Goal: Task Accomplishment & Management: Use online tool/utility

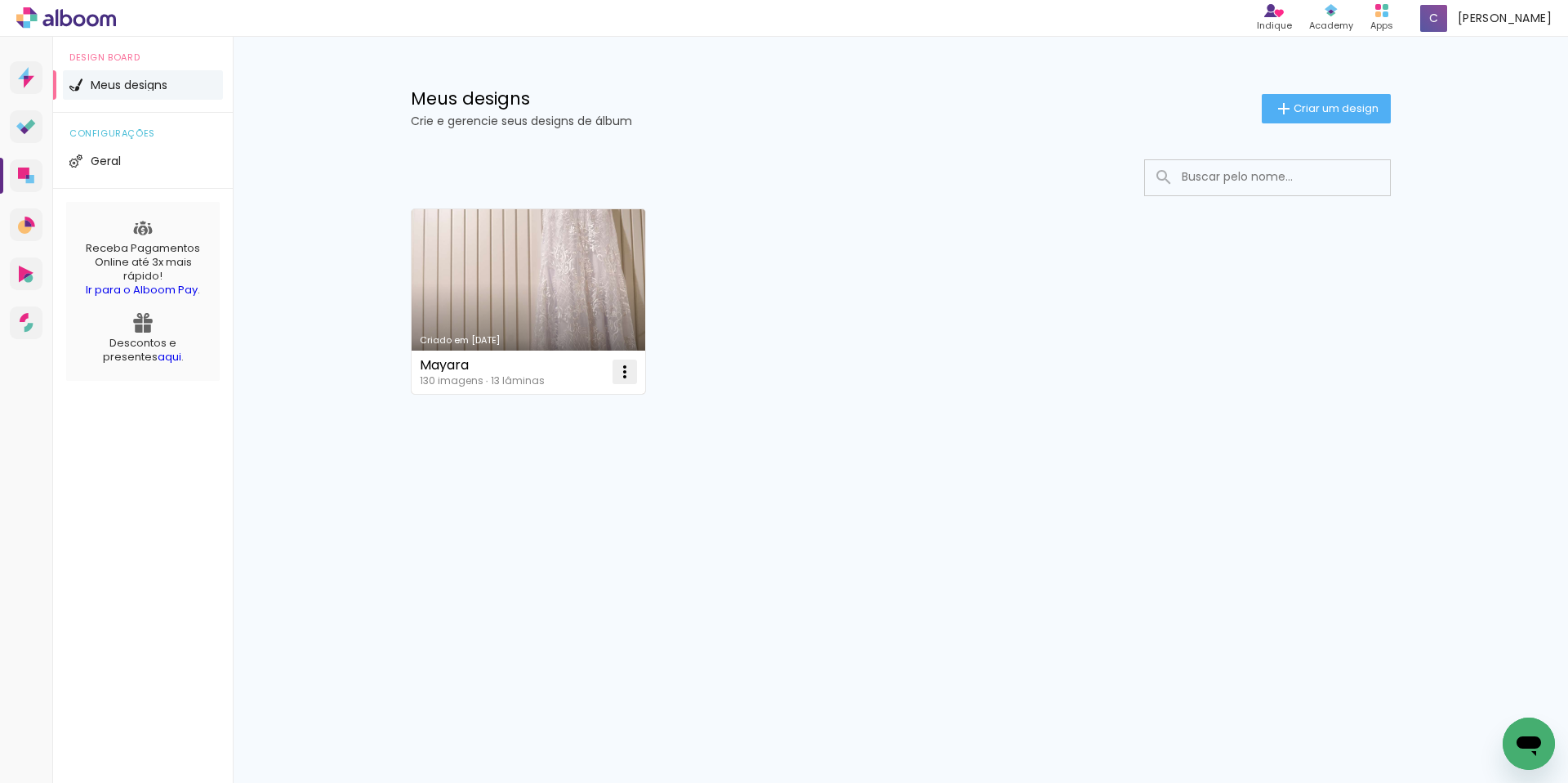
click at [624, 363] on iron-icon at bounding box center [624, 371] width 20 height 20
click at [571, 475] on paper-item "Excluir" at bounding box center [560, 480] width 160 height 32
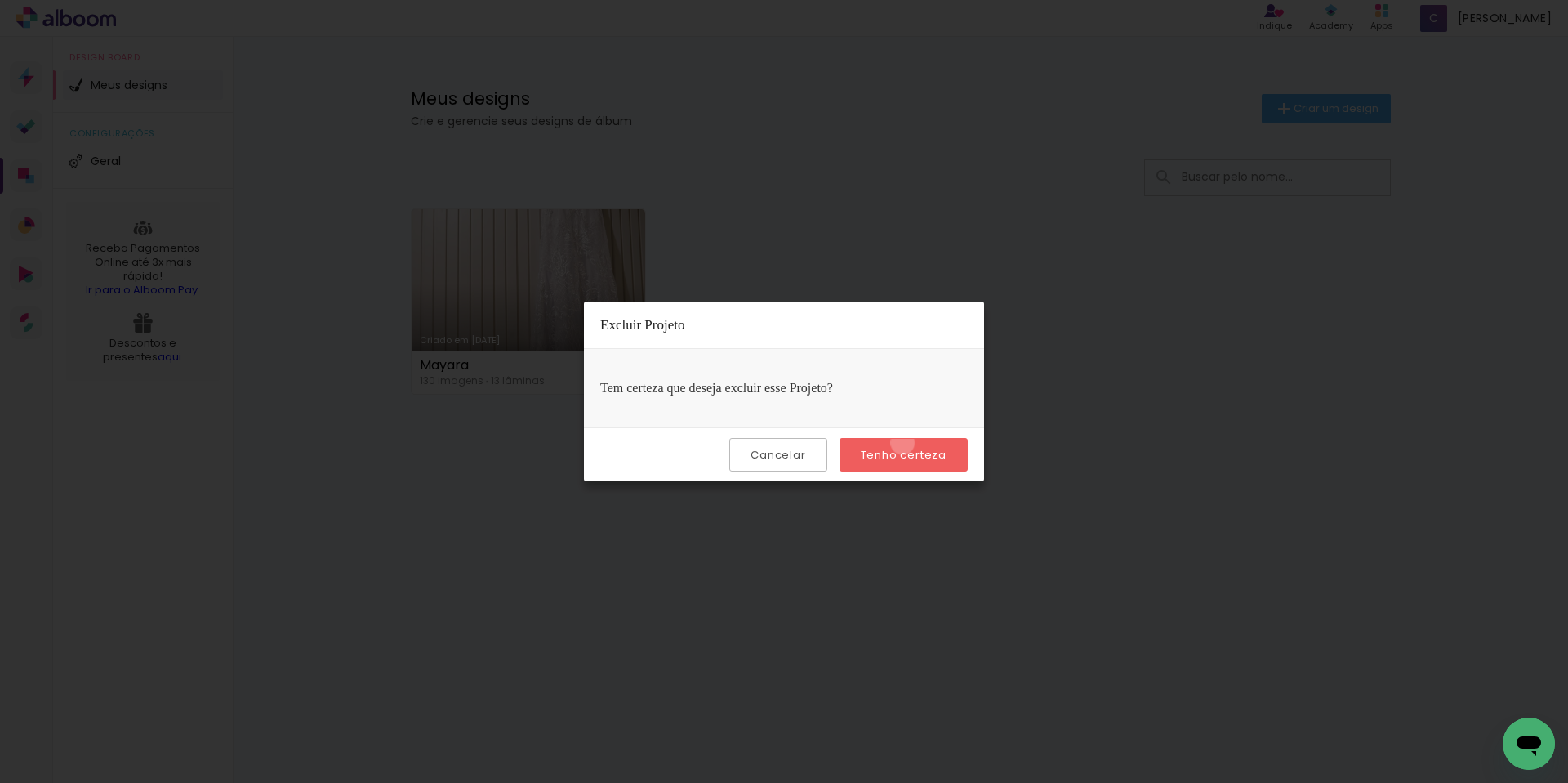
click at [905, 443] on paper-button "Tenho certeza" at bounding box center [904, 454] width 128 height 33
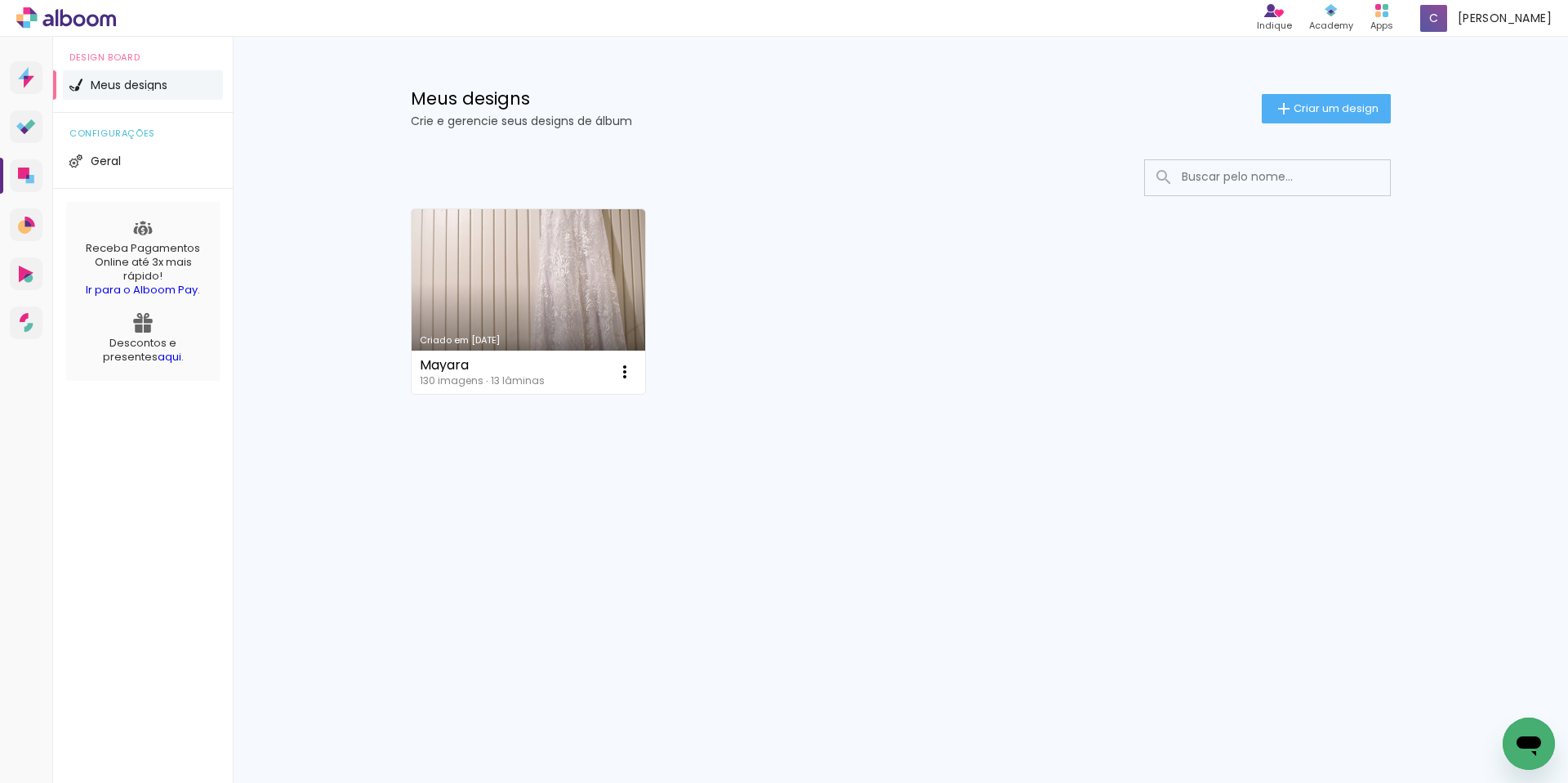
click at [896, 459] on div "Prosite Website + Landing pages Proof Sistema de seleção e venda de fotos Desig…" at bounding box center [784, 410] width 1568 height 746
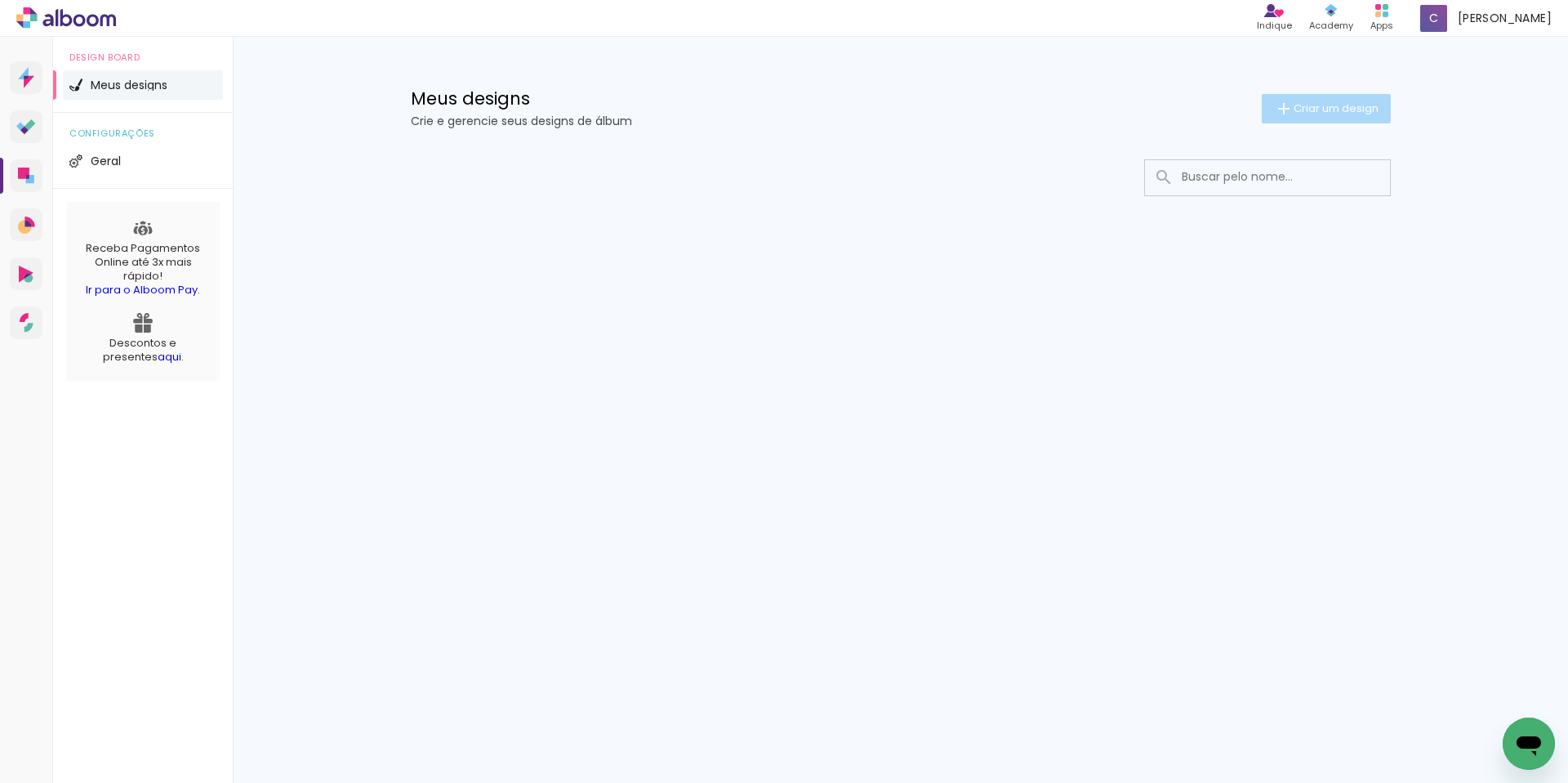
click at [1329, 113] on span "Criar um design" at bounding box center [1337, 108] width 85 height 10
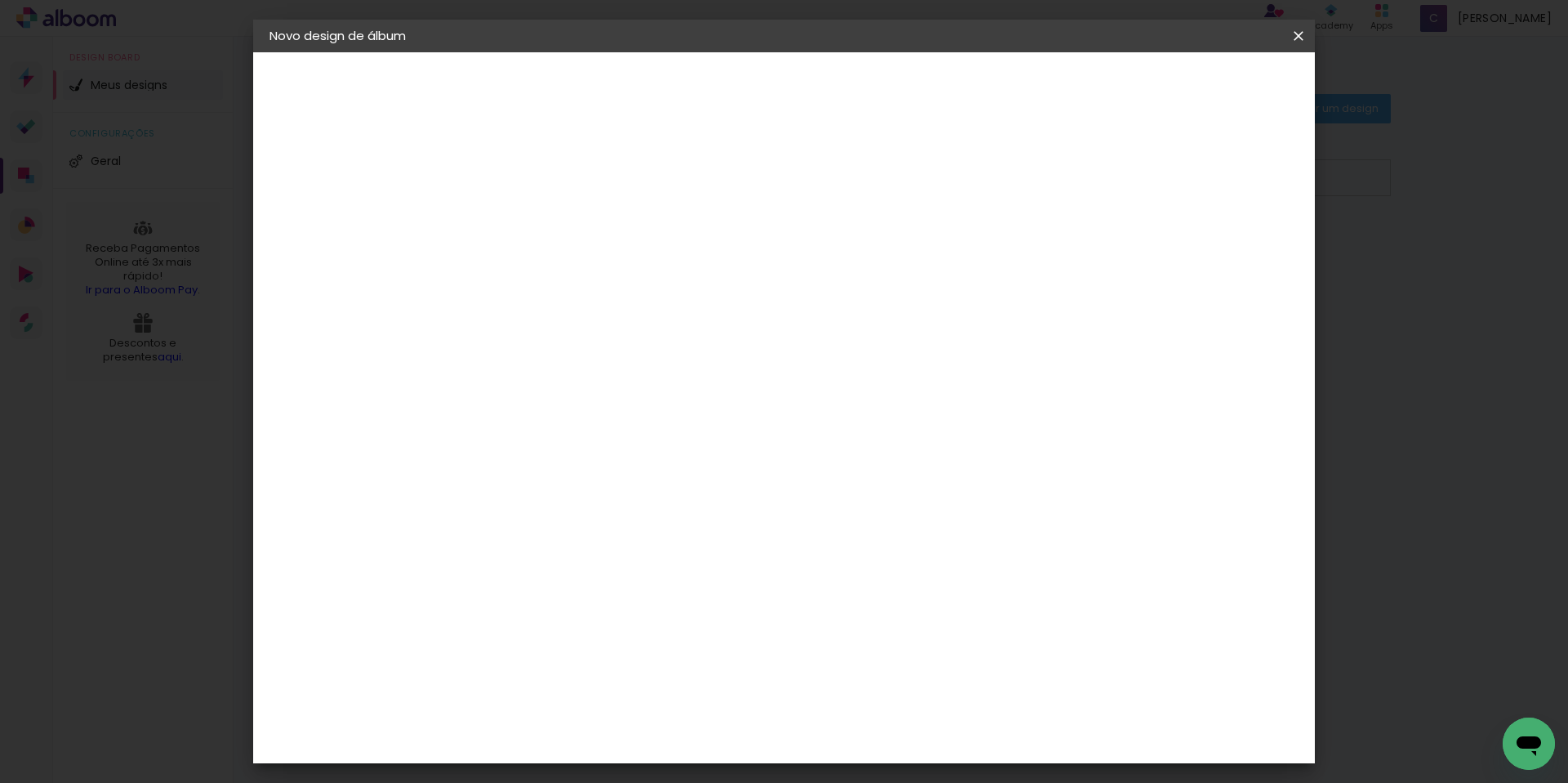
click at [542, 239] on paper-input-container "Título do álbum" at bounding box center [536, 219] width 11 height 42
click at [537, 222] on input at bounding box center [537, 219] width 0 height 26
type input "N"
type input "Franciele"
type paper-input "Franciele"
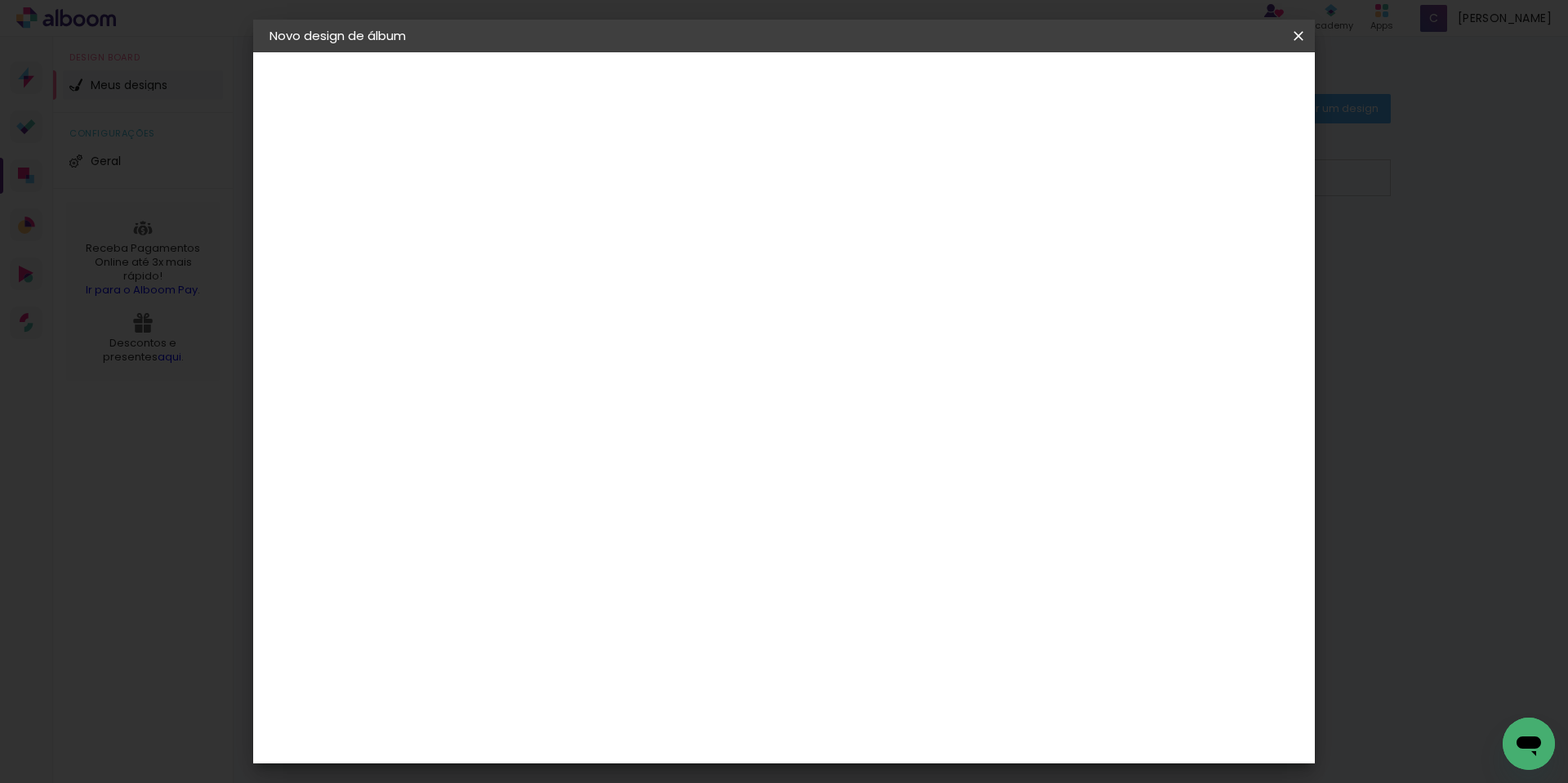
click at [704, 97] on paper-button "Avançar" at bounding box center [664, 86] width 80 height 28
click at [644, 315] on input at bounding box center [578, 311] width 165 height 20
type input "cl"
type paper-input "cl"
click at [561, 364] on div "Clan Color" at bounding box center [543, 372] width 35 height 26
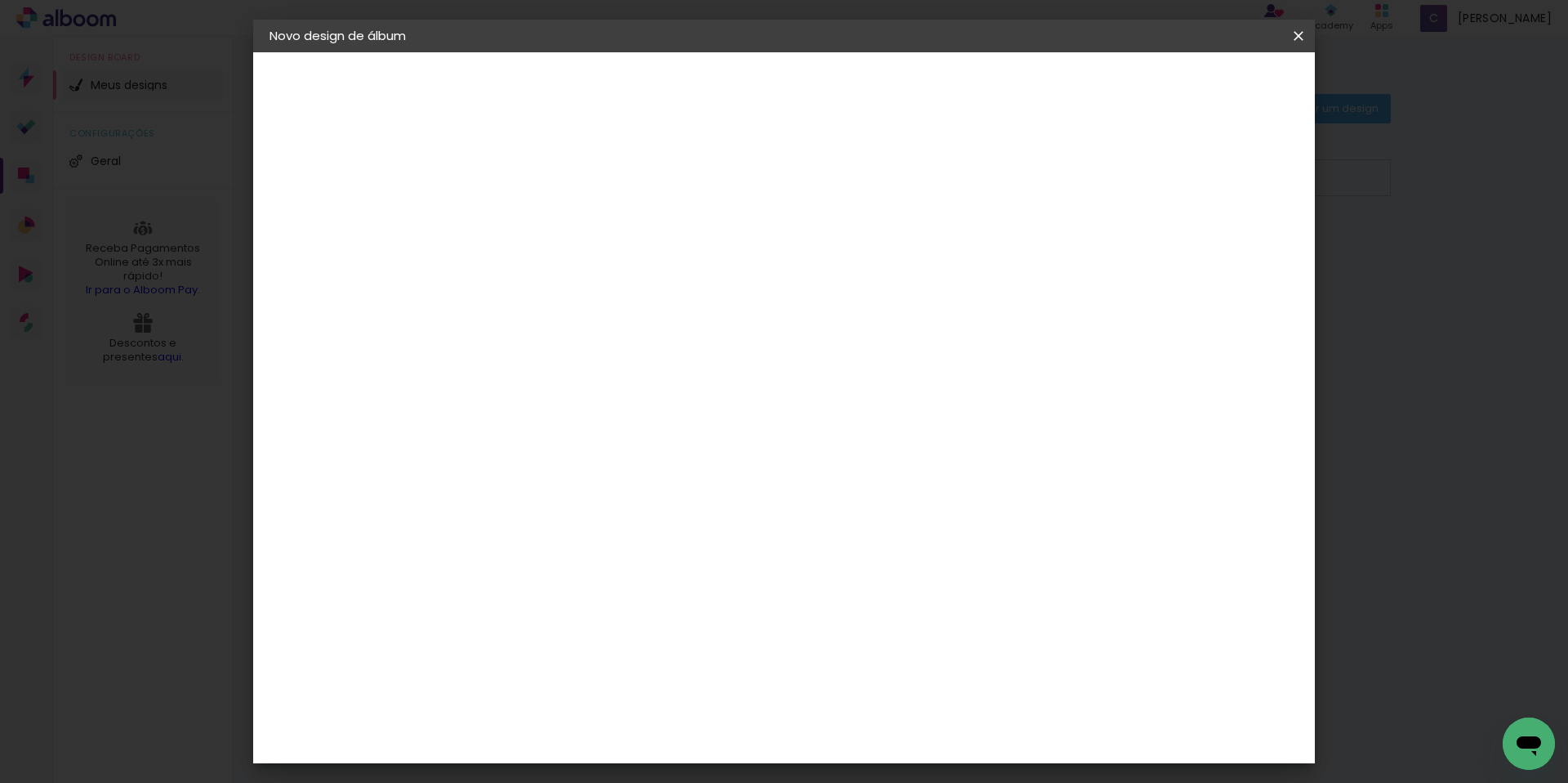
click at [561, 370] on div "Clan Color" at bounding box center [543, 372] width 35 height 26
click at [561, 371] on div "Clan Color" at bounding box center [543, 372] width 35 height 26
click at [799, 257] on paper-item "Tamanho Livre" at bounding box center [726, 248] width 145 height 36
click at [0, 0] on slot "Tamanho Livre" at bounding box center [0, 0] width 0 height 0
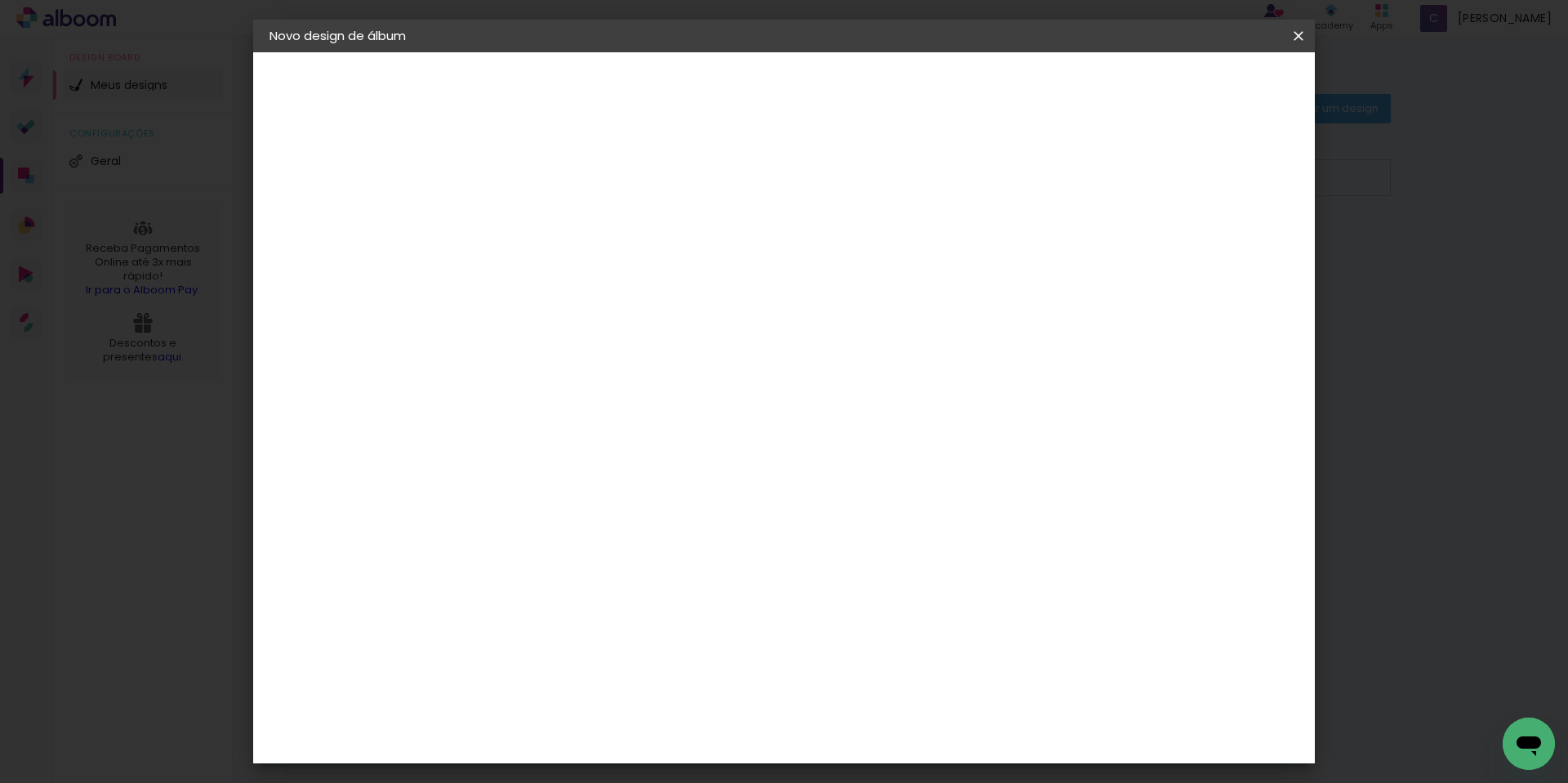
click at [580, 307] on input "cl" at bounding box center [562, 311] width 132 height 20
type input "c"
type input "go"
type paper-input "go"
click at [588, 358] on paper-item "Go image" at bounding box center [562, 372] width 143 height 43
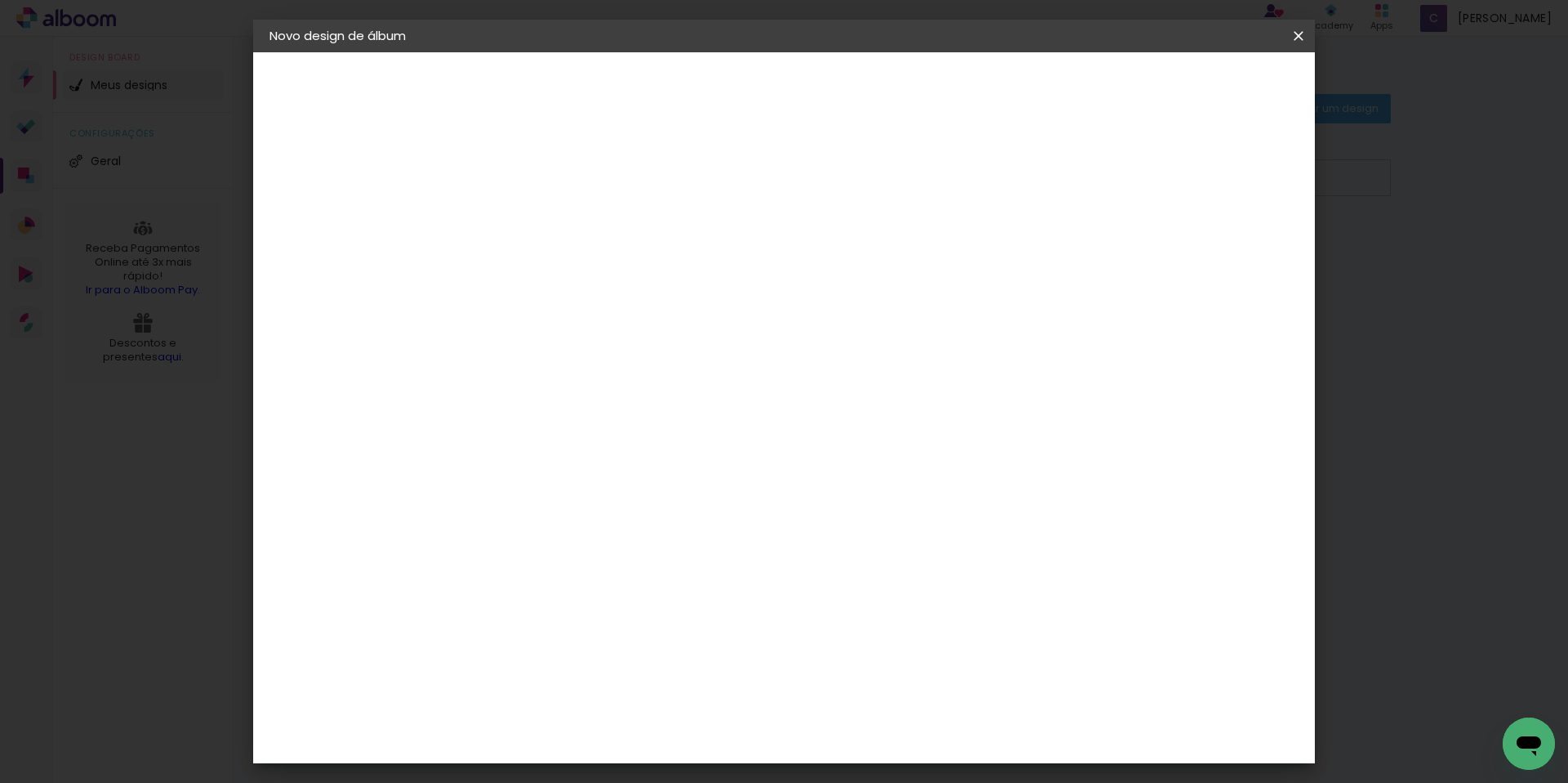
click at [799, 255] on paper-item "Tamanho Livre" at bounding box center [726, 248] width 145 height 36
click at [799, 256] on paper-item "Tamanho Livre" at bounding box center [726, 248] width 145 height 36
click at [681, 255] on iron-icon at bounding box center [671, 248] width 20 height 20
click at [541, 362] on div "Go image" at bounding box center [545, 372] width 40 height 26
click at [539, 368] on div "Go image" at bounding box center [545, 372] width 40 height 26
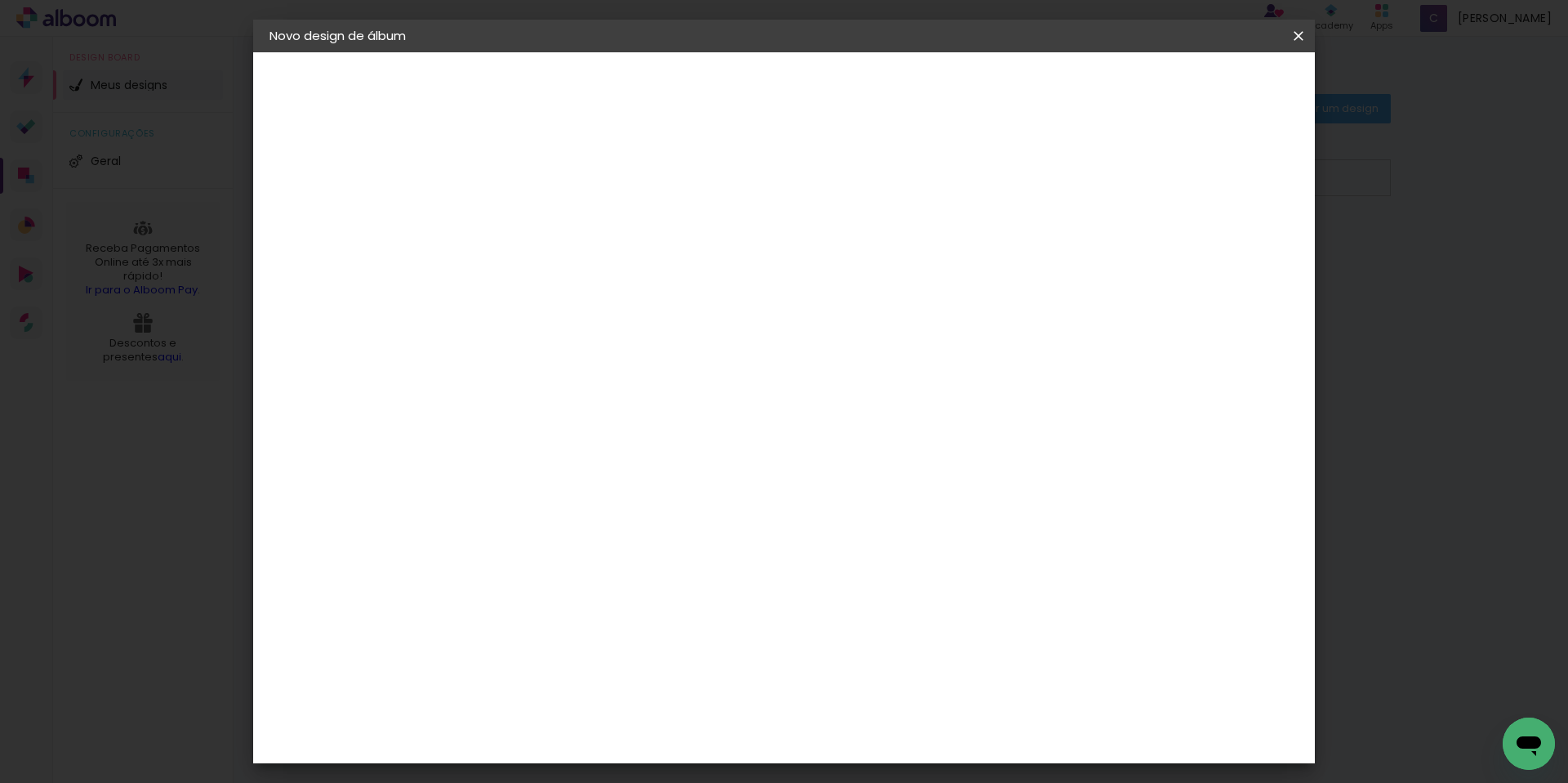
click at [799, 255] on paper-item "Tamanho Livre" at bounding box center [726, 248] width 145 height 36
click at [0, 0] on slot "Tamanho Livre" at bounding box center [0, 0] width 0 height 0
click at [681, 248] on iron-icon at bounding box center [671, 248] width 20 height 20
click at [634, 356] on paper-item "Go image" at bounding box center [562, 372] width 143 height 43
click at [634, 280] on div "Encadernadora Argentina Brasil Bolívia Equador Portugal Peru Uruguai G Go image" at bounding box center [562, 278] width 143 height 238
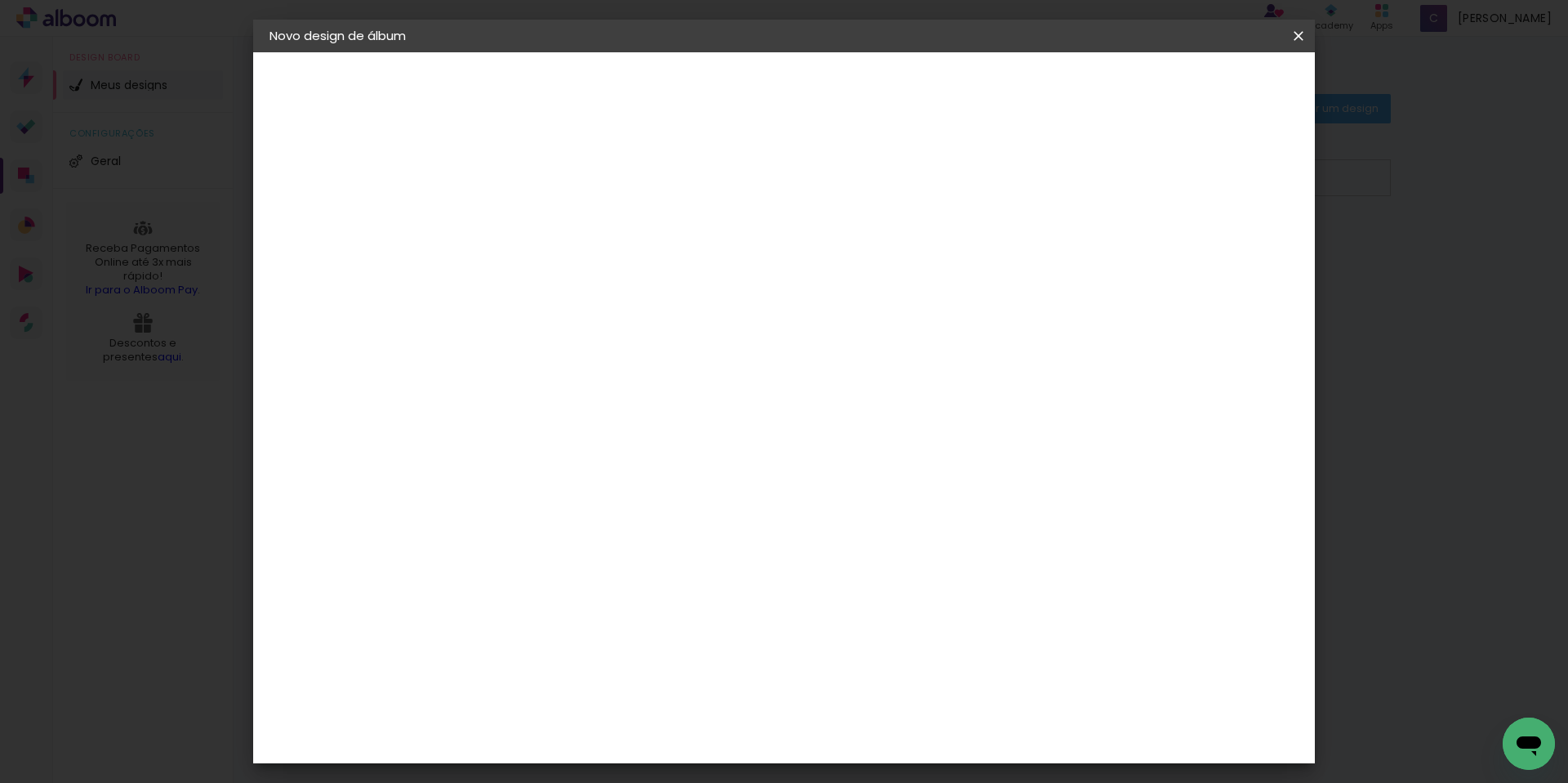
click at [615, 270] on input "[GEOGRAPHIC_DATA]" at bounding box center [556, 261] width 119 height 20
click at [0, 0] on slot "[GEOGRAPHIC_DATA]" at bounding box center [0, 0] width 0 height 0
click at [586, 313] on input "go" at bounding box center [562, 311] width 132 height 20
type input "g"
click at [566, 628] on div "Amplicolor" at bounding box center [561, 625] width 70 height 13
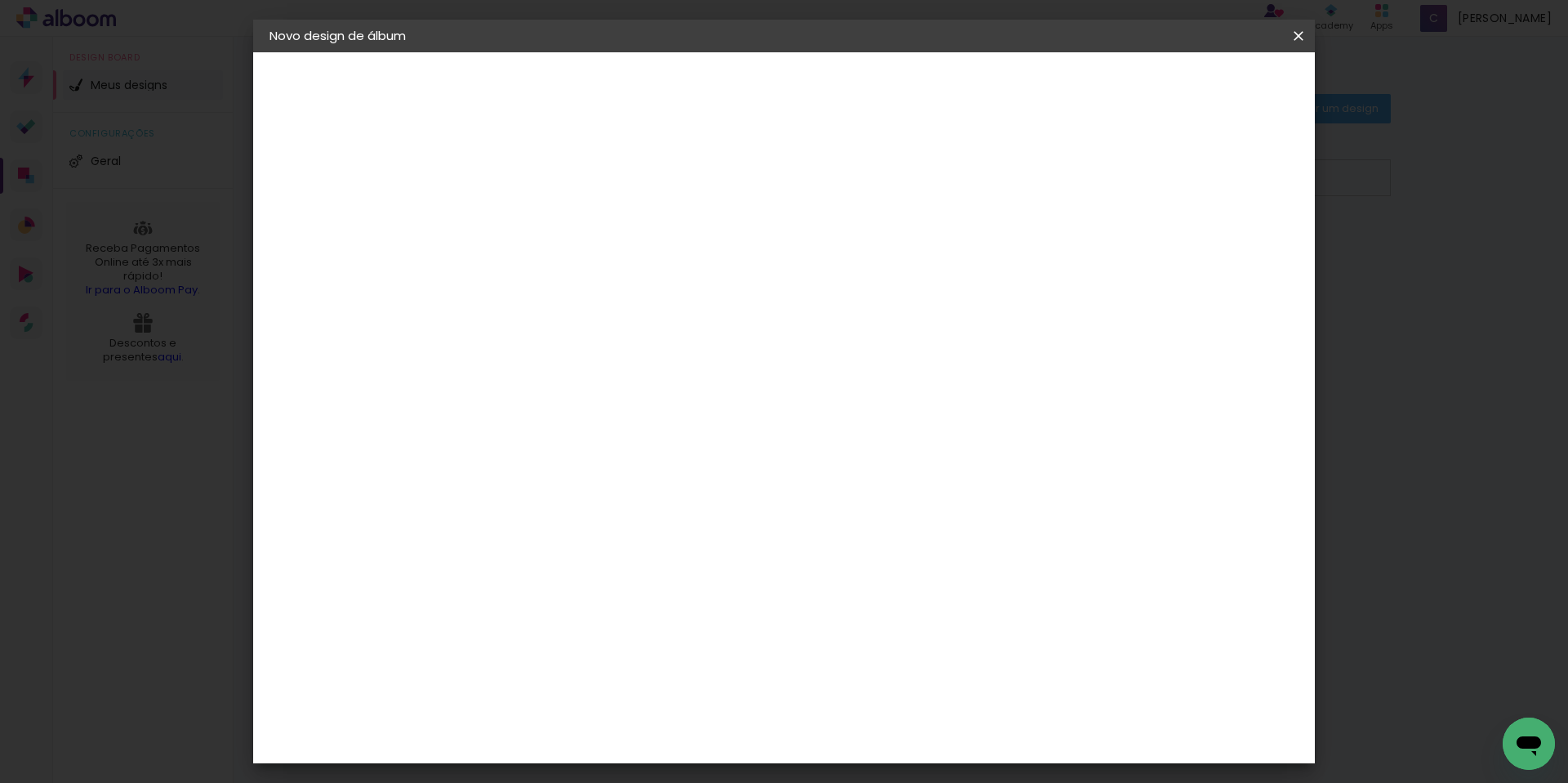
click at [563, 658] on div "ArtCollor" at bounding box center [555, 664] width 59 height 13
click at [525, 302] on input at bounding box center [578, 311] width 165 height 20
type input "go"
type paper-input "go"
click at [566, 365] on div "Go image" at bounding box center [545, 372] width 40 height 26
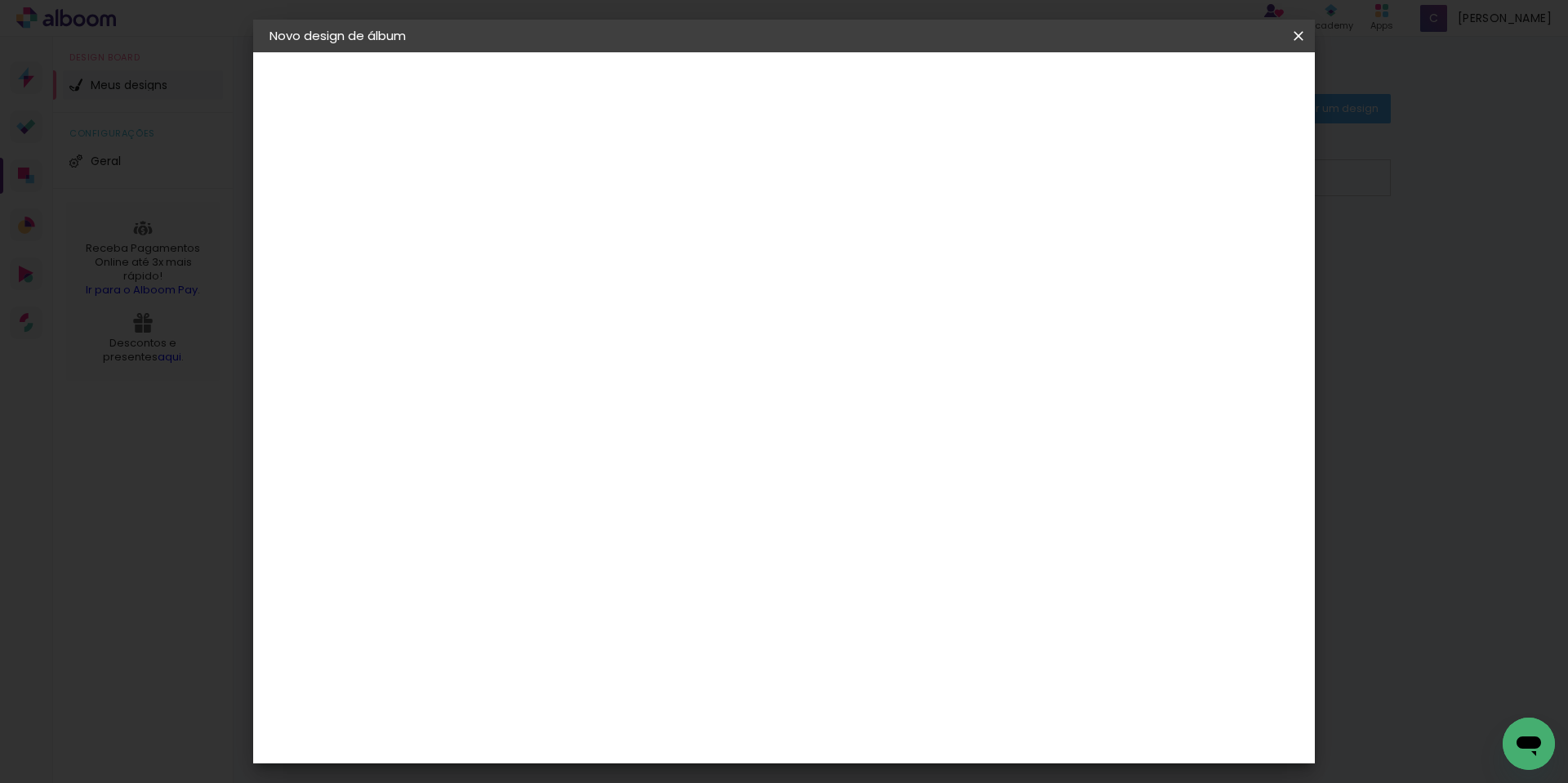
click at [0, 0] on slot "Tamanho Livre" at bounding box center [0, 0] width 0 height 0
click at [0, 0] on slot "Avançar" at bounding box center [0, 0] width 0 height 0
click at [1213, 95] on paper-button "Iniciar design" at bounding box center [1159, 86] width 107 height 28
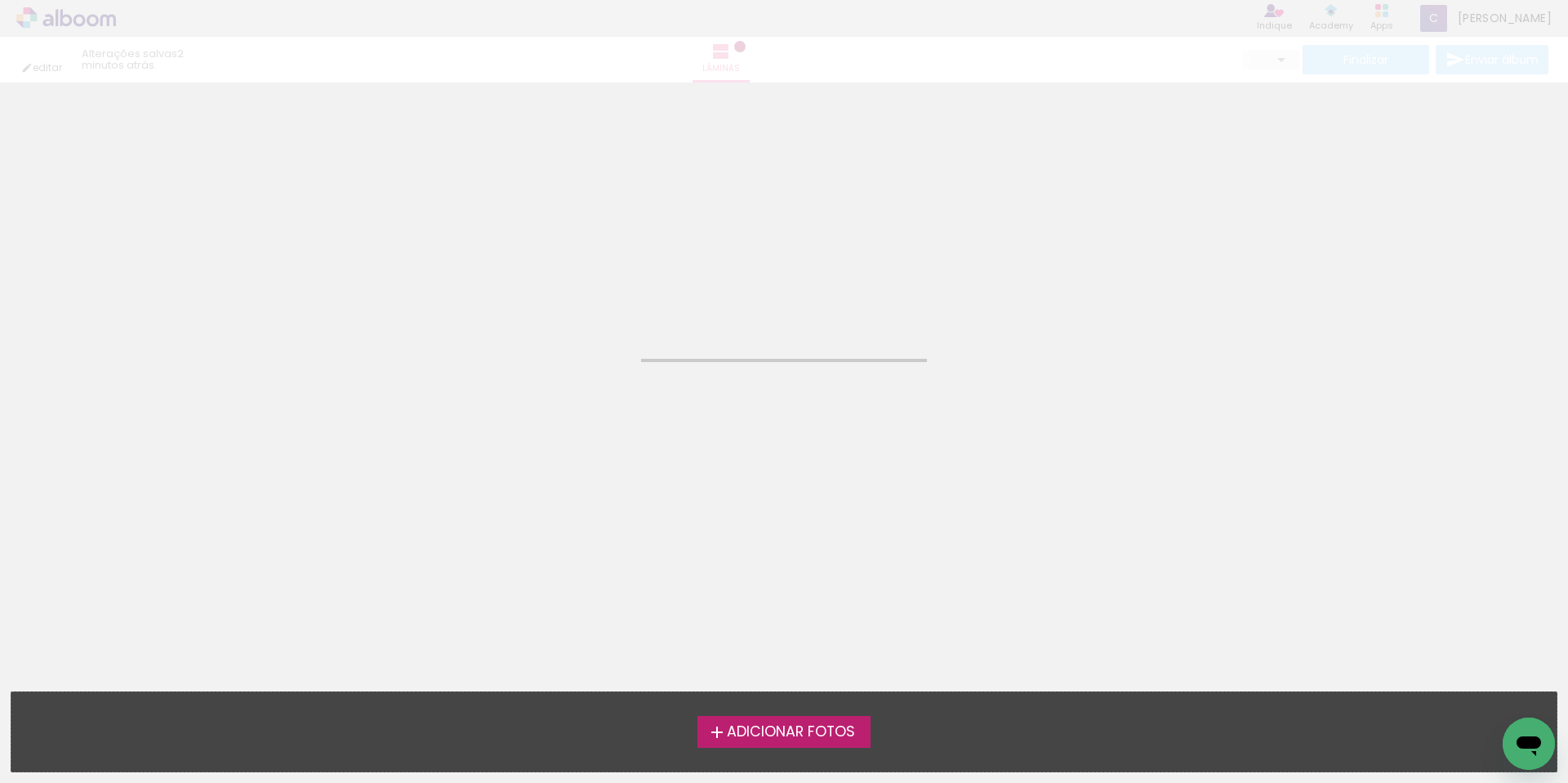
click at [805, 726] on span "Adicionar Fotos" at bounding box center [791, 732] width 128 height 15
click at [0, 0] on input "file" at bounding box center [0, 0] width 0 height 0
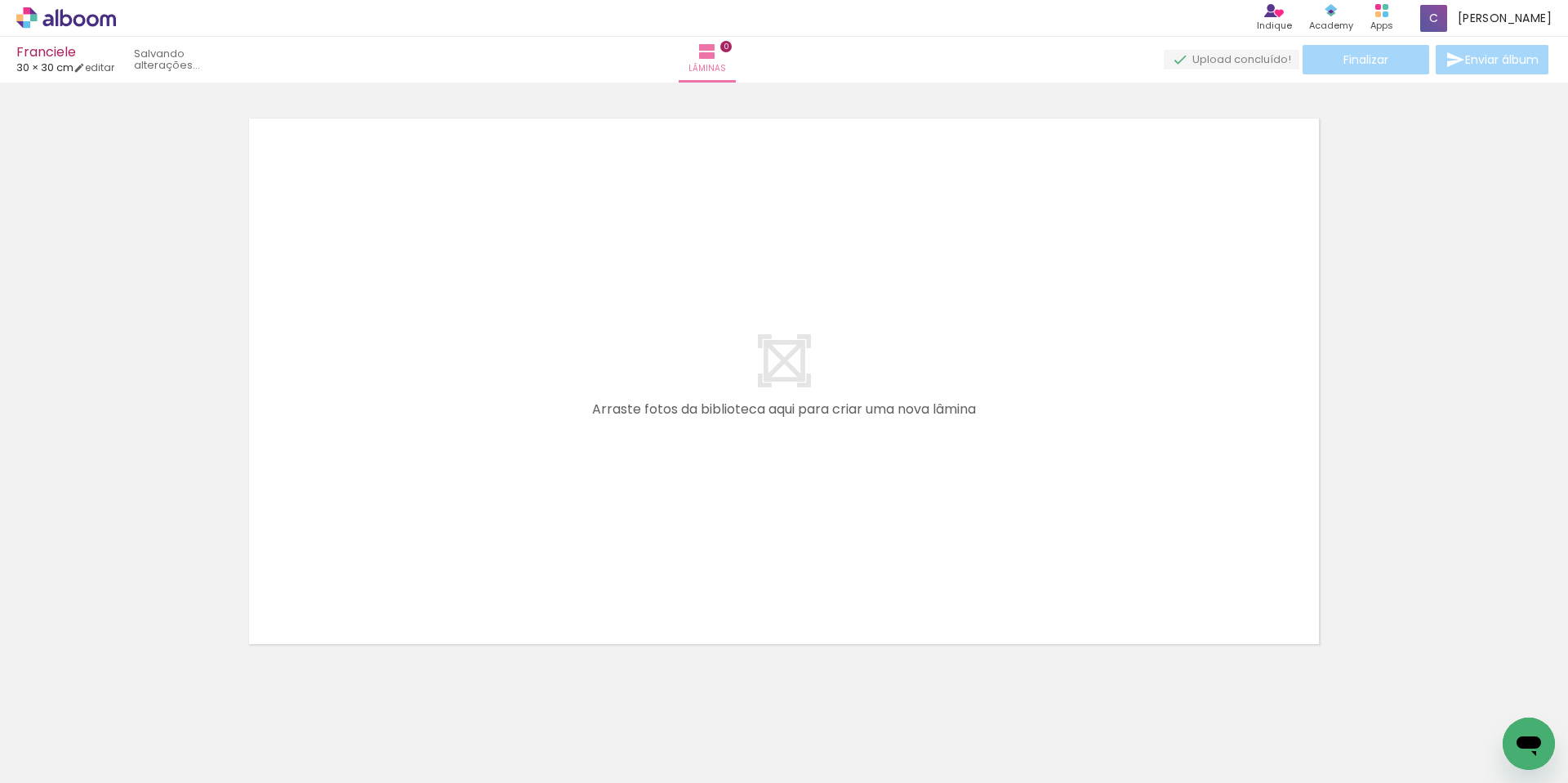
click at [995, 270] on quentale-layouter at bounding box center [784, 381] width 1089 height 545
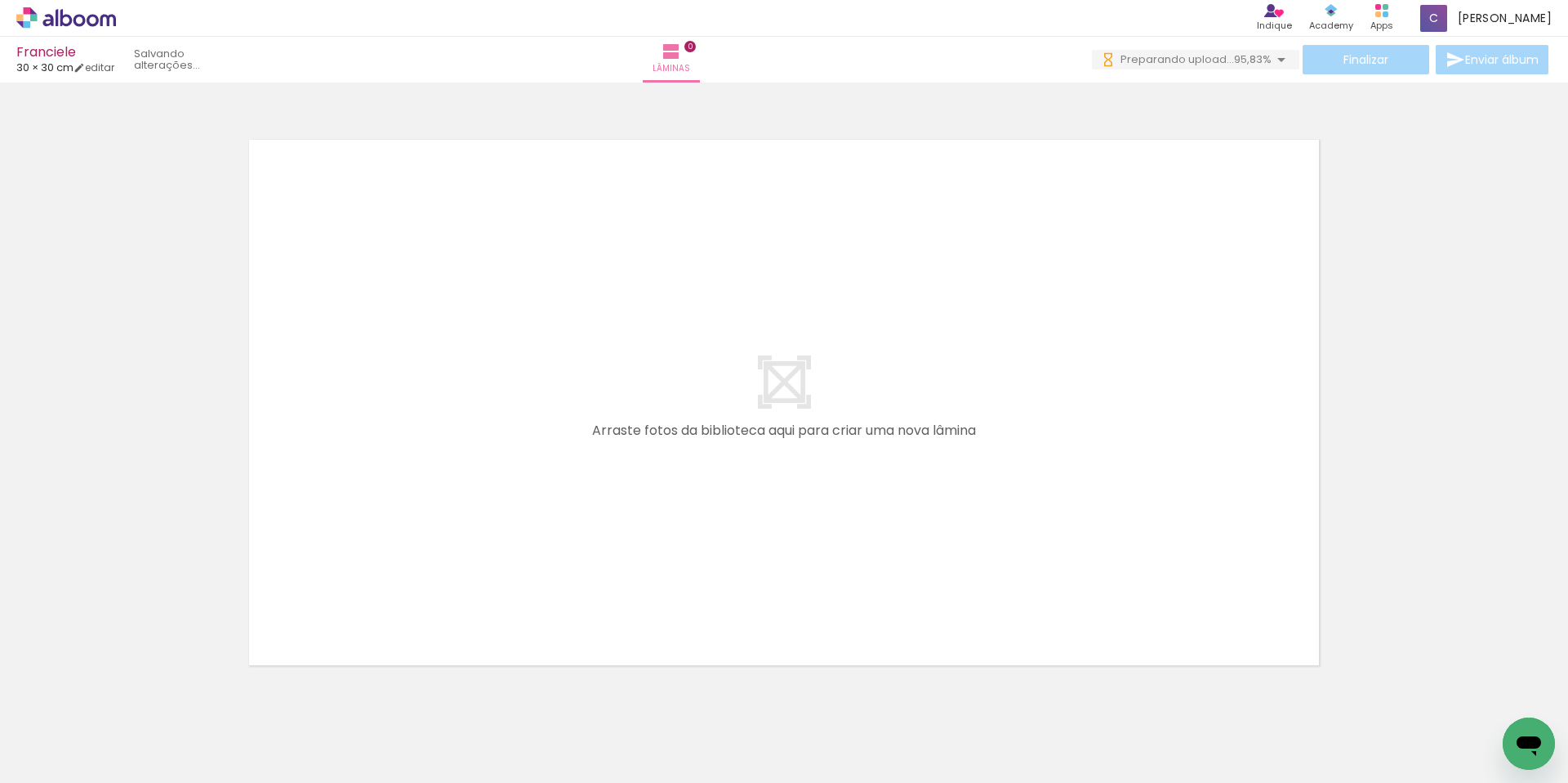
click at [68, 766] on span "Adicionar Fotos" at bounding box center [57, 760] width 49 height 18
click at [0, 0] on input "file" at bounding box center [0, 0] width 0 height 0
click at [139, 728] on quentale-thumb at bounding box center [163, 727] width 91 height 94
click at [138, 696] on paper-icon-button at bounding box center [128, 695] width 20 height 20
click at [137, 697] on iron-icon at bounding box center [128, 695] width 17 height 17
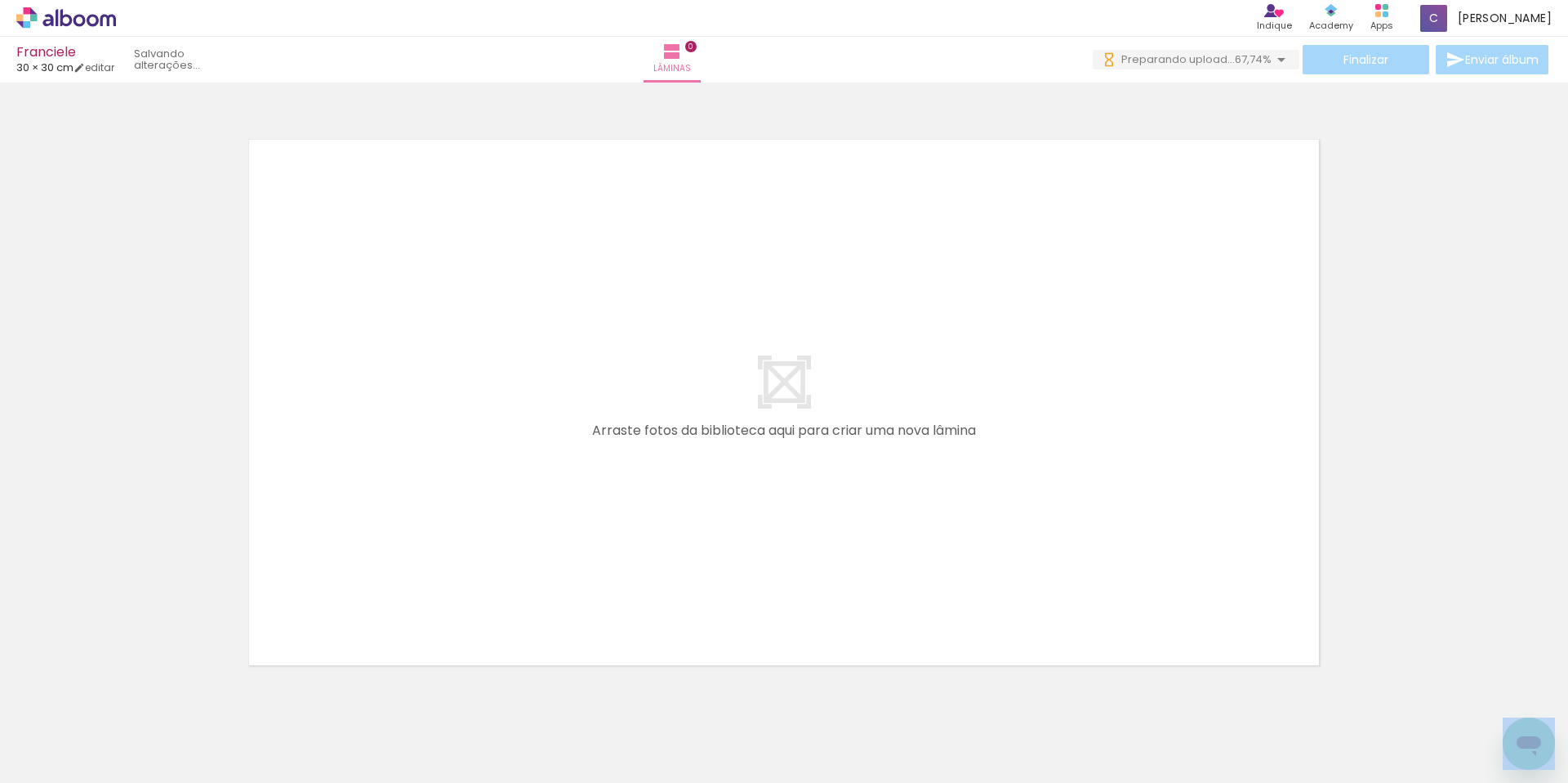
click at [137, 698] on iron-icon at bounding box center [128, 695] width 17 height 17
click at [140, 698] on quentale-thumb at bounding box center [163, 727] width 91 height 94
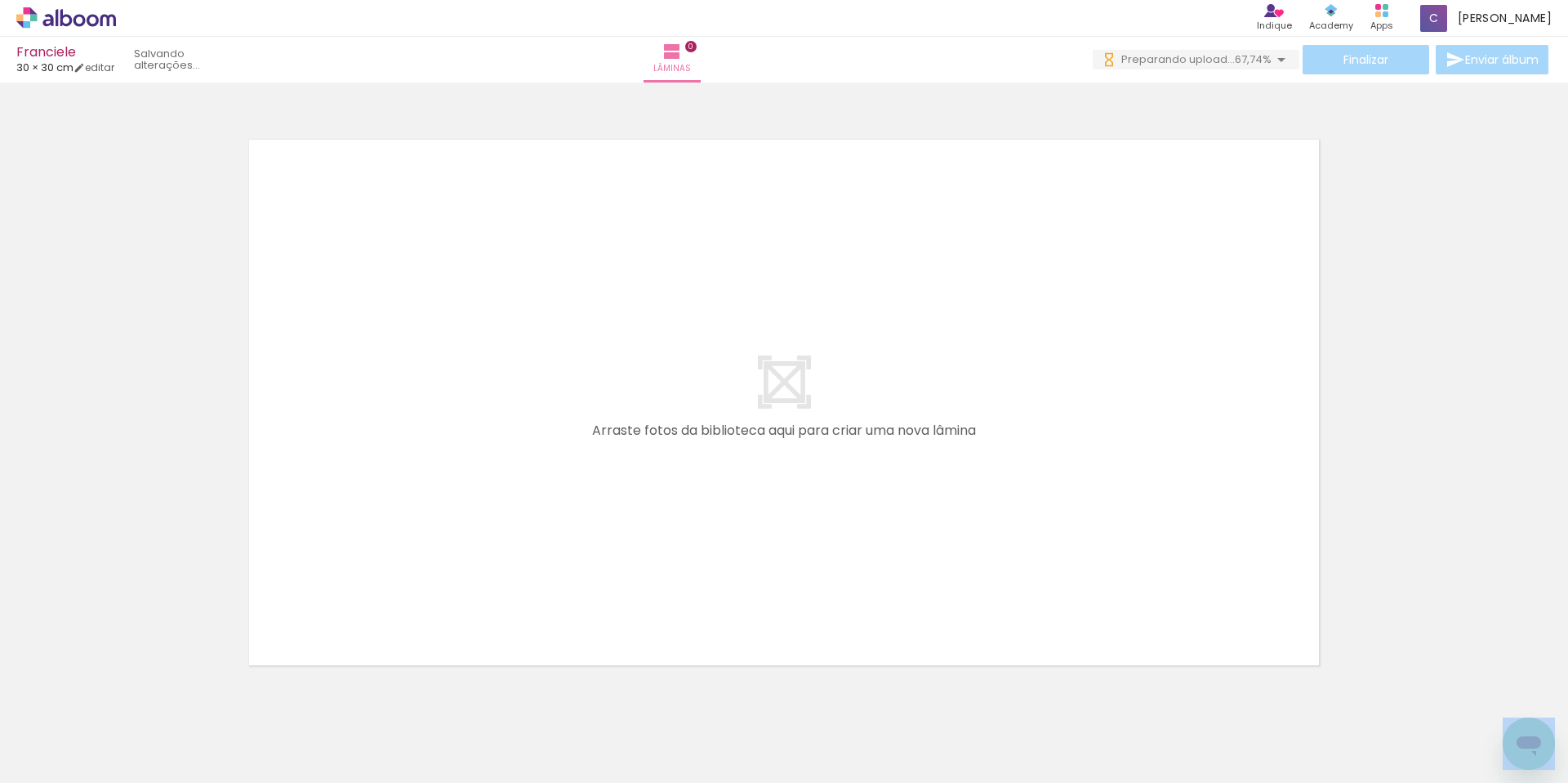
click at [139, 698] on quentale-thumb at bounding box center [163, 727] width 91 height 94
click at [137, 698] on iron-icon at bounding box center [128, 695] width 17 height 17
click at [139, 698] on quentale-thumb at bounding box center [163, 727] width 91 height 94
click at [137, 698] on iron-icon at bounding box center [128, 695] width 17 height 17
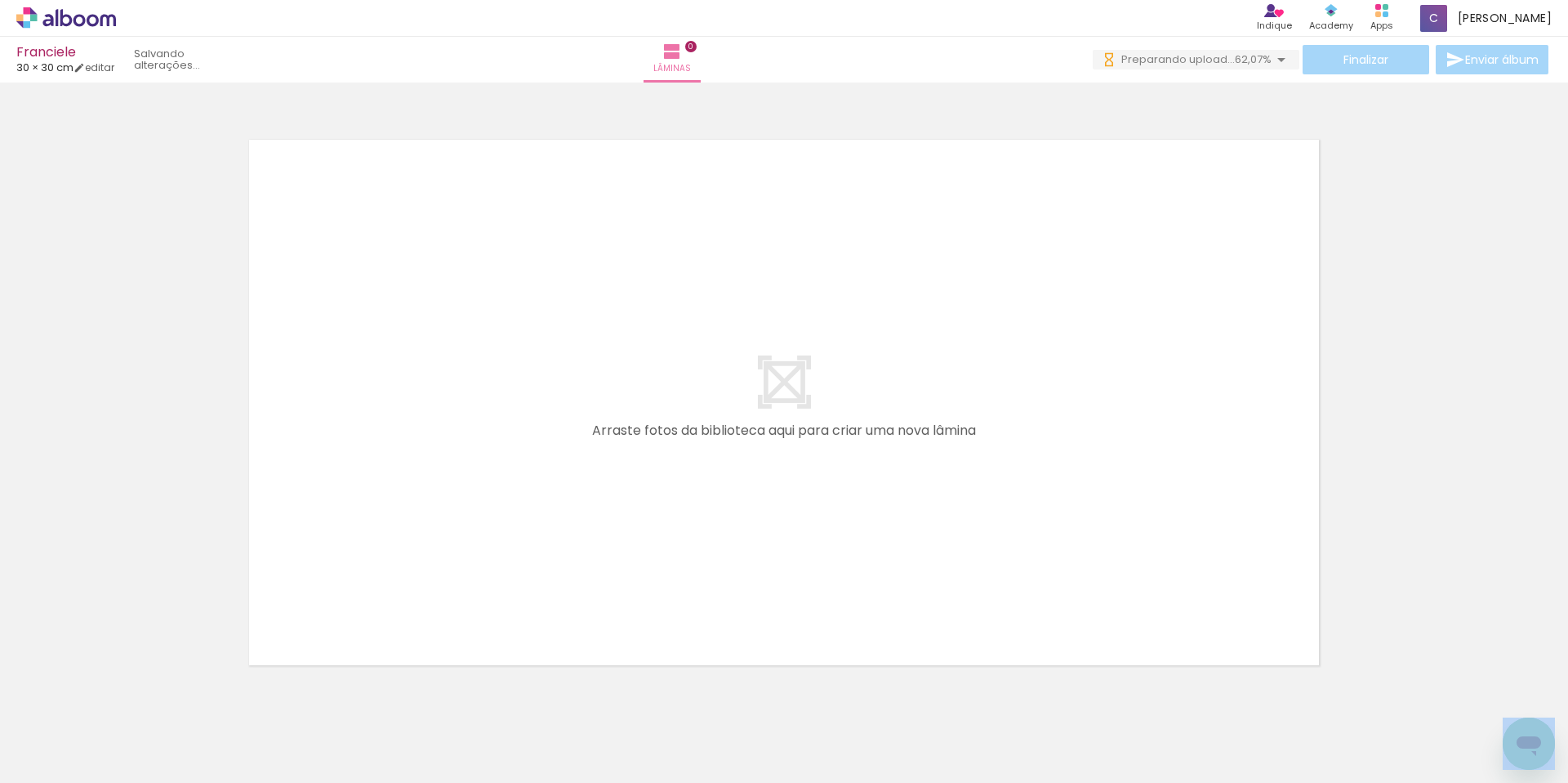
click at [137, 698] on iron-icon at bounding box center [128, 695] width 17 height 17
click at [139, 698] on quentale-thumb at bounding box center [163, 727] width 91 height 94
click at [137, 698] on iron-icon at bounding box center [128, 695] width 17 height 17
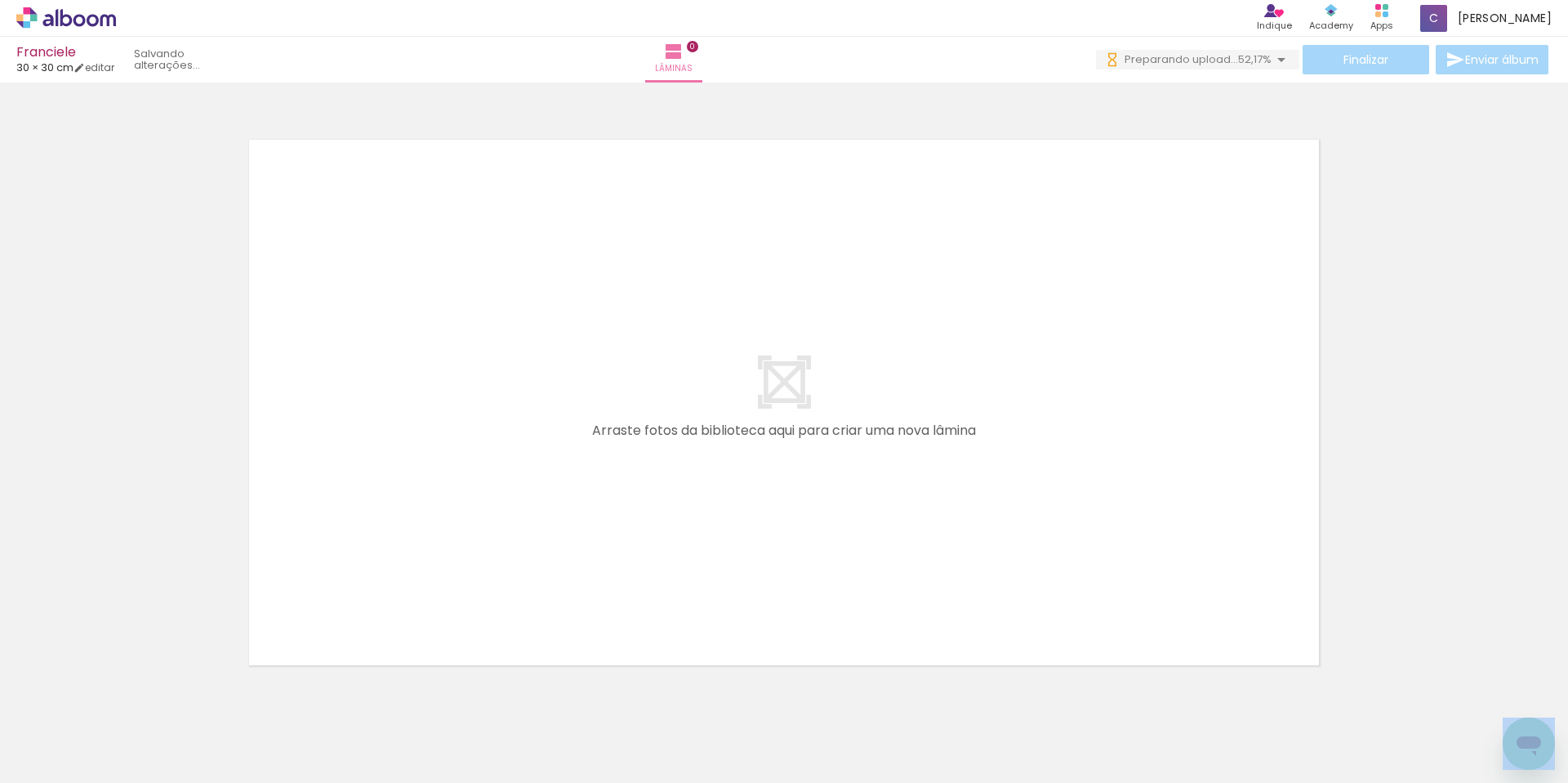
click at [139, 698] on quentale-thumb at bounding box center [163, 727] width 91 height 94
click at [137, 698] on iron-icon at bounding box center [128, 695] width 17 height 17
click at [139, 698] on quentale-thumb at bounding box center [163, 727] width 91 height 94
click at [137, 698] on iron-icon at bounding box center [128, 695] width 17 height 17
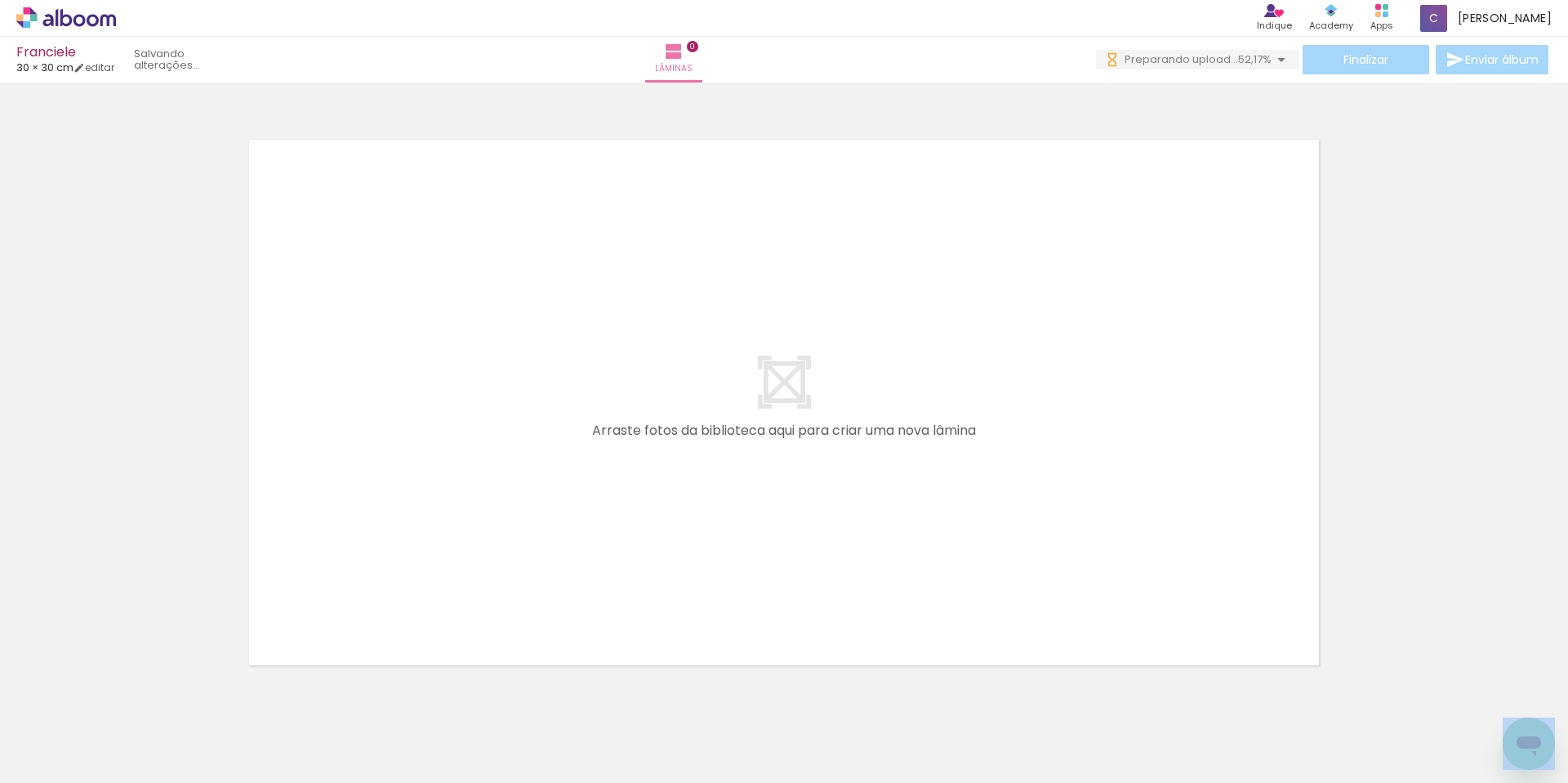
click at [137, 698] on iron-icon at bounding box center [128, 695] width 17 height 17
click at [139, 698] on quentale-thumb at bounding box center [163, 727] width 91 height 94
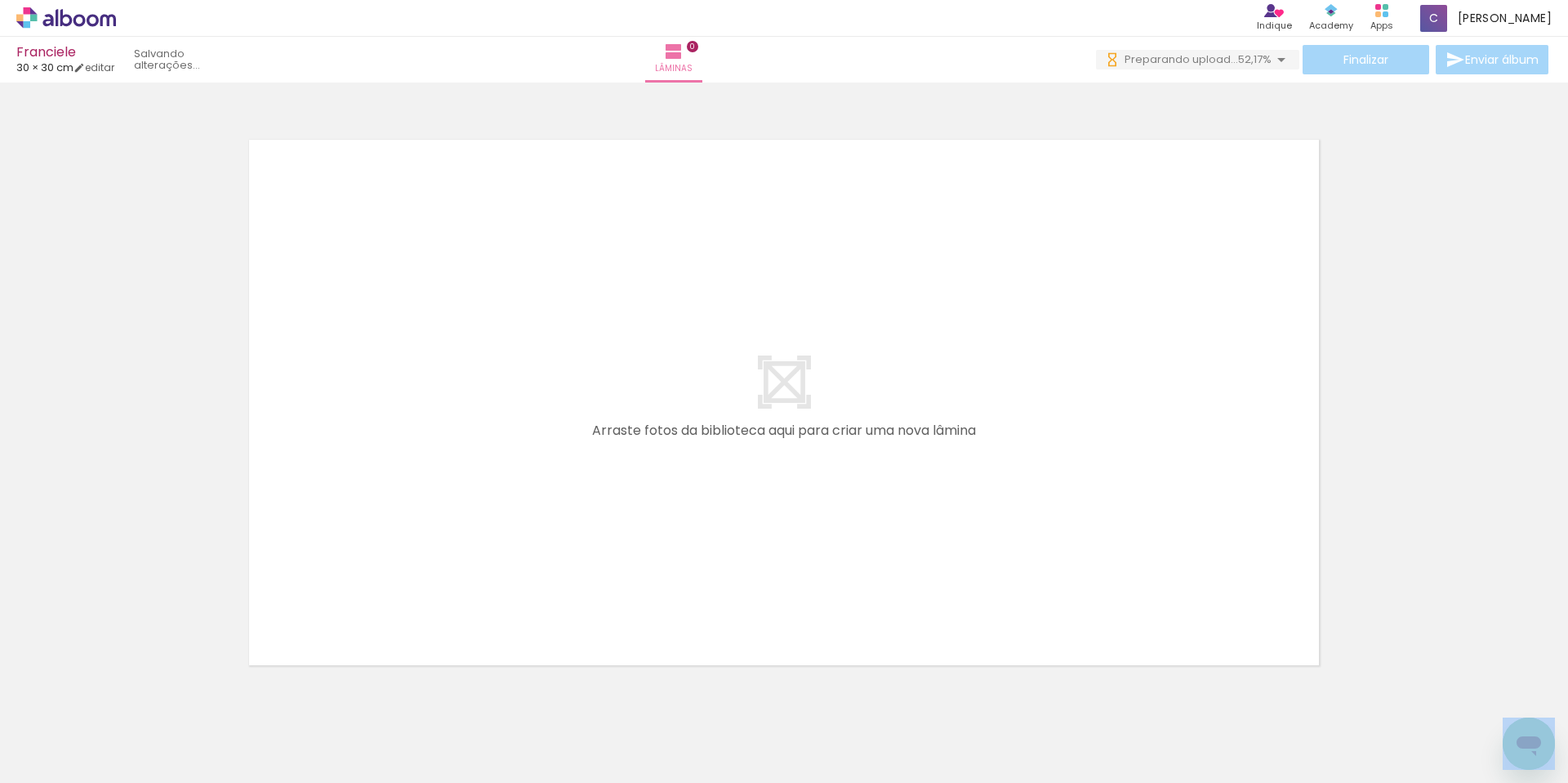
click at [139, 698] on quentale-thumb at bounding box center [163, 727] width 91 height 94
click at [137, 698] on iron-icon at bounding box center [128, 695] width 17 height 17
click at [139, 698] on quentale-thumb at bounding box center [163, 727] width 91 height 94
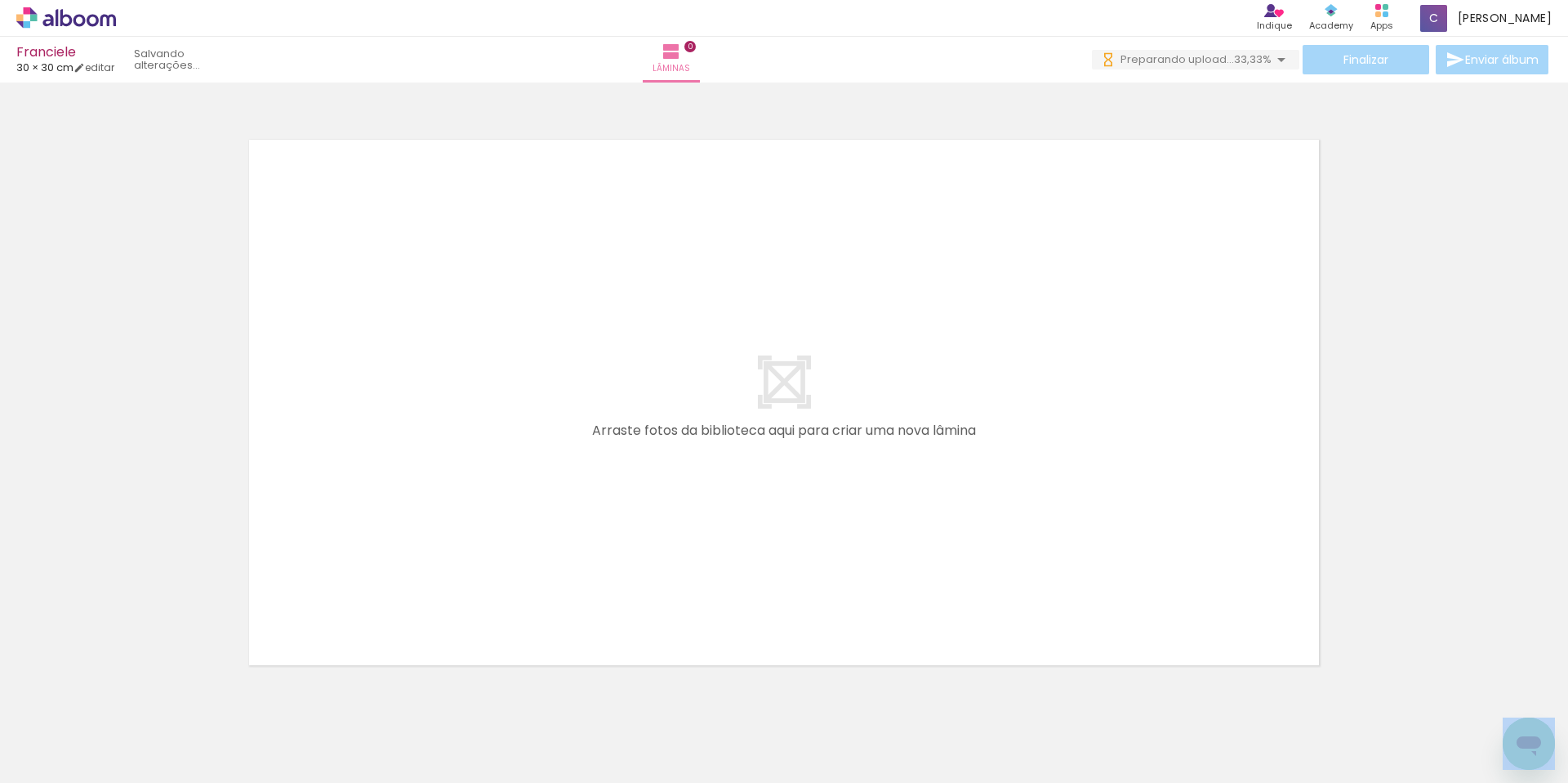
click at [137, 698] on iron-icon at bounding box center [128, 695] width 17 height 17
click at [139, 698] on quentale-thumb at bounding box center [163, 727] width 91 height 94
click at [137, 698] on iron-icon at bounding box center [128, 695] width 17 height 17
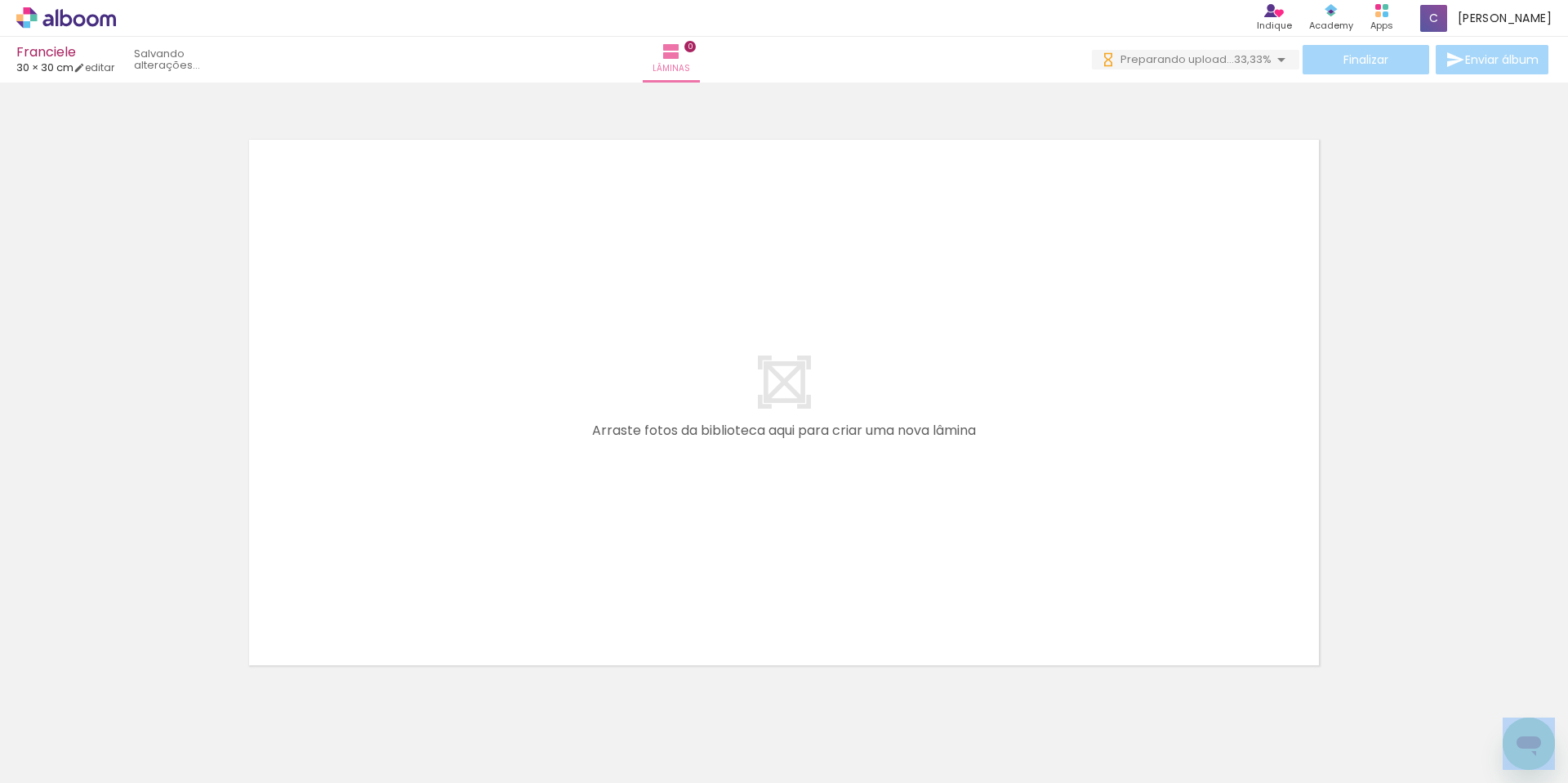
click at [137, 698] on iron-icon at bounding box center [128, 695] width 17 height 17
click at [139, 698] on quentale-thumb at bounding box center [163, 727] width 91 height 94
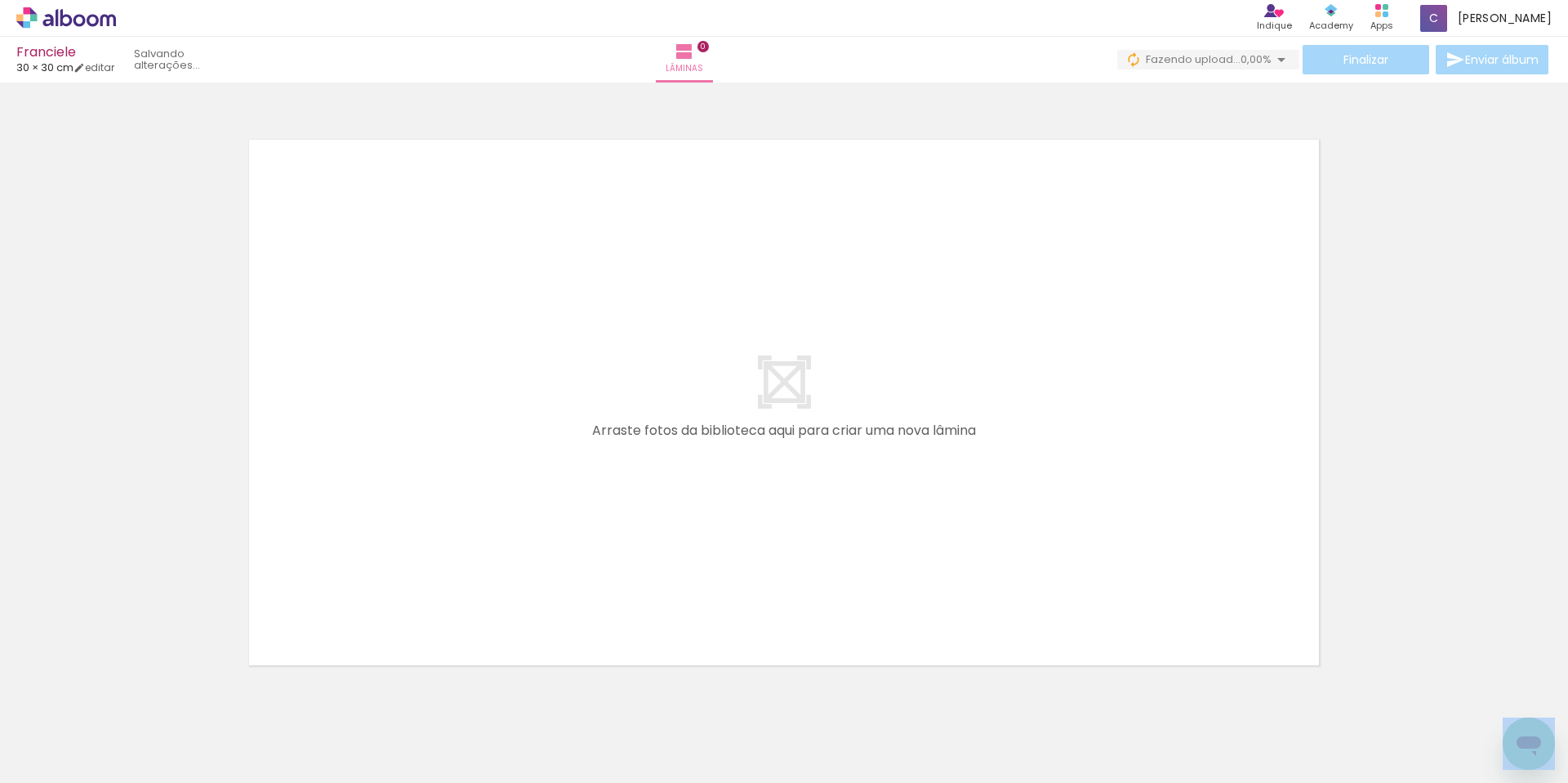
click at [137, 698] on iron-icon at bounding box center [128, 695] width 17 height 17
click at [139, 698] on quentale-thumb at bounding box center [163, 727] width 91 height 94
click at [137, 698] on iron-icon at bounding box center [128, 695] width 17 height 17
click at [139, 698] on div at bounding box center [163, 727] width 49 height 73
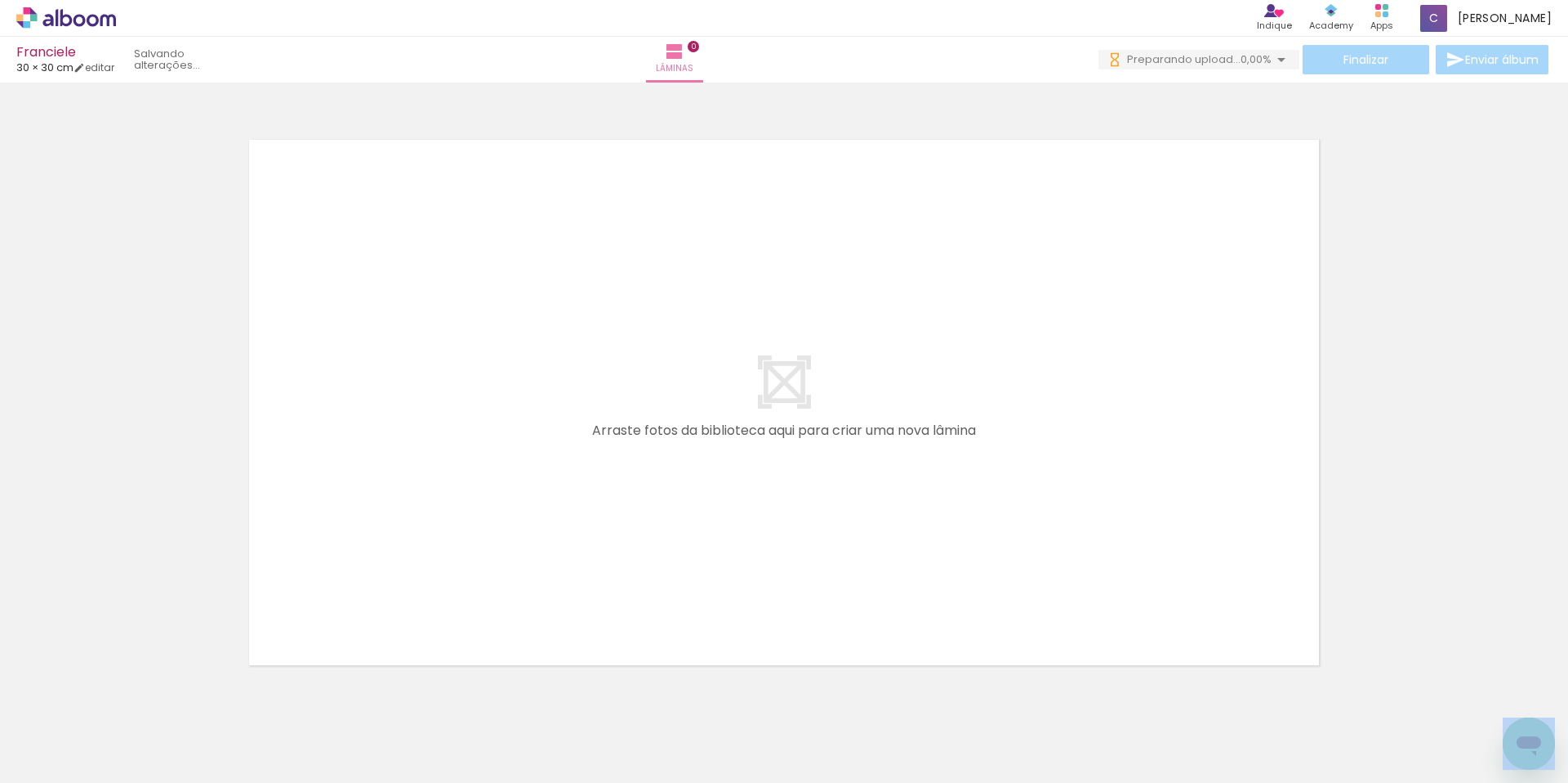
click at [137, 698] on iron-icon at bounding box center [128, 695] width 17 height 17
click at [135, 692] on iron-icon at bounding box center [128, 695] width 17 height 17
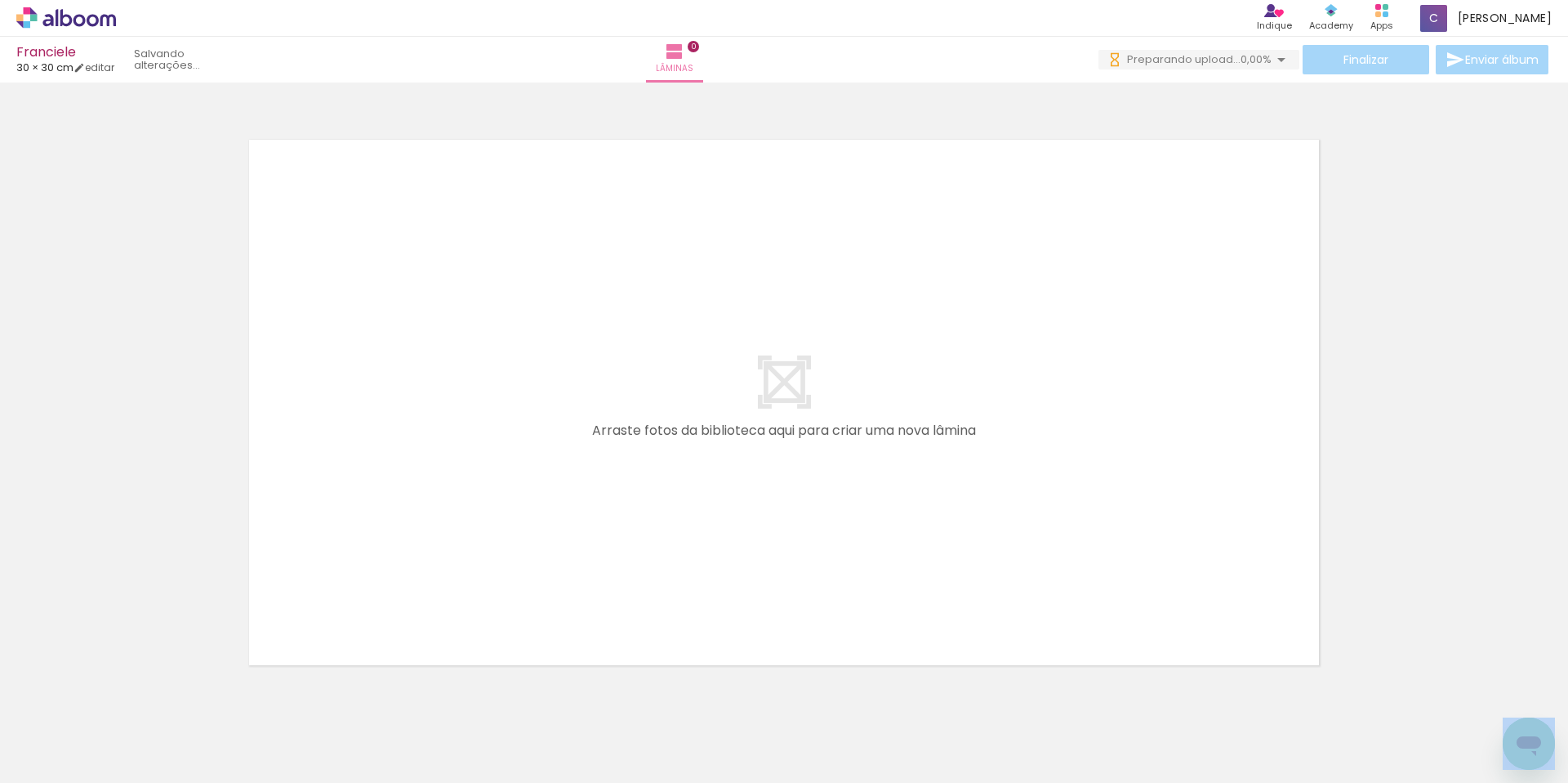
click at [135, 692] on iron-icon at bounding box center [128, 695] width 17 height 17
click at [134, 692] on iron-horizontal-list at bounding box center [118, 732] width 32 height 102
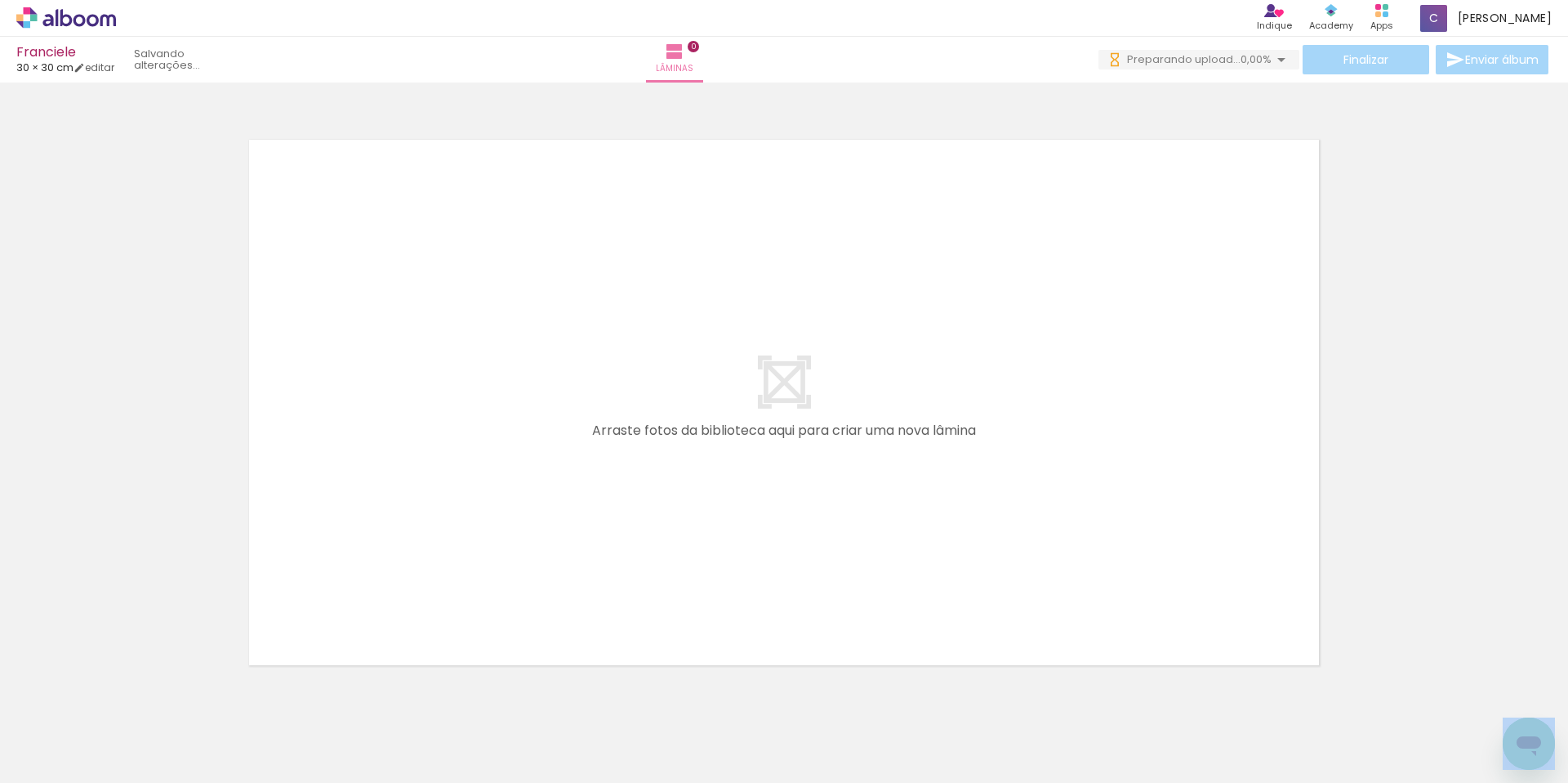
click at [134, 692] on iron-horizontal-list at bounding box center [118, 732] width 32 height 102
click at [136, 698] on iron-icon at bounding box center [128, 695] width 17 height 17
click at [134, 698] on iron-horizontal-list at bounding box center [118, 732] width 32 height 102
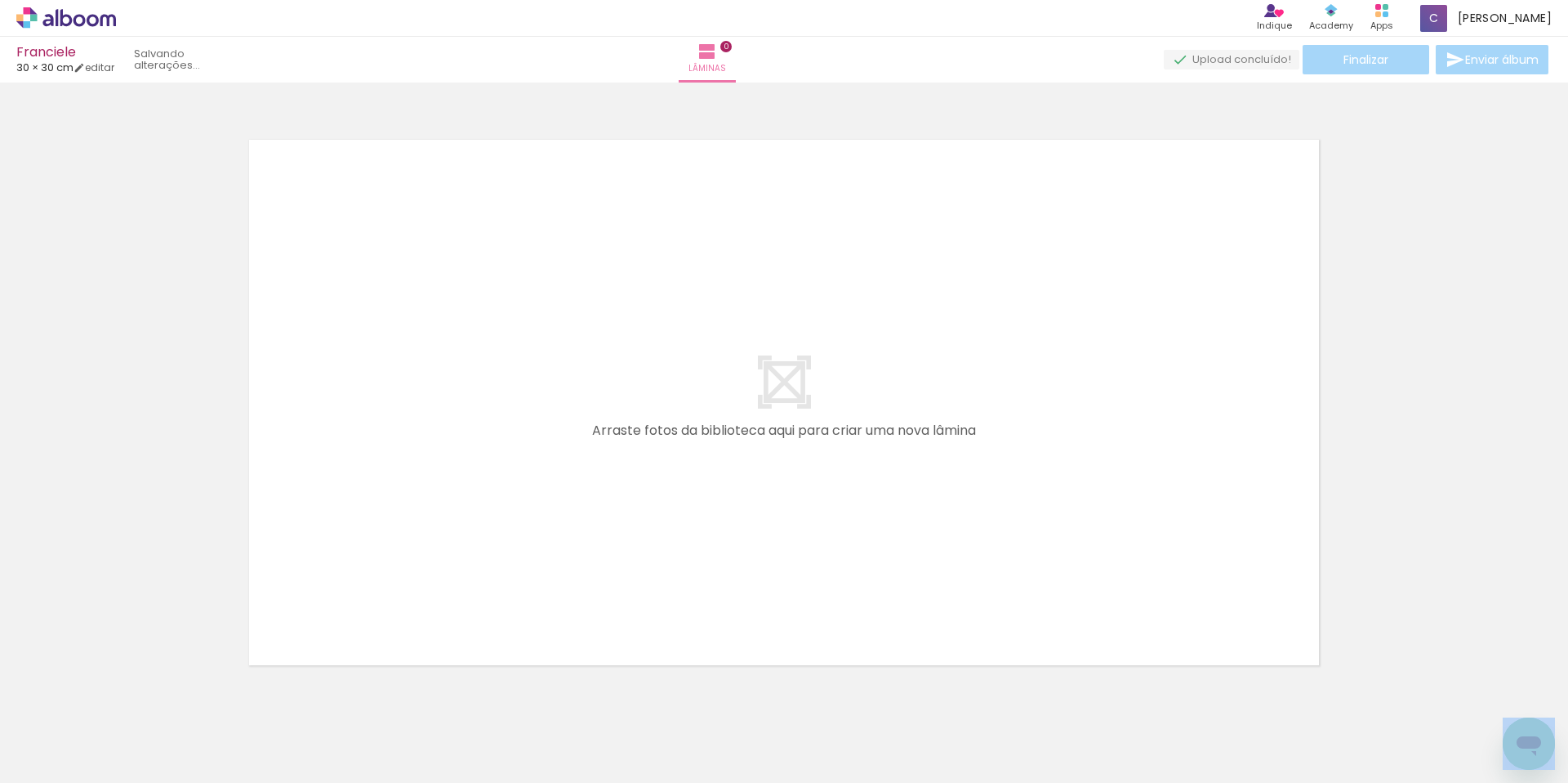
click at [134, 698] on iron-horizontal-list at bounding box center [118, 732] width 32 height 102
click at [136, 698] on iron-icon at bounding box center [128, 695] width 17 height 17
click at [137, 698] on iron-icon at bounding box center [128, 695] width 17 height 17
click at [134, 698] on iron-horizontal-list at bounding box center [118, 732] width 32 height 102
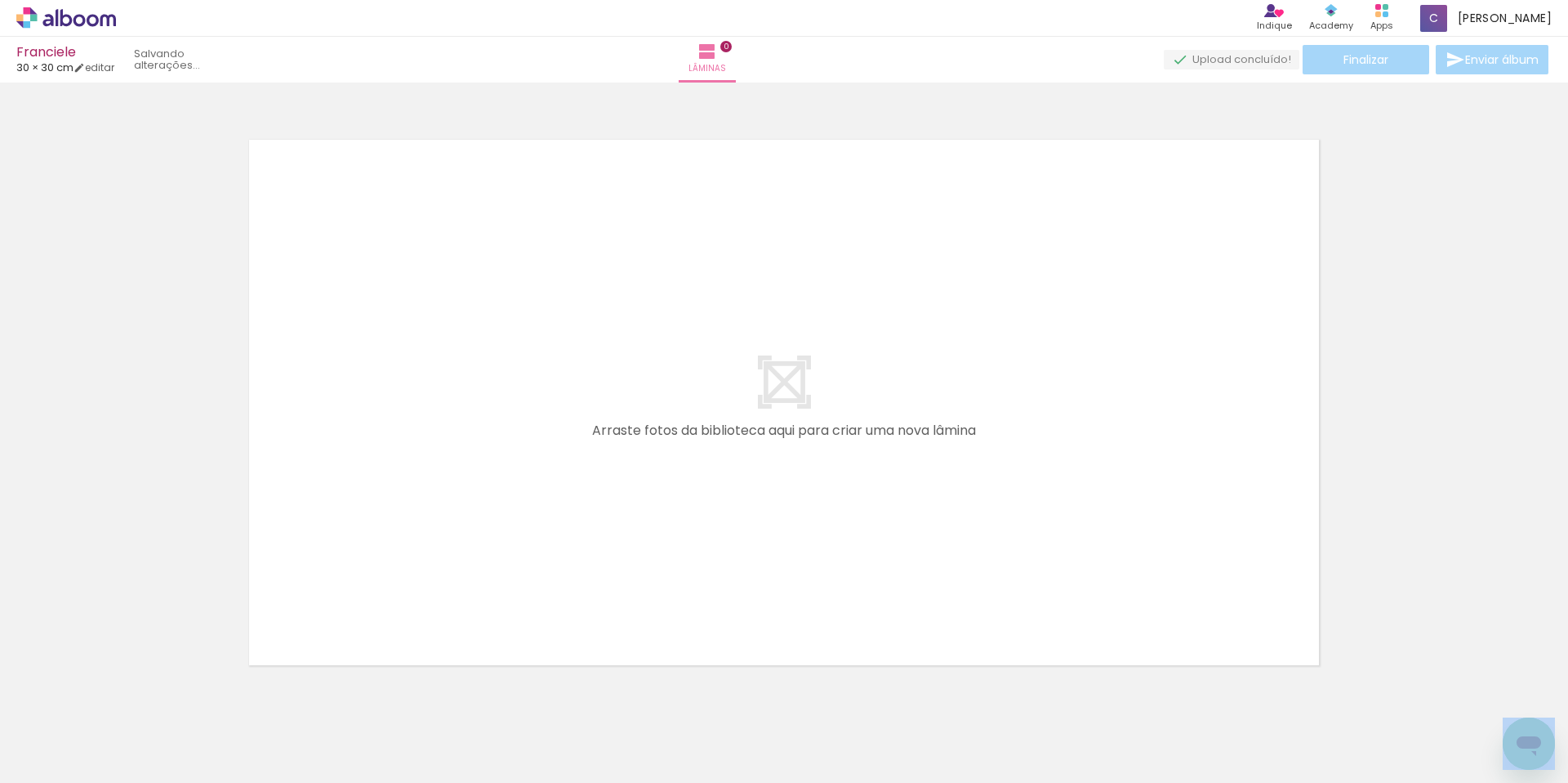
click at [134, 698] on iron-horizontal-list at bounding box center [118, 732] width 32 height 102
click at [137, 698] on iron-icon at bounding box center [128, 695] width 17 height 17
click at [134, 698] on iron-horizontal-list at bounding box center [118, 732] width 32 height 102
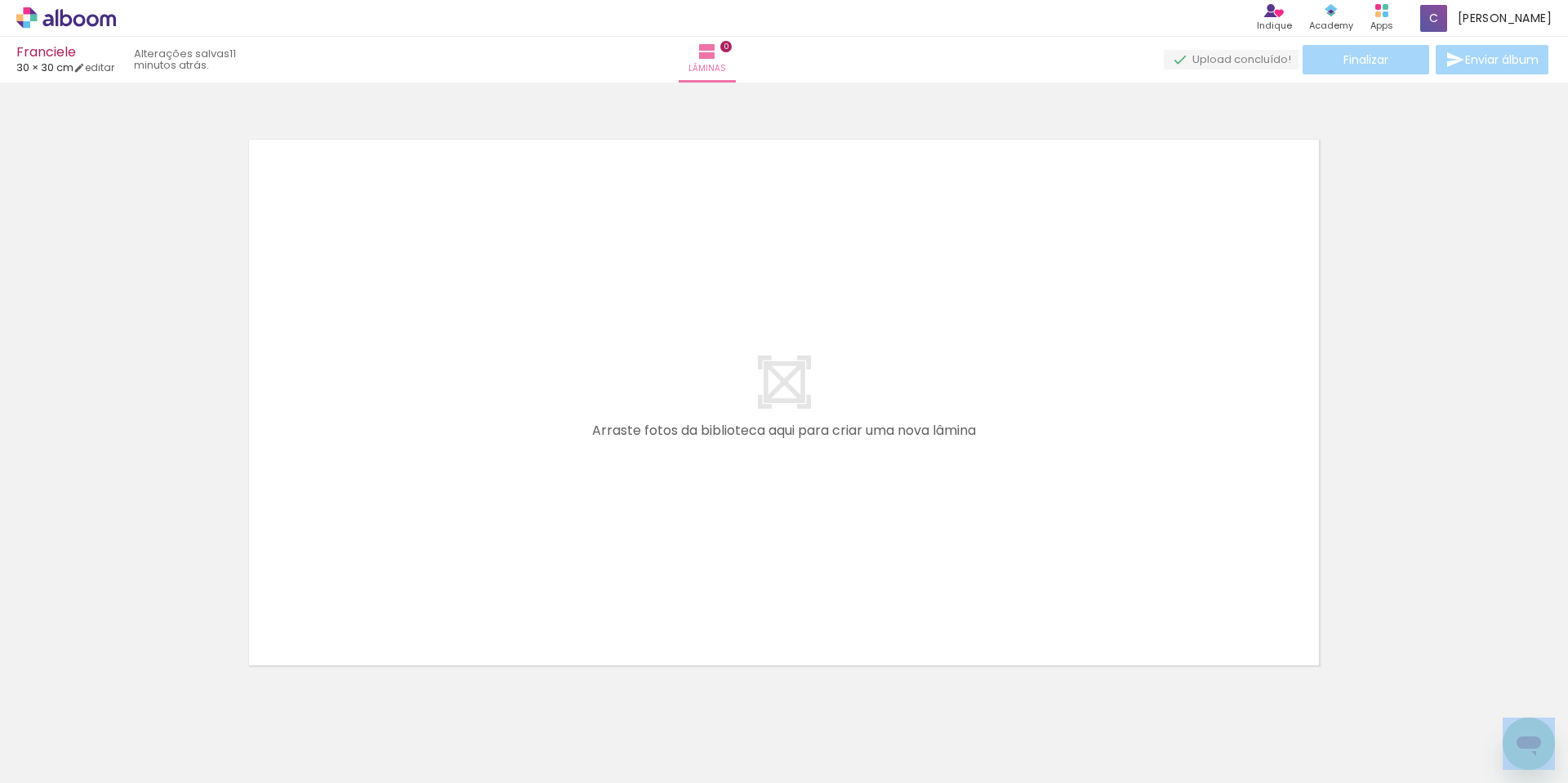
click at [134, 698] on iron-horizontal-list at bounding box center [118, 732] width 32 height 102
click at [128, 698] on iron-icon at bounding box center [128, 695] width 17 height 17
click at [128, 698] on iron-horizontal-list at bounding box center [118, 732] width 32 height 102
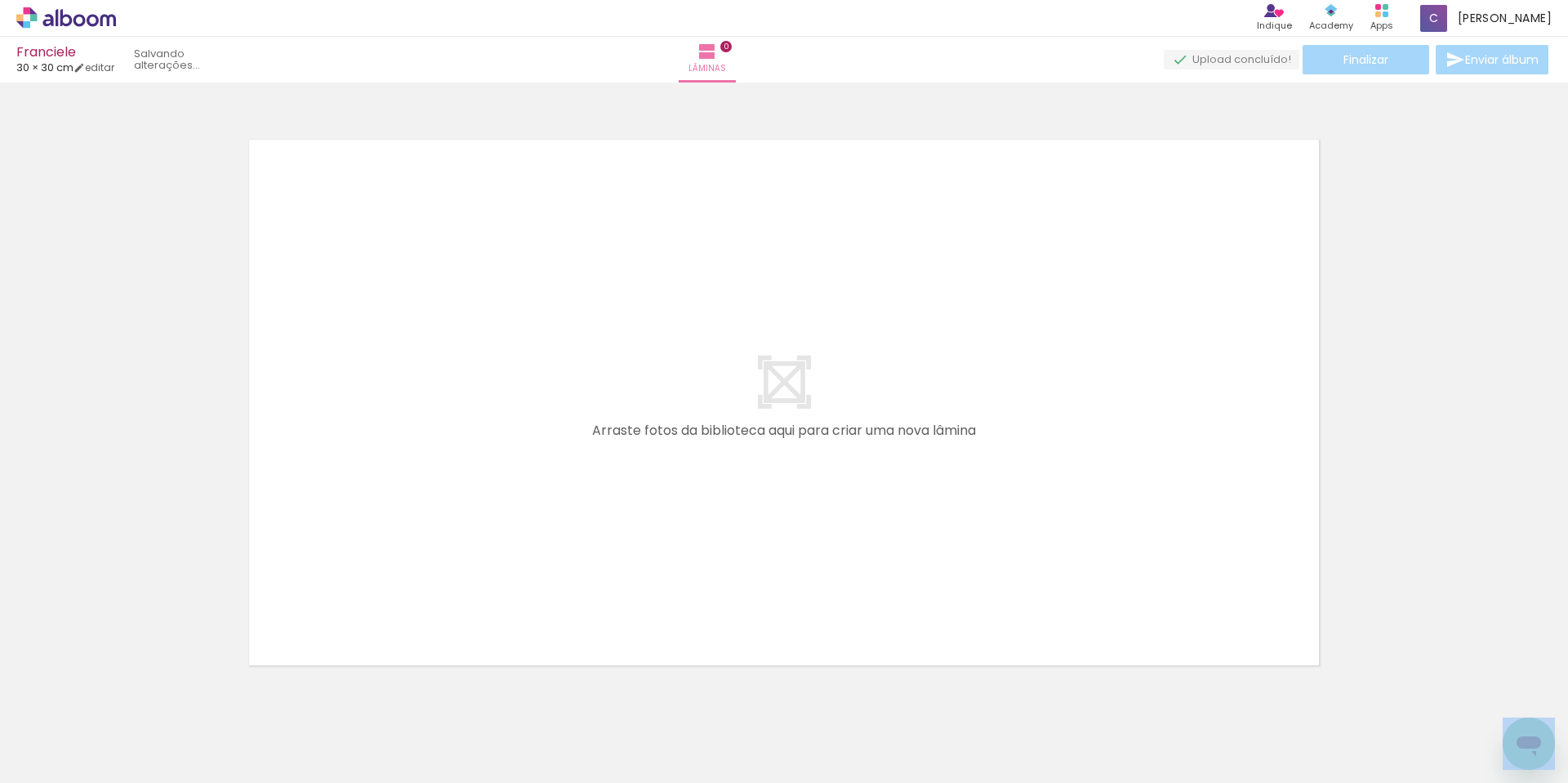
click at [128, 698] on iron-horizontal-list at bounding box center [118, 732] width 32 height 102
click at [128, 698] on iron-icon at bounding box center [128, 695] width 17 height 17
click at [128, 698] on quentale-thumb at bounding box center [163, 727] width 91 height 94
click at [128, 698] on iron-horizontal-list at bounding box center [118, 732] width 32 height 102
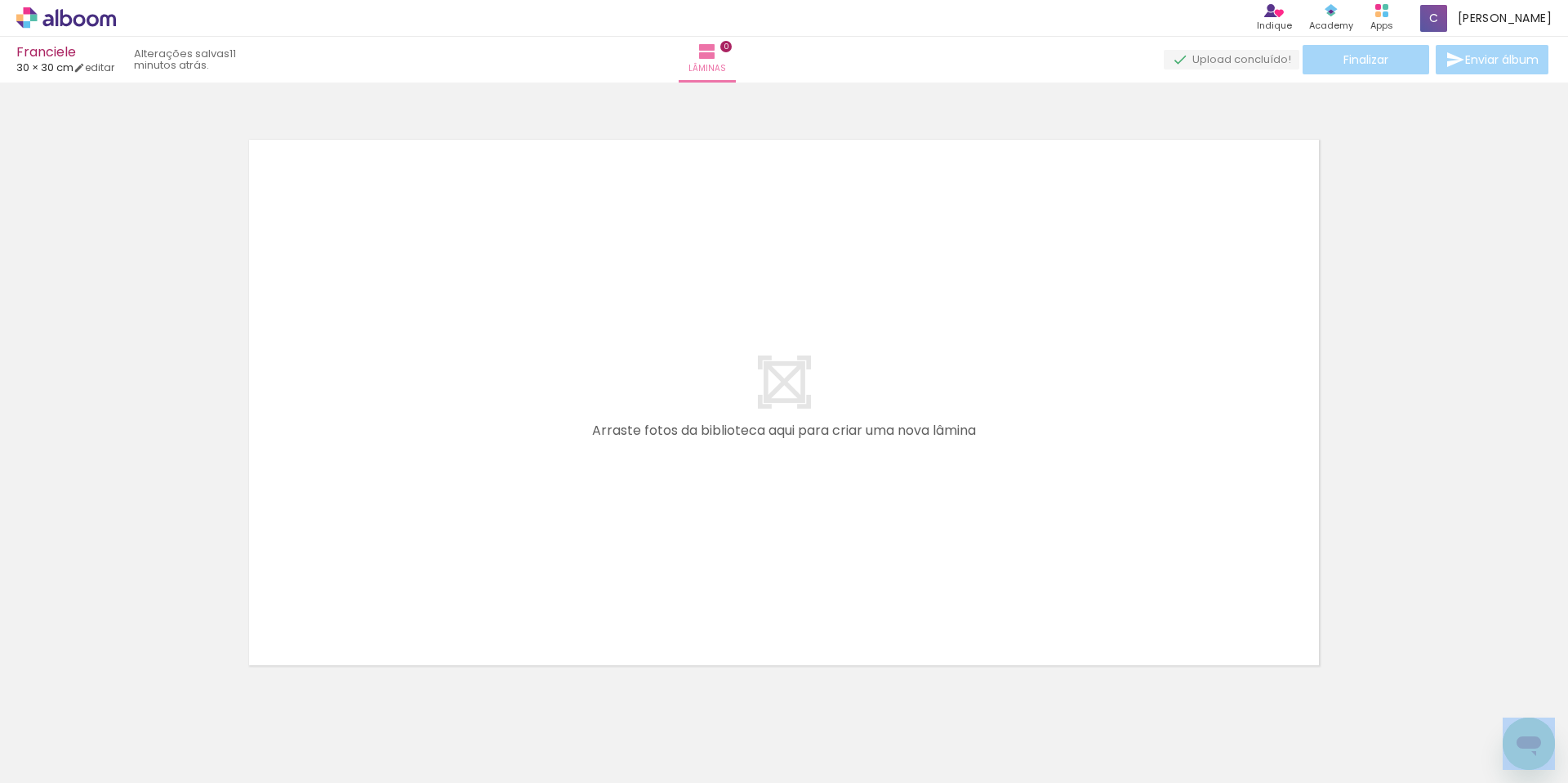
click at [128, 698] on iron-horizontal-list at bounding box center [118, 732] width 32 height 102
click at [128, 698] on iron-icon at bounding box center [128, 695] width 17 height 17
click at [128, 698] on iron-horizontal-list at bounding box center [118, 732] width 32 height 102
click at [136, 706] on div at bounding box center [164, 727] width 65 height 81
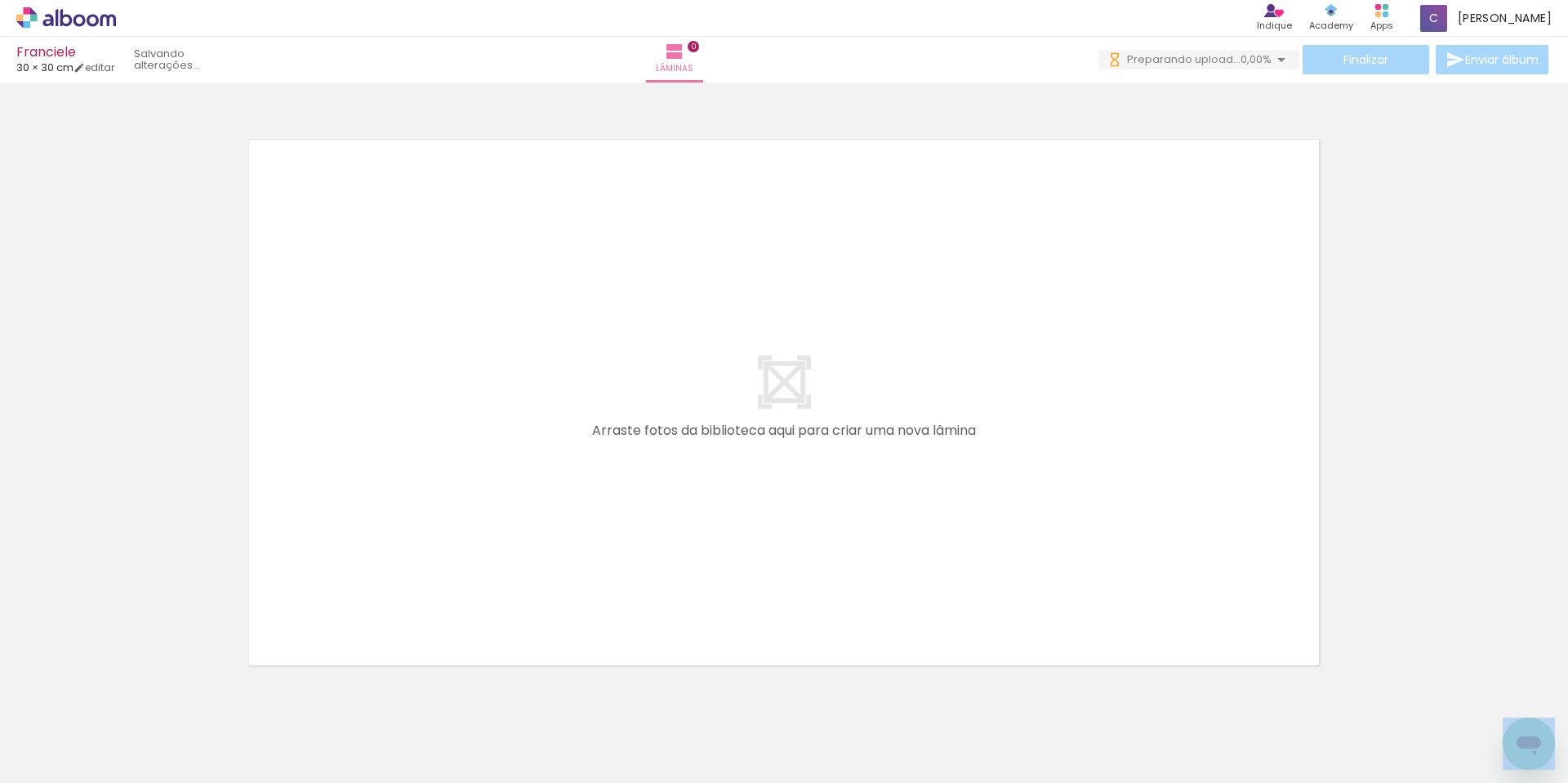
click at [136, 706] on div at bounding box center [164, 727] width 65 height 81
click at [135, 704] on paper-icon-button at bounding box center [128, 695] width 20 height 20
click at [134, 704] on paper-icon-button at bounding box center [128, 695] width 20 height 20
click at [136, 698] on iron-icon at bounding box center [128, 695] width 17 height 17
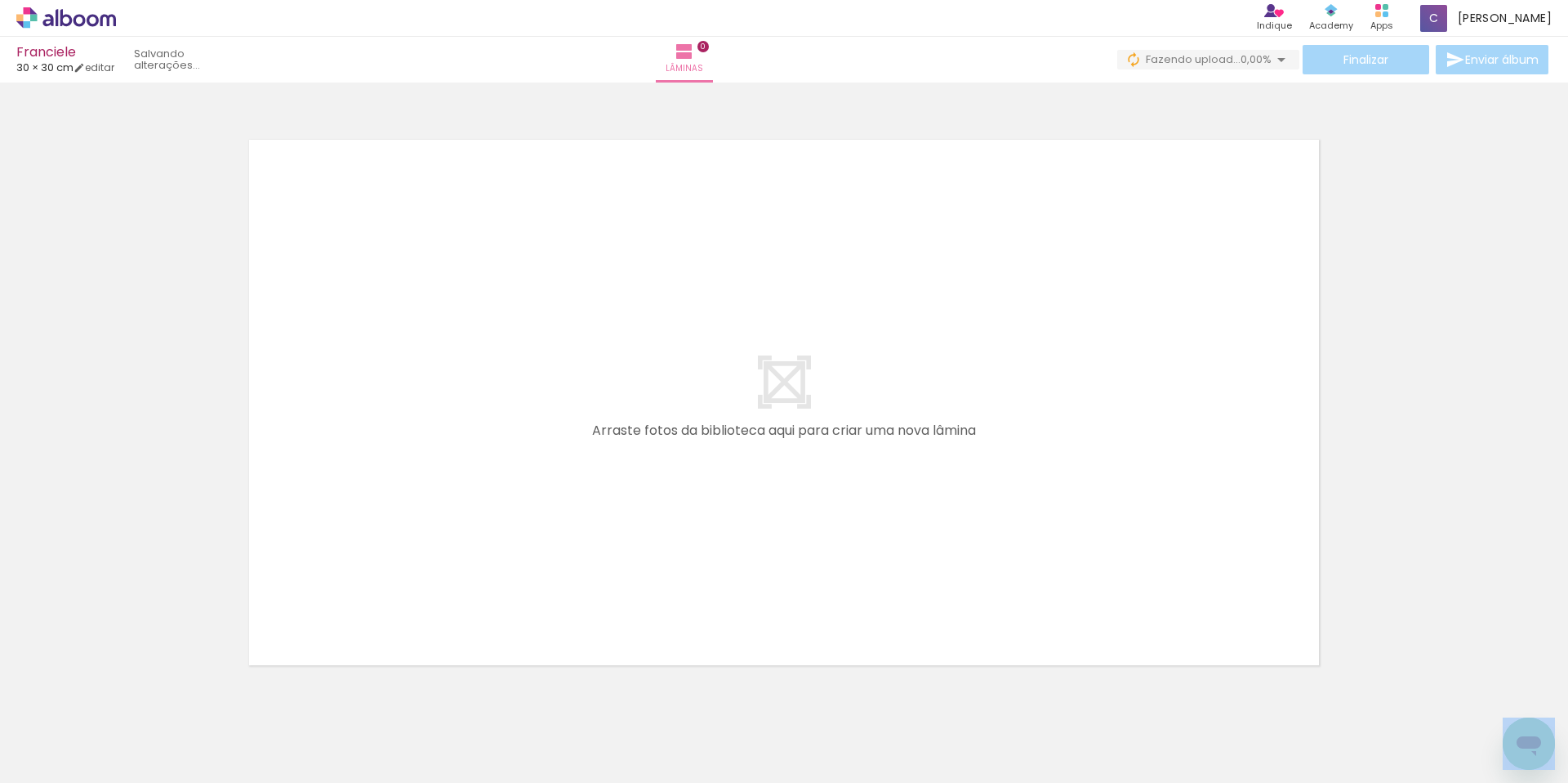
click at [136, 698] on quentale-thumb at bounding box center [163, 727] width 91 height 94
click at [134, 698] on iron-horizontal-list at bounding box center [118, 732] width 32 height 102
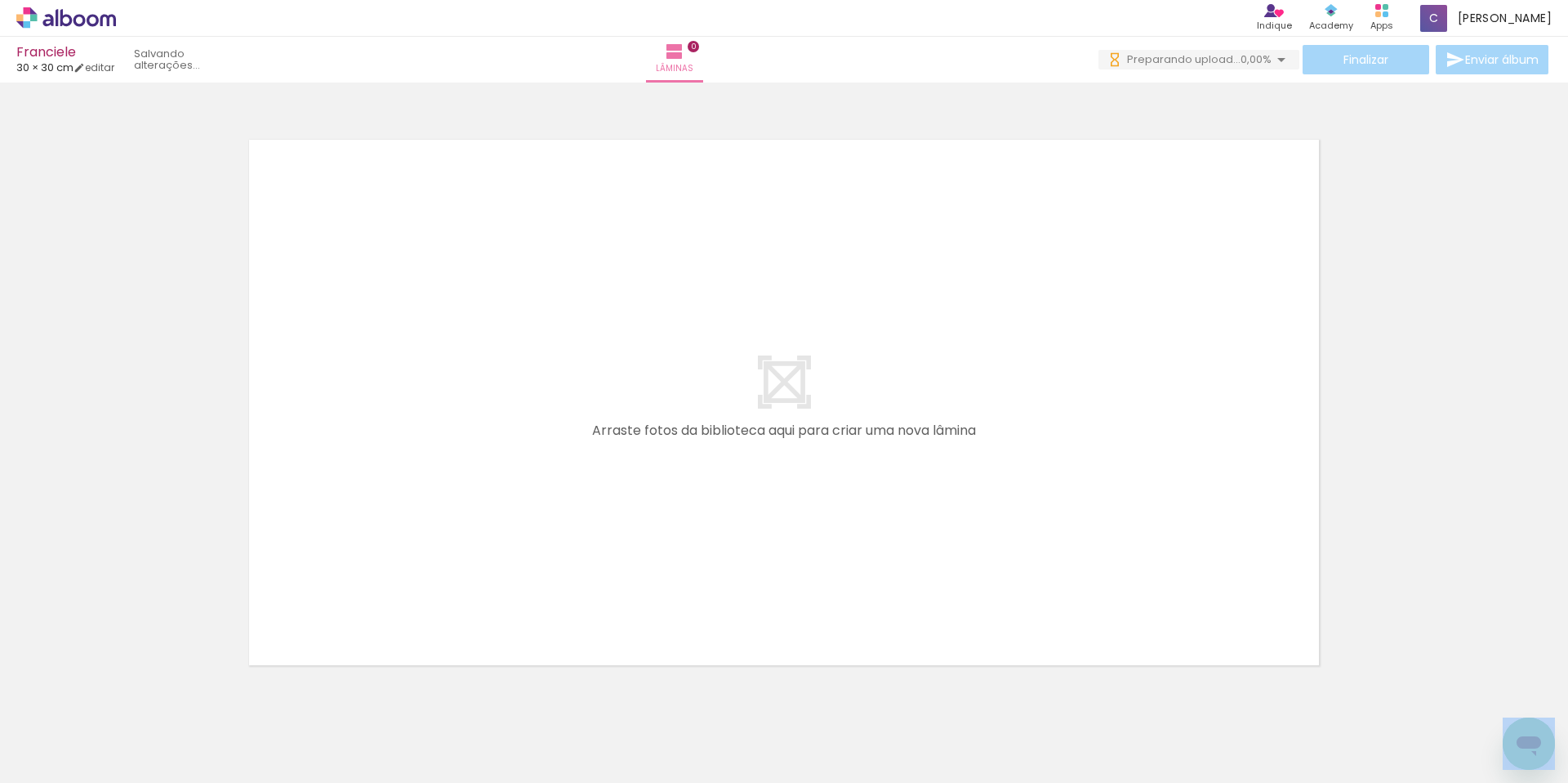
click at [134, 696] on iron-icon at bounding box center [128, 695] width 17 height 17
click at [134, 696] on iron-horizontal-list at bounding box center [118, 732] width 32 height 102
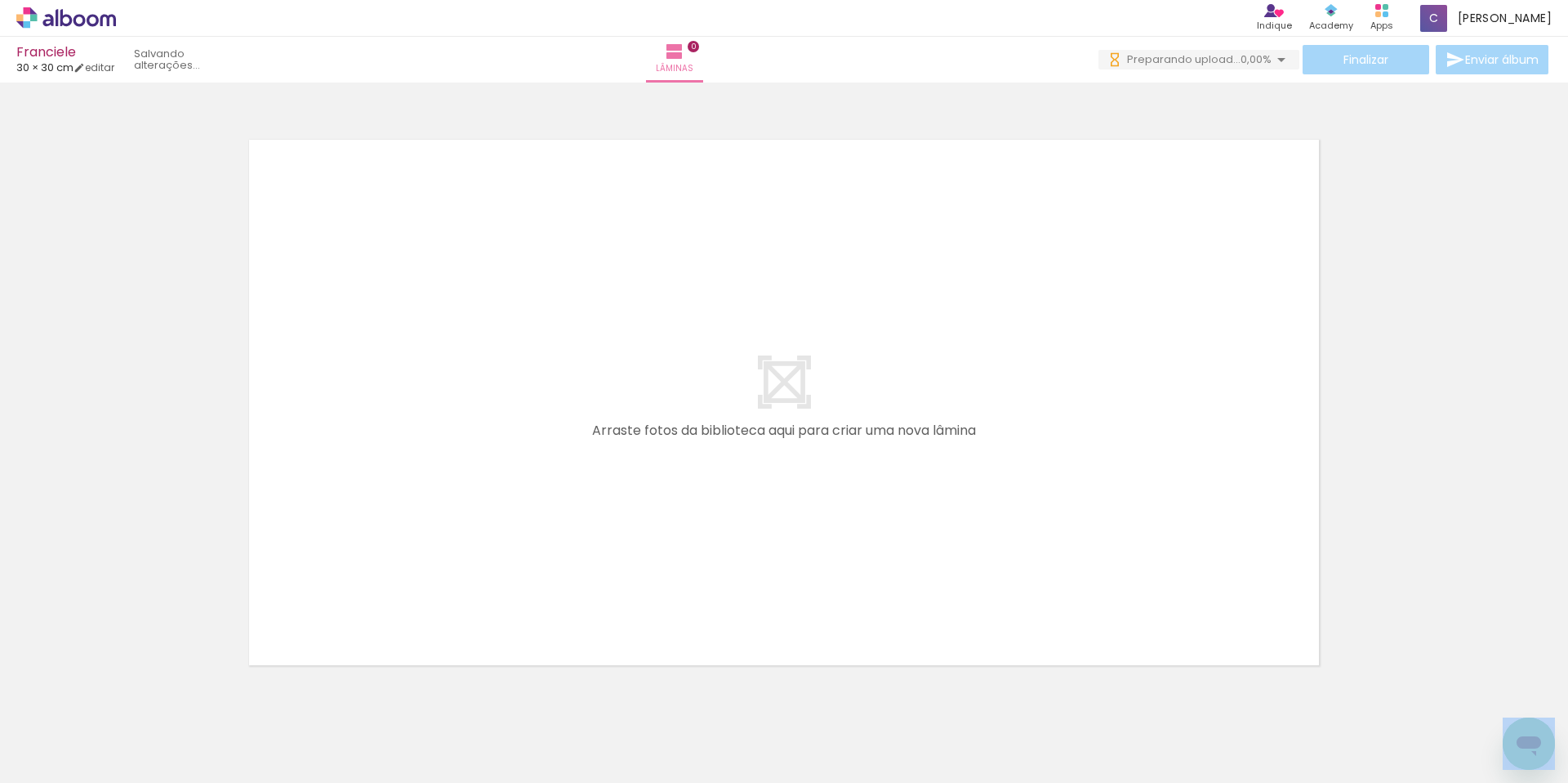
click at [134, 696] on iron-horizontal-list at bounding box center [118, 732] width 32 height 102
click at [134, 696] on iron-icon at bounding box center [128, 695] width 17 height 17
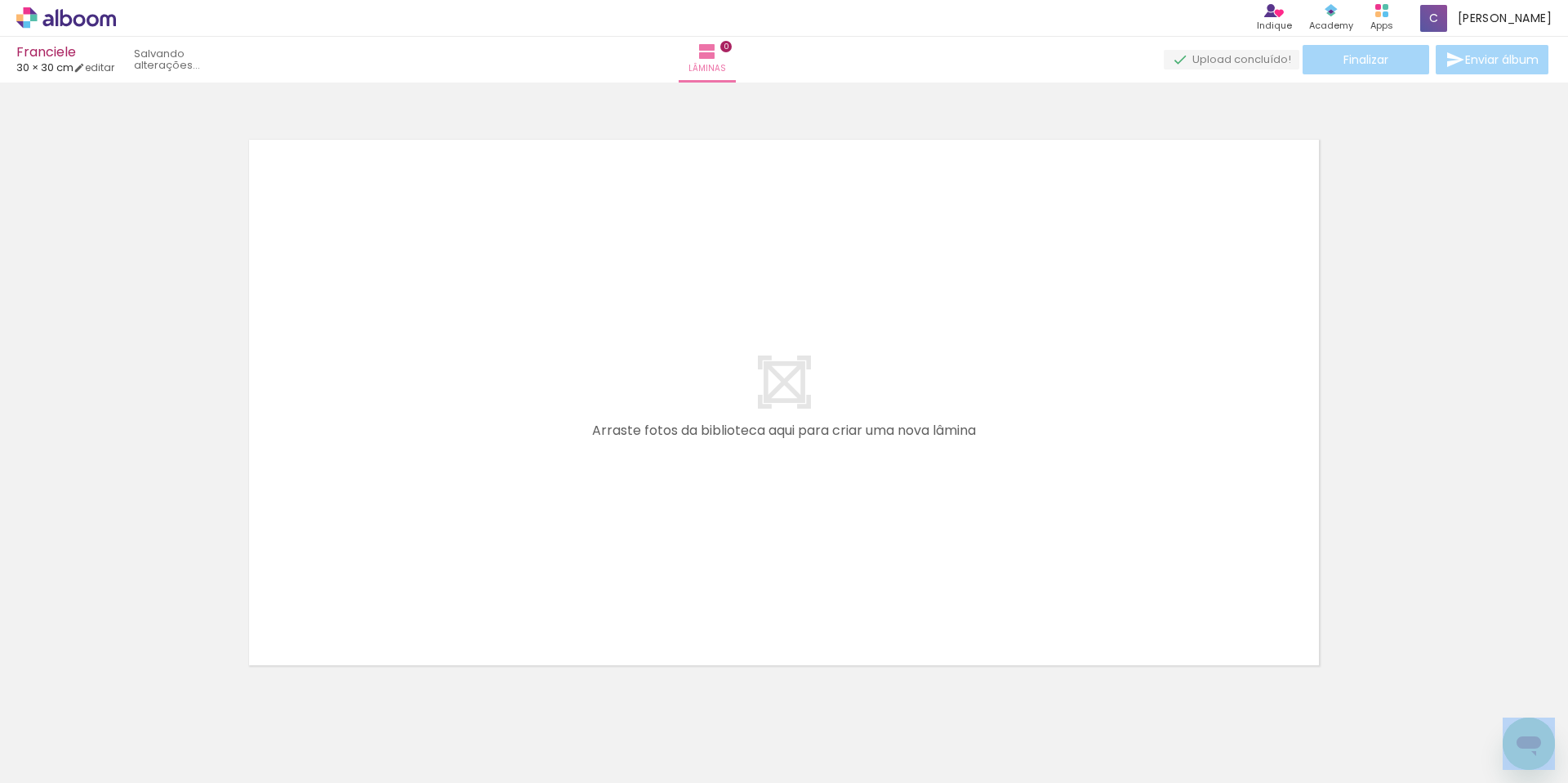
click at [134, 696] on iron-horizontal-list at bounding box center [118, 732] width 32 height 102
click at [134, 696] on iron-icon at bounding box center [128, 695] width 17 height 17
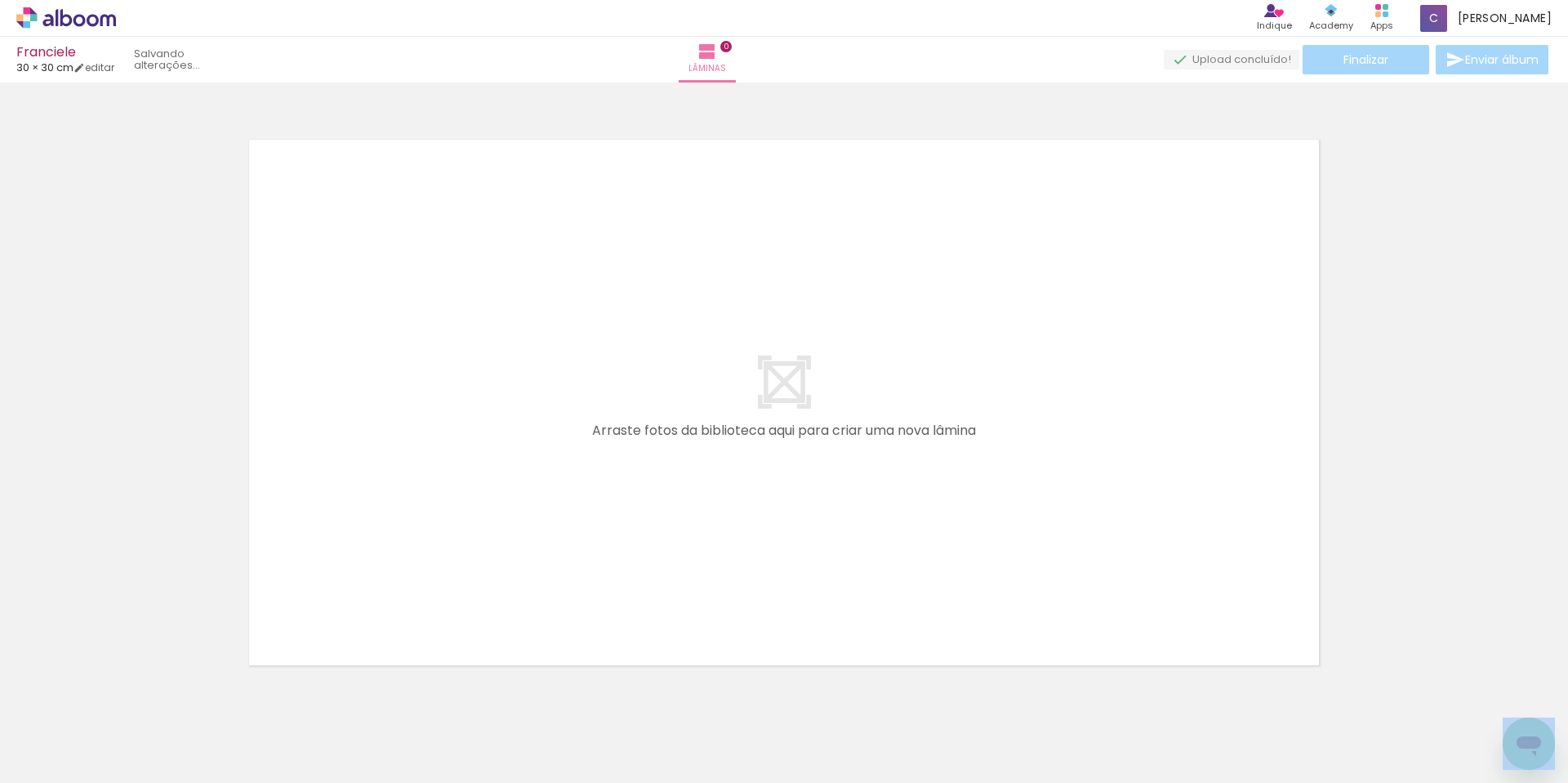
click at [134, 696] on iron-horizontal-list at bounding box center [118, 732] width 32 height 102
click at [133, 695] on iron-icon at bounding box center [128, 695] width 17 height 17
click at [133, 695] on quentale-thumb at bounding box center [163, 727] width 91 height 94
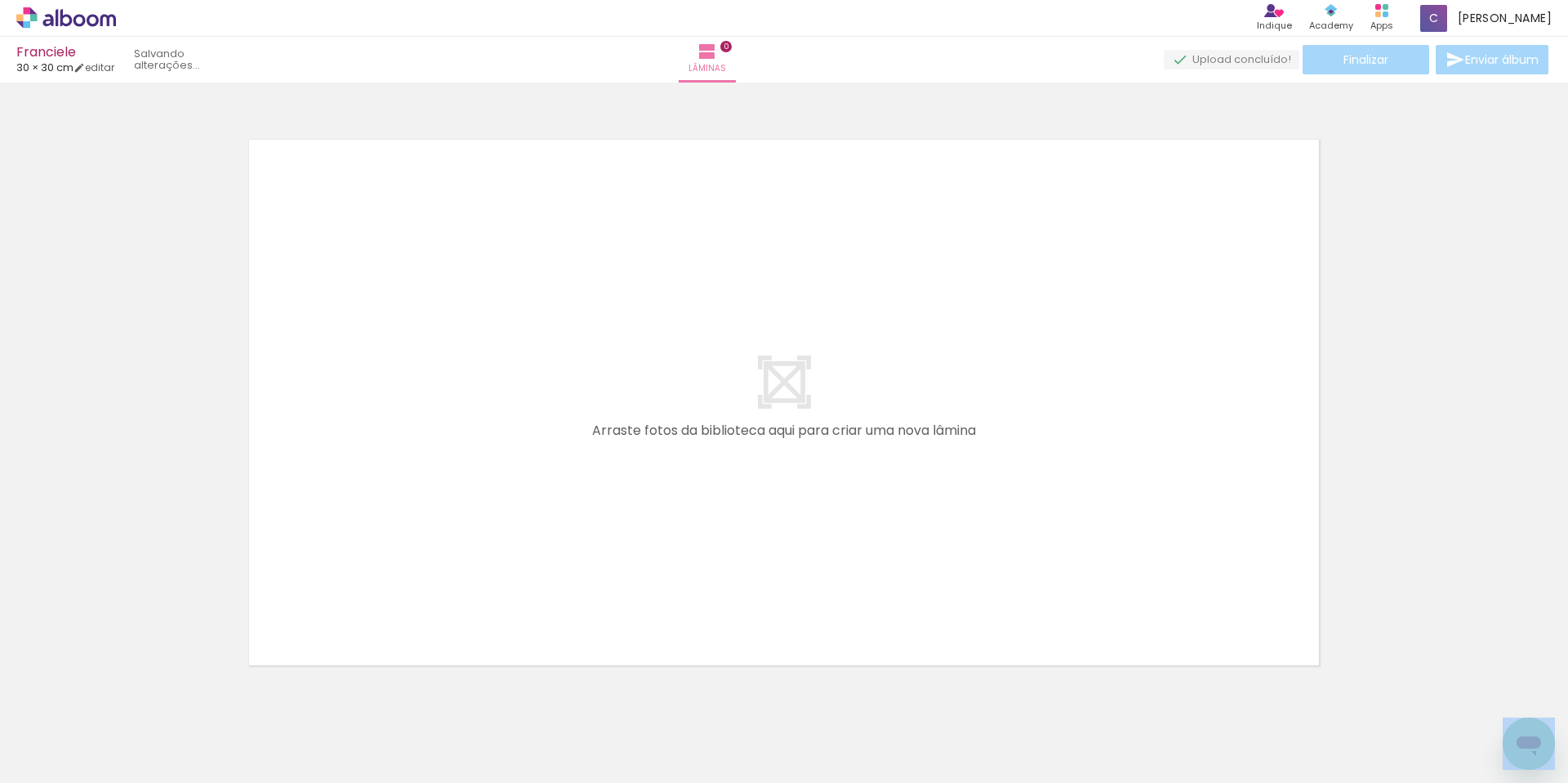
click at [133, 695] on quentale-thumb at bounding box center [163, 727] width 91 height 94
click at [133, 695] on iron-horizontal-list at bounding box center [118, 732] width 32 height 102
click at [133, 695] on iron-icon at bounding box center [128, 695] width 17 height 17
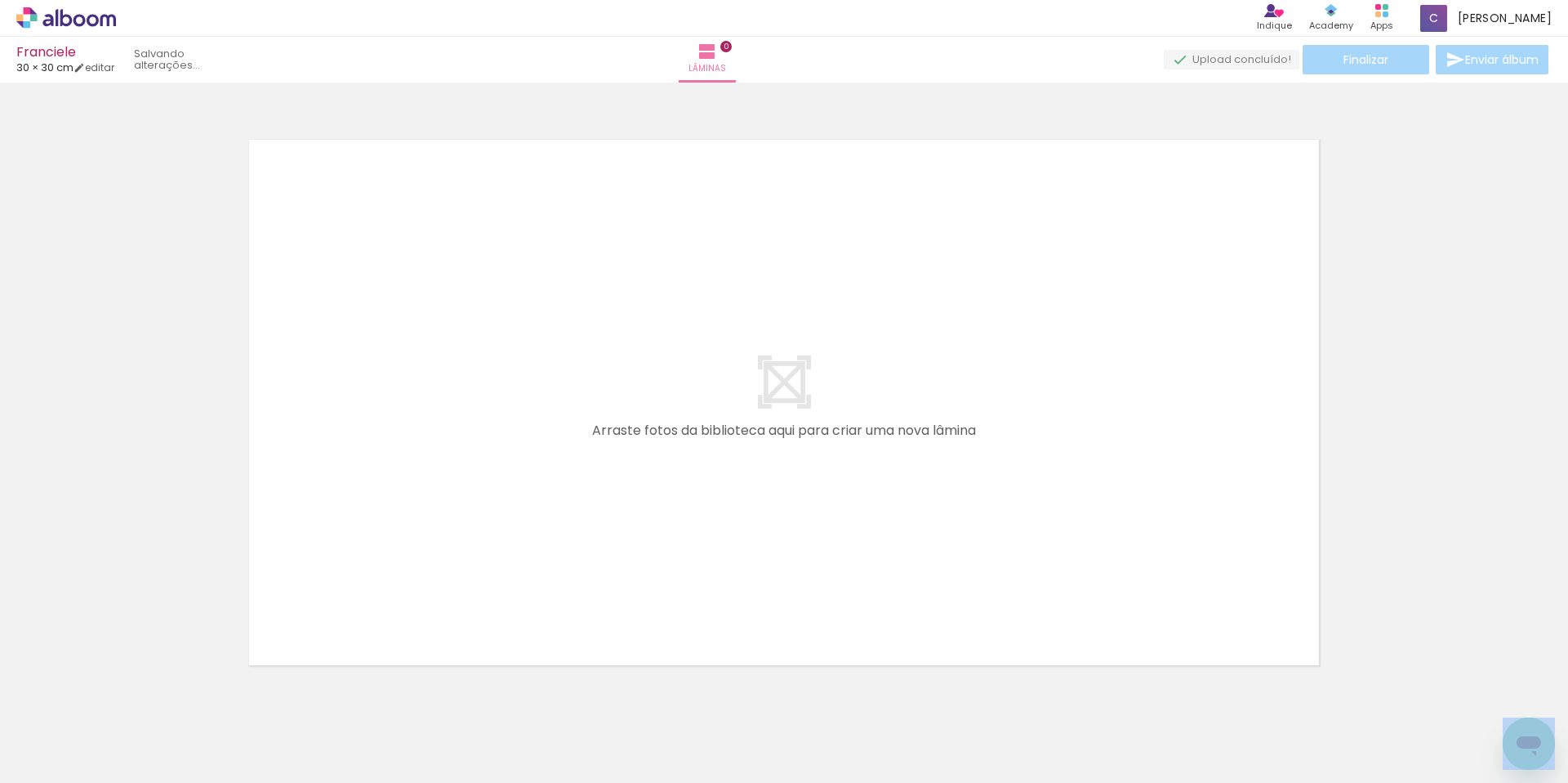
click at [137, 704] on paper-icon-button at bounding box center [128, 695] width 20 height 20
click at [134, 703] on iron-horizontal-list at bounding box center [118, 732] width 32 height 102
click at [137, 703] on iron-icon at bounding box center [128, 695] width 17 height 17
click at [134, 703] on iron-horizontal-list at bounding box center [118, 732] width 32 height 102
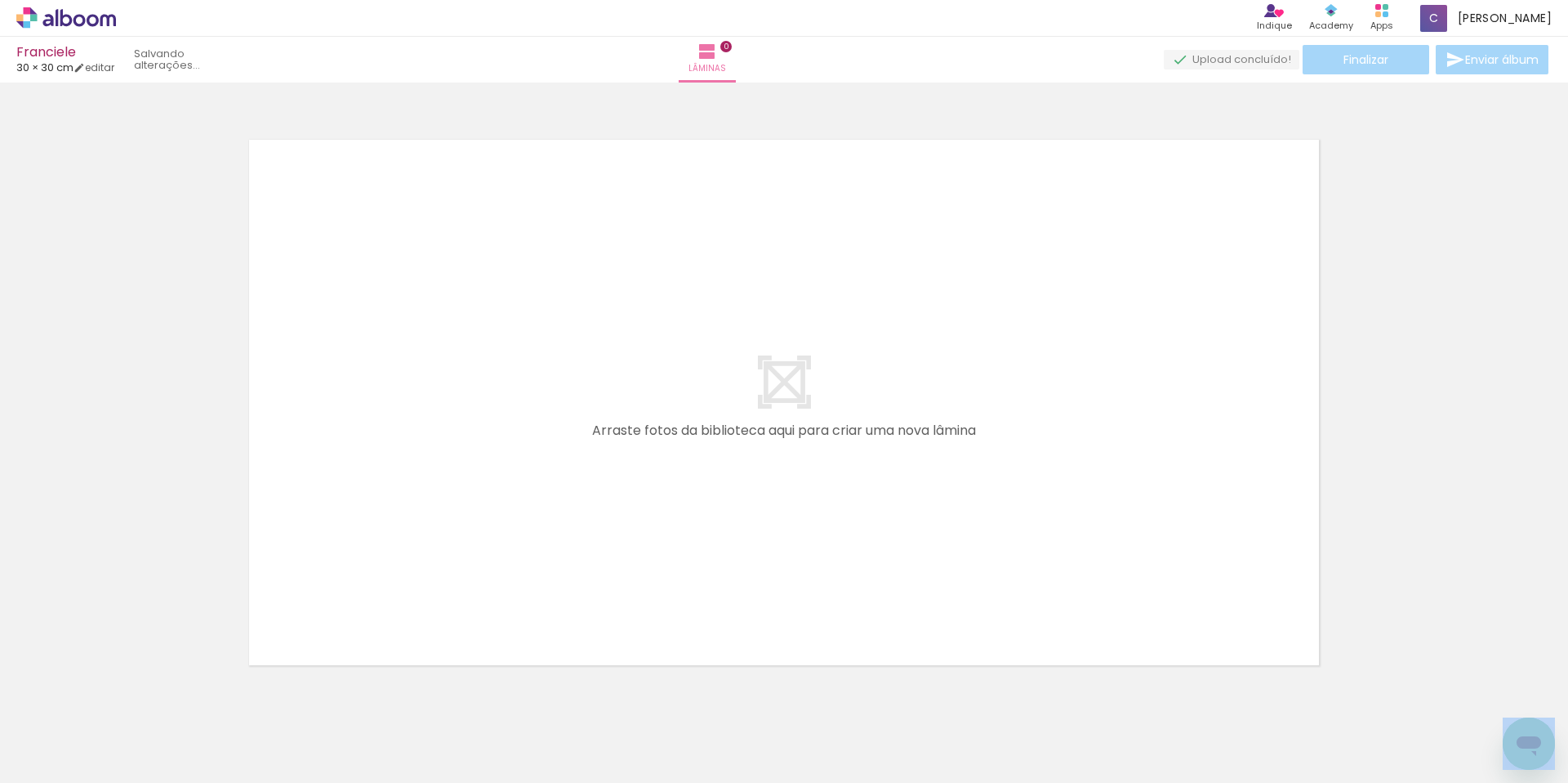
click at [134, 703] on iron-horizontal-list at bounding box center [118, 732] width 32 height 102
click at [131, 695] on iron-icon at bounding box center [128, 695] width 17 height 17
click at [131, 695] on quentale-thumb at bounding box center [163, 727] width 91 height 94
click at [131, 695] on iron-horizontal-list at bounding box center [118, 732] width 32 height 102
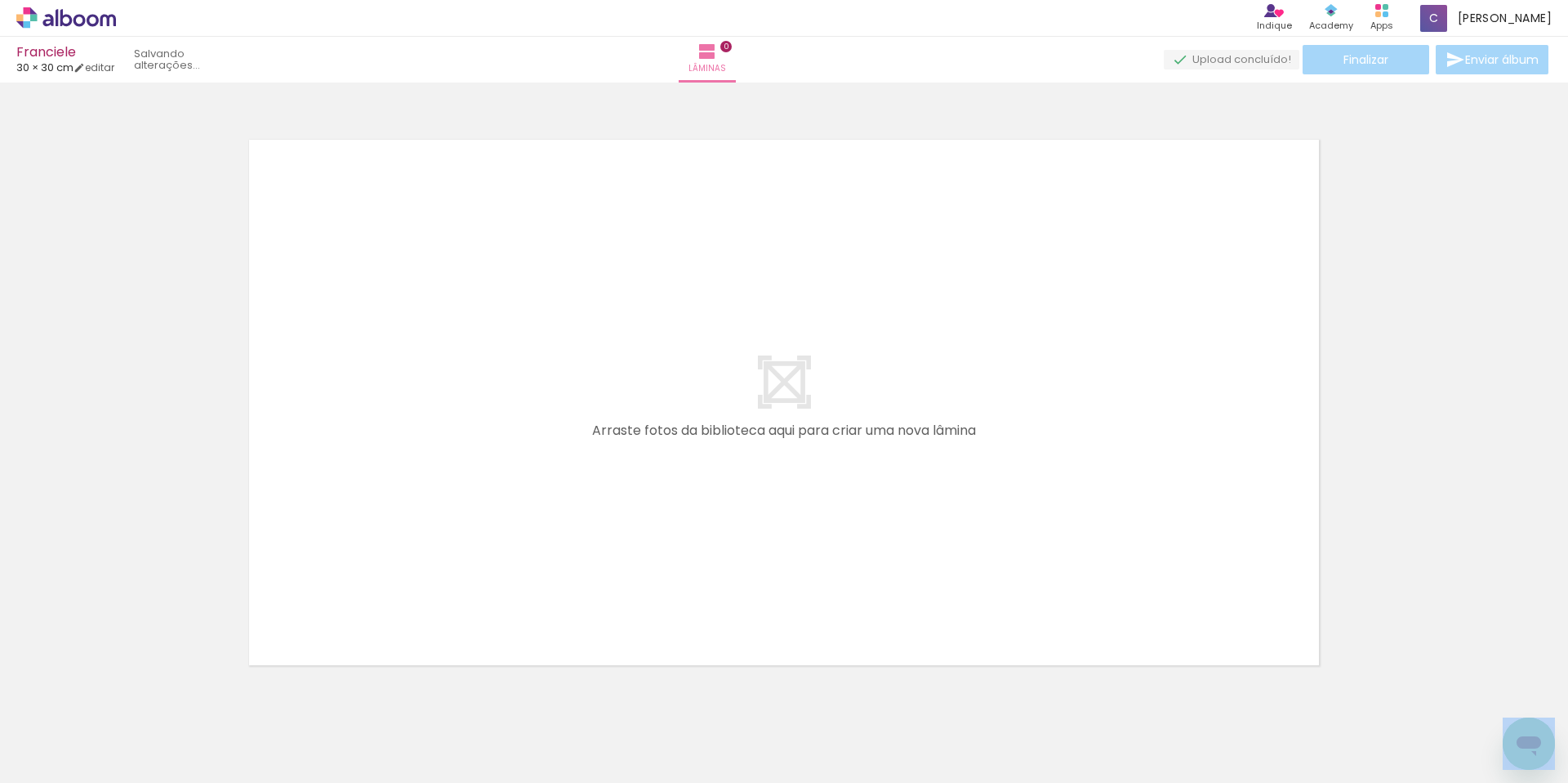
click at [131, 695] on iron-horizontal-list at bounding box center [118, 732] width 32 height 102
click at [135, 699] on iron-icon at bounding box center [128, 695] width 17 height 17
click at [135, 699] on quentale-thumb at bounding box center [163, 727] width 91 height 94
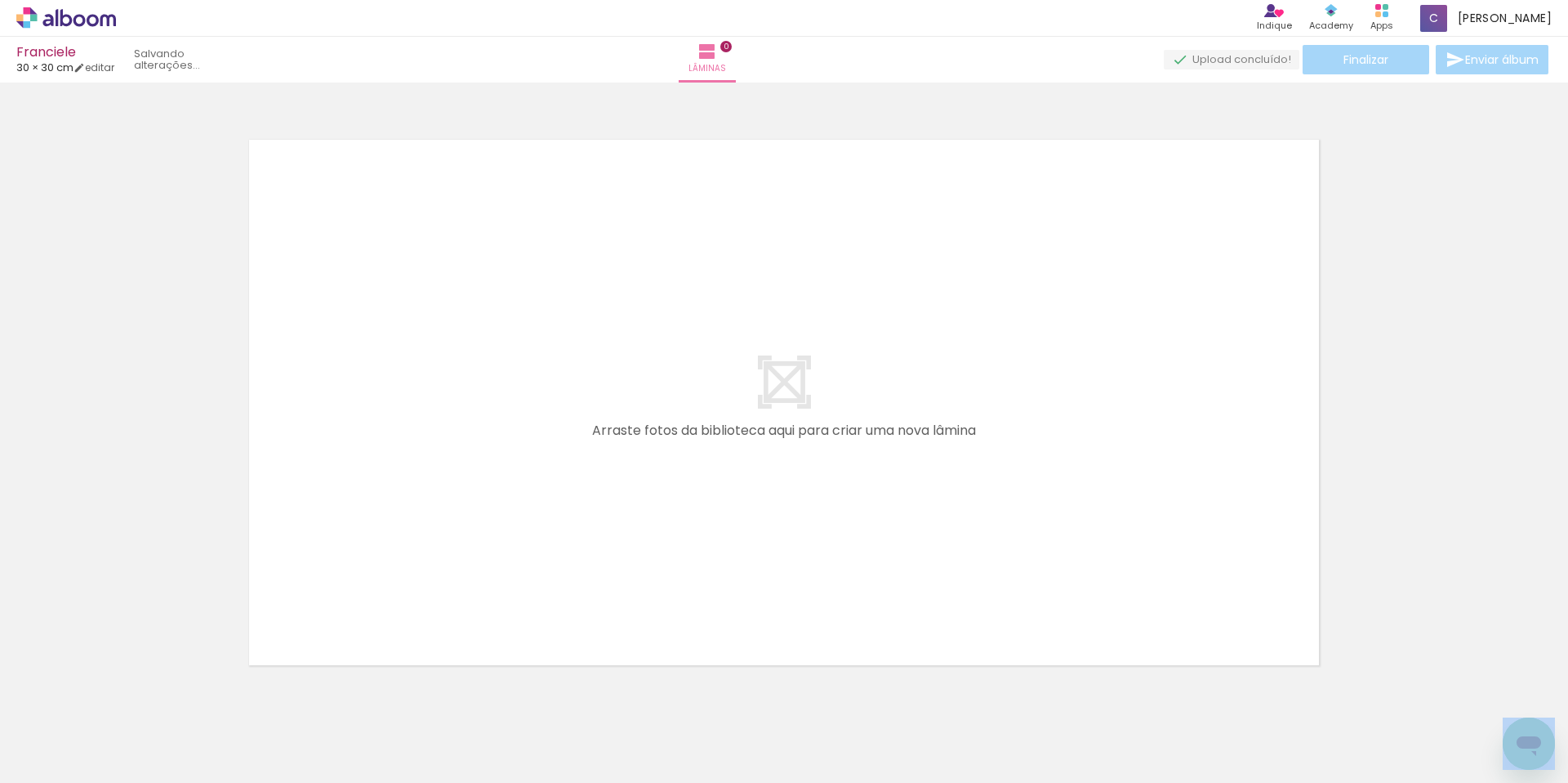
click at [135, 699] on quentale-thumb at bounding box center [163, 727] width 91 height 94
click at [134, 699] on iron-horizontal-list at bounding box center [118, 732] width 32 height 102
click at [135, 699] on iron-icon at bounding box center [128, 695] width 17 height 17
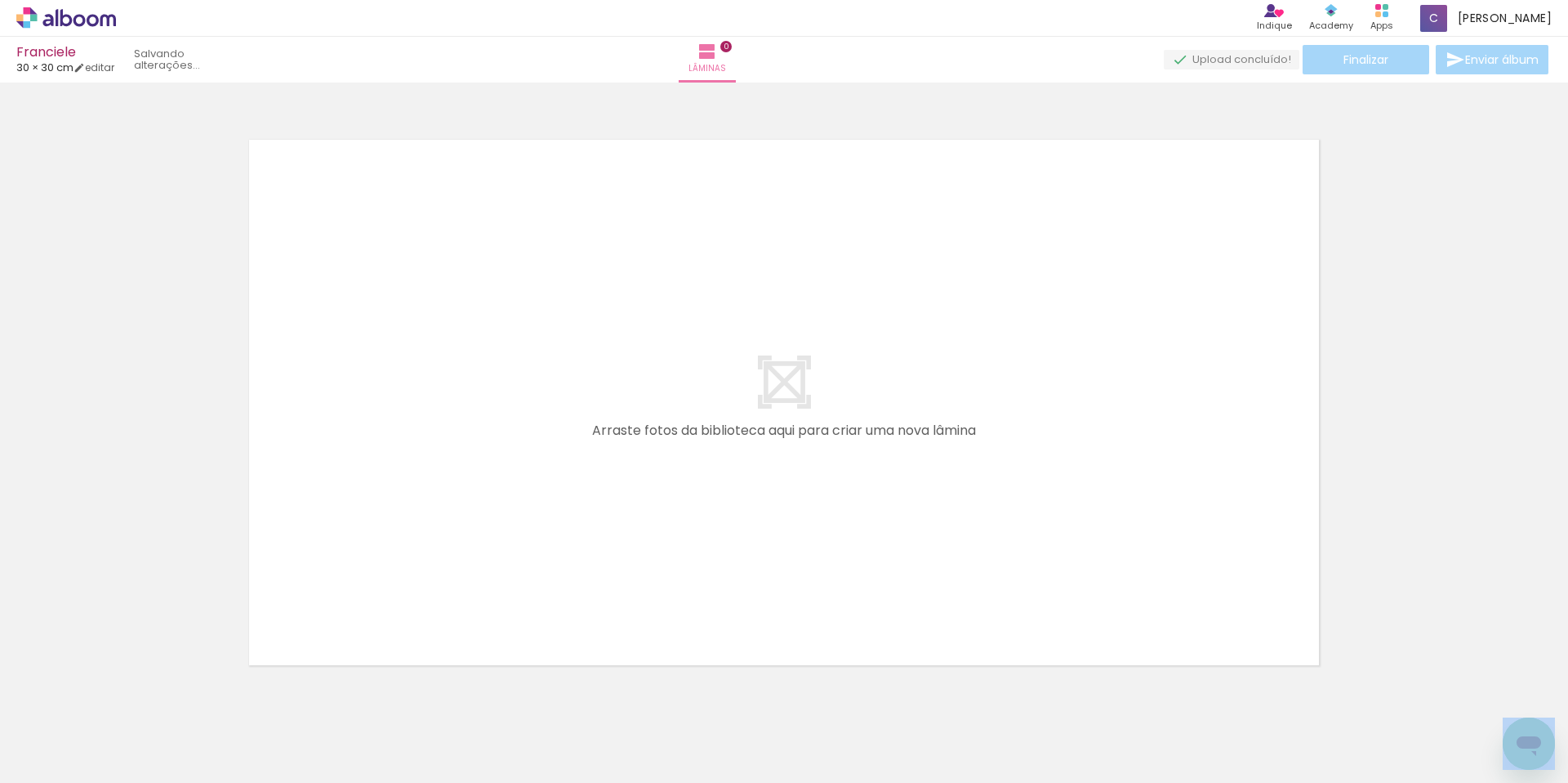
click at [135, 699] on quentale-thumb at bounding box center [163, 727] width 91 height 94
click at [134, 699] on iron-horizontal-list at bounding box center [118, 732] width 32 height 102
click at [74, 735] on input "Todas as fotos" at bounding box center [45, 733] width 62 height 14
click at [137, 701] on iron-icon at bounding box center [128, 695] width 17 height 17
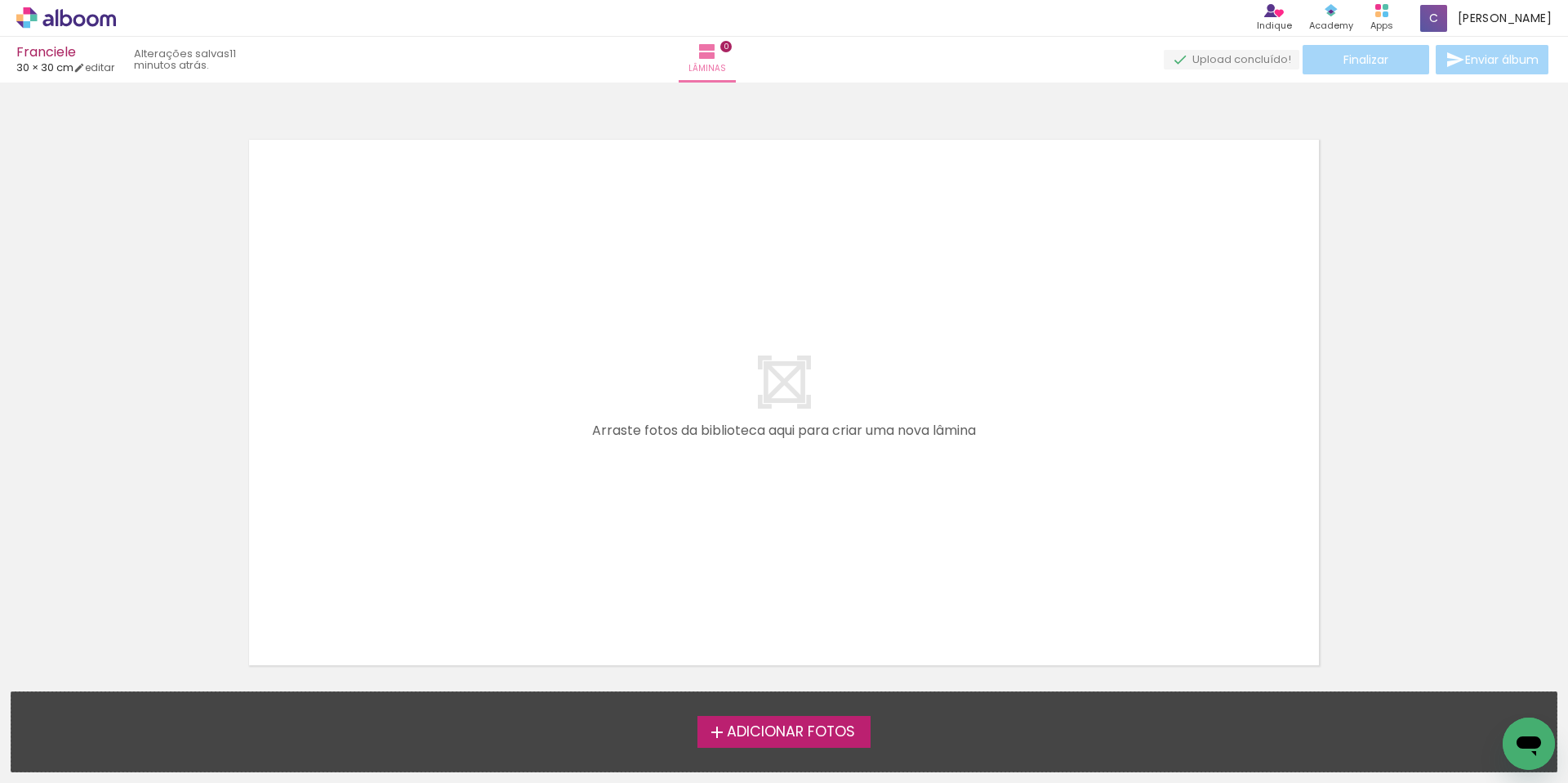
click at [846, 739] on span "Adicionar Fotos" at bounding box center [791, 732] width 128 height 15
click at [0, 0] on input "file" at bounding box center [0, 0] width 0 height 0
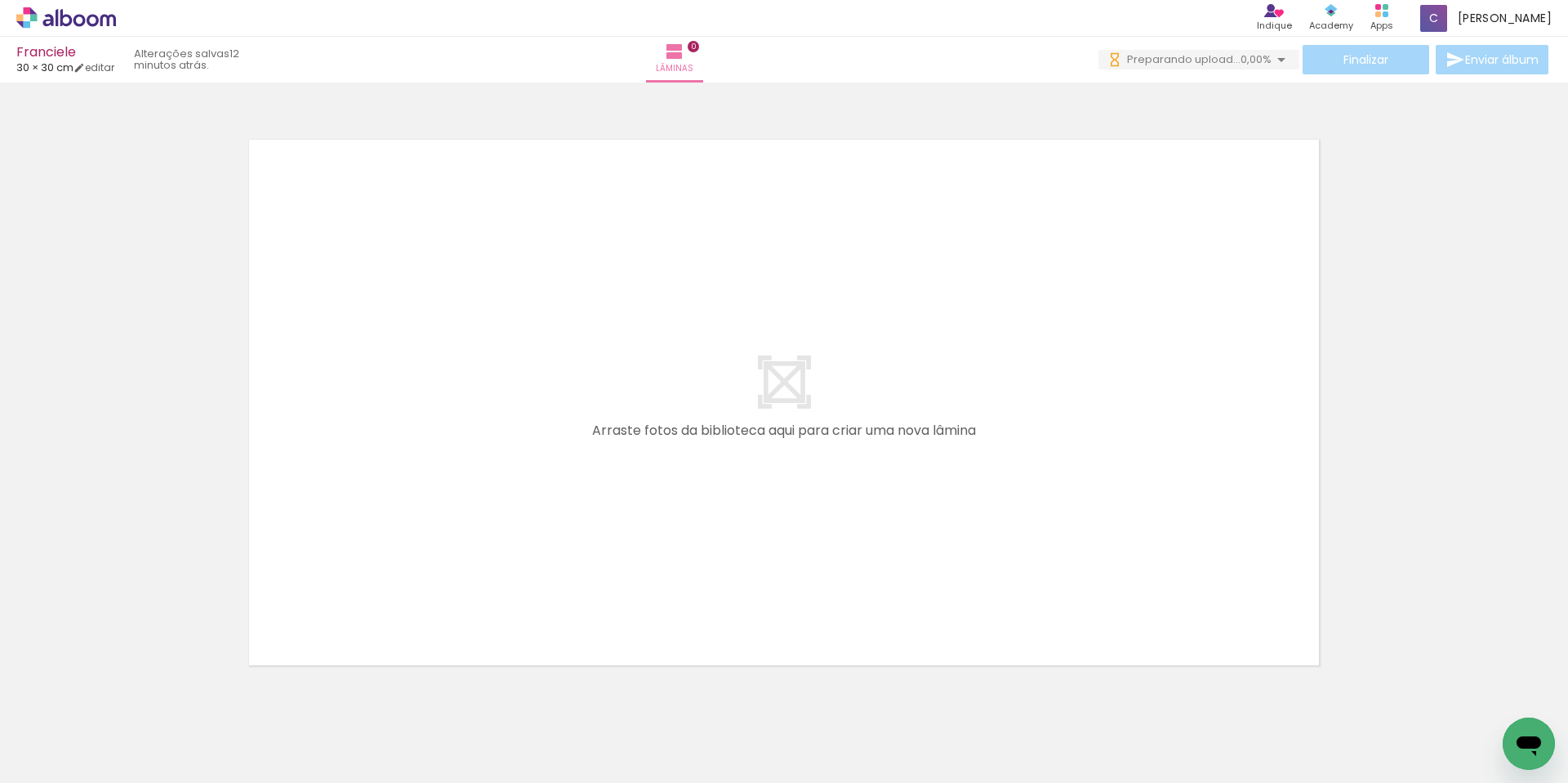
click at [160, 733] on div at bounding box center [163, 727] width 54 height 81
drag, startPoint x: 312, startPoint y: 626, endPoint x: 302, endPoint y: 709, distance: 83.6
click at [300, 709] on quentale-thumb at bounding box center [254, 727] width 91 height 94
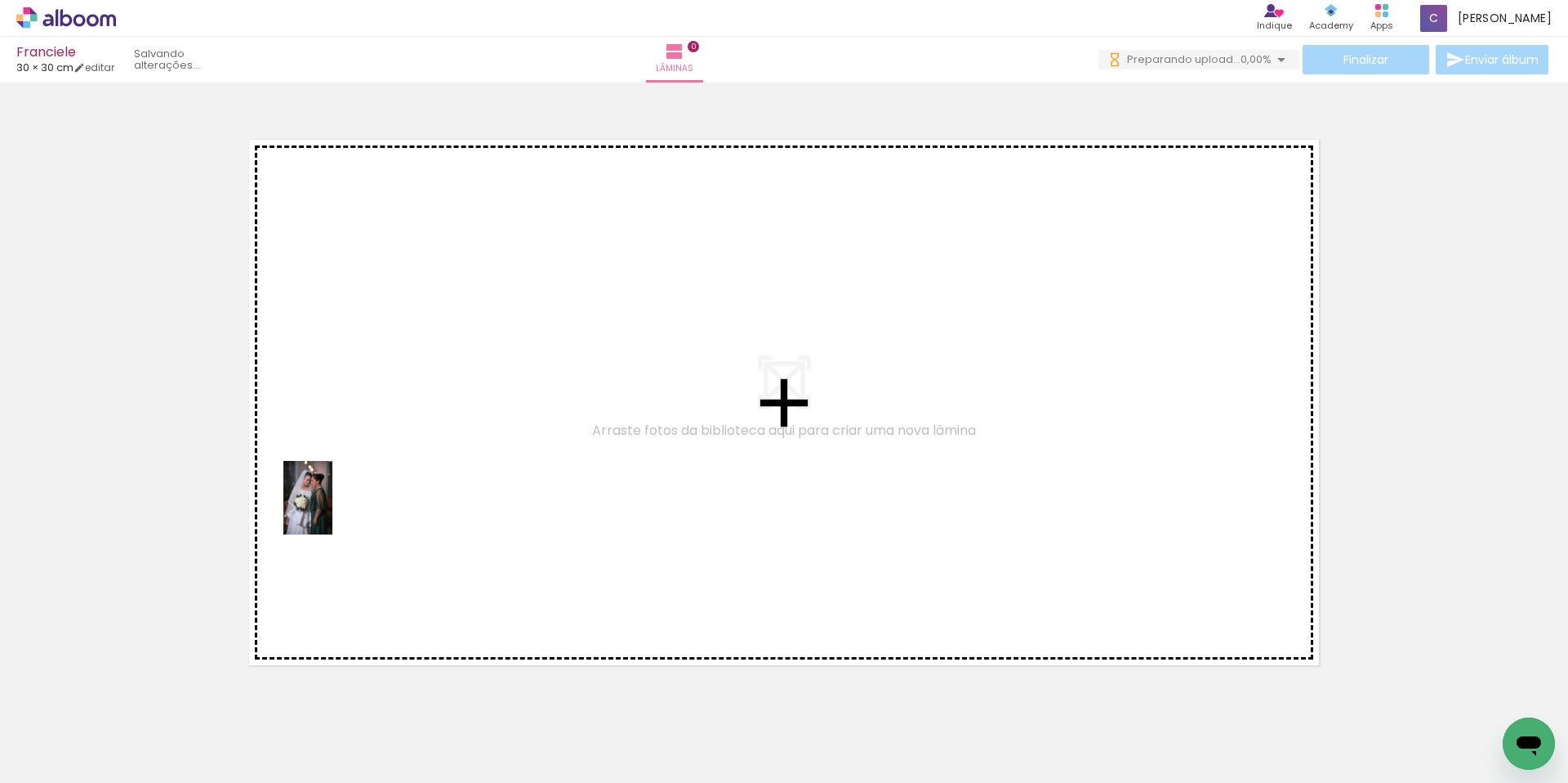
drag, startPoint x: 179, startPoint y: 707, endPoint x: 230, endPoint y: 750, distance: 66.7
click at [357, 499] on quentale-workspace at bounding box center [784, 391] width 1568 height 783
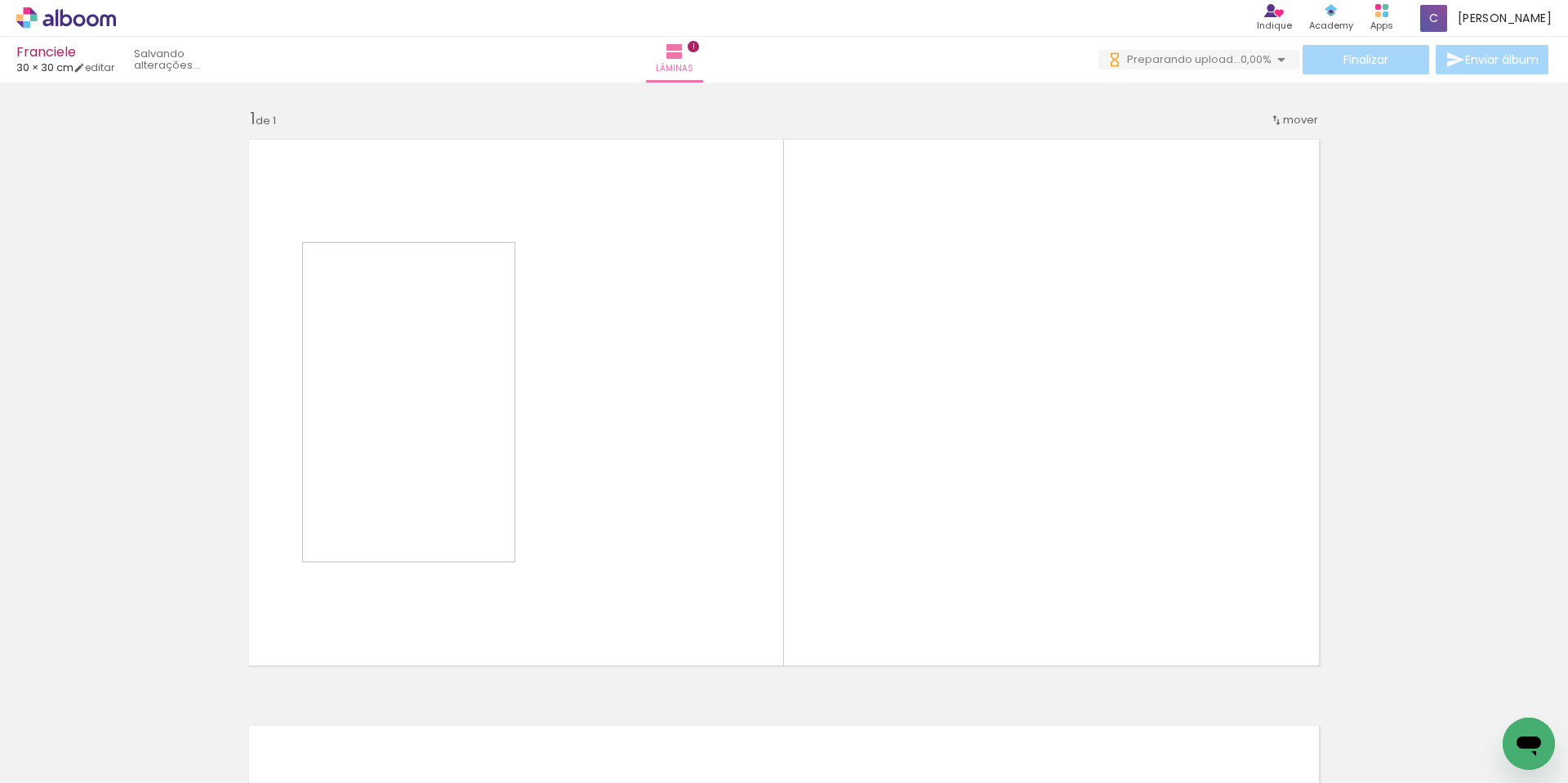
click at [386, 521] on quentale-workspace at bounding box center [784, 391] width 1568 height 783
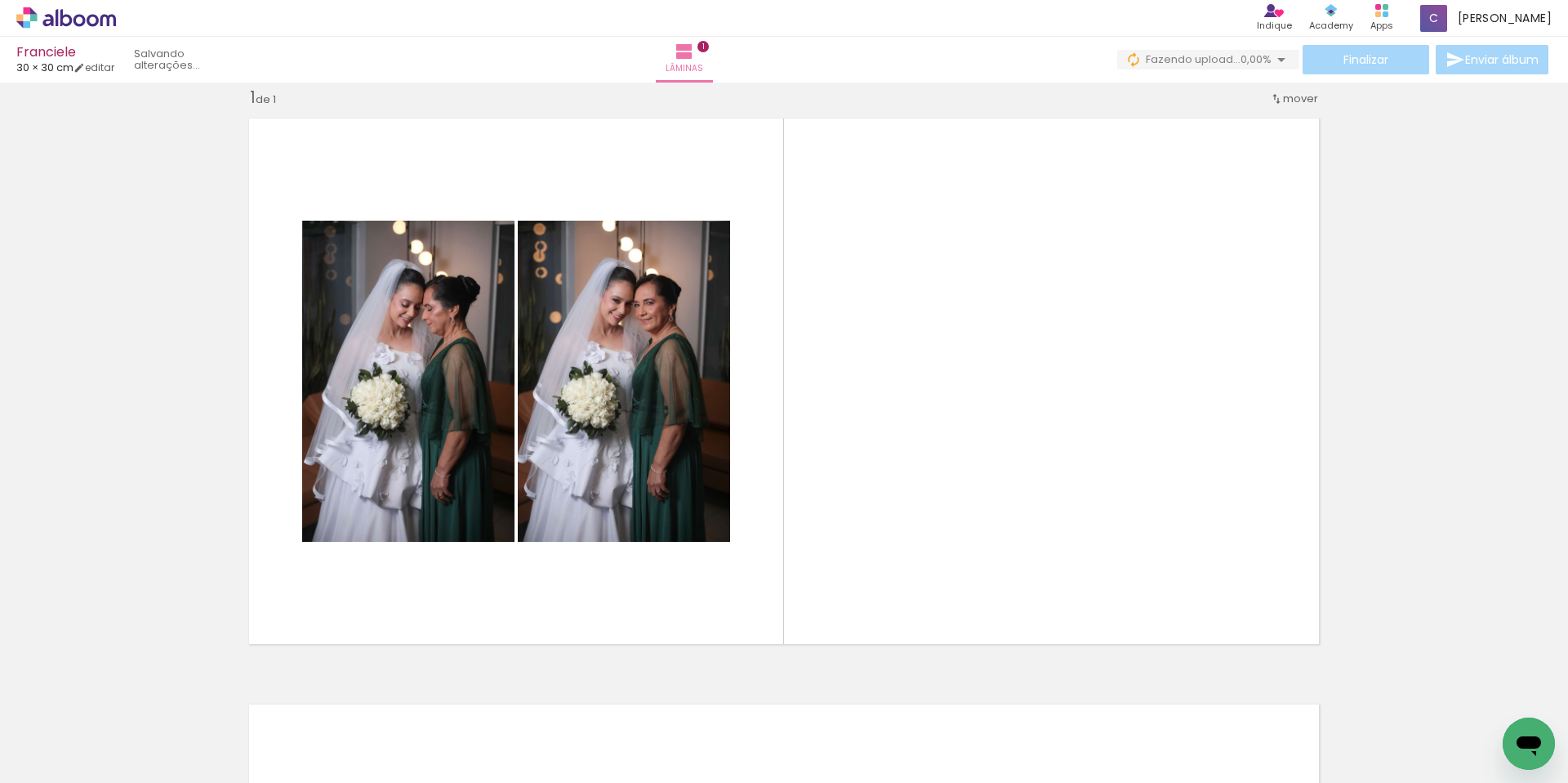
click at [351, 734] on div at bounding box center [347, 727] width 81 height 54
click at [448, 744] on div at bounding box center [438, 727] width 81 height 54
click at [358, 744] on div at bounding box center [347, 727] width 73 height 49
click at [488, 753] on quentale-thumb at bounding box center [528, 727] width 91 height 94
click at [463, 748] on div at bounding box center [438, 727] width 81 height 54
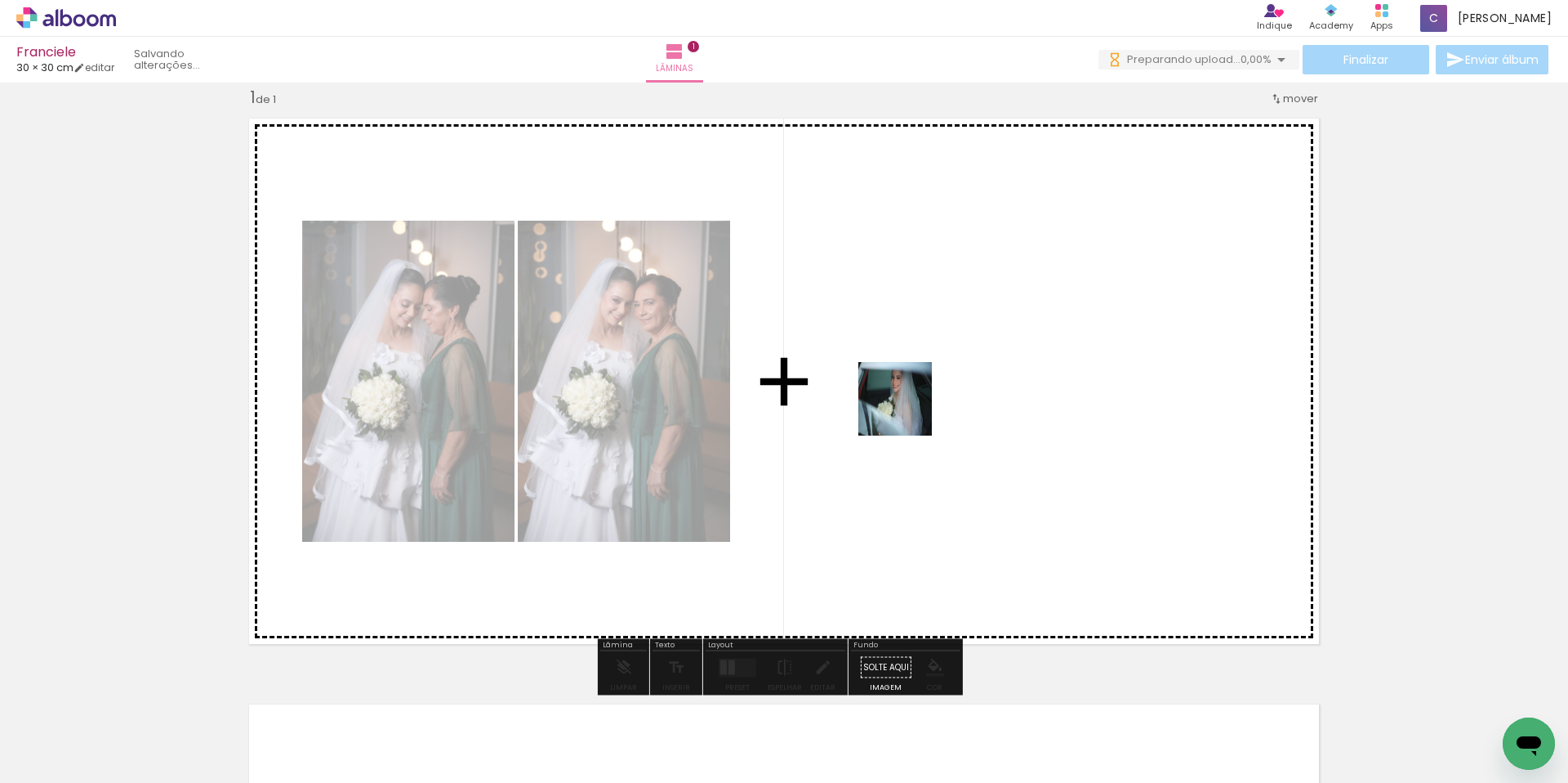
drag, startPoint x: 905, startPoint y: 432, endPoint x: 386, endPoint y: 735, distance: 601.0
click at [907, 411] on quentale-workspace at bounding box center [784, 391] width 1568 height 783
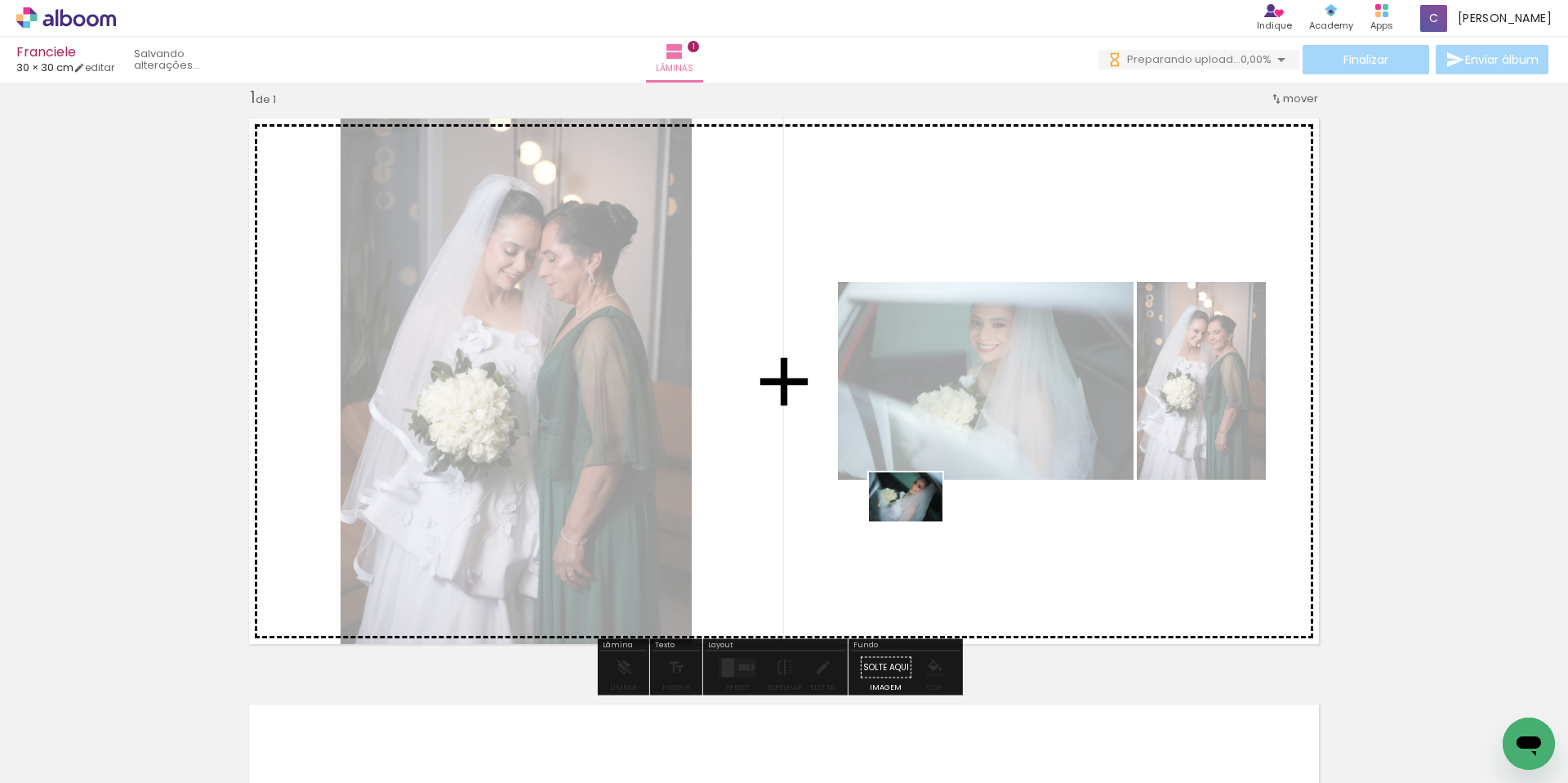
drag, startPoint x: 761, startPoint y: 597, endPoint x: 918, endPoint y: 521, distance: 174.4
click at [918, 521] on quentale-workspace at bounding box center [784, 391] width 1568 height 783
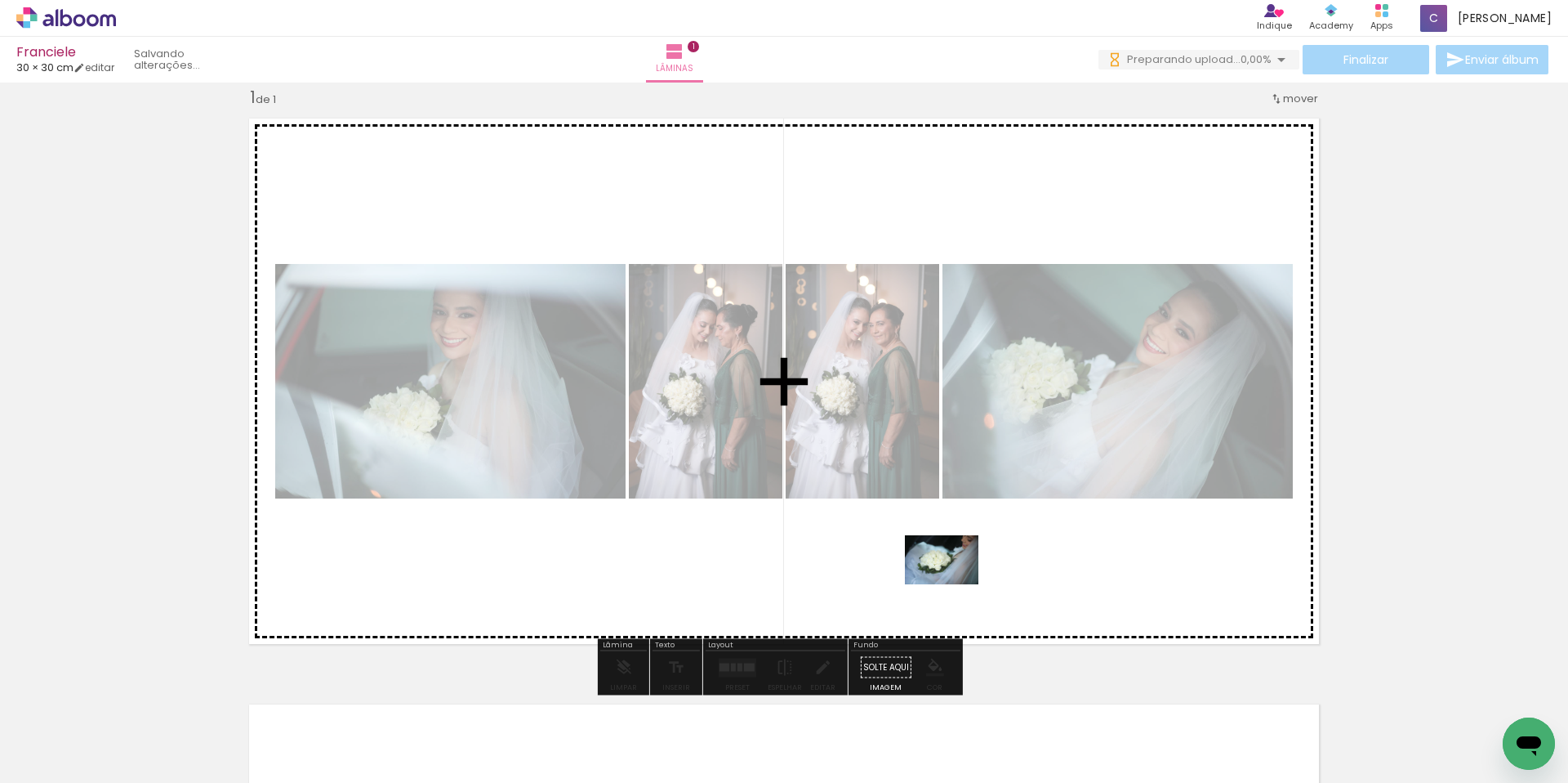
drag, startPoint x: 516, startPoint y: 745, endPoint x: 1029, endPoint y: 586, distance: 537.1
click at [1029, 586] on quentale-workspace at bounding box center [784, 391] width 1568 height 783
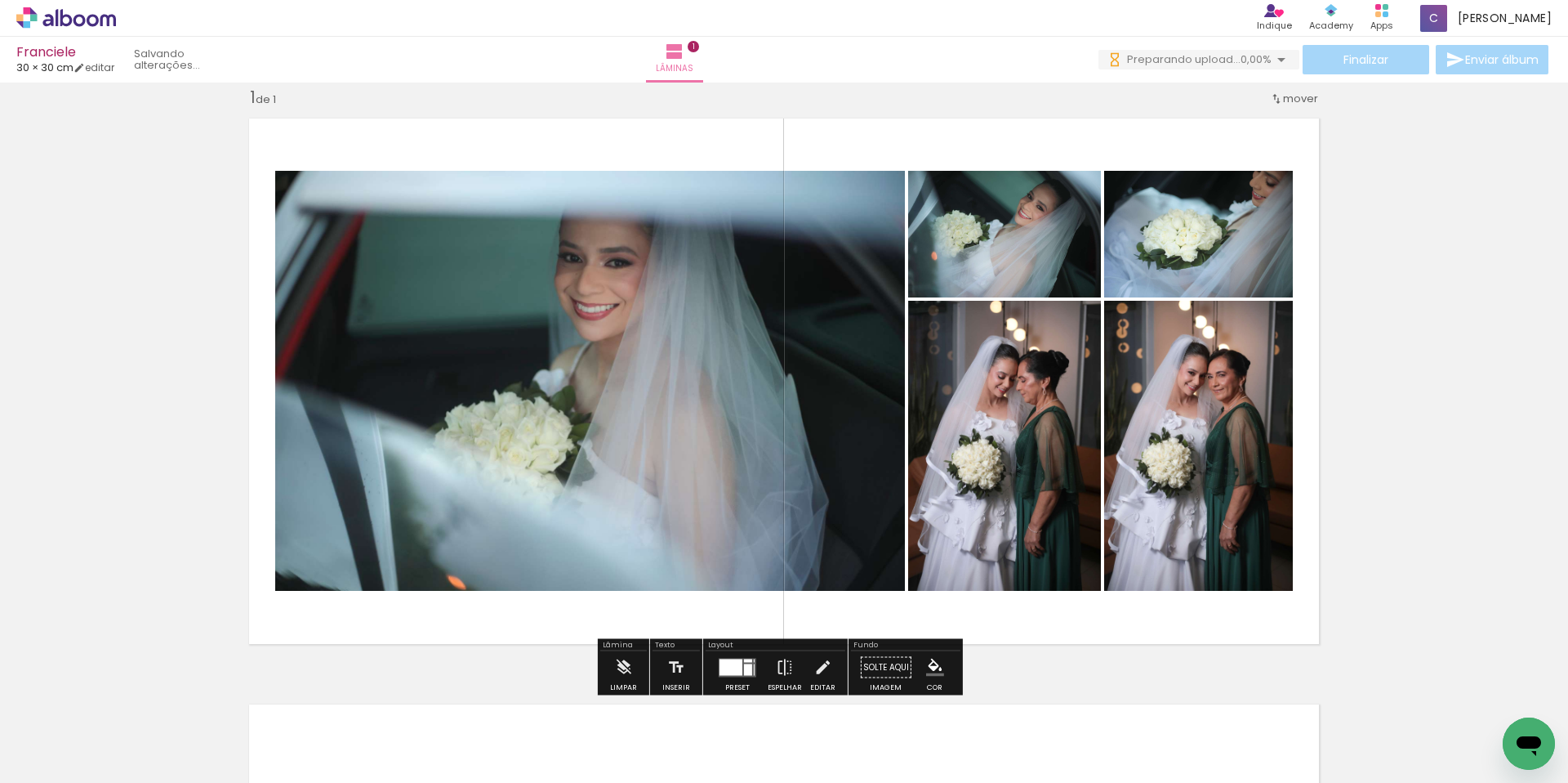
click at [1023, 429] on quentale-photo at bounding box center [1005, 446] width 193 height 290
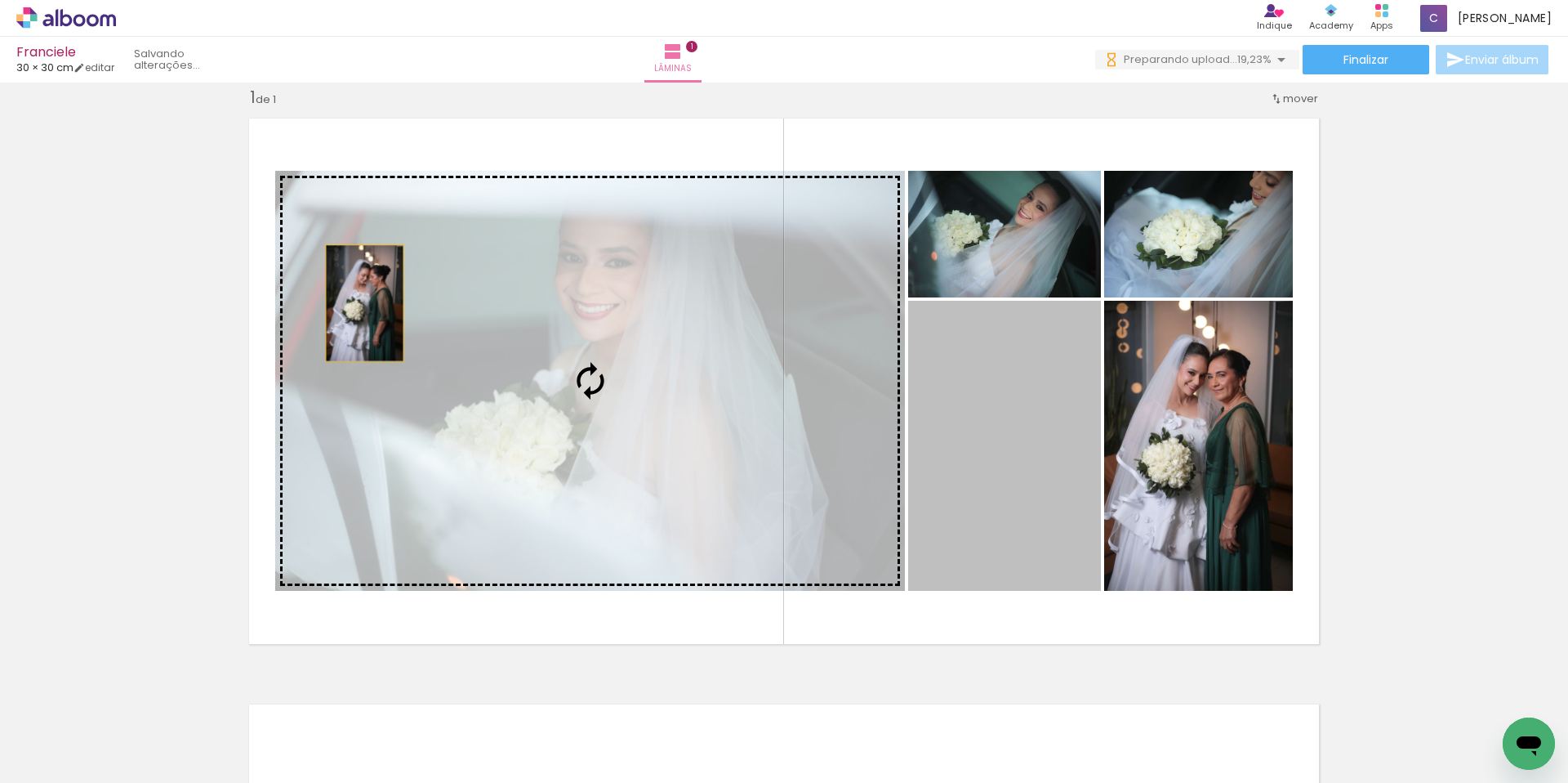
drag, startPoint x: 901, startPoint y: 443, endPoint x: 349, endPoint y: 301, distance: 570.0
click at [0, 0] on slot at bounding box center [0, 0] width 0 height 0
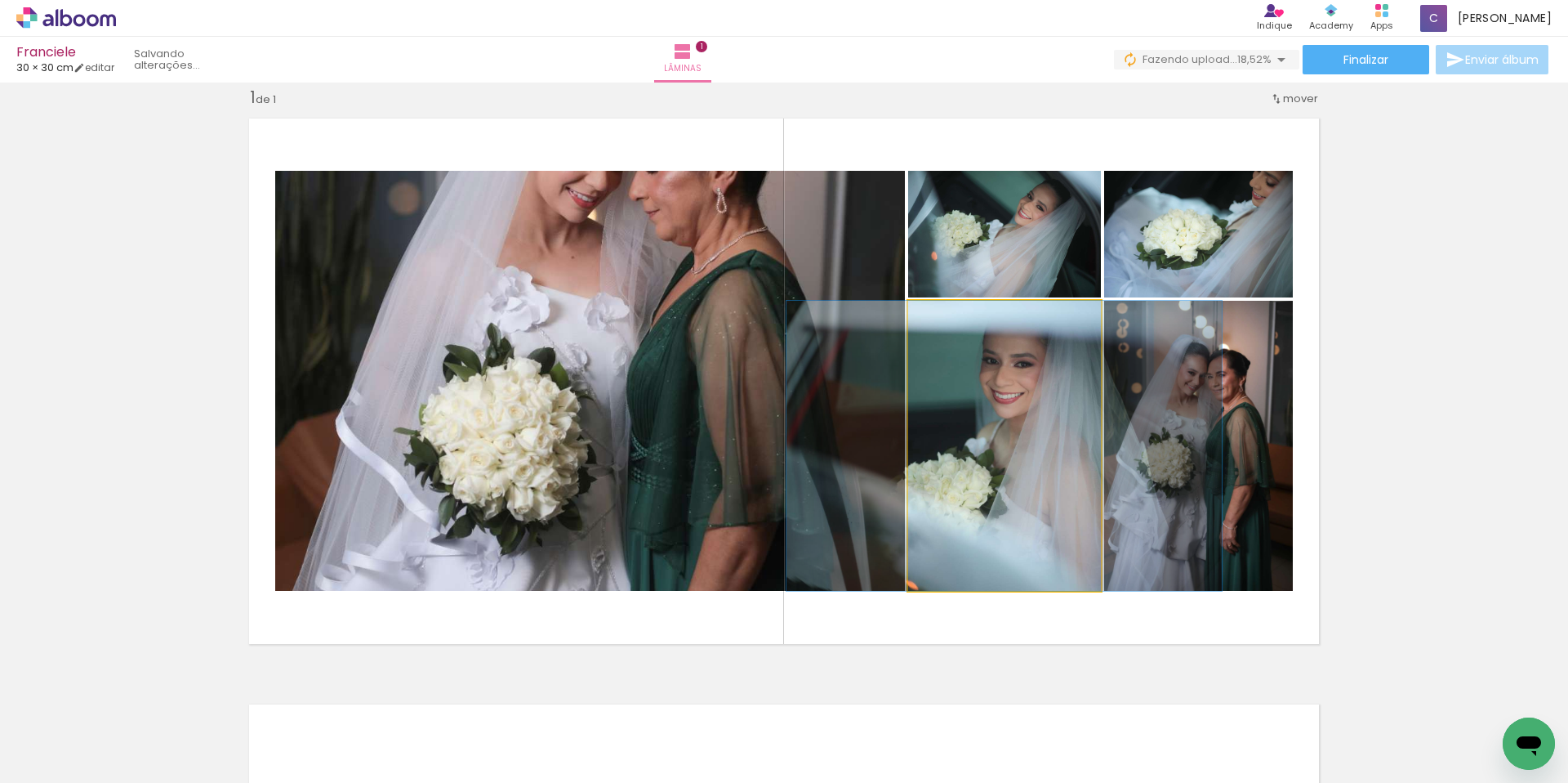
click at [0, 0] on slot at bounding box center [0, 0] width 0 height 0
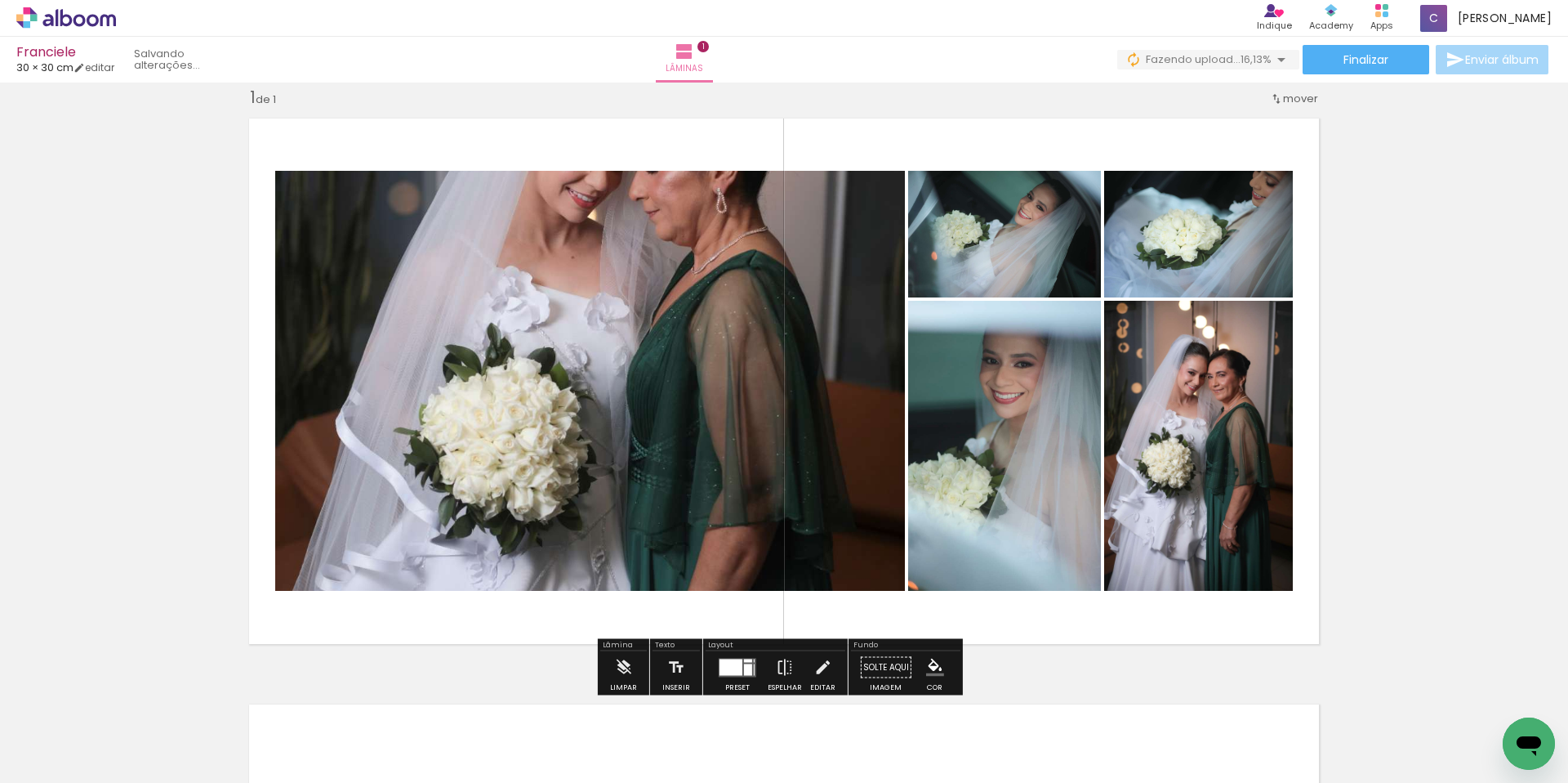
click at [728, 664] on div at bounding box center [731, 666] width 23 height 16
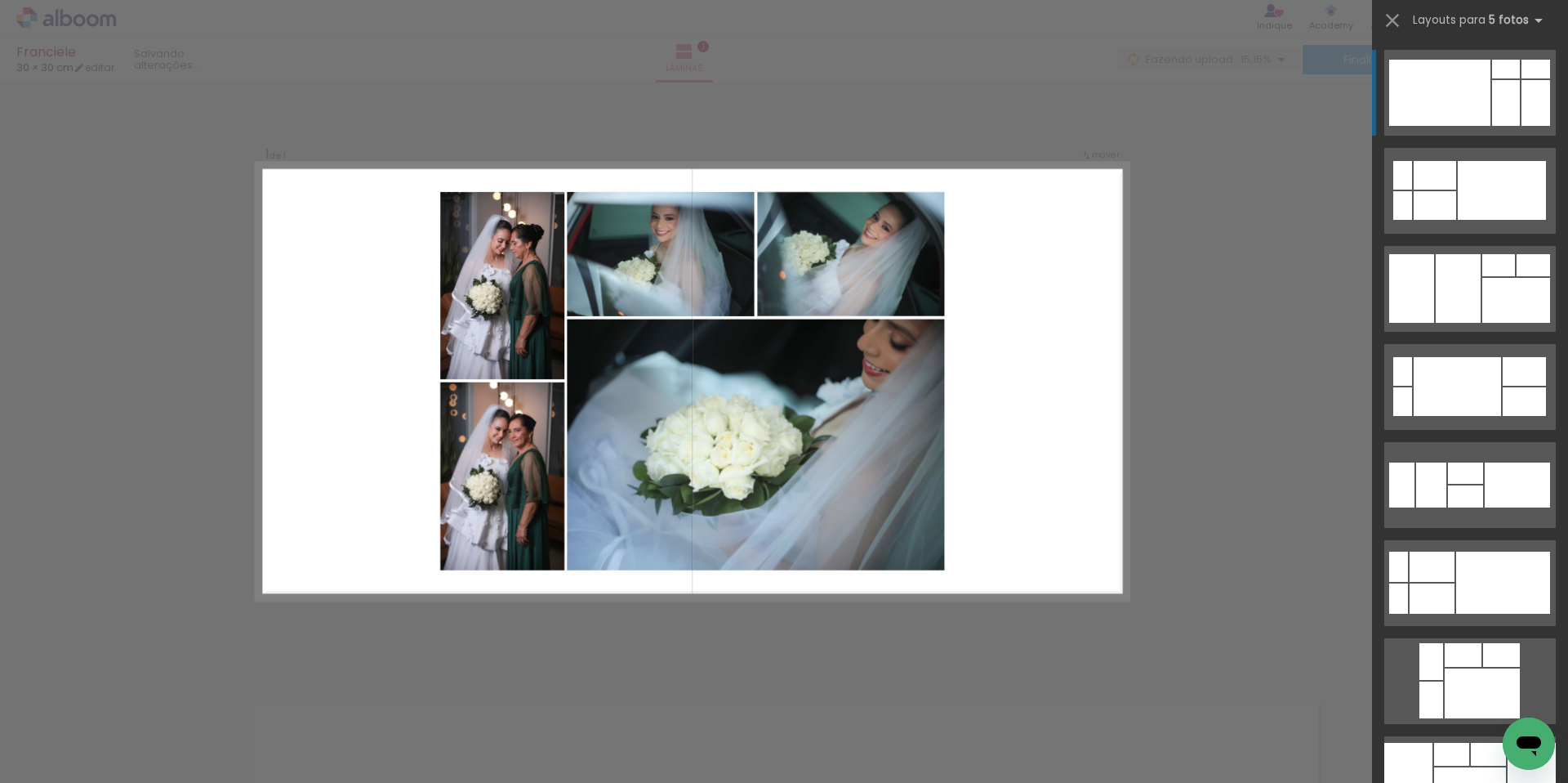
click at [938, 149] on div "Confirmar Cancelar" at bounding box center [784, 667] width 1568 height 1211
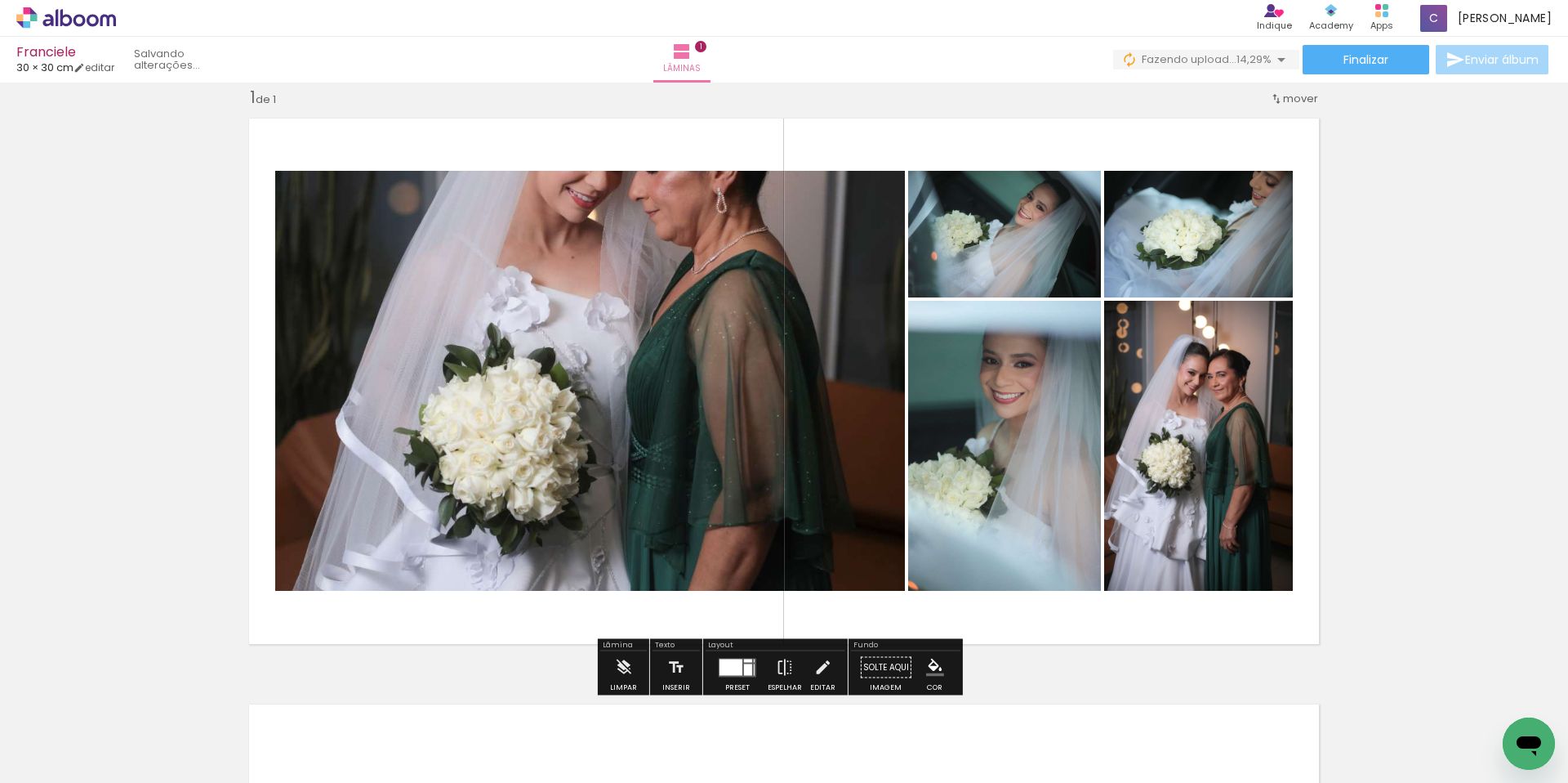
click at [728, 673] on div at bounding box center [731, 666] width 23 height 16
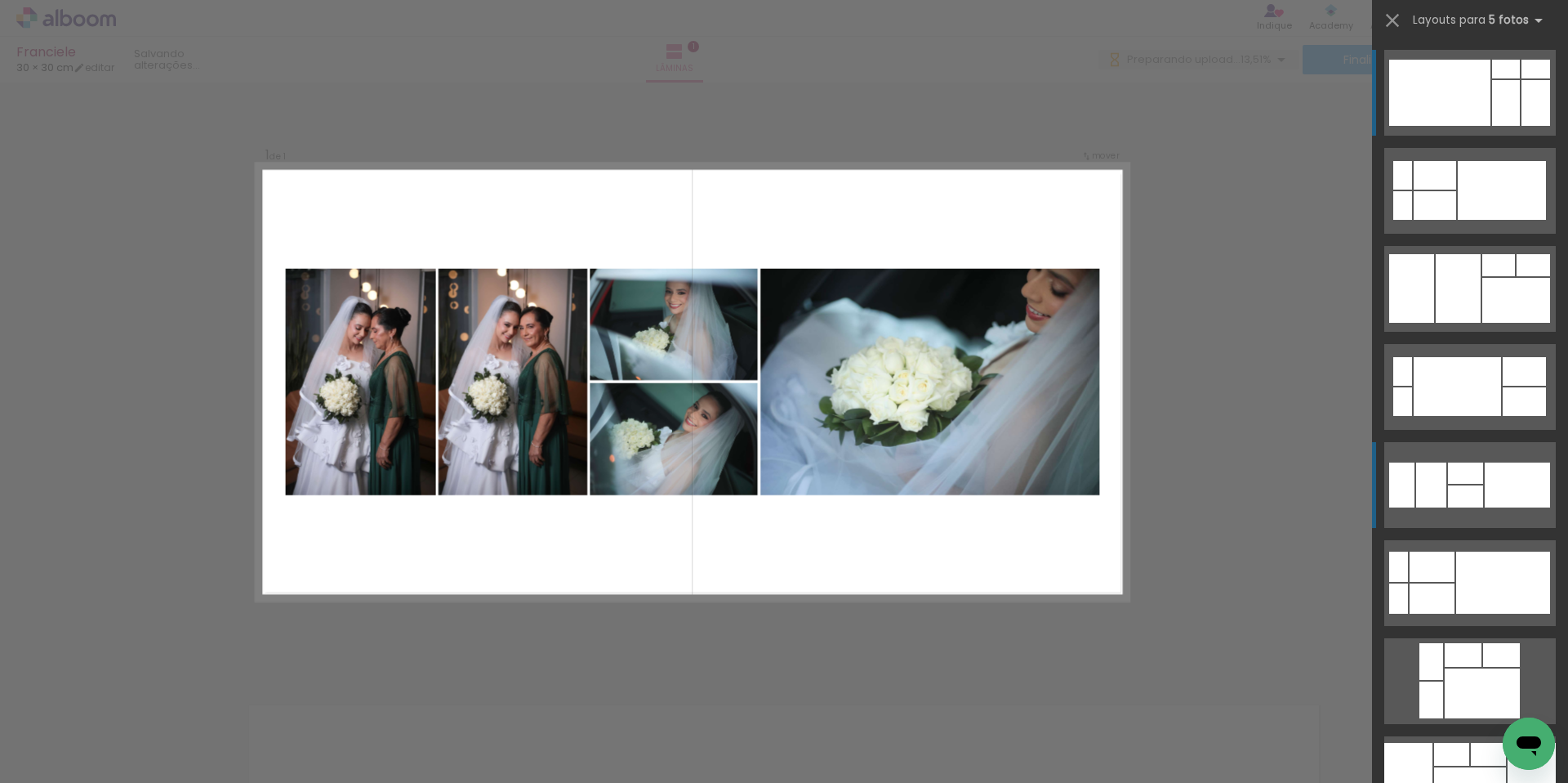
click at [1475, 482] on div at bounding box center [1465, 473] width 35 height 21
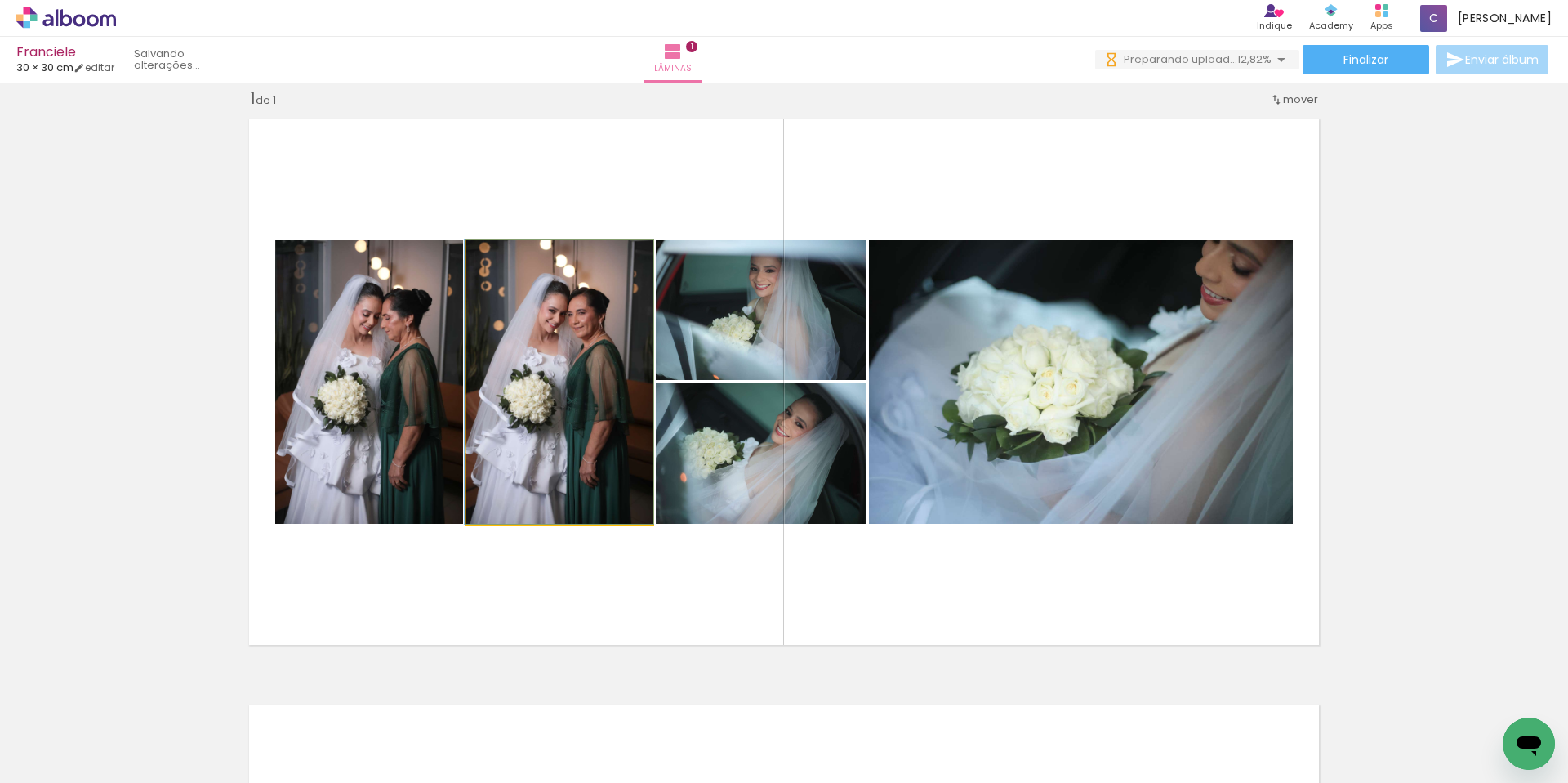
click at [574, 374] on quentale-photo at bounding box center [559, 382] width 186 height 283
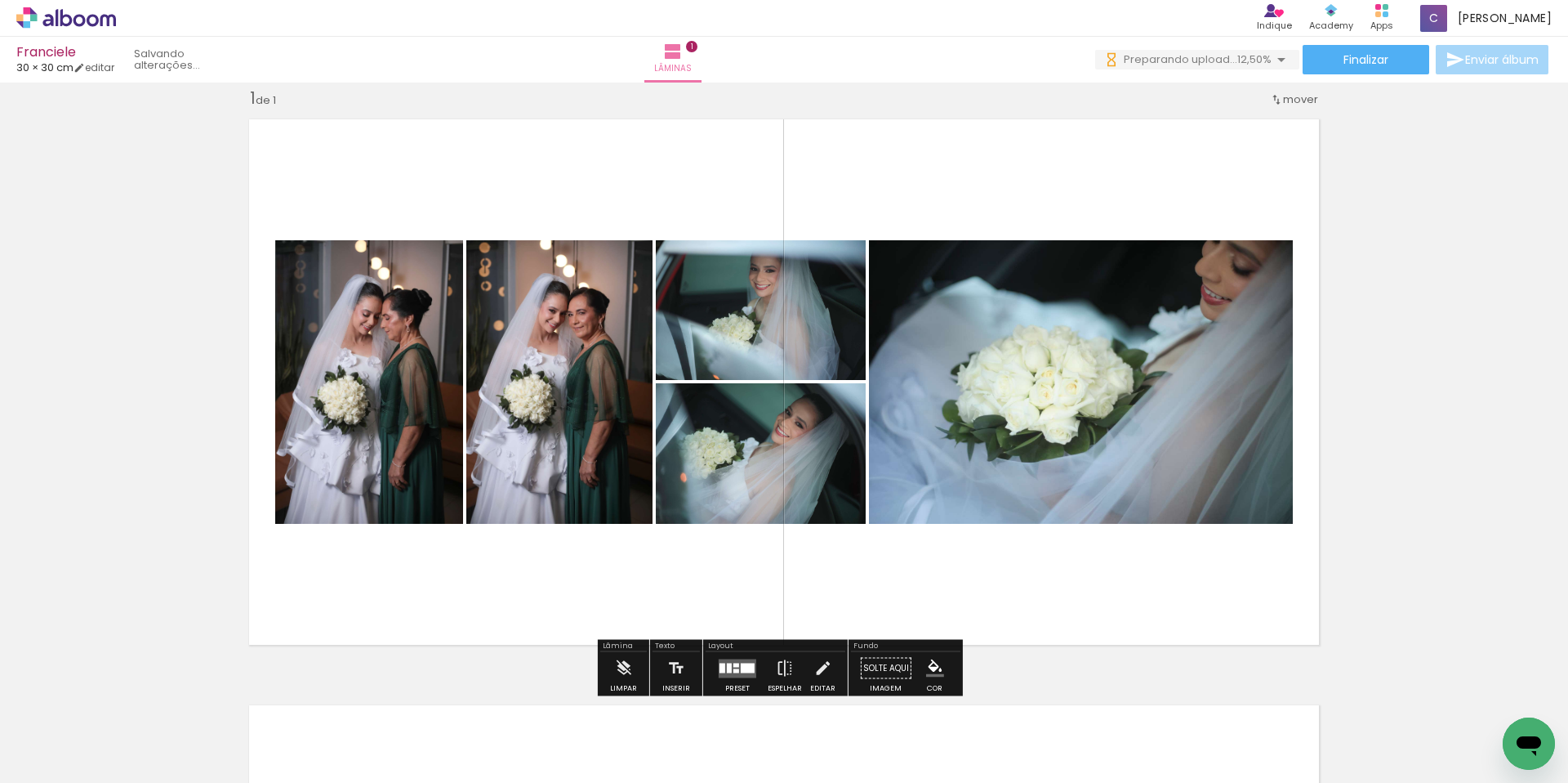
click at [400, 360] on quentale-photo at bounding box center [369, 382] width 188 height 283
click at [429, 341] on quentale-photo at bounding box center [369, 382] width 188 height 283
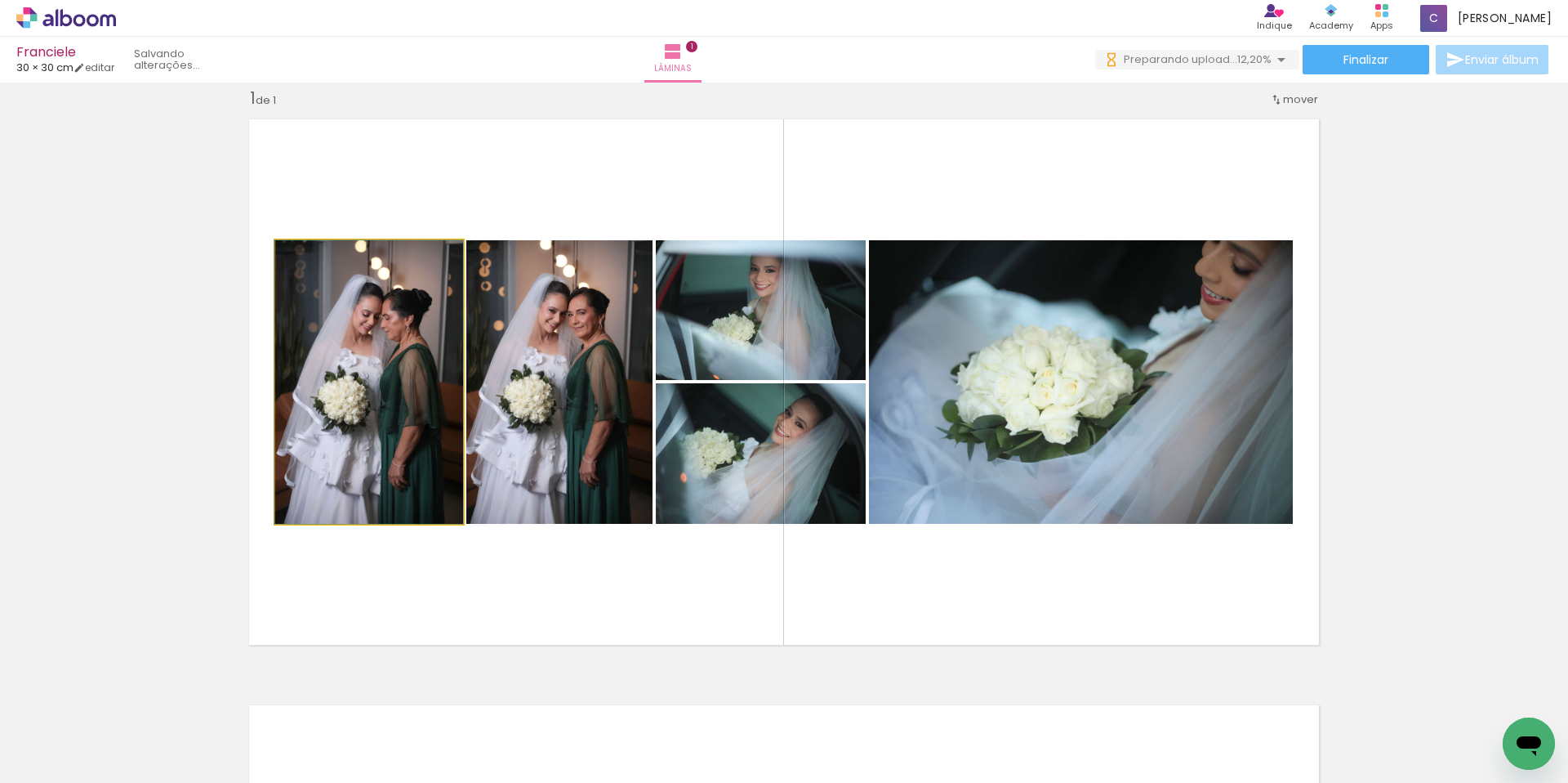
click at [429, 341] on quentale-photo at bounding box center [369, 382] width 188 height 283
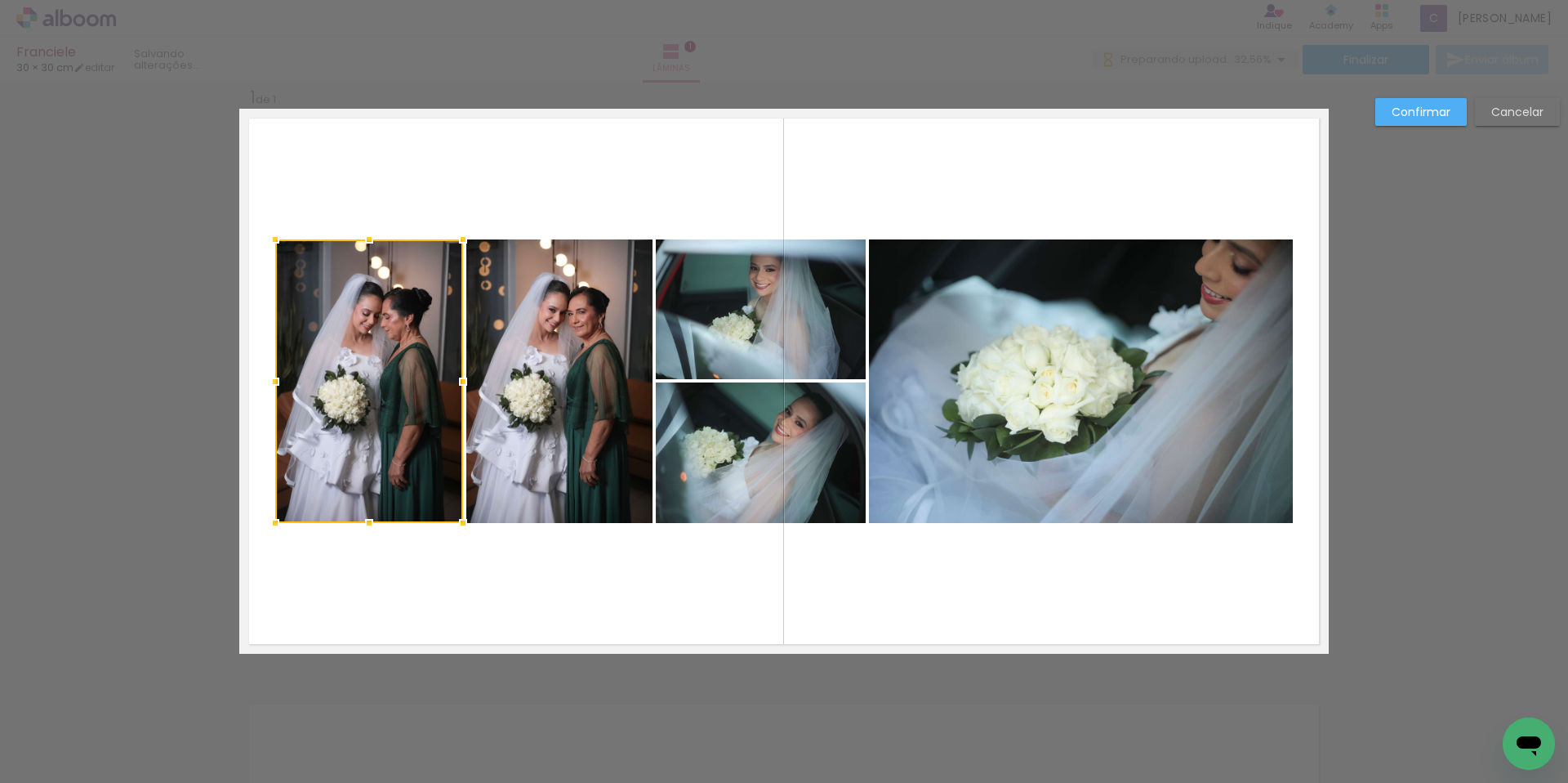
click at [796, 315] on quentale-photo at bounding box center [761, 309] width 210 height 140
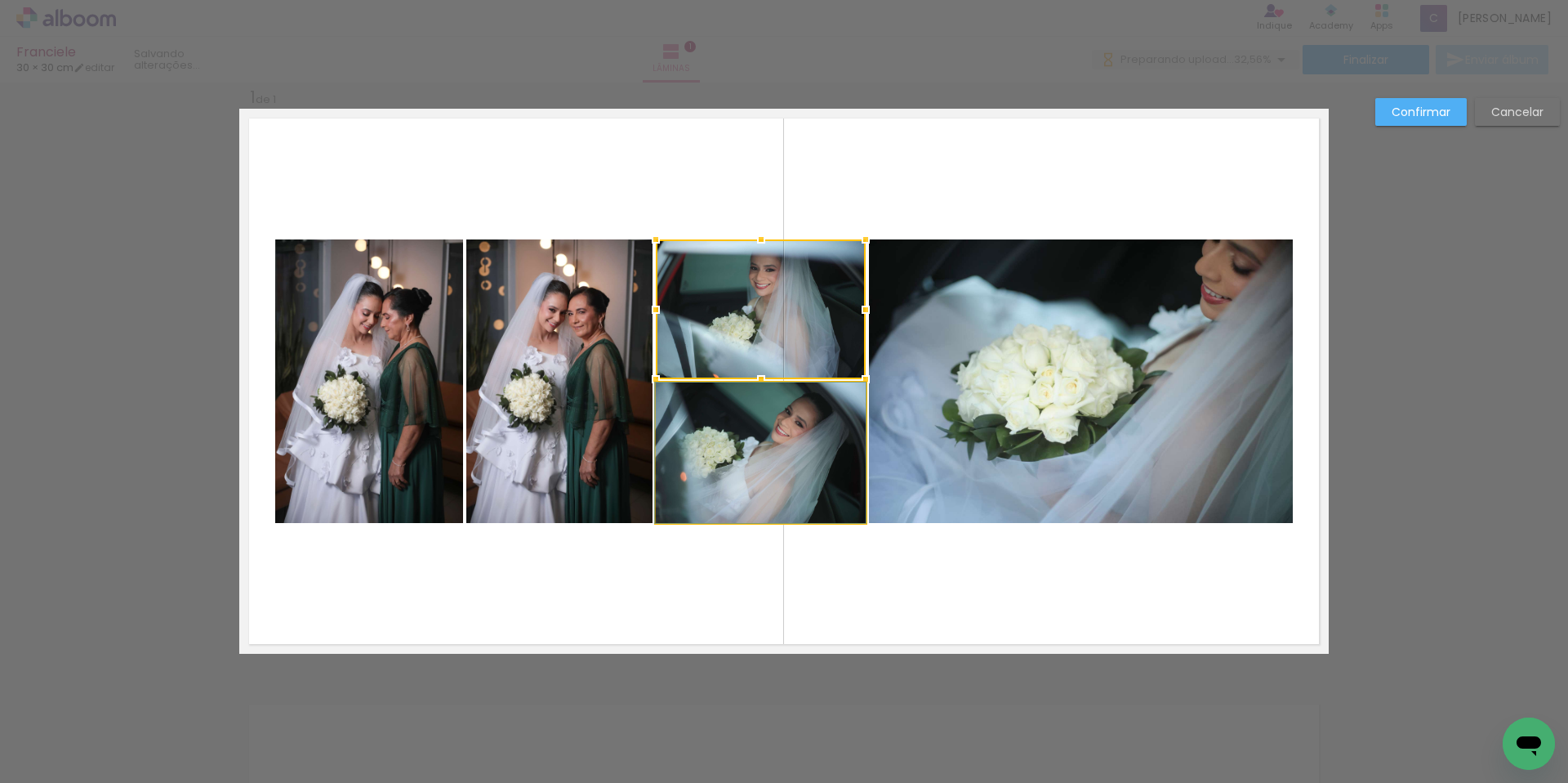
click at [726, 445] on quentale-photo at bounding box center [761, 453] width 210 height 141
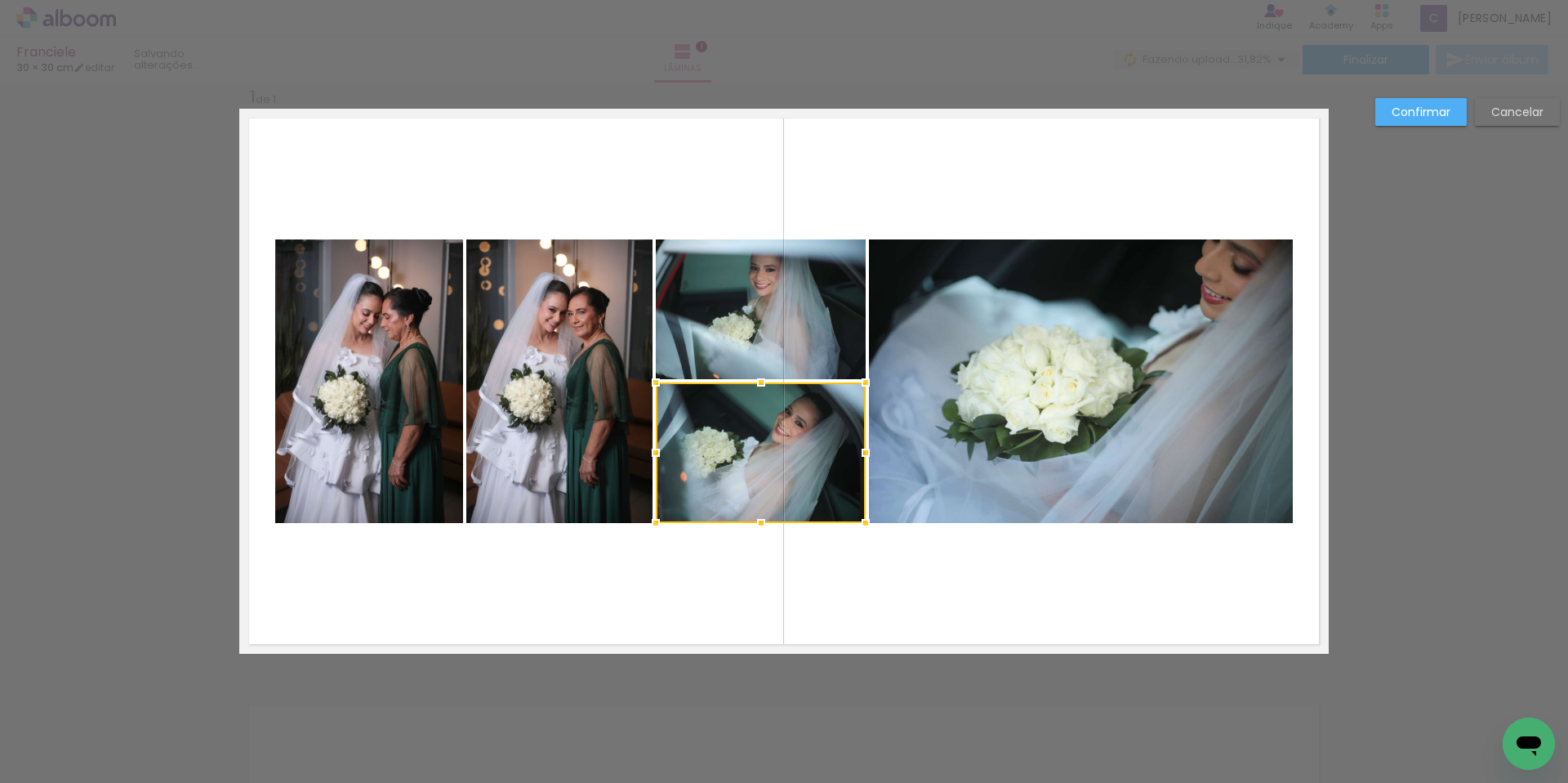
click at [827, 351] on quentale-photo at bounding box center [761, 309] width 210 height 140
click at [981, 383] on quentale-photo at bounding box center [1081, 381] width 424 height 283
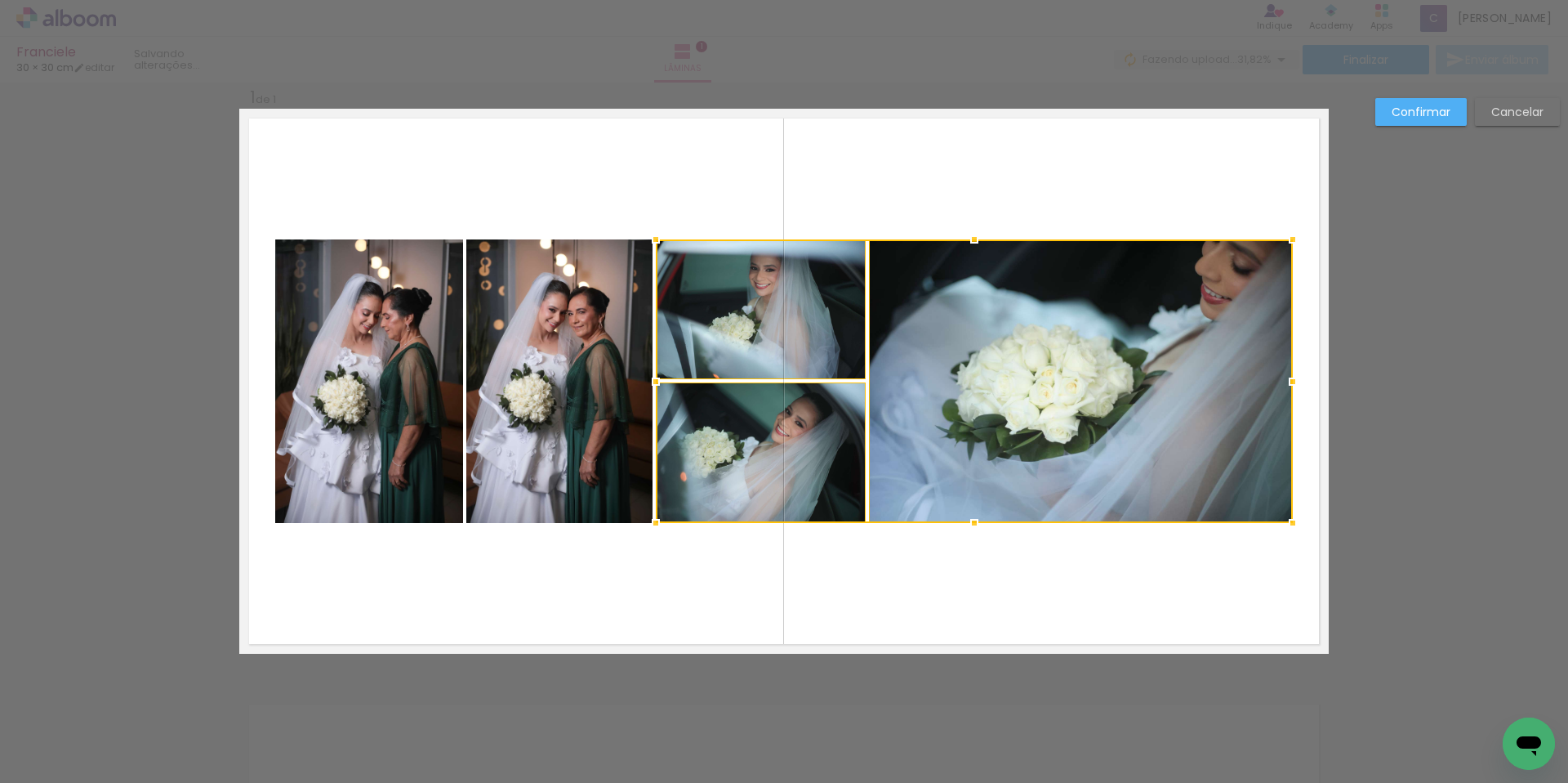
click at [813, 441] on div at bounding box center [974, 381] width 637 height 283
click at [539, 210] on quentale-layouter at bounding box center [784, 381] width 1089 height 545
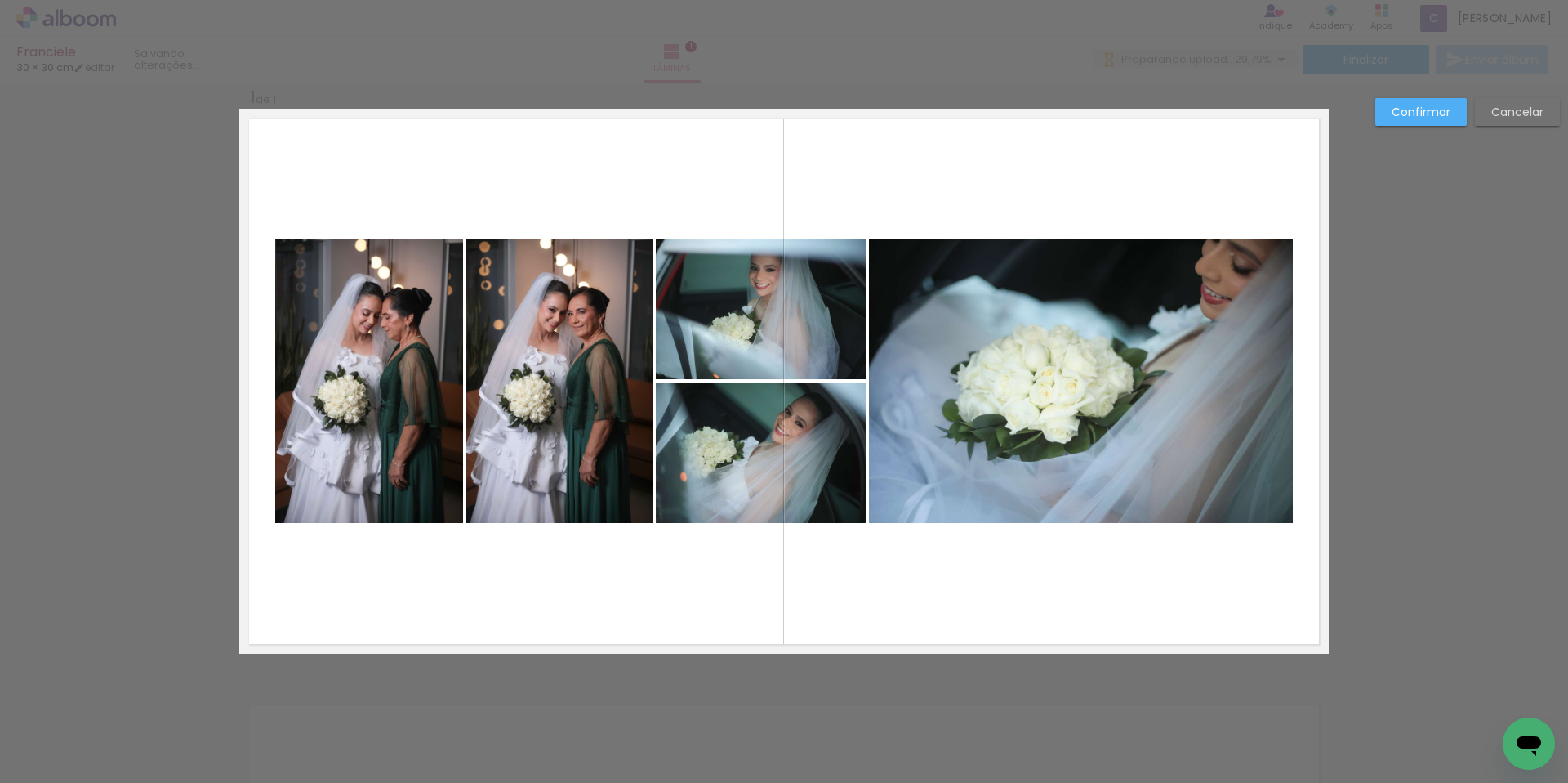
click at [130, 189] on div "Confirmar Cancelar" at bounding box center [784, 667] width 1568 height 1211
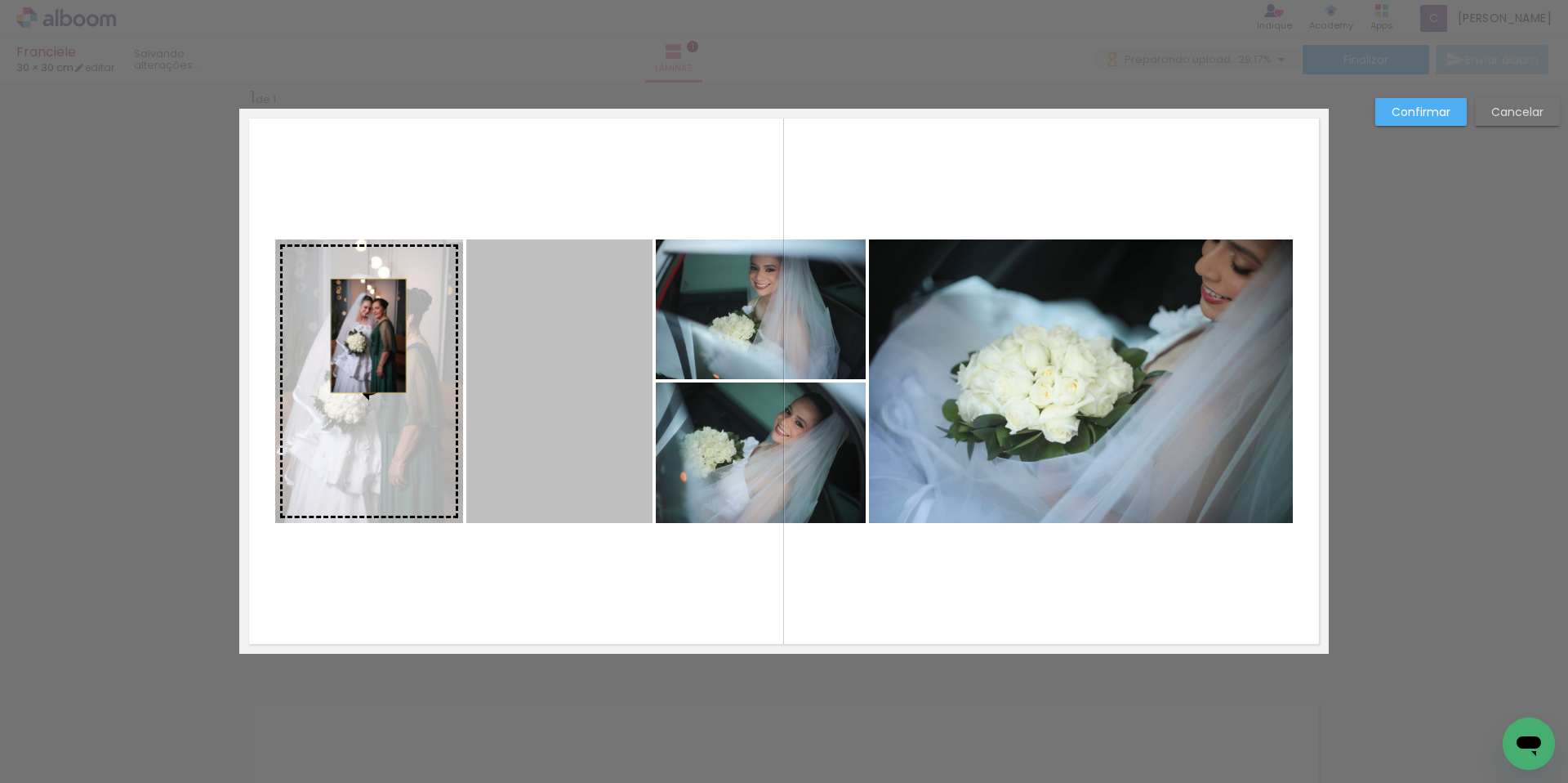
drag, startPoint x: 405, startPoint y: 343, endPoint x: 363, endPoint y: 336, distance: 42.6
click at [0, 0] on slot at bounding box center [0, 0] width 0 height 0
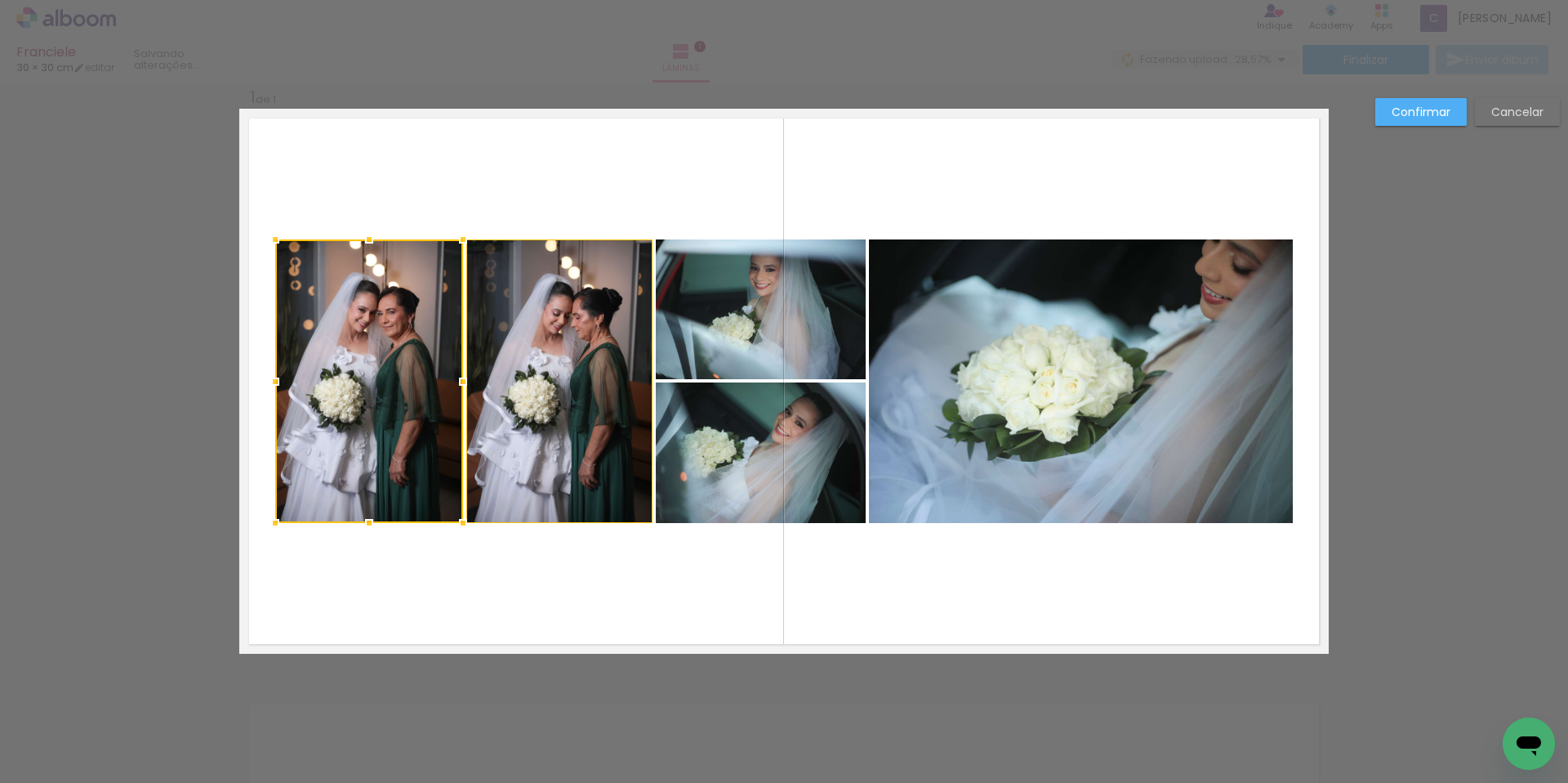
click at [617, 180] on quentale-layouter at bounding box center [784, 381] width 1089 height 545
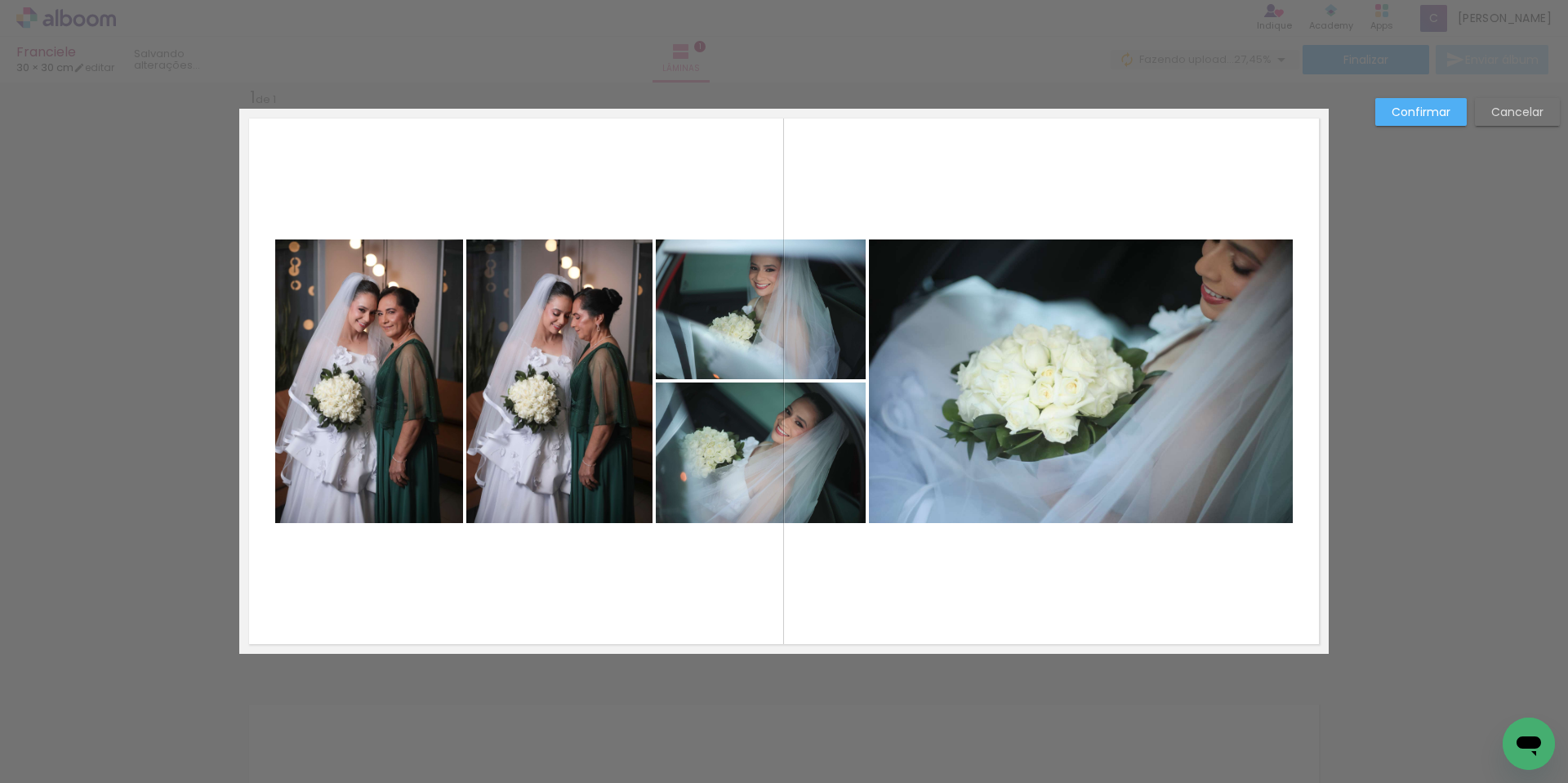
click at [1138, 354] on quentale-photo at bounding box center [1081, 381] width 424 height 283
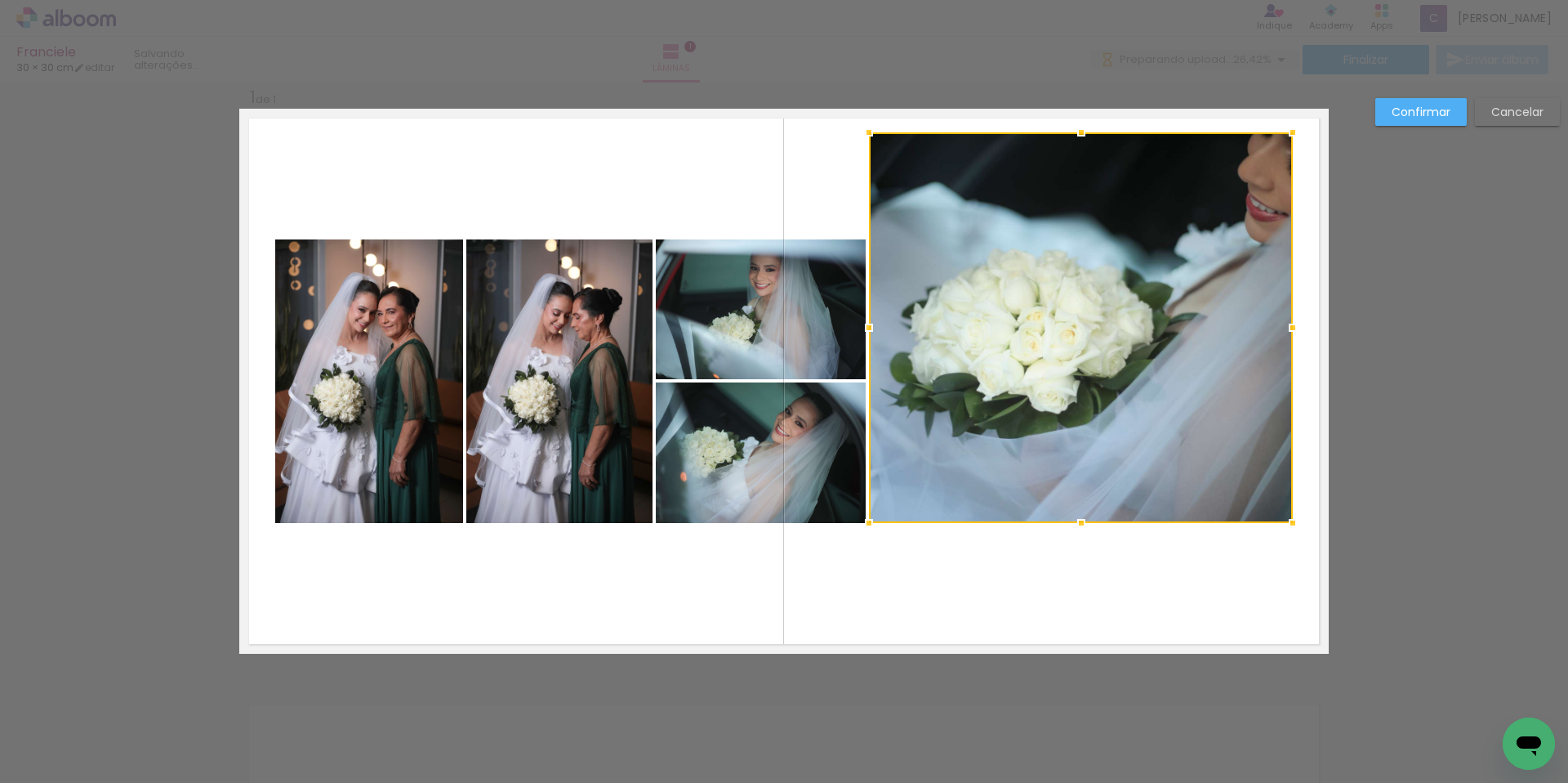
drag, startPoint x: 1076, startPoint y: 237, endPoint x: 1085, endPoint y: 131, distance: 106.4
click at [1085, 131] on div at bounding box center [1081, 132] width 32 height 32
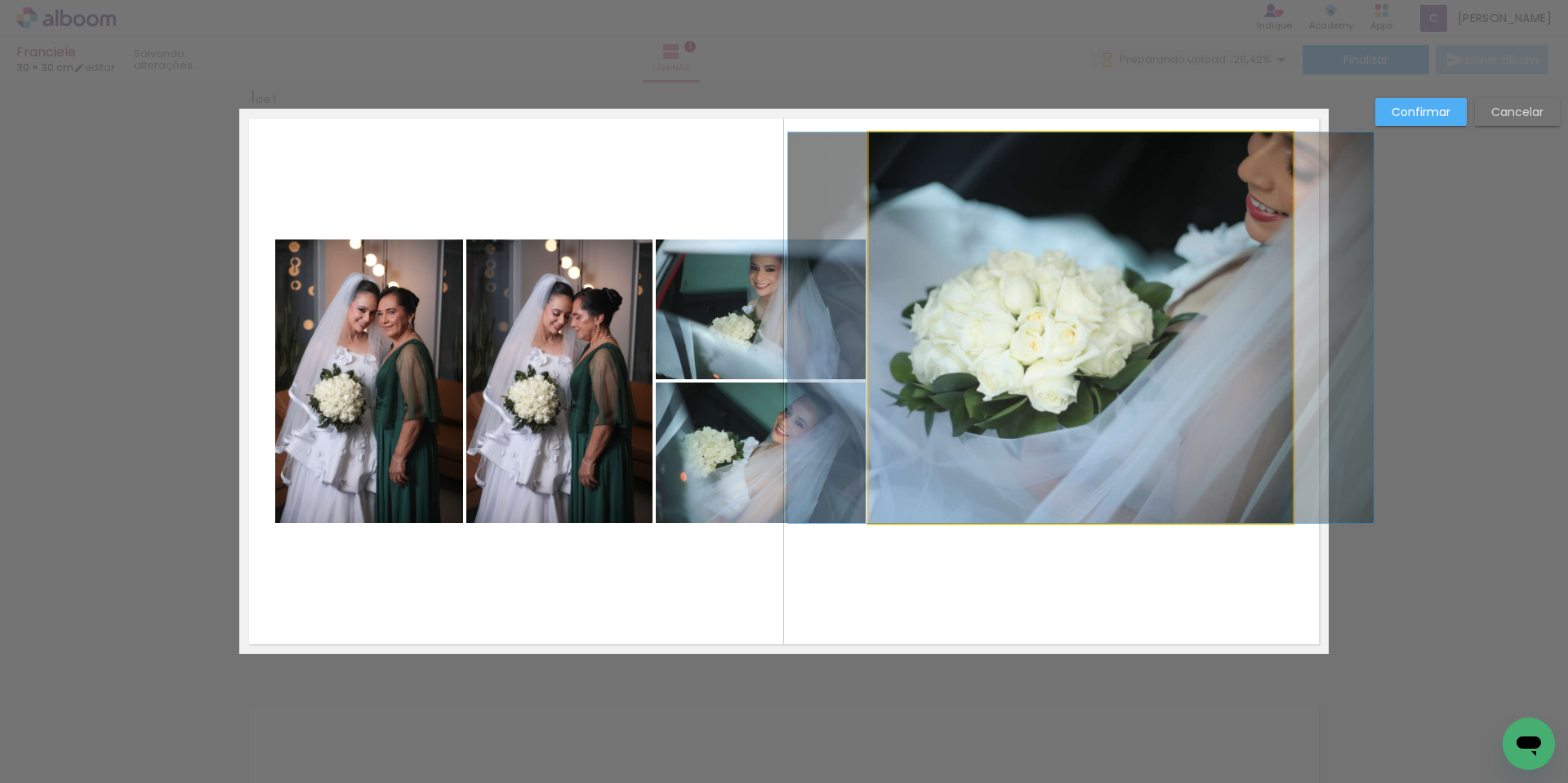
click at [1198, 403] on quentale-photo at bounding box center [1081, 327] width 424 height 390
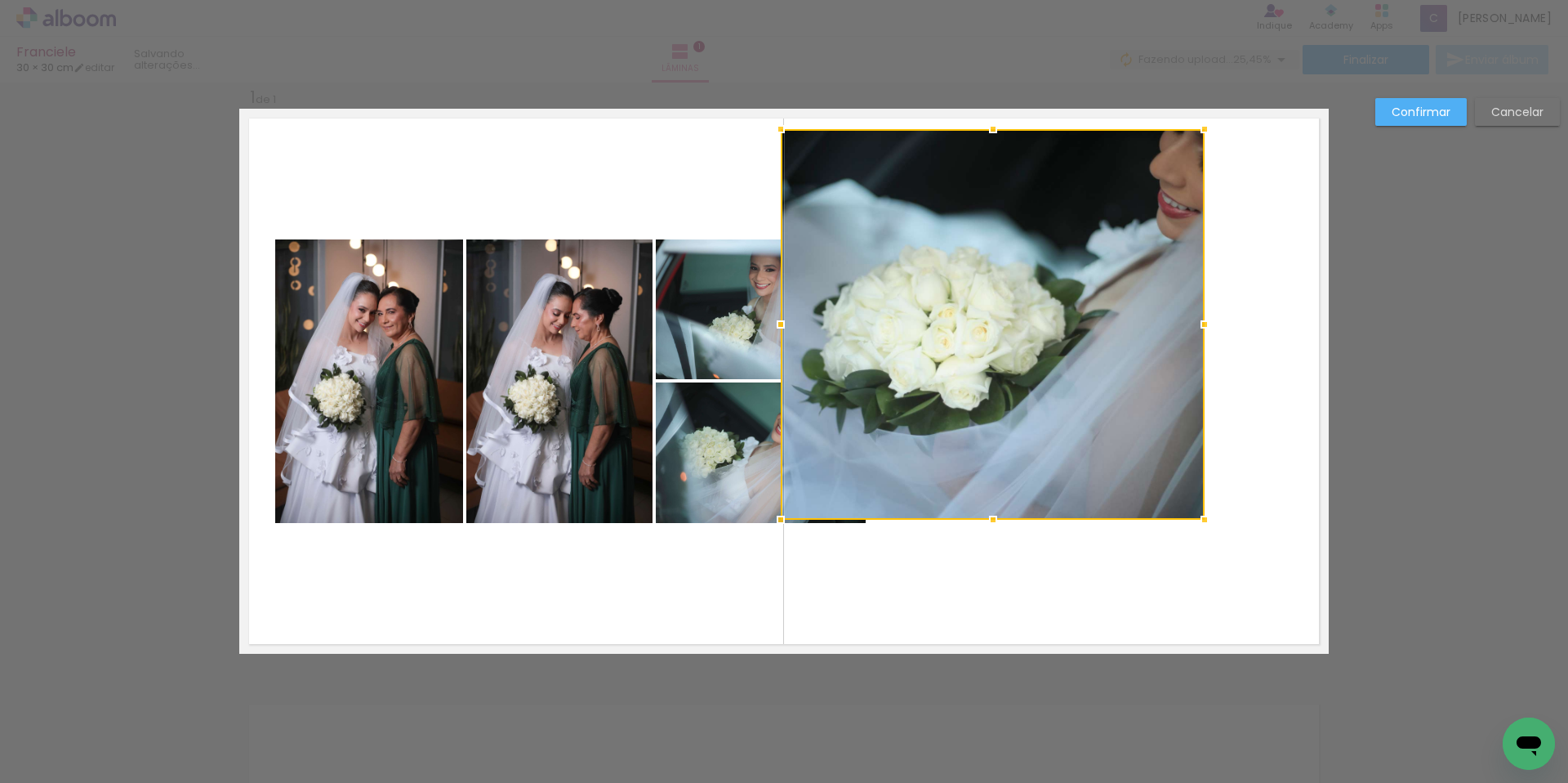
drag, startPoint x: 1171, startPoint y: 347, endPoint x: 1083, endPoint y: 343, distance: 88.1
click at [1083, 343] on div at bounding box center [993, 324] width 424 height 390
drag, startPoint x: 1055, startPoint y: 342, endPoint x: 1124, endPoint y: 348, distance: 69.3
click at [1124, 348] on div at bounding box center [993, 324] width 424 height 390
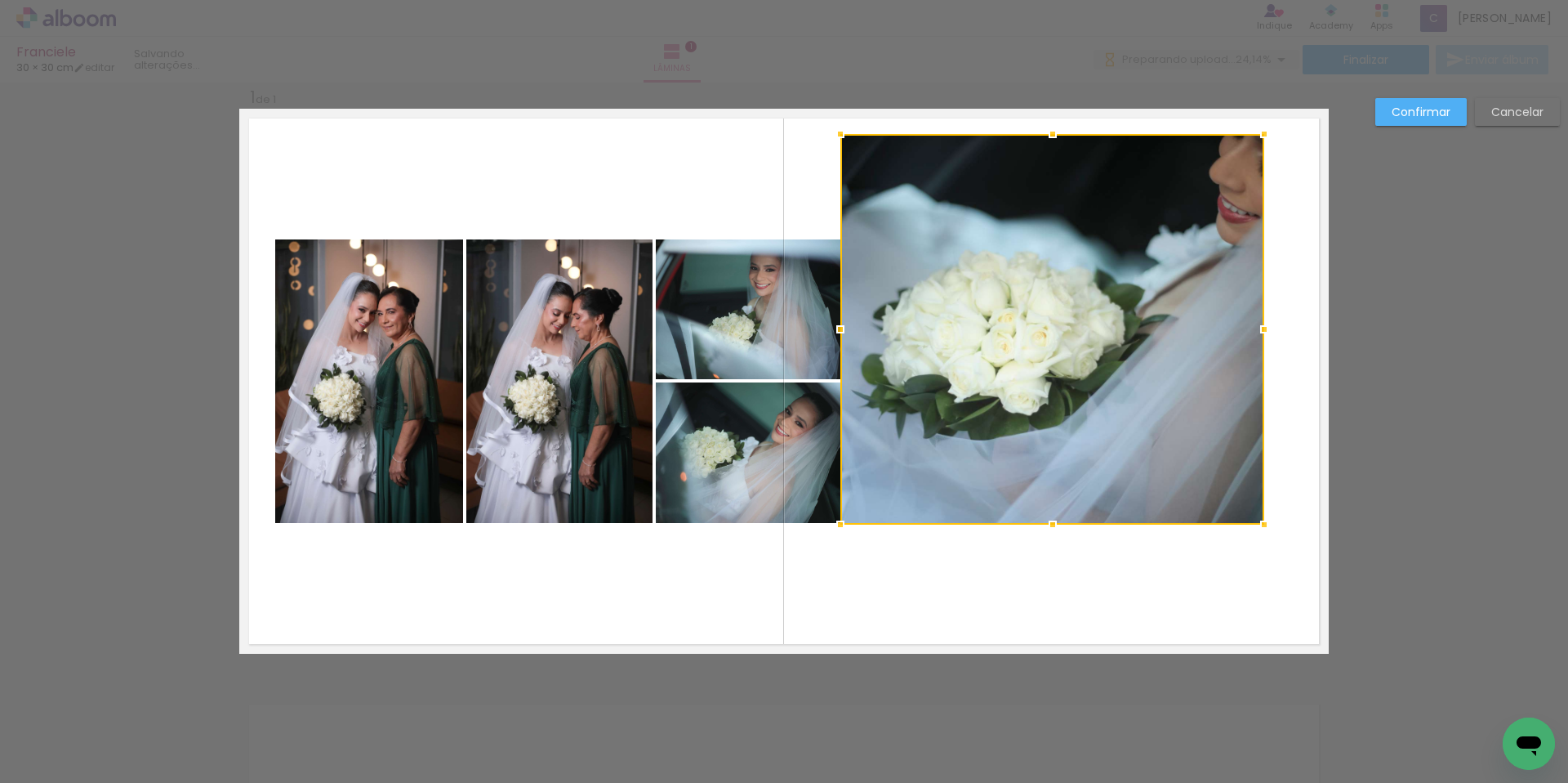
click at [1429, 214] on div "Confirmar Cancelar" at bounding box center [784, 667] width 1568 height 1211
click at [0, 0] on slot "Cancelar" at bounding box center [0, 0] width 0 height 0
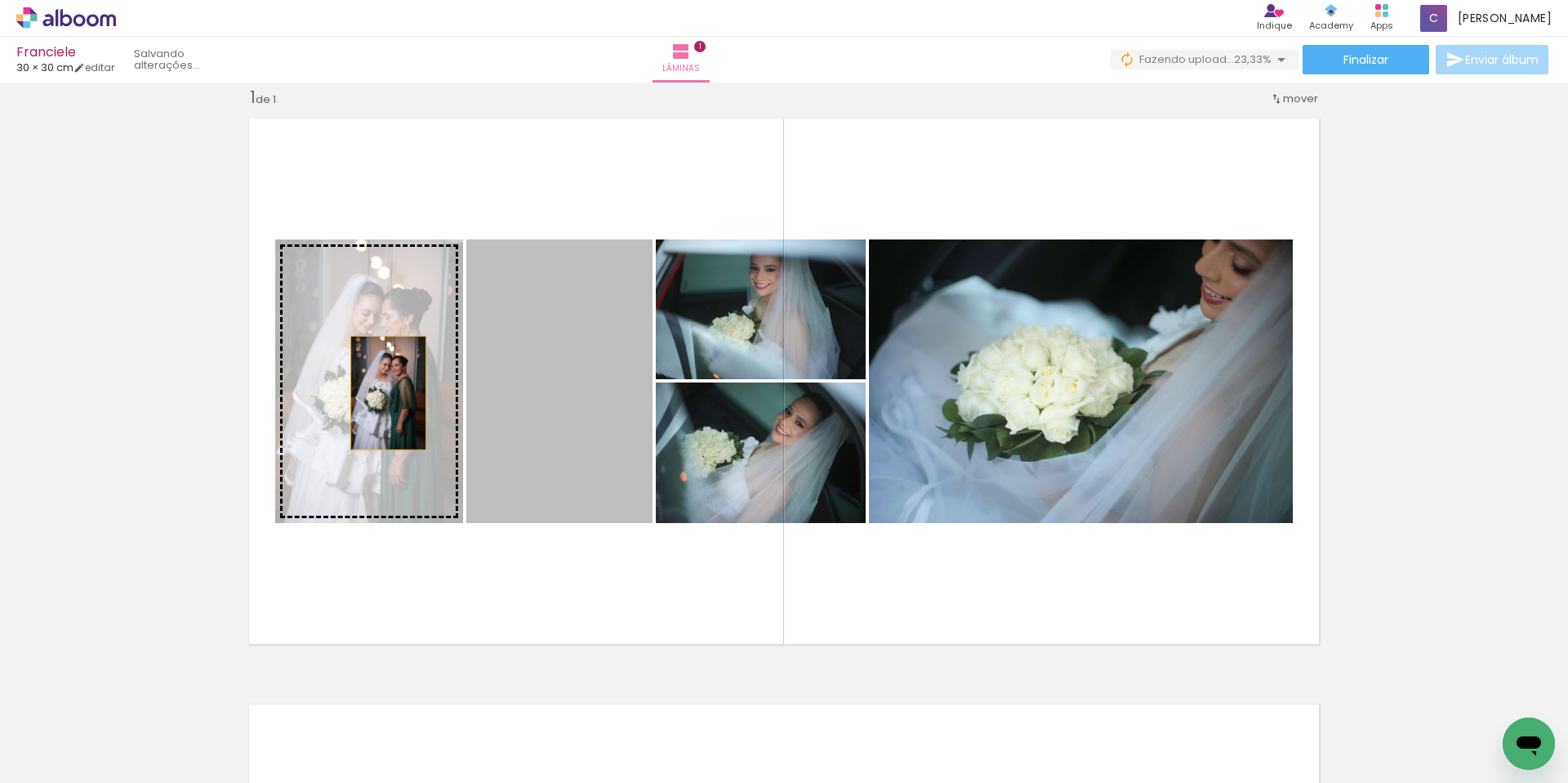
drag, startPoint x: 547, startPoint y: 408, endPoint x: 357, endPoint y: 389, distance: 190.9
click at [0, 0] on slot at bounding box center [0, 0] width 0 height 0
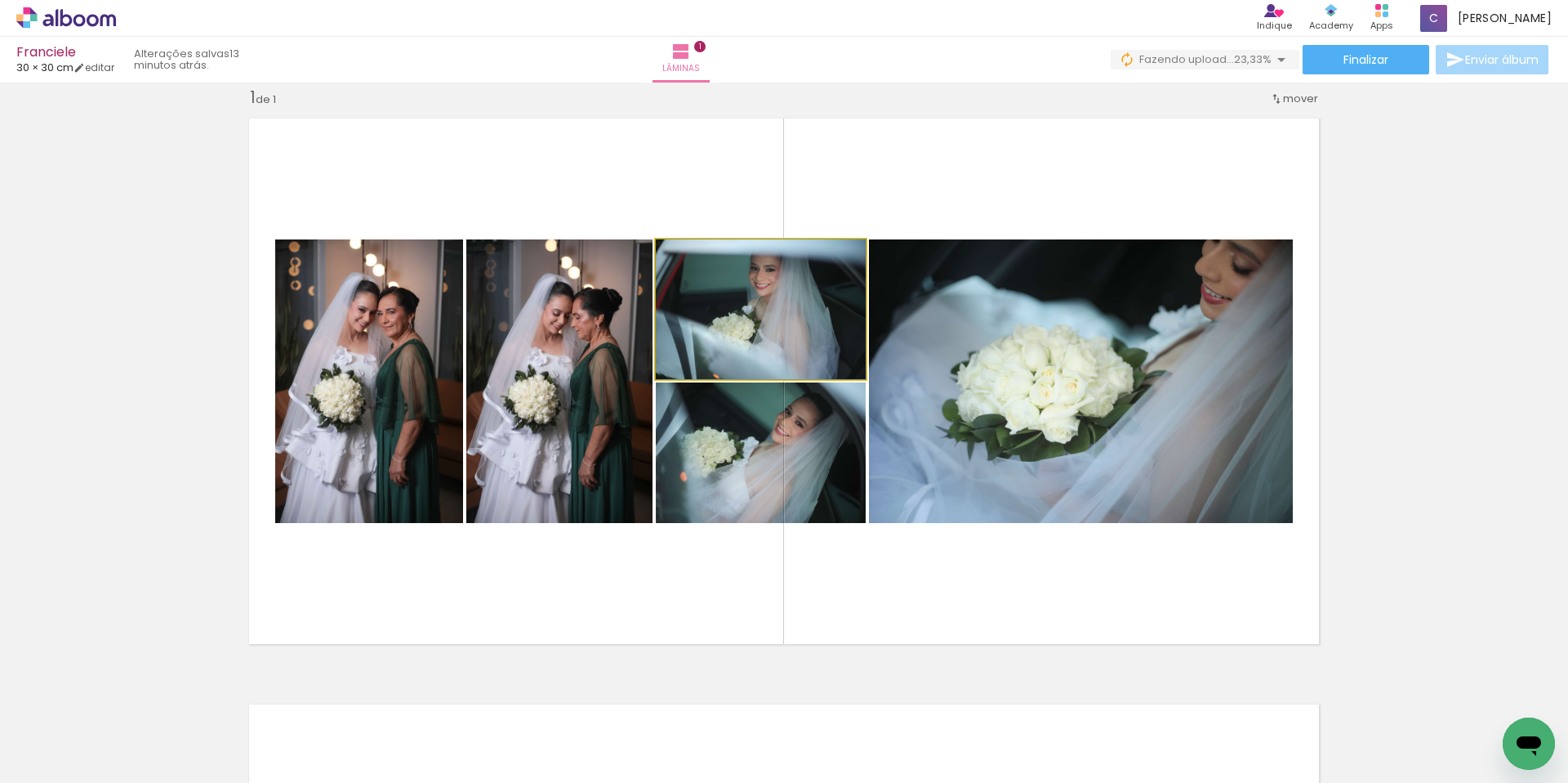
click at [782, 323] on quentale-photo at bounding box center [761, 309] width 210 height 140
click at [796, 302] on quentale-photo at bounding box center [761, 309] width 210 height 140
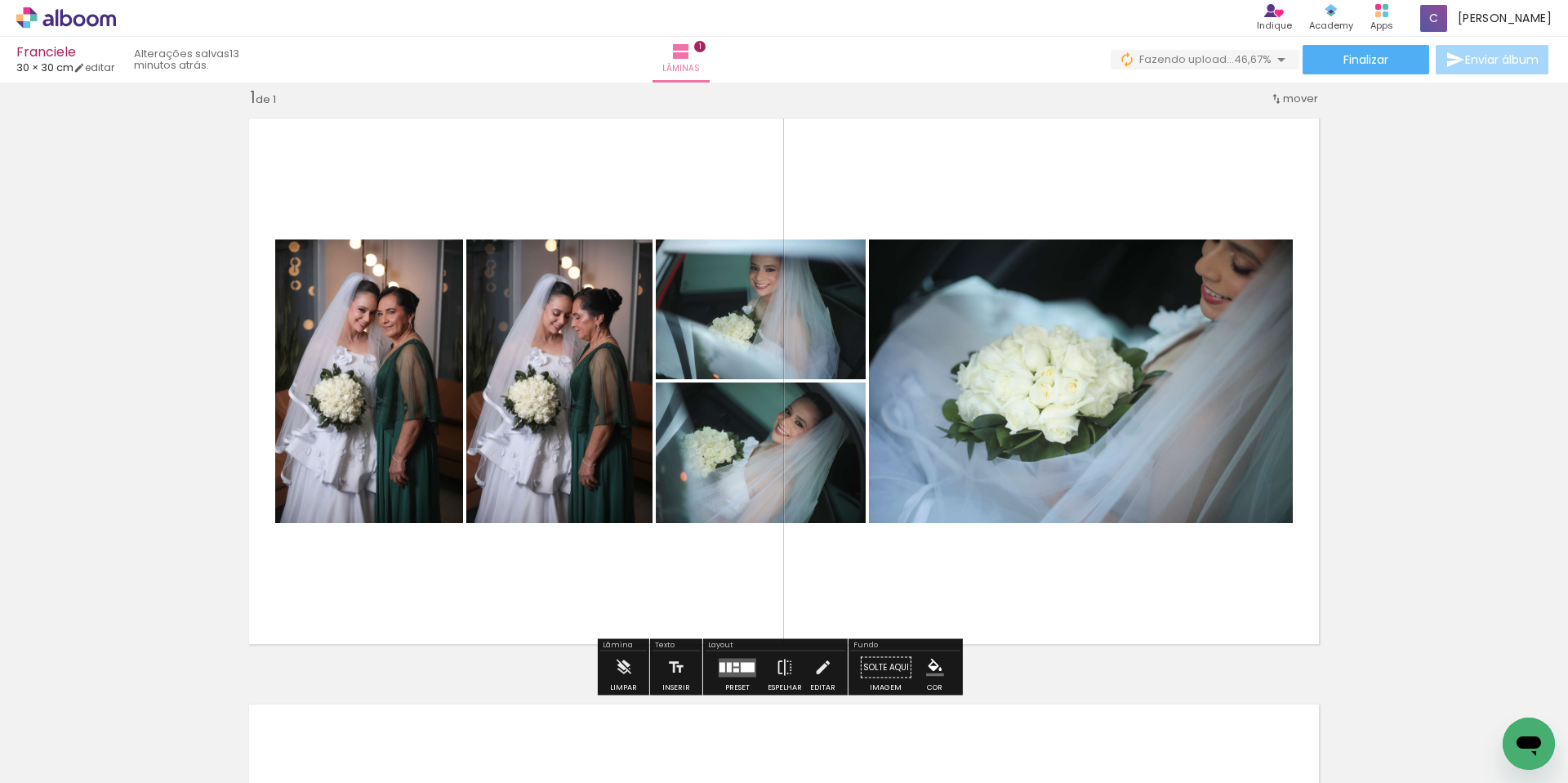
click at [811, 424] on paper-item at bounding box center [822, 426] width 29 height 11
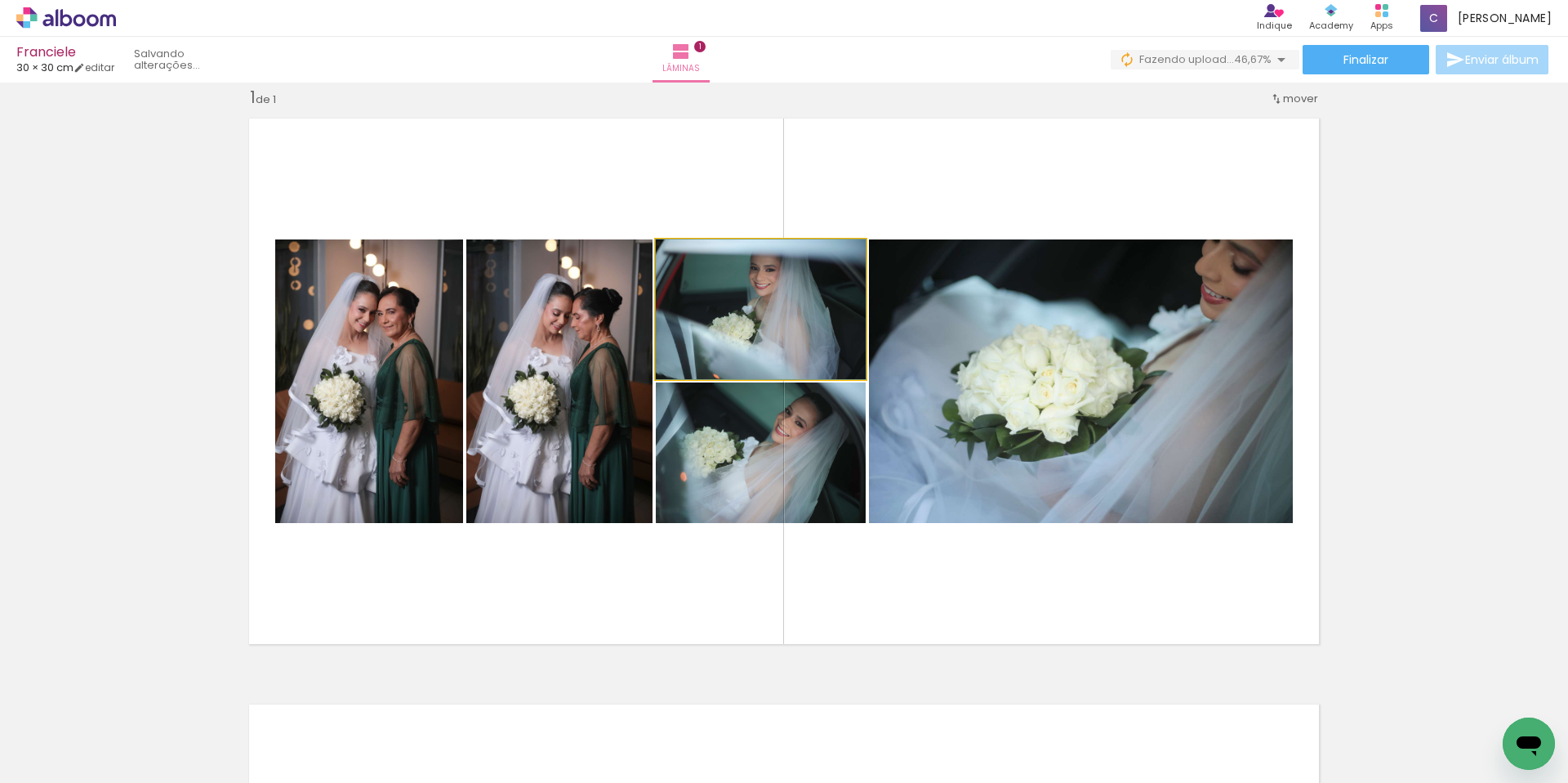
click at [710, 308] on quentale-photo at bounding box center [761, 309] width 210 height 140
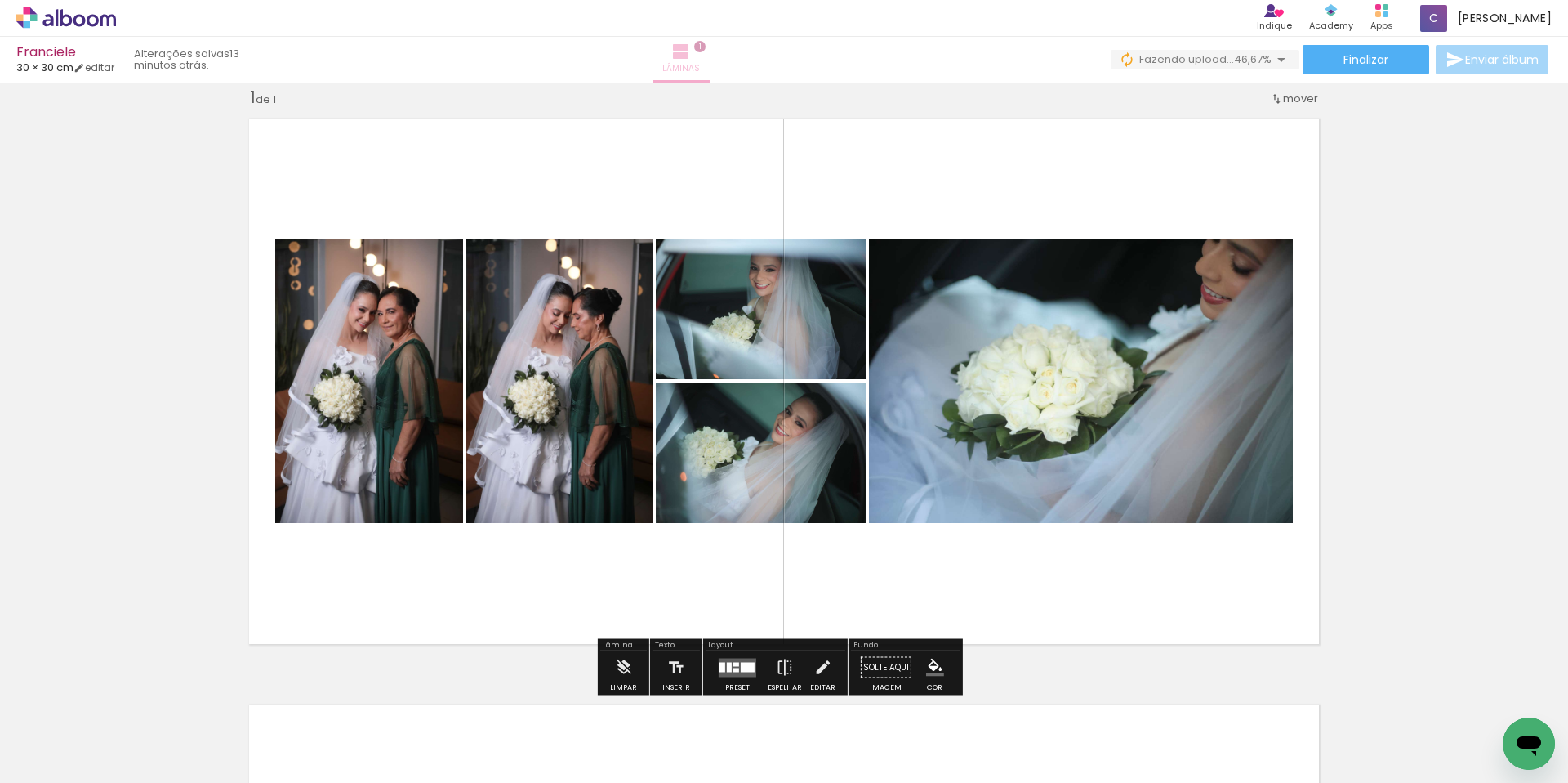
click at [700, 61] on span "Lâminas" at bounding box center [681, 68] width 38 height 15
click at [691, 59] on iron-icon at bounding box center [681, 51] width 20 height 20
click at [720, 662] on div at bounding box center [722, 666] width 6 height 9
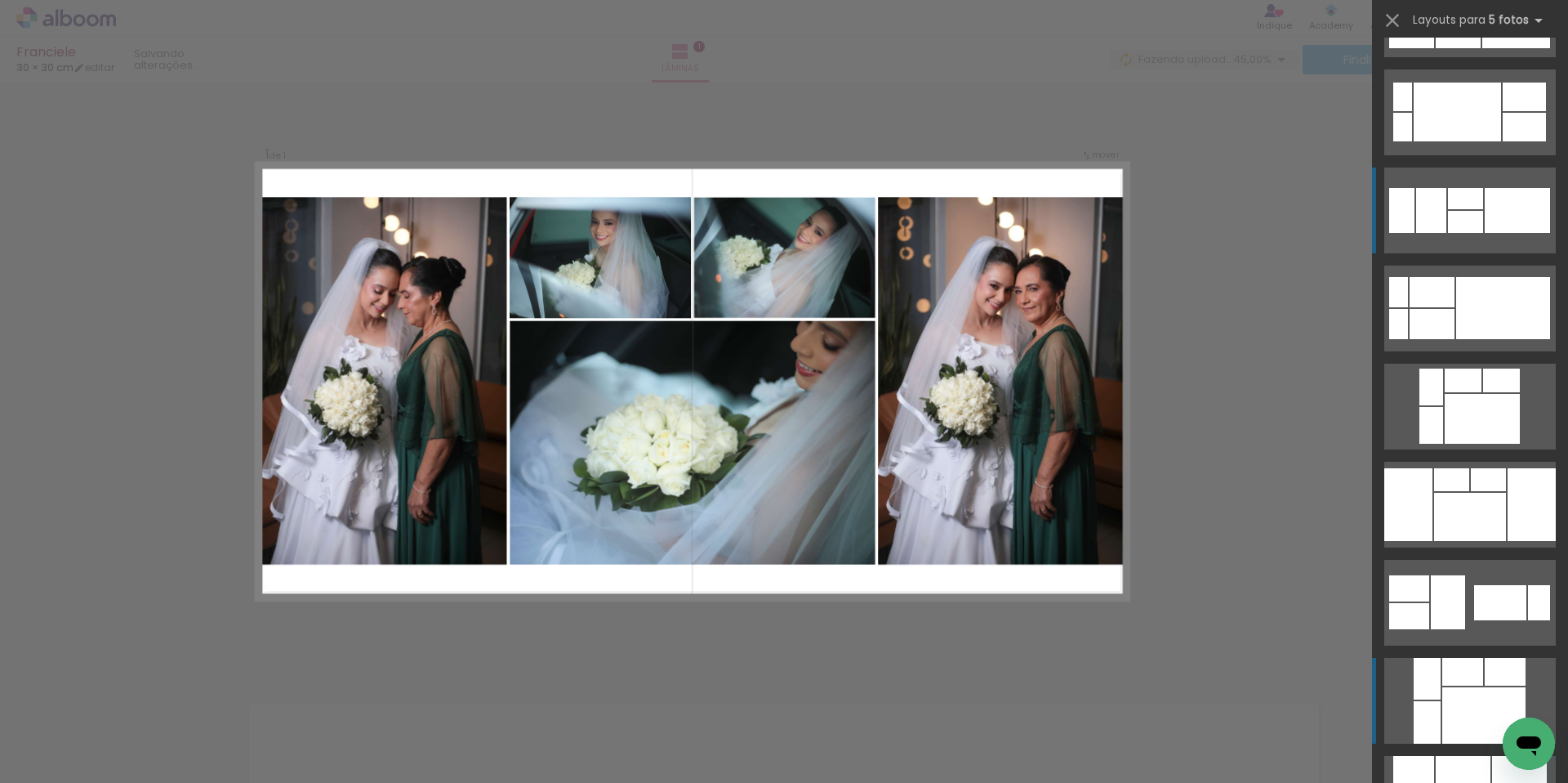
scroll to position [55, 0]
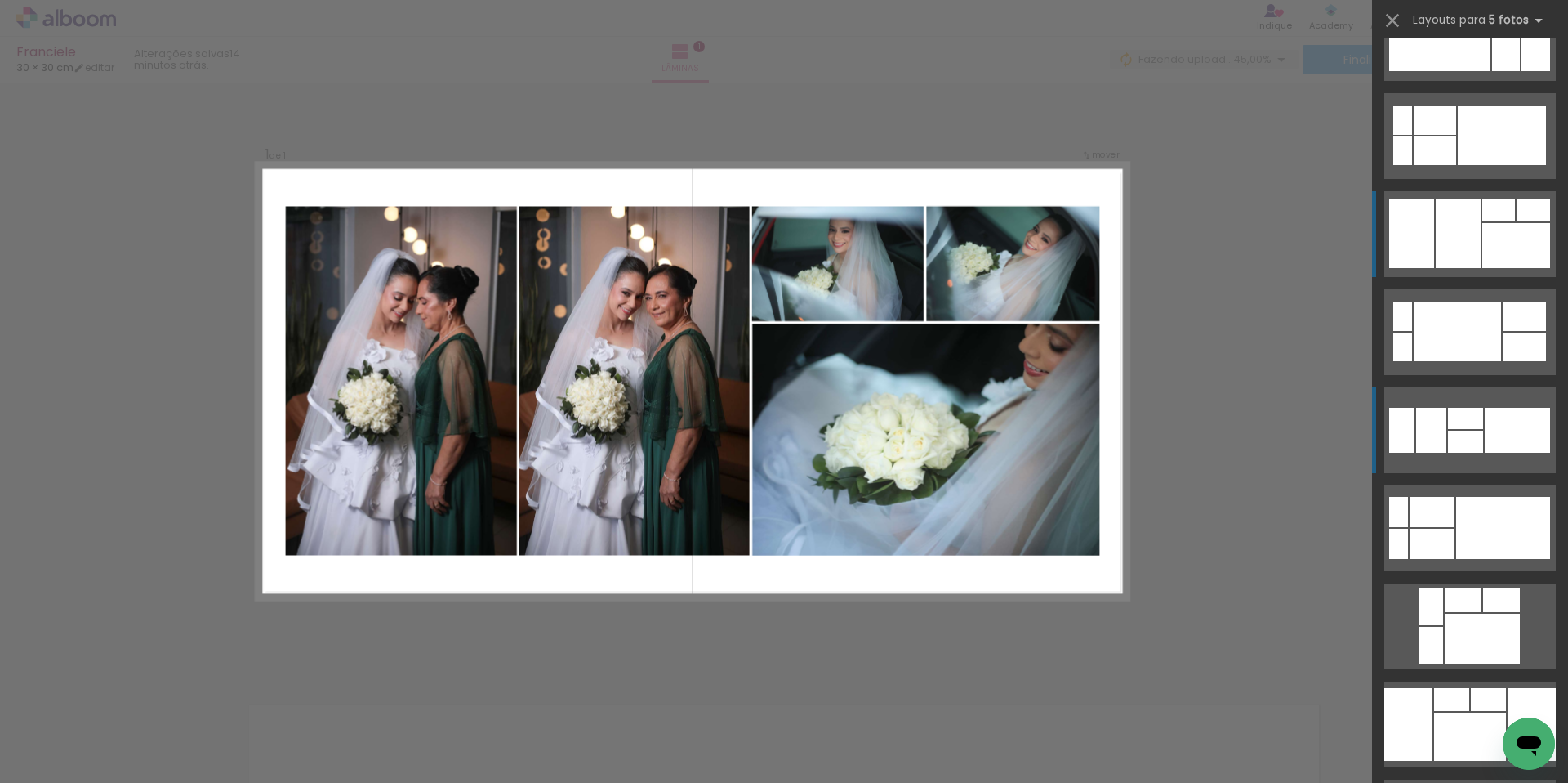
click at [1452, 235] on div at bounding box center [1458, 233] width 45 height 68
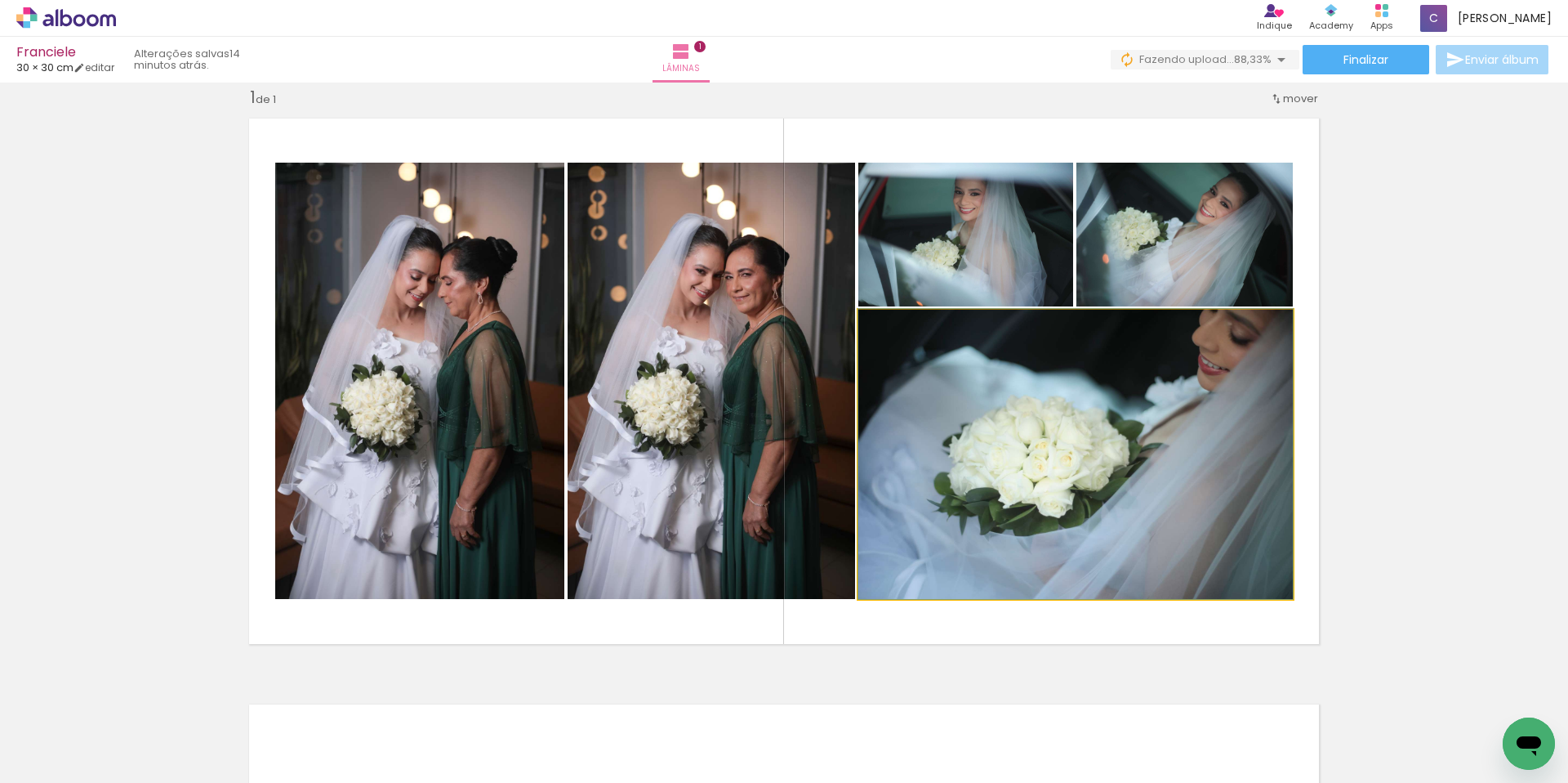
click at [1124, 369] on quentale-photo at bounding box center [1075, 454] width 434 height 289
click at [1191, 399] on quentale-photo at bounding box center [1075, 454] width 434 height 289
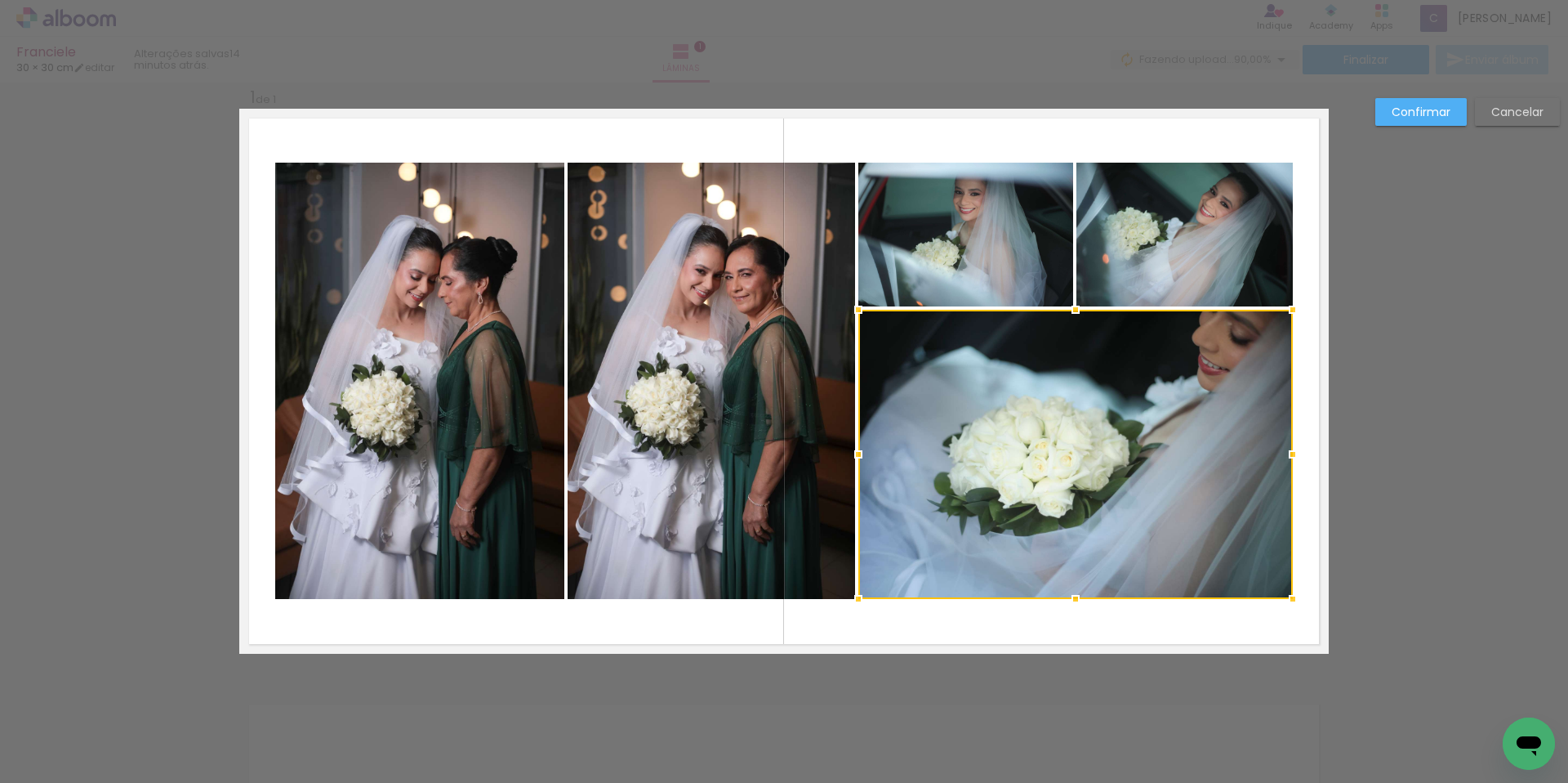
click at [1136, 425] on div at bounding box center [1075, 454] width 434 height 289
click at [1464, 418] on div "Confirmar Cancelar" at bounding box center [784, 667] width 1568 height 1211
click at [1430, 409] on div "Confirmar Cancelar" at bounding box center [784, 667] width 1568 height 1211
click at [1531, 126] on div "Confirmar Cancelar" at bounding box center [1464, 118] width 193 height 40
click at [0, 0] on slot "Confirmar" at bounding box center [0, 0] width 0 height 0
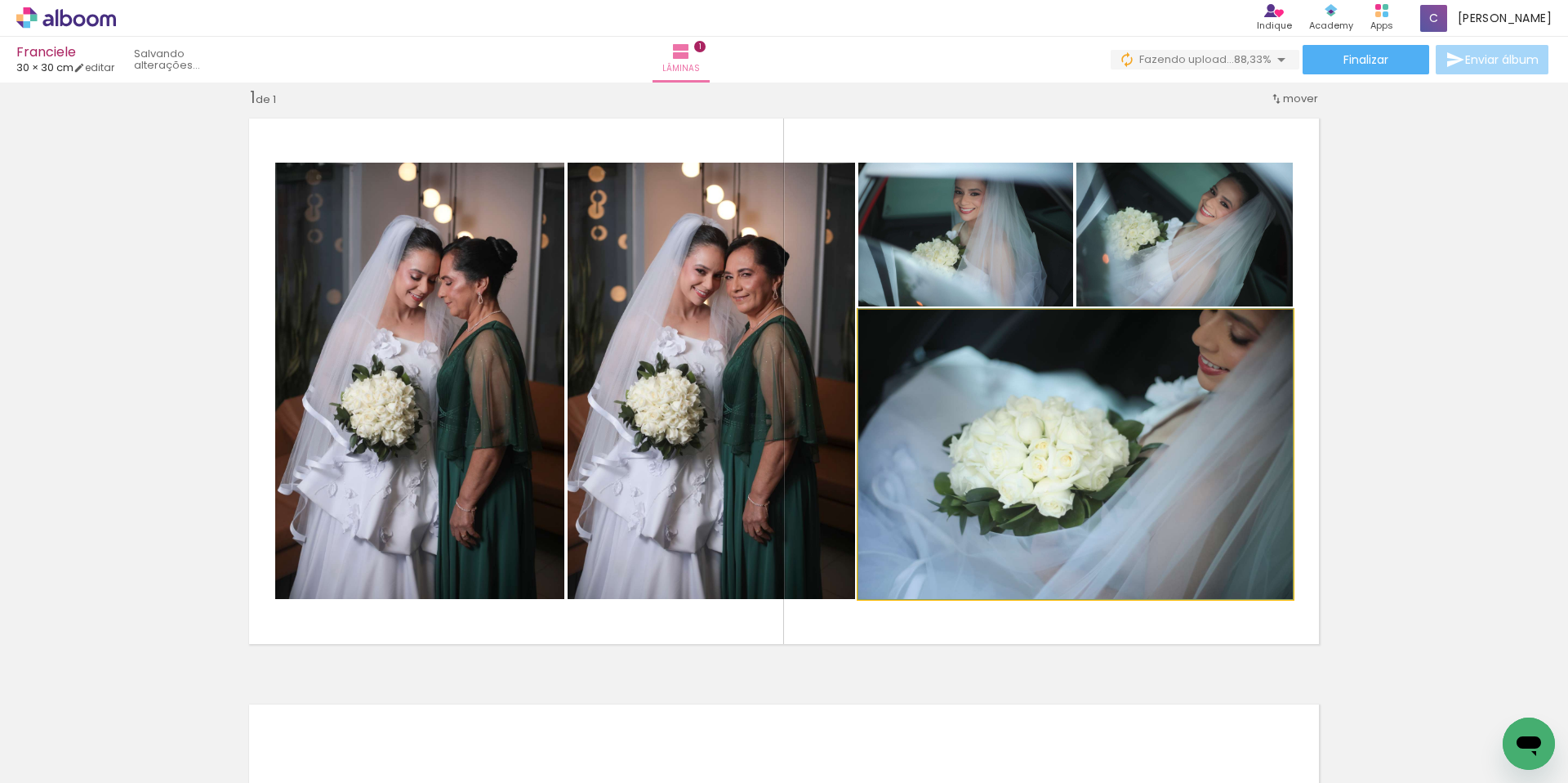
click at [1155, 426] on quentale-photo at bounding box center [1075, 454] width 434 height 289
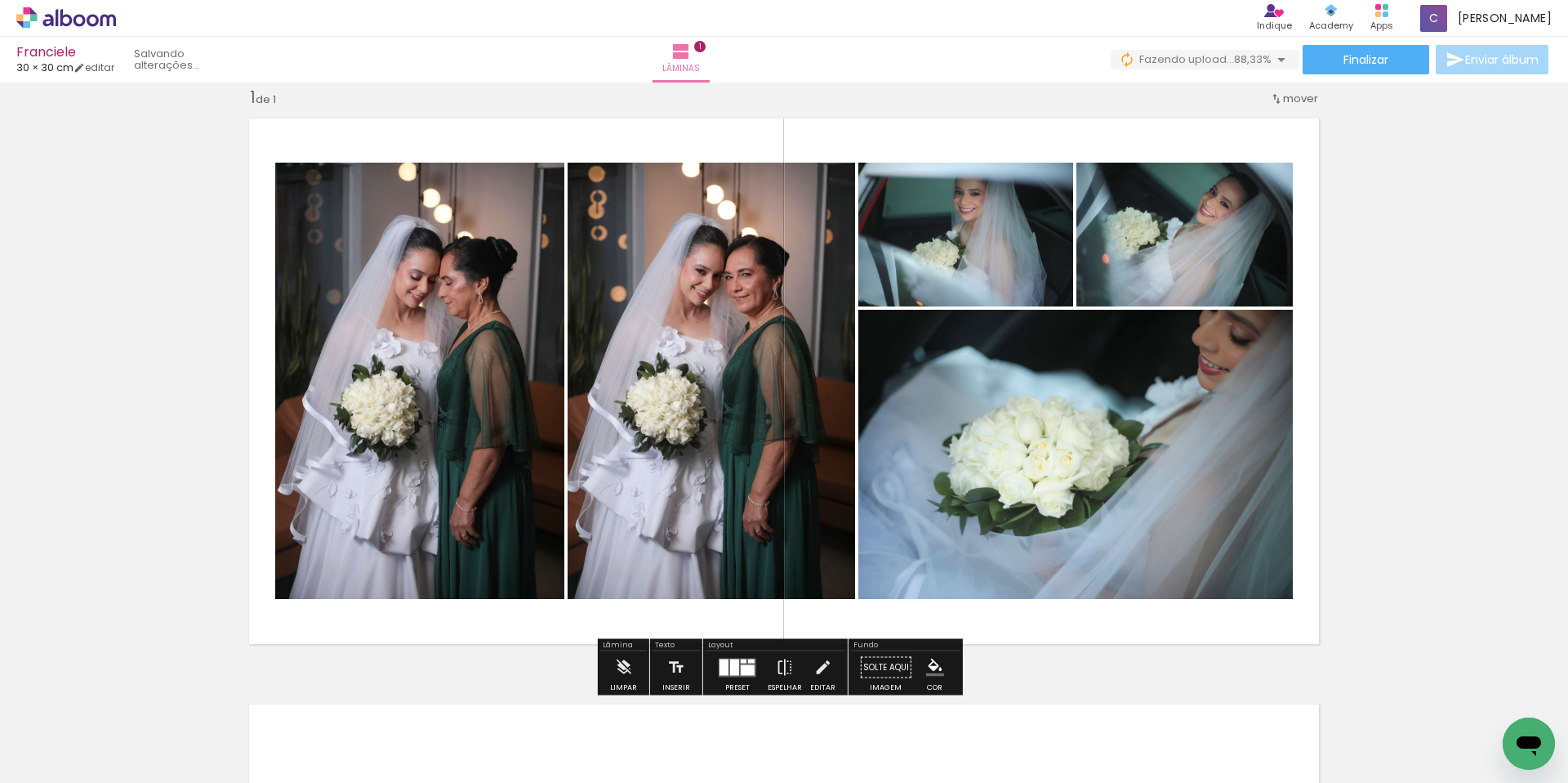
click at [1155, 426] on quentale-photo at bounding box center [1075, 454] width 434 height 289
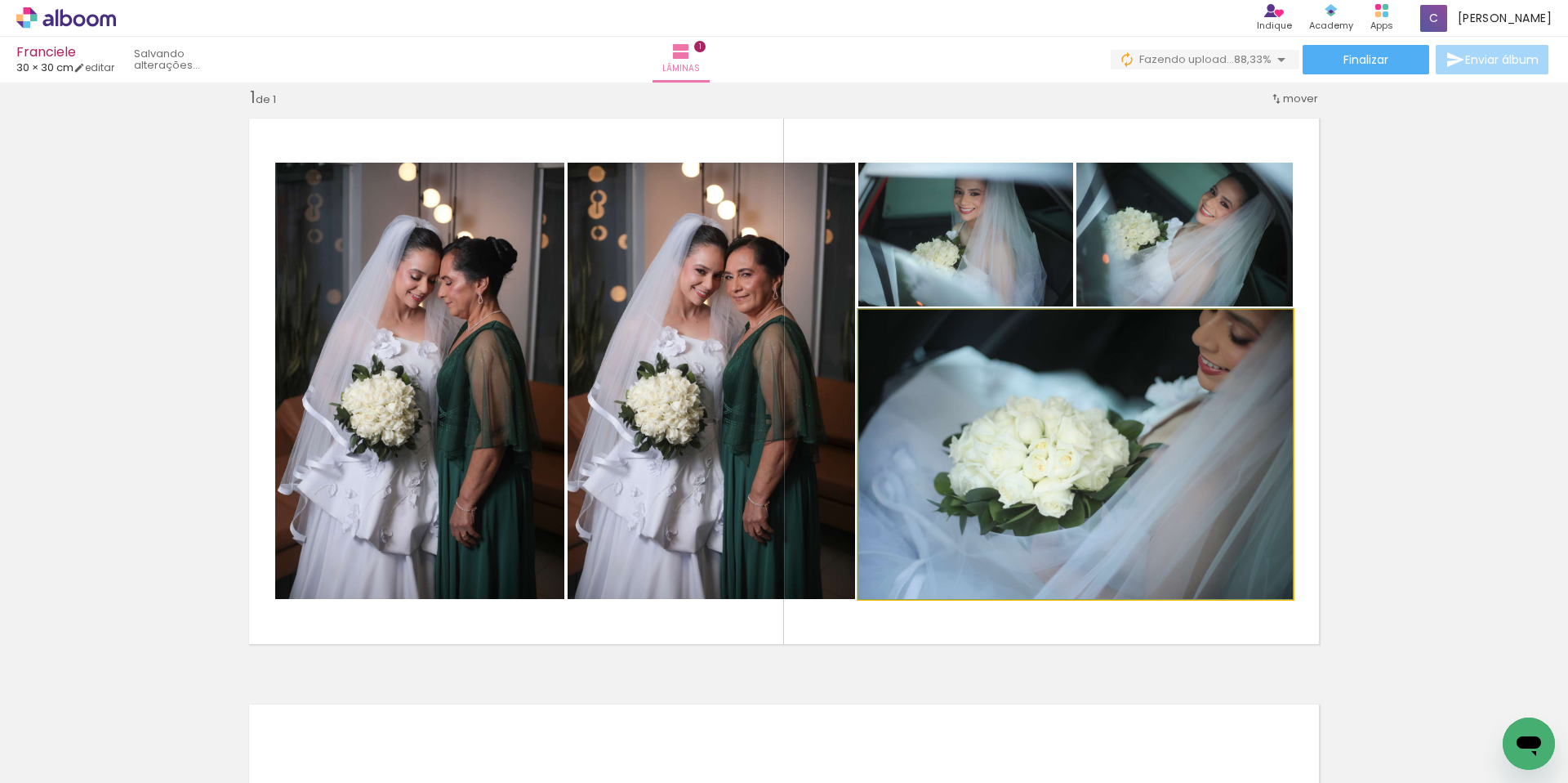
click at [1155, 426] on quentale-photo at bounding box center [1075, 454] width 434 height 289
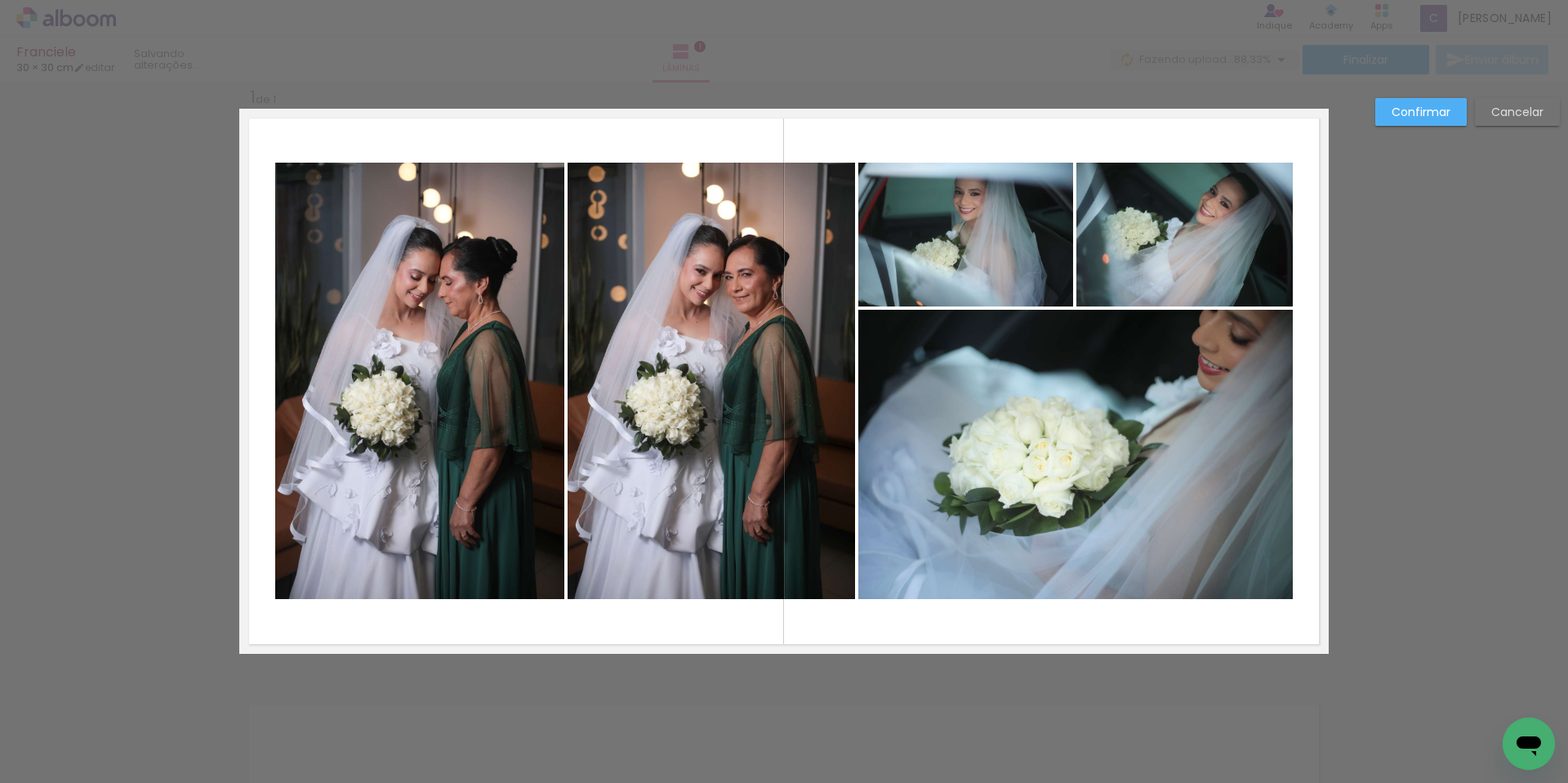
click at [1155, 426] on quentale-photo at bounding box center [1075, 454] width 434 height 289
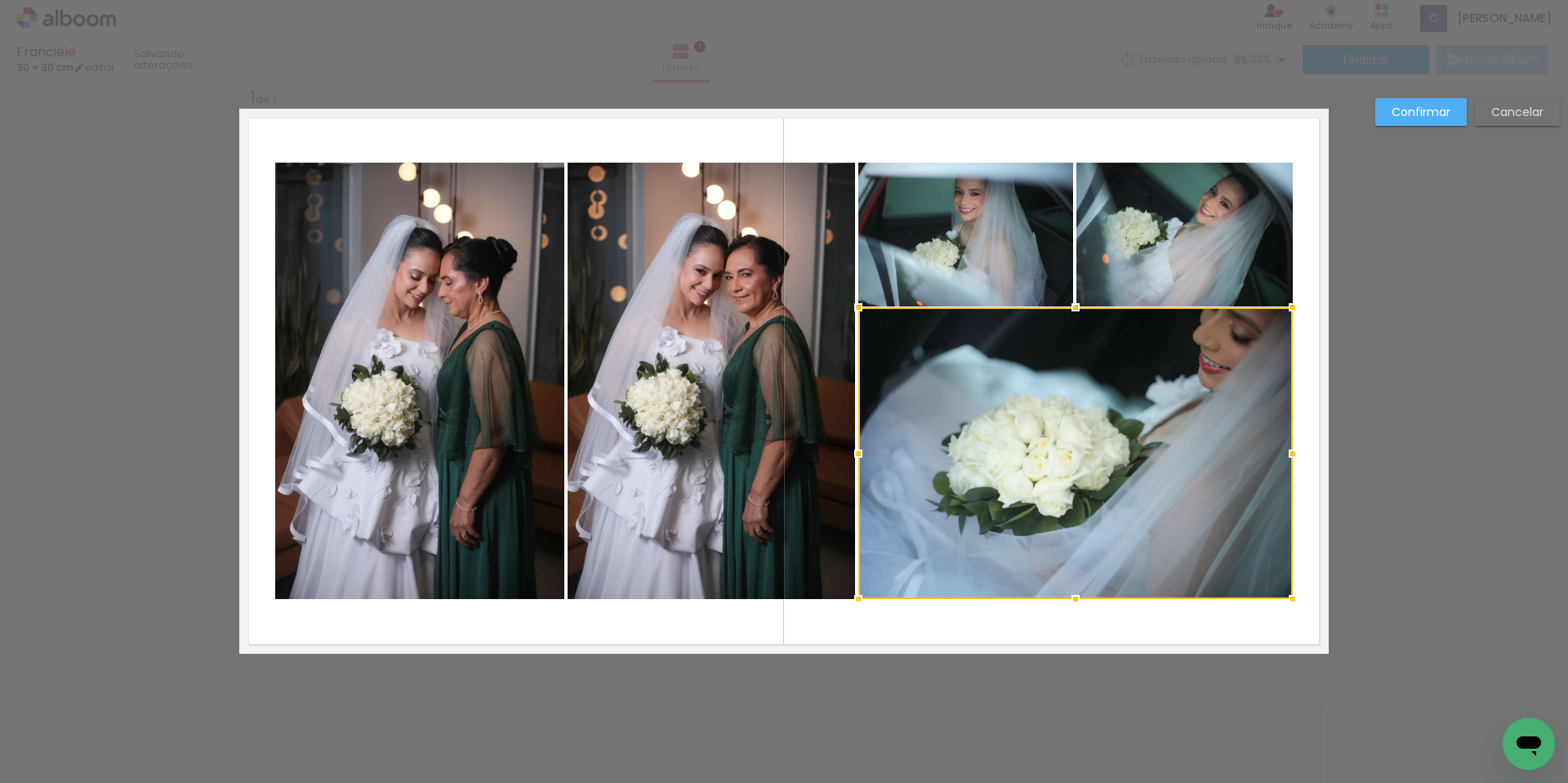
drag, startPoint x: 1075, startPoint y: 225, endPoint x: 1073, endPoint y: 307, distance: 82.0
click at [1073, 307] on div at bounding box center [1075, 307] width 32 height 32
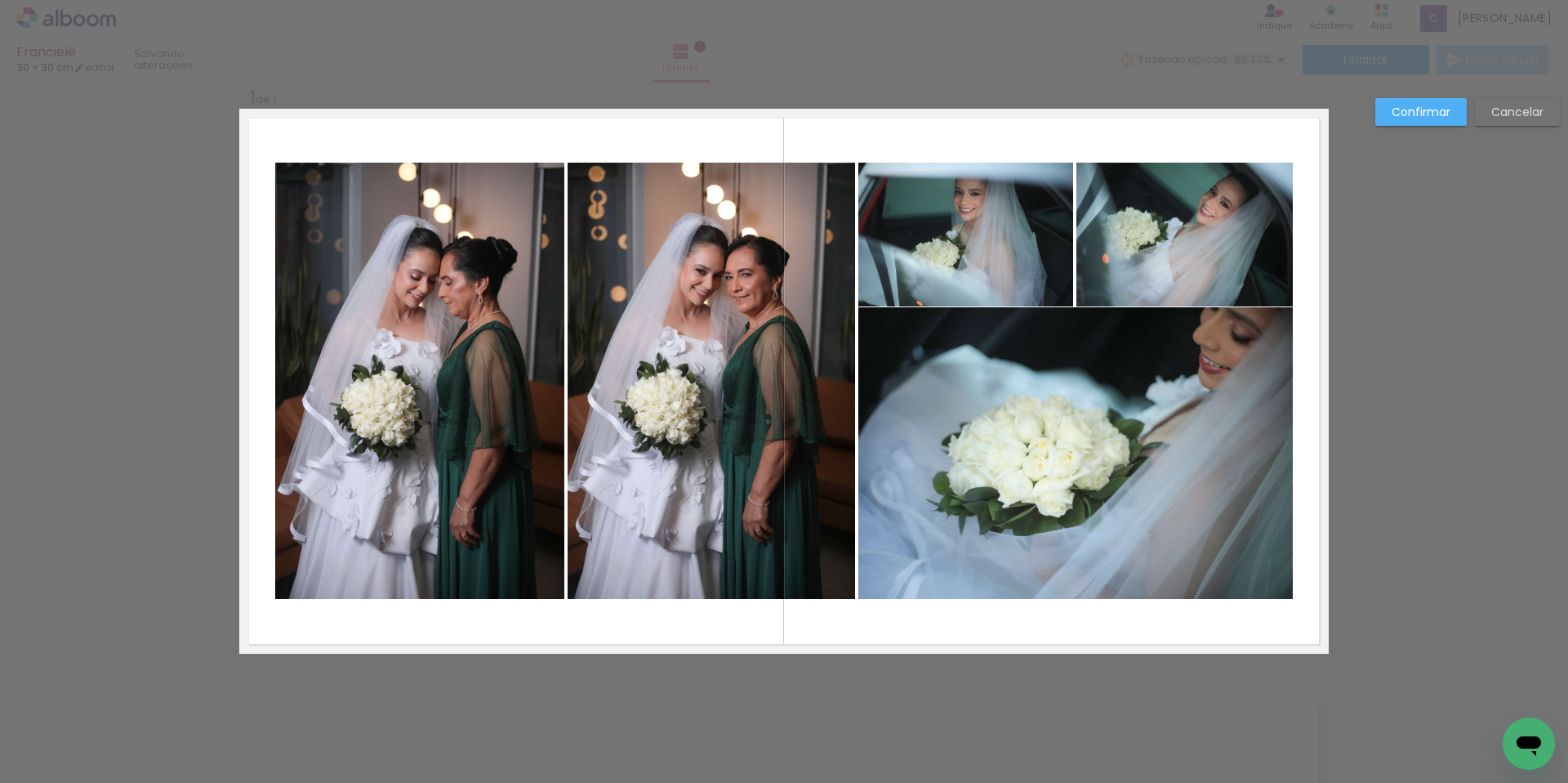
click at [1434, 306] on div "Confirmar Cancelar" at bounding box center [784, 667] width 1568 height 1211
click at [0, 0] on slot "Cancelar" at bounding box center [0, 0] width 0 height 0
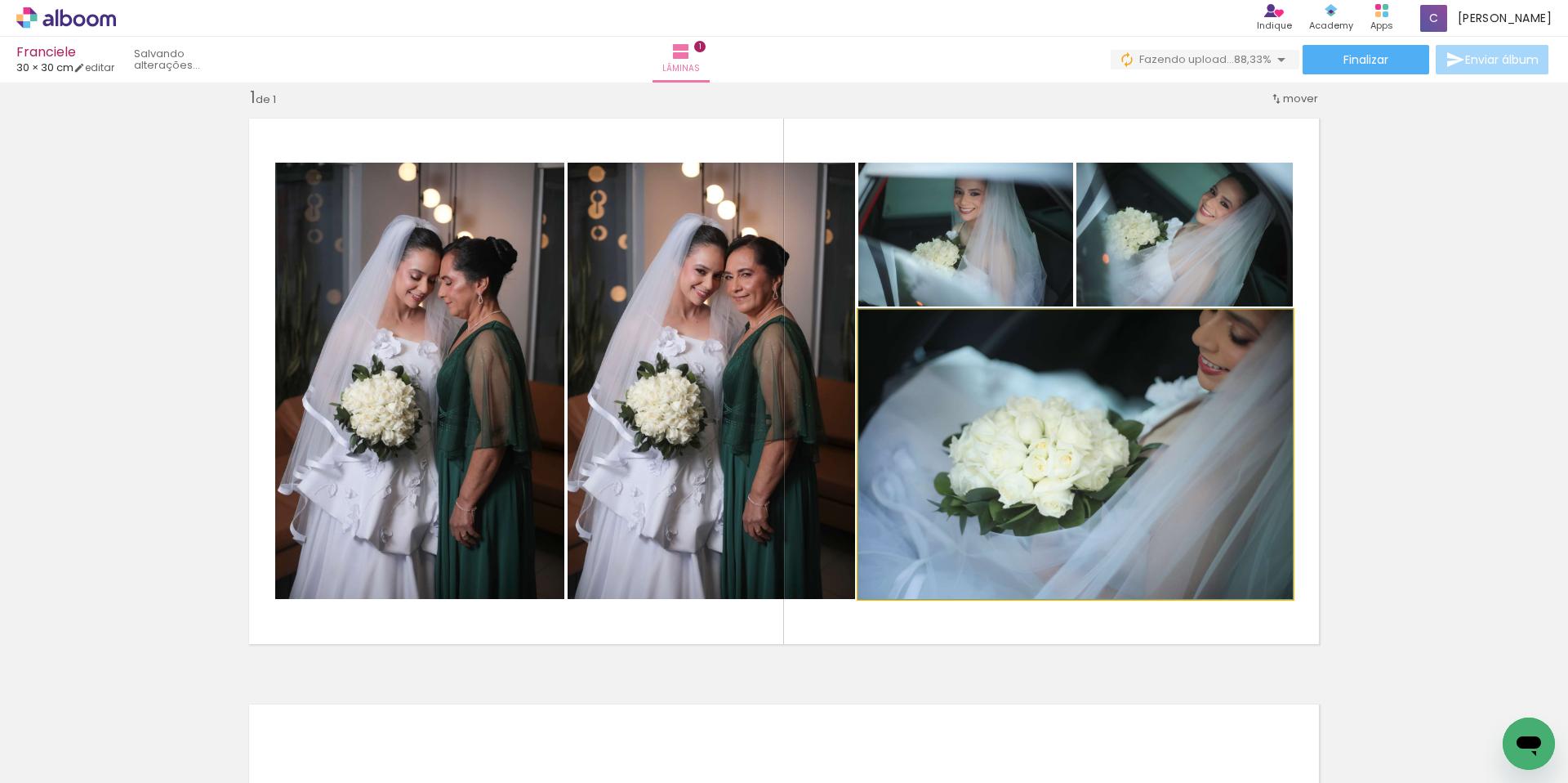
click at [1109, 406] on quentale-photo at bounding box center [1075, 454] width 434 height 289
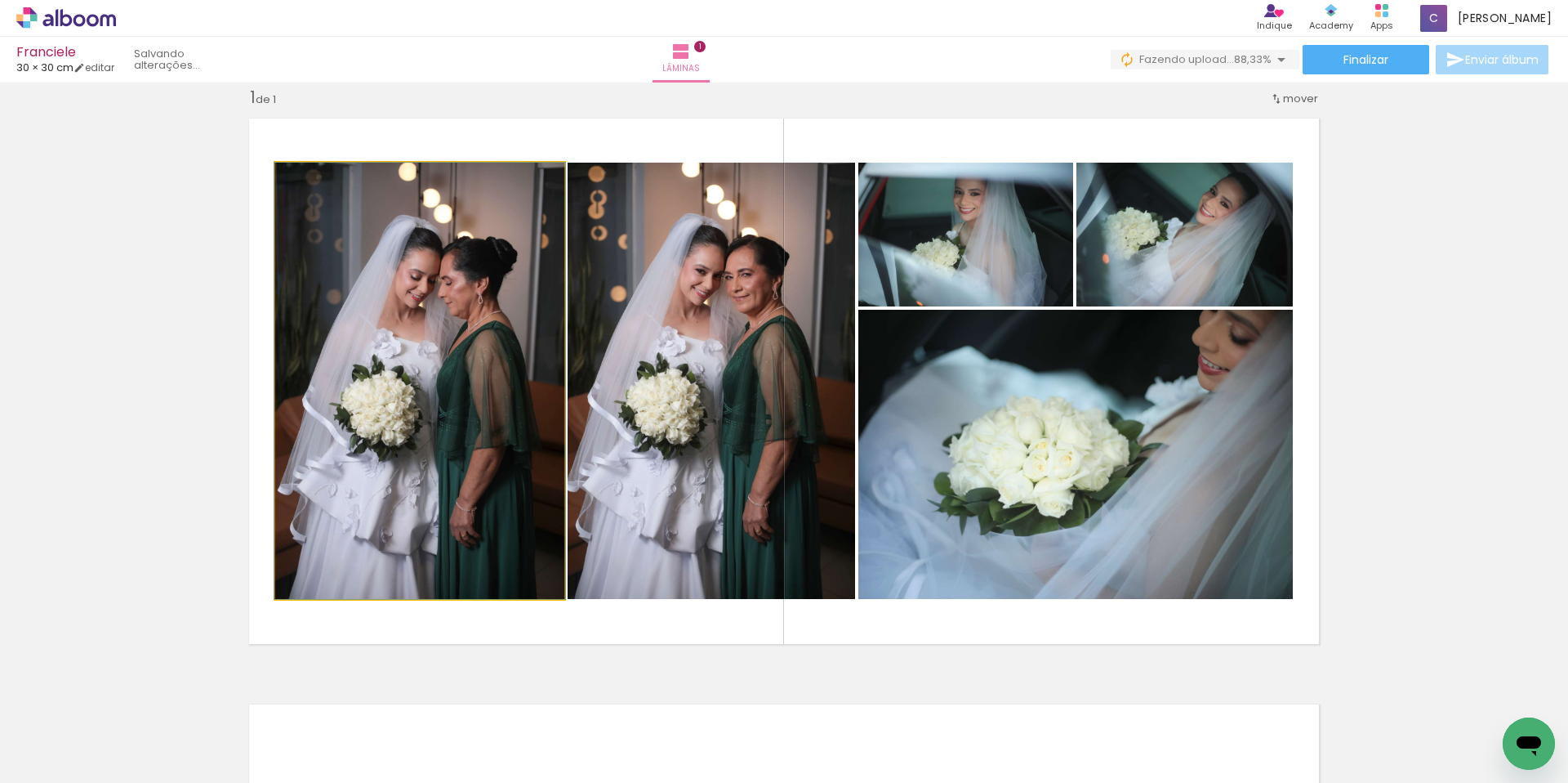
click at [407, 415] on quentale-photo at bounding box center [419, 380] width 289 height 436
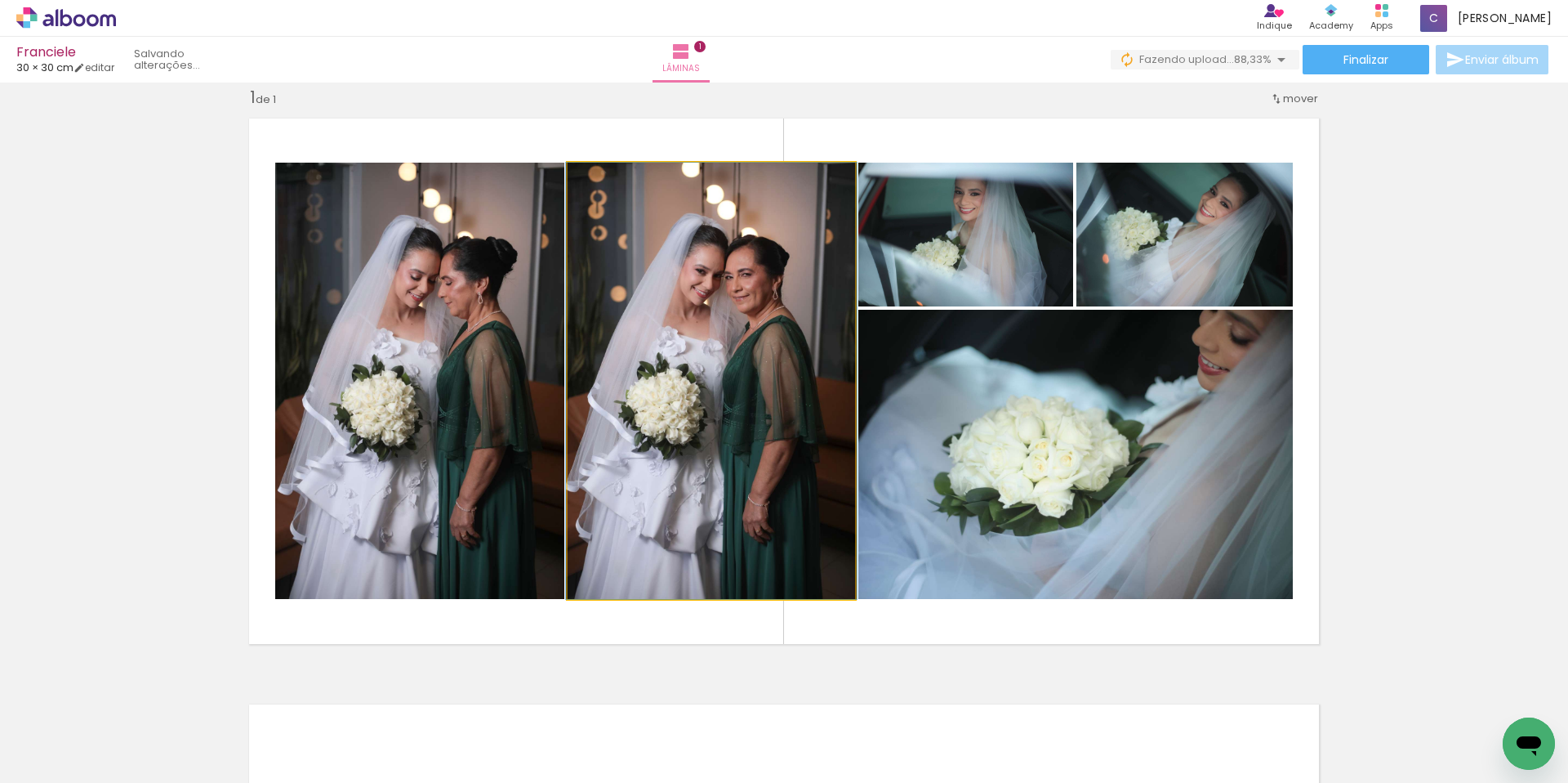
click at [707, 400] on quentale-photo at bounding box center [711, 380] width 288 height 436
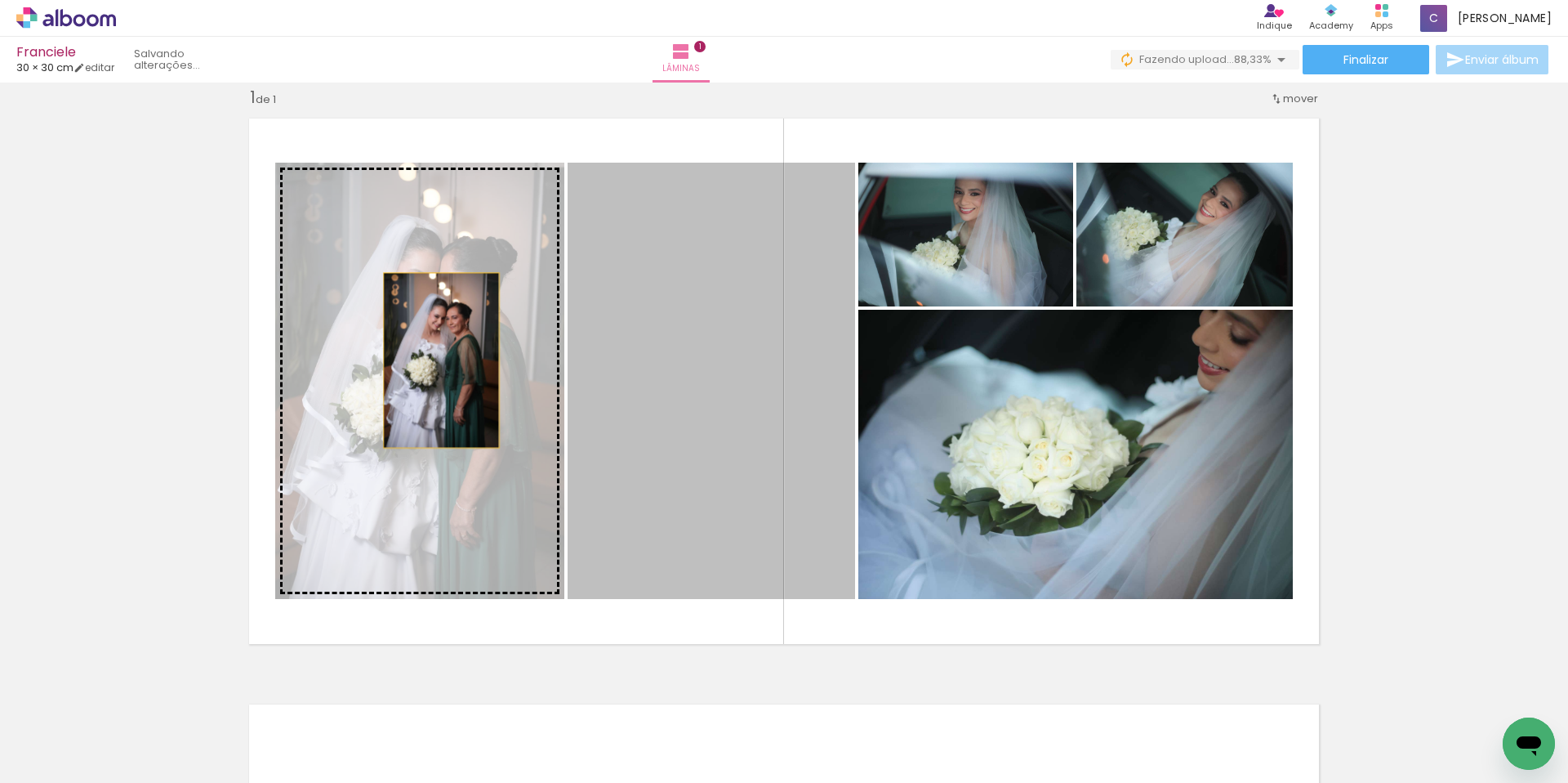
drag, startPoint x: 704, startPoint y: 375, endPoint x: 428, endPoint y: 359, distance: 276.5
click at [0, 0] on slot at bounding box center [0, 0] width 0 height 0
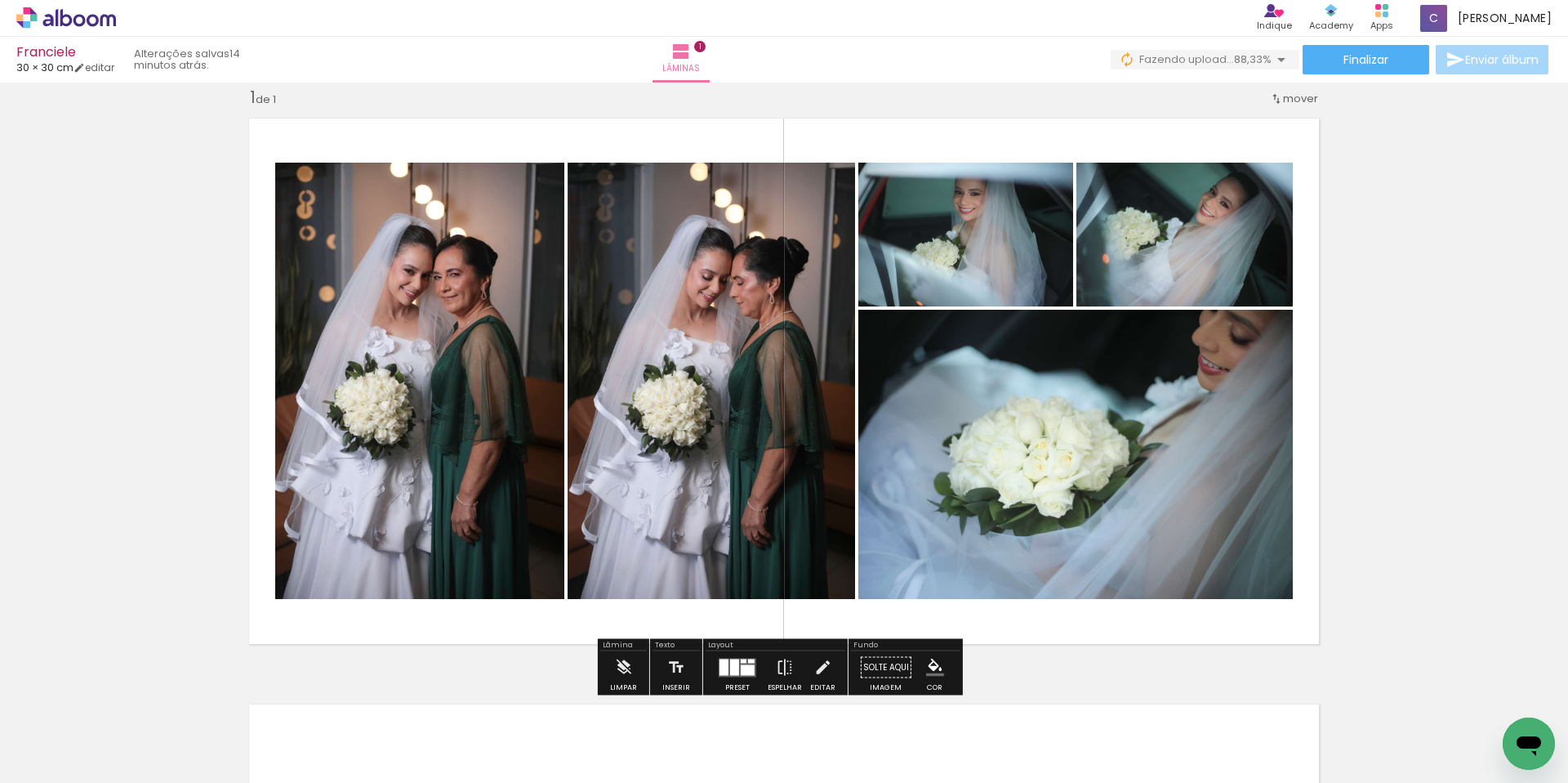
click at [164, 332] on div "Inserir lâmina 1 de 1" at bounding box center [784, 652] width 1568 height 1172
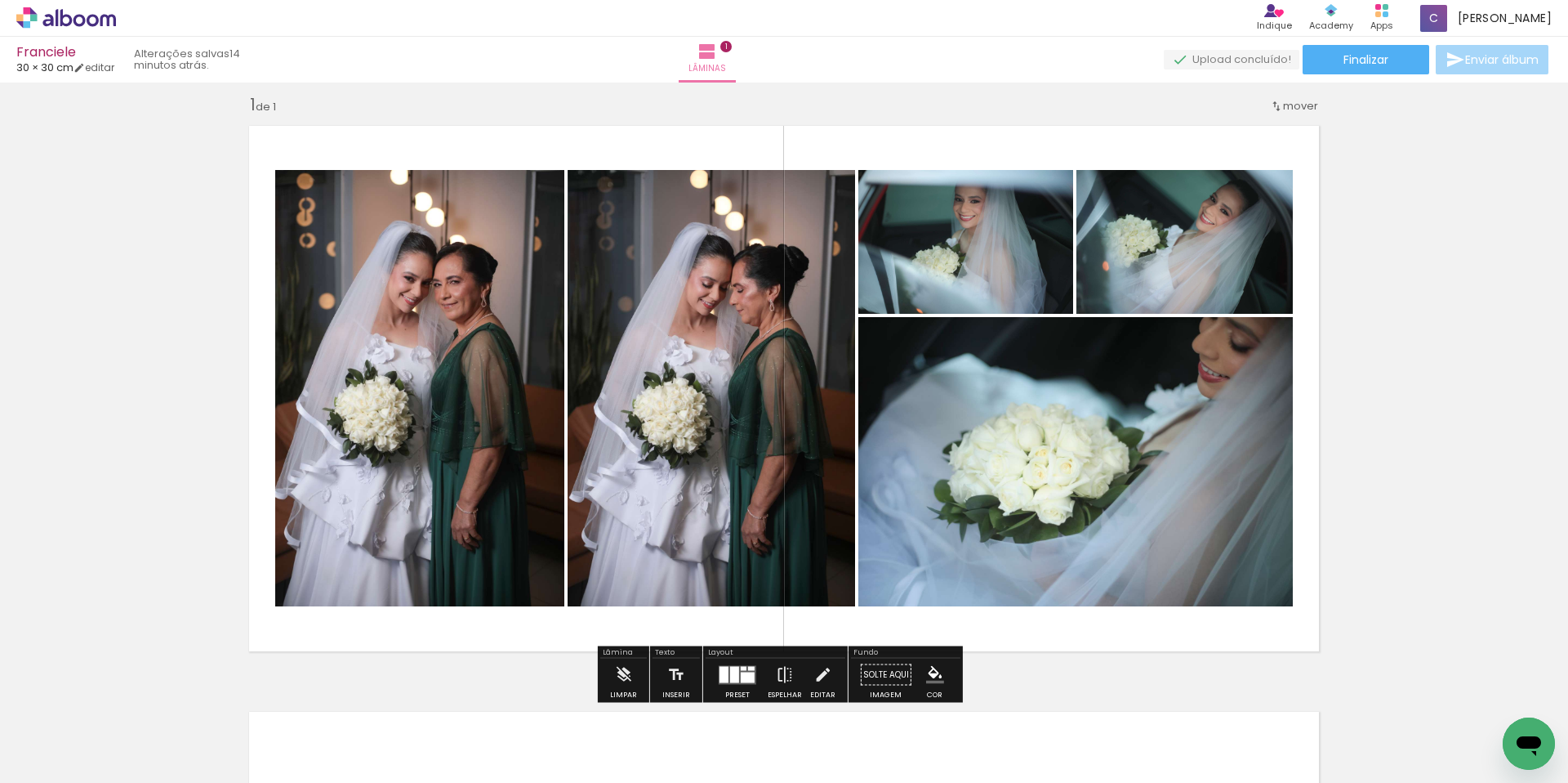
scroll to position [15, 0]
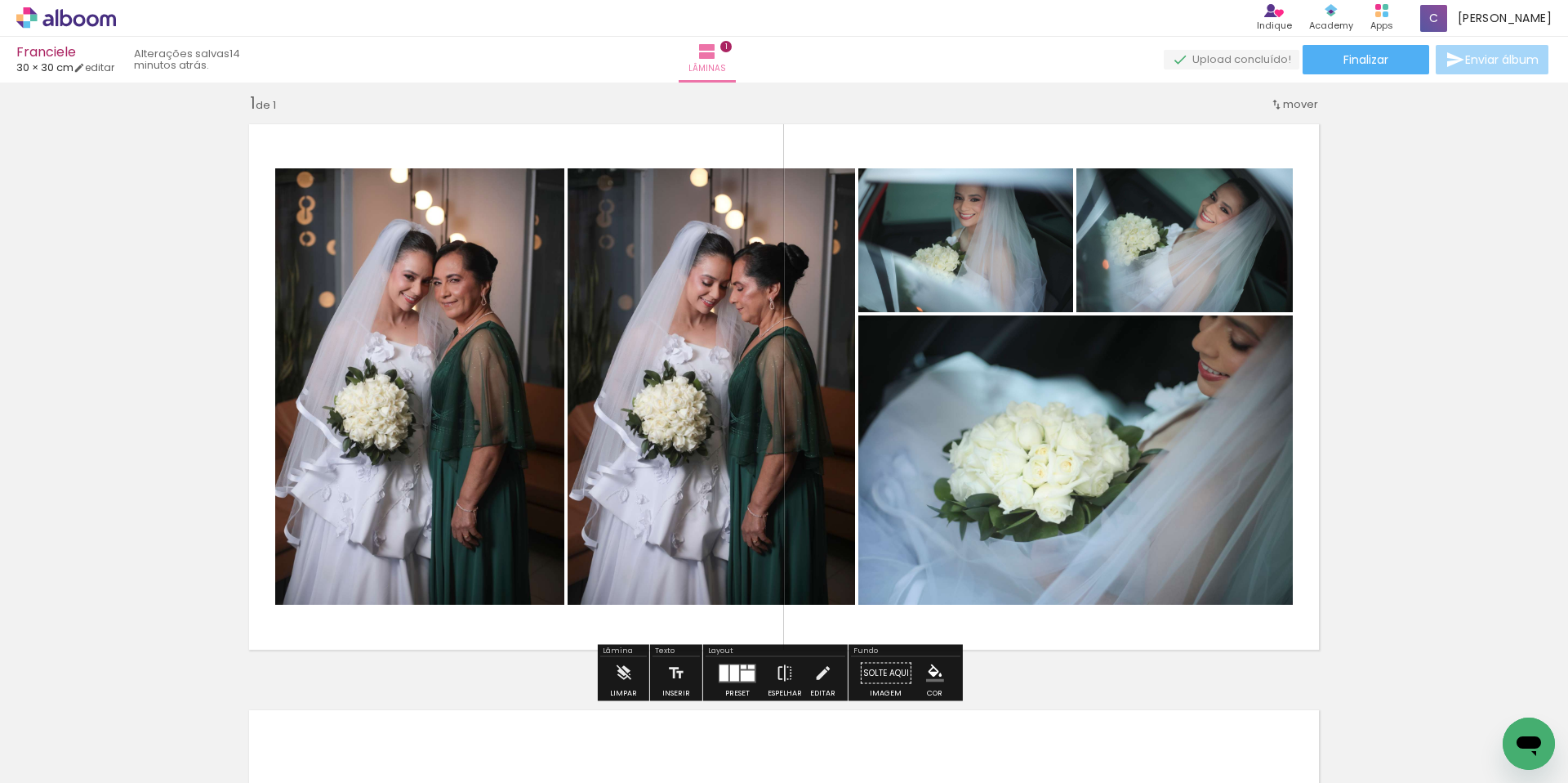
click at [947, 231] on quentale-photo at bounding box center [966, 240] width 215 height 143
click at [726, 61] on span "Lâminas" at bounding box center [708, 68] width 38 height 15
click at [717, 57] on iron-icon at bounding box center [707, 51] width 20 height 20
click at [730, 666] on div at bounding box center [734, 672] width 9 height 16
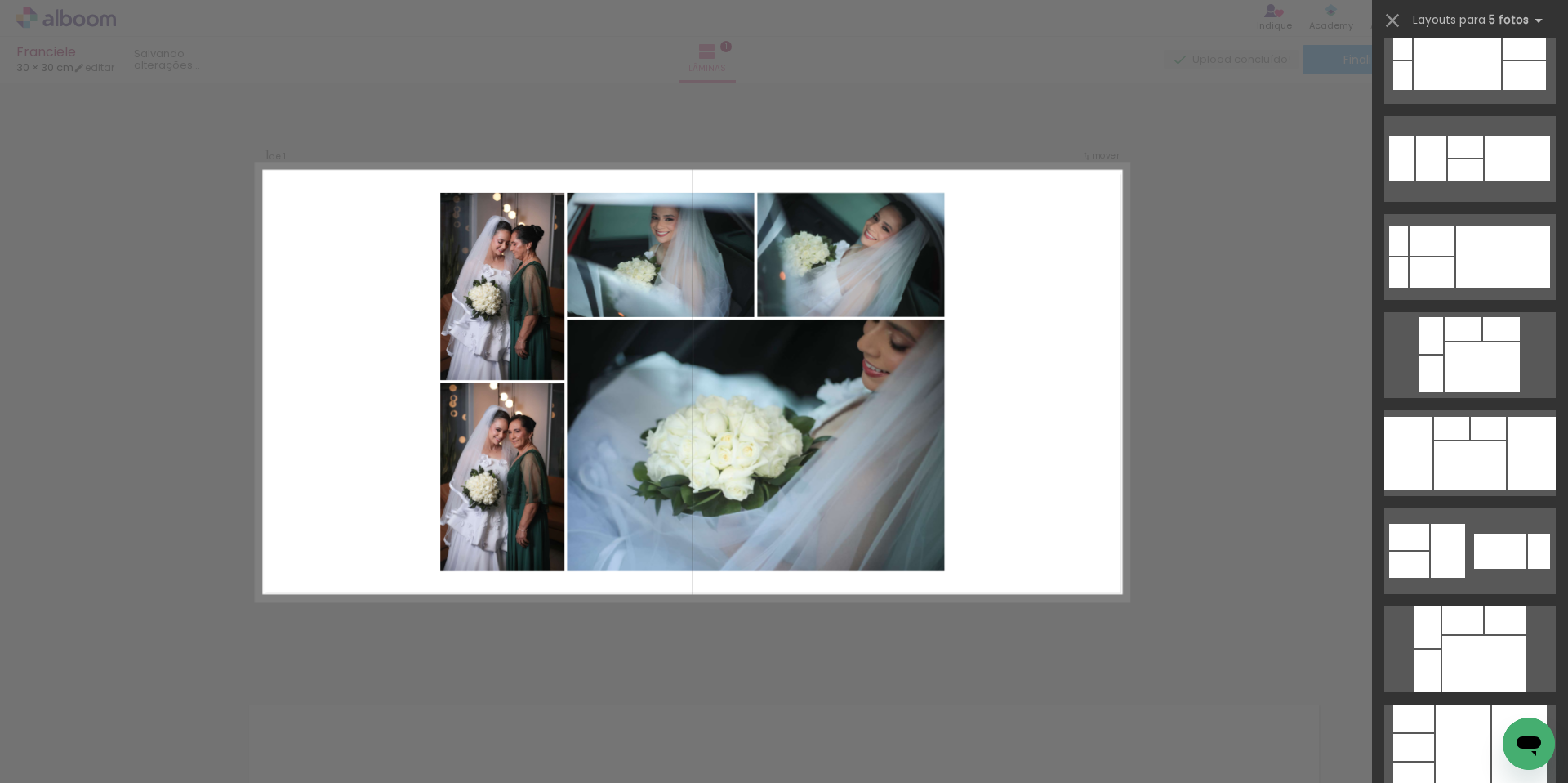
scroll to position [215, 0]
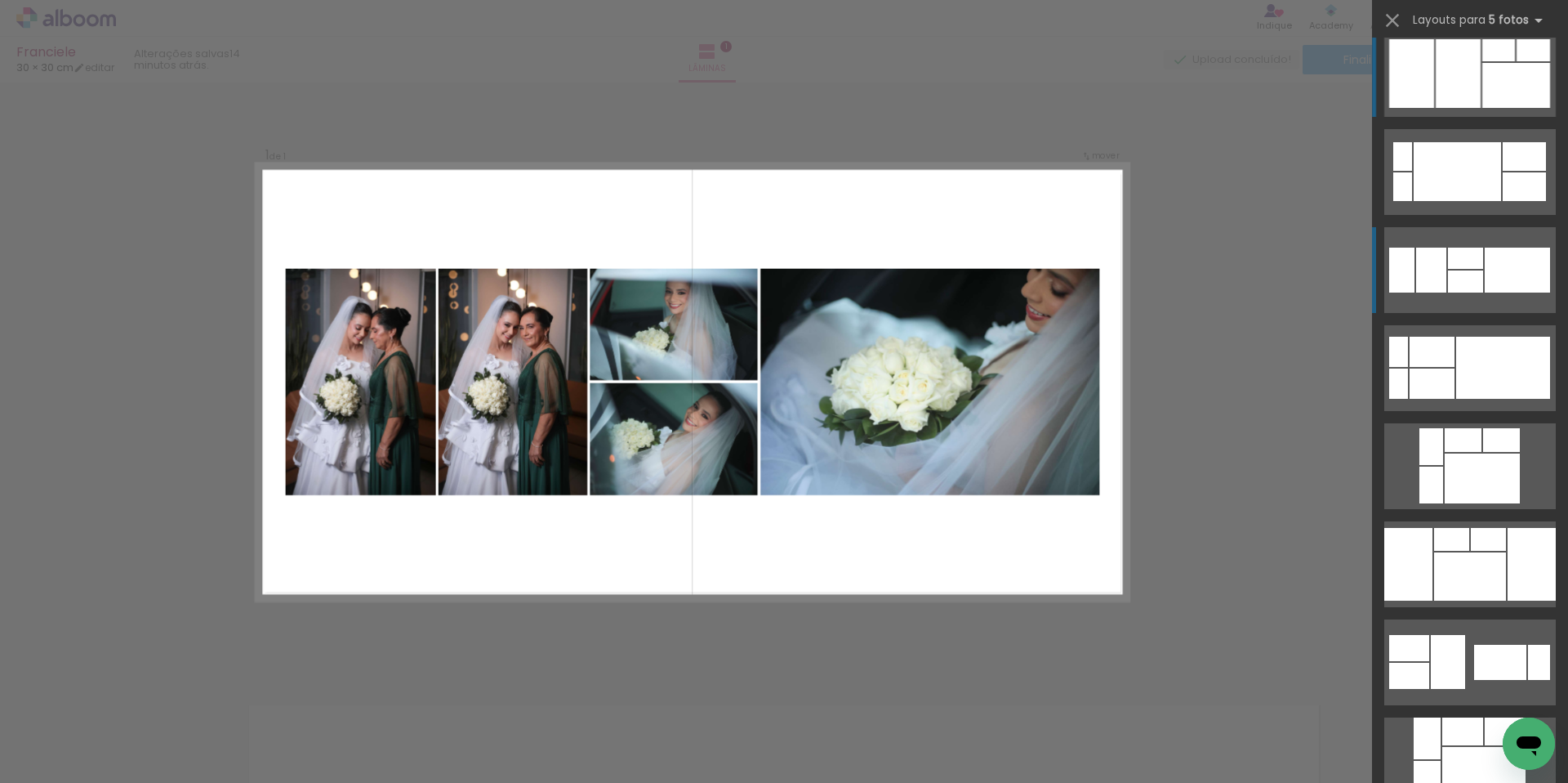
click at [1437, 255] on div at bounding box center [1431, 270] width 30 height 45
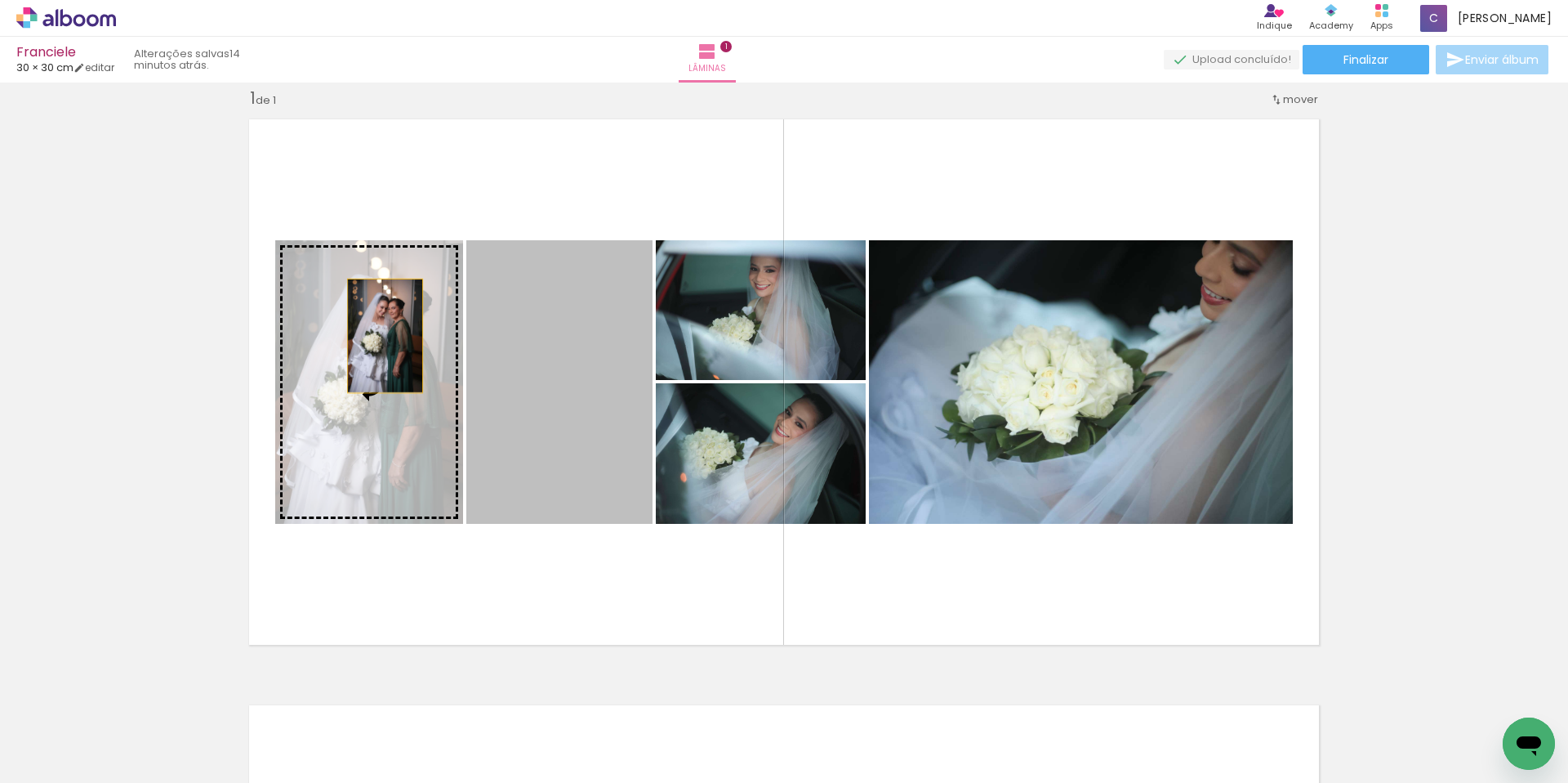
drag, startPoint x: 556, startPoint y: 361, endPoint x: 379, endPoint y: 336, distance: 178.8
click at [0, 0] on slot at bounding box center [0, 0] width 0 height 0
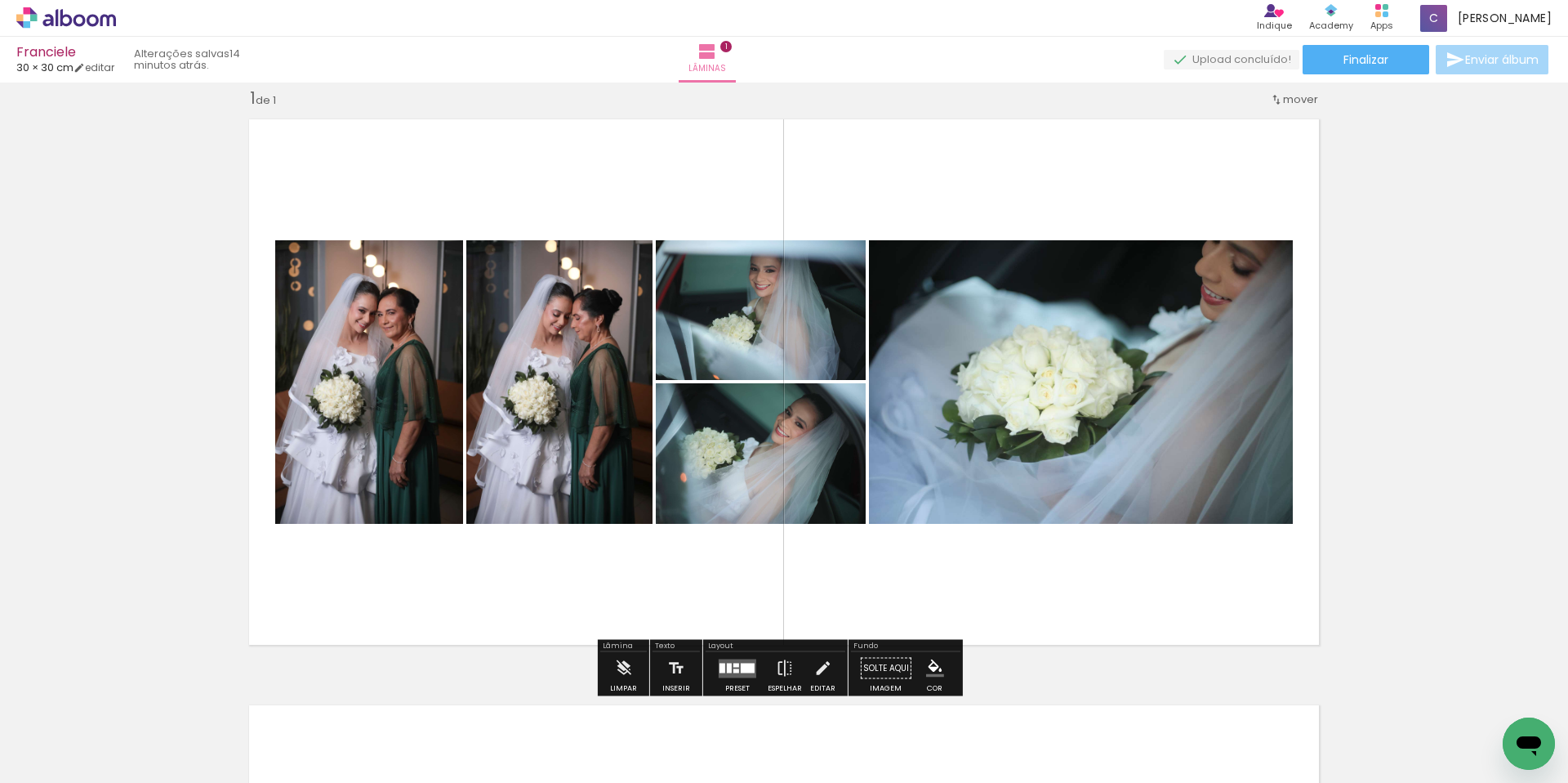
click at [109, 347] on div "Inserir lâmina 1 de 1" at bounding box center [784, 653] width 1568 height 1172
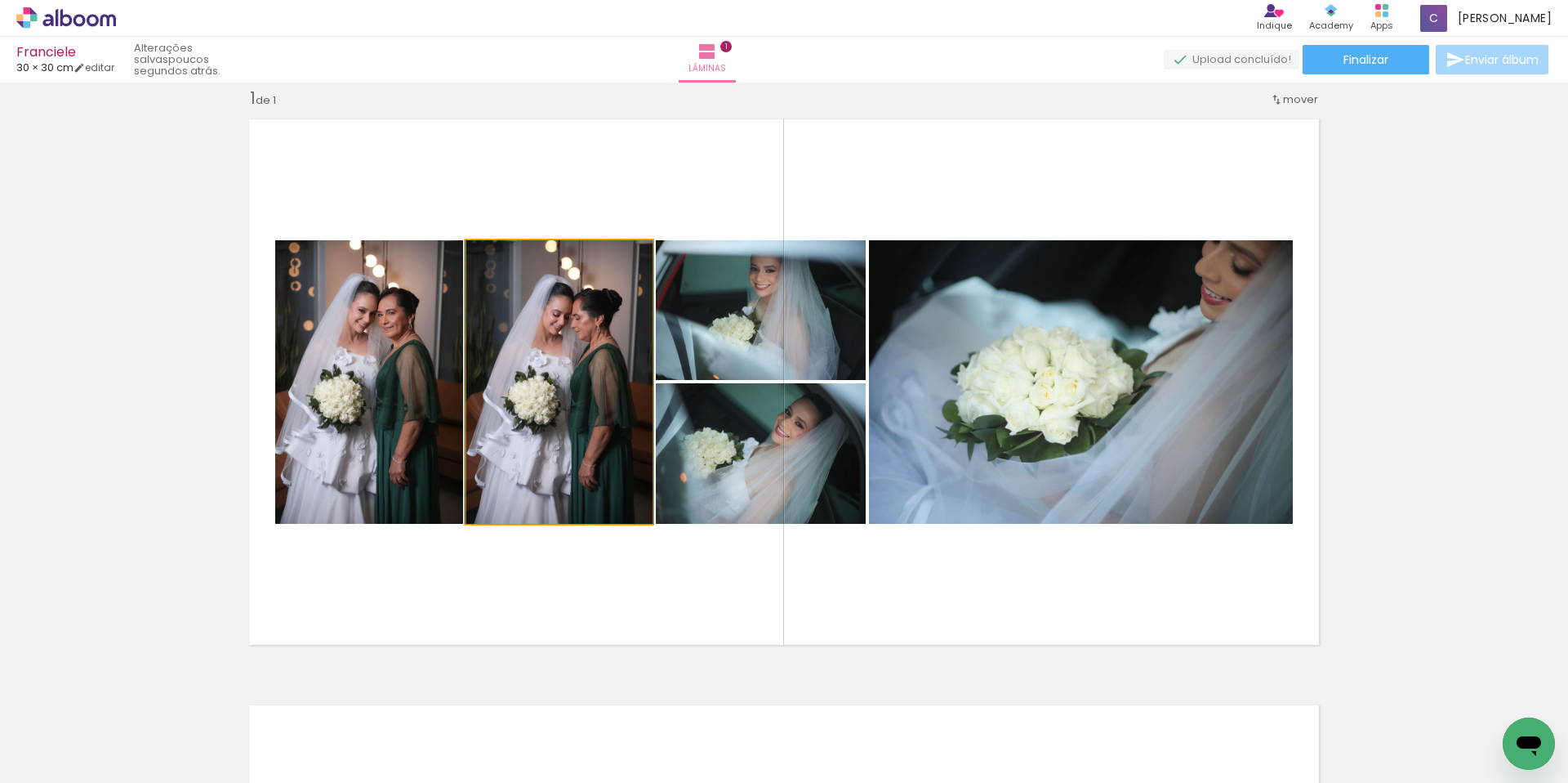
click at [531, 271] on quentale-photo at bounding box center [559, 382] width 186 height 283
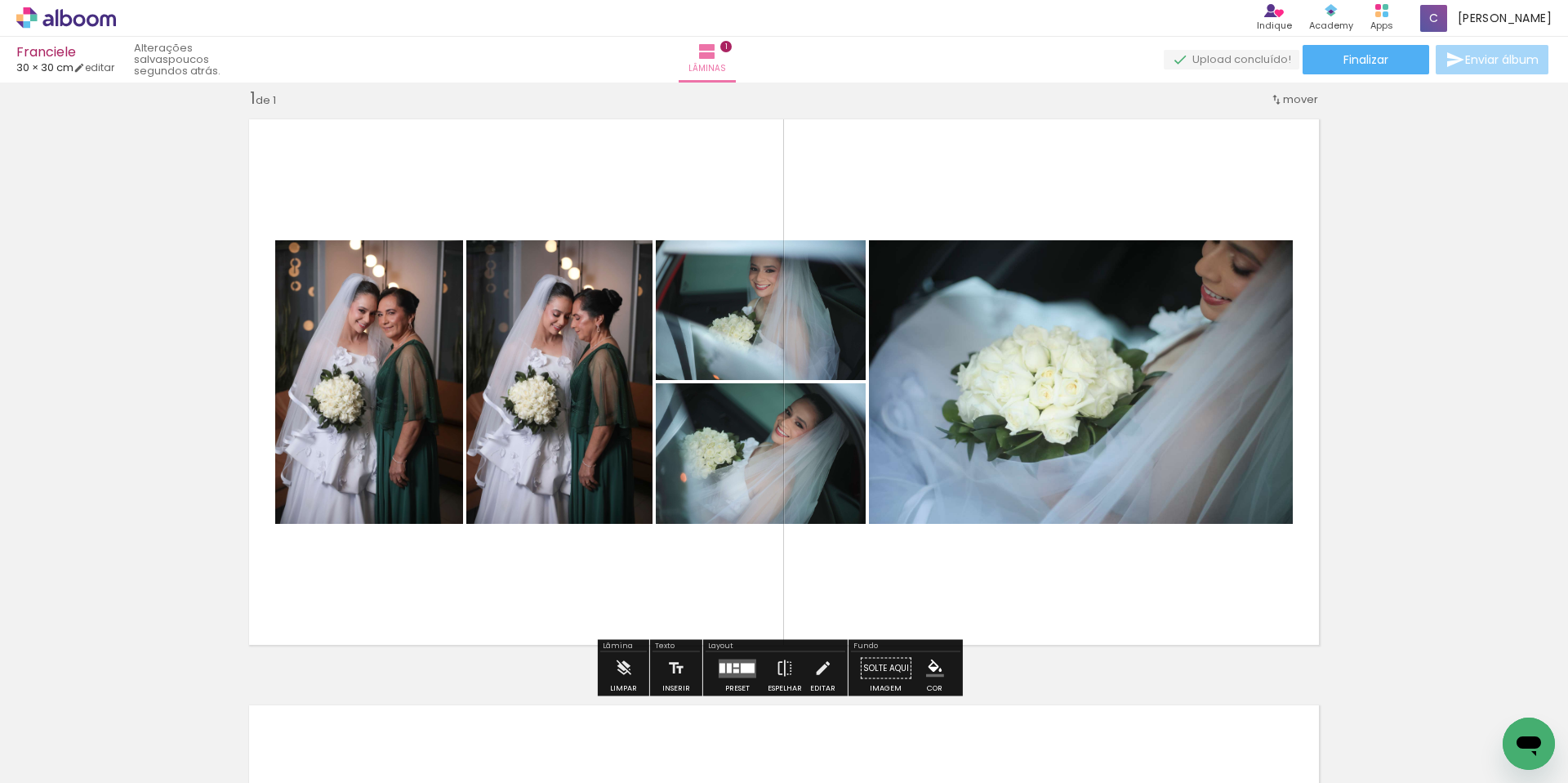
click at [537, 318] on quentale-photo at bounding box center [559, 382] width 186 height 283
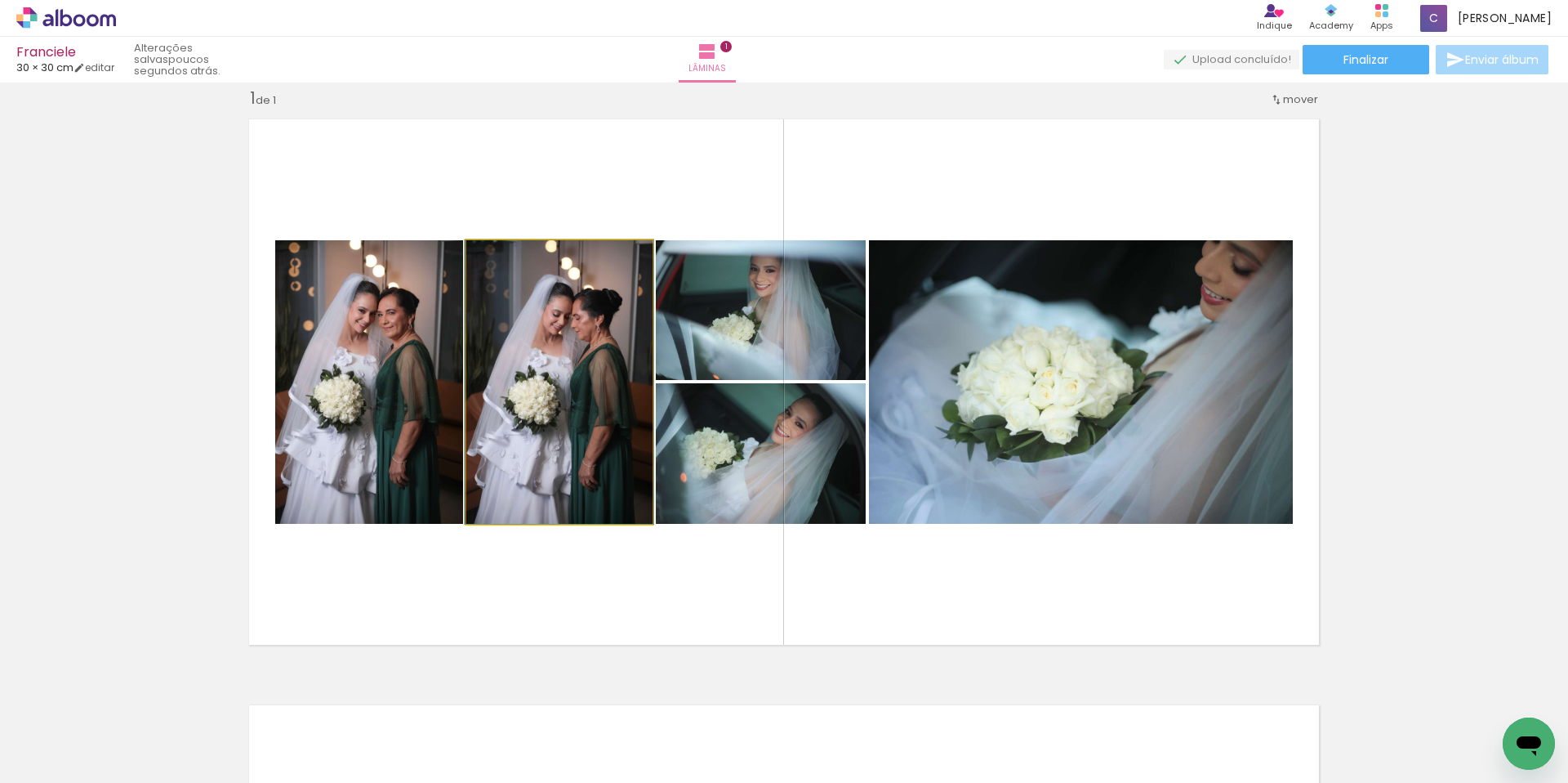
click at [537, 318] on quentale-photo at bounding box center [559, 382] width 186 height 283
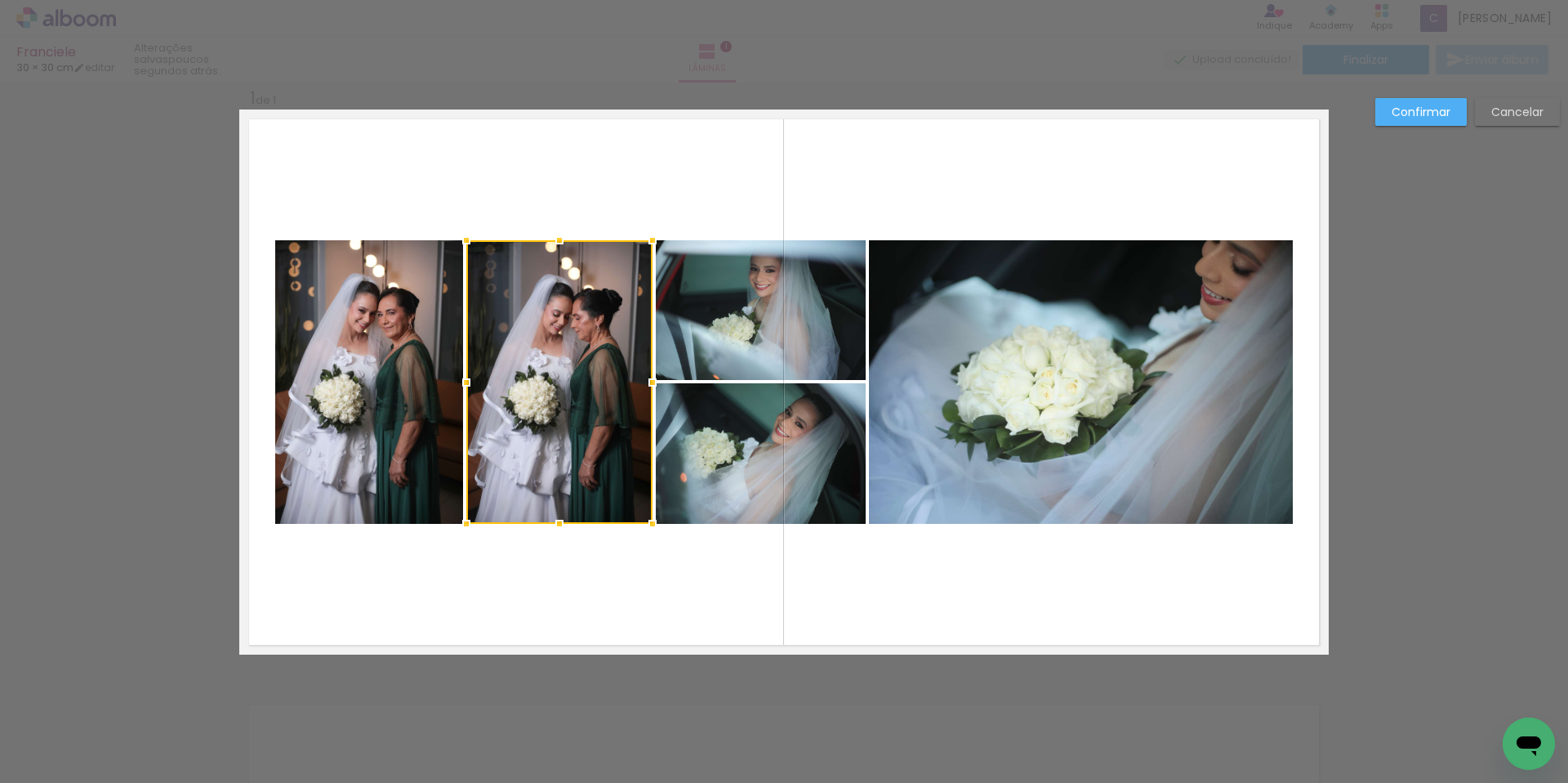
scroll to position [21, 0]
click at [356, 304] on quentale-photo at bounding box center [369, 381] width 188 height 283
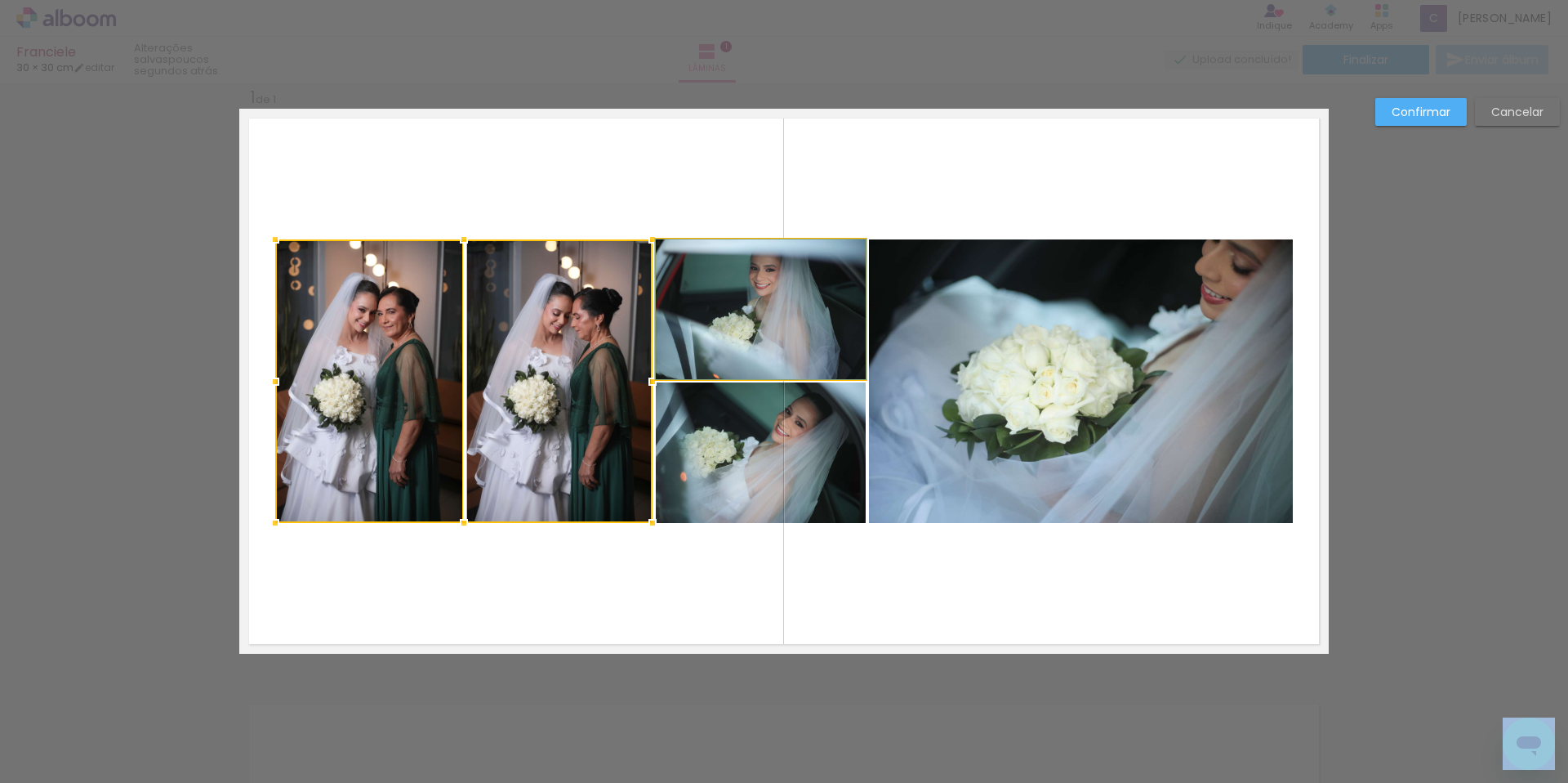
click at [720, 331] on quentale-photo at bounding box center [761, 309] width 210 height 140
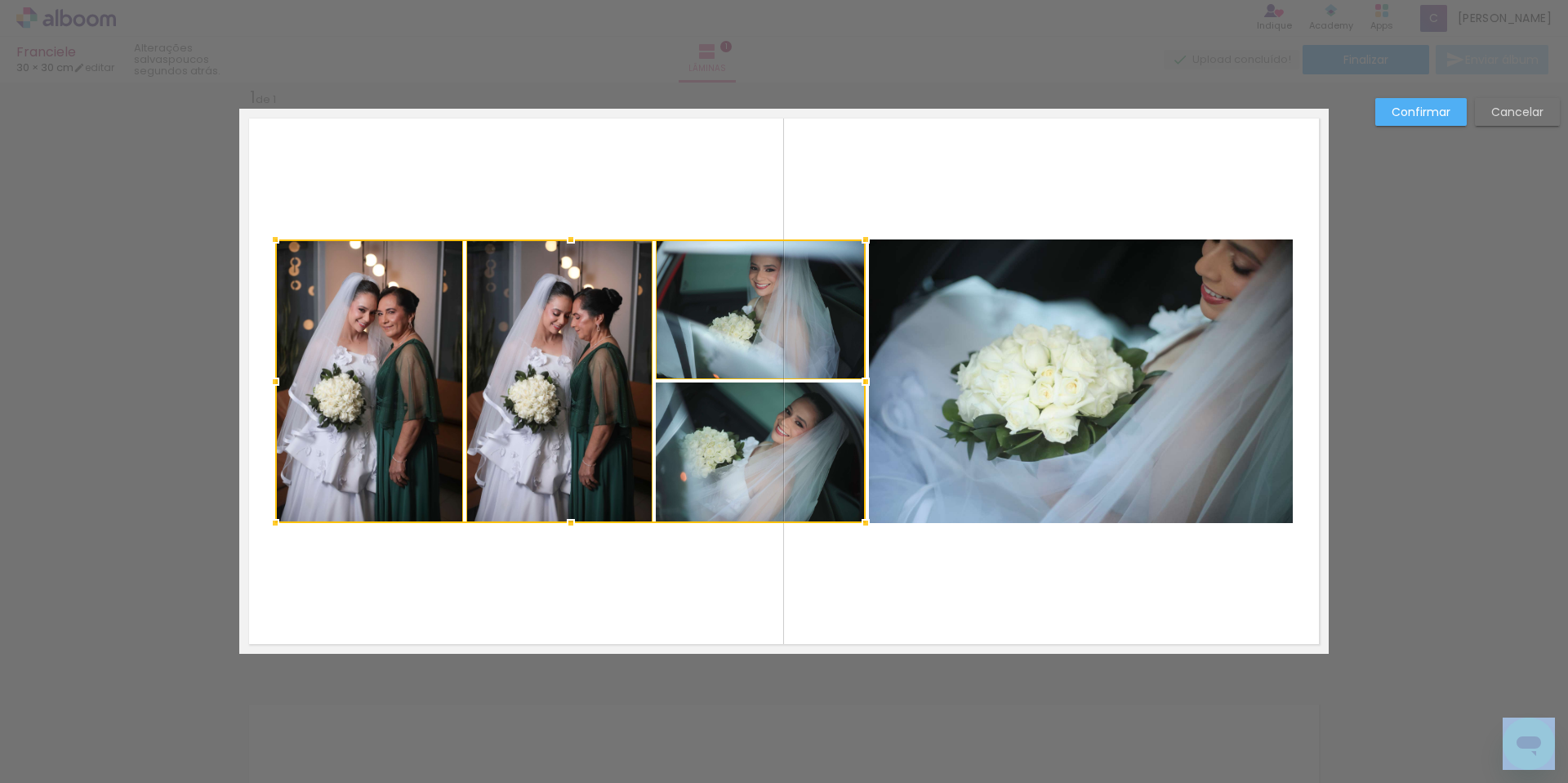
click at [707, 415] on div at bounding box center [570, 381] width 591 height 283
click at [1029, 365] on quentale-photo at bounding box center [1081, 381] width 424 height 283
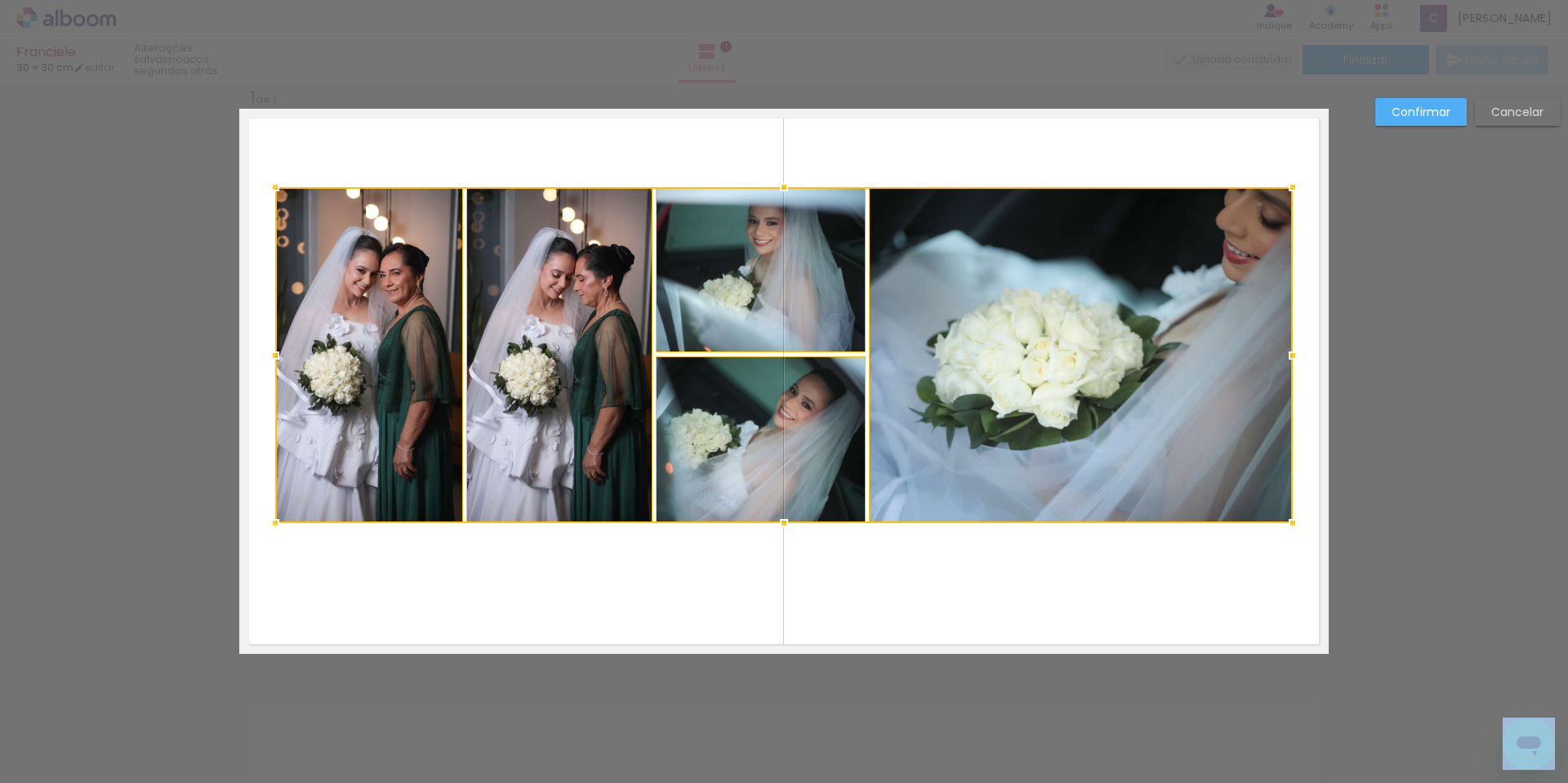
drag, startPoint x: 779, startPoint y: 238, endPoint x: 785, endPoint y: 185, distance: 53.3
click at [785, 185] on div at bounding box center [784, 187] width 32 height 32
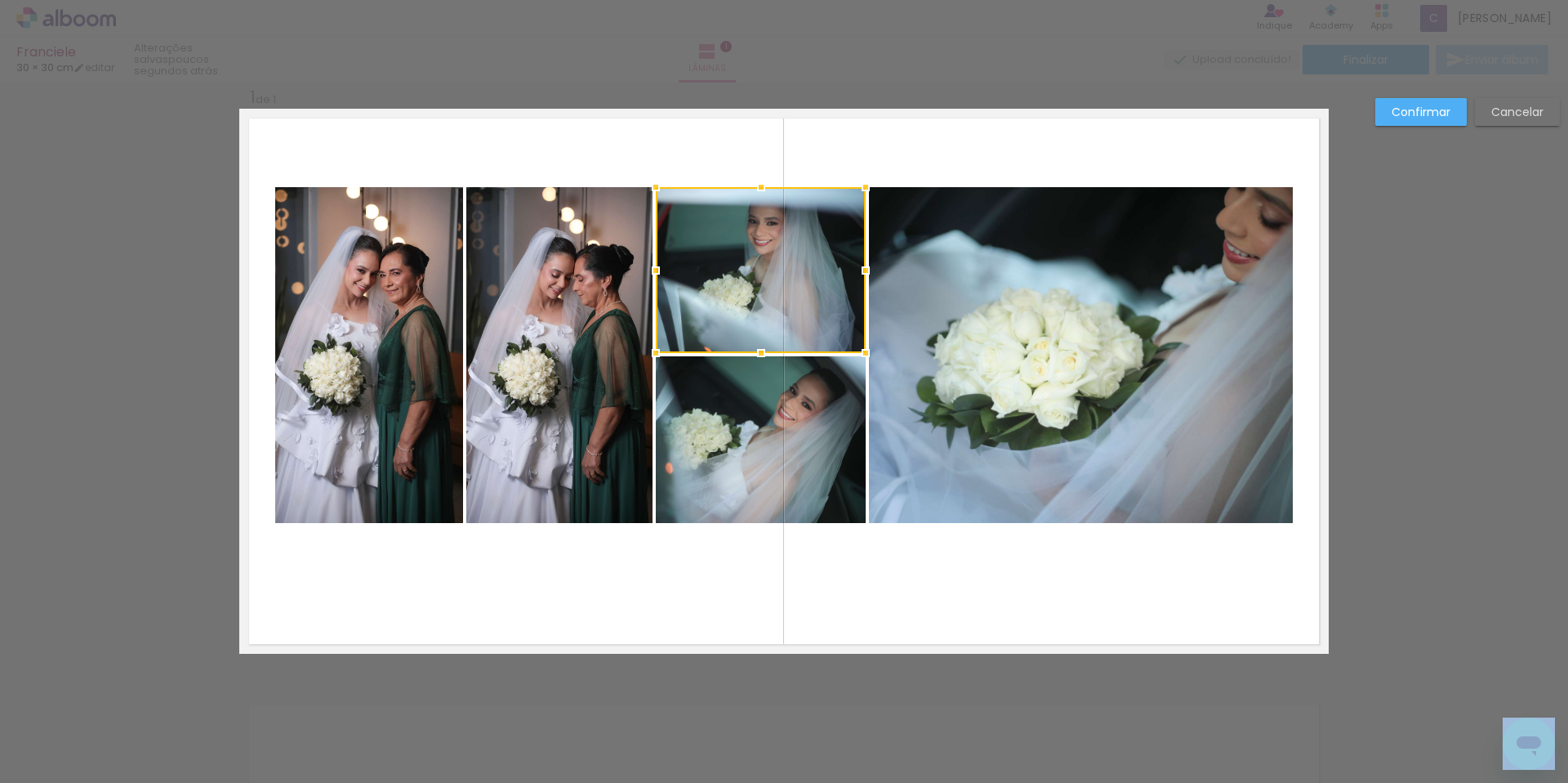
click at [329, 268] on quentale-photo at bounding box center [369, 354] width 188 height 336
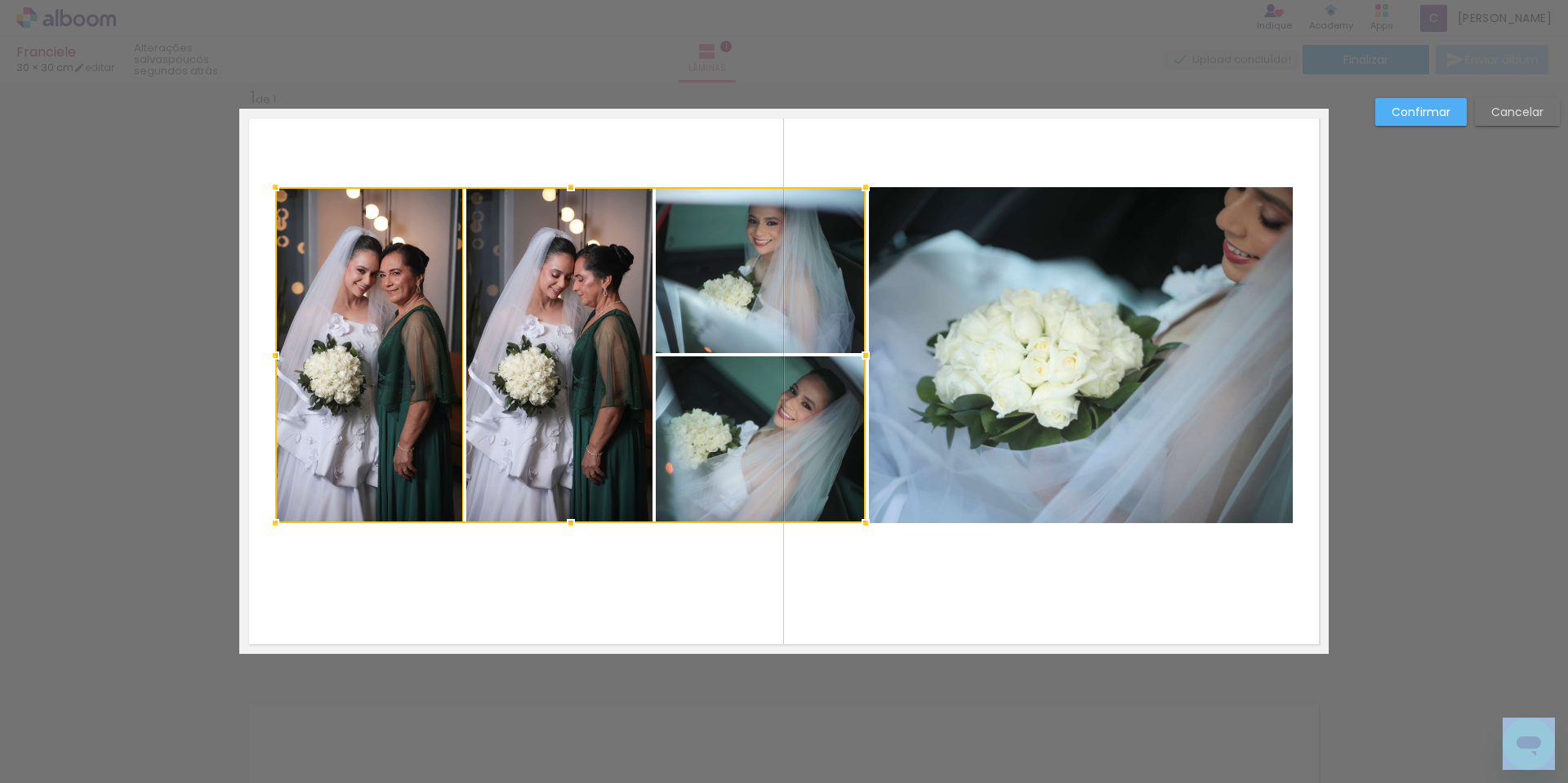
click at [579, 296] on div at bounding box center [570, 354] width 591 height 336
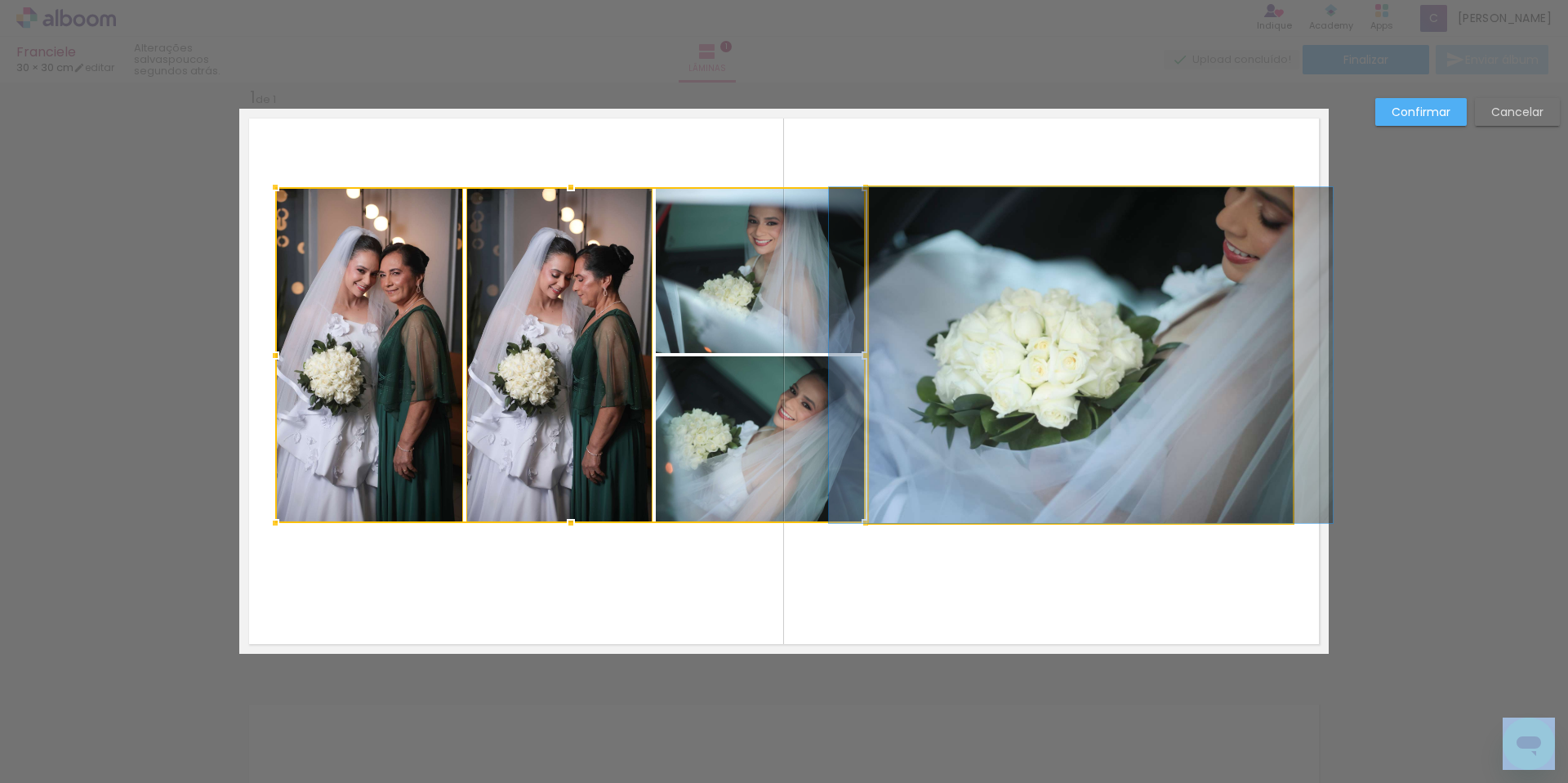
click at [1029, 320] on quentale-photo at bounding box center [1081, 354] width 424 height 336
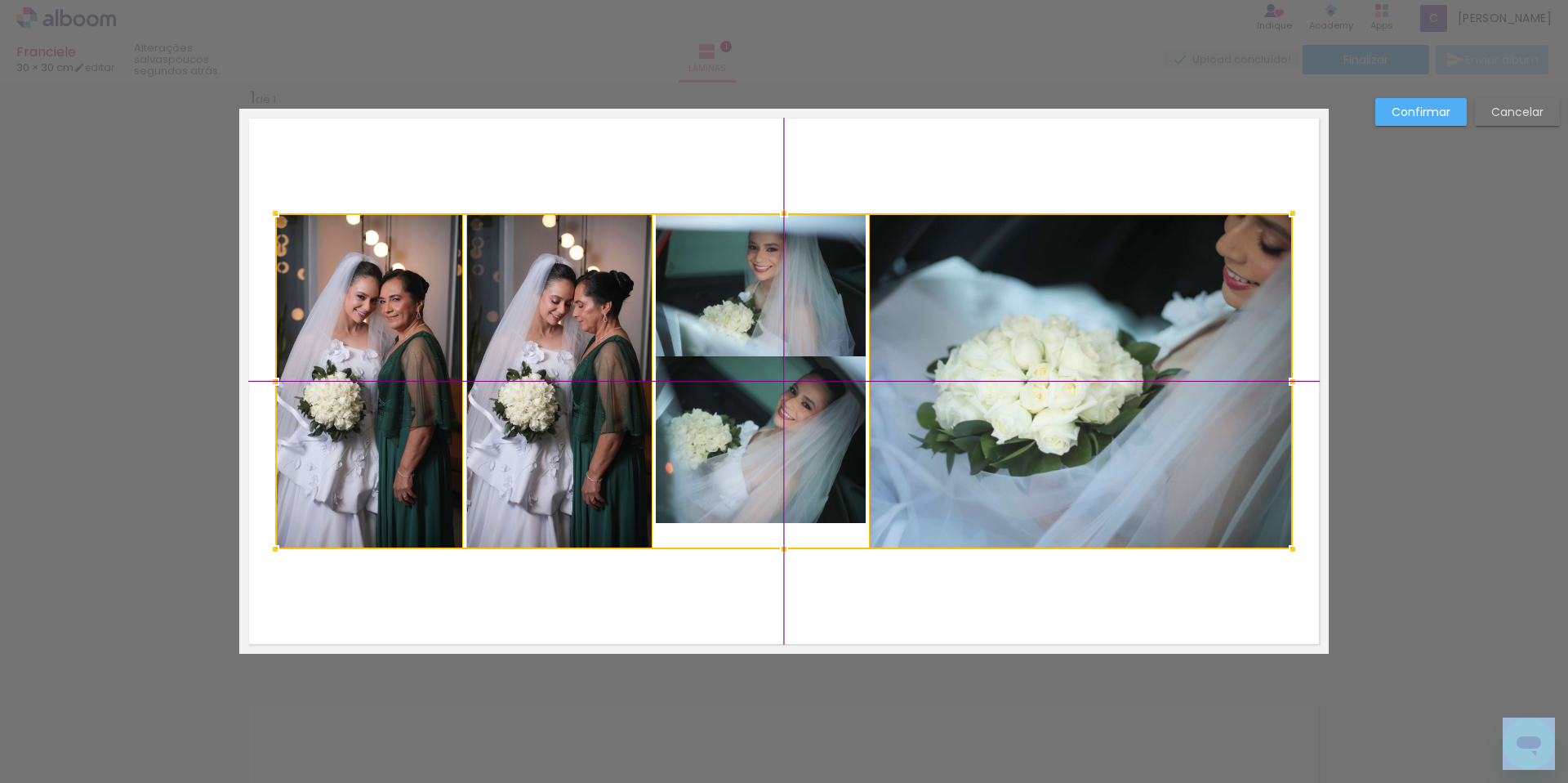
drag, startPoint x: 1004, startPoint y: 294, endPoint x: 1000, endPoint y: 318, distance: 24.3
click at [1000, 318] on div at bounding box center [784, 381] width 1017 height 336
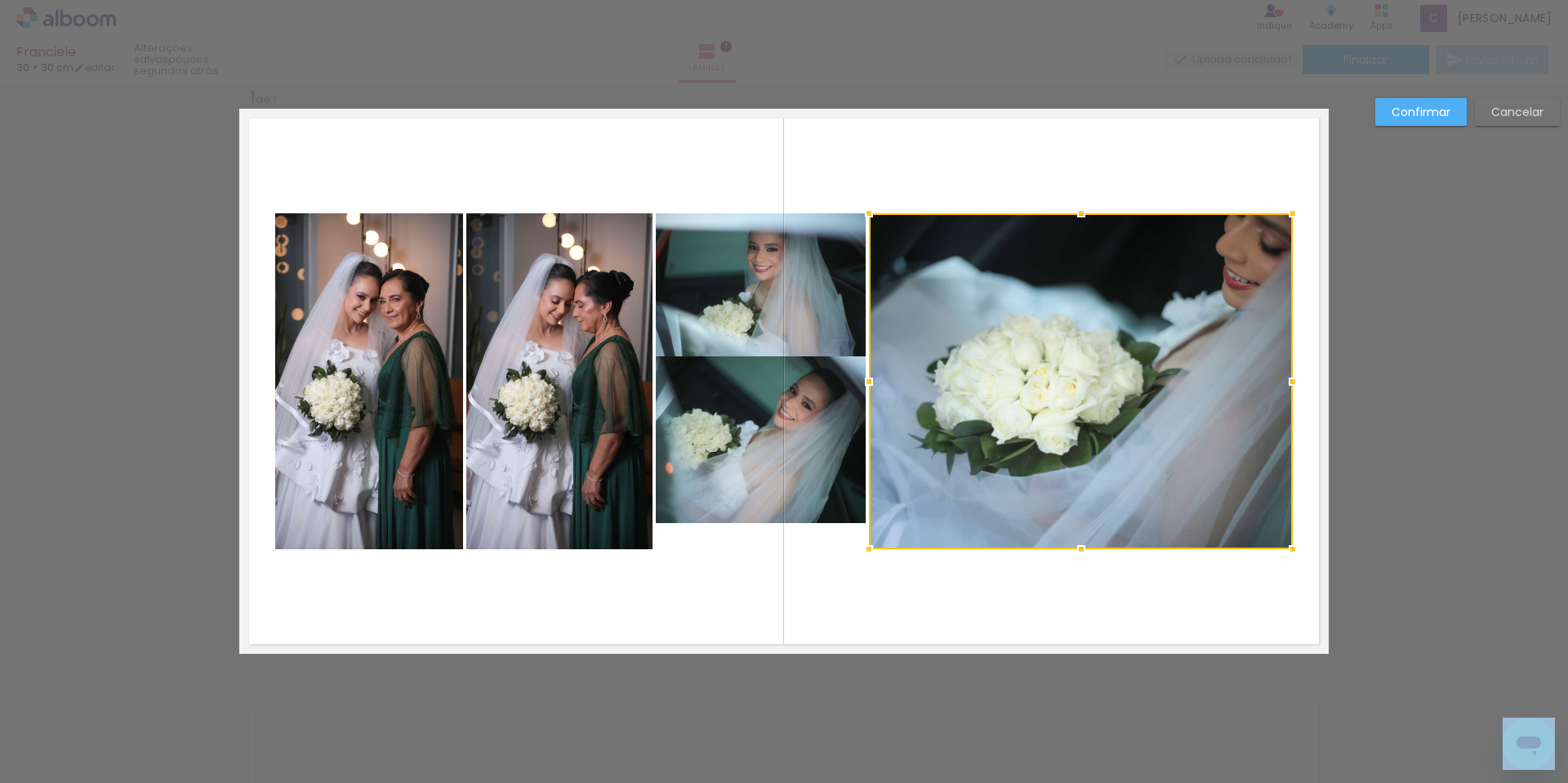
click at [893, 172] on quentale-layouter at bounding box center [784, 381] width 1089 height 545
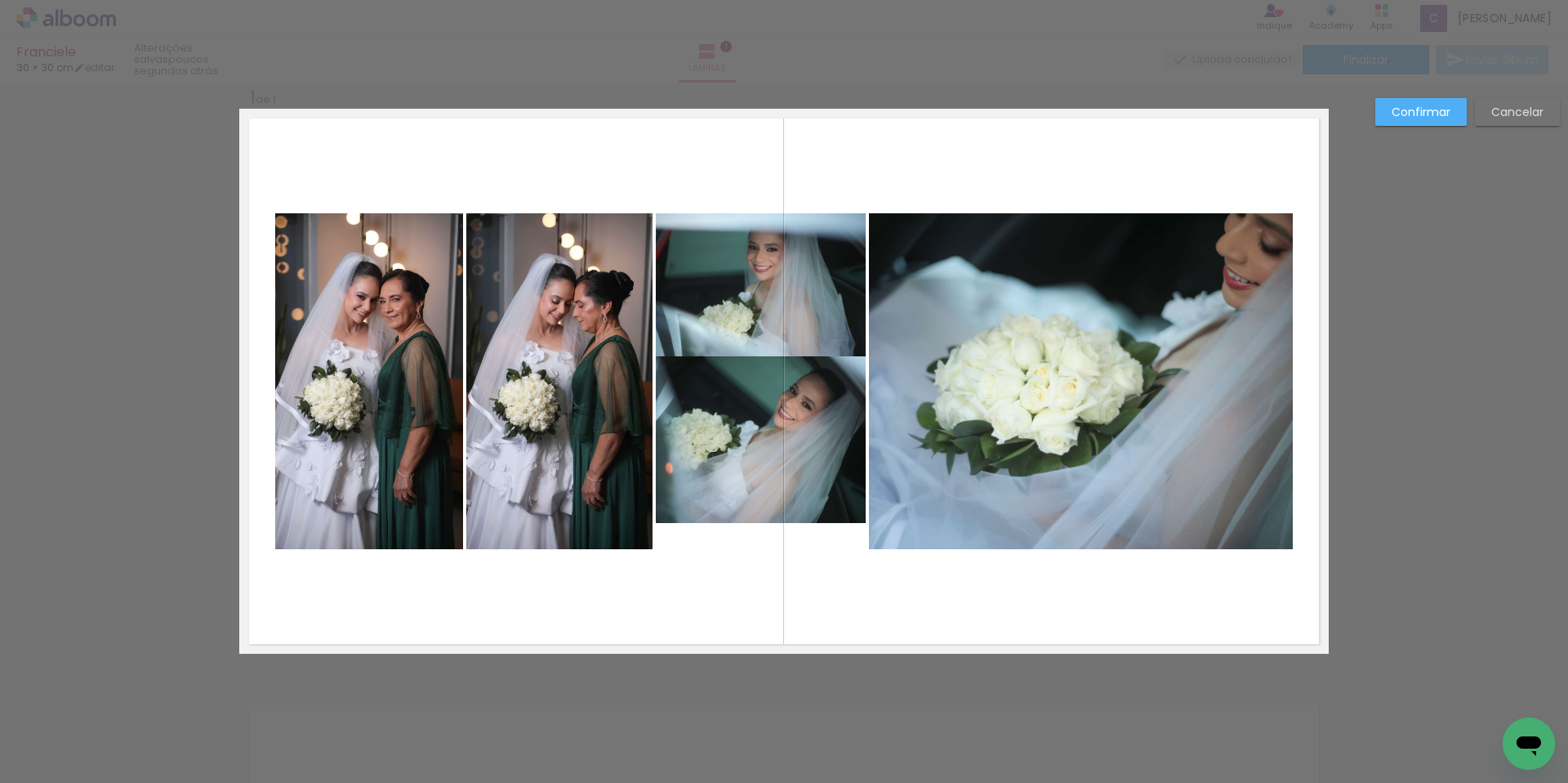
click at [897, 149] on quentale-layouter at bounding box center [784, 381] width 1089 height 545
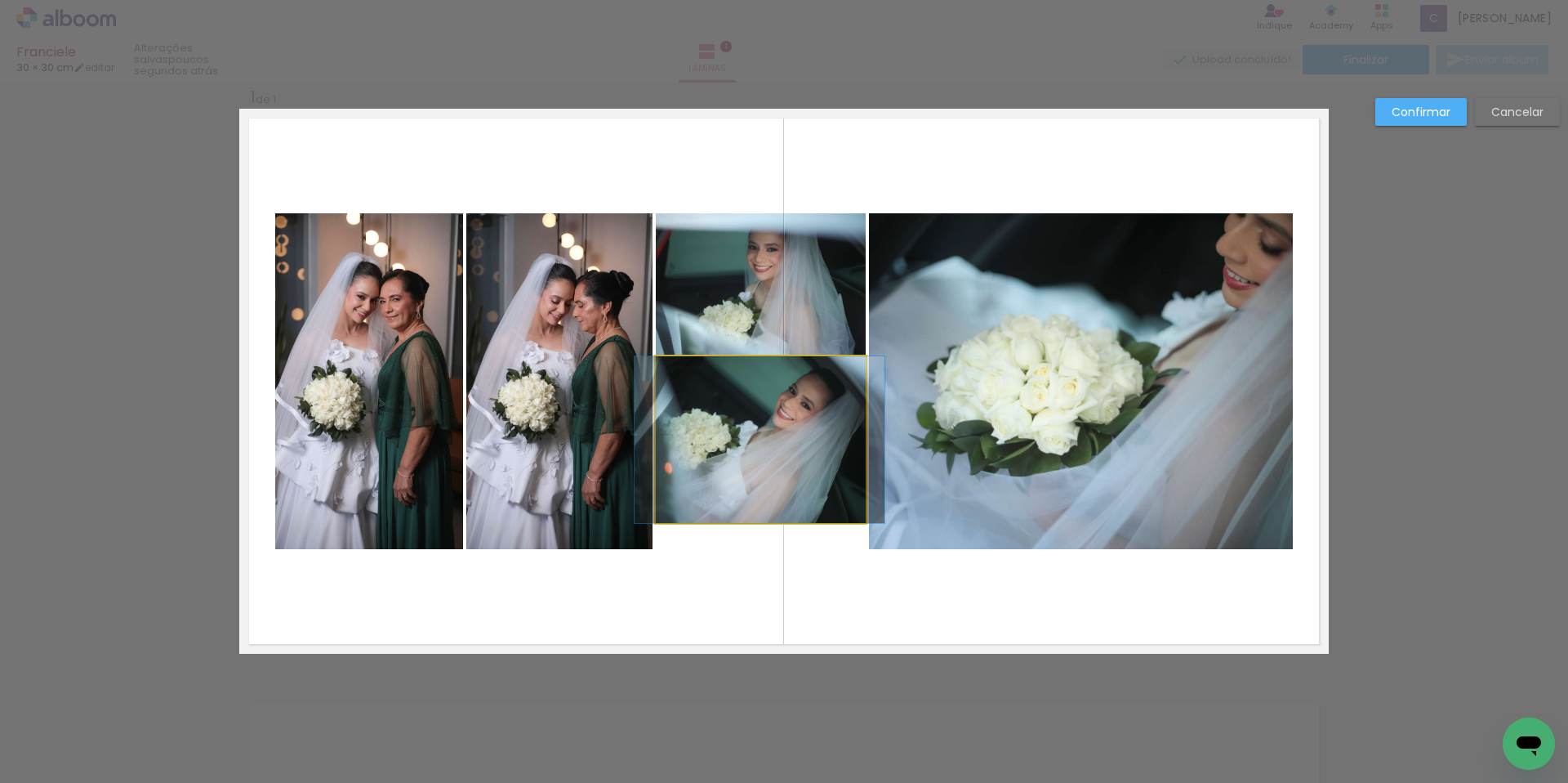
drag, startPoint x: 704, startPoint y: 430, endPoint x: 703, endPoint y: 487, distance: 57.0
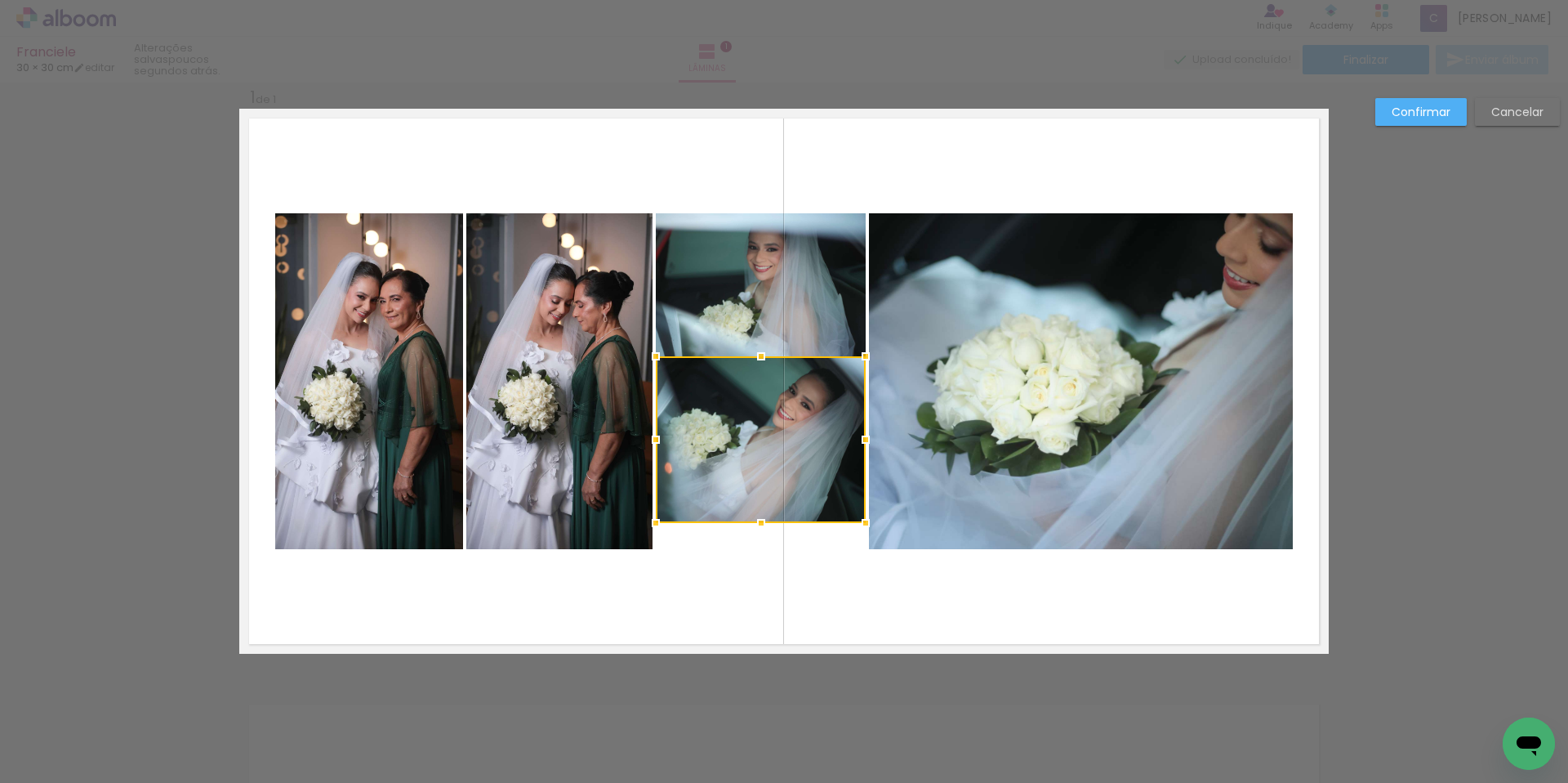
click at [960, 144] on quentale-layouter at bounding box center [784, 381] width 1089 height 545
click at [805, 450] on quentale-photo at bounding box center [761, 439] width 210 height 167
click at [805, 450] on div at bounding box center [761, 439] width 210 height 167
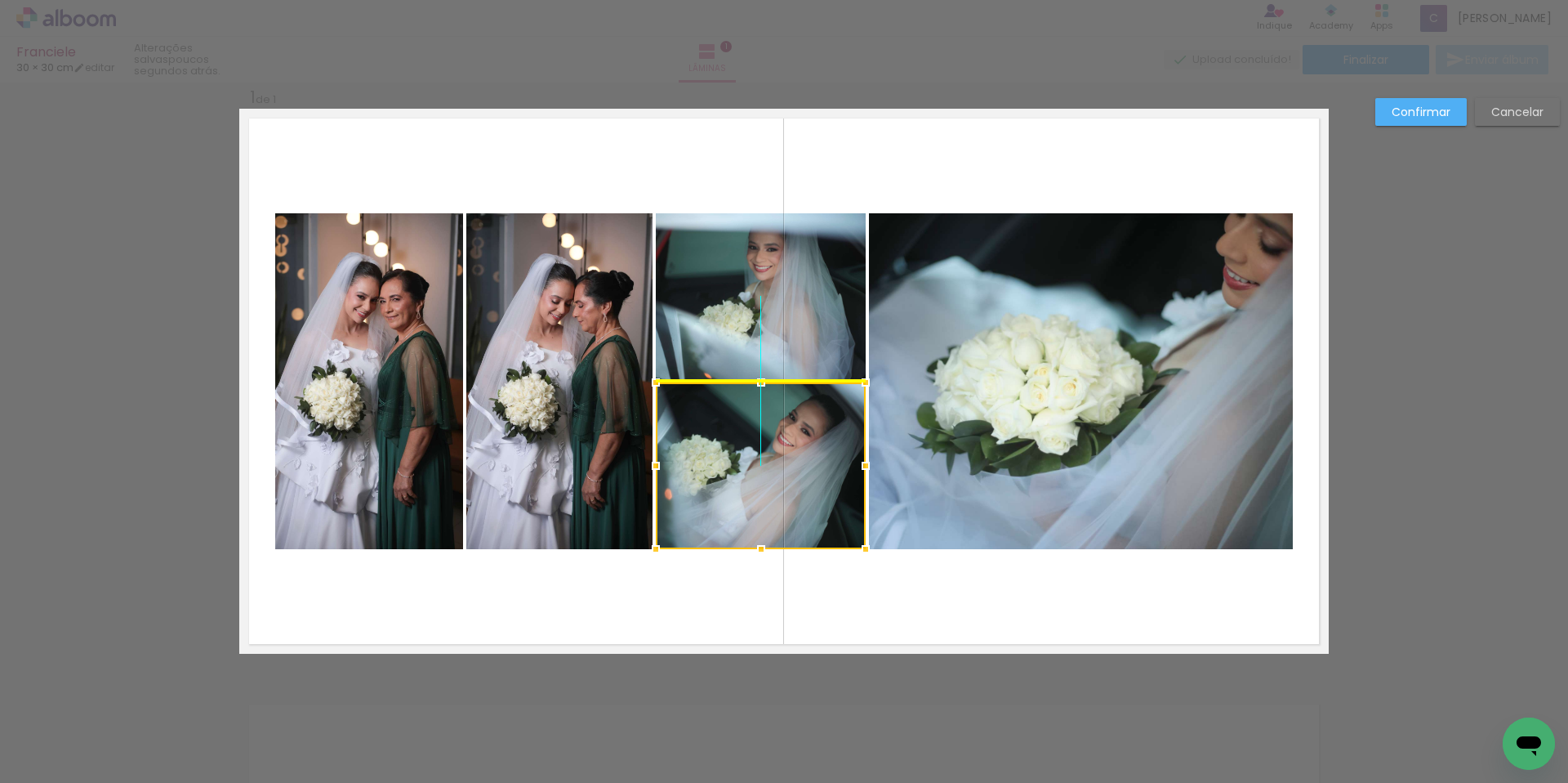
drag, startPoint x: 813, startPoint y: 415, endPoint x: 813, endPoint y: 442, distance: 27.0
click at [813, 442] on div at bounding box center [761, 465] width 210 height 167
click at [930, 115] on quentale-layouter at bounding box center [784, 381] width 1089 height 545
click at [691, 158] on quentale-layouter at bounding box center [784, 381] width 1089 height 545
click at [1429, 129] on div "Confirmar Cancelar" at bounding box center [1464, 118] width 193 height 40
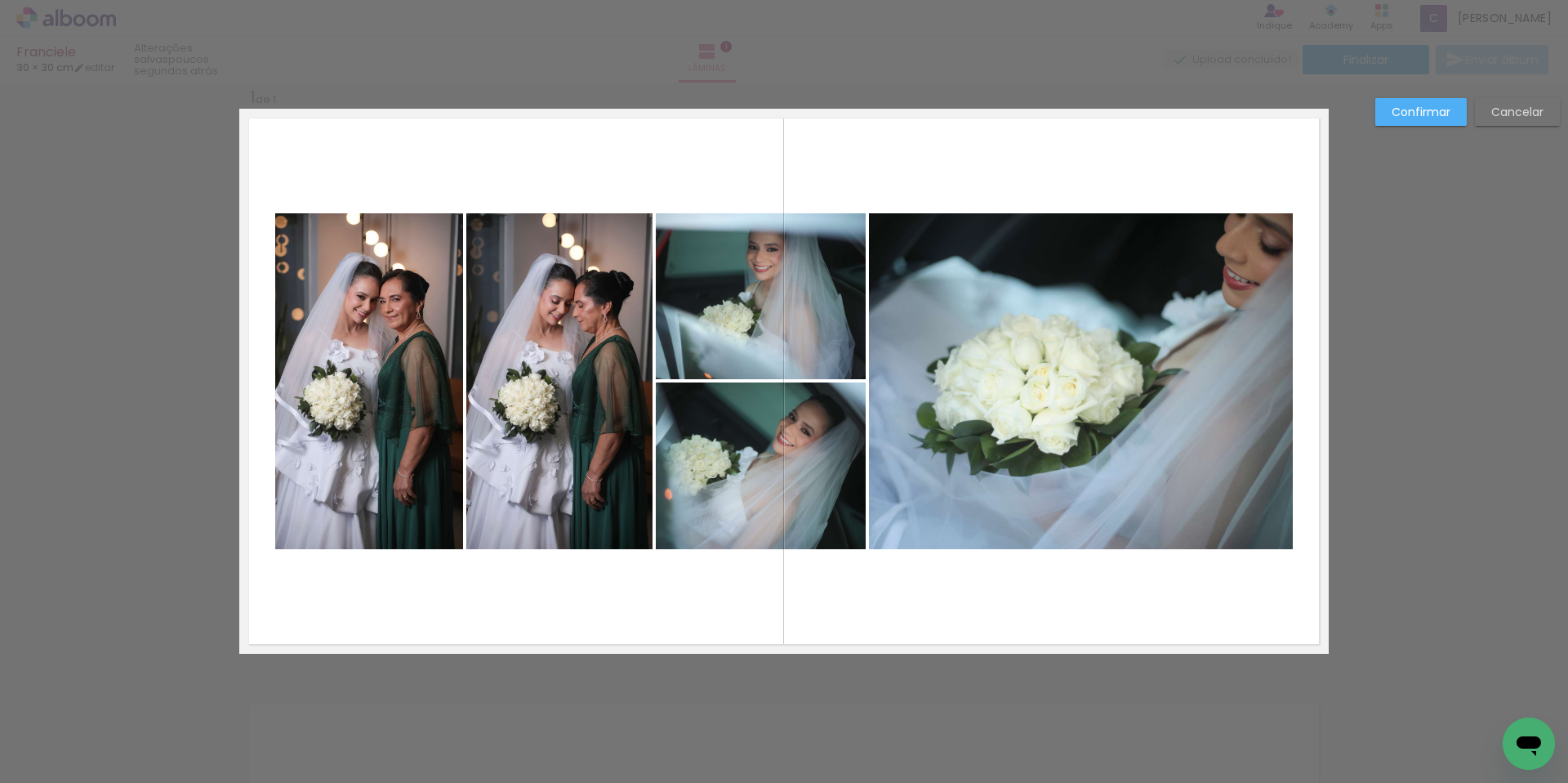
click at [1436, 126] on div "Confirmar Cancelar" at bounding box center [1464, 118] width 193 height 40
click at [1440, 121] on paper-button "Confirmar" at bounding box center [1420, 112] width 91 height 28
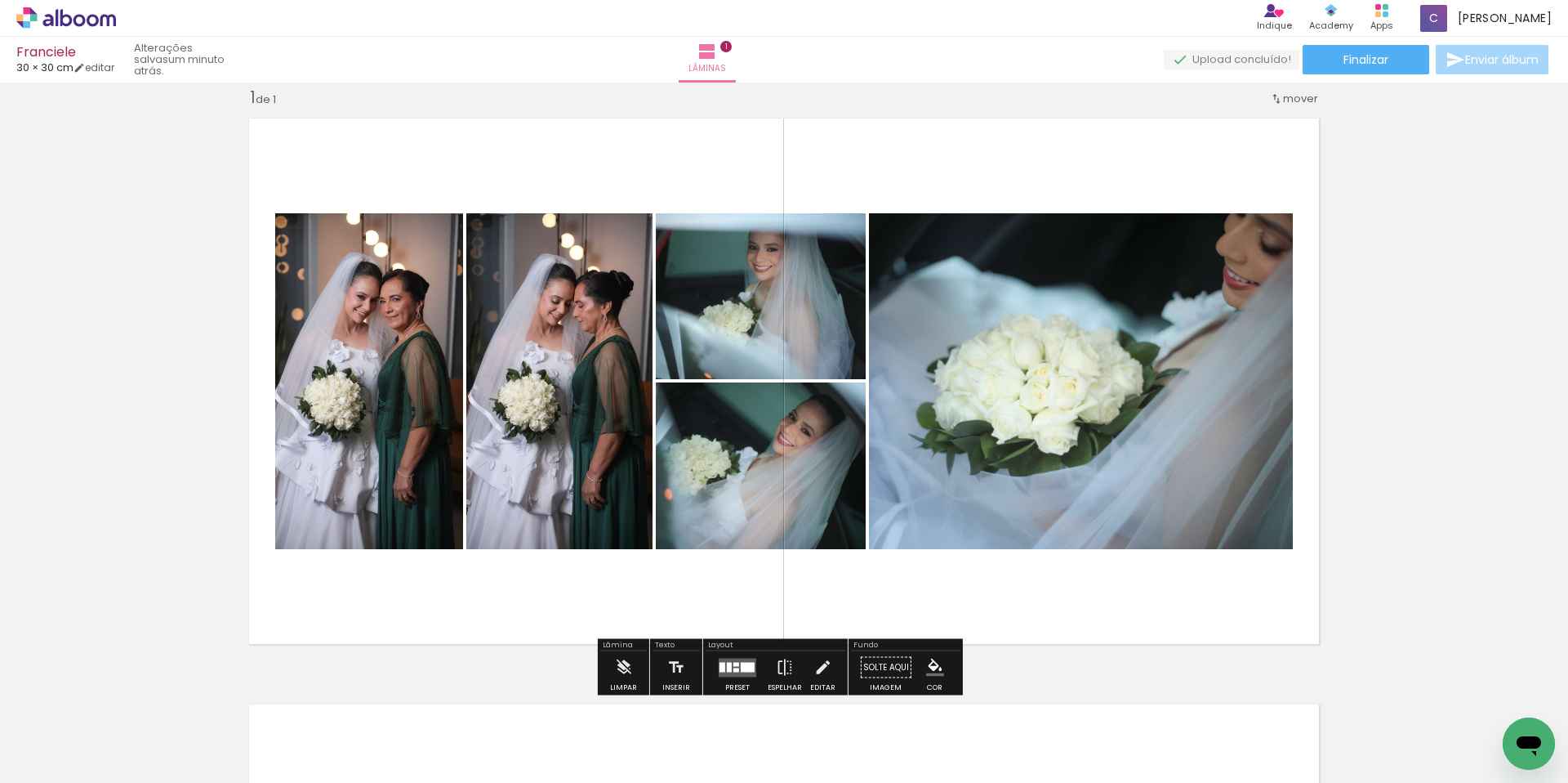
click at [906, 155] on quentale-layouter at bounding box center [784, 381] width 1089 height 545
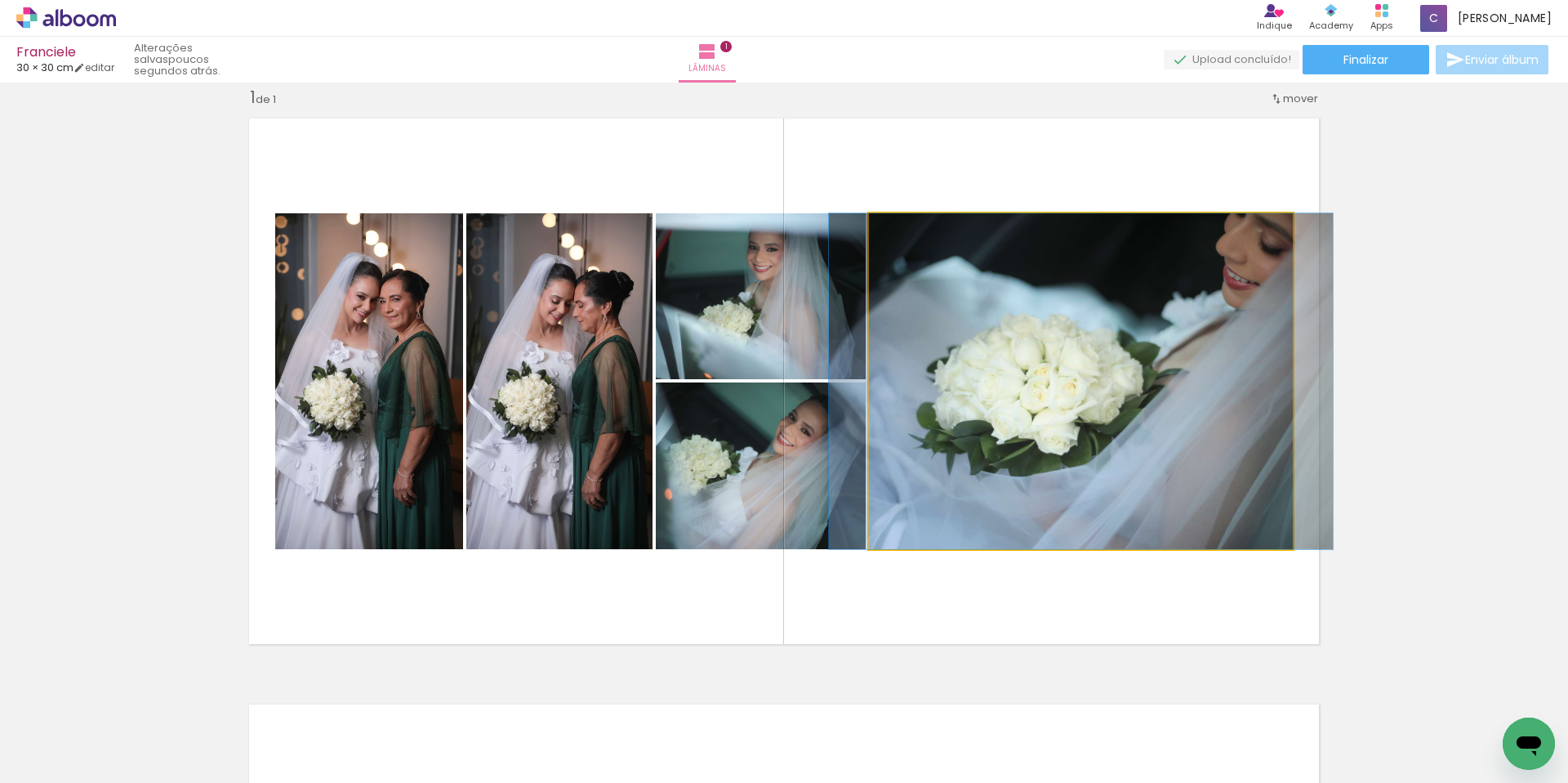
click at [1113, 379] on quentale-photo at bounding box center [1081, 381] width 424 height 336
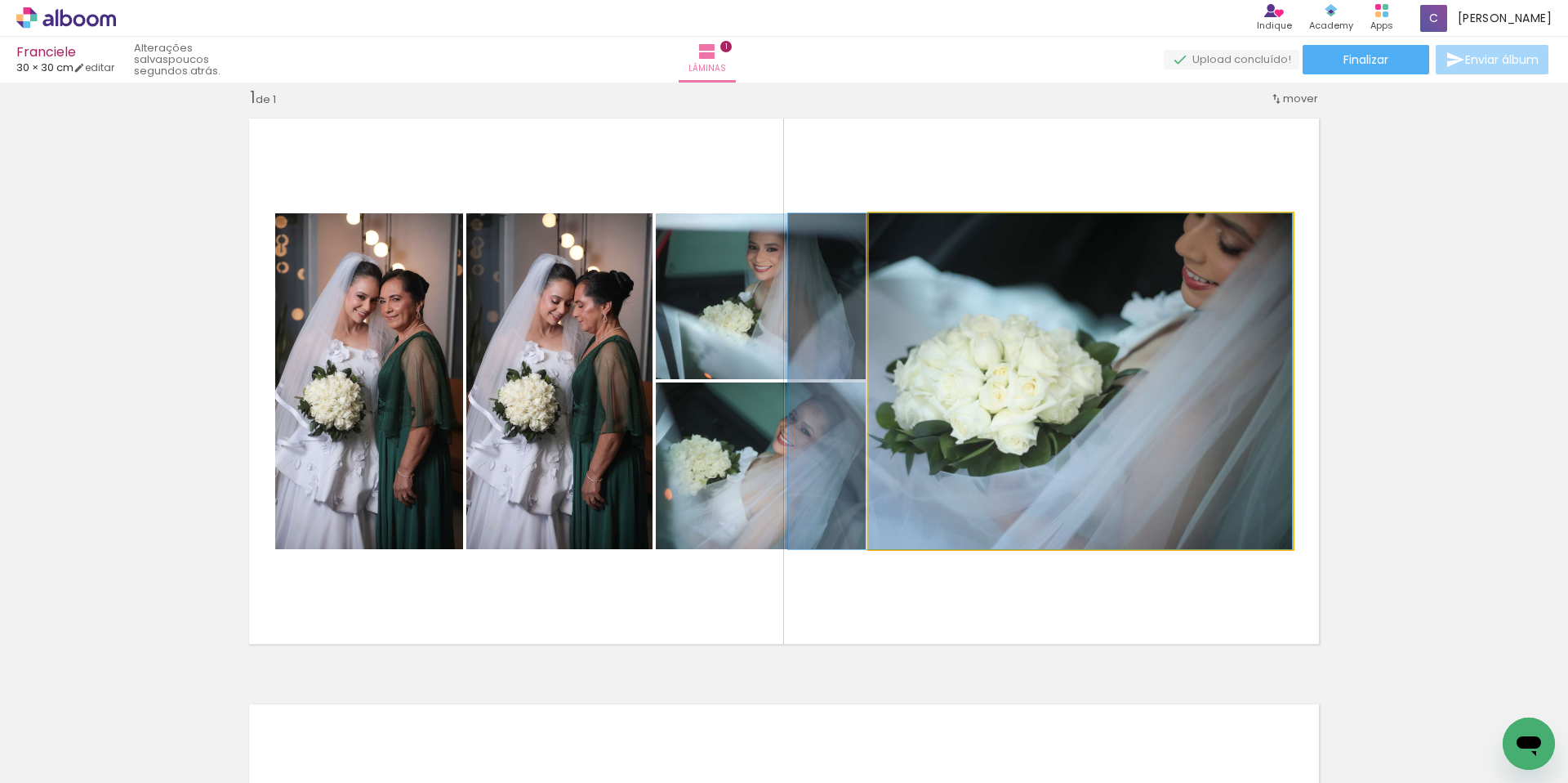
drag, startPoint x: 1156, startPoint y: 378, endPoint x: 1103, endPoint y: 395, distance: 55.7
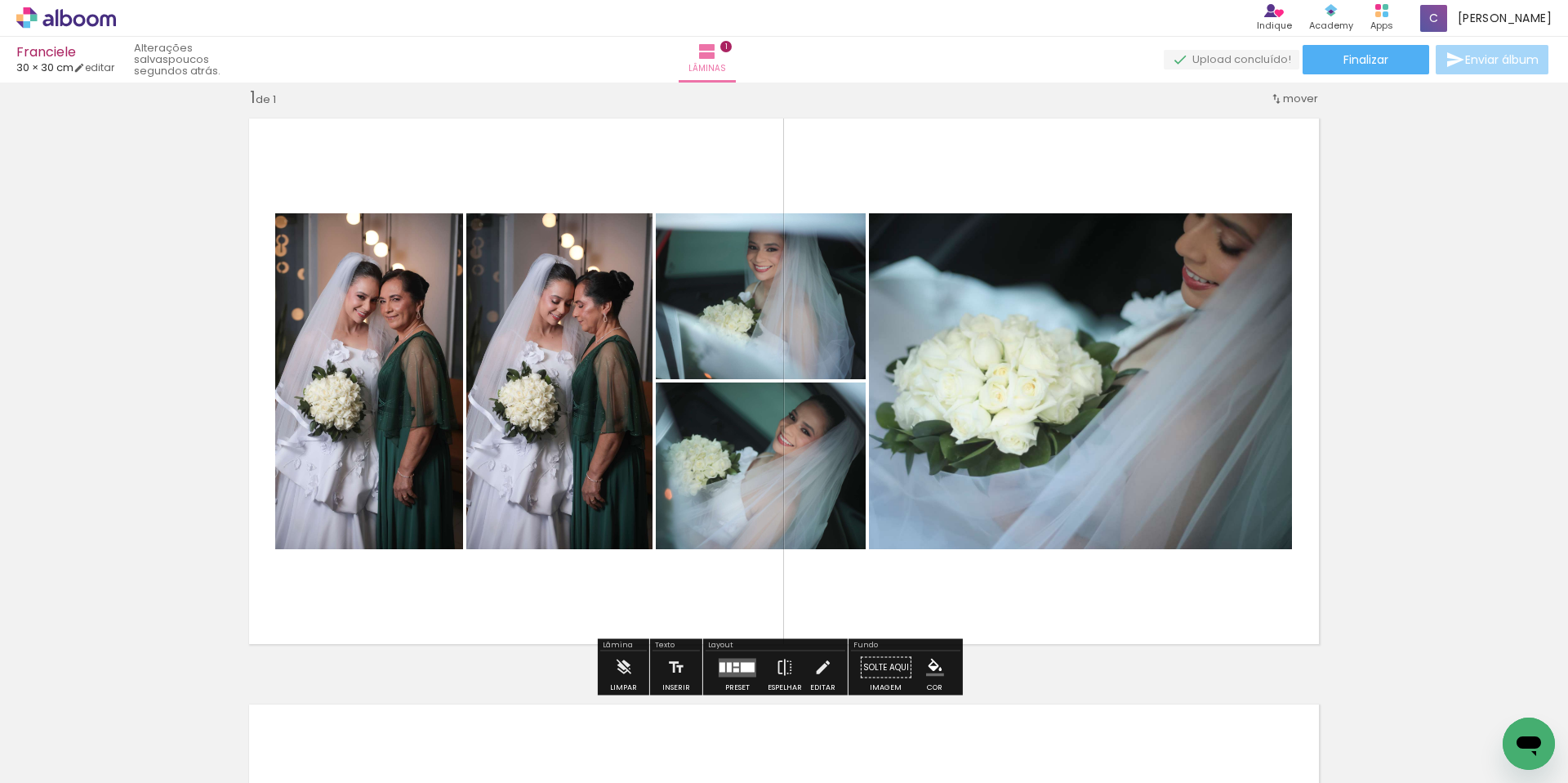
click at [1454, 369] on div "Inserir lâmina 1 de 1" at bounding box center [784, 652] width 1568 height 1172
click at [746, 339] on quentale-photo at bounding box center [761, 296] width 210 height 166
click at [720, 430] on quentale-photo at bounding box center [761, 465] width 210 height 167
click at [1483, 377] on div "Inserir lâmina 1 de 1" at bounding box center [784, 652] width 1568 height 1172
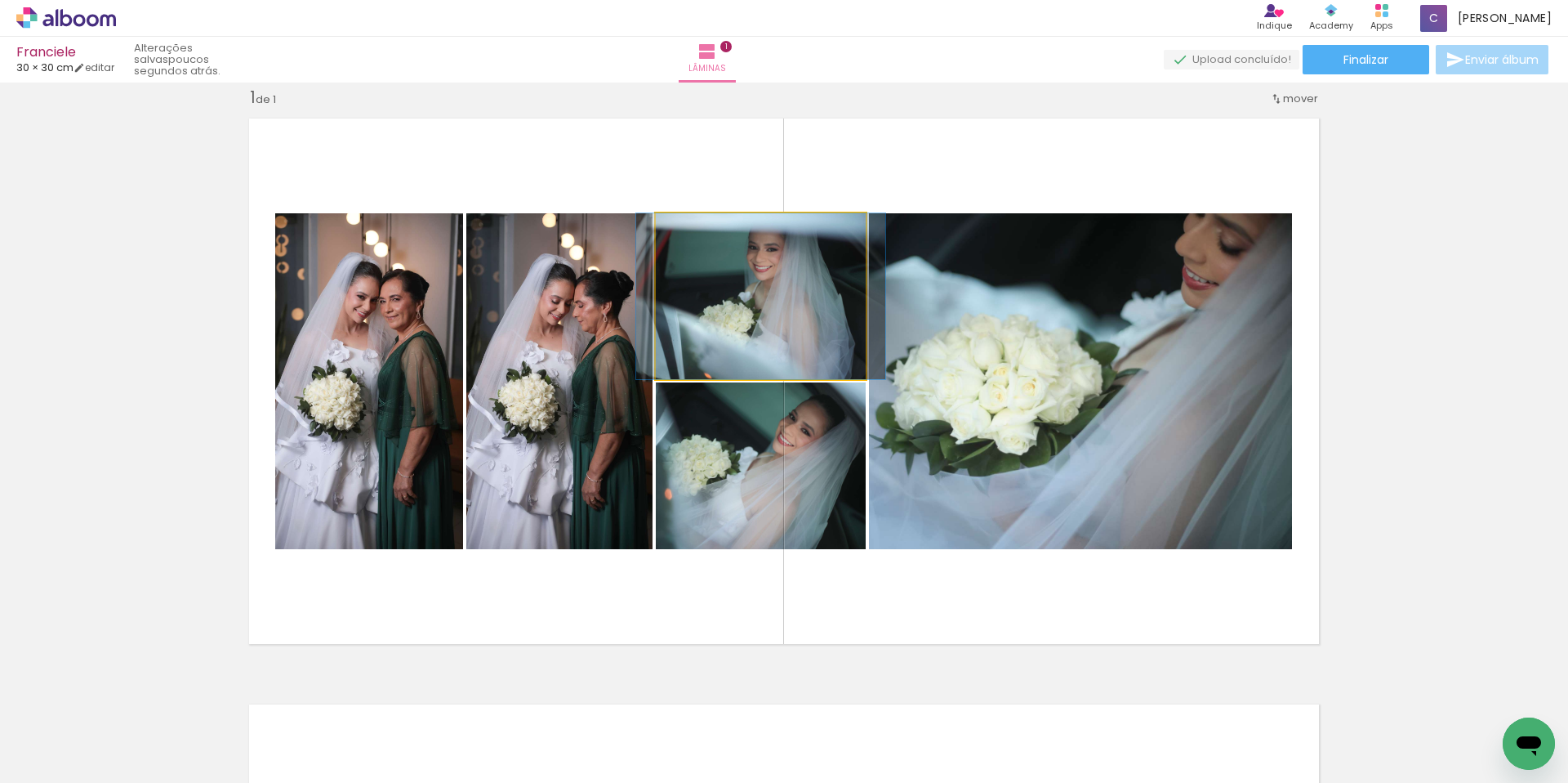
click at [820, 329] on quentale-photo at bounding box center [761, 296] width 210 height 166
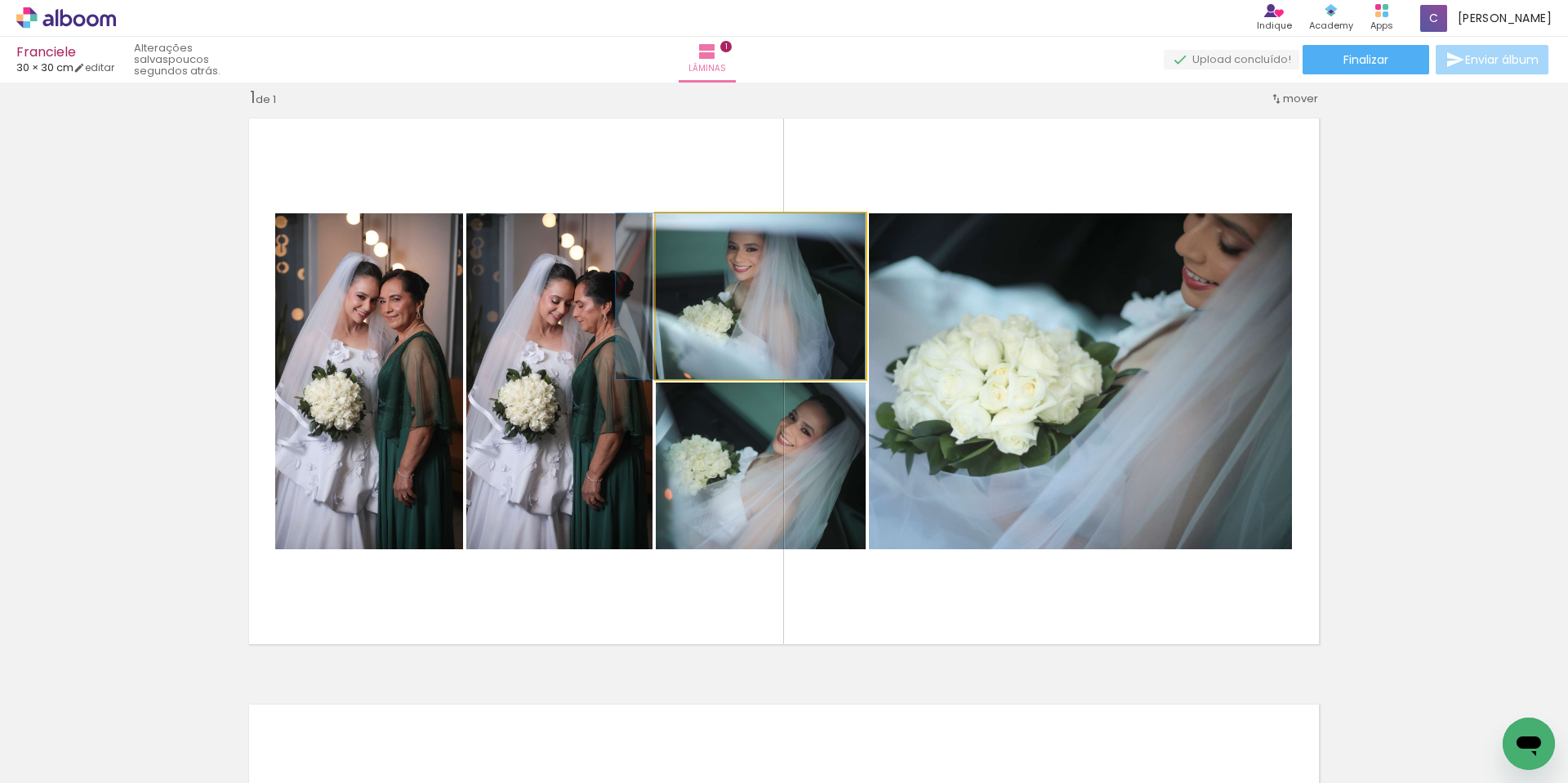
drag, startPoint x: 776, startPoint y: 290, endPoint x: 731, endPoint y: 294, distance: 45.2
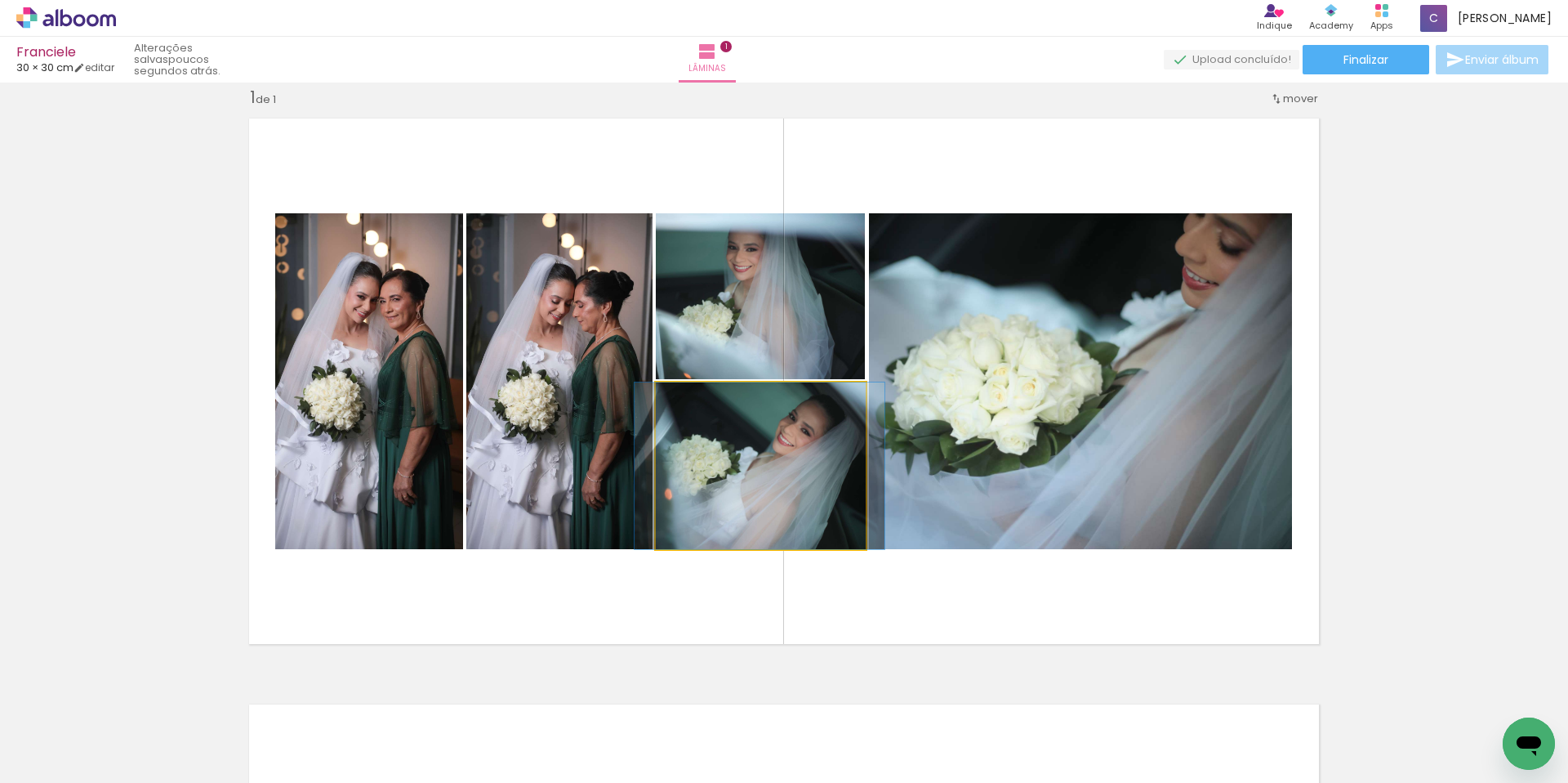
click at [842, 487] on quentale-photo at bounding box center [761, 465] width 210 height 167
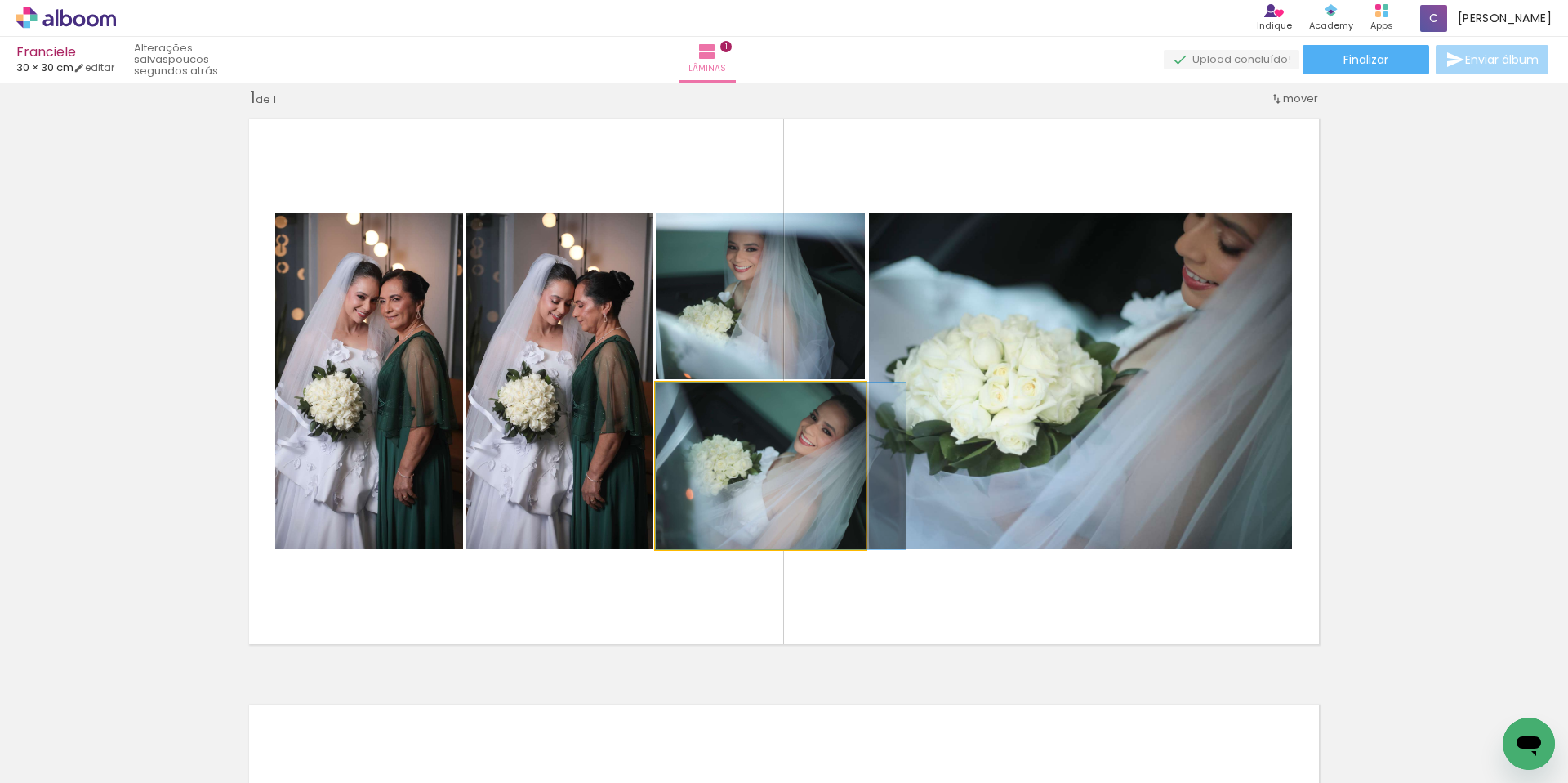
drag, startPoint x: 767, startPoint y: 459, endPoint x: 790, endPoint y: 459, distance: 23.0
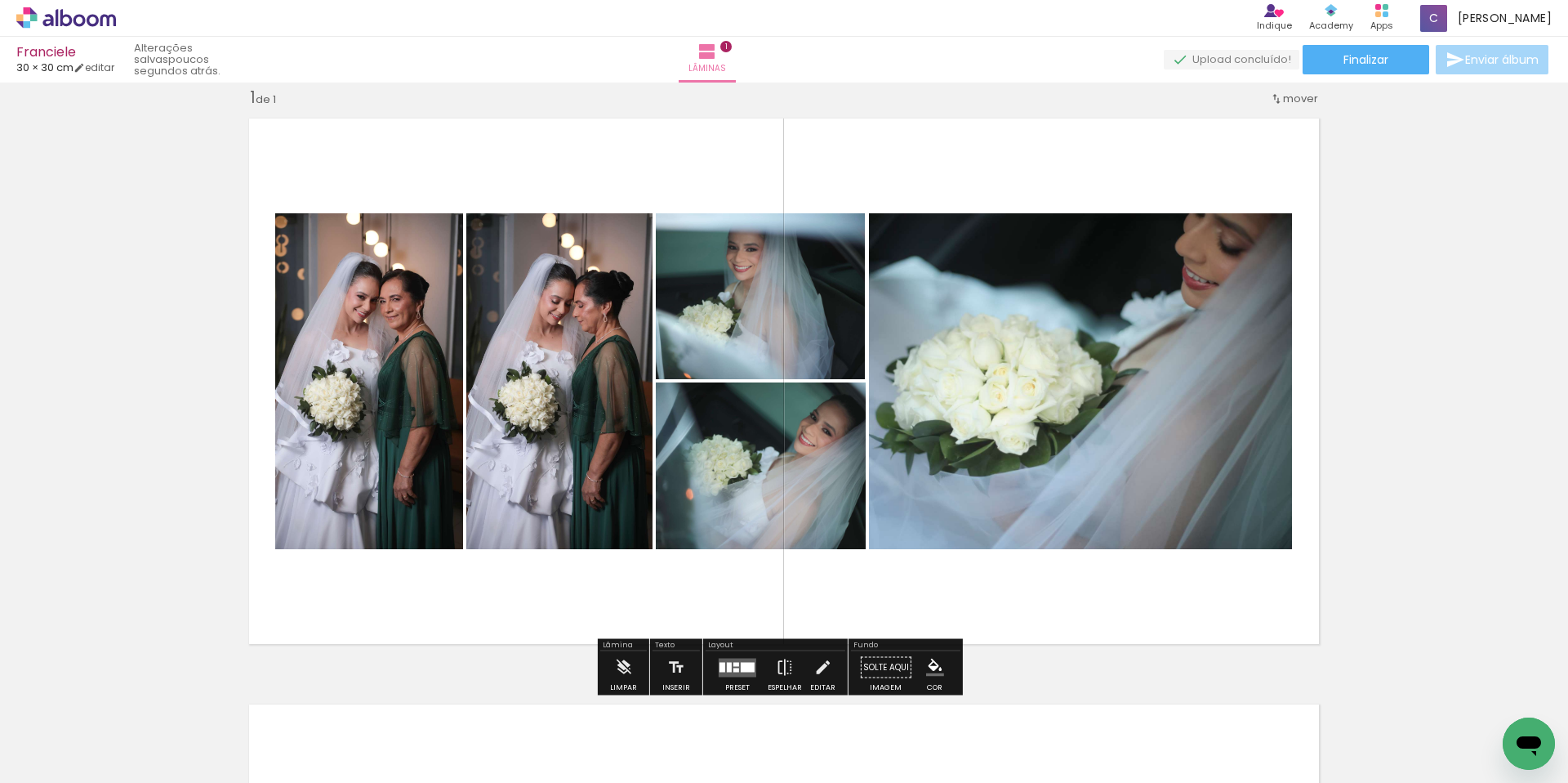
click at [795, 337] on quentale-photo at bounding box center [761, 296] width 210 height 166
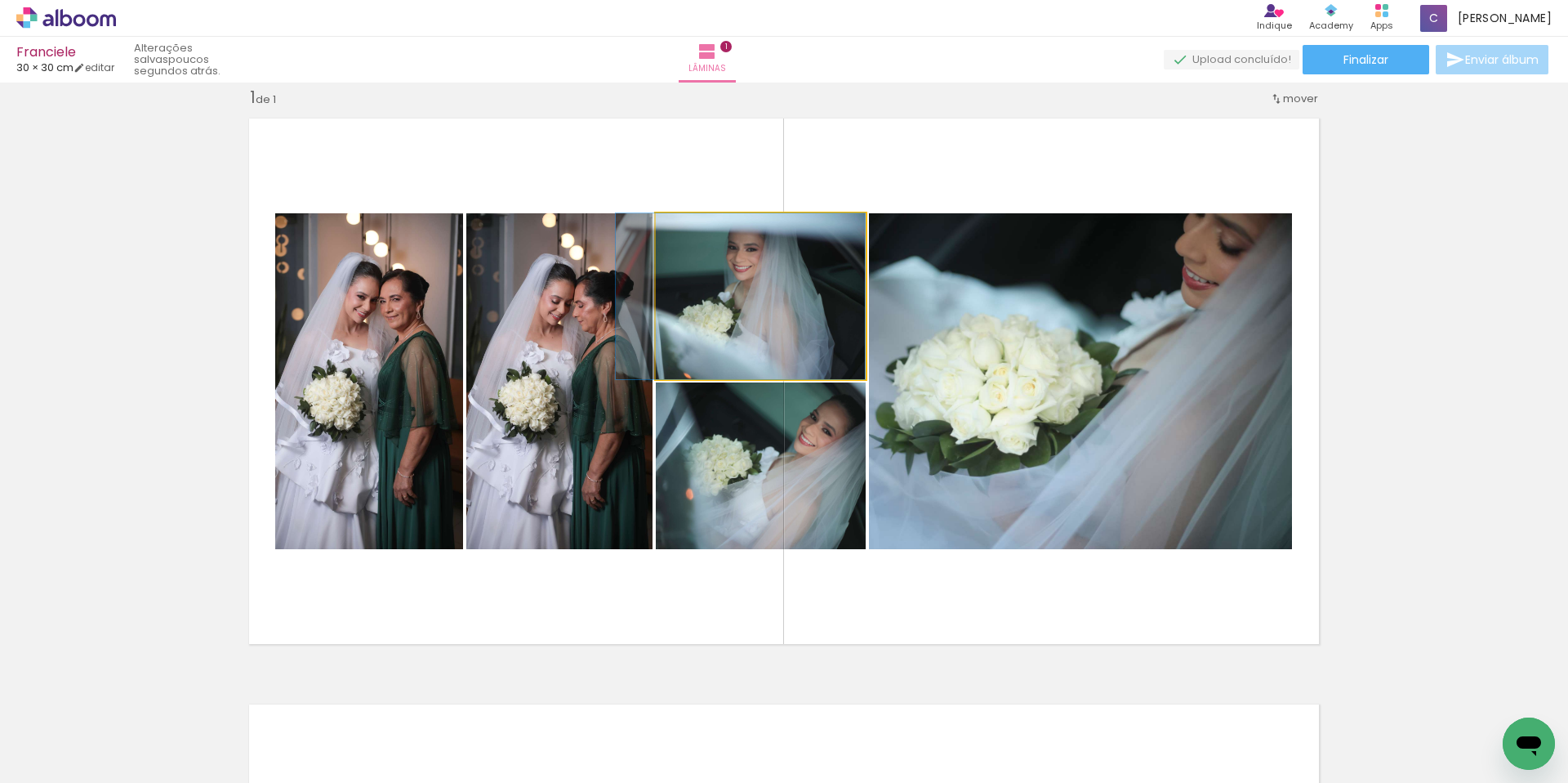
drag, startPoint x: 822, startPoint y: 320, endPoint x: 801, endPoint y: 320, distance: 21.0
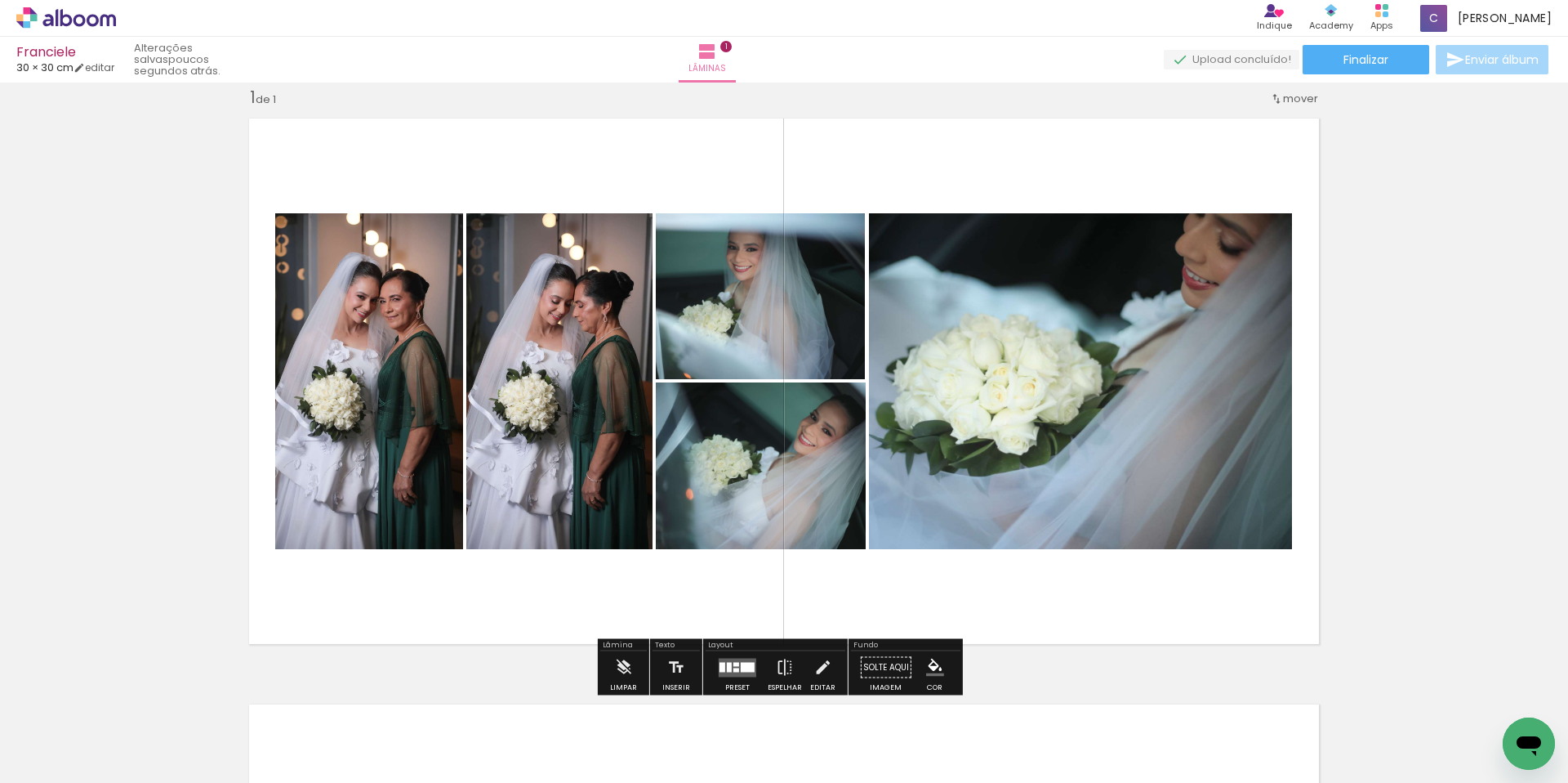
click at [877, 165] on quentale-layouter at bounding box center [784, 381] width 1089 height 545
click at [1418, 380] on div "Inserir lâmina 1 de 1" at bounding box center [784, 652] width 1568 height 1172
click at [1435, 355] on div "Inserir lâmina 1 de 1" at bounding box center [784, 652] width 1568 height 1172
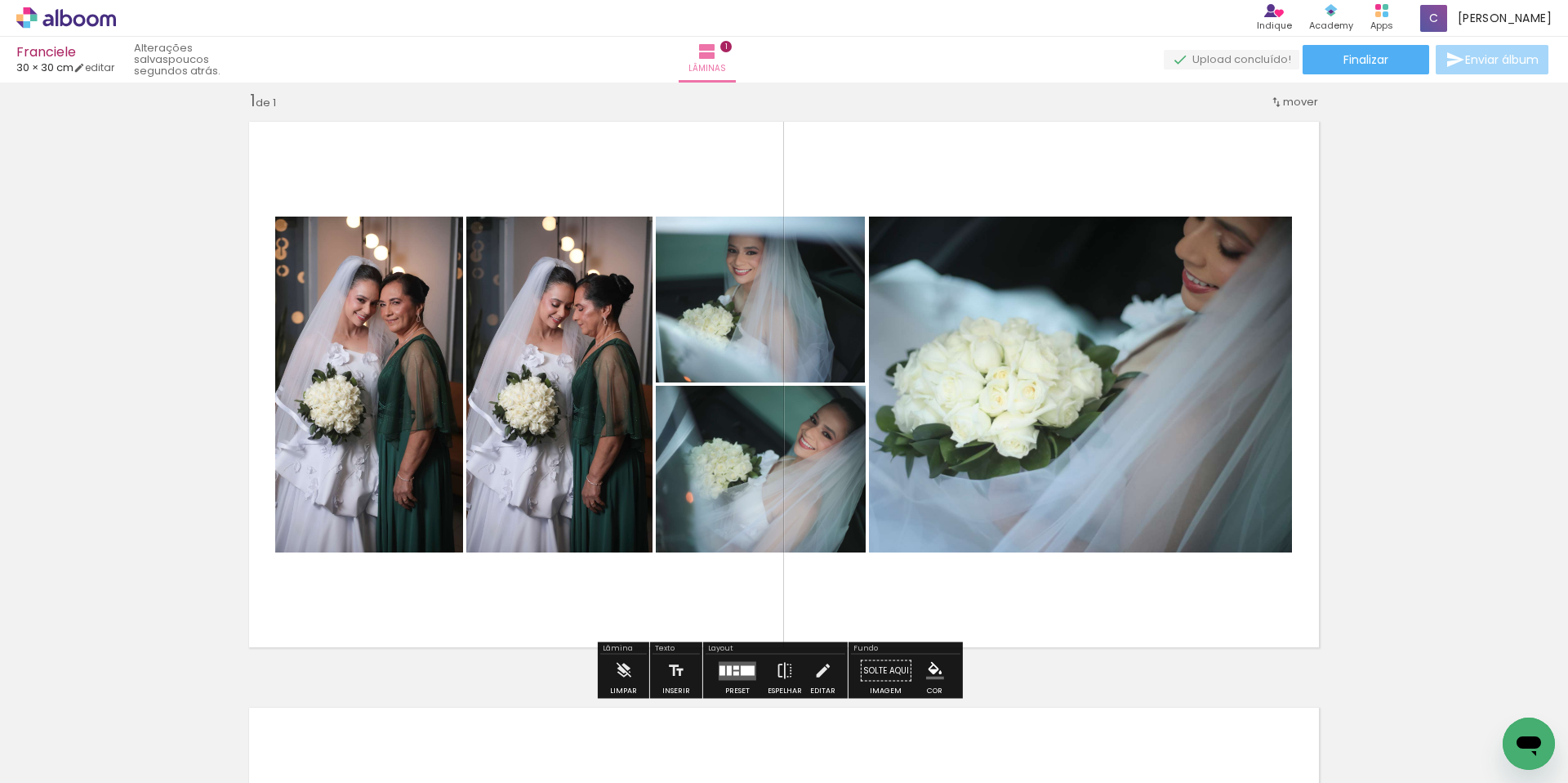
click at [1515, 562] on div "Inserir lâmina 1 de 1" at bounding box center [784, 656] width 1568 height 1172
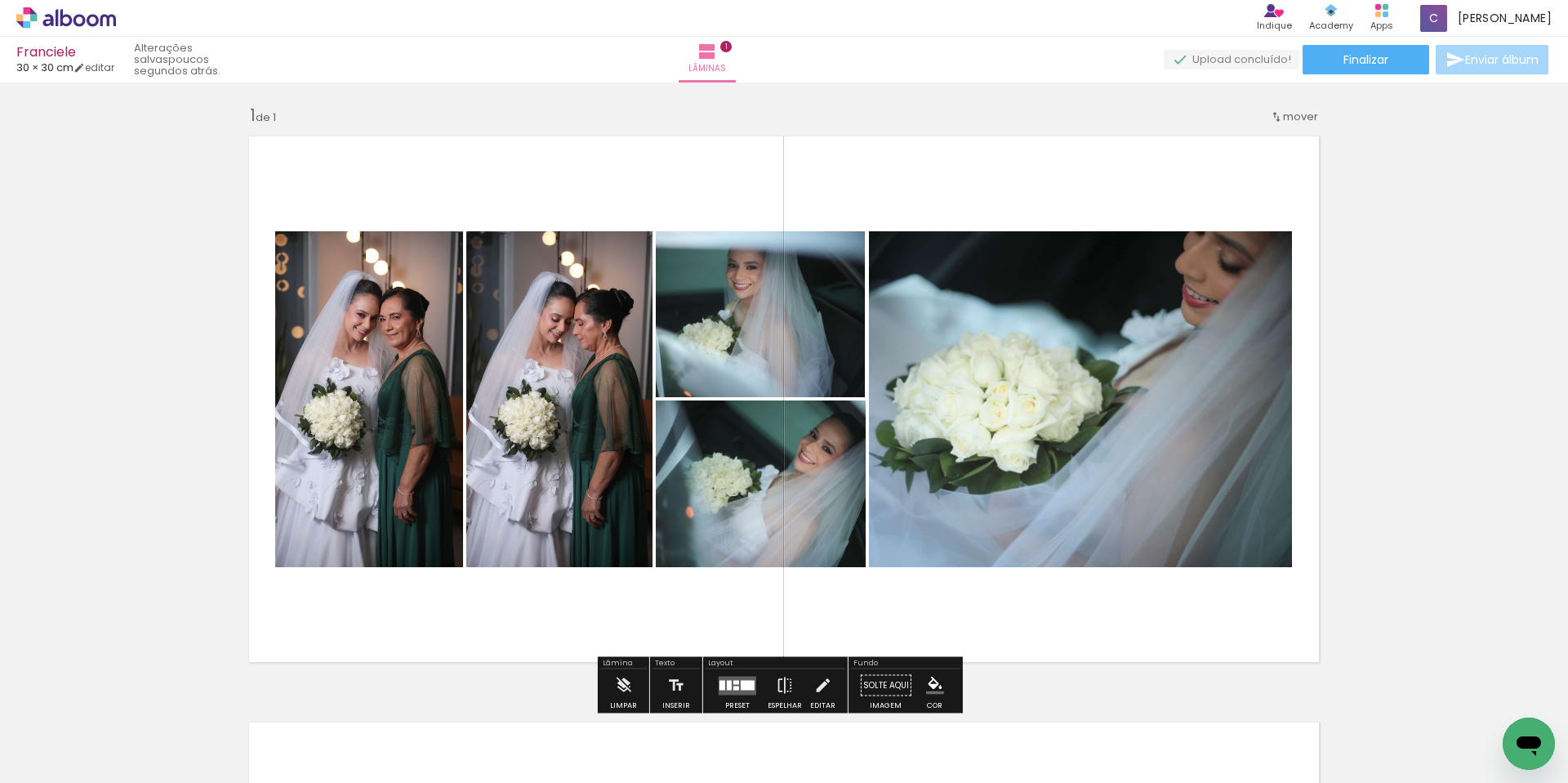
scroll to position [0, 0]
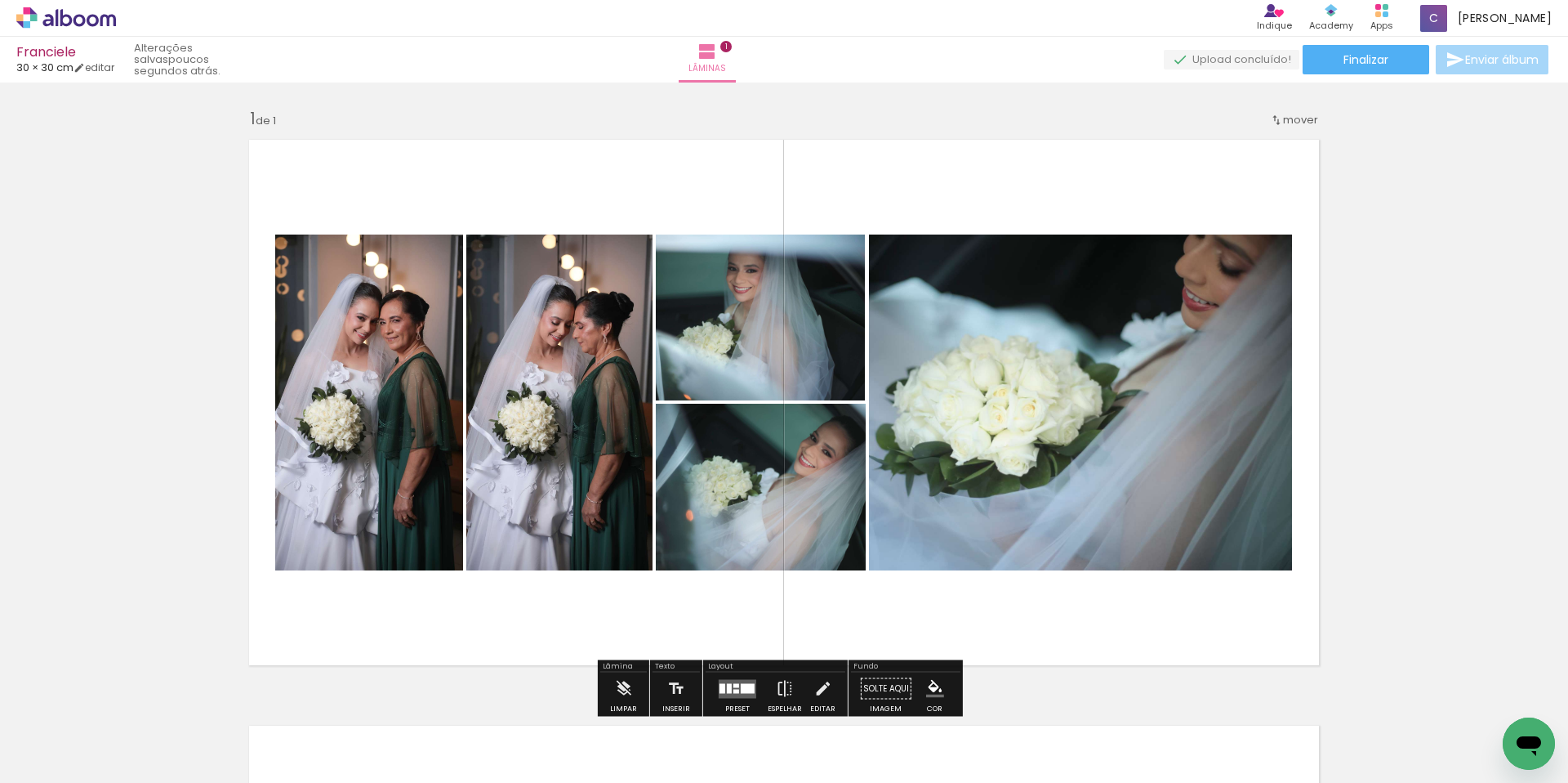
click at [1470, 528] on div "Inserir lâmina 1 de 1" at bounding box center [784, 674] width 1568 height 1172
click at [736, 57] on paper-button "Lâminas 1" at bounding box center [707, 60] width 57 height 46
click at [466, 655] on quentale-layouter at bounding box center [784, 402] width 1089 height 545
click at [685, 623] on quentale-layouter at bounding box center [784, 402] width 1089 height 545
click at [685, 623] on quentale-layouter at bounding box center [784, 402] width 1089 height 545
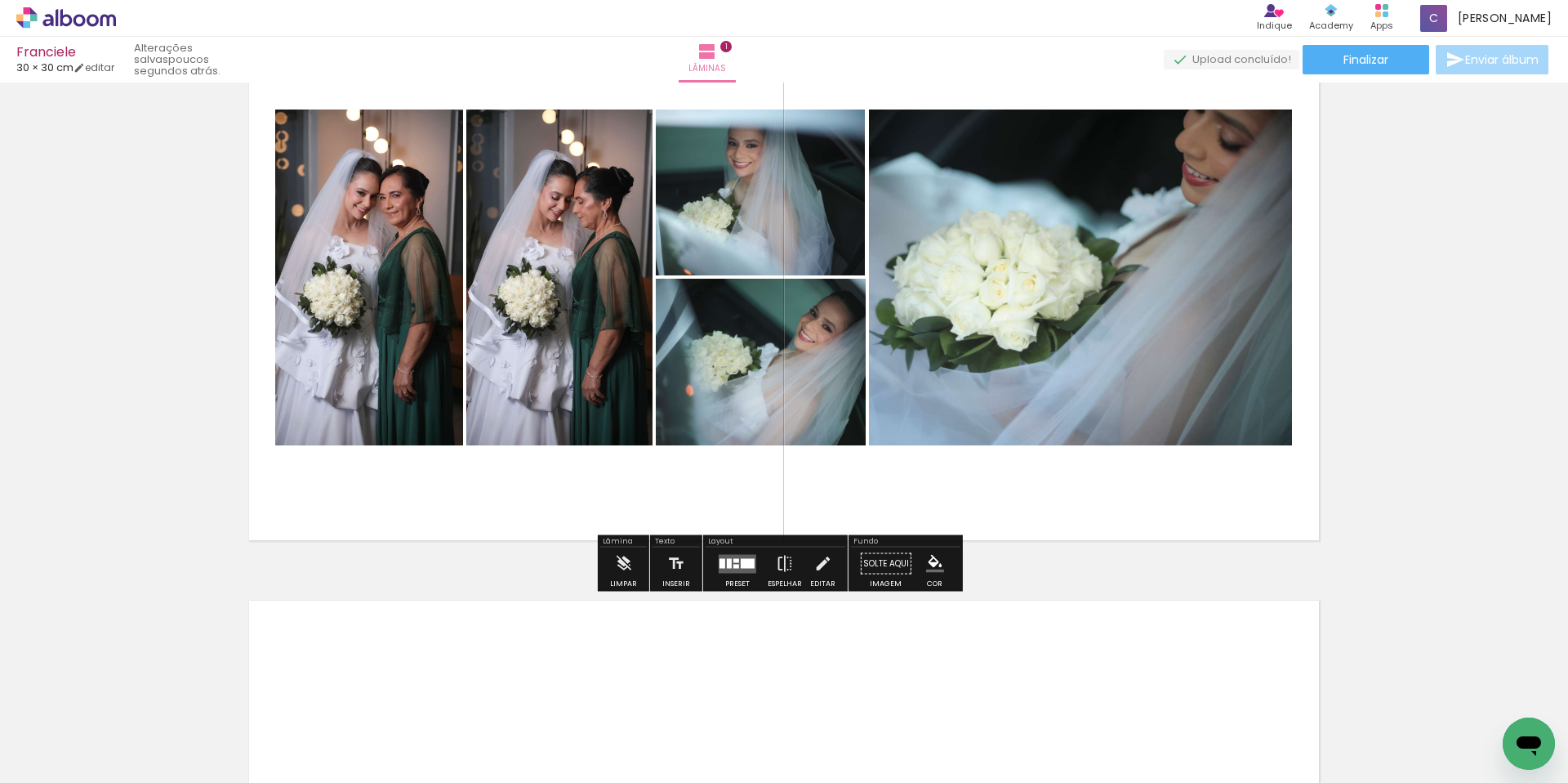
scroll to position [148, 0]
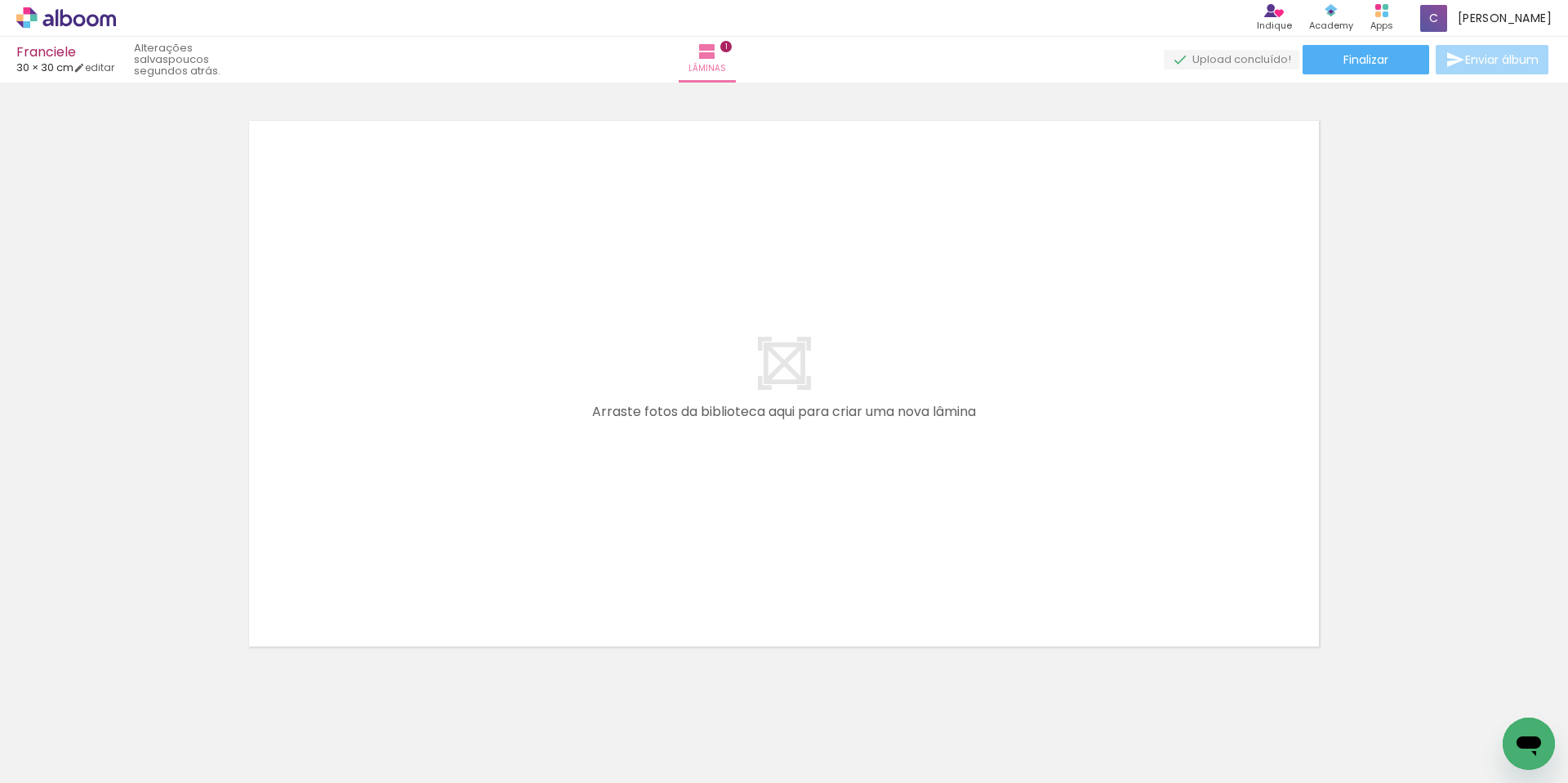
scroll to position [608, 0]
click at [634, 731] on div at bounding box center [621, 727] width 54 height 81
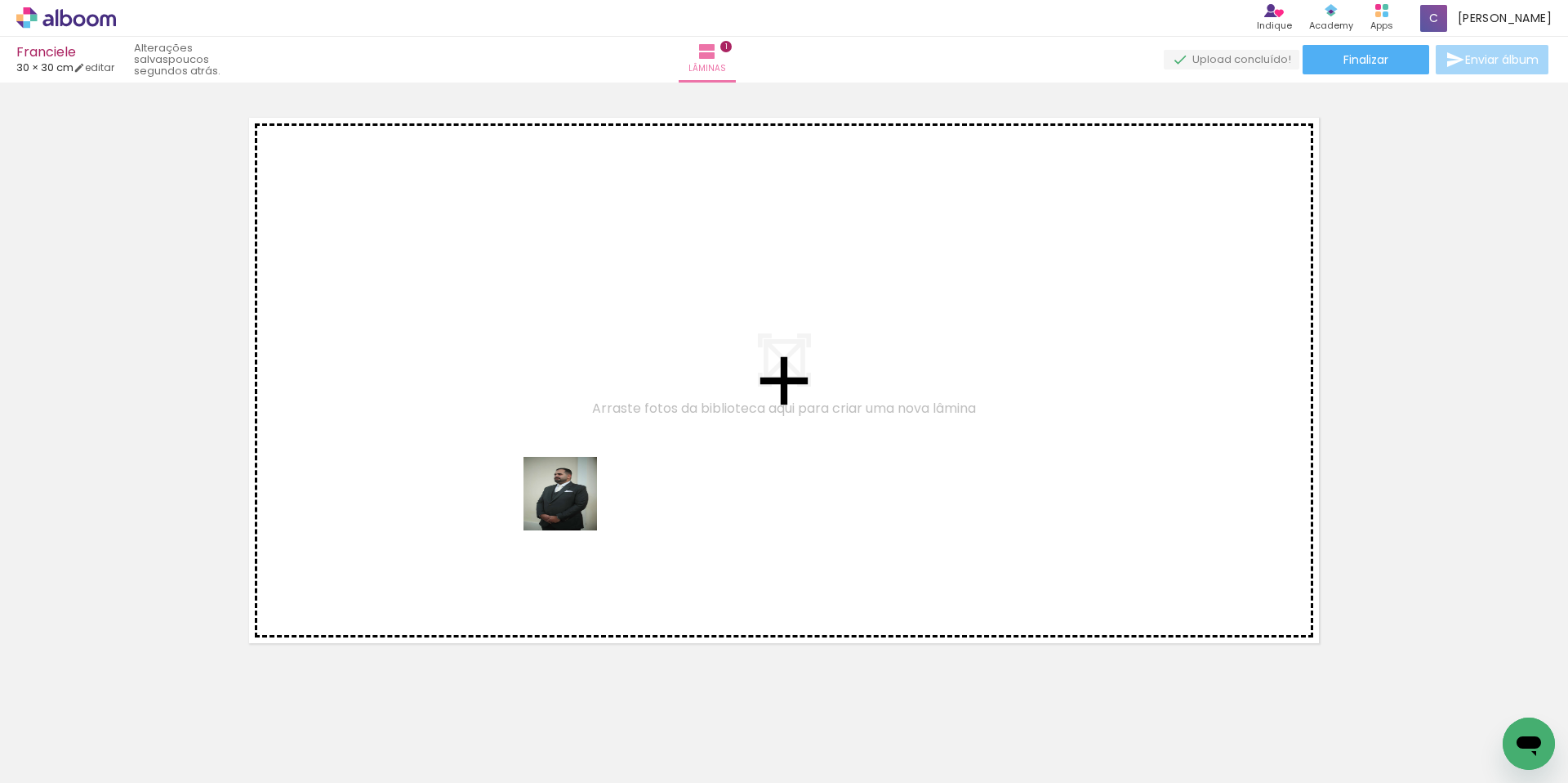
drag, startPoint x: 621, startPoint y: 741, endPoint x: 712, endPoint y: 695, distance: 102.0
click at [573, 505] on quentale-workspace at bounding box center [784, 391] width 1568 height 783
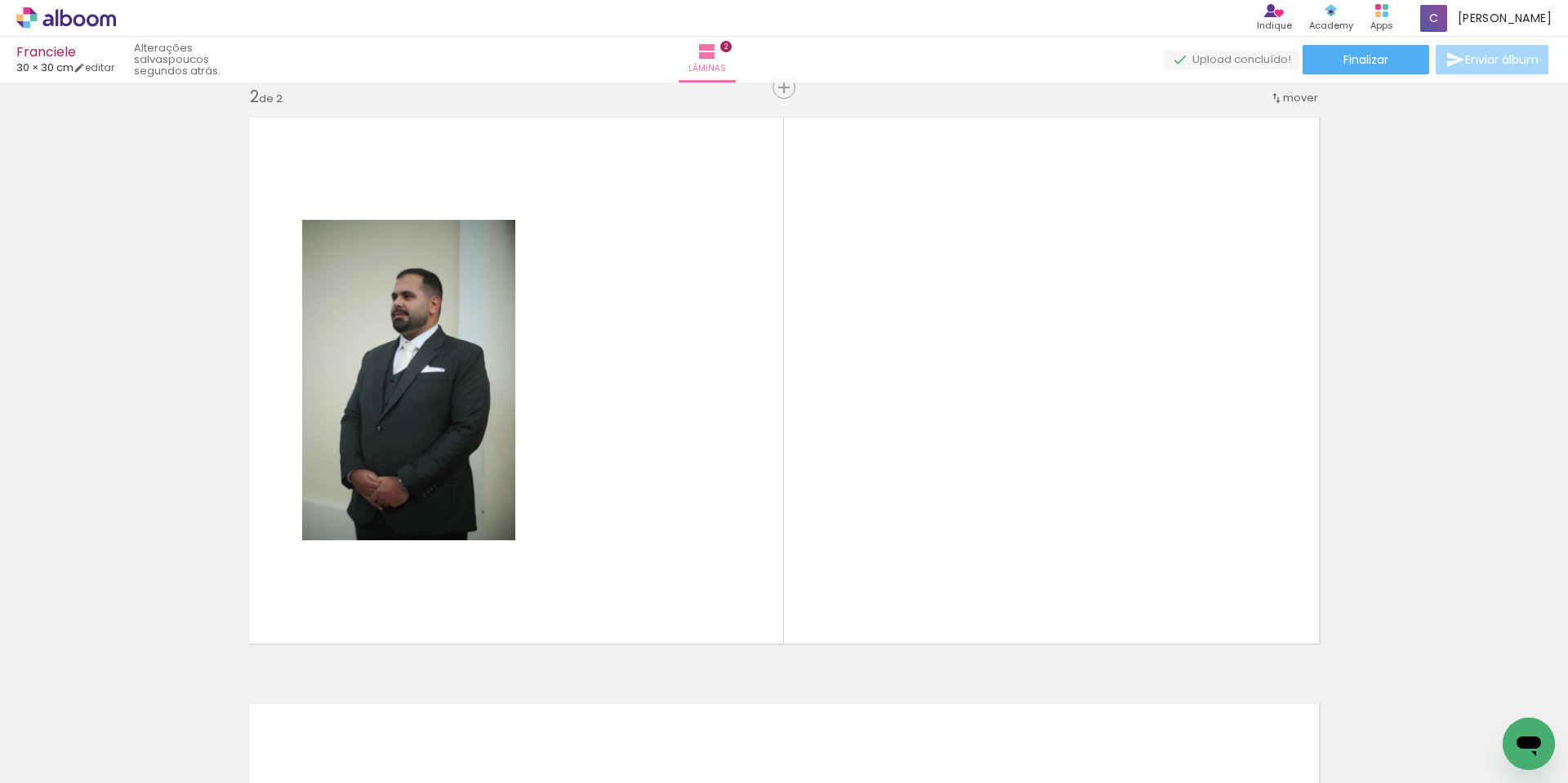
scroll to position [607, 0]
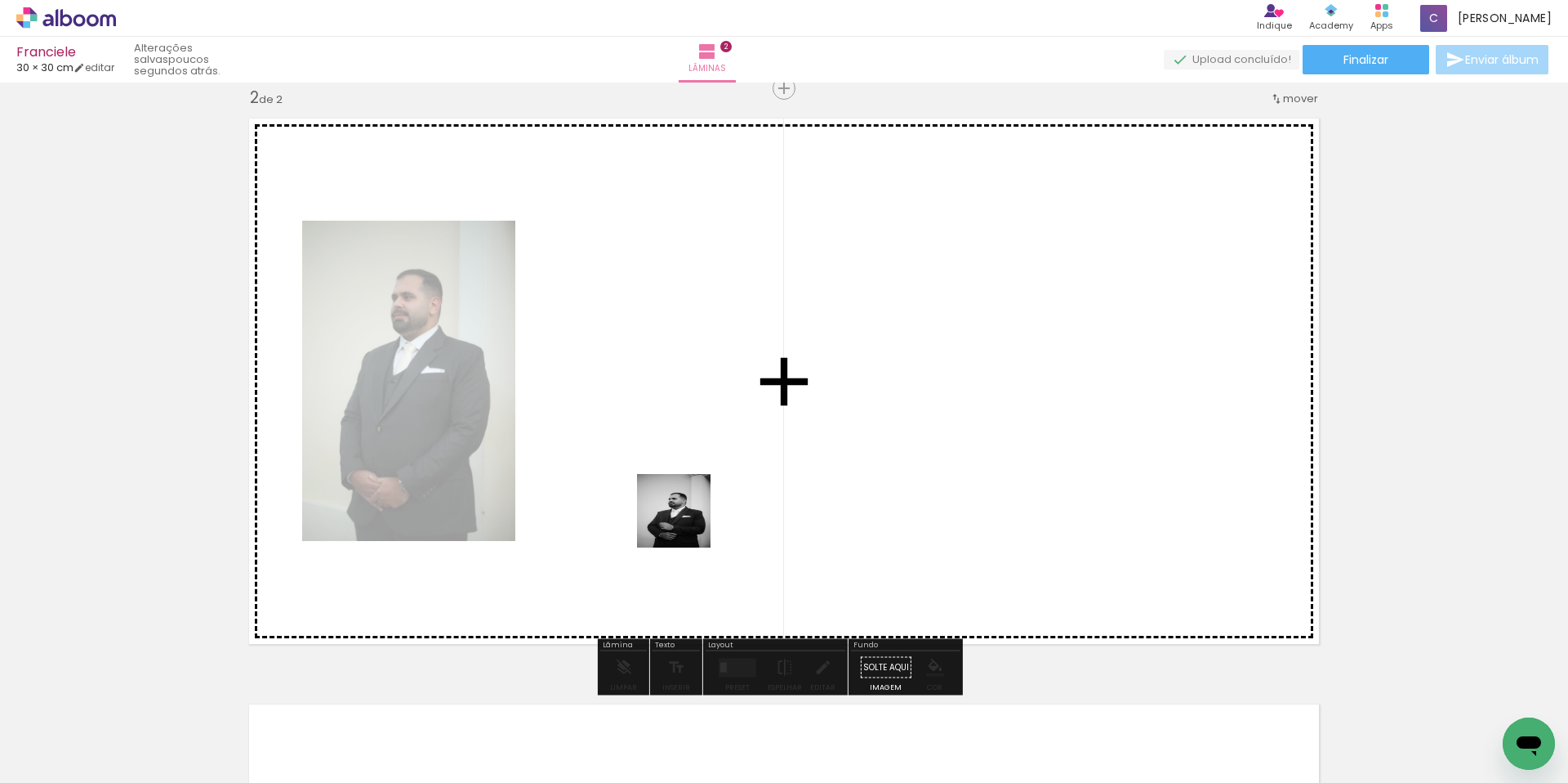
click at [686, 523] on quentale-workspace at bounding box center [784, 391] width 1568 height 783
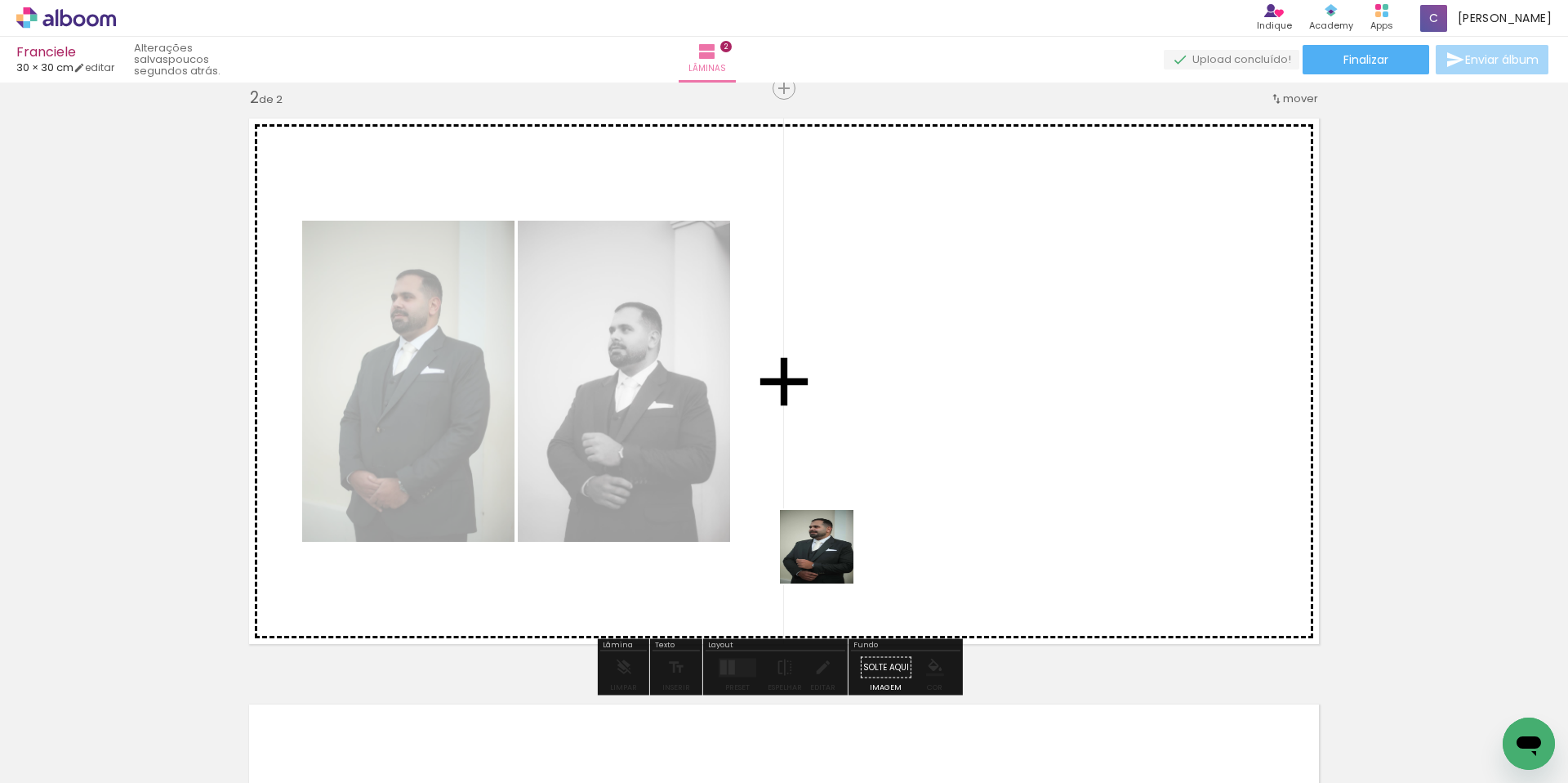
drag, startPoint x: 818, startPoint y: 757, endPoint x: 906, endPoint y: 692, distance: 109.4
click at [837, 466] on quentale-workspace at bounding box center [784, 391] width 1568 height 783
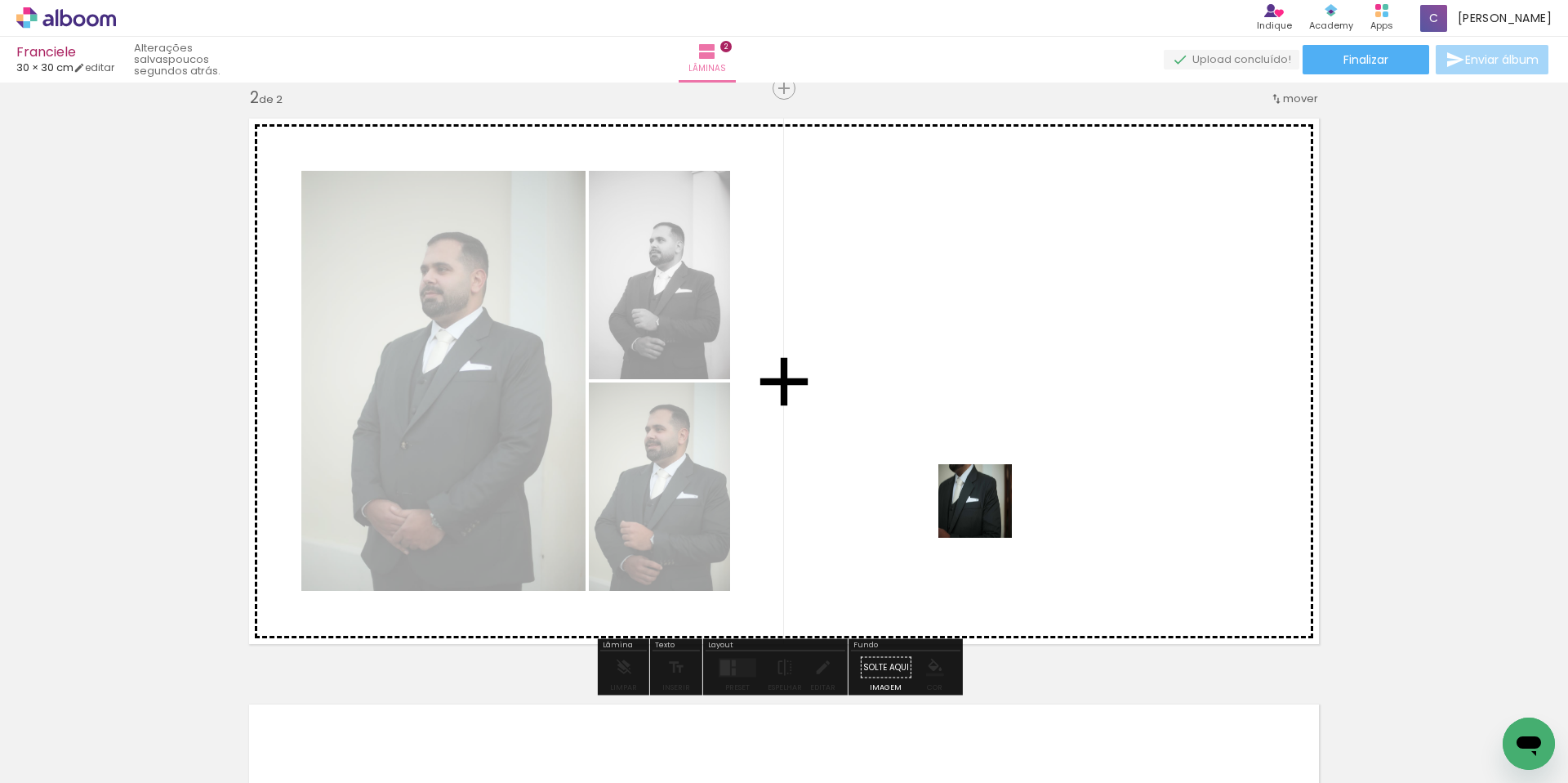
drag, startPoint x: 971, startPoint y: 572, endPoint x: 1010, endPoint y: 460, distance: 118.6
click at [1010, 460] on quentale-workspace at bounding box center [784, 391] width 1568 height 783
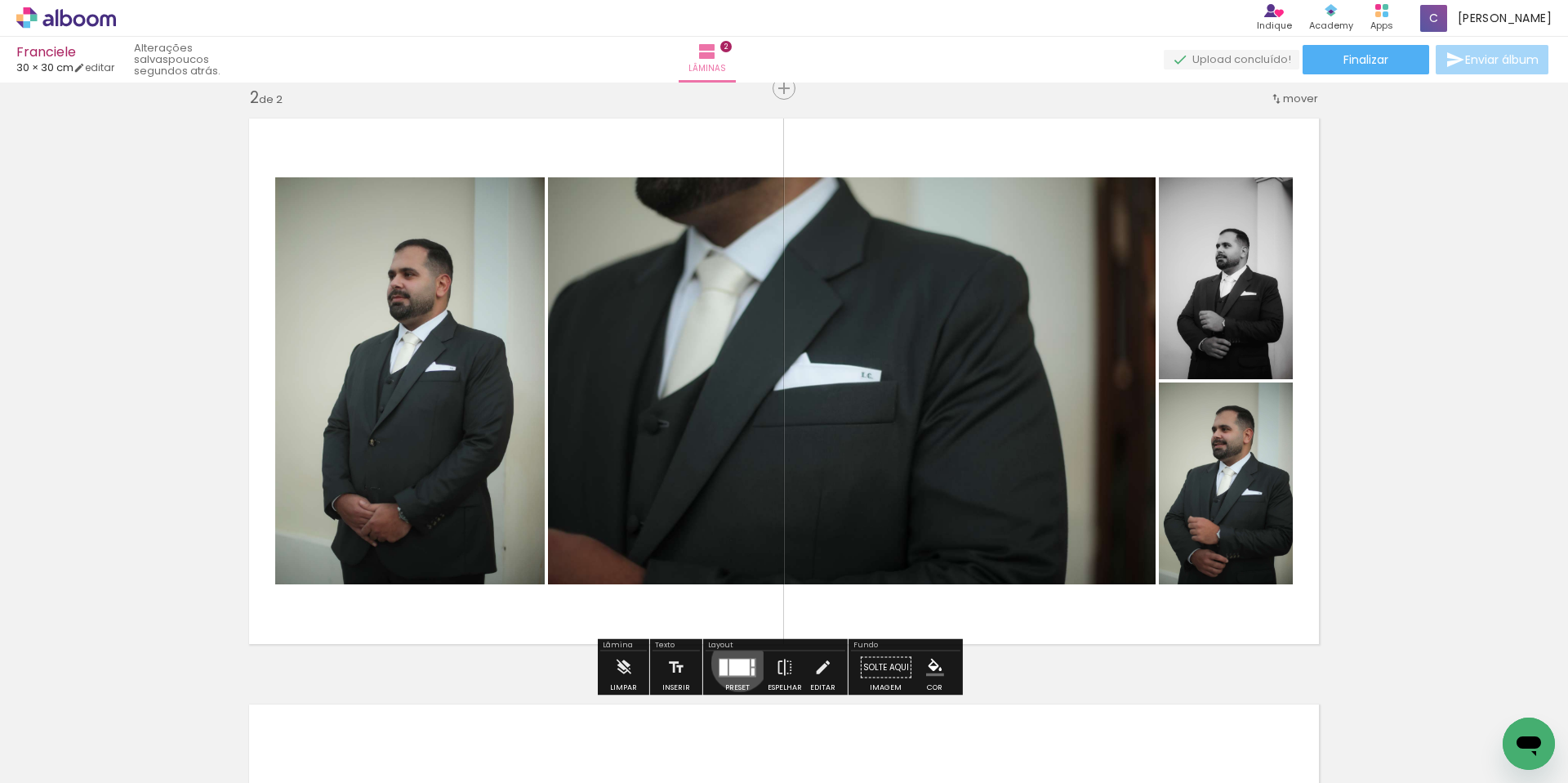
click at [736, 663] on div at bounding box center [739, 666] width 20 height 16
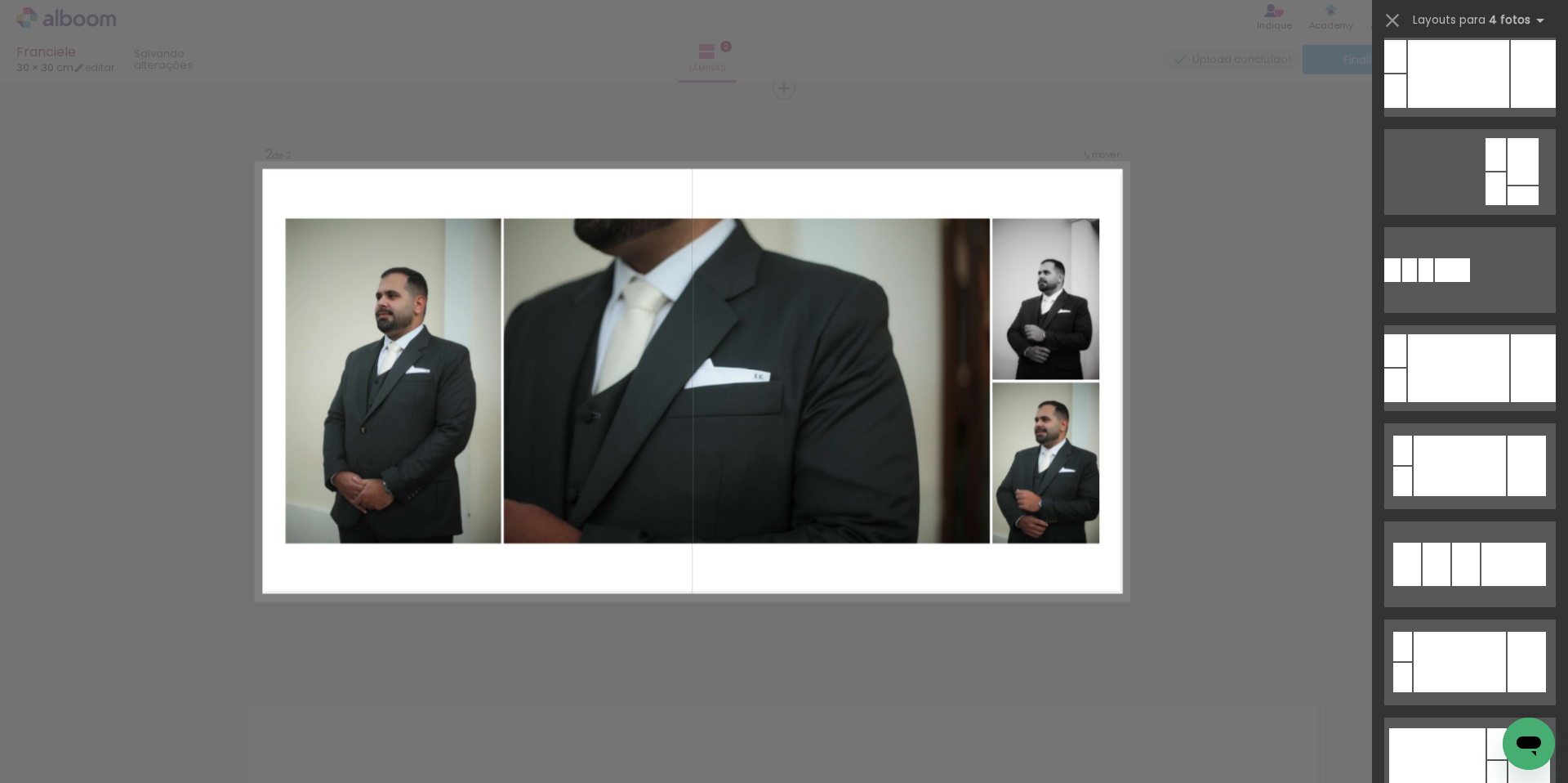
scroll to position [0, 0]
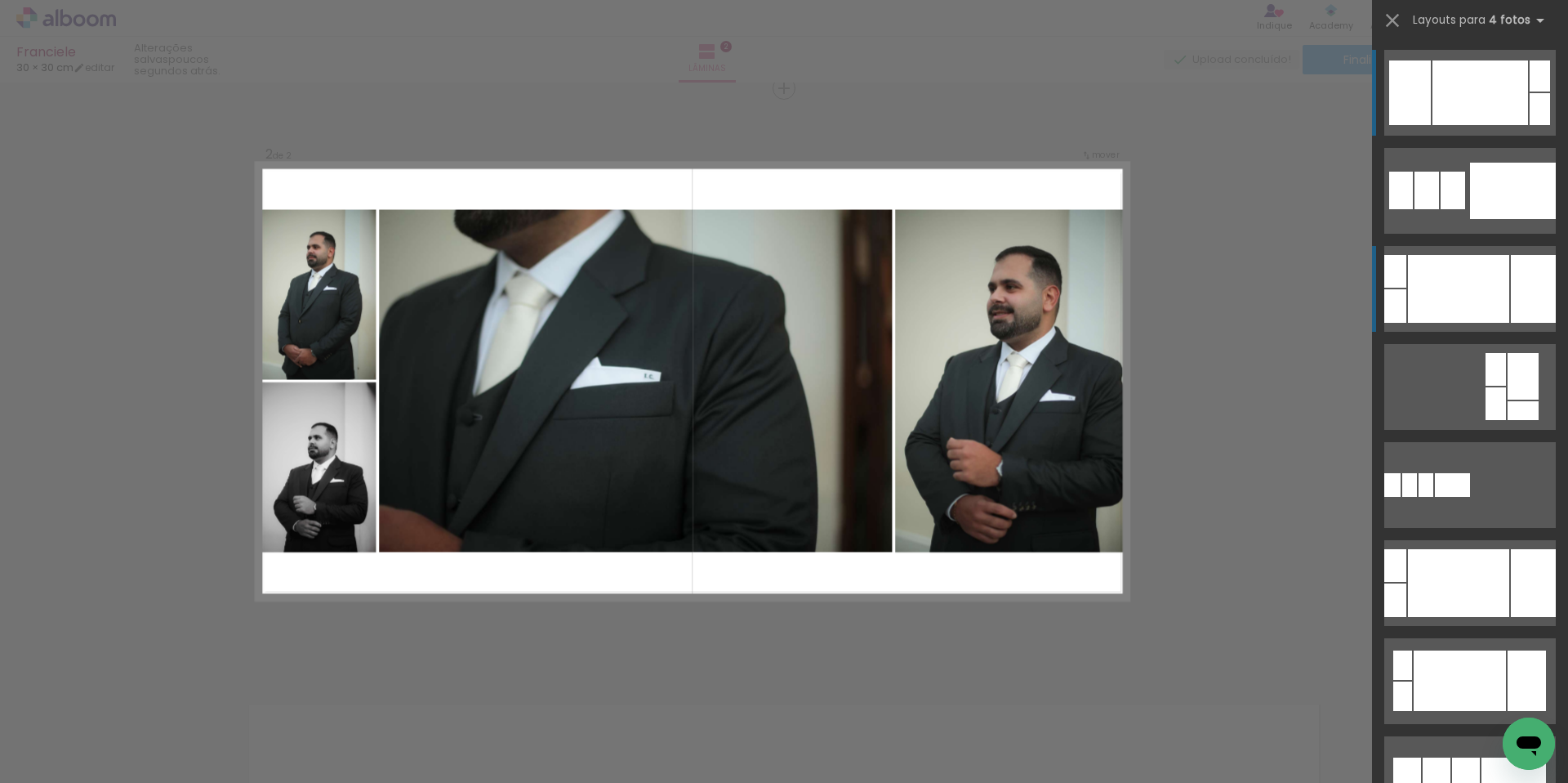
click at [1475, 287] on div at bounding box center [1459, 289] width 102 height 67
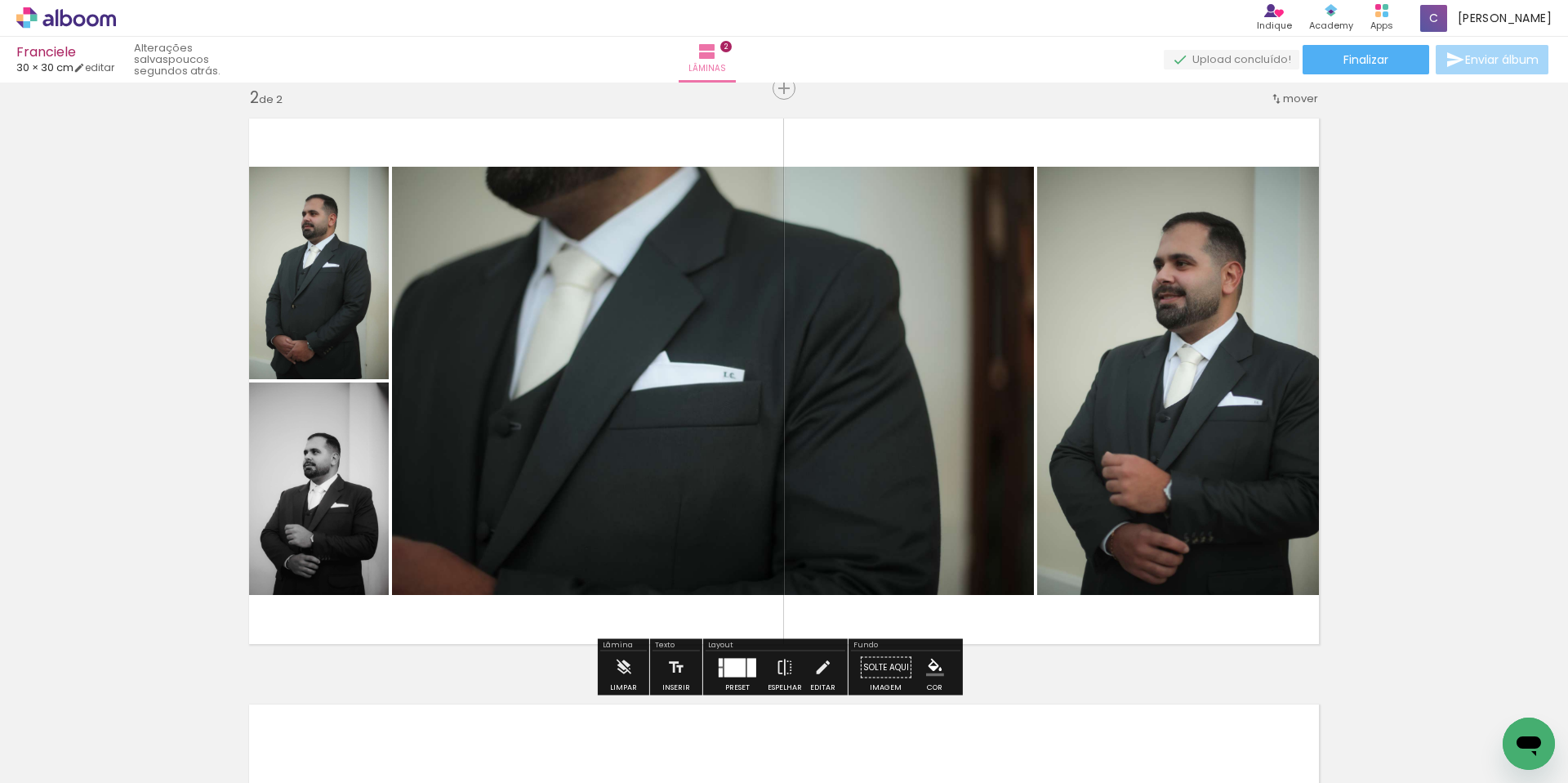
click at [340, 476] on quentale-photo at bounding box center [313, 488] width 149 height 213
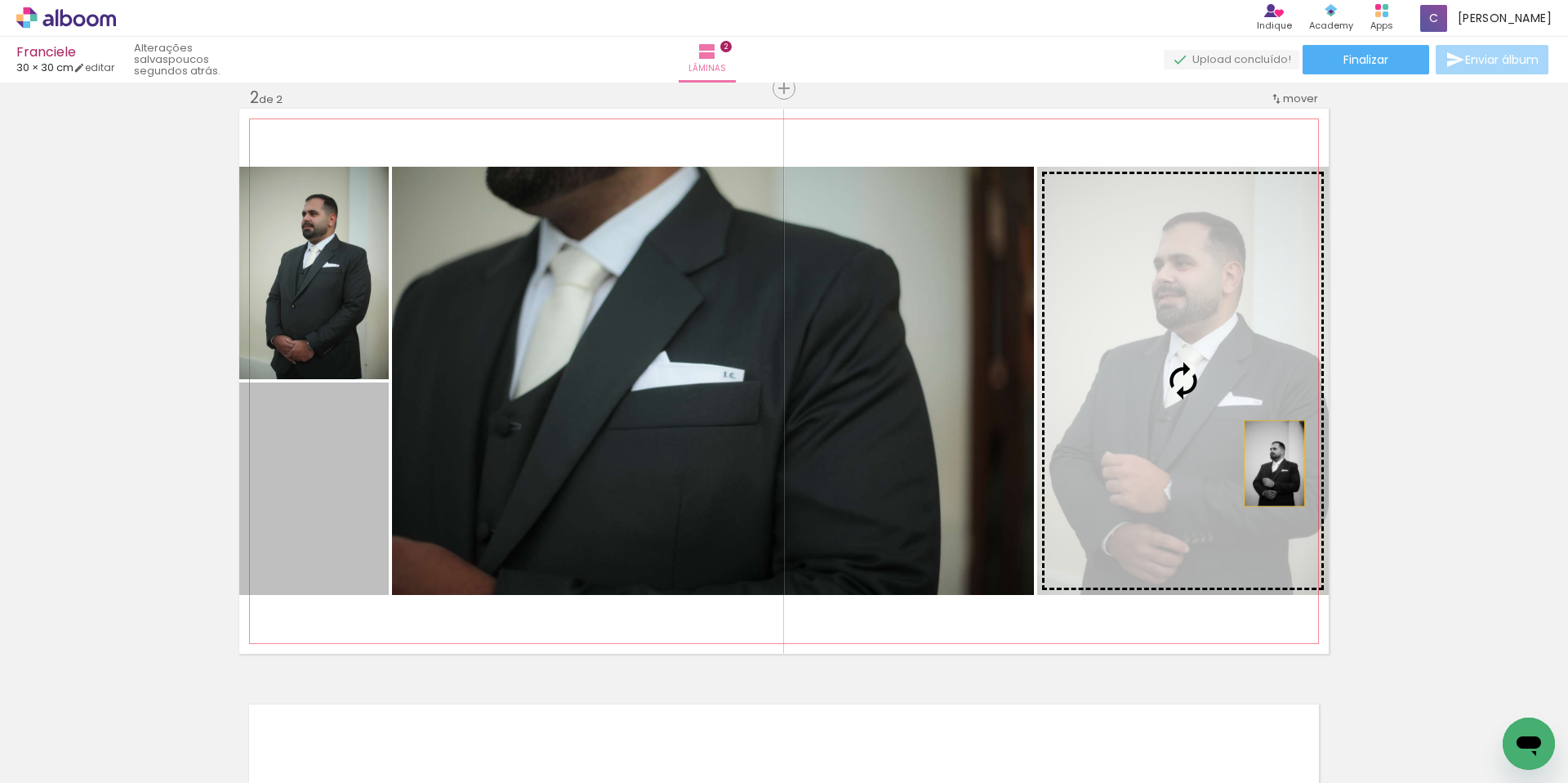
drag, startPoint x: 333, startPoint y: 476, endPoint x: 1268, endPoint y: 464, distance: 935.1
click at [0, 0] on slot at bounding box center [0, 0] width 0 height 0
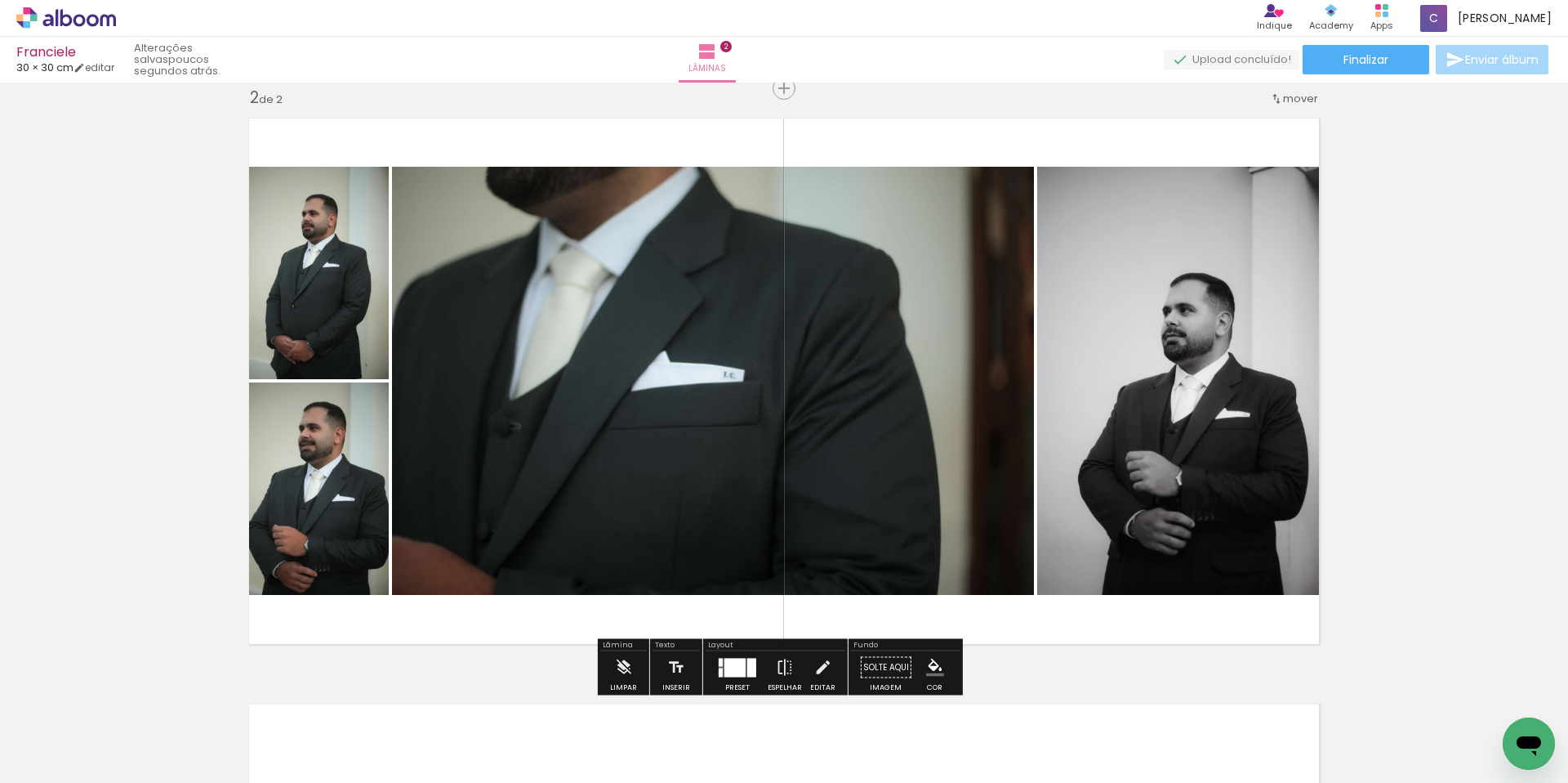
click at [684, 411] on quentale-photo at bounding box center [713, 380] width 642 height 428
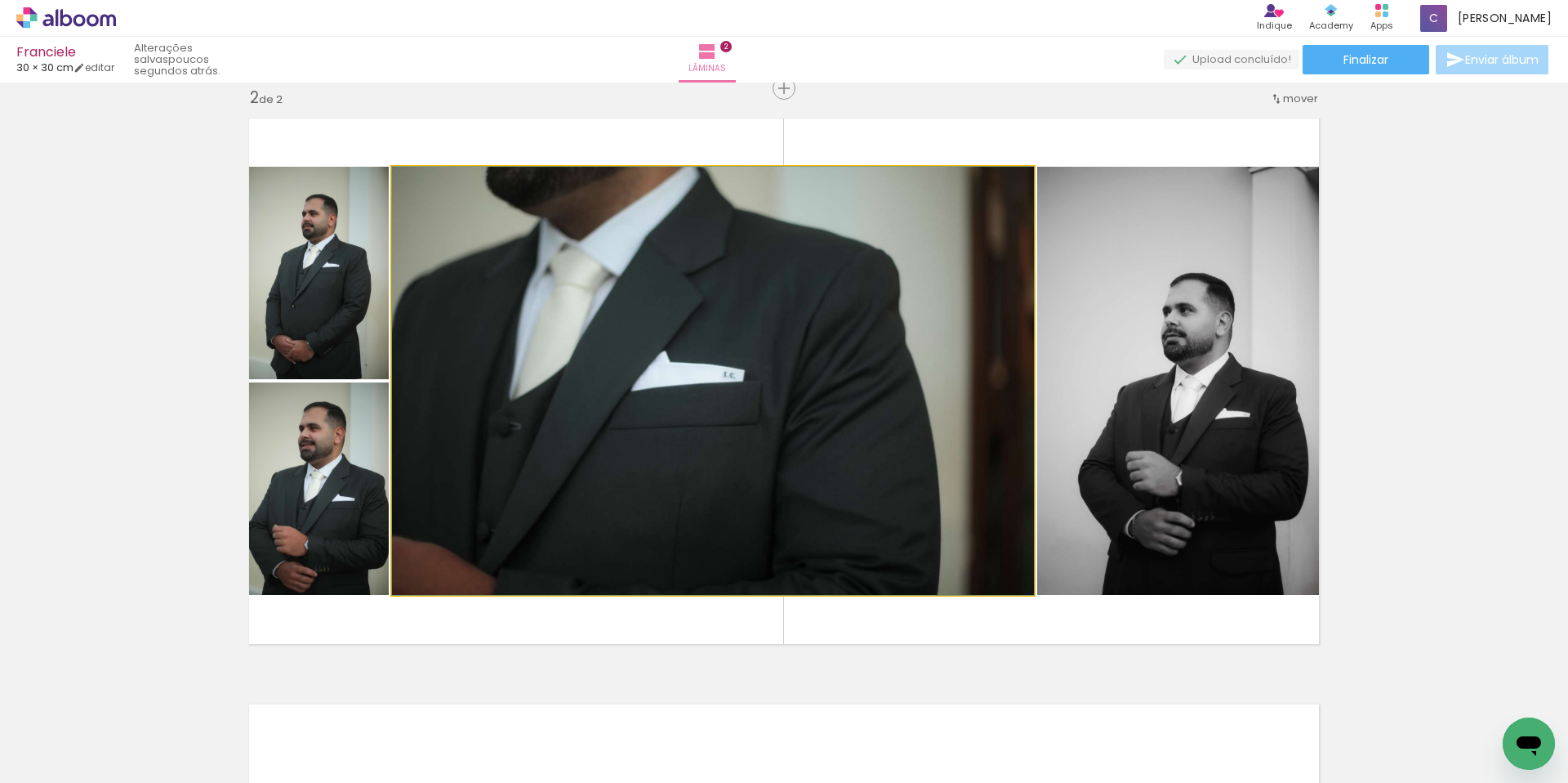
drag, startPoint x: 832, startPoint y: 415, endPoint x: 702, endPoint y: 412, distance: 130.0
click at [680, 406] on quentale-photo at bounding box center [713, 380] width 642 height 428
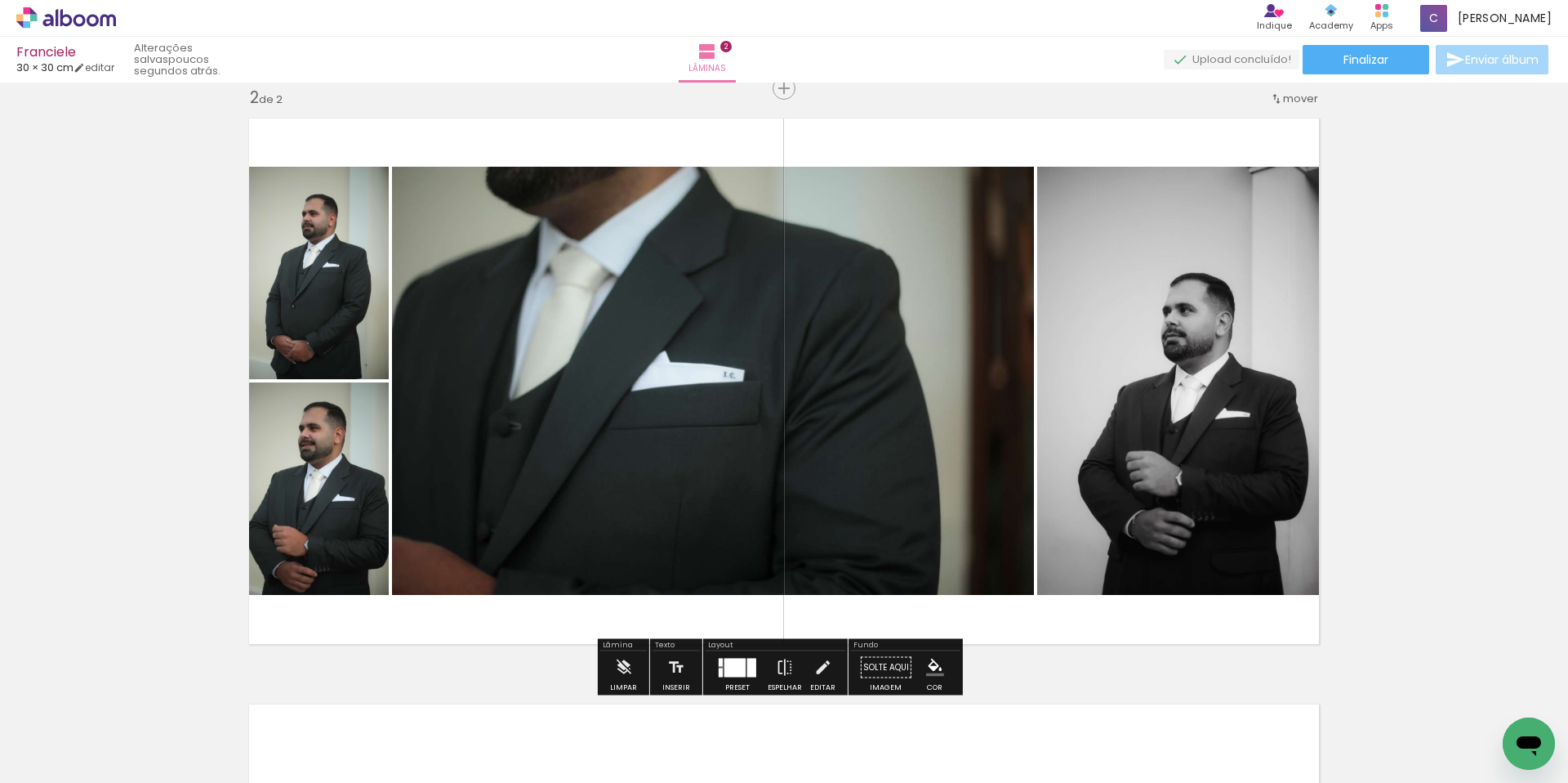
click at [661, 404] on quentale-photo at bounding box center [713, 380] width 642 height 428
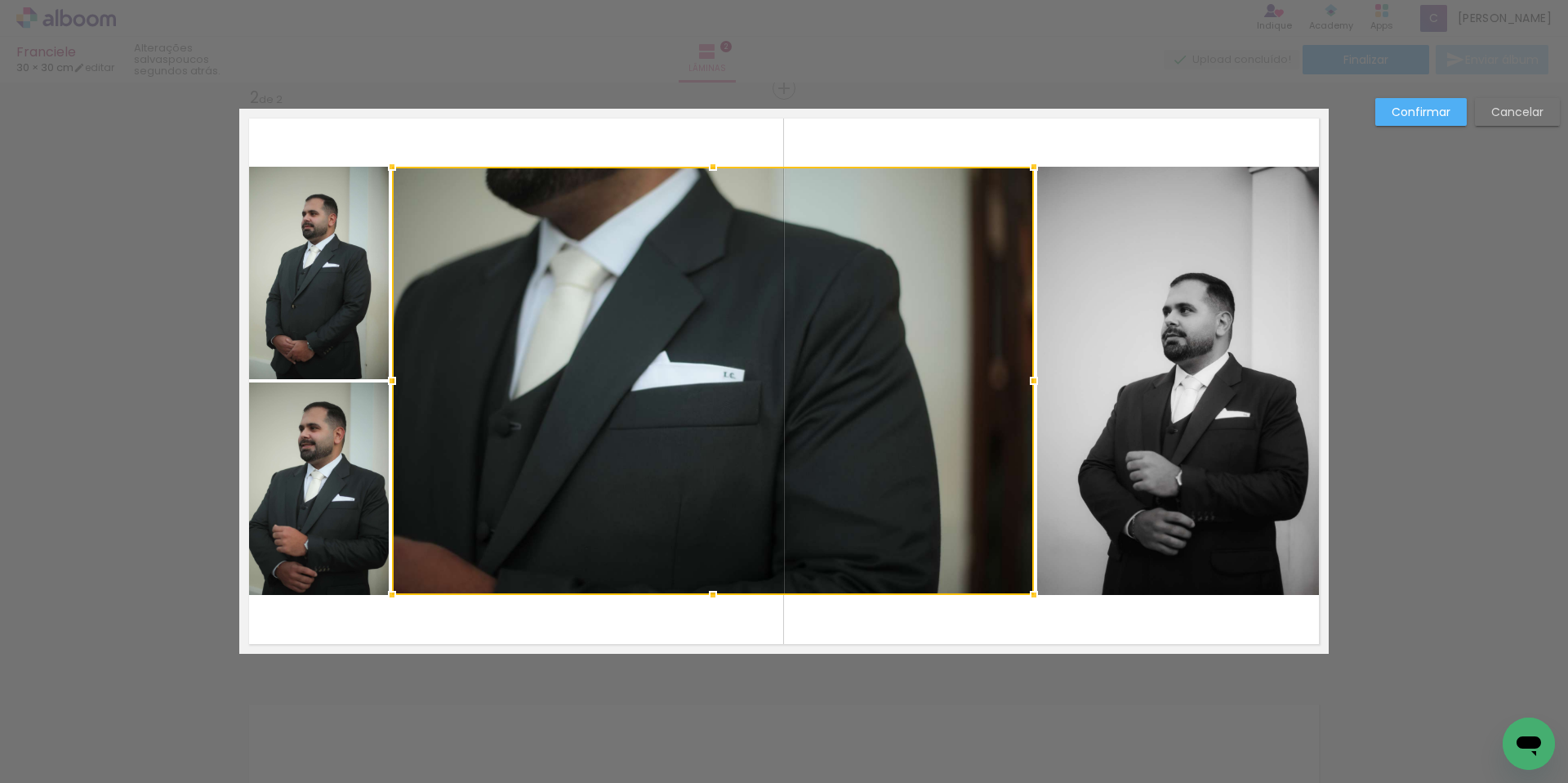
click at [661, 404] on div at bounding box center [713, 380] width 642 height 428
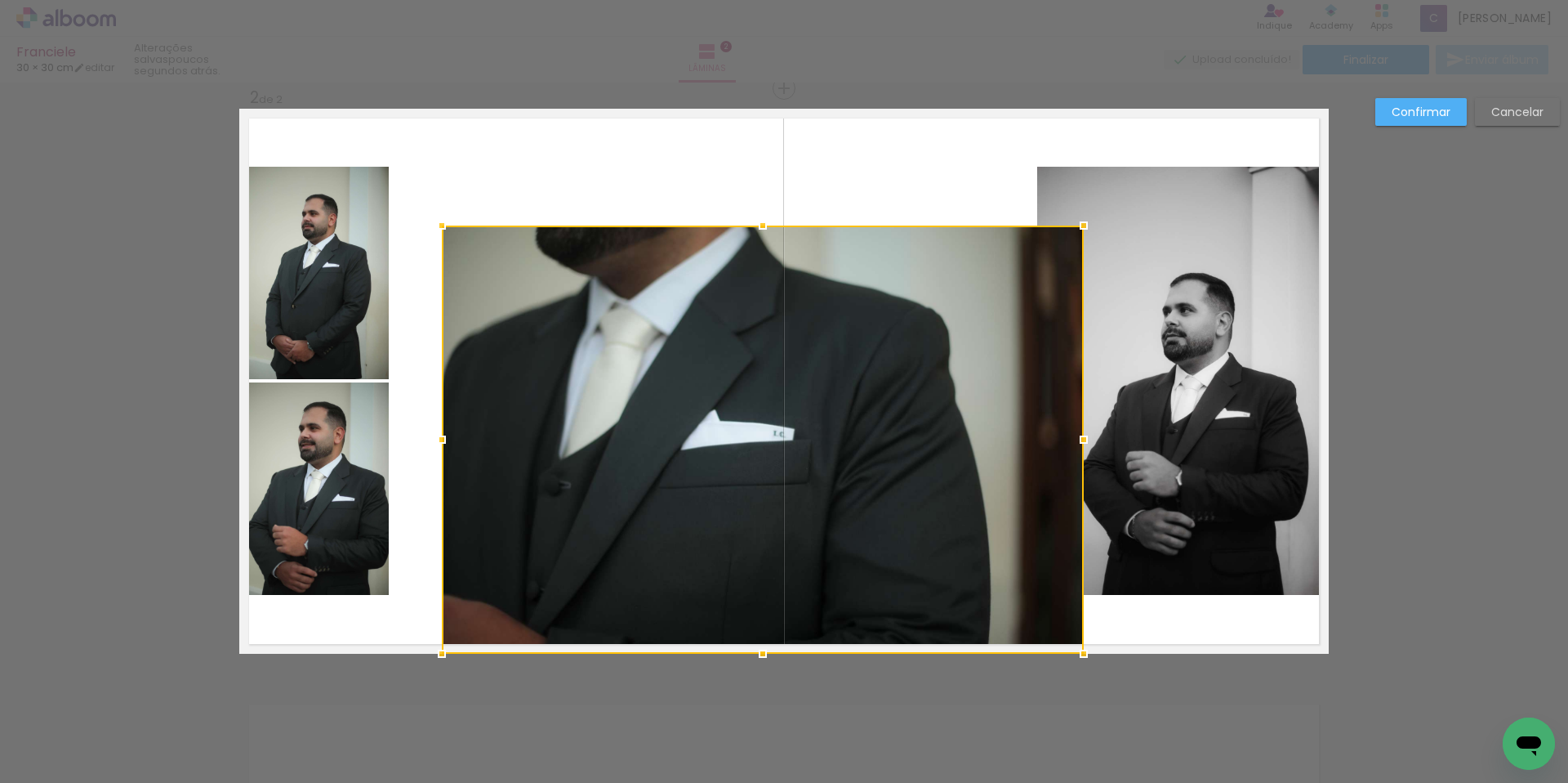
drag, startPoint x: 909, startPoint y: 383, endPoint x: 959, endPoint y: 465, distance: 96.0
click at [959, 465] on div at bounding box center [763, 439] width 642 height 428
click at [571, 87] on div "Confirmar Cancelar" at bounding box center [784, 374] width 1568 height 1797
click at [470, 174] on quentale-layouter at bounding box center [784, 381] width 1089 height 545
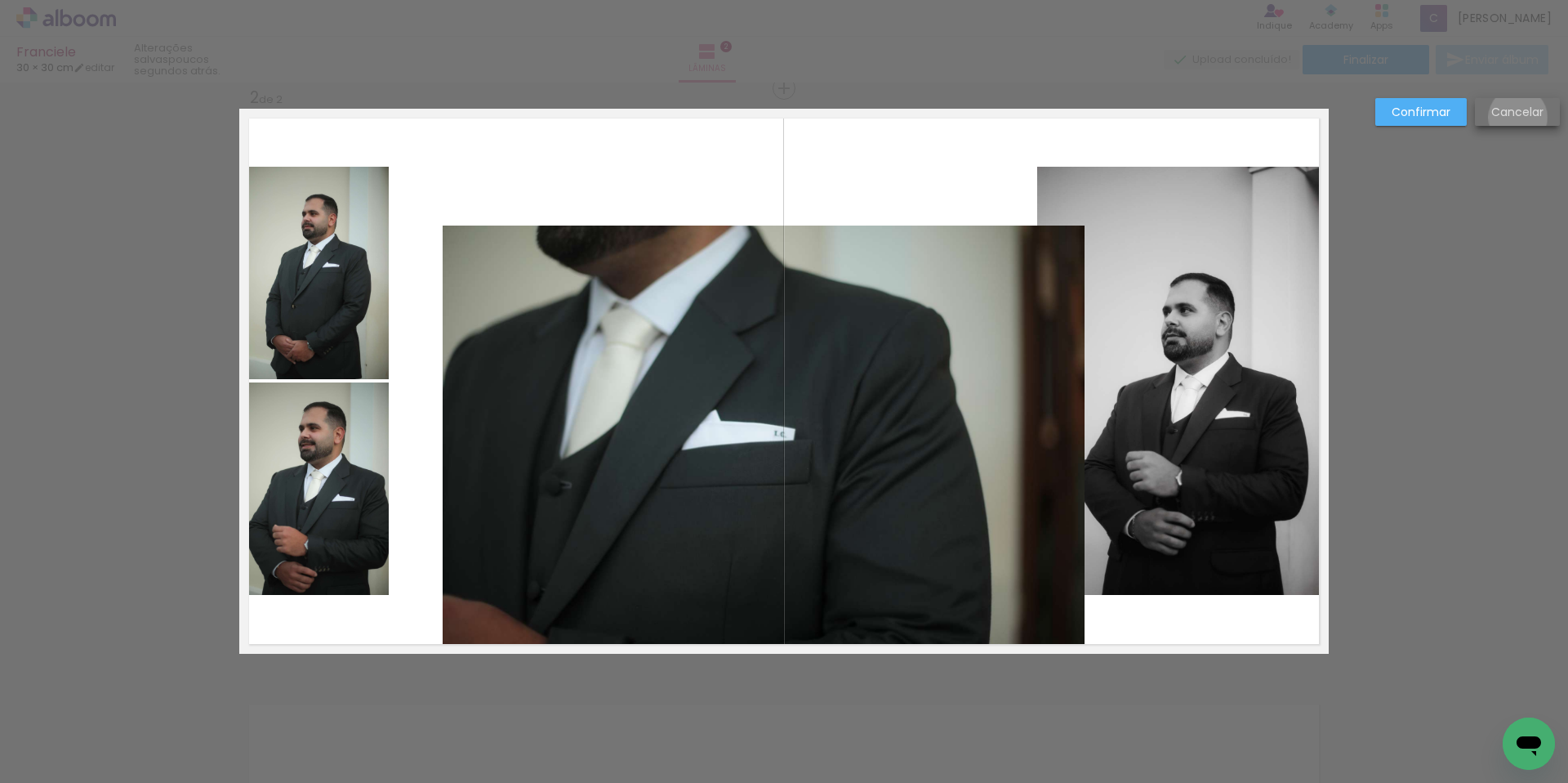
click at [0, 0] on slot "Cancelar" at bounding box center [0, 0] width 0 height 0
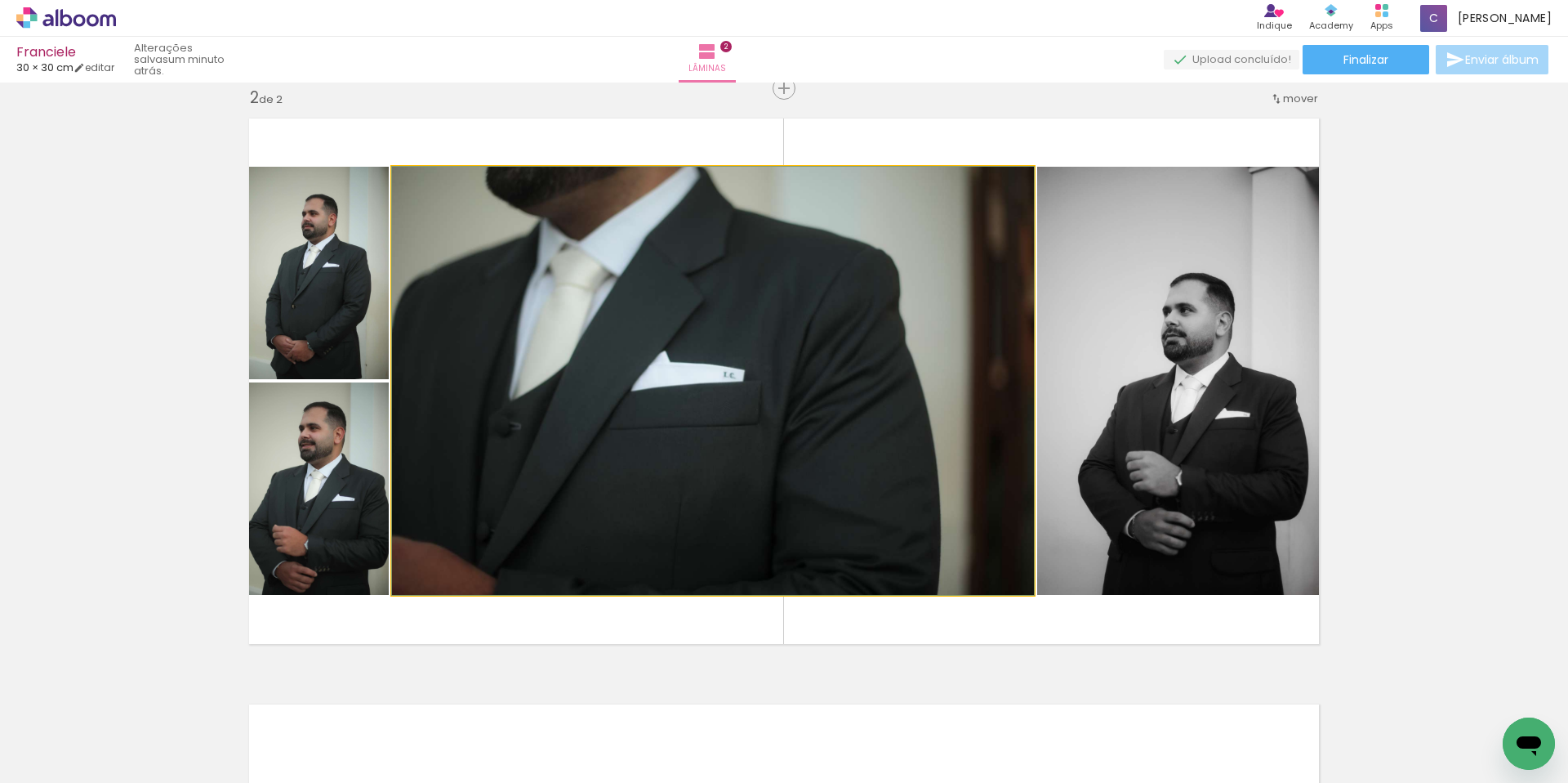
click at [822, 309] on quentale-photo at bounding box center [713, 380] width 642 height 428
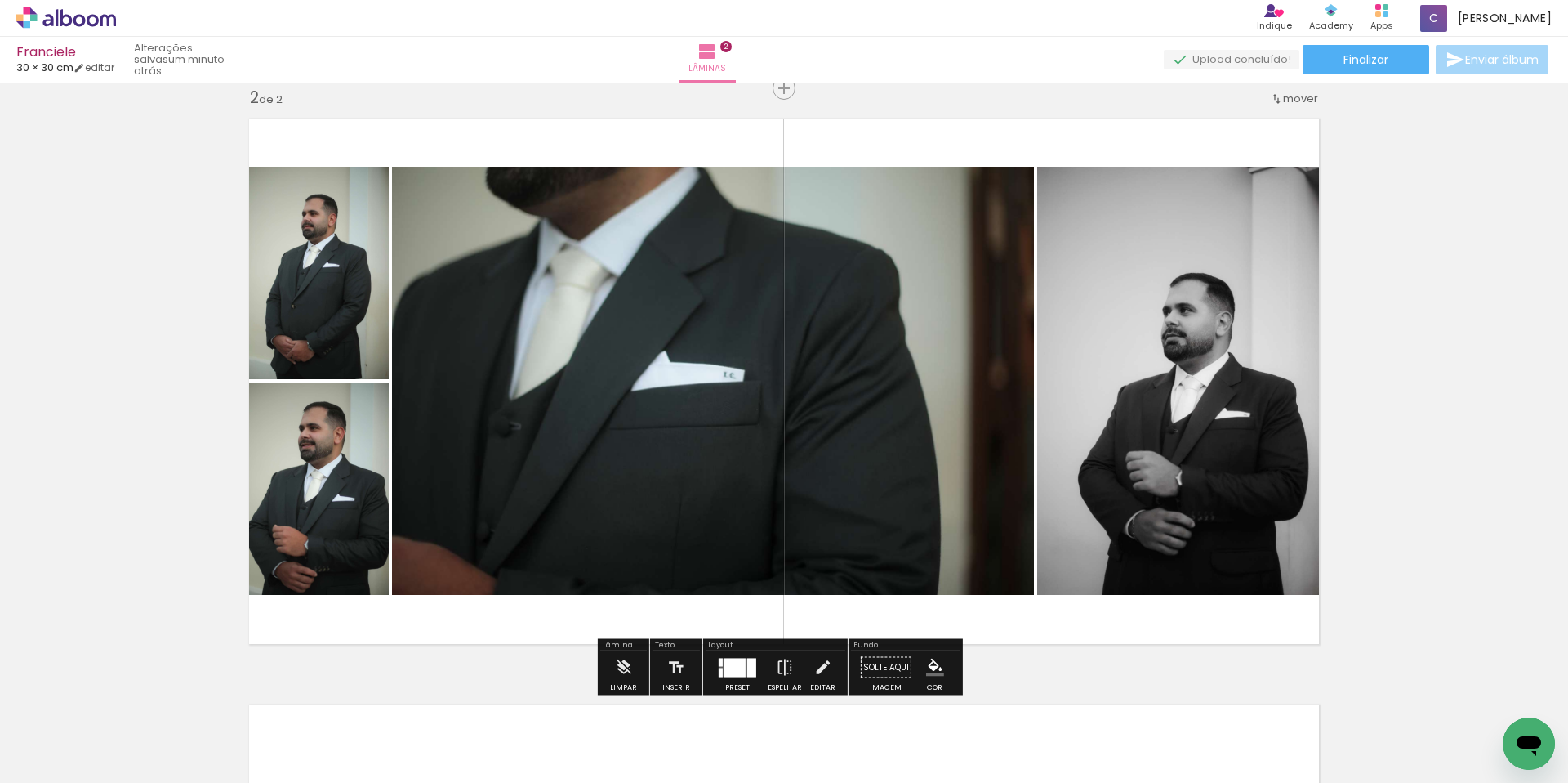
click at [880, 343] on quentale-photo at bounding box center [713, 380] width 642 height 428
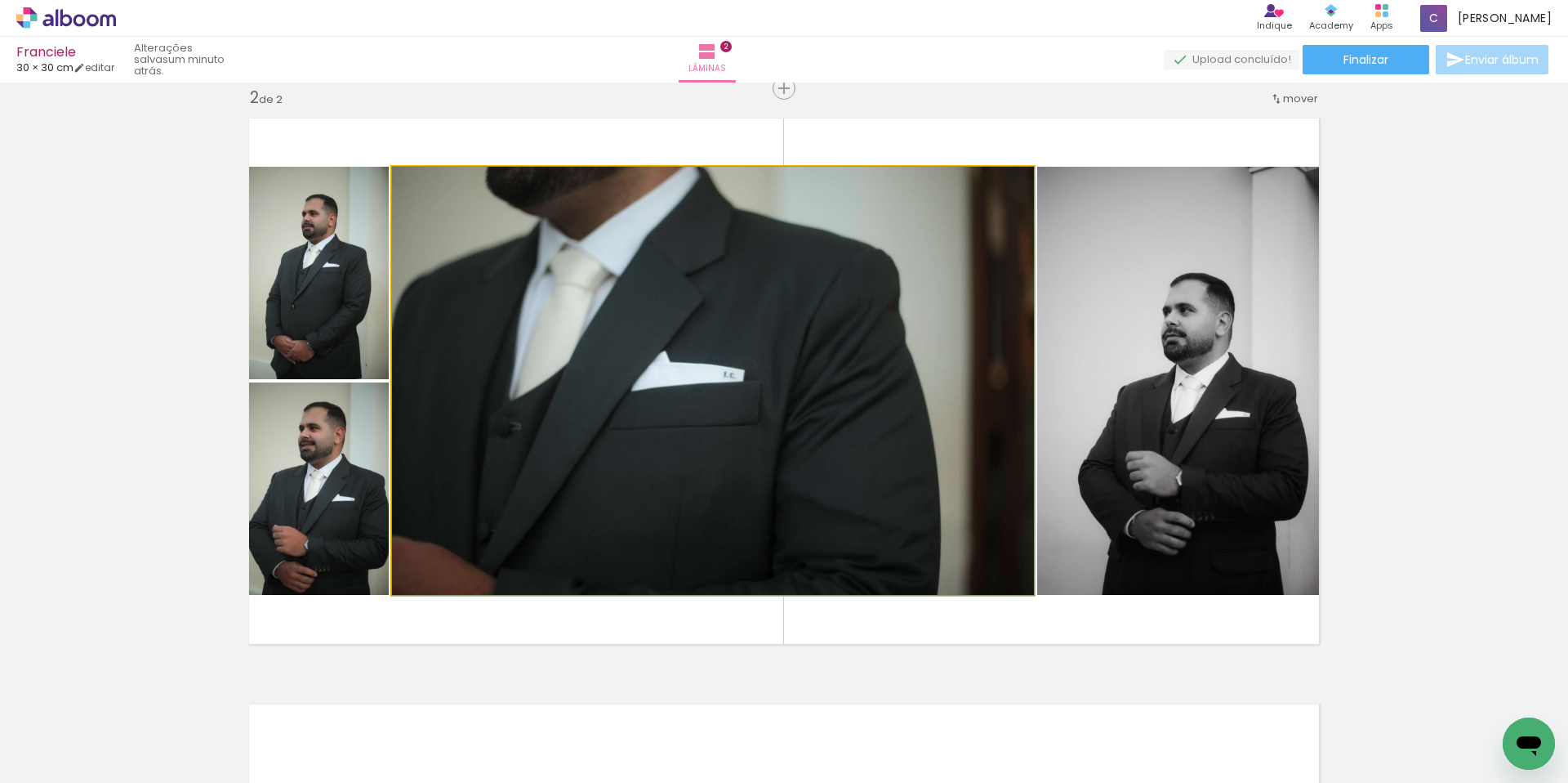
click at [953, 341] on quentale-photo at bounding box center [713, 380] width 642 height 428
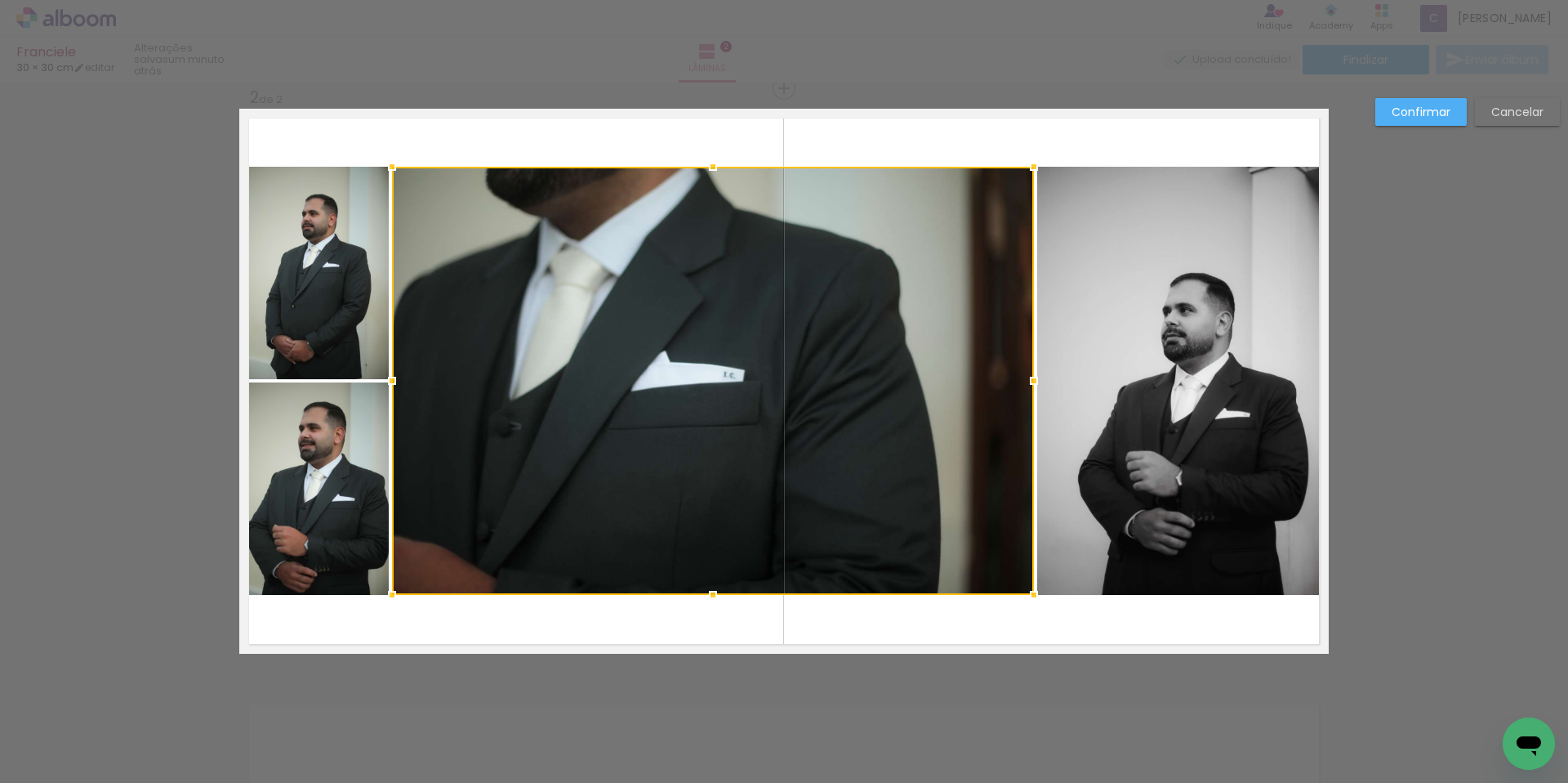
click at [476, 97] on div "Confirmar Cancelar" at bounding box center [784, 374] width 1568 height 1797
click at [1421, 125] on paper-button "Confirmar" at bounding box center [1420, 112] width 91 height 28
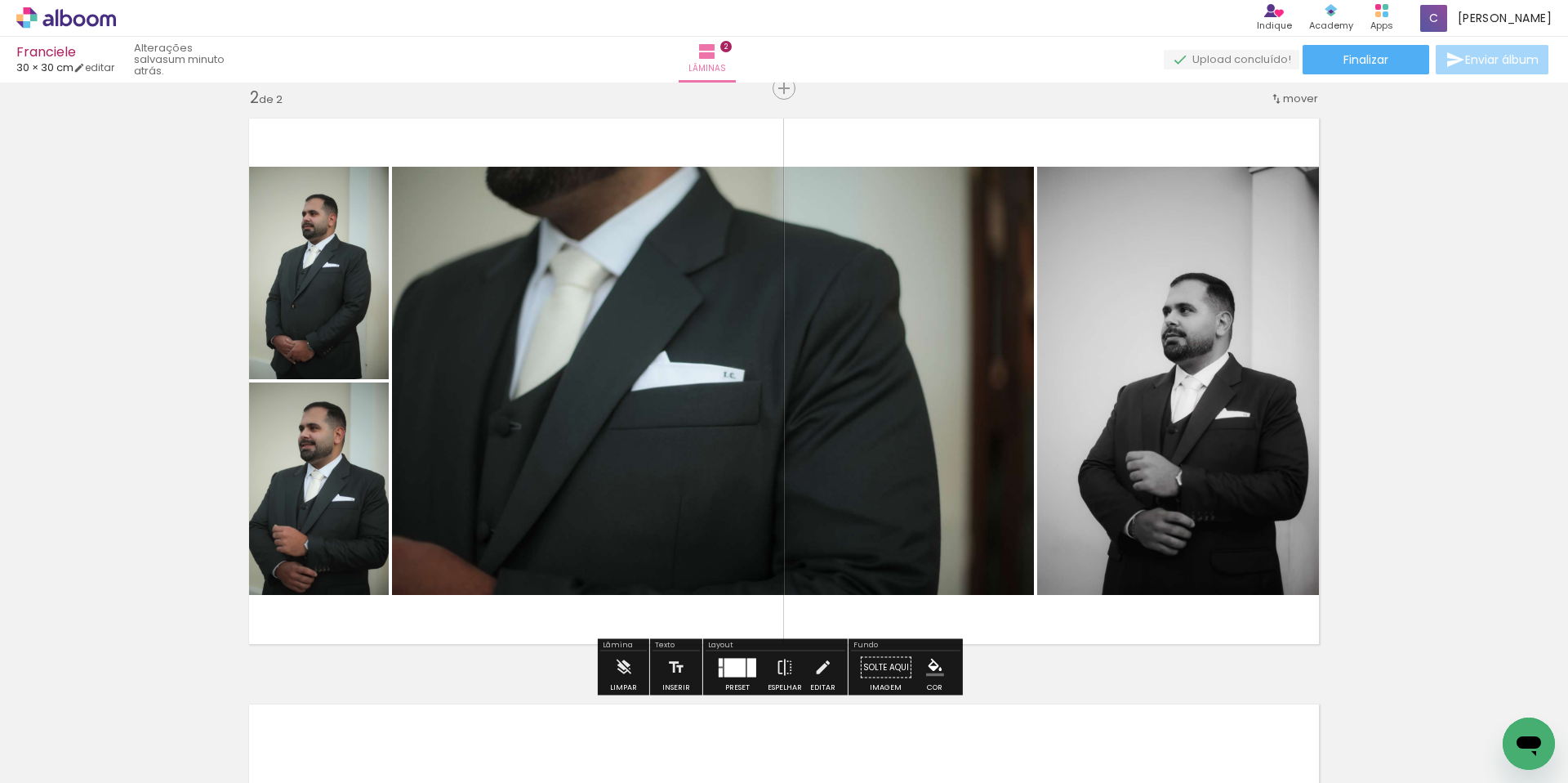
click at [1424, 300] on div "Inserir lâmina 1 de 2 Inserir lâmina 2 de 2" at bounding box center [784, 359] width 1568 height 1758
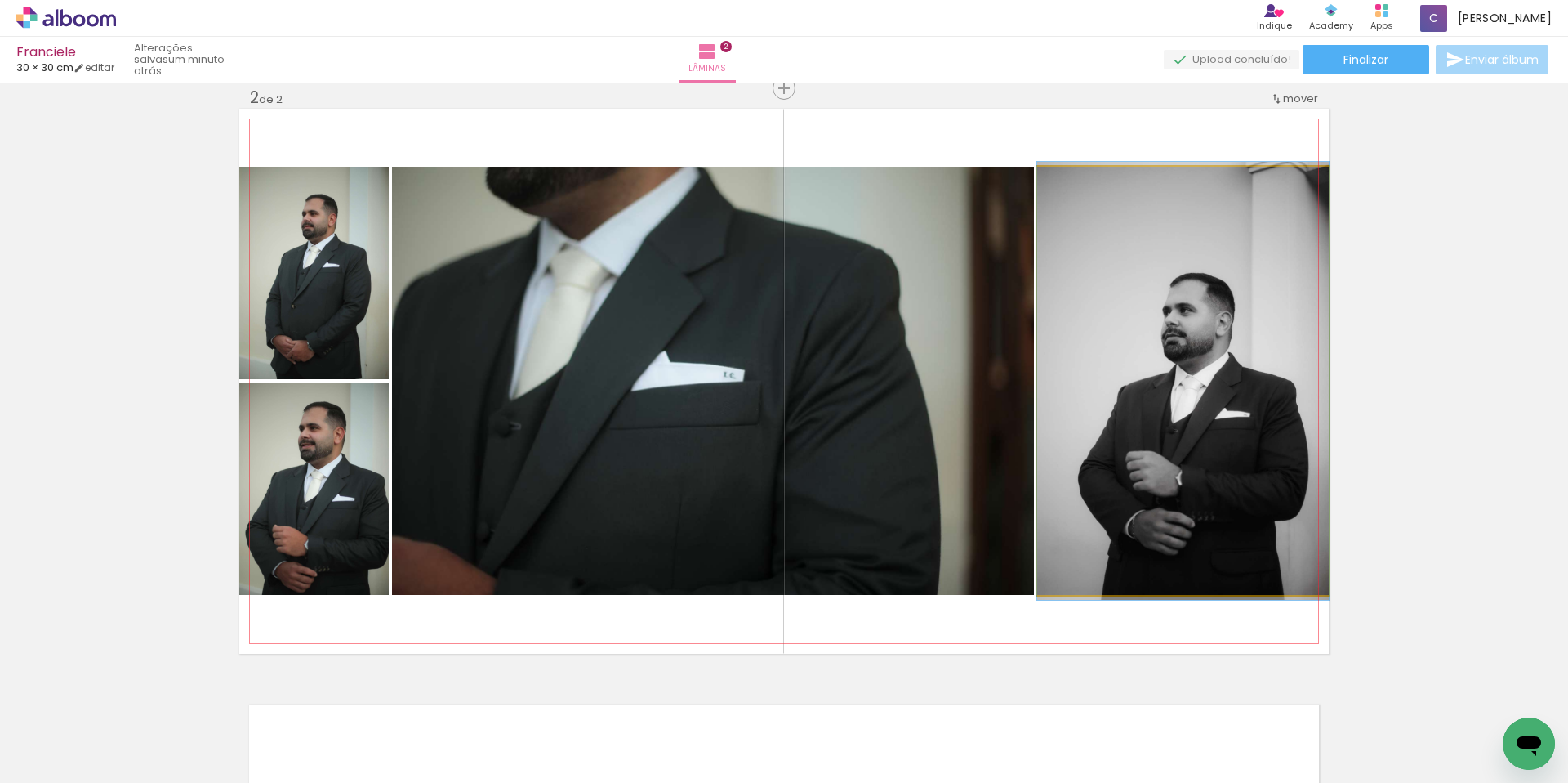
click at [1192, 359] on quentale-photo at bounding box center [1183, 380] width 292 height 428
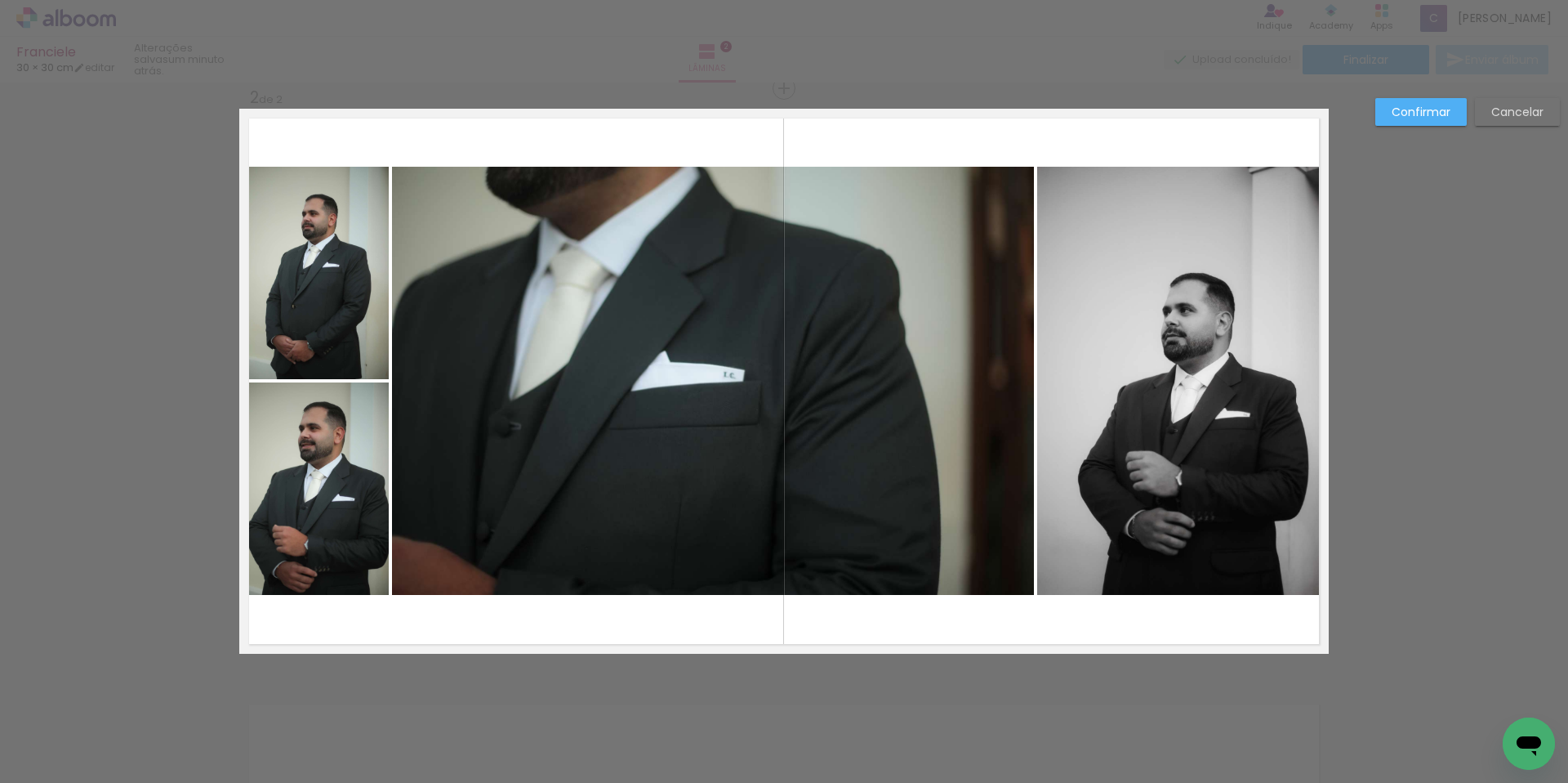
click at [1194, 371] on quentale-photo at bounding box center [1183, 380] width 292 height 428
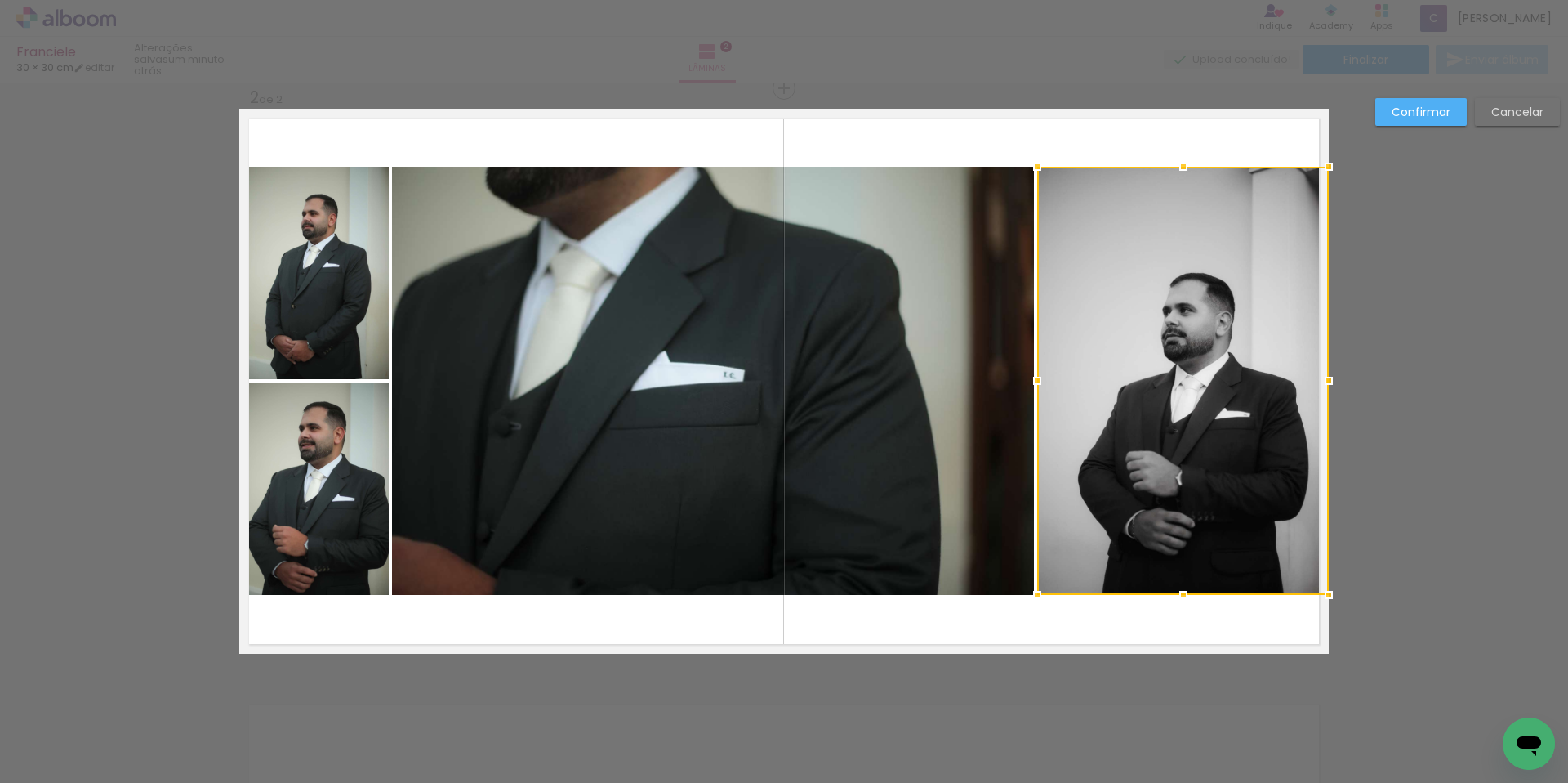
click at [1171, 394] on div at bounding box center [1183, 380] width 292 height 428
drag, startPoint x: 1163, startPoint y: 341, endPoint x: 1150, endPoint y: 331, distance: 16.4
click at [1150, 331] on div at bounding box center [1183, 380] width 292 height 428
click at [1149, 338] on div at bounding box center [1183, 380] width 292 height 428
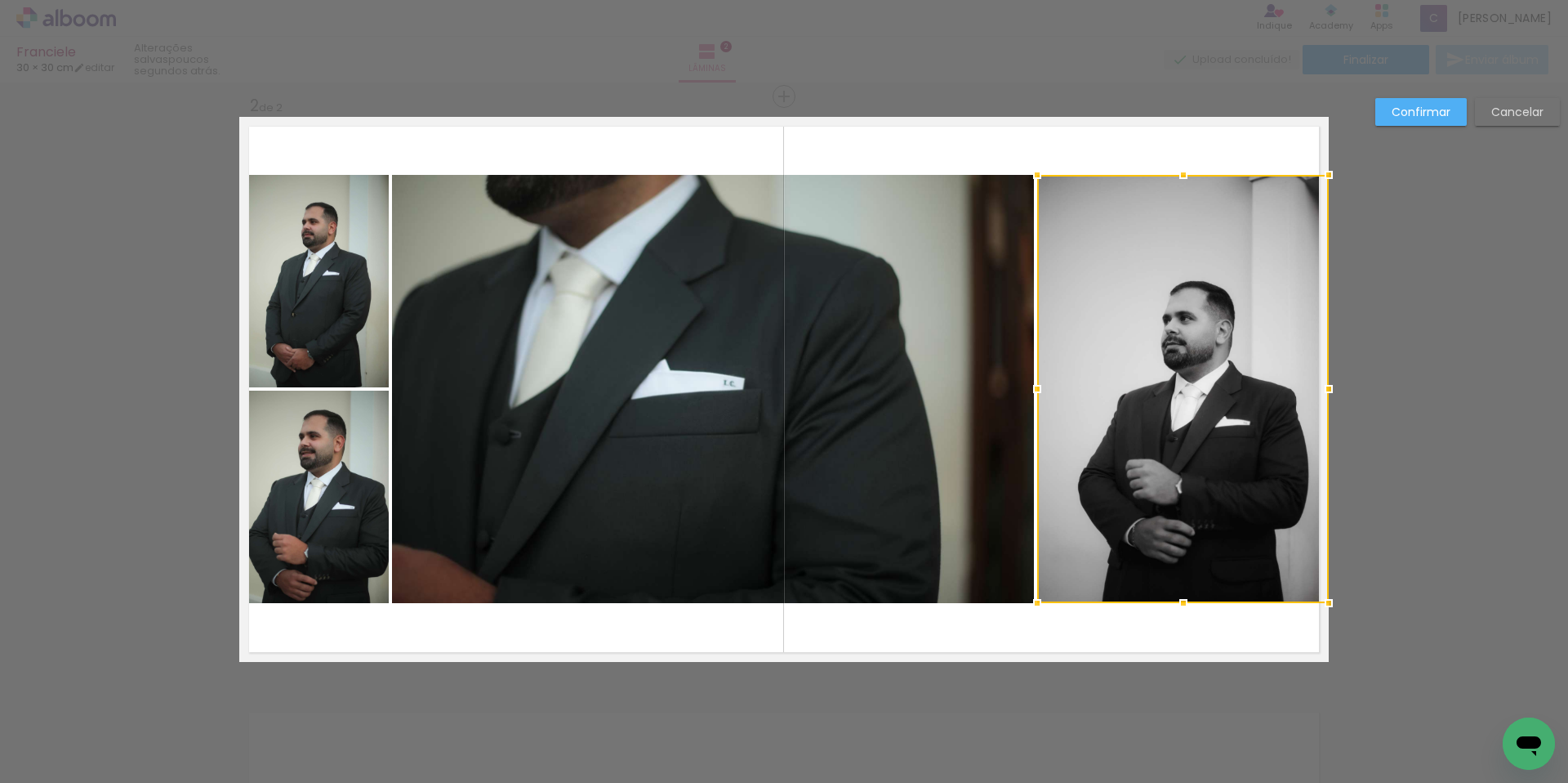
scroll to position [587, 0]
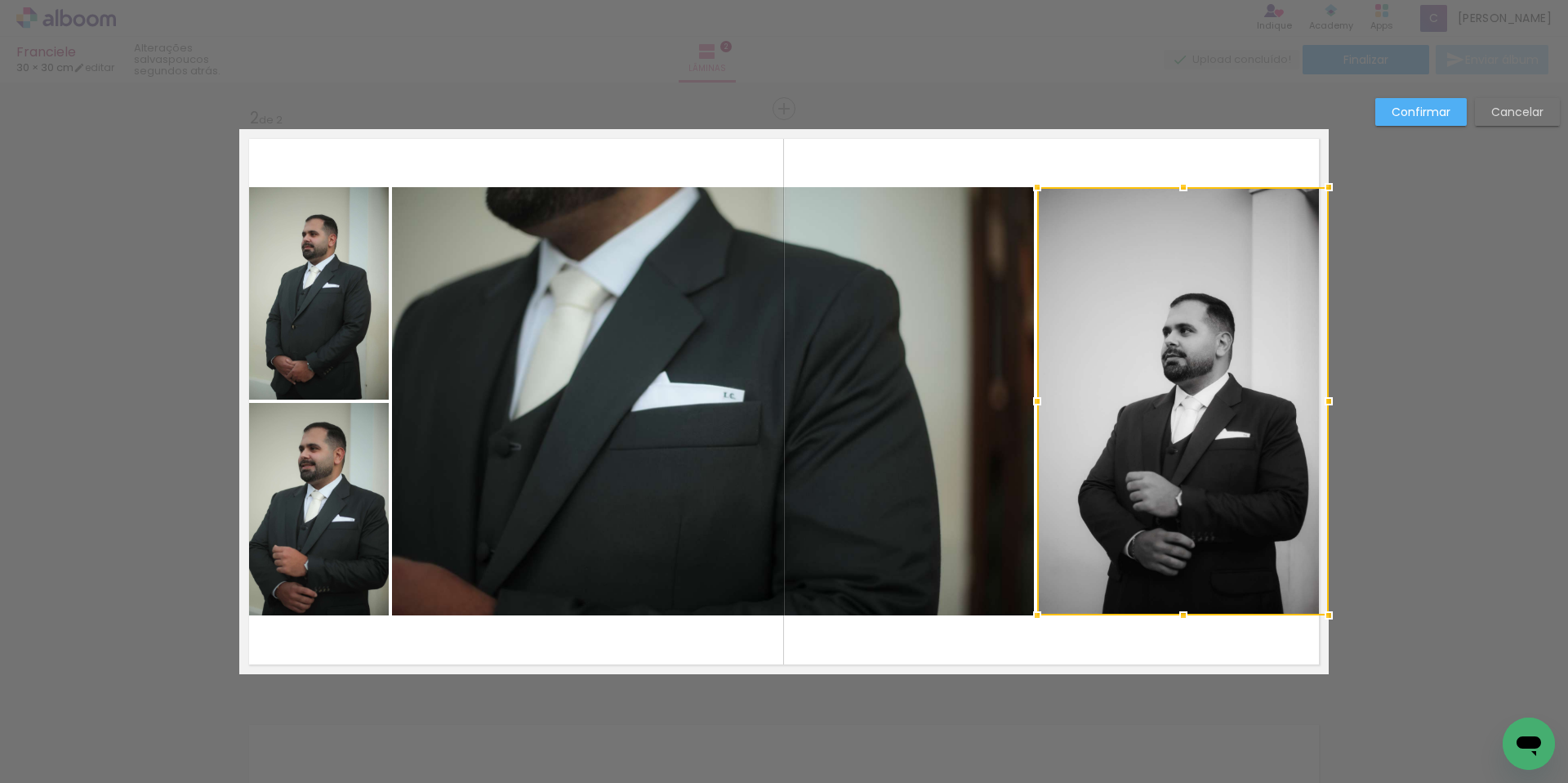
click at [1445, 453] on div "Confirmar Cancelar" at bounding box center [784, 394] width 1568 height 1797
click at [1382, 102] on paper-button "Confirmar" at bounding box center [1420, 112] width 91 height 28
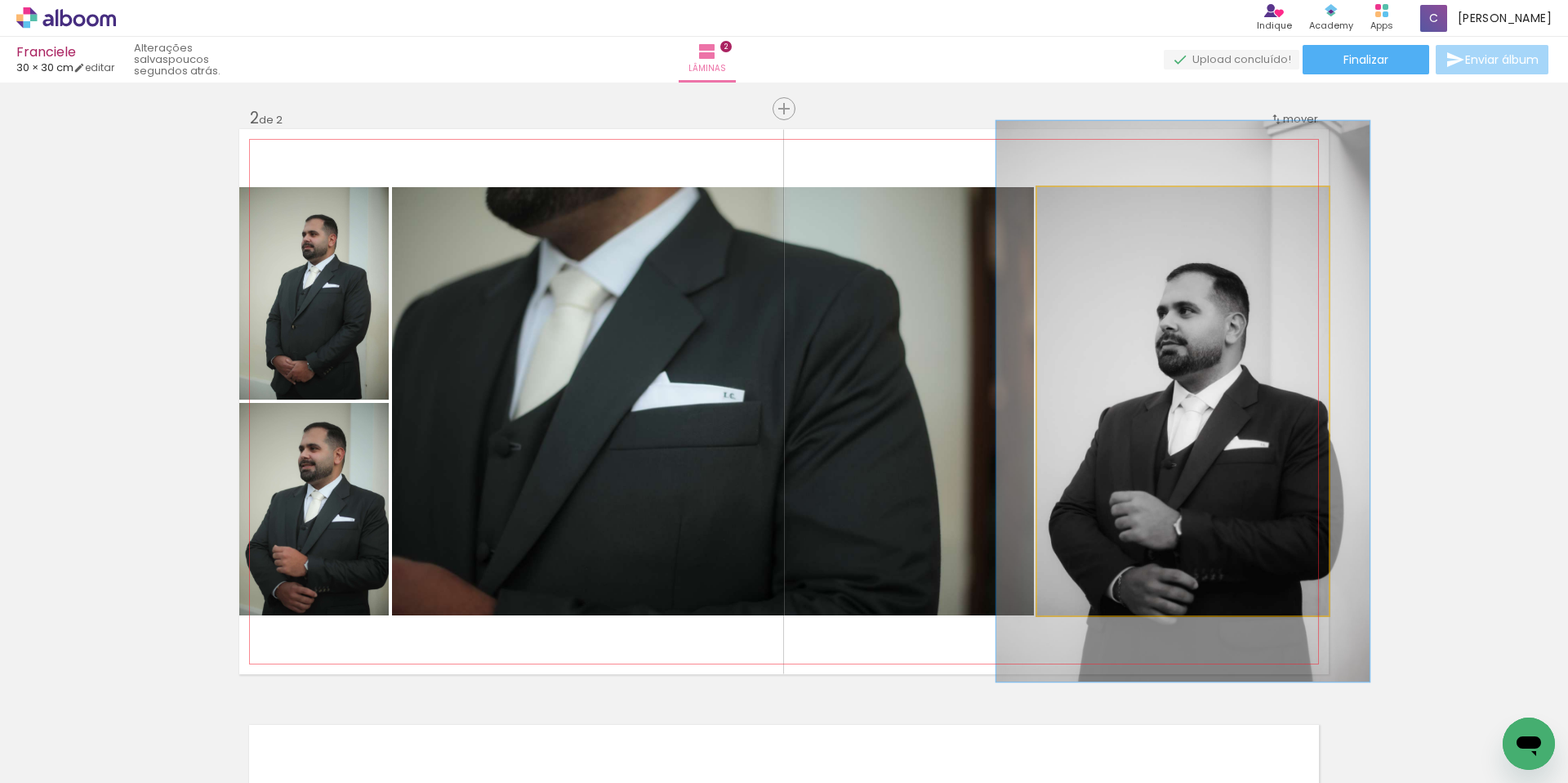
drag, startPoint x: 1070, startPoint y: 212, endPoint x: 1086, endPoint y: 212, distance: 16.0
type paper-slider "128"
click at [1086, 212] on div at bounding box center [1091, 204] width 26 height 26
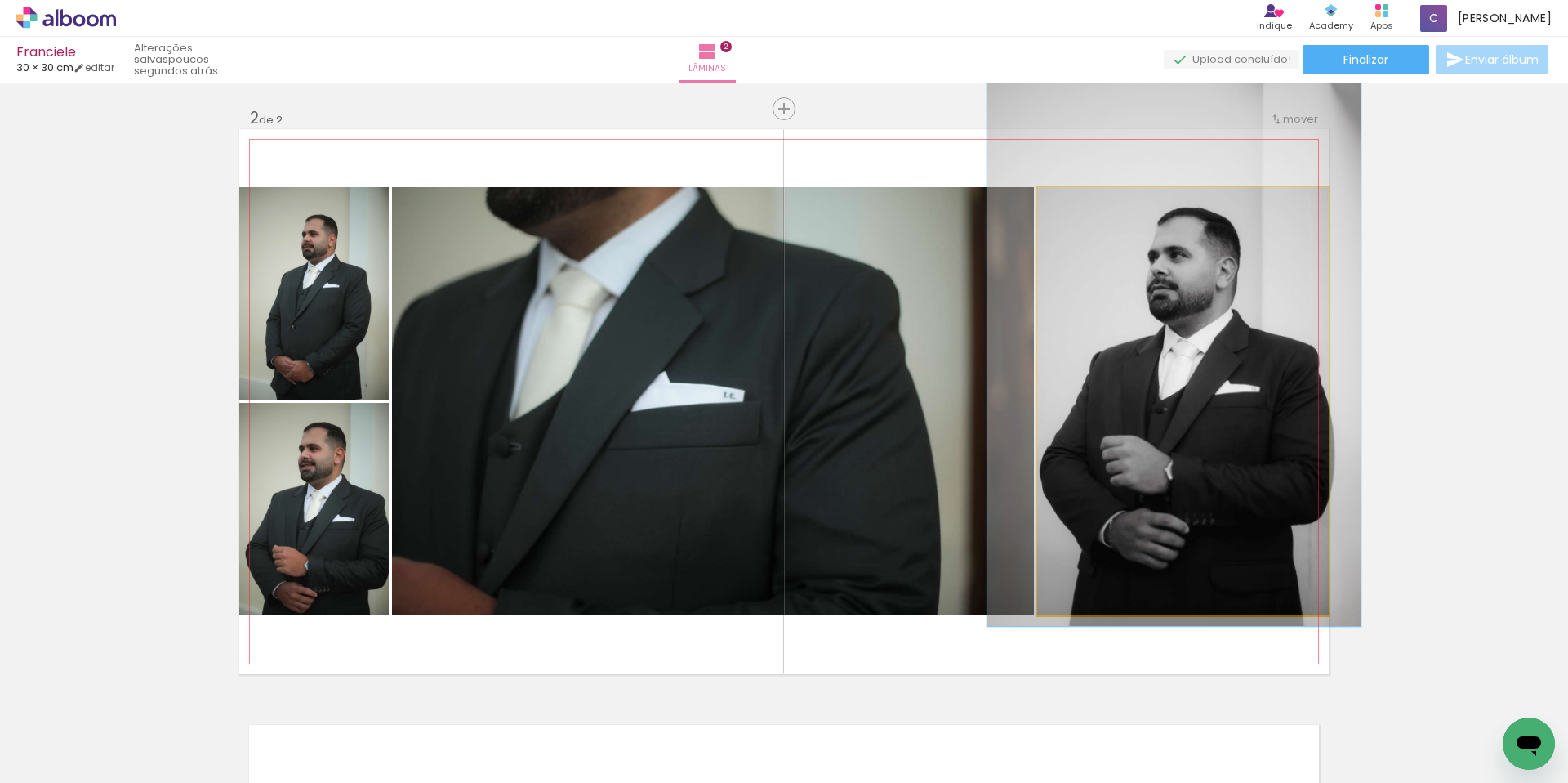
drag, startPoint x: 1187, startPoint y: 350, endPoint x: 1179, endPoint y: 295, distance: 55.6
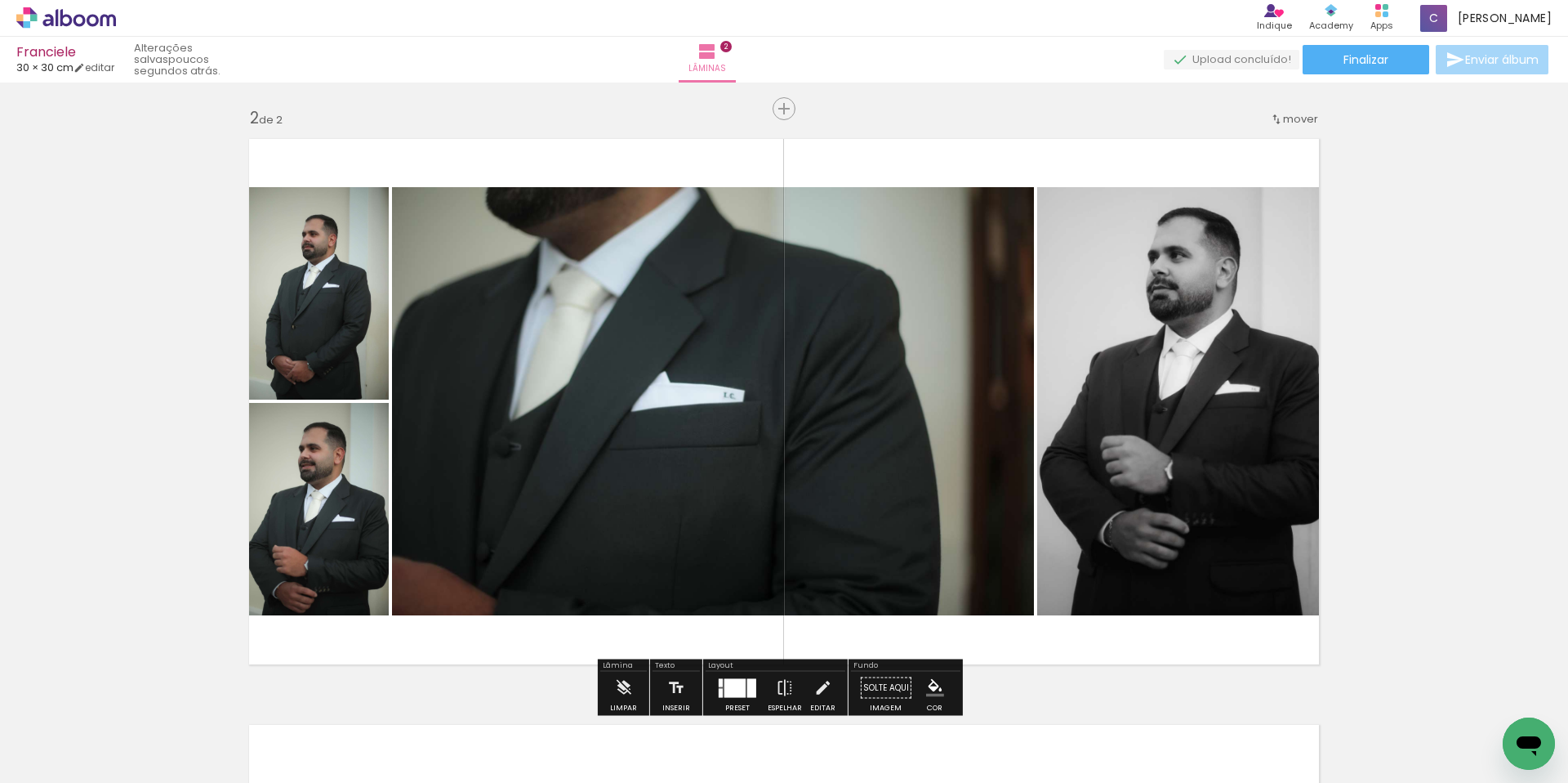
click at [1518, 324] on div "Inserir lâmina 1 de 2 Inserir lâmina 2 de 2" at bounding box center [784, 380] width 1568 height 1758
click at [304, 495] on quentale-photo at bounding box center [313, 509] width 149 height 213
click at [1478, 280] on div "Inserir lâmina 1 de 2 Inserir lâmina 2 de 2" at bounding box center [784, 380] width 1568 height 1758
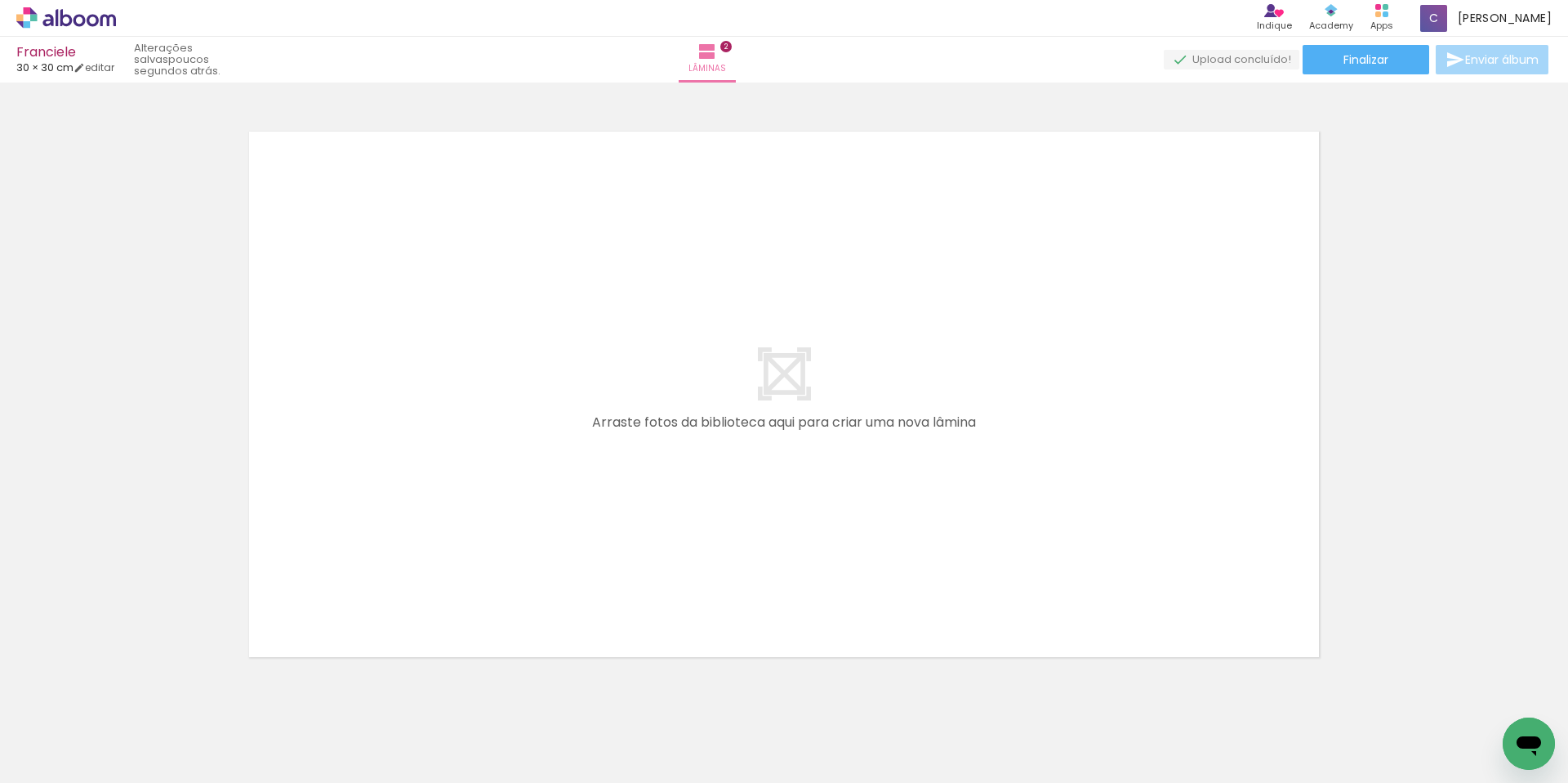
scroll to position [1183, 0]
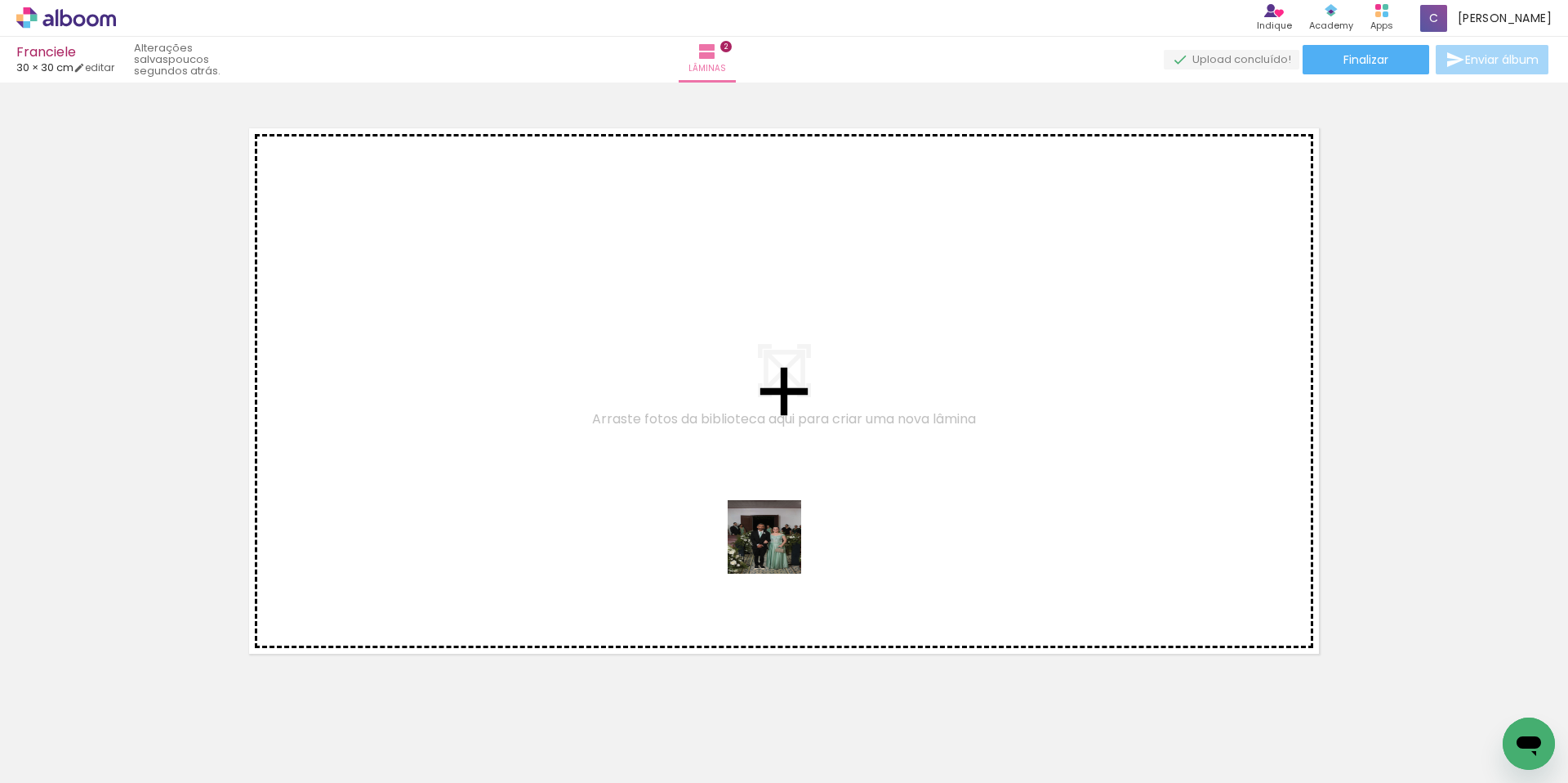
drag, startPoint x: 997, startPoint y: 744, endPoint x: 930, endPoint y: 616, distance: 144.5
click at [589, 434] on quentale-workspace at bounding box center [784, 391] width 1568 height 783
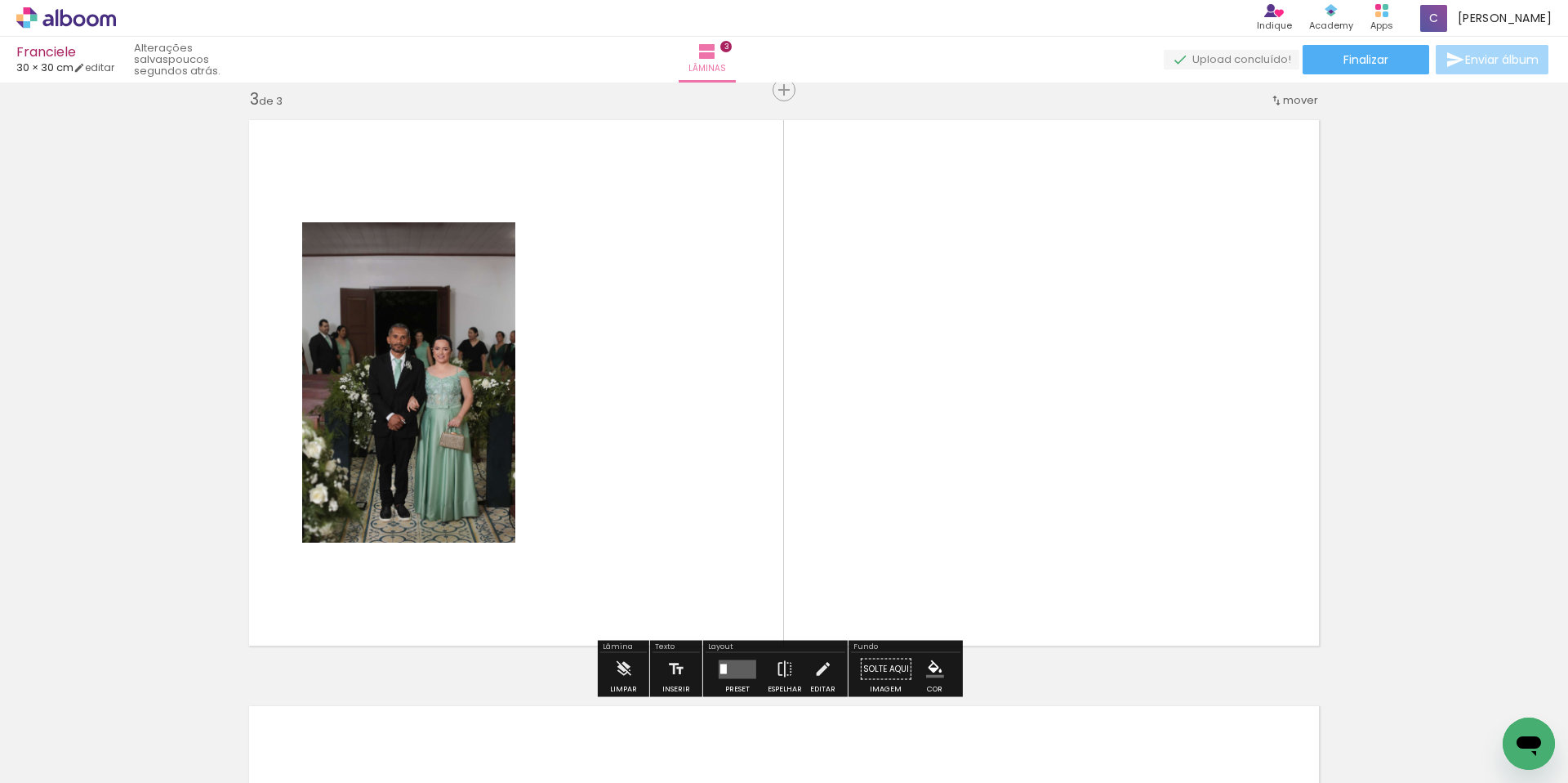
scroll to position [1193, 0]
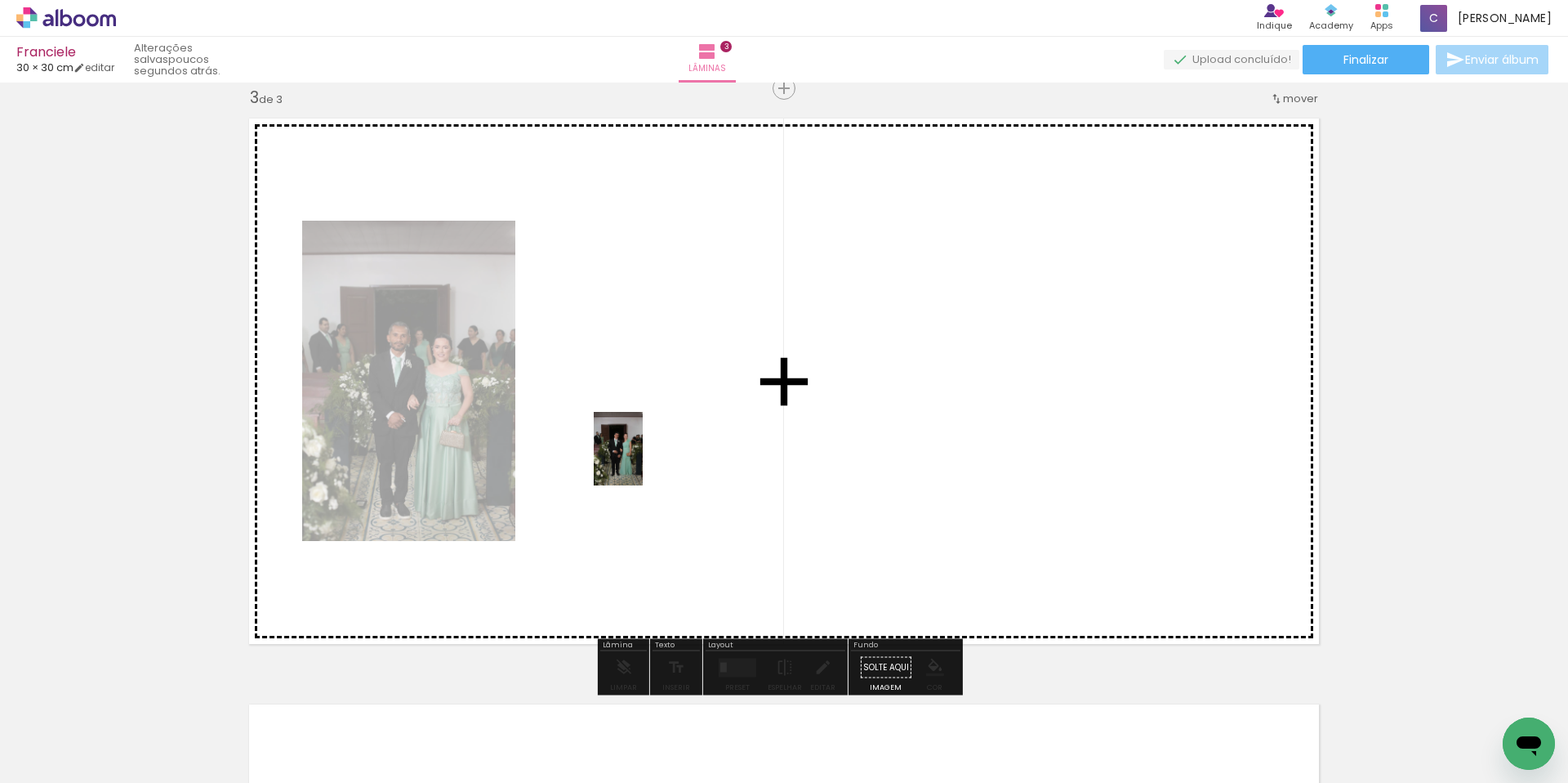
drag, startPoint x: 1089, startPoint y: 725, endPoint x: 627, endPoint y: 450, distance: 537.7
click at [627, 450] on quentale-workspace at bounding box center [784, 391] width 1568 height 783
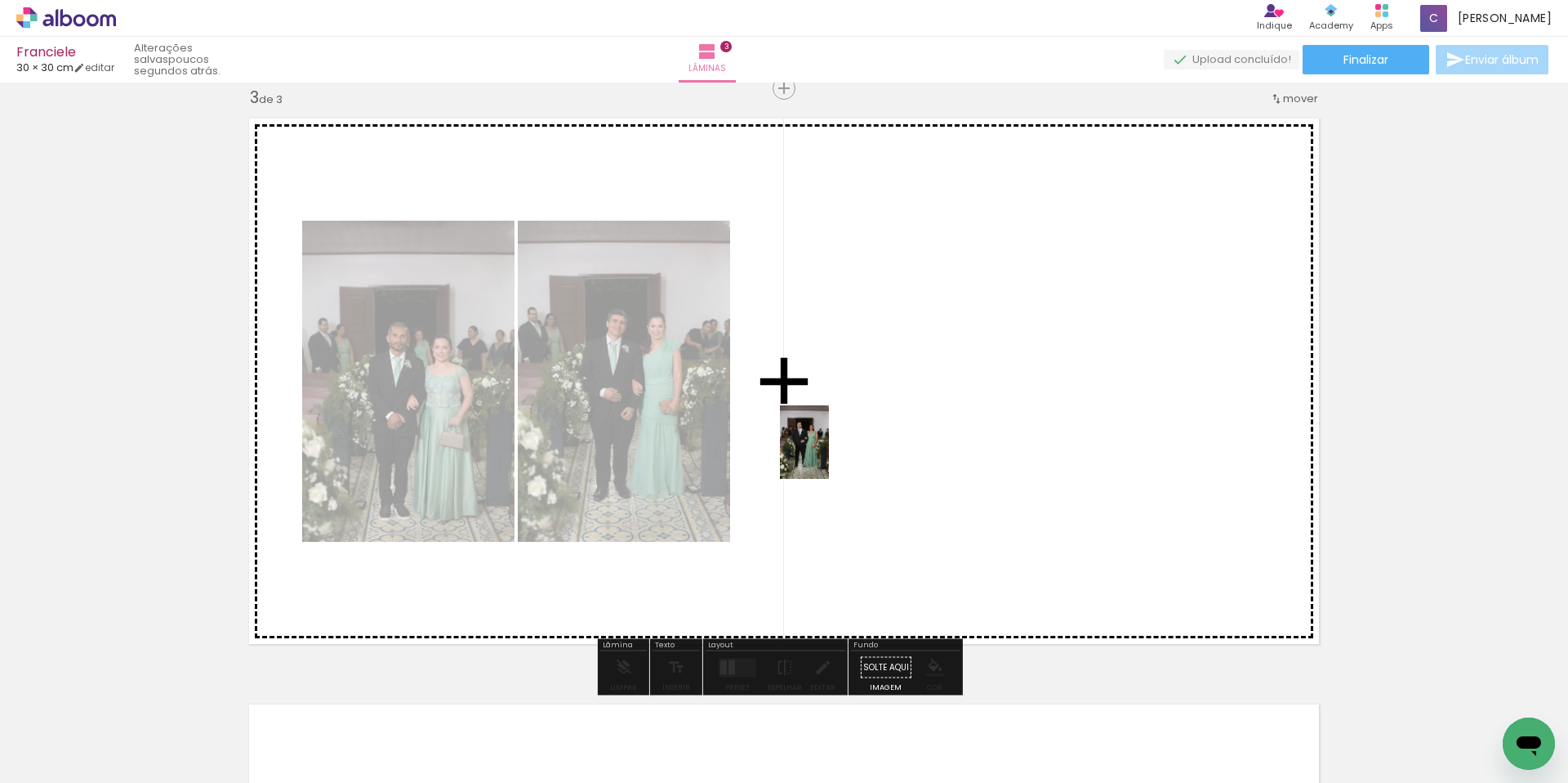
drag, startPoint x: 1157, startPoint y: 710, endPoint x: 829, endPoint y: 454, distance: 416.1
click at [829, 454] on quentale-workspace at bounding box center [784, 391] width 1568 height 783
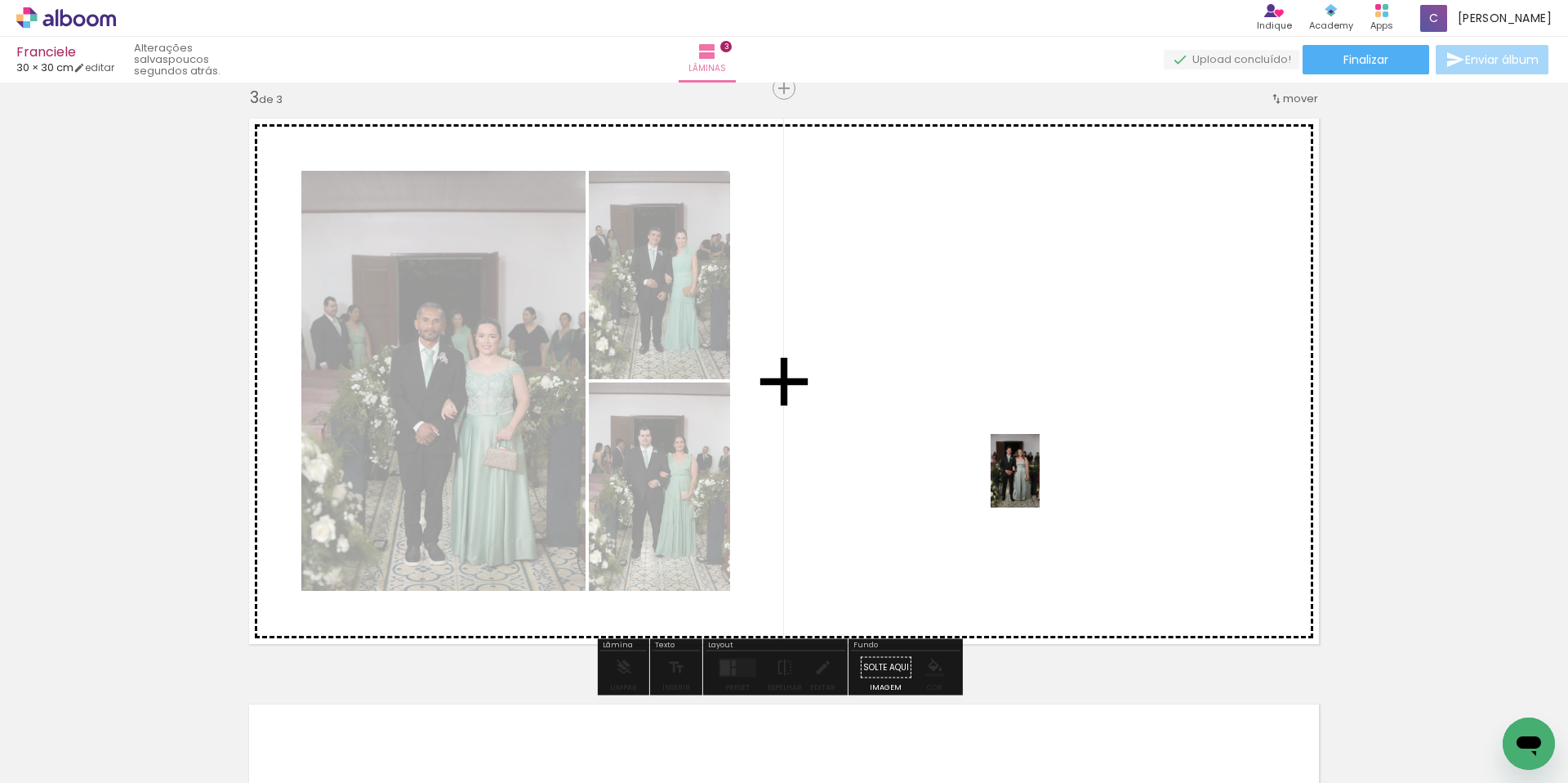
drag, startPoint x: 1268, startPoint y: 750, endPoint x: 1040, endPoint y: 482, distance: 351.9
click at [1040, 482] on quentale-workspace at bounding box center [784, 391] width 1568 height 783
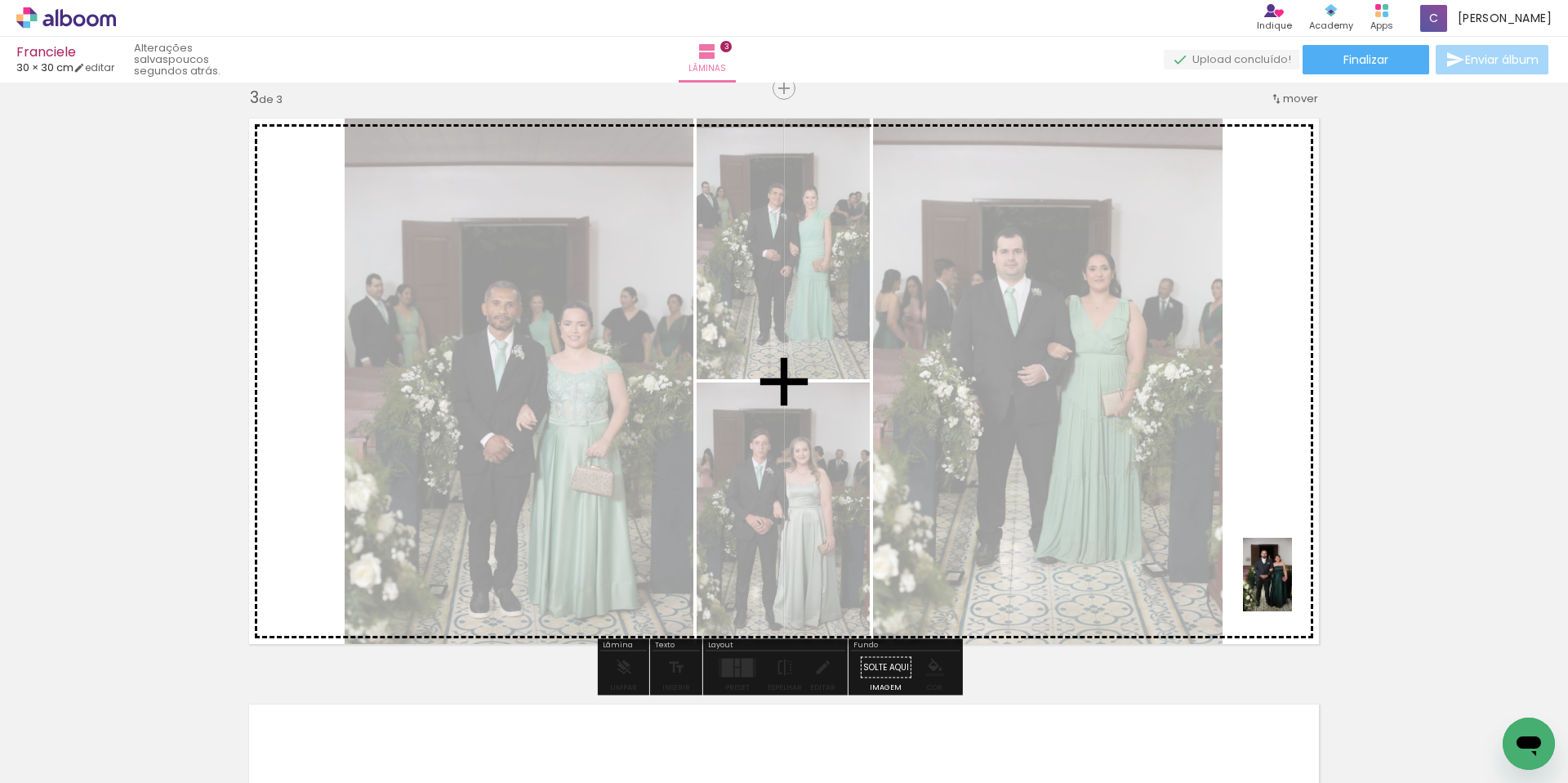
drag, startPoint x: 1363, startPoint y: 739, endPoint x: 1293, endPoint y: 586, distance: 168.3
click at [1293, 586] on quentale-workspace at bounding box center [784, 391] width 1568 height 783
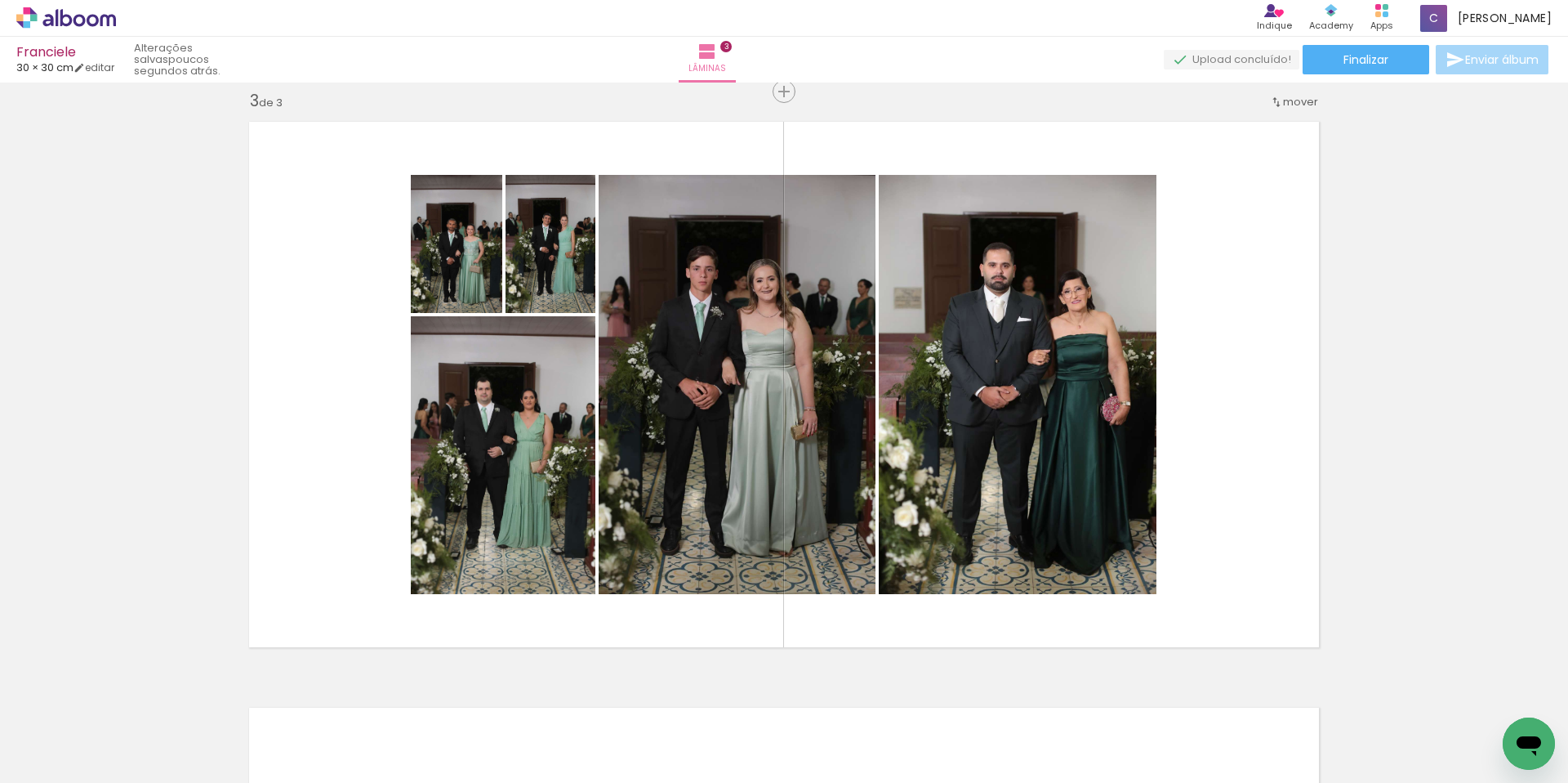
scroll to position [0, 740]
drag, startPoint x: 425, startPoint y: 782, endPoint x: 622, endPoint y: 782, distance: 197.0
click at [134, 782] on iron-horizontal-list at bounding box center [118, 732] width 32 height 102
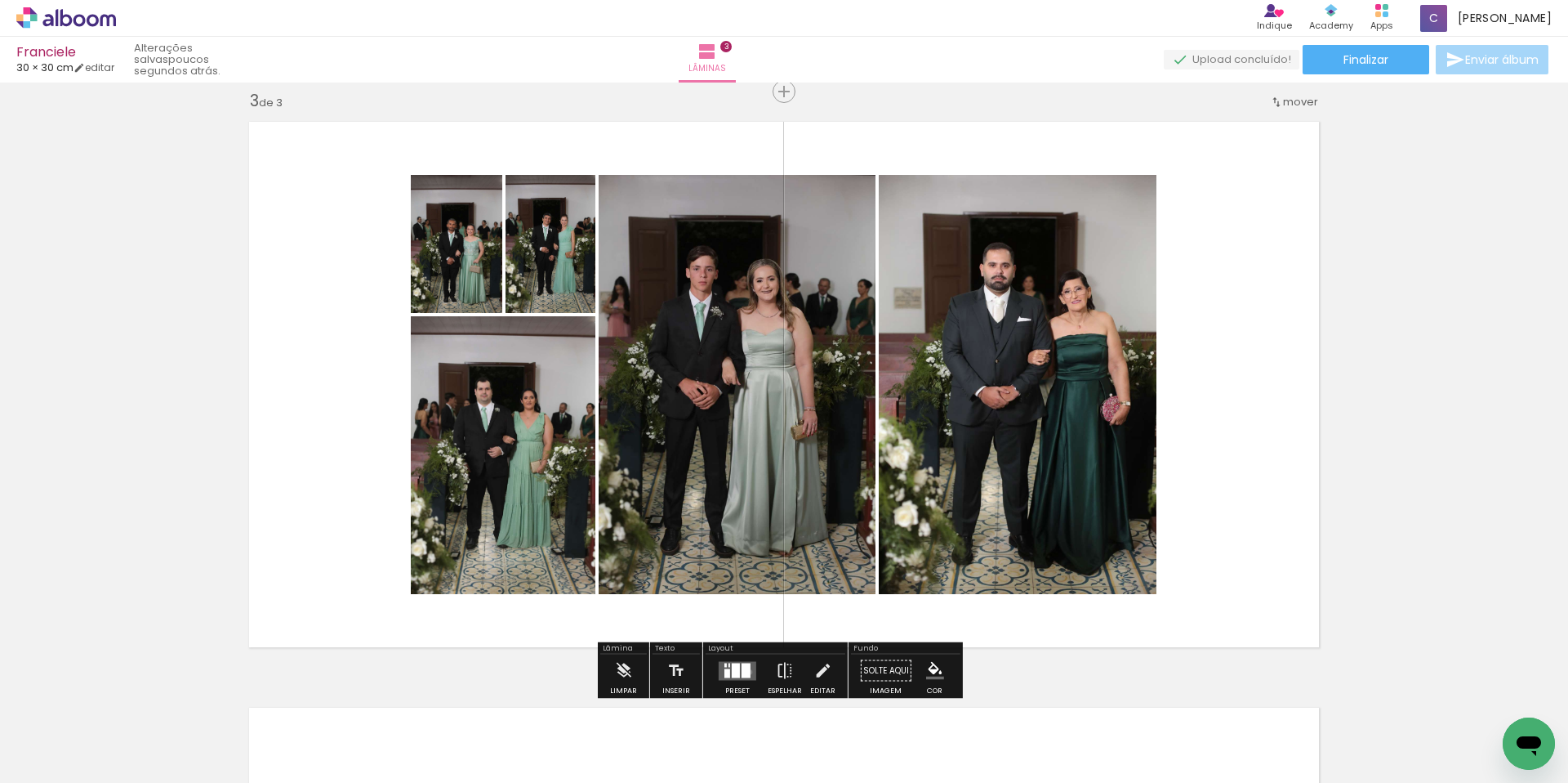
click at [746, 672] on div at bounding box center [746, 669] width 9 height 15
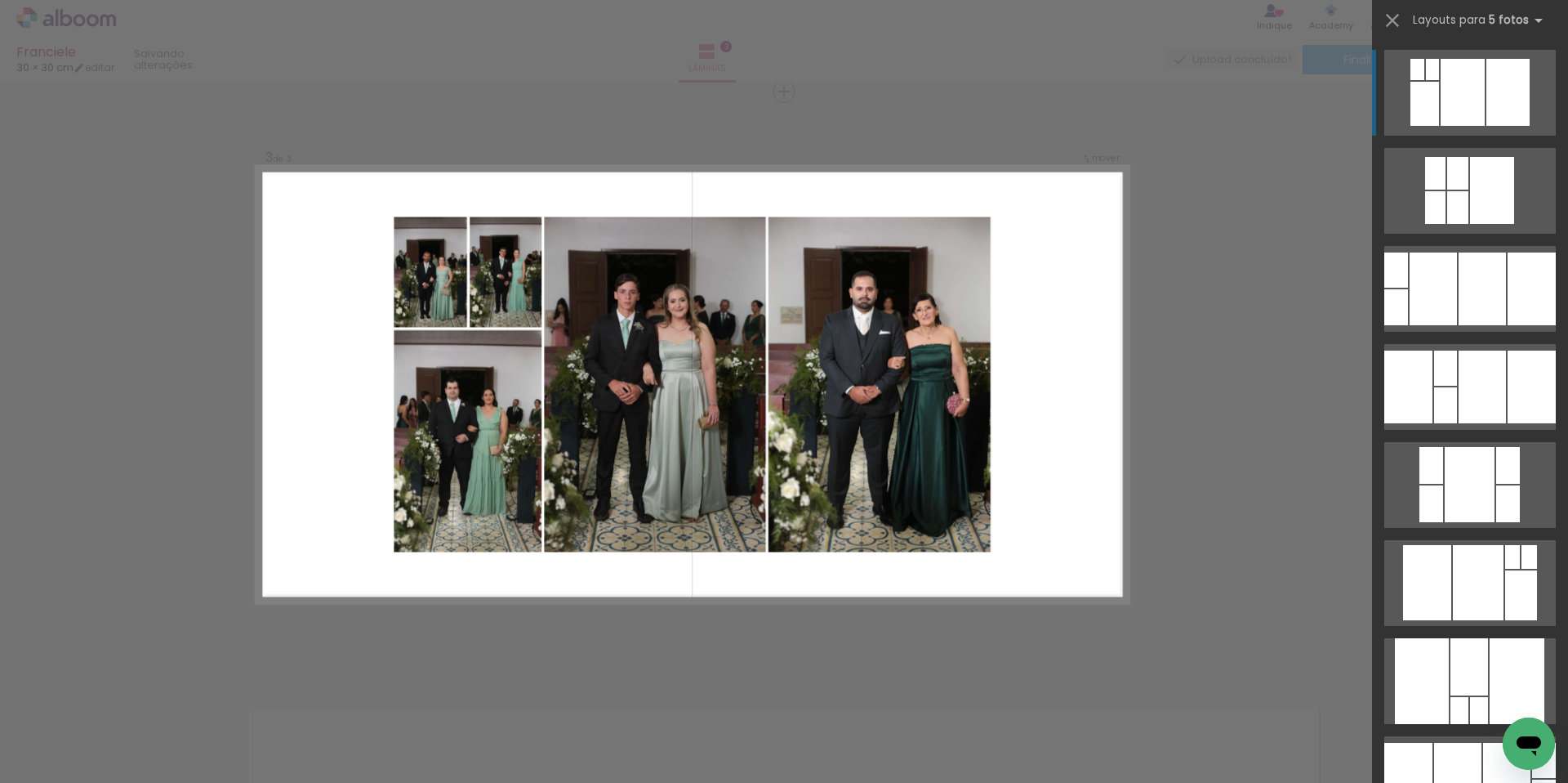
click at [743, 671] on div "Confirmar Cancelar" at bounding box center [784, 84] width 1568 height 2382
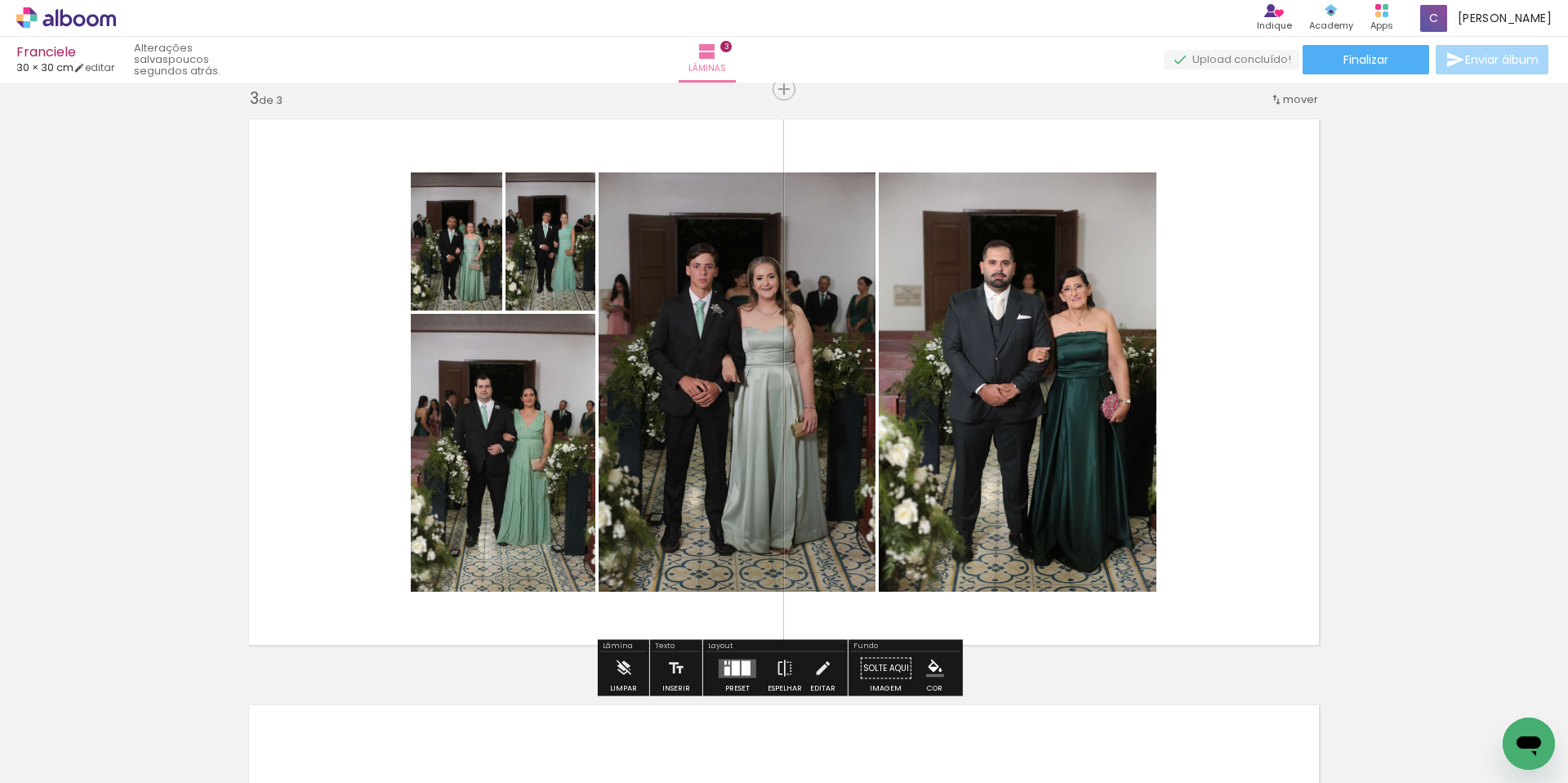
scroll to position [1193, 0]
click at [742, 671] on div at bounding box center [746, 666] width 9 height 15
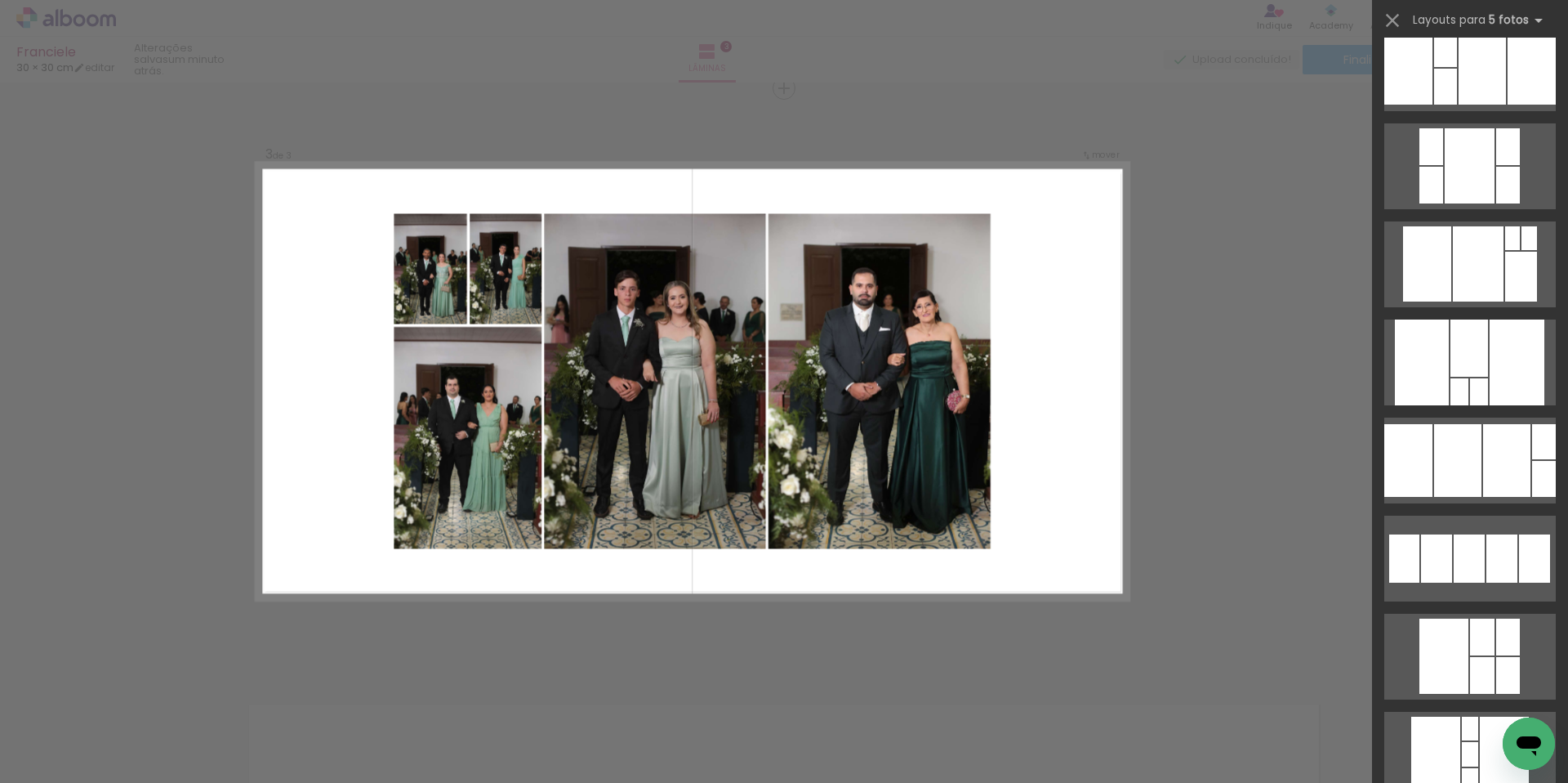
scroll to position [470, 0]
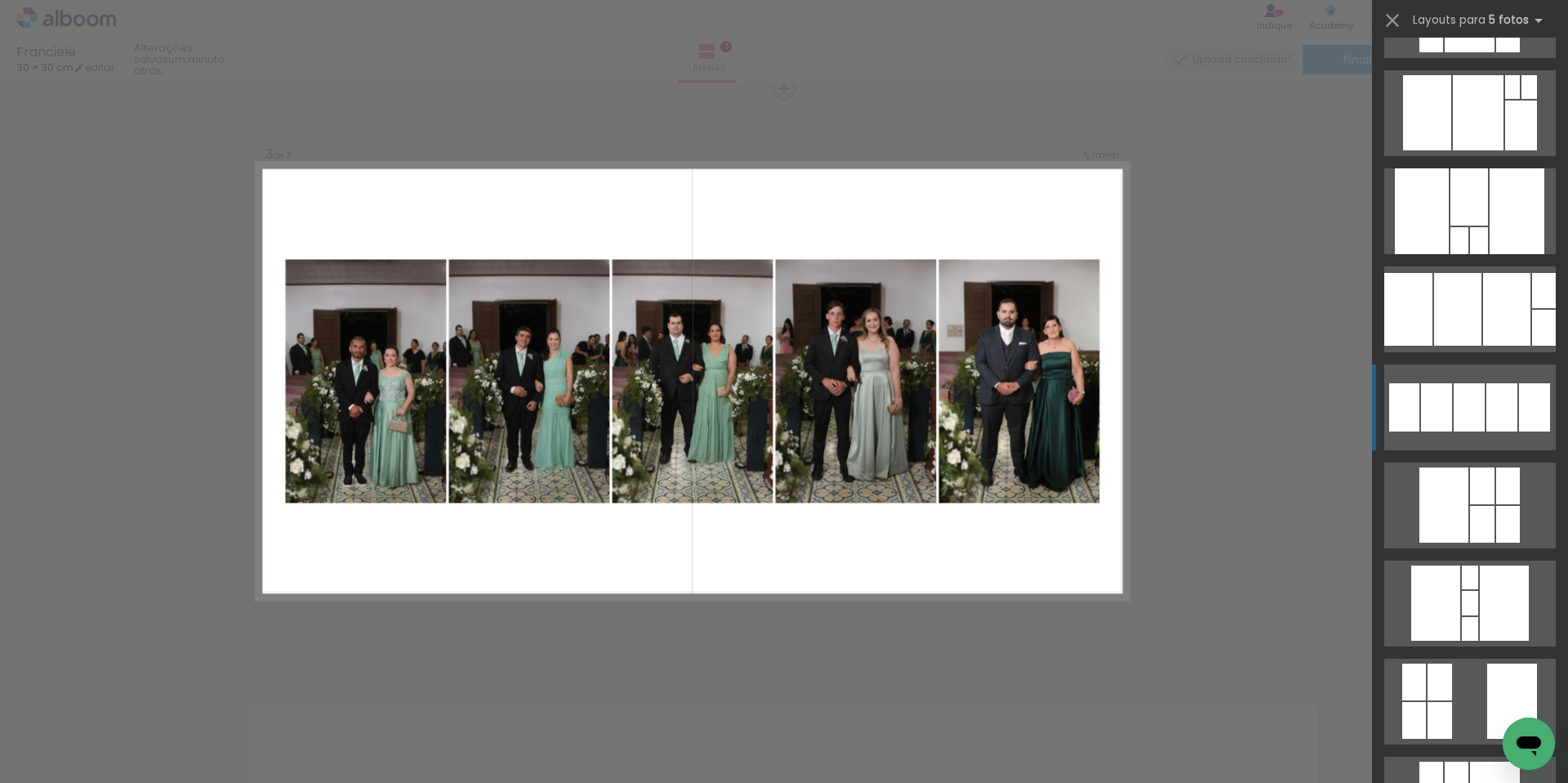
click at [1472, 407] on div at bounding box center [1469, 407] width 31 height 48
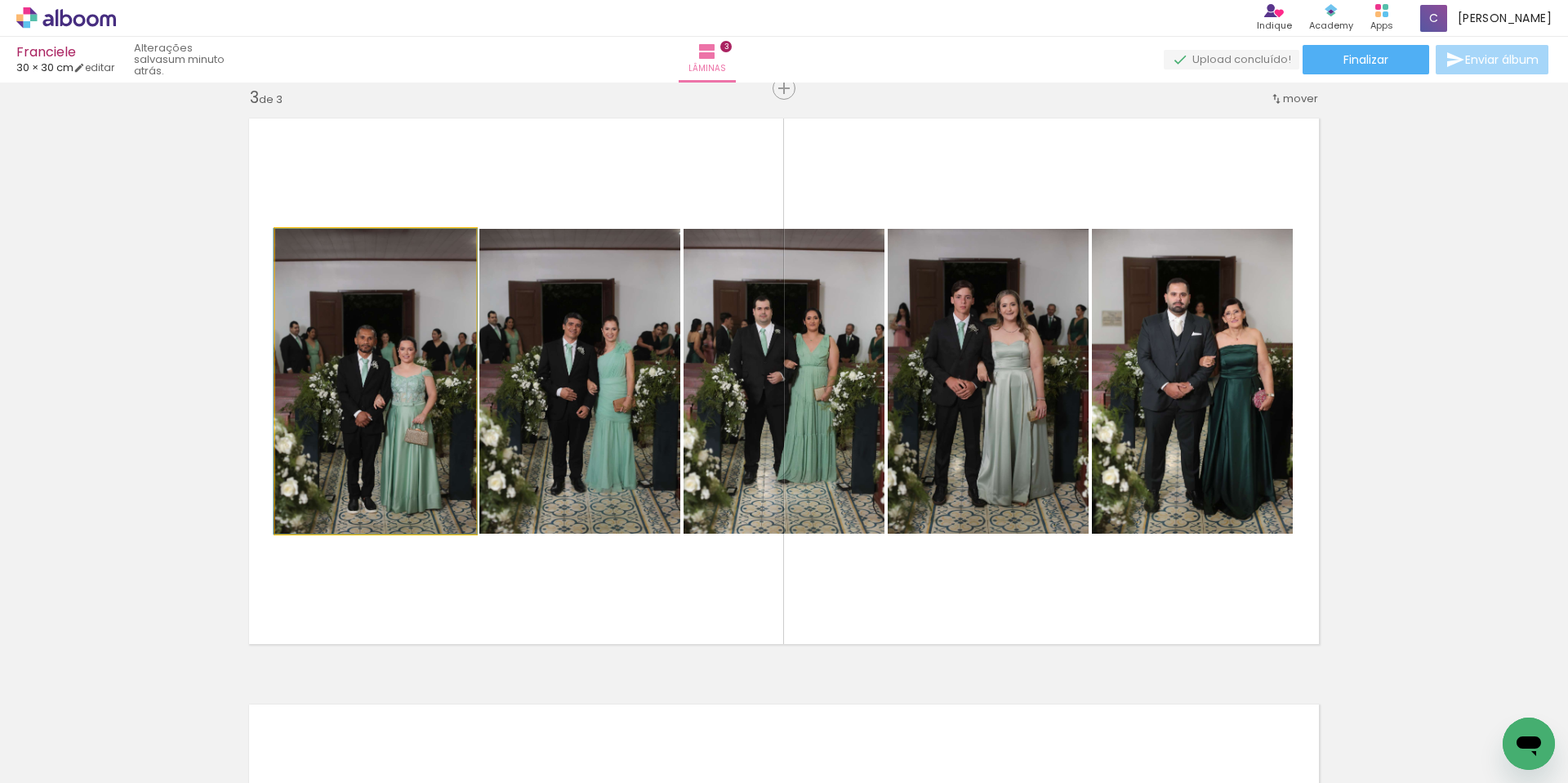
click at [383, 388] on quentale-photo at bounding box center [375, 381] width 201 height 305
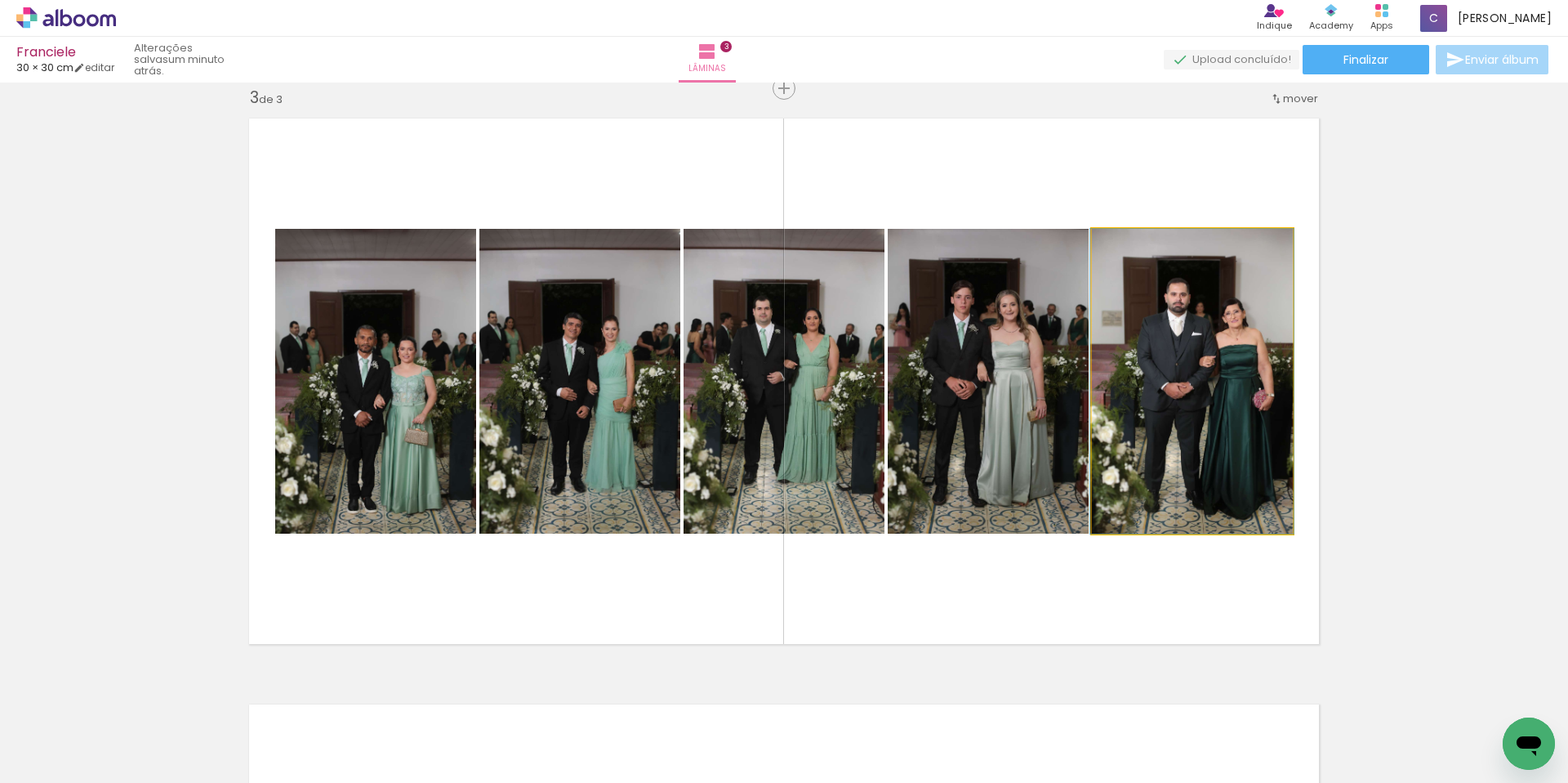
scroll to position [0, 740]
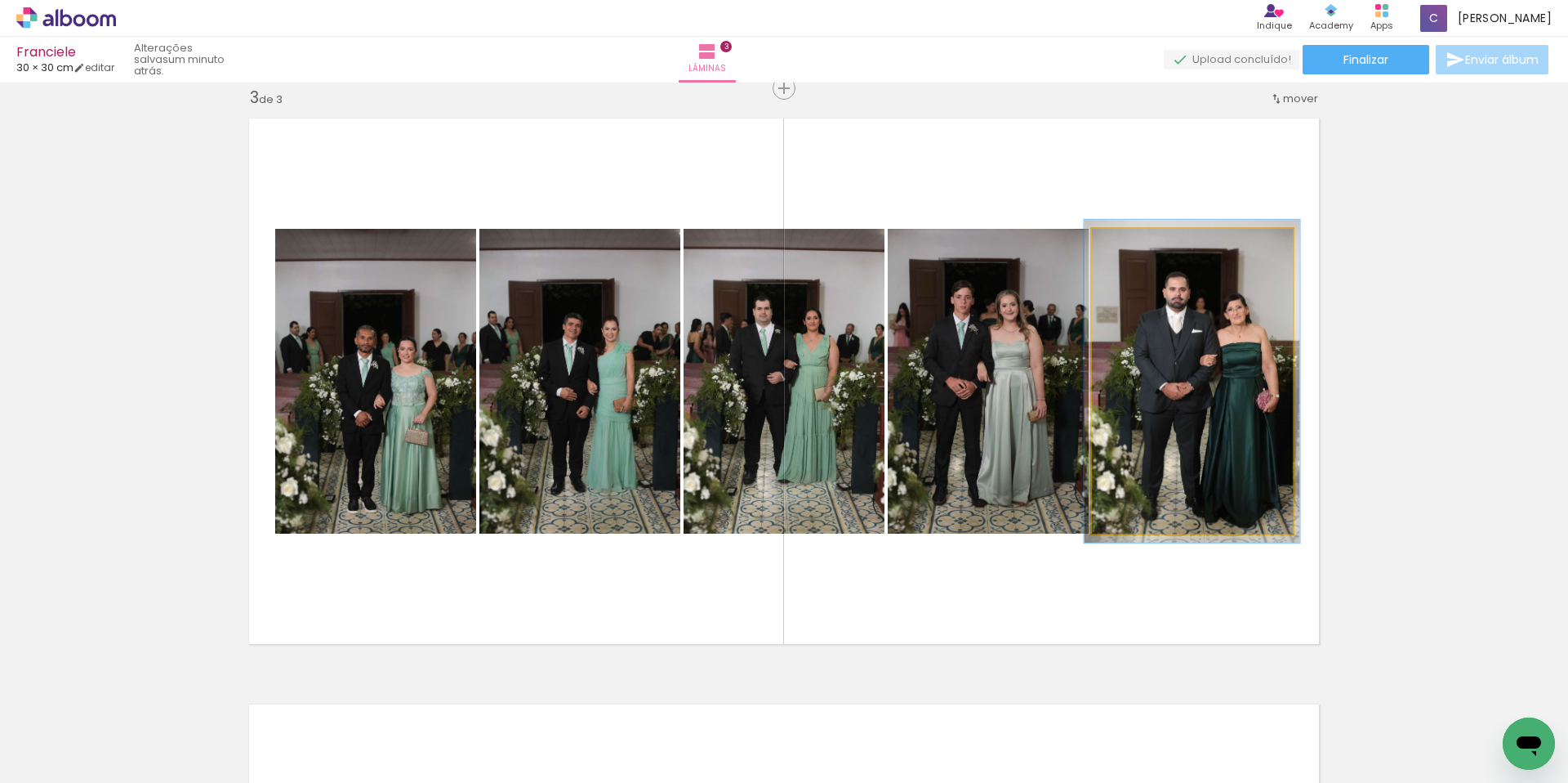
type paper-slider "106"
click at [1126, 252] on div at bounding box center [1134, 246] width 26 height 26
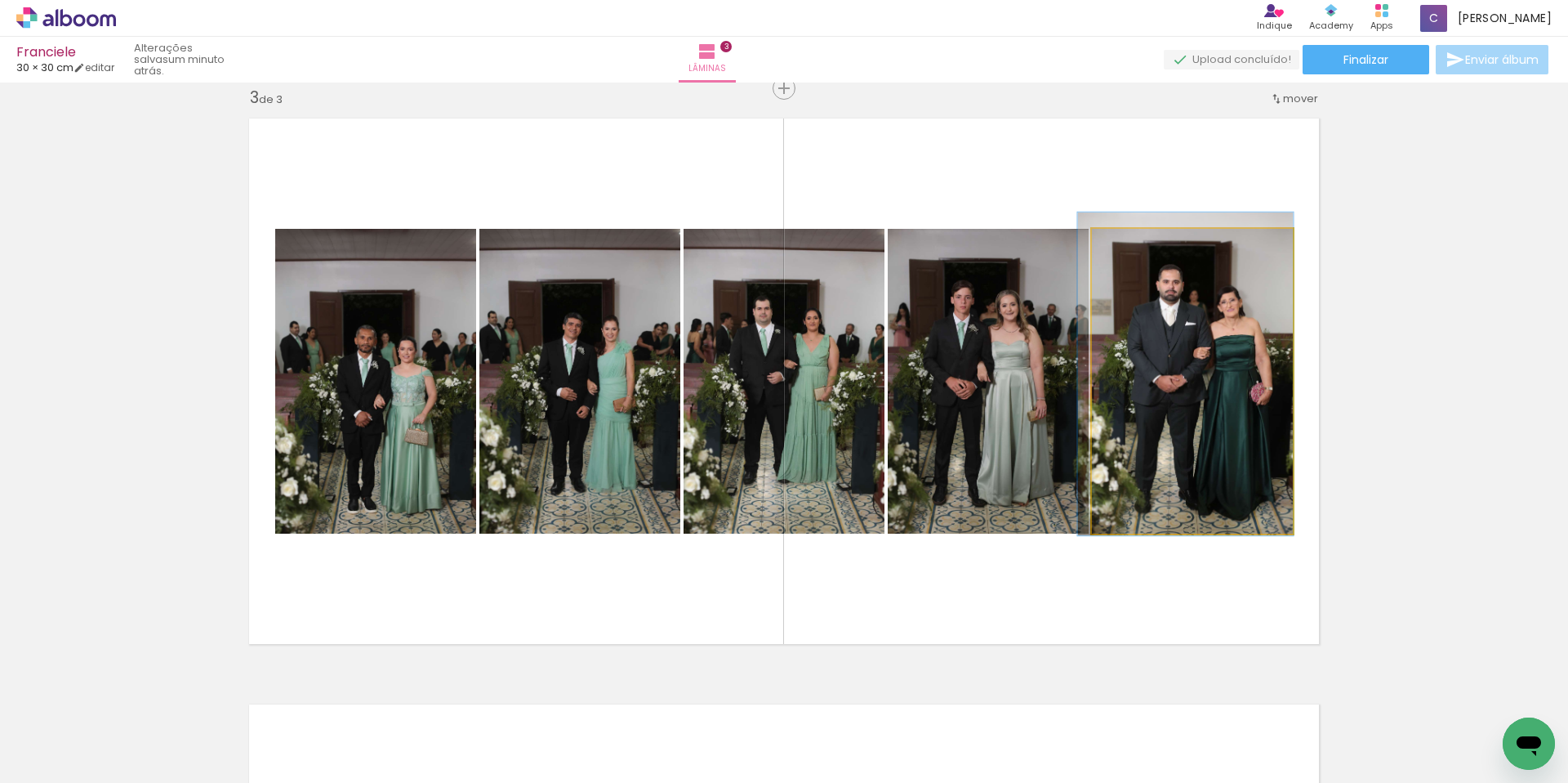
drag, startPoint x: 1225, startPoint y: 360, endPoint x: 1220, endPoint y: 353, distance: 8.6
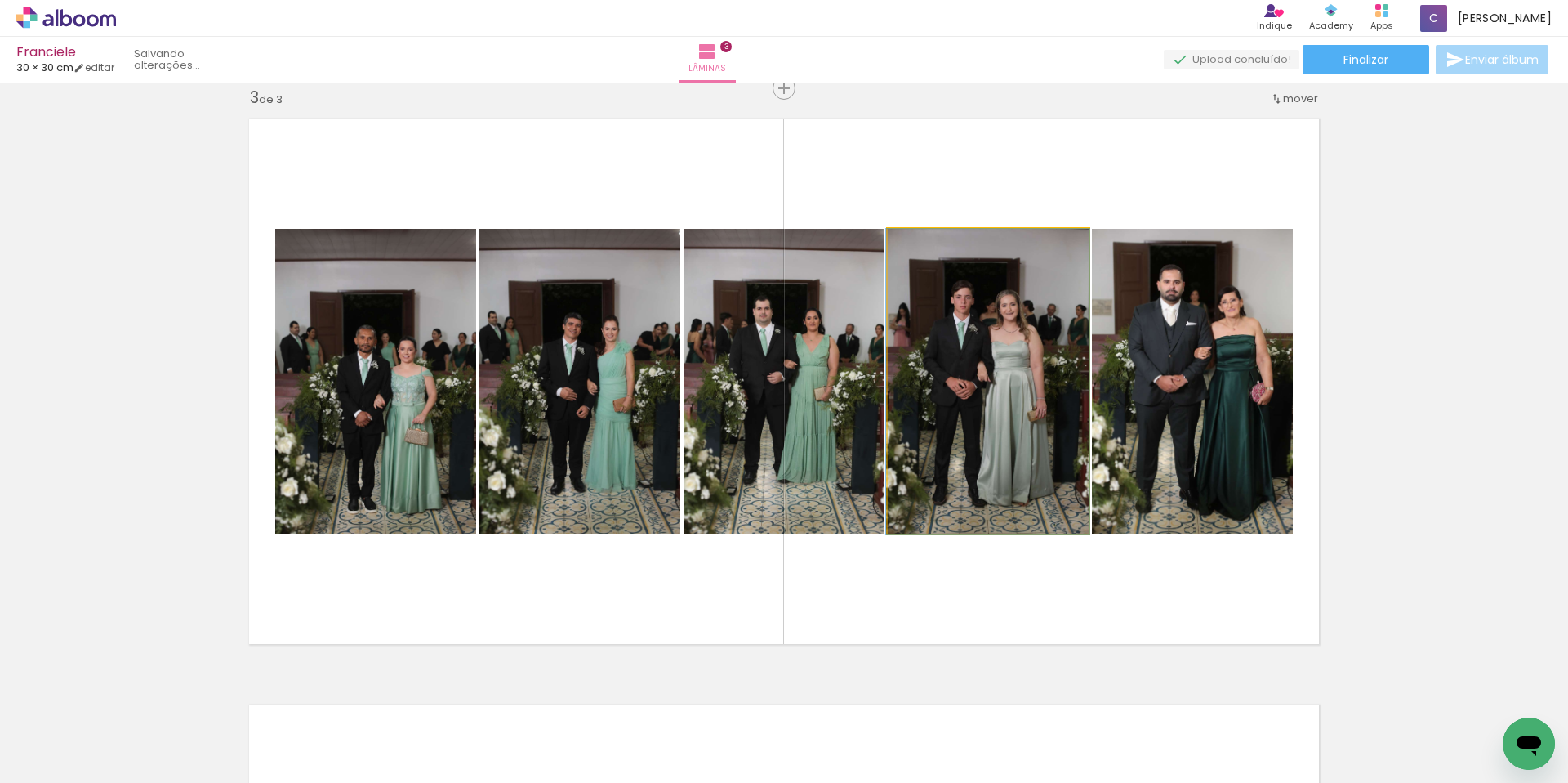
click at [994, 371] on quentale-photo at bounding box center [988, 381] width 201 height 305
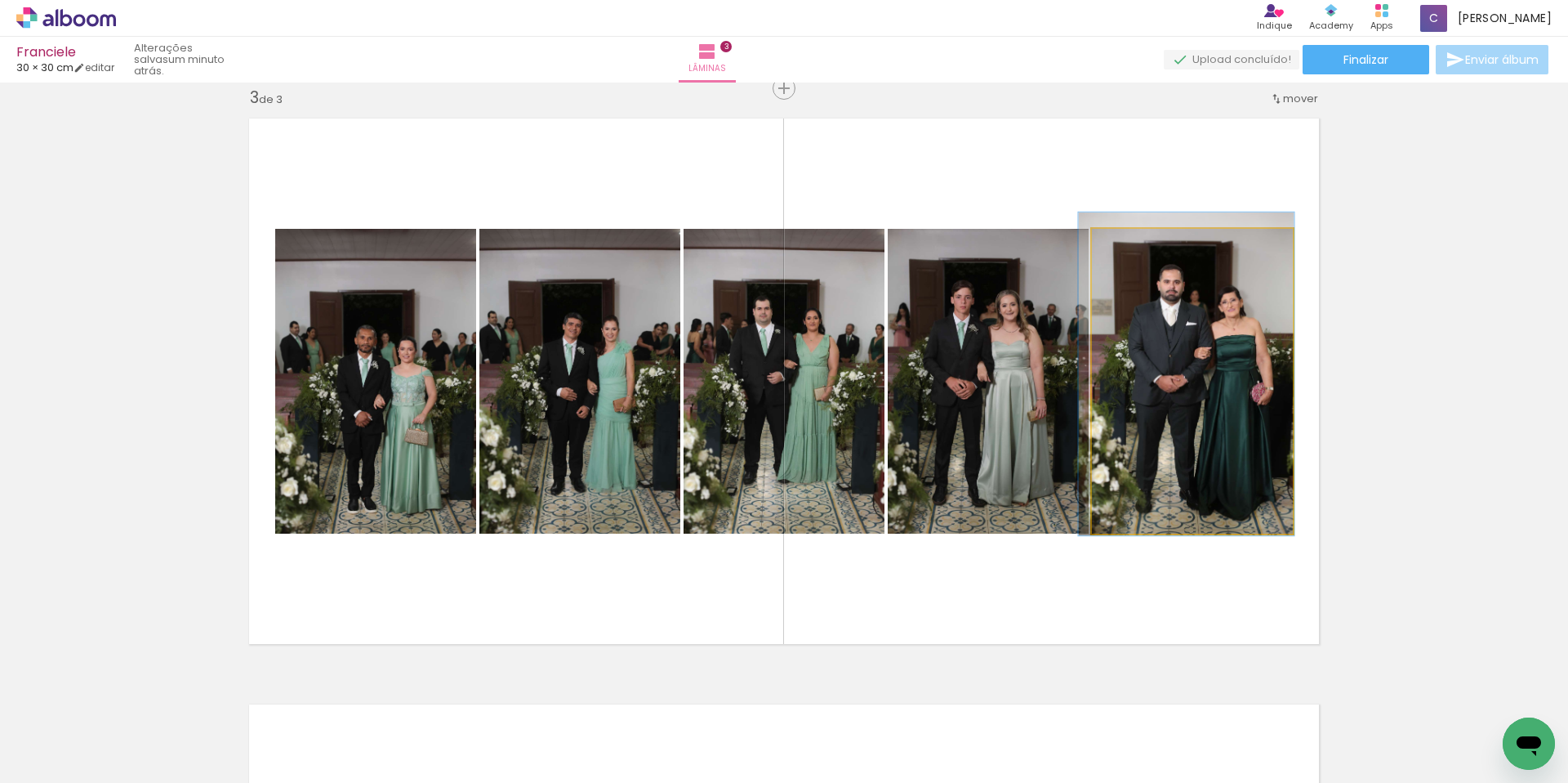
click at [1145, 412] on quentale-photo at bounding box center [1192, 381] width 201 height 305
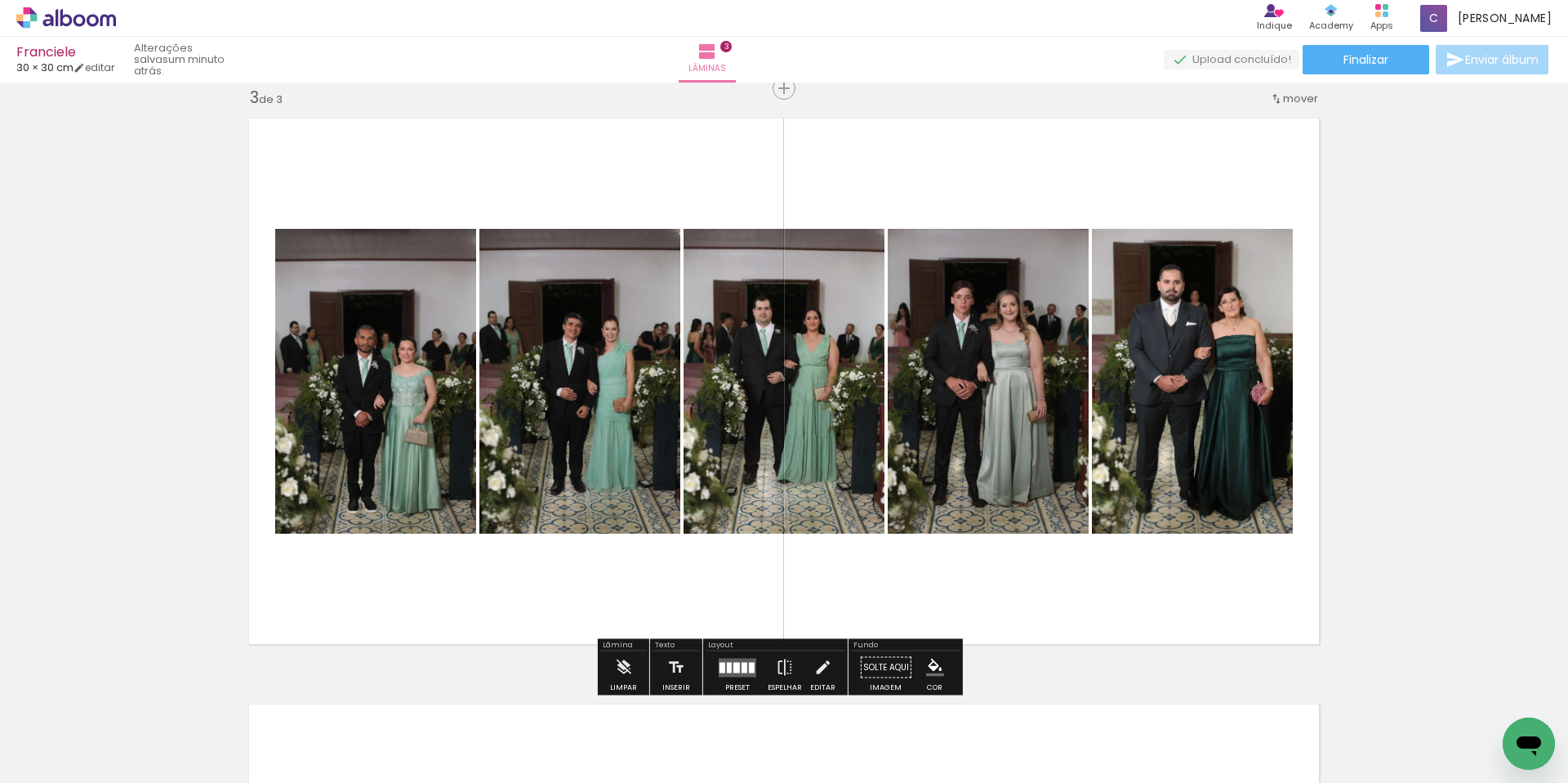
click at [1172, 387] on quentale-photo at bounding box center [1192, 381] width 201 height 305
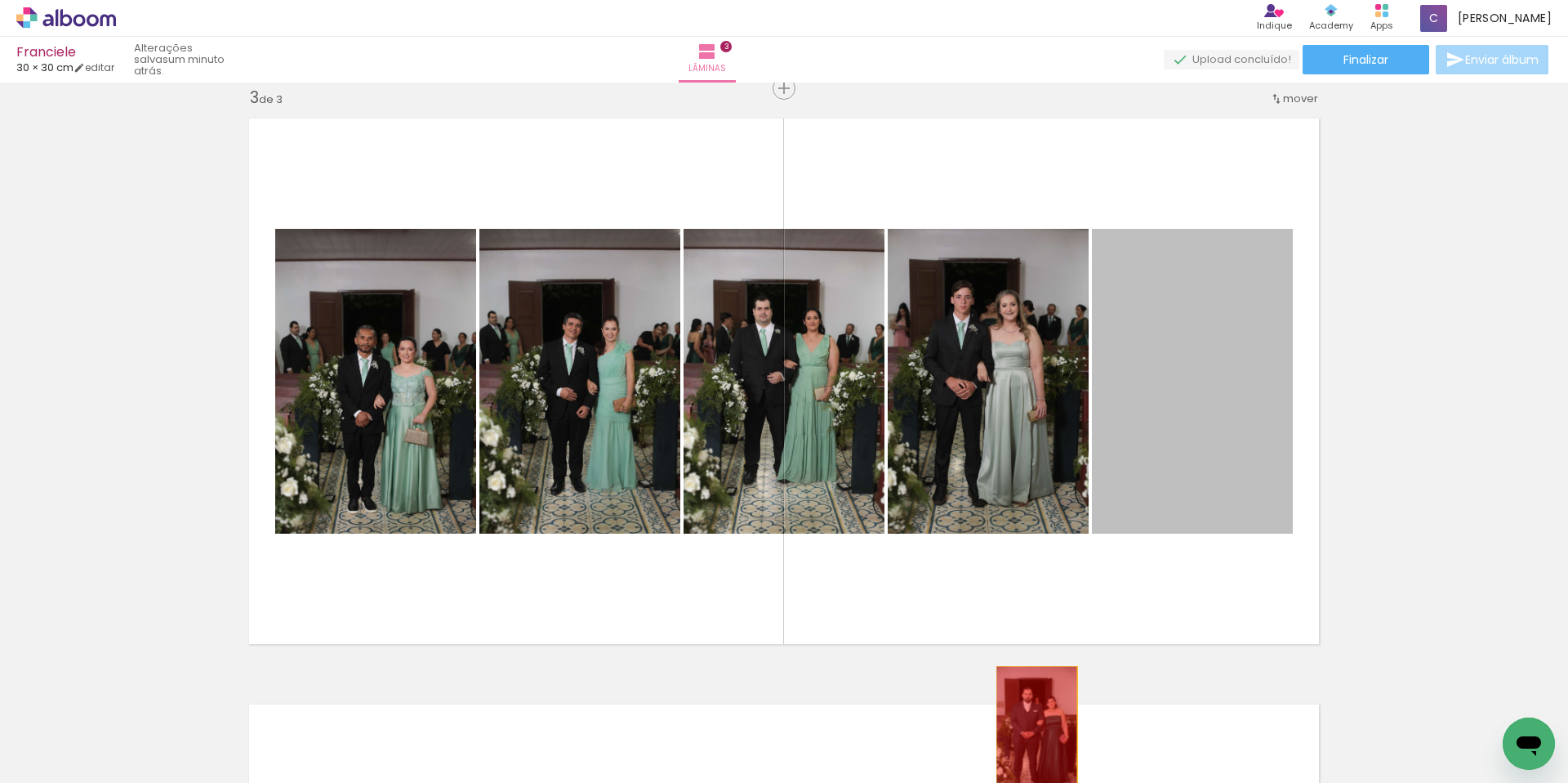
drag, startPoint x: 1175, startPoint y: 393, endPoint x: 1031, endPoint y: 727, distance: 363.7
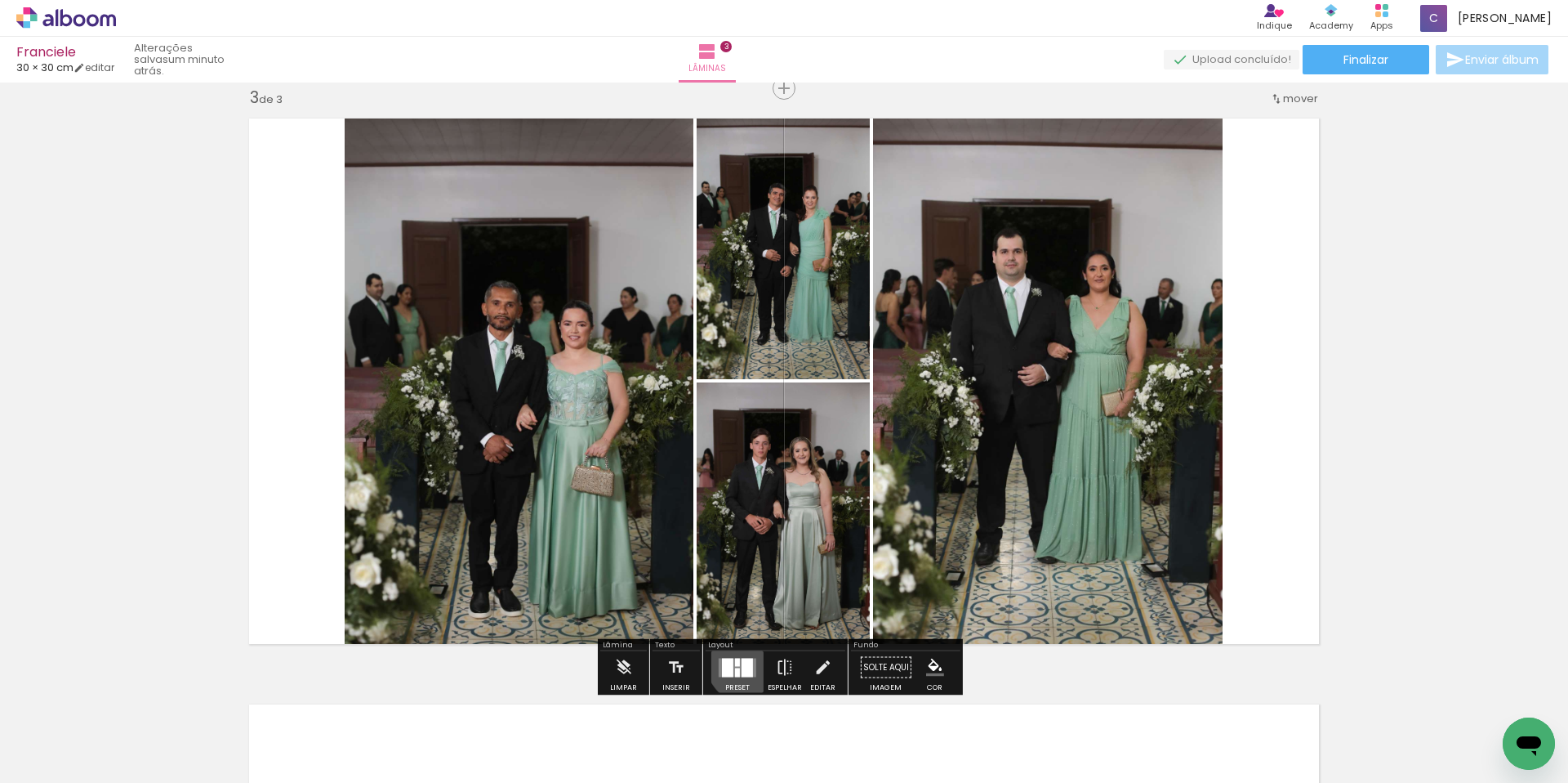
click at [744, 661] on div at bounding box center [747, 667] width 11 height 19
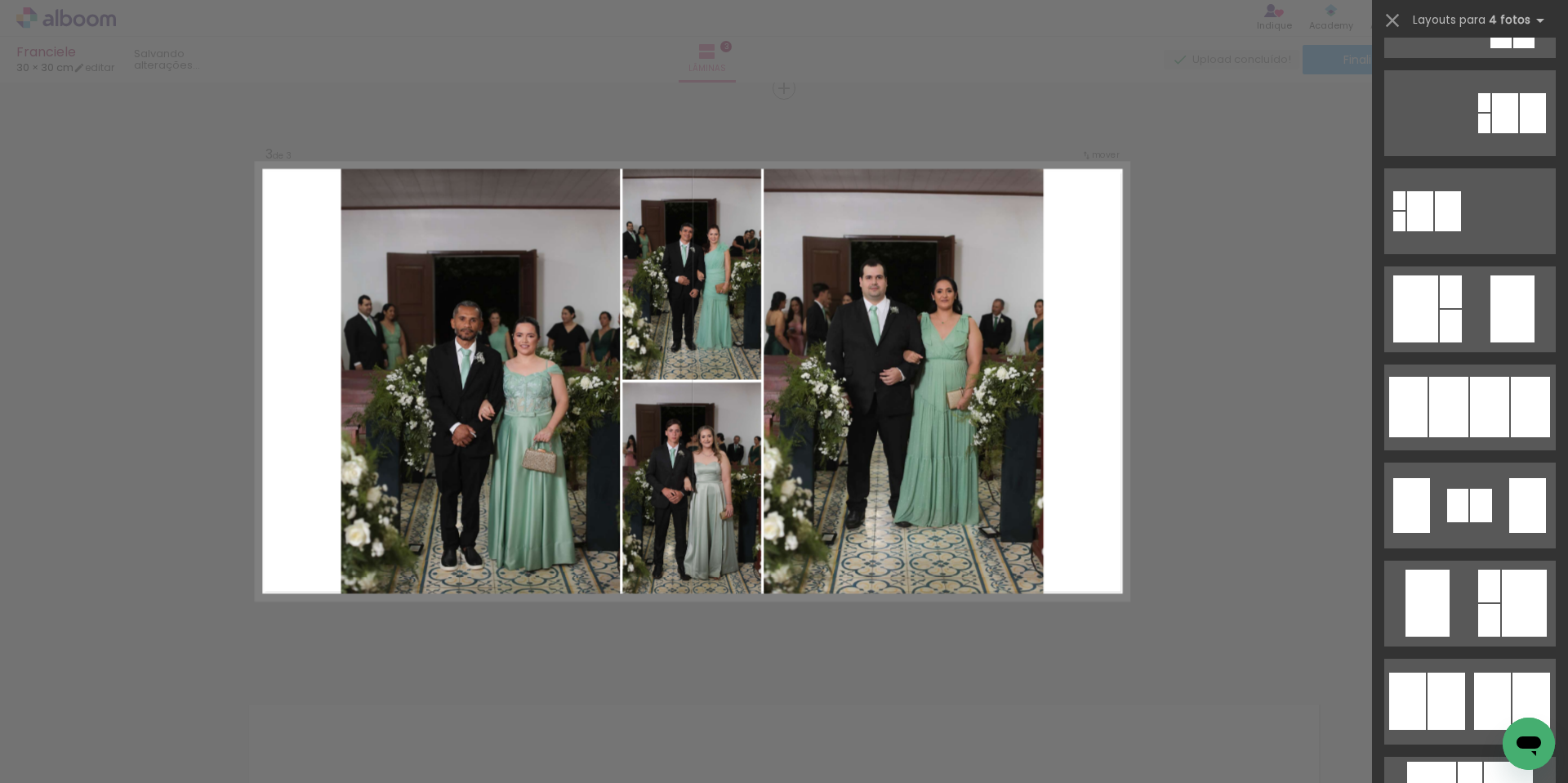
scroll to position [0, 0]
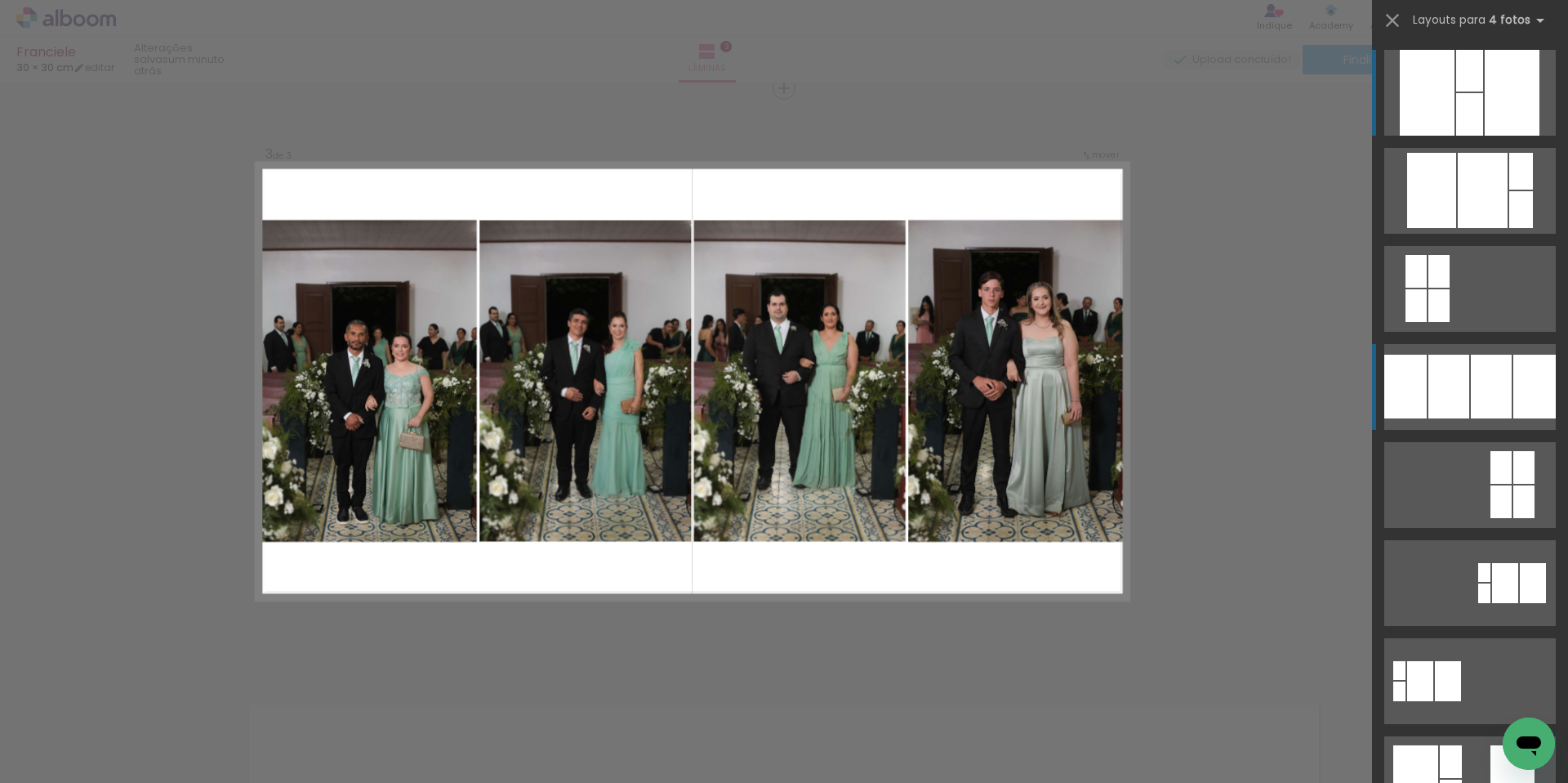
click at [1487, 389] on div at bounding box center [1491, 386] width 41 height 64
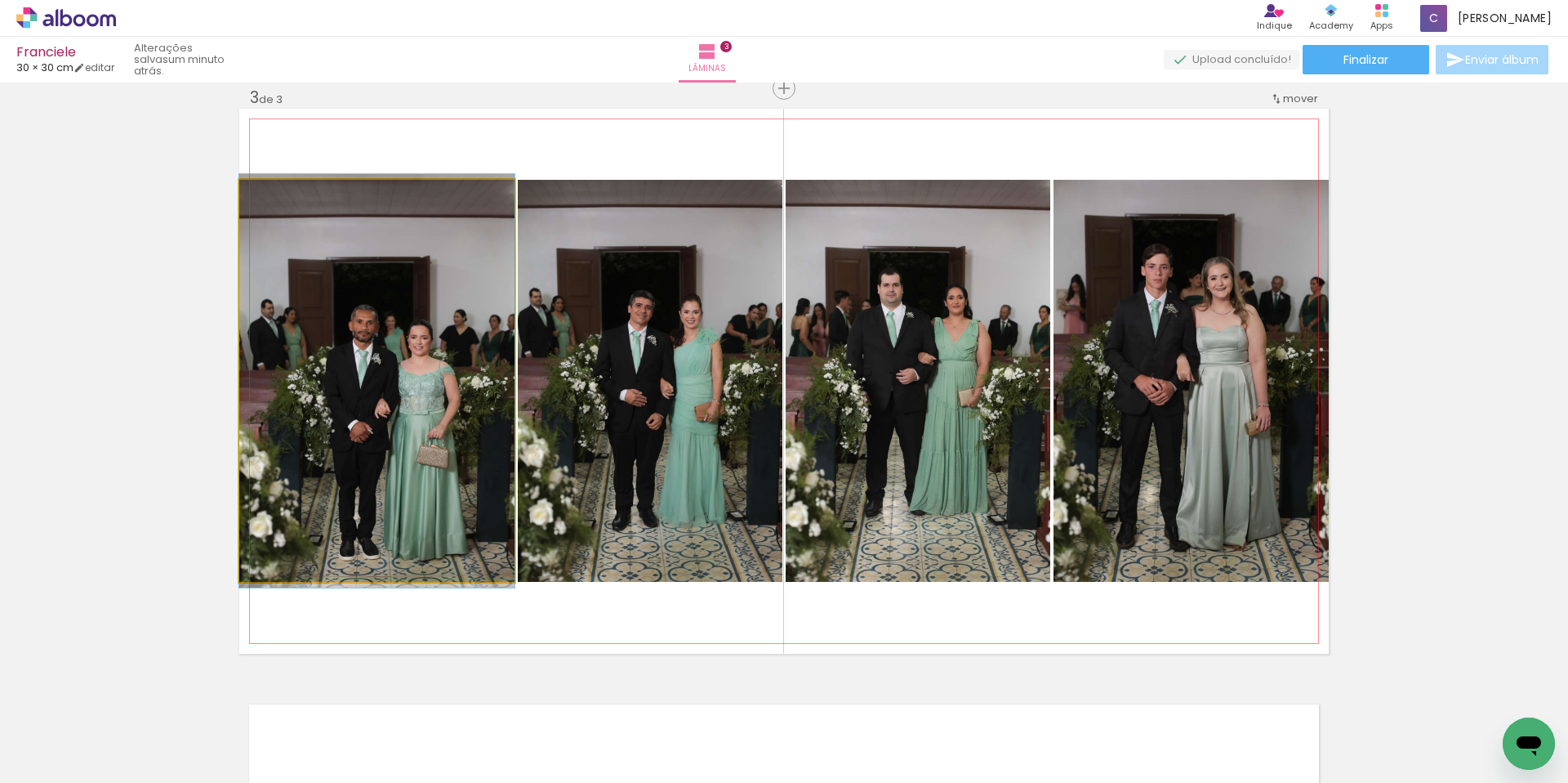
click at [354, 373] on quentale-photo at bounding box center [376, 381] width 275 height 402
click at [428, 433] on quentale-photo at bounding box center [376, 381] width 275 height 402
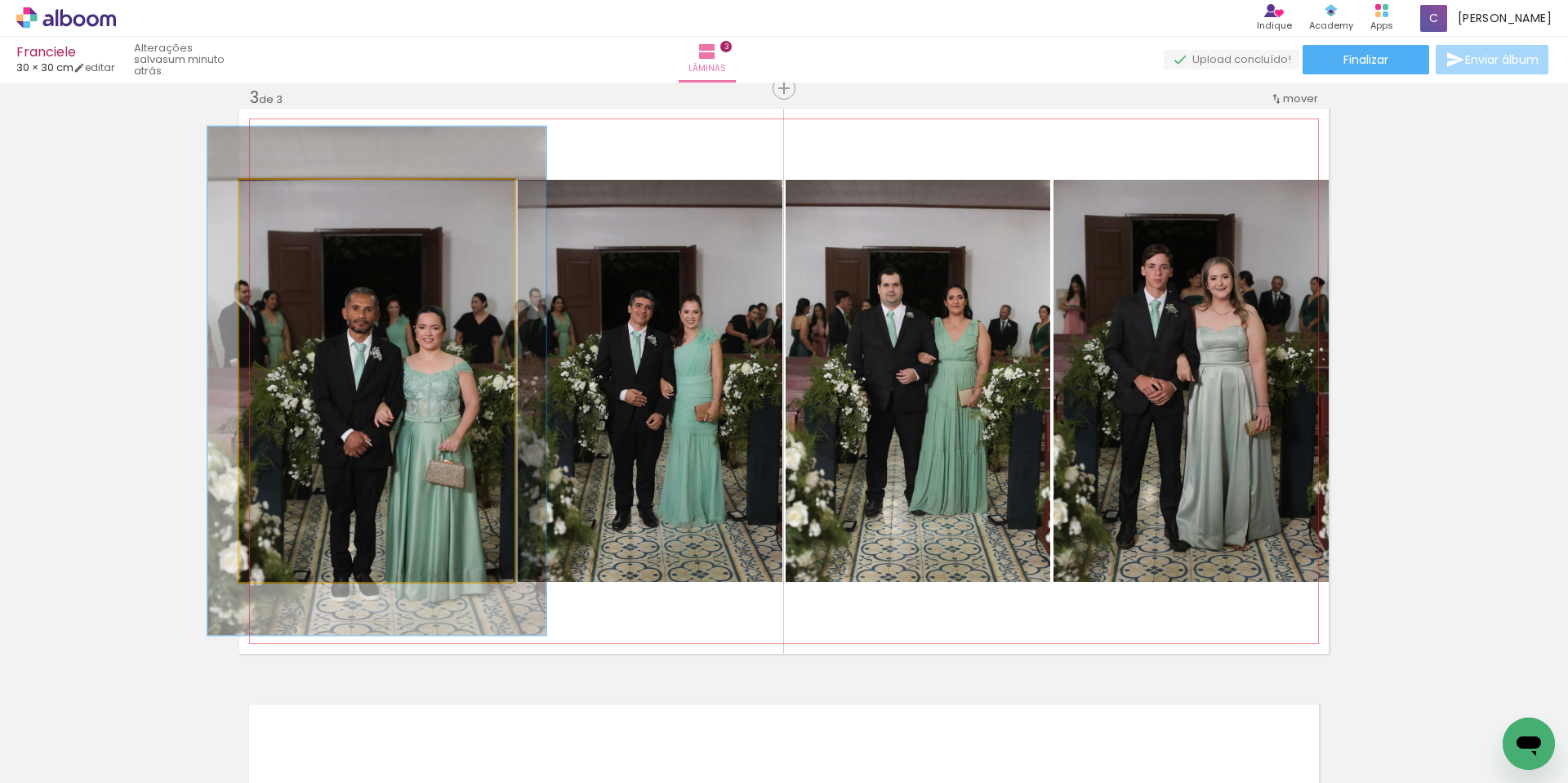
drag, startPoint x: 282, startPoint y: 198, endPoint x: 294, endPoint y: 197, distance: 12.0
type paper-slider "123"
click at [294, 197] on div at bounding box center [290, 196] width 26 height 26
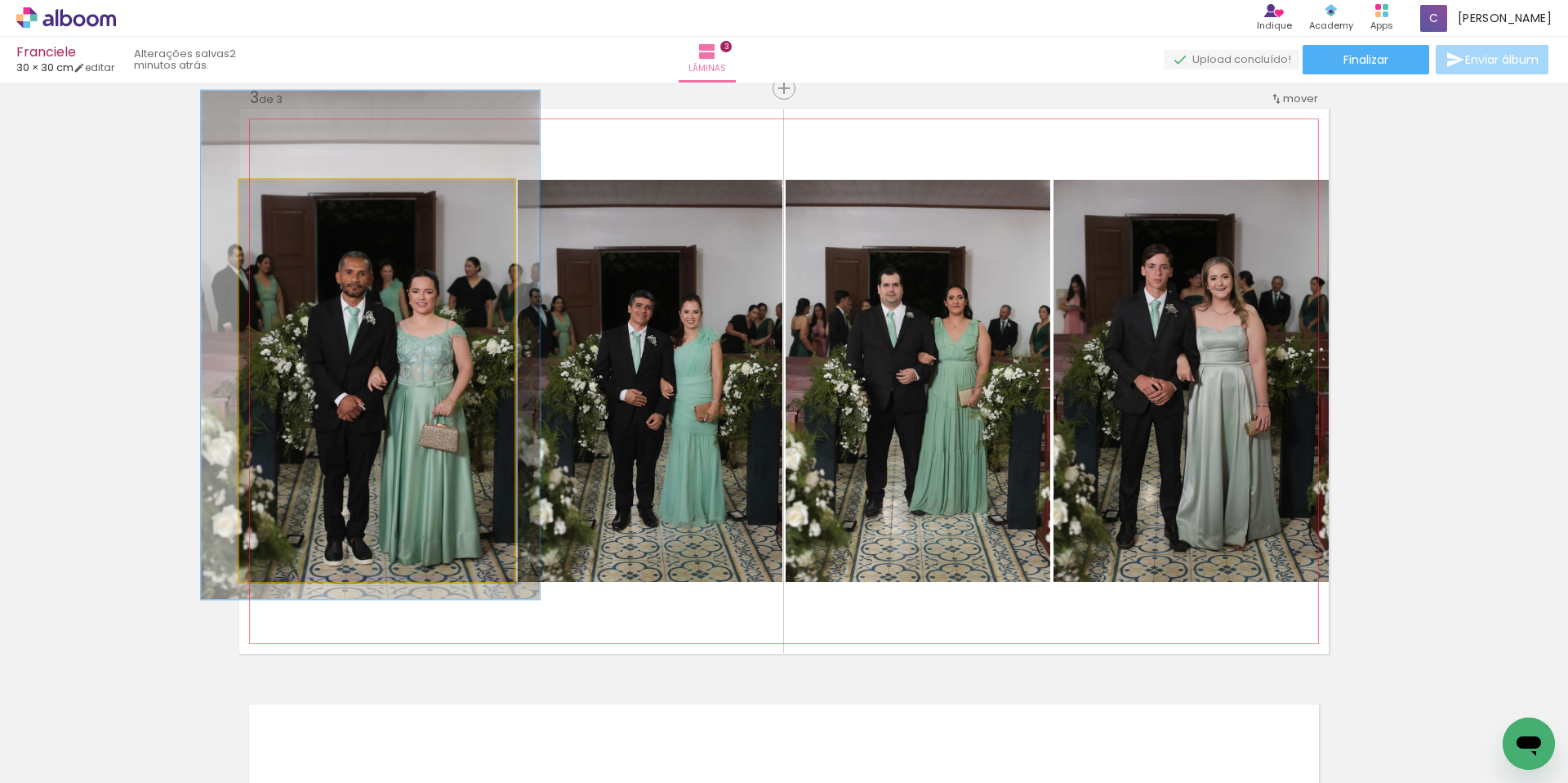
drag, startPoint x: 353, startPoint y: 333, endPoint x: 347, endPoint y: 297, distance: 36.5
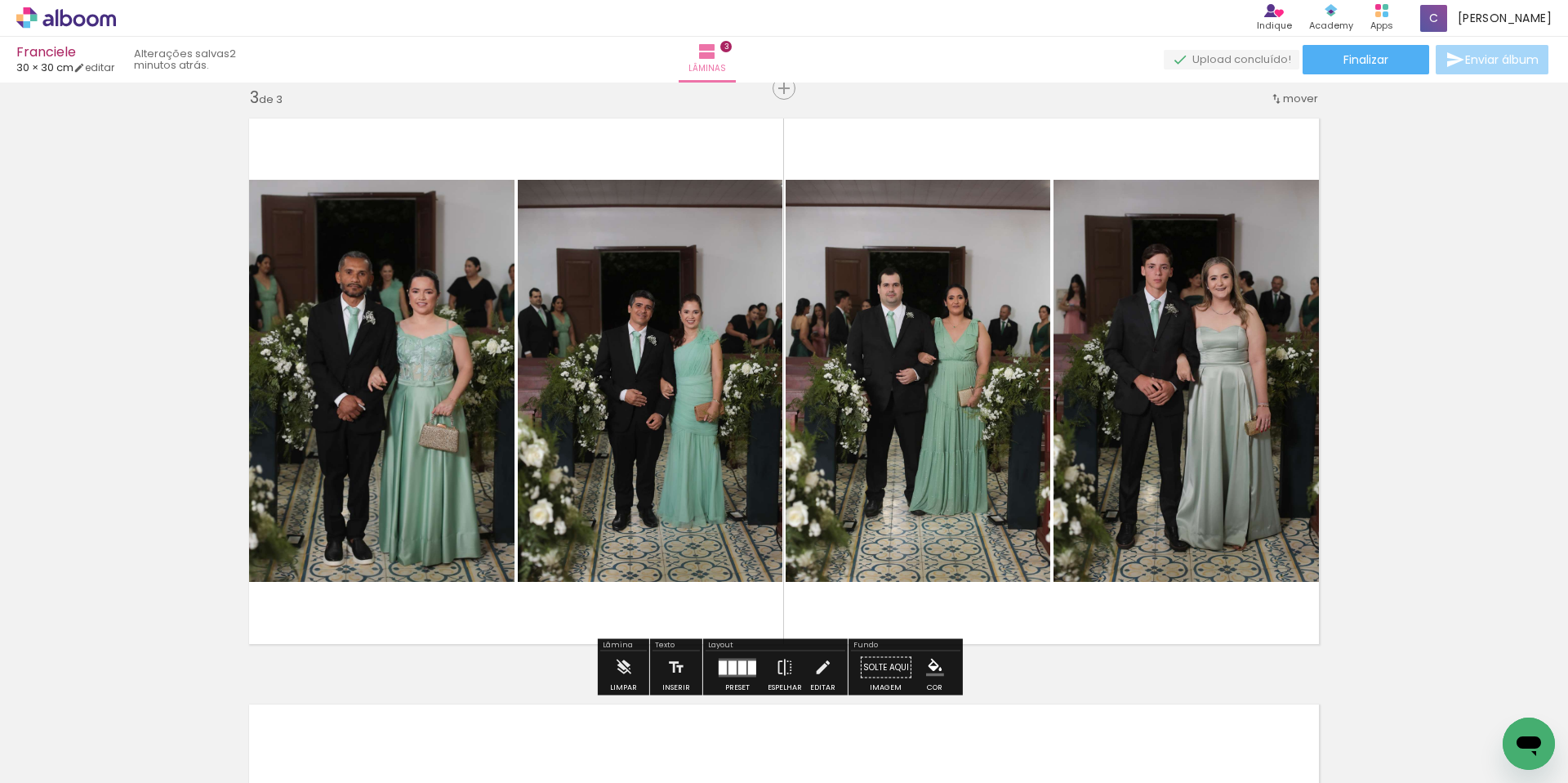
click at [691, 331] on quentale-photo at bounding box center [650, 381] width 265 height 402
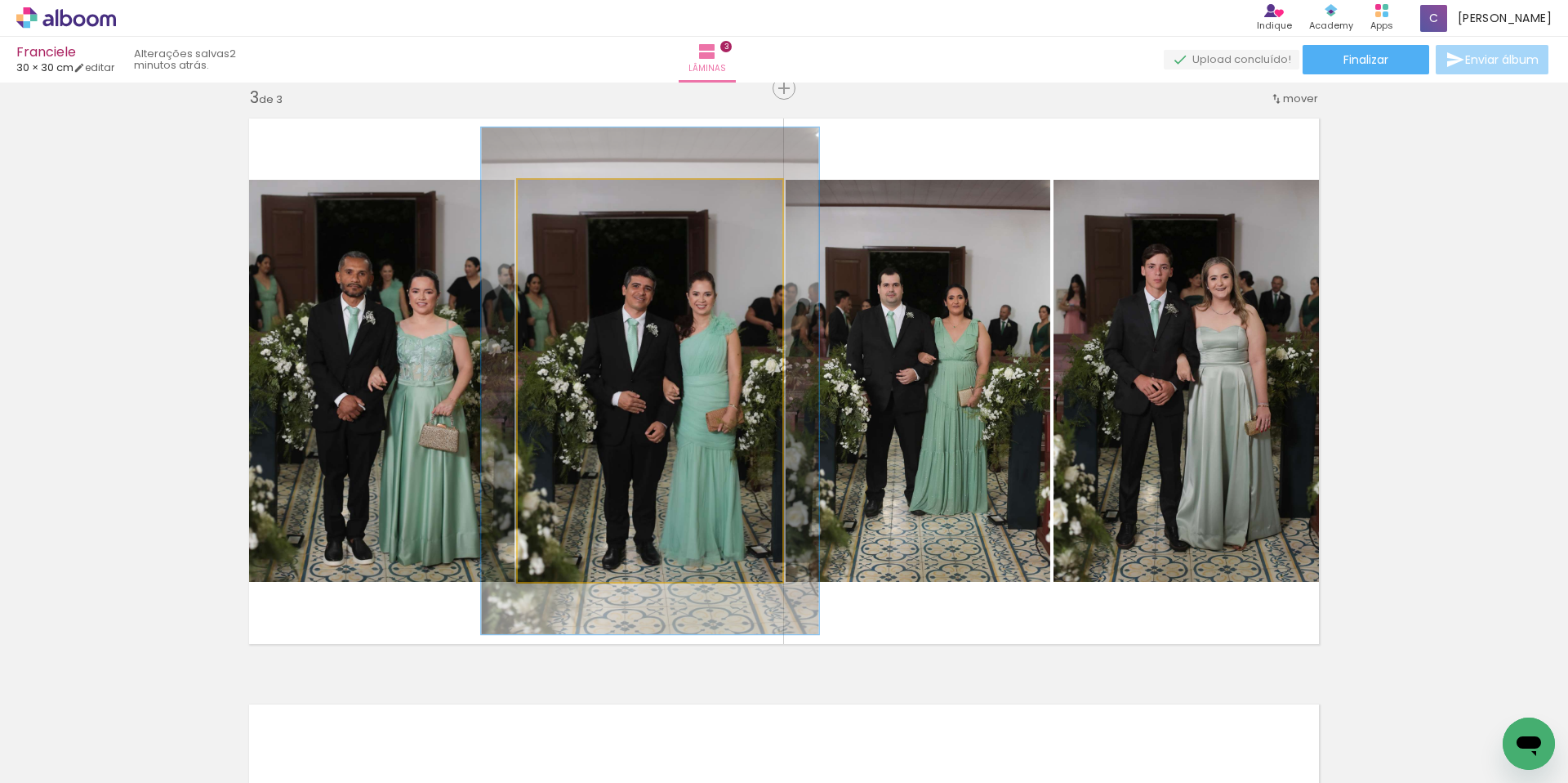
drag, startPoint x: 553, startPoint y: 200, endPoint x: 568, endPoint y: 200, distance: 15.0
click at [568, 200] on div at bounding box center [570, 196] width 15 height 15
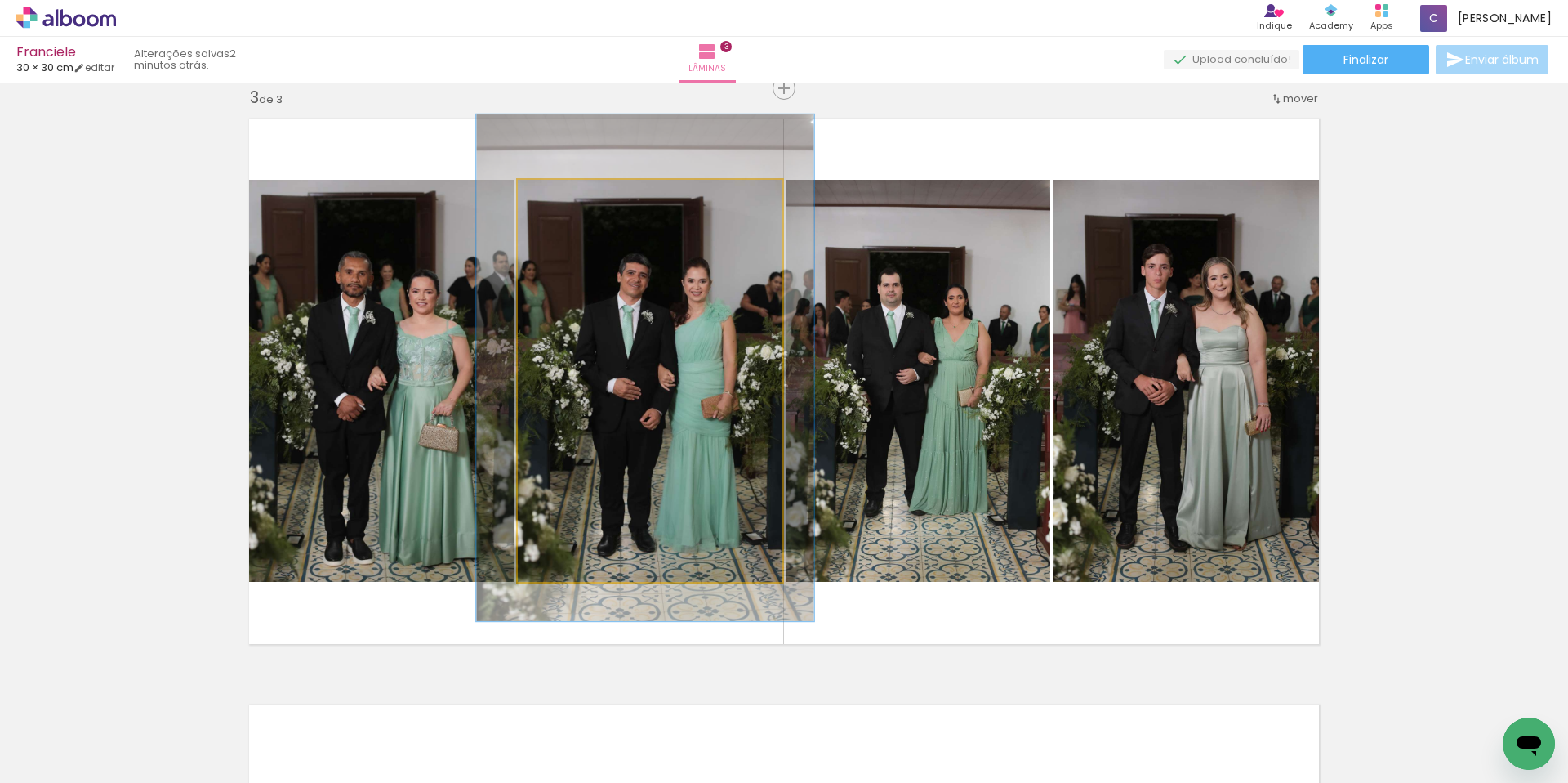
drag, startPoint x: 704, startPoint y: 335, endPoint x: 697, endPoint y: 324, distance: 13.0
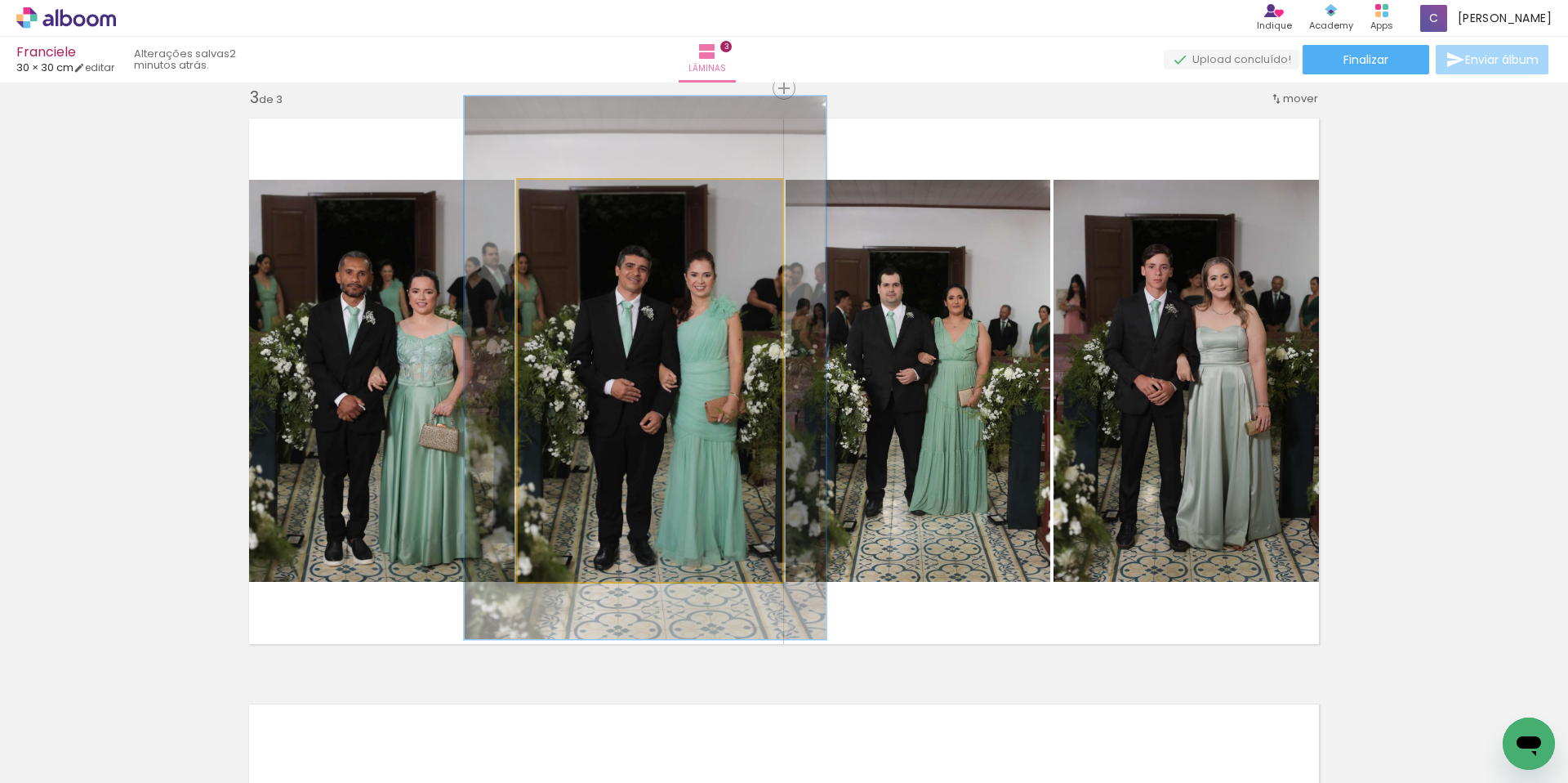
type paper-slider "135"
click at [577, 198] on div at bounding box center [578, 196] width 26 height 26
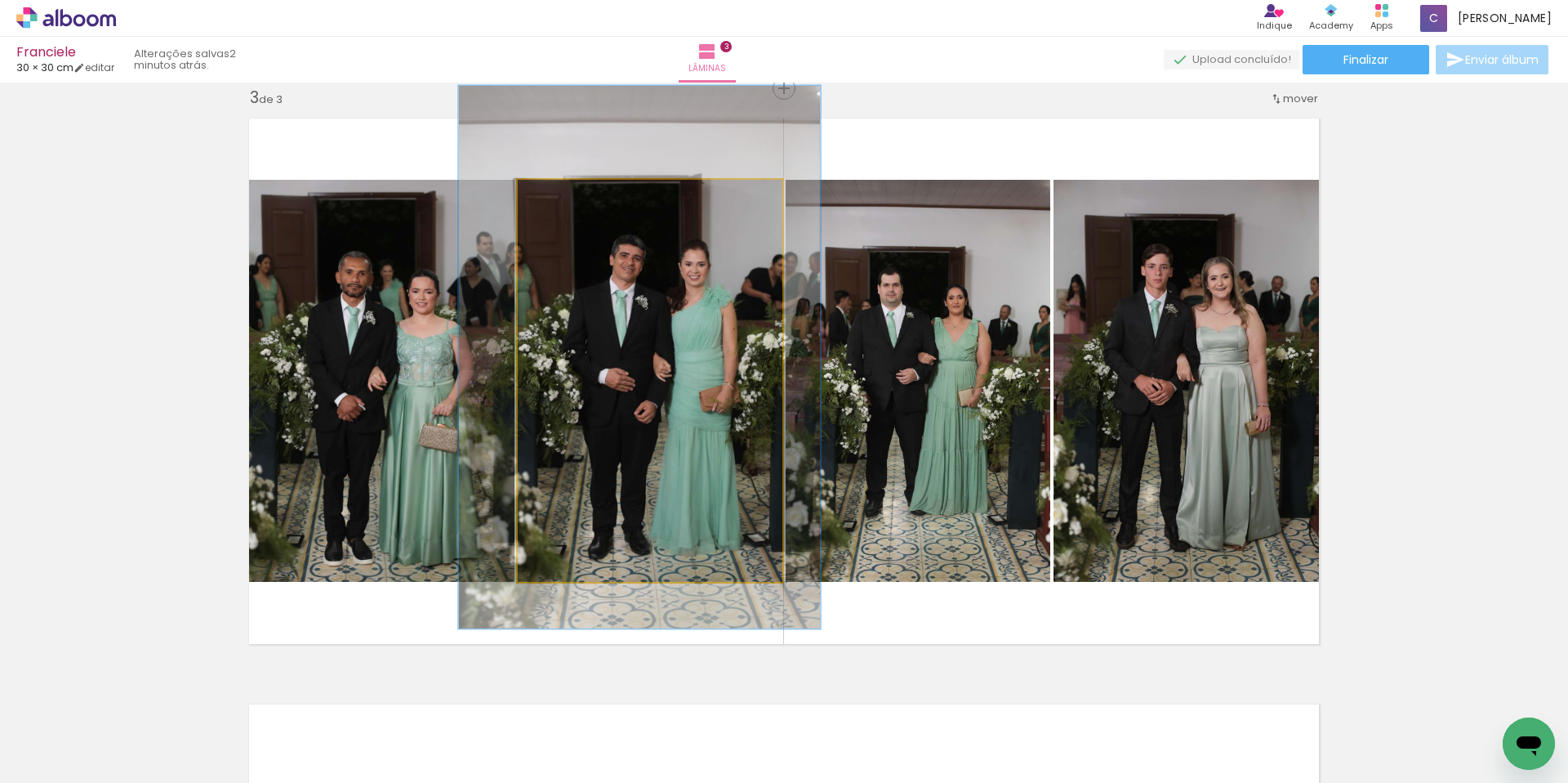
drag, startPoint x: 714, startPoint y: 330, endPoint x: 708, endPoint y: 319, distance: 12.5
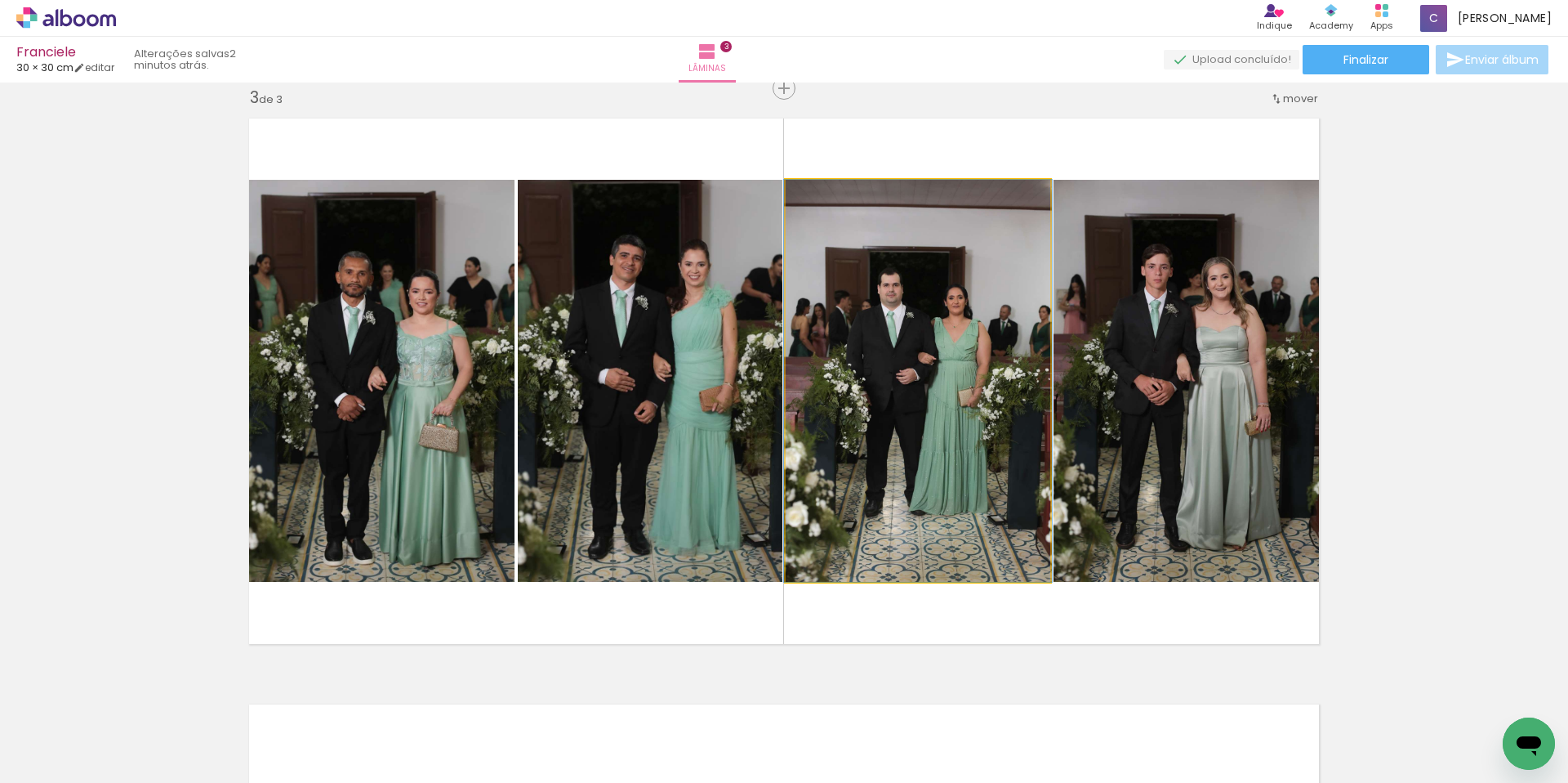
click at [985, 365] on quentale-photo at bounding box center [918, 381] width 265 height 402
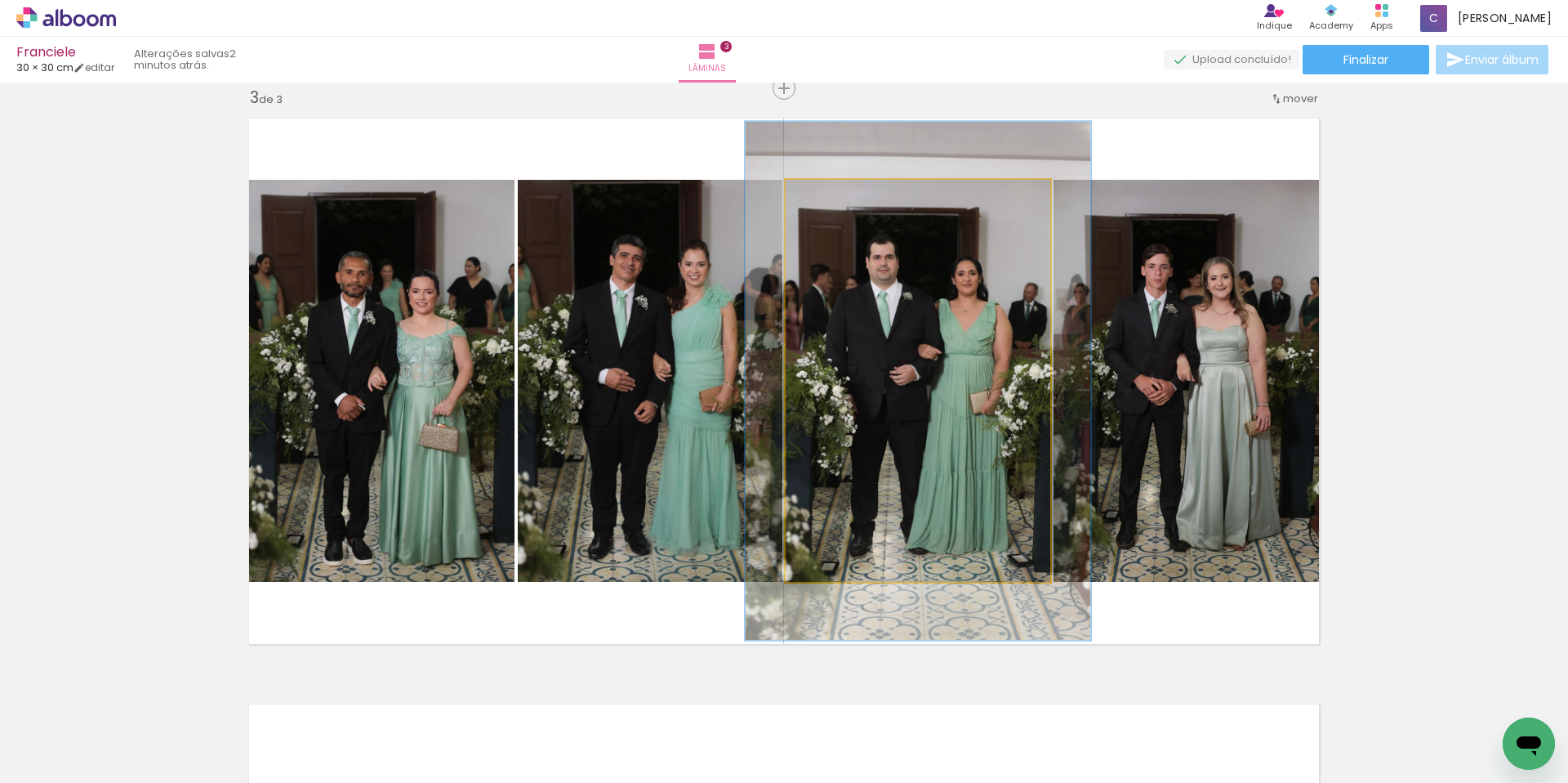
drag, startPoint x: 823, startPoint y: 198, endPoint x: 840, endPoint y: 199, distance: 17.0
click at [840, 199] on div at bounding box center [840, 196] width 26 height 26
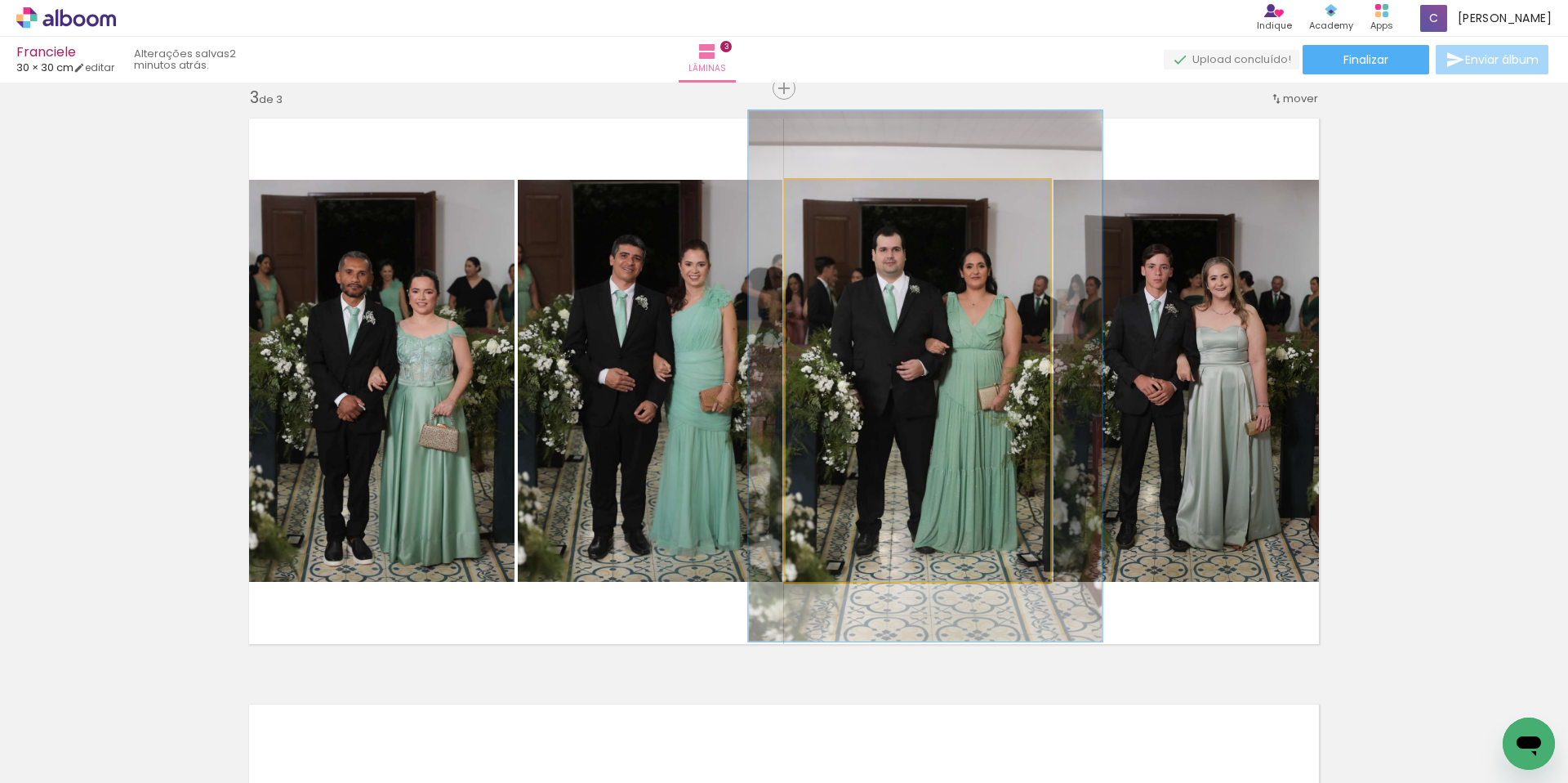
type paper-slider "132"
click at [841, 203] on div at bounding box center [844, 196] width 26 height 26
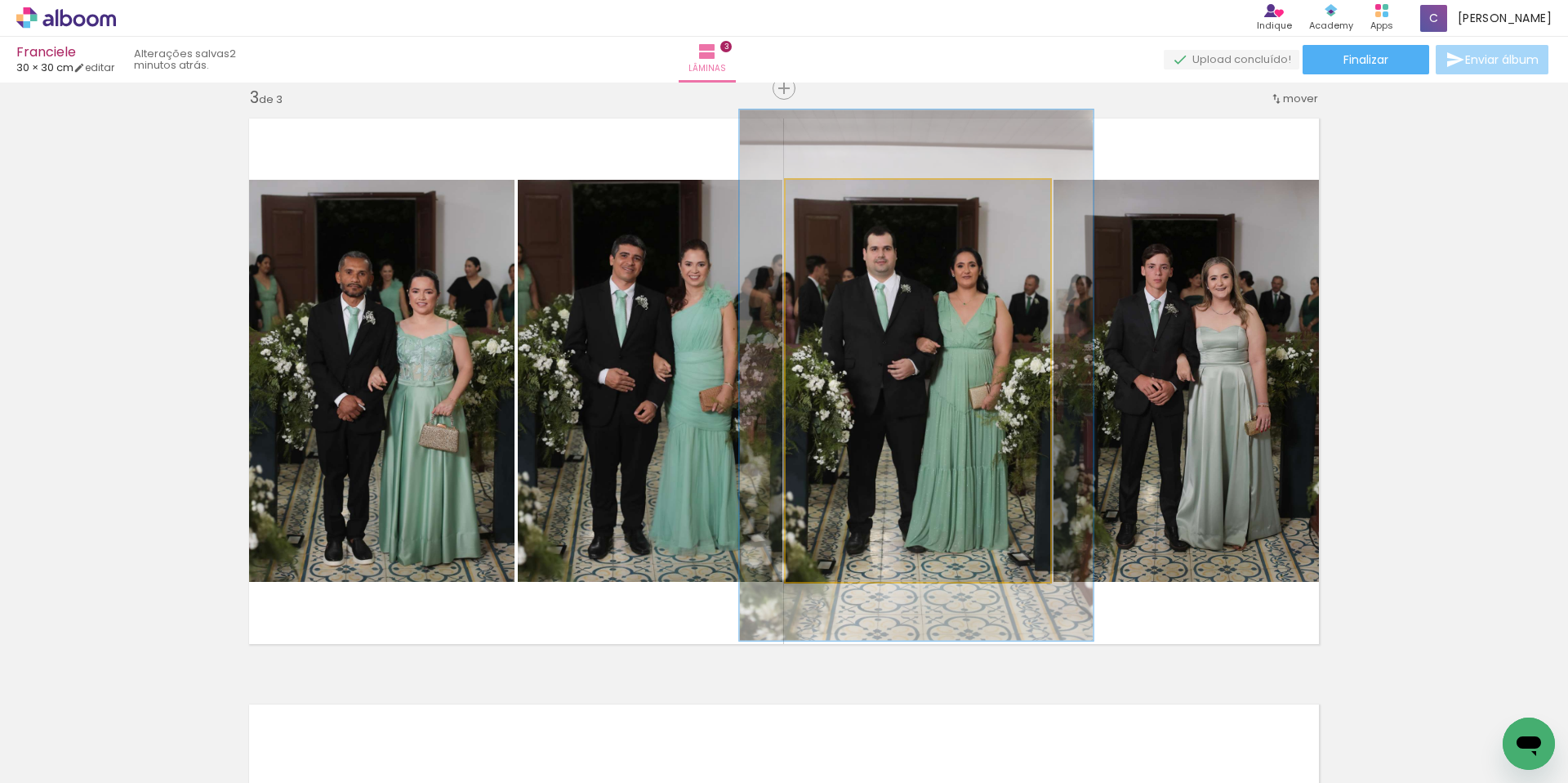
drag, startPoint x: 977, startPoint y: 338, endPoint x: 969, endPoint y: 337, distance: 8.1
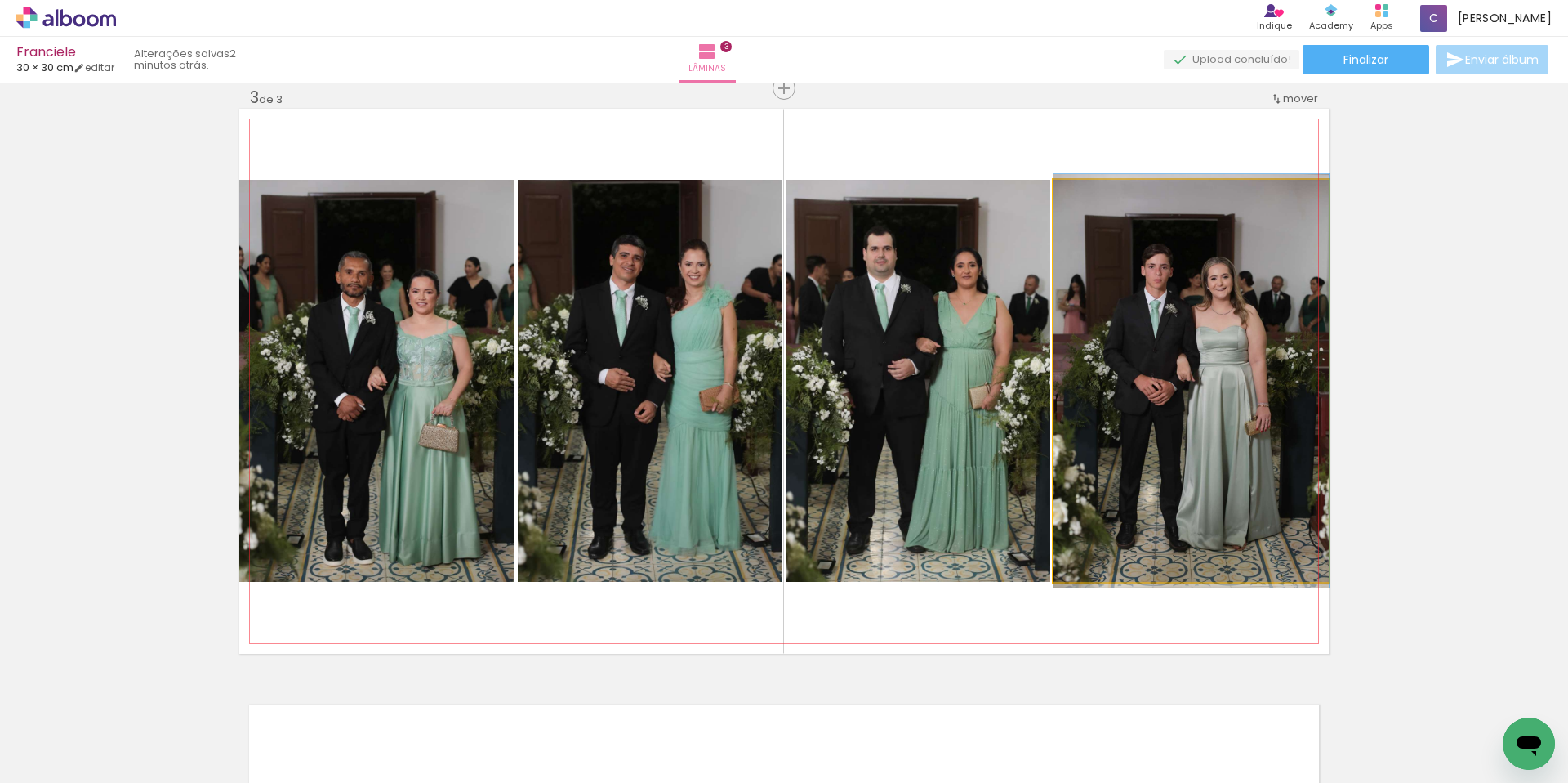
click at [1218, 393] on quentale-photo at bounding box center [1191, 381] width 275 height 402
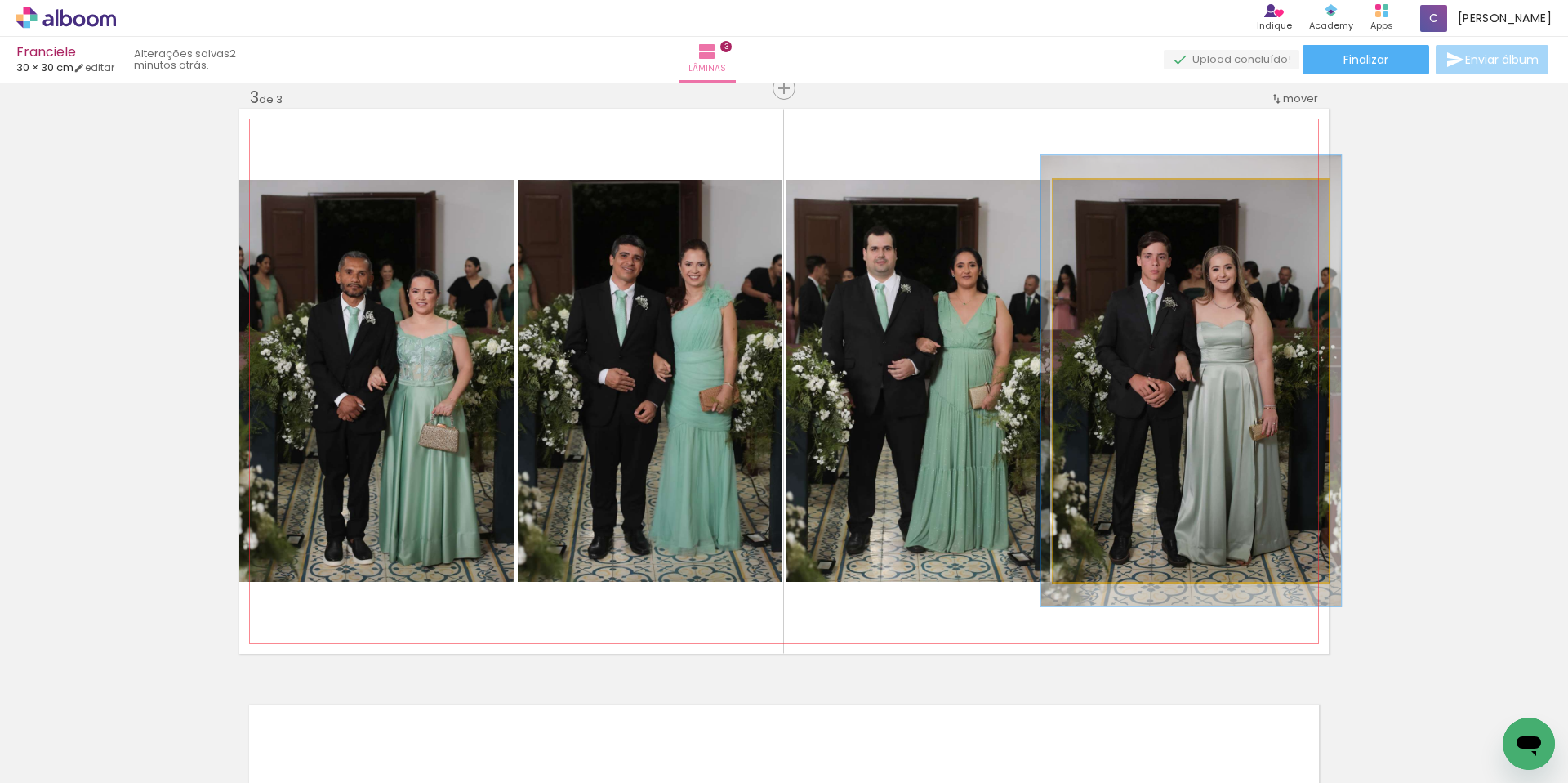
click at [1089, 201] on div at bounding box center [1096, 196] width 15 height 15
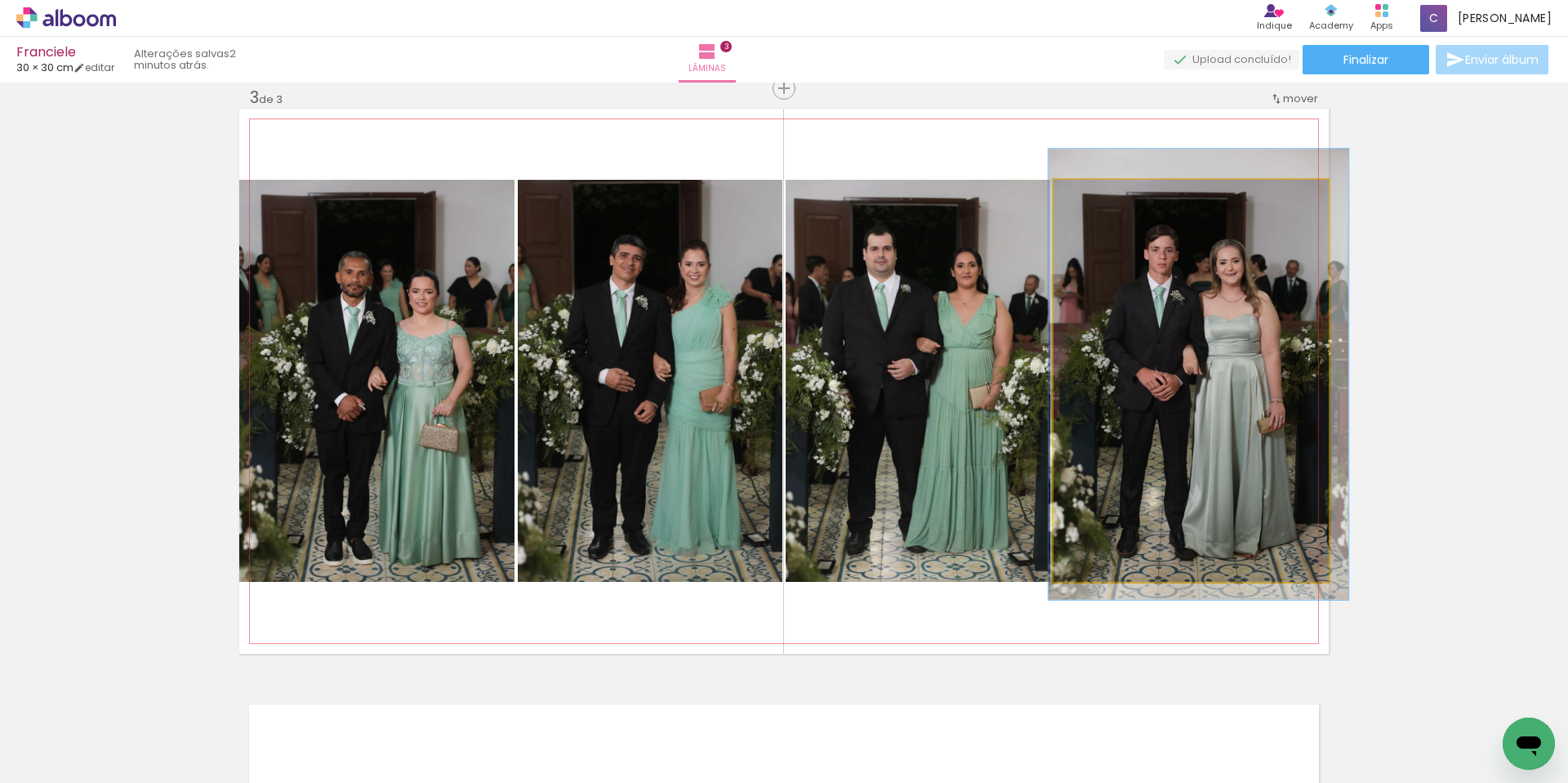
drag, startPoint x: 1218, startPoint y: 298, endPoint x: 1224, endPoint y: 292, distance: 8.5
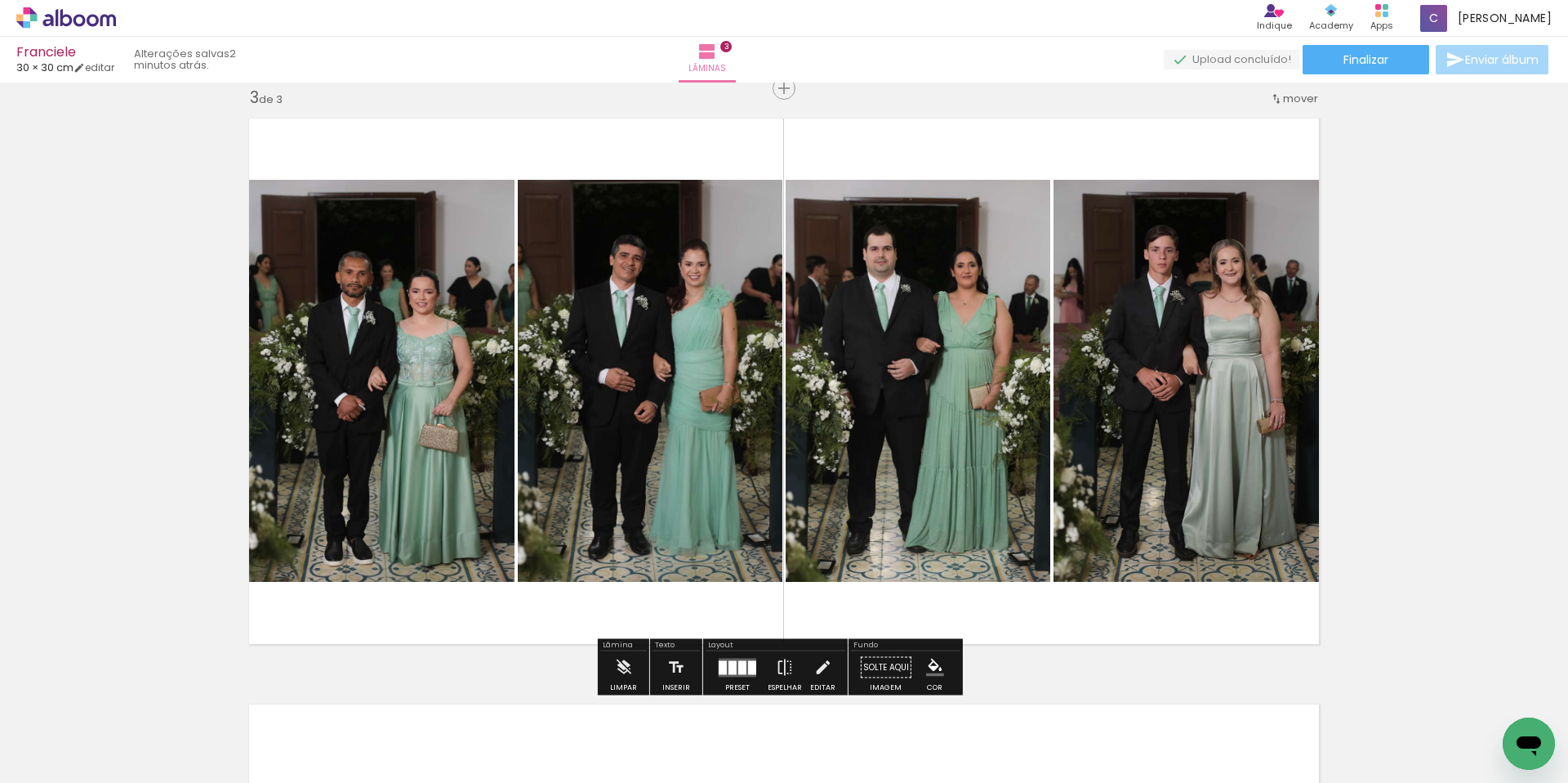
click at [1451, 328] on div "Inserir lâmina 1 de 3 Inserir lâmina 2 de 3 Inserir lâmina 3 de 3" at bounding box center [784, 67] width 1568 height 2344
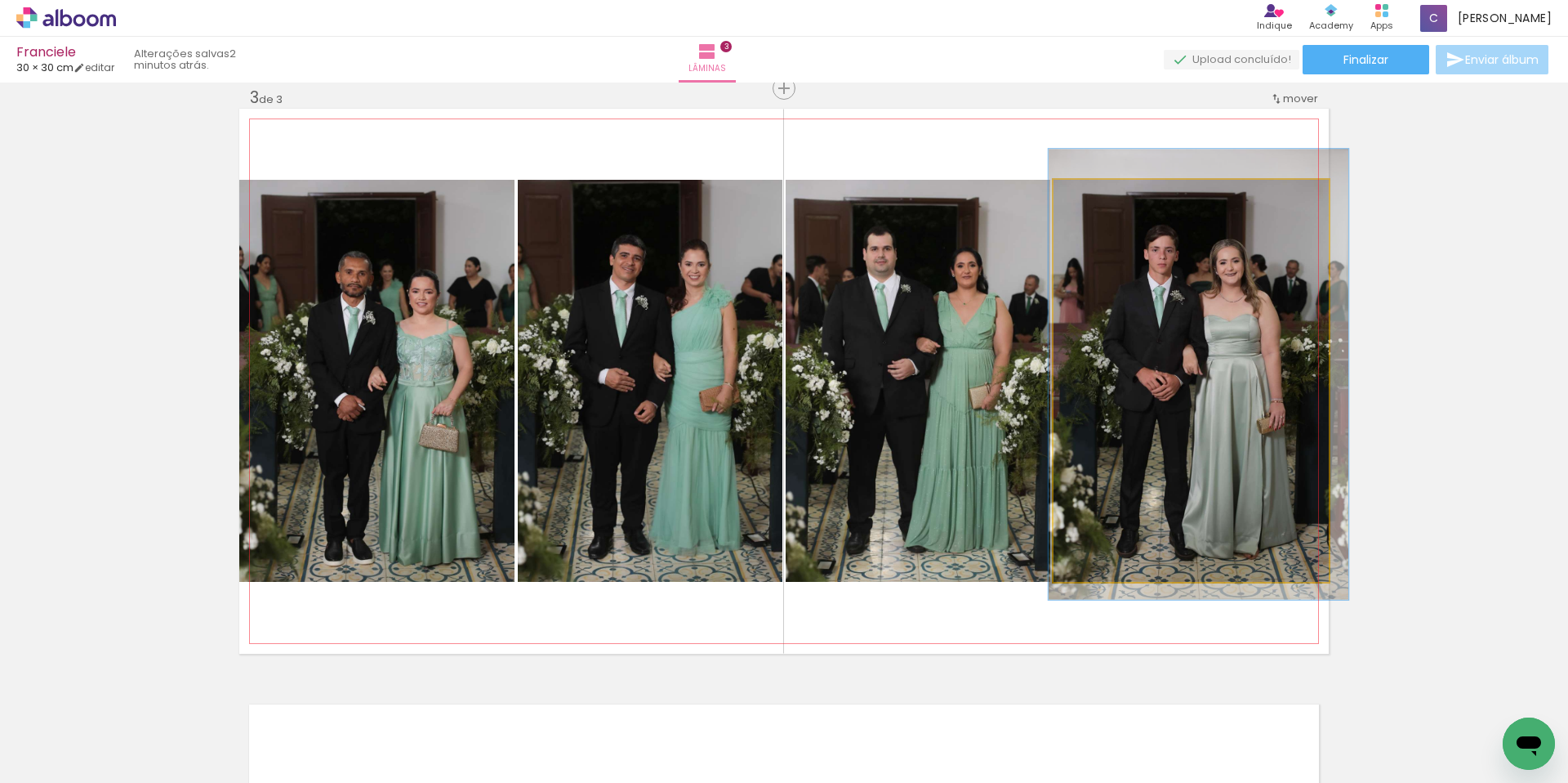
click at [1209, 335] on quentale-photo at bounding box center [1191, 381] width 275 height 402
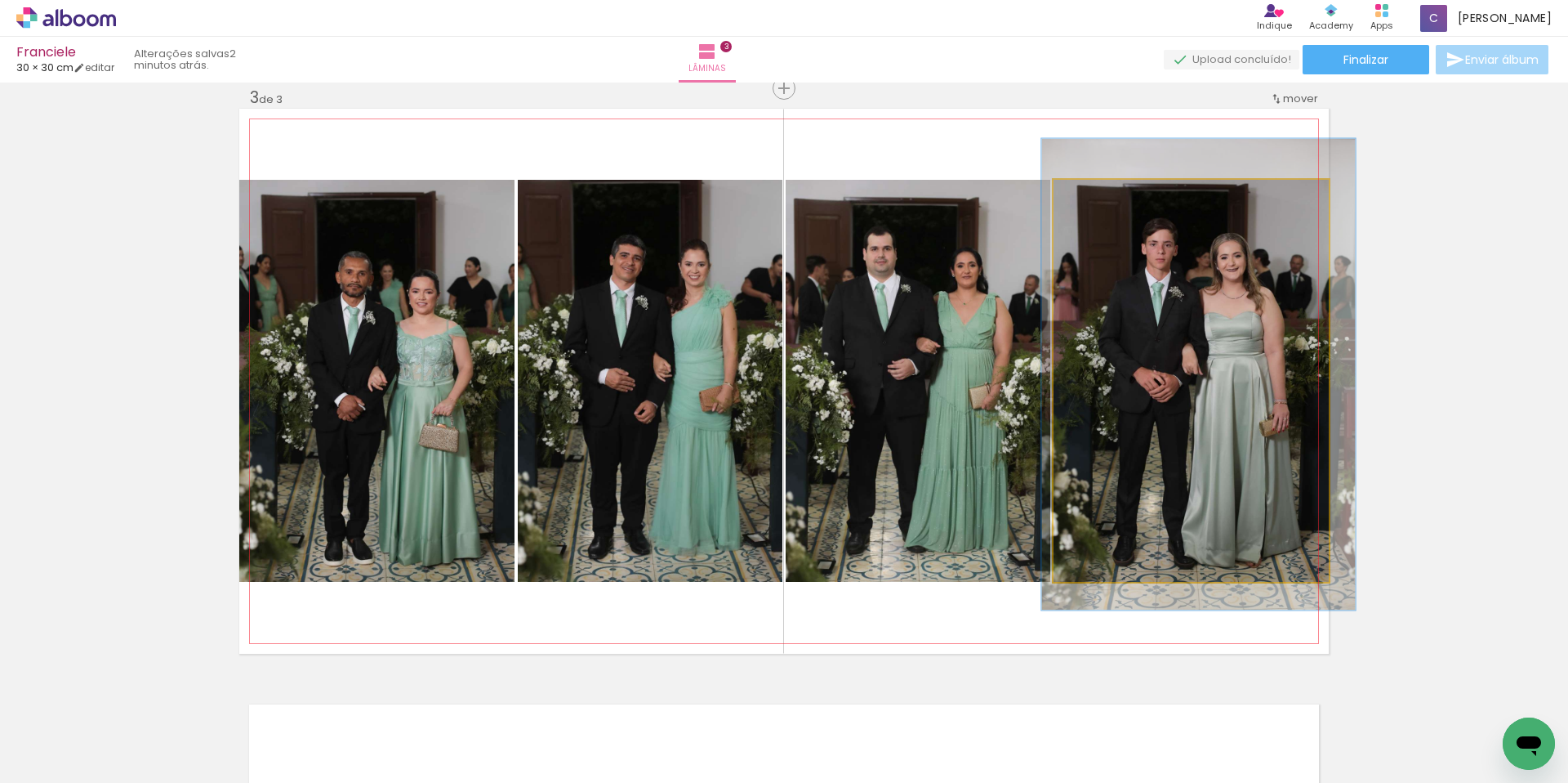
type paper-slider "114"
click at [1099, 202] on div at bounding box center [1101, 196] width 26 height 26
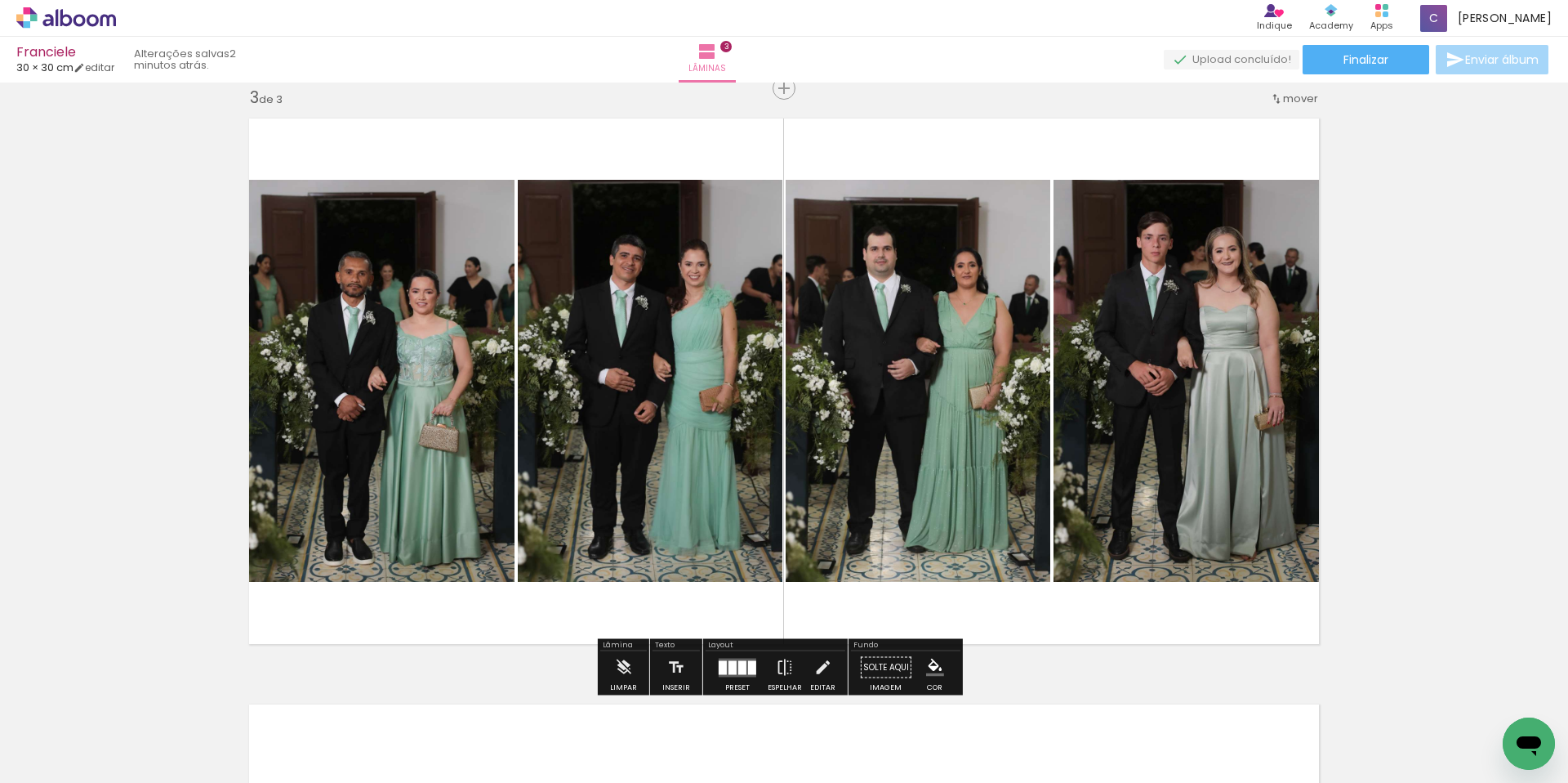
click at [1421, 344] on div "Inserir lâmina 1 de 3 Inserir lâmina 2 de 3 Inserir lâmina 3 de 3" at bounding box center [784, 67] width 1568 height 2344
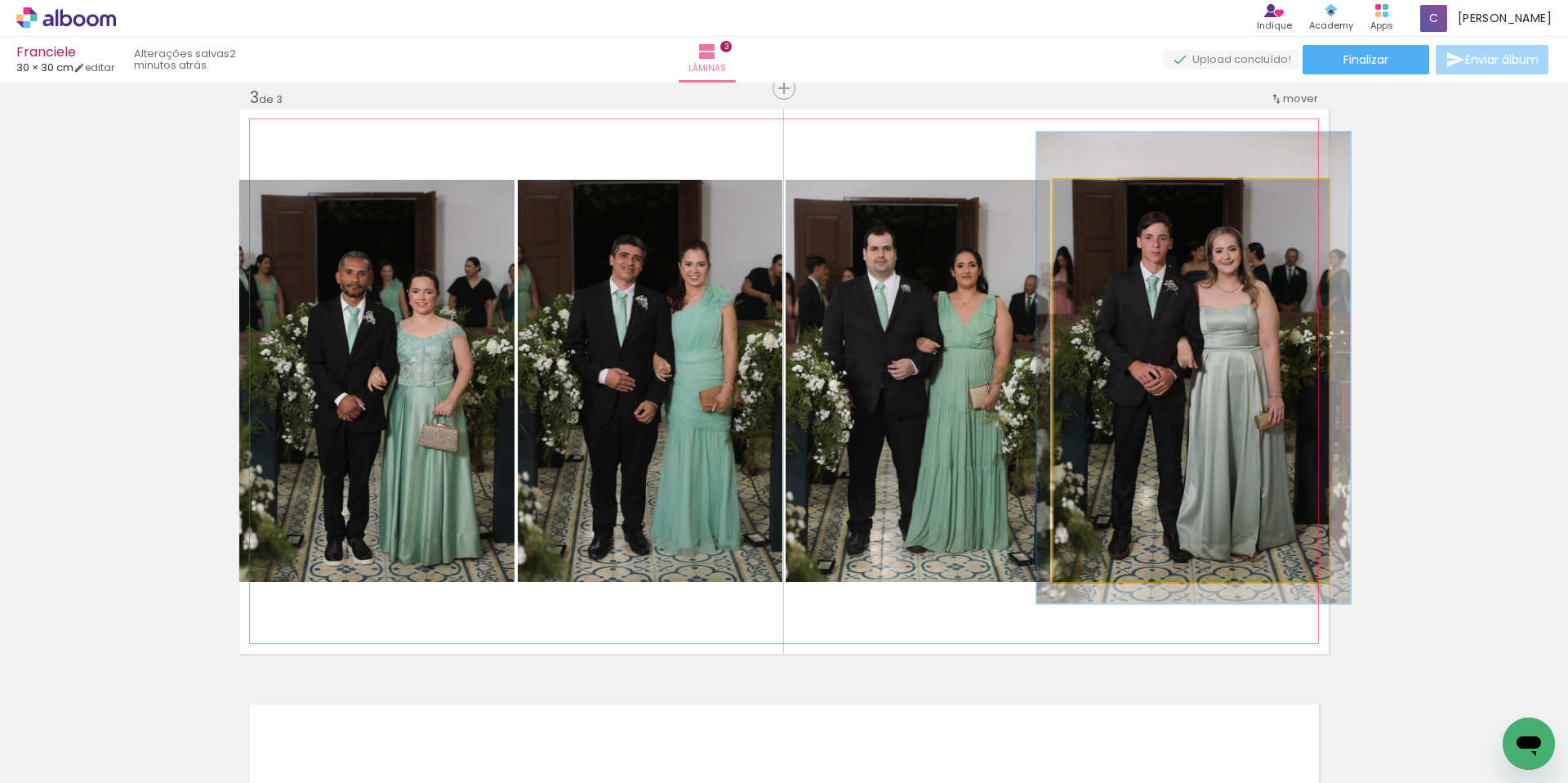
click at [1100, 198] on div at bounding box center [1101, 196] width 26 height 26
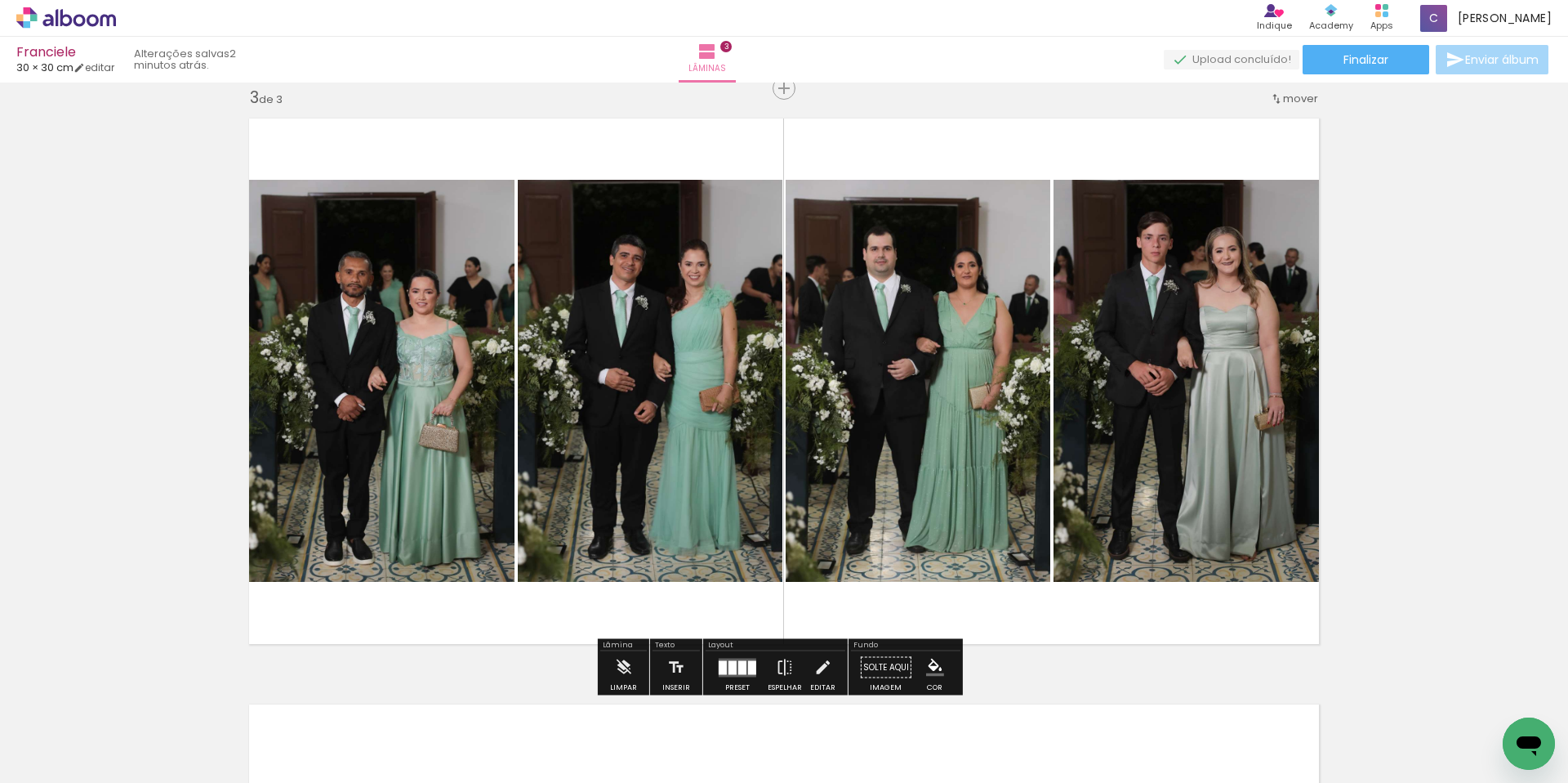
click at [1442, 286] on div "Inserir lâmina 1 de 3 Inserir lâmina 2 de 3 Inserir lâmina 3 de 3" at bounding box center [784, 67] width 1568 height 2344
click at [1208, 669] on div "Inserir lâmina 1 de 3 Inserir lâmina 2 de 3 Inserir lâmina 3 de 3" at bounding box center [784, 67] width 1568 height 2344
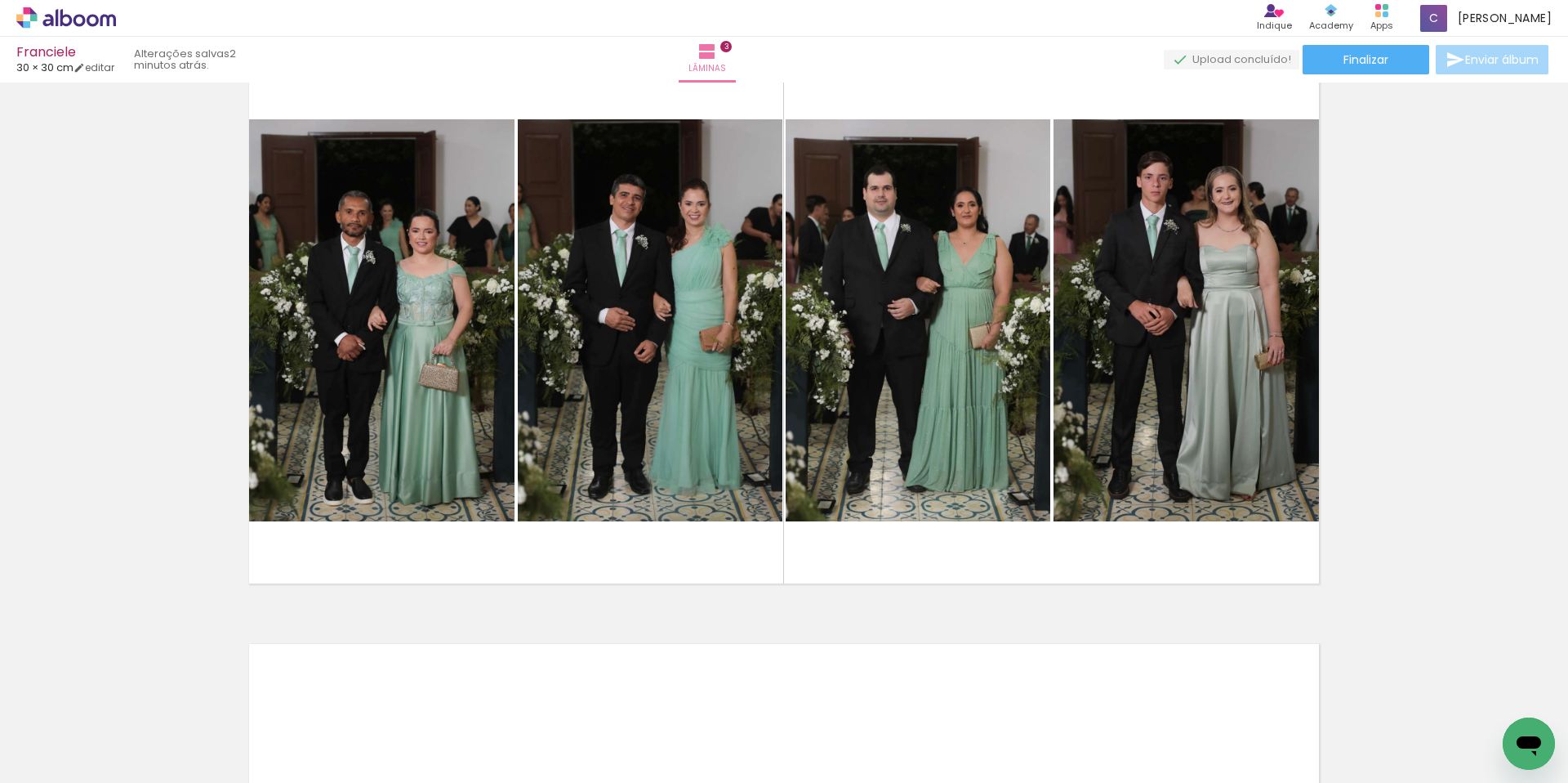
scroll to position [1808, 0]
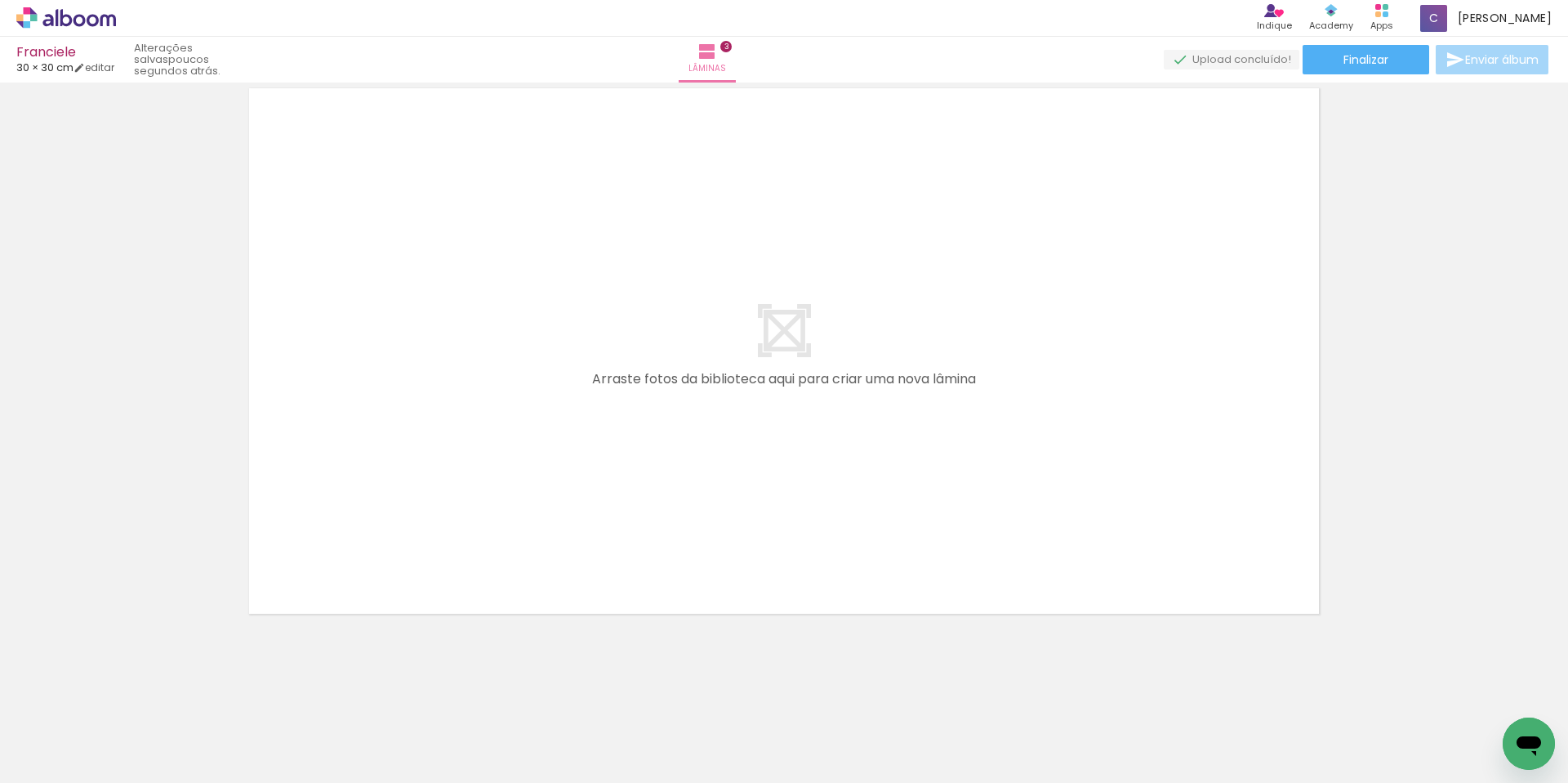
click at [618, 733] on div at bounding box center [612, 727] width 54 height 81
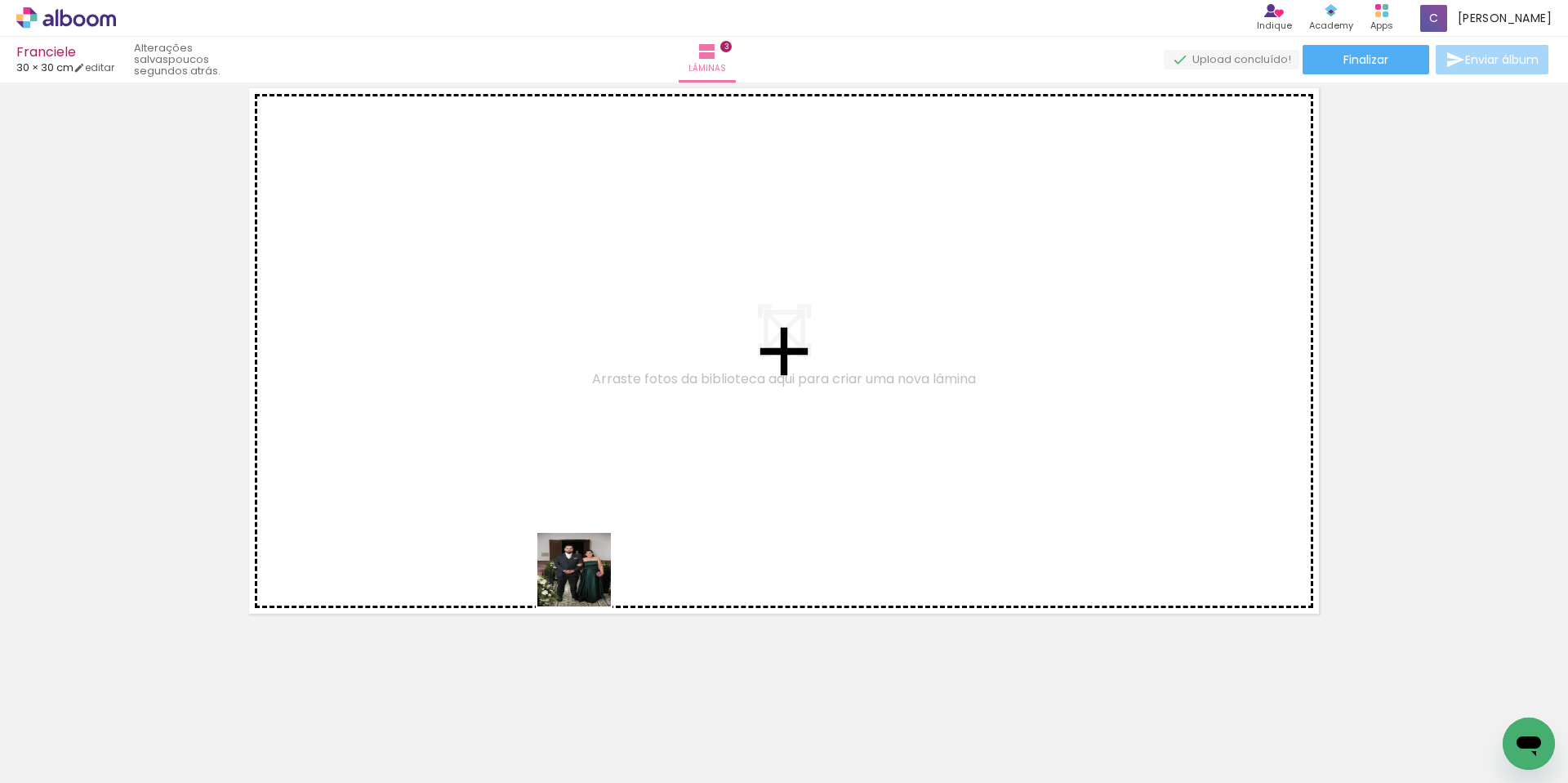
drag, startPoint x: 618, startPoint y: 733, endPoint x: 719, endPoint y: 710, distance: 103.6
click at [556, 499] on quentale-workspace at bounding box center [784, 391] width 1568 height 783
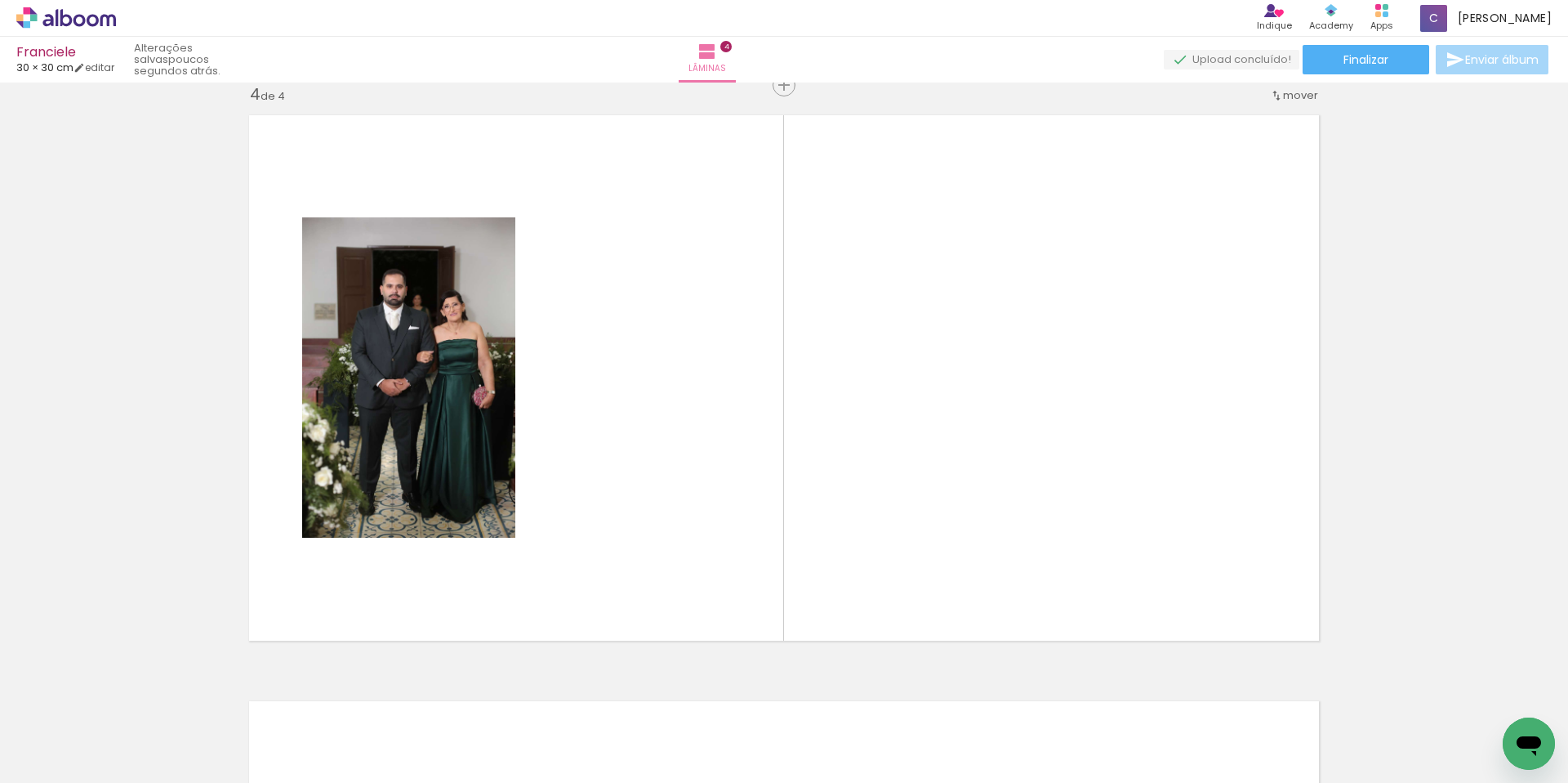
scroll to position [1779, 0]
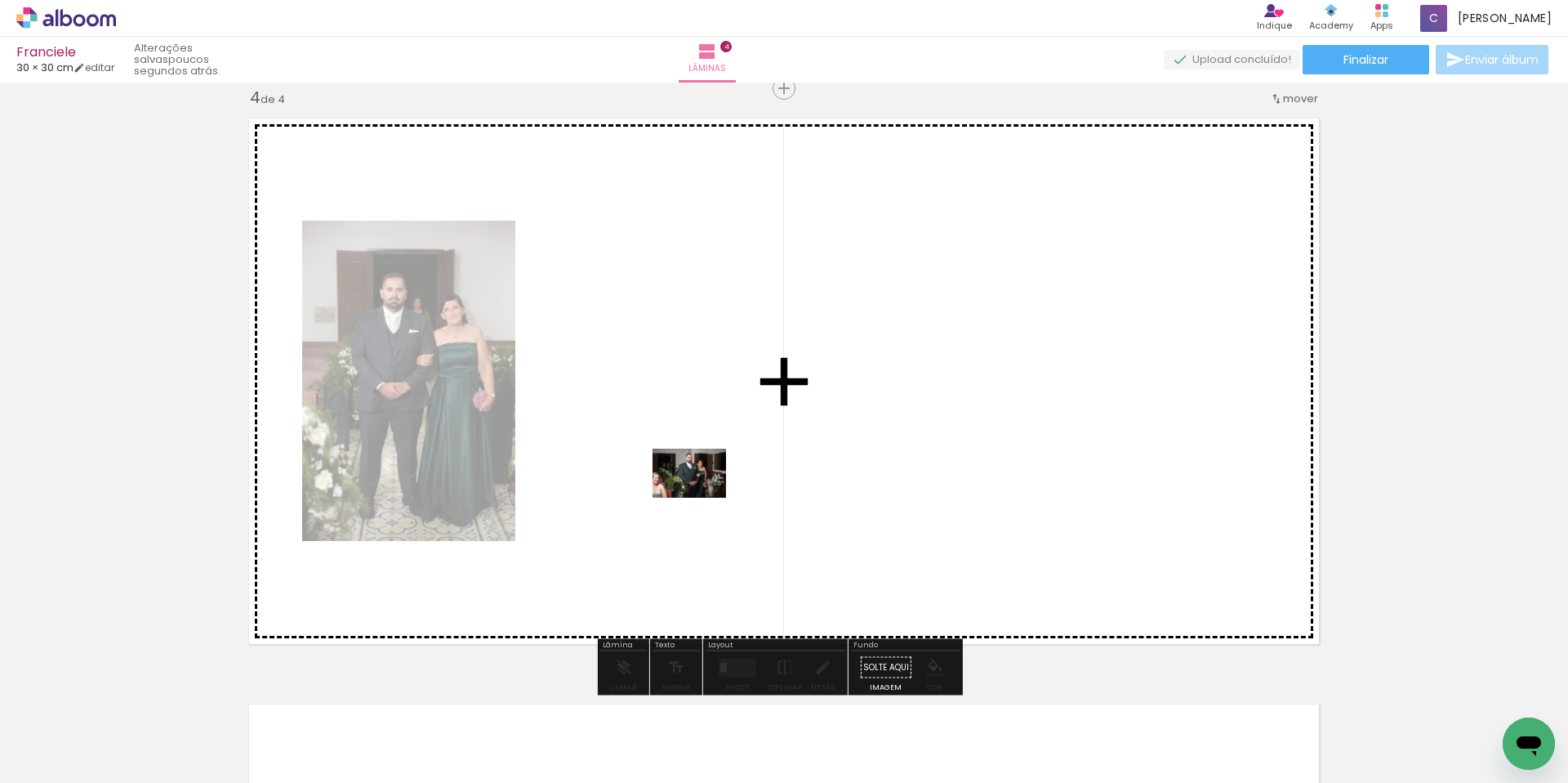
drag, startPoint x: 718, startPoint y: 728, endPoint x: 821, endPoint y: 702, distance: 106.2
click at [702, 497] on quentale-workspace at bounding box center [784, 391] width 1568 height 783
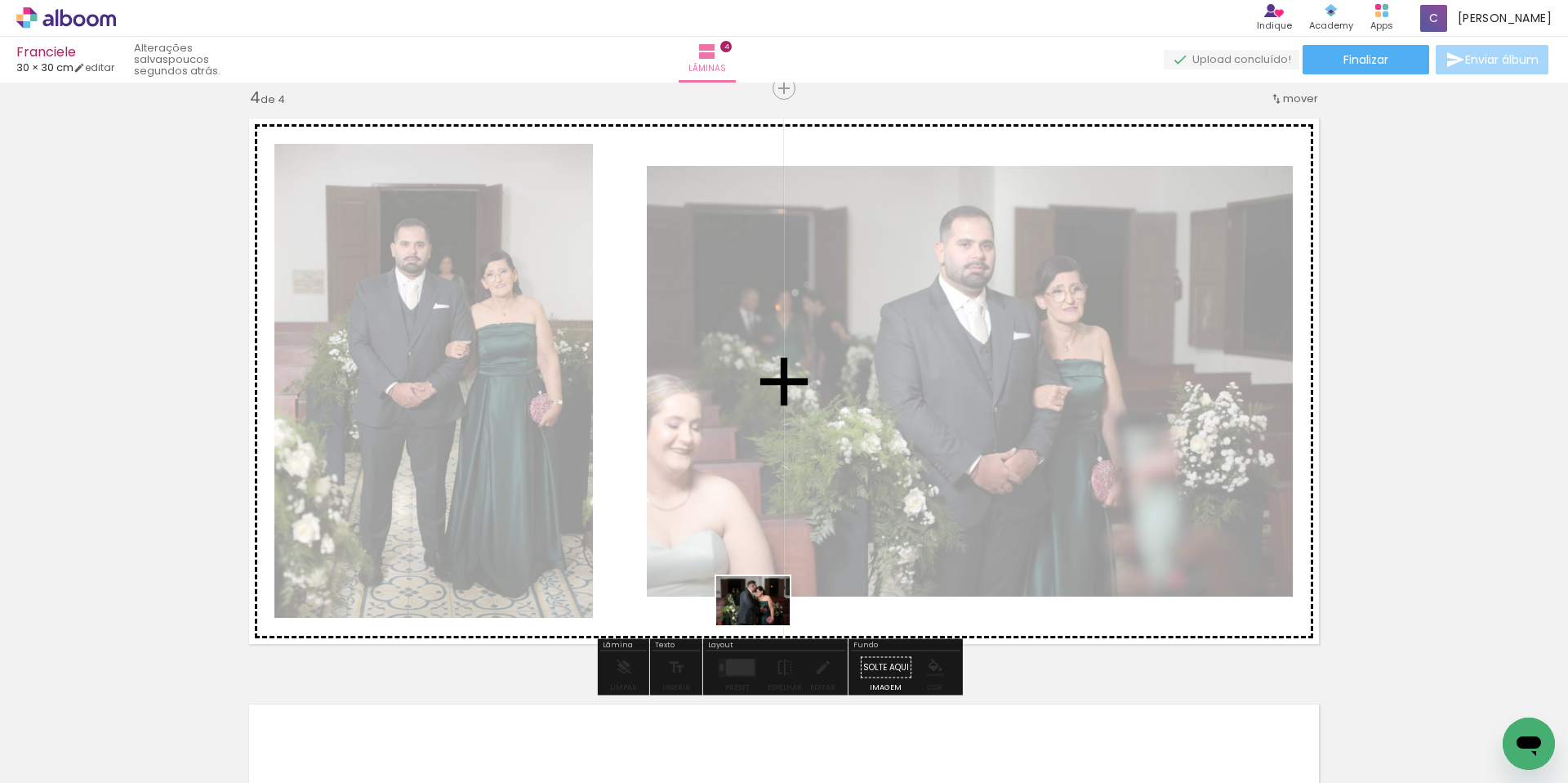
drag, startPoint x: 801, startPoint y: 743, endPoint x: 766, endPoint y: 625, distance: 123.1
click at [766, 625] on quentale-workspace at bounding box center [784, 391] width 1568 height 783
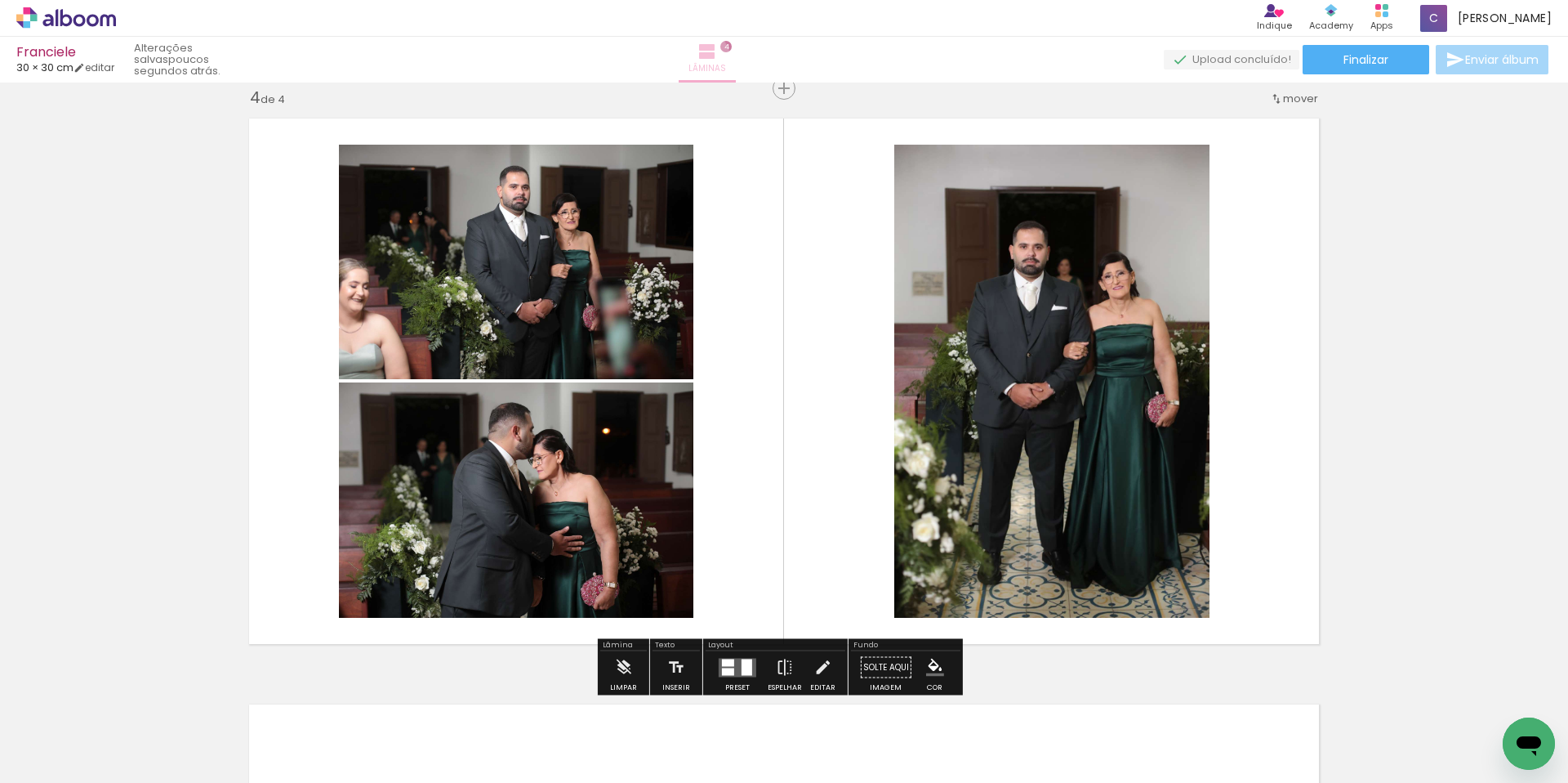
click at [717, 59] on iron-icon at bounding box center [707, 51] width 20 height 20
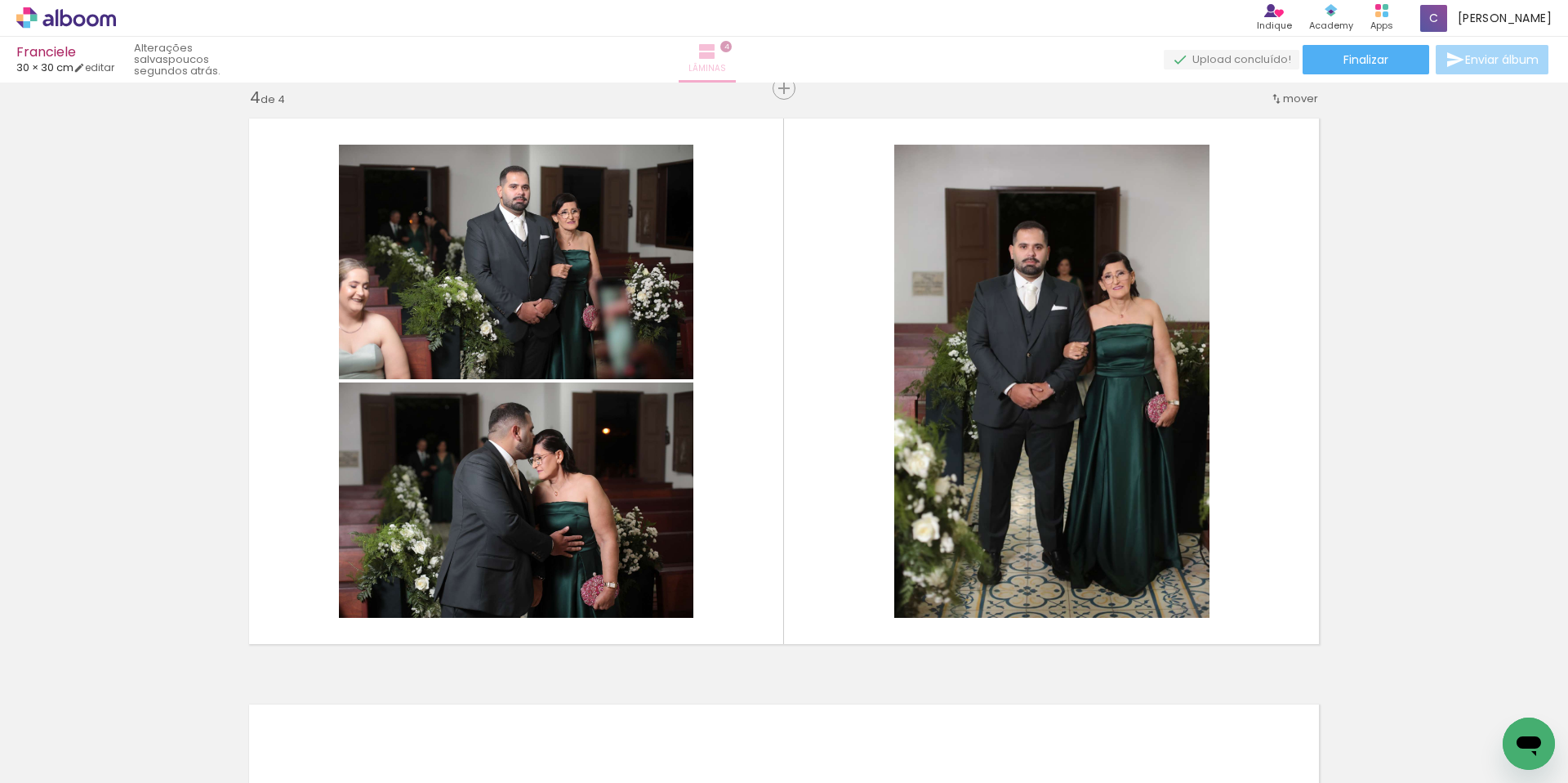
click at [726, 61] on span "Lâminas" at bounding box center [708, 68] width 38 height 15
click at [717, 61] on iron-icon at bounding box center [707, 51] width 20 height 20
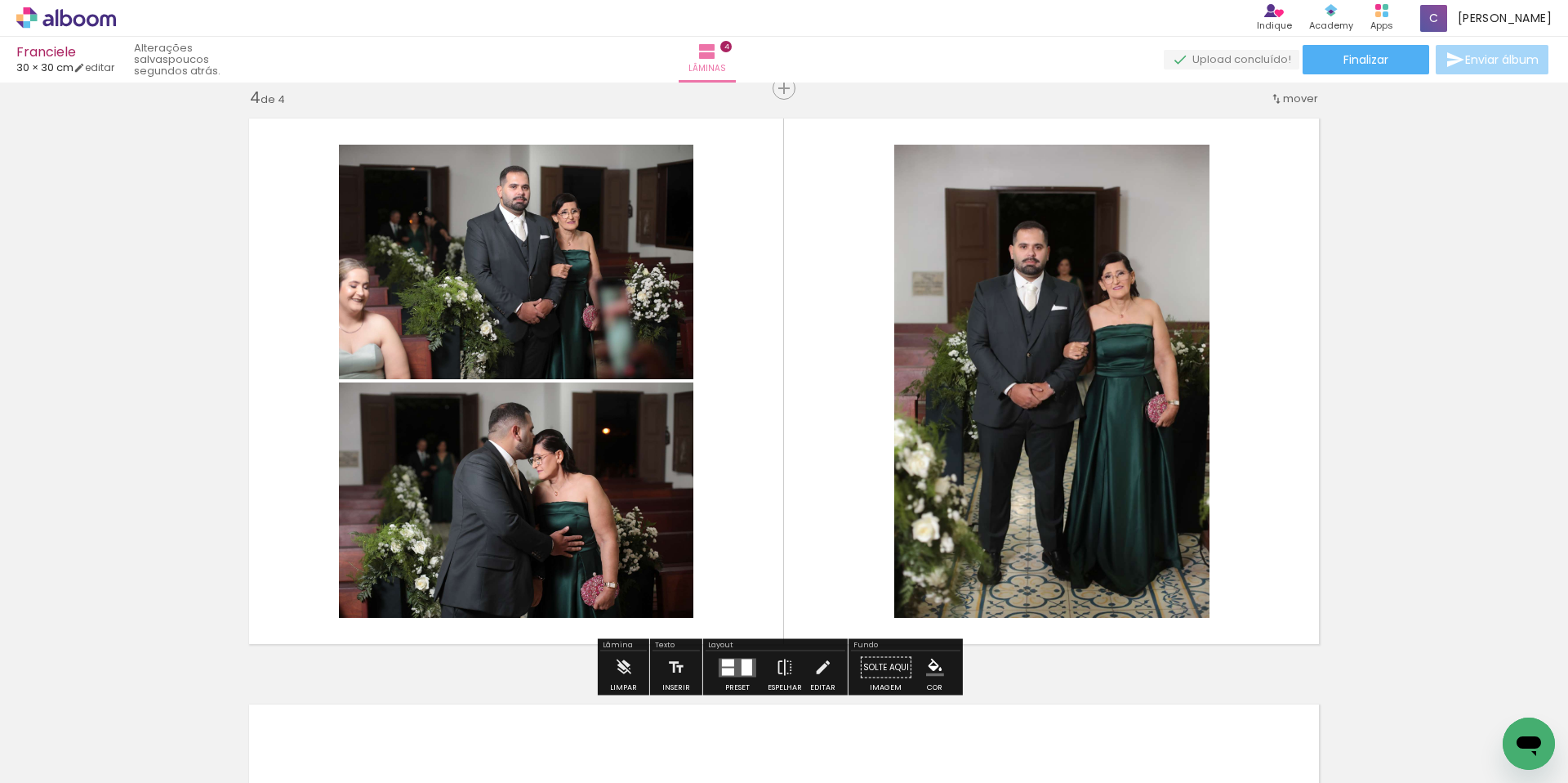
scroll to position [1775, 0]
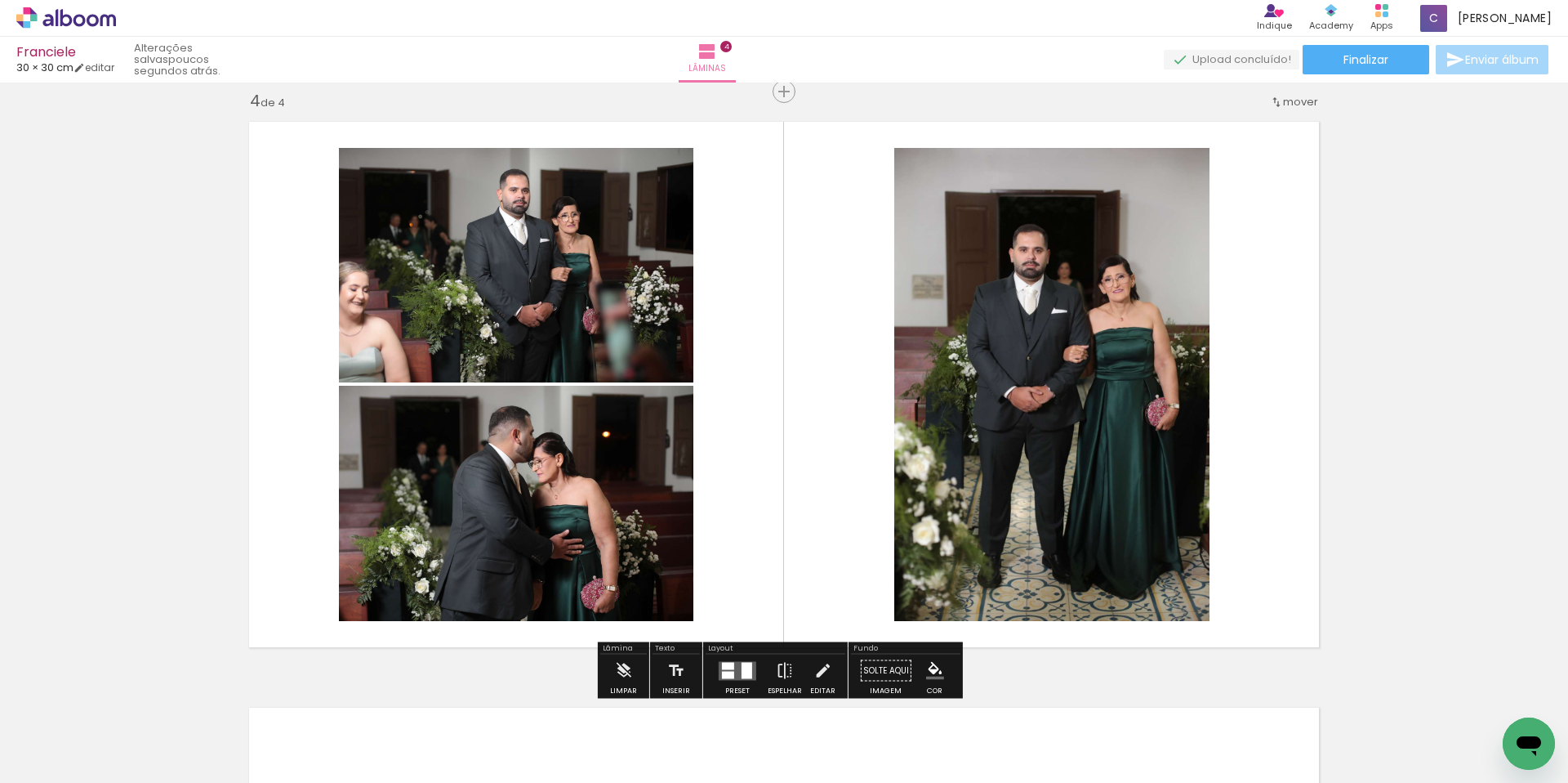
click at [737, 663] on quentale-layouter at bounding box center [737, 670] width 38 height 19
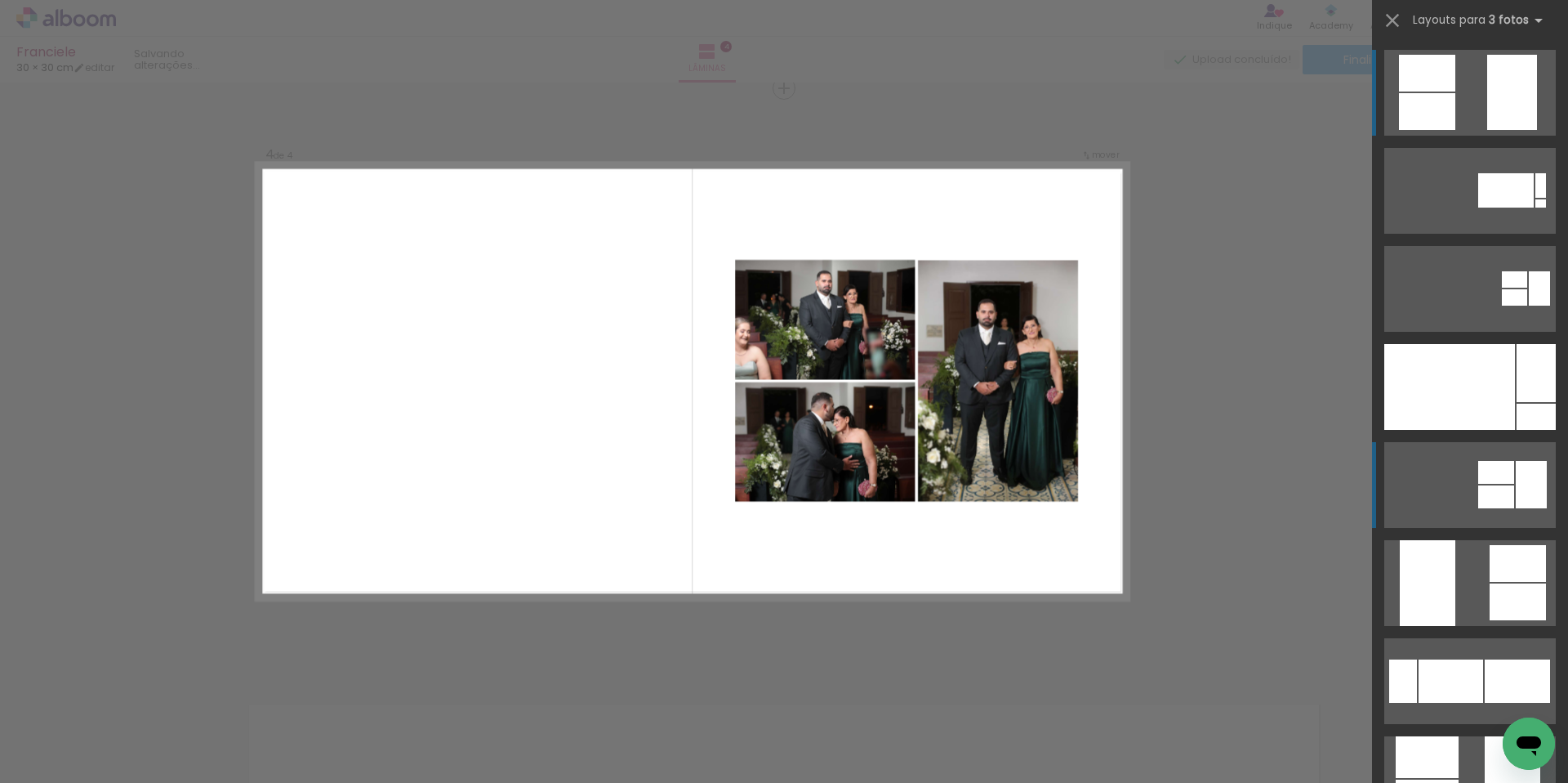
scroll to position [1779, 0]
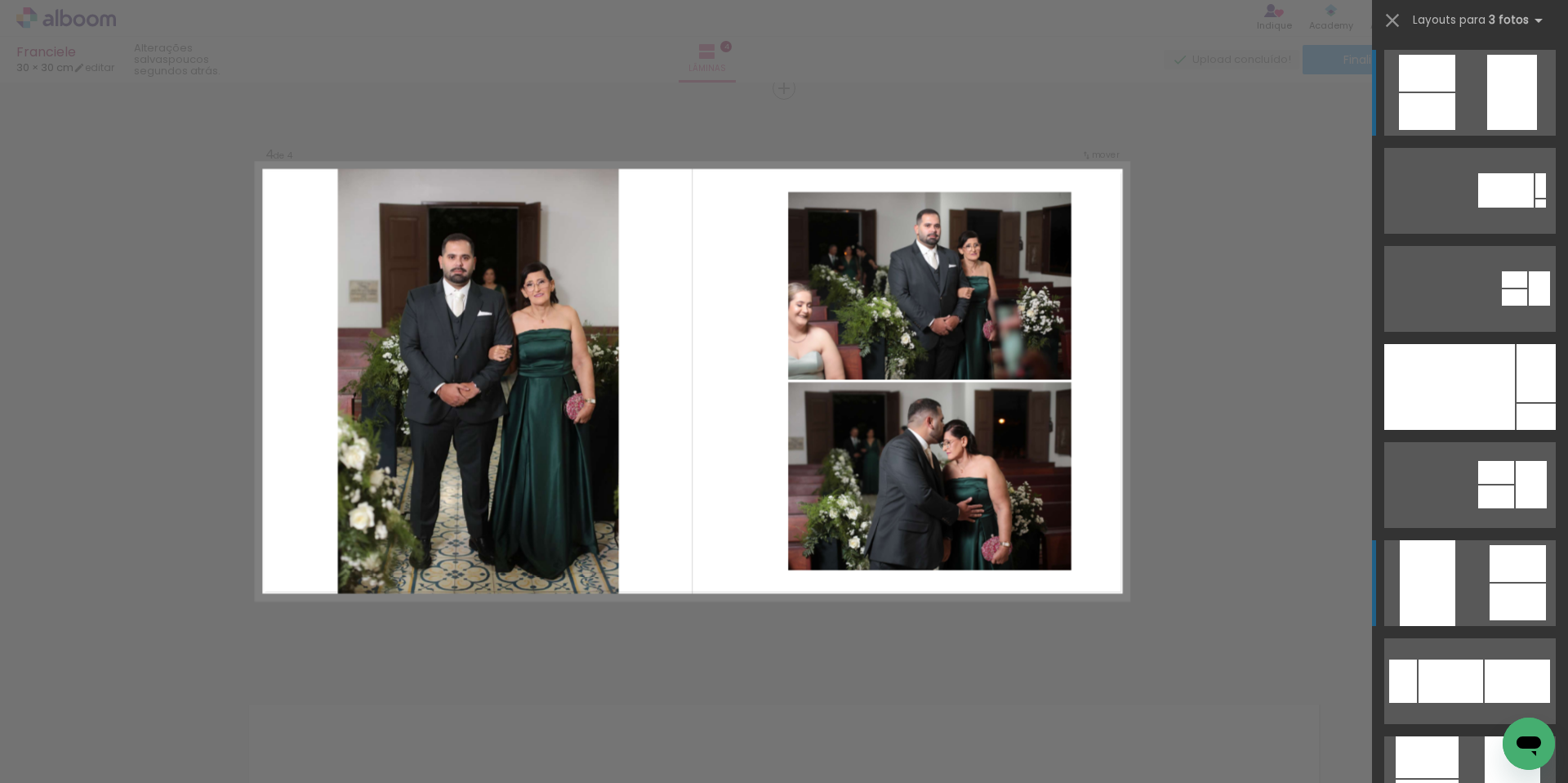
click at [1460, 595] on quentale-layouter at bounding box center [1470, 582] width 172 height 85
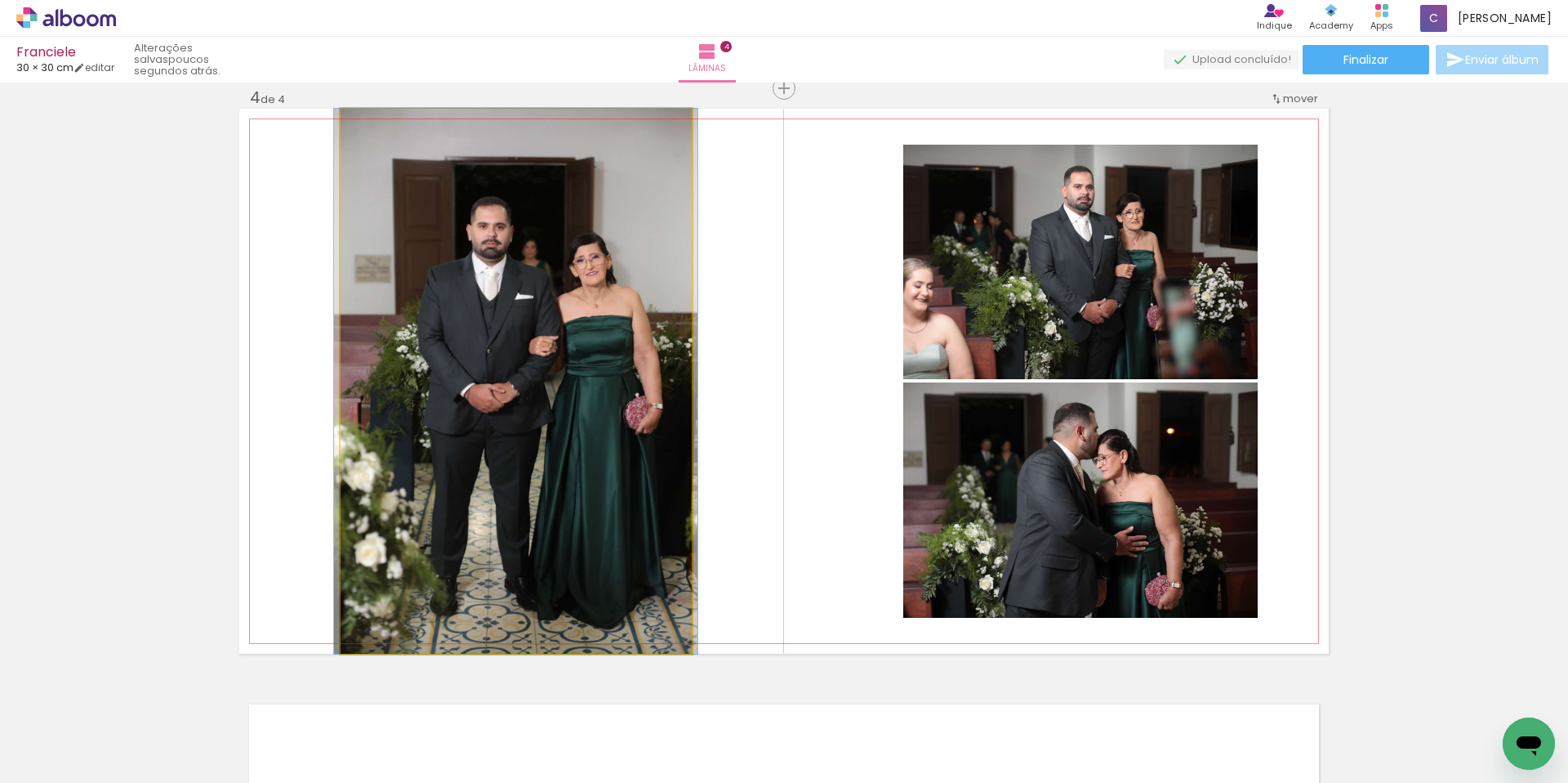
click at [520, 388] on quentale-photo at bounding box center [516, 381] width 351 height 545
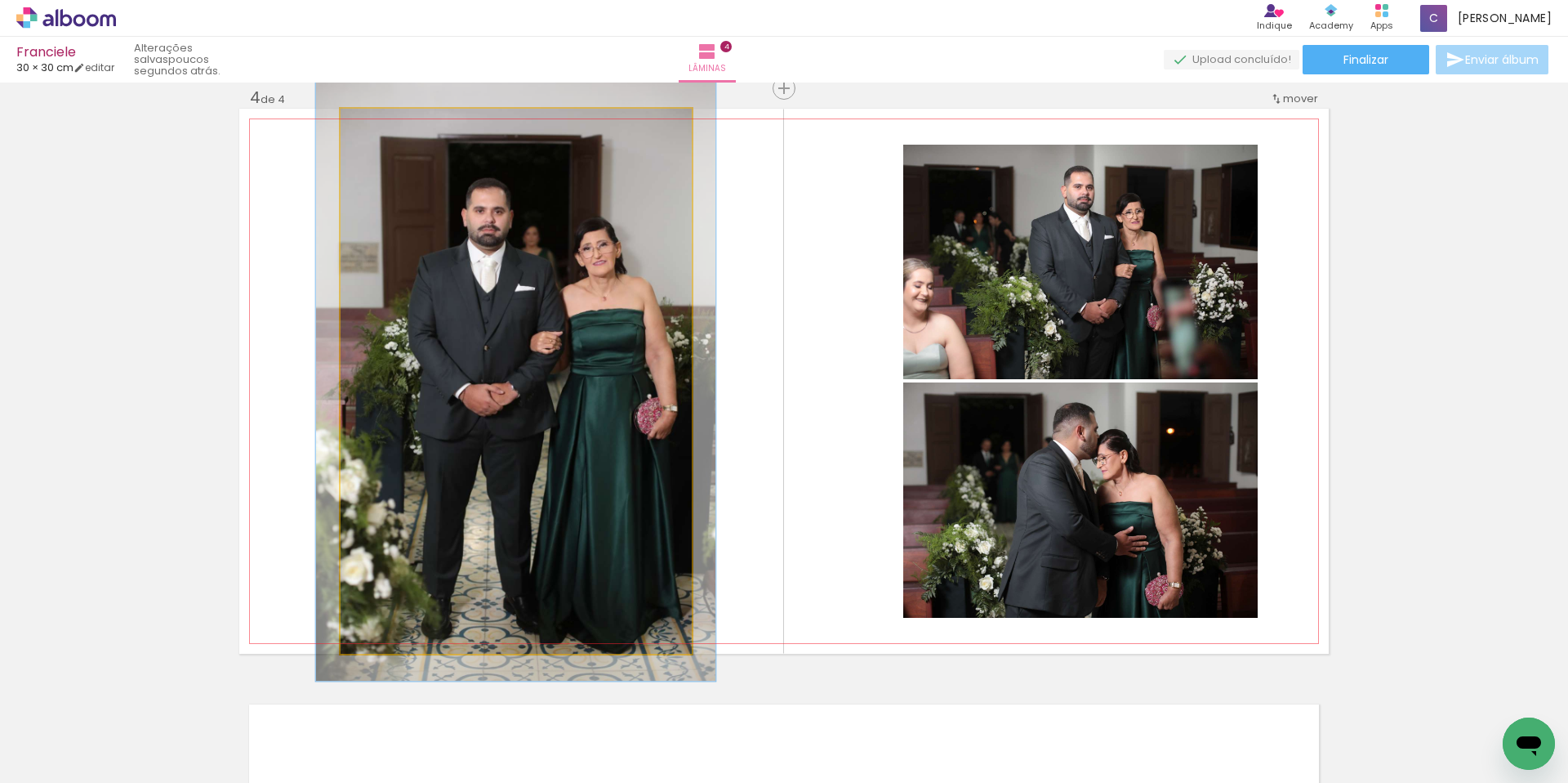
type paper-slider "110"
click at [377, 123] on div at bounding box center [384, 126] width 15 height 15
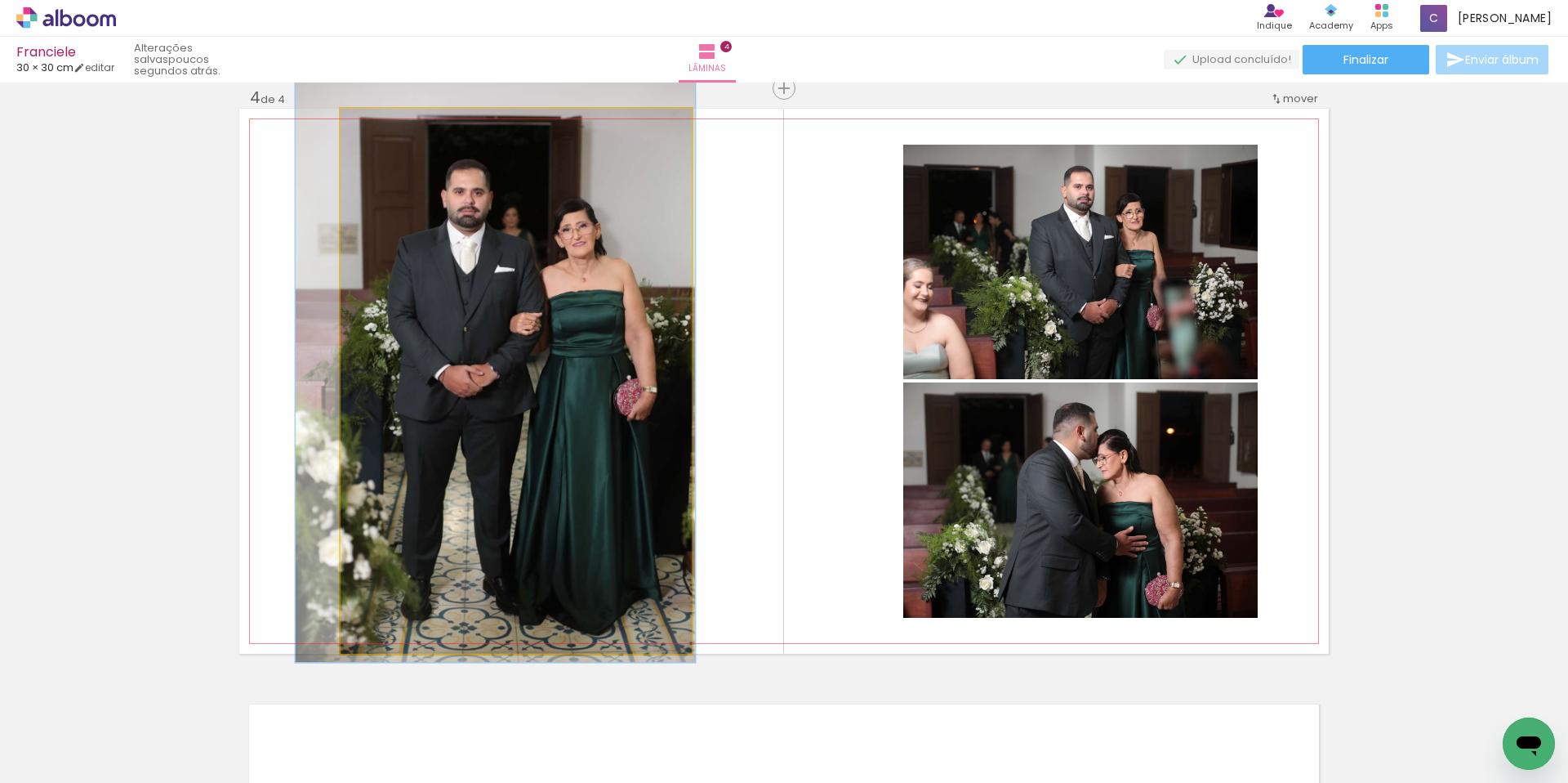
drag, startPoint x: 514, startPoint y: 246, endPoint x: 493, endPoint y: 227, distance: 28.3
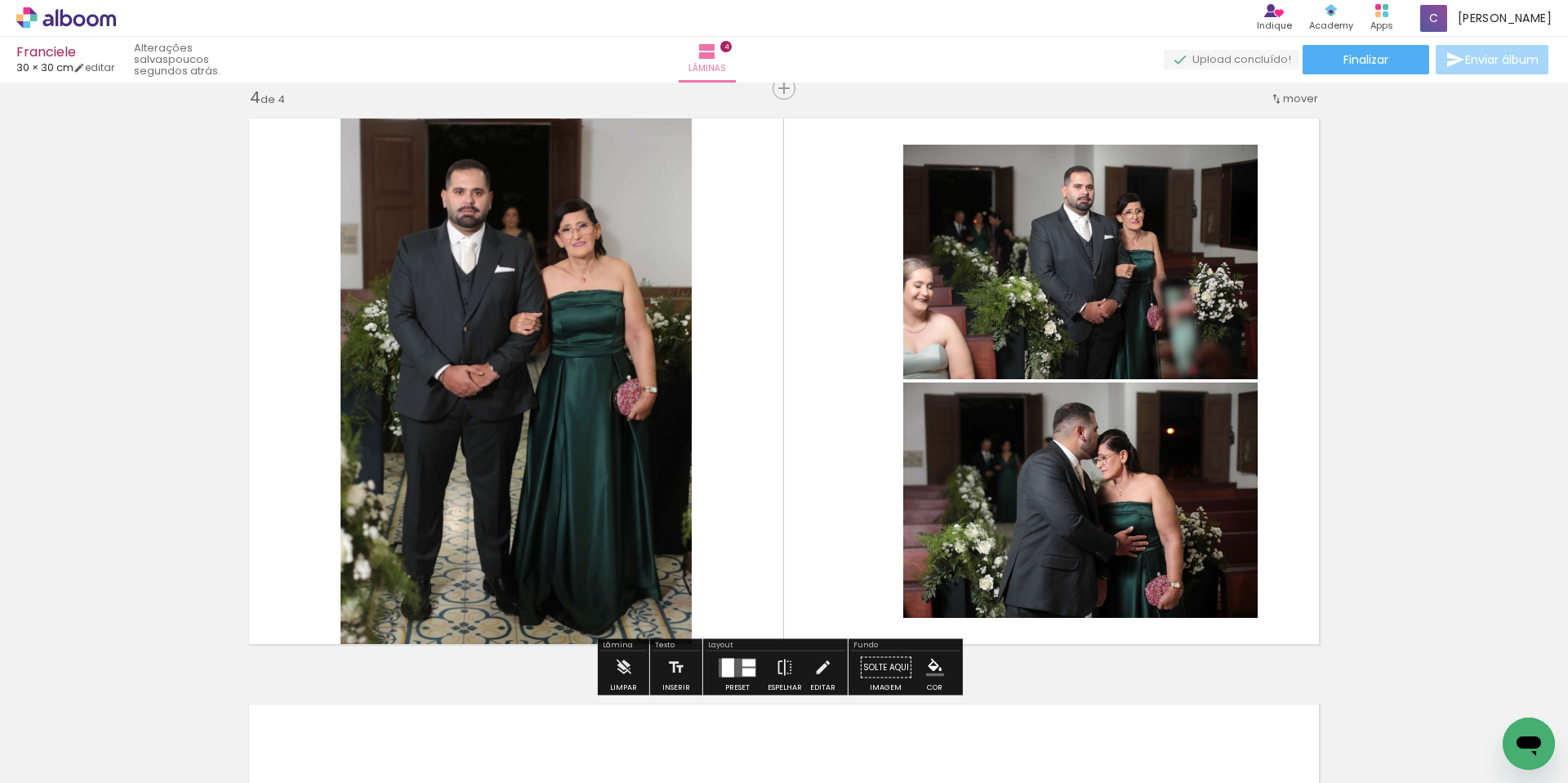
click at [742, 264] on quentale-layouter at bounding box center [784, 381] width 1089 height 545
click at [1124, 310] on quentale-photo at bounding box center [1080, 261] width 354 height 235
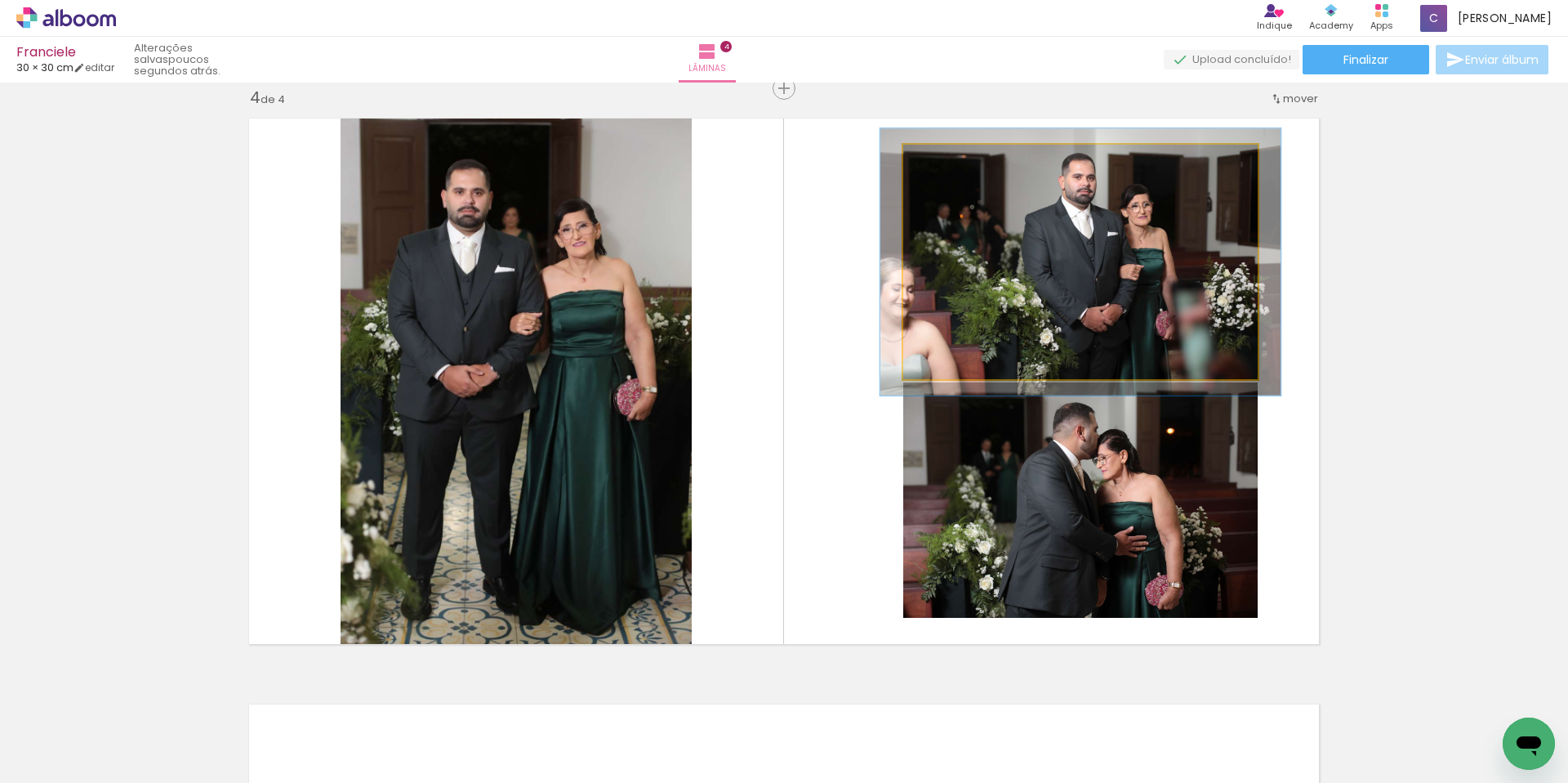
click at [944, 167] on div at bounding box center [949, 161] width 26 height 26
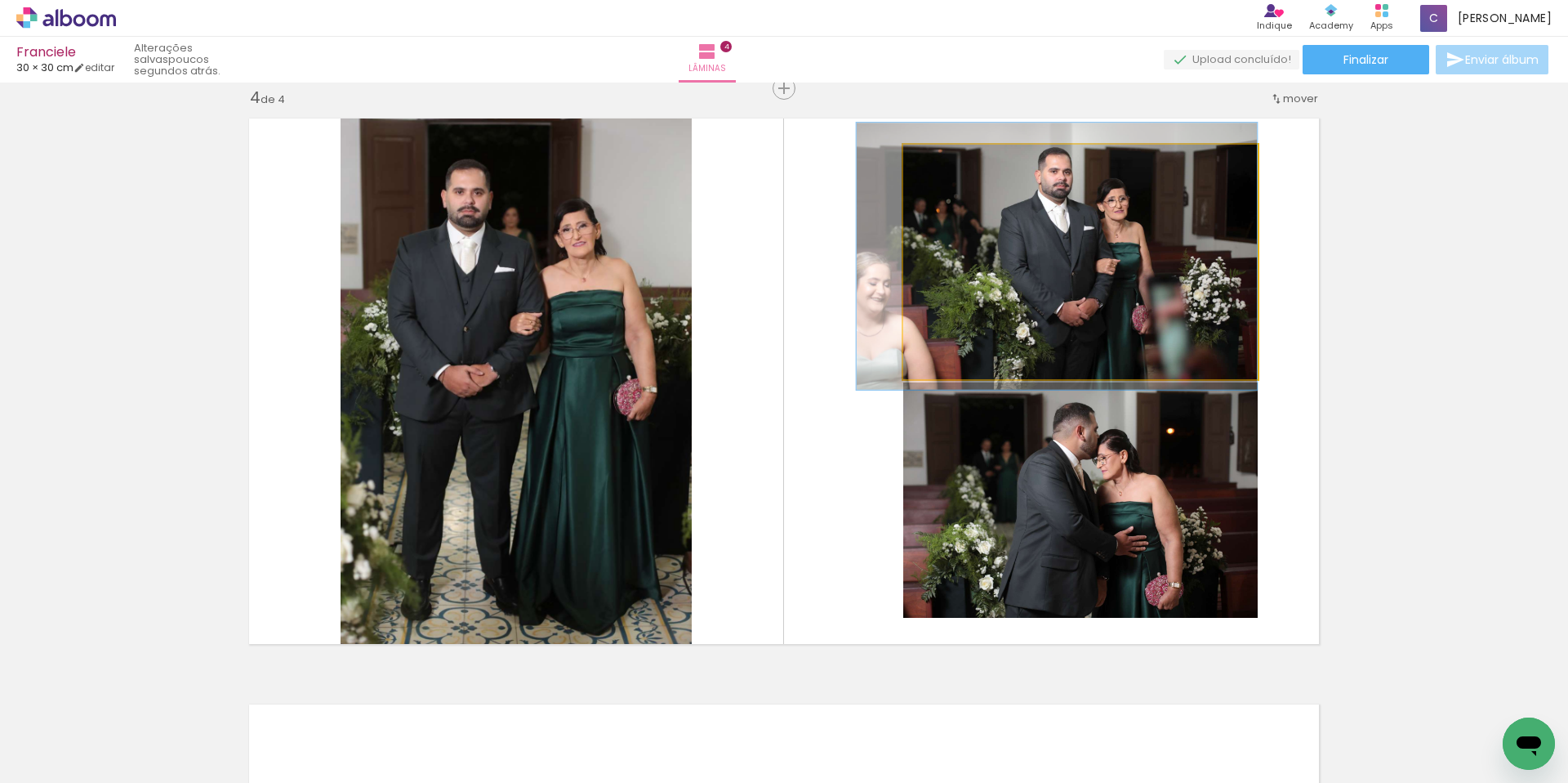
drag, startPoint x: 1147, startPoint y: 273, endPoint x: 1065, endPoint y: 267, distance: 82.2
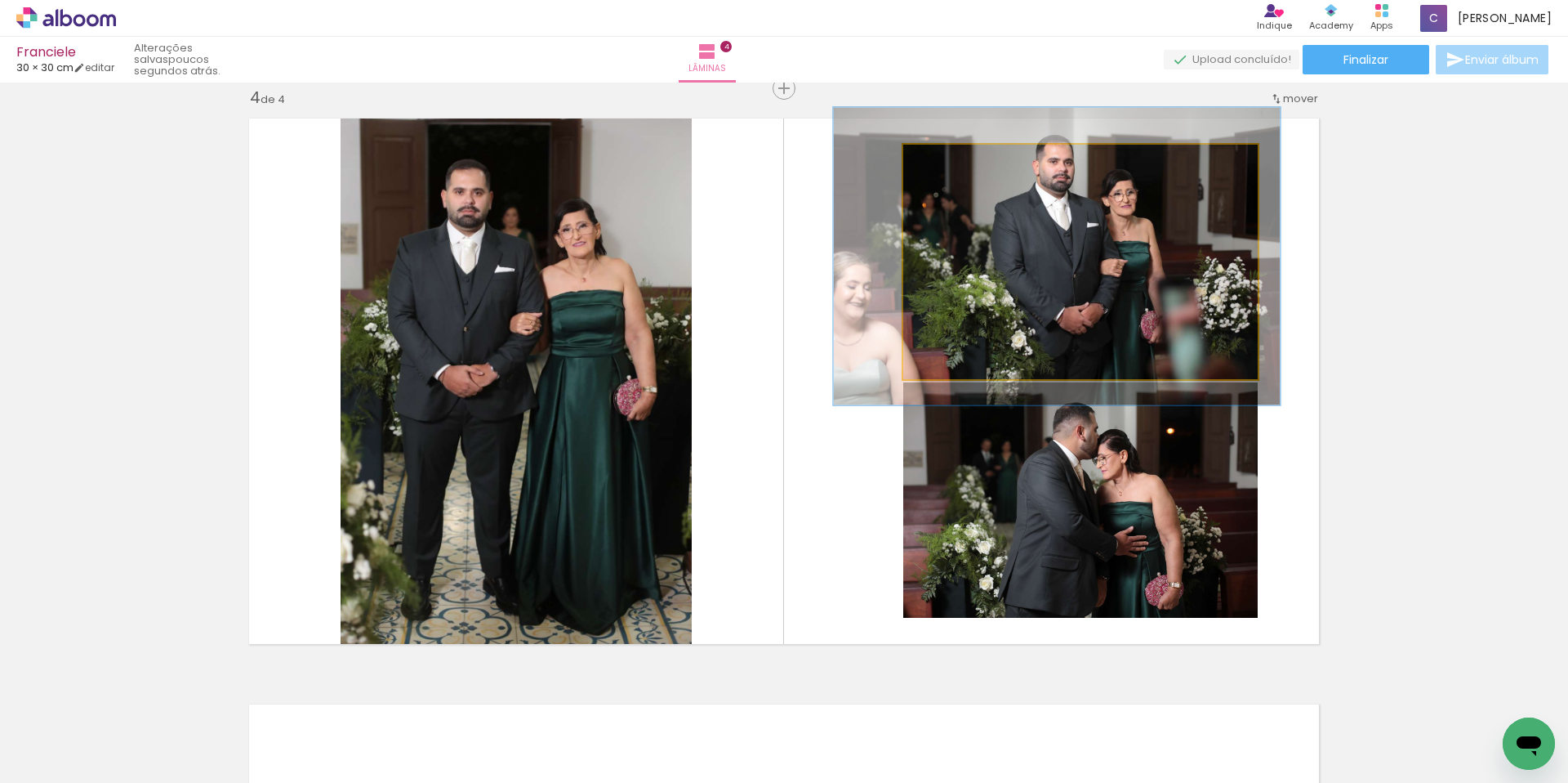
type paper-slider "126"
click at [952, 168] on div at bounding box center [958, 161] width 26 height 26
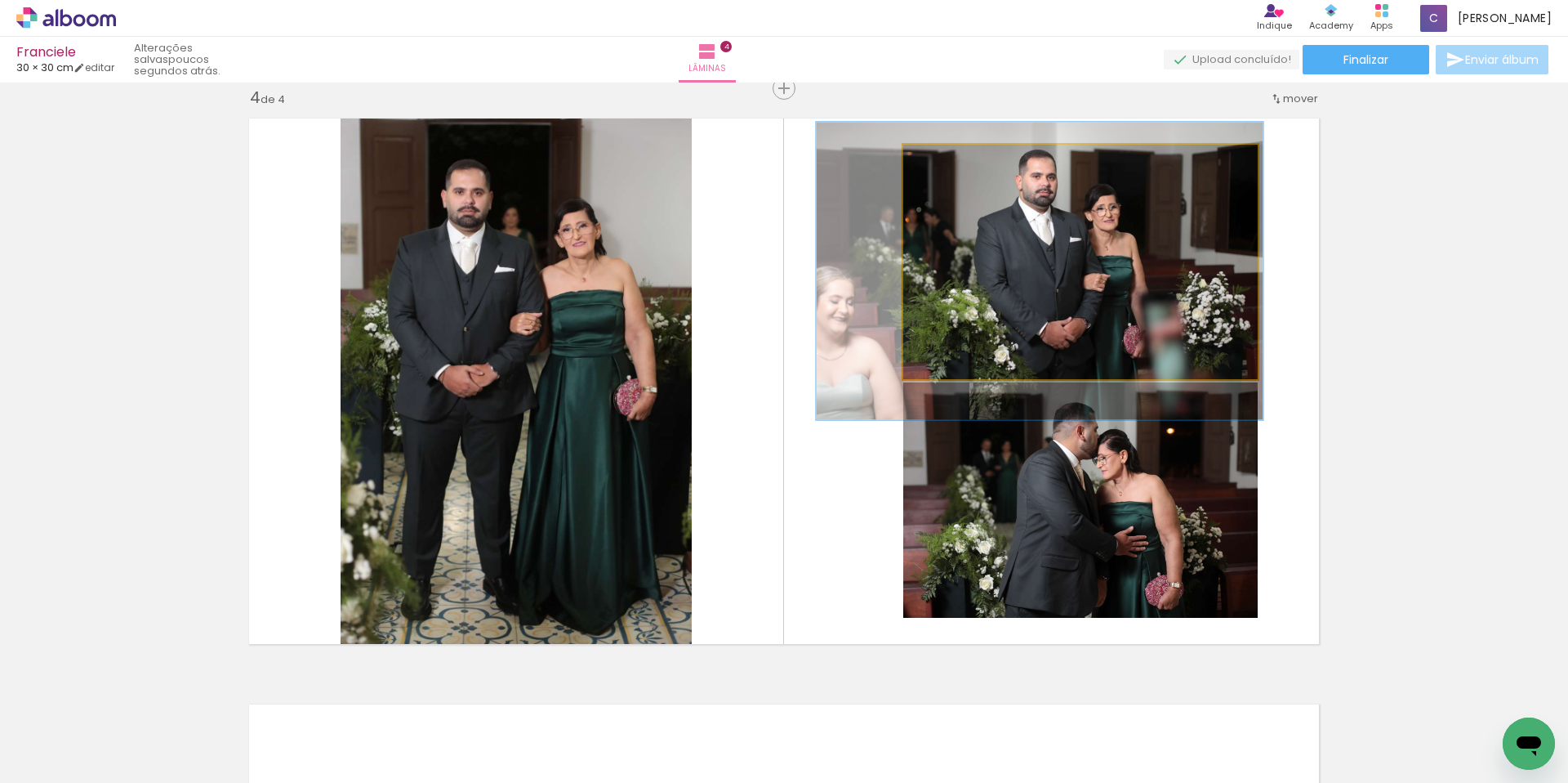
drag, startPoint x: 1011, startPoint y: 241, endPoint x: 995, endPoint y: 256, distance: 21.9
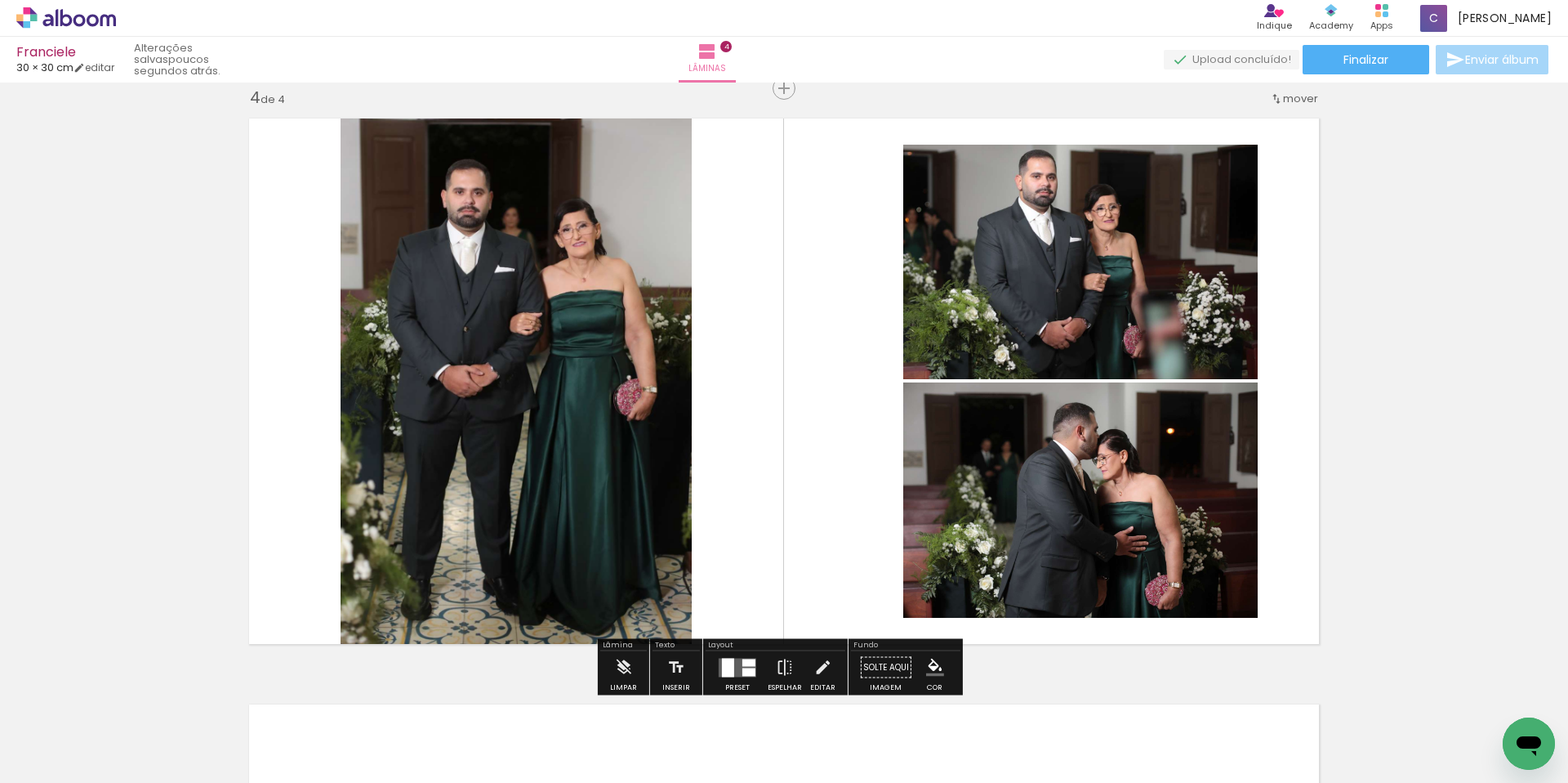
click at [1078, 534] on quentale-photo at bounding box center [1080, 500] width 354 height 236
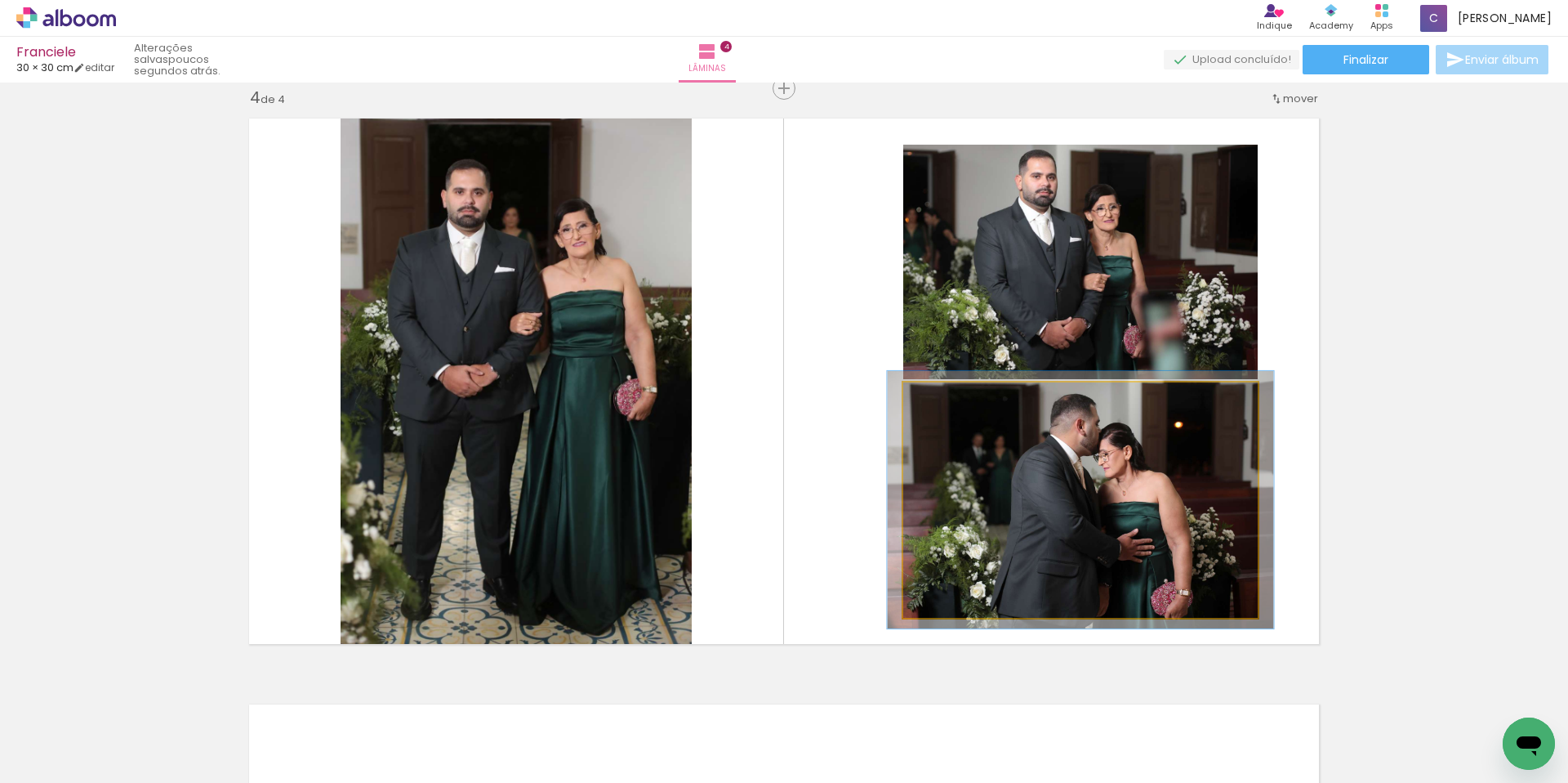
type paper-slider "109"
click at [947, 406] on div at bounding box center [947, 400] width 26 height 26
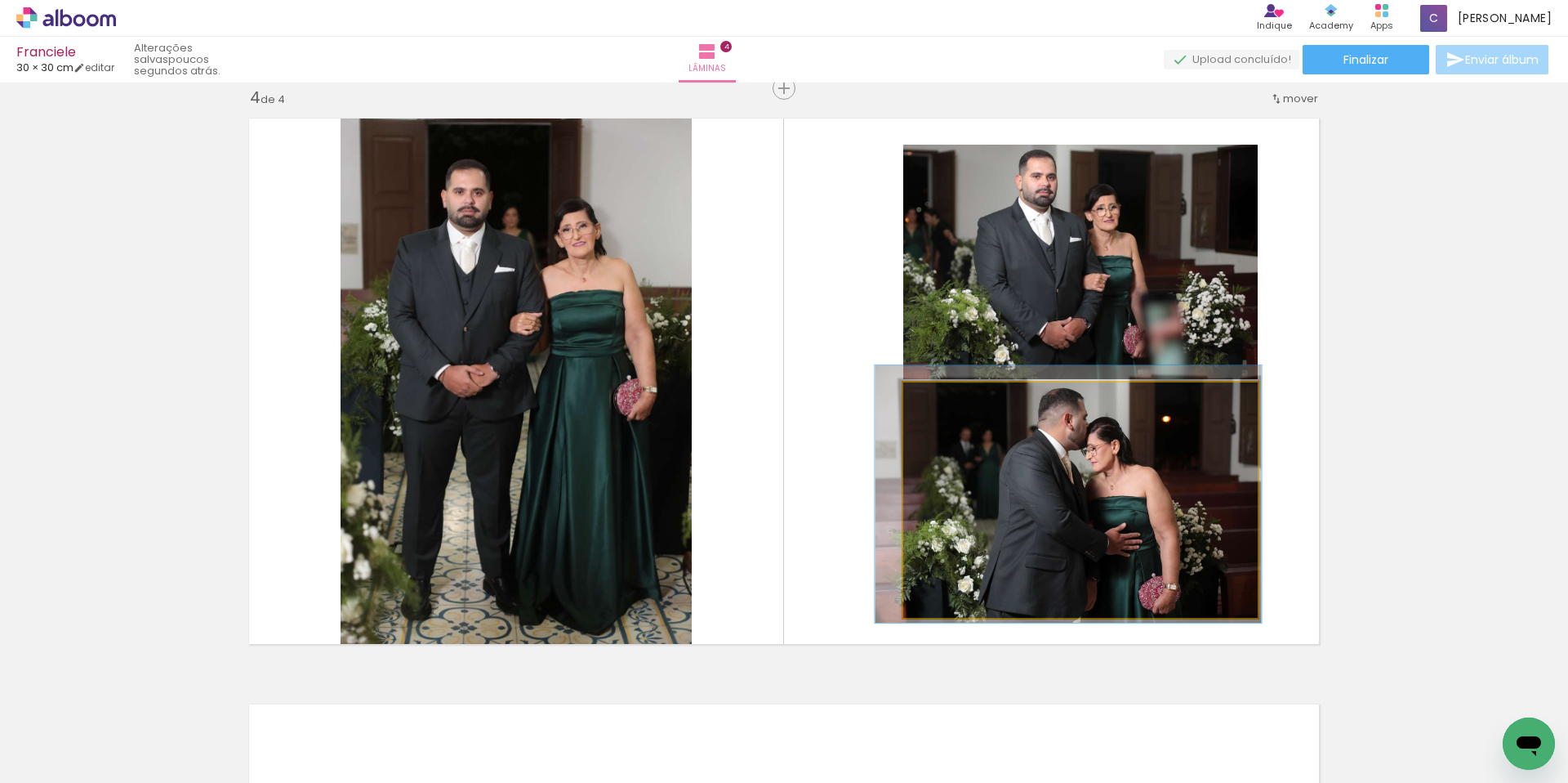
drag, startPoint x: 1038, startPoint y: 467, endPoint x: 1026, endPoint y: 462, distance: 13.0
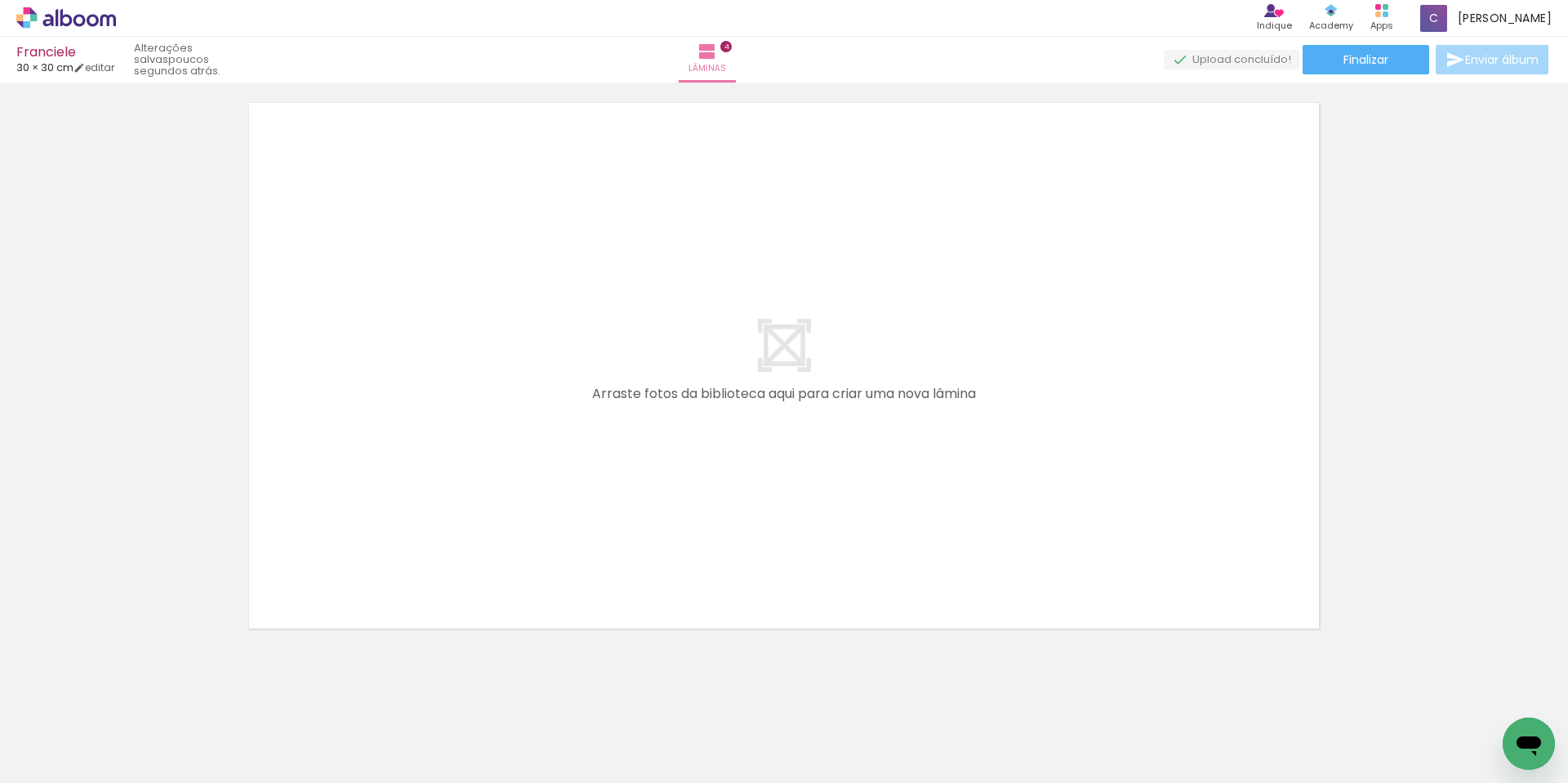
scroll to position [2384, 0]
click at [889, 748] on div at bounding box center [887, 727] width 81 height 54
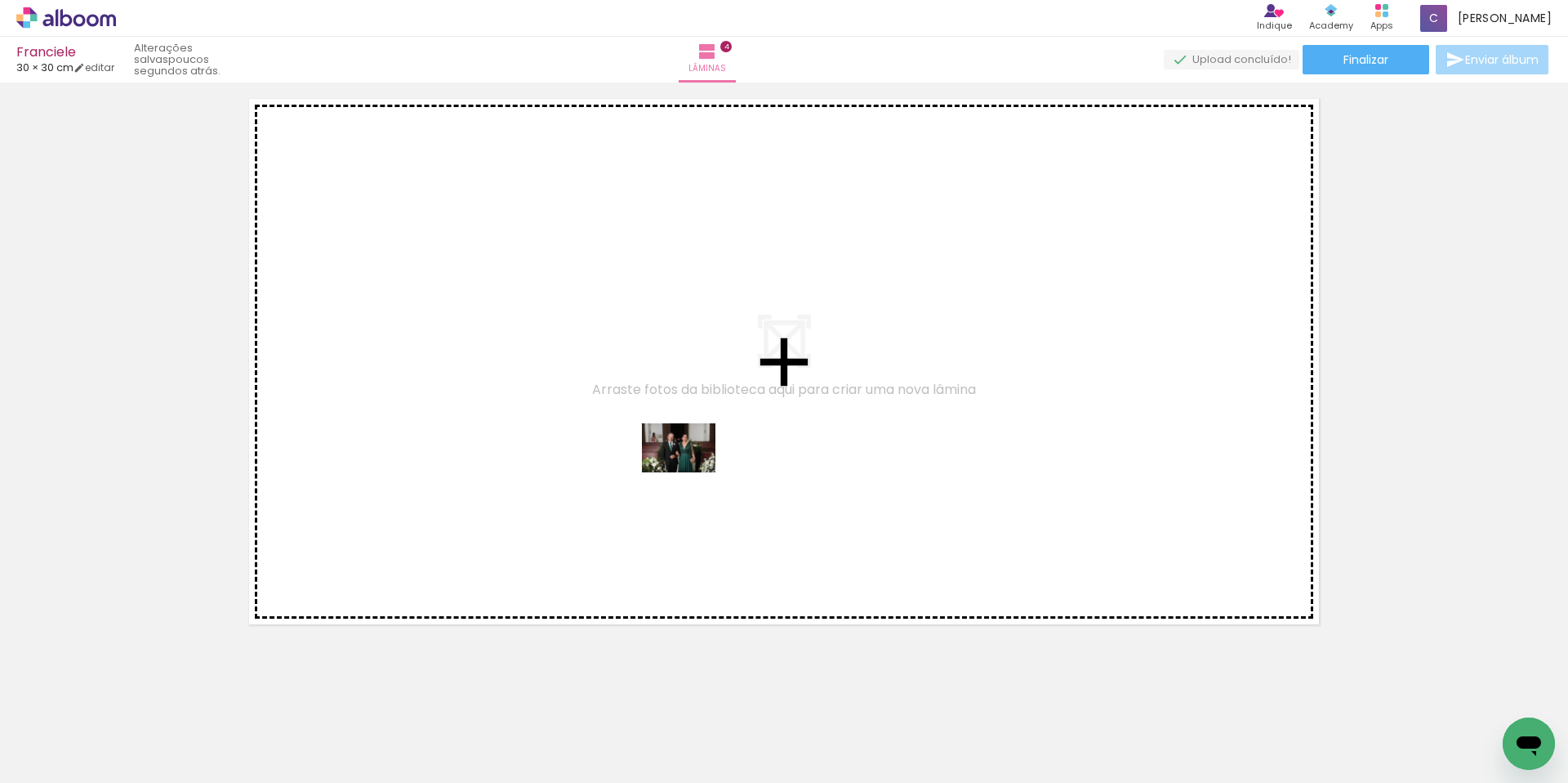
drag, startPoint x: 902, startPoint y: 734, endPoint x: 691, endPoint y: 472, distance: 336.4
click at [691, 472] on quentale-workspace at bounding box center [784, 391] width 1568 height 783
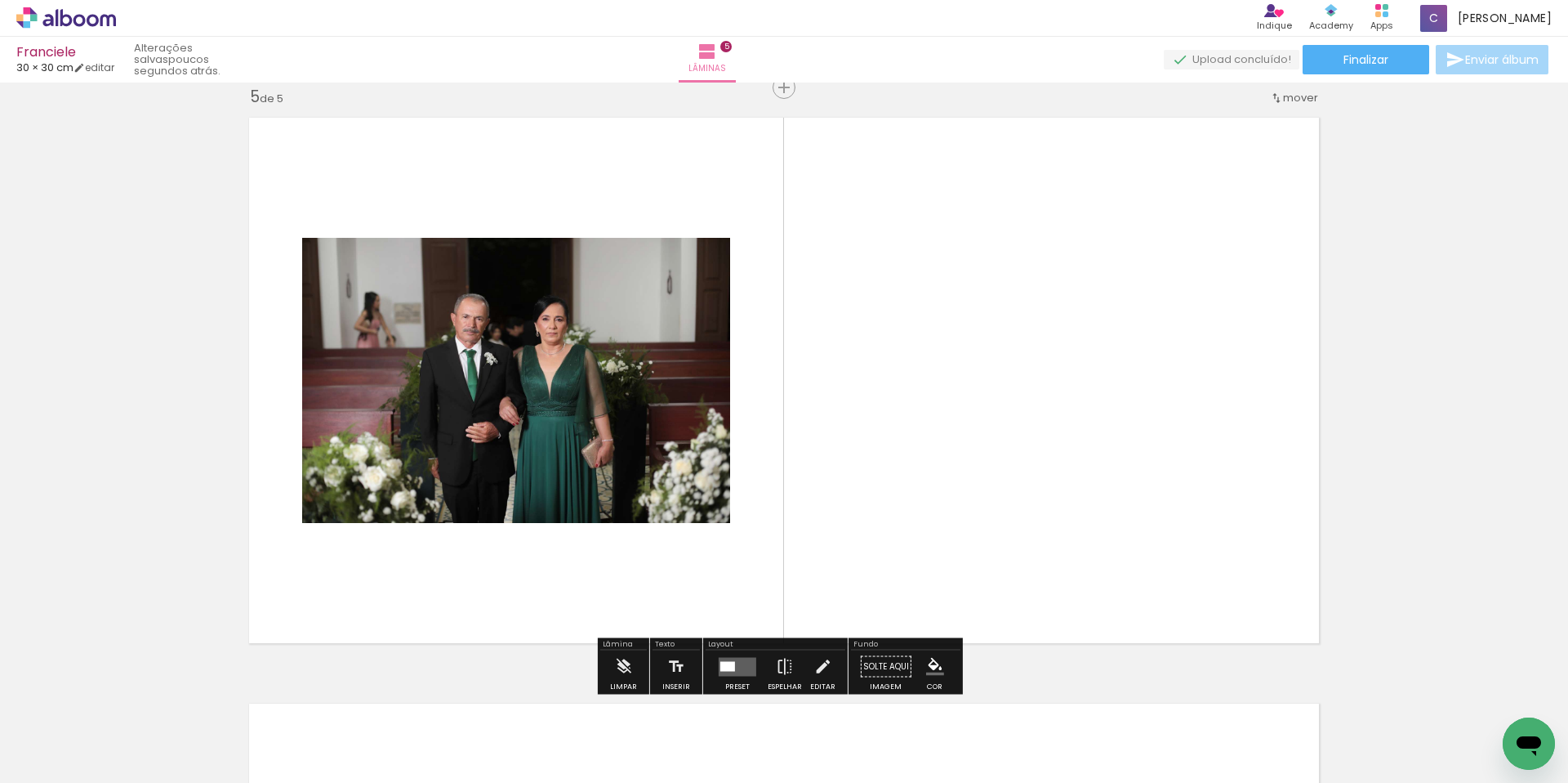
scroll to position [2364, 0]
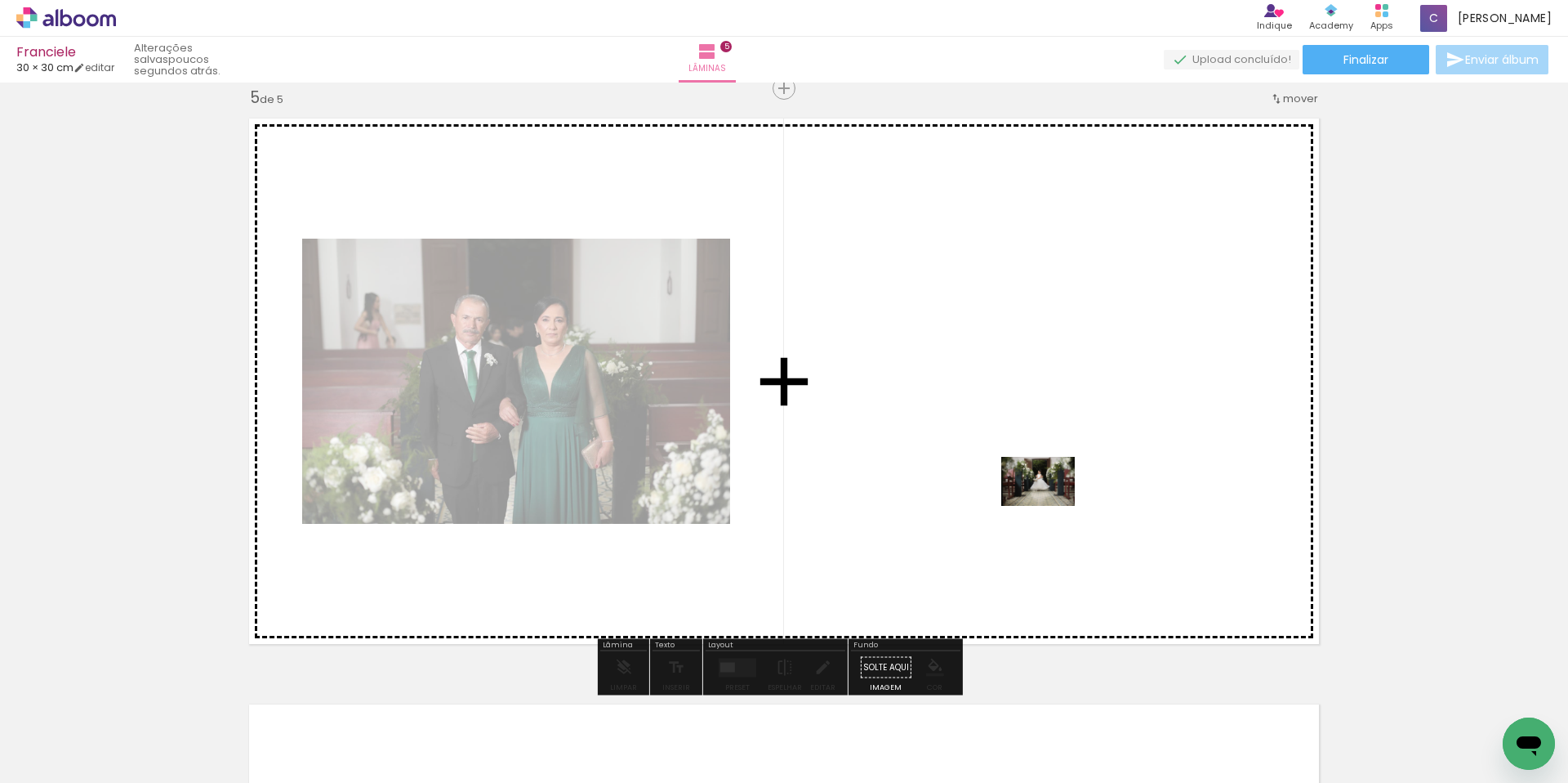
drag, startPoint x: 1001, startPoint y: 734, endPoint x: 1050, endPoint y: 505, distance: 234.2
click at [1050, 505] on quentale-workspace at bounding box center [784, 391] width 1568 height 783
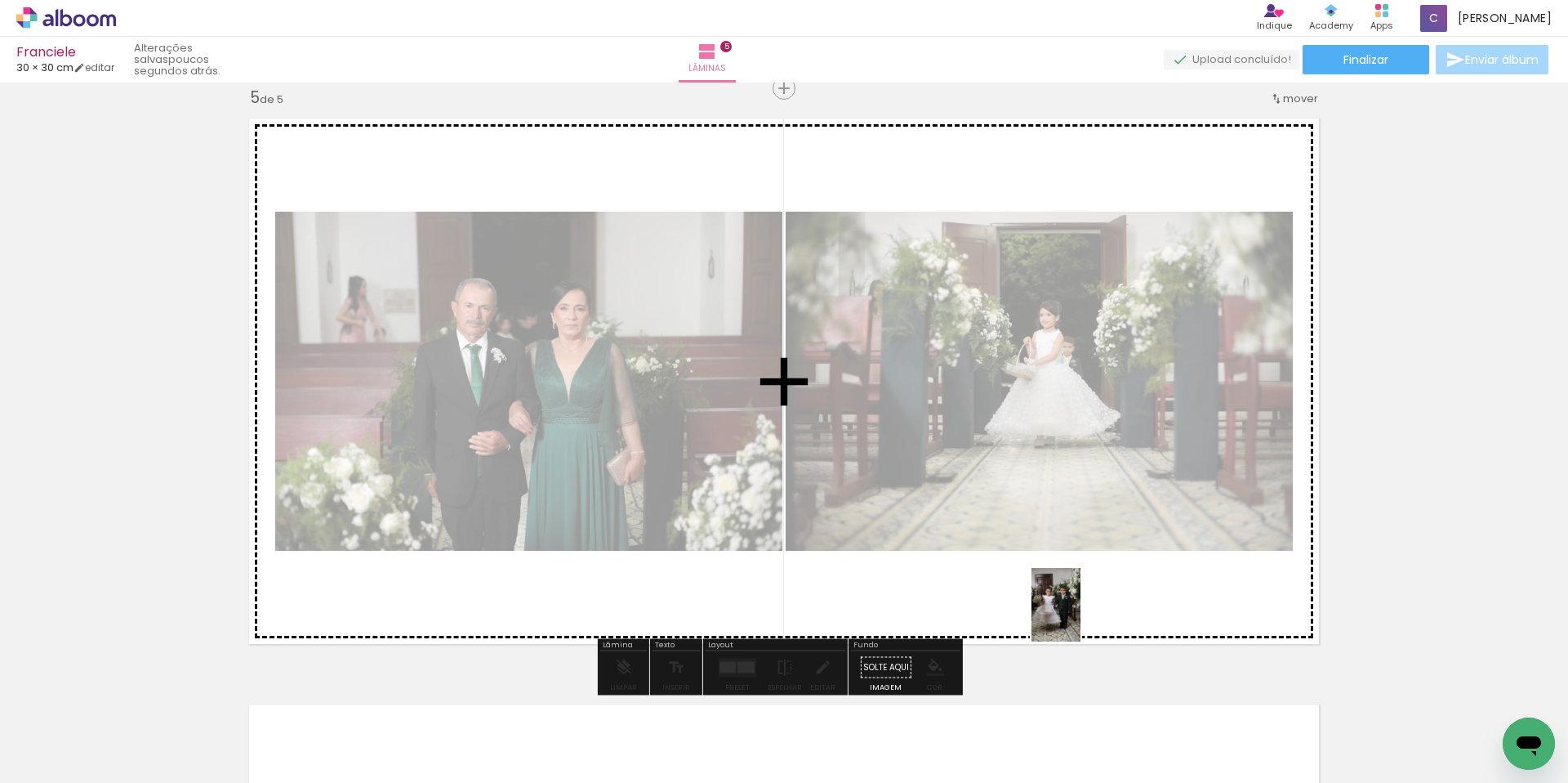
drag, startPoint x: 1083, startPoint y: 733, endPoint x: 1081, endPoint y: 616, distance: 117.0
click at [1081, 616] on quentale-workspace at bounding box center [784, 391] width 1568 height 783
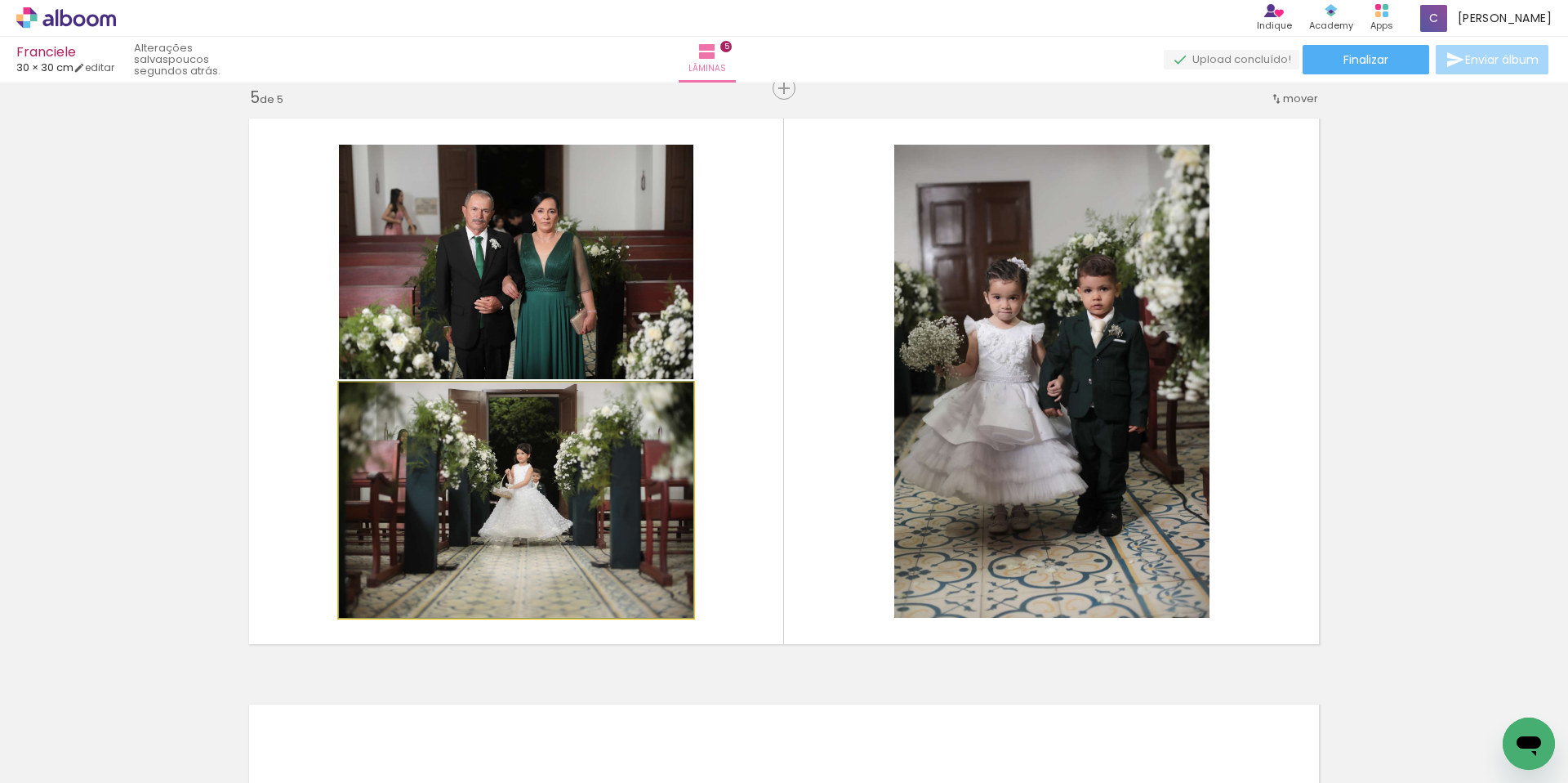
click at [592, 502] on quentale-photo at bounding box center [516, 500] width 354 height 236
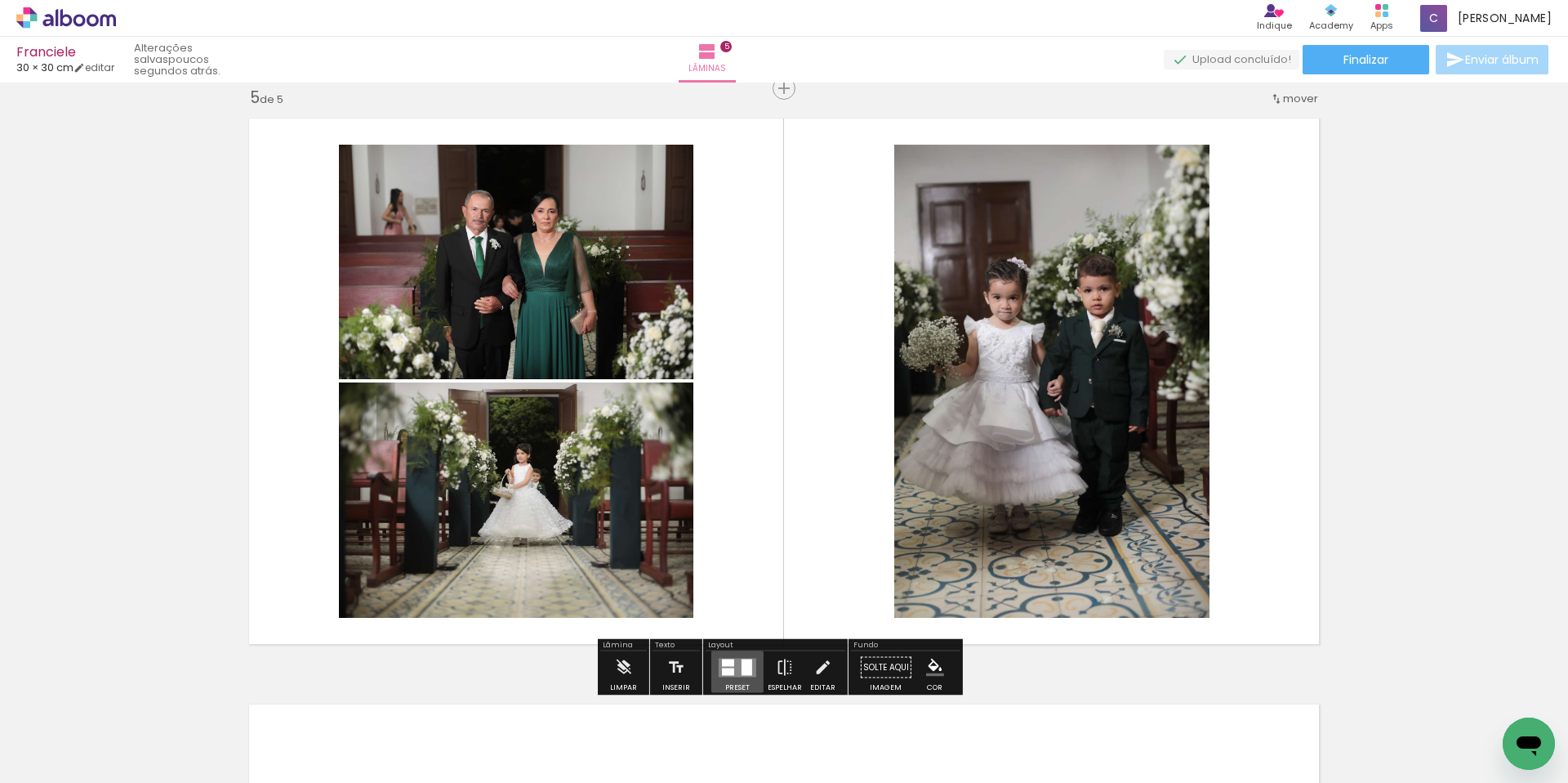
click at [733, 669] on quentale-layouter at bounding box center [737, 667] width 38 height 19
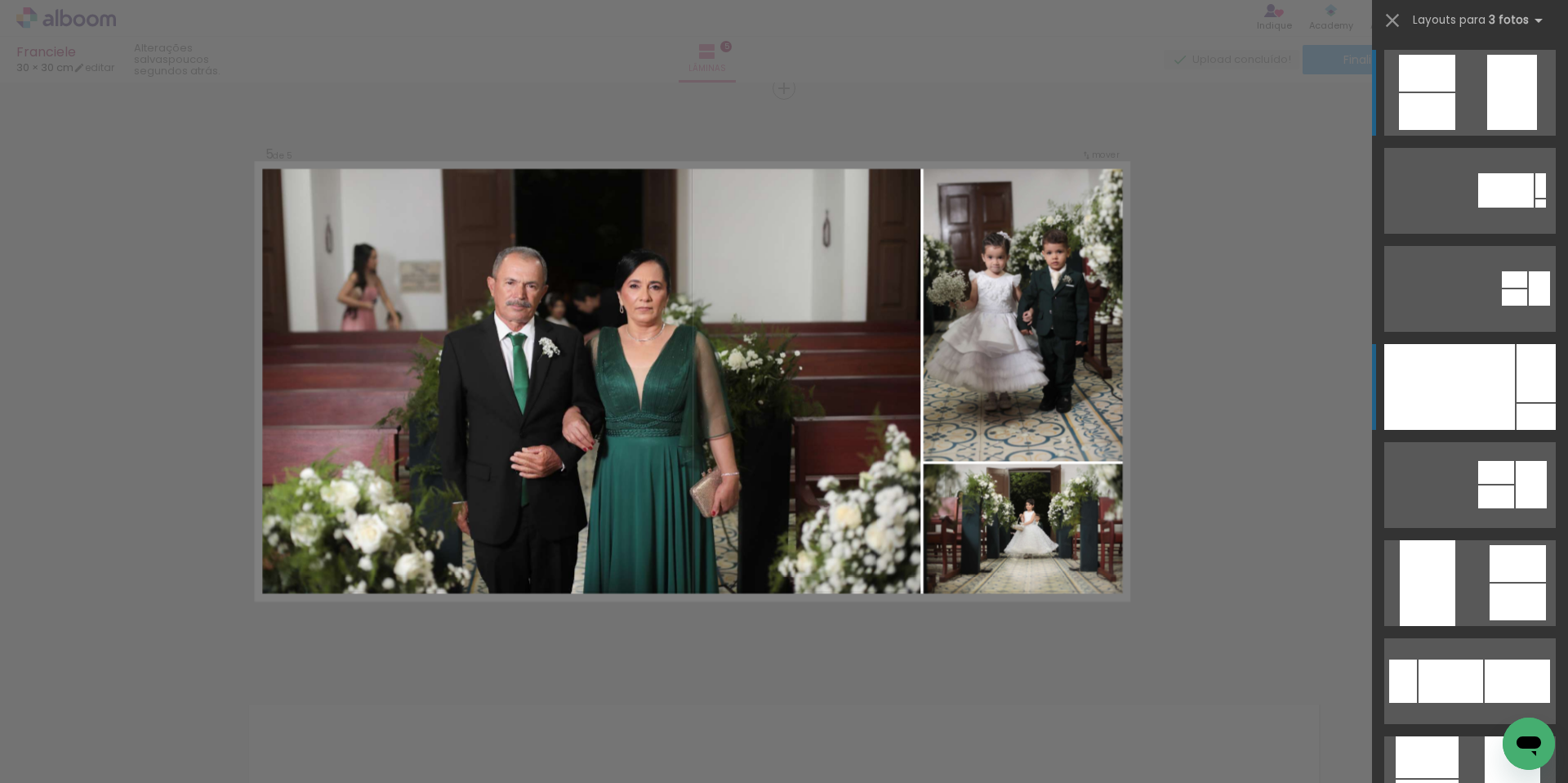
click at [1508, 388] on div at bounding box center [1449, 387] width 131 height 85
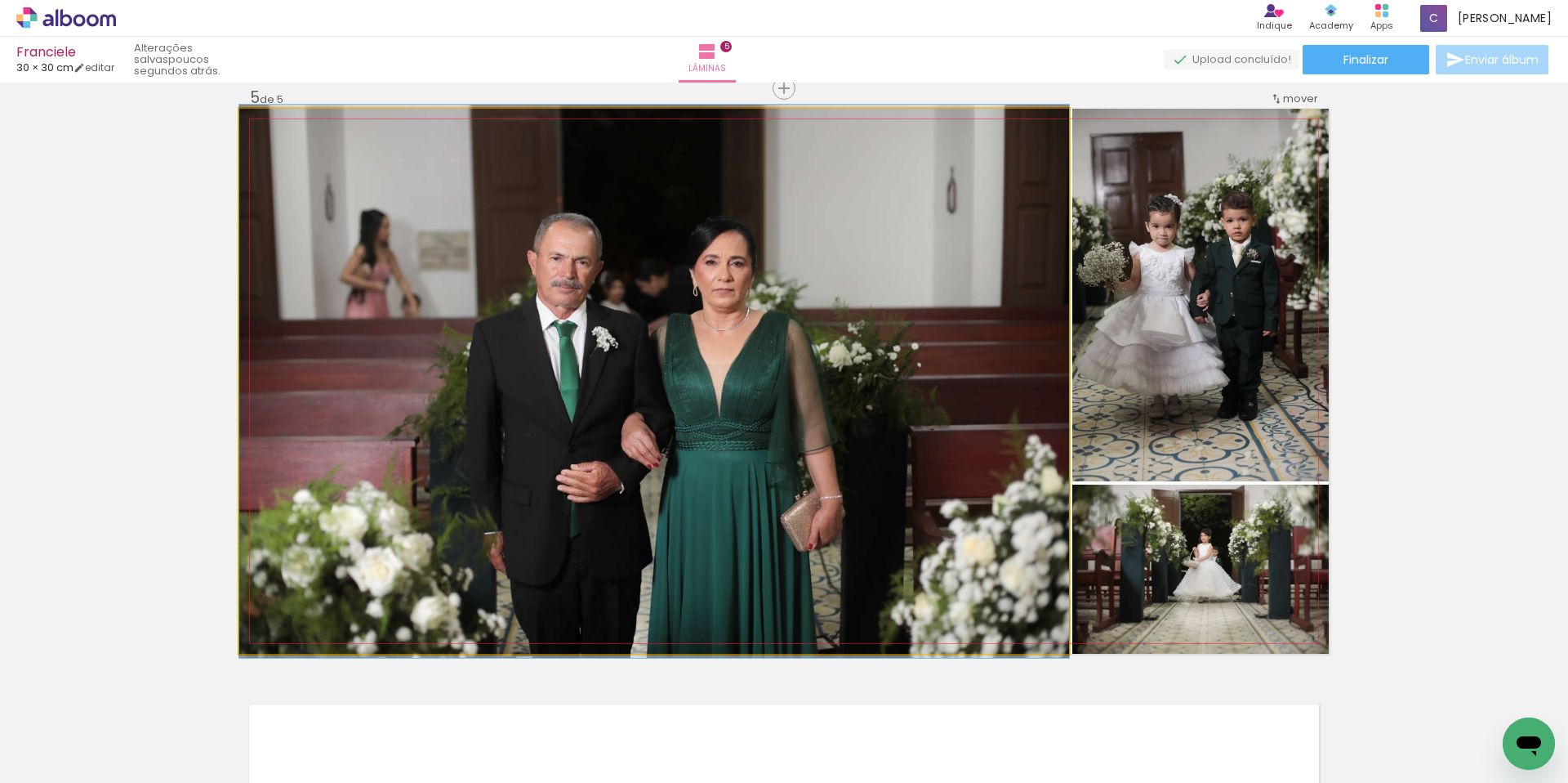
click at [710, 402] on quentale-photo at bounding box center [654, 381] width 830 height 545
click at [999, 419] on quentale-photo at bounding box center [654, 381] width 830 height 545
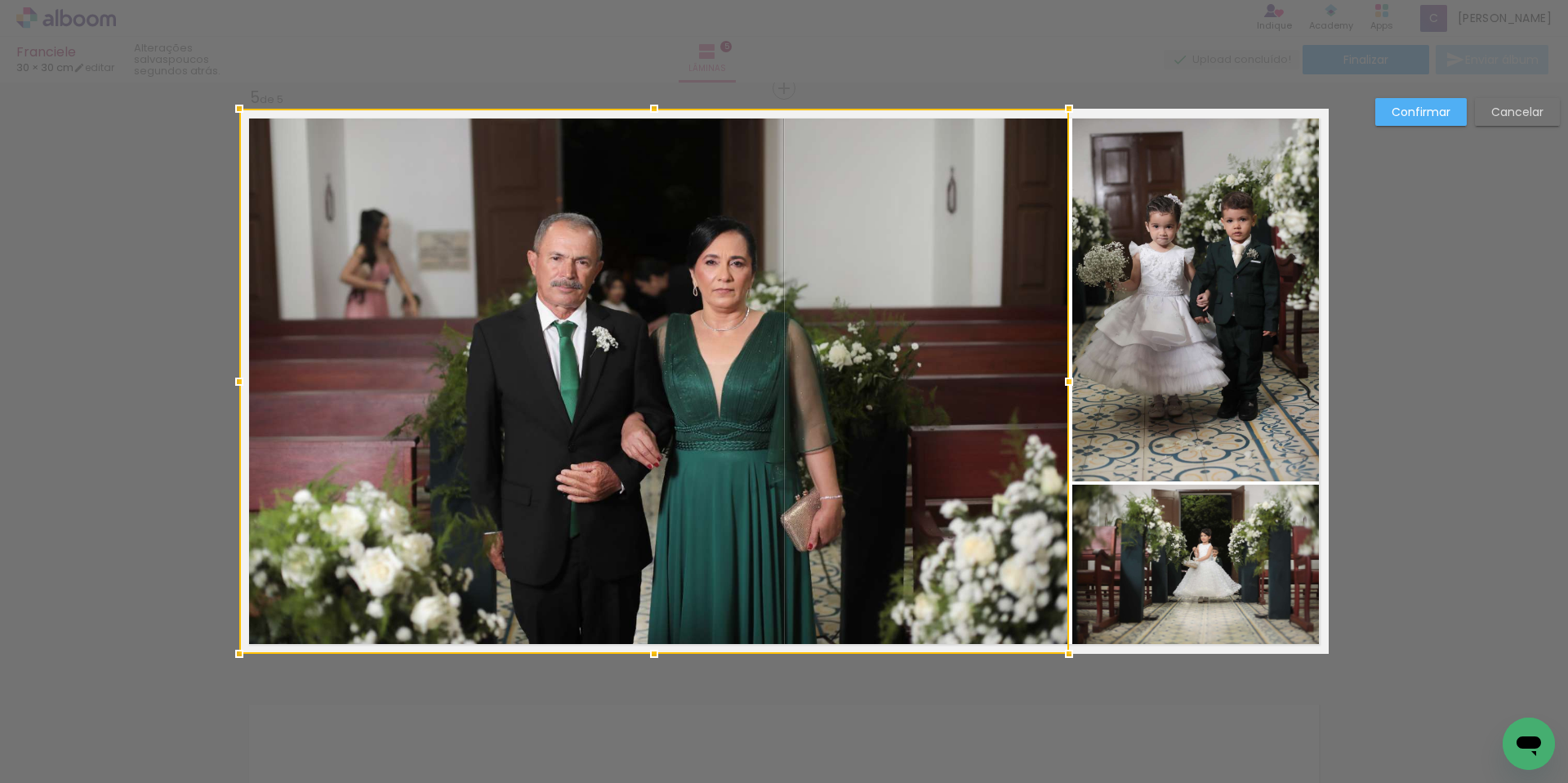
click at [999, 419] on div at bounding box center [654, 381] width 830 height 545
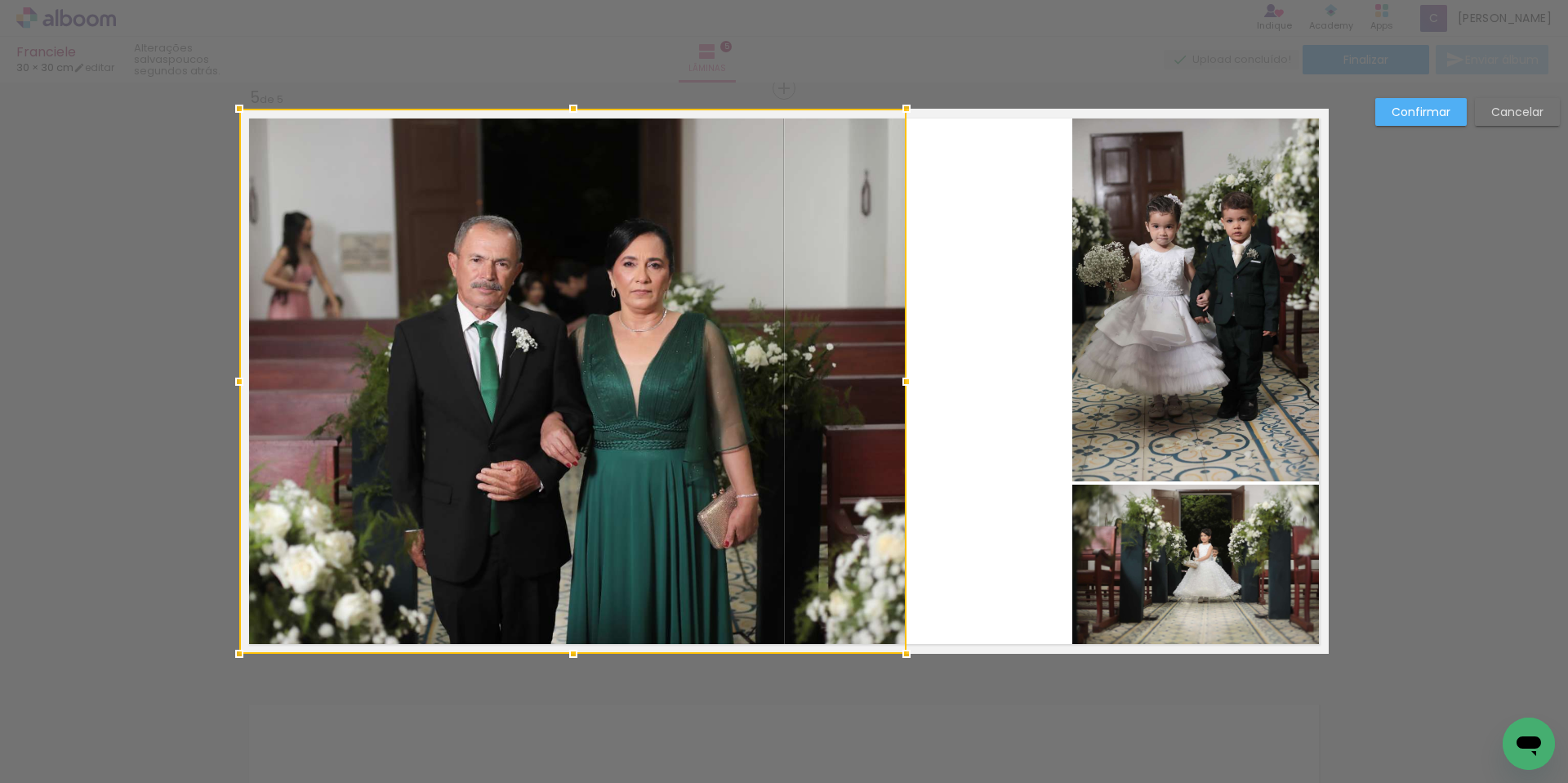
drag, startPoint x: 1060, startPoint y: 380, endPoint x: 912, endPoint y: 366, distance: 148.7
click at [912, 366] on div at bounding box center [906, 382] width 32 height 32
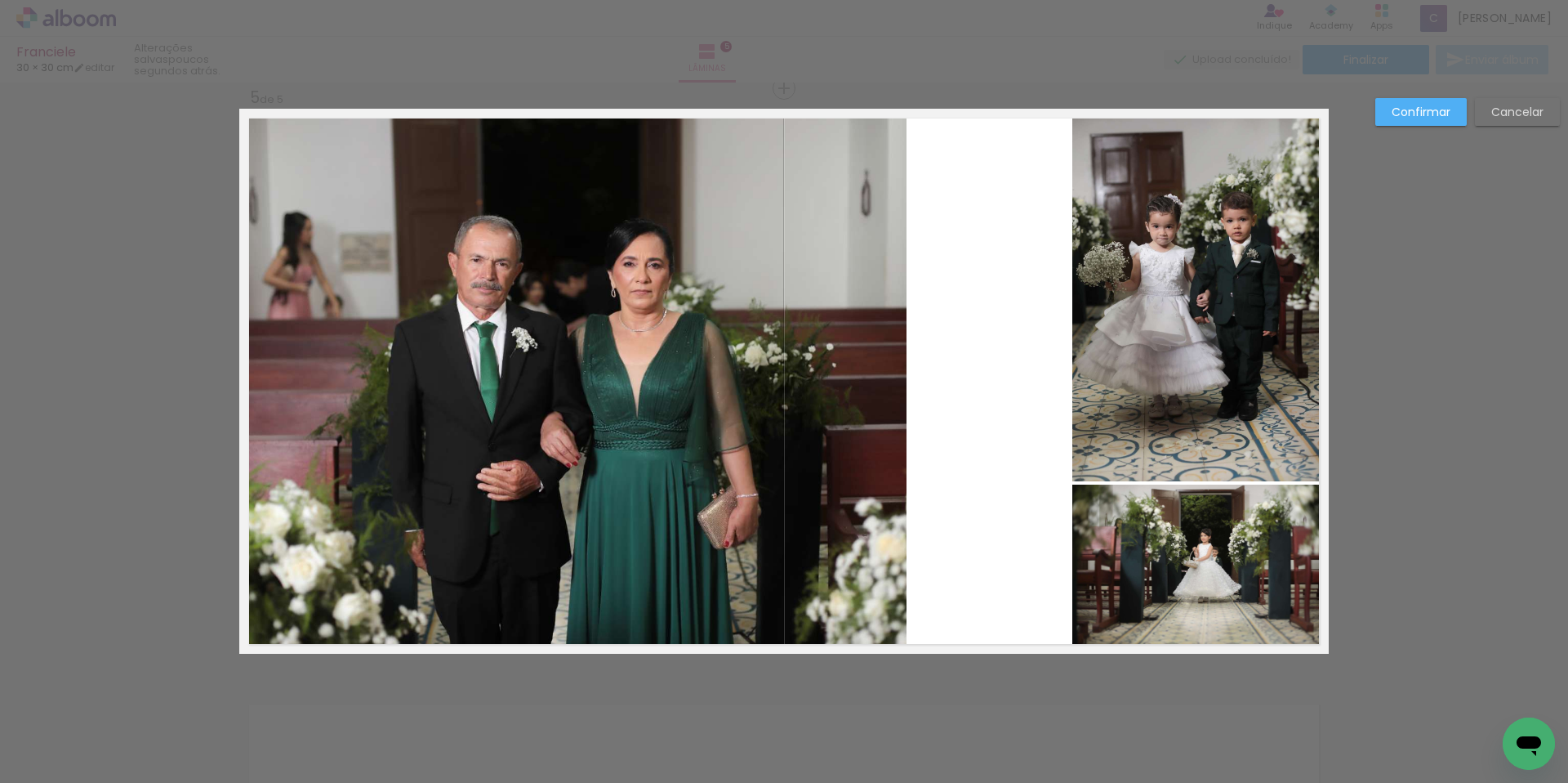
click at [1143, 373] on quentale-photo at bounding box center [1200, 295] width 256 height 372
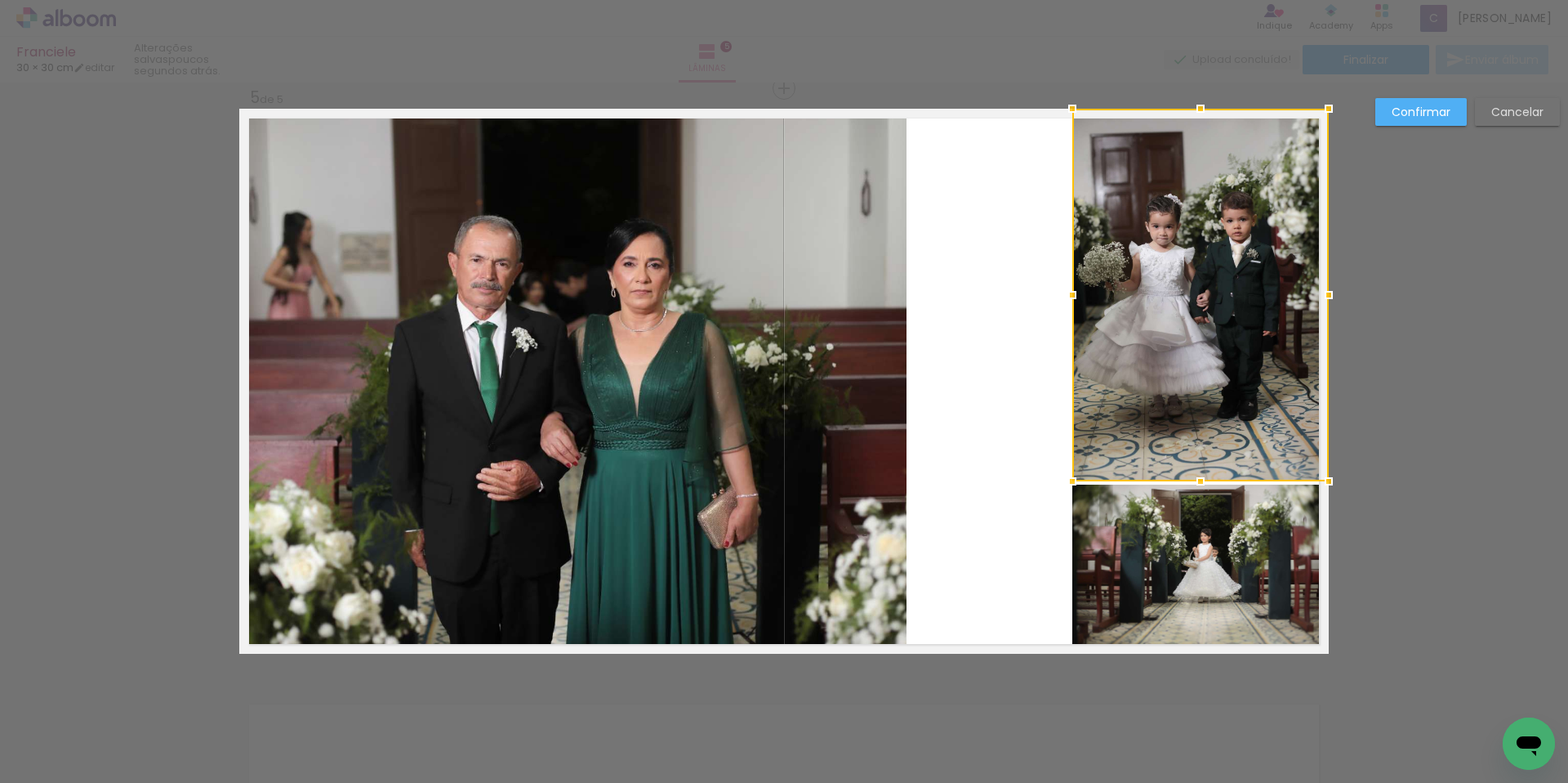
click at [1115, 524] on quentale-photo at bounding box center [1200, 569] width 256 height 169
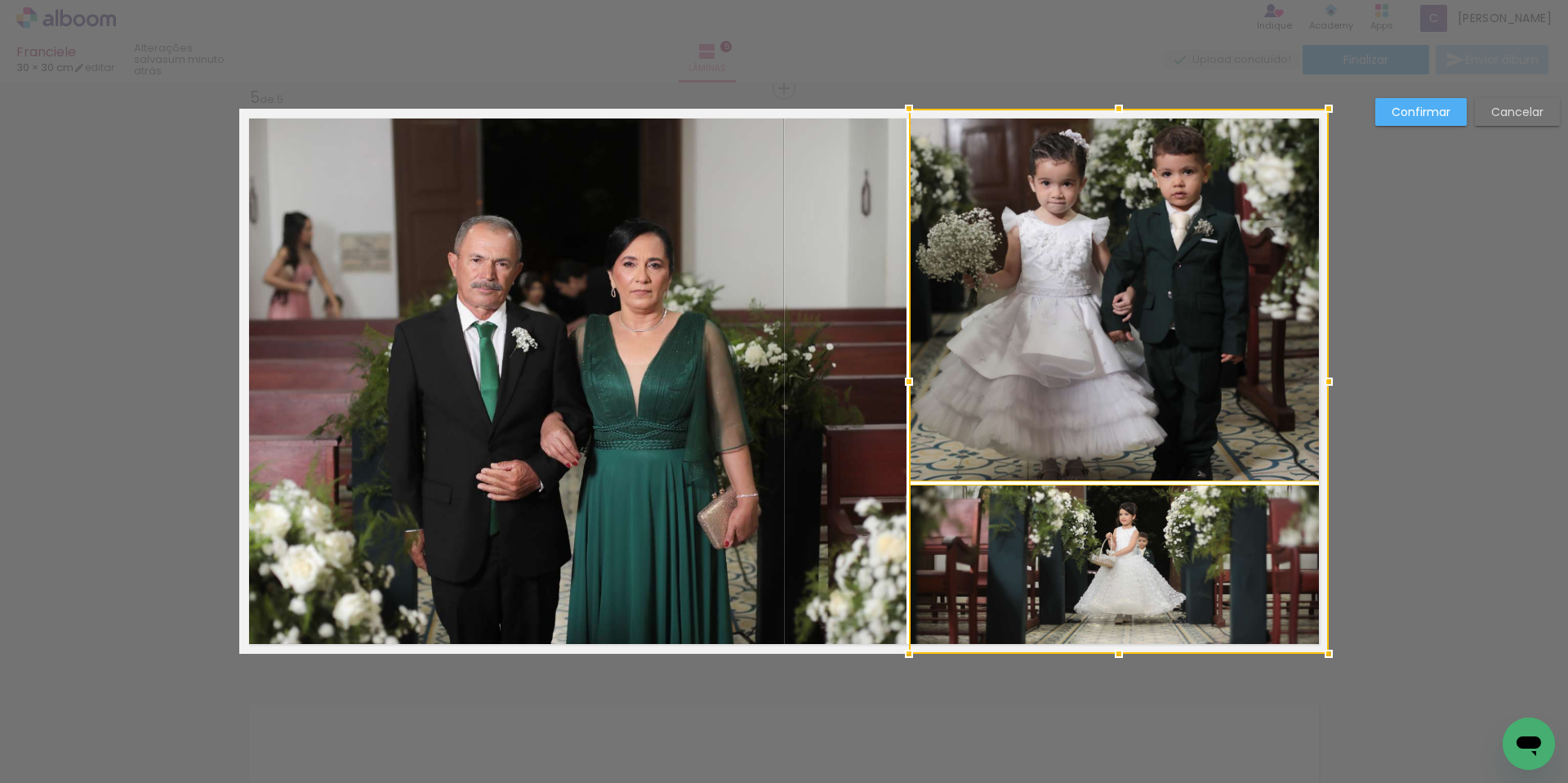
drag, startPoint x: 1065, startPoint y: 383, endPoint x: 902, endPoint y: 367, distance: 163.8
click at [902, 367] on div at bounding box center [909, 382] width 32 height 32
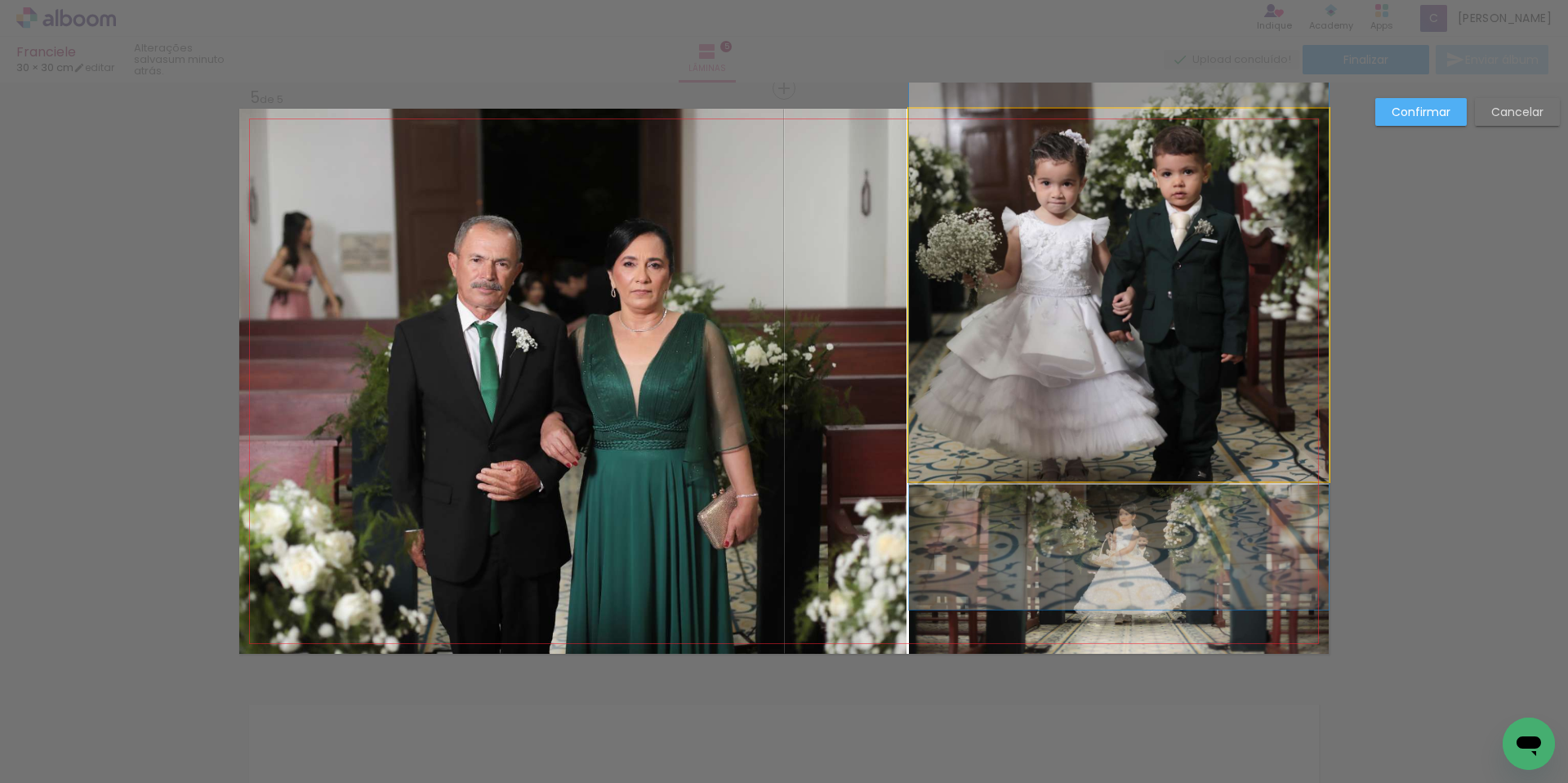
click at [1069, 421] on quentale-photo at bounding box center [1119, 295] width 420 height 372
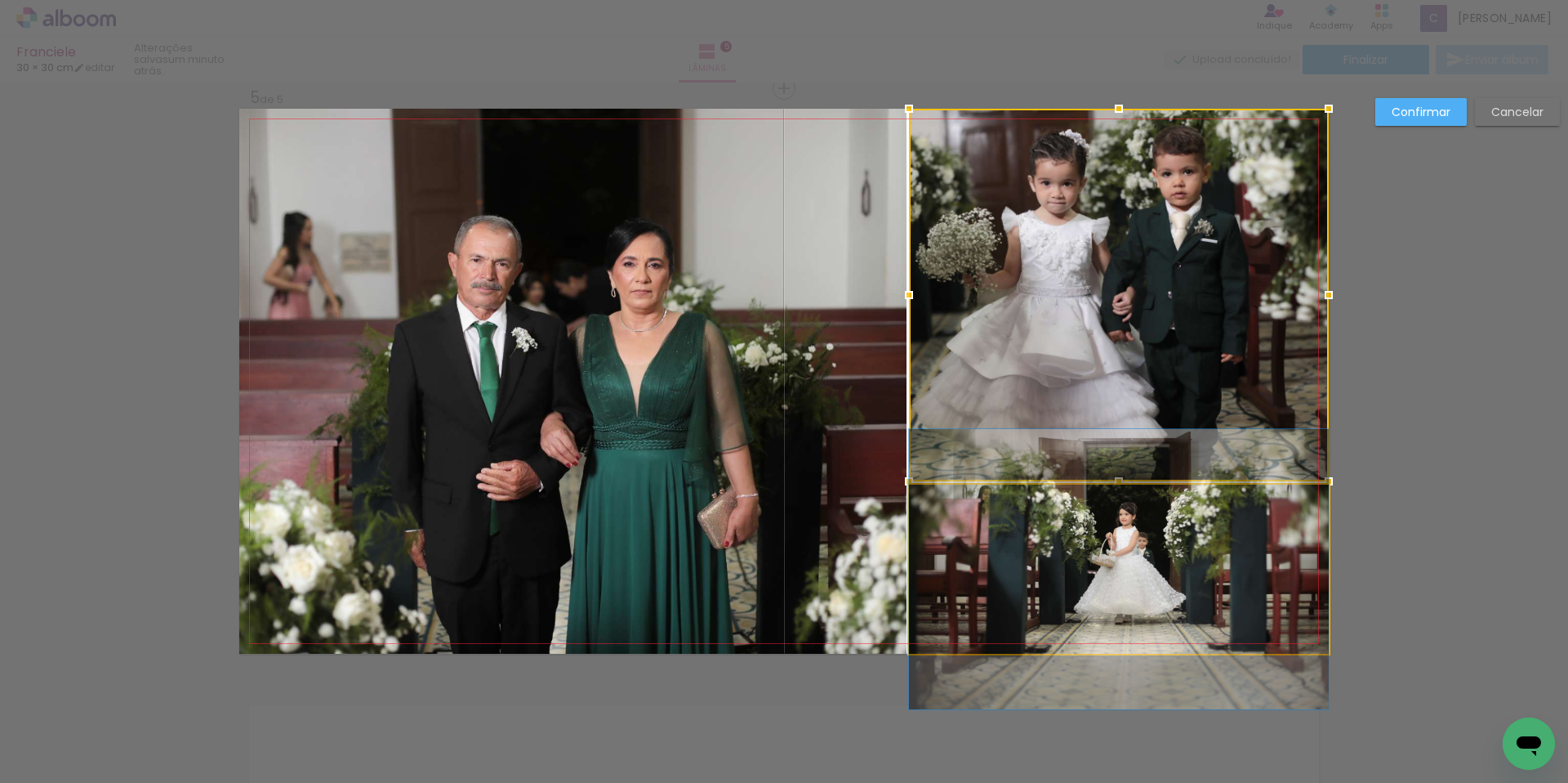
click at [926, 527] on quentale-photo at bounding box center [1119, 569] width 420 height 169
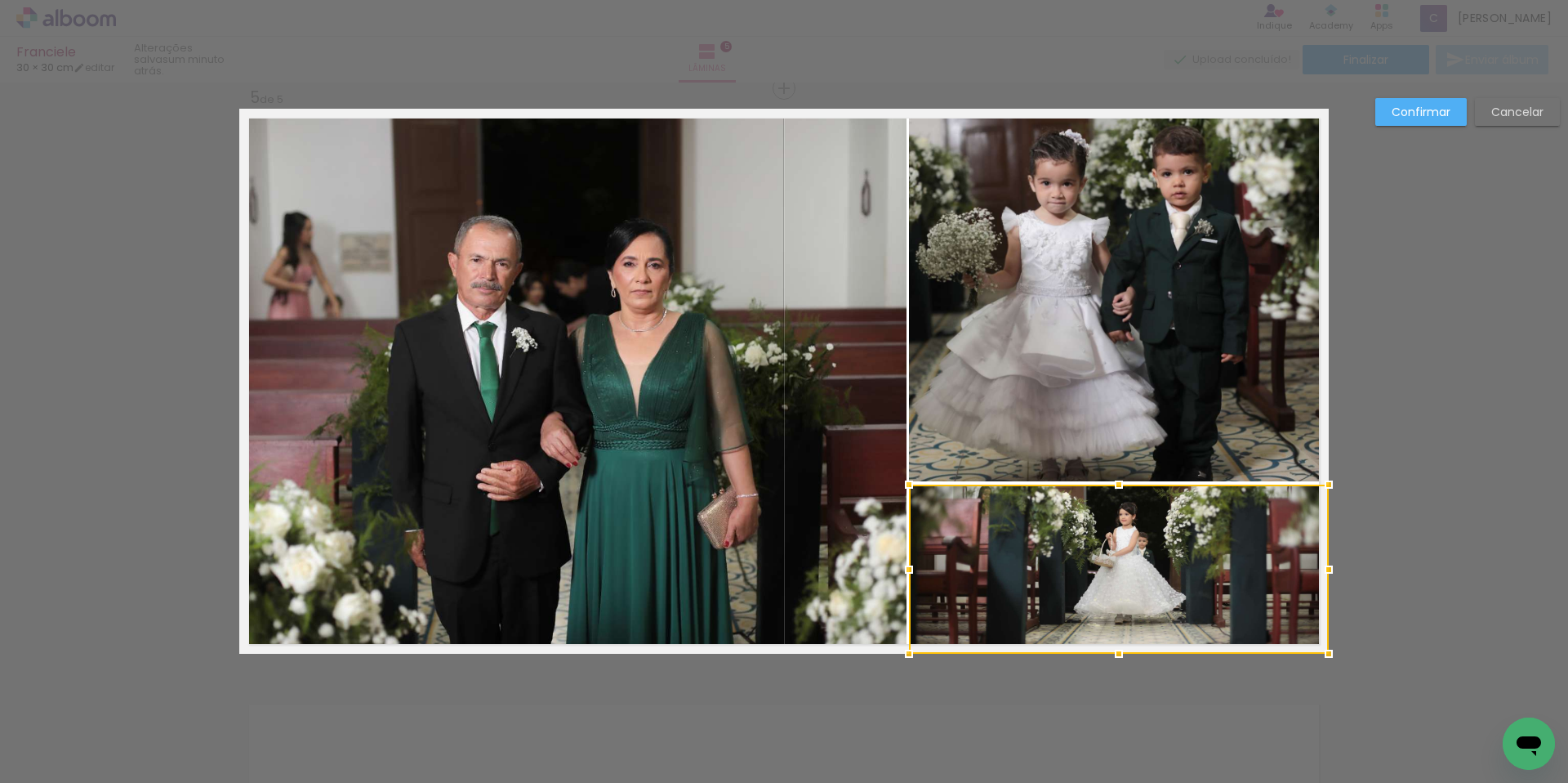
click at [926, 388] on quentale-photo at bounding box center [1119, 295] width 420 height 372
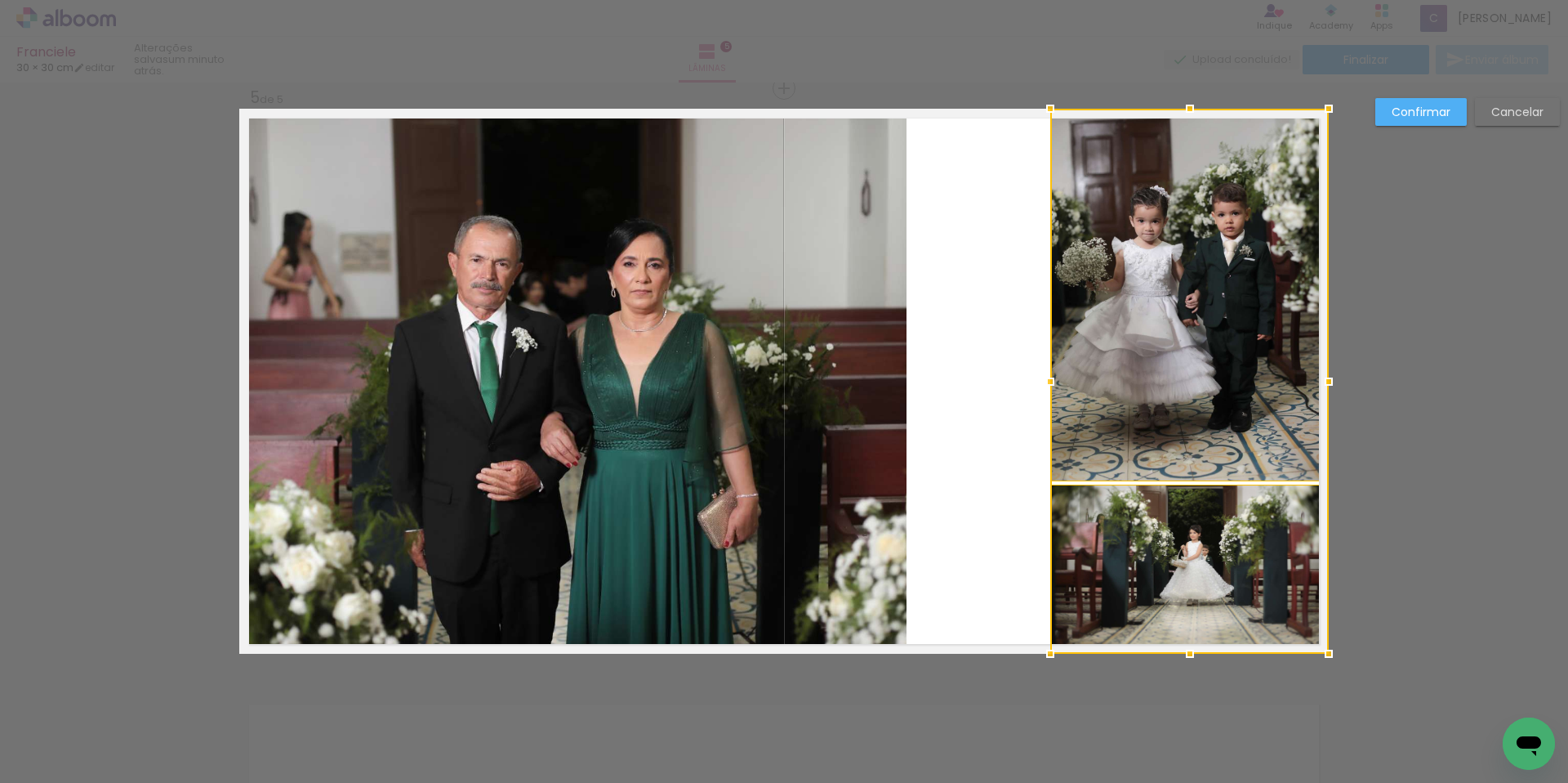
drag, startPoint x: 906, startPoint y: 382, endPoint x: 1047, endPoint y: 384, distance: 141.0
click at [1047, 384] on div at bounding box center [1050, 382] width 32 height 32
click at [1221, 437] on div at bounding box center [1189, 295] width 278 height 372
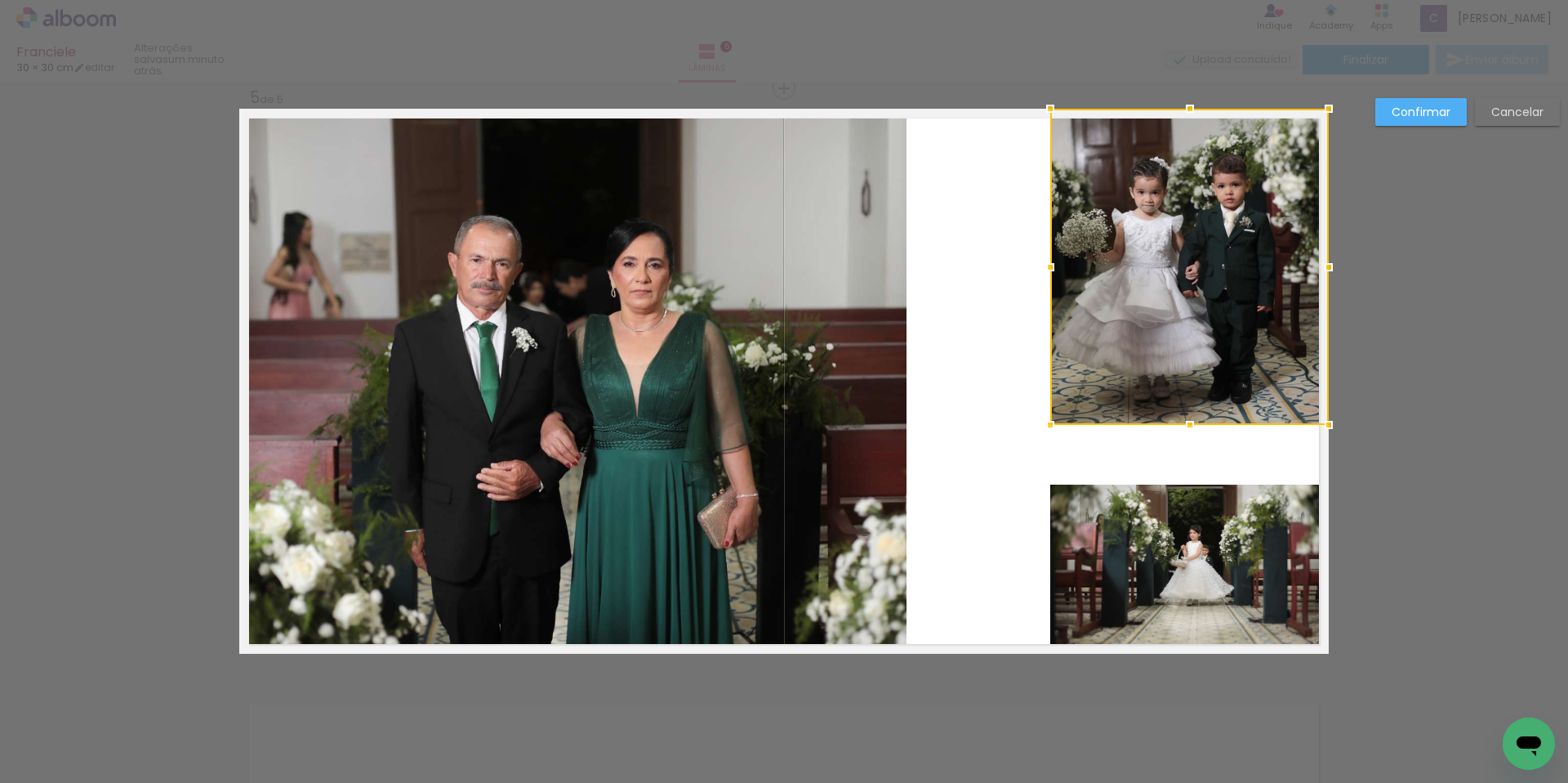
drag, startPoint x: 1183, startPoint y: 479, endPoint x: 1192, endPoint y: 424, distance: 55.7
click at [1192, 424] on div at bounding box center [1190, 424] width 32 height 32
click at [1186, 511] on quentale-photo at bounding box center [1189, 569] width 278 height 169
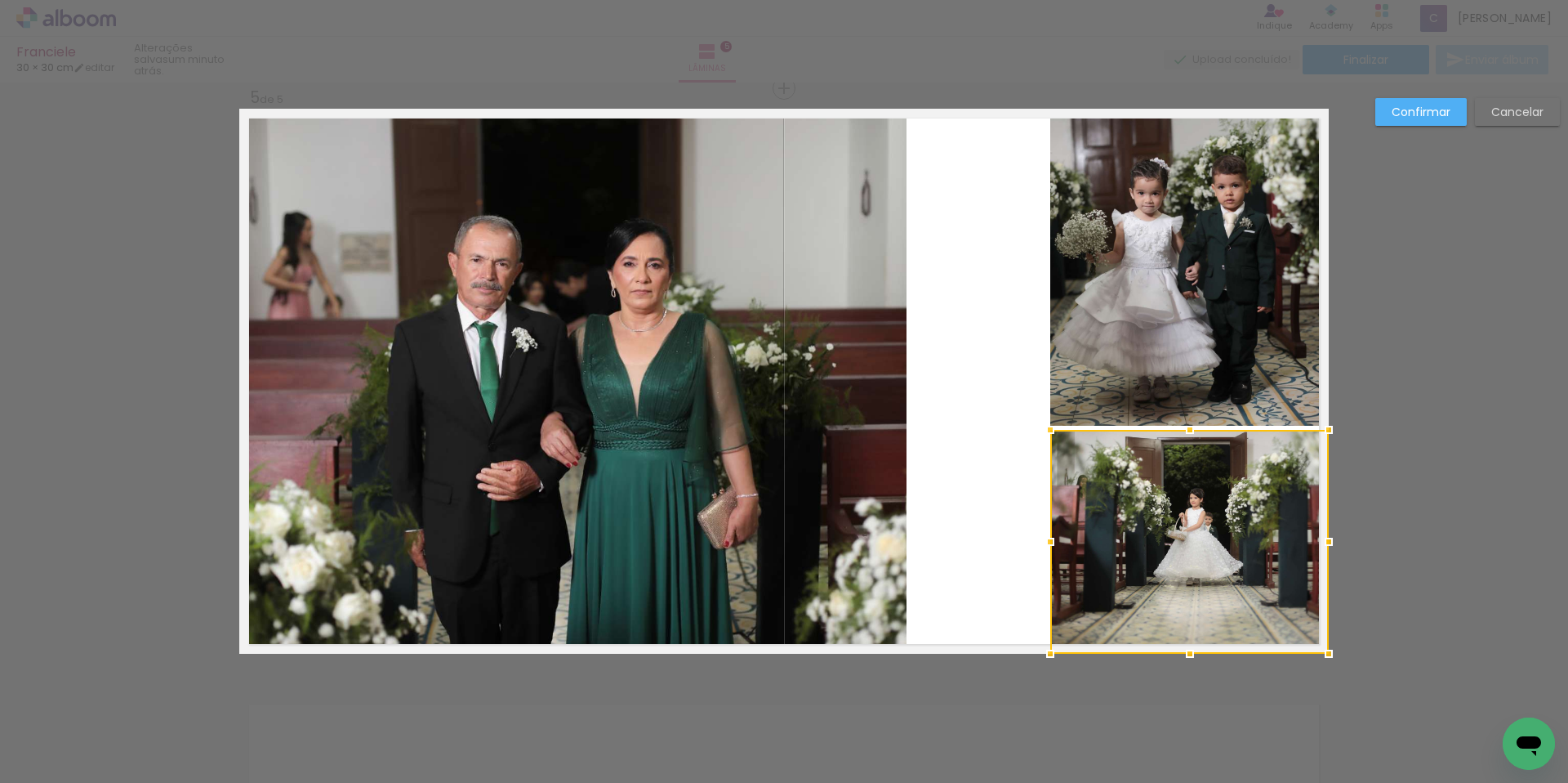
drag, startPoint x: 1183, startPoint y: 485, endPoint x: 1198, endPoint y: 430, distance: 57.0
click at [1198, 430] on div at bounding box center [1190, 429] width 32 height 32
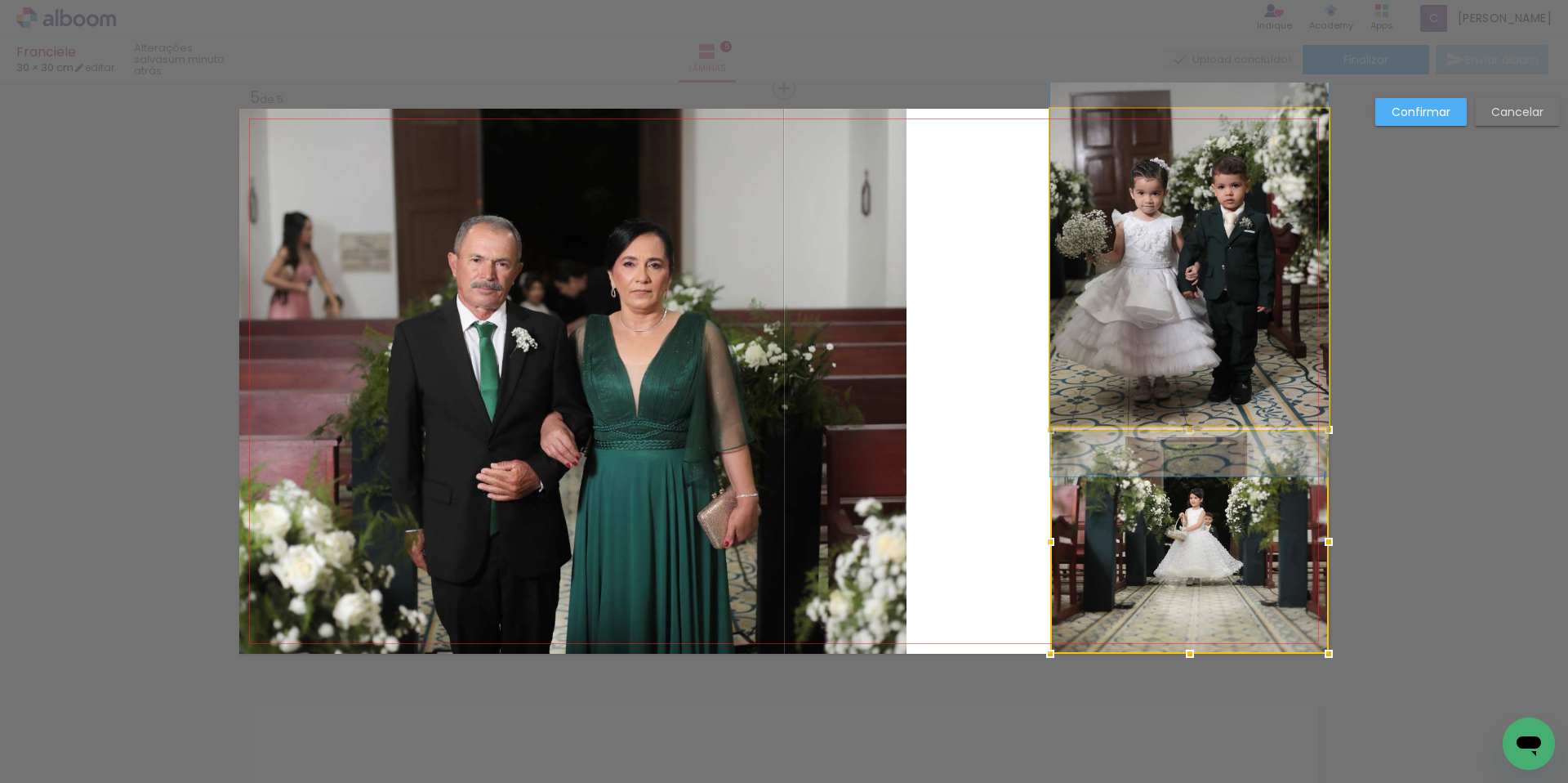
click at [1124, 348] on quentale-photo at bounding box center [1189, 266] width 278 height 317
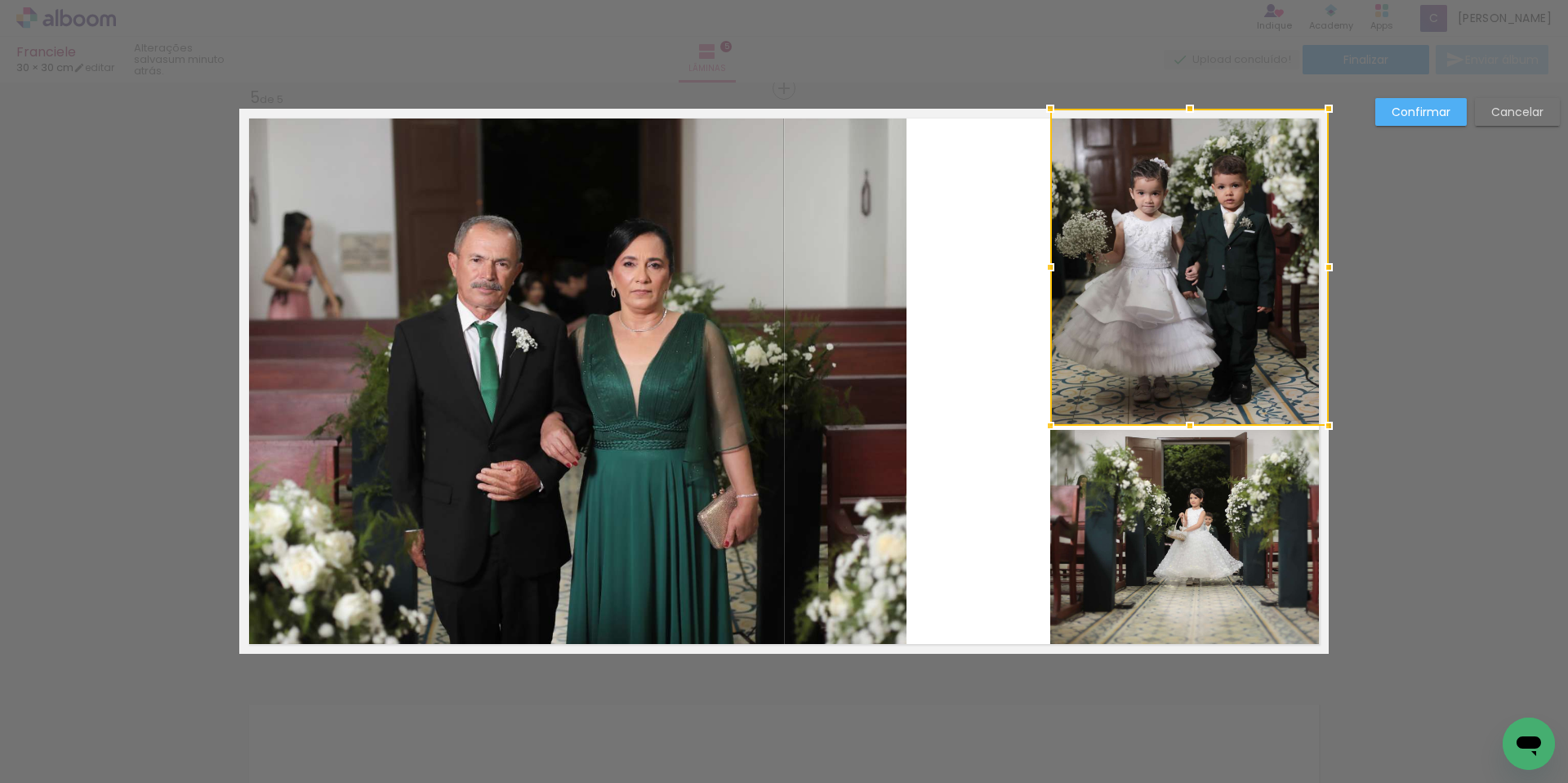
click at [865, 213] on quentale-photo at bounding box center [573, 381] width 667 height 545
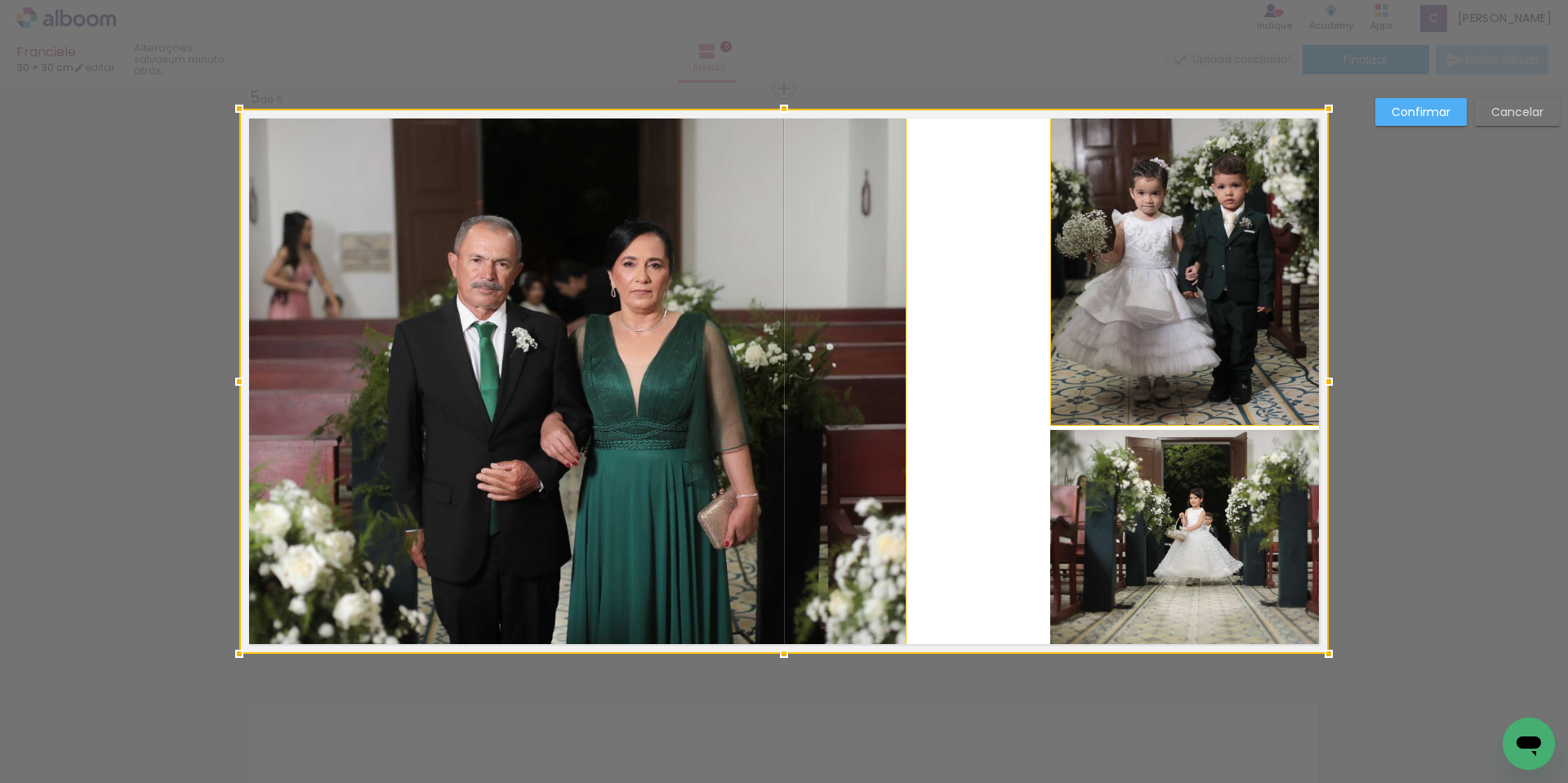
click at [877, 401] on div at bounding box center [784, 381] width 1089 height 545
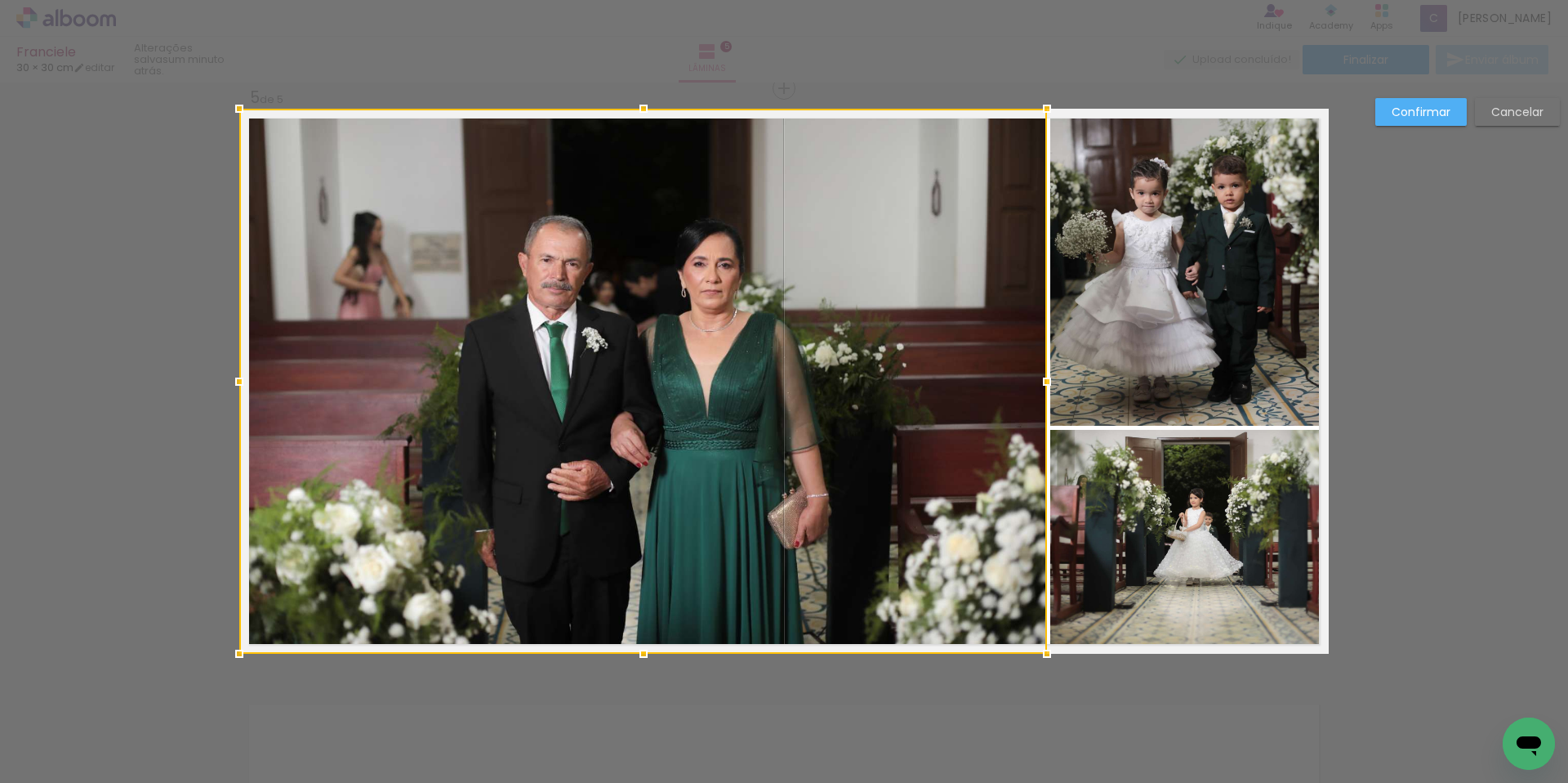
drag, startPoint x: 901, startPoint y: 381, endPoint x: 1041, endPoint y: 385, distance: 140.1
click at [1041, 385] on div at bounding box center [1047, 382] width 32 height 32
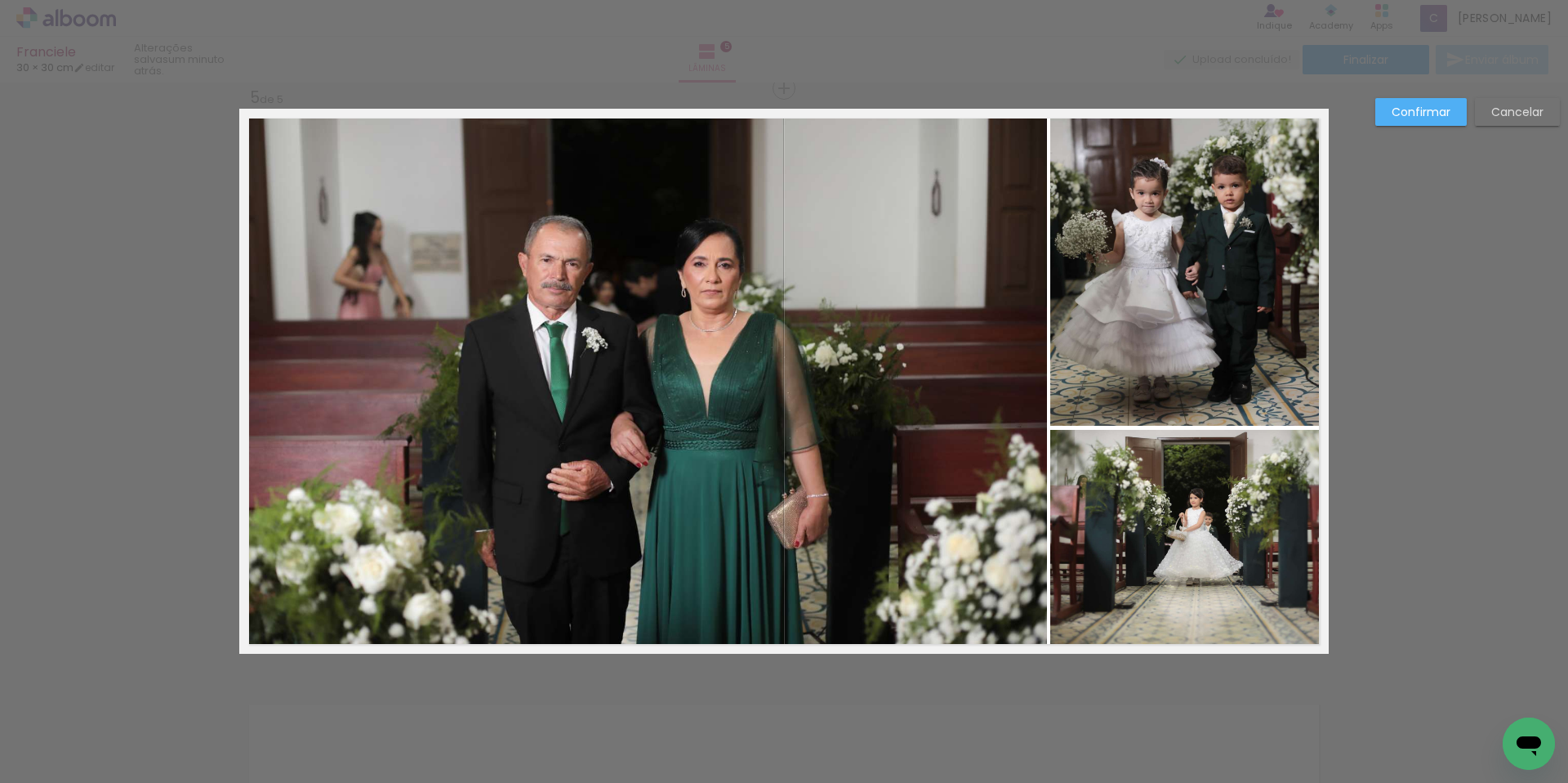
click at [1210, 354] on quentale-photo at bounding box center [1189, 266] width 278 height 317
click at [0, 0] on slot "Confirmar" at bounding box center [0, 0] width 0 height 0
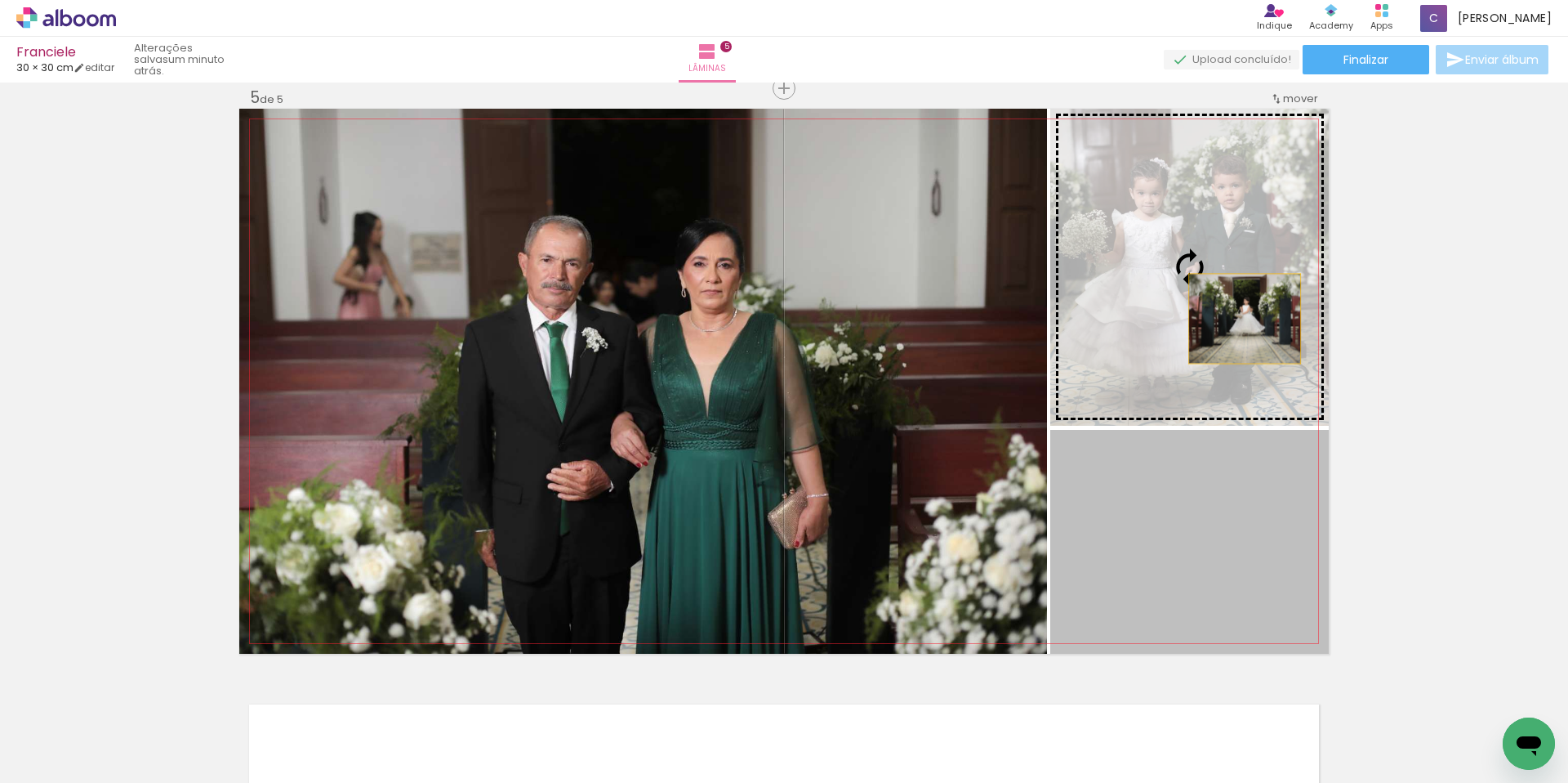
drag, startPoint x: 1258, startPoint y: 489, endPoint x: 1239, endPoint y: 307, distance: 183.0
click at [0, 0] on slot at bounding box center [0, 0] width 0 height 0
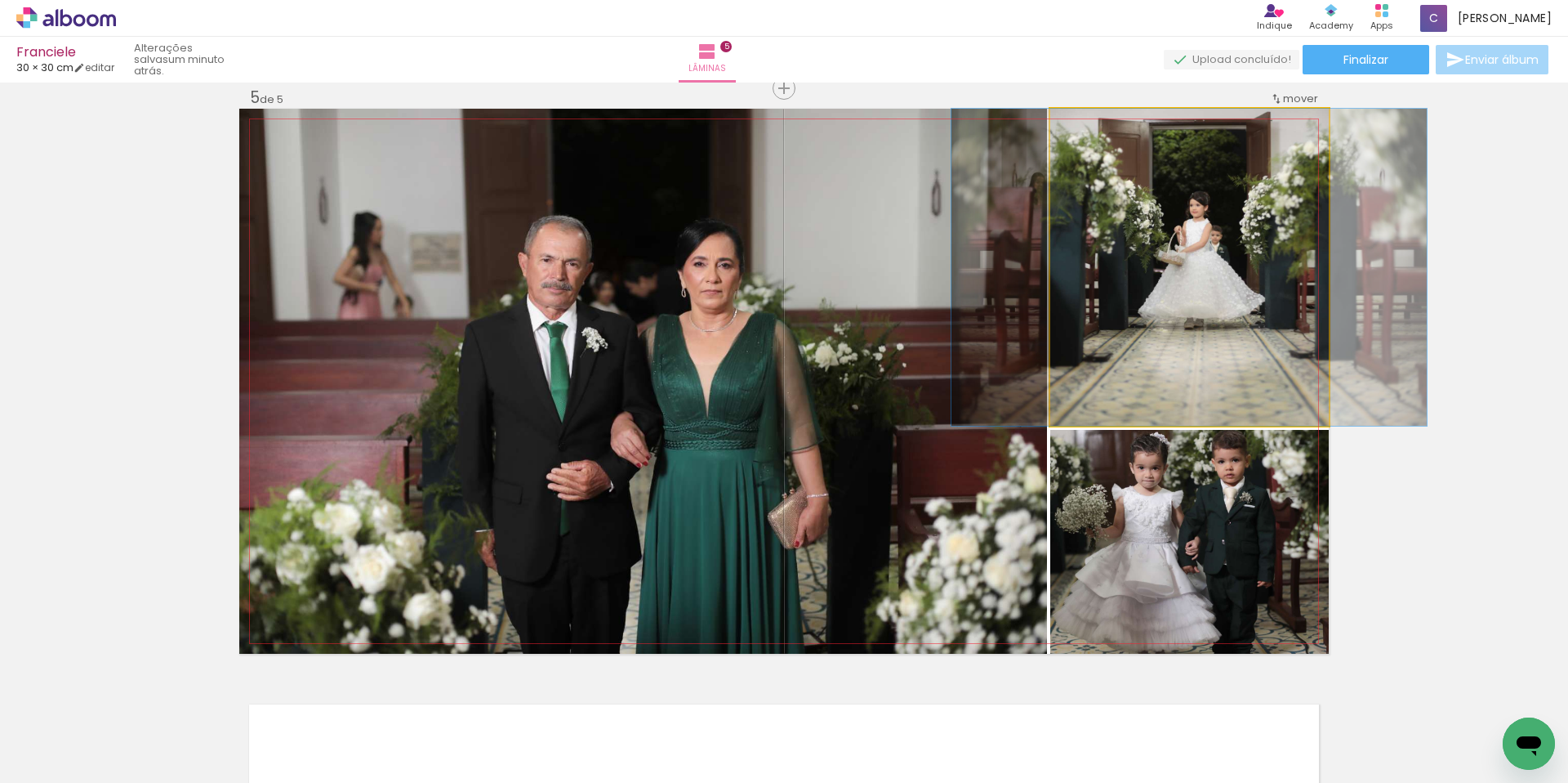
click at [1157, 356] on quentale-photo at bounding box center [1189, 266] width 278 height 317
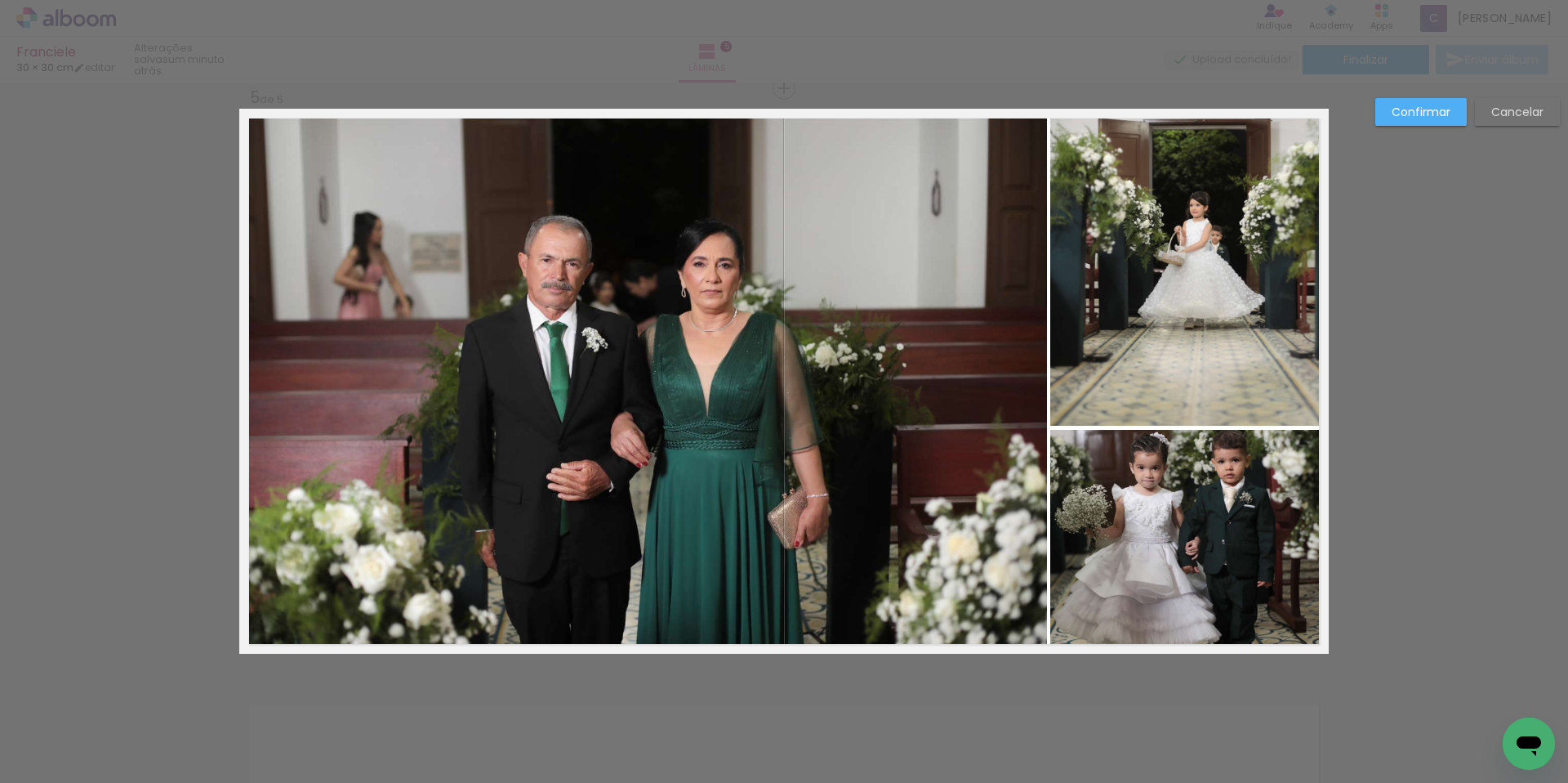
click at [1218, 407] on quentale-photo at bounding box center [1189, 266] width 278 height 317
click at [1218, 407] on div at bounding box center [1189, 266] width 278 height 317
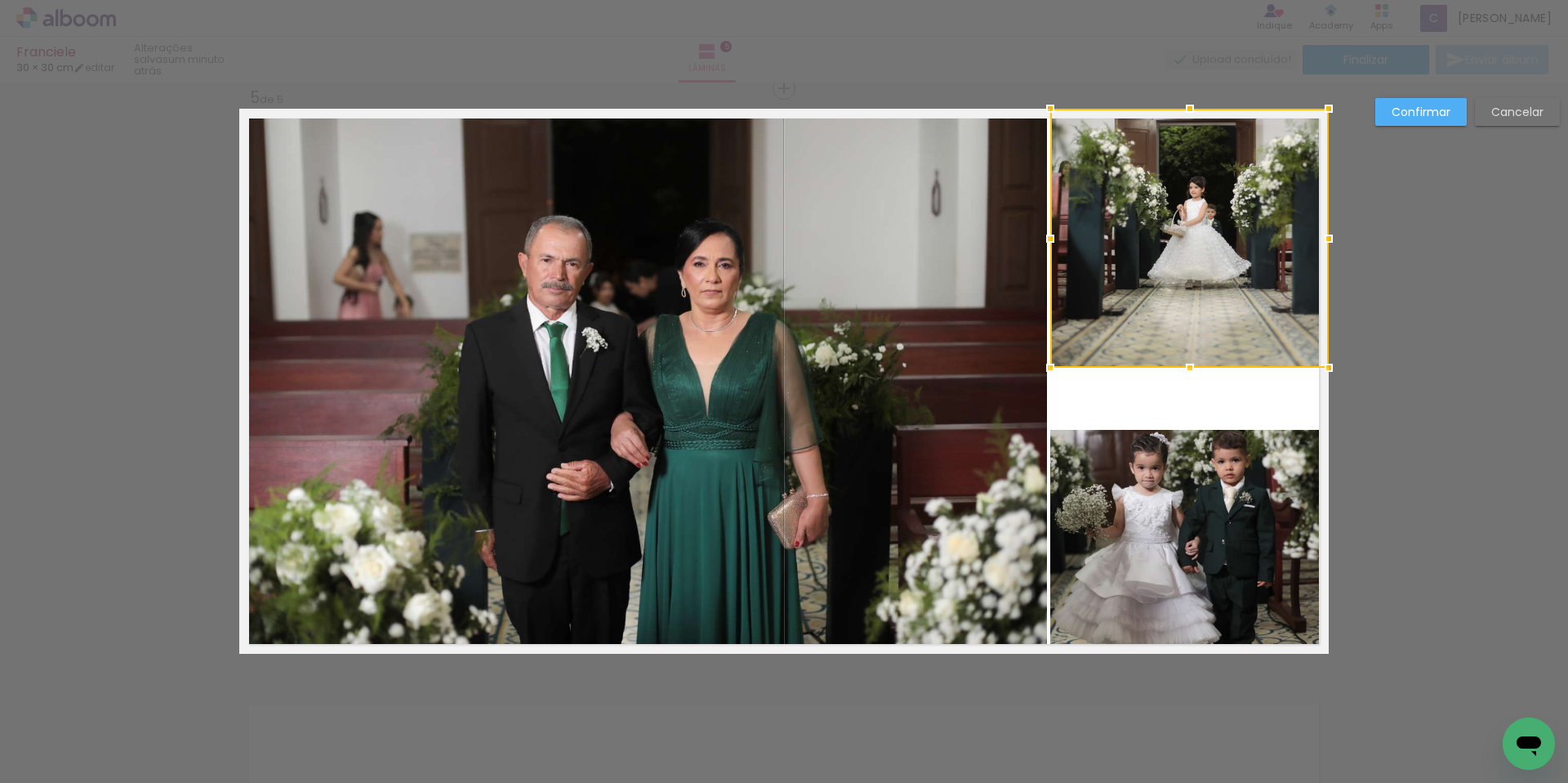
drag, startPoint x: 1184, startPoint y: 428, endPoint x: 1192, endPoint y: 370, distance: 58.5
click at [1192, 370] on div at bounding box center [1190, 367] width 32 height 32
click at [1198, 318] on quentale-photo at bounding box center [1189, 237] width 278 height 259
click at [1233, 515] on quentale-photo at bounding box center [1189, 541] width 278 height 224
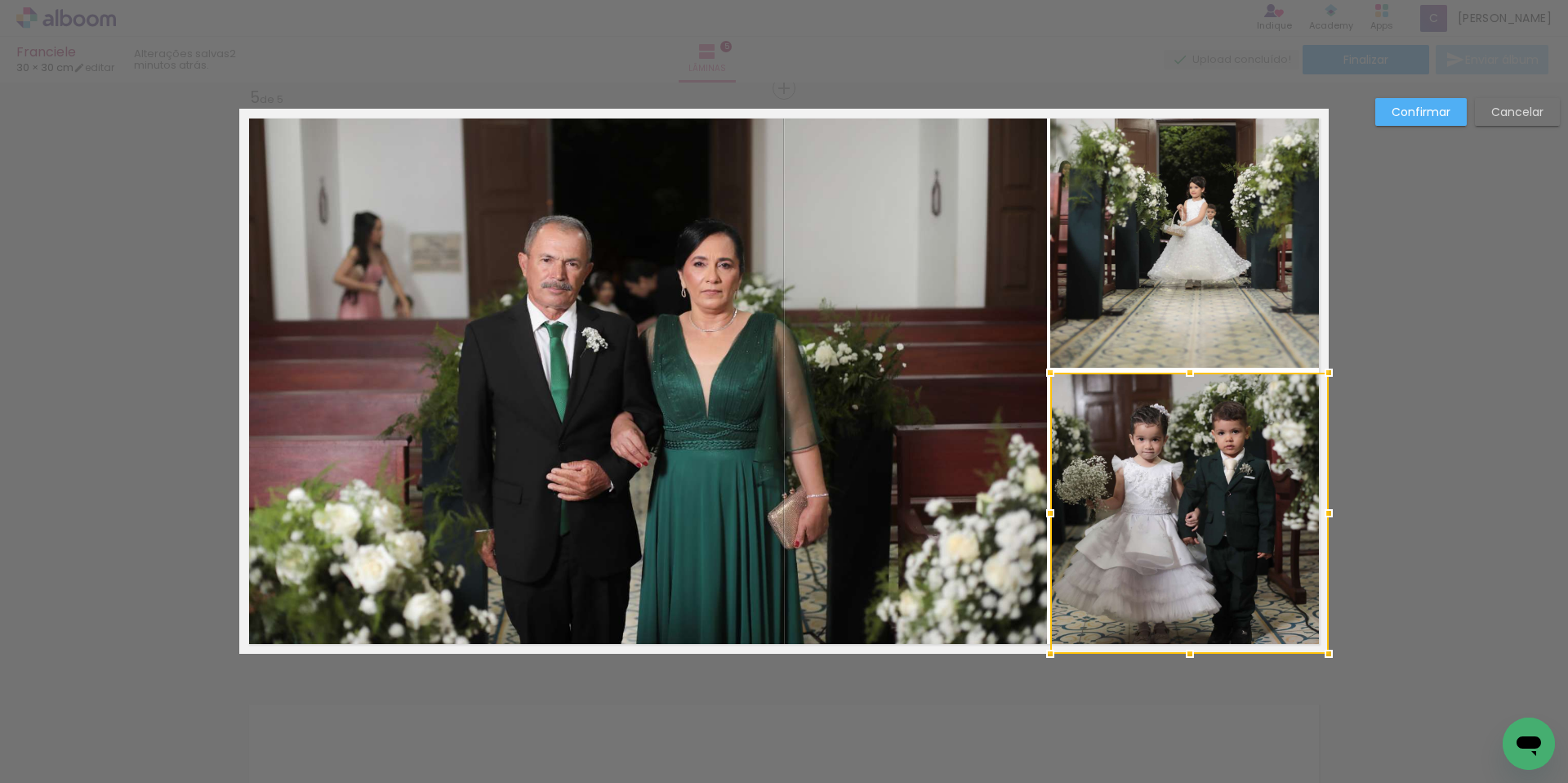
drag, startPoint x: 1182, startPoint y: 435, endPoint x: 1190, endPoint y: 377, distance: 58.5
click at [1190, 377] on div at bounding box center [1190, 372] width 32 height 32
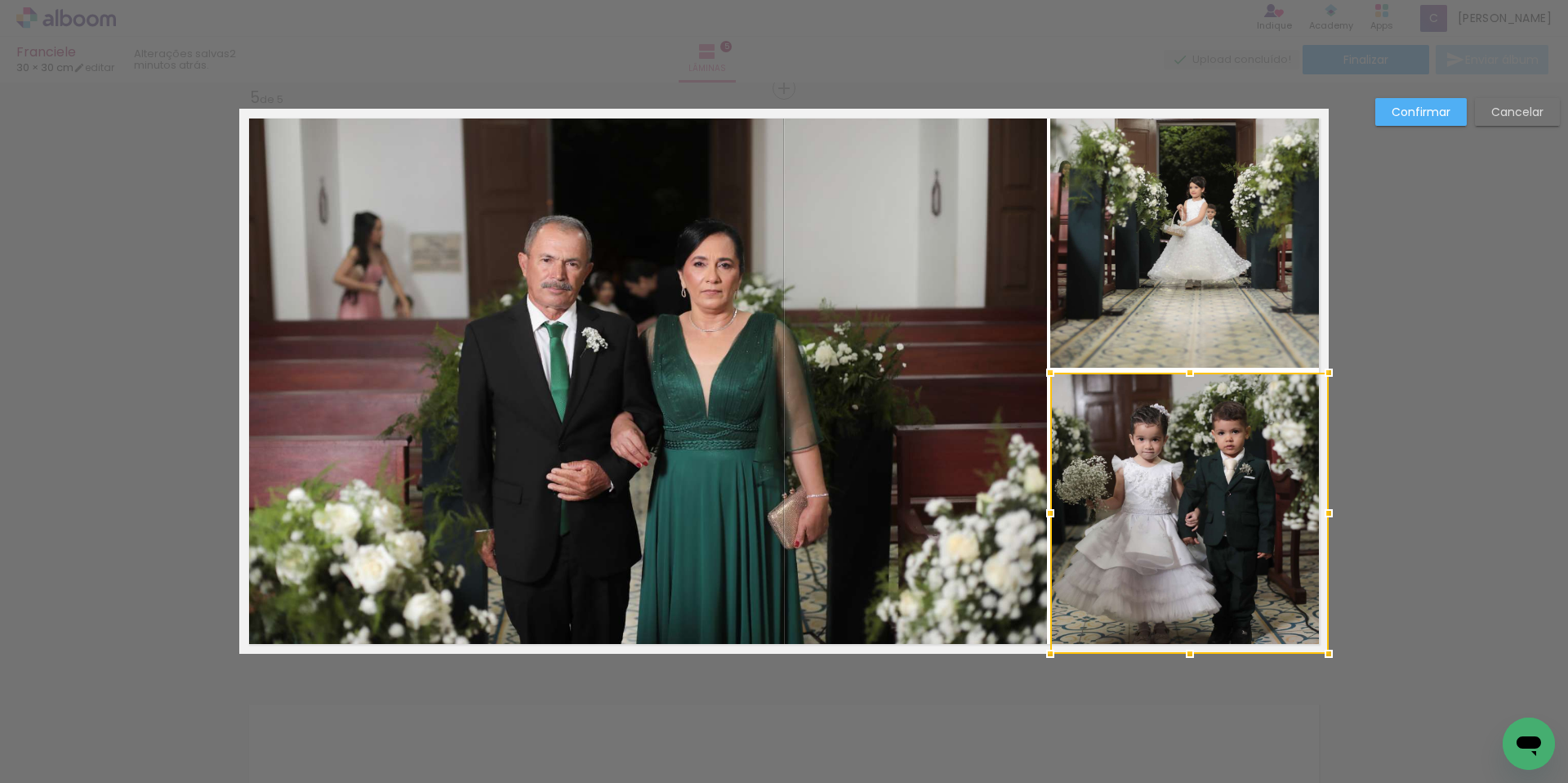
click at [1203, 466] on div at bounding box center [1189, 512] width 278 height 281
click at [1402, 121] on paper-button "Confirmar" at bounding box center [1420, 112] width 91 height 28
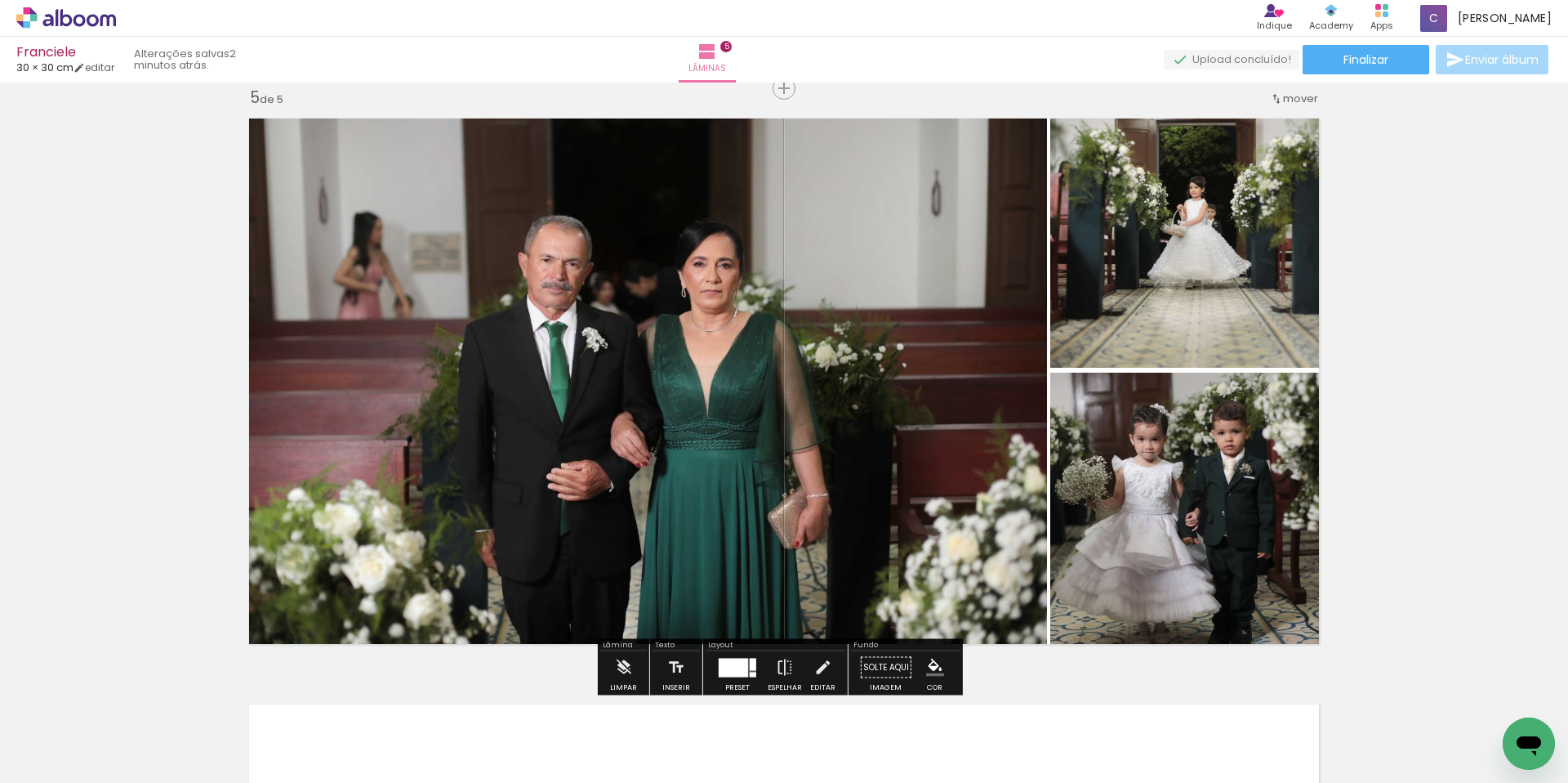
click at [1188, 460] on quentale-photo at bounding box center [1189, 512] width 278 height 281
click at [1195, 458] on quentale-photo at bounding box center [1189, 512] width 278 height 281
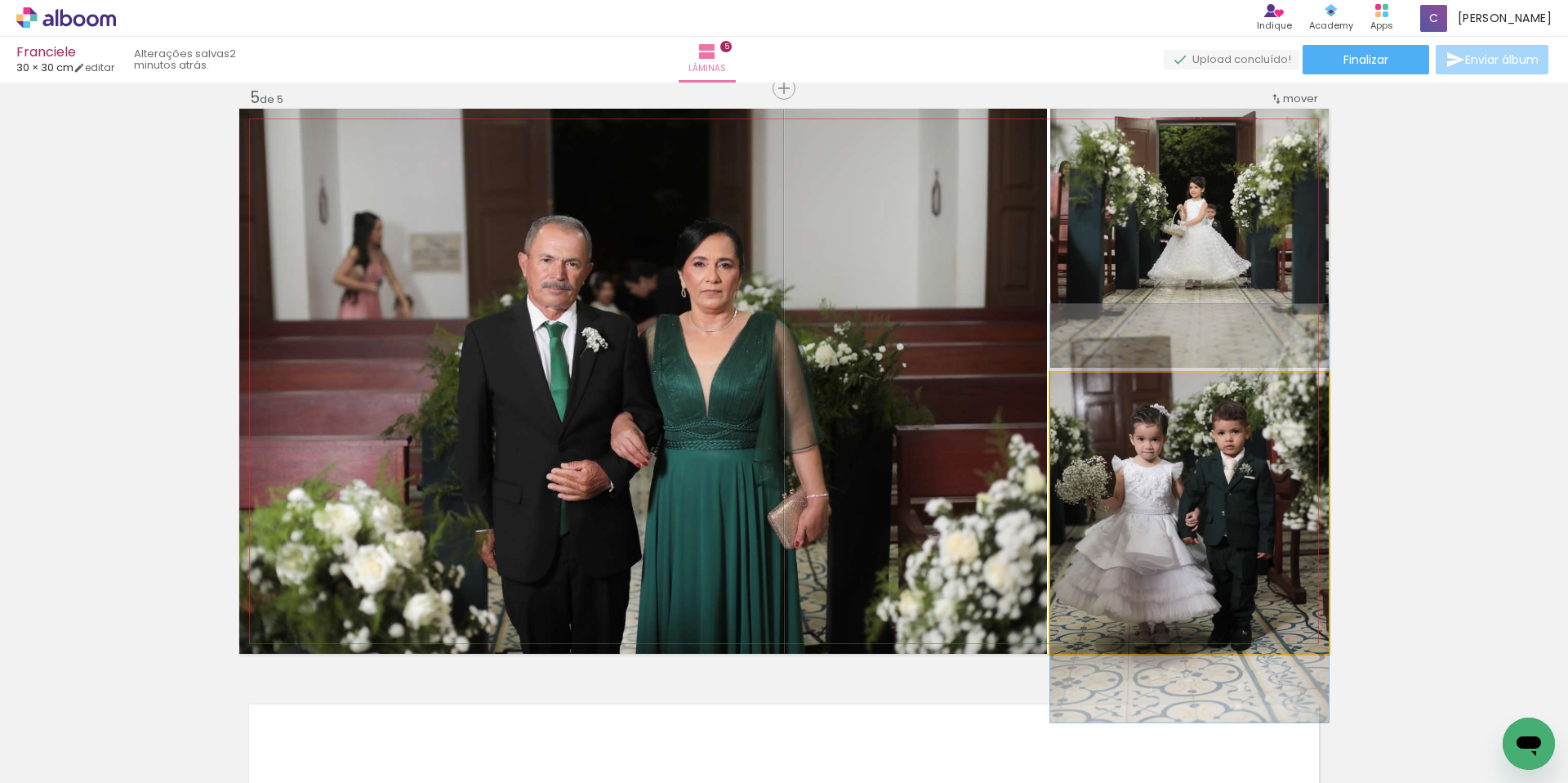
click at [1195, 458] on quentale-photo at bounding box center [1189, 512] width 278 height 281
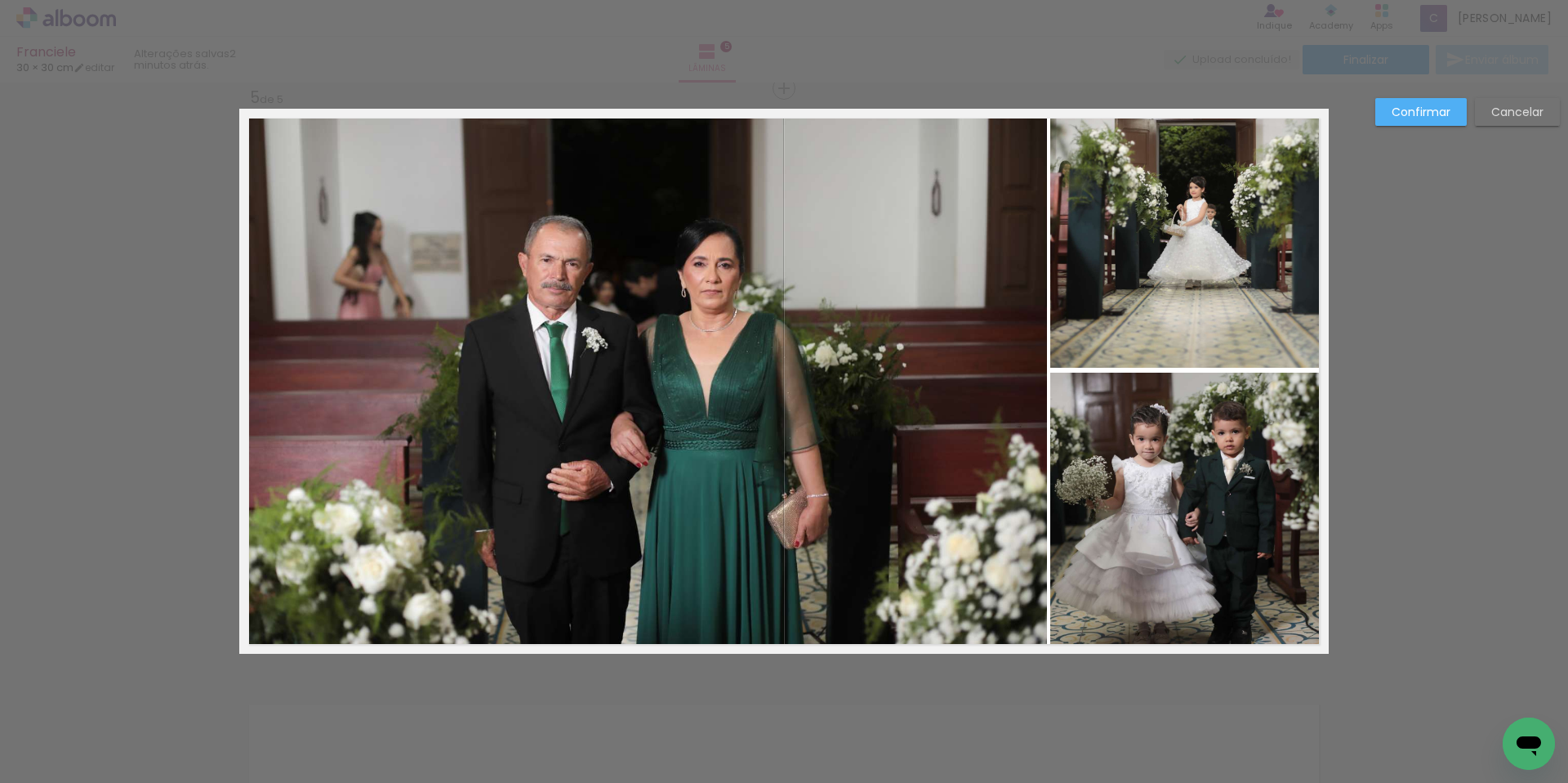
click at [1194, 463] on quentale-photo at bounding box center [1189, 512] width 278 height 281
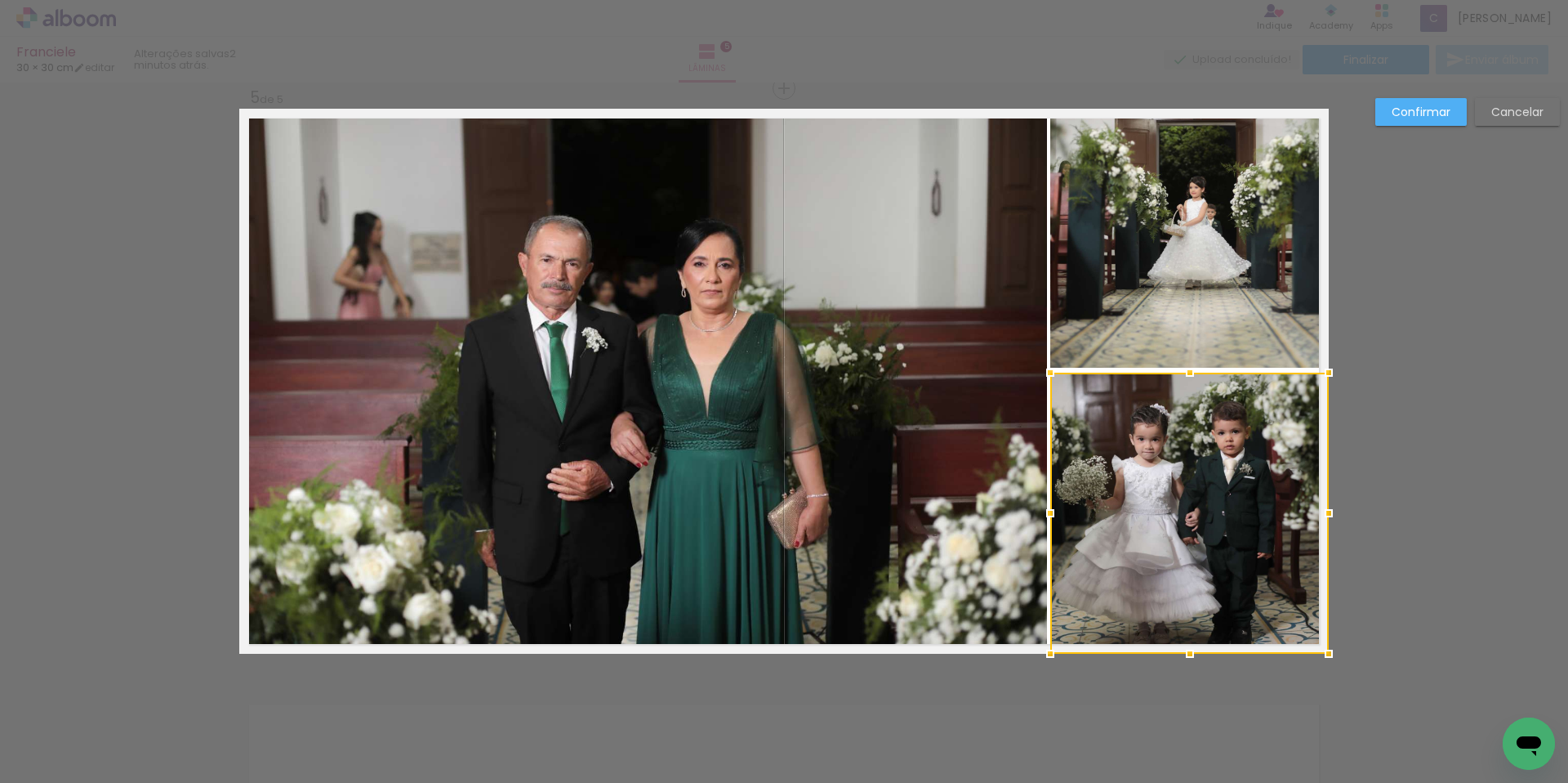
click at [1194, 463] on div at bounding box center [1189, 512] width 278 height 281
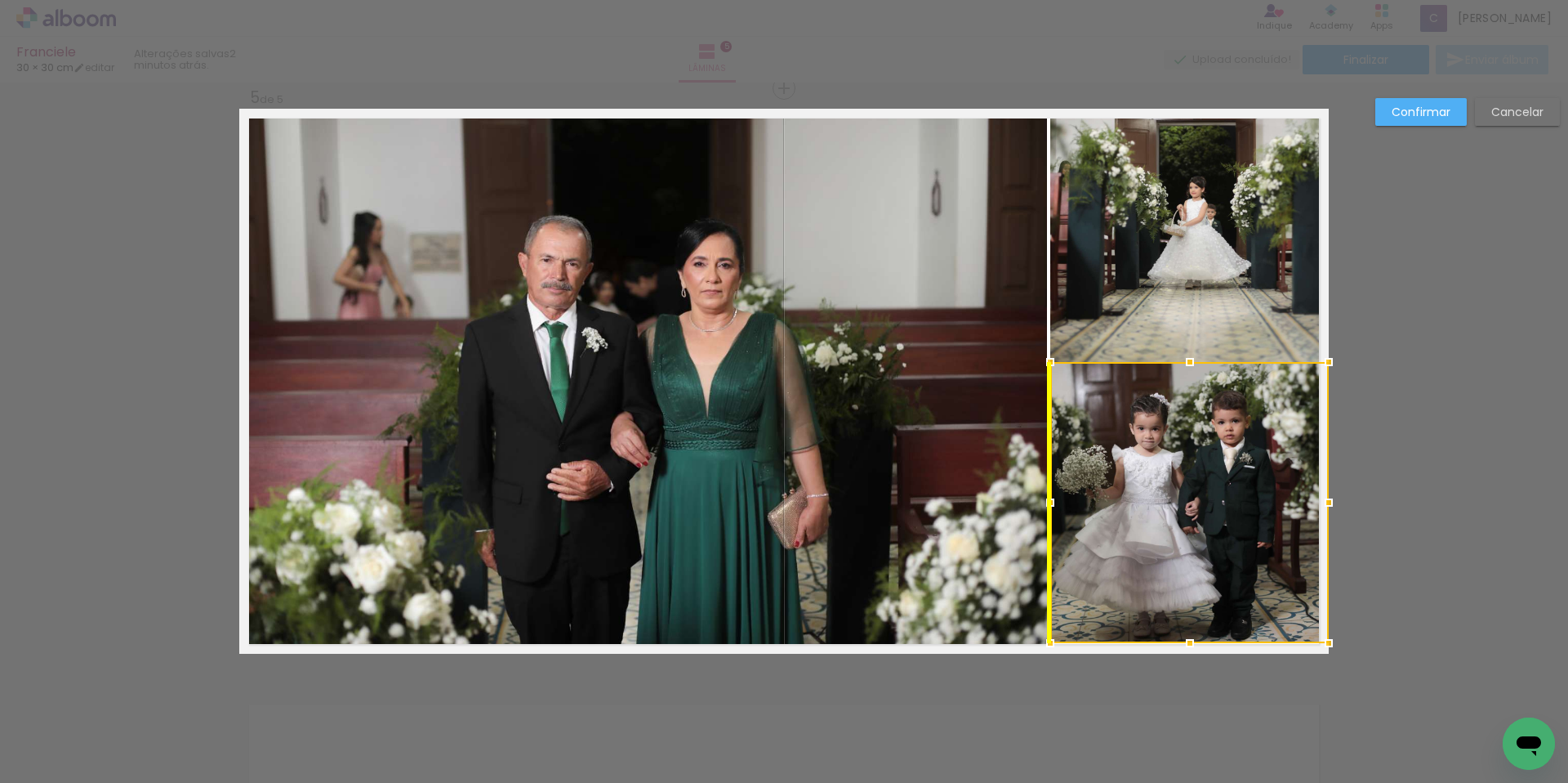
drag, startPoint x: 1194, startPoint y: 463, endPoint x: 1192, endPoint y: 453, distance: 10.2
click at [1192, 453] on div at bounding box center [1189, 502] width 278 height 281
click at [1426, 101] on paper-button "Confirmar" at bounding box center [1420, 112] width 91 height 28
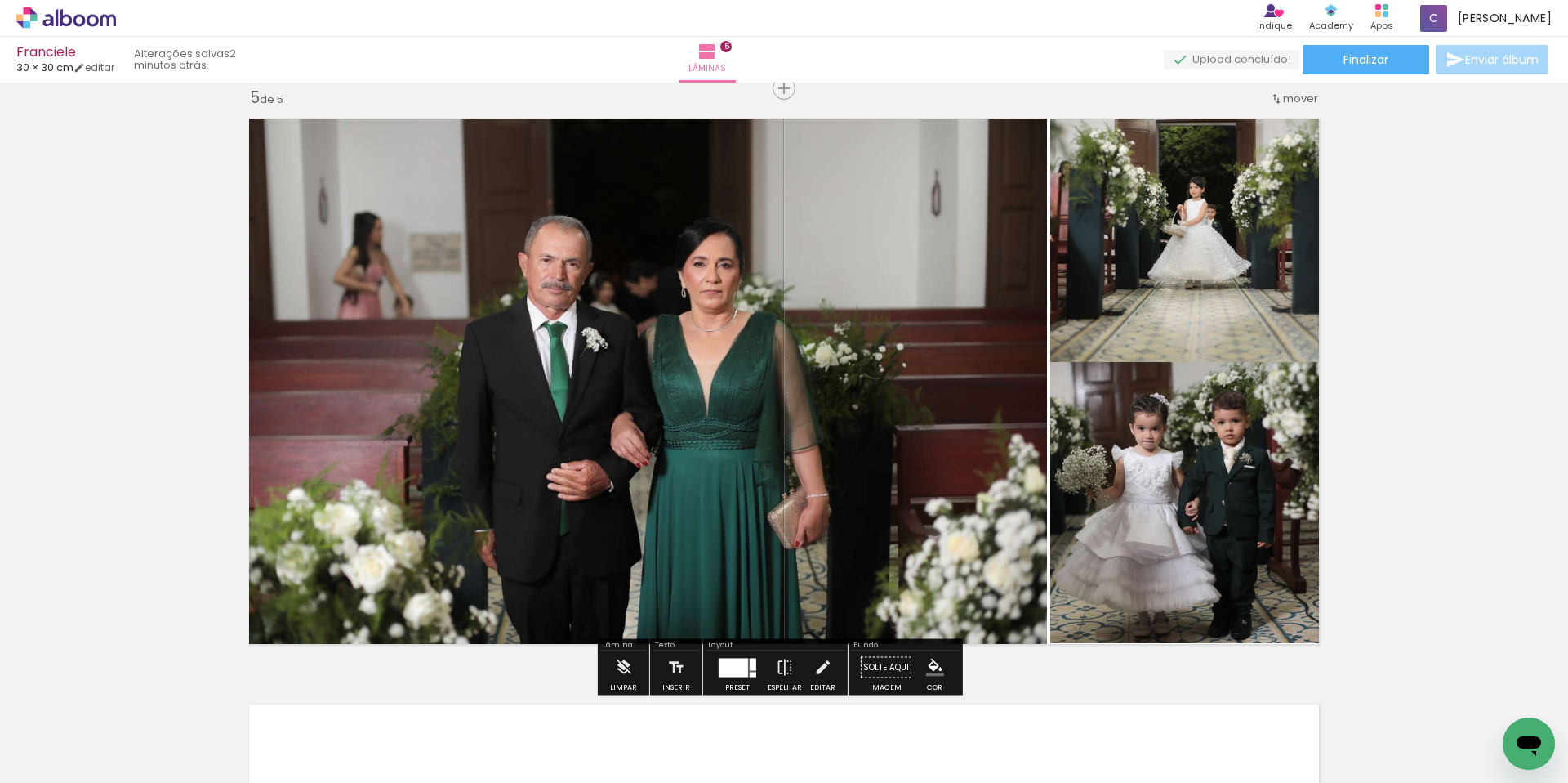
click at [1186, 462] on quentale-photo at bounding box center [1189, 502] width 278 height 281
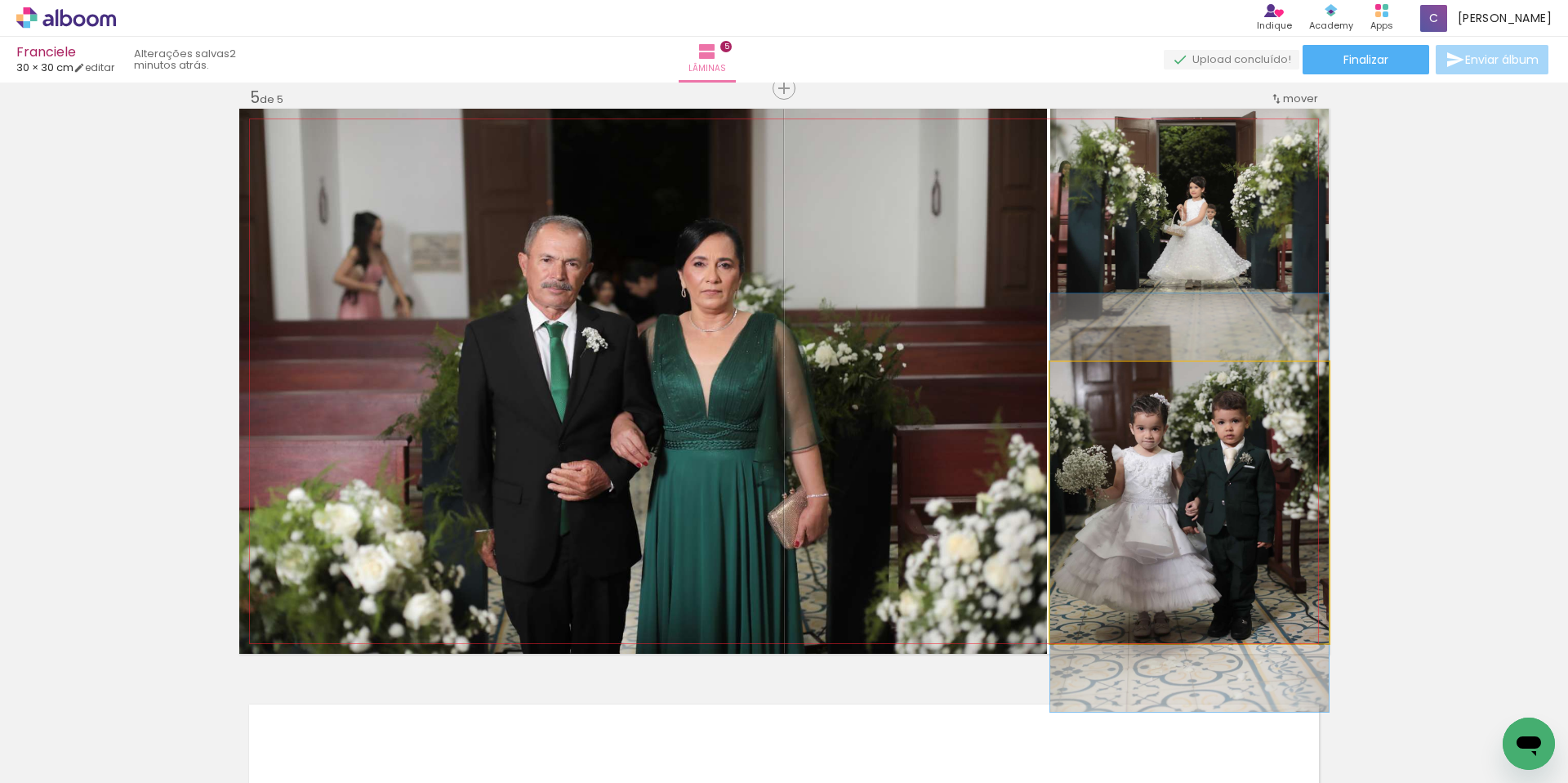
click at [1186, 462] on quentale-photo at bounding box center [1189, 502] width 278 height 281
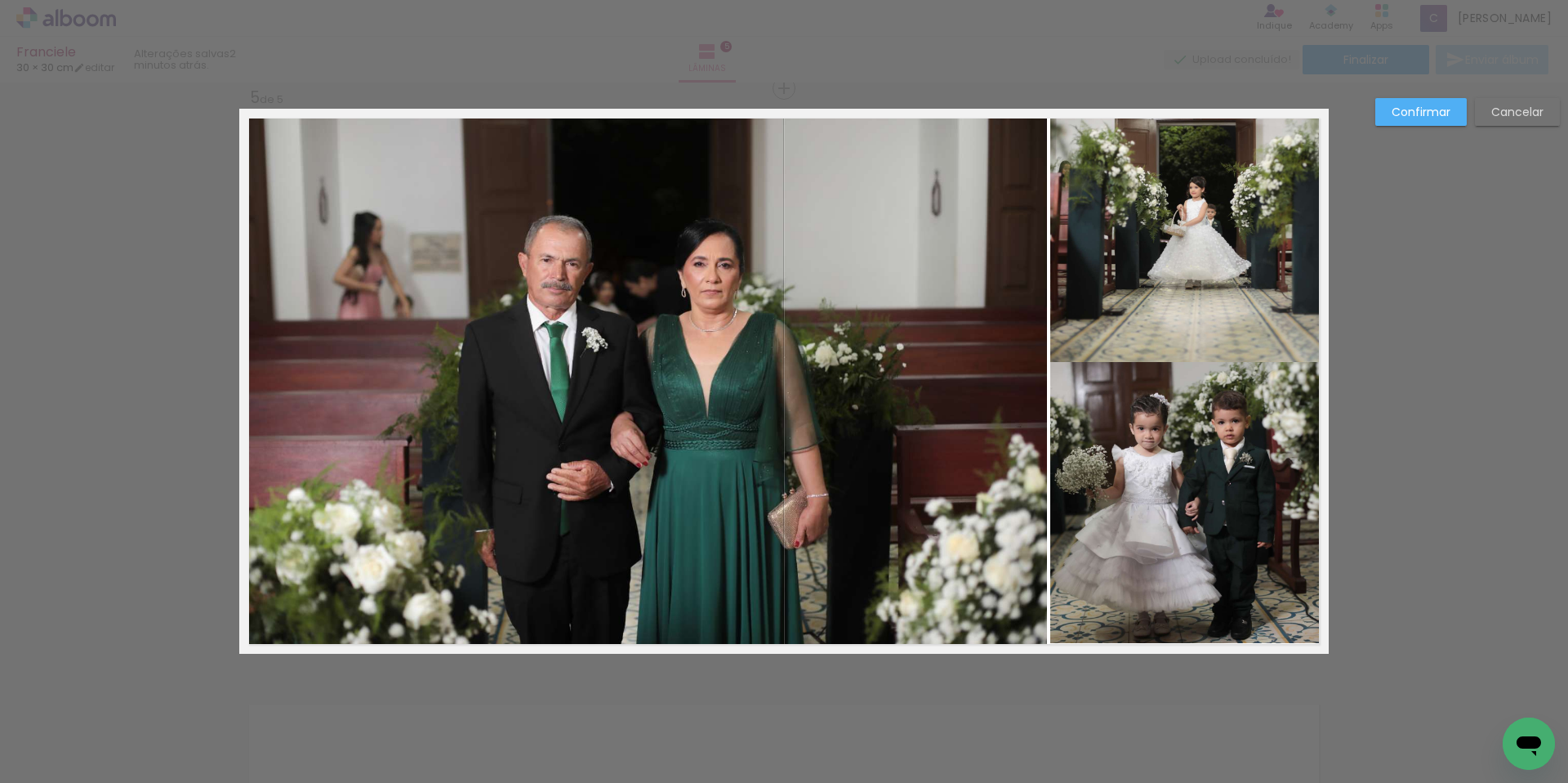
click at [1539, 125] on paper-button "Cancelar" at bounding box center [1518, 112] width 85 height 28
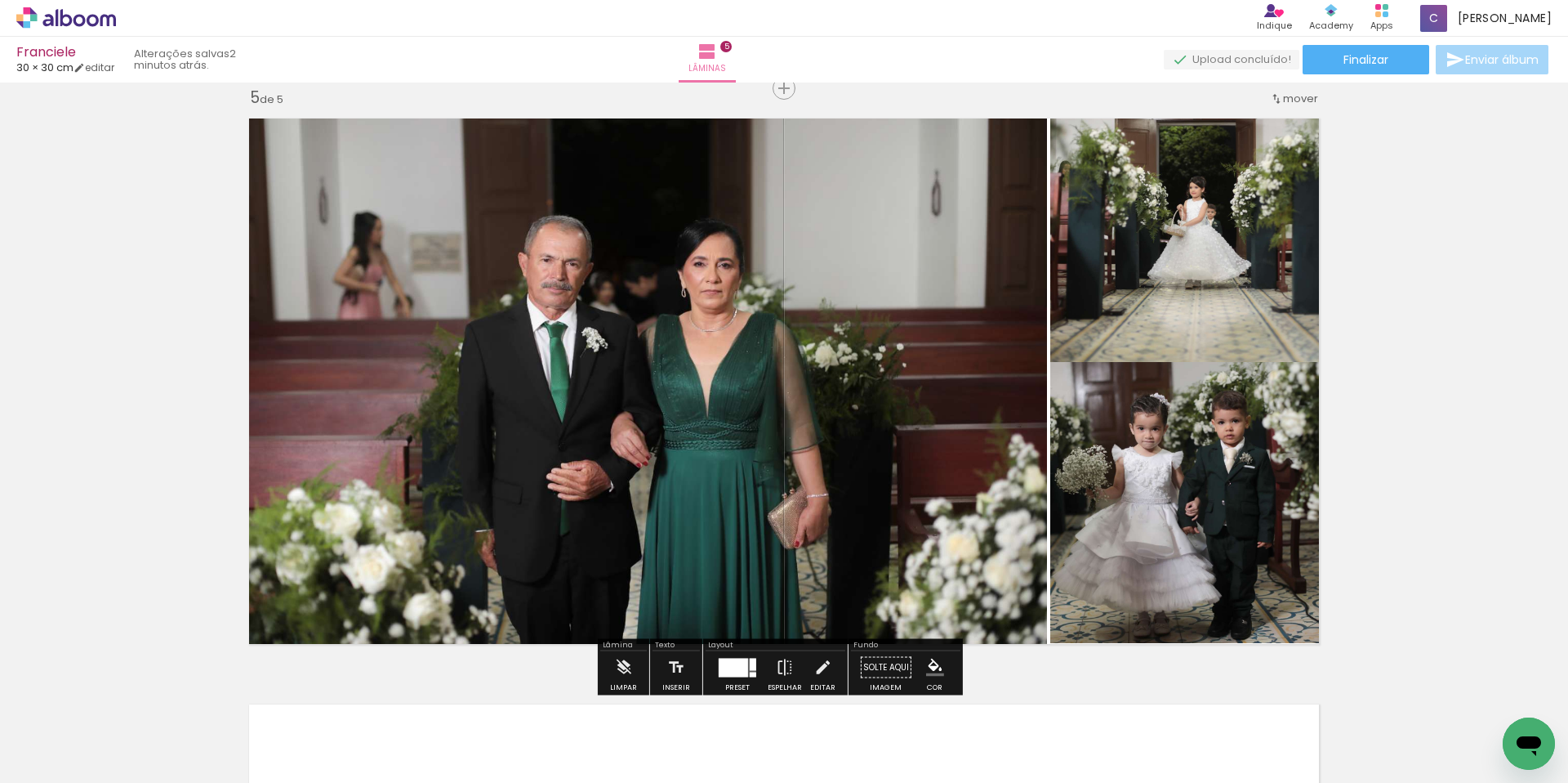
click at [720, 672] on div at bounding box center [733, 667] width 29 height 19
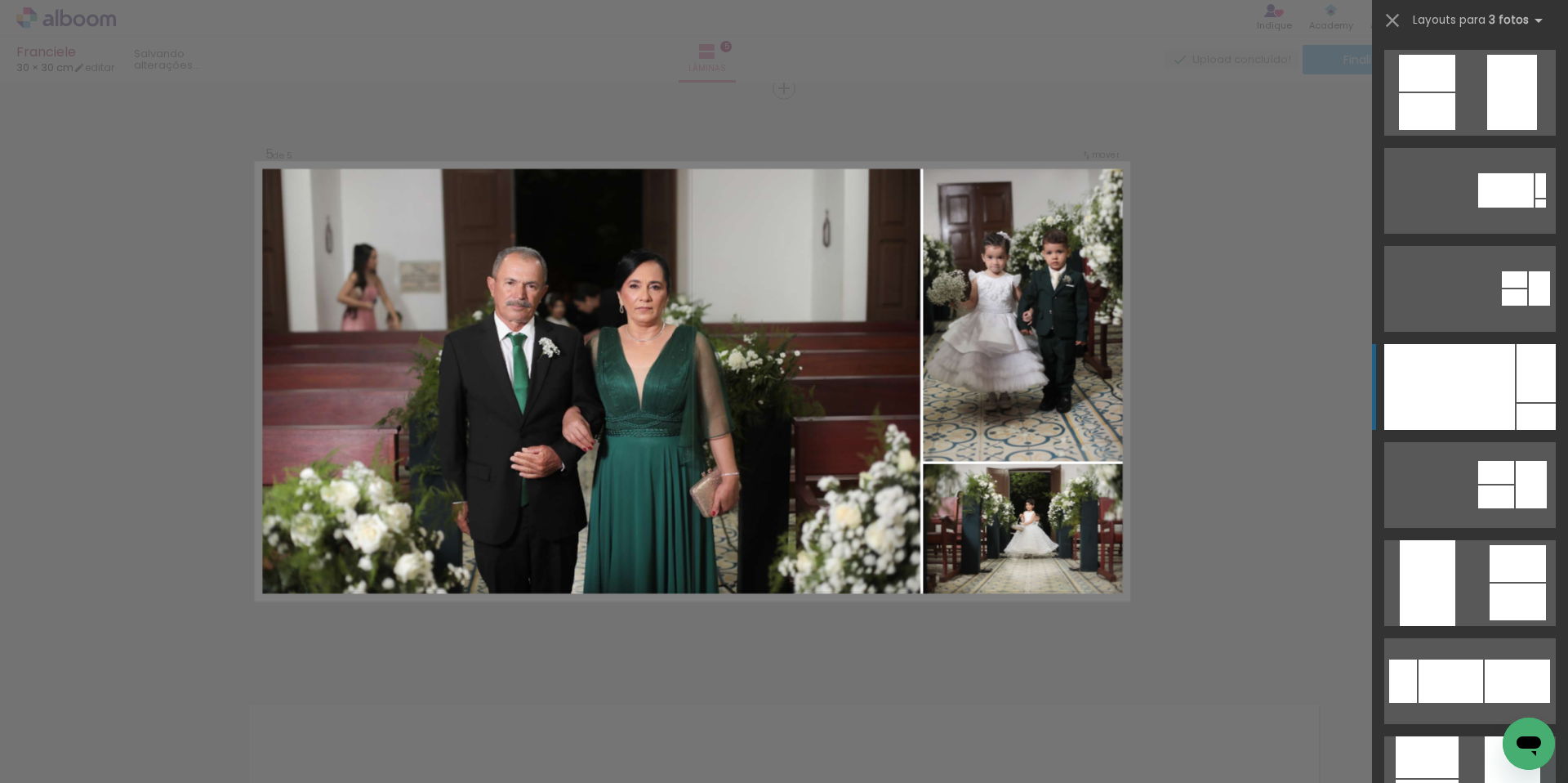
scroll to position [294, 0]
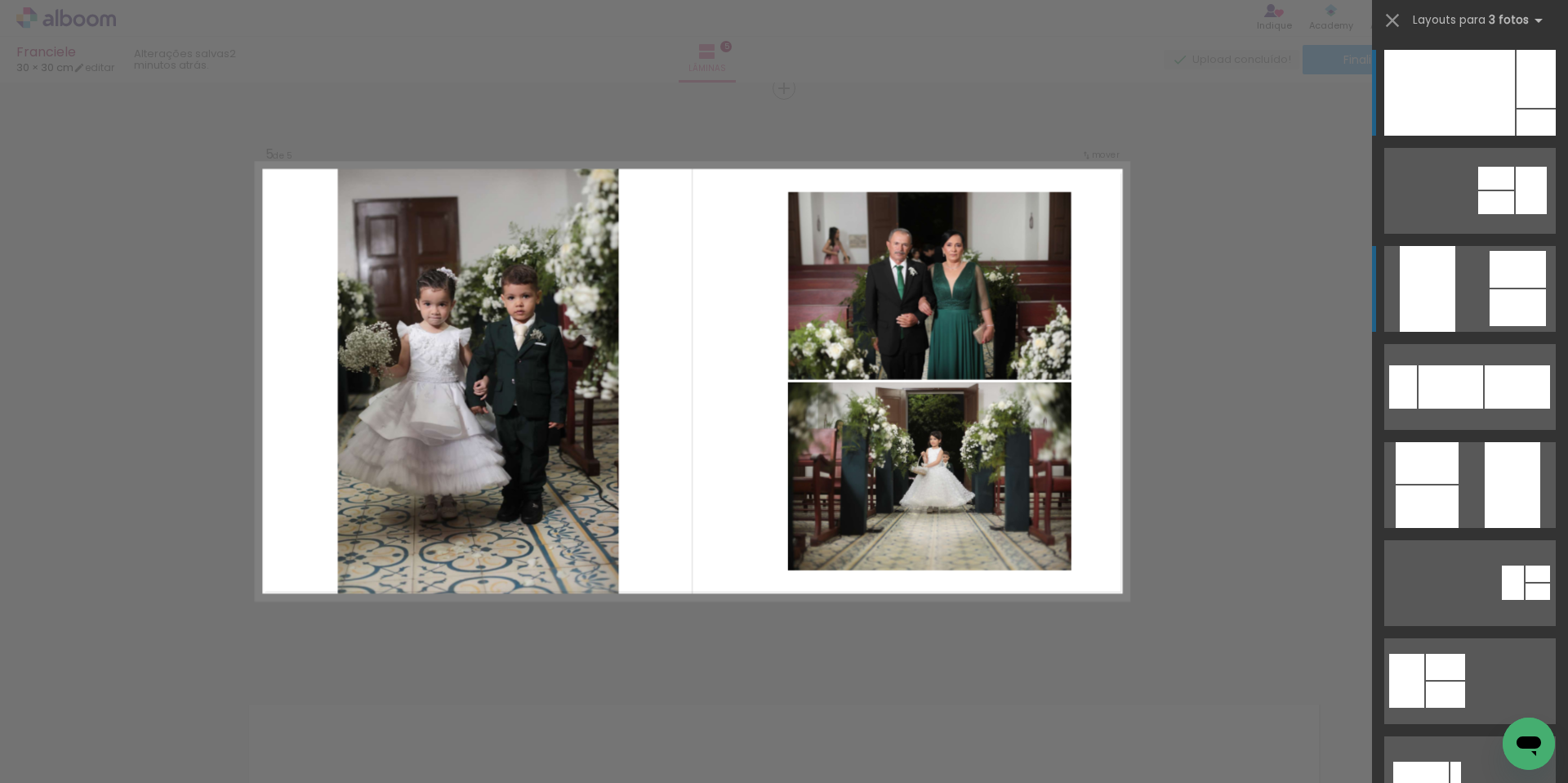
click at [1503, 314] on div at bounding box center [1518, 307] width 56 height 37
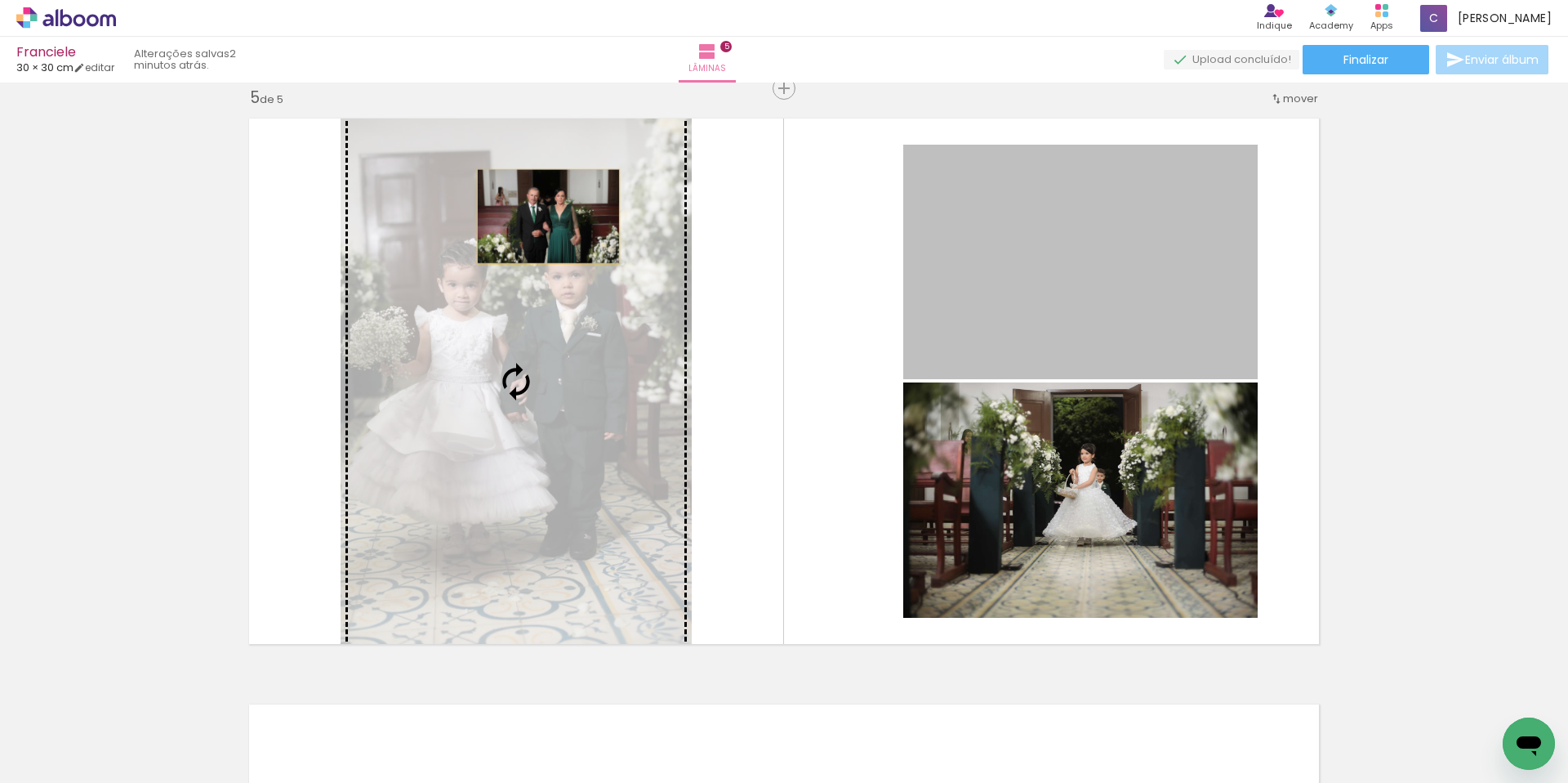
drag, startPoint x: 1136, startPoint y: 274, endPoint x: 524, endPoint y: 218, distance: 614.6
click at [0, 0] on slot at bounding box center [0, 0] width 0 height 0
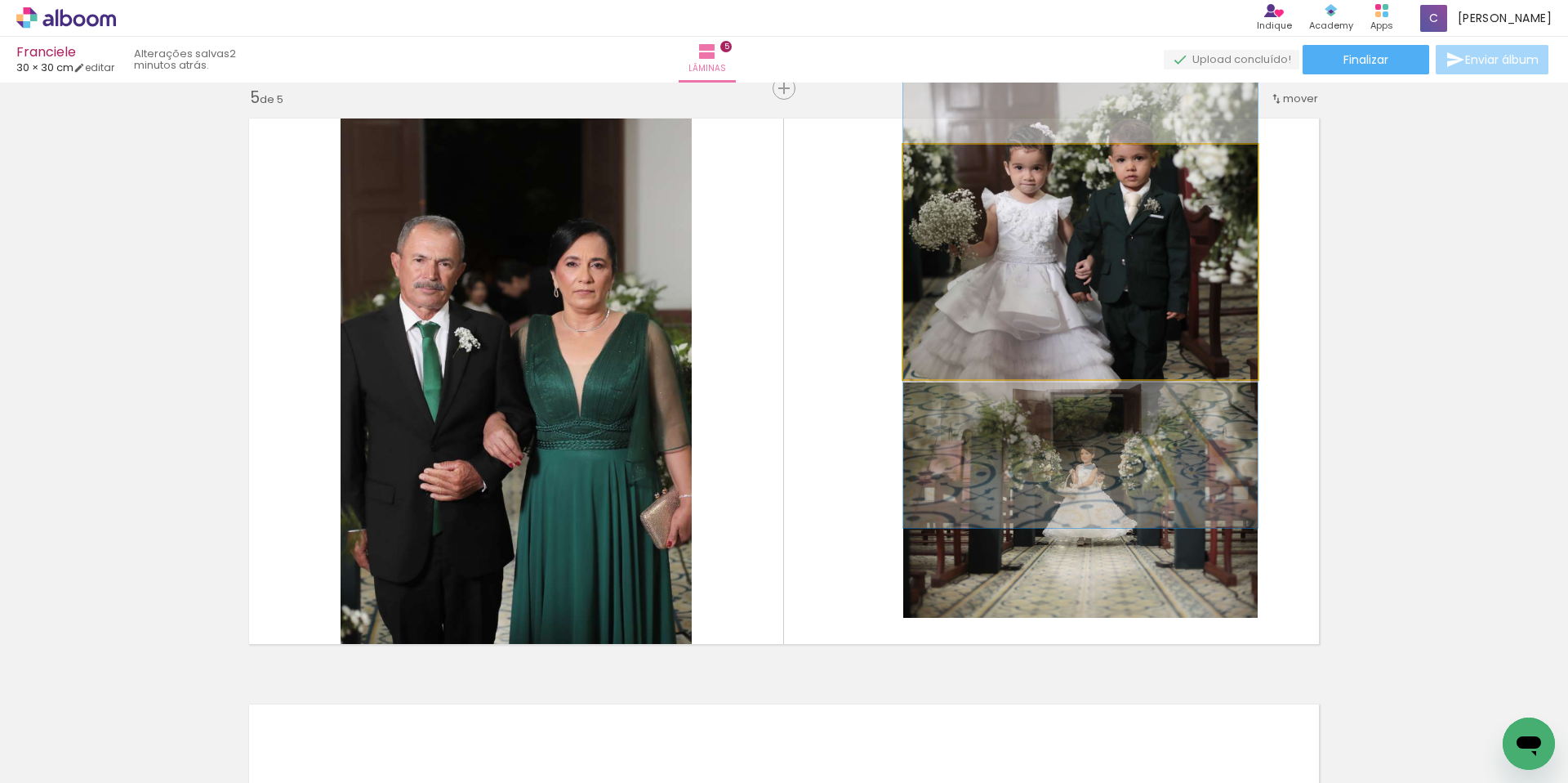
click at [1075, 314] on quentale-photo at bounding box center [1080, 261] width 354 height 235
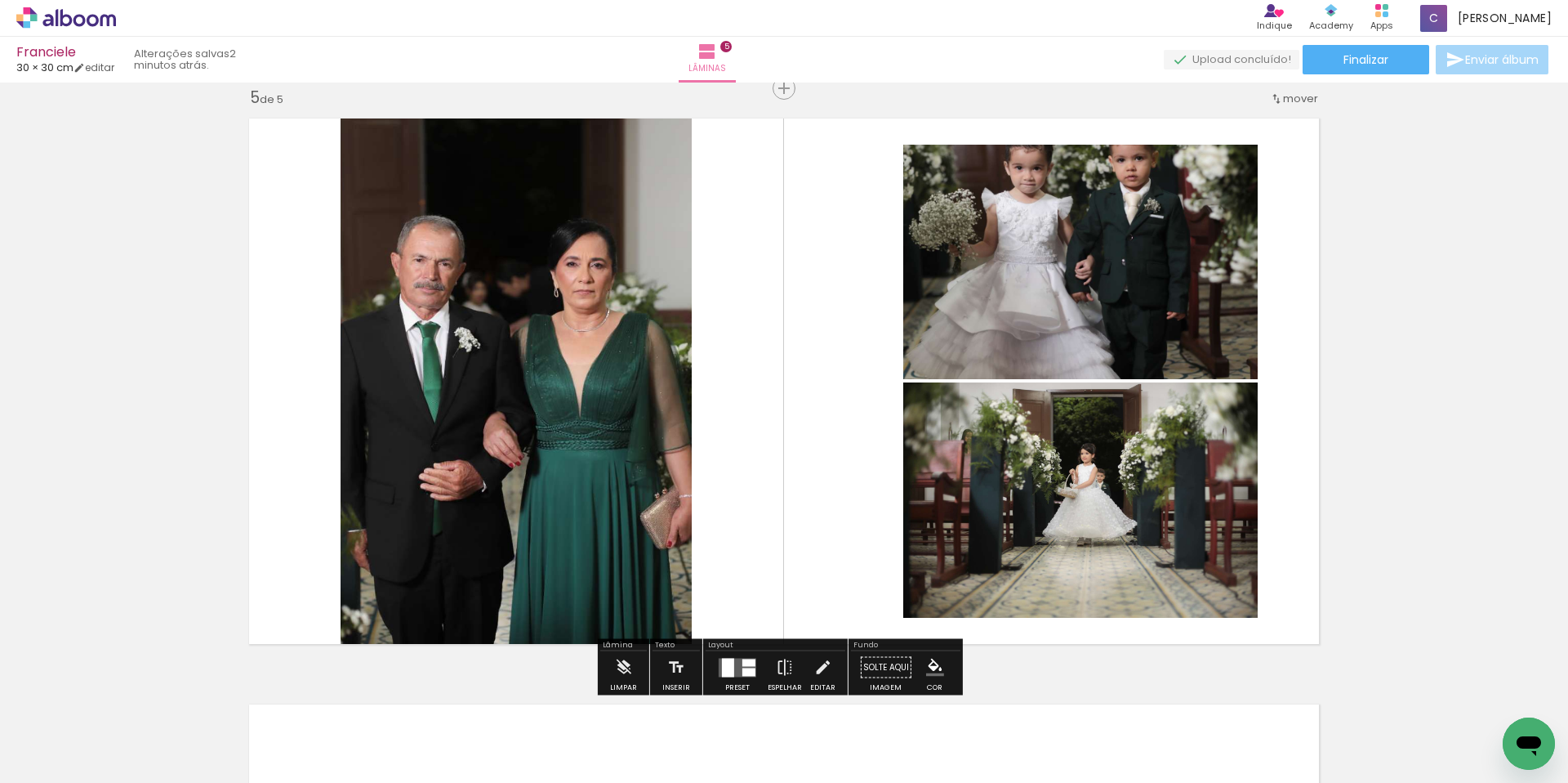
click at [485, 342] on quentale-photo at bounding box center [516, 381] width 351 height 545
click at [673, 366] on quentale-photo at bounding box center [516, 381] width 351 height 545
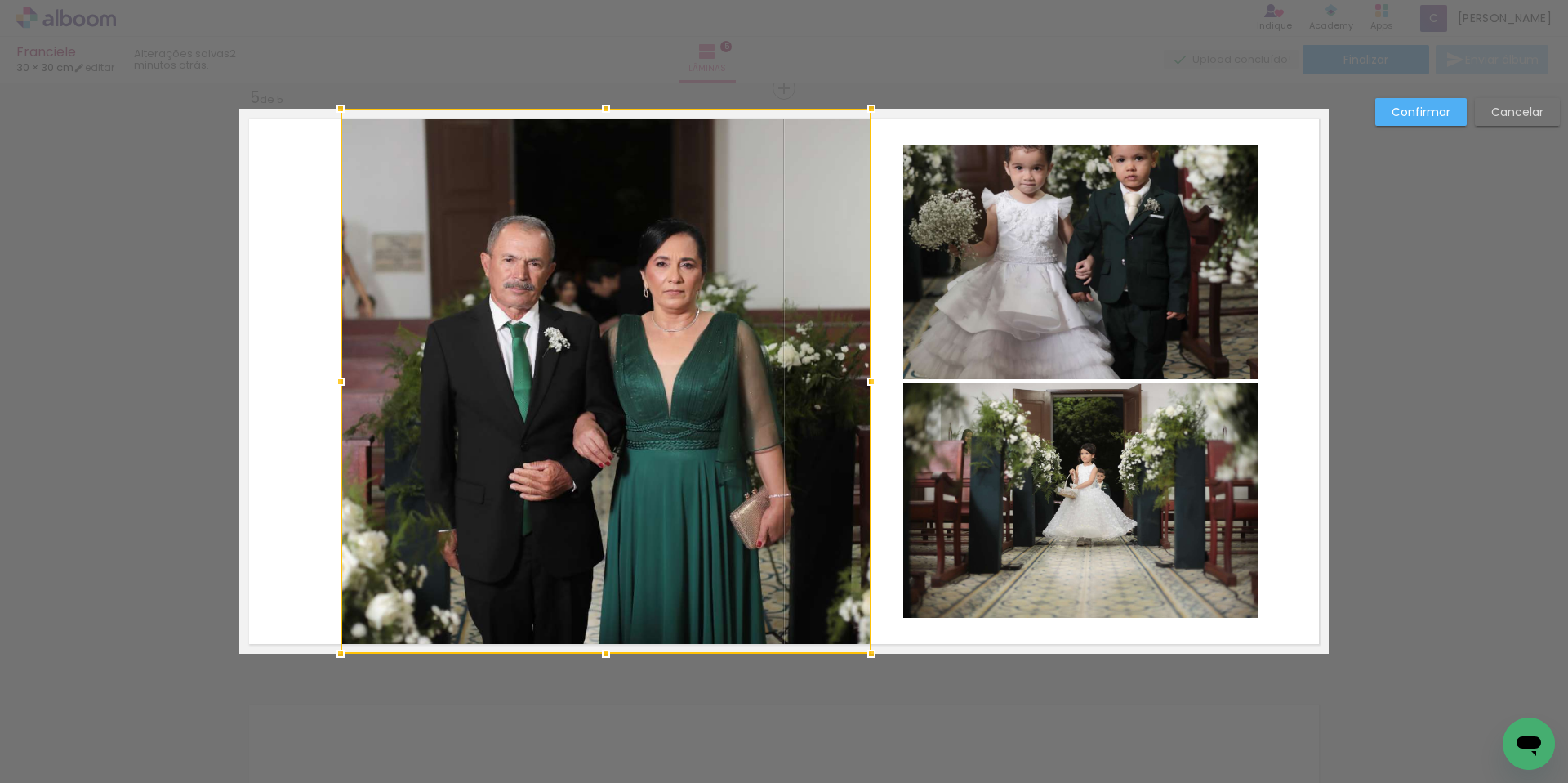
drag, startPoint x: 682, startPoint y: 379, endPoint x: 863, endPoint y: 389, distance: 181.3
click at [863, 389] on div at bounding box center [871, 382] width 32 height 32
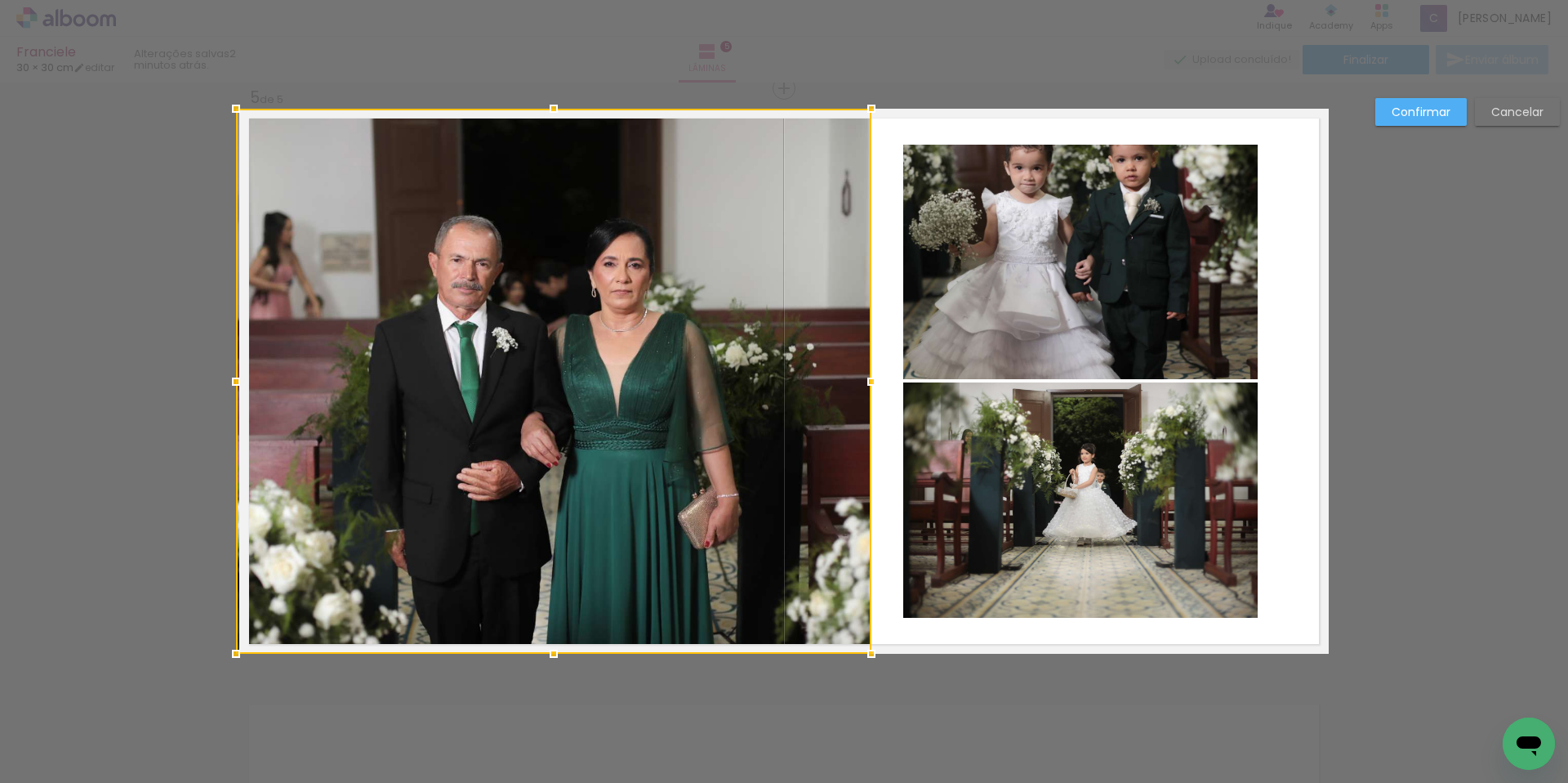
drag, startPoint x: 337, startPoint y: 379, endPoint x: 114, endPoint y: 365, distance: 223.4
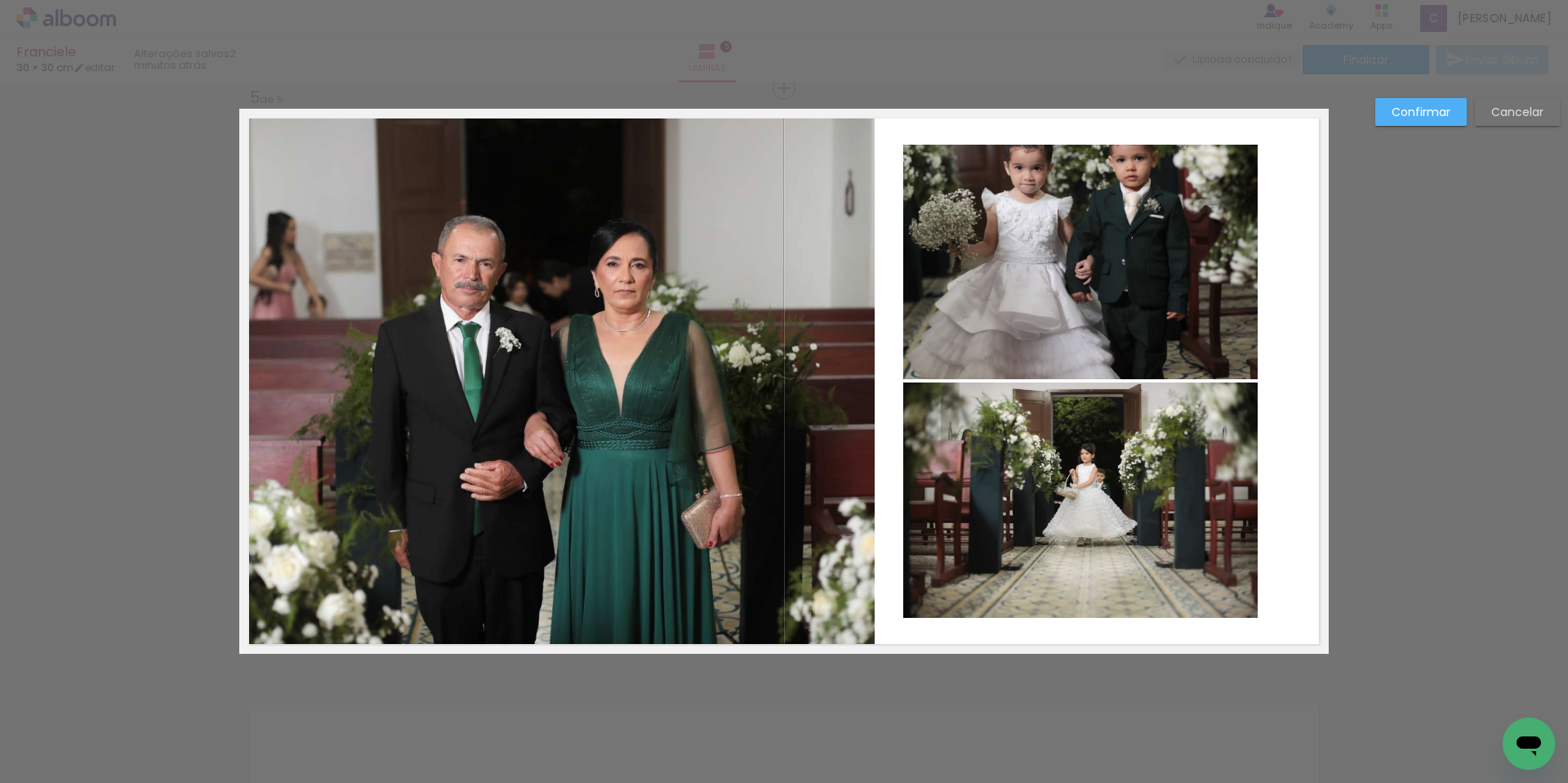
click at [321, 388] on quentale-photo at bounding box center [557, 381] width 635 height 545
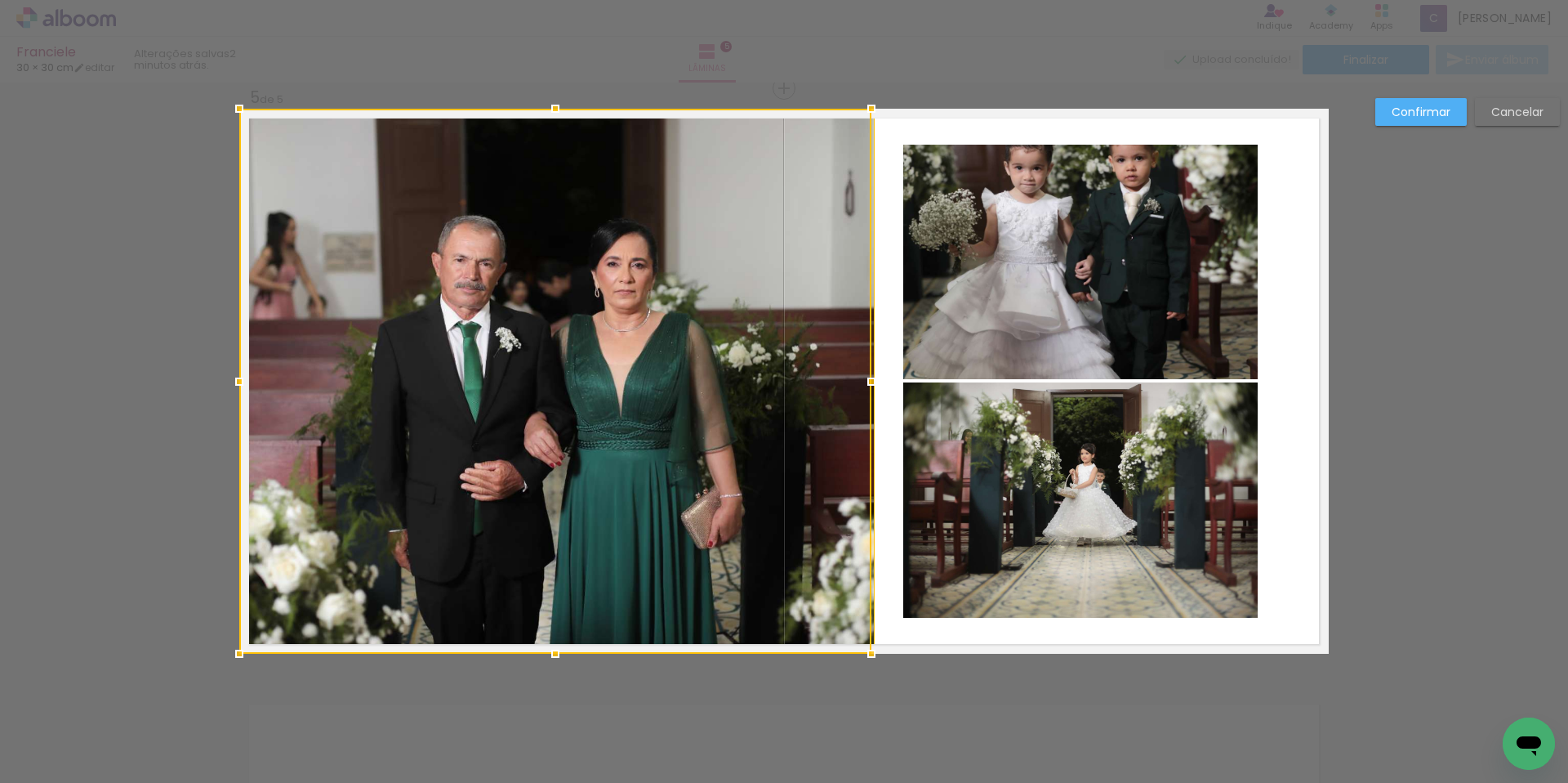
click at [618, 371] on div at bounding box center [555, 381] width 632 height 545
click at [596, 304] on div at bounding box center [555, 381] width 632 height 545
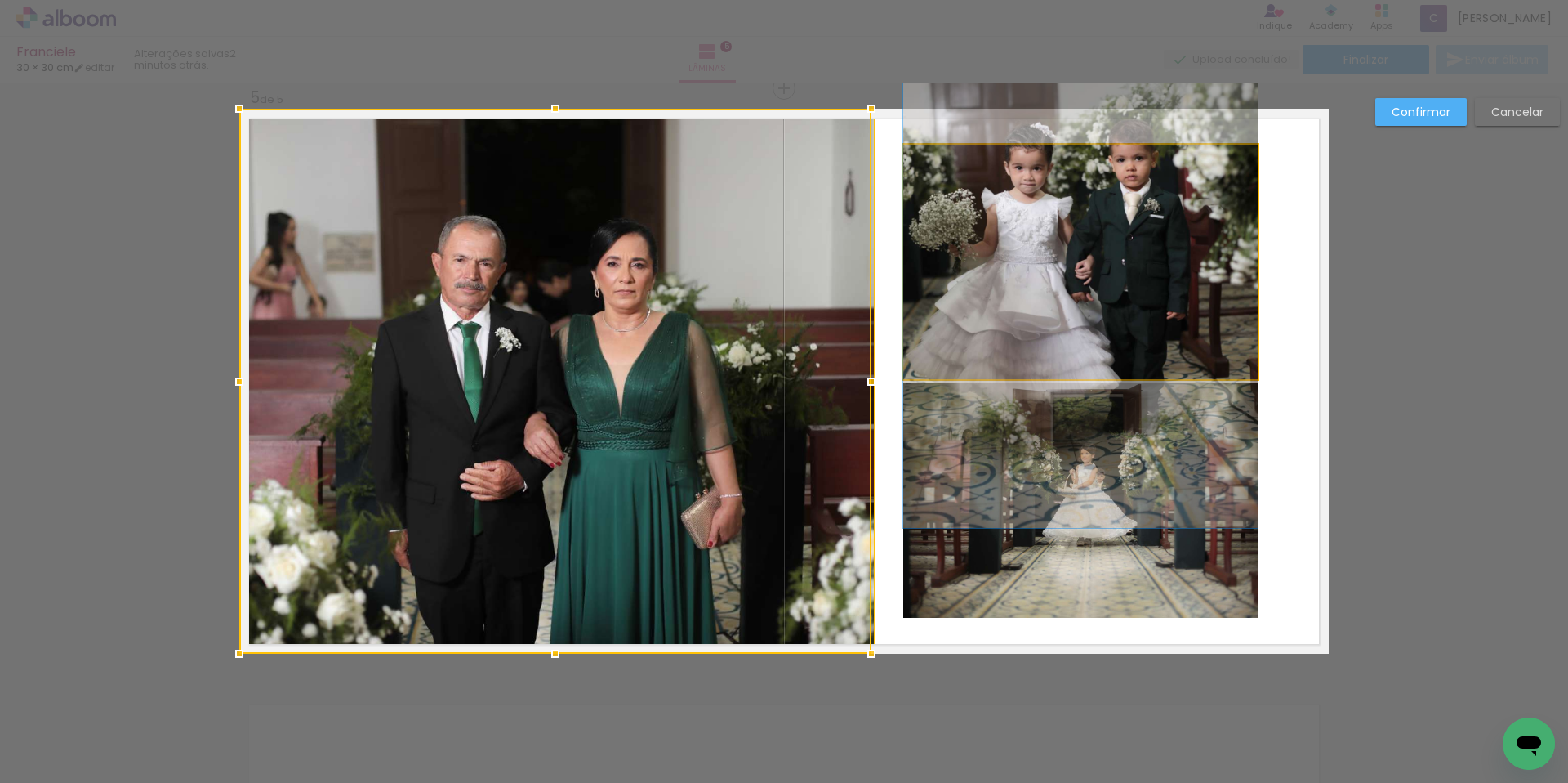
click at [971, 294] on quentale-photo at bounding box center [1080, 261] width 354 height 235
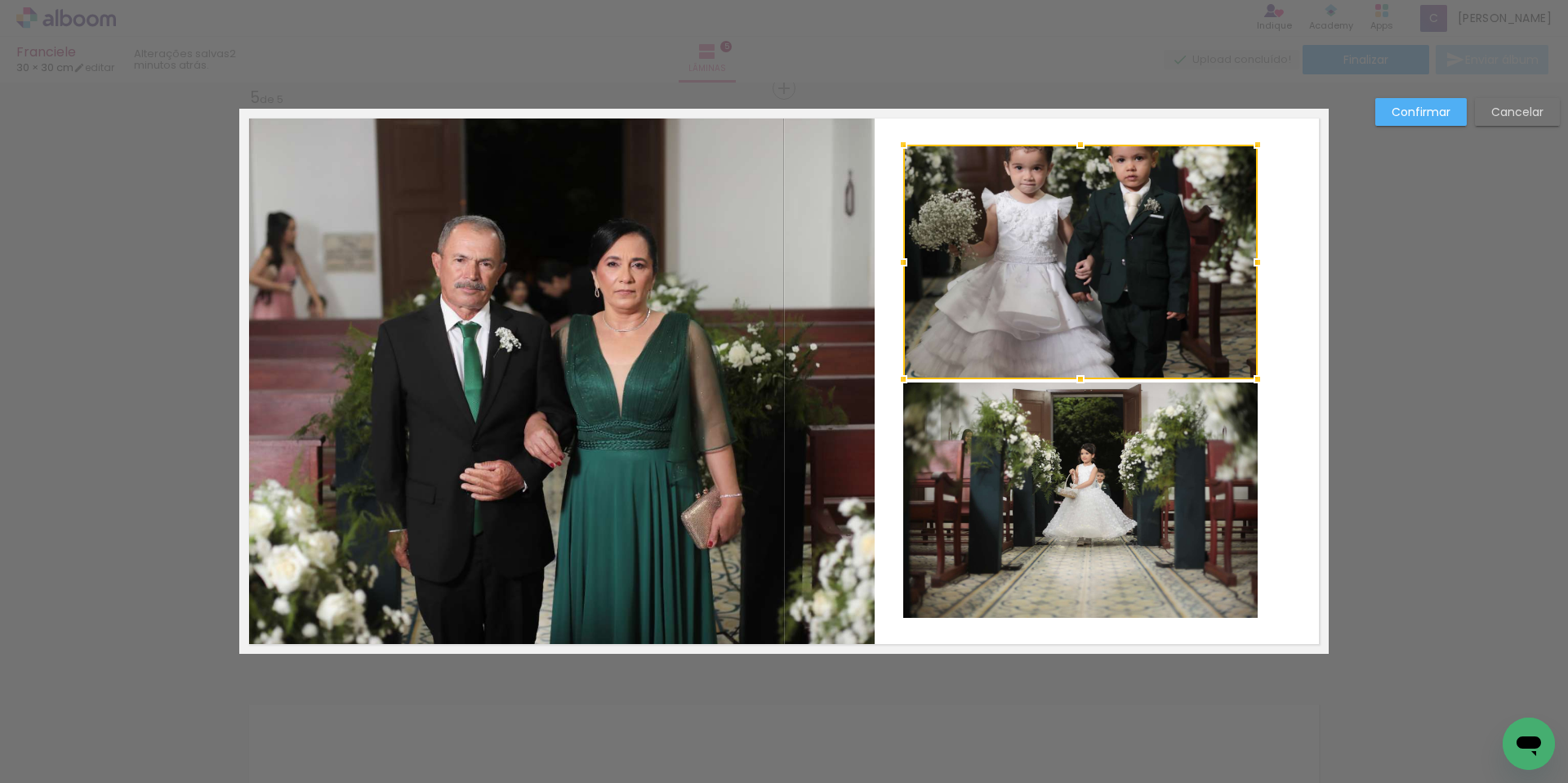
click at [1046, 409] on quentale-photo at bounding box center [1080, 500] width 354 height 236
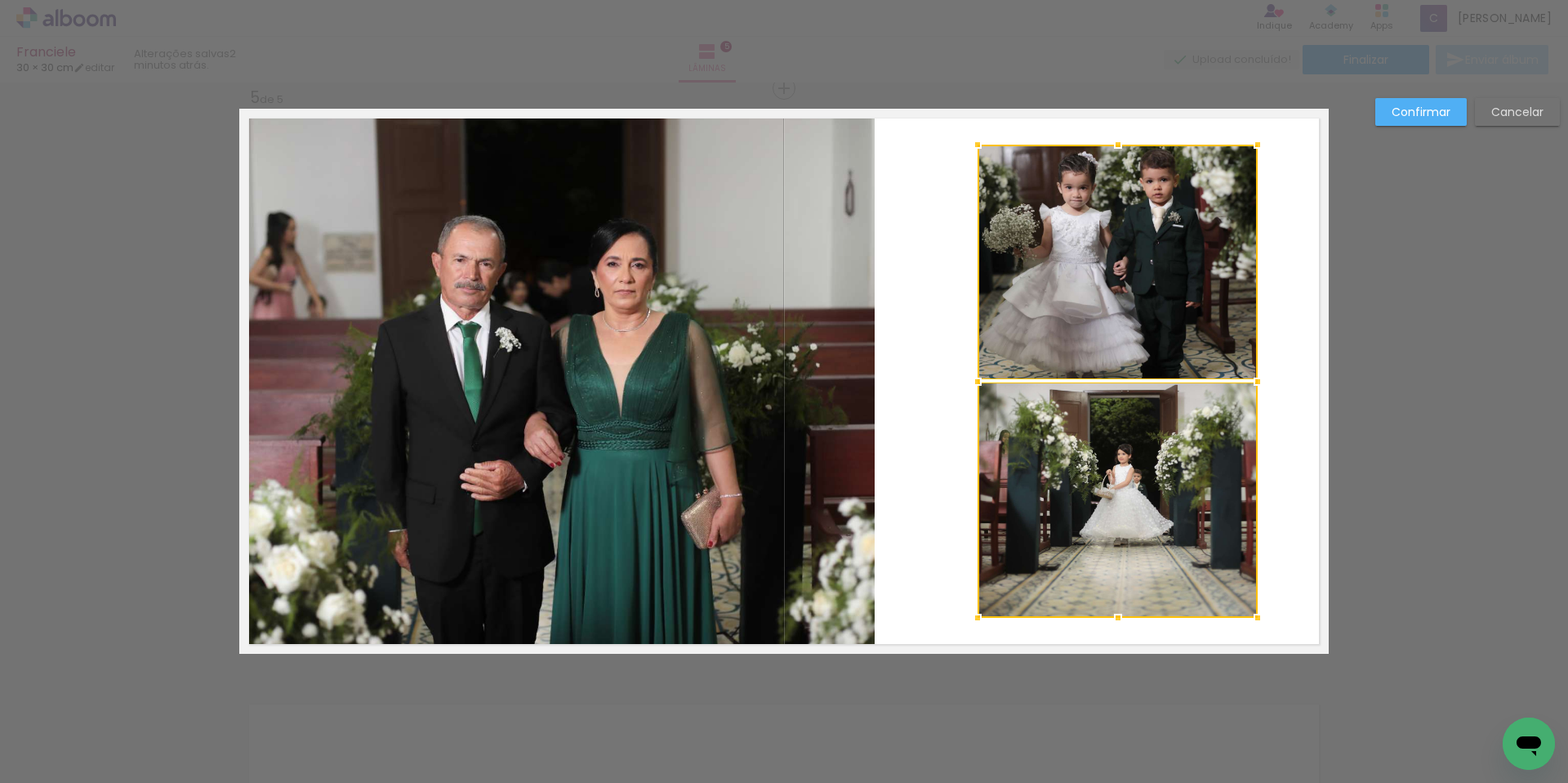
drag, startPoint x: 897, startPoint y: 384, endPoint x: 1100, endPoint y: 394, distance: 203.2
click at [1100, 394] on div at bounding box center [1117, 381] width 280 height 473
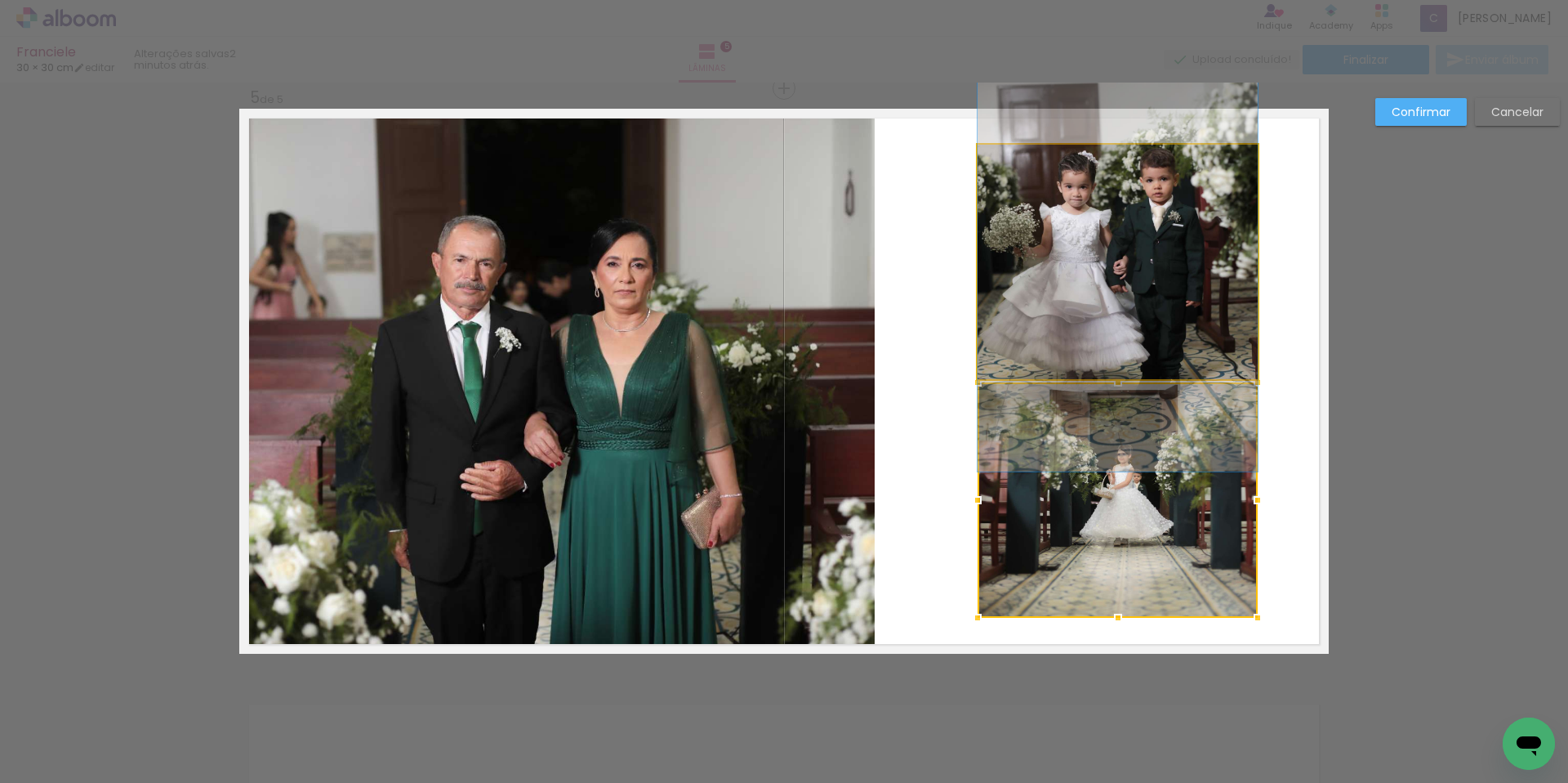
drag, startPoint x: 1175, startPoint y: 349, endPoint x: 1148, endPoint y: 348, distance: 27.0
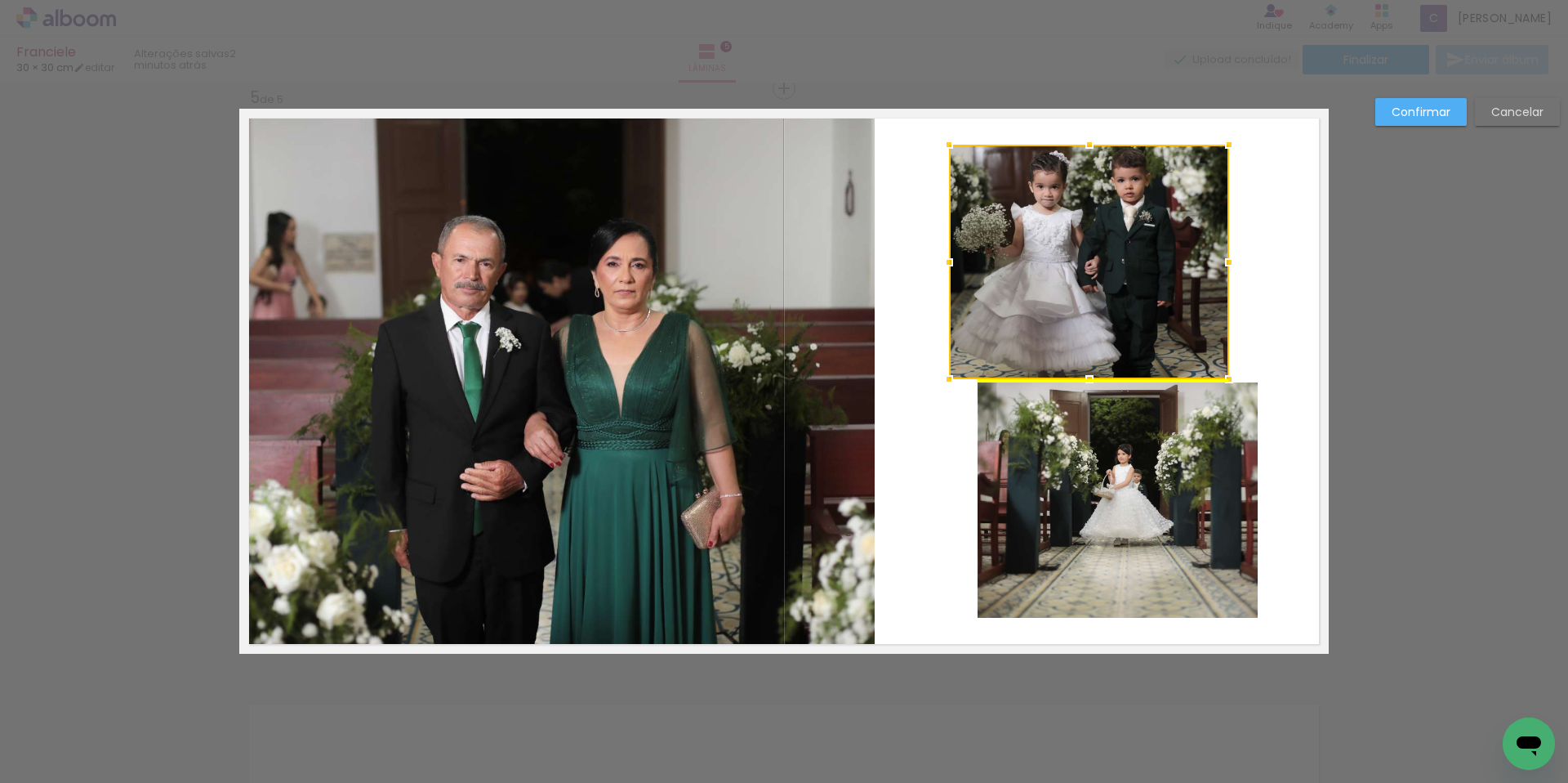
drag, startPoint x: 1158, startPoint y: 334, endPoint x: 1131, endPoint y: 333, distance: 27.0
click at [1131, 333] on div at bounding box center [1089, 261] width 280 height 235
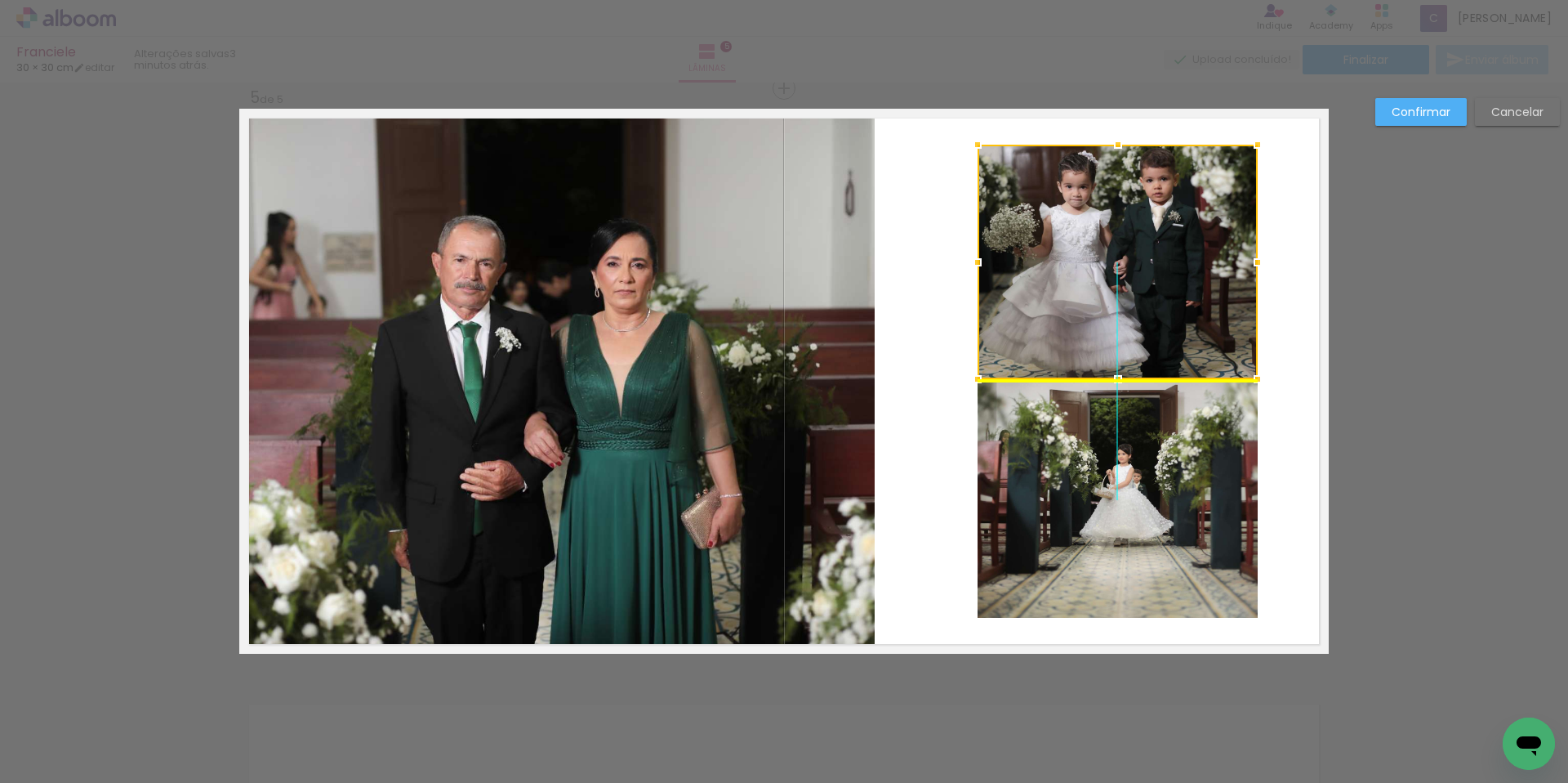
drag, startPoint x: 1105, startPoint y: 255, endPoint x: 1128, endPoint y: 253, distance: 23.1
click at [1128, 253] on div at bounding box center [1117, 261] width 280 height 235
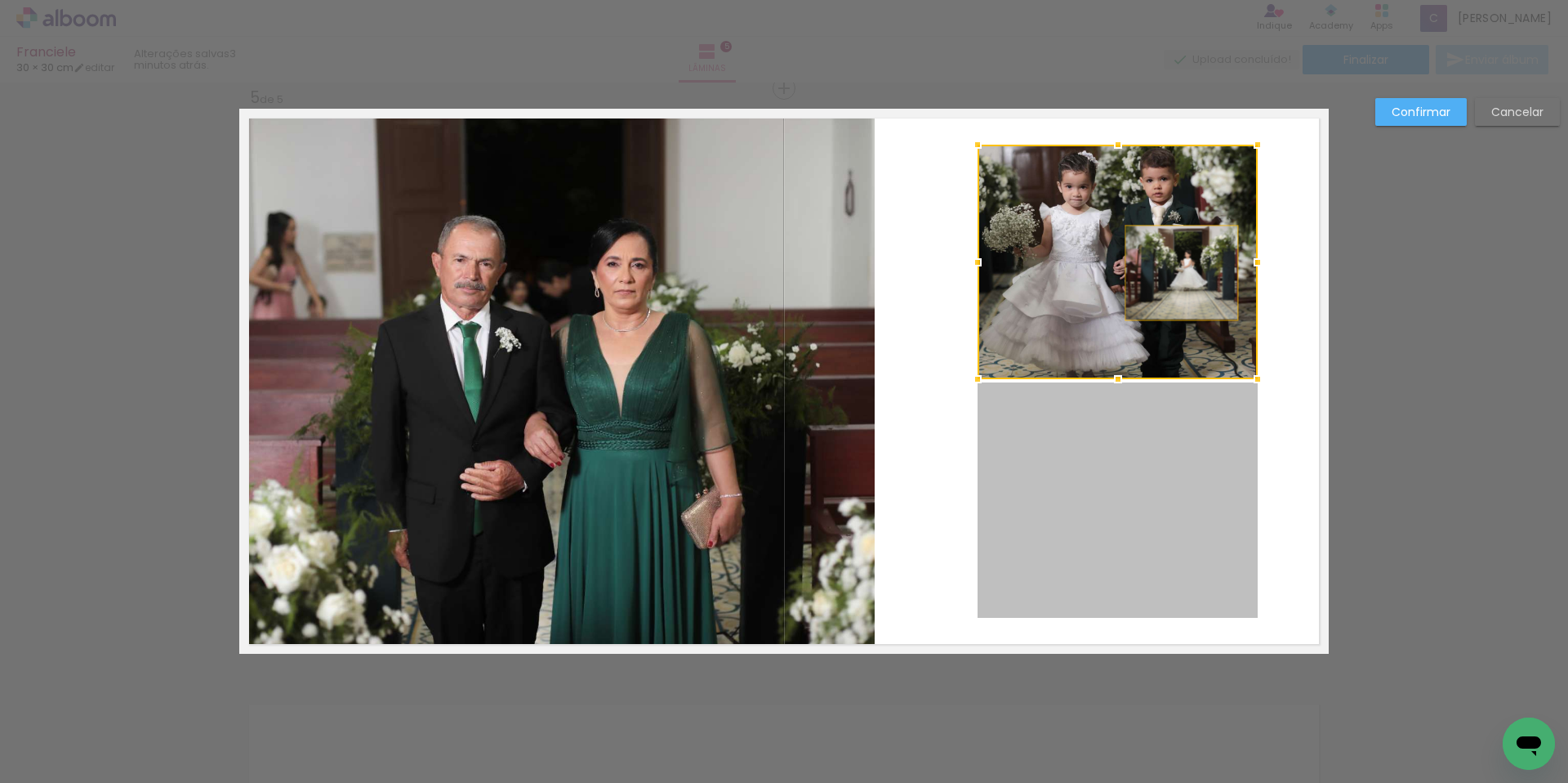
drag, startPoint x: 1170, startPoint y: 447, endPoint x: 1174, endPoint y: 274, distance: 173.0
click at [1175, 273] on album-spread "5 de 5" at bounding box center [784, 381] width 1089 height 545
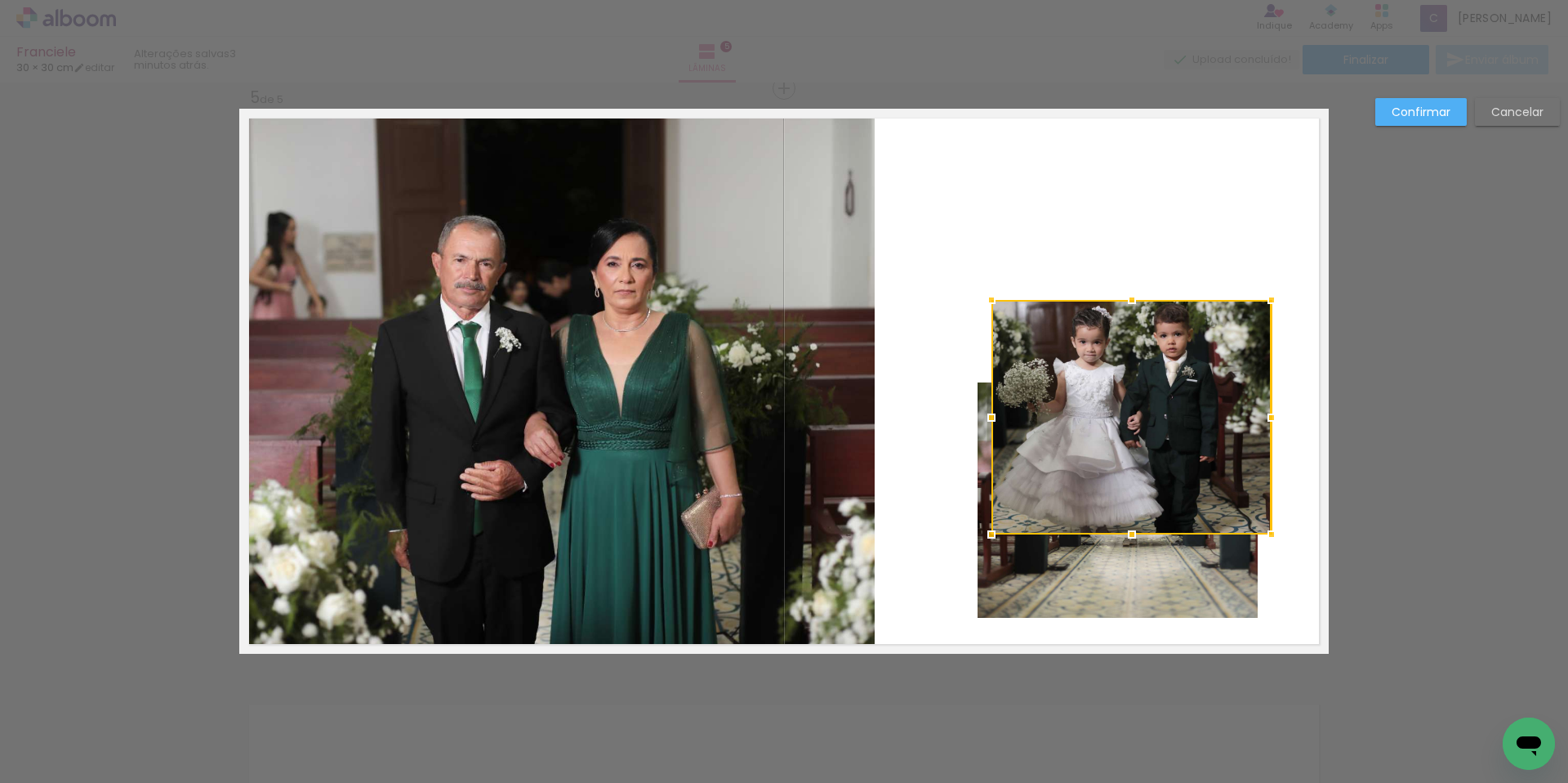
drag, startPoint x: 1158, startPoint y: 259, endPoint x: 1173, endPoint y: 415, distance: 156.7
click at [1173, 415] on div at bounding box center [1132, 417] width 280 height 235
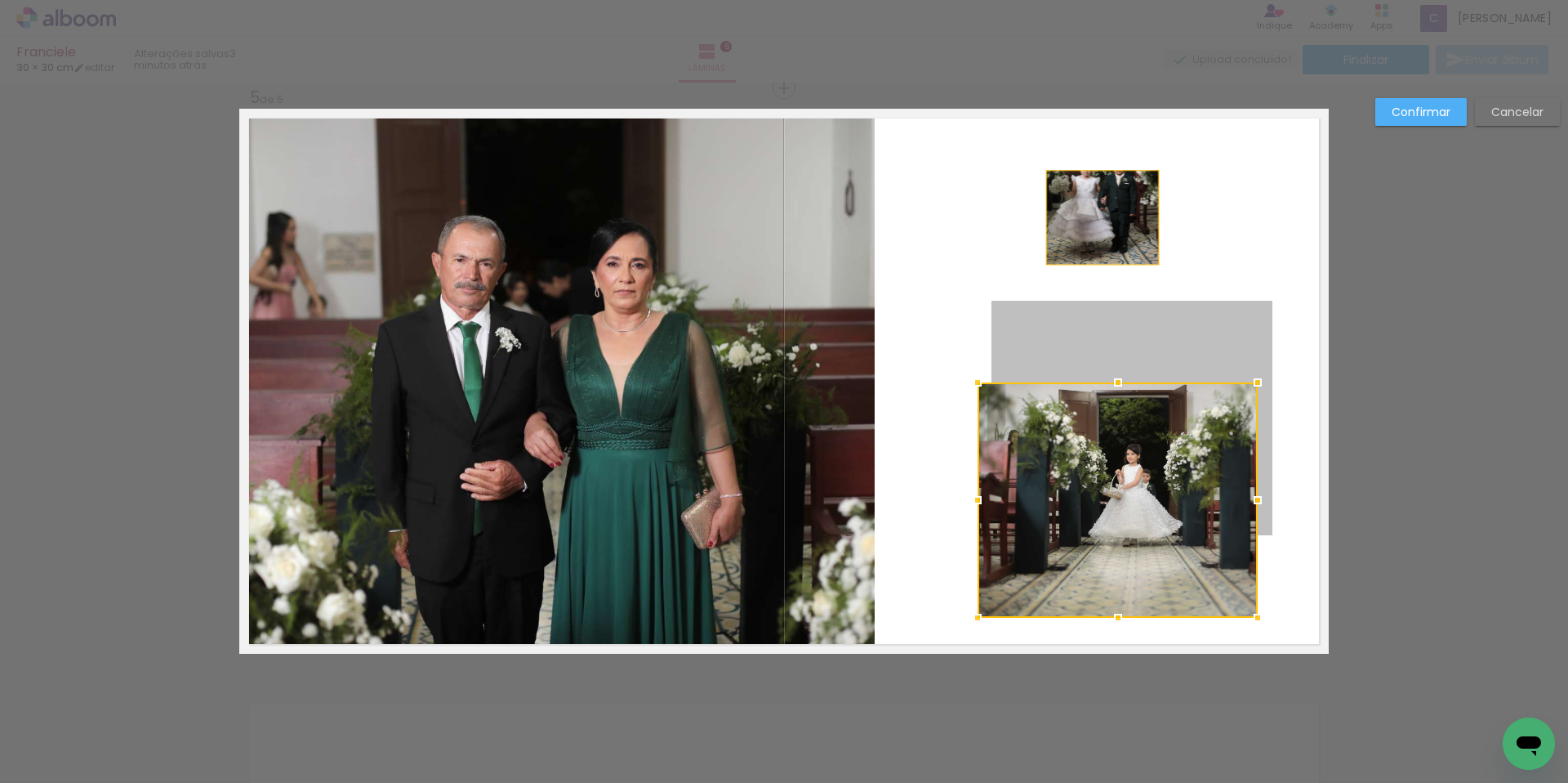
drag, startPoint x: 1108, startPoint y: 345, endPoint x: 1086, endPoint y: 242, distance: 105.3
click at [1086, 242] on quentale-layouter at bounding box center [784, 381] width 1089 height 545
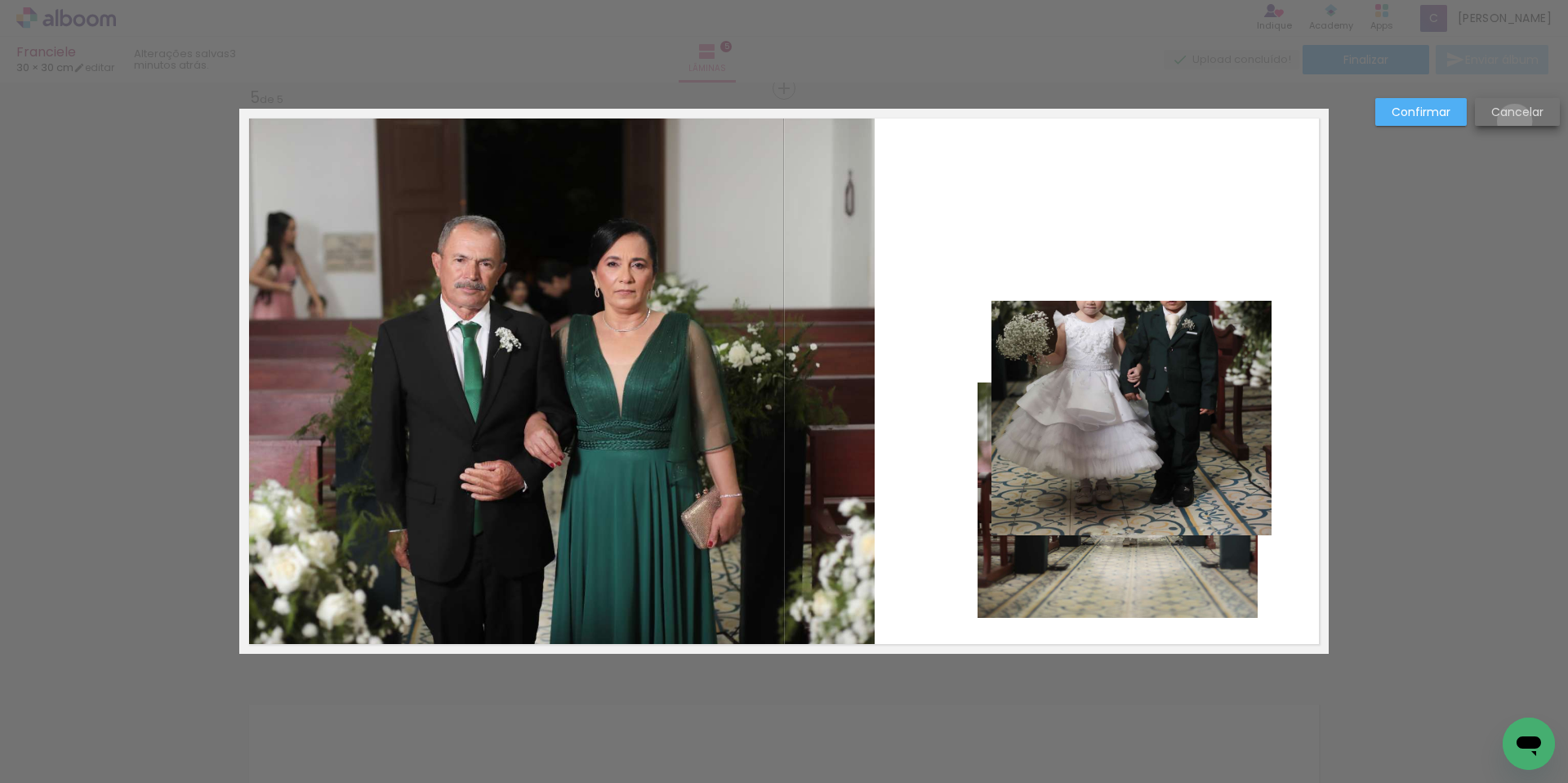
click at [1514, 121] on paper-button "Cancelar" at bounding box center [1518, 112] width 85 height 28
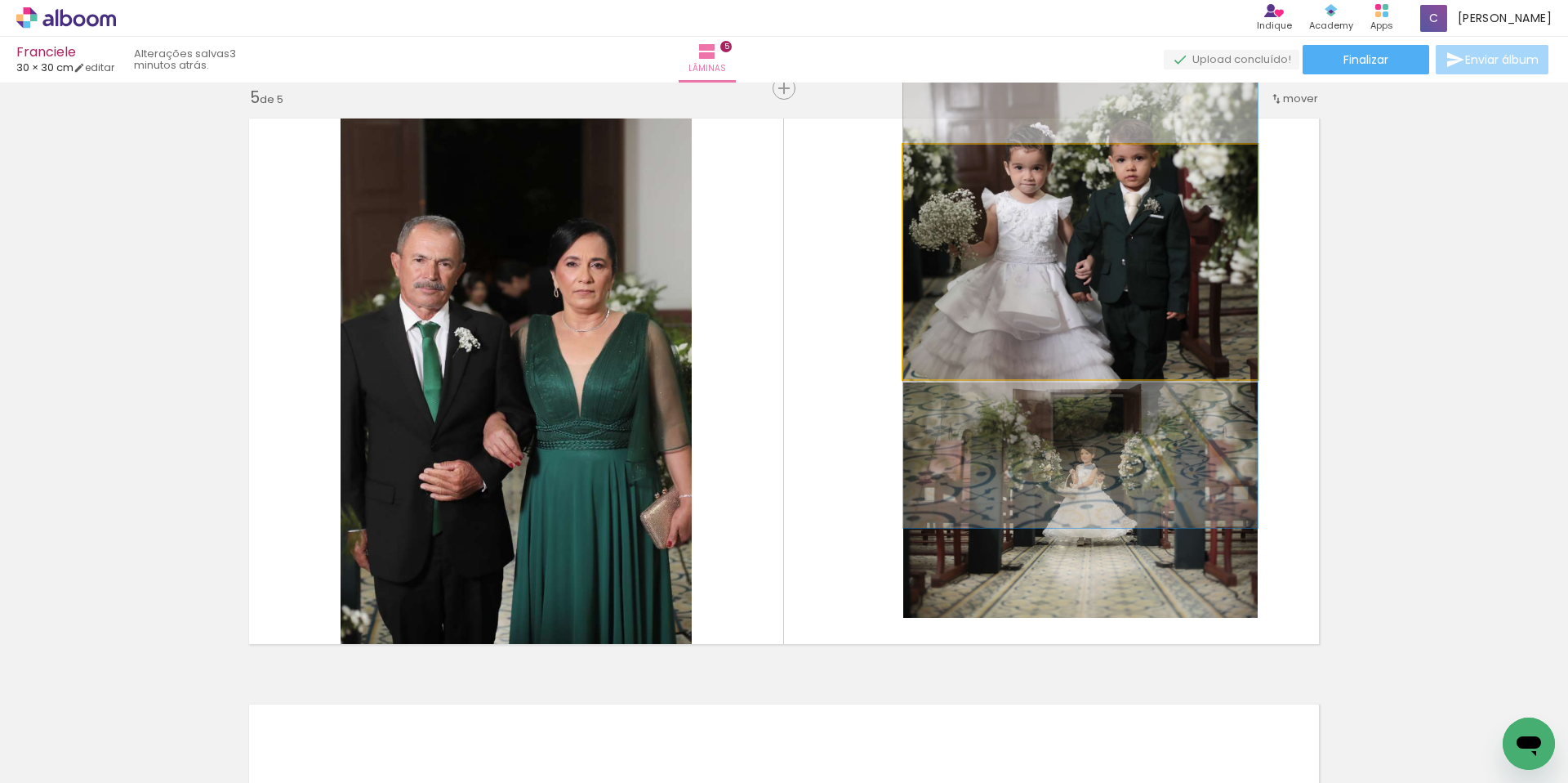
click at [1068, 266] on quentale-photo at bounding box center [1080, 261] width 354 height 235
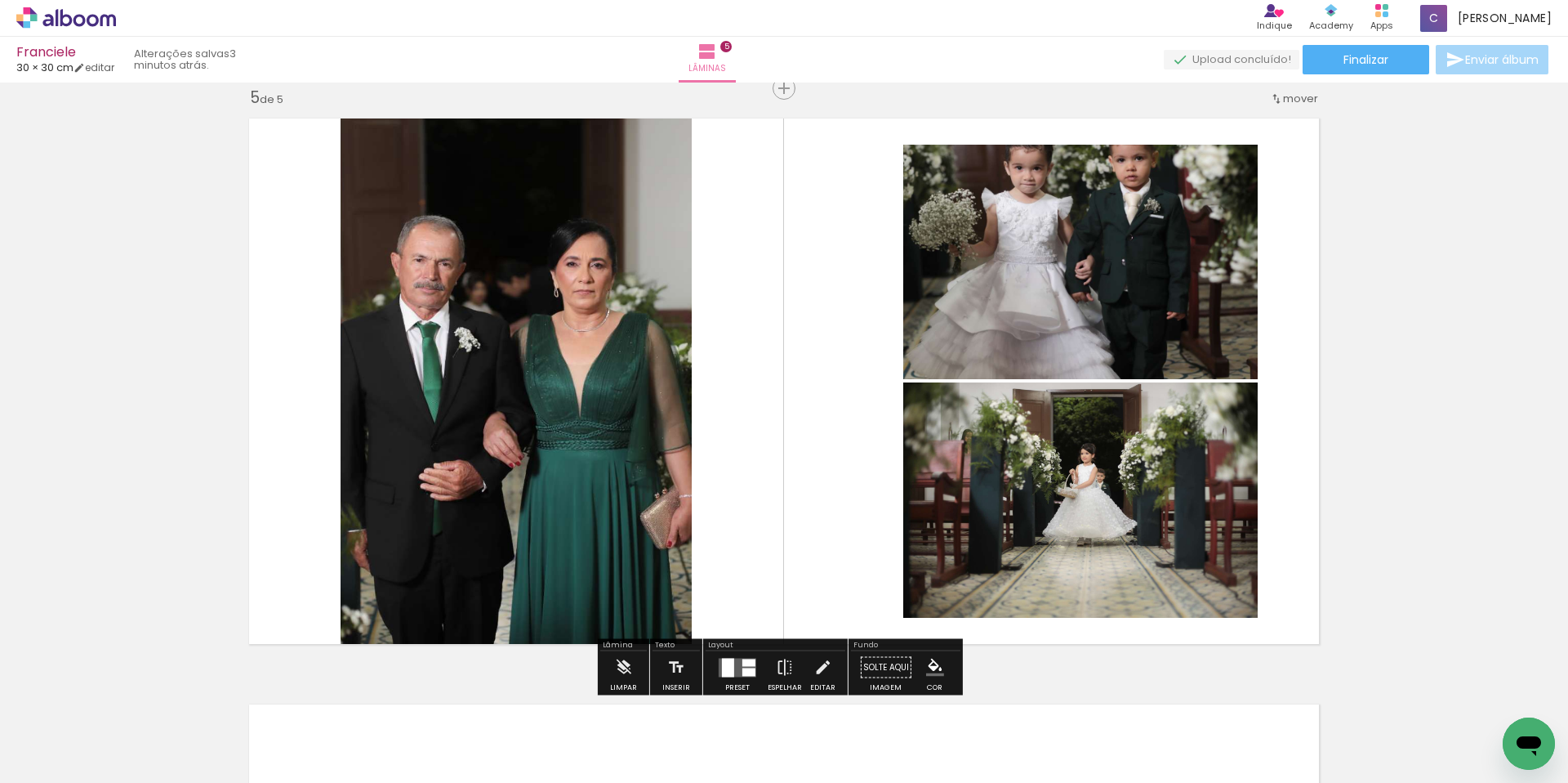
click at [1067, 264] on quentale-photo at bounding box center [1080, 261] width 354 height 235
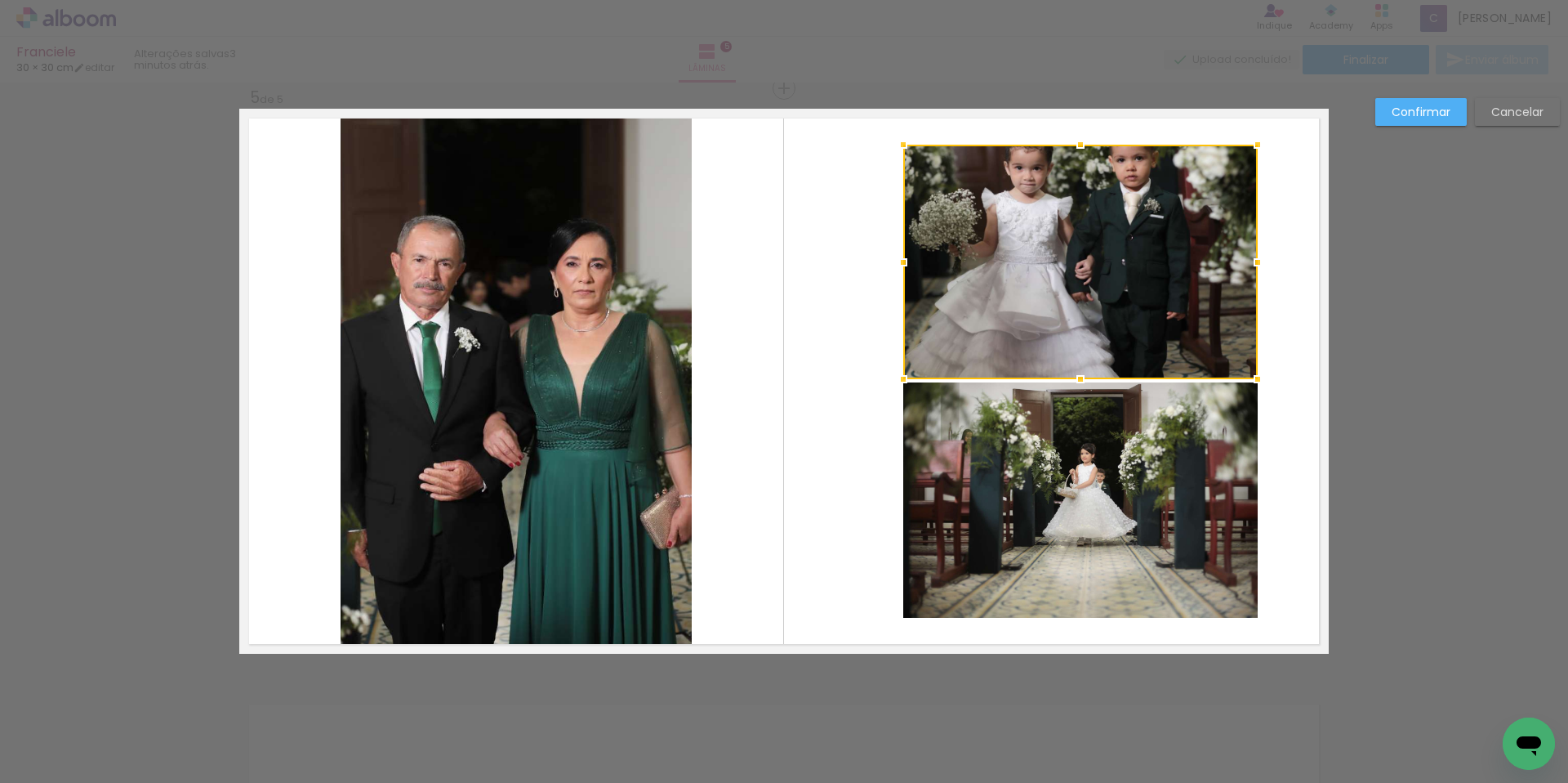
click at [1019, 448] on quentale-photo at bounding box center [1080, 500] width 354 height 236
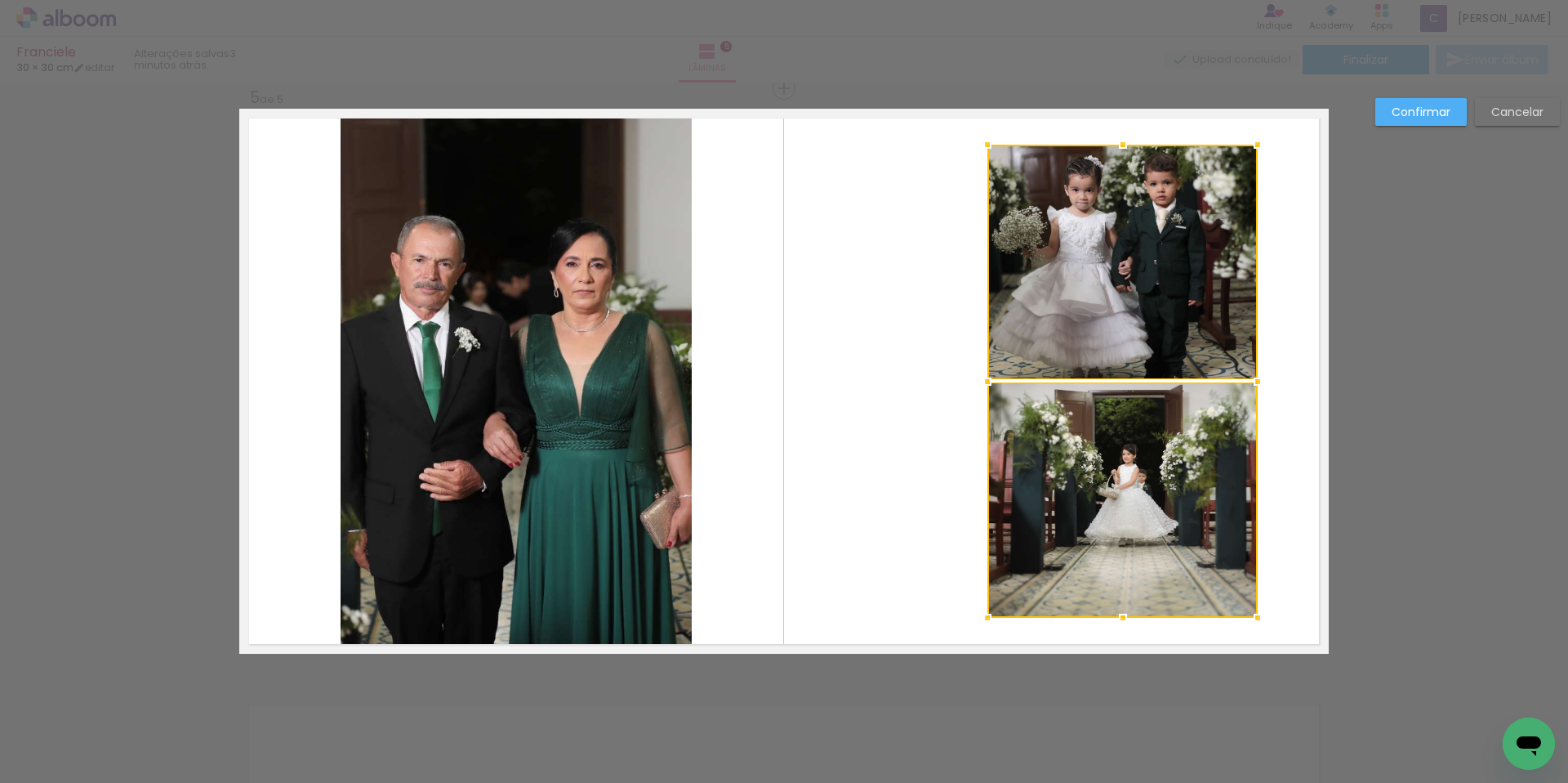
drag, startPoint x: 899, startPoint y: 385, endPoint x: 982, endPoint y: 385, distance: 83.0
click at [982, 385] on div at bounding box center [988, 382] width 32 height 32
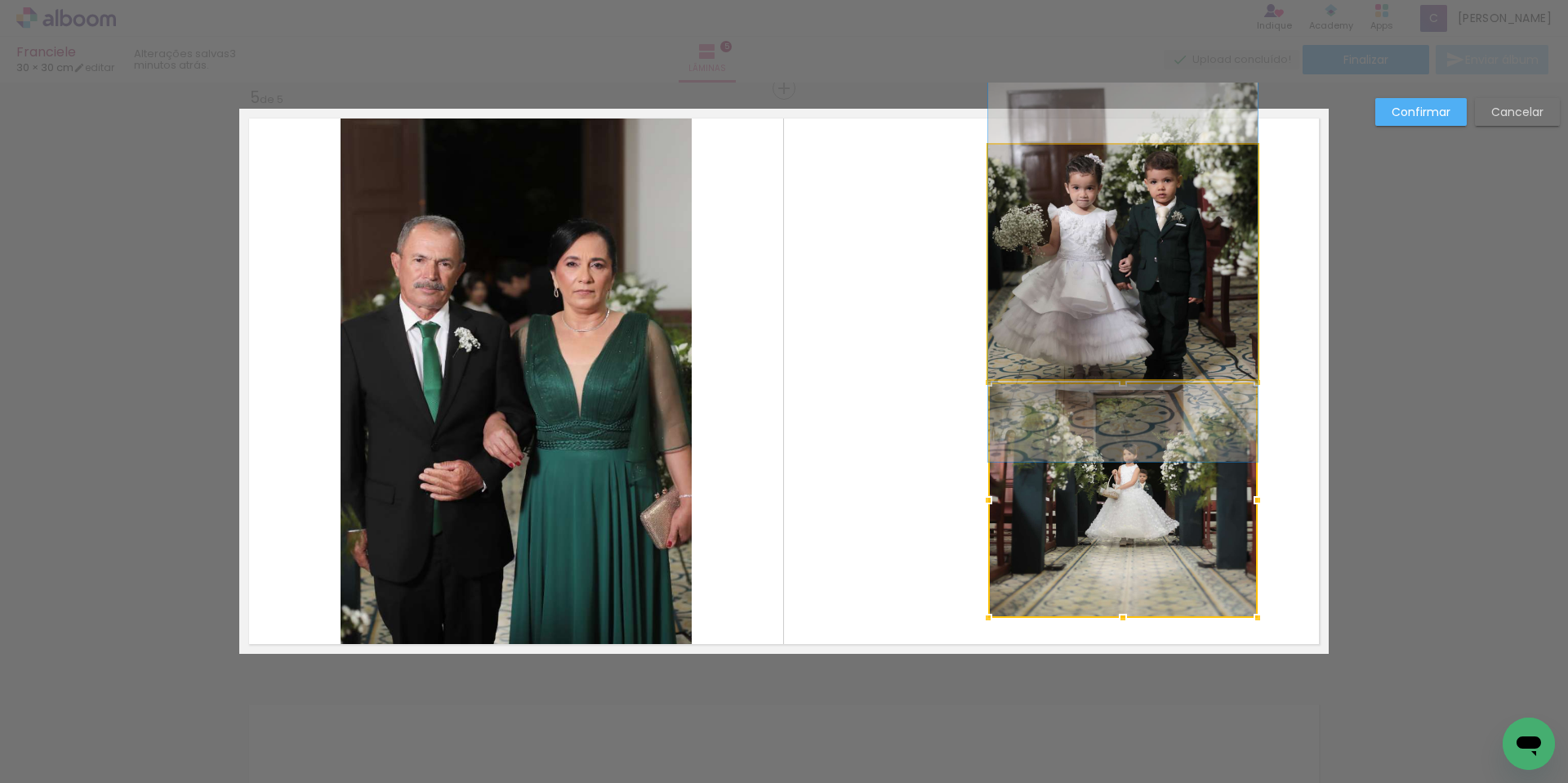
drag, startPoint x: 1109, startPoint y: 346, endPoint x: 1041, endPoint y: 343, distance: 68.1
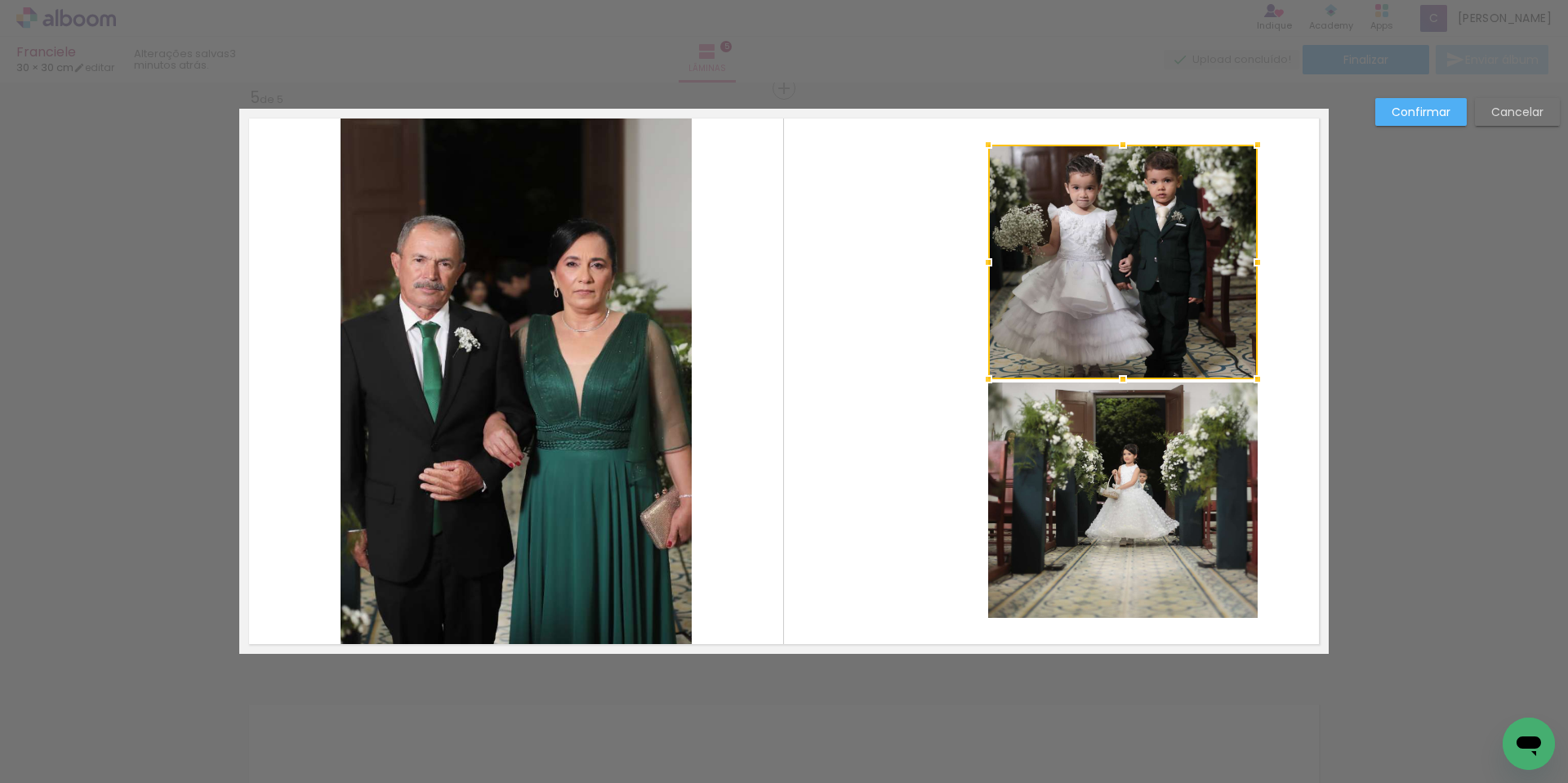
click at [1076, 435] on quentale-photo at bounding box center [1123, 500] width 270 height 236
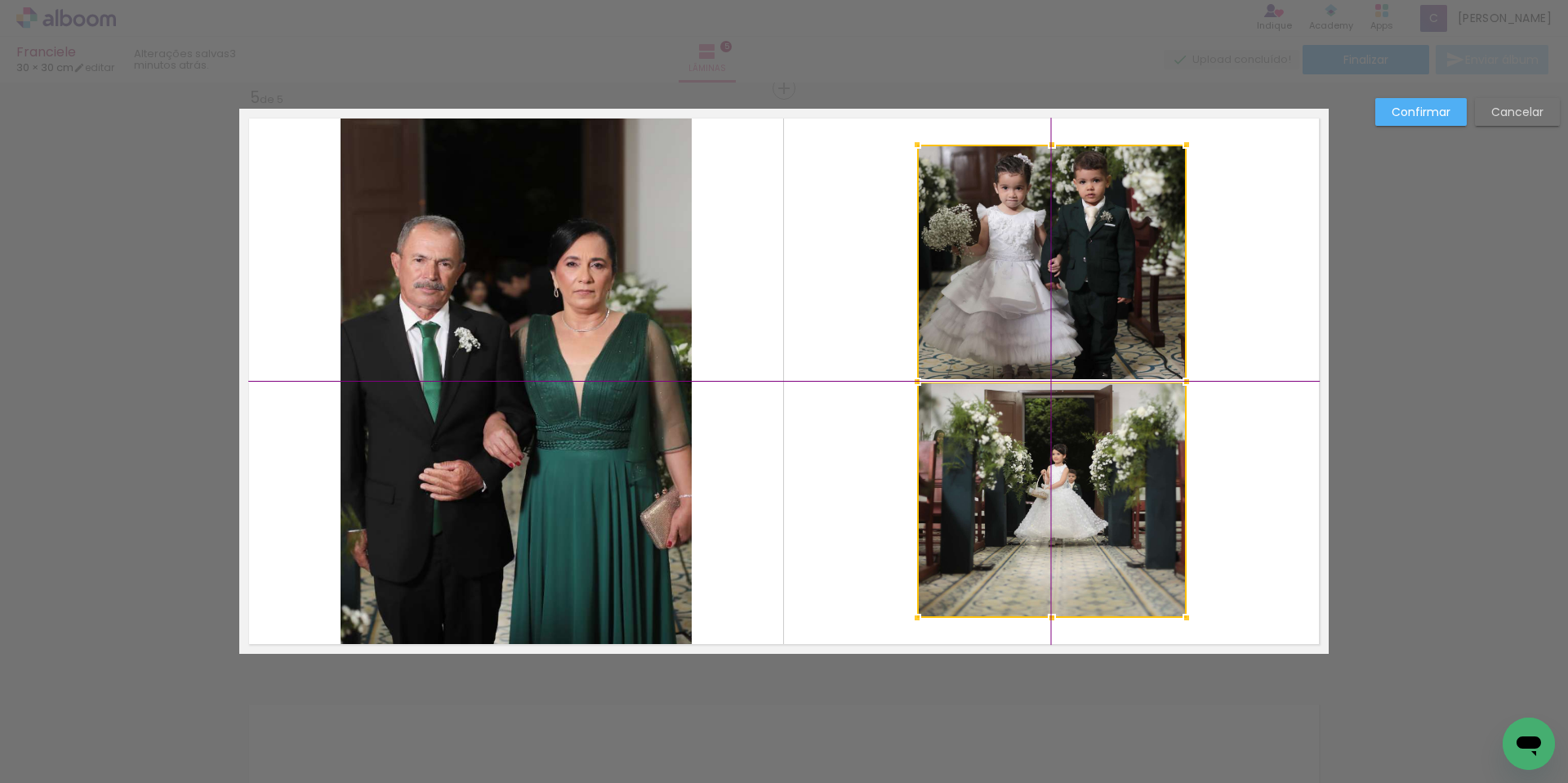
drag, startPoint x: 1097, startPoint y: 333, endPoint x: 1018, endPoint y: 341, distance: 79.4
click at [1018, 341] on div at bounding box center [1052, 381] width 270 height 473
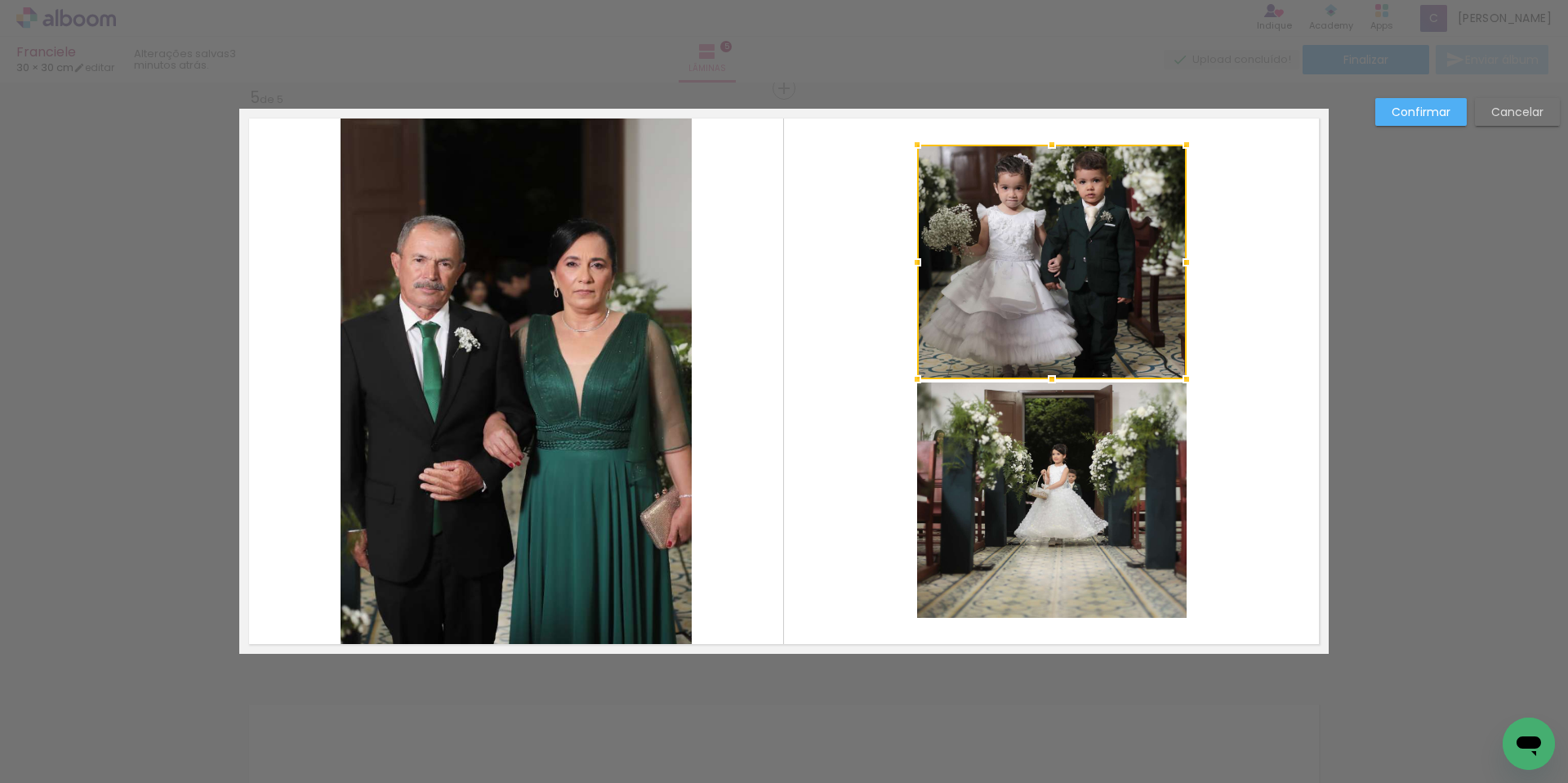
click at [1314, 422] on quentale-layouter at bounding box center [784, 381] width 1089 height 545
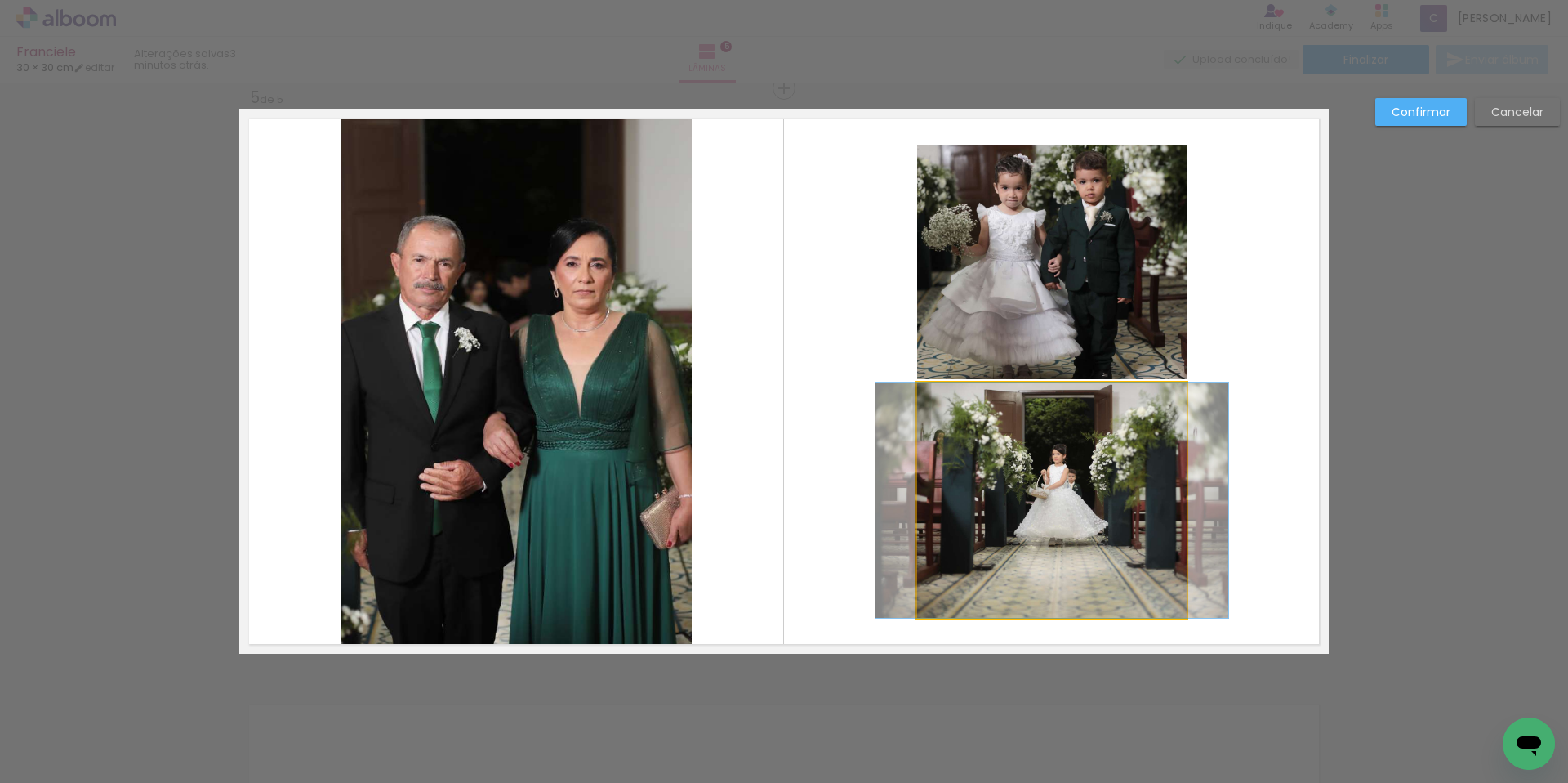
click at [1070, 484] on quentale-photo at bounding box center [1052, 500] width 270 height 236
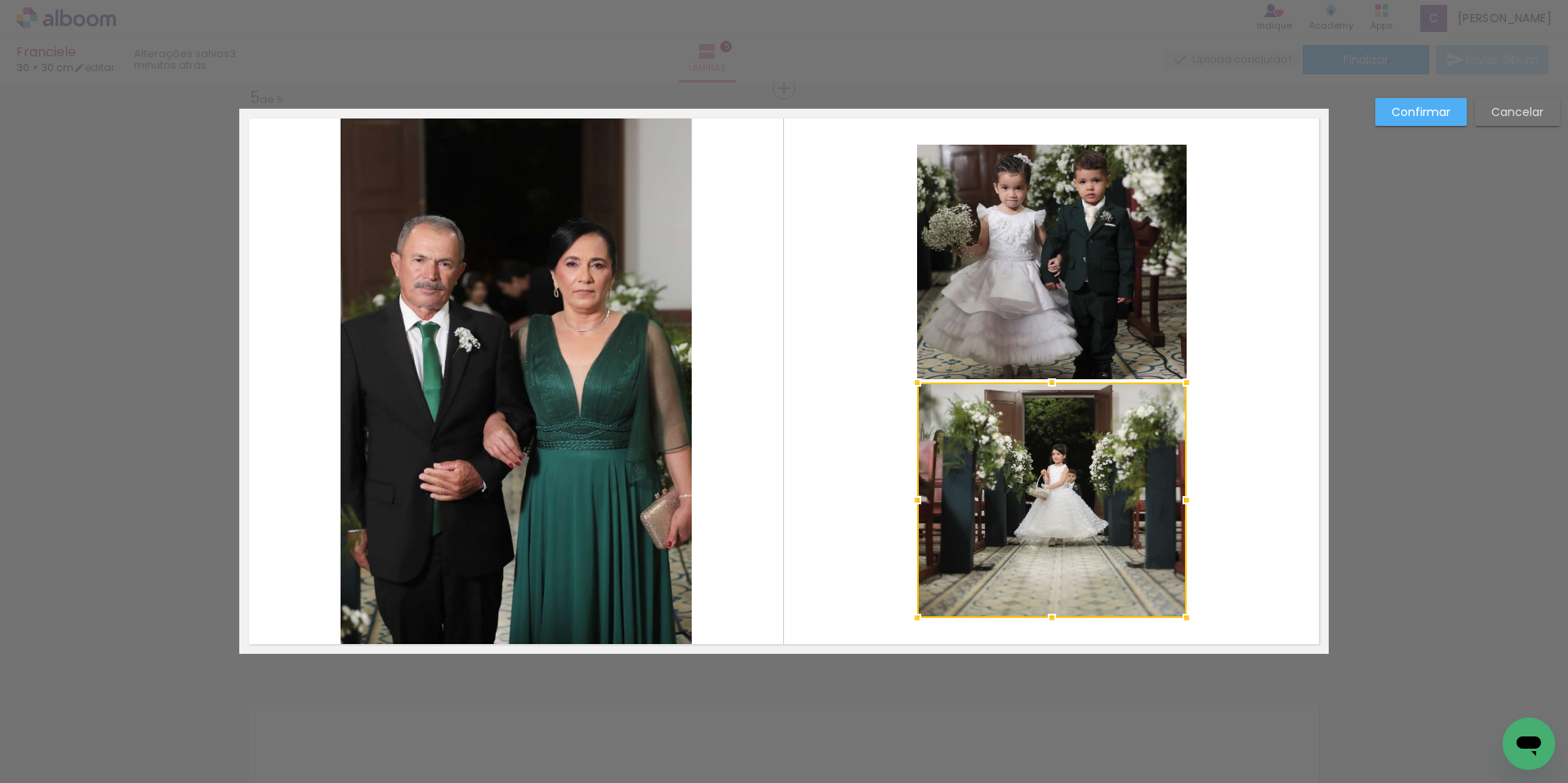
click at [1035, 465] on div at bounding box center [1052, 500] width 270 height 236
click at [1449, 124] on paper-button "Confirmar" at bounding box center [1420, 112] width 91 height 28
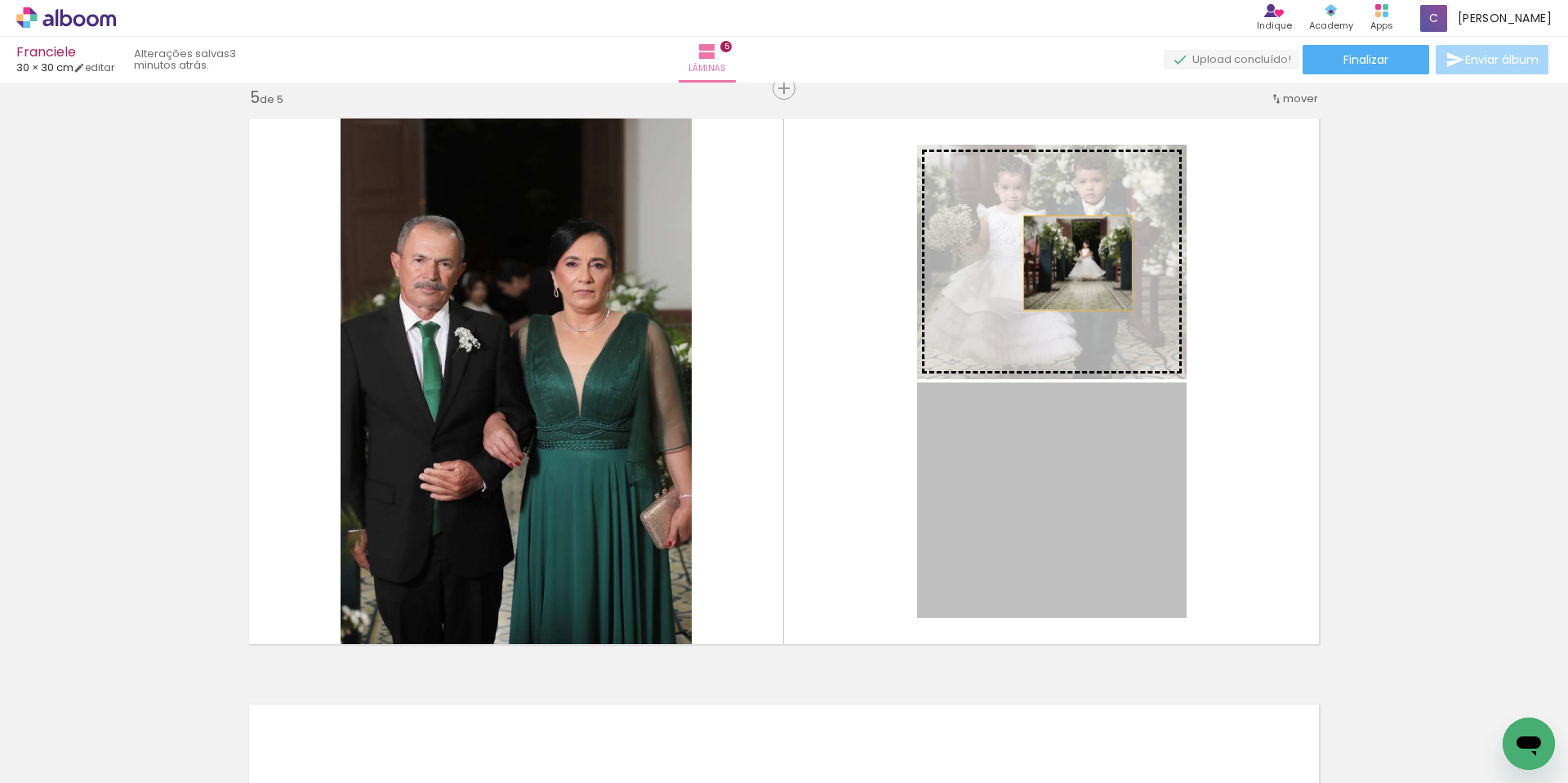
drag, startPoint x: 1093, startPoint y: 460, endPoint x: 1068, endPoint y: 250, distance: 211.5
click at [0, 0] on slot at bounding box center [0, 0] width 0 height 0
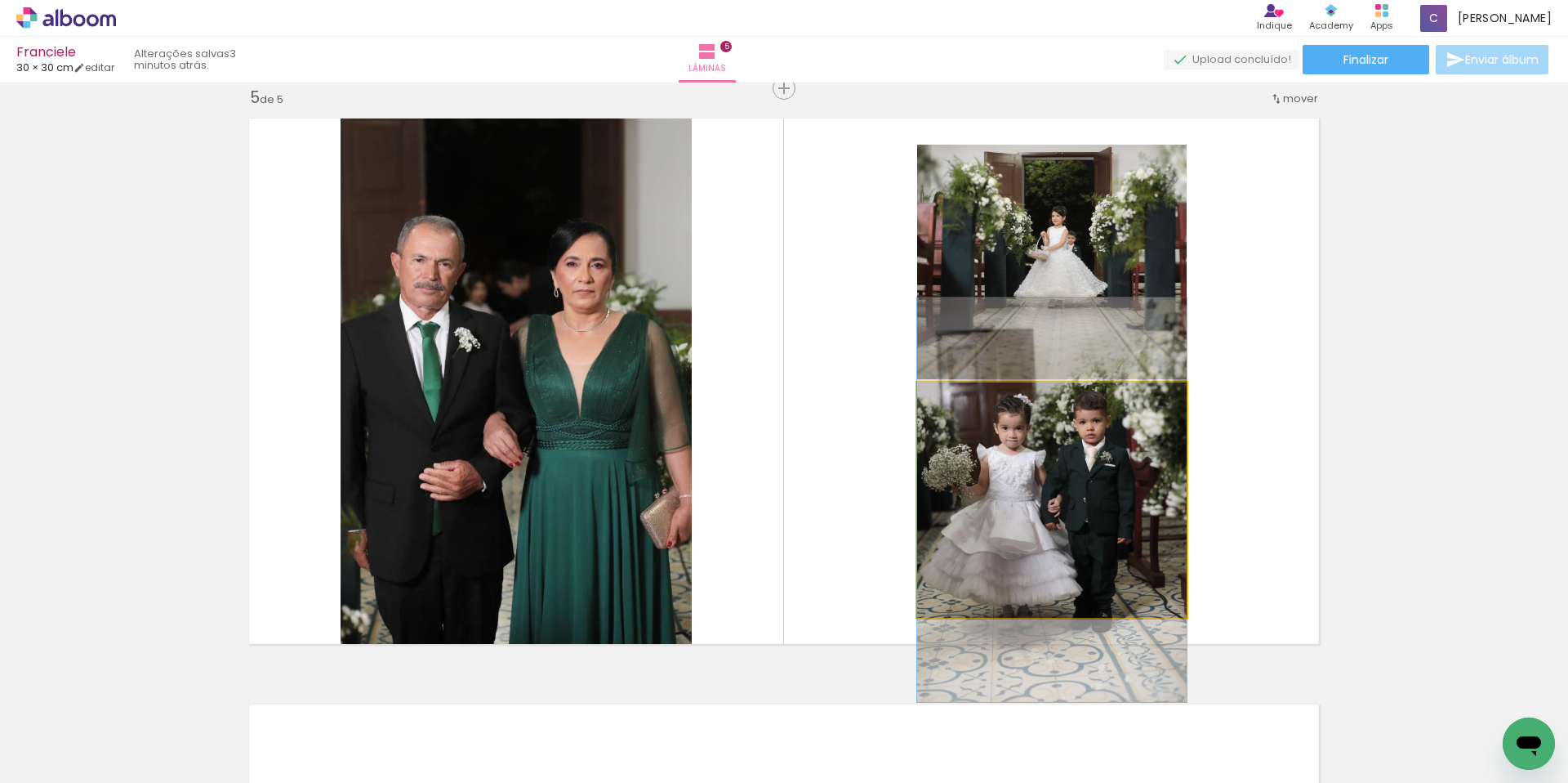
click at [1043, 440] on quentale-photo at bounding box center [1052, 500] width 270 height 236
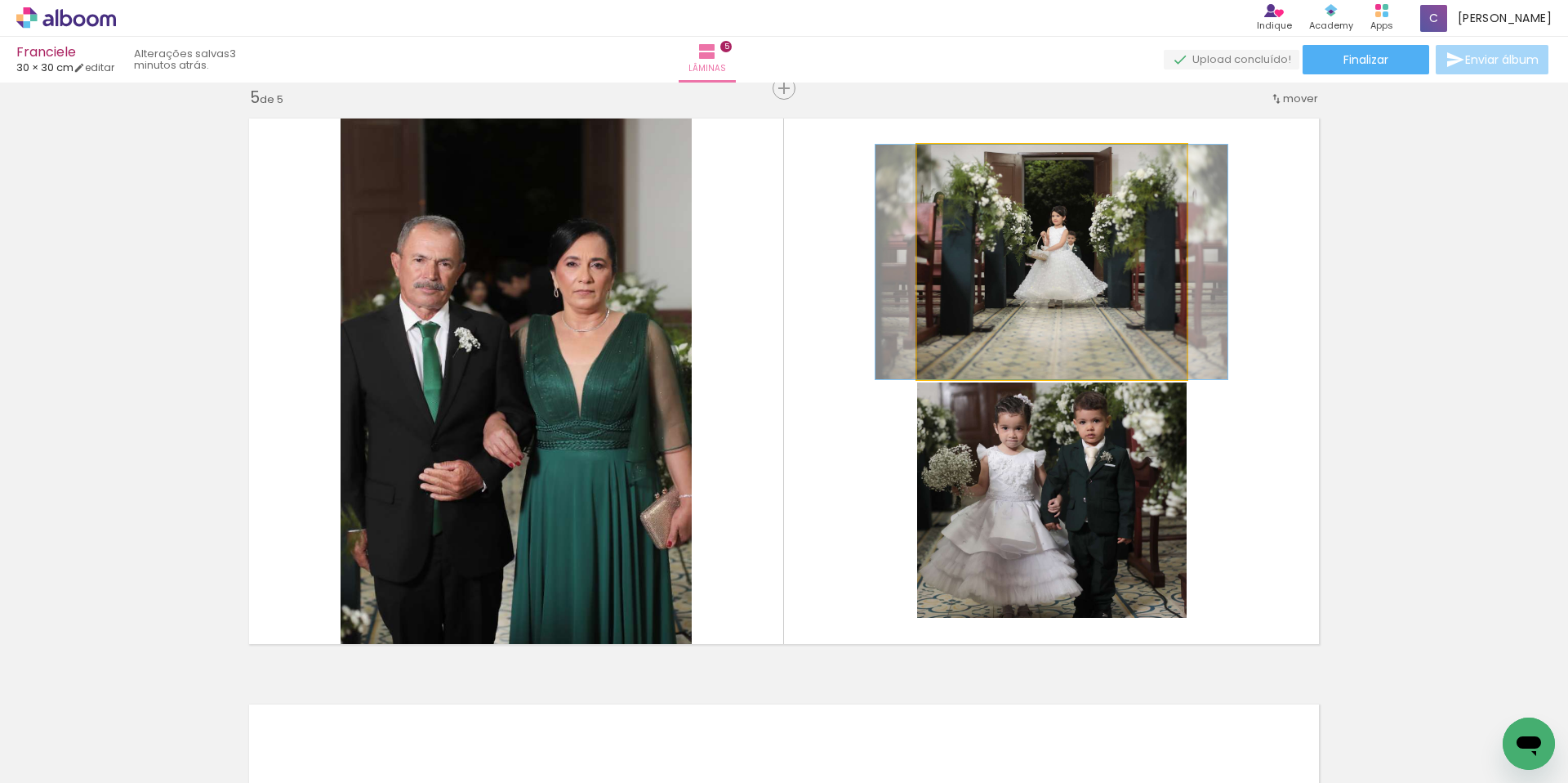
click at [1060, 333] on quentale-photo at bounding box center [1052, 261] width 270 height 235
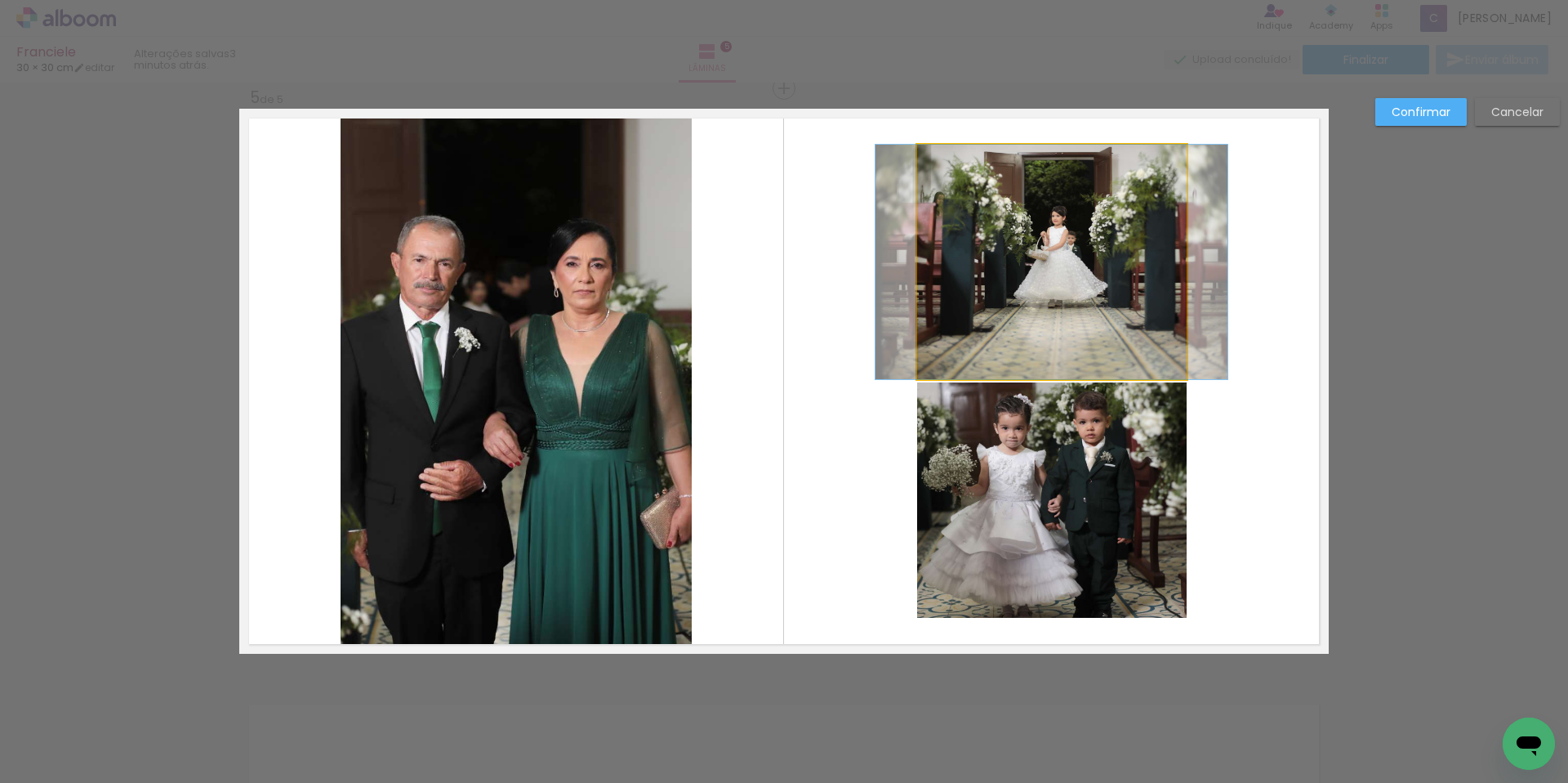
click at [1099, 332] on quentale-photo at bounding box center [1052, 261] width 270 height 235
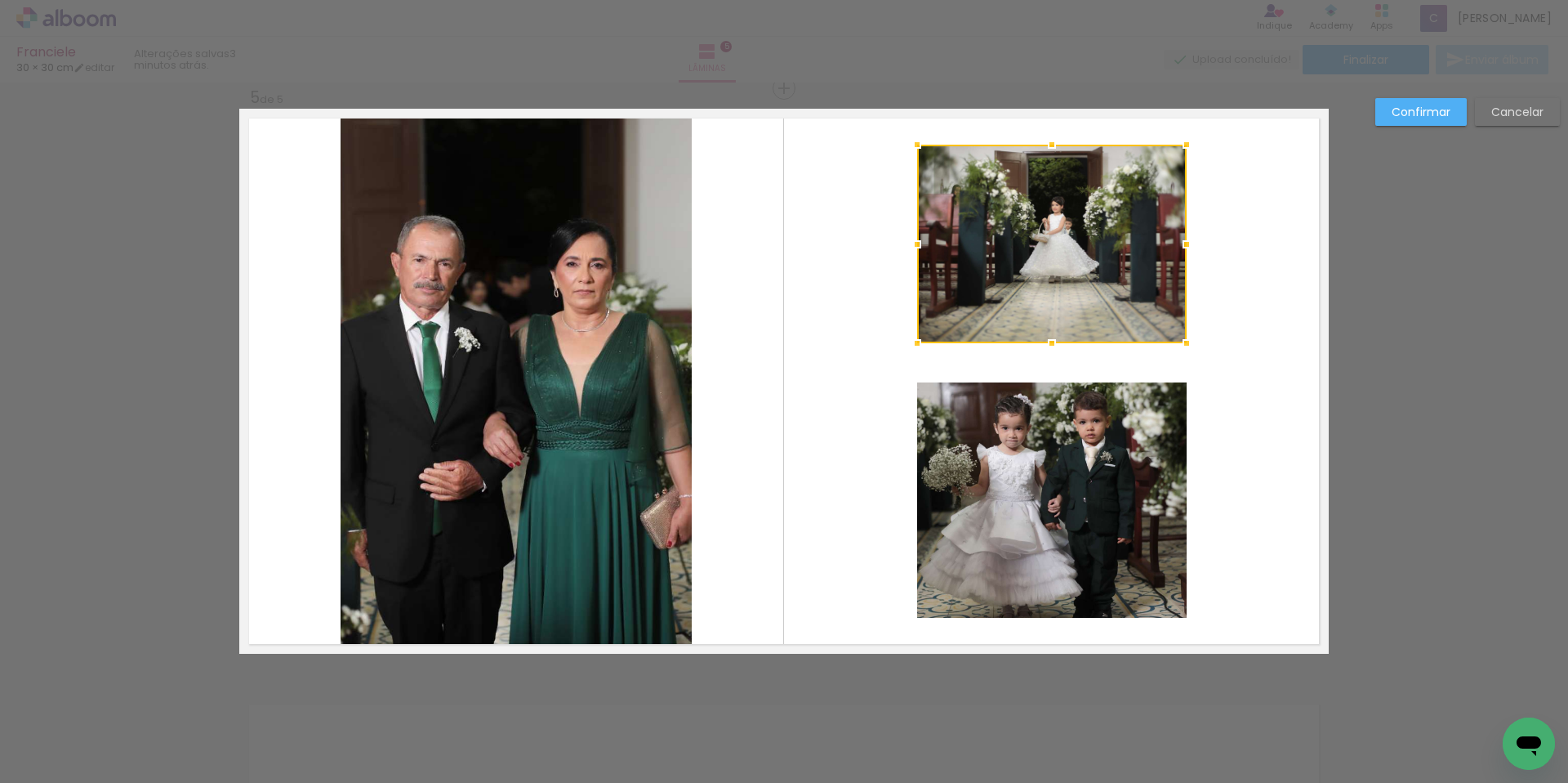
drag, startPoint x: 1047, startPoint y: 381, endPoint x: 1048, endPoint y: 338, distance: 43.0
click at [1048, 338] on div at bounding box center [1052, 343] width 32 height 32
click at [1071, 280] on div at bounding box center [1052, 243] width 270 height 199
click at [1076, 438] on quentale-photo at bounding box center [1052, 500] width 270 height 236
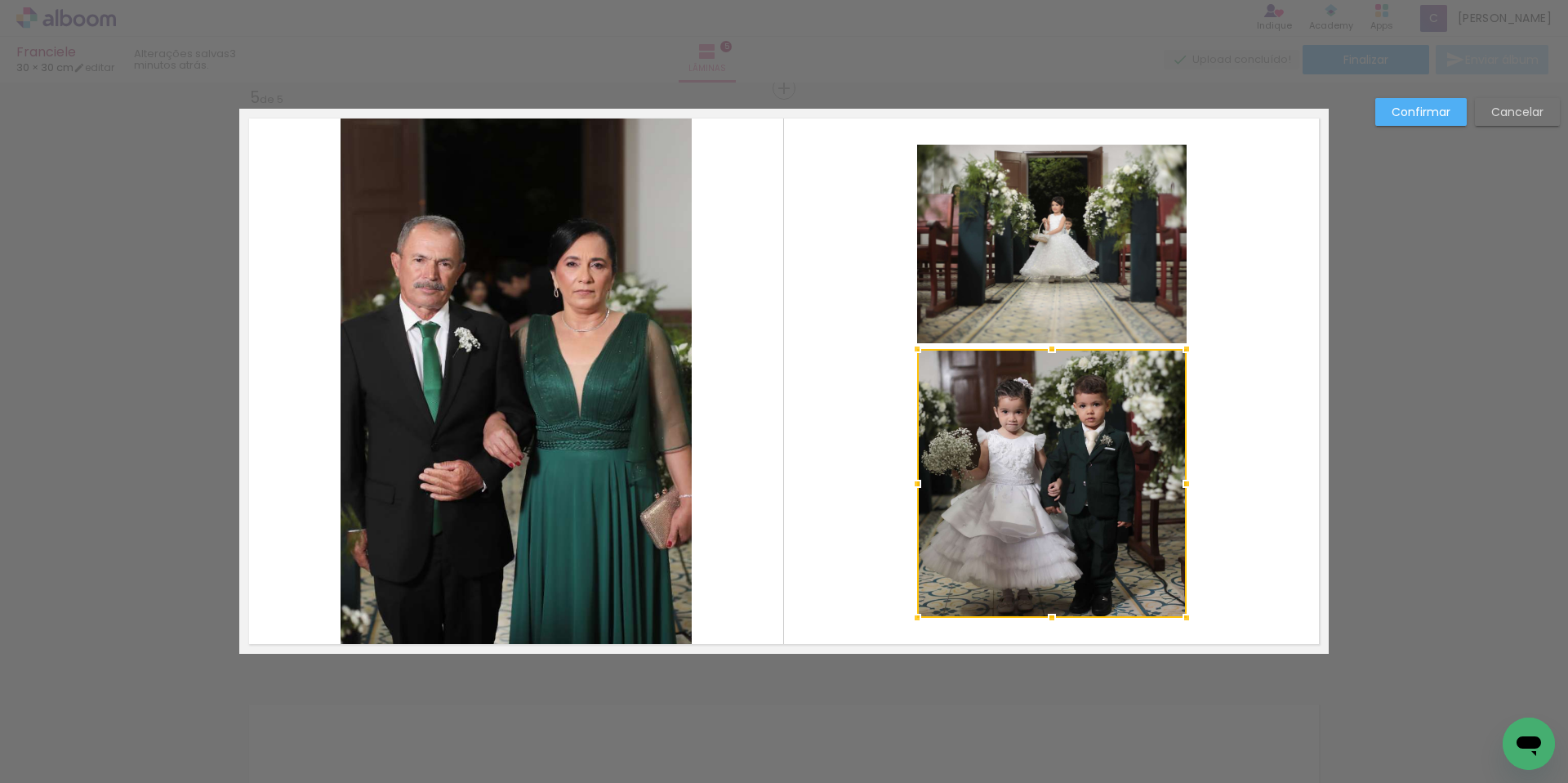
drag, startPoint x: 1046, startPoint y: 383, endPoint x: 1052, endPoint y: 348, distance: 35.5
click at [1052, 348] on div at bounding box center [1052, 348] width 32 height 32
click at [1243, 414] on quentale-layouter at bounding box center [784, 381] width 1089 height 545
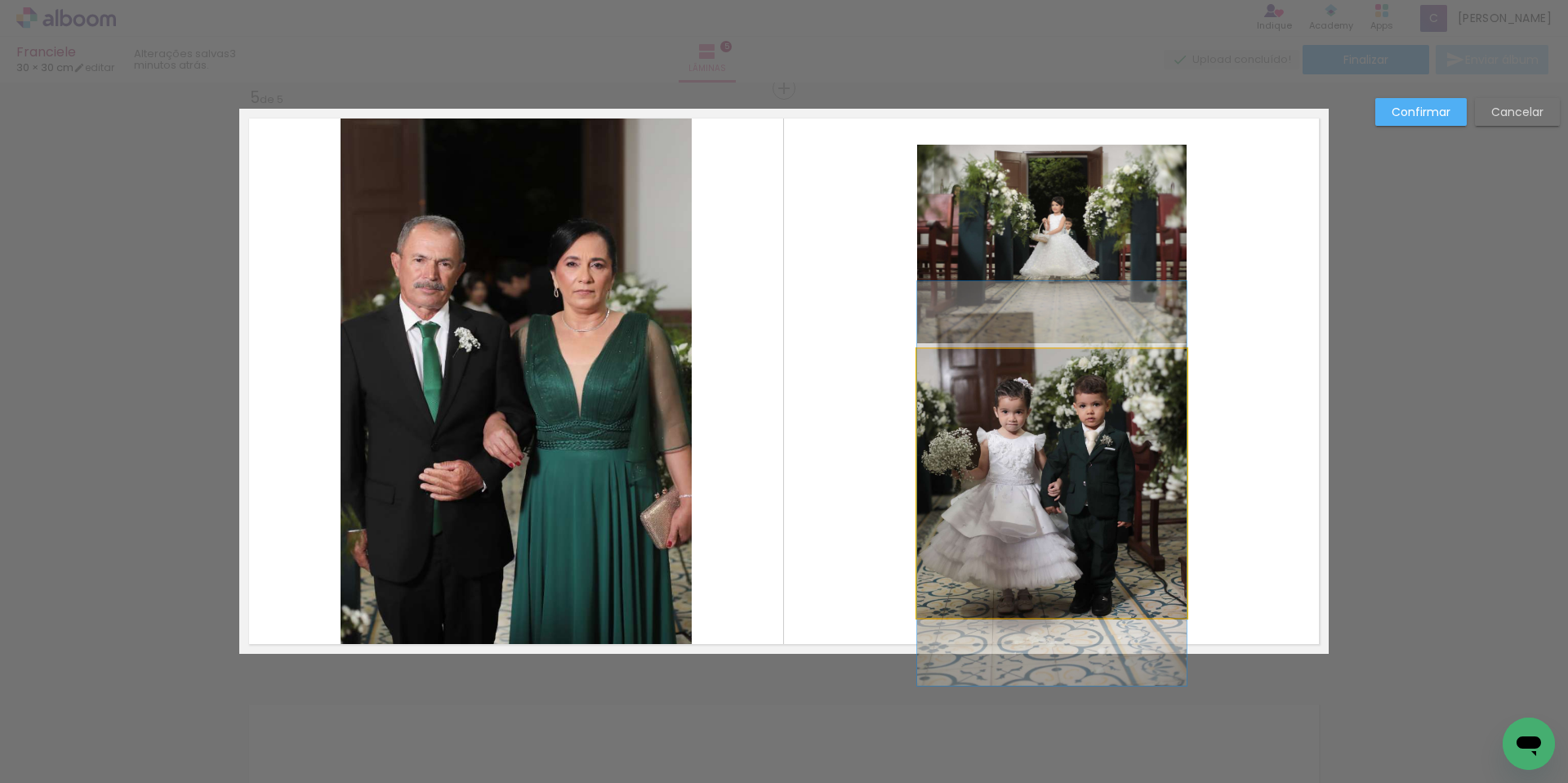
click at [1030, 488] on quentale-photo at bounding box center [1052, 483] width 270 height 269
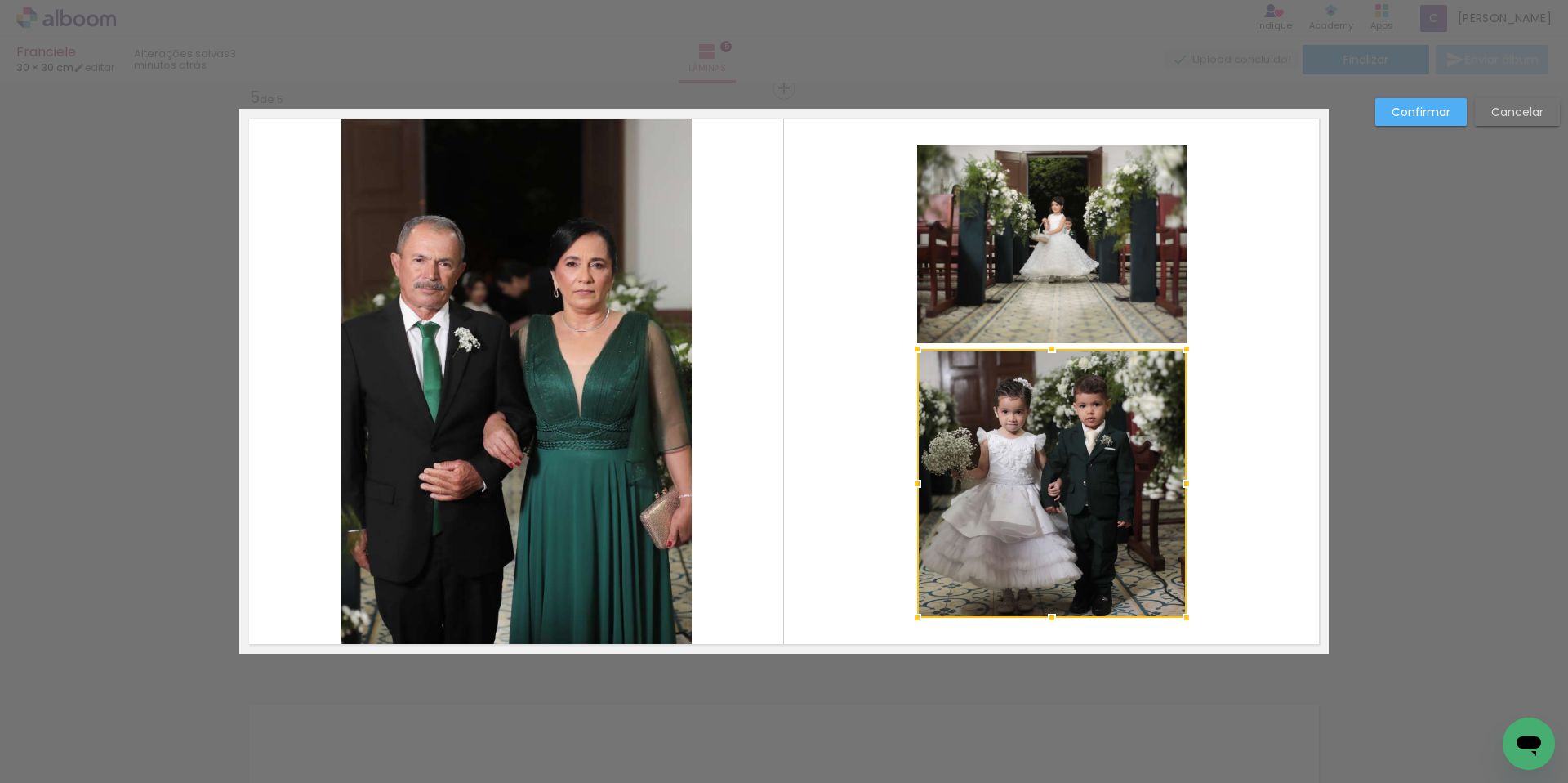
click at [1030, 488] on div at bounding box center [1052, 483] width 270 height 269
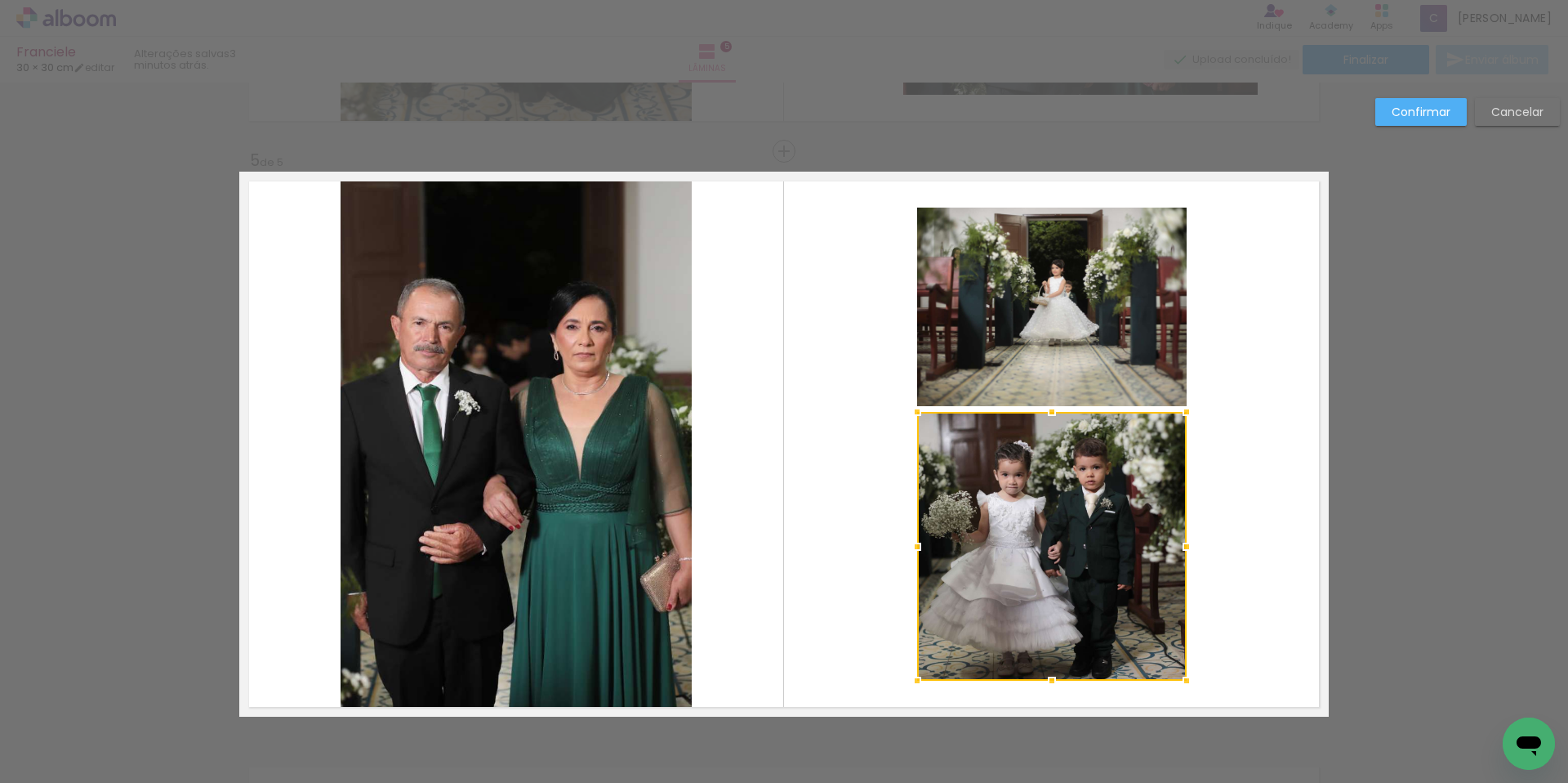
scroll to position [2299, 0]
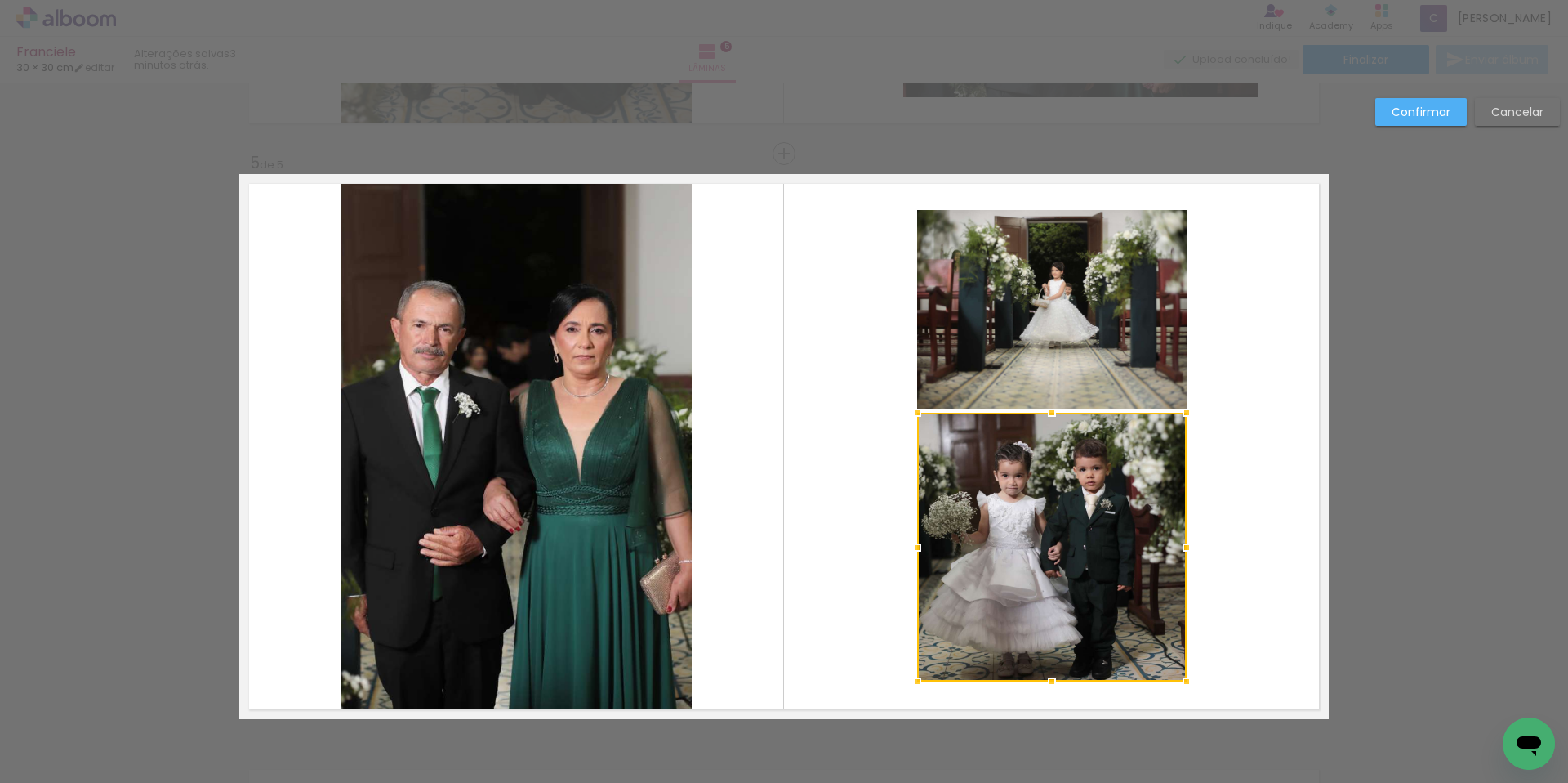
click at [1031, 498] on div at bounding box center [1052, 546] width 270 height 269
click at [1268, 466] on quentale-layouter at bounding box center [784, 447] width 1089 height 545
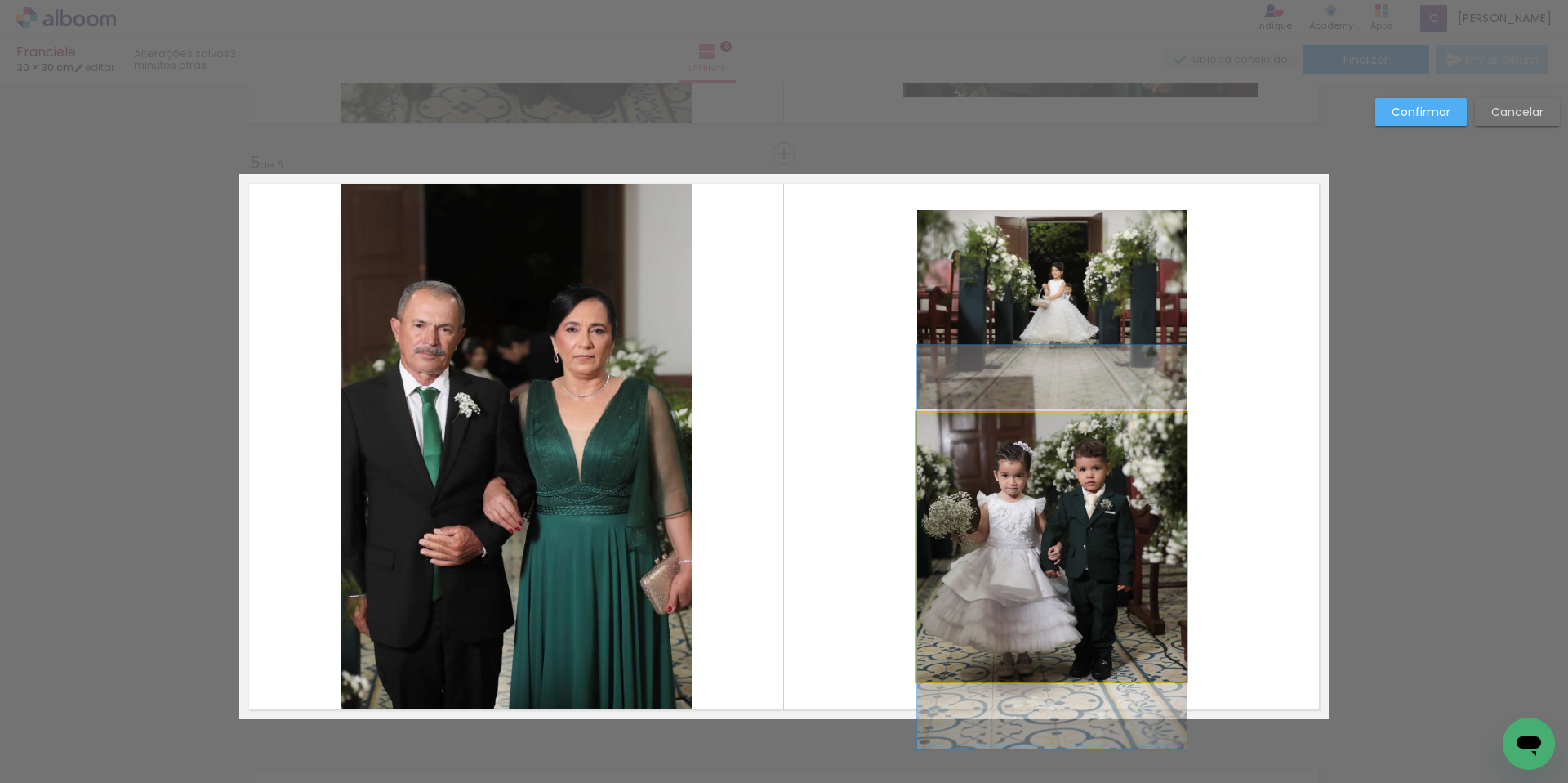
click at [1087, 495] on quentale-photo at bounding box center [1052, 546] width 270 height 269
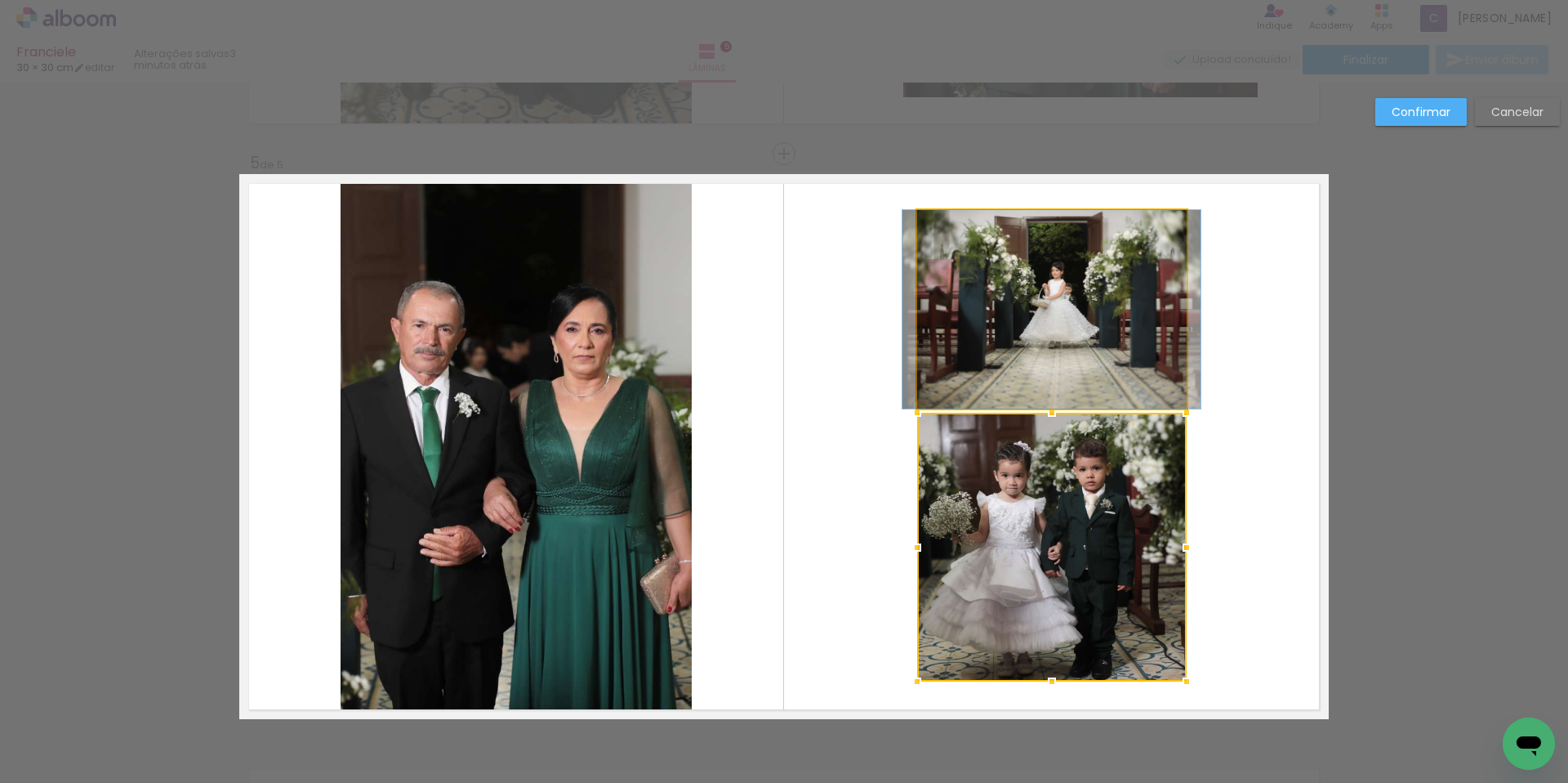
click at [1087, 336] on quentale-photo at bounding box center [1052, 309] width 270 height 199
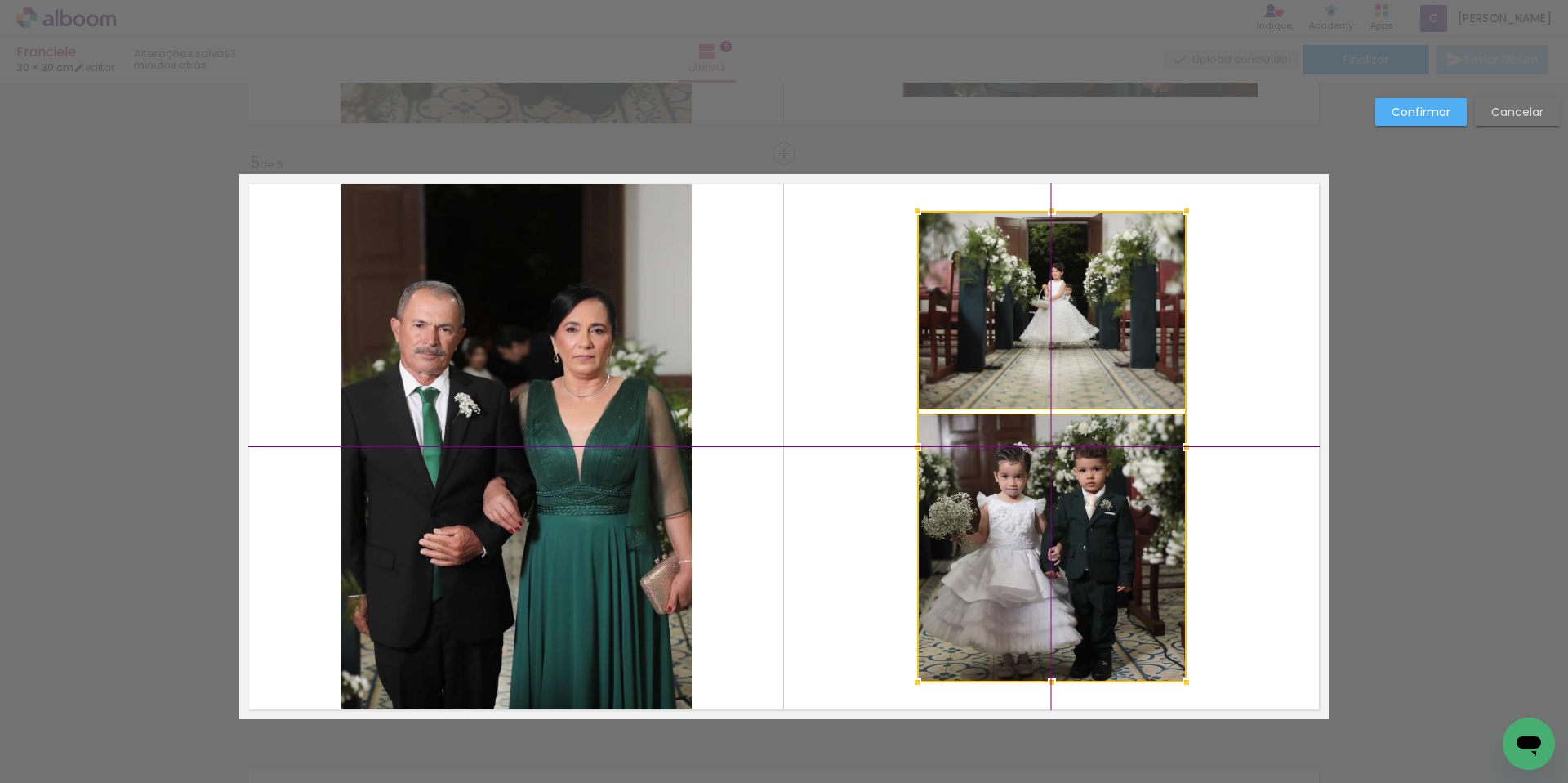
click at [1092, 328] on div at bounding box center [1052, 447] width 270 height 471
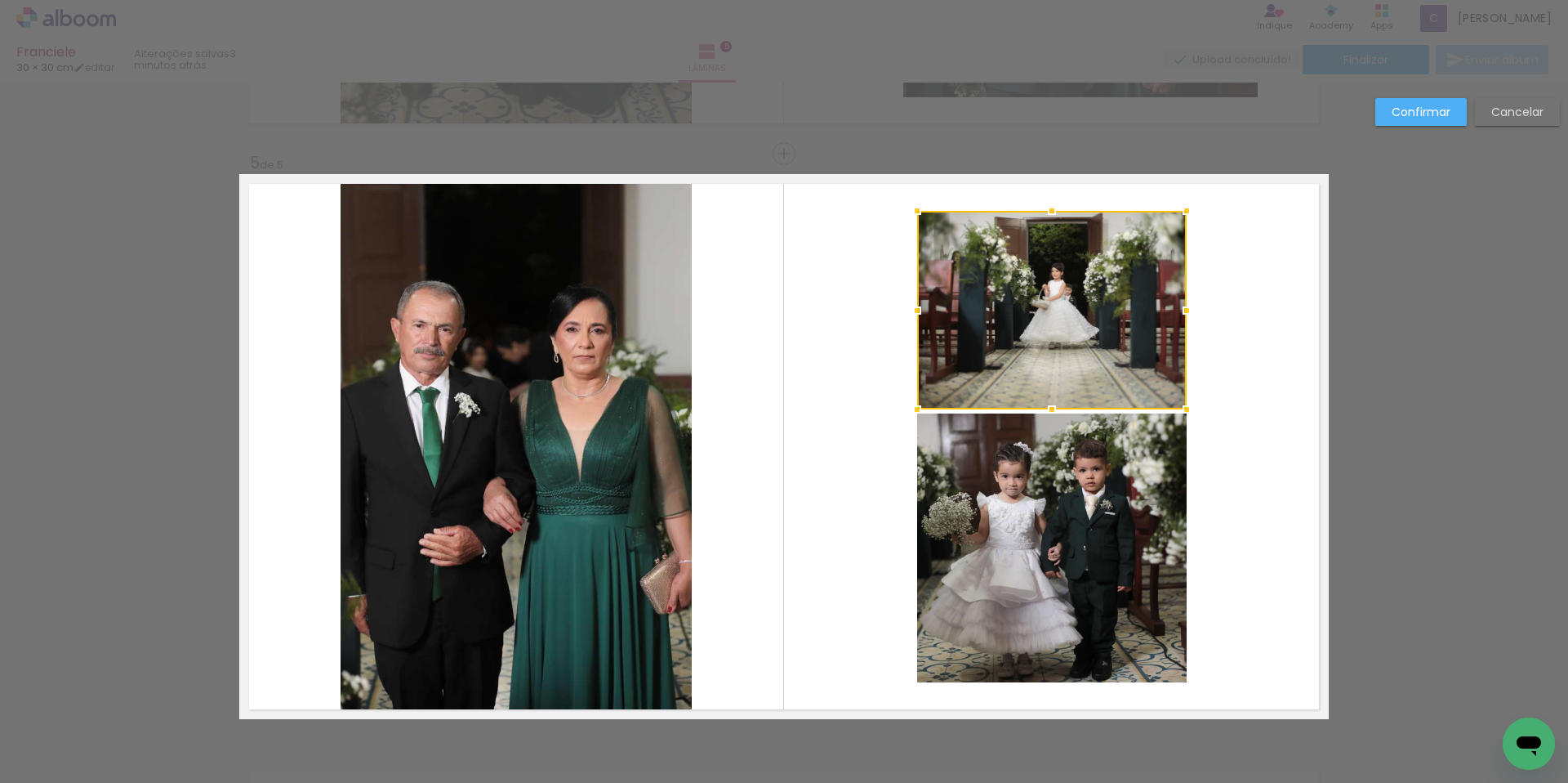
click at [1257, 369] on quentale-layouter at bounding box center [784, 447] width 1089 height 545
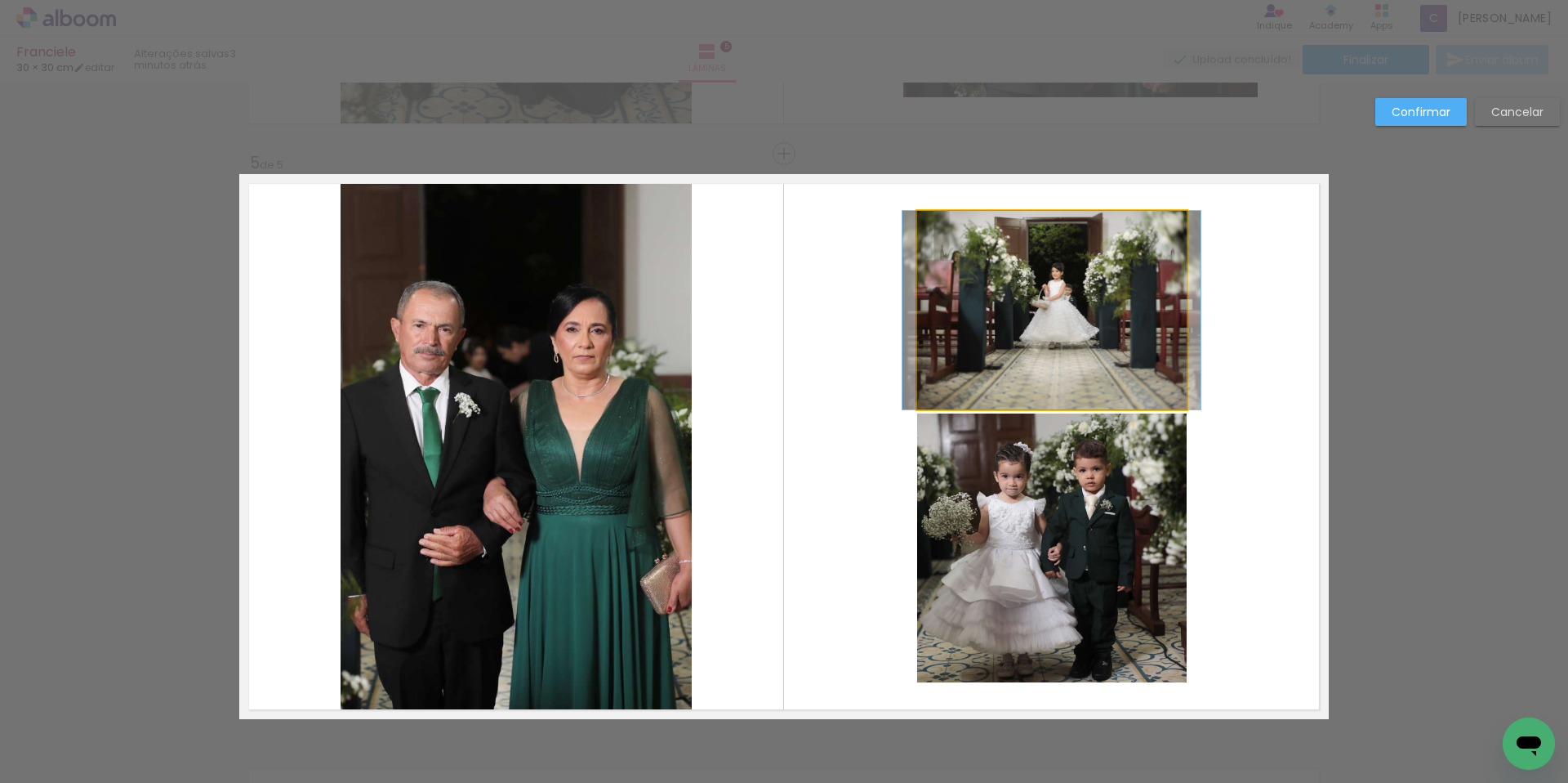
click at [1052, 335] on quentale-photo at bounding box center [1052, 310] width 270 height 199
click at [1052, 335] on div at bounding box center [1052, 310] width 270 height 199
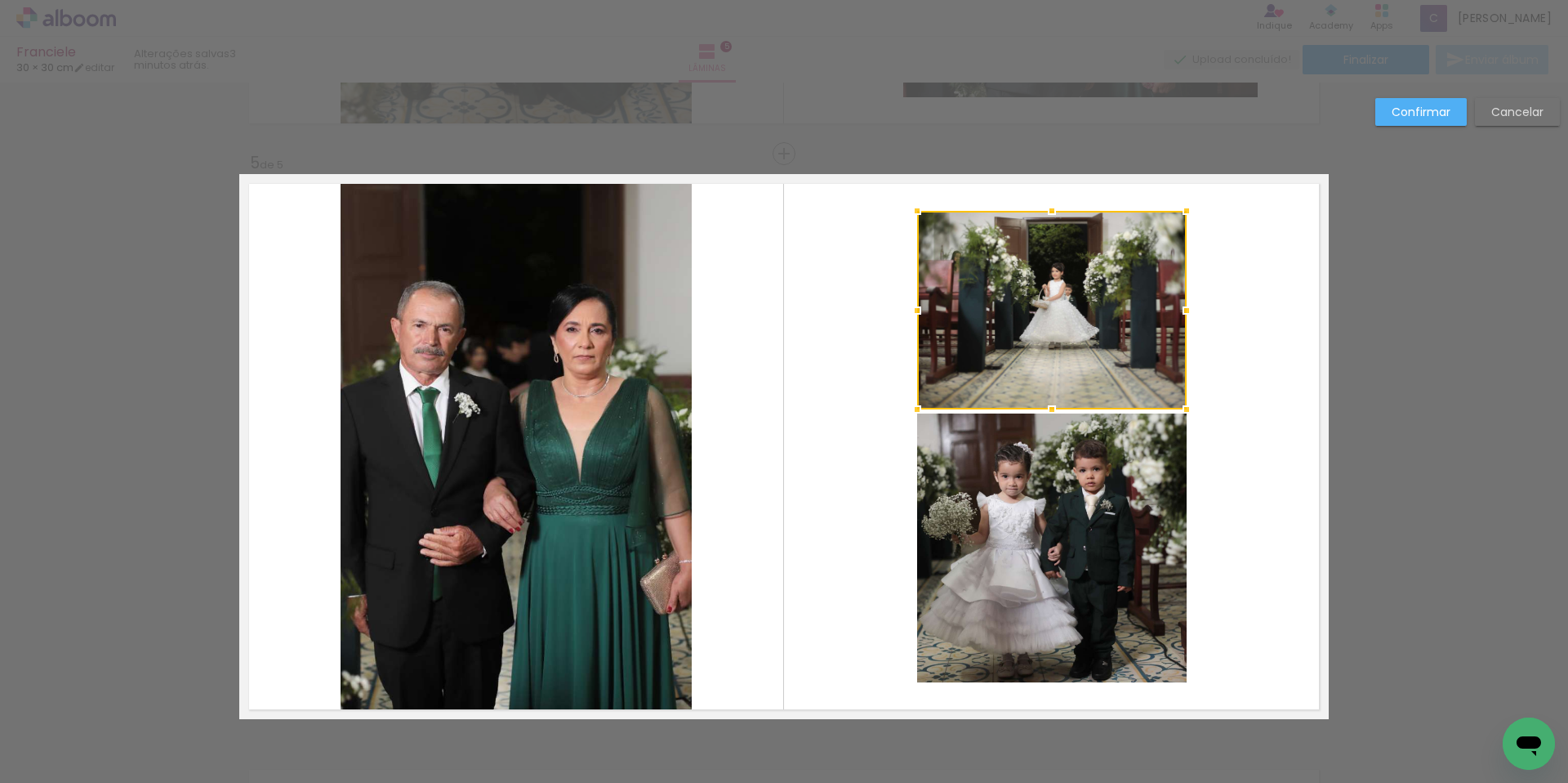
click at [1052, 335] on div at bounding box center [1052, 310] width 270 height 199
click at [1433, 100] on paper-button "Confirmar" at bounding box center [1420, 112] width 91 height 28
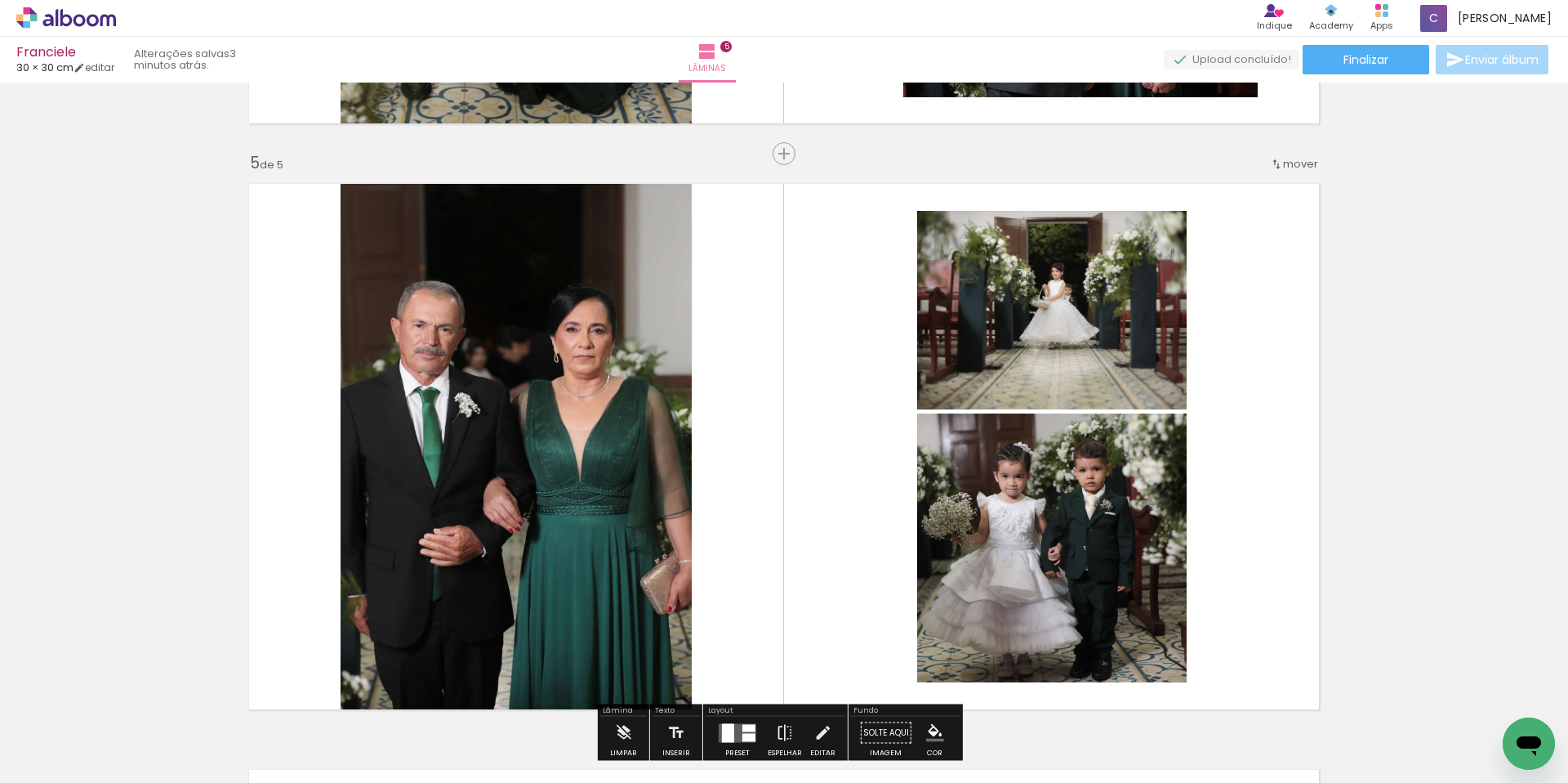
click at [1099, 452] on quentale-photo at bounding box center [1052, 547] width 270 height 269
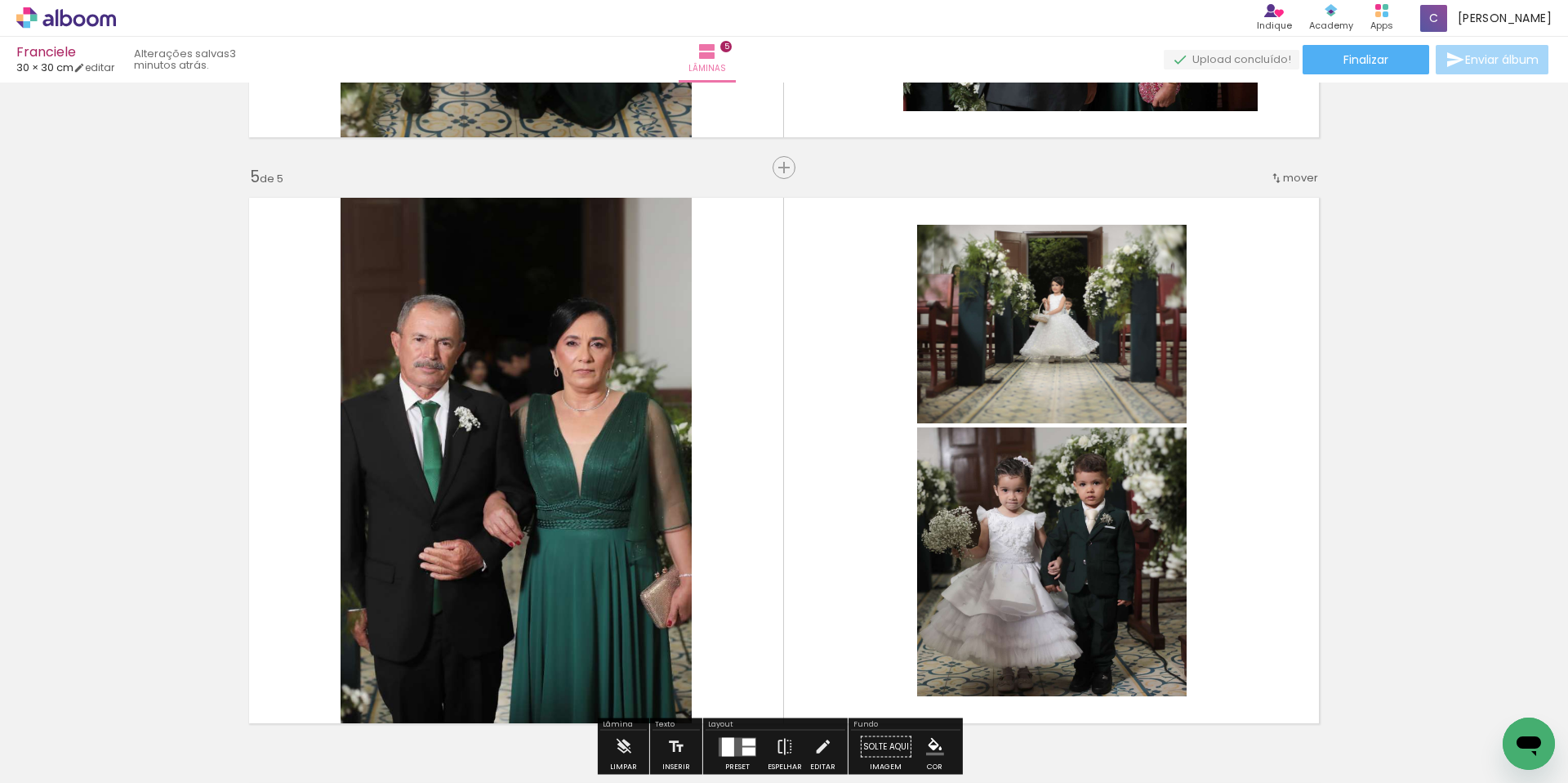
scroll to position [2302, 0]
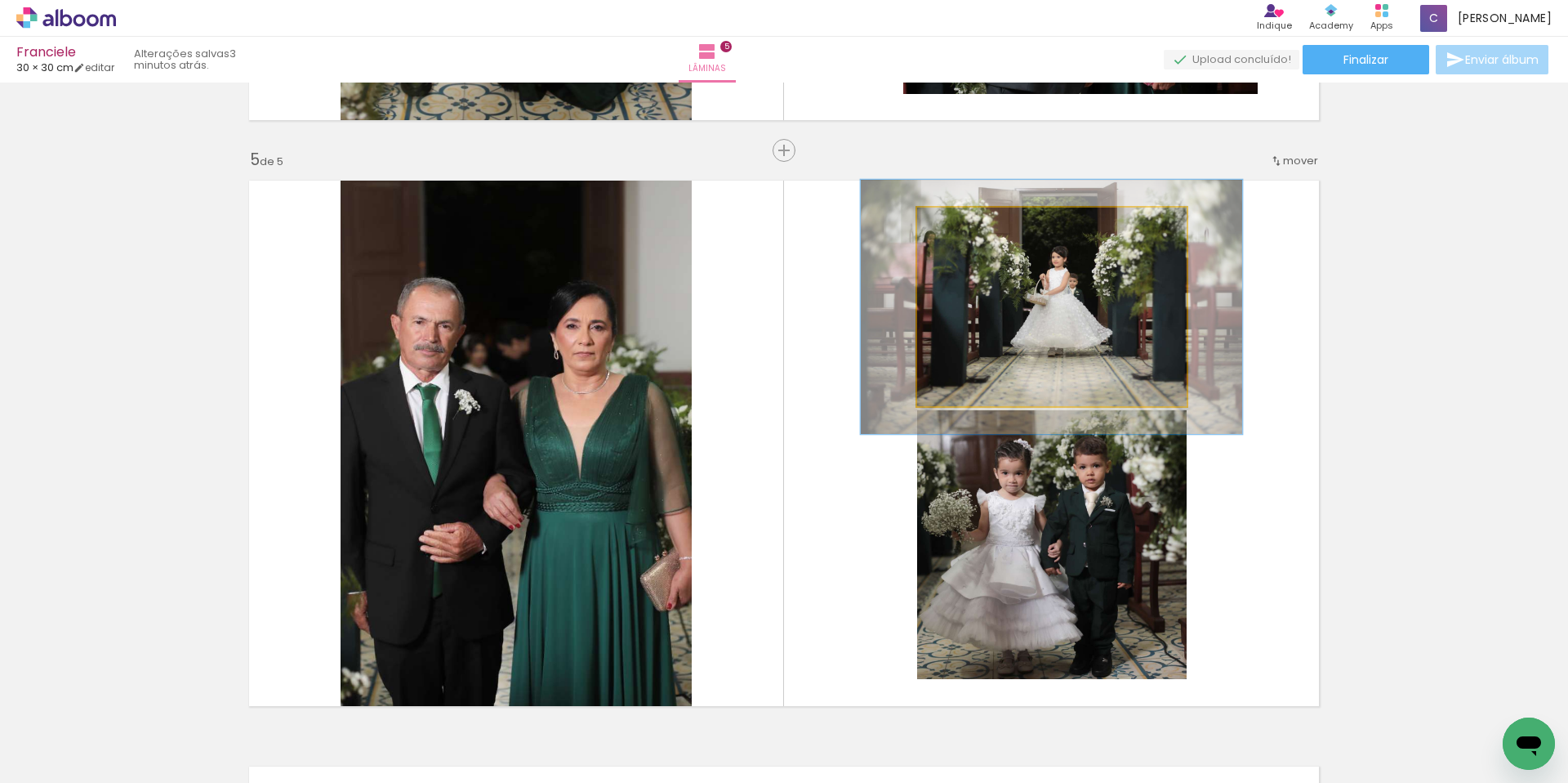
drag, startPoint x: 953, startPoint y: 225, endPoint x: 969, endPoint y: 225, distance: 16.0
type paper-slider "128"
click at [969, 225] on div at bounding box center [971, 225] width 15 height 15
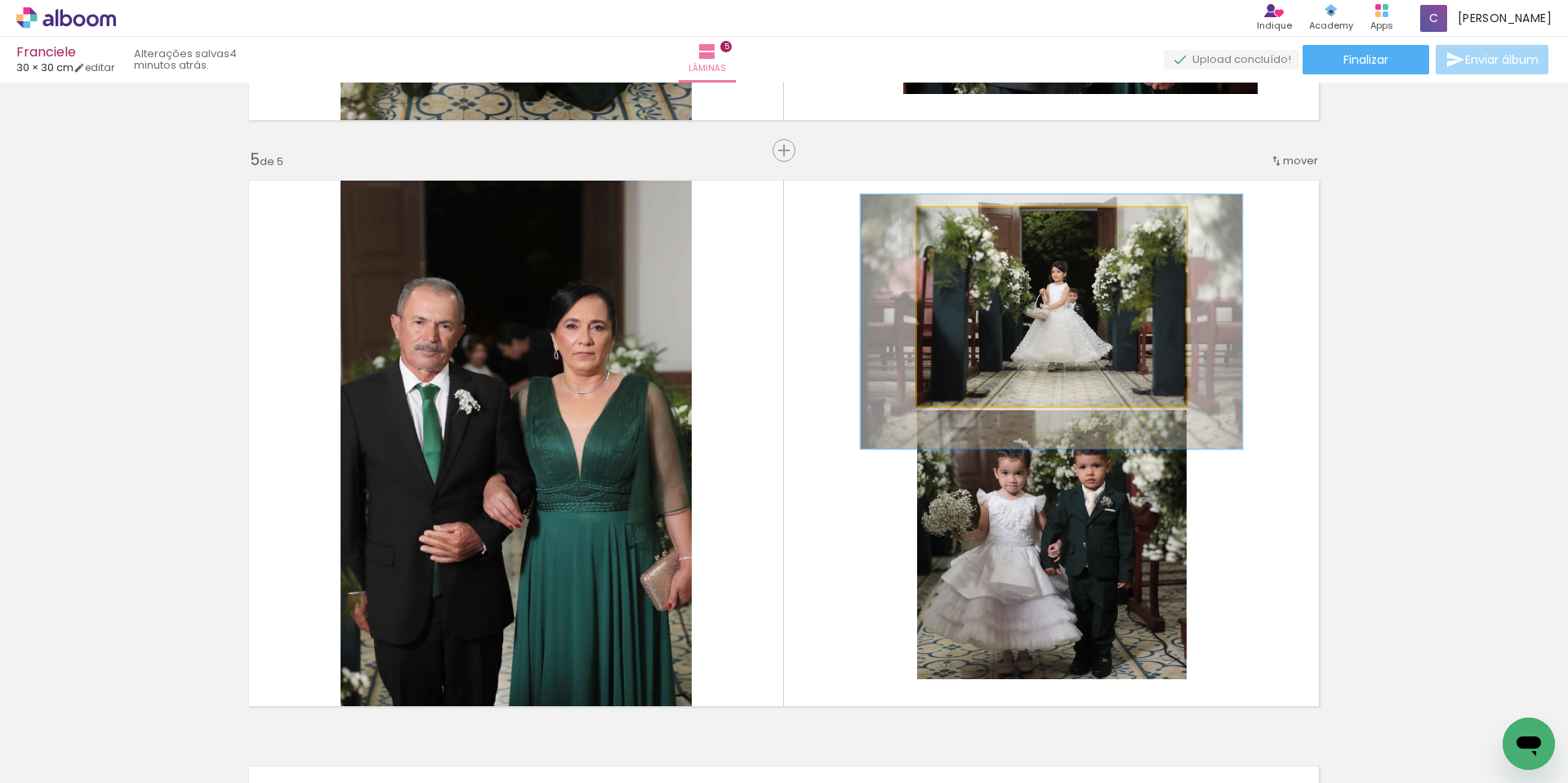
drag, startPoint x: 1088, startPoint y: 353, endPoint x: 1088, endPoint y: 368, distance: 15.0
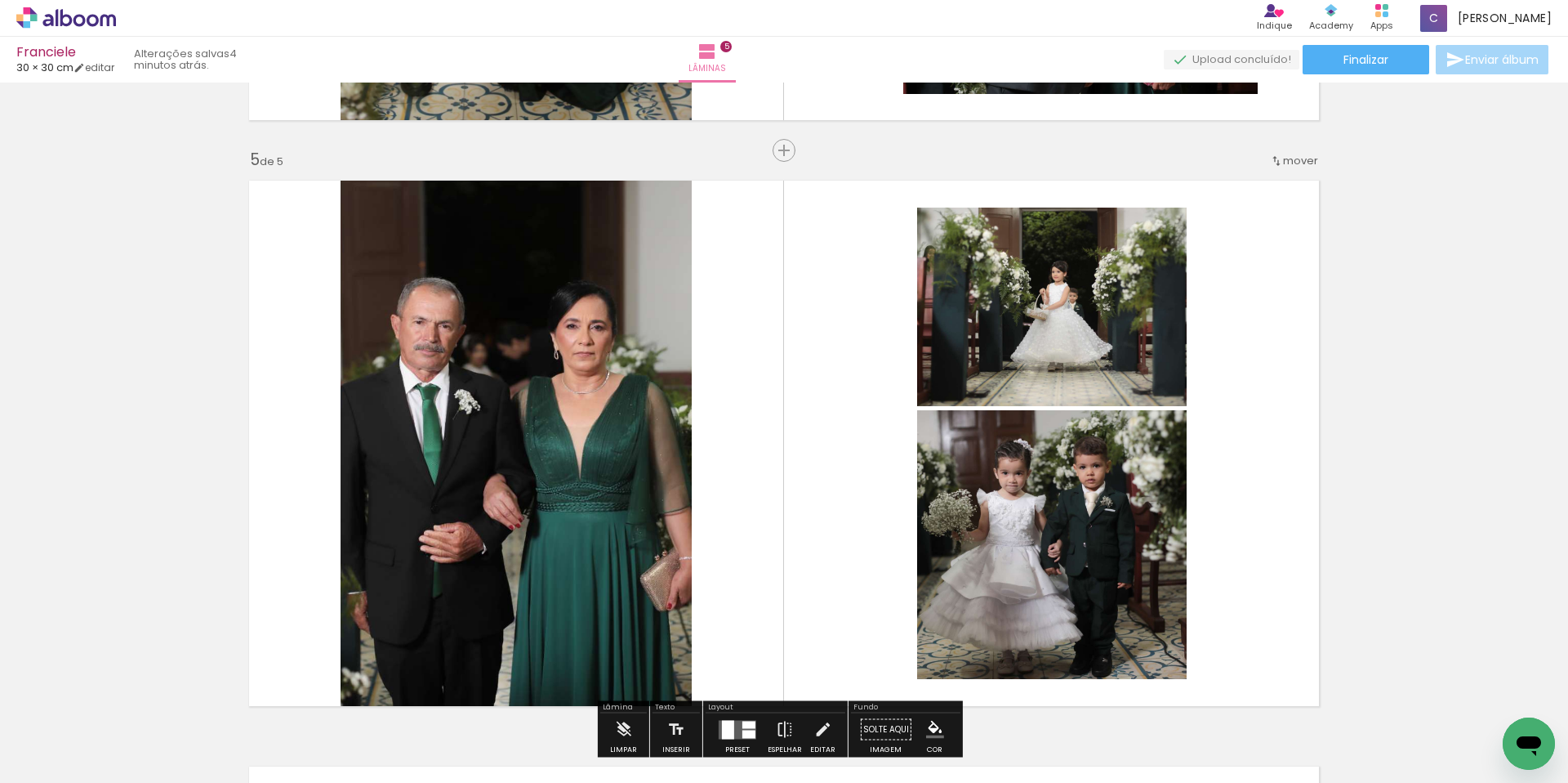
drag, startPoint x: 1275, startPoint y: 478, endPoint x: 1214, endPoint y: 486, distance: 61.5
click at [1274, 478] on quentale-layouter at bounding box center [784, 443] width 1089 height 545
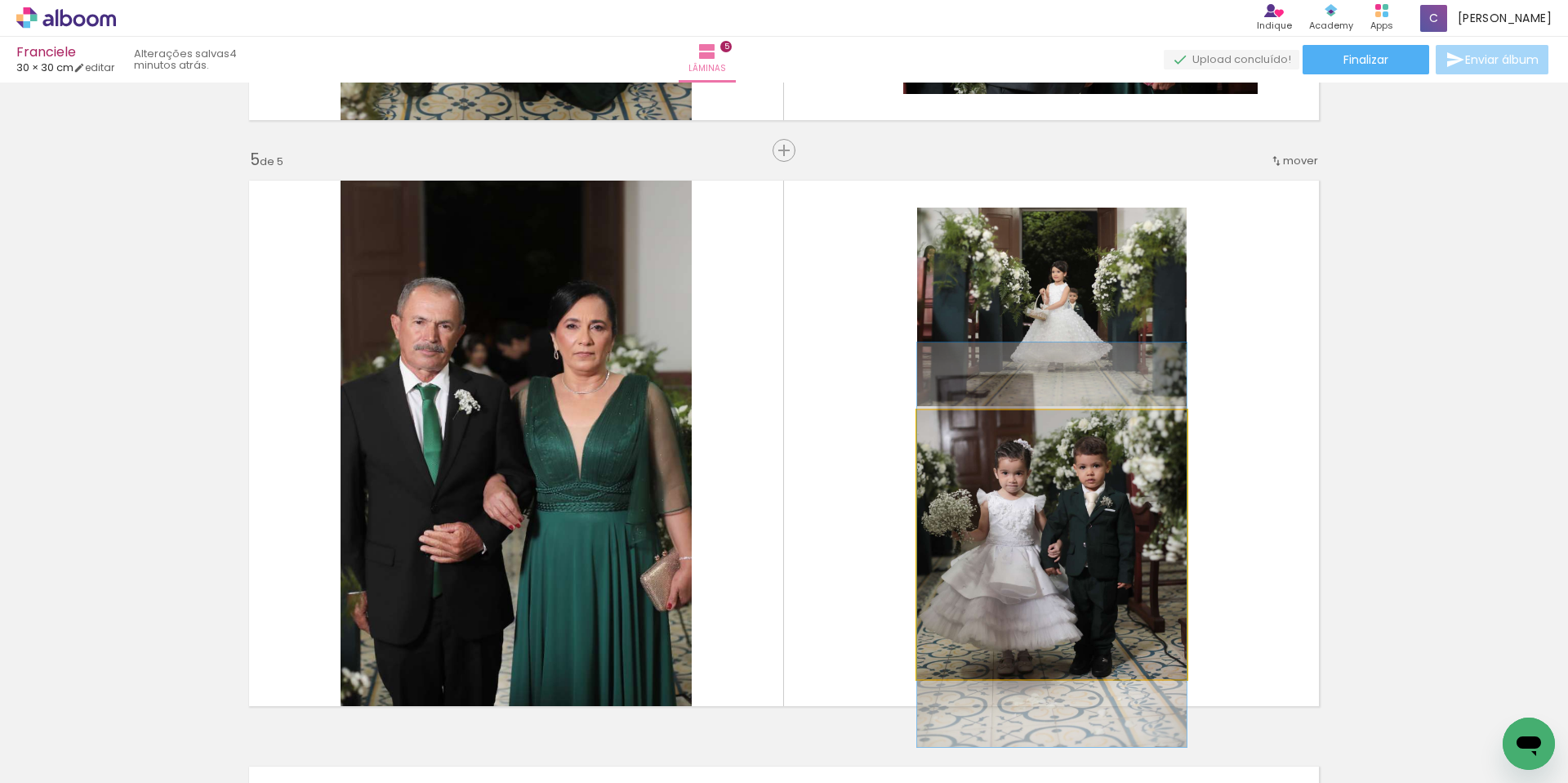
click at [1056, 526] on quentale-photo at bounding box center [1052, 544] width 270 height 269
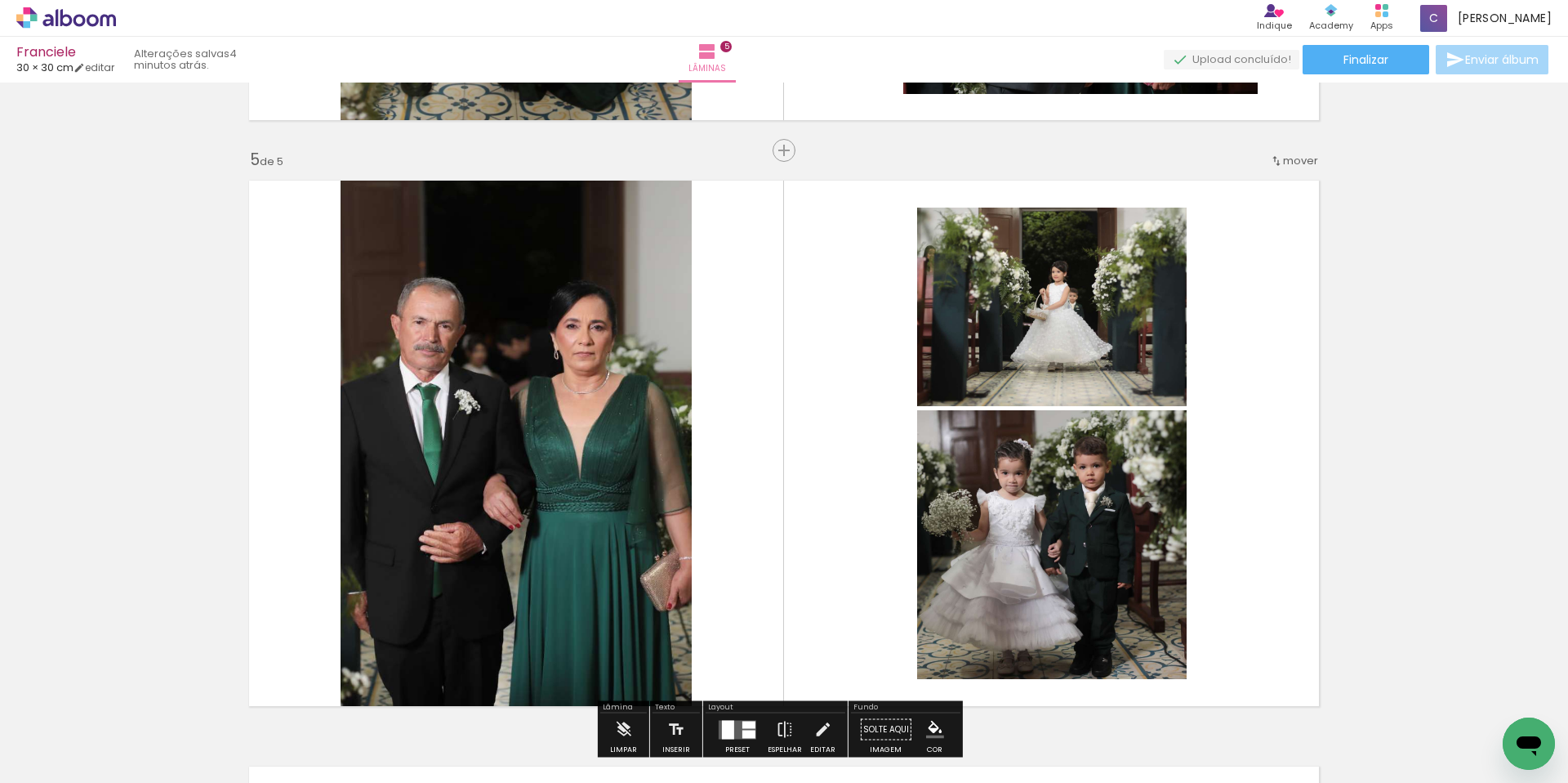
click at [1116, 576] on quentale-photo at bounding box center [1052, 544] width 270 height 269
click at [1260, 555] on quentale-layouter at bounding box center [784, 443] width 1089 height 545
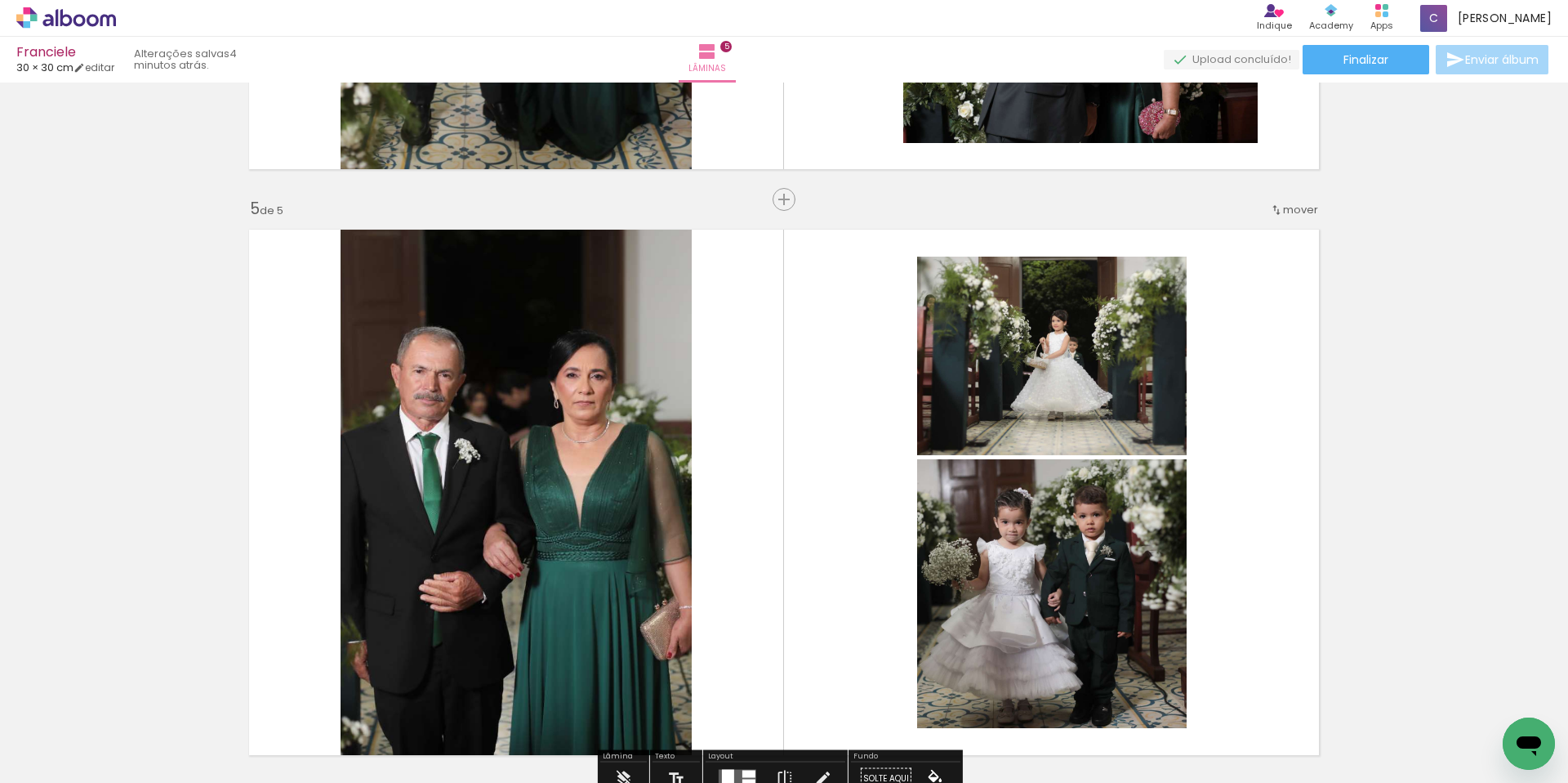
scroll to position [2324, 0]
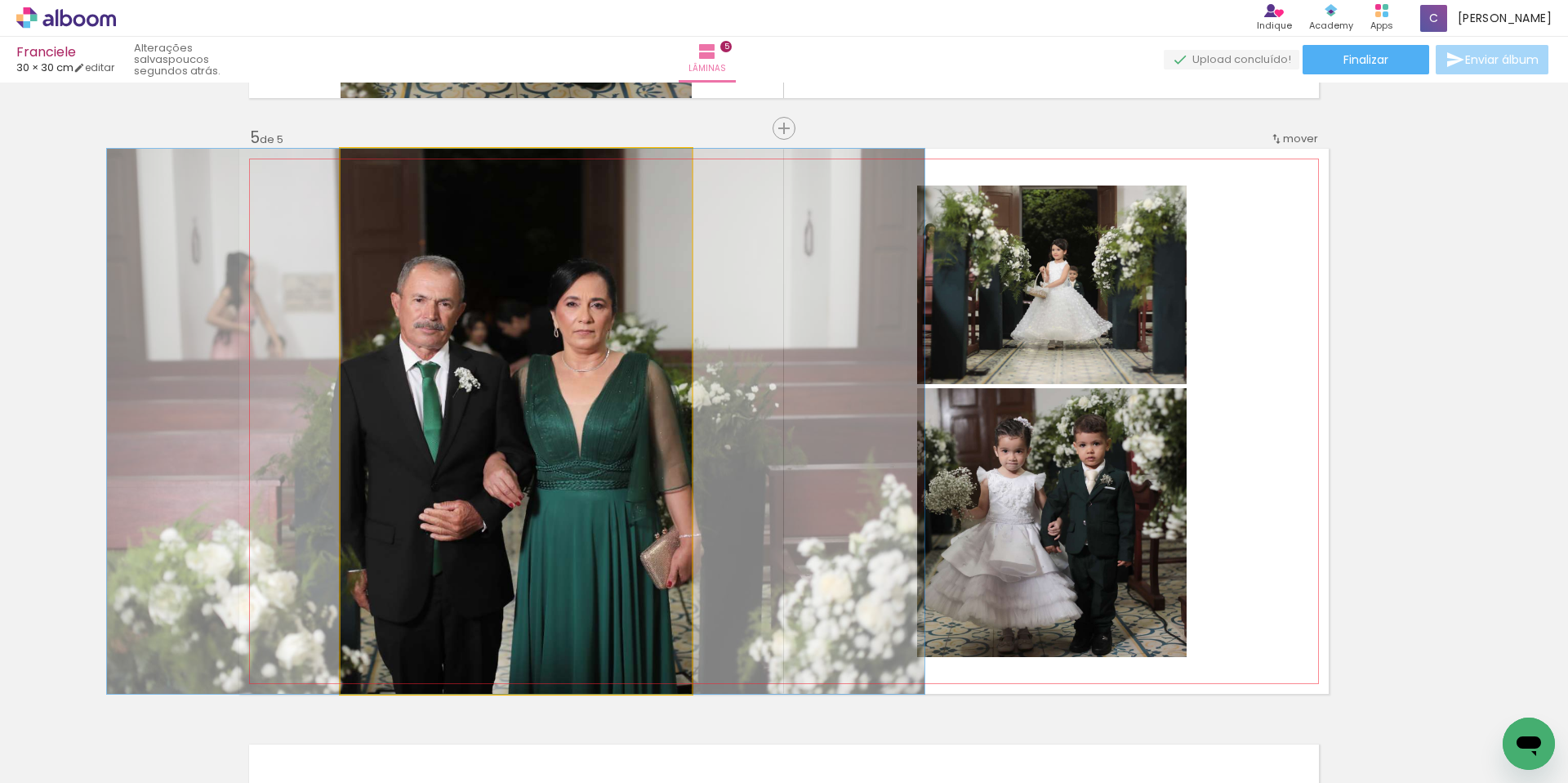
click at [643, 483] on quentale-photo at bounding box center [516, 421] width 351 height 545
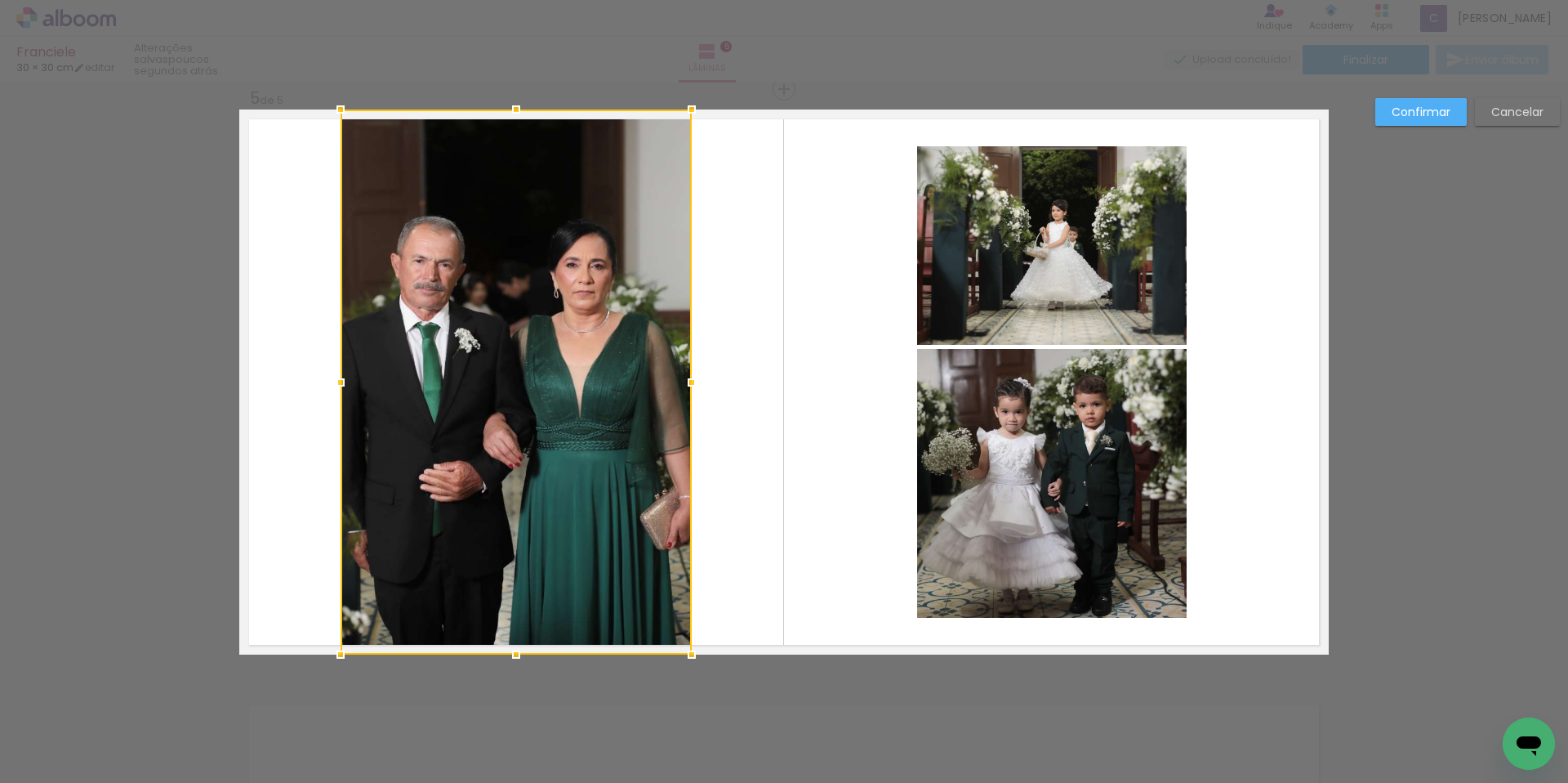
scroll to position [2364, 0]
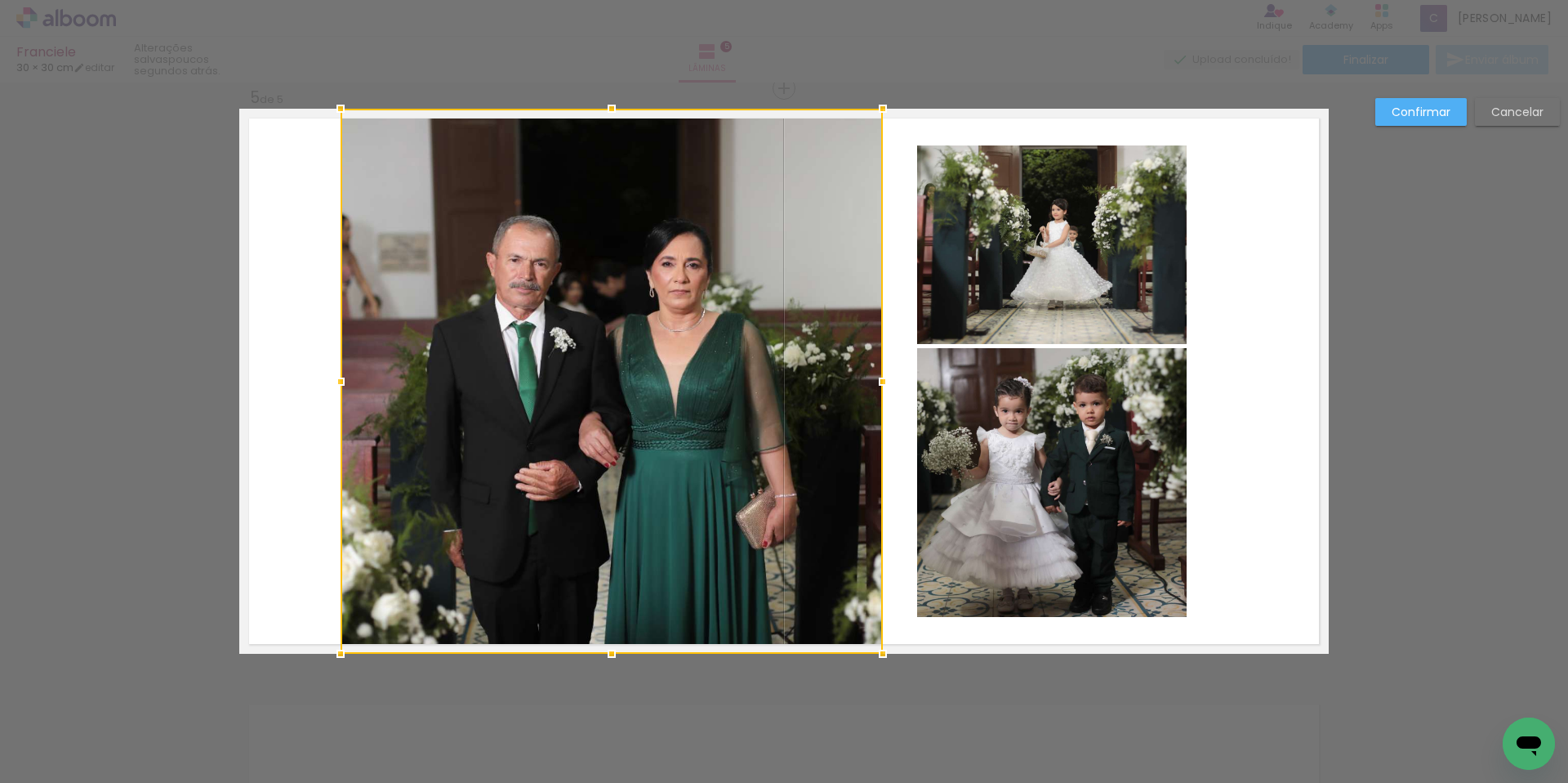
drag, startPoint x: 685, startPoint y: 382, endPoint x: 875, endPoint y: 390, distance: 190.2
click at [875, 390] on div at bounding box center [883, 382] width 32 height 32
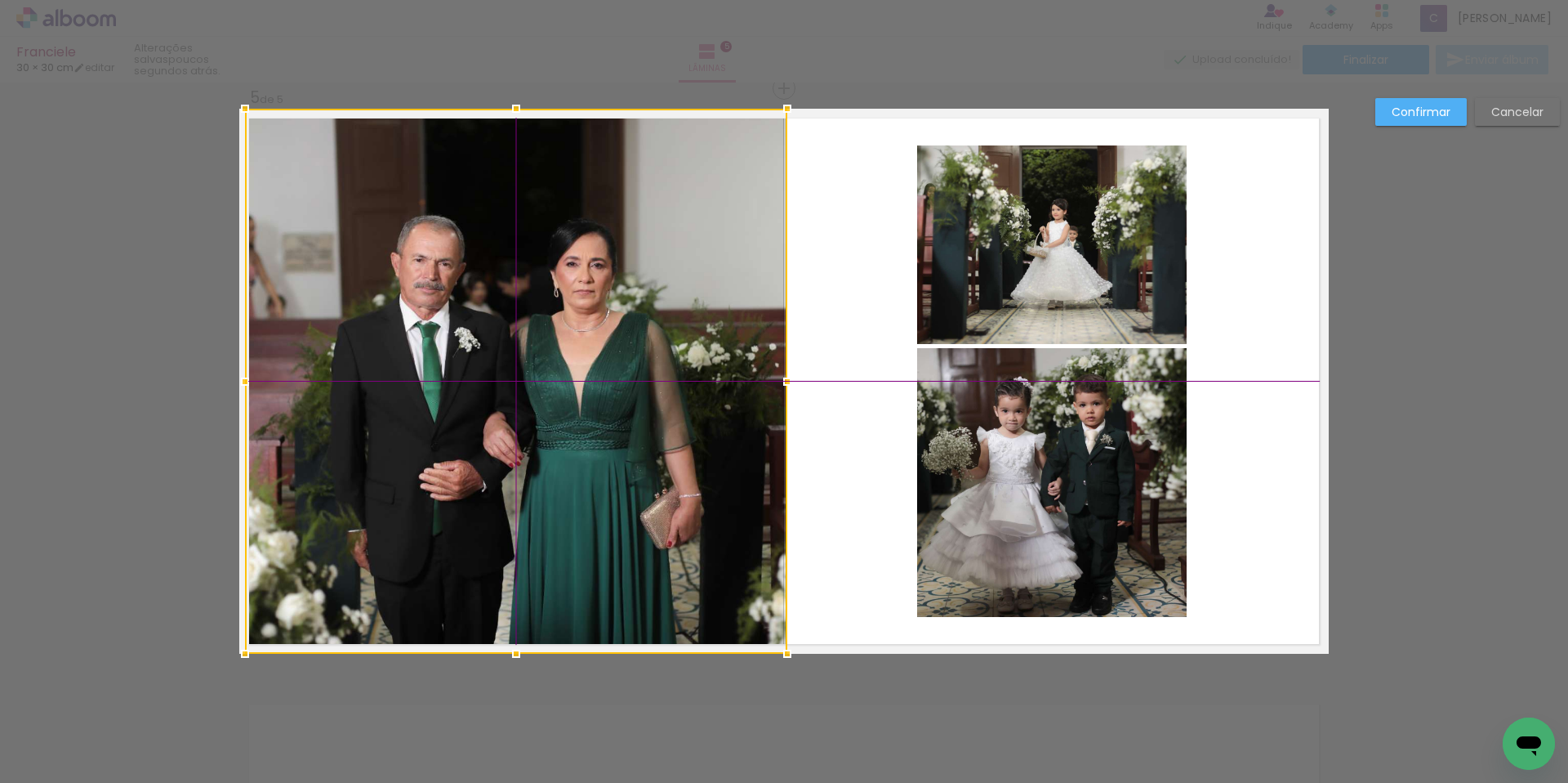
drag, startPoint x: 615, startPoint y: 348, endPoint x: 526, endPoint y: 336, distance: 89.8
click at [526, 336] on div at bounding box center [516, 381] width 542 height 545
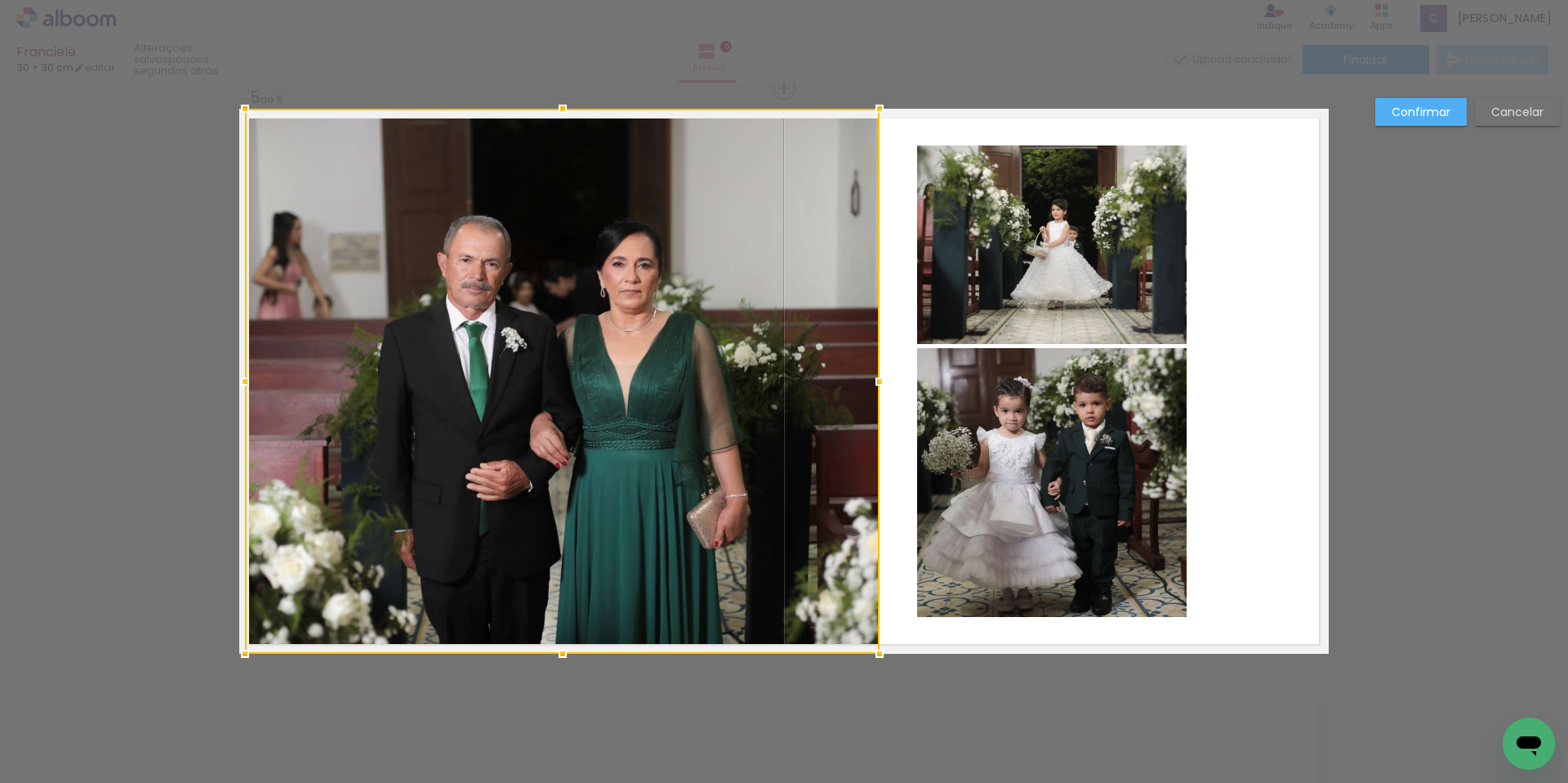
drag, startPoint x: 784, startPoint y: 383, endPoint x: 870, endPoint y: 383, distance: 86.0
click at [870, 383] on div at bounding box center [879, 382] width 32 height 32
click at [728, 419] on div at bounding box center [562, 381] width 634 height 545
click at [722, 286] on div at bounding box center [562, 381] width 634 height 545
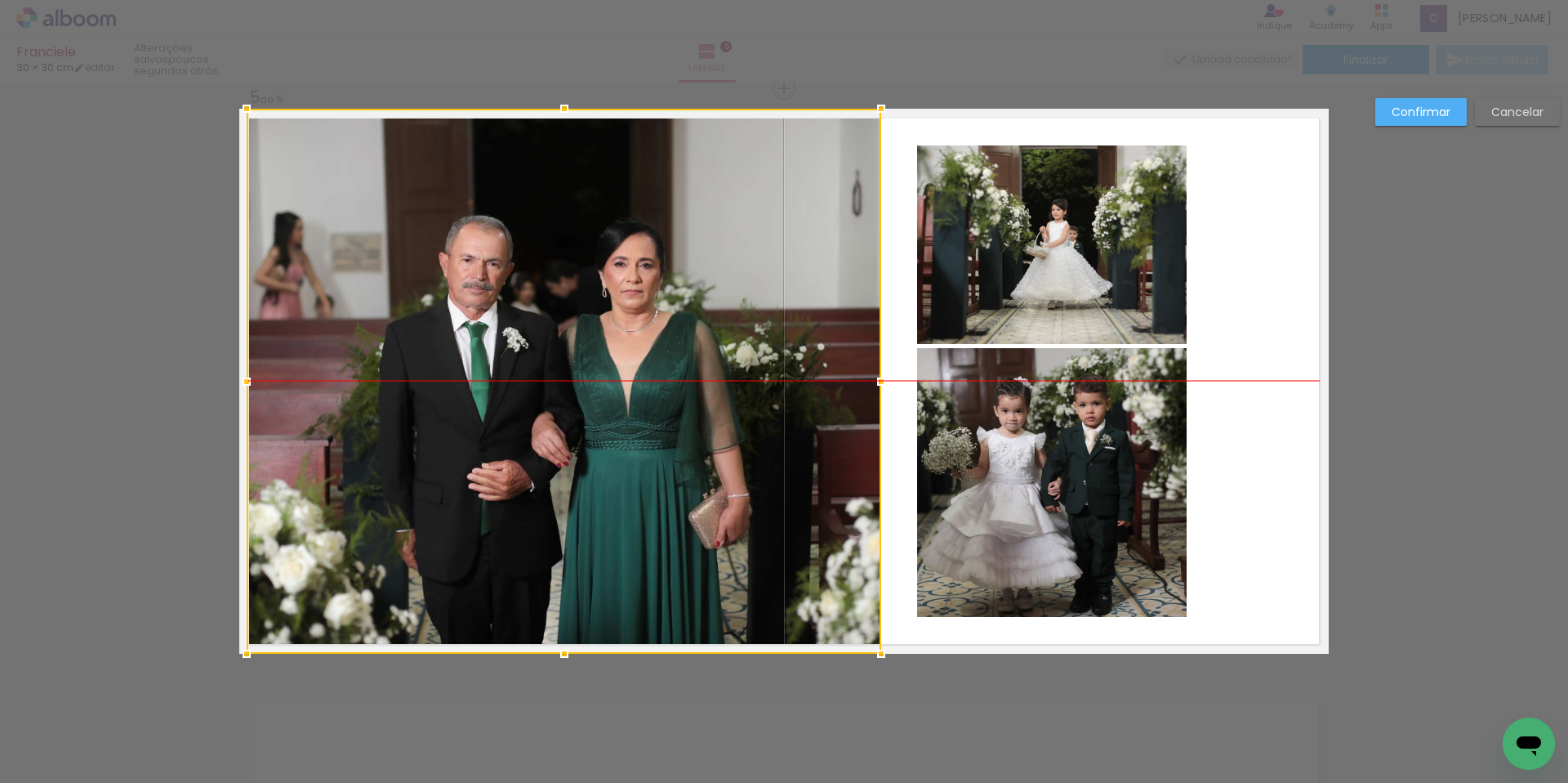
click at [724, 284] on div at bounding box center [563, 381] width 634 height 545
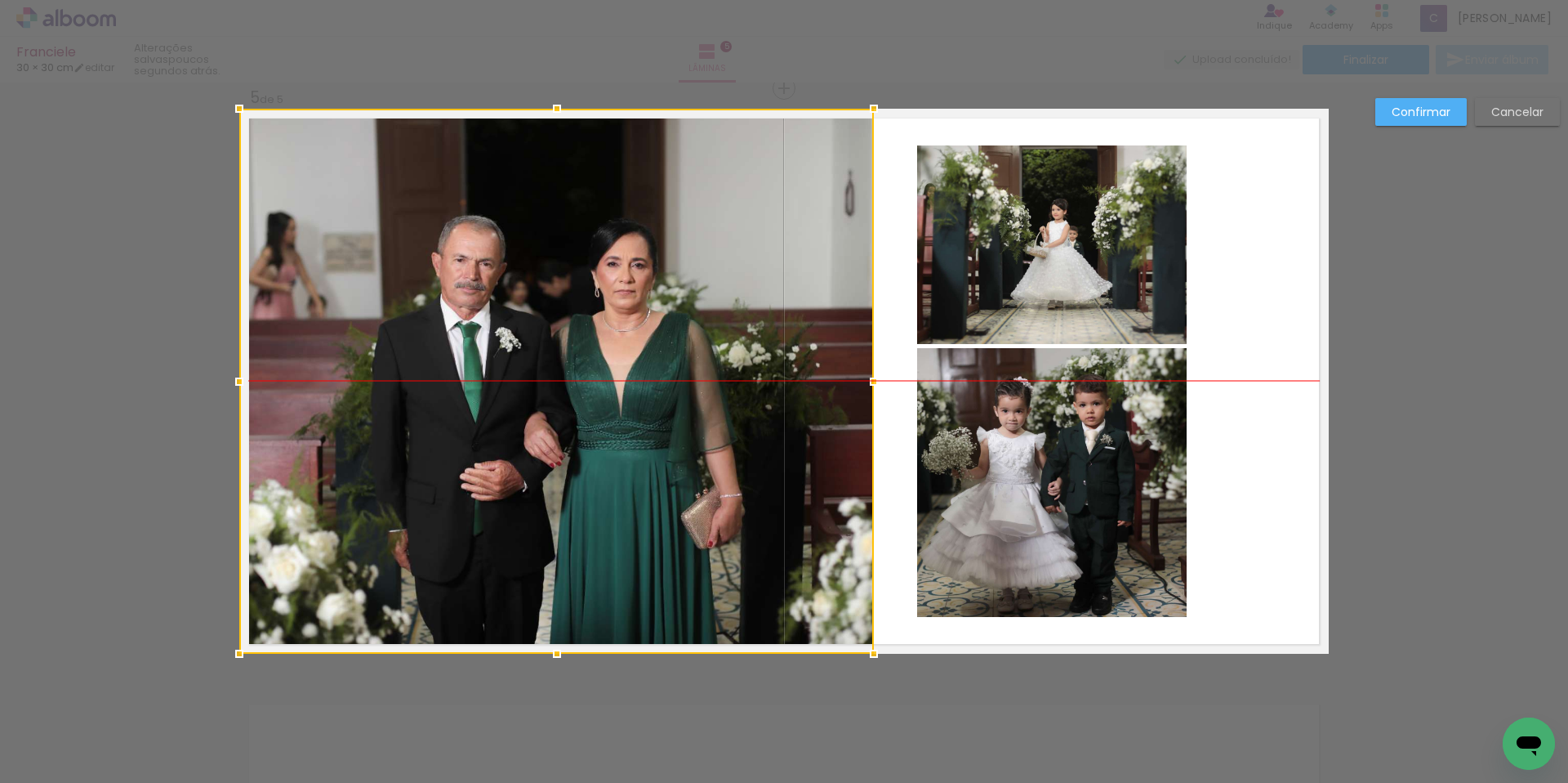
drag, startPoint x: 711, startPoint y: 175, endPoint x: 660, endPoint y: 172, distance: 51.1
click at [660, 172] on div at bounding box center [556, 381] width 634 height 545
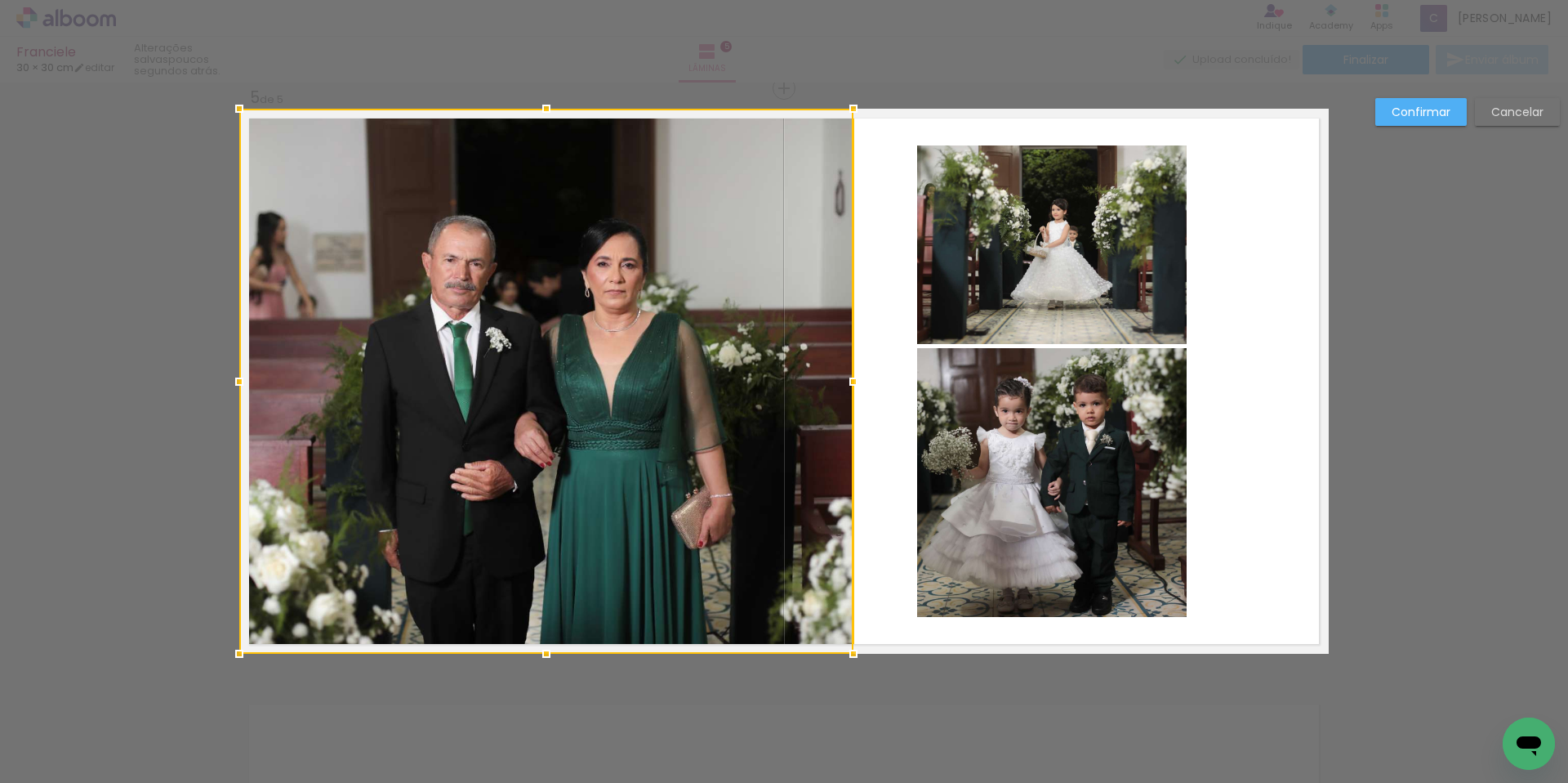
drag, startPoint x: 868, startPoint y: 380, endPoint x: 860, endPoint y: 365, distance: 17.0
click at [860, 365] on div at bounding box center [854, 382] width 32 height 32
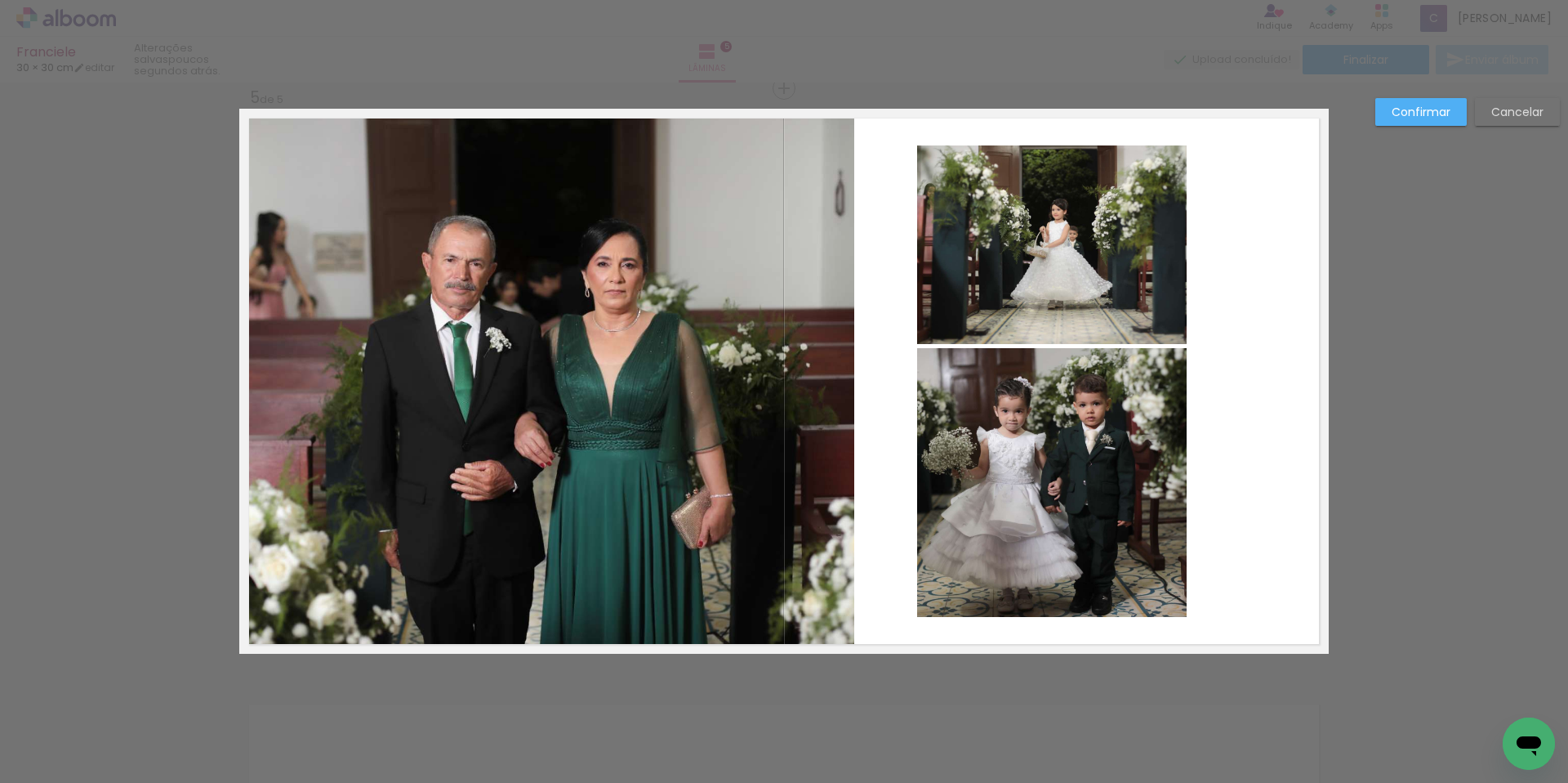
click at [1386, 109] on paper-button "Confirmar" at bounding box center [1420, 112] width 91 height 28
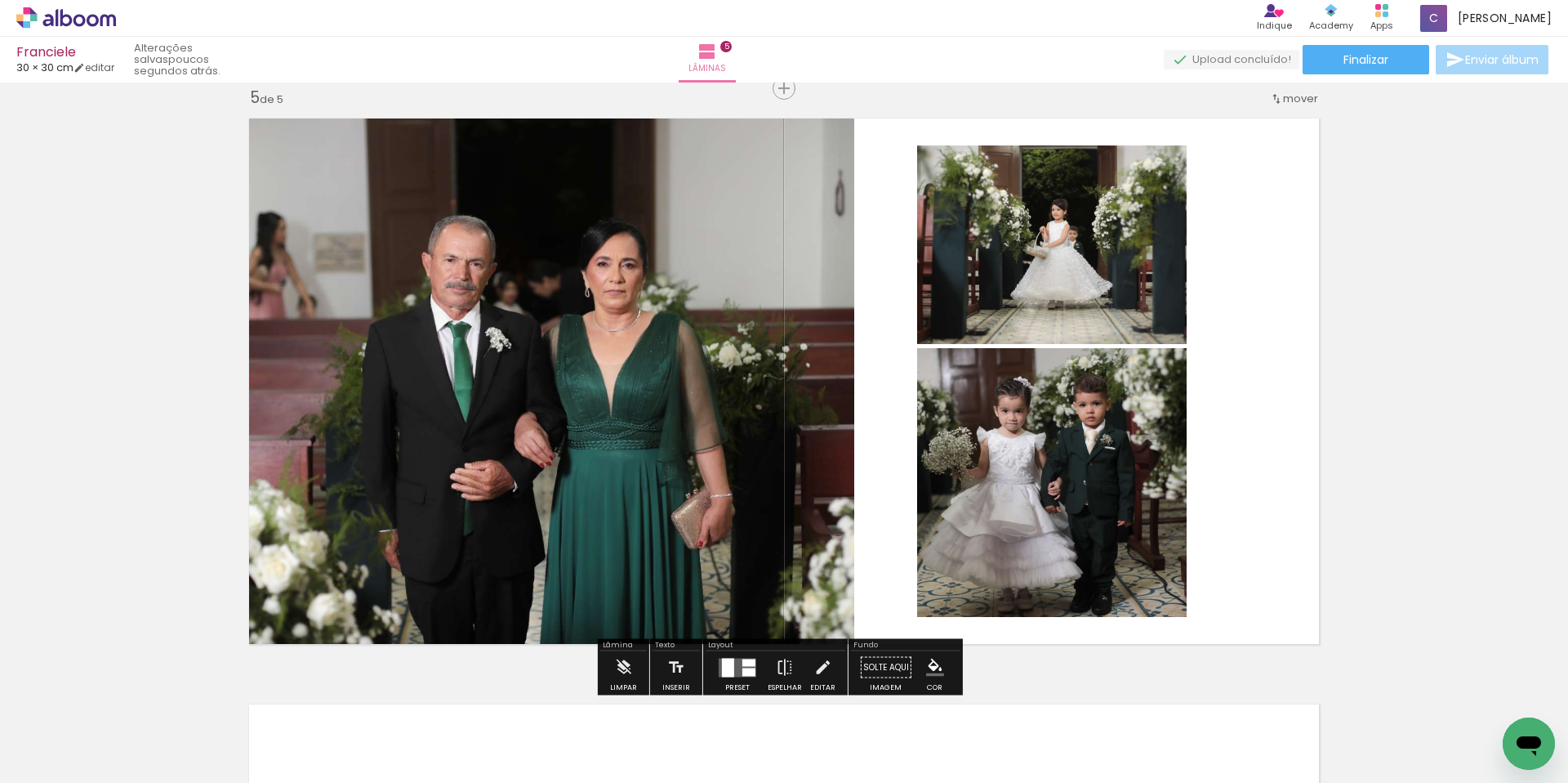
click at [702, 290] on quentale-photo at bounding box center [546, 381] width 615 height 545
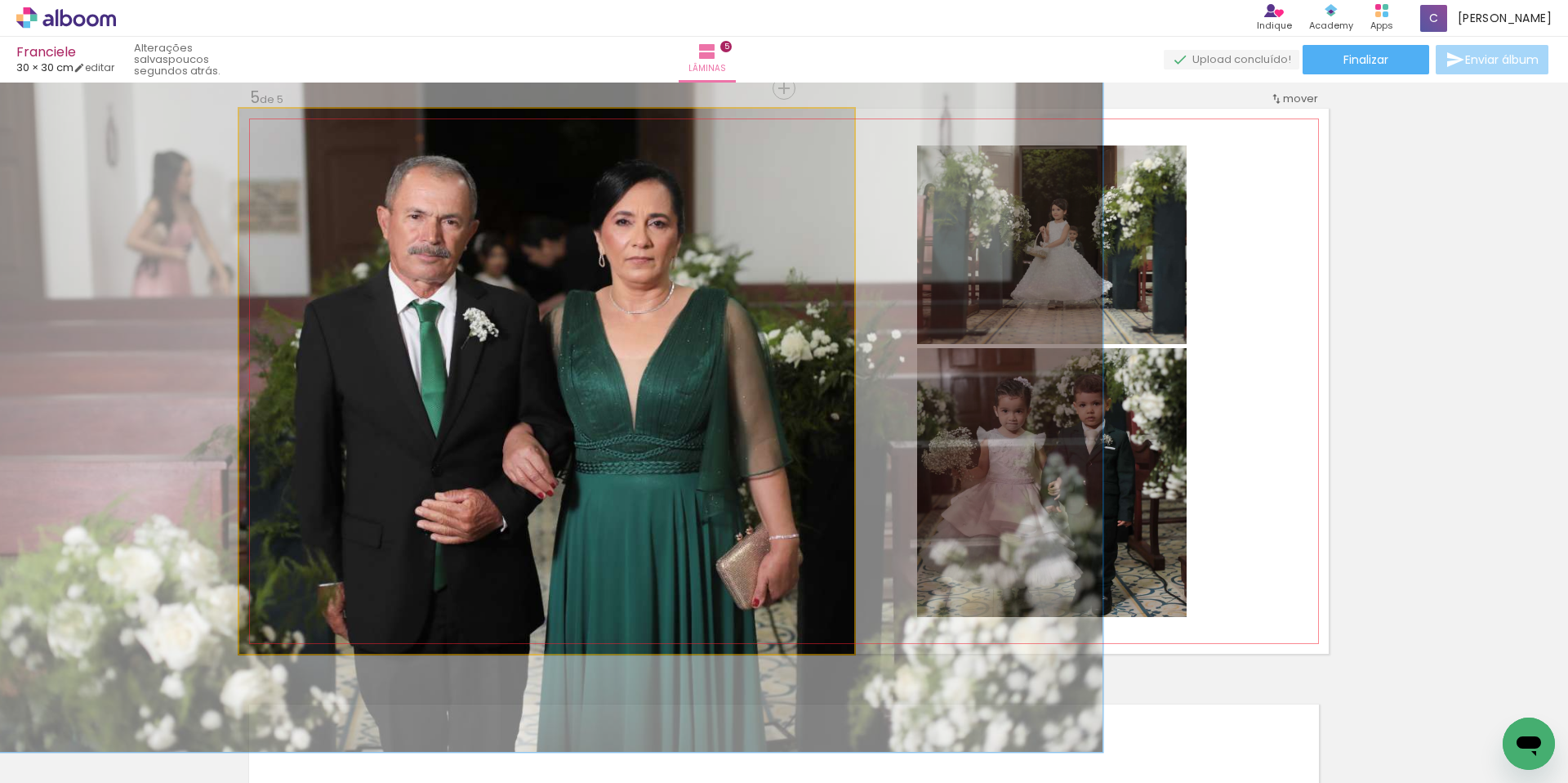
drag, startPoint x: 274, startPoint y: 125, endPoint x: 294, endPoint y: 126, distance: 20.0
type paper-slider "136"
click at [294, 126] on div at bounding box center [298, 126] width 15 height 15
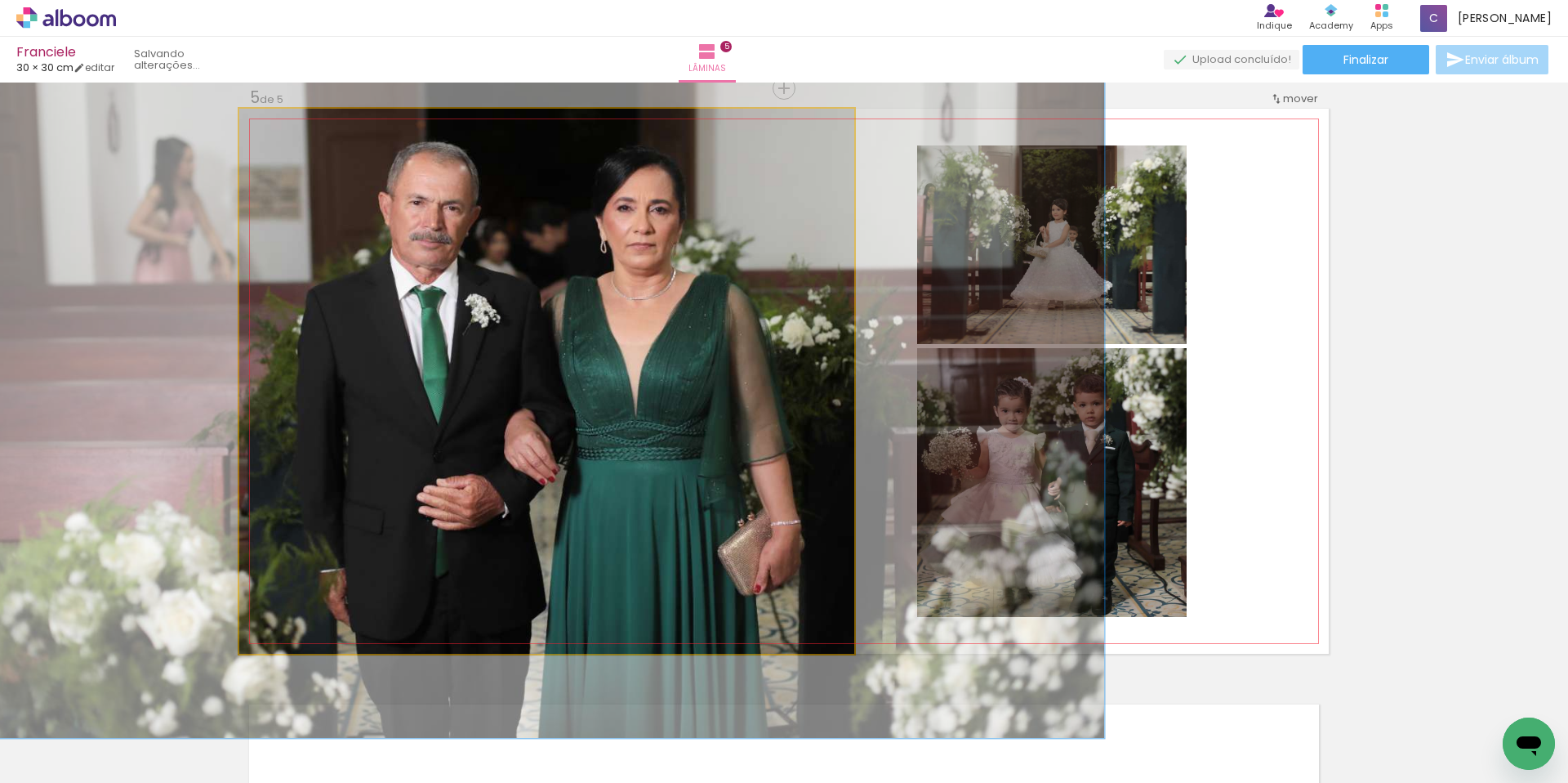
drag, startPoint x: 474, startPoint y: 236, endPoint x: 475, endPoint y: 221, distance: 15.0
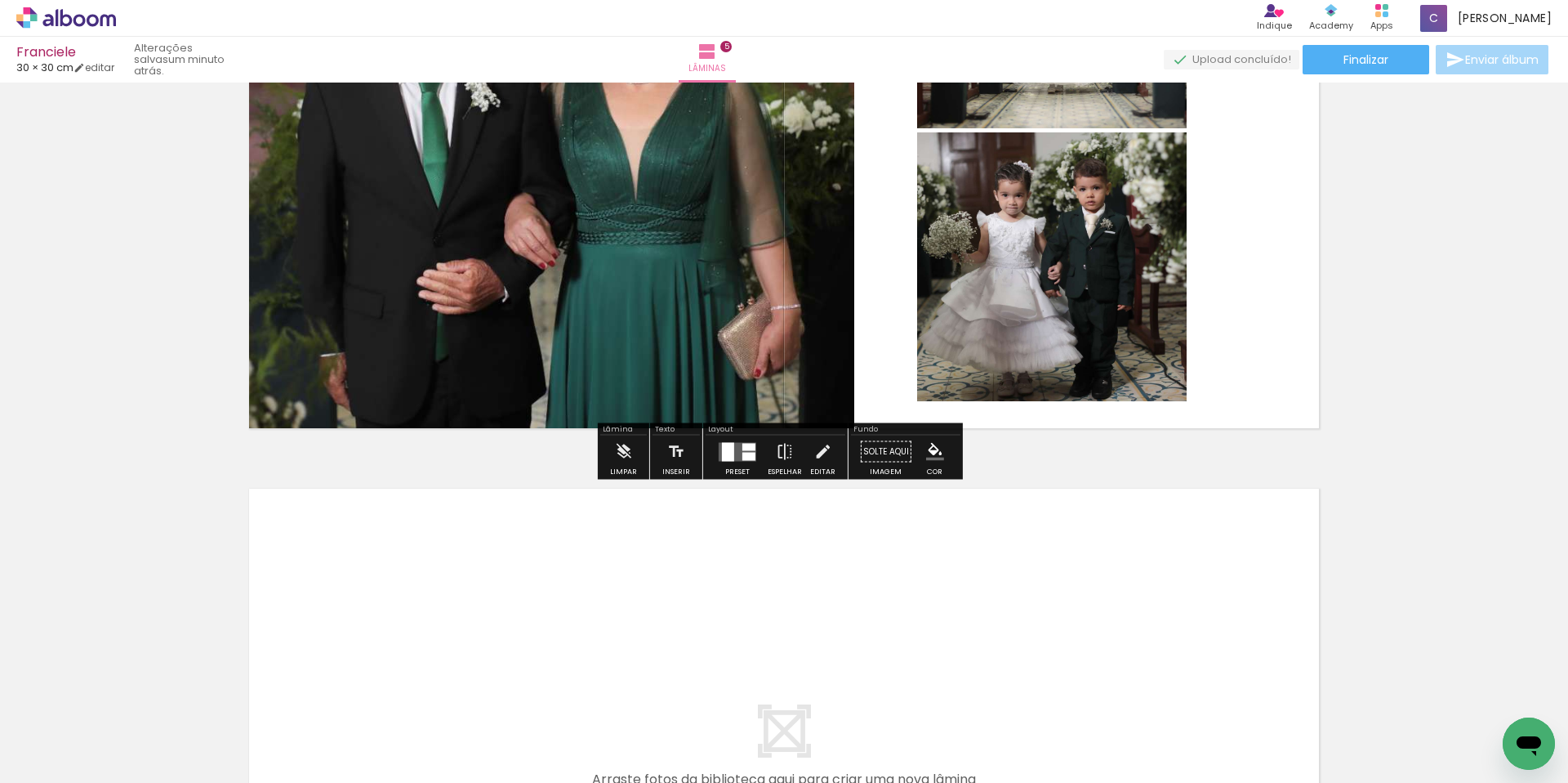
scroll to position [2610, 0]
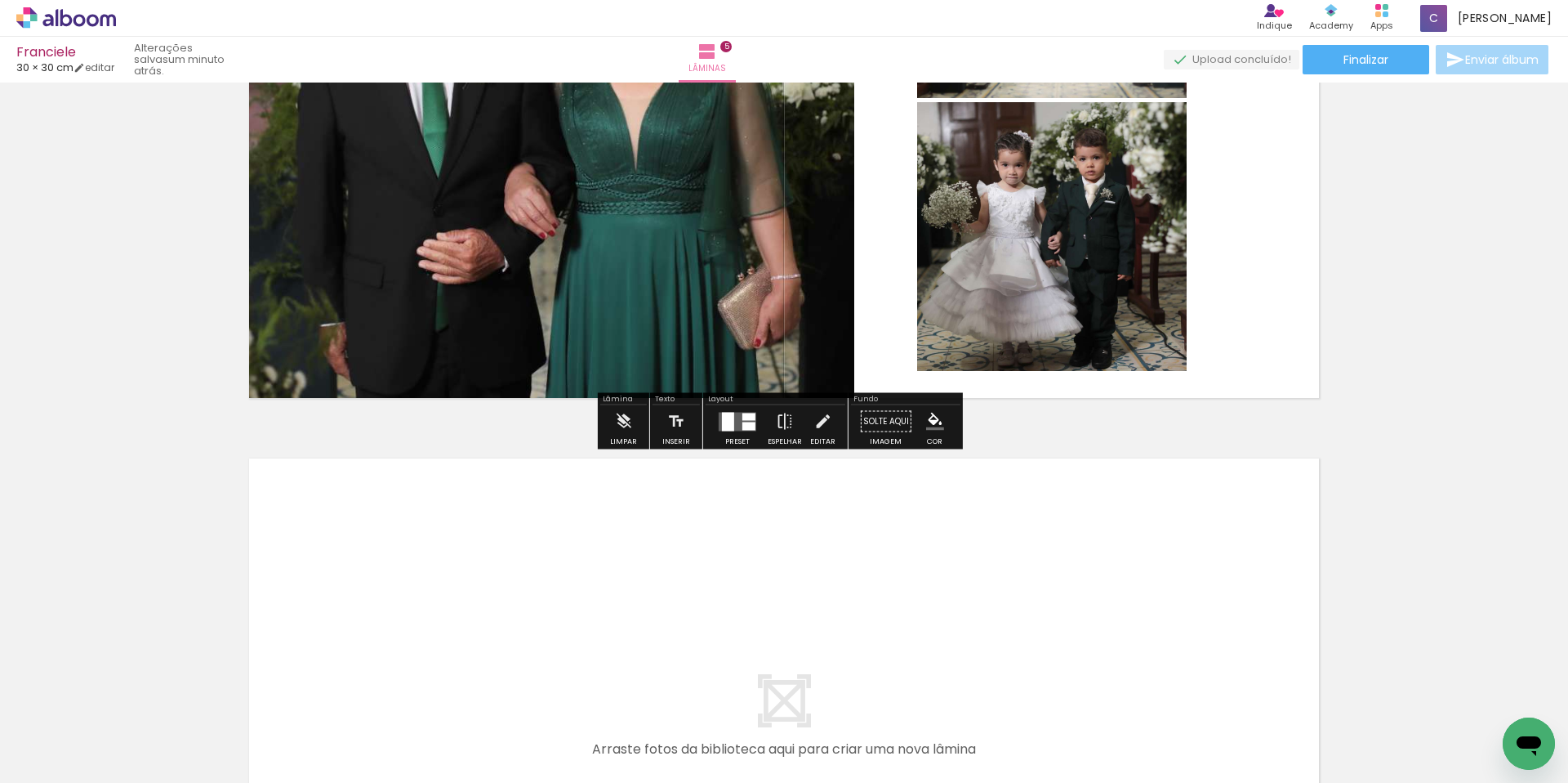
click at [941, 601] on quentale-layouter at bounding box center [784, 721] width 1089 height 545
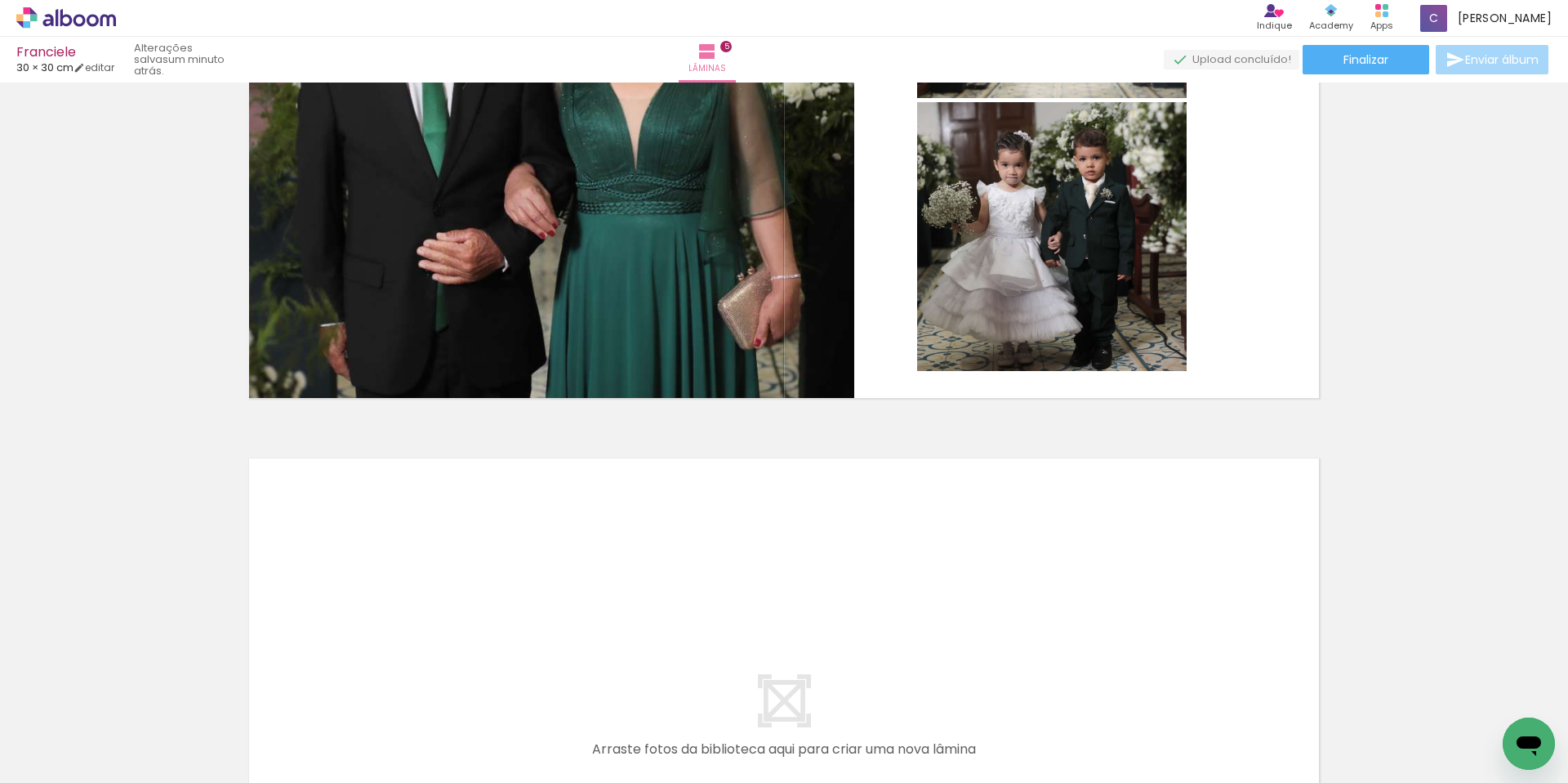
click at [1183, 735] on div at bounding box center [1162, 727] width 81 height 54
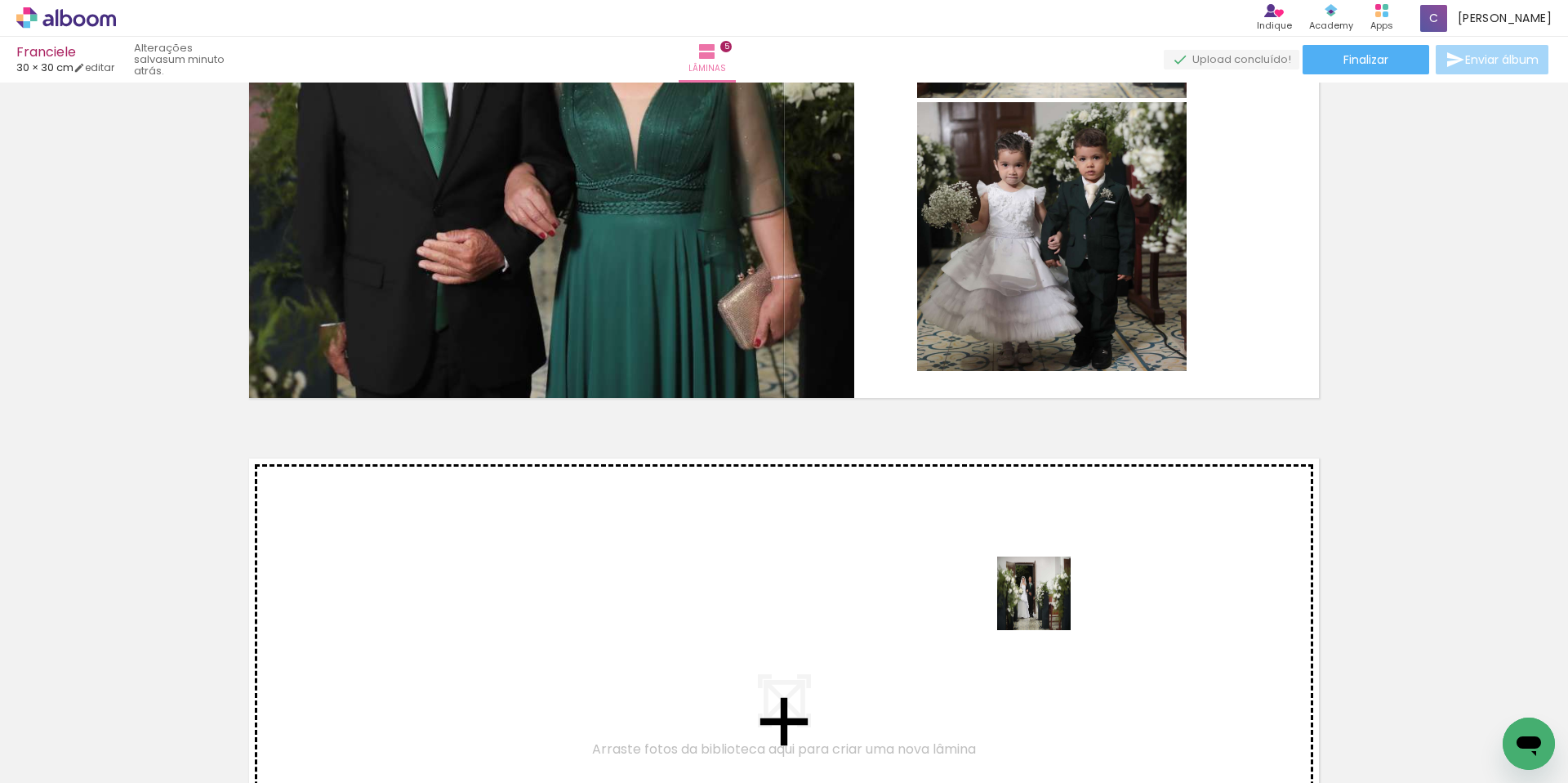
drag, startPoint x: 1244, startPoint y: 742, endPoint x: 1018, endPoint y: 593, distance: 270.7
click at [1018, 593] on quentale-workspace at bounding box center [784, 391] width 1568 height 783
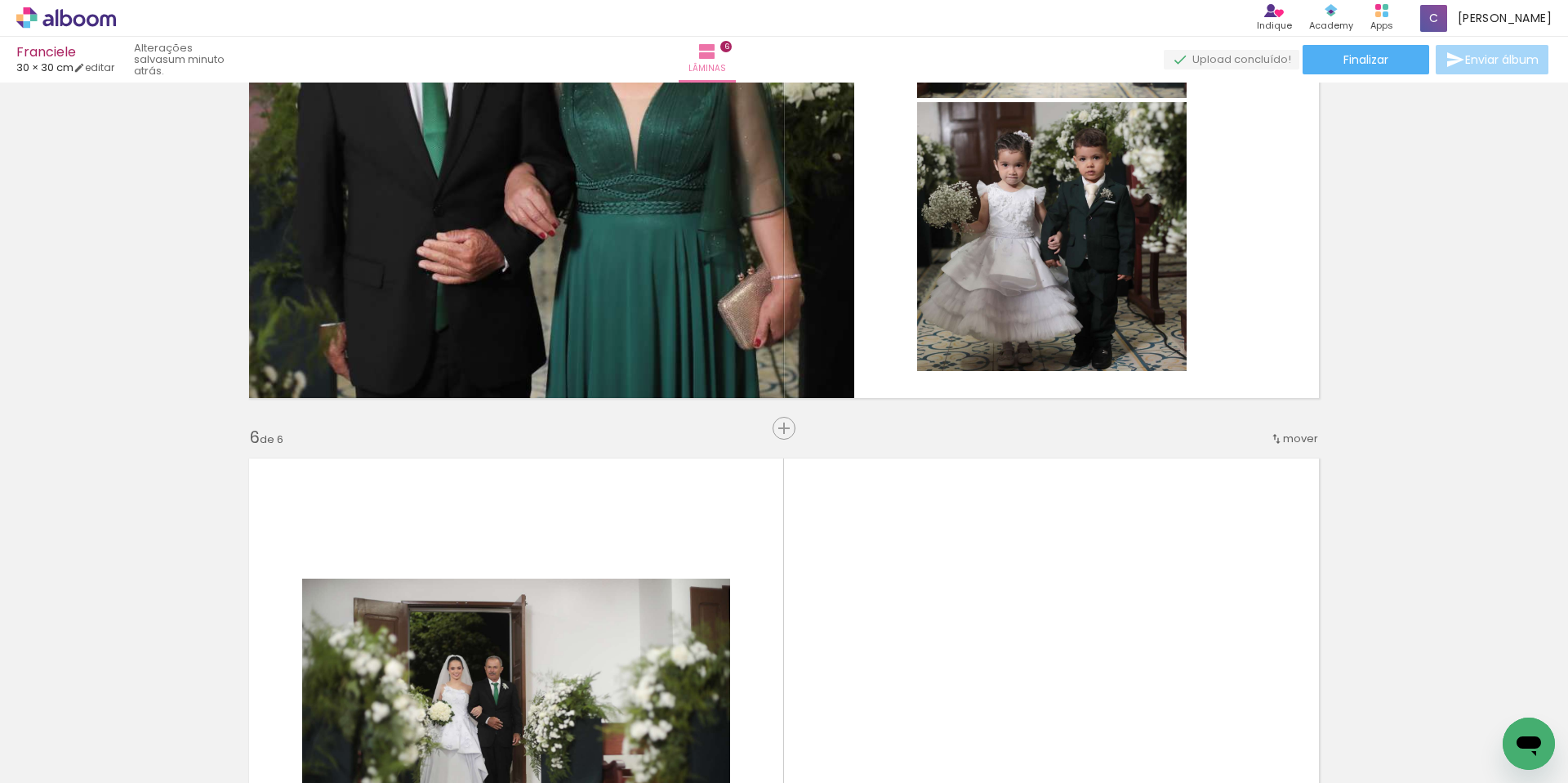
scroll to position [2950, 0]
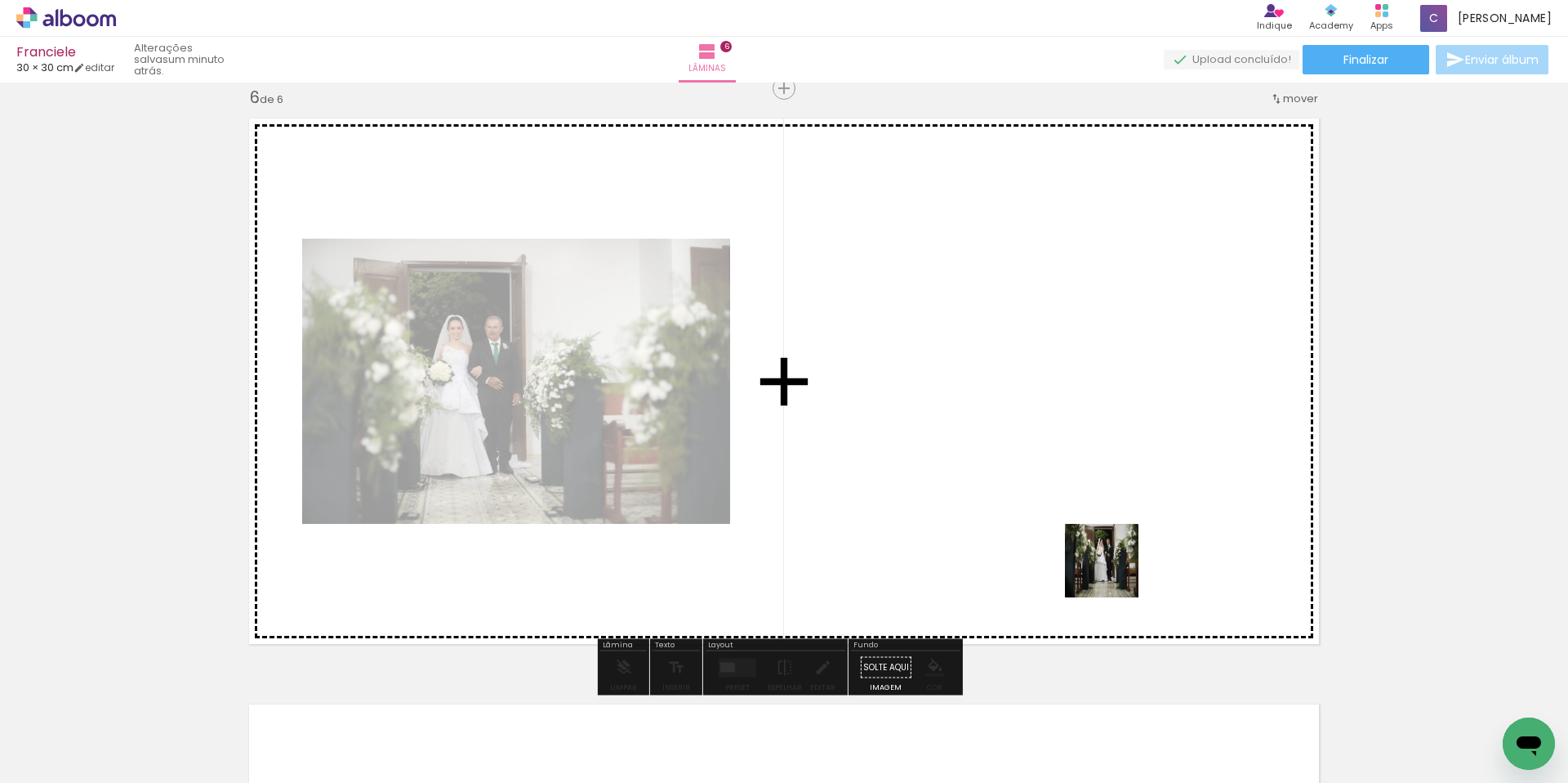
drag, startPoint x: 1177, startPoint y: 727, endPoint x: 1105, endPoint y: 552, distance: 189.2
click at [1105, 552] on quentale-workspace at bounding box center [784, 391] width 1568 height 783
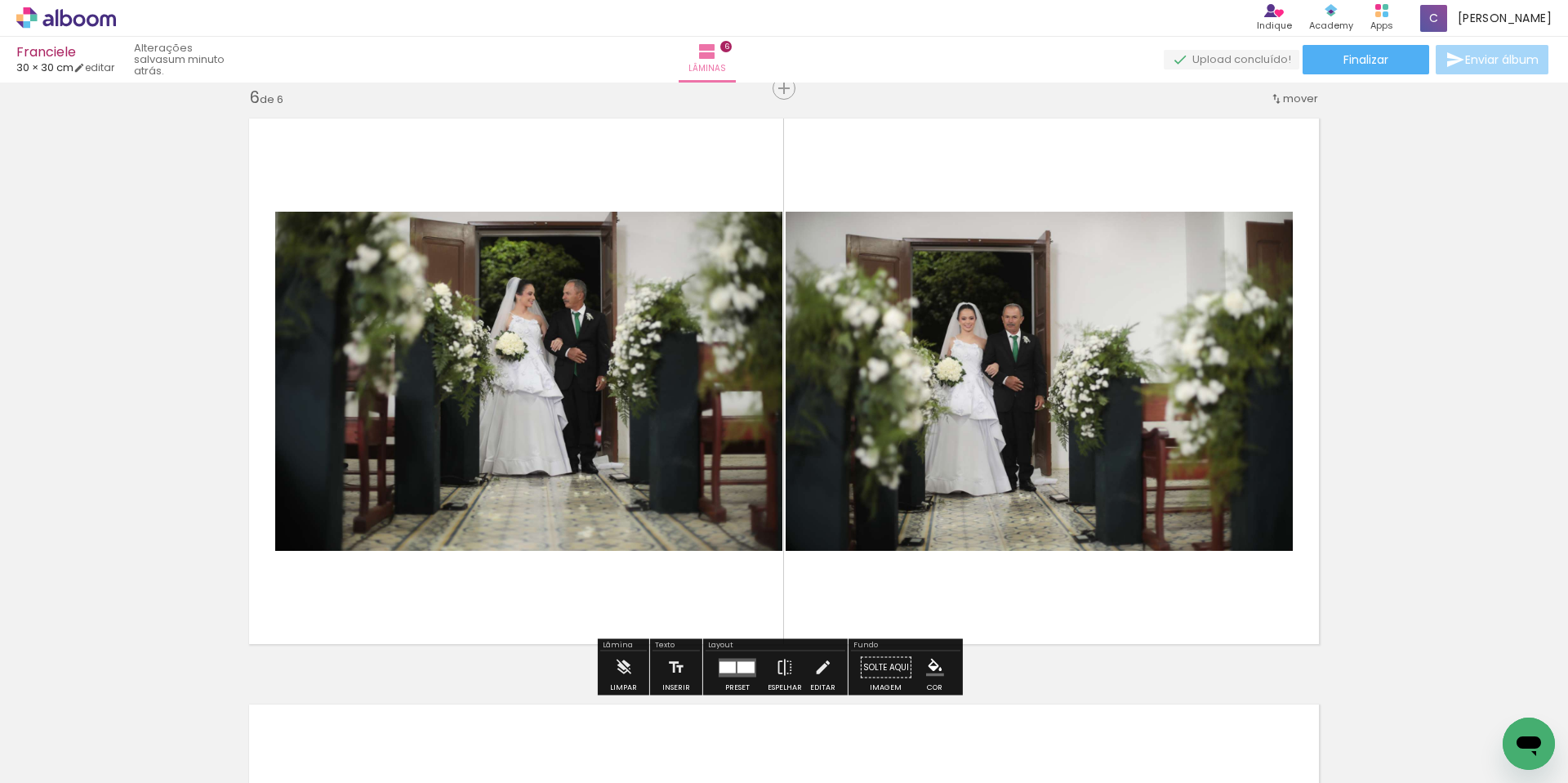
scroll to position [0, 740]
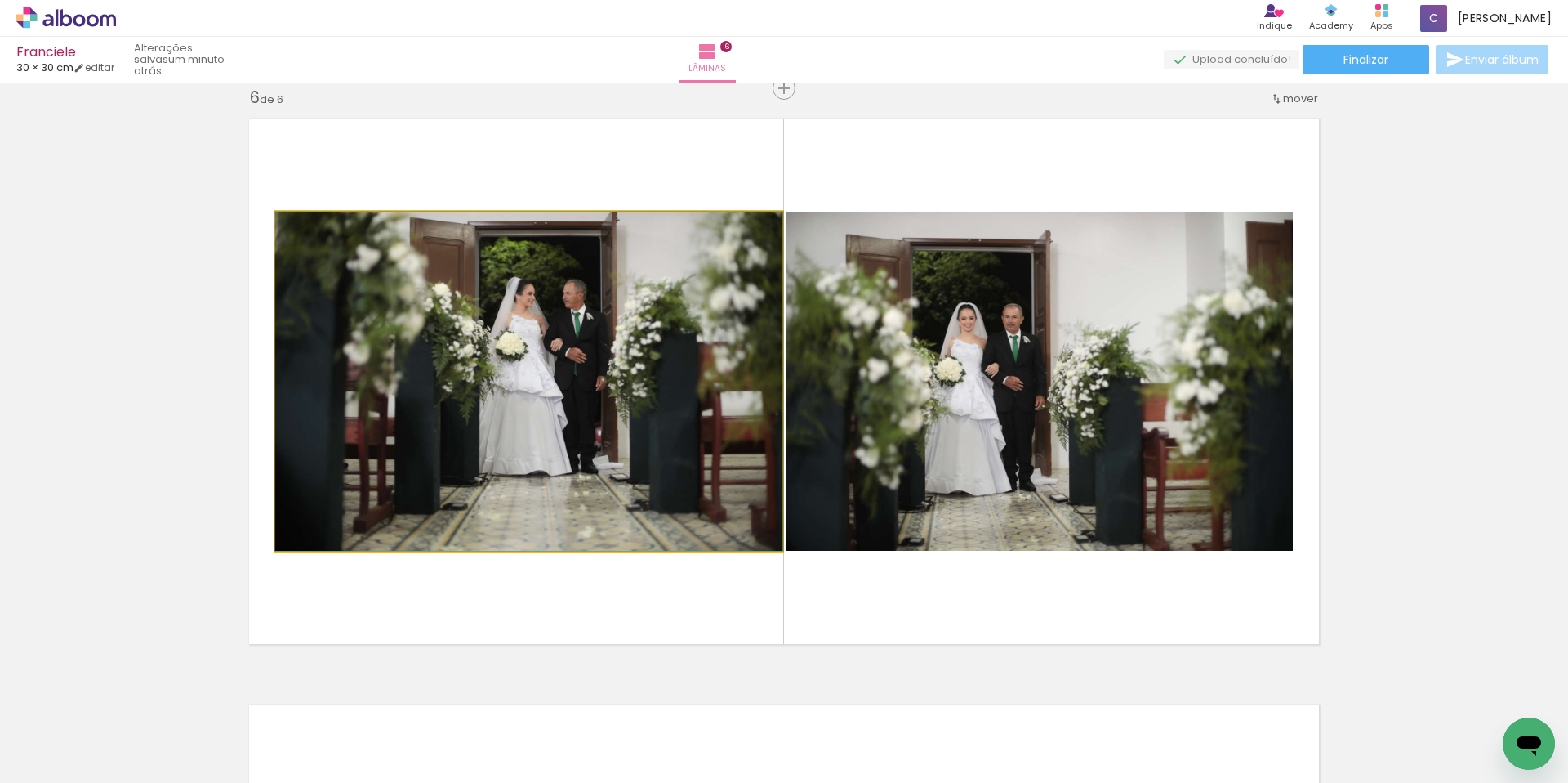
click at [650, 422] on quentale-photo at bounding box center [528, 381] width 507 height 339
click at [662, 423] on quentale-photo at bounding box center [528, 381] width 507 height 339
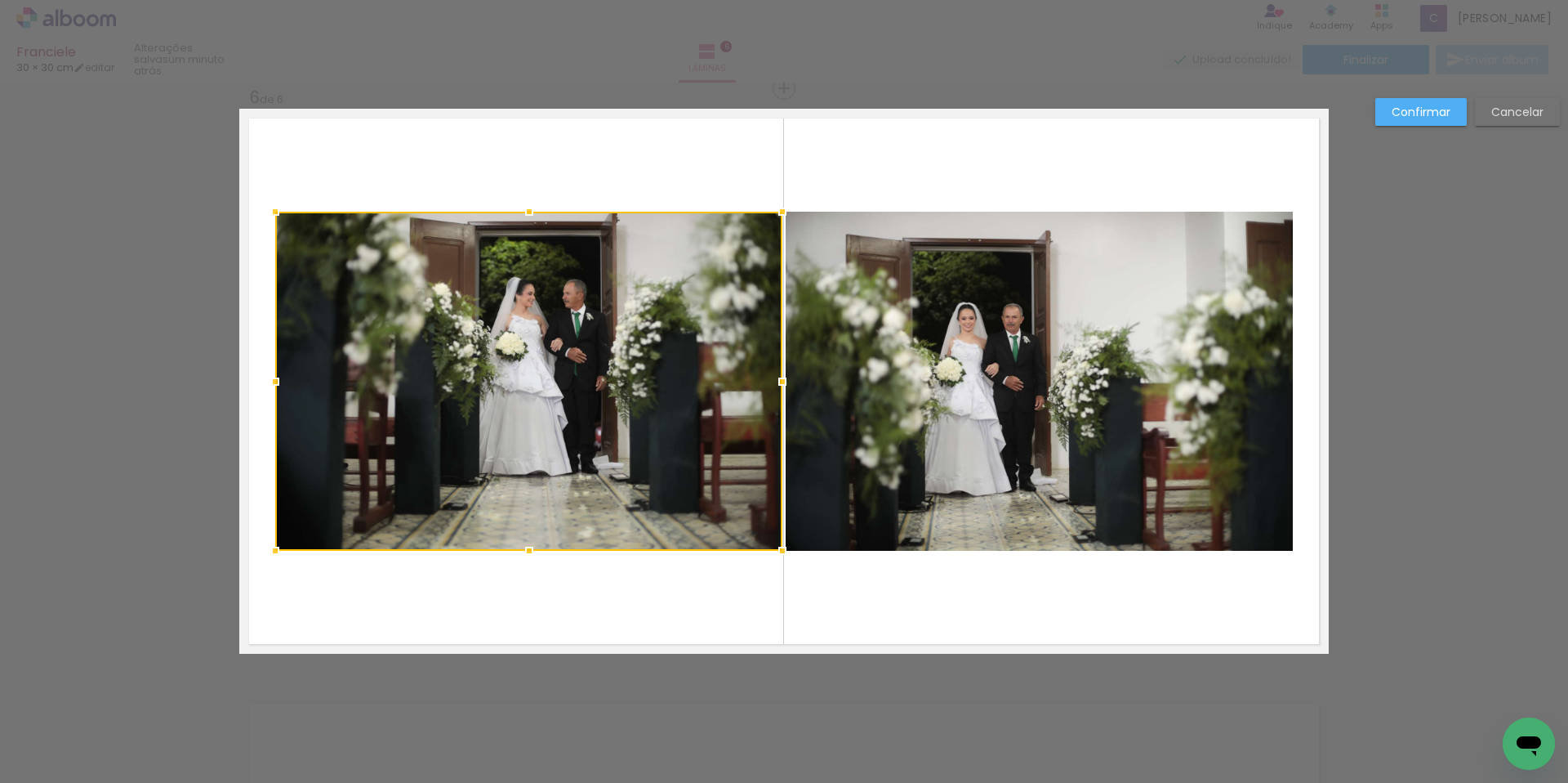
click at [996, 324] on quentale-photo at bounding box center [1039, 381] width 507 height 339
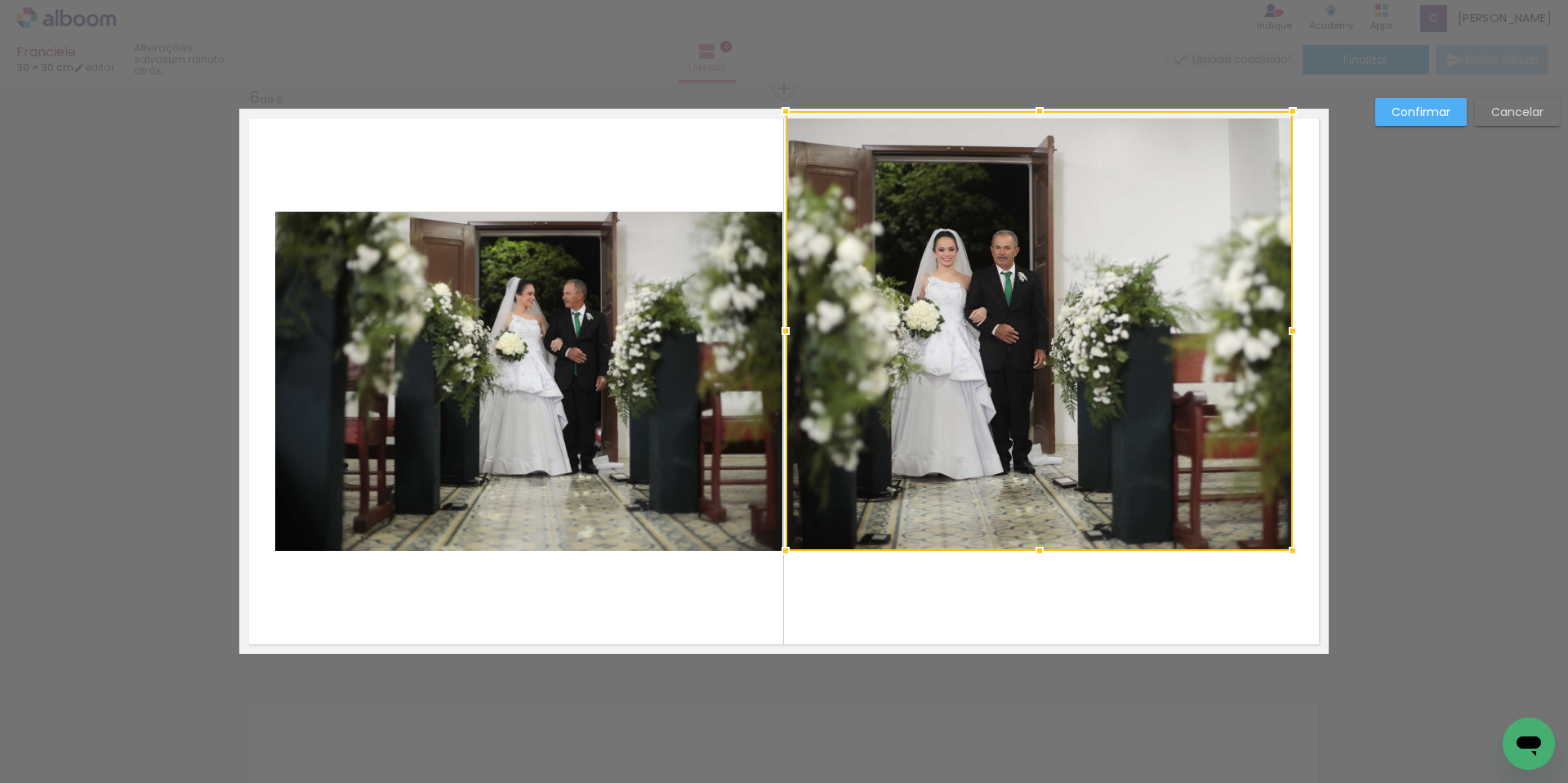
drag, startPoint x: 1035, startPoint y: 209, endPoint x: 1041, endPoint y: 74, distance: 135.1
click at [1041, 0] on div "Franciele 30 × 30 cm editar um minuto atrás. Lâminas 6 Finalizar Enviar álbum I…" at bounding box center [784, 0] width 1568 height 0
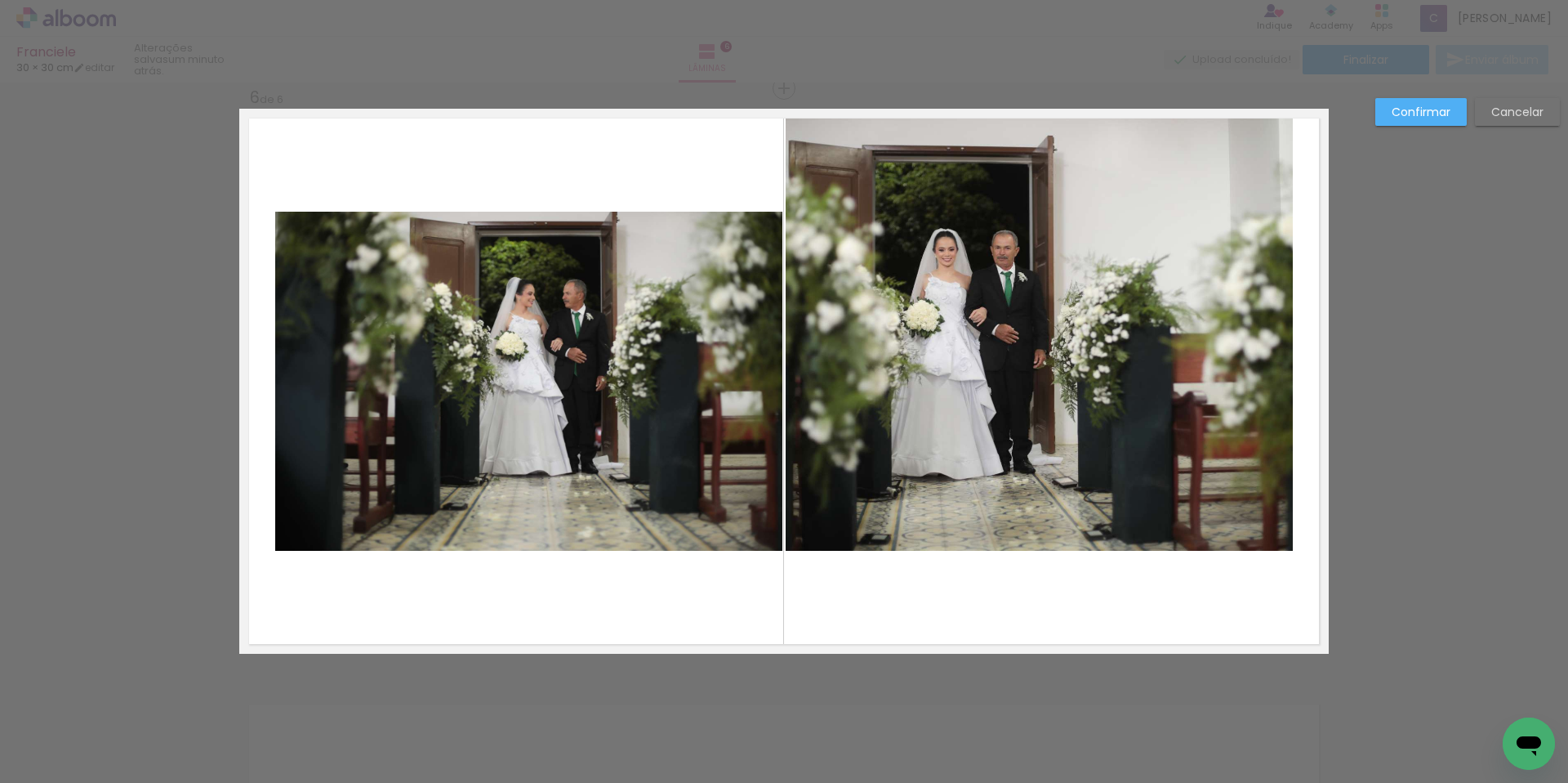
click at [1031, 535] on quentale-photo at bounding box center [1039, 330] width 507 height 440
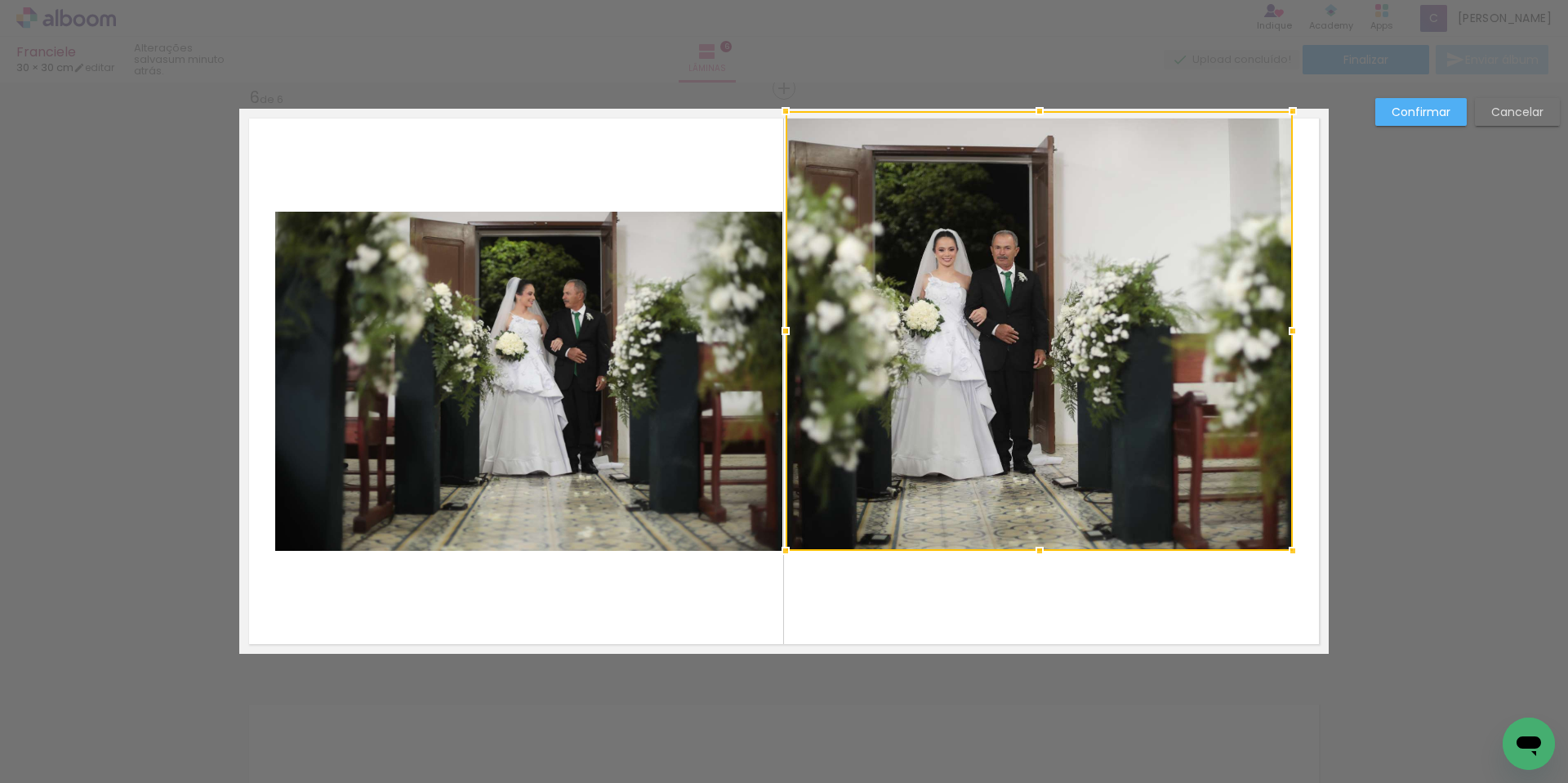
click at [1031, 535] on div at bounding box center [1040, 551] width 32 height 32
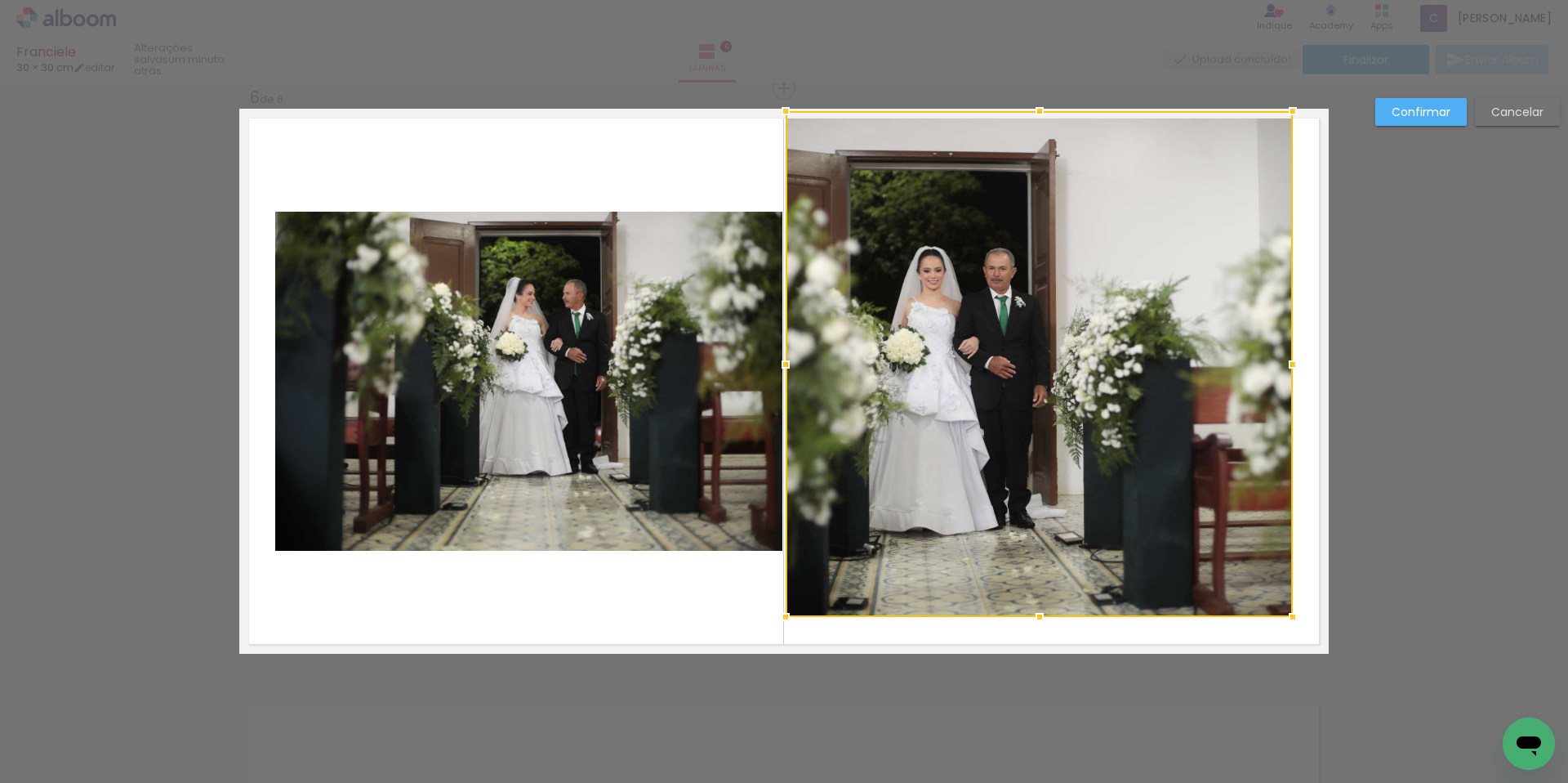
drag, startPoint x: 1031, startPoint y: 554, endPoint x: 1033, endPoint y: 702, distance: 148.0
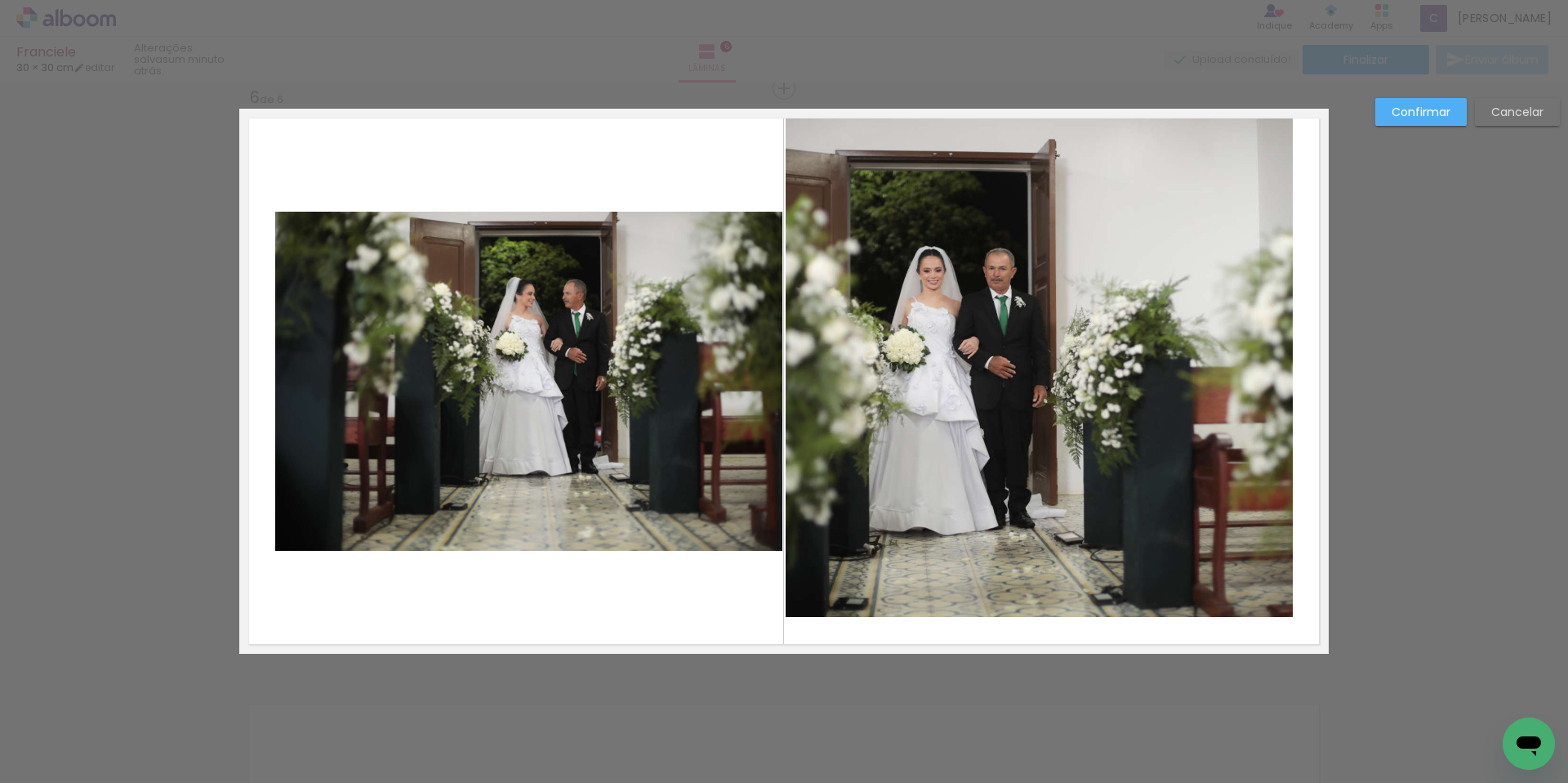
click at [1047, 554] on quentale-photo at bounding box center [1039, 364] width 507 height 505
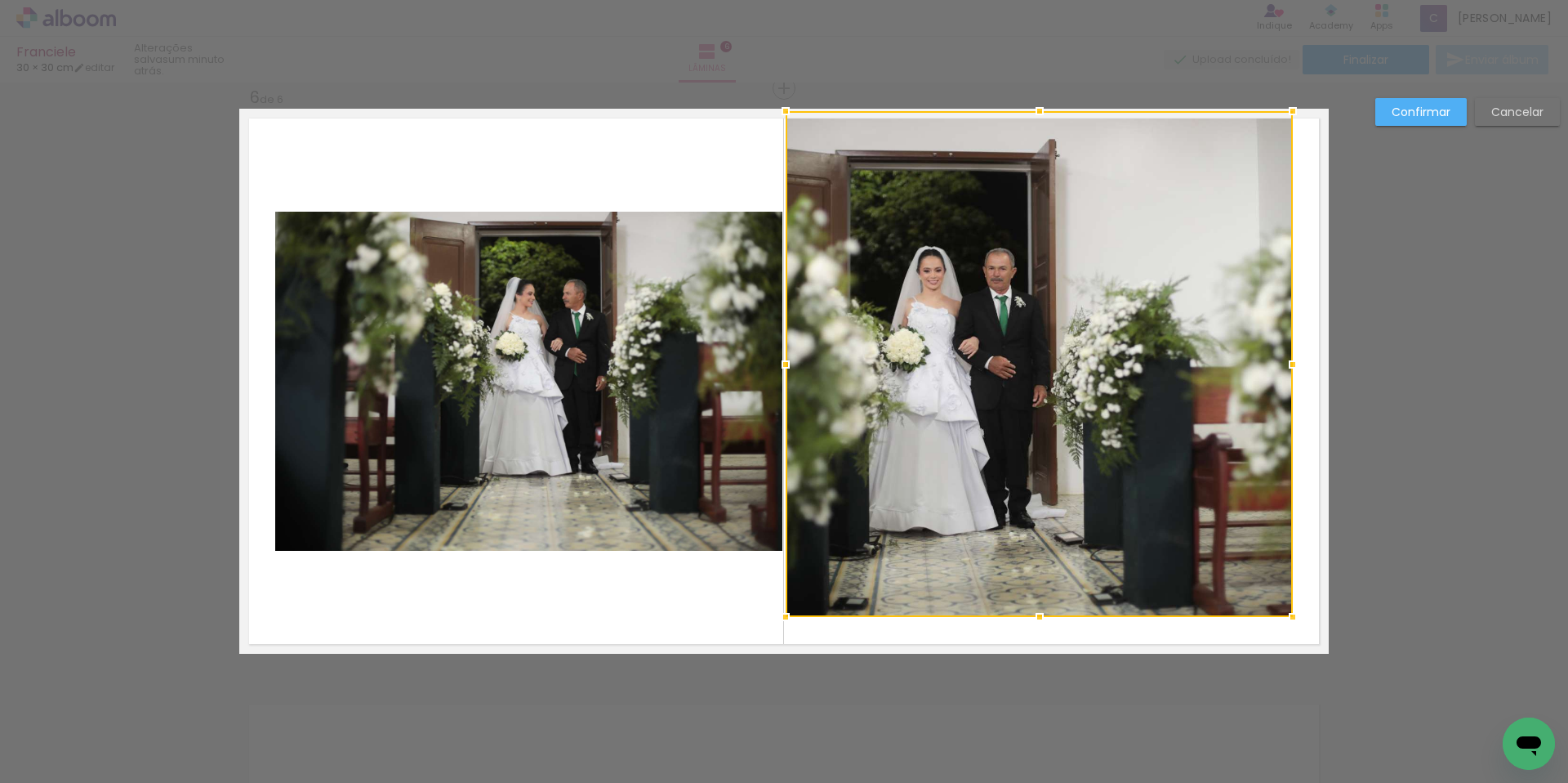
click at [1047, 554] on div at bounding box center [1039, 364] width 507 height 505
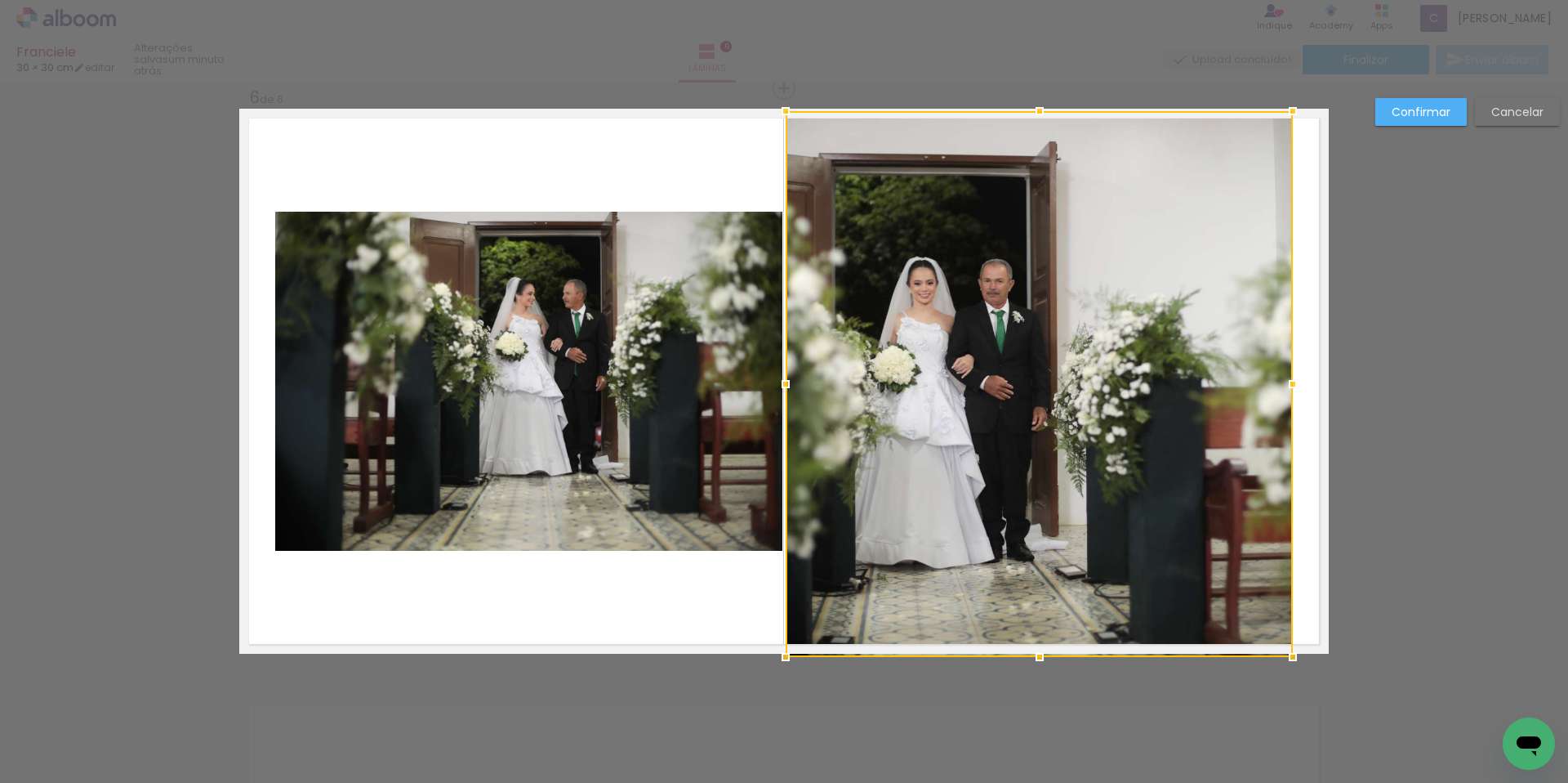
drag, startPoint x: 1031, startPoint y: 616, endPoint x: 1054, endPoint y: 607, distance: 24.7
click at [1054, 607] on div at bounding box center [1039, 383] width 507 height 546
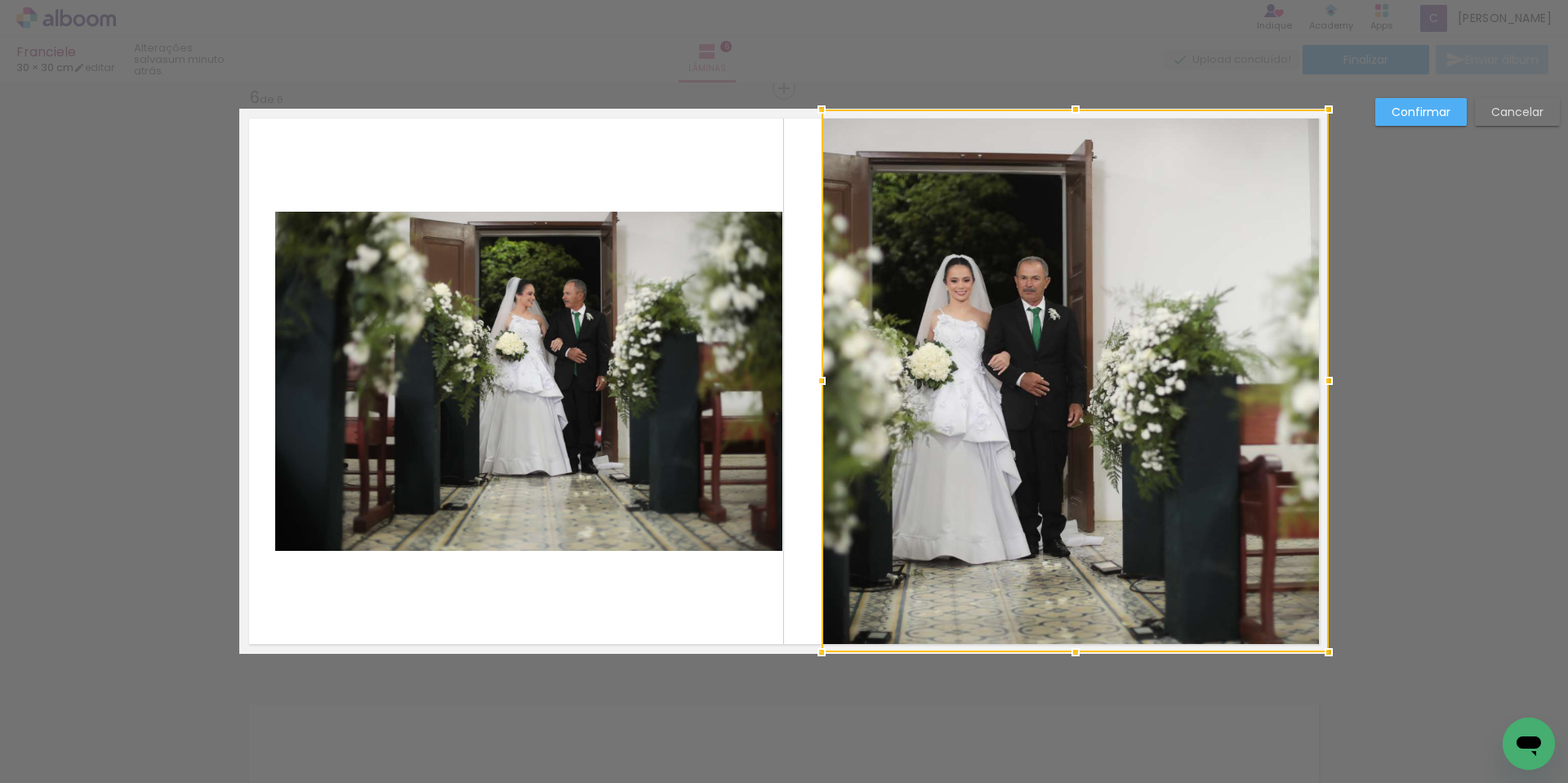
drag, startPoint x: 1105, startPoint y: 430, endPoint x: 1200, endPoint y: 437, distance: 95.3
click at [1200, 437] on div at bounding box center [1075, 380] width 507 height 542
click at [1126, 429] on div at bounding box center [1075, 380] width 507 height 542
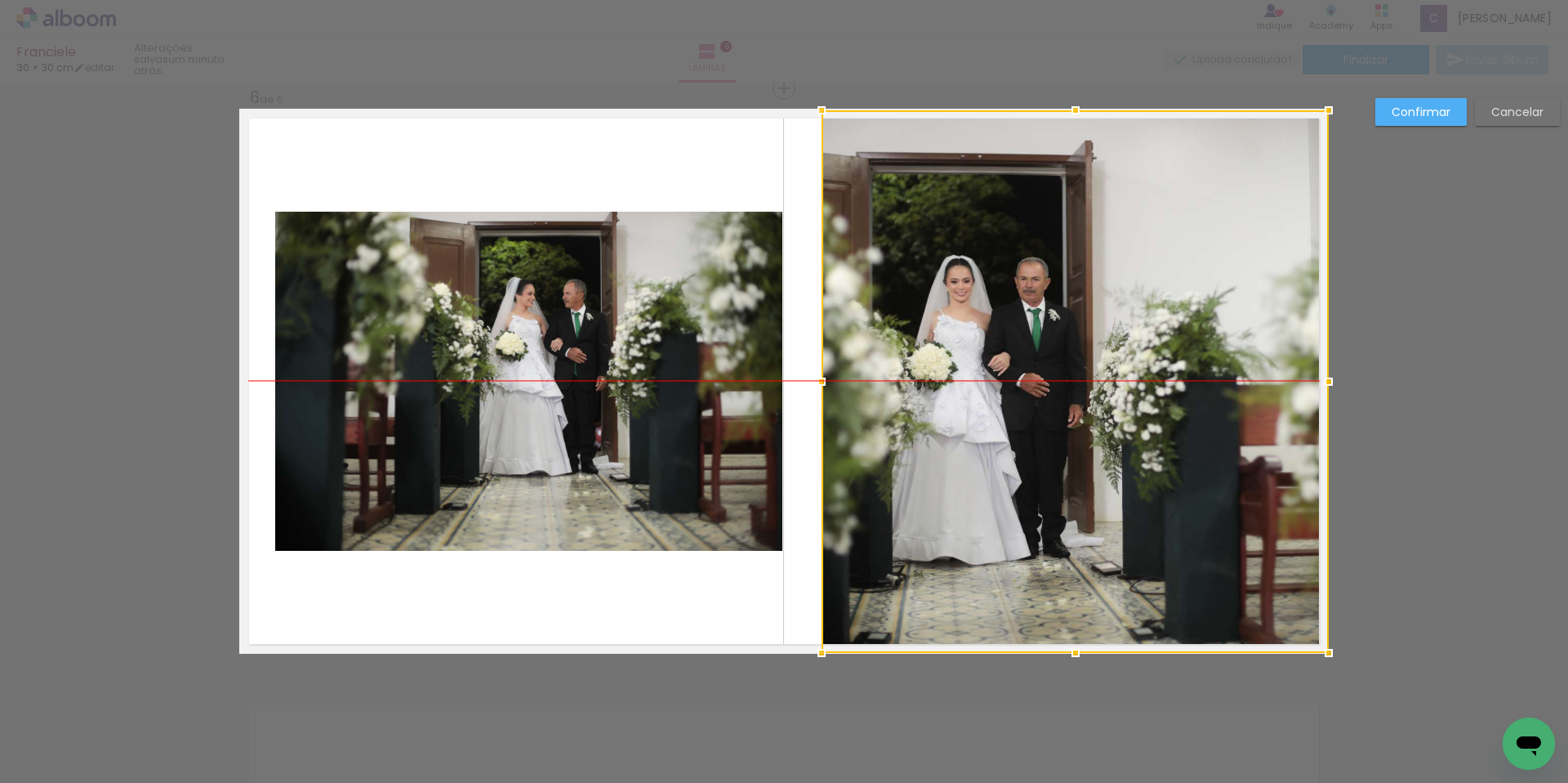
drag, startPoint x: 1124, startPoint y: 429, endPoint x: 1274, endPoint y: 437, distance: 150.2
click at [1274, 437] on div at bounding box center [1075, 381] width 507 height 542
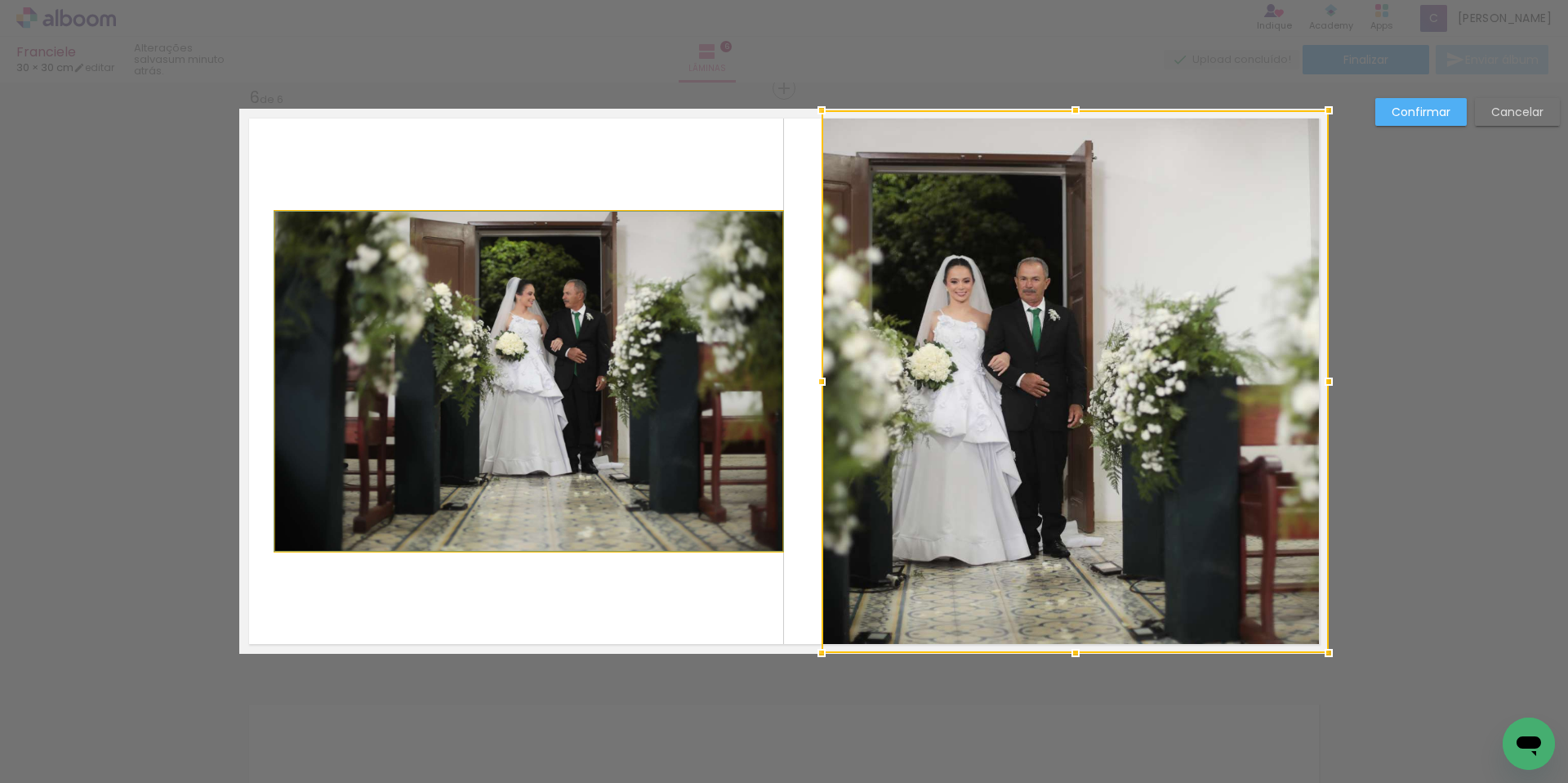
click at [637, 262] on quentale-photo at bounding box center [528, 381] width 507 height 339
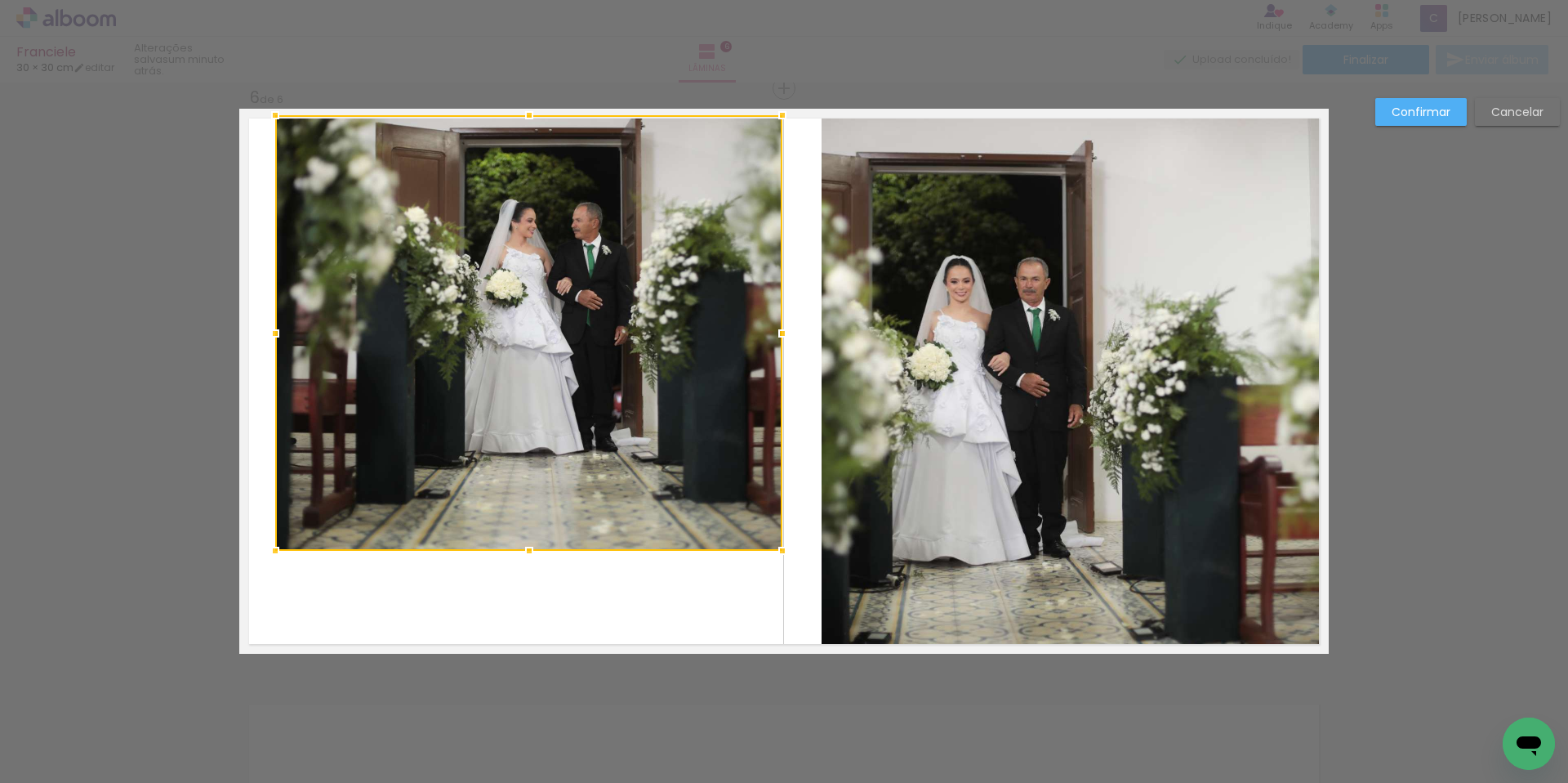
drag, startPoint x: 522, startPoint y: 213, endPoint x: 632, endPoint y: 212, distance: 110.0
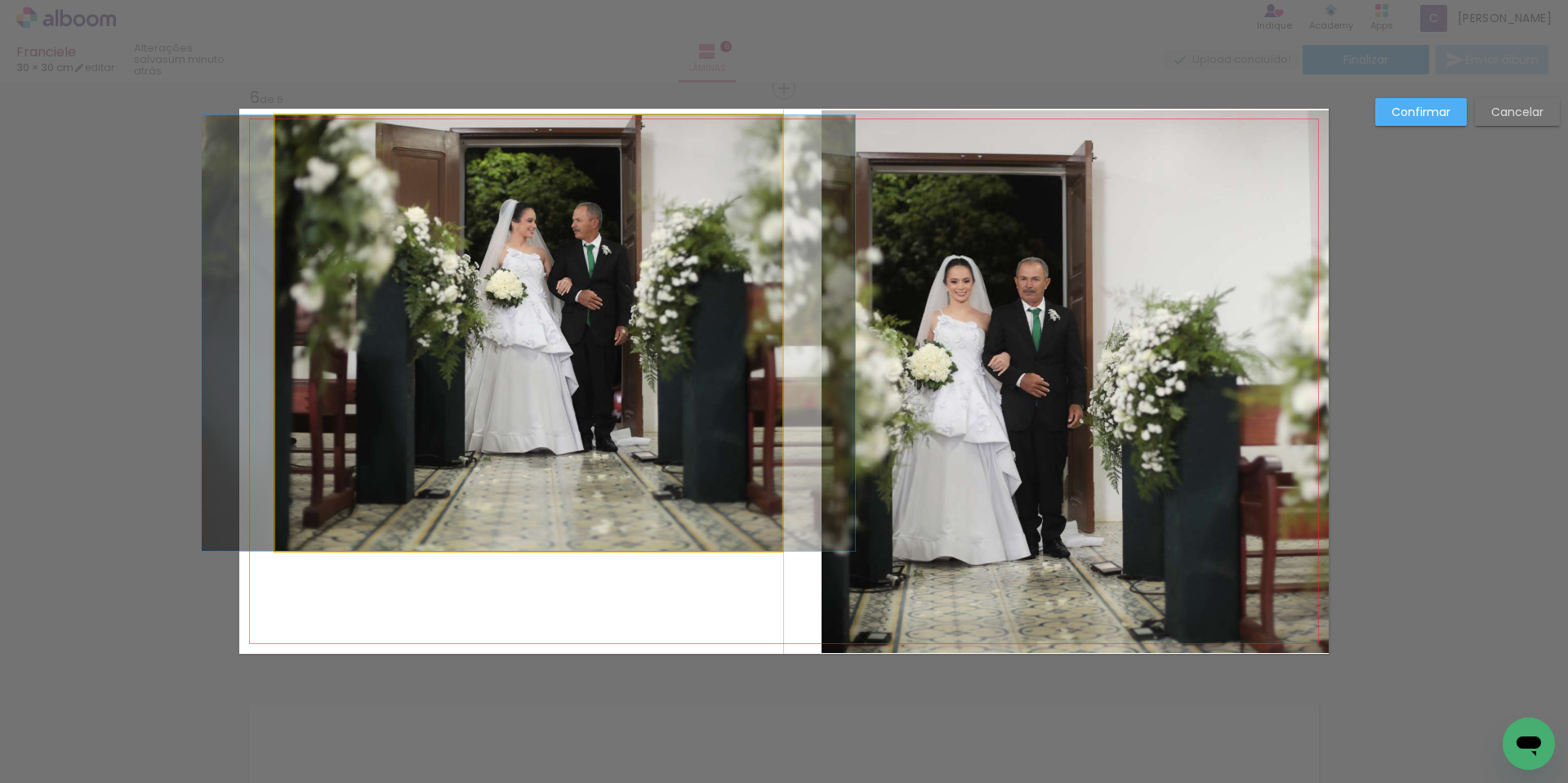
click at [770, 336] on quentale-photo at bounding box center [528, 333] width 507 height 435
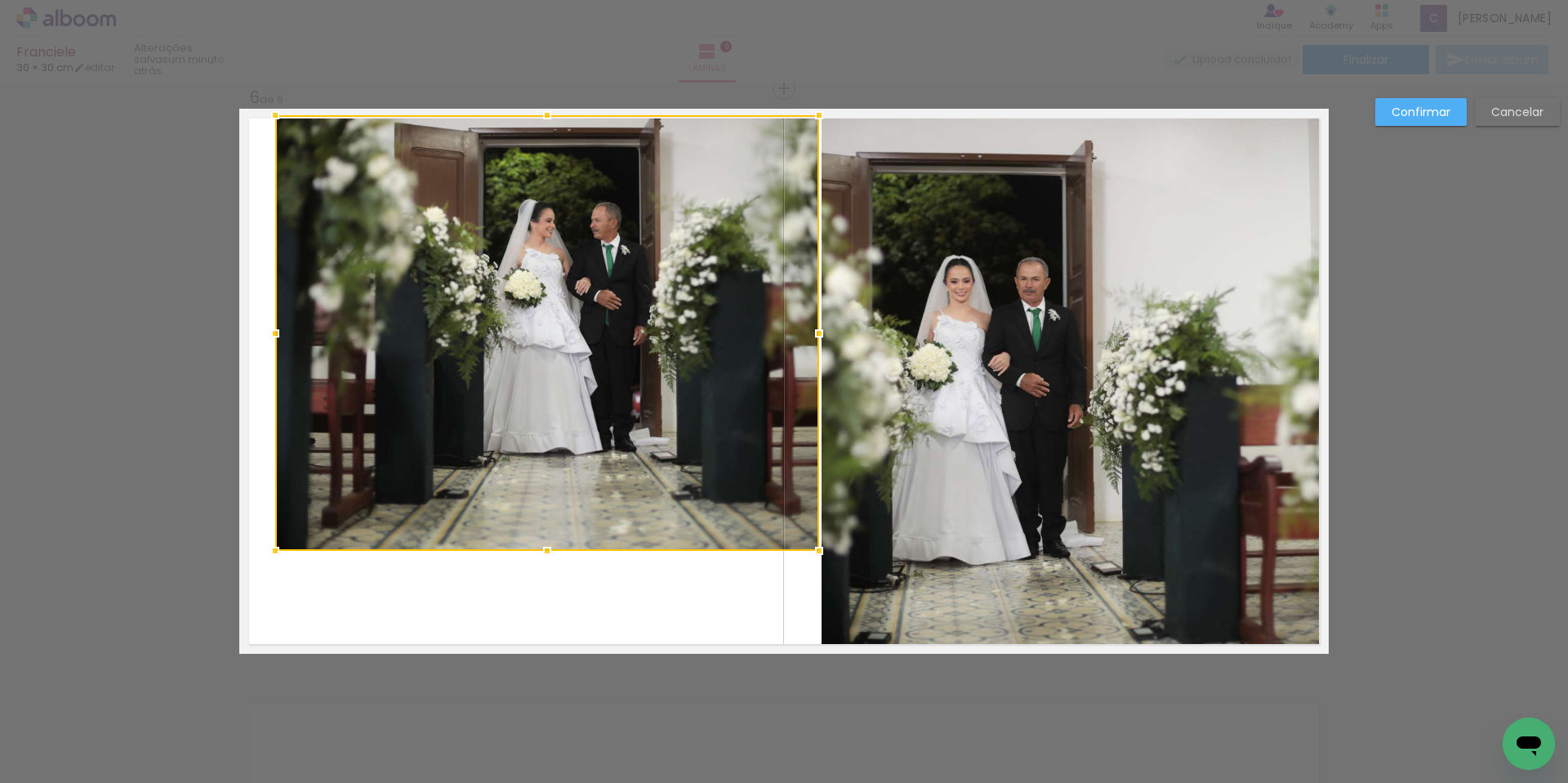
drag, startPoint x: 782, startPoint y: 336, endPoint x: 819, endPoint y: 336, distance: 37.0
click at [819, 336] on div at bounding box center [819, 333] width 32 height 32
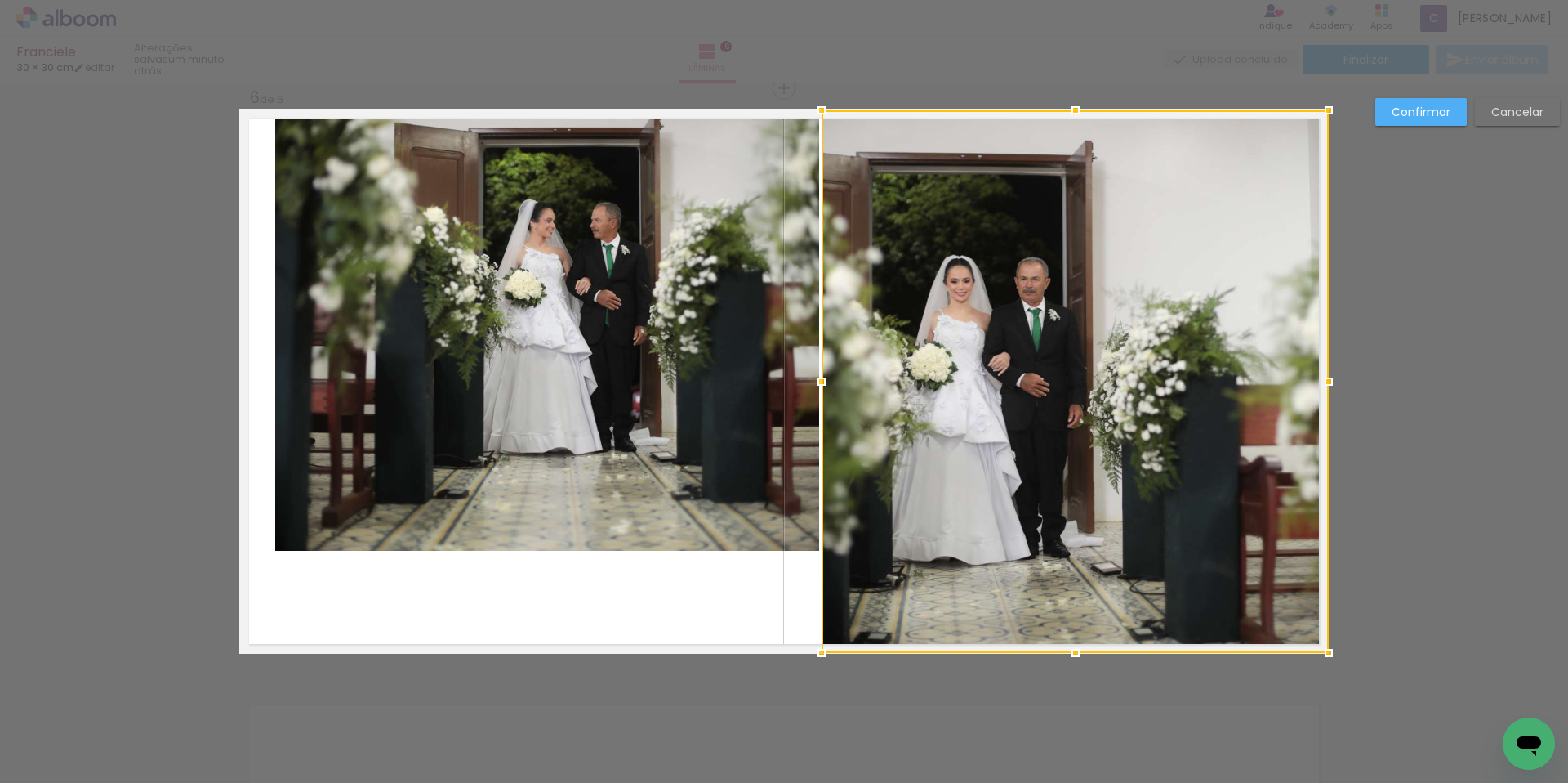
click at [275, 403] on quentale-photo at bounding box center [546, 333] width 544 height 435
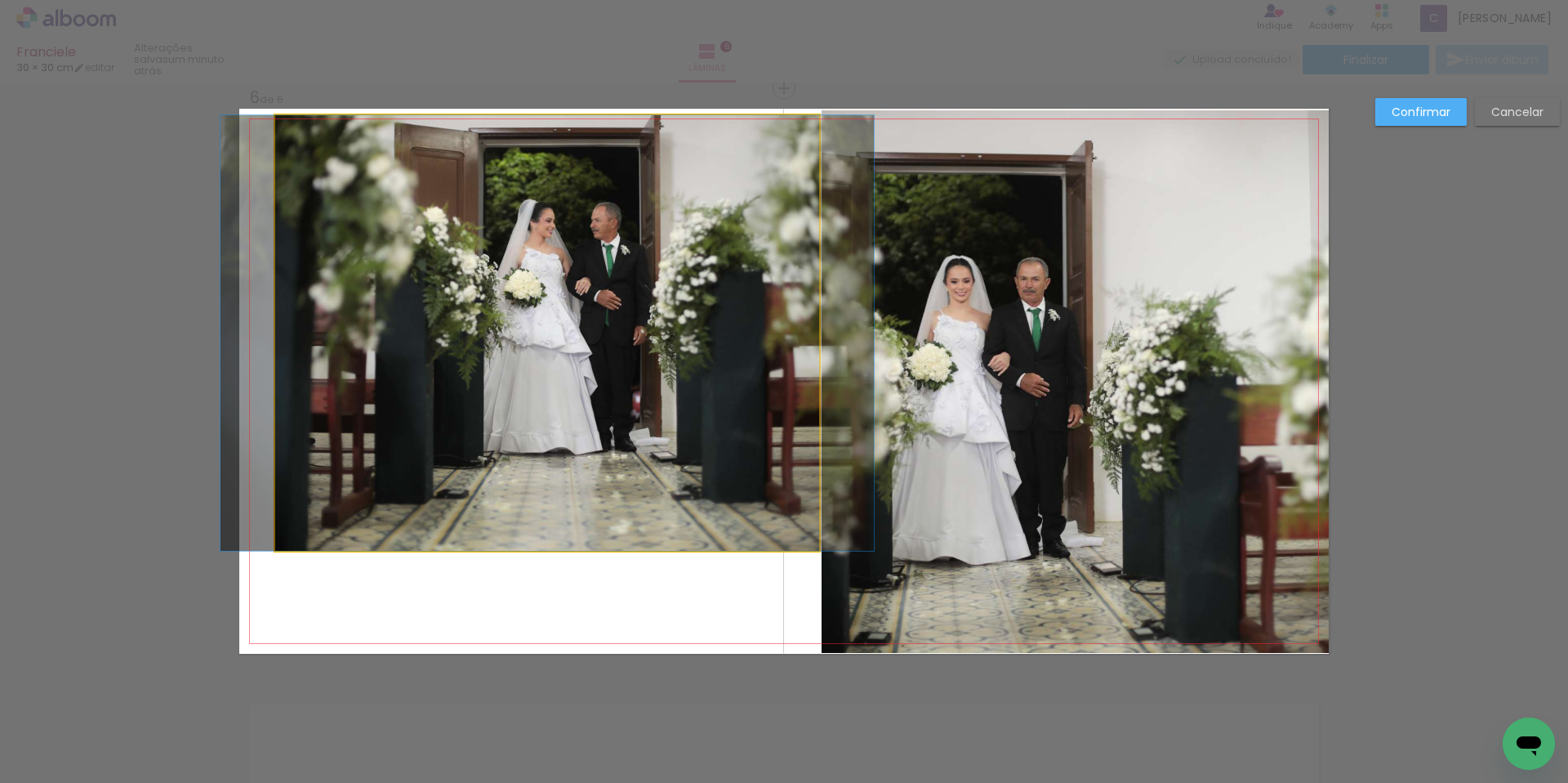
click at [275, 403] on quentale-photo at bounding box center [546, 333] width 544 height 435
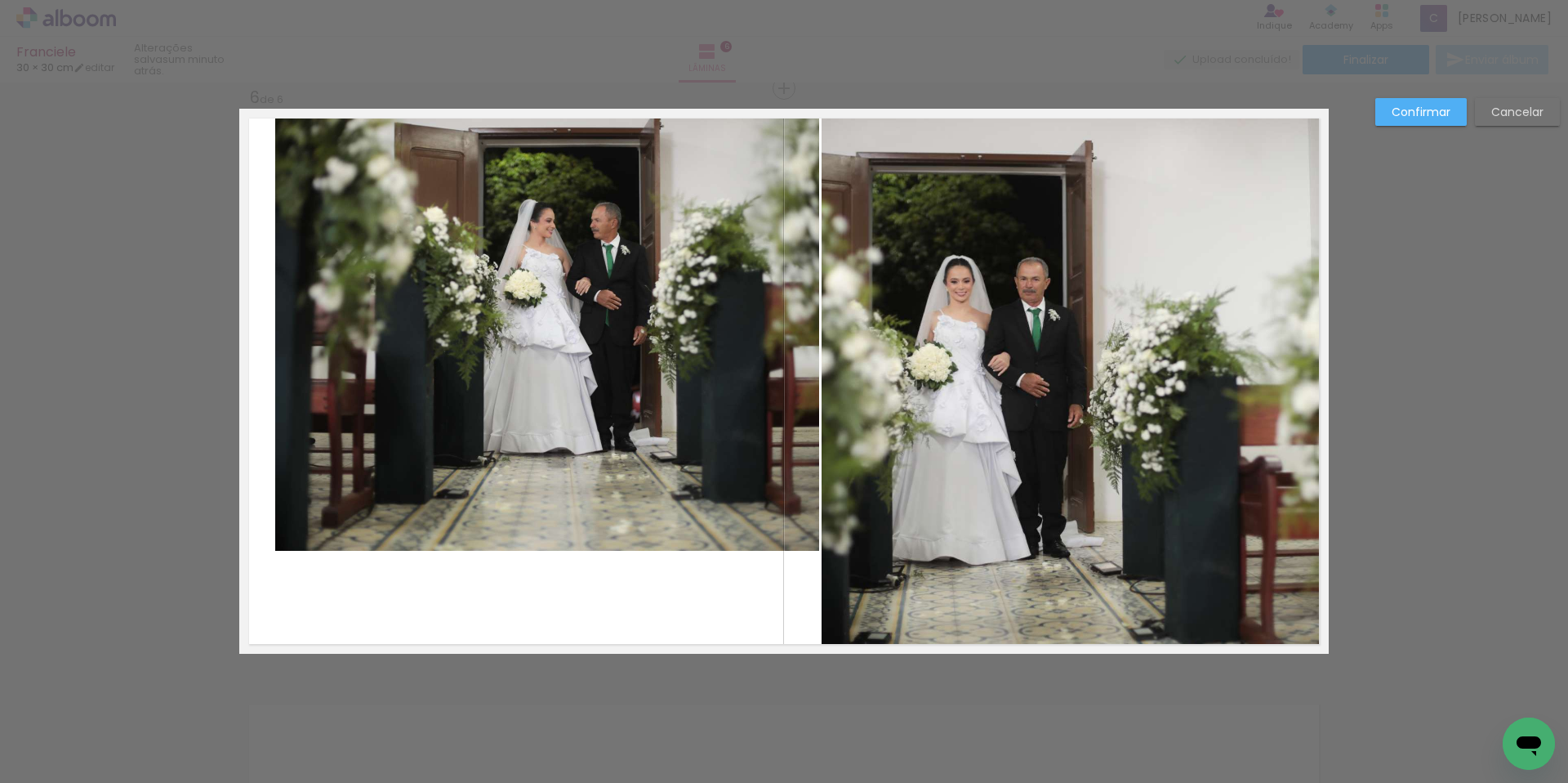
click at [287, 447] on quentale-photo at bounding box center [546, 333] width 544 height 435
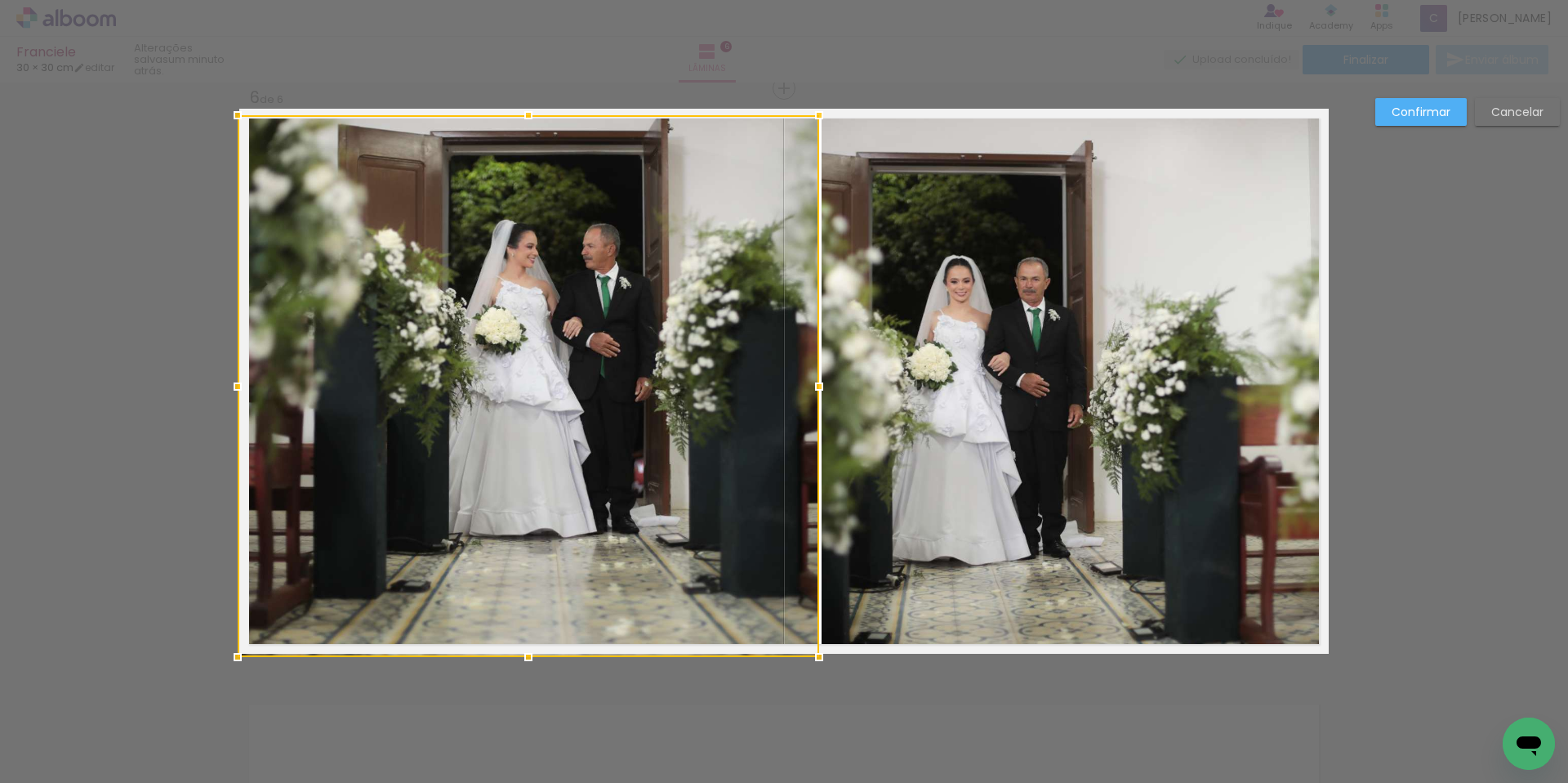
drag, startPoint x: 271, startPoint y: 547, endPoint x: 155, endPoint y: 691, distance: 184.9
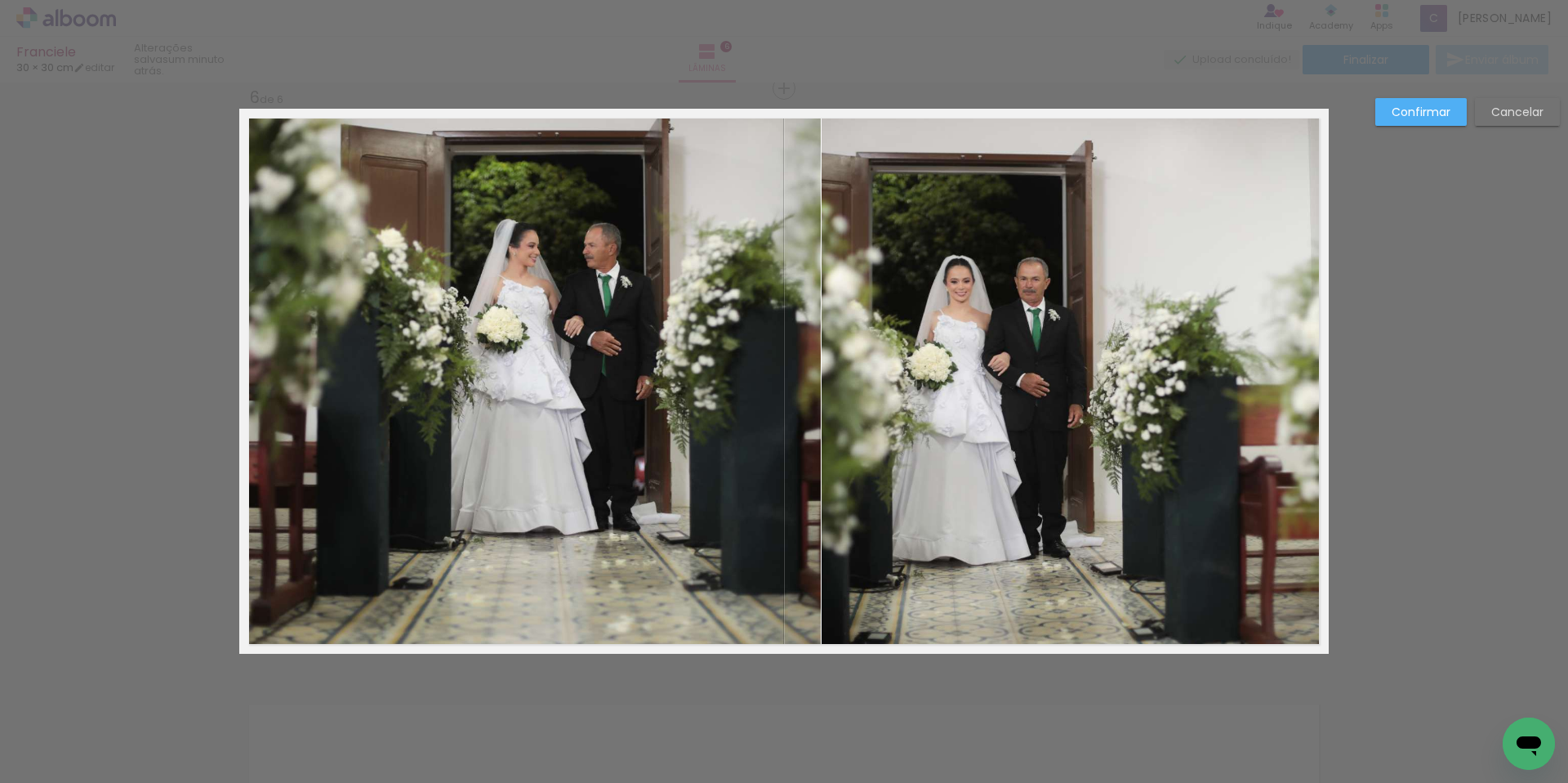
click at [991, 482] on quentale-photo at bounding box center [1075, 381] width 507 height 542
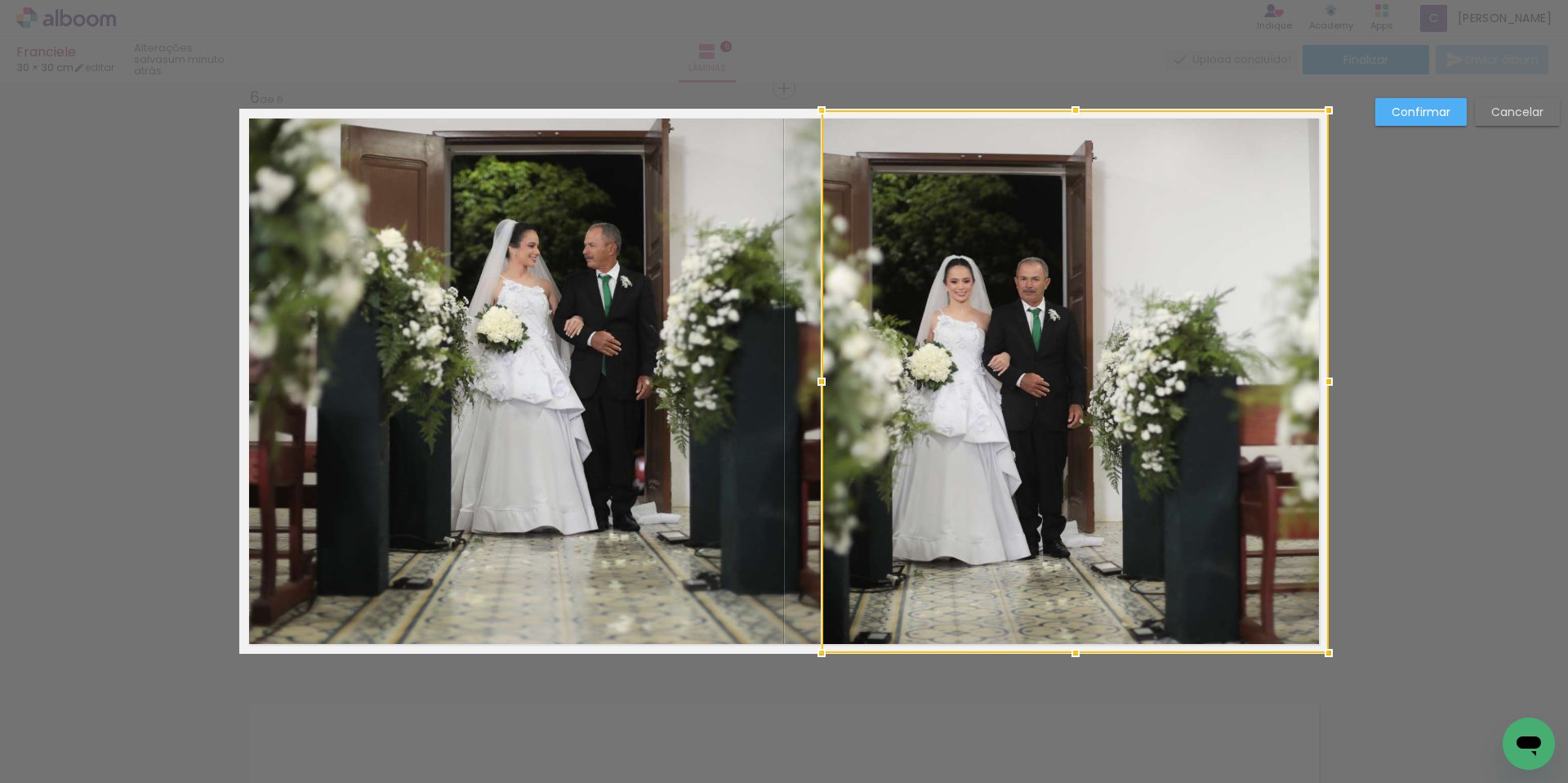
click at [992, 482] on div at bounding box center [1075, 381] width 507 height 542
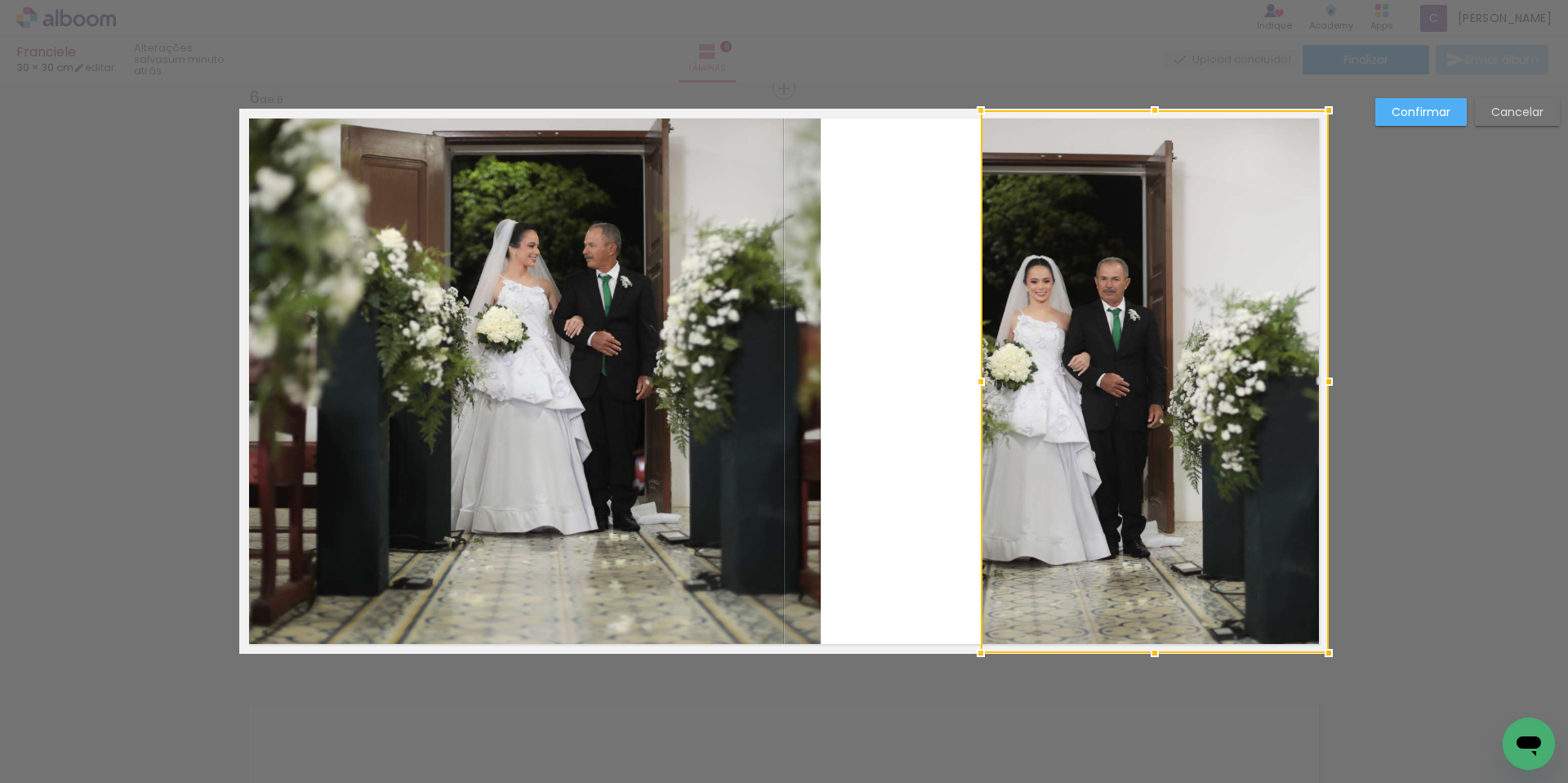
drag, startPoint x: 814, startPoint y: 382, endPoint x: 1051, endPoint y: 388, distance: 237.1
click at [1051, 388] on div at bounding box center [1155, 381] width 348 height 542
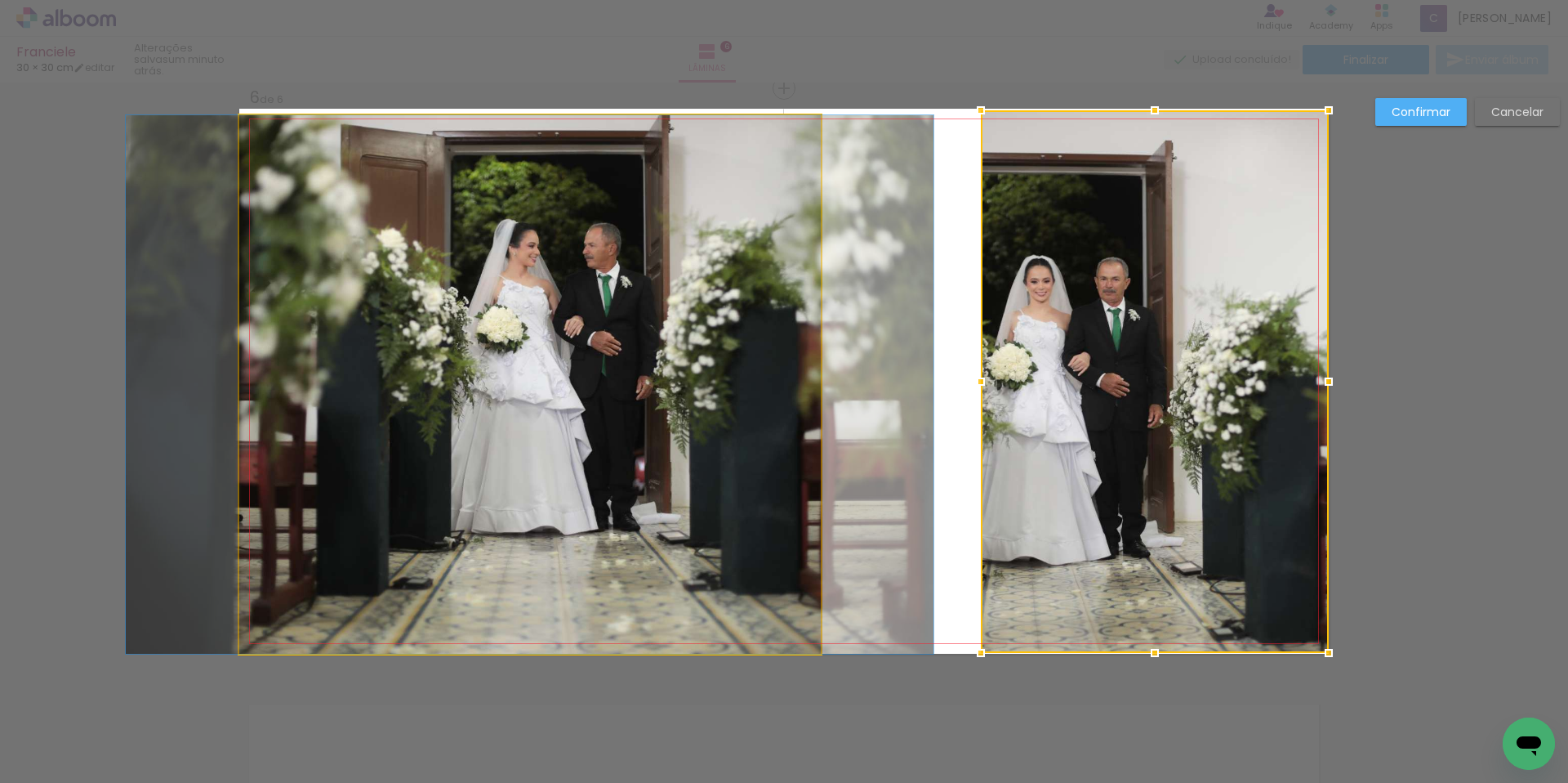
click at [736, 379] on quentale-photo at bounding box center [529, 384] width 581 height 539
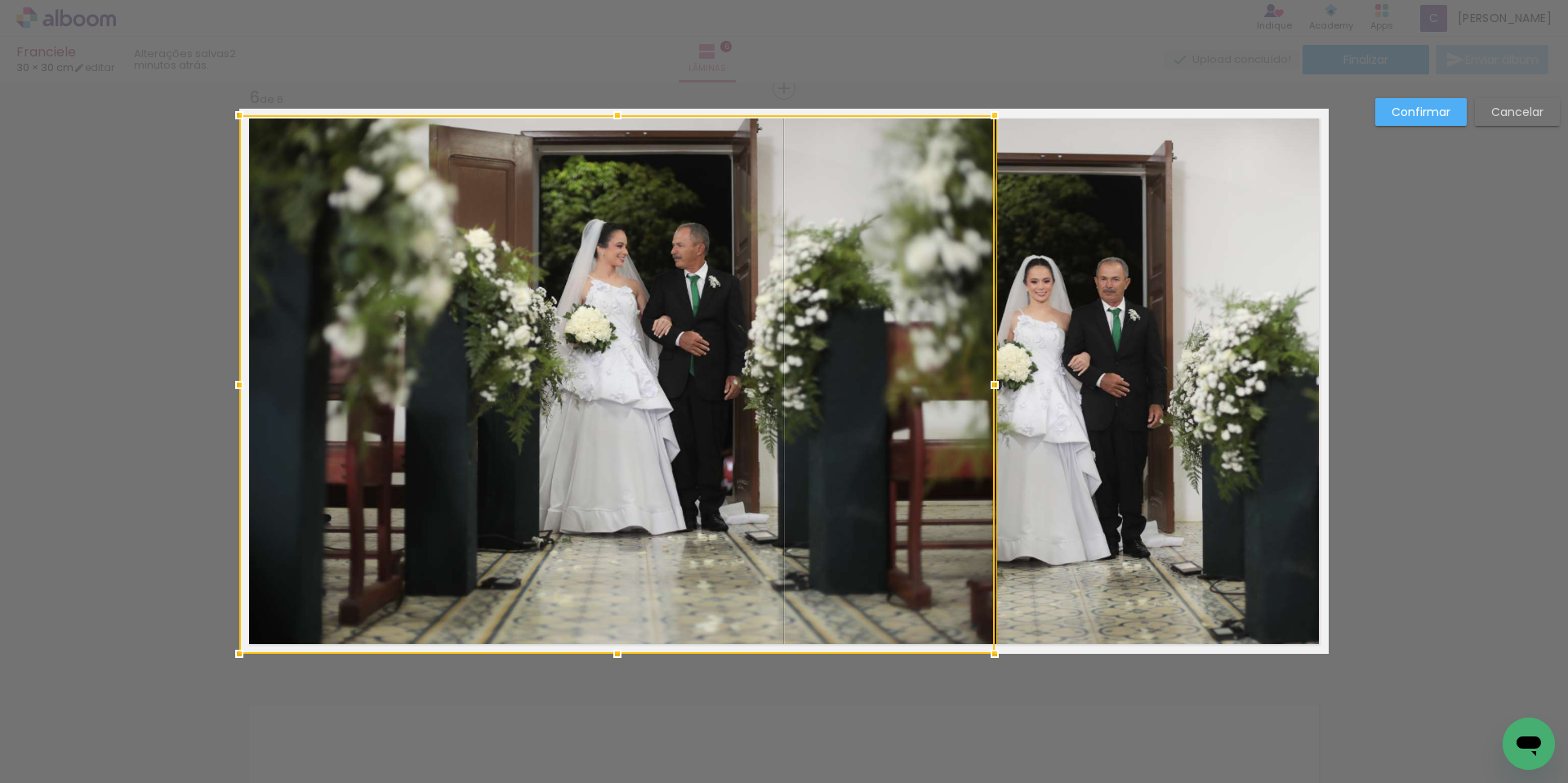
drag, startPoint x: 815, startPoint y: 384, endPoint x: 759, endPoint y: 371, distance: 57.5
click at [796, 383] on div at bounding box center [616, 384] width 755 height 539
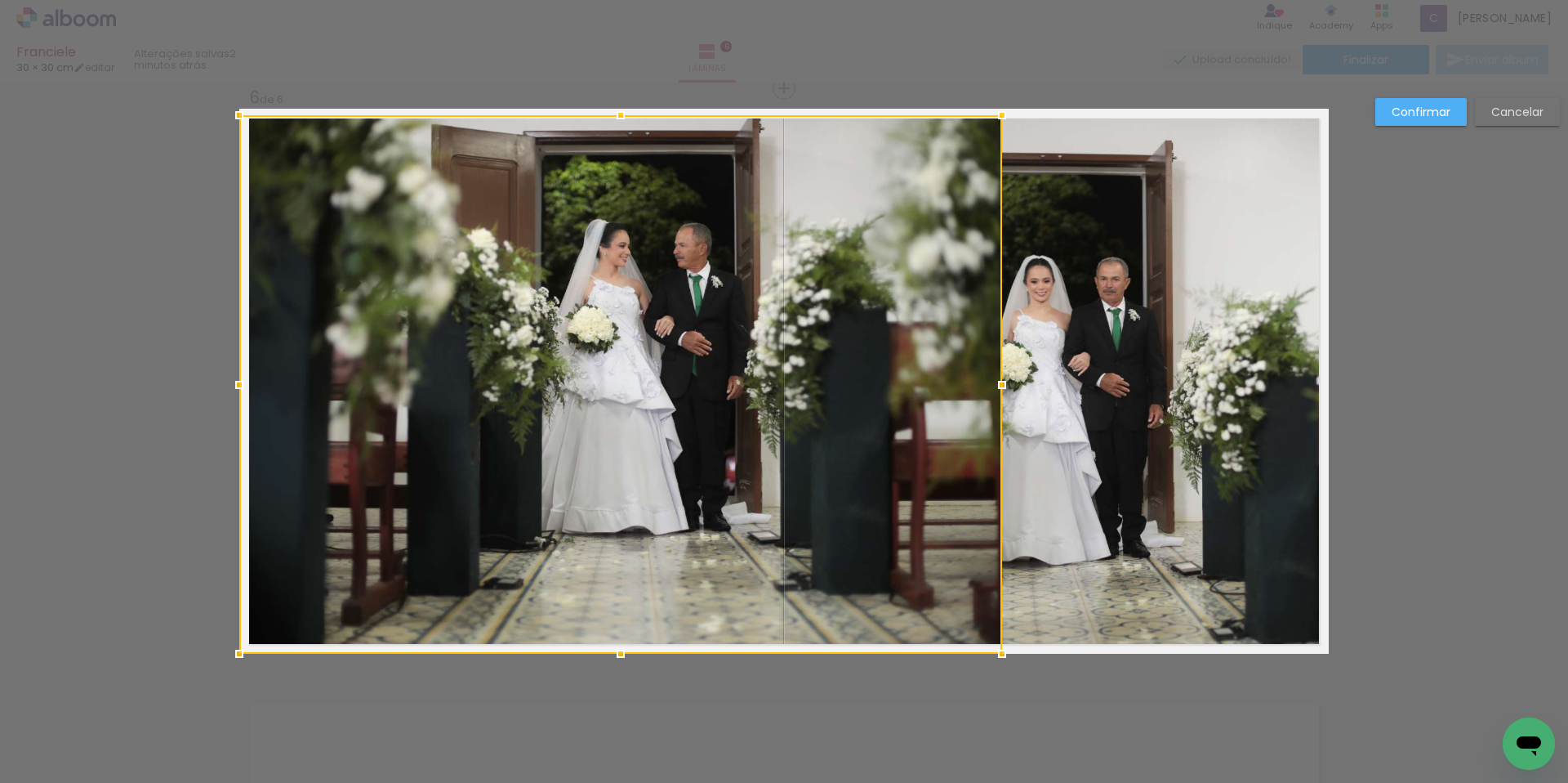
click at [1533, 126] on div "Confirmar Cancelar" at bounding box center [1464, 118] width 193 height 40
click at [0, 0] on slot "Cancelar" at bounding box center [0, 0] width 0 height 0
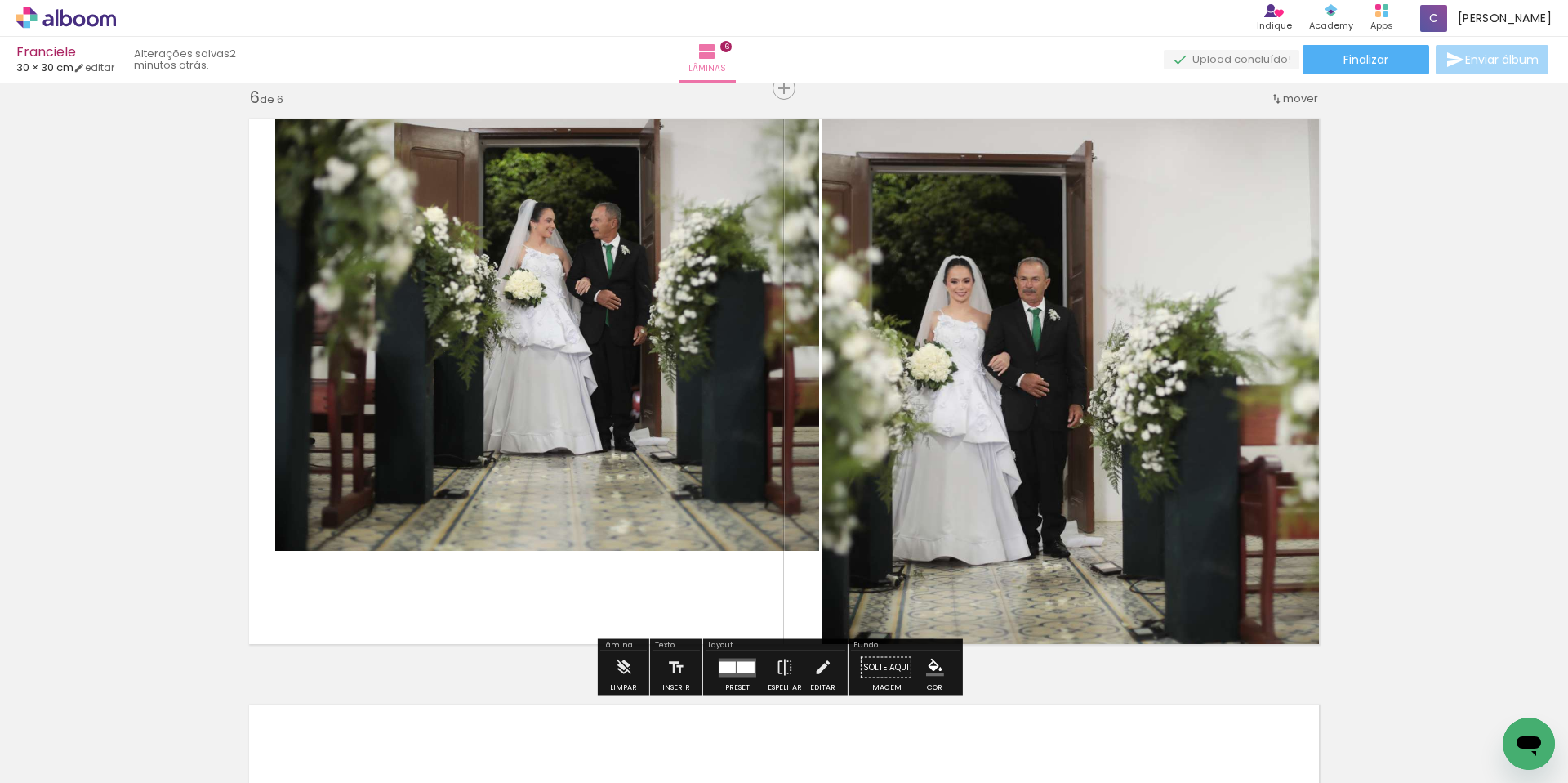
click at [727, 661] on div at bounding box center [727, 666] width 16 height 11
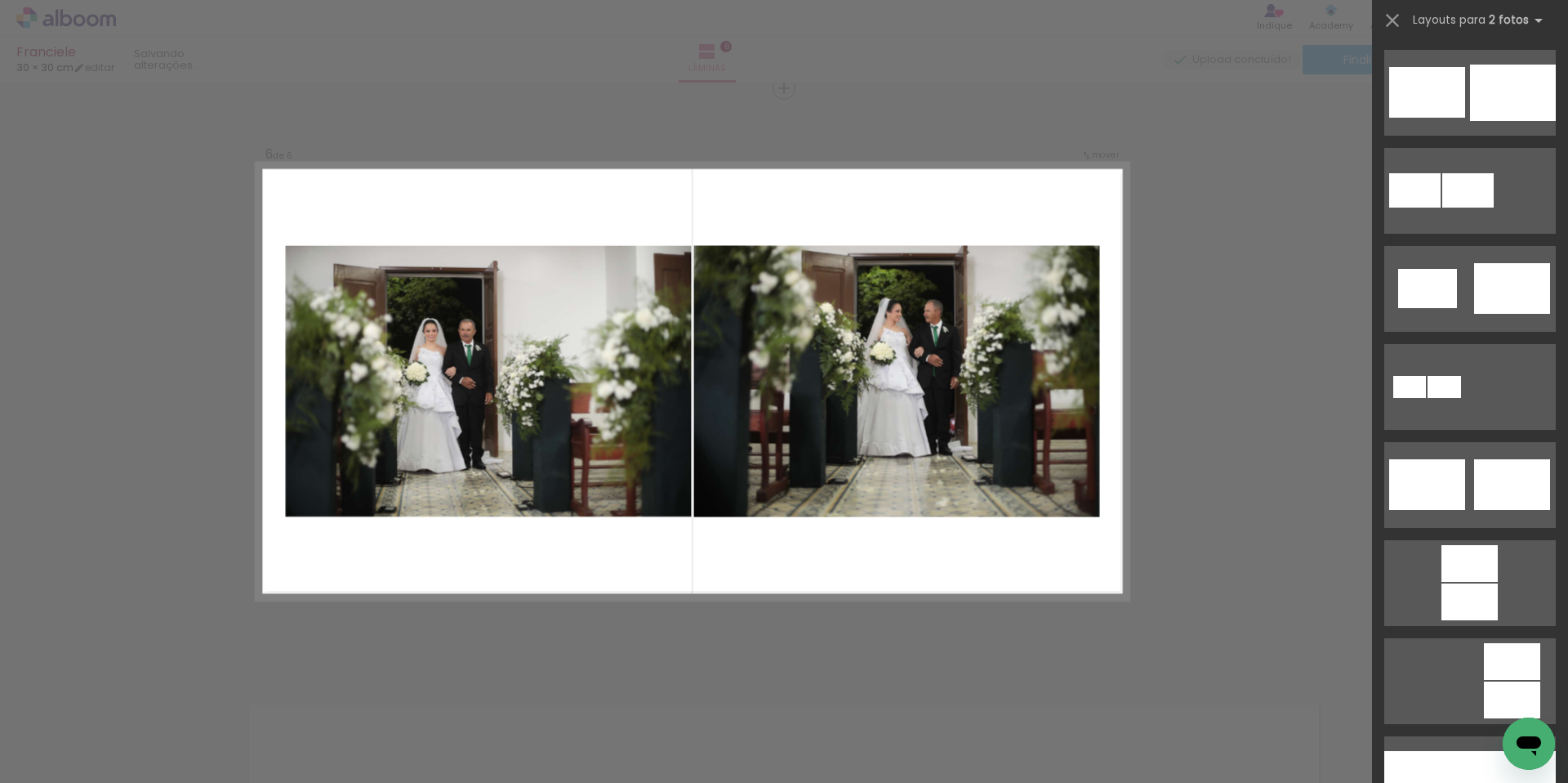
scroll to position [0, 0]
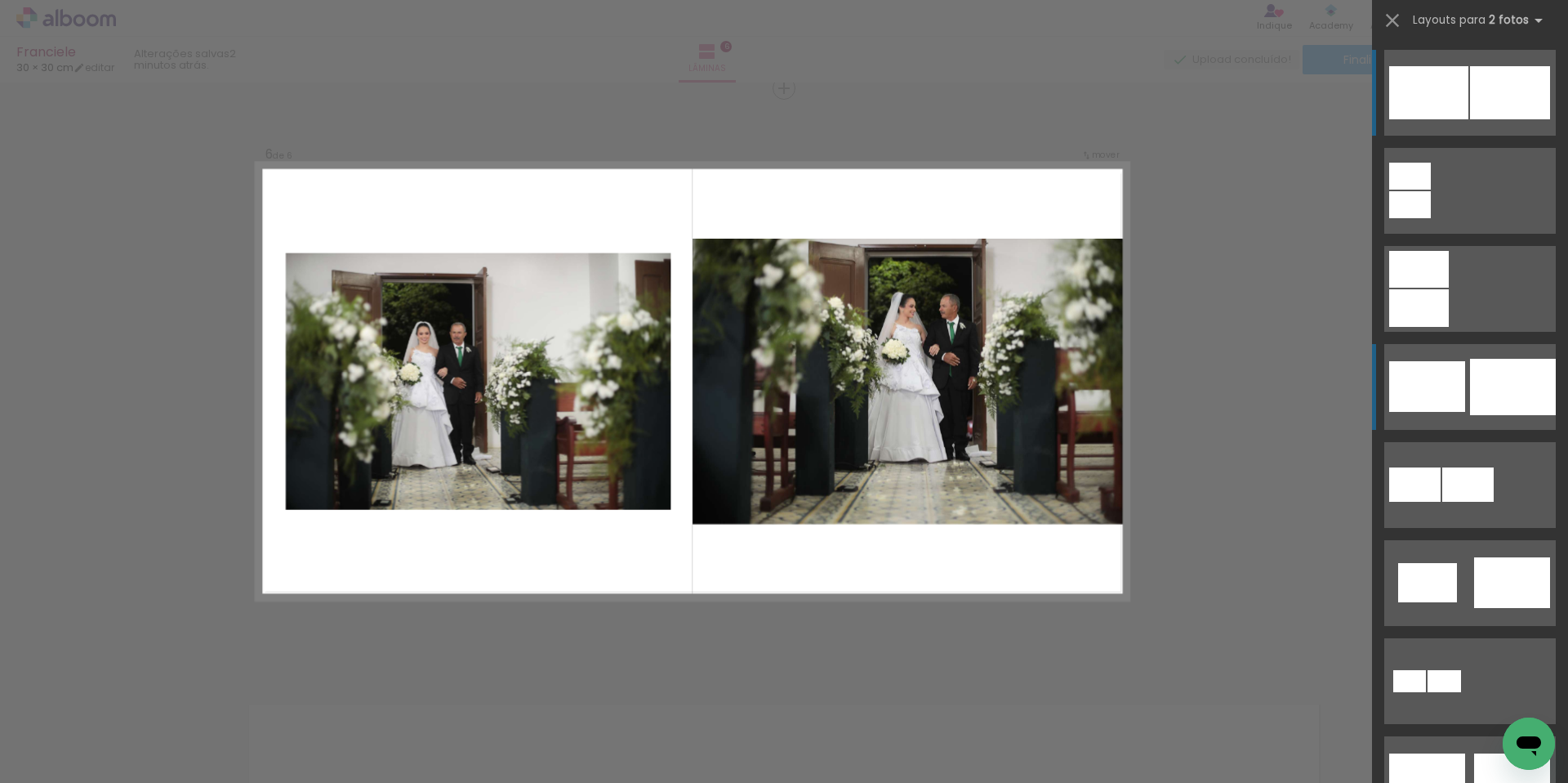
click at [1437, 391] on div at bounding box center [1427, 386] width 76 height 50
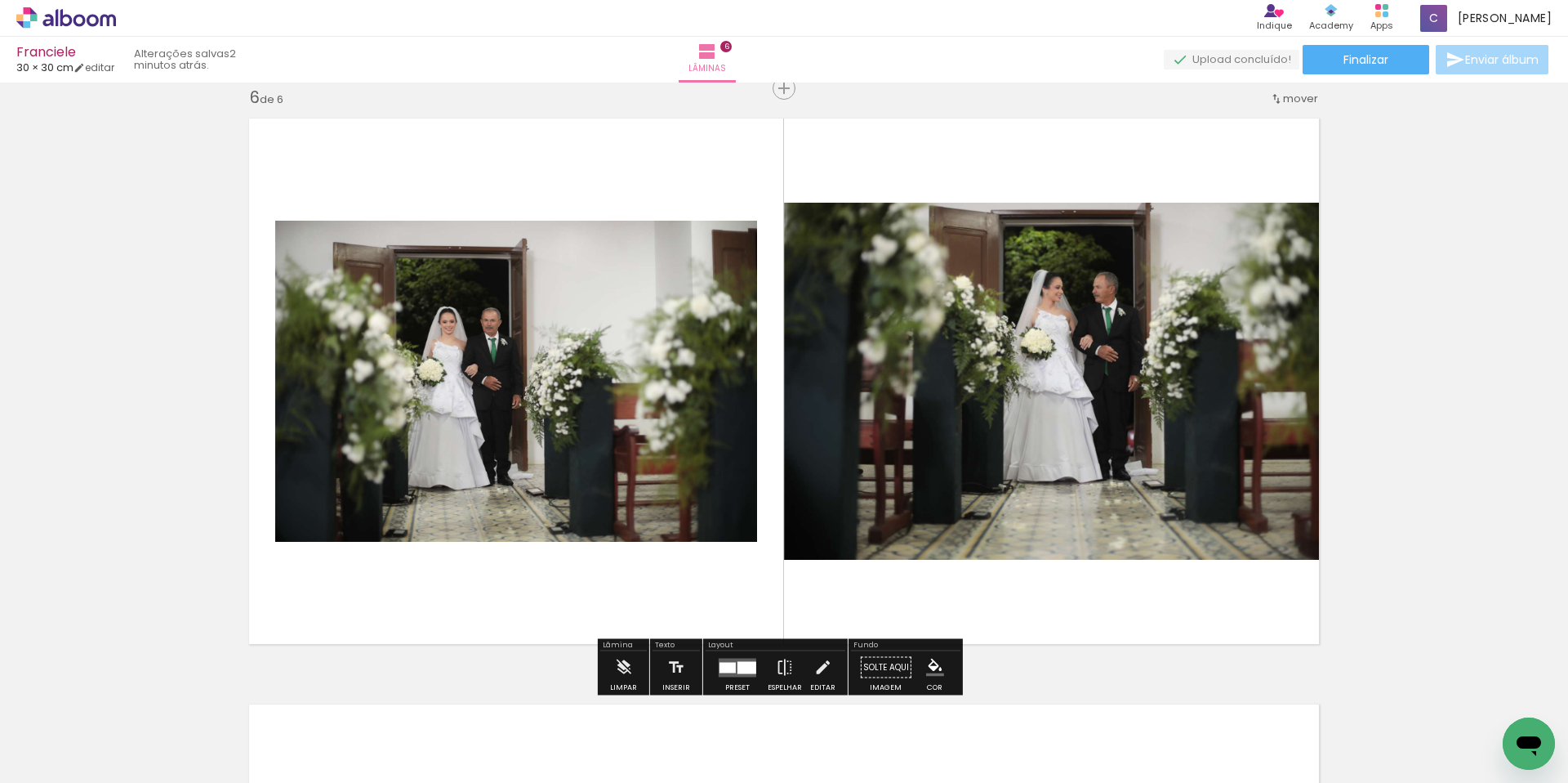
click at [551, 413] on quentale-photo at bounding box center [516, 381] width 482 height 321
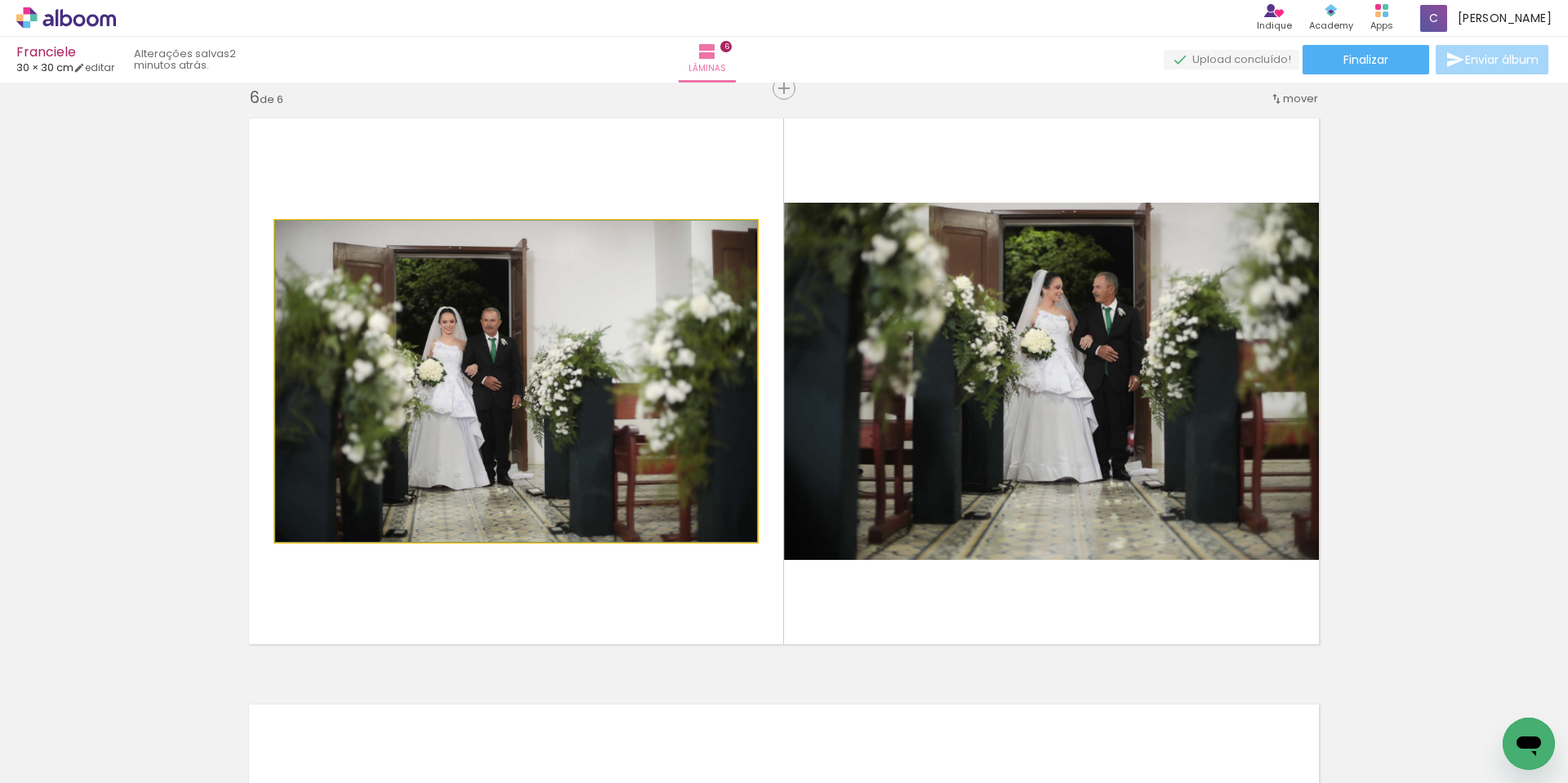
click at [551, 413] on quentale-photo at bounding box center [516, 381] width 482 height 321
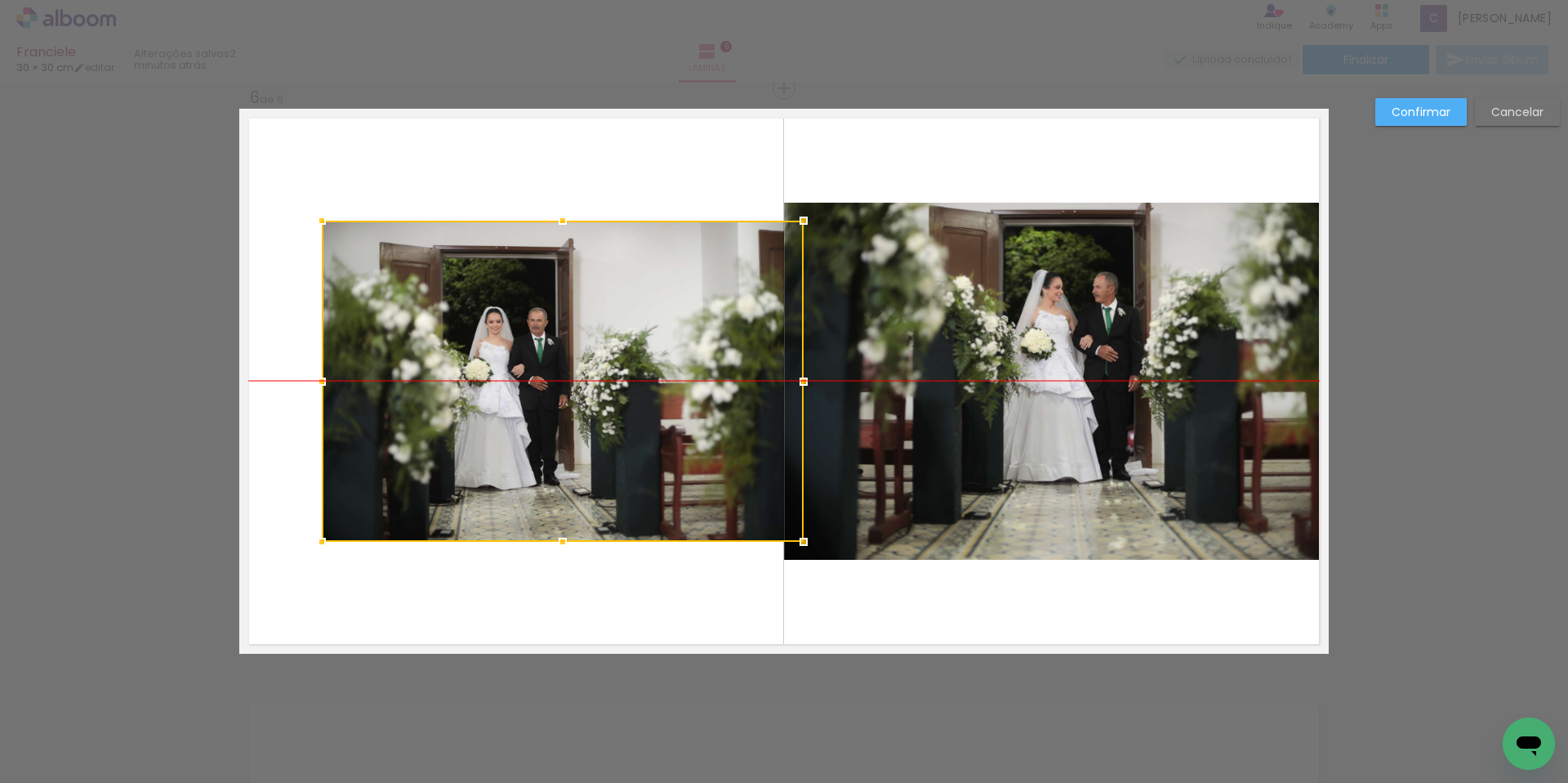
drag, startPoint x: 521, startPoint y: 359, endPoint x: 567, endPoint y: 354, distance: 46.3
click at [567, 354] on div at bounding box center [562, 381] width 482 height 321
click at [0, 0] on slot "Cancelar" at bounding box center [0, 0] width 0 height 0
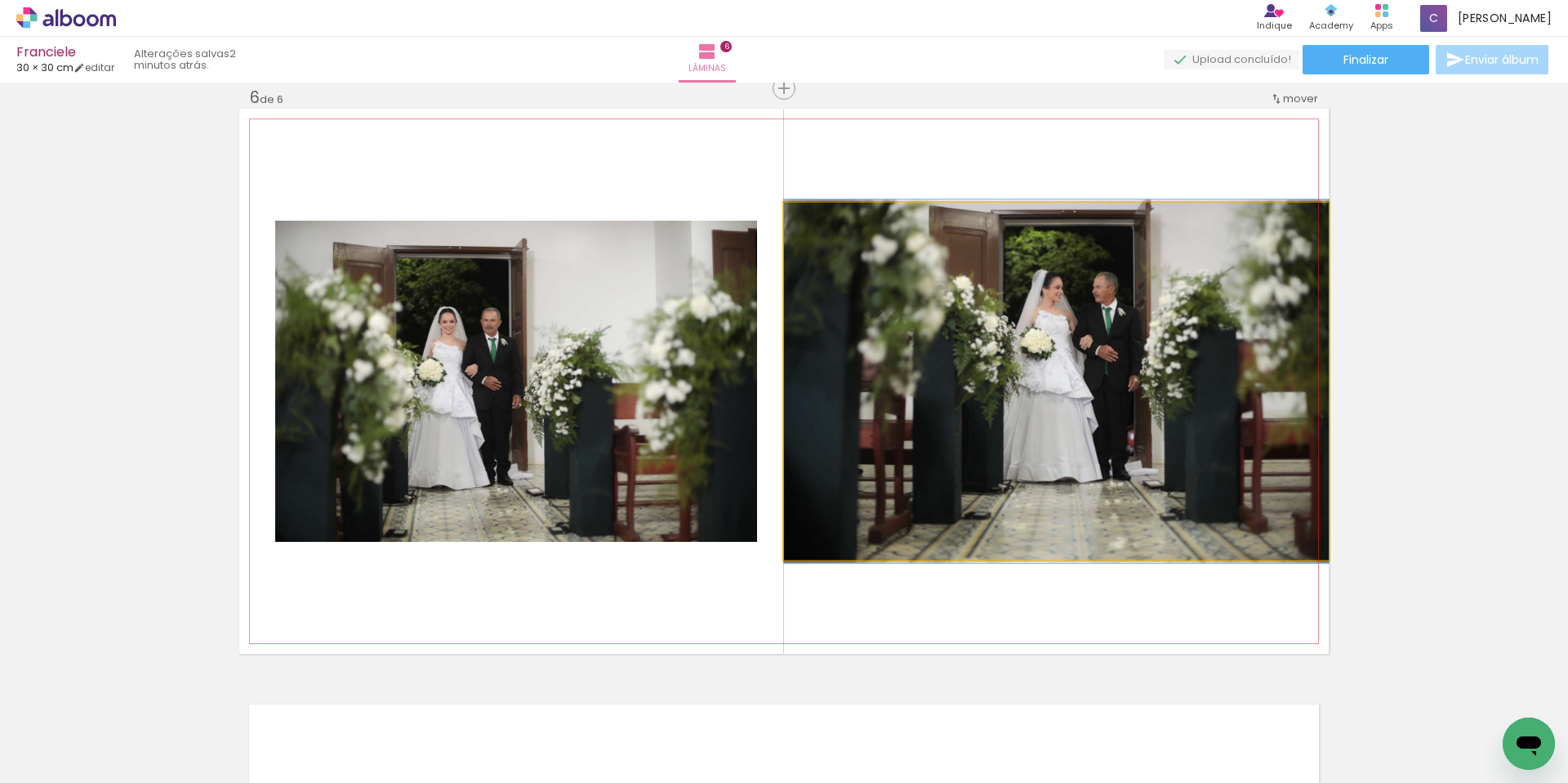
click at [980, 308] on quentale-photo at bounding box center [1057, 381] width 545 height 357
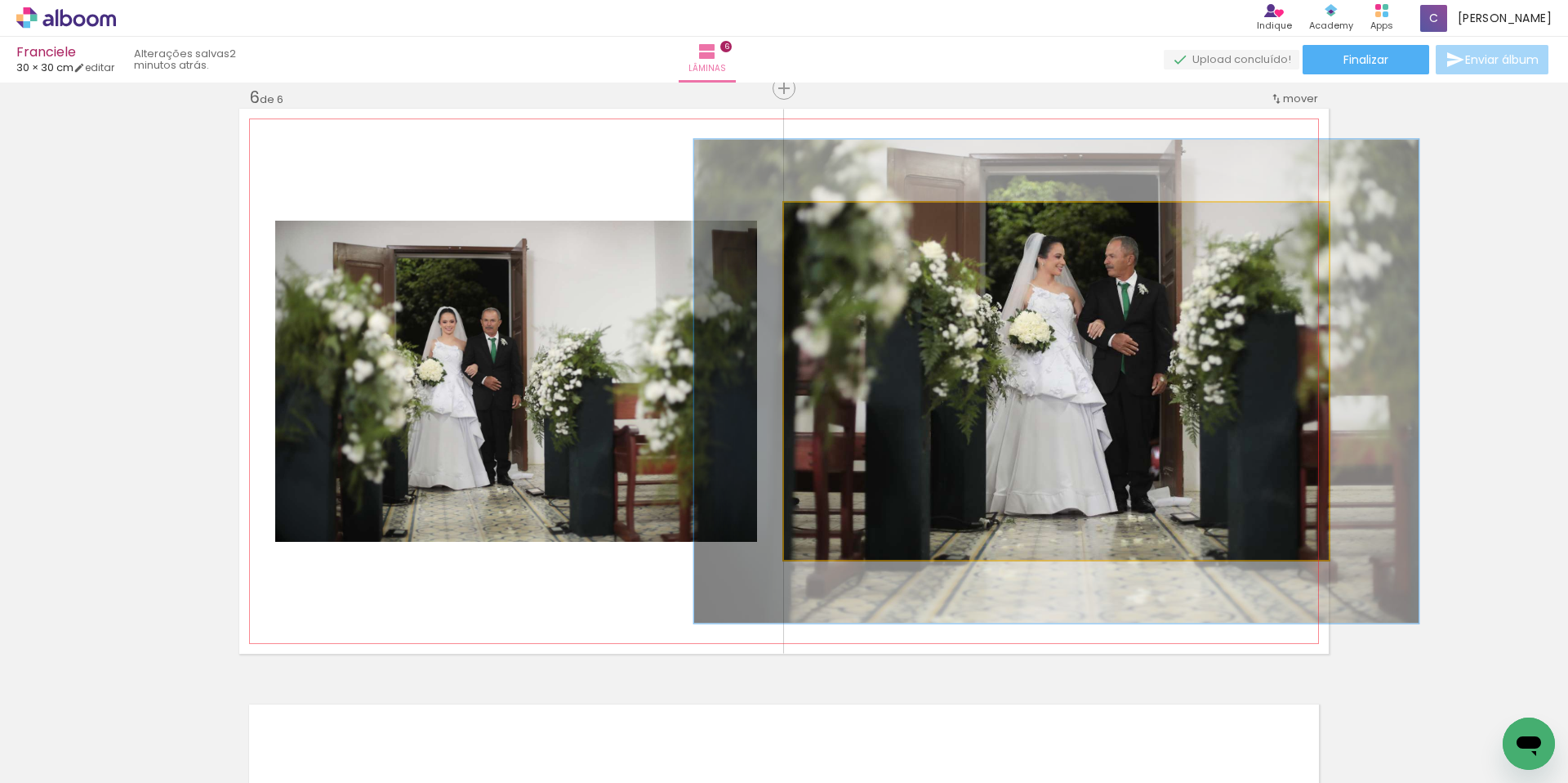
drag, startPoint x: 820, startPoint y: 219, endPoint x: 839, endPoint y: 219, distance: 19.0
type paper-slider "133"
click at [839, 219] on div at bounding box center [841, 219] width 15 height 15
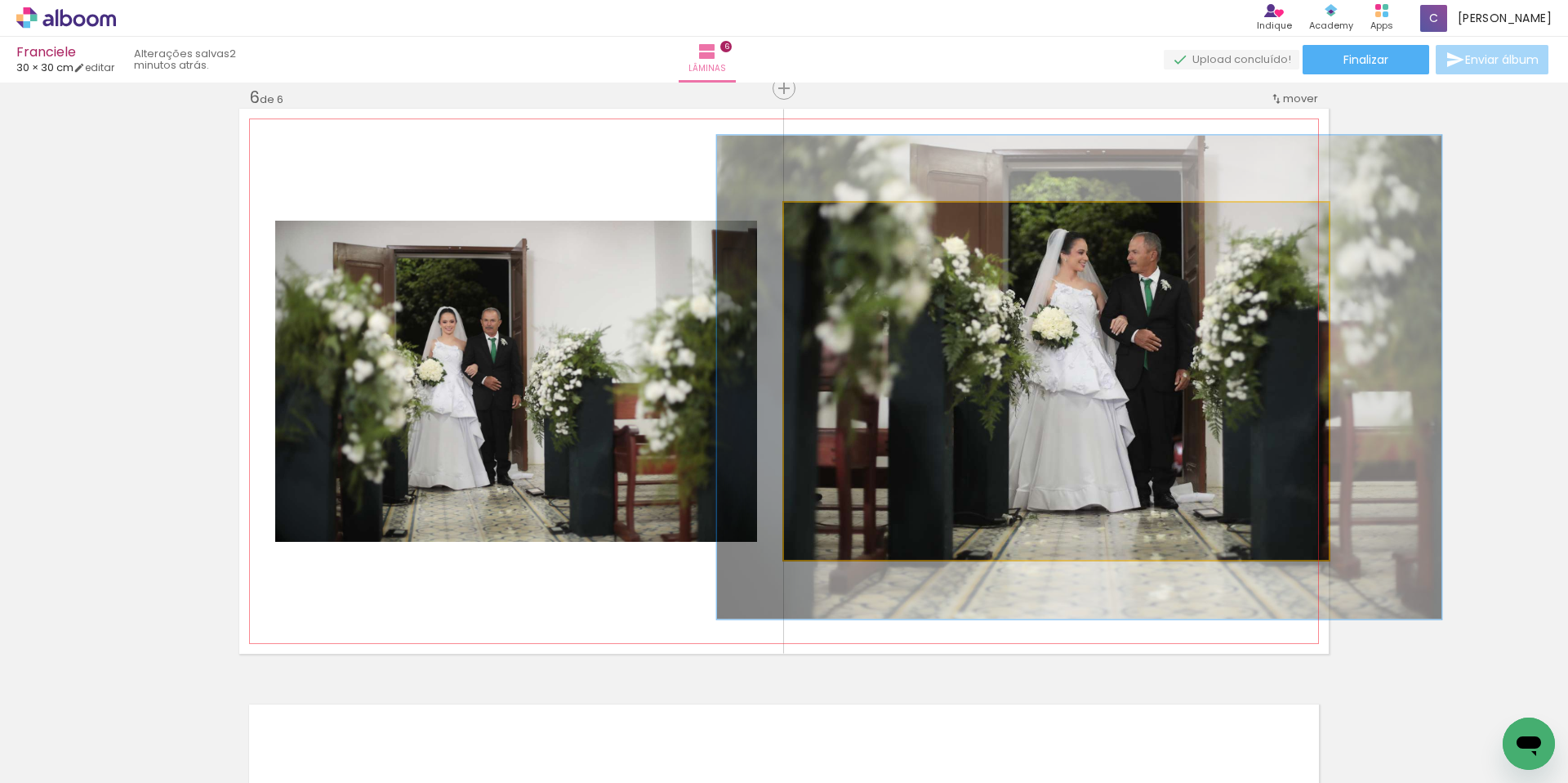
drag, startPoint x: 1087, startPoint y: 378, endPoint x: 1108, endPoint y: 374, distance: 21.4
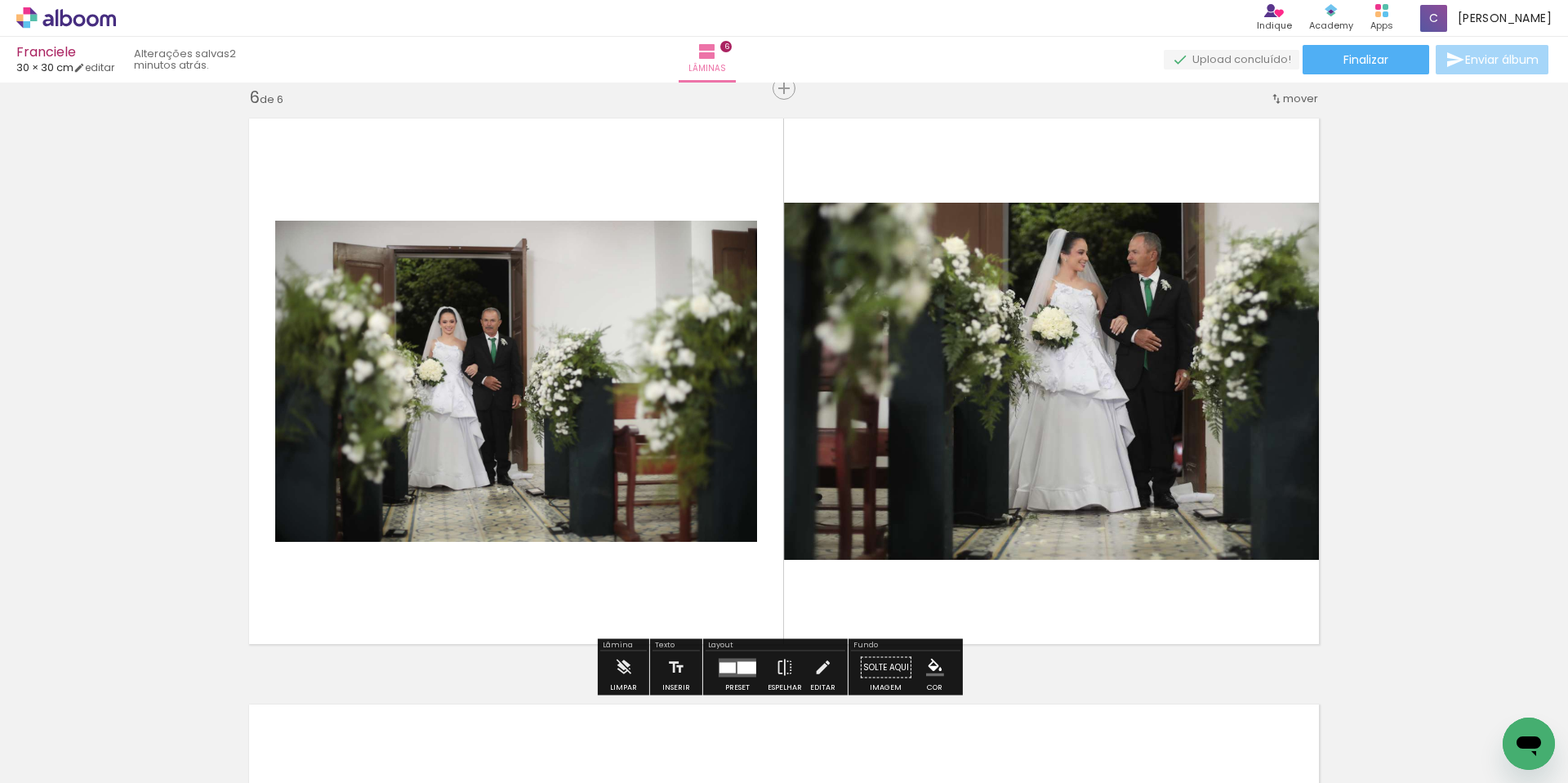
click at [564, 172] on quentale-layouter at bounding box center [784, 381] width 1089 height 545
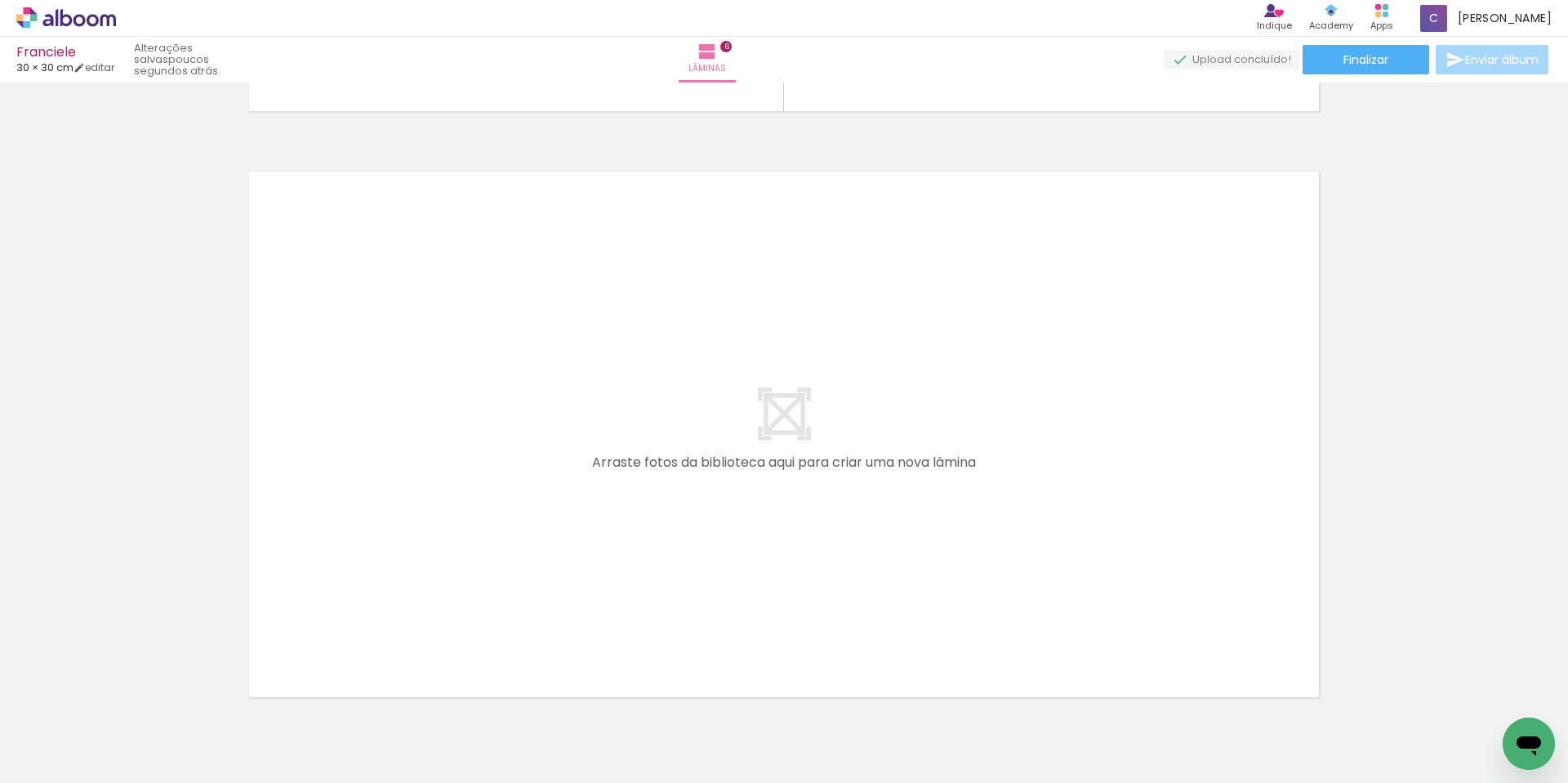
scroll to position [3567, 0]
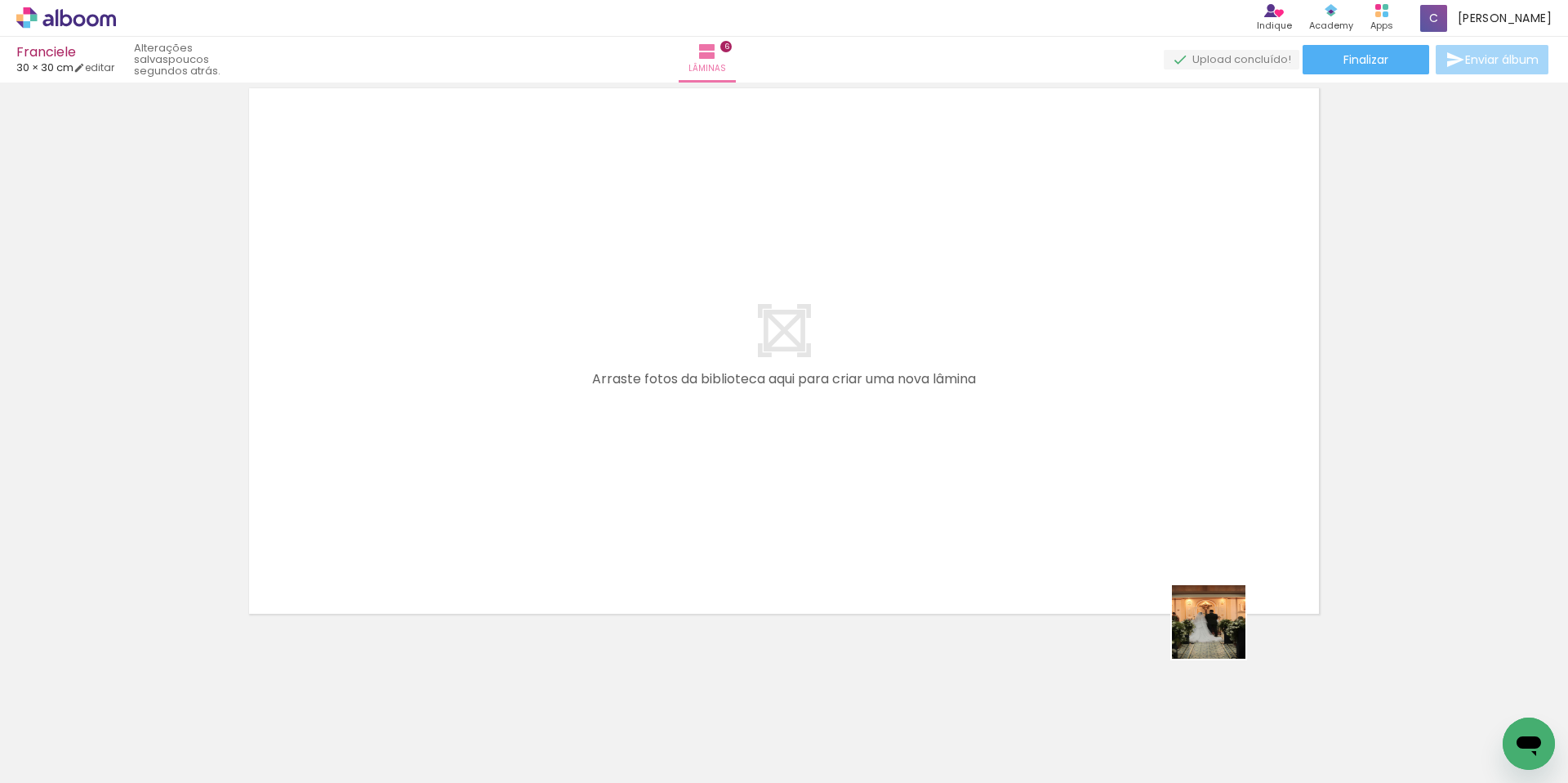
drag, startPoint x: 1343, startPoint y: 727, endPoint x: 858, endPoint y: 485, distance: 542.0
click at [859, 484] on quentale-workspace at bounding box center [784, 391] width 1568 height 783
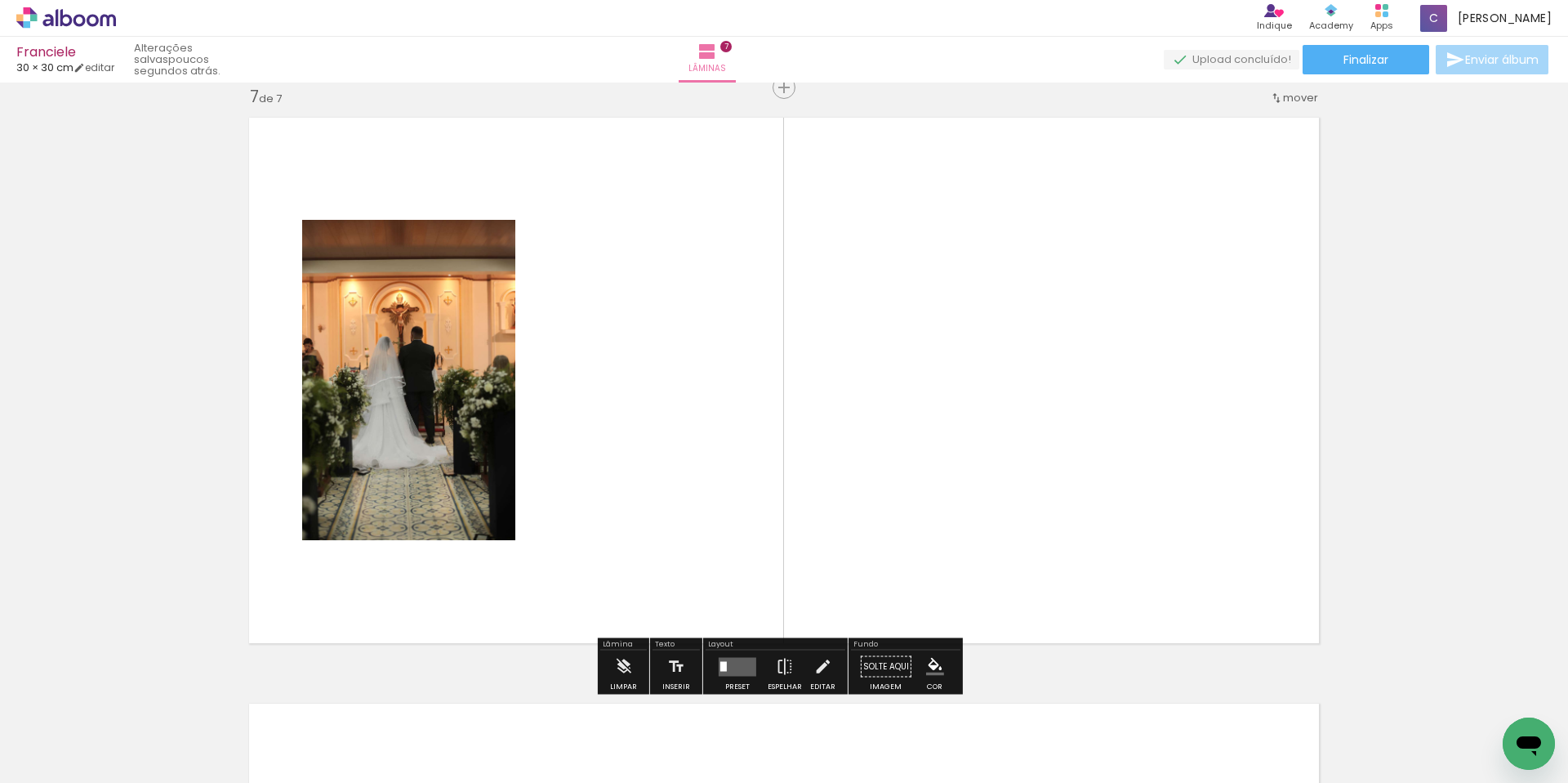
scroll to position [3536, 0]
click at [374, 346] on quentale-photo at bounding box center [409, 380] width 213 height 320
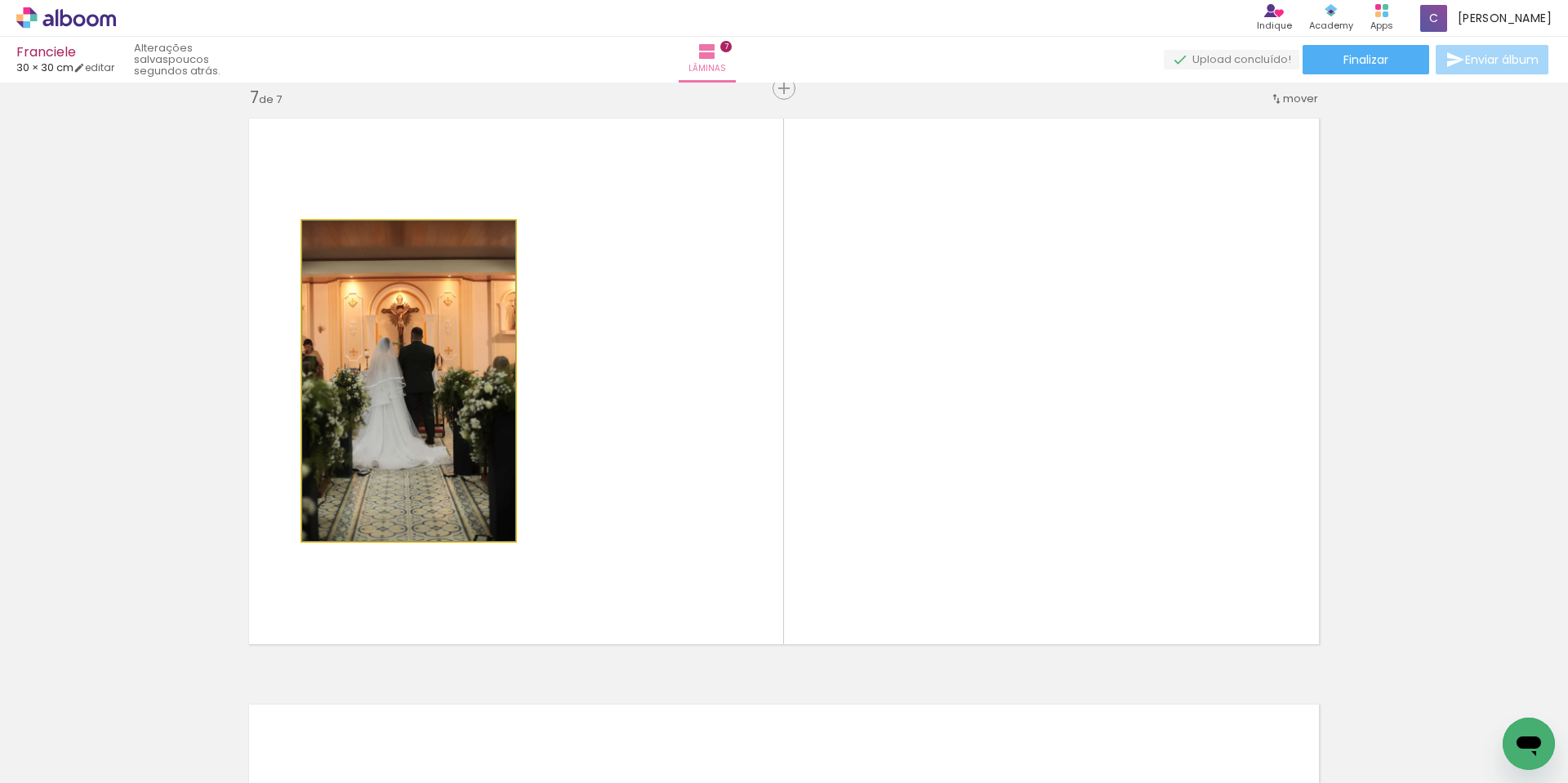
drag, startPoint x: 375, startPoint y: 346, endPoint x: 360, endPoint y: 322, distance: 28.3
click at [359, 322] on quentale-photo at bounding box center [409, 380] width 213 height 320
click at [0, 0] on div at bounding box center [0, 0] width 0 height 0
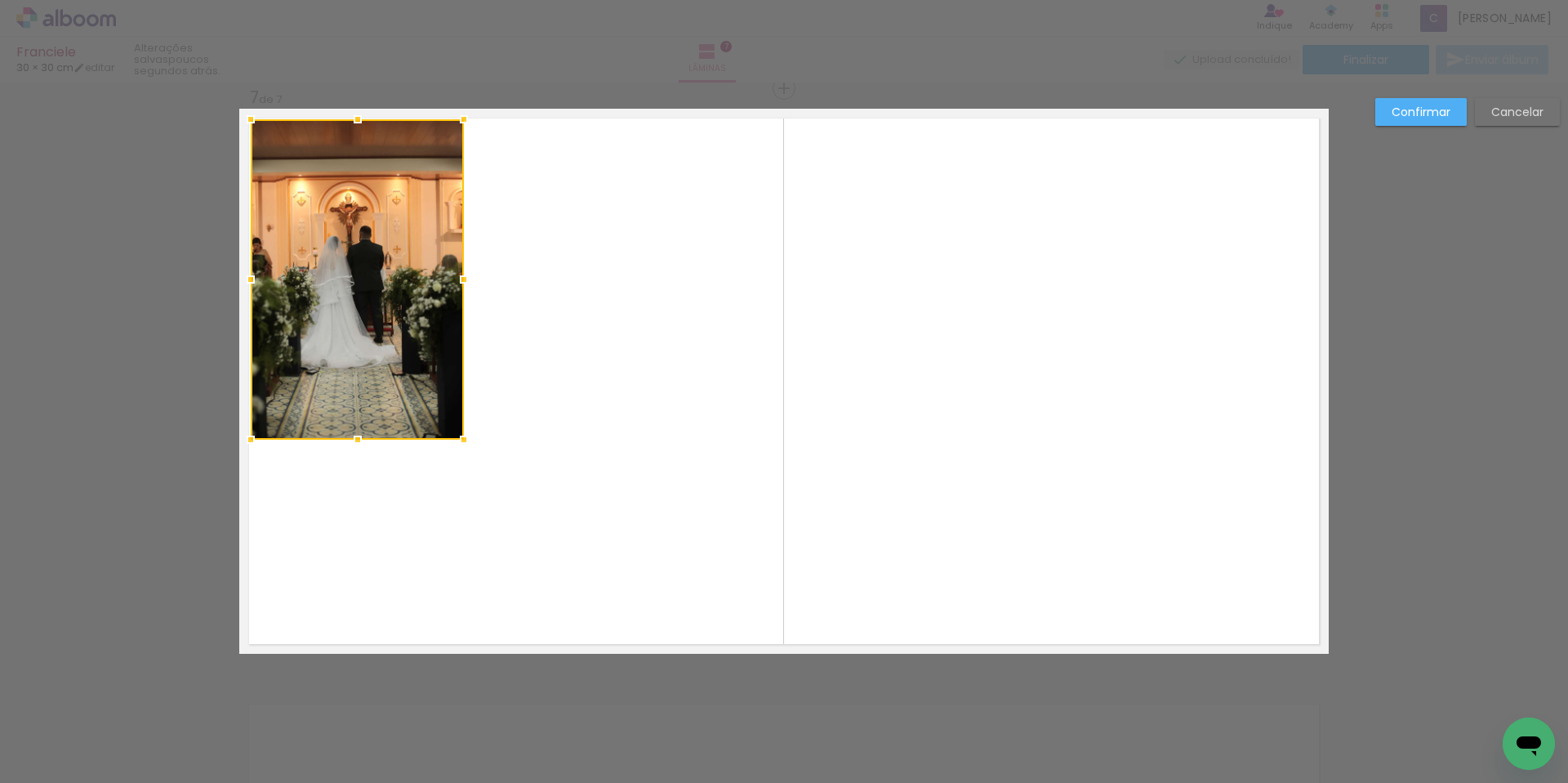
drag, startPoint x: 336, startPoint y: 284, endPoint x: 312, endPoint y: 227, distance: 61.8
click at [312, 227] on div at bounding box center [358, 279] width 213 height 320
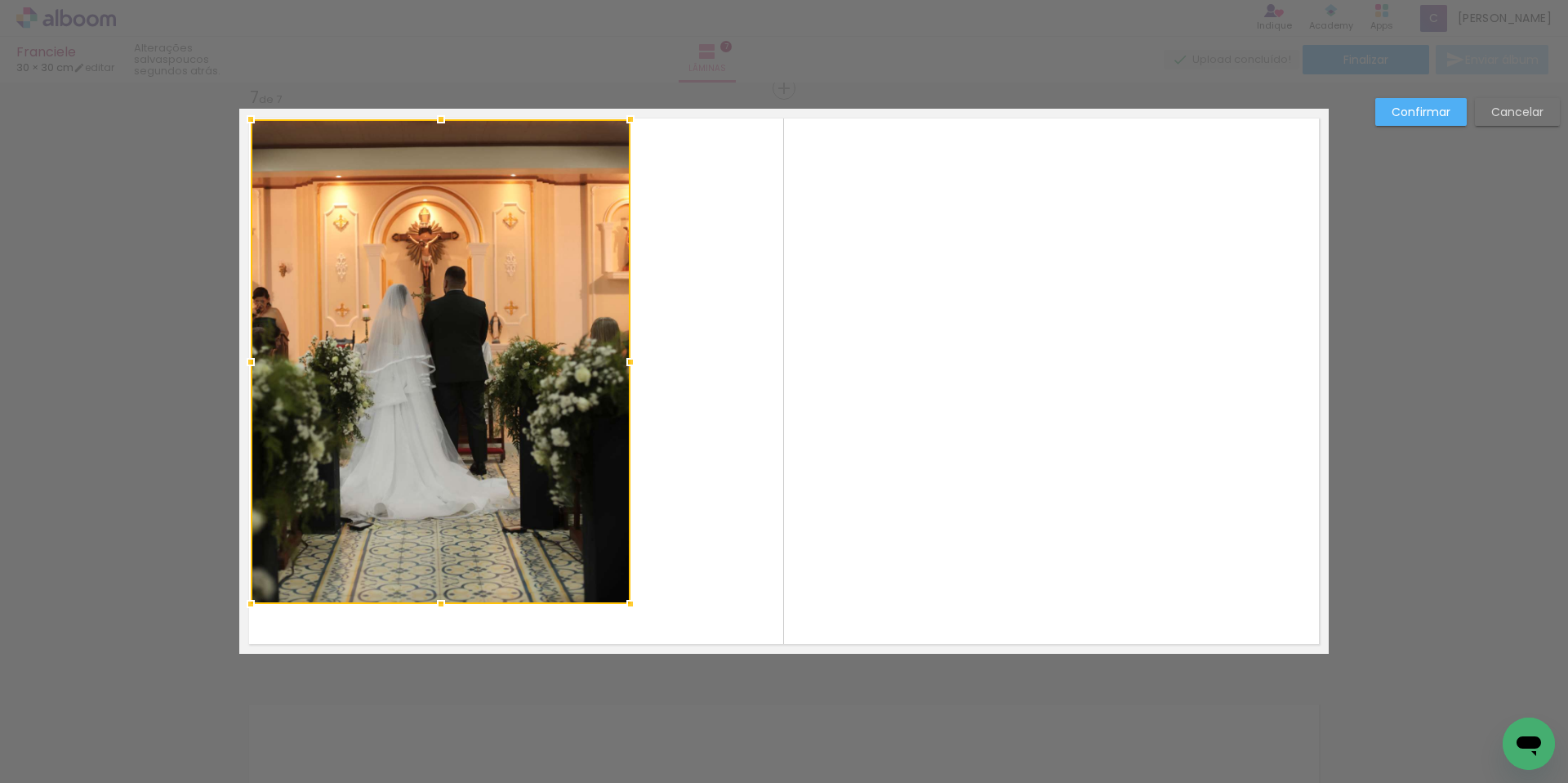
drag, startPoint x: 458, startPoint y: 441, endPoint x: 625, endPoint y: 605, distance: 234.1
click at [625, 605] on div at bounding box center [631, 604] width 32 height 32
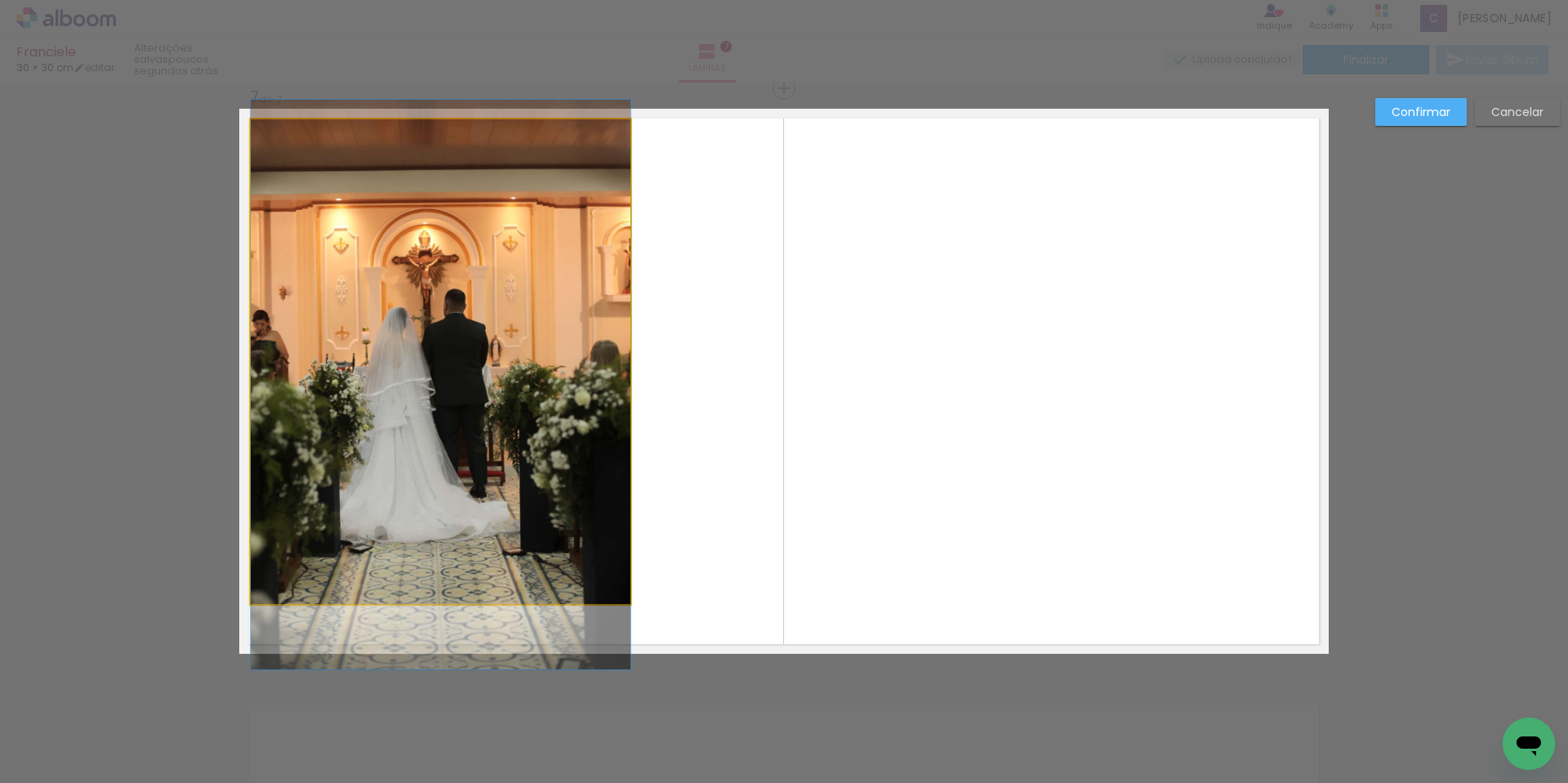
drag, startPoint x: 504, startPoint y: 491, endPoint x: 580, endPoint y: 511, distance: 78.6
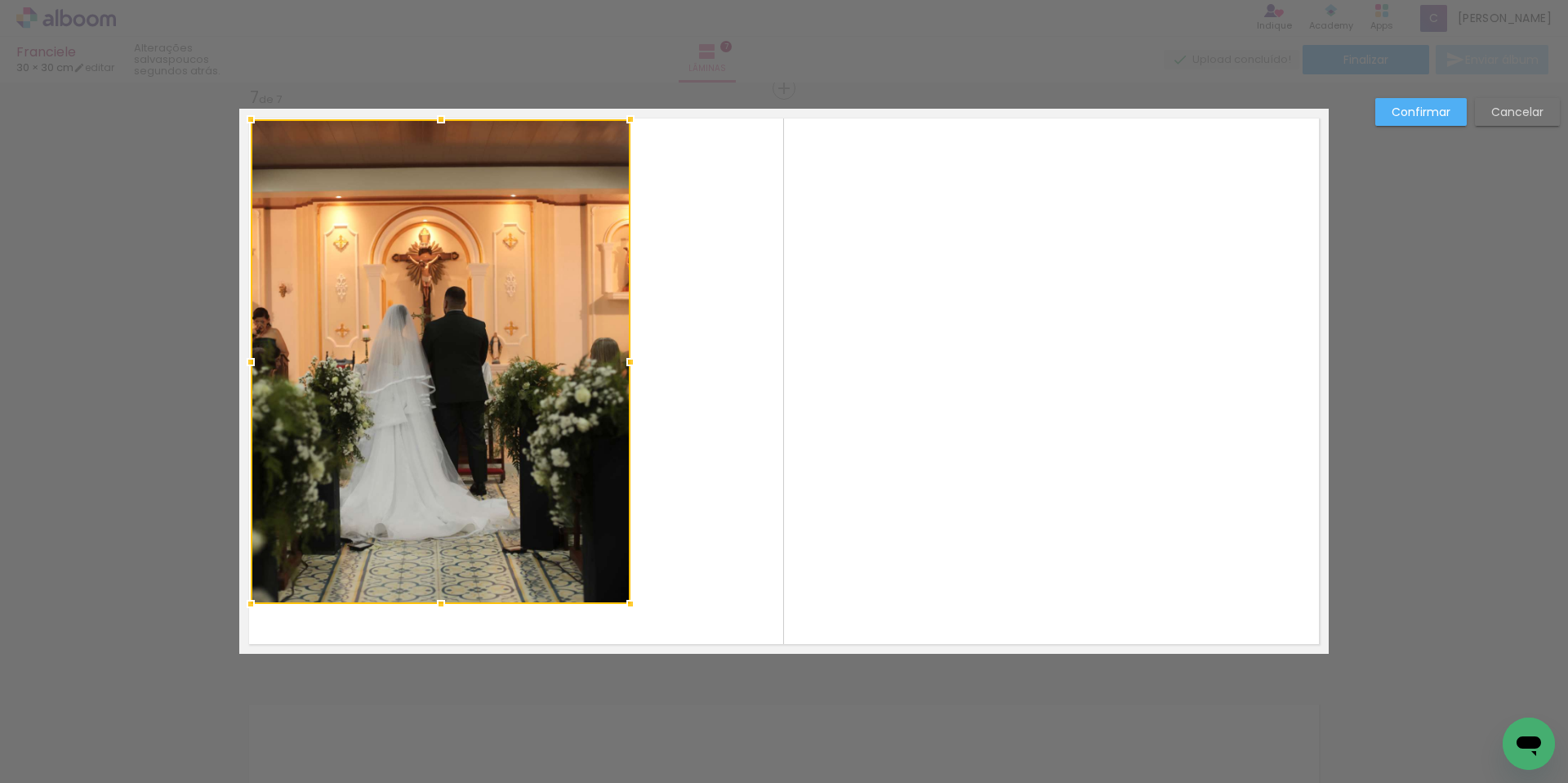
click at [772, 345] on quentale-layouter at bounding box center [784, 381] width 1089 height 545
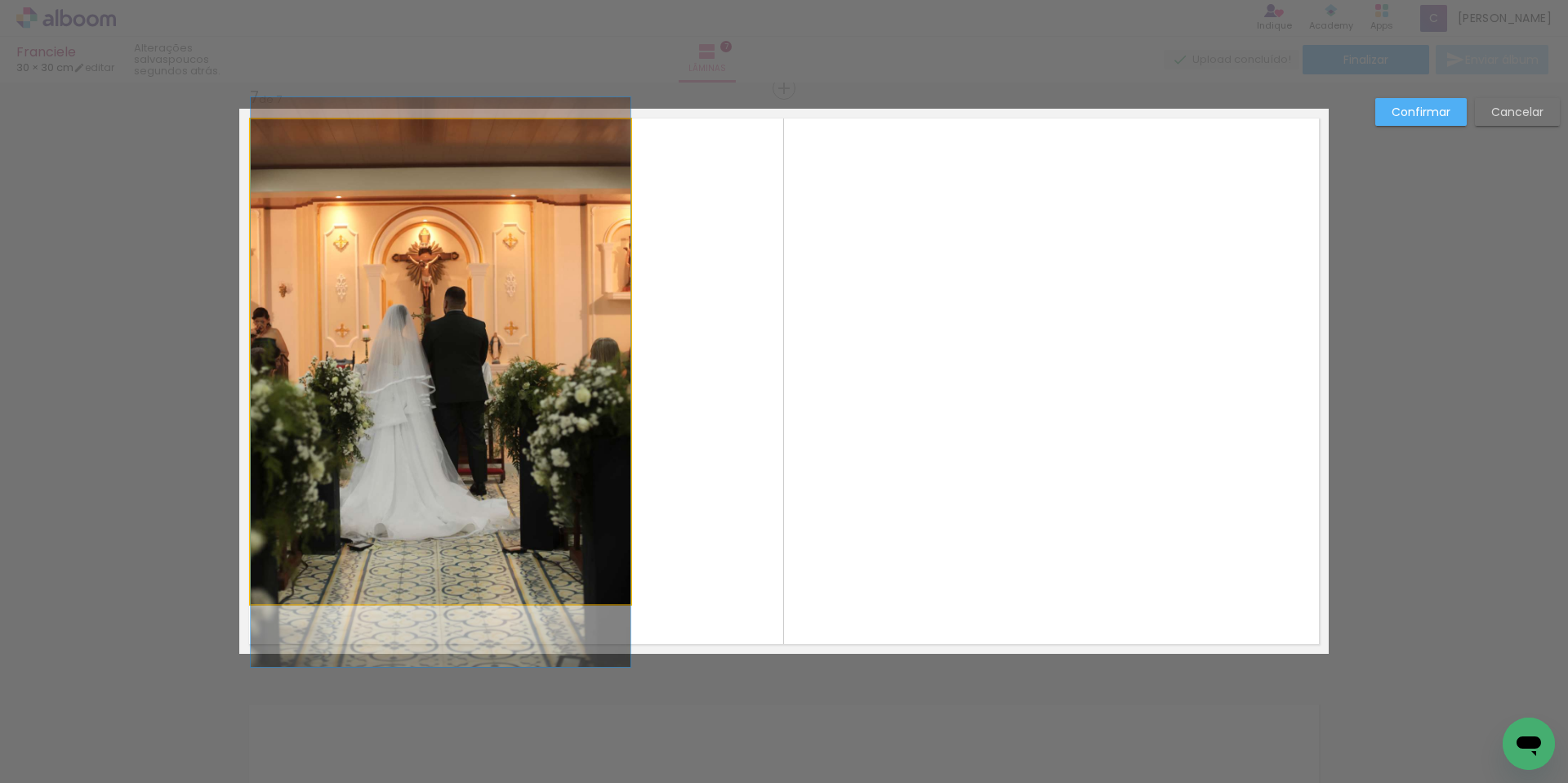
click at [462, 289] on quentale-photo at bounding box center [440, 361] width 380 height 484
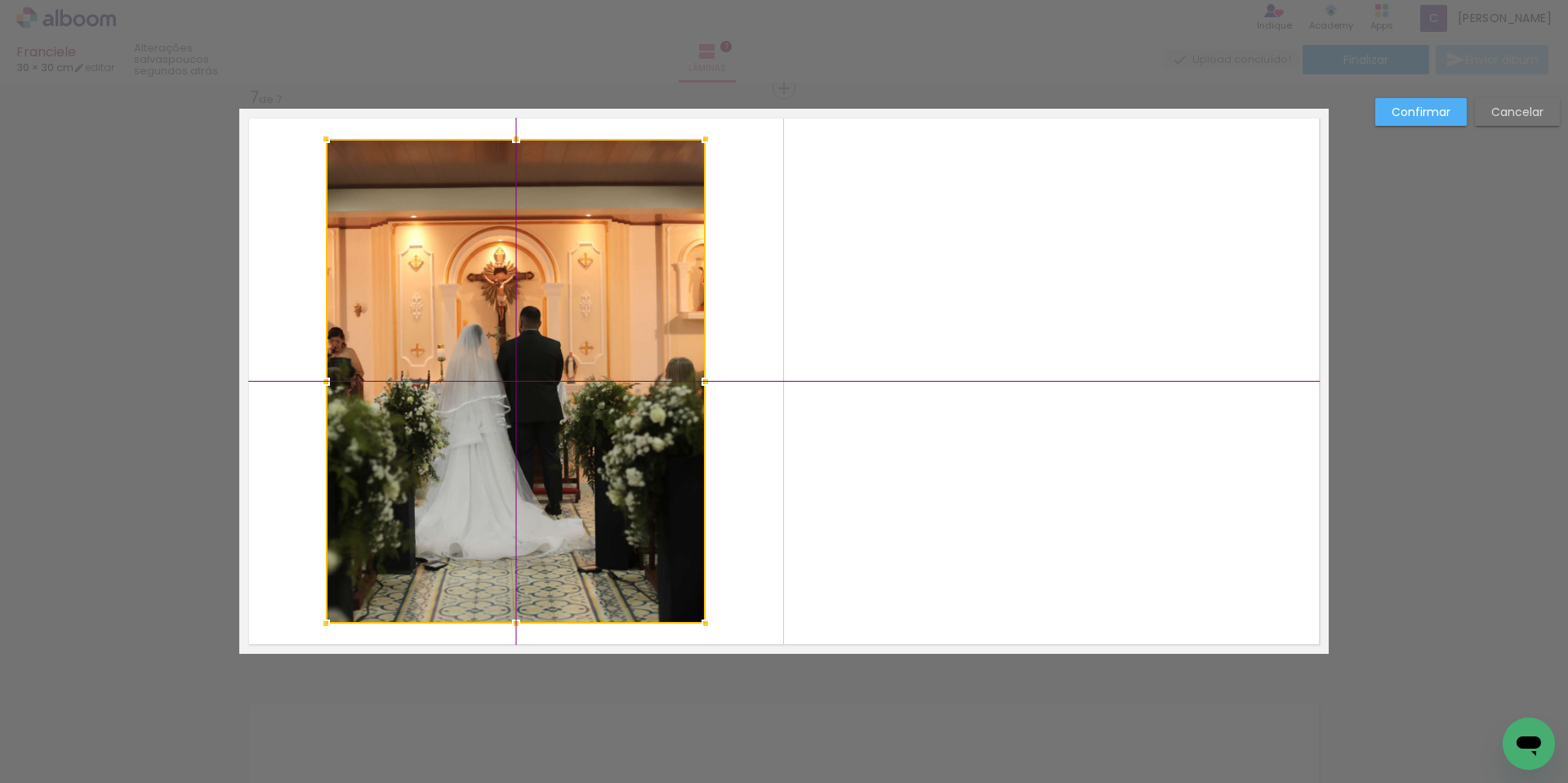
drag, startPoint x: 447, startPoint y: 294, endPoint x: 510, endPoint y: 313, distance: 65.8
click at [510, 313] on div at bounding box center [516, 381] width 380 height 484
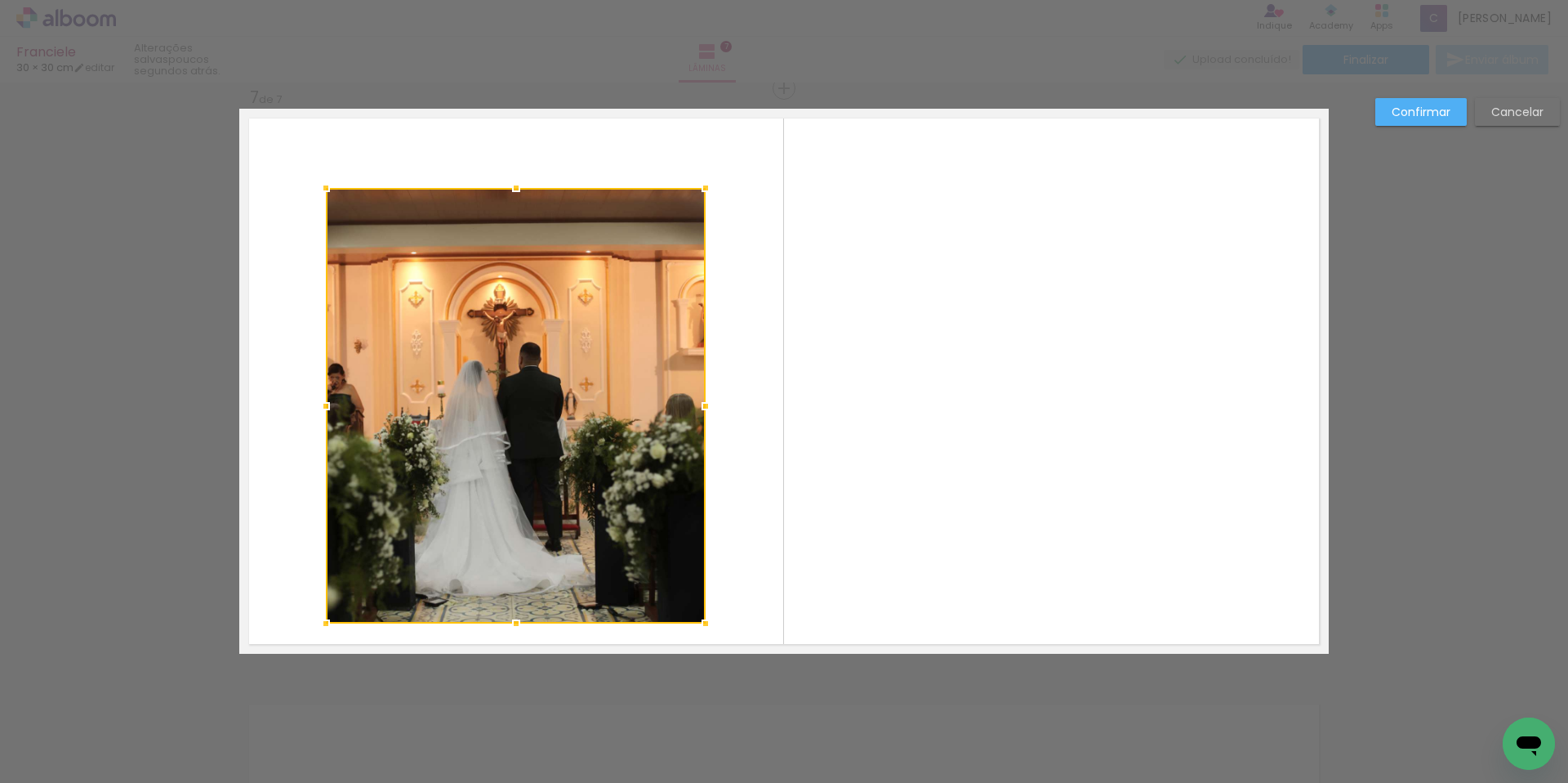
drag, startPoint x: 510, startPoint y: 138, endPoint x: 506, endPoint y: 181, distance: 43.2
click at [506, 181] on div at bounding box center [516, 188] width 32 height 32
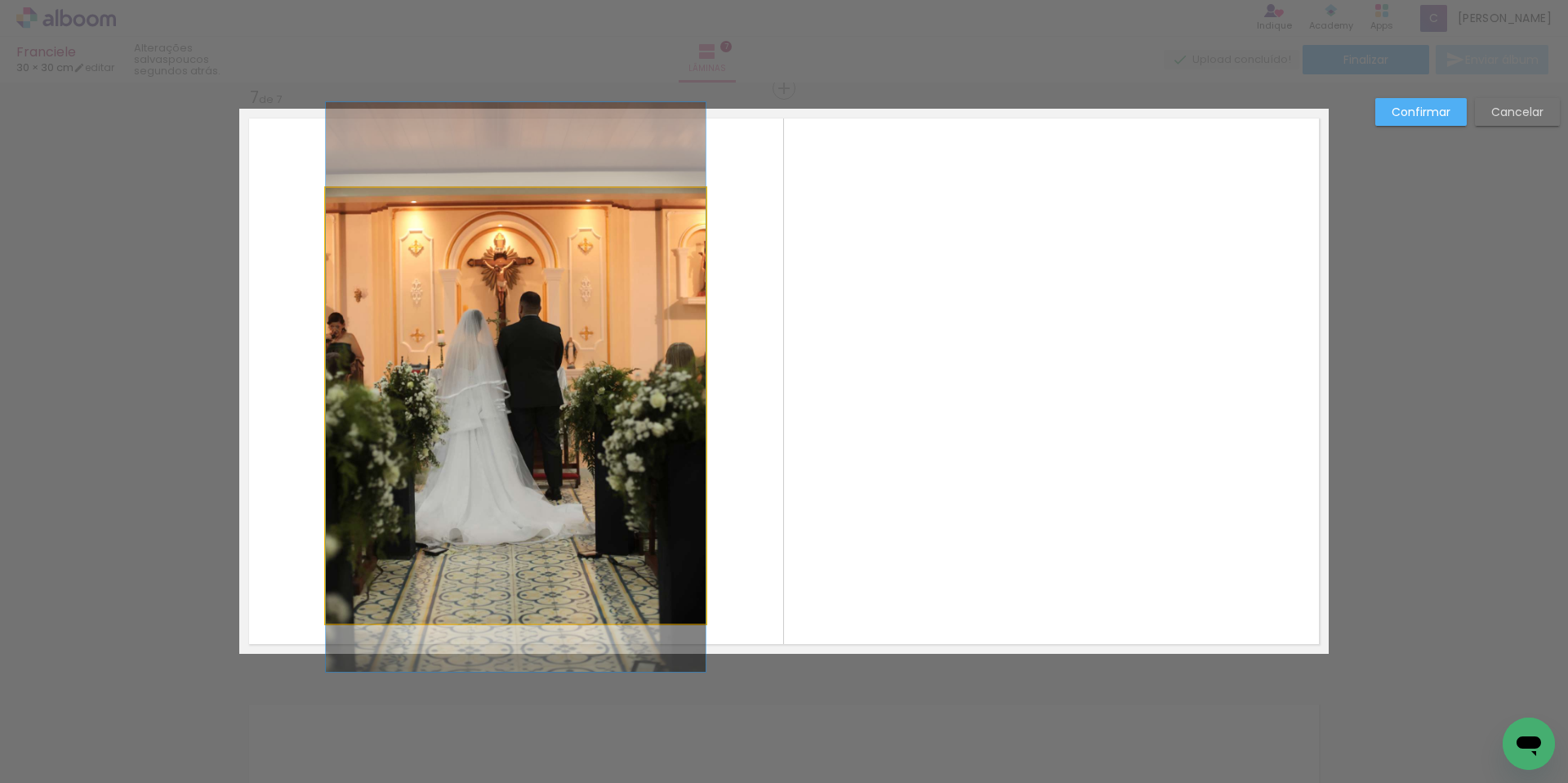
drag, startPoint x: 504, startPoint y: 365, endPoint x: 508, endPoint y: 314, distance: 51.2
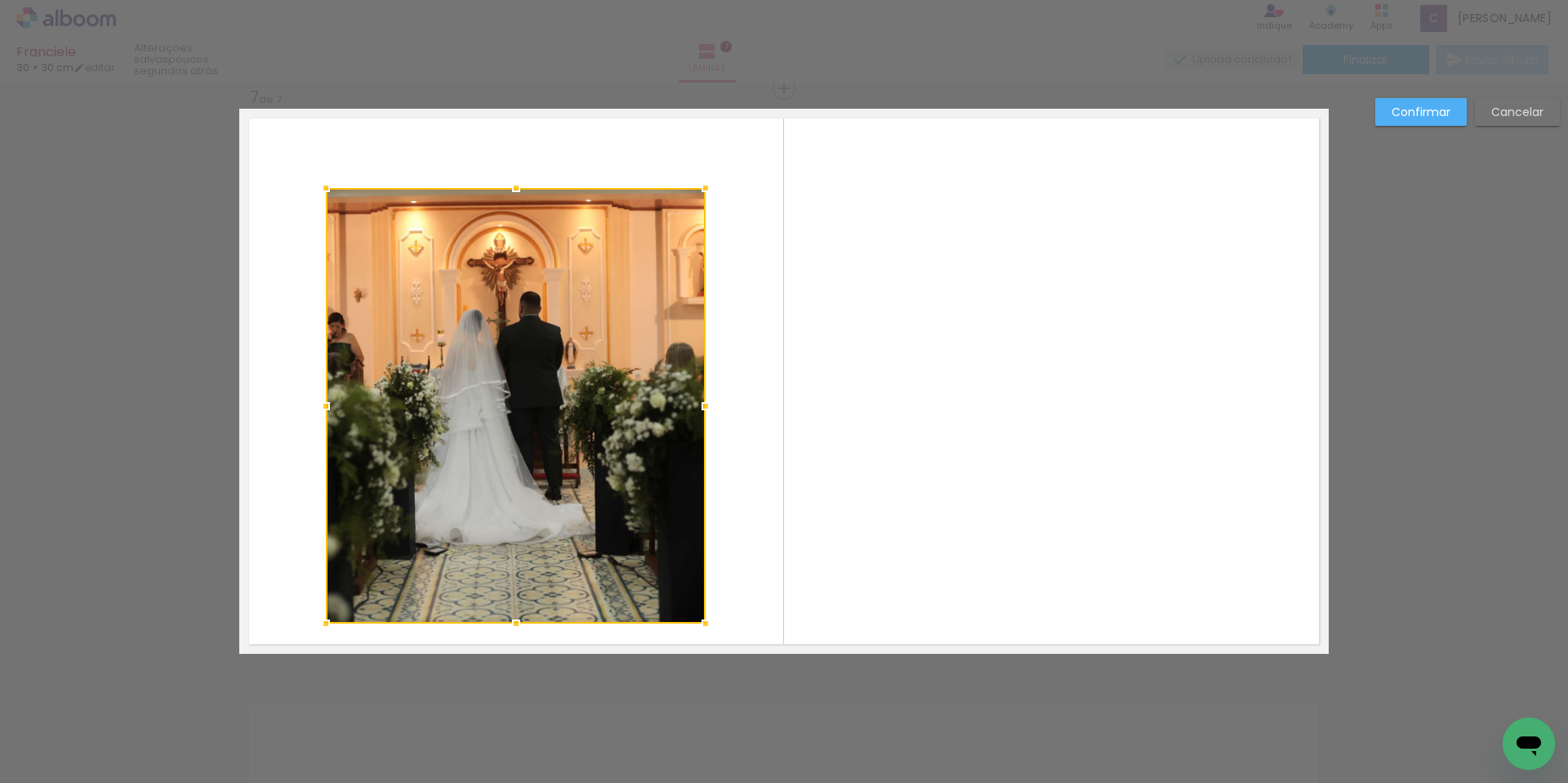
click at [539, 354] on div at bounding box center [516, 406] width 380 height 435
click at [785, 355] on quentale-layouter at bounding box center [784, 381] width 1089 height 545
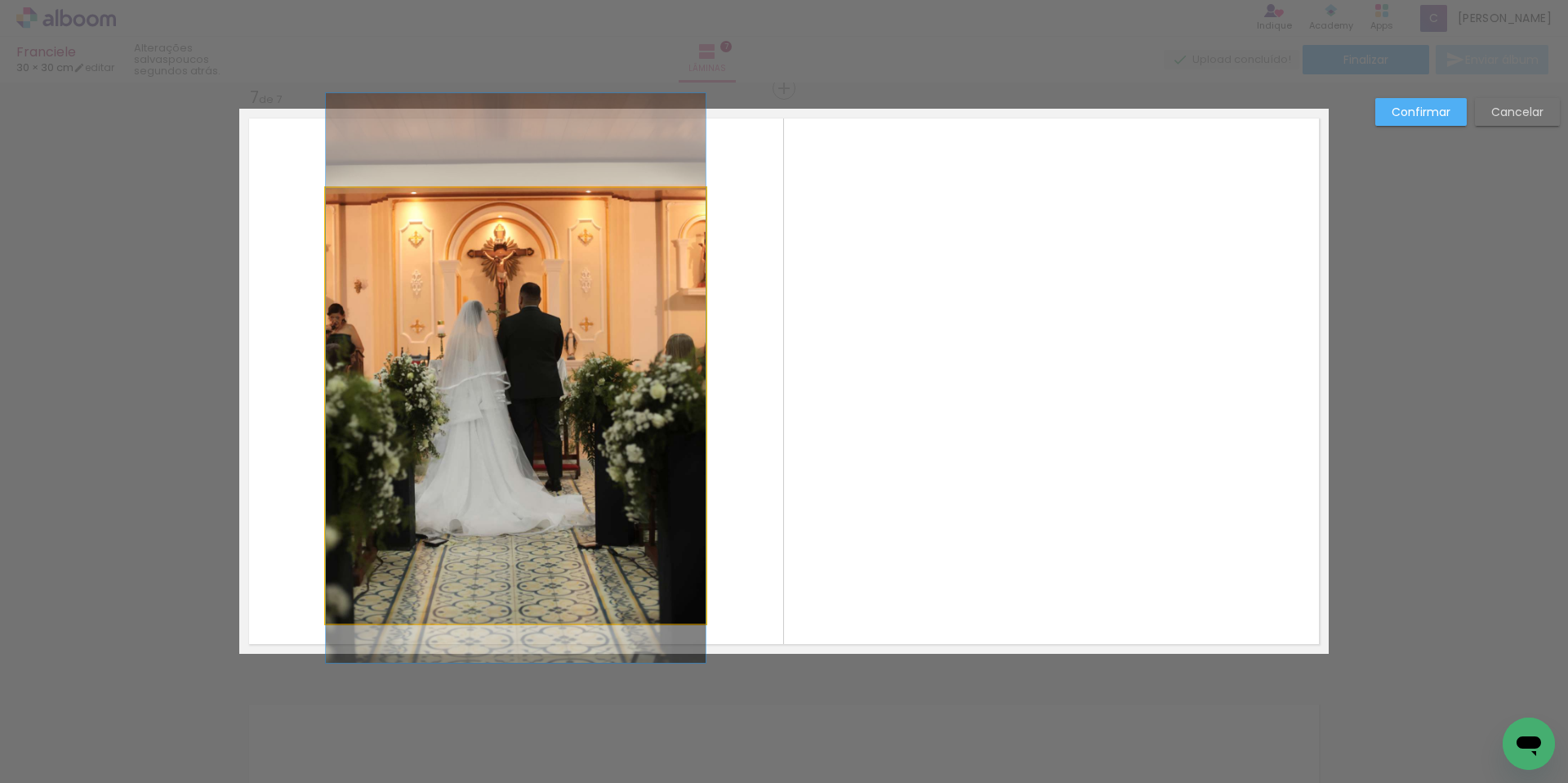
drag, startPoint x: 535, startPoint y: 346, endPoint x: 514, endPoint y: 336, distance: 23.3
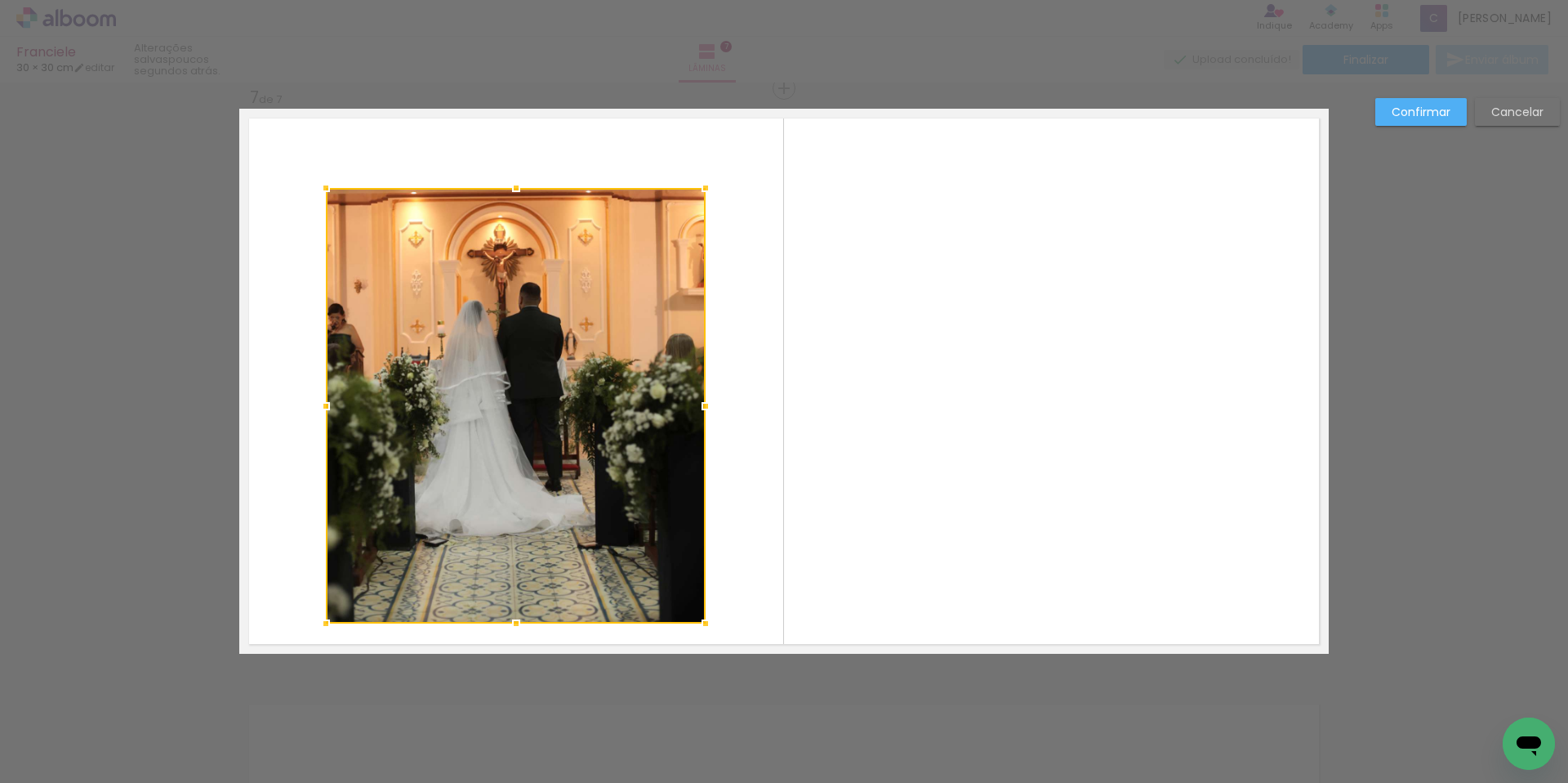
click at [828, 348] on quentale-layouter at bounding box center [784, 381] width 1089 height 545
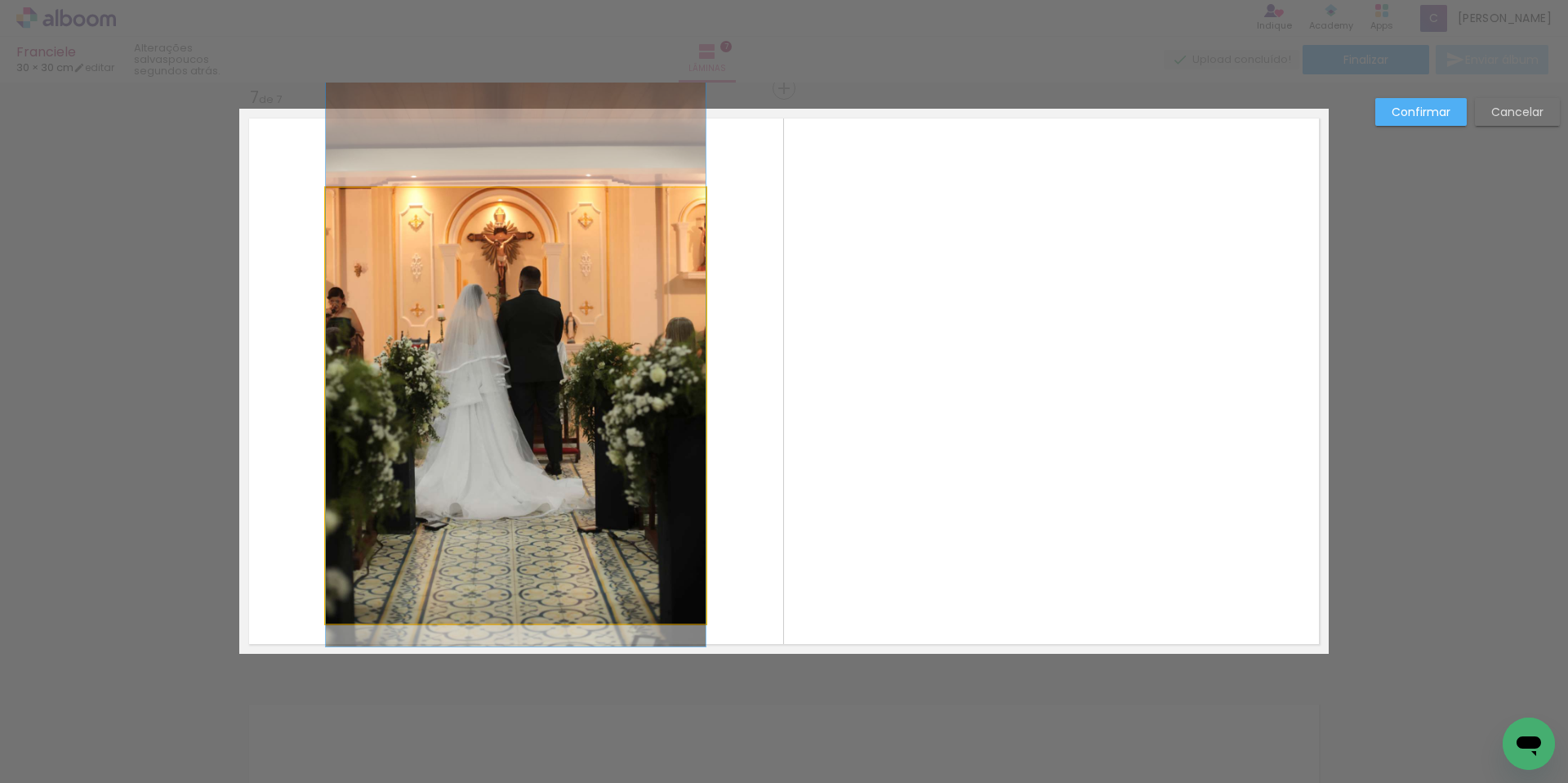
drag, startPoint x: 559, startPoint y: 345, endPoint x: 545, endPoint y: 329, distance: 21.3
click at [545, 330] on div at bounding box center [516, 406] width 380 height 435
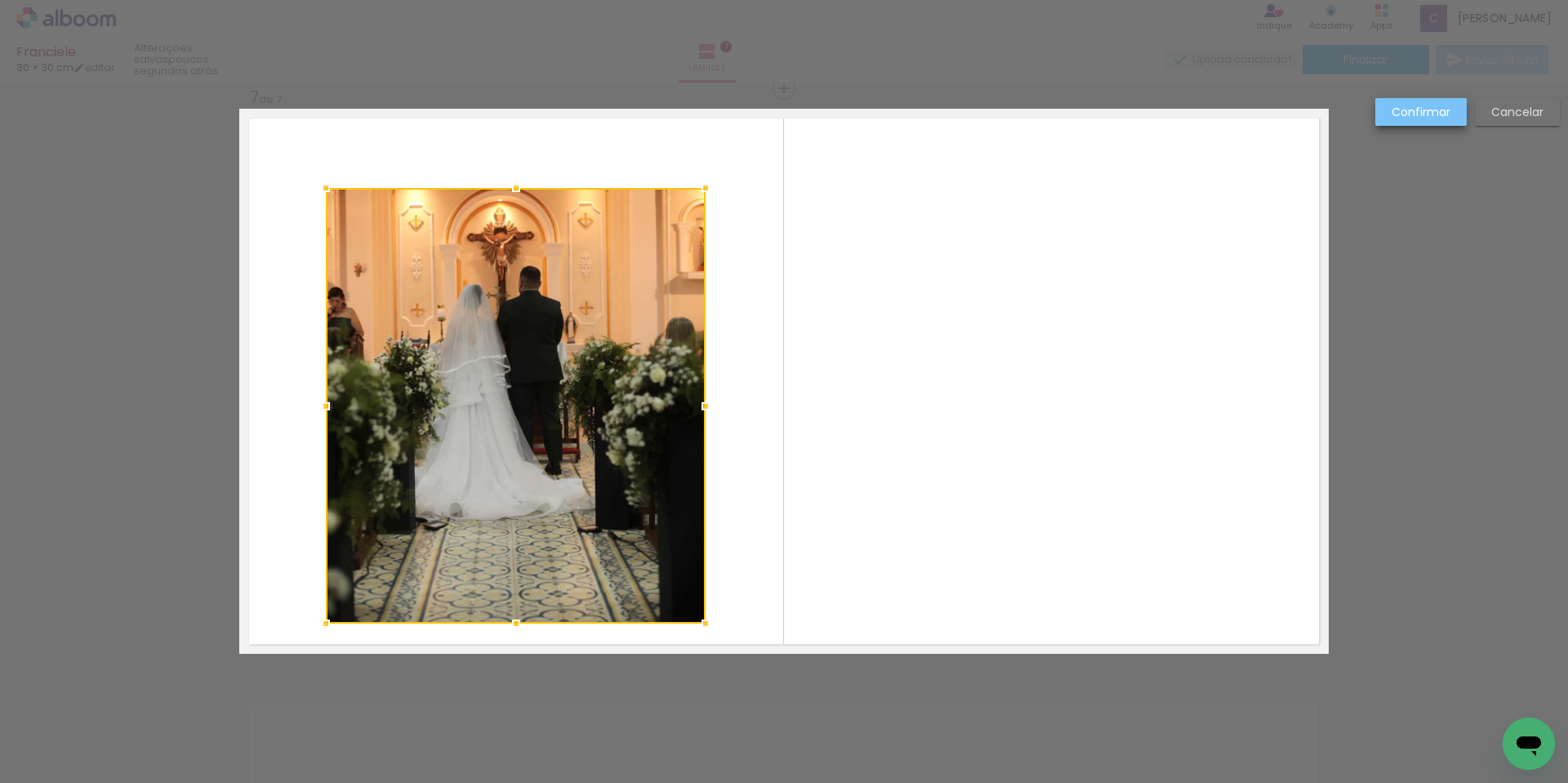
drag, startPoint x: 1404, startPoint y: 122, endPoint x: 957, endPoint y: 266, distance: 469.6
click at [537, 338] on div at bounding box center [516, 406] width 380 height 435
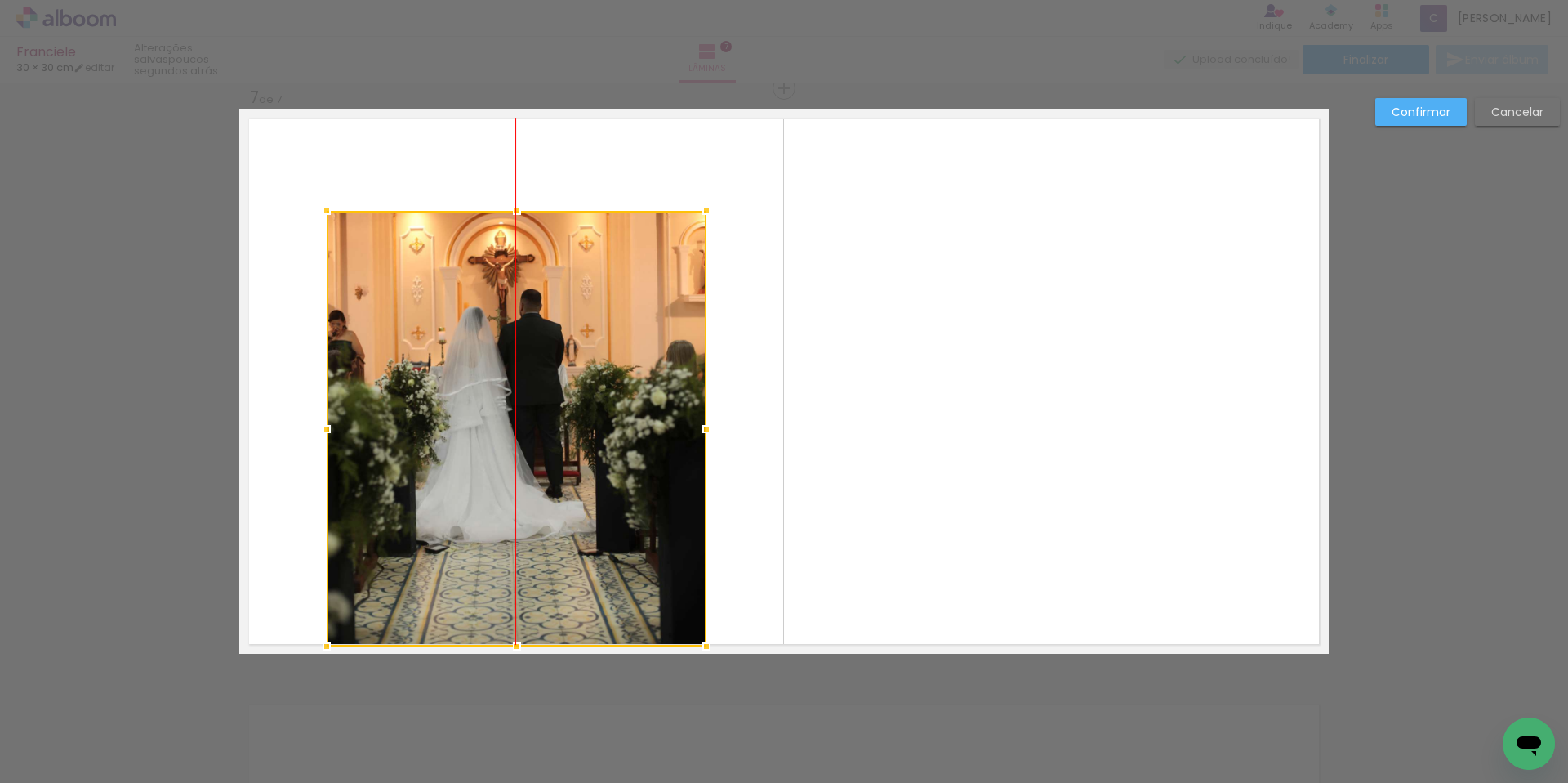
drag, startPoint x: 545, startPoint y: 320, endPoint x: 551, endPoint y: 289, distance: 31.6
click at [551, 290] on div at bounding box center [516, 429] width 380 height 435
click at [551, 289] on div at bounding box center [516, 429] width 380 height 435
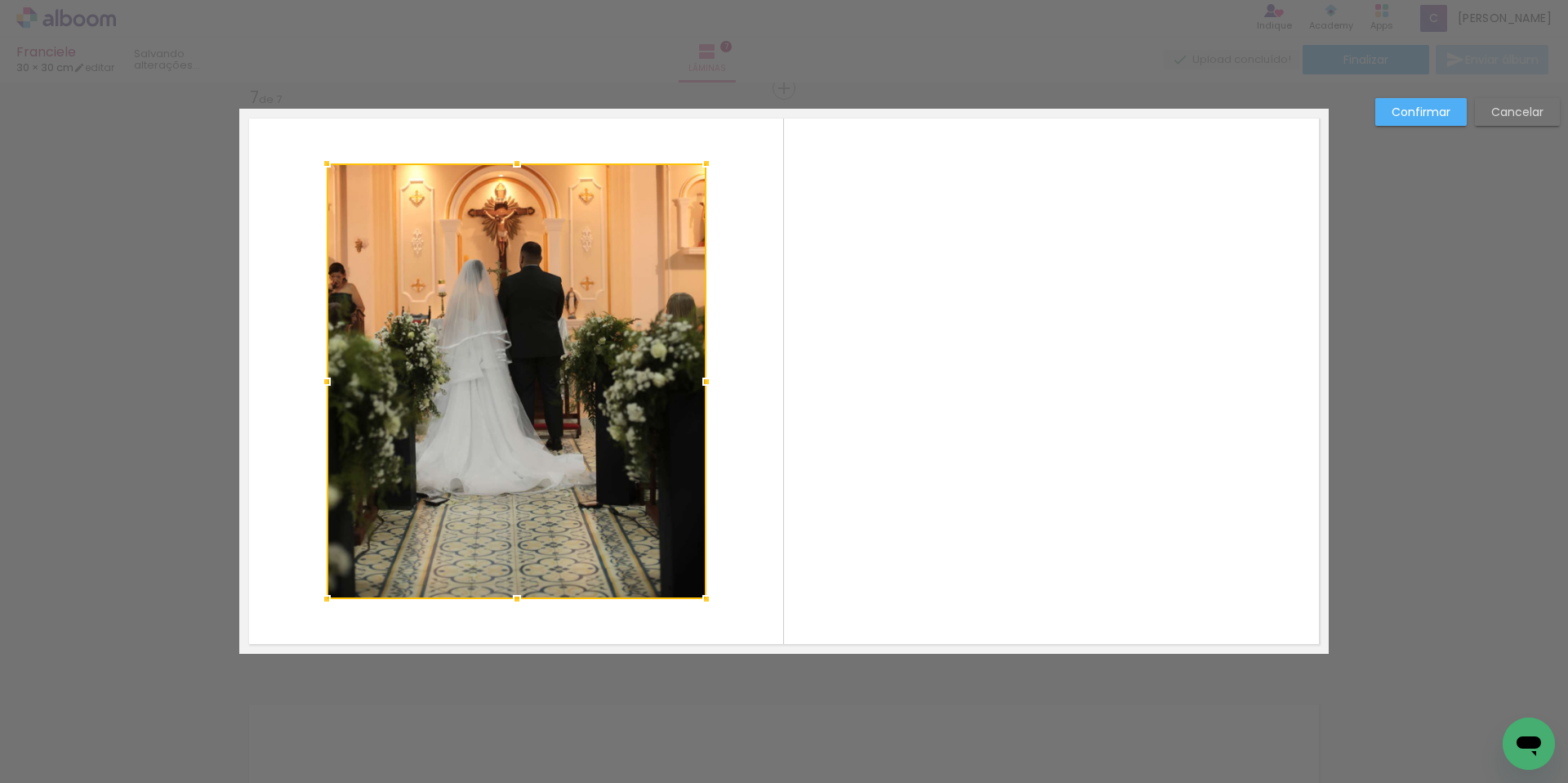
click at [551, 289] on div at bounding box center [516, 381] width 380 height 435
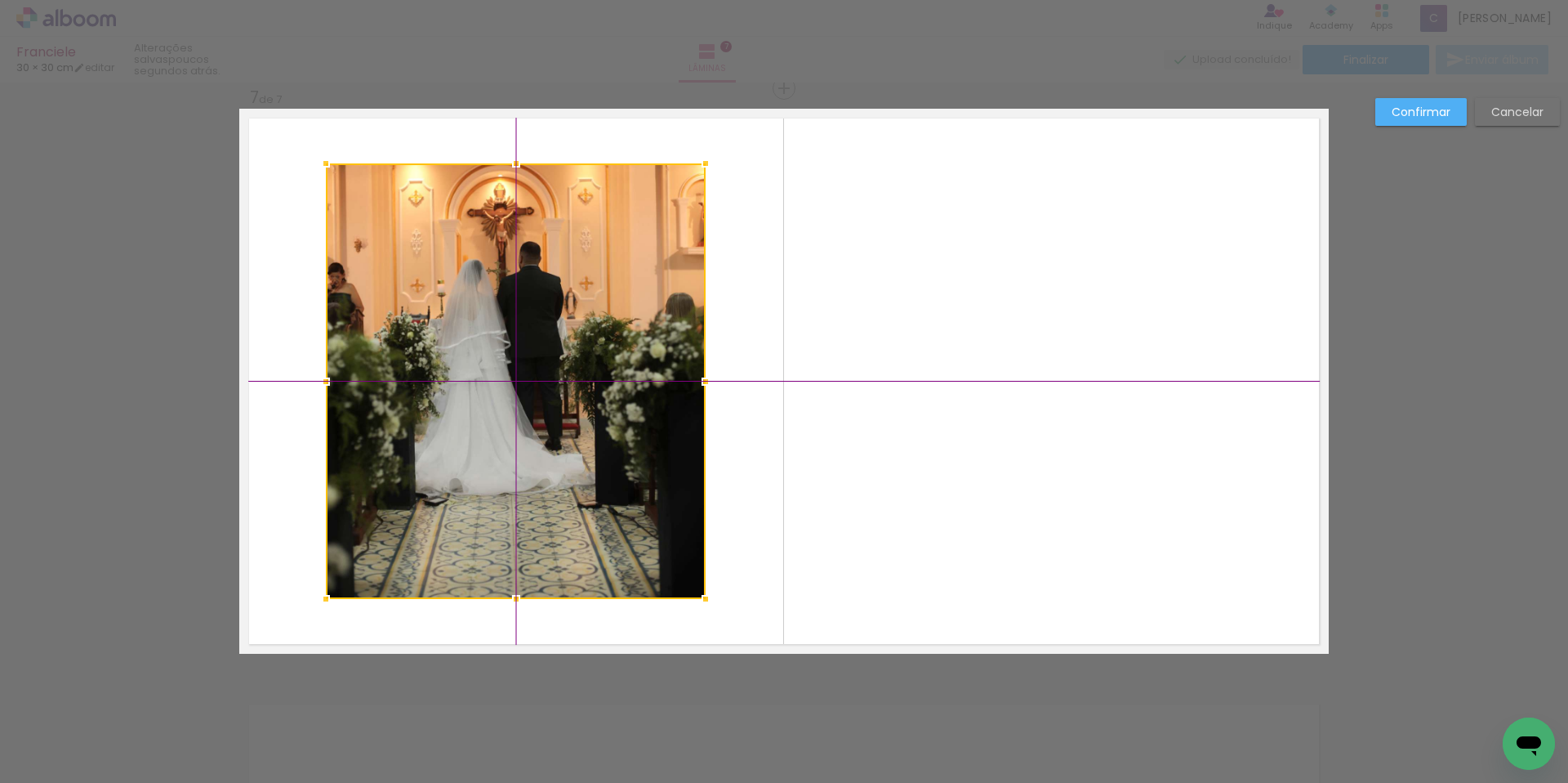
drag, startPoint x: 546, startPoint y: 320, endPoint x: 551, endPoint y: 294, distance: 26.5
click at [556, 277] on div at bounding box center [516, 381] width 380 height 435
click at [559, 373] on div at bounding box center [516, 381] width 380 height 435
drag, startPoint x: 521, startPoint y: 374, endPoint x: 528, endPoint y: 358, distance: 17.5
click at [528, 358] on div at bounding box center [516, 381] width 380 height 435
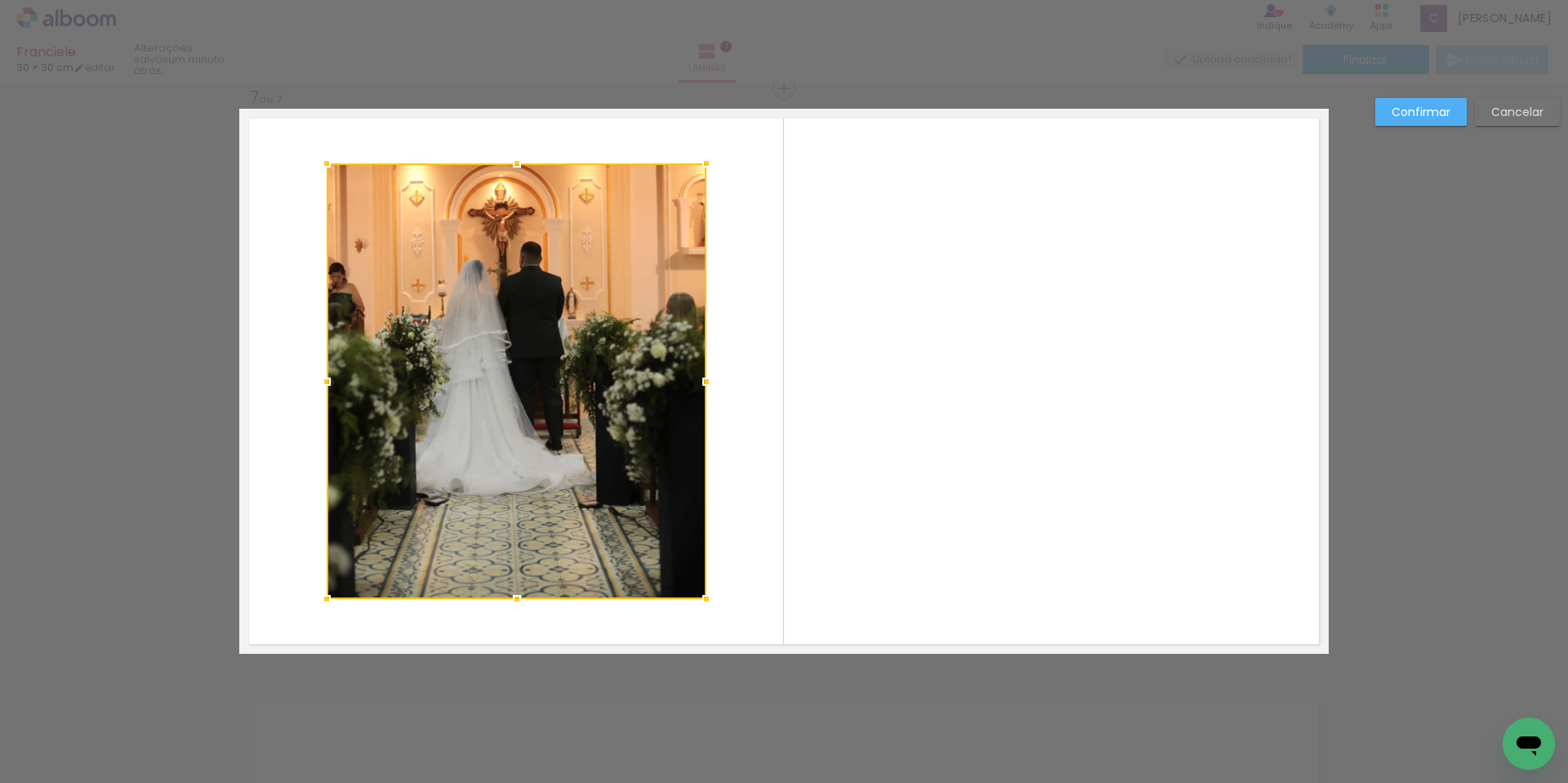
click at [767, 392] on quentale-layouter at bounding box center [784, 381] width 1089 height 545
click at [638, 366] on quentale-photo at bounding box center [516, 381] width 380 height 435
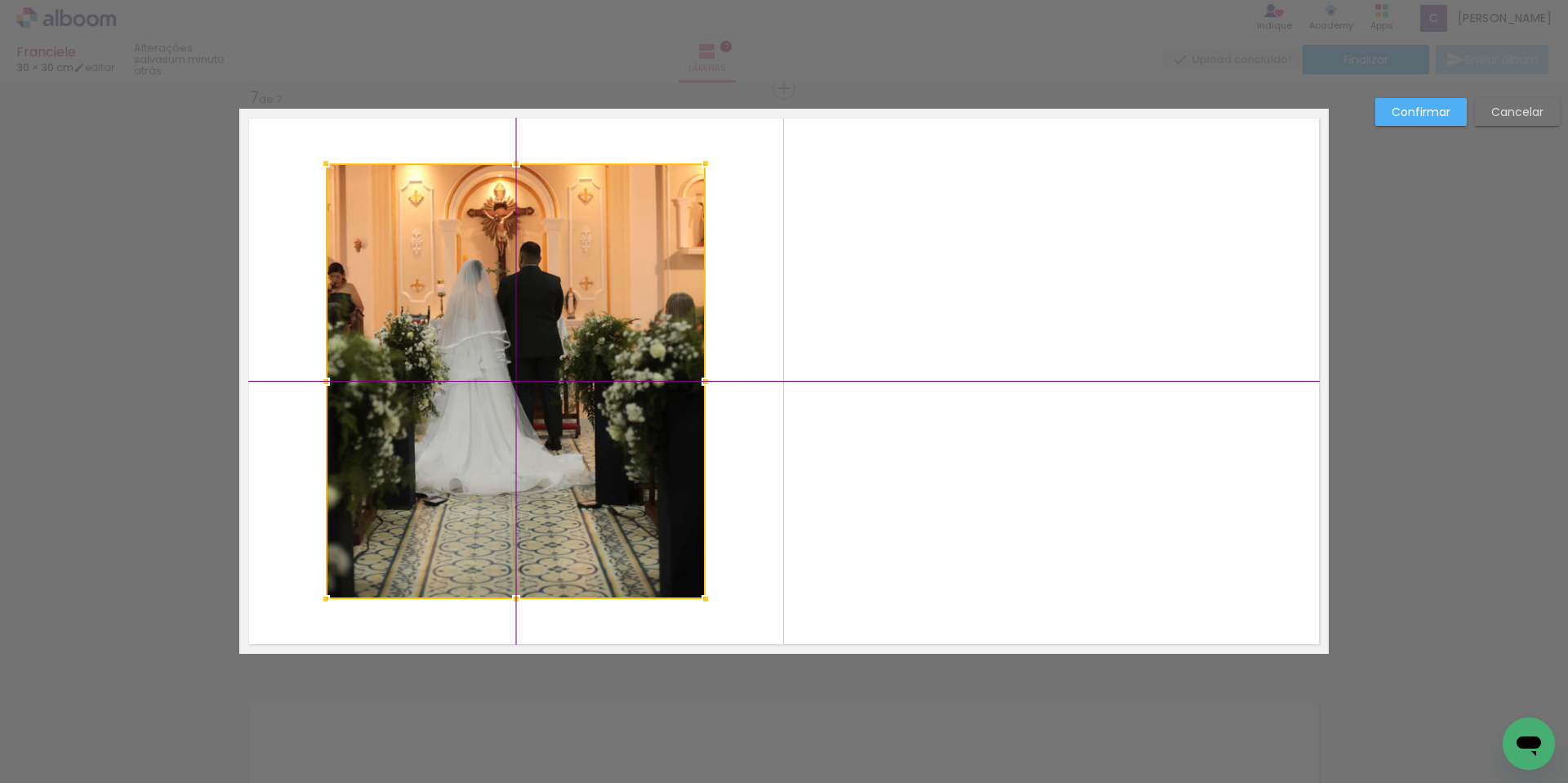
click at [638, 365] on div at bounding box center [516, 381] width 380 height 435
click at [743, 295] on quentale-layouter at bounding box center [784, 381] width 1089 height 545
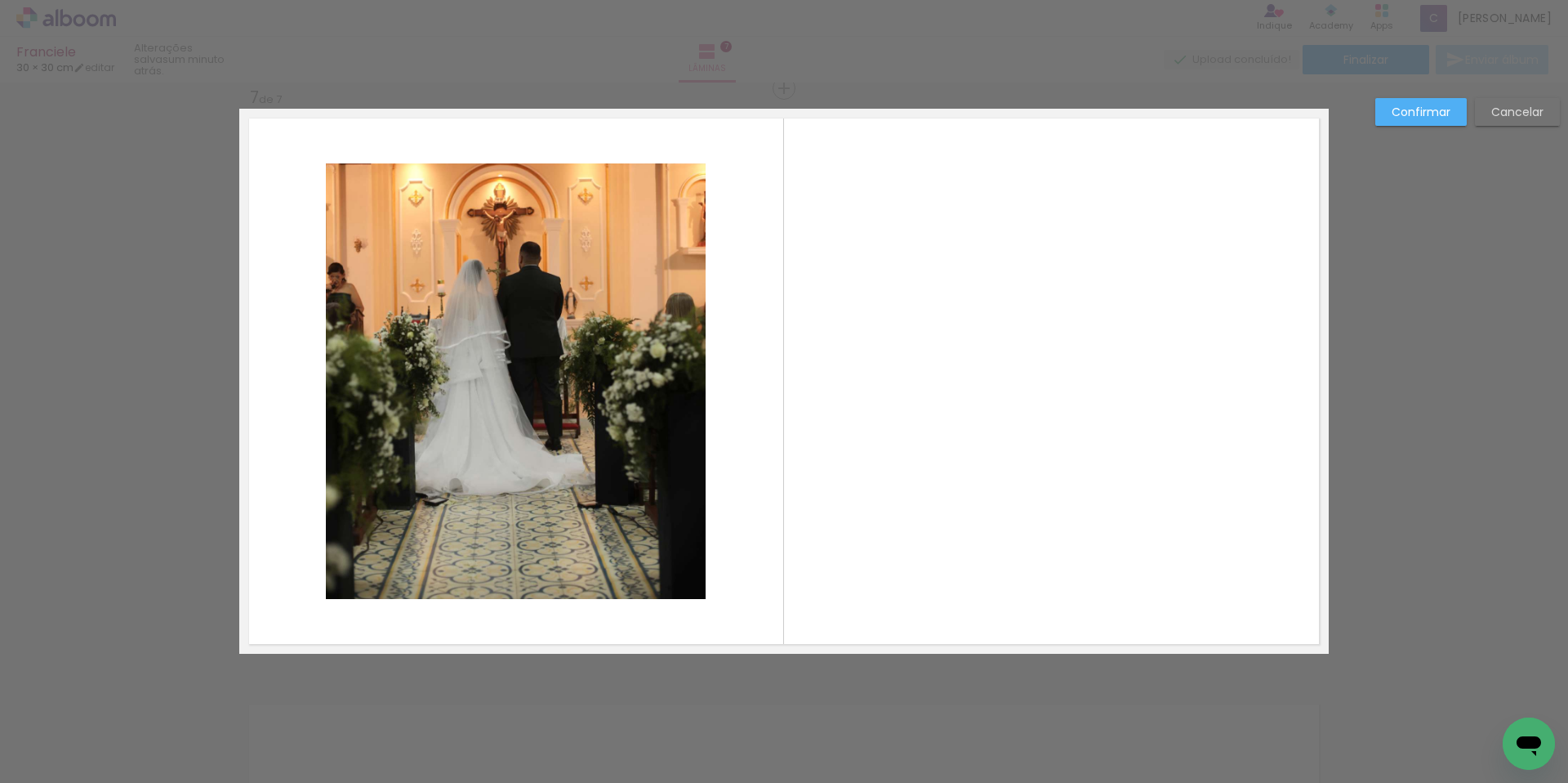
click at [627, 294] on quentale-photo at bounding box center [516, 381] width 380 height 435
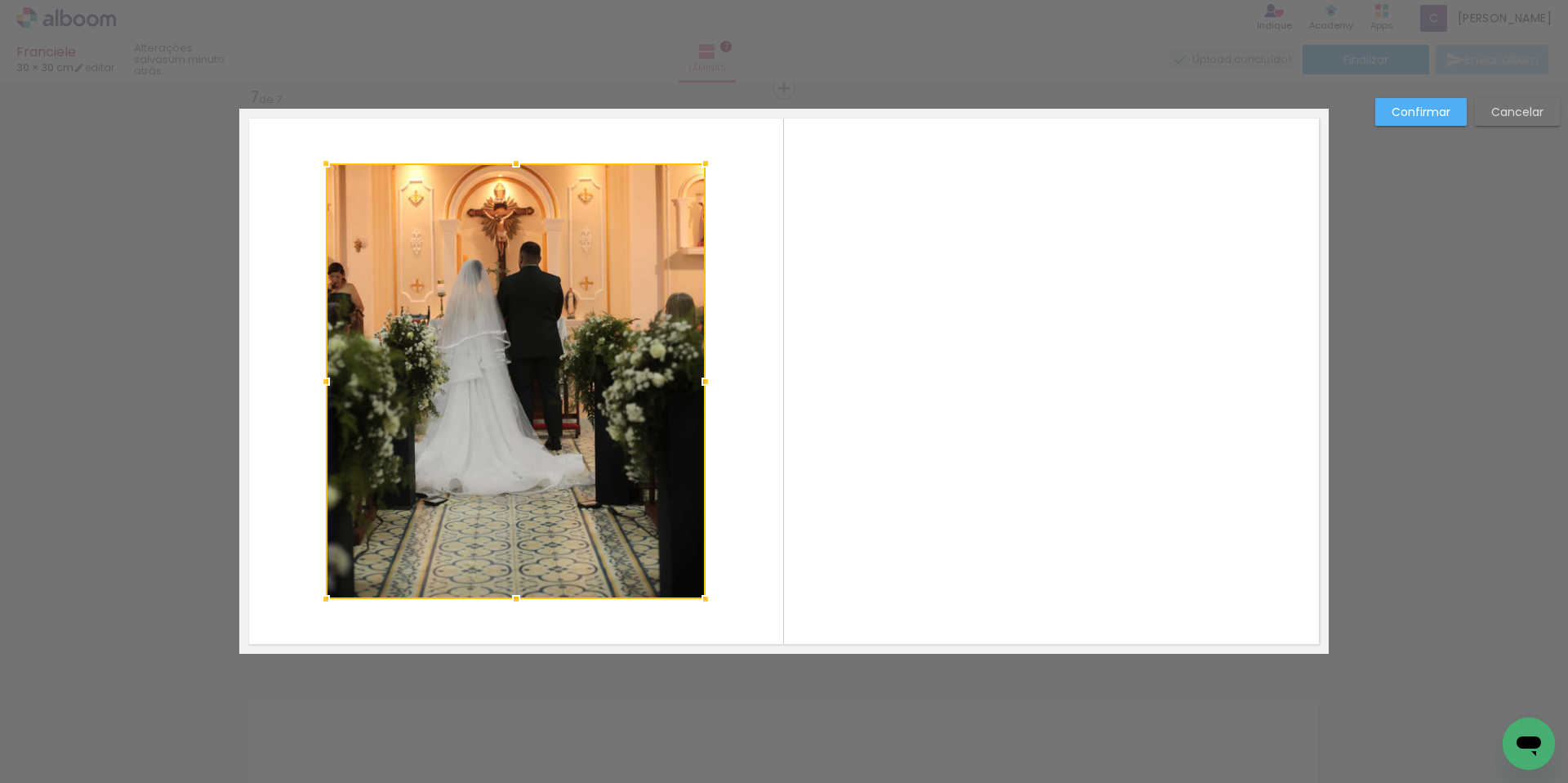
click at [627, 294] on div at bounding box center [516, 381] width 380 height 435
click at [582, 311] on div at bounding box center [516, 381] width 380 height 435
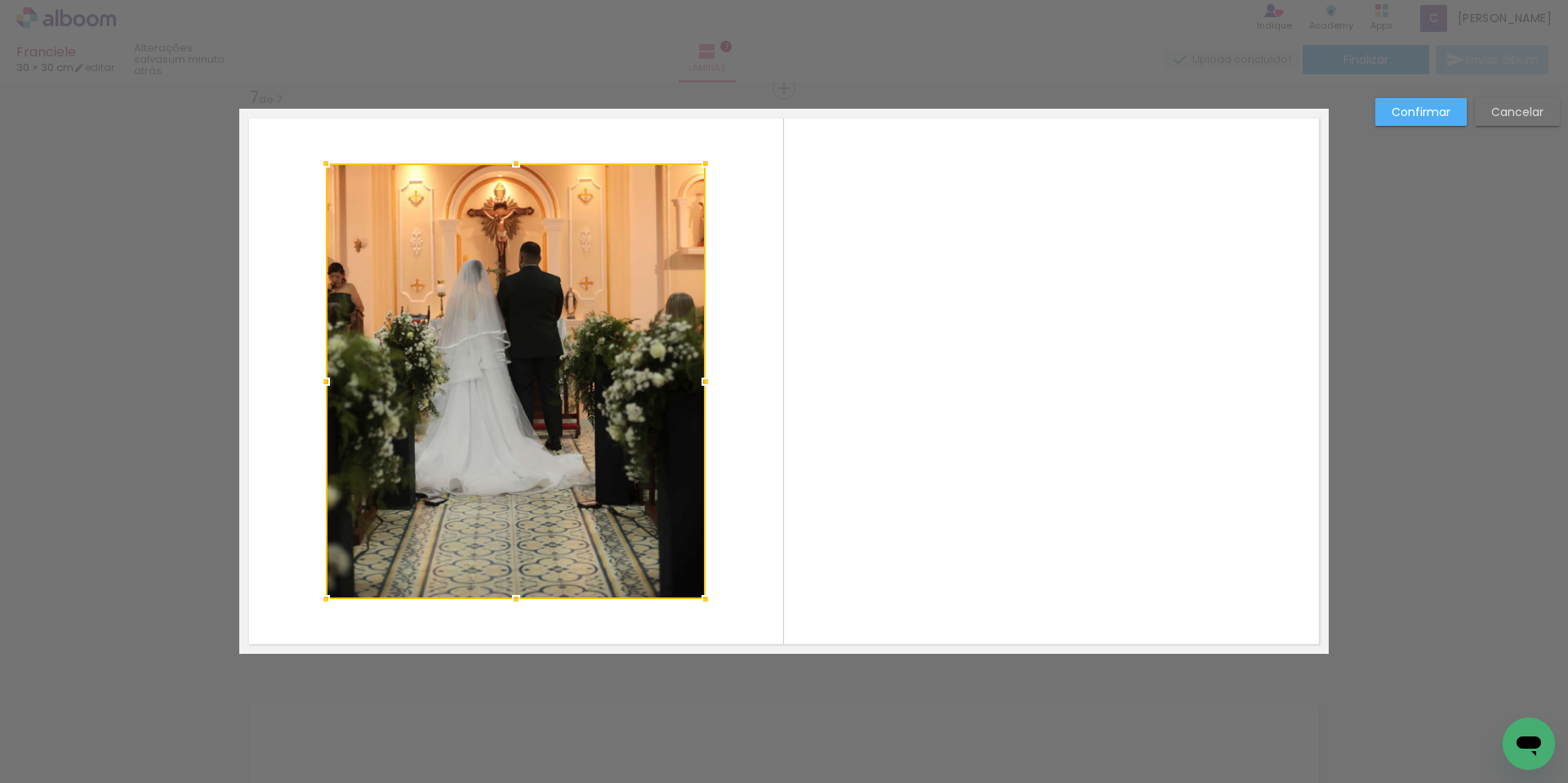
click at [582, 311] on div at bounding box center [516, 381] width 380 height 435
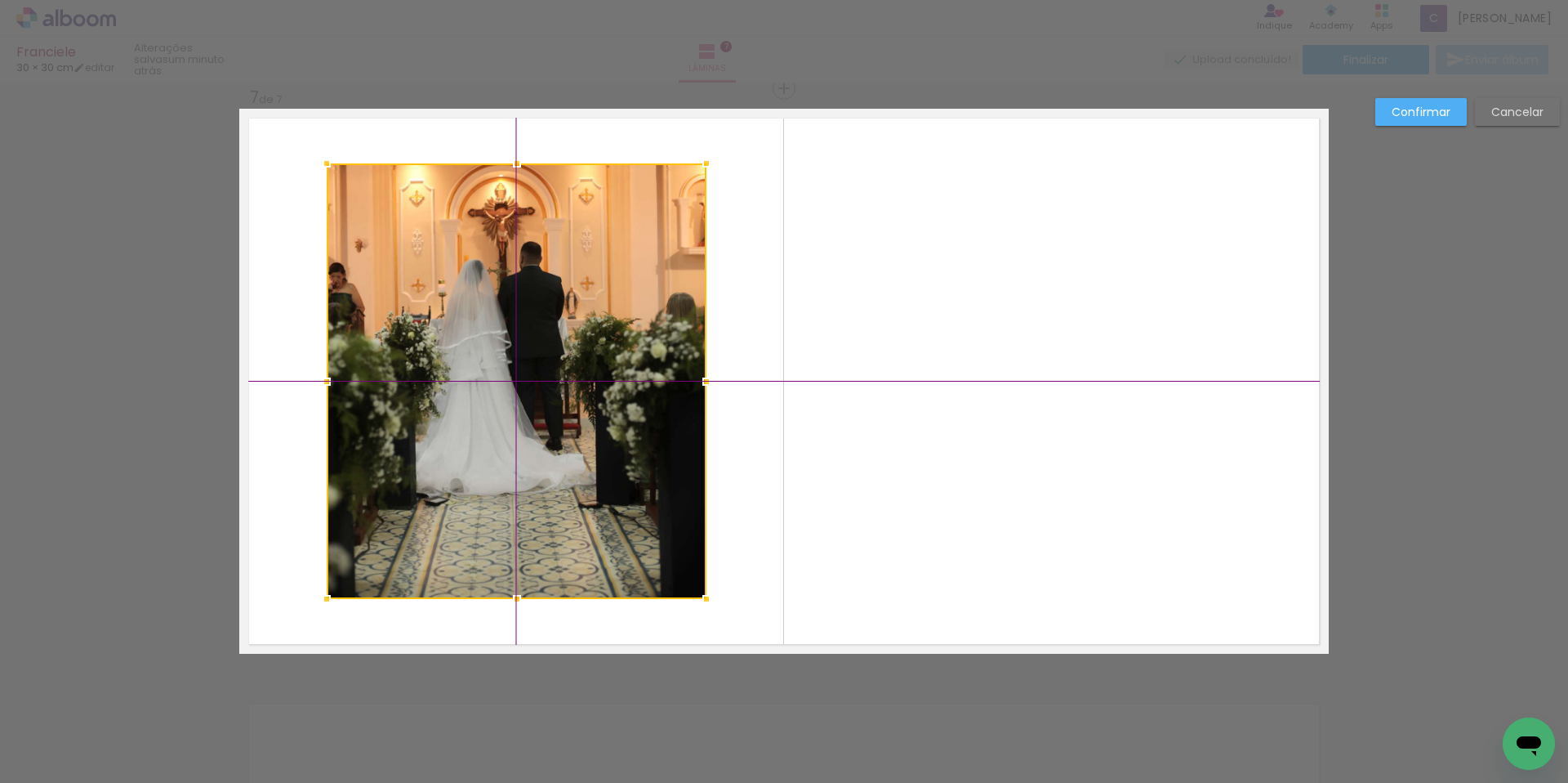
click at [590, 313] on div at bounding box center [516, 381] width 380 height 435
click at [589, 313] on div at bounding box center [516, 381] width 380 height 435
click at [532, 336] on div at bounding box center [516, 381] width 380 height 435
click at [535, 331] on div at bounding box center [516, 381] width 380 height 435
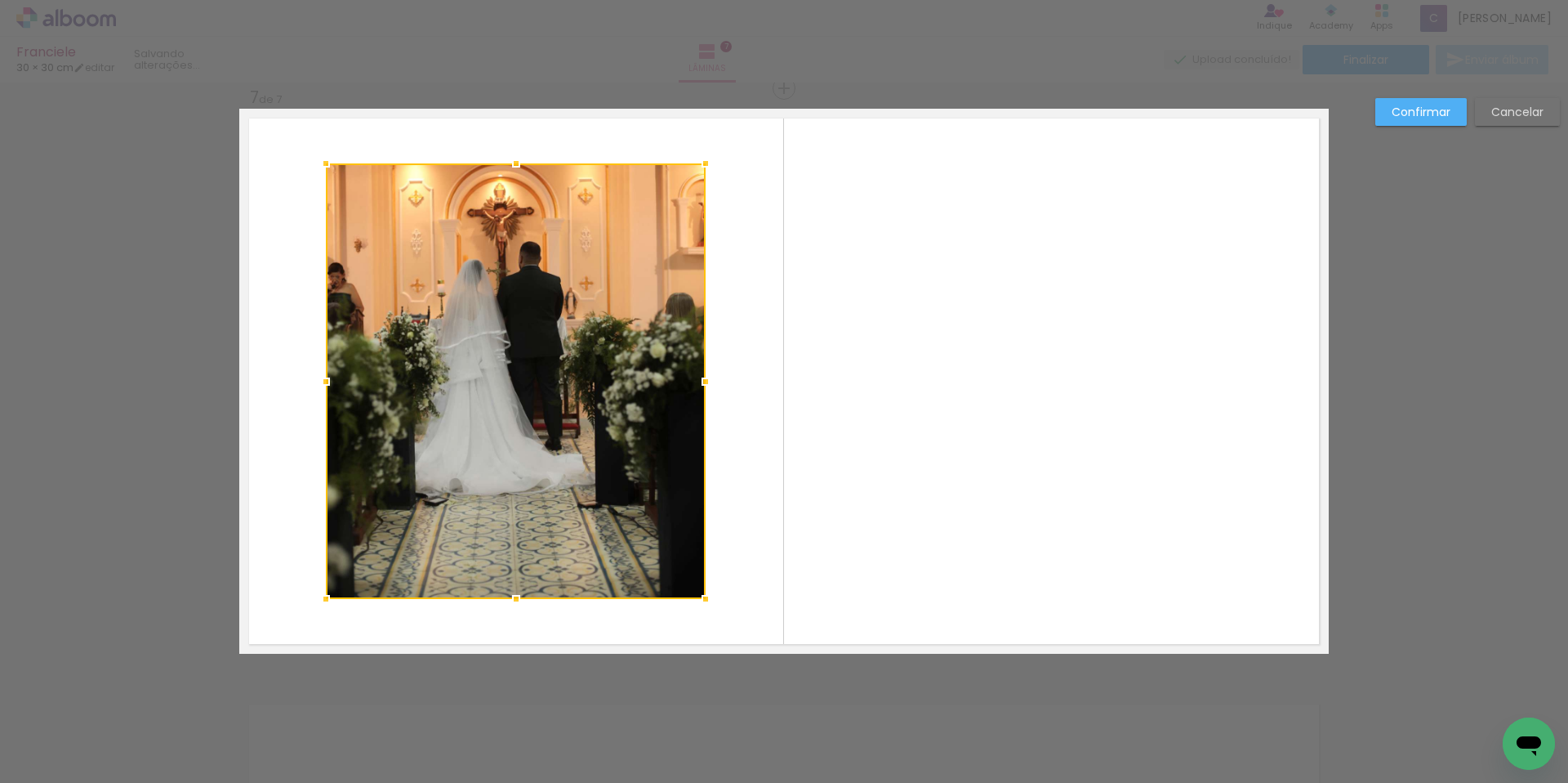
click at [535, 331] on div at bounding box center [516, 381] width 380 height 435
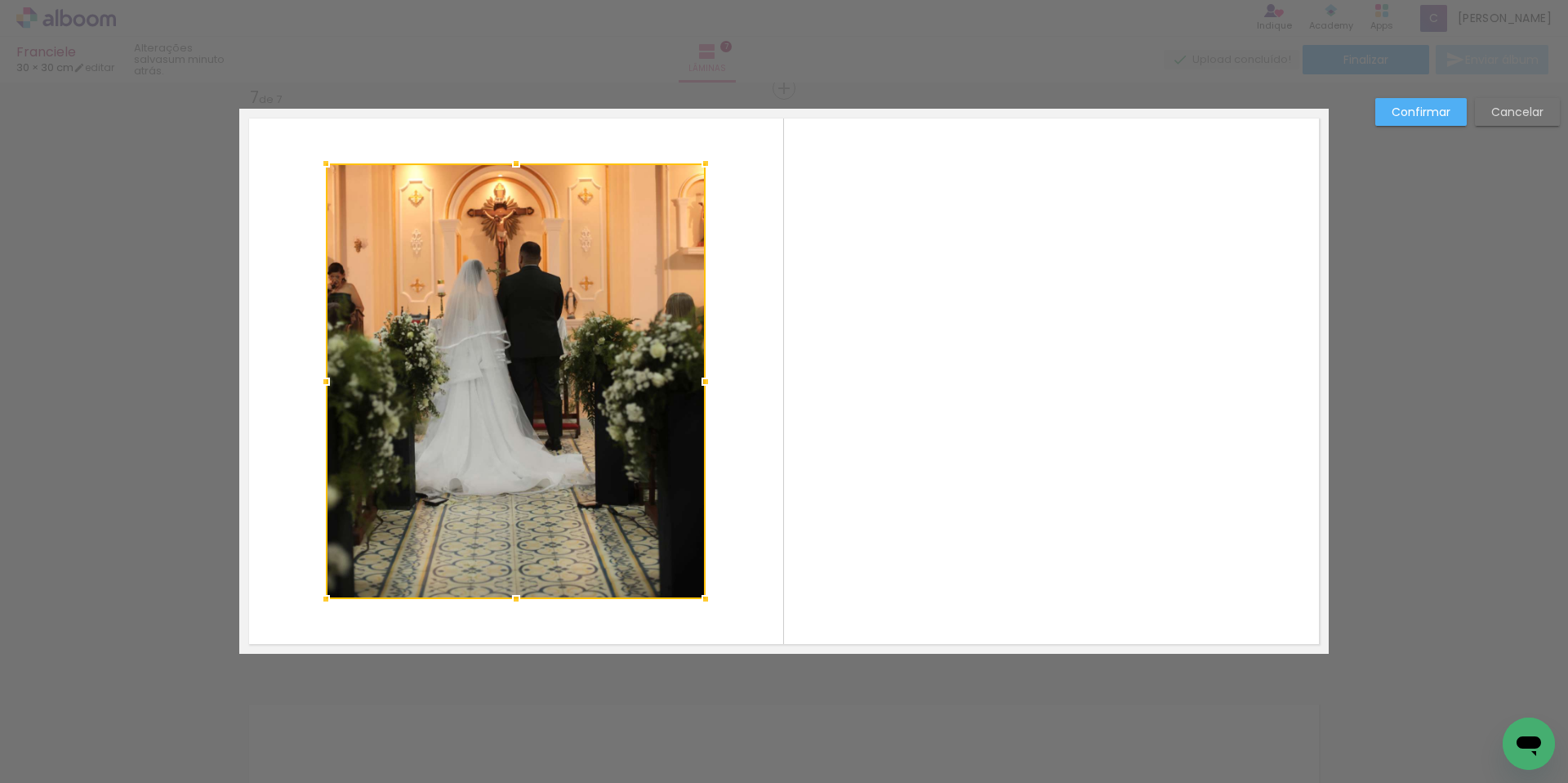
click at [535, 331] on div at bounding box center [516, 381] width 380 height 435
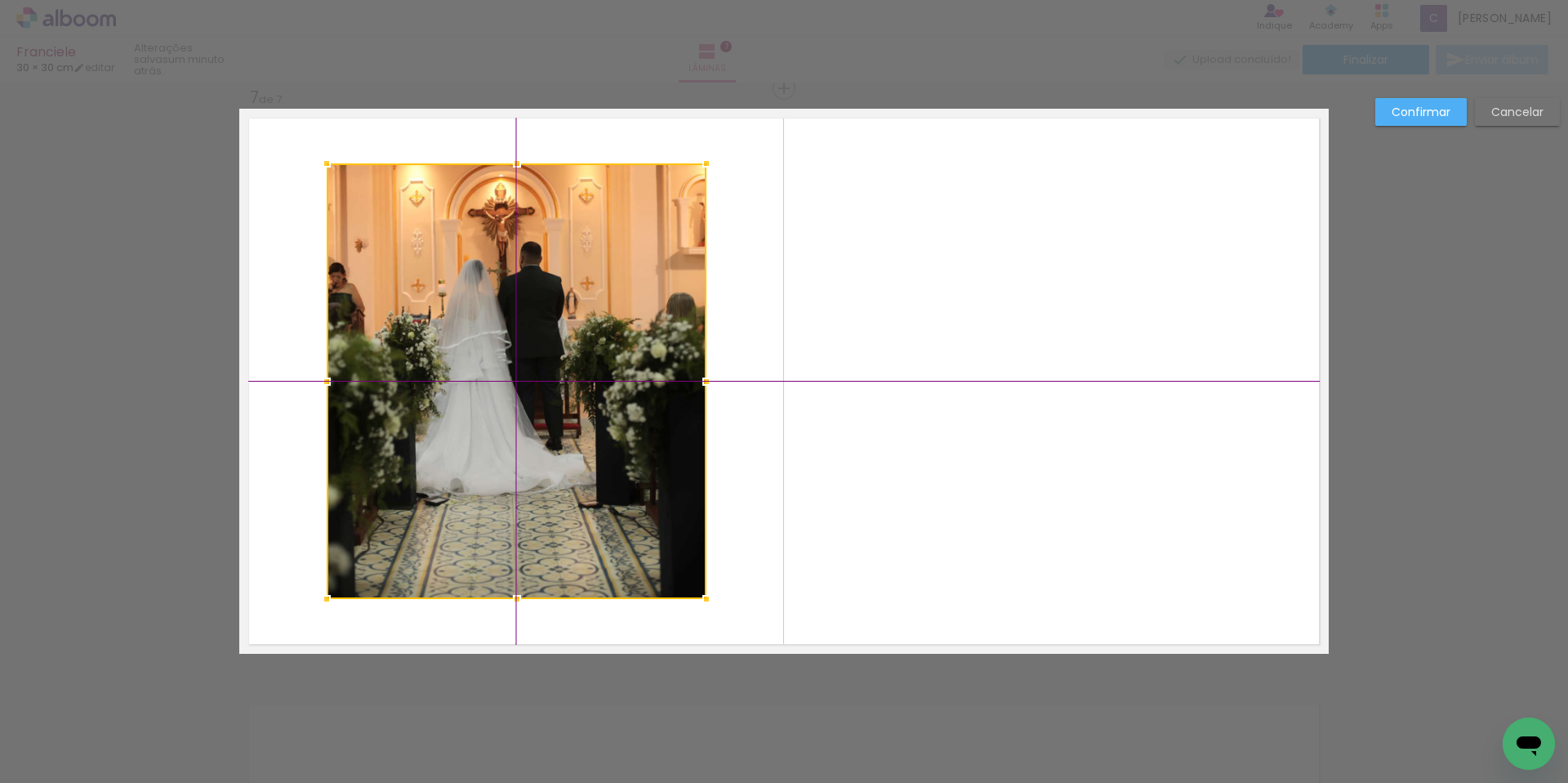
drag, startPoint x: 566, startPoint y: 337, endPoint x: 557, endPoint y: 346, distance: 12.7
click at [557, 346] on div at bounding box center [516, 381] width 380 height 435
click at [756, 277] on quentale-layouter at bounding box center [784, 381] width 1089 height 545
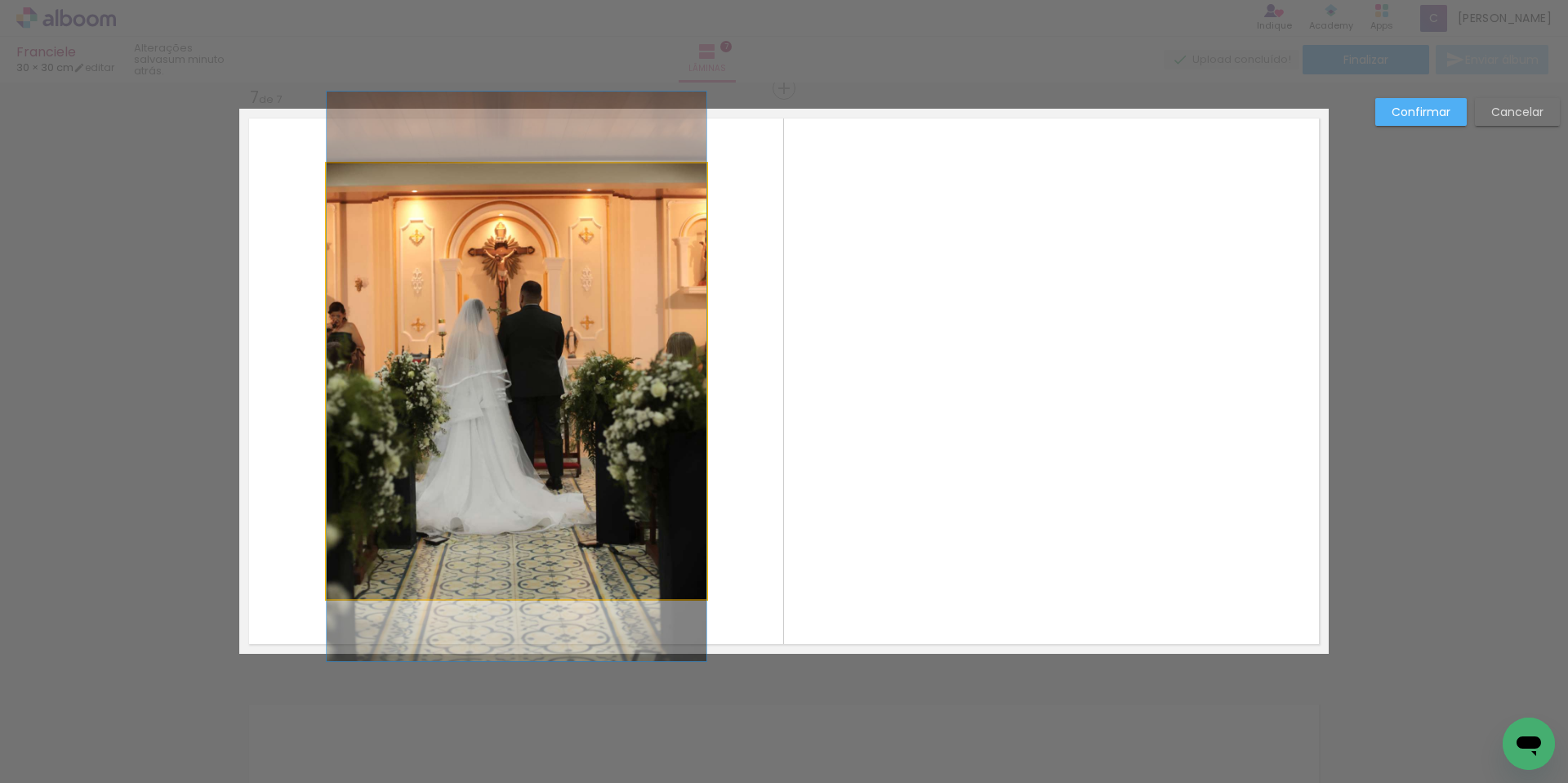
drag, startPoint x: 622, startPoint y: 292, endPoint x: 634, endPoint y: 331, distance: 40.8
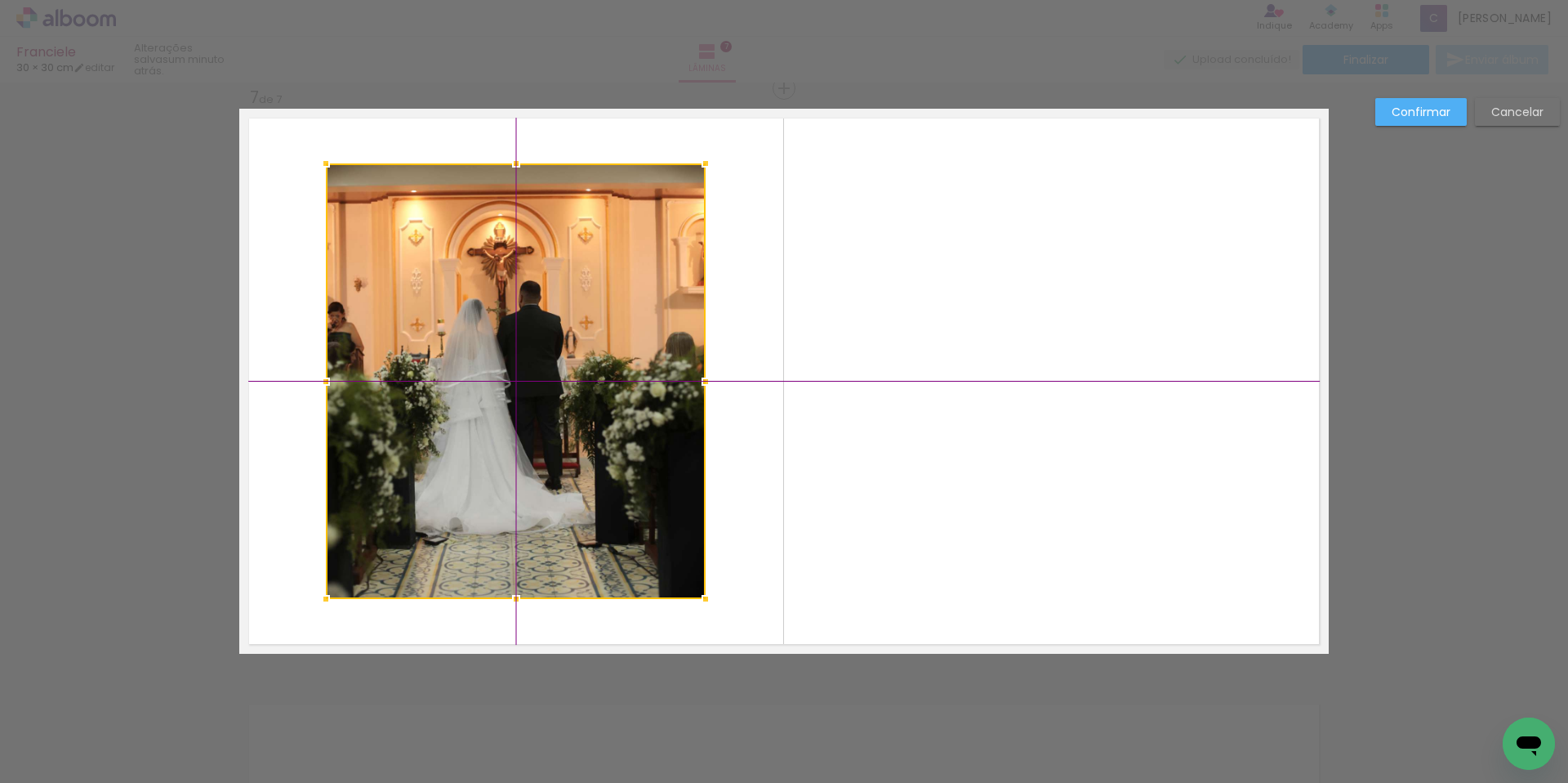
drag, startPoint x: 542, startPoint y: 331, endPoint x: 533, endPoint y: 330, distance: 9.1
click at [533, 330] on div at bounding box center [516, 381] width 380 height 435
click at [539, 339] on div at bounding box center [516, 381] width 380 height 435
click at [1416, 101] on paper-button "Confirmar" at bounding box center [1420, 112] width 91 height 28
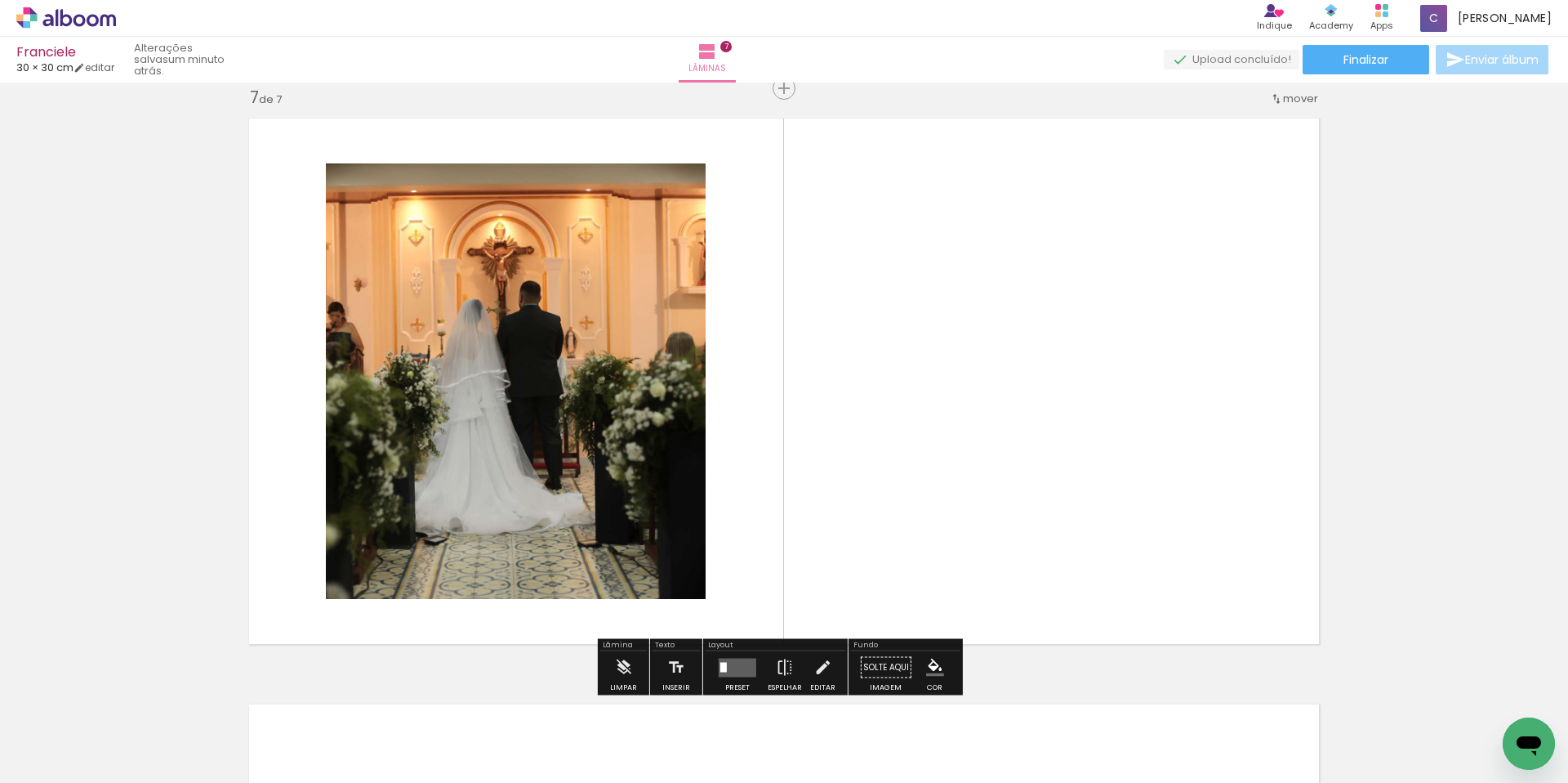
click at [611, 435] on quentale-photo at bounding box center [516, 381] width 380 height 435
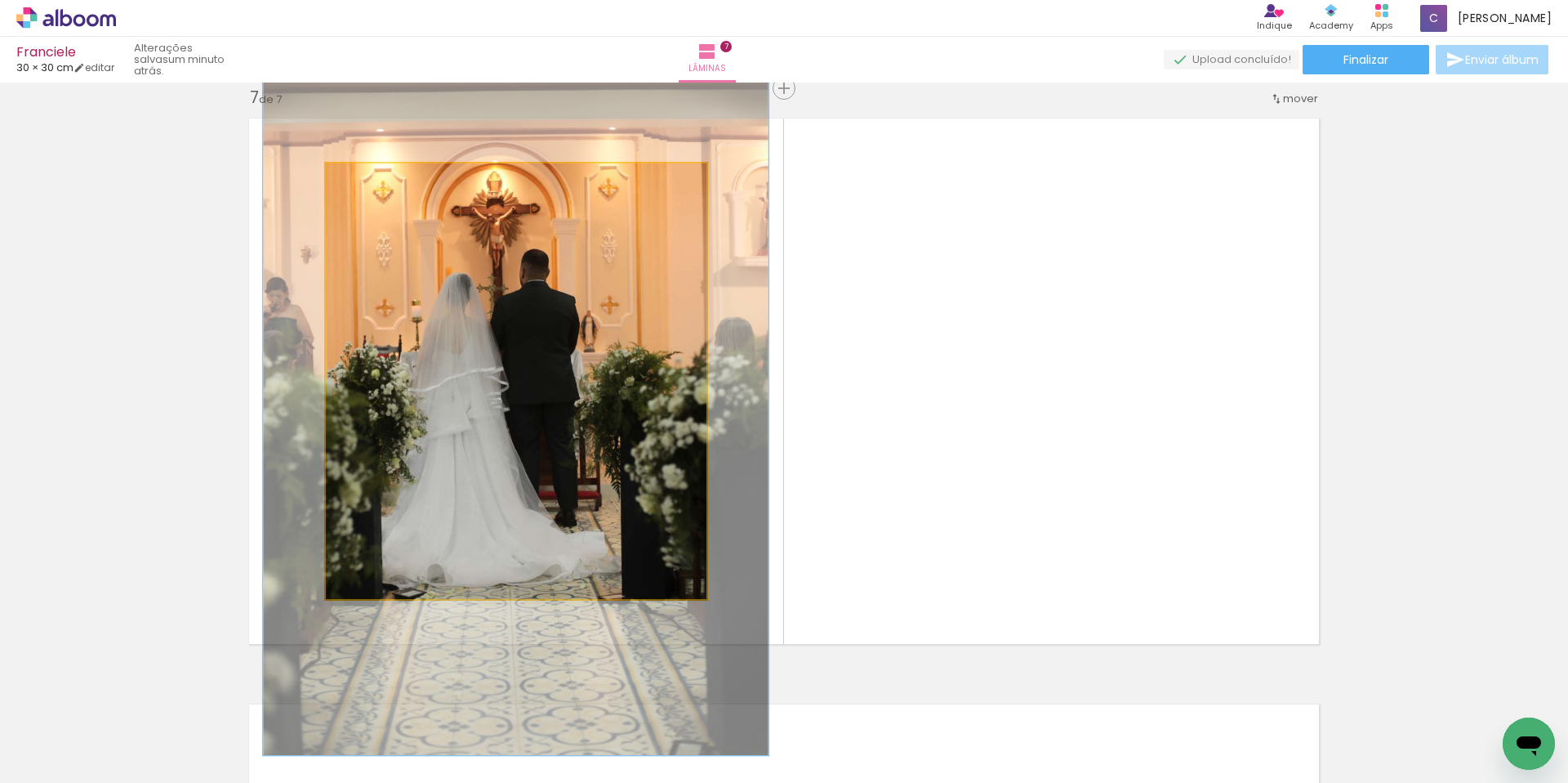
drag, startPoint x: 359, startPoint y: 184, endPoint x: 378, endPoint y: 185, distance: 19.0
click at [378, 185] on div at bounding box center [382, 180] width 15 height 15
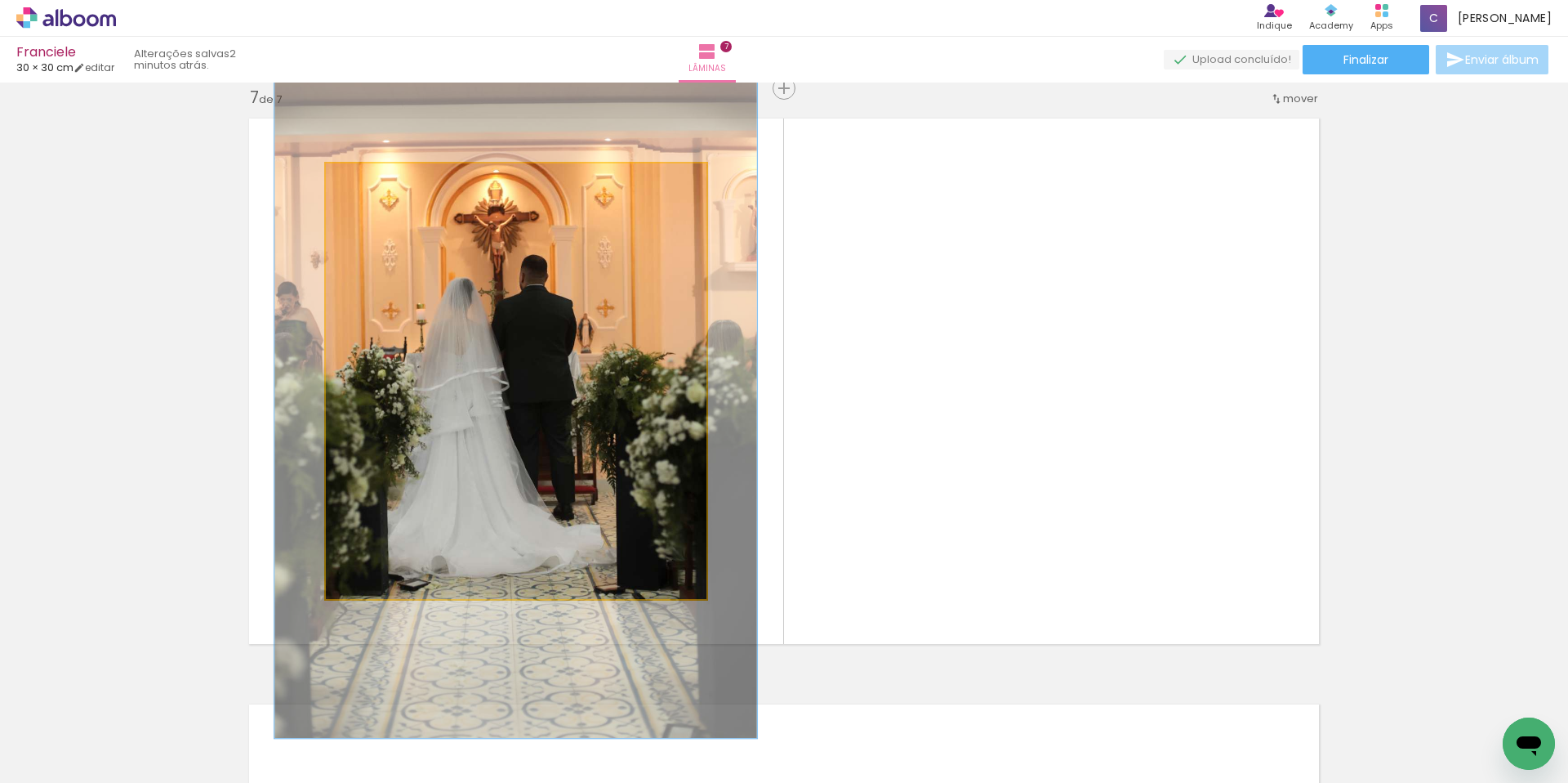
type paper-slider "127"
click at [374, 180] on div at bounding box center [381, 180] width 15 height 15
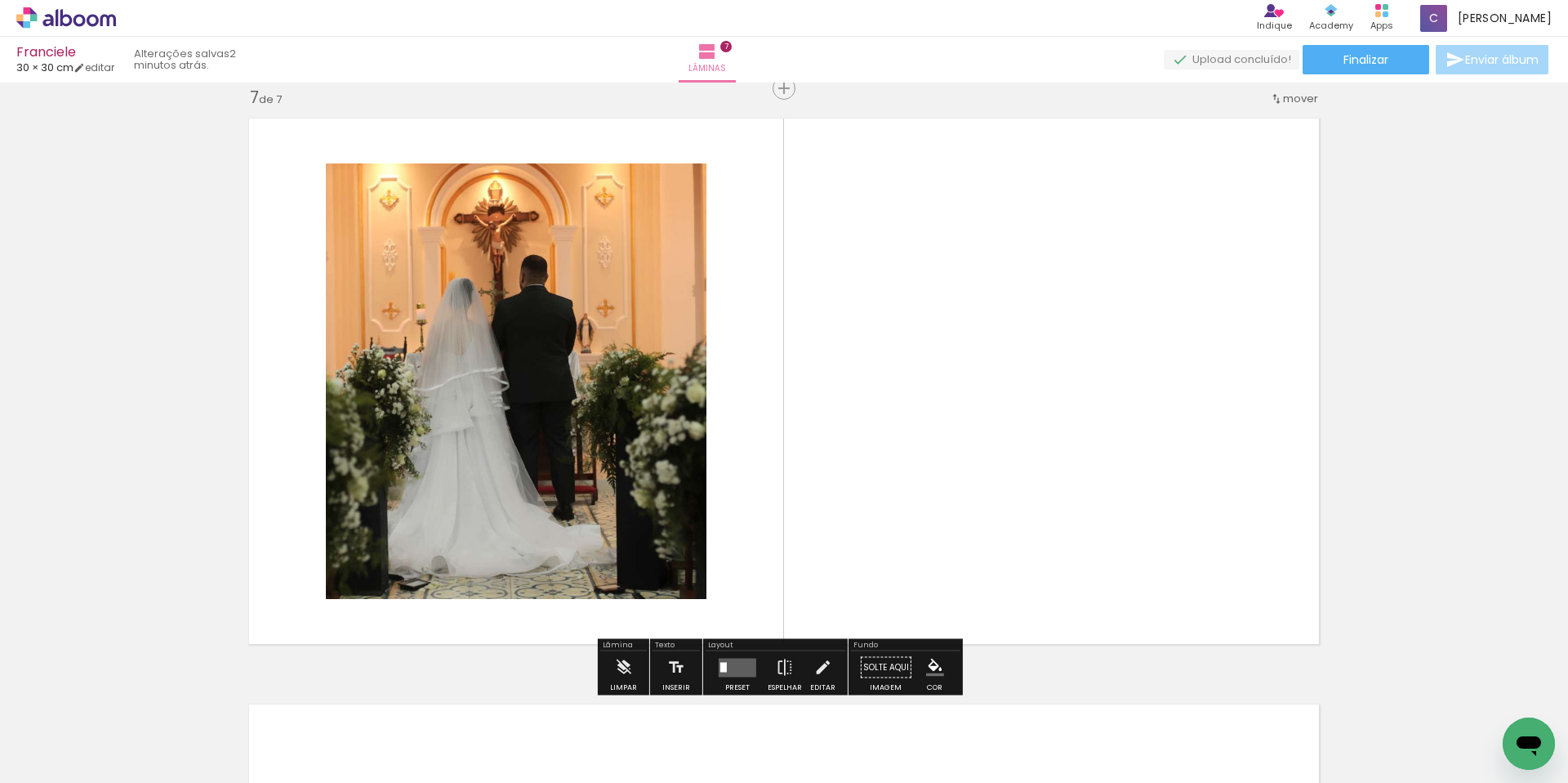
click at [776, 254] on quentale-layouter at bounding box center [784, 381] width 1089 height 545
click at [1372, 68] on paper-button "Finalizar" at bounding box center [1366, 60] width 126 height 29
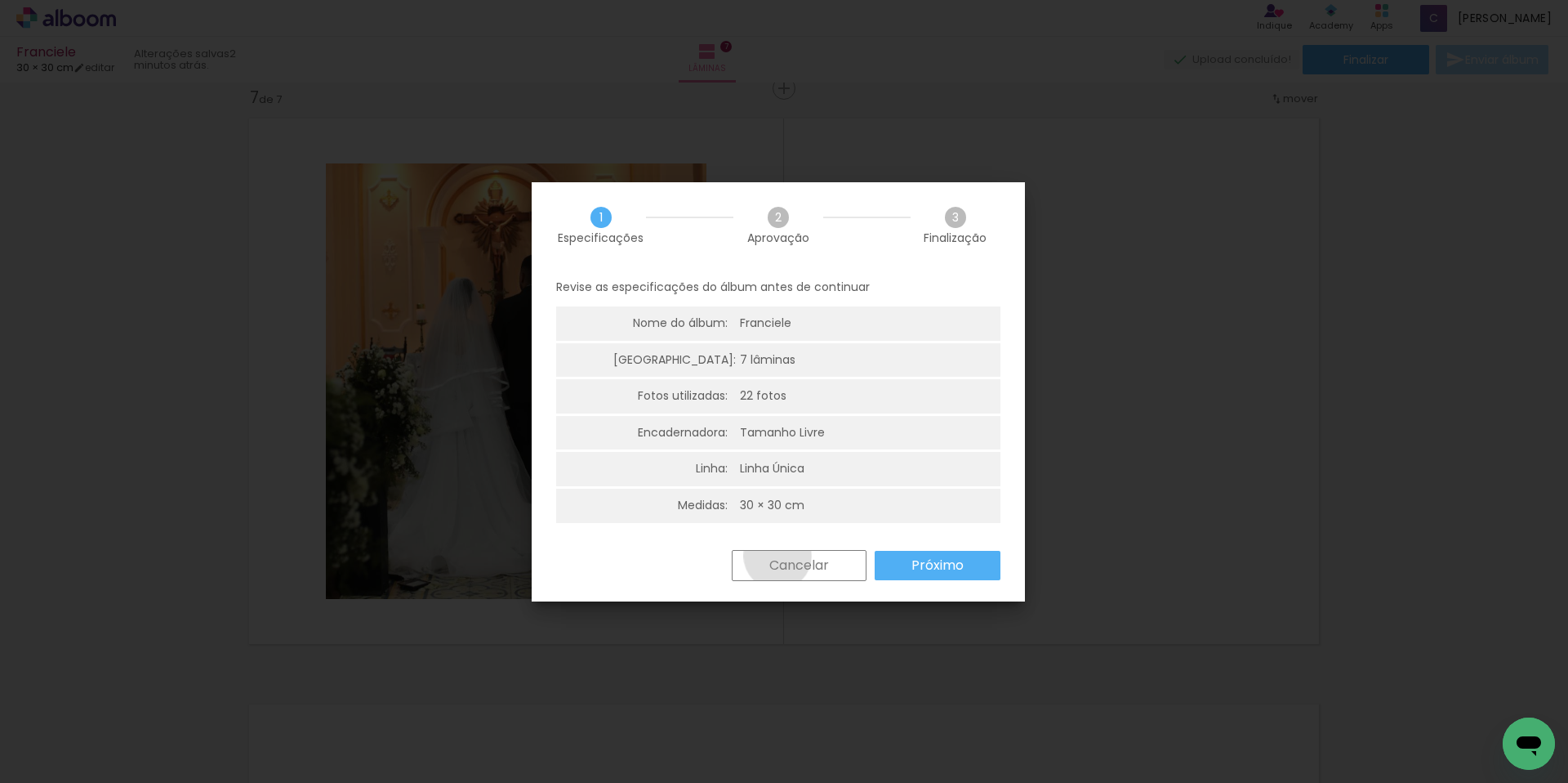
click at [0, 0] on slot "Cancelar" at bounding box center [0, 0] width 0 height 0
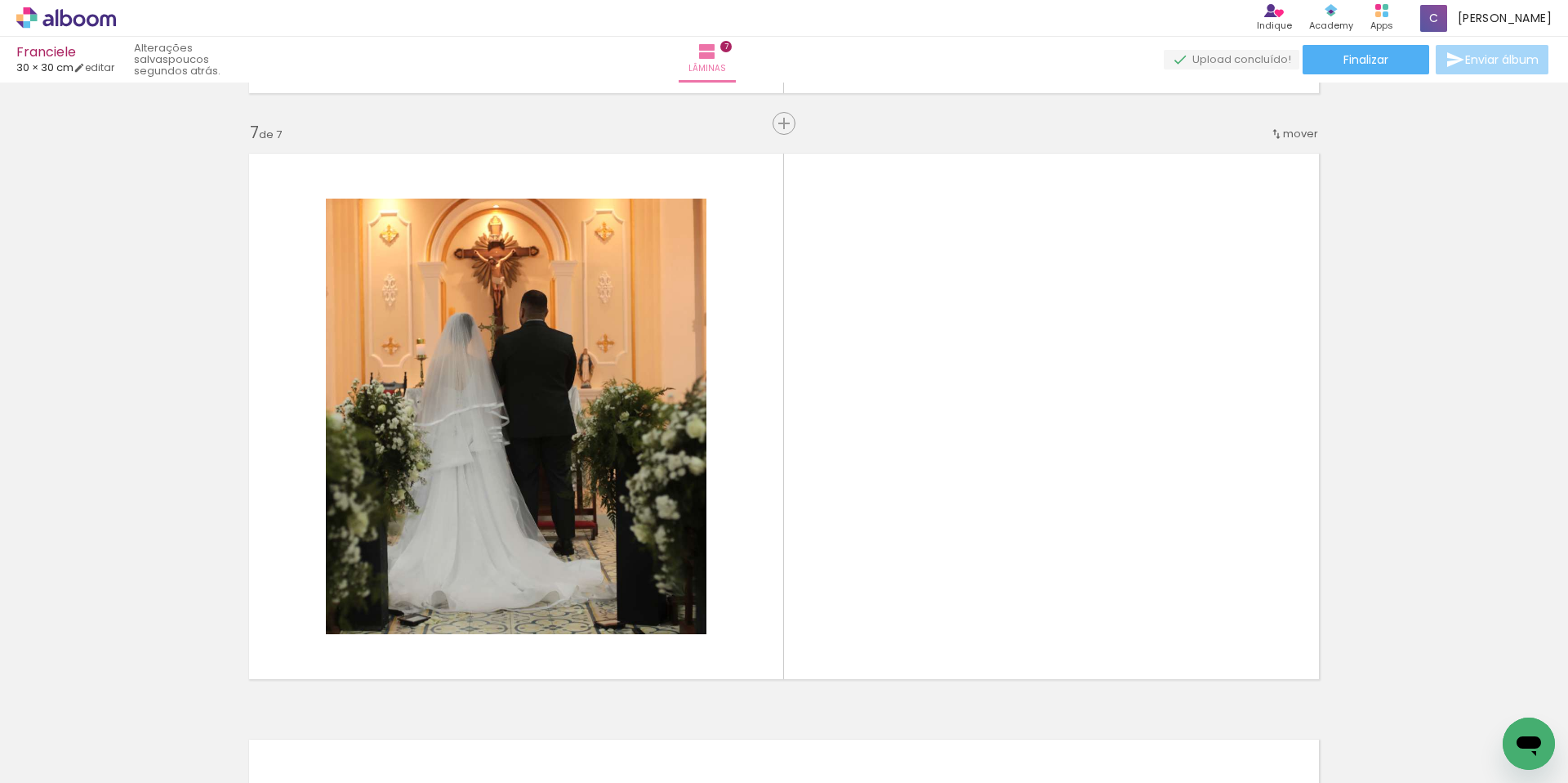
scroll to position [0, 1178]
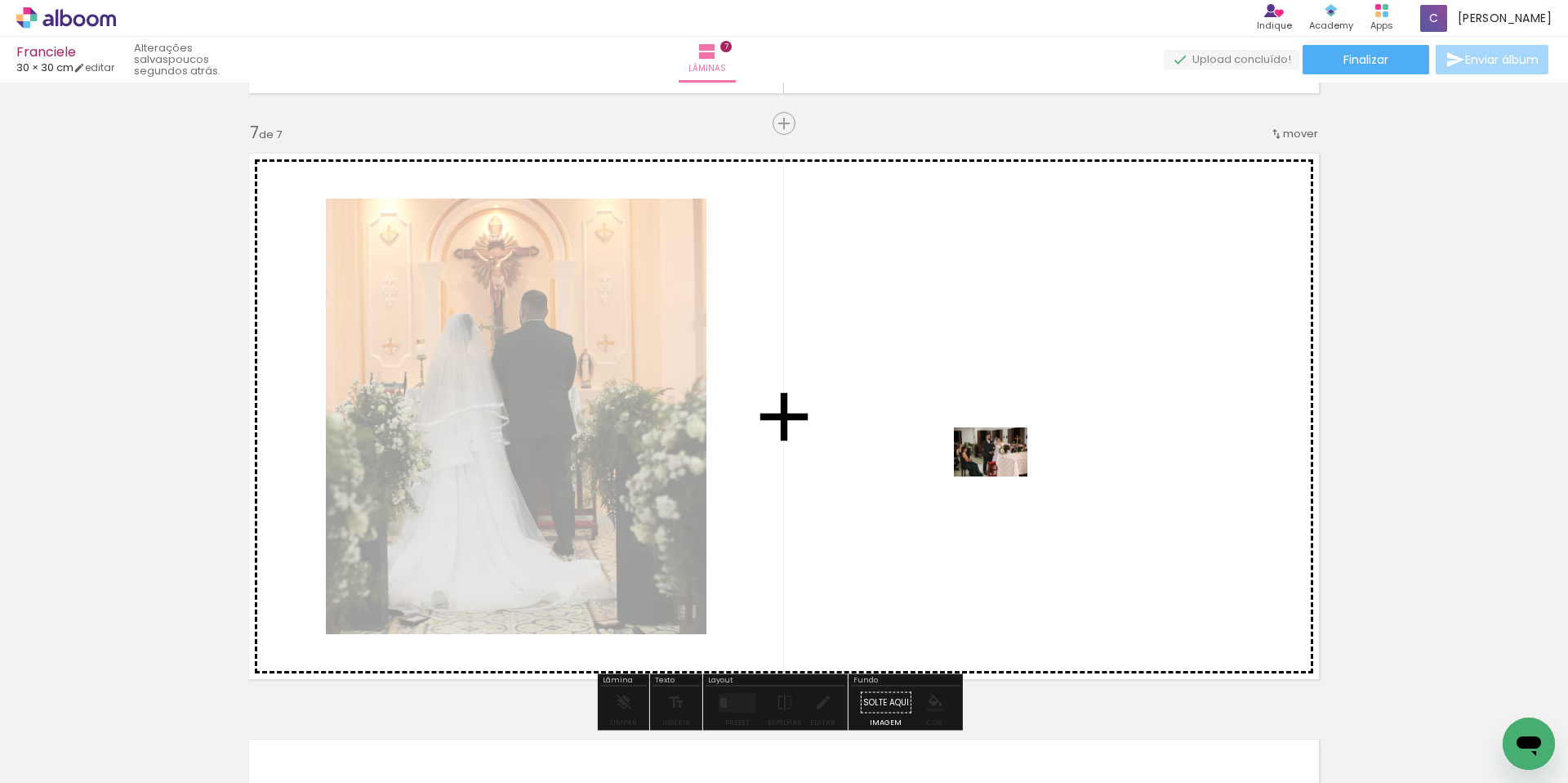
drag, startPoint x: 1023, startPoint y: 743, endPoint x: 1003, endPoint y: 476, distance: 267.7
click at [1003, 476] on quentale-workspace at bounding box center [784, 391] width 1568 height 783
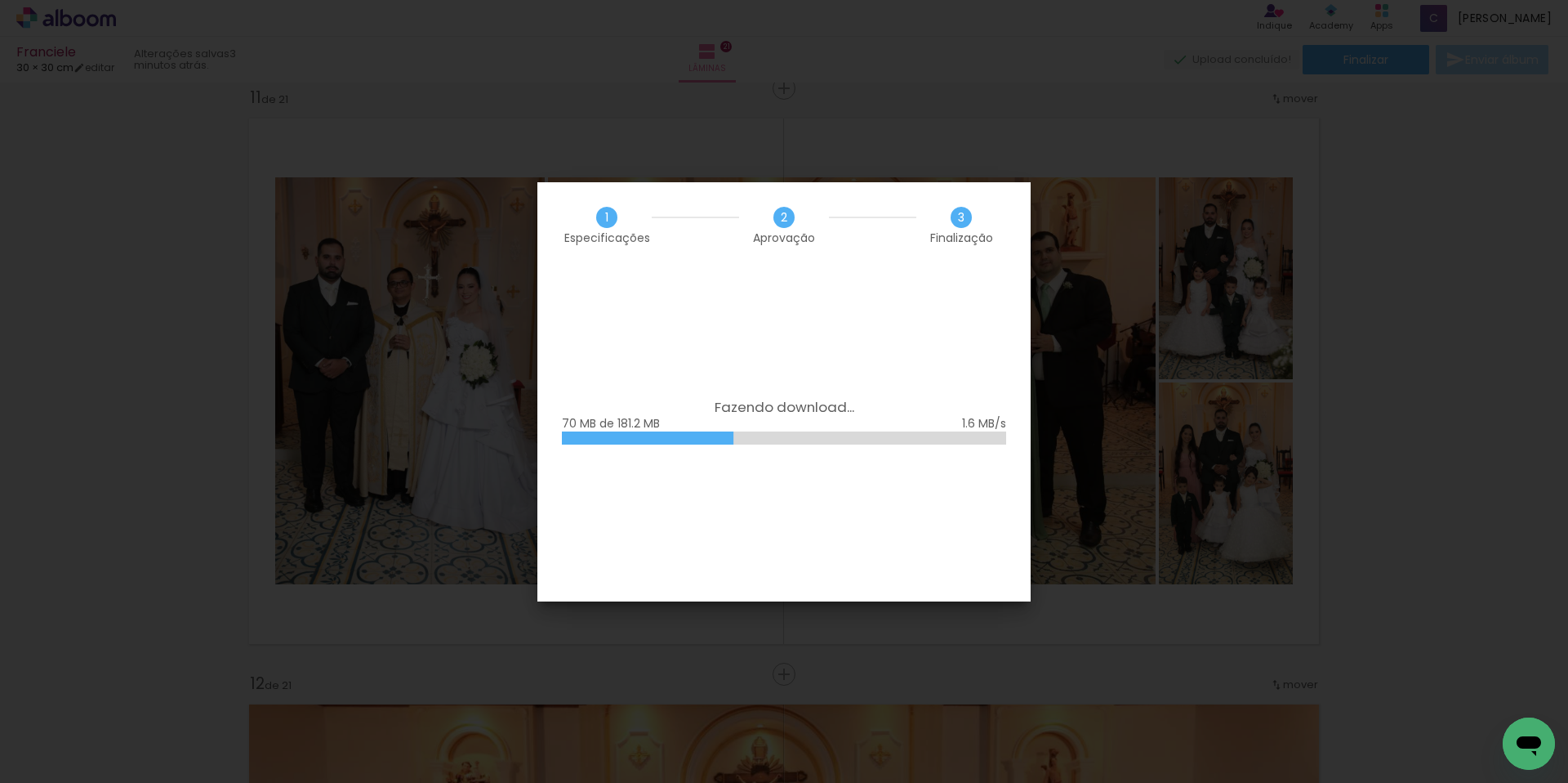
scroll to position [0, 4059]
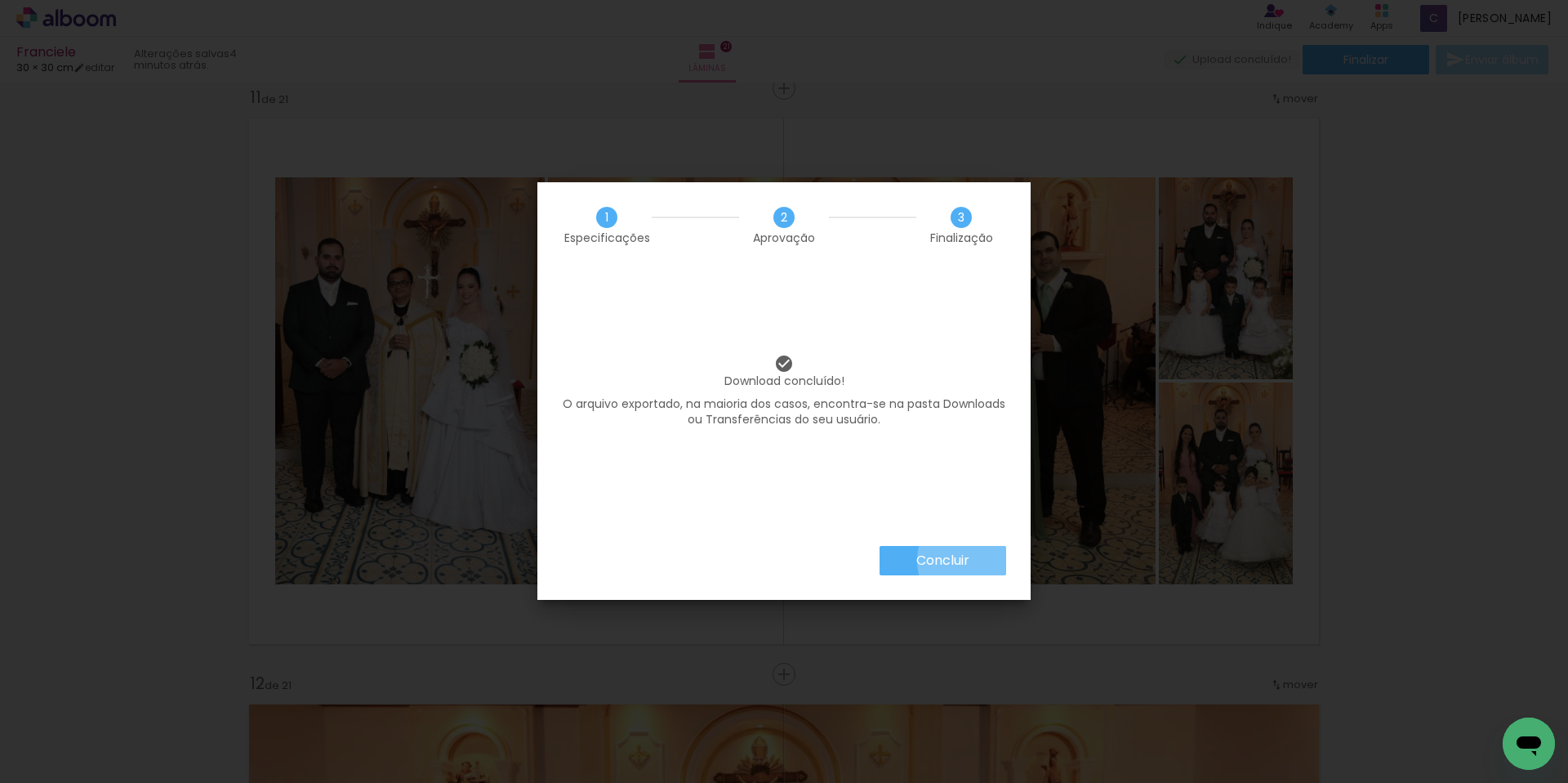
click at [975, 560] on paper-button "Concluir" at bounding box center [943, 560] width 126 height 29
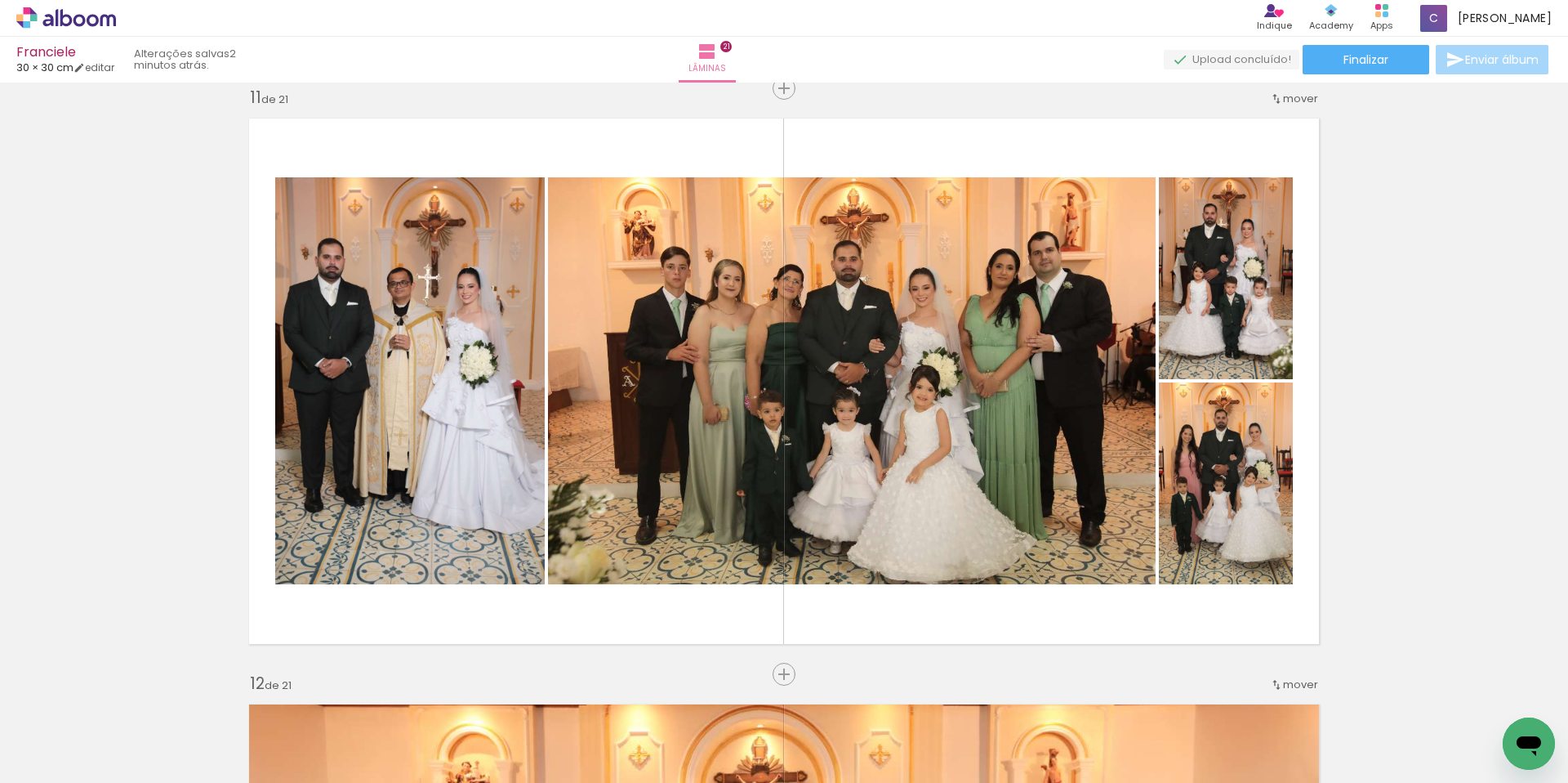
scroll to position [0, 4059]
click at [1379, 66] on span "Finalizar" at bounding box center [1366, 59] width 45 height 11
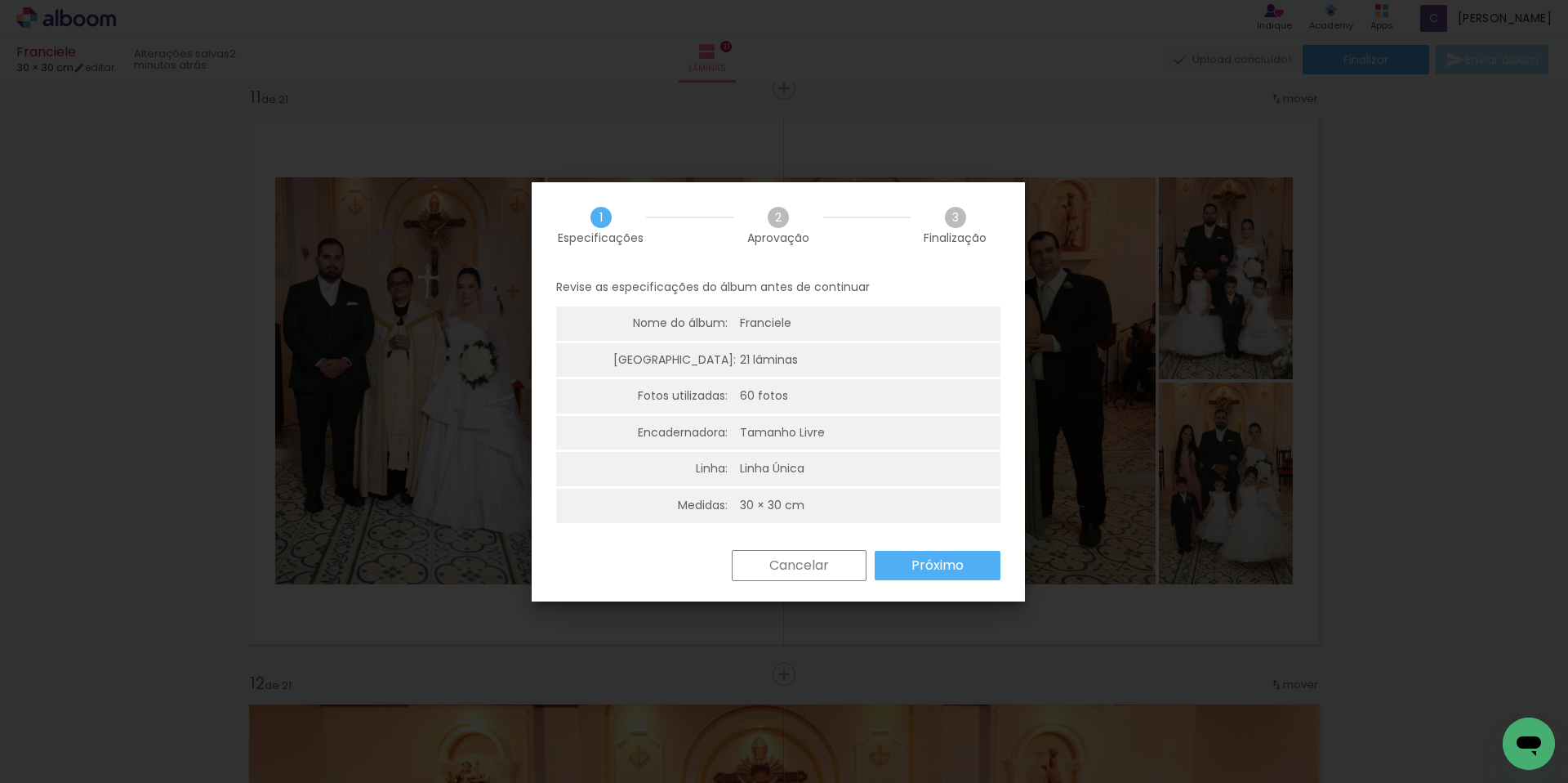
click at [835, 552] on paper-button "Cancelar" at bounding box center [799, 565] width 135 height 31
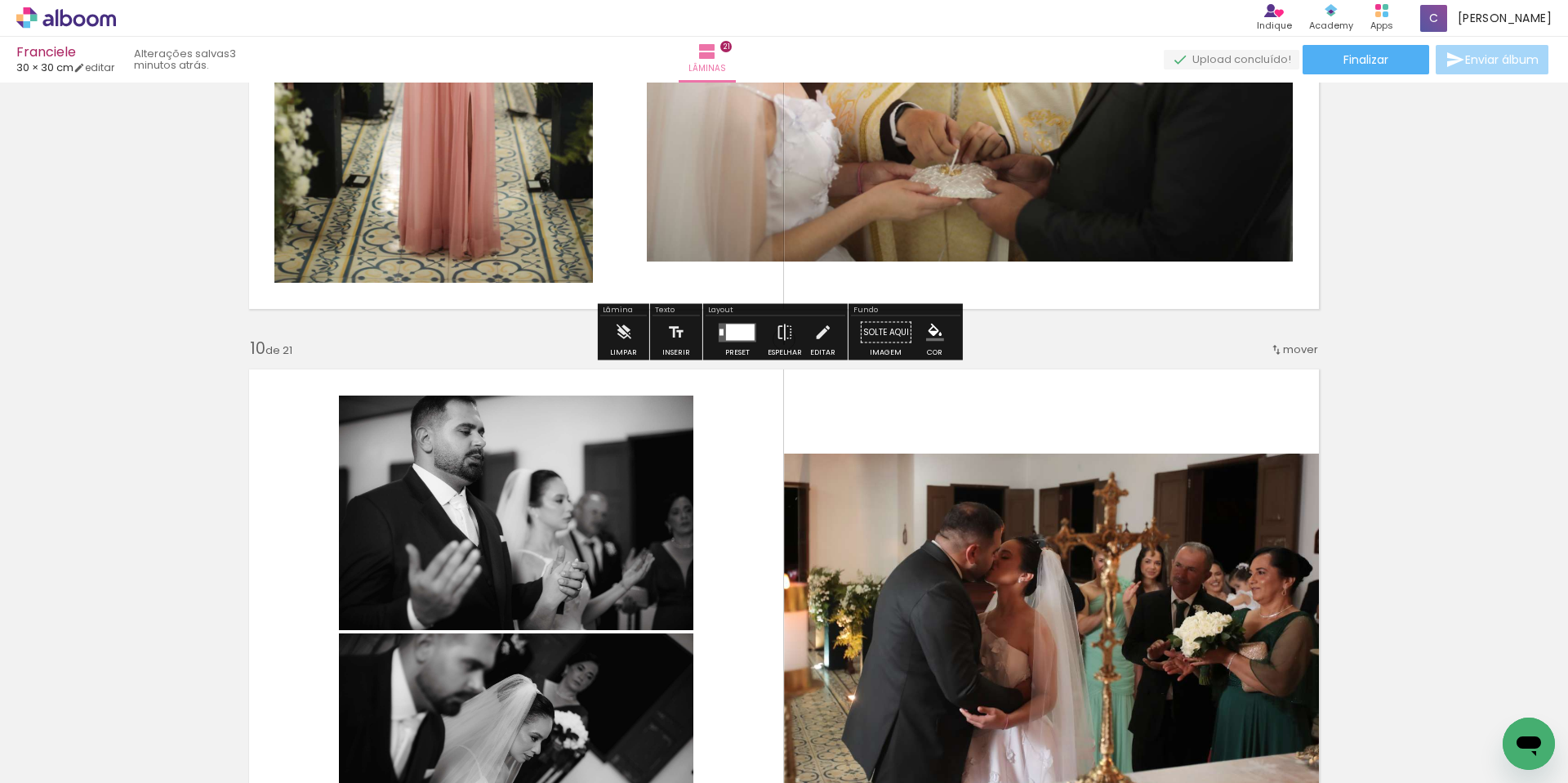
scroll to position [4989, 0]
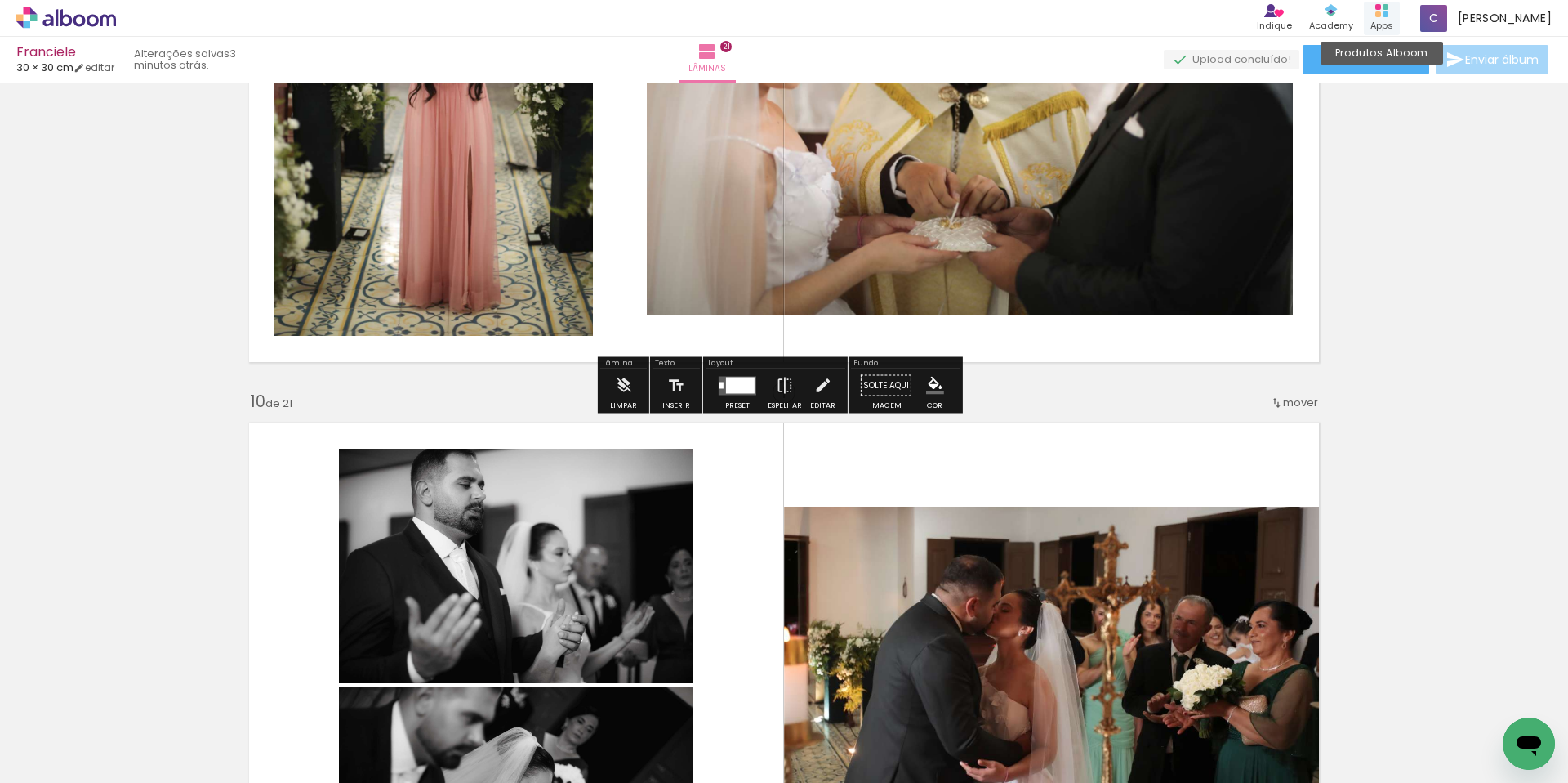
click at [1393, 23] on div "Apps" at bounding box center [1382, 26] width 23 height 14
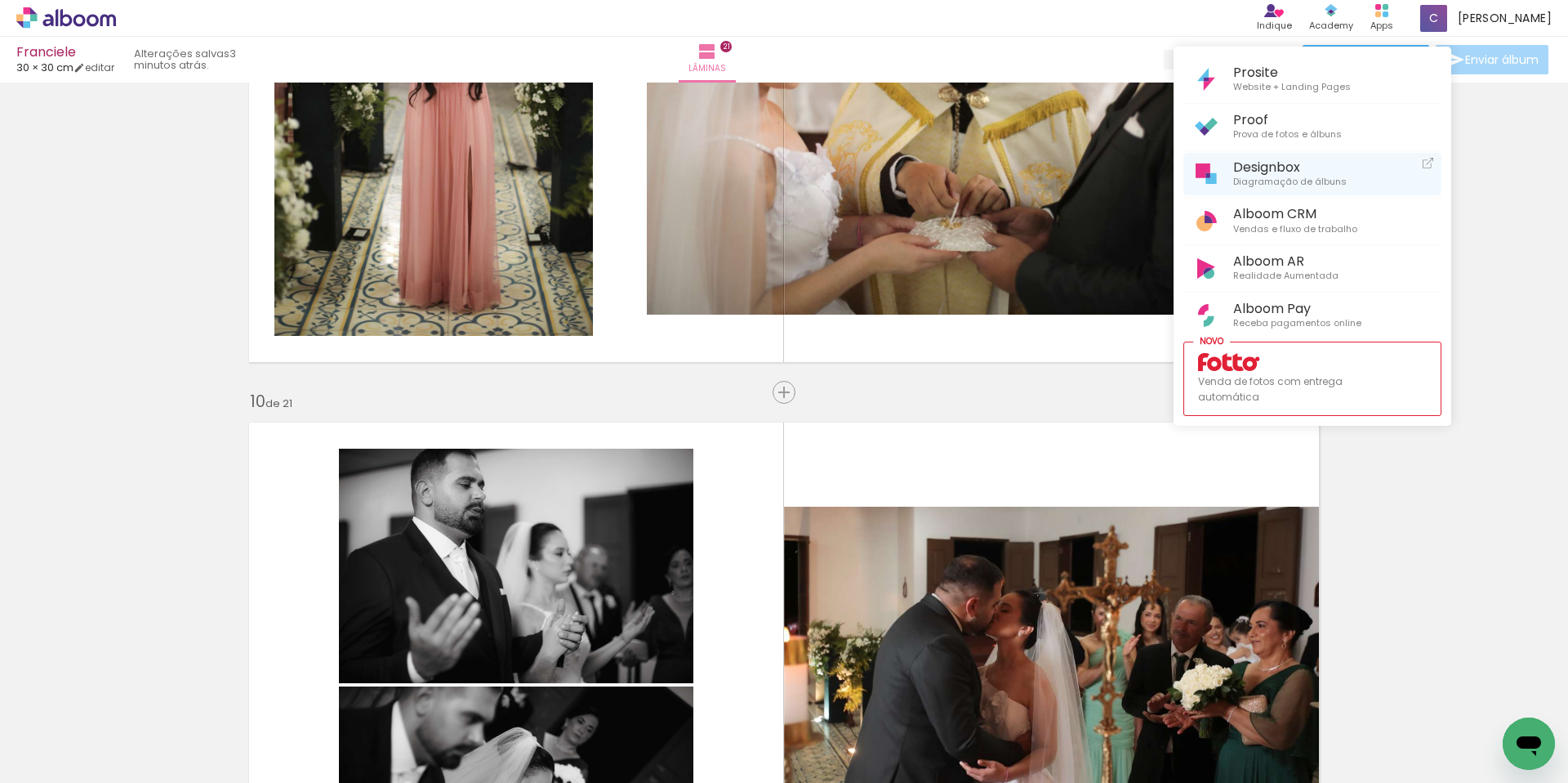
click at [1277, 180] on span "Diagramação de álbuns" at bounding box center [1290, 182] width 114 height 15
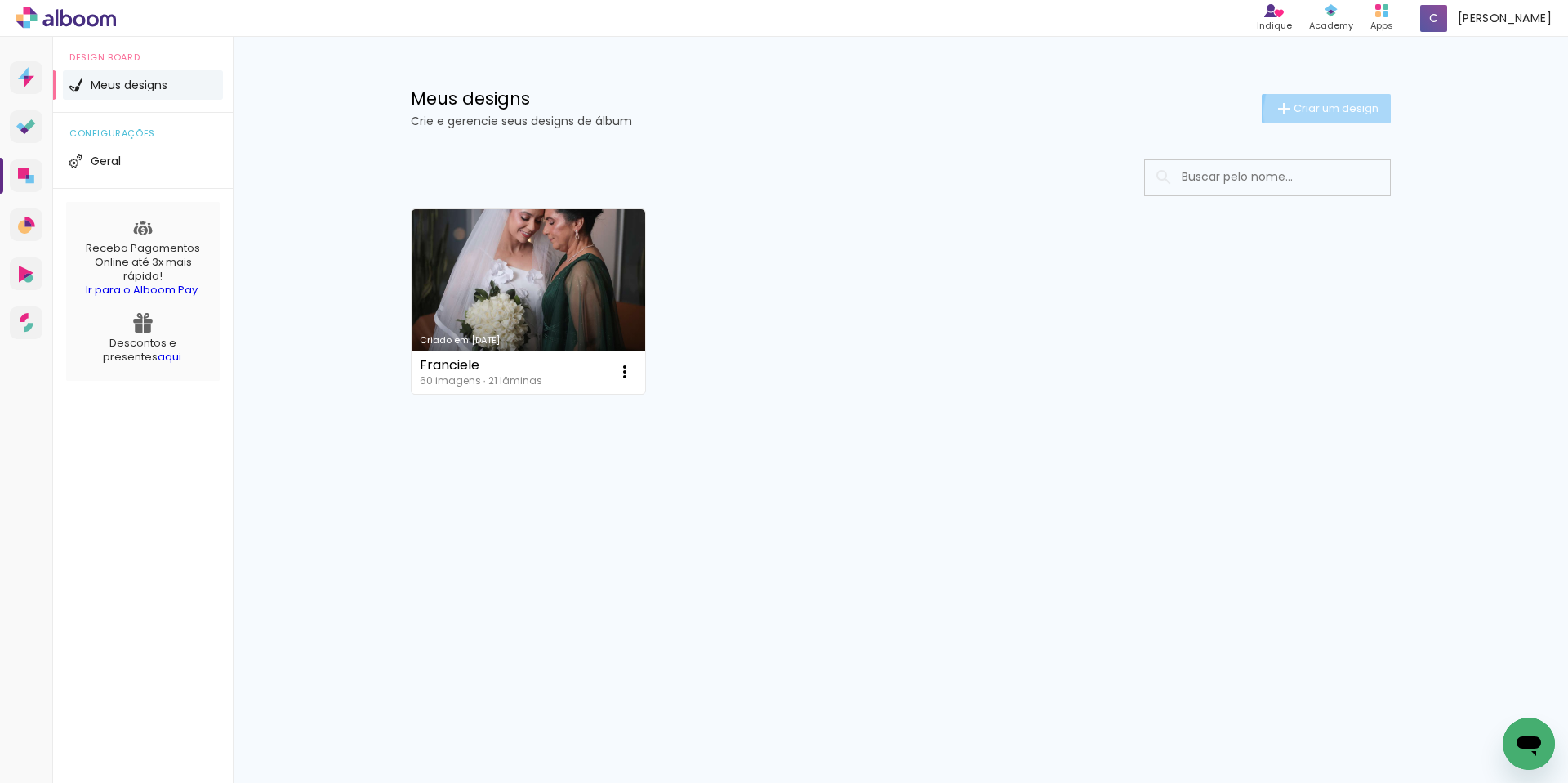
click at [1344, 113] on span "Criar um design" at bounding box center [1337, 108] width 85 height 10
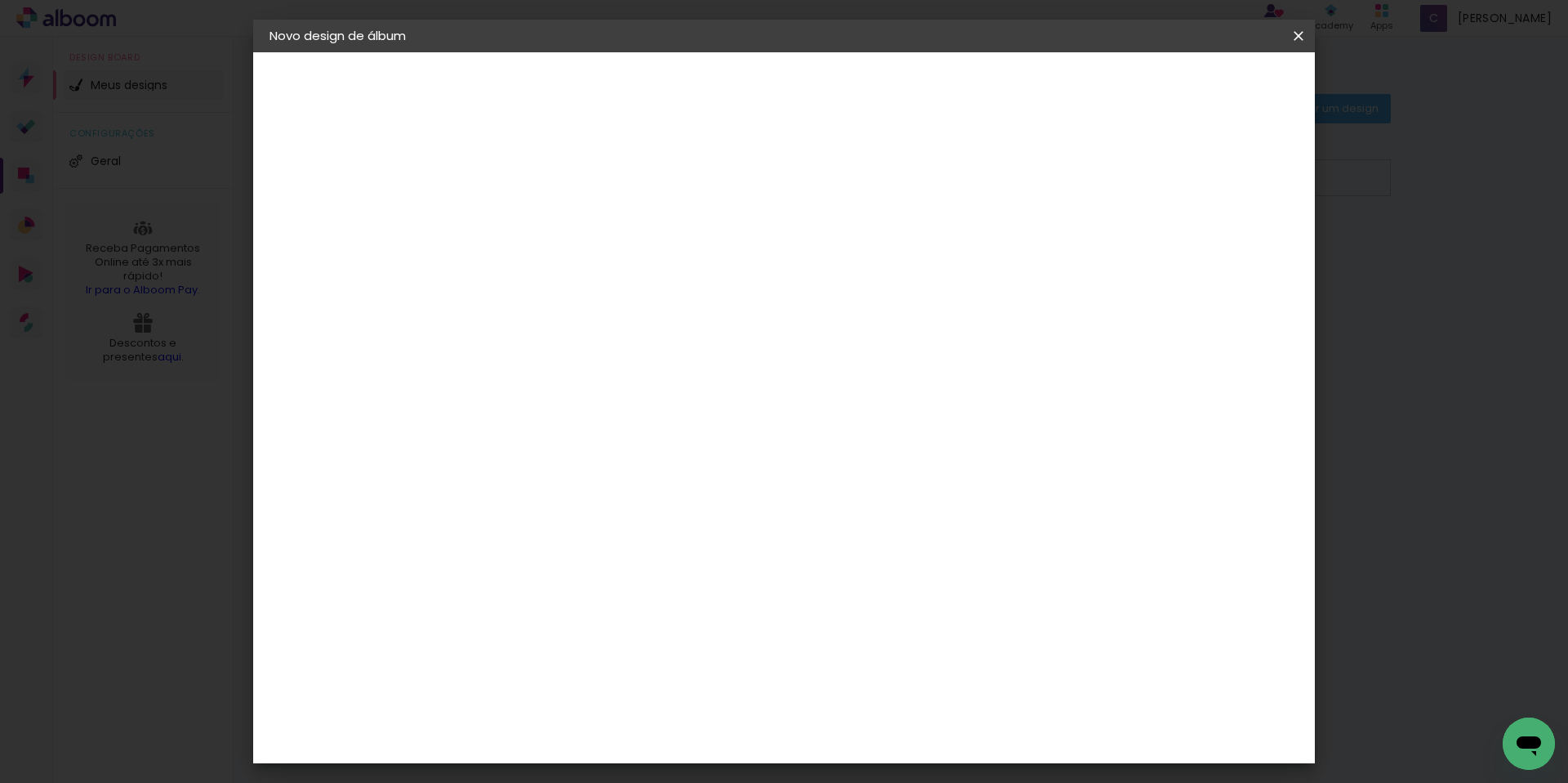
click at [542, 203] on paper-input-container "Título do álbum" at bounding box center [536, 219] width 11 height 42
click at [537, 211] on input at bounding box center [537, 219] width 0 height 26
type input "Victoria"
type paper-input "Victoria"
click at [0, 0] on slot "Avançar" at bounding box center [0, 0] width 0 height 0
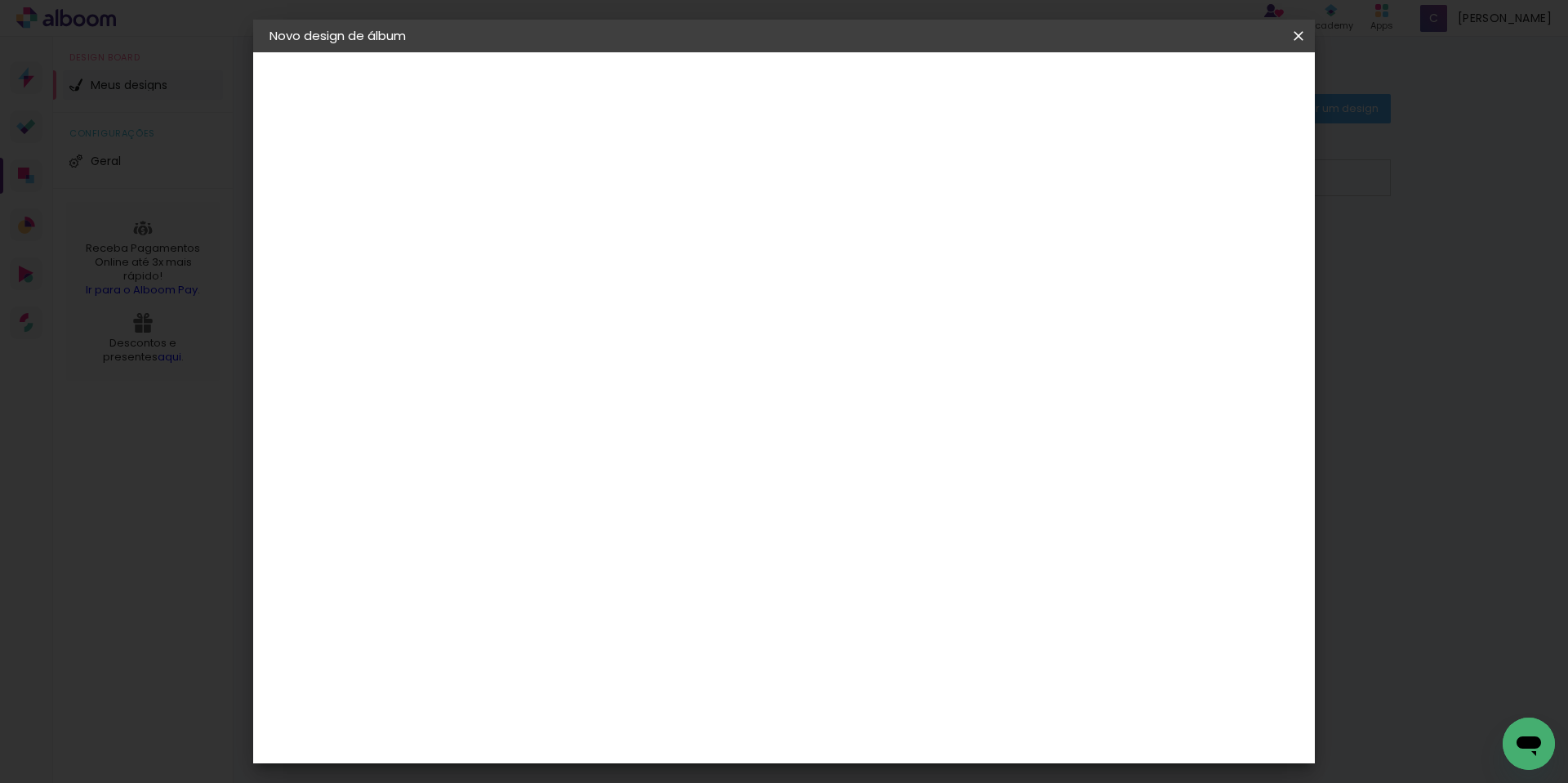
scroll to position [1808, 0]
click at [565, 282] on div "Go image" at bounding box center [545, 295] width 40 height 26
click at [842, 99] on paper-button "Avançar" at bounding box center [802, 86] width 80 height 28
click at [600, 272] on input "text" at bounding box center [568, 285] width 64 height 26
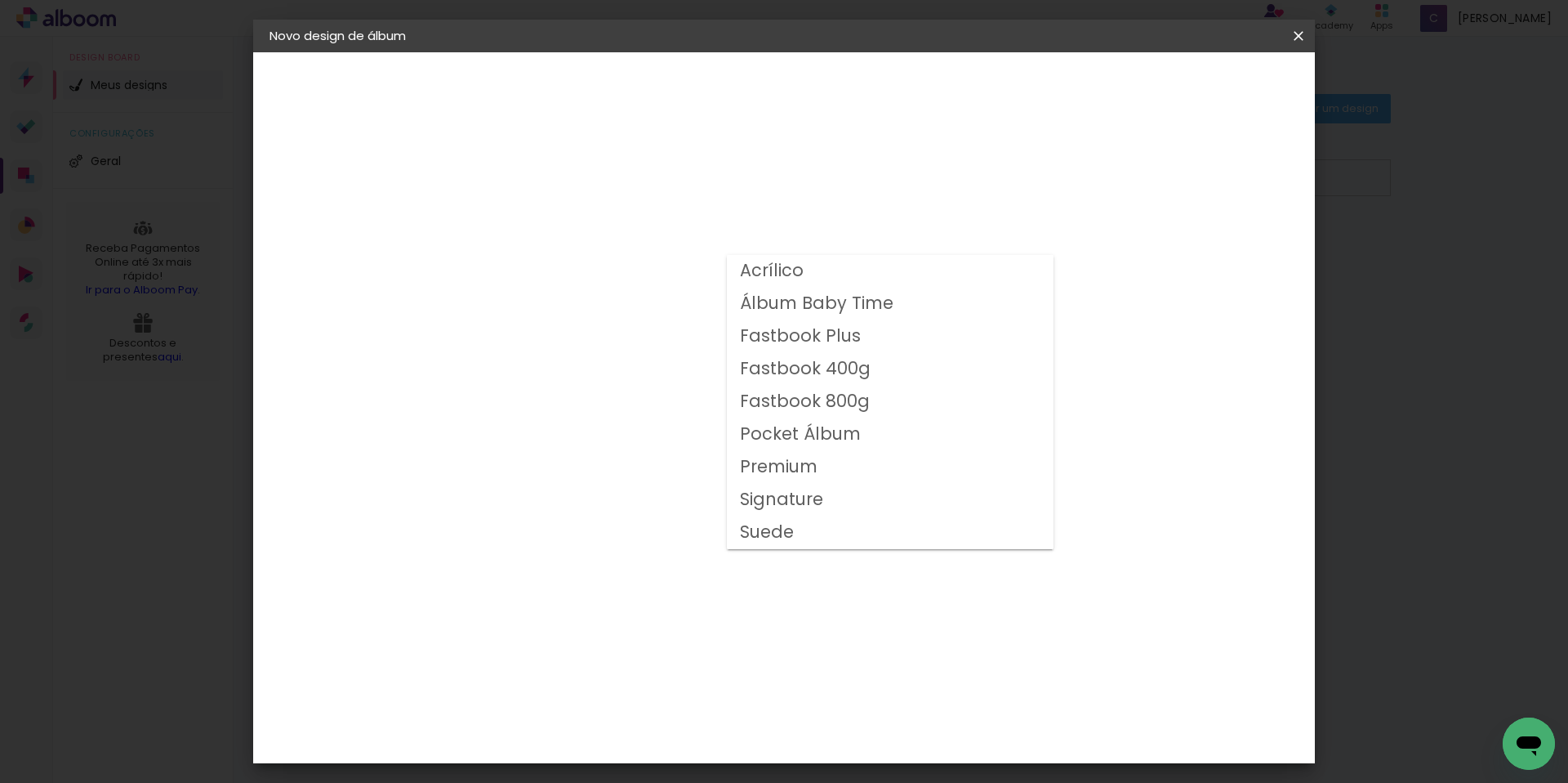
click at [0, 0] on slot "Fastbook 800g" at bounding box center [0, 0] width 0 height 0
type input "Fastbook 800g"
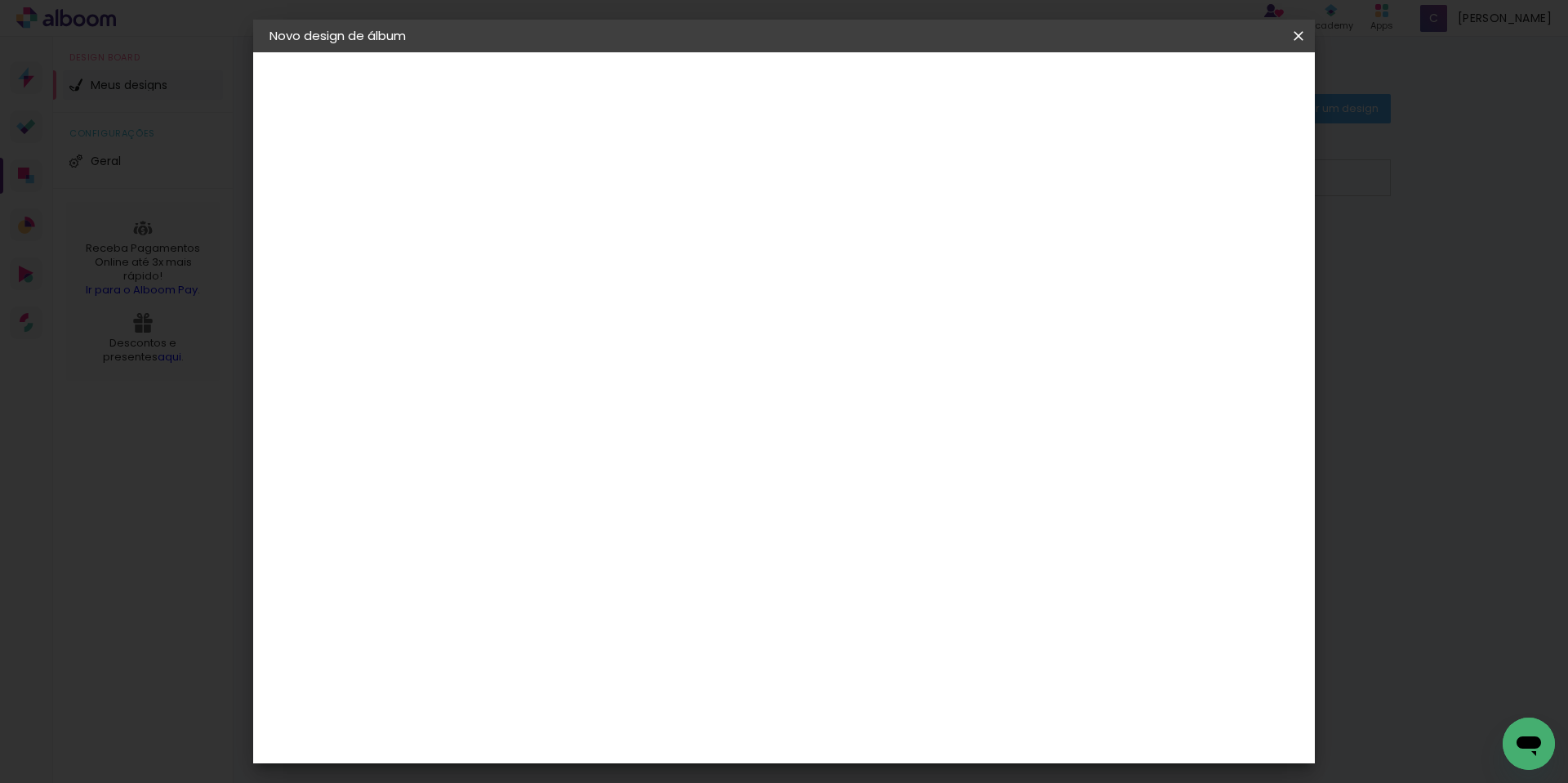
click at [0, 0] on slot "Avançar" at bounding box center [0, 0] width 0 height 0
click at [1197, 90] on span "Iniciar design" at bounding box center [1159, 86] width 74 height 11
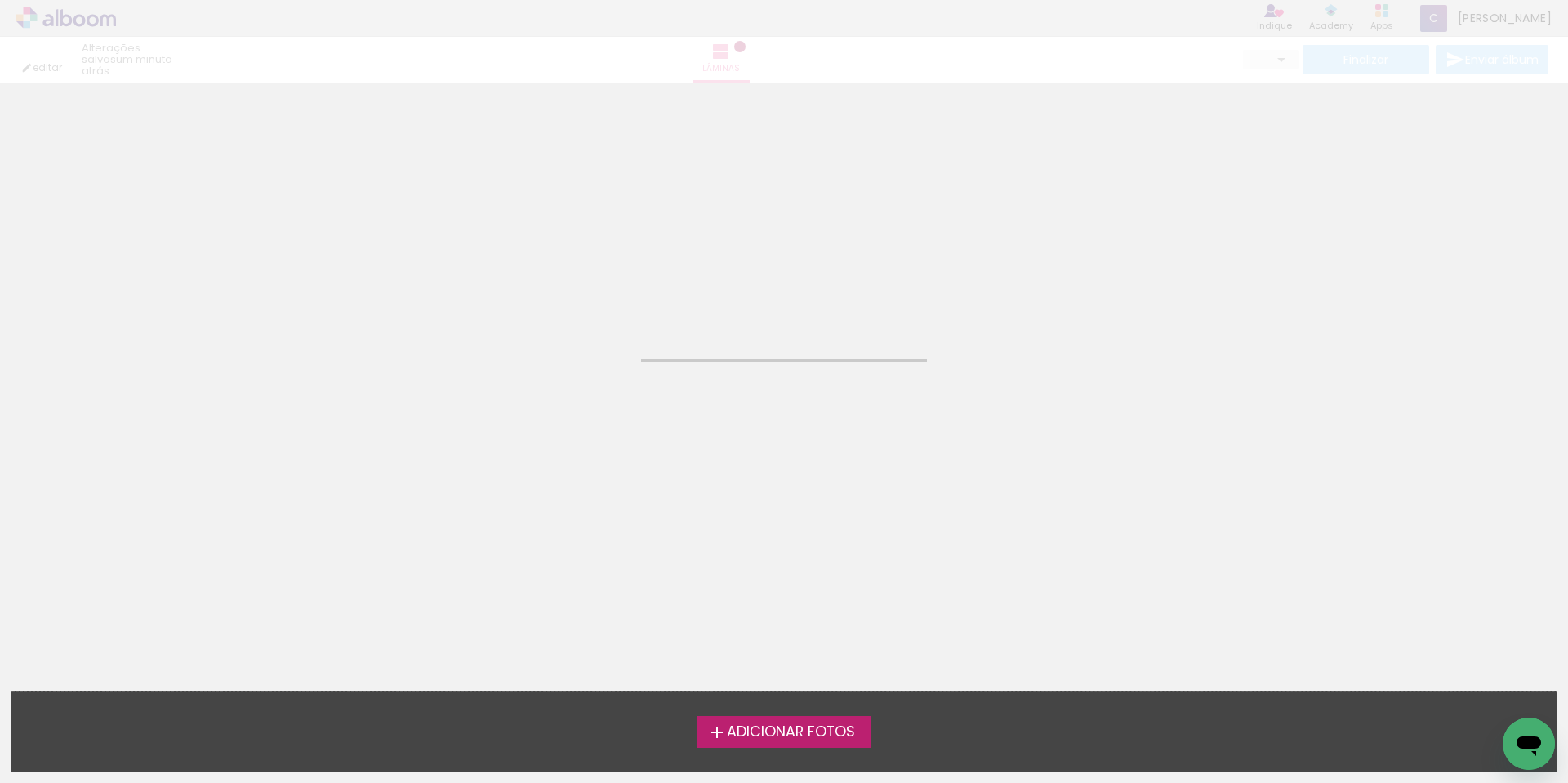
click at [803, 737] on span "Adicionar Fotos" at bounding box center [791, 732] width 128 height 15
click at [0, 0] on input "file" at bounding box center [0, 0] width 0 height 0
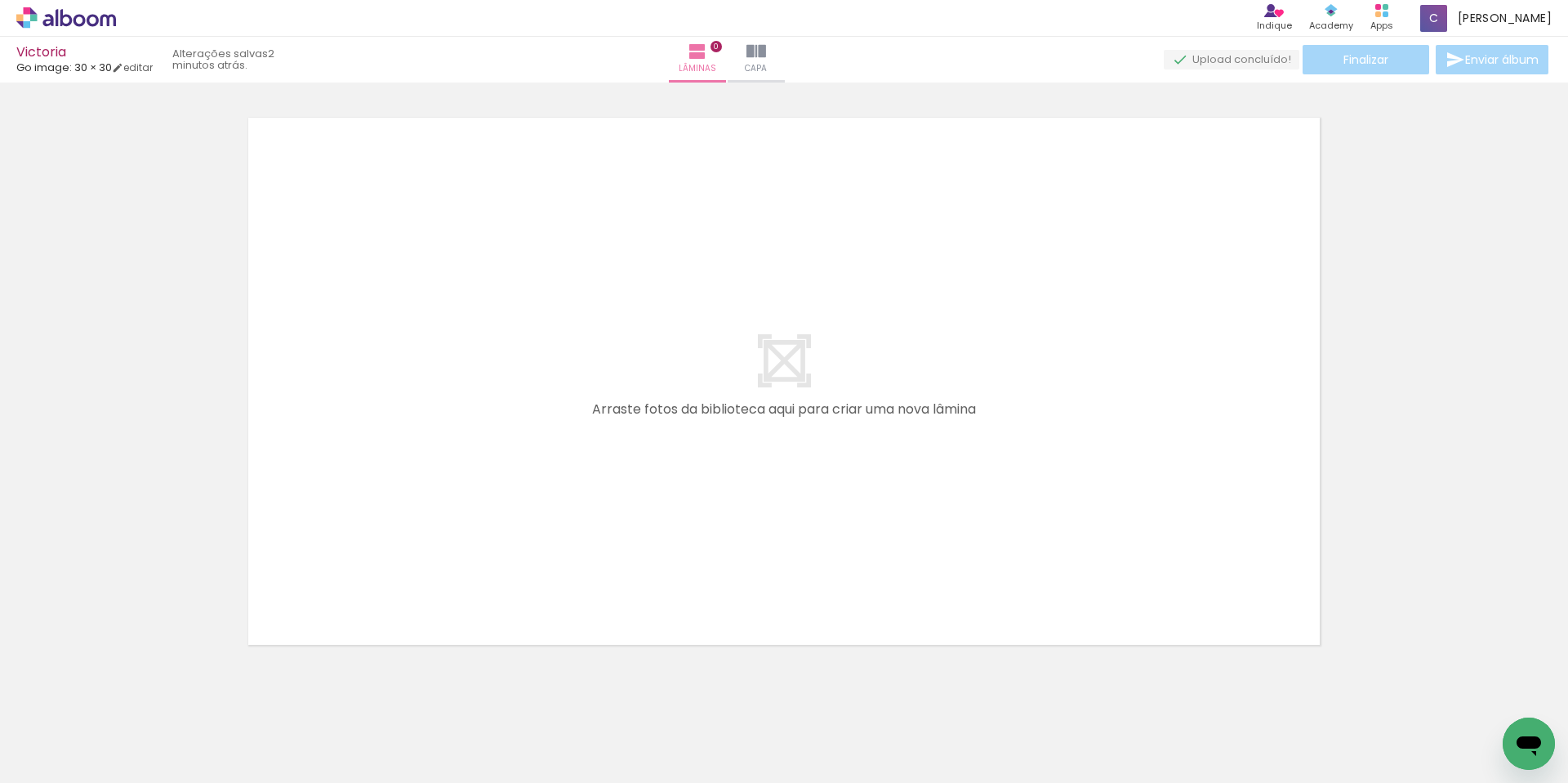
click at [184, 739] on div at bounding box center [163, 727] width 81 height 54
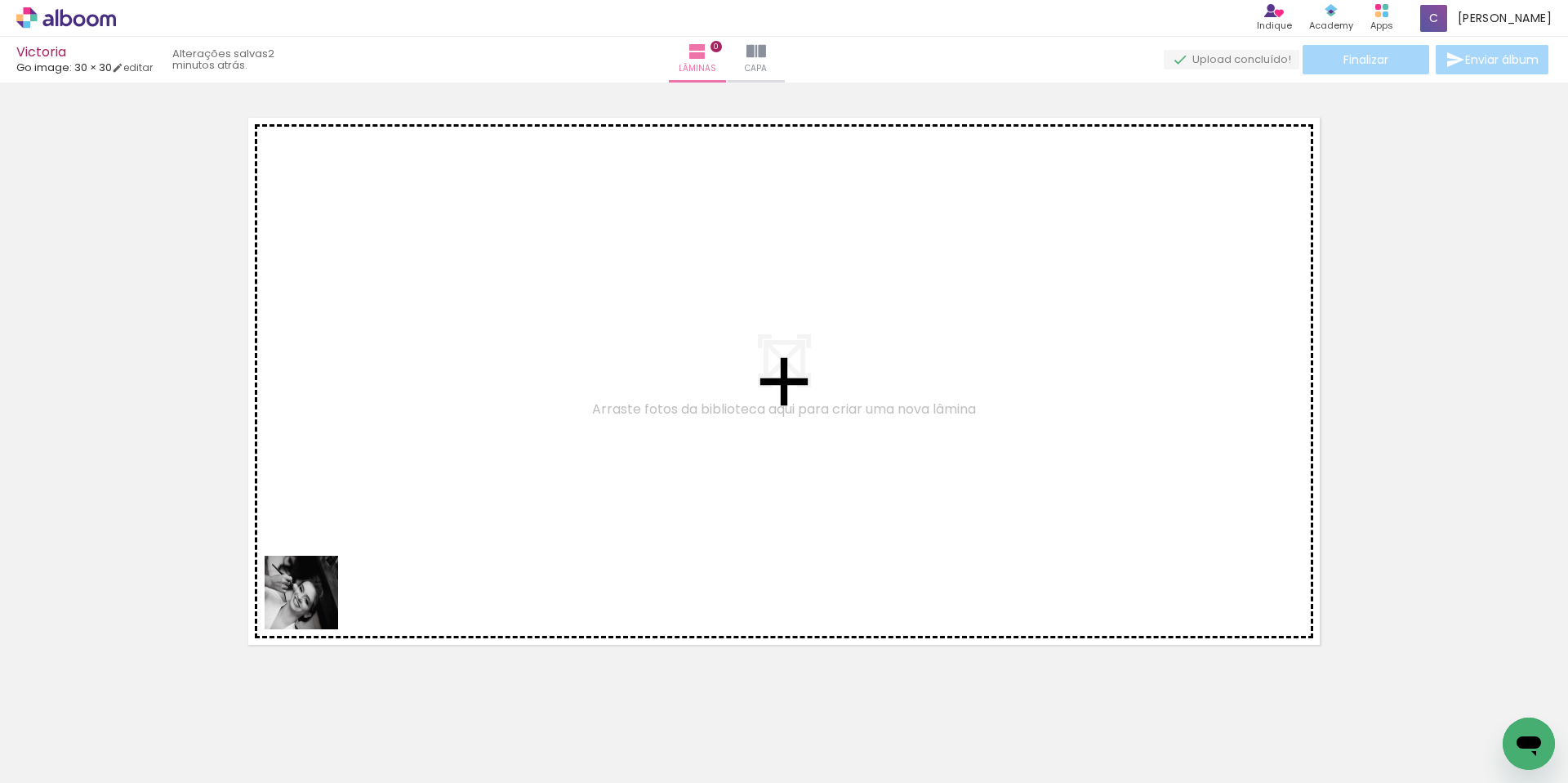
drag, startPoint x: 224, startPoint y: 692, endPoint x: 265, endPoint y: 747, distance: 68.6
click at [350, 554] on quentale-workspace at bounding box center [784, 391] width 1568 height 783
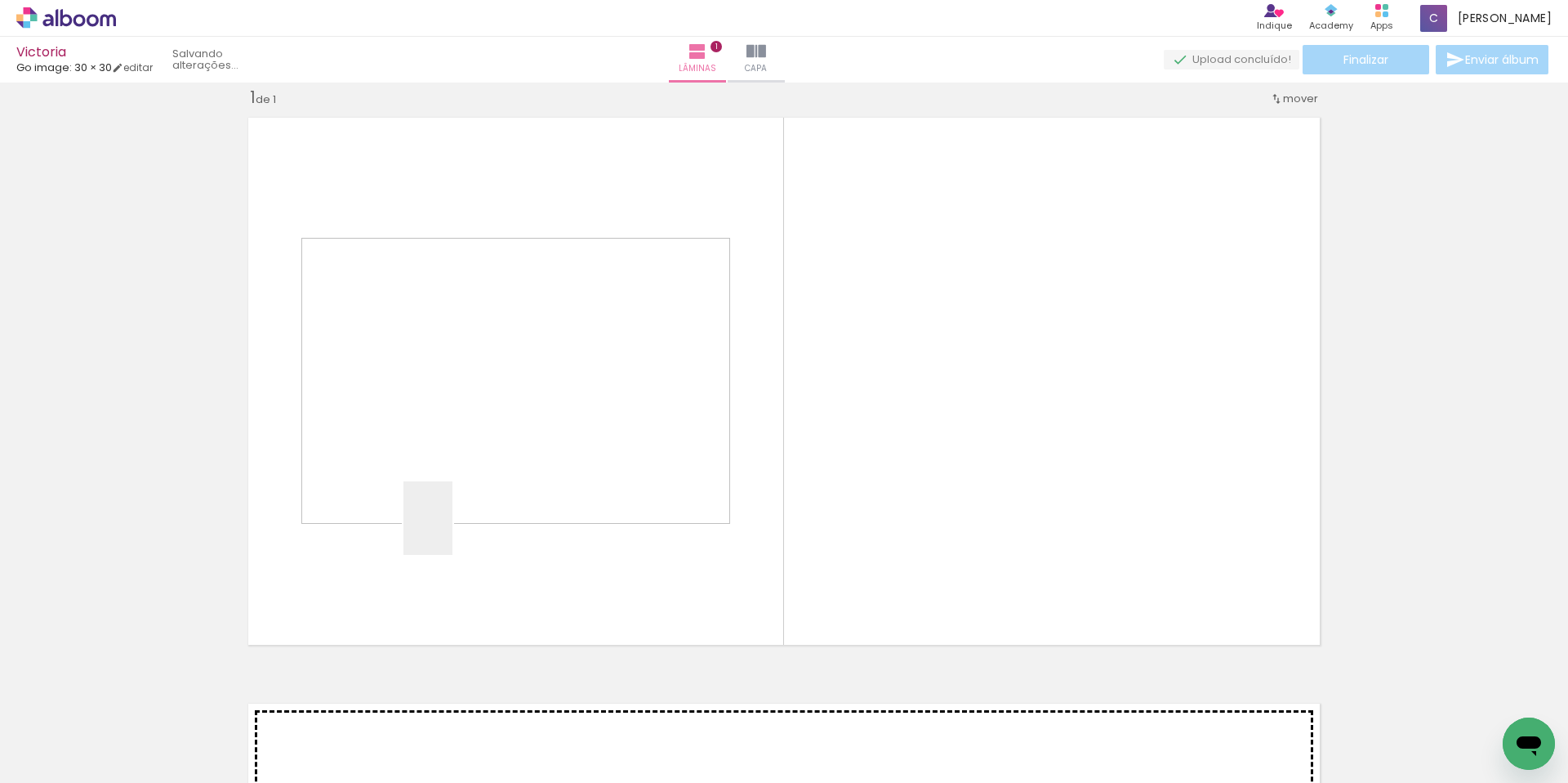
drag, startPoint x: 452, startPoint y: 530, endPoint x: 354, endPoint y: 713, distance: 207.6
click at [453, 528] on quentale-workspace at bounding box center [784, 391] width 1568 height 783
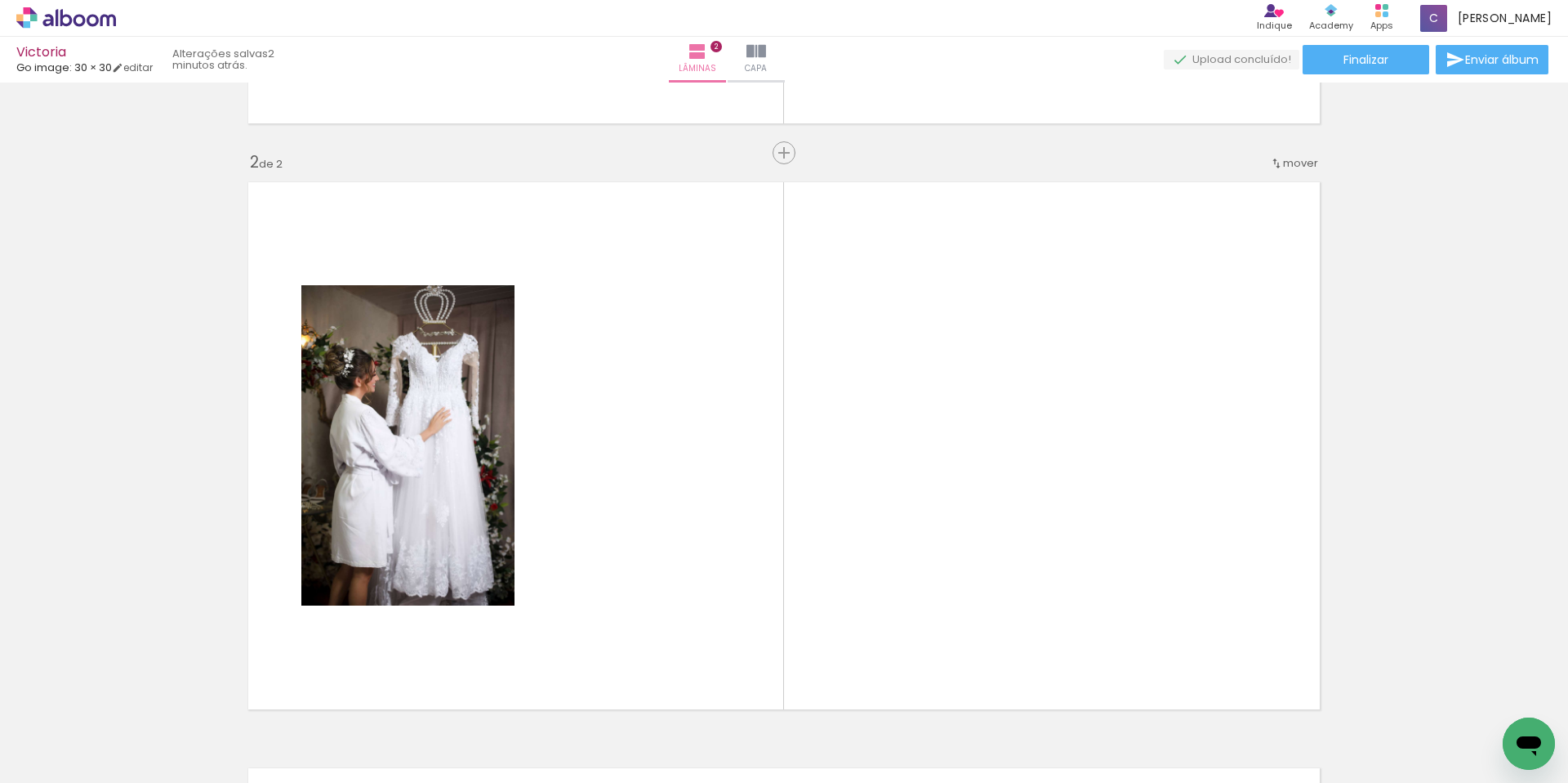
scroll to position [607, 0]
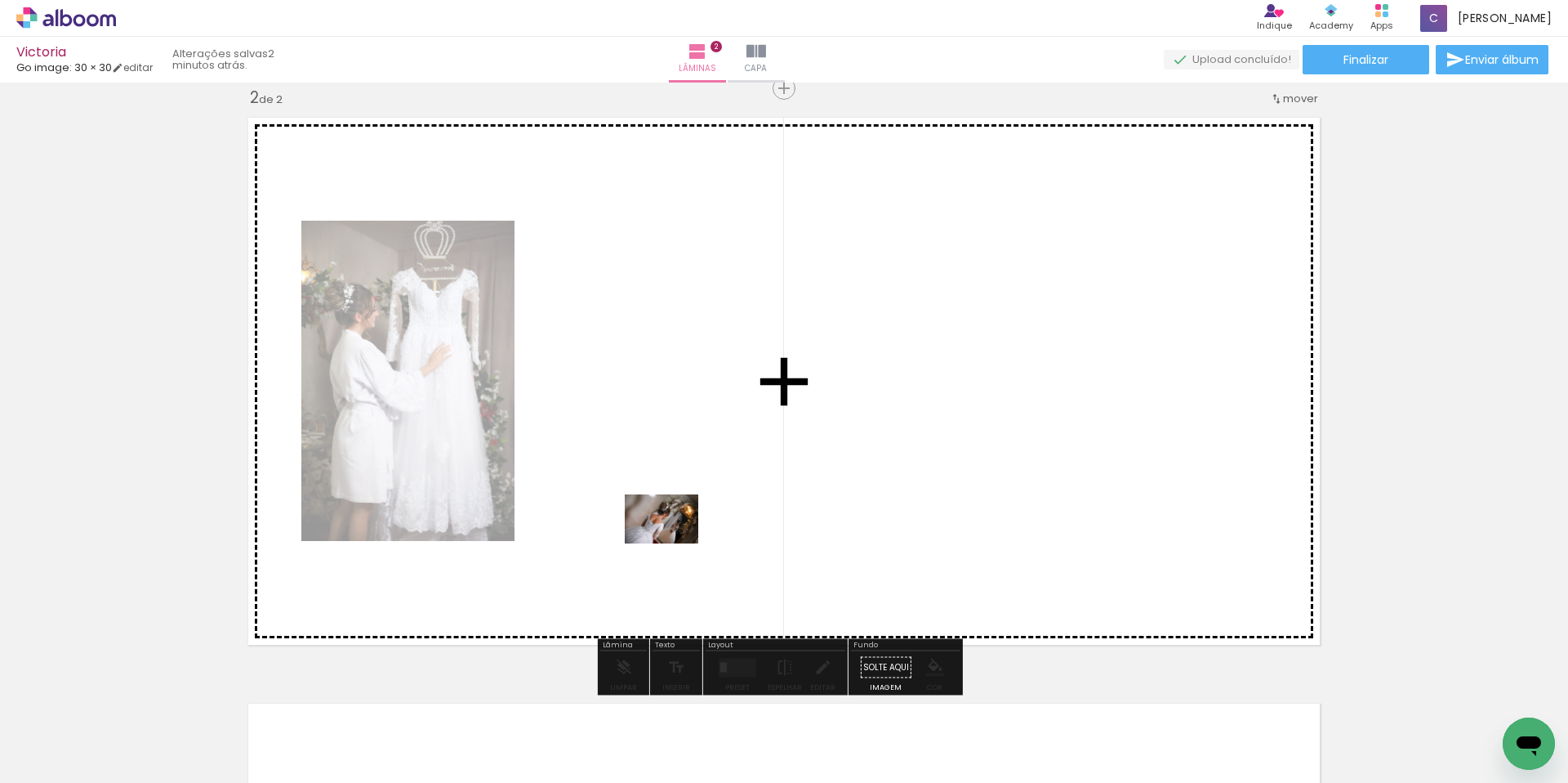
drag, startPoint x: 387, startPoint y: 720, endPoint x: 583, endPoint y: 596, distance: 231.9
click at [707, 533] on quentale-workspace at bounding box center [784, 391] width 1568 height 783
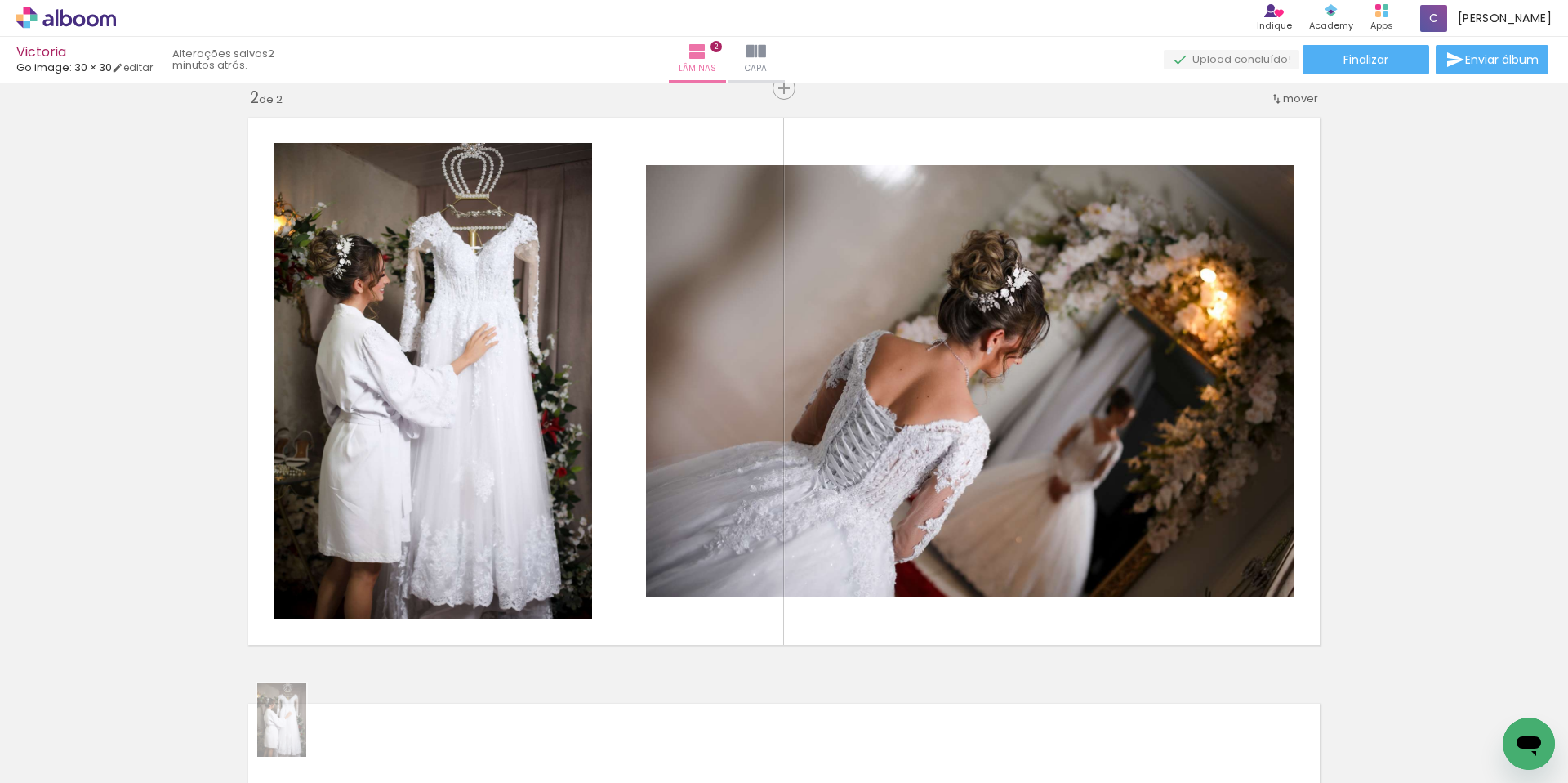
drag, startPoint x: 260, startPoint y: 746, endPoint x: 281, endPoint y: 732, distance: 25.2
click at [300, 733] on quentale-thumb at bounding box center [254, 727] width 91 height 94
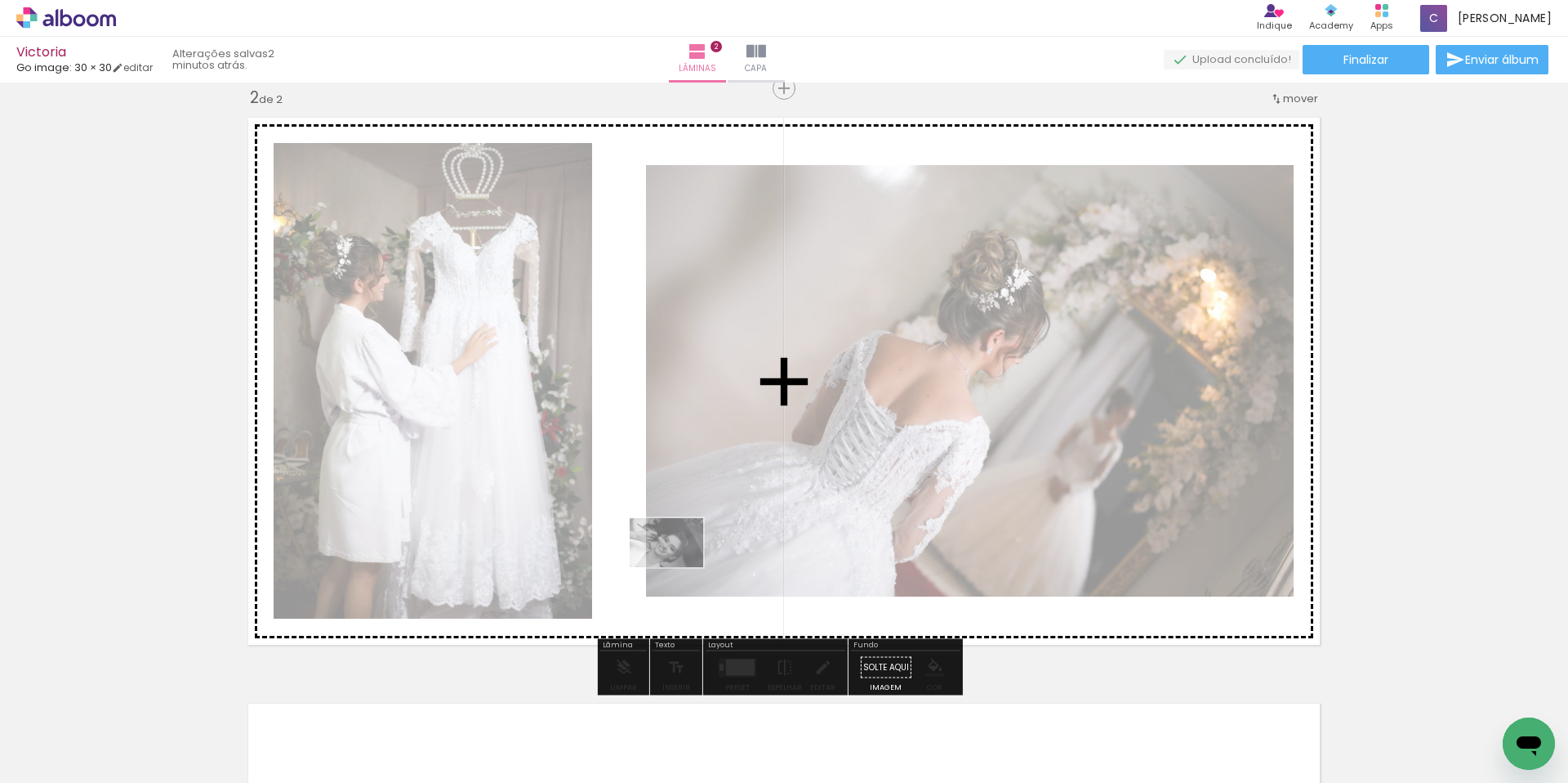
drag, startPoint x: 178, startPoint y: 733, endPoint x: 679, endPoint y: 567, distance: 527.8
click at [679, 567] on quentale-workspace at bounding box center [784, 391] width 1568 height 783
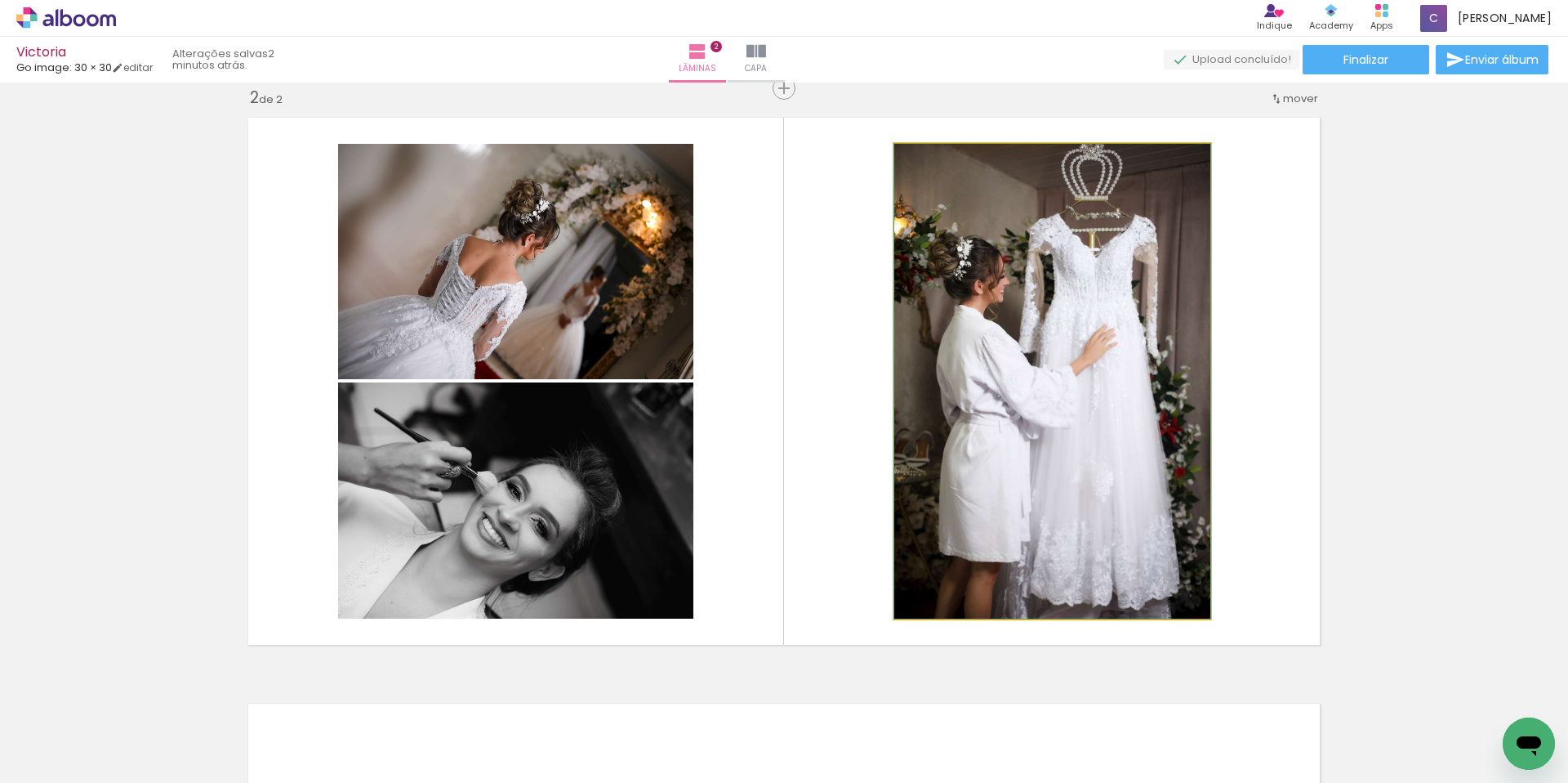
click at [1126, 318] on quentale-photo at bounding box center [1052, 381] width 316 height 475
drag, startPoint x: 1053, startPoint y: 429, endPoint x: 1058, endPoint y: 447, distance: 18.7
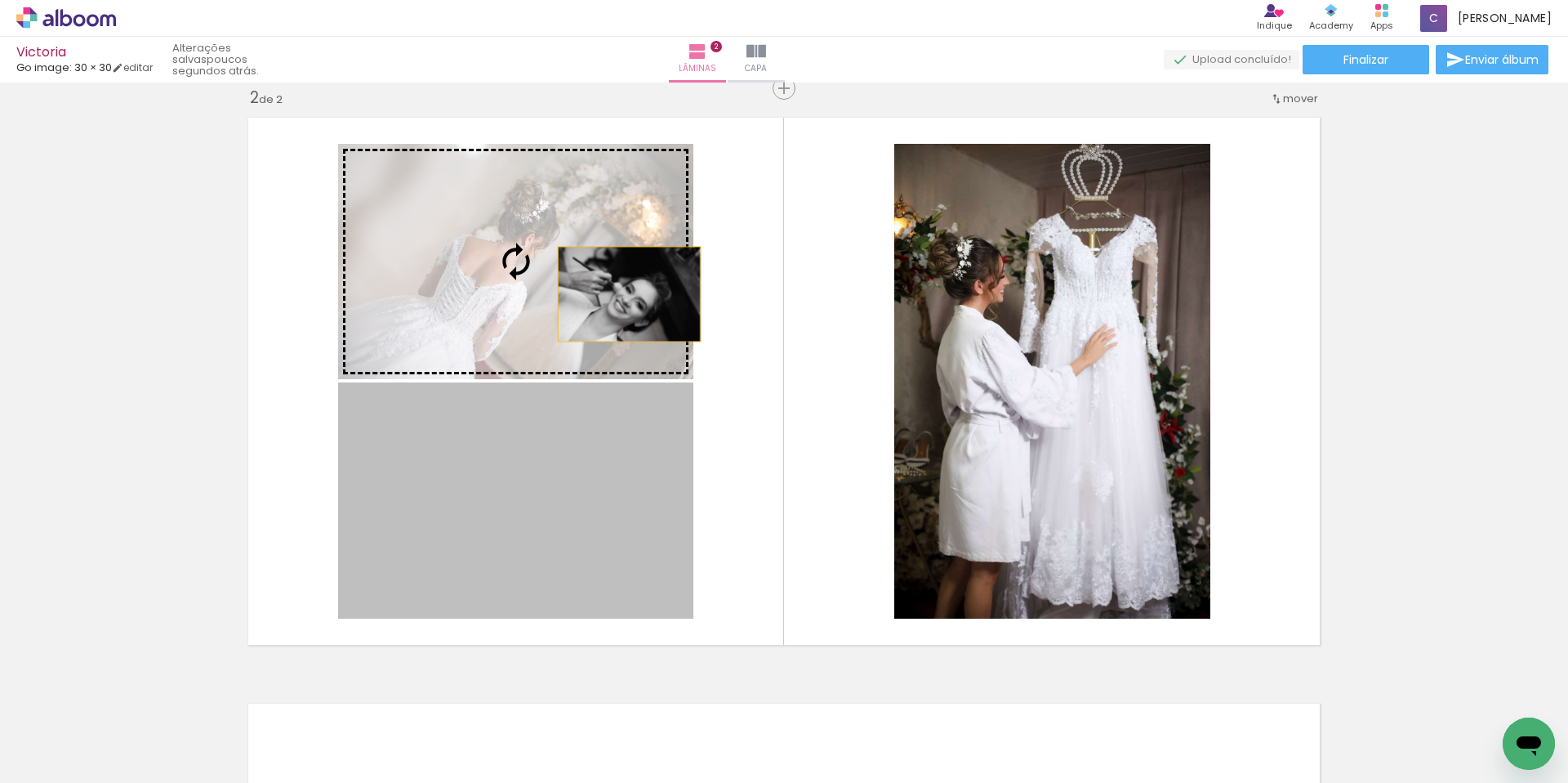
drag, startPoint x: 614, startPoint y: 443, endPoint x: 619, endPoint y: 288, distance: 155.1
click at [0, 0] on slot at bounding box center [0, 0] width 0 height 0
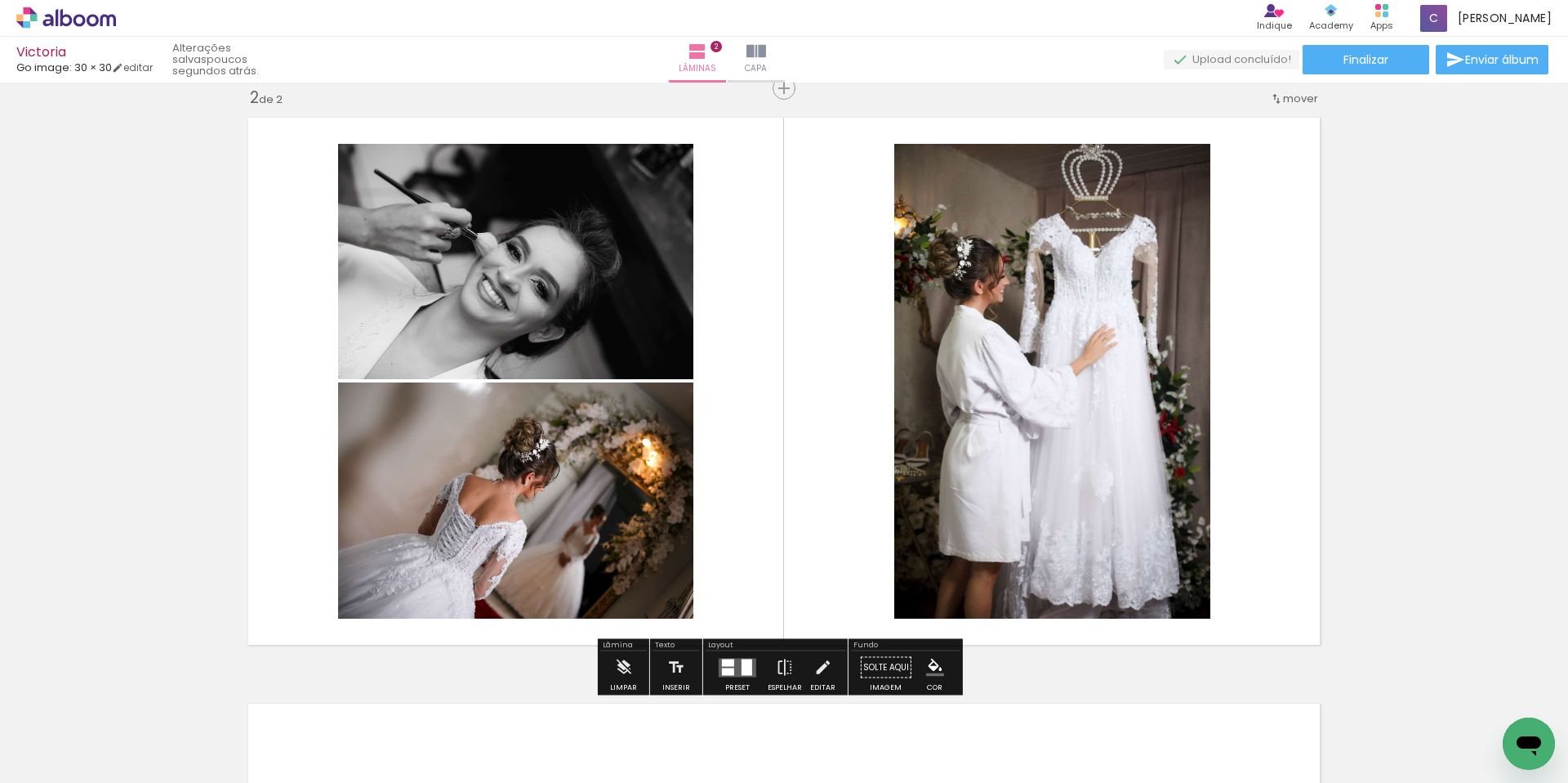
click at [748, 344] on quentale-layouter at bounding box center [784, 381] width 1089 height 545
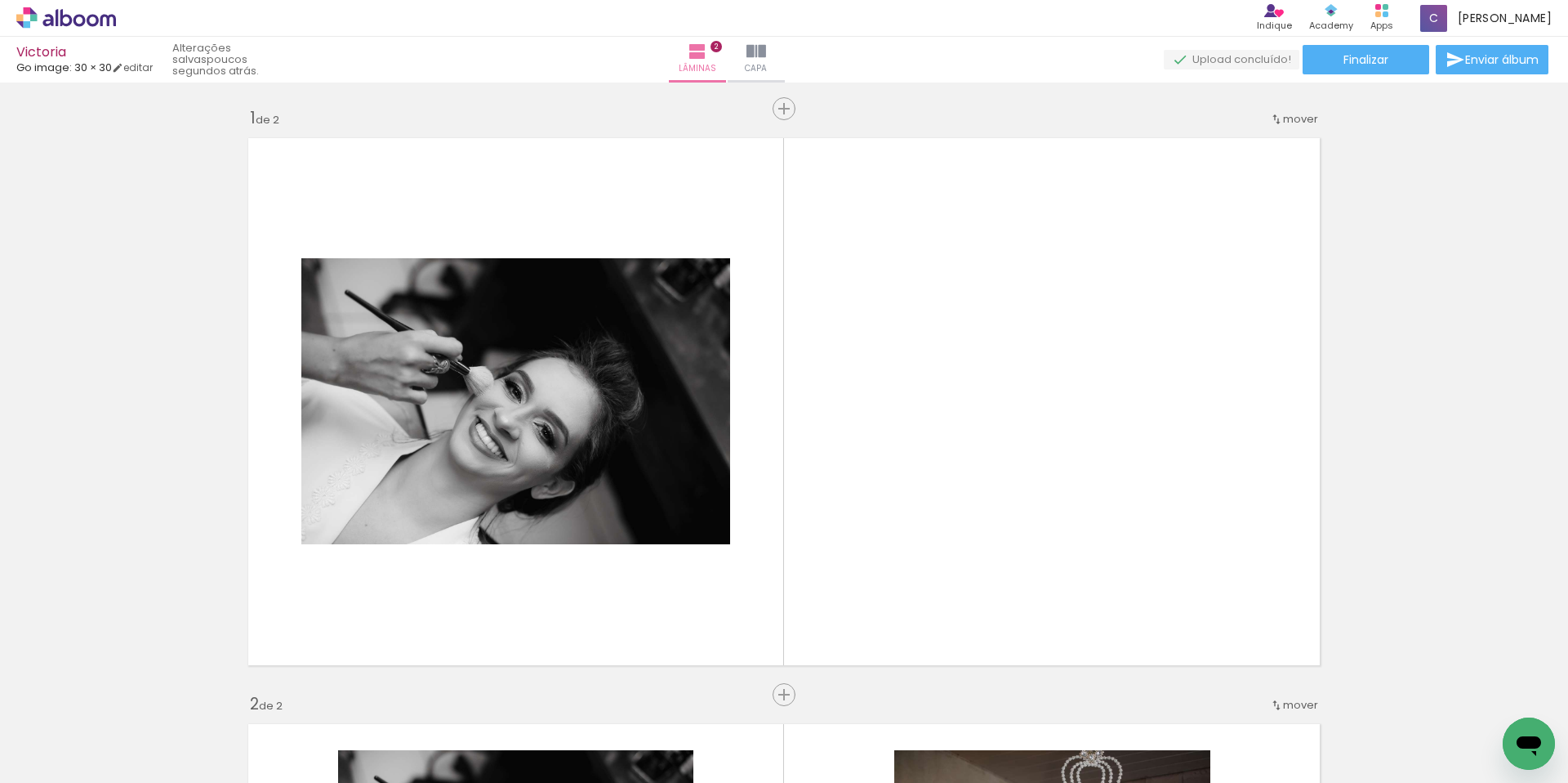
scroll to position [0, 0]
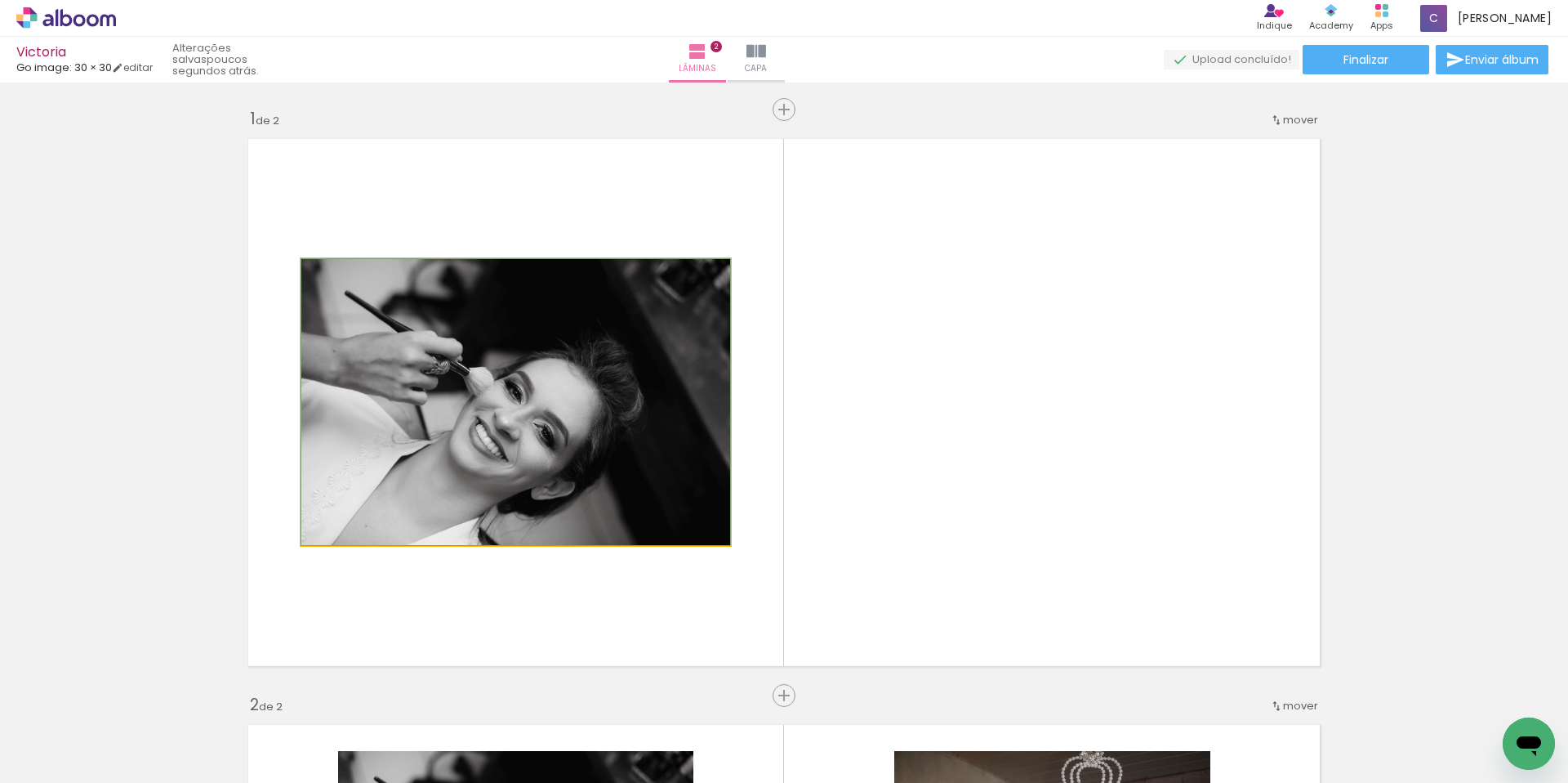
click at [603, 374] on quentale-photo at bounding box center [516, 401] width 428 height 286
click at [527, 352] on quentale-photo at bounding box center [516, 401] width 428 height 286
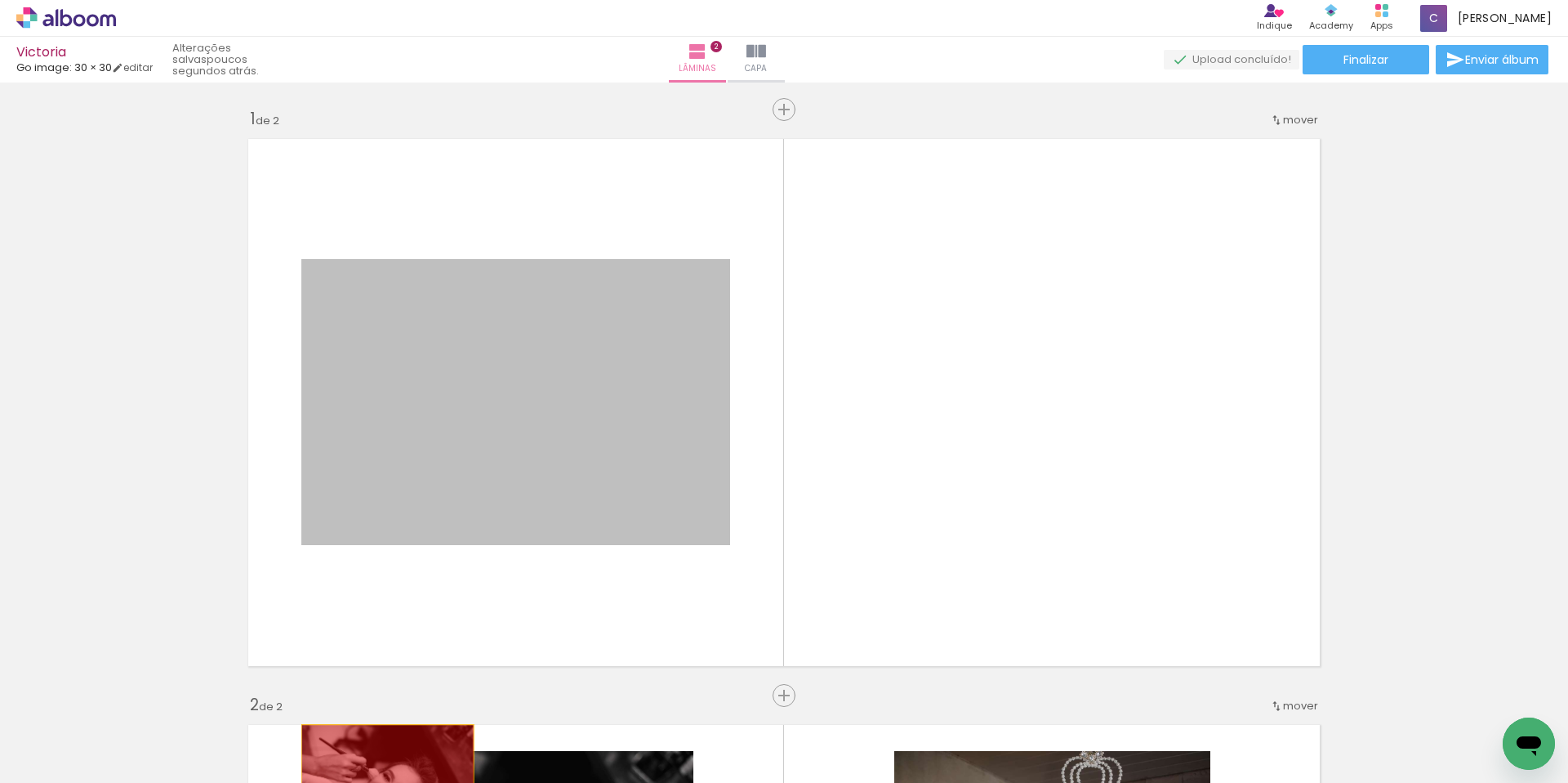
drag, startPoint x: 527, startPoint y: 352, endPoint x: 382, endPoint y: 782, distance: 453.8
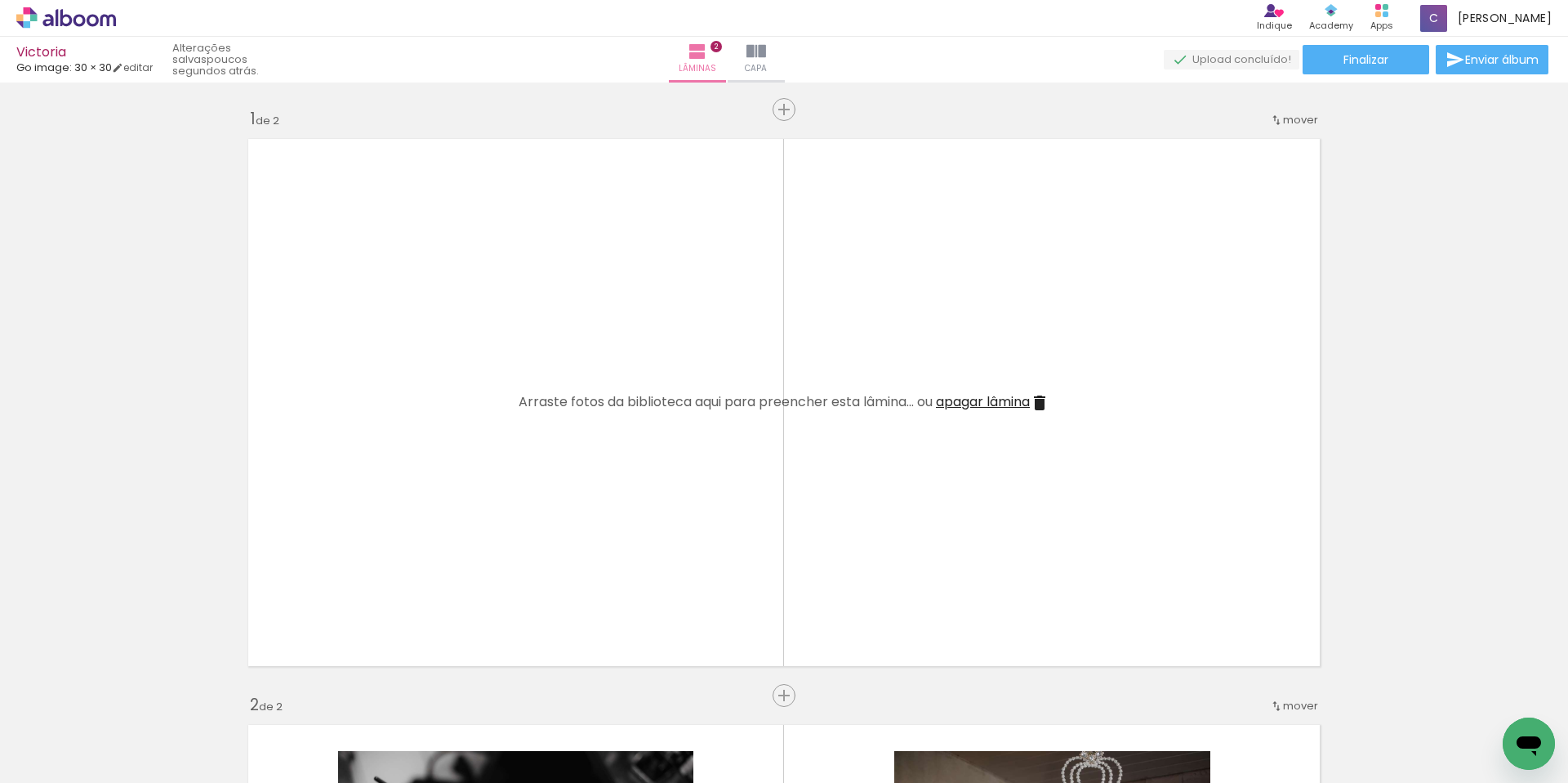
scroll to position [3, 0]
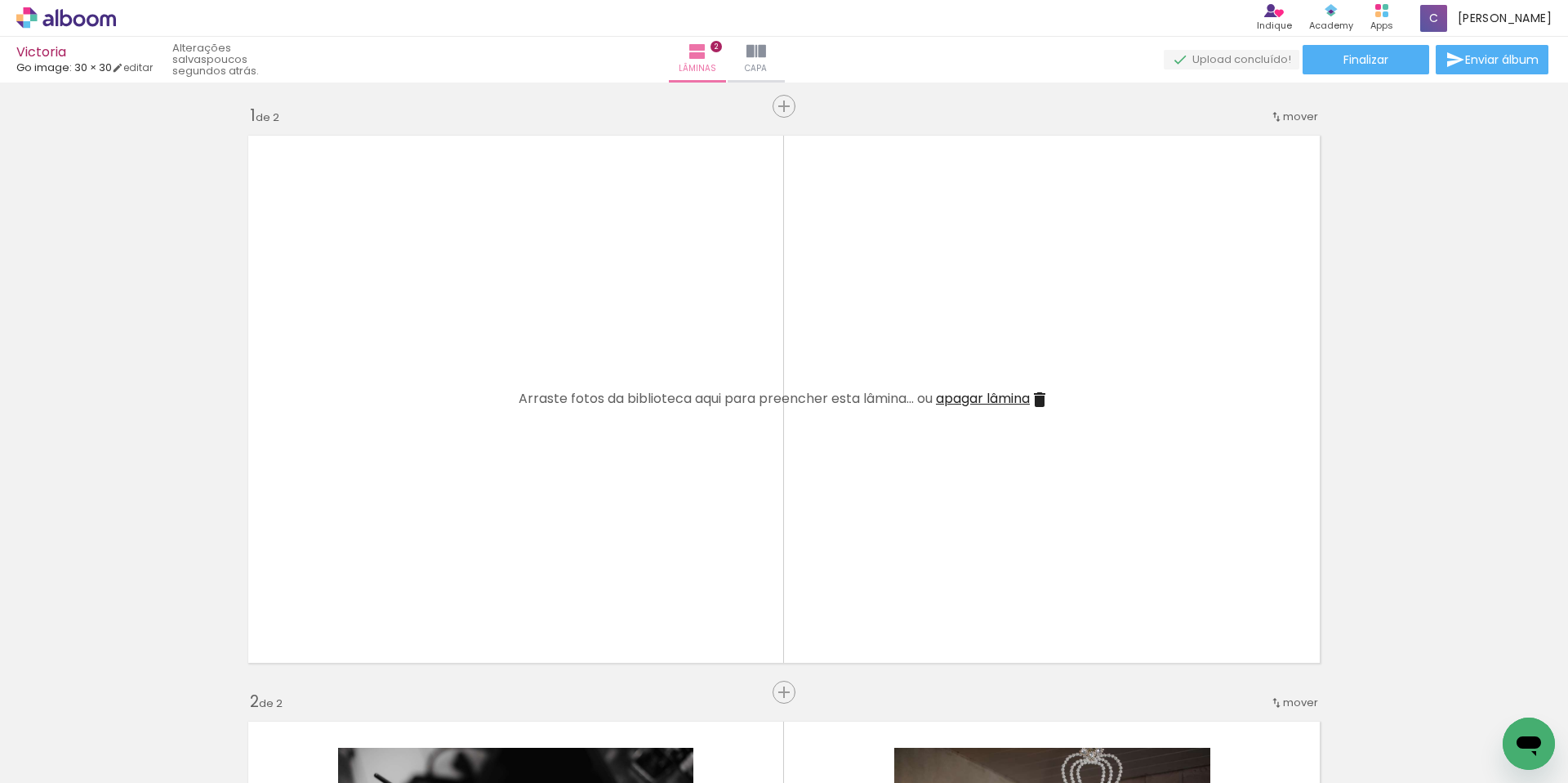
click at [1291, 123] on span "mover" at bounding box center [1300, 116] width 35 height 15
click at [1268, 140] on paper-item "depois da 2" at bounding box center [1252, 141] width 124 height 27
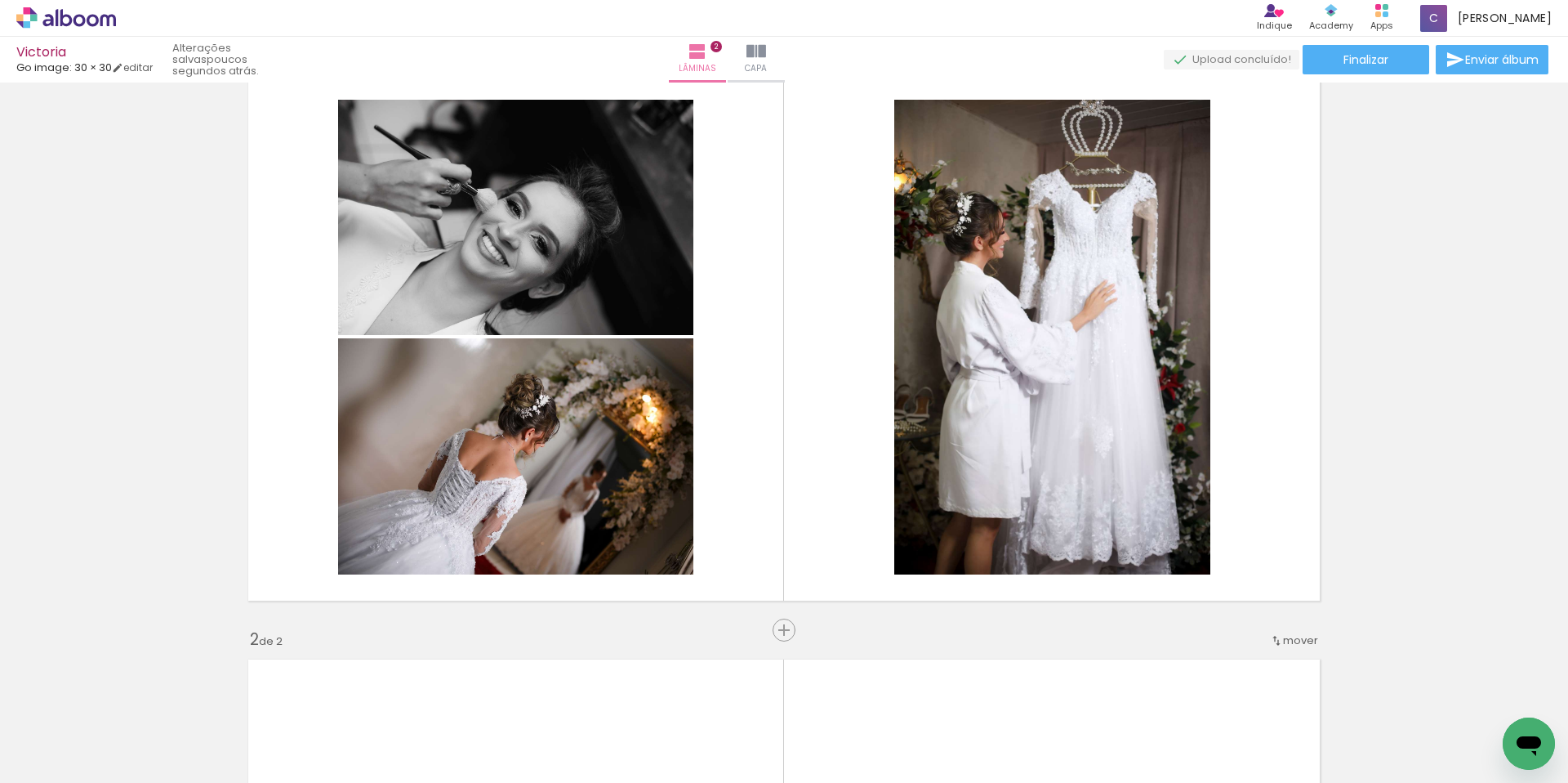
scroll to position [0, 0]
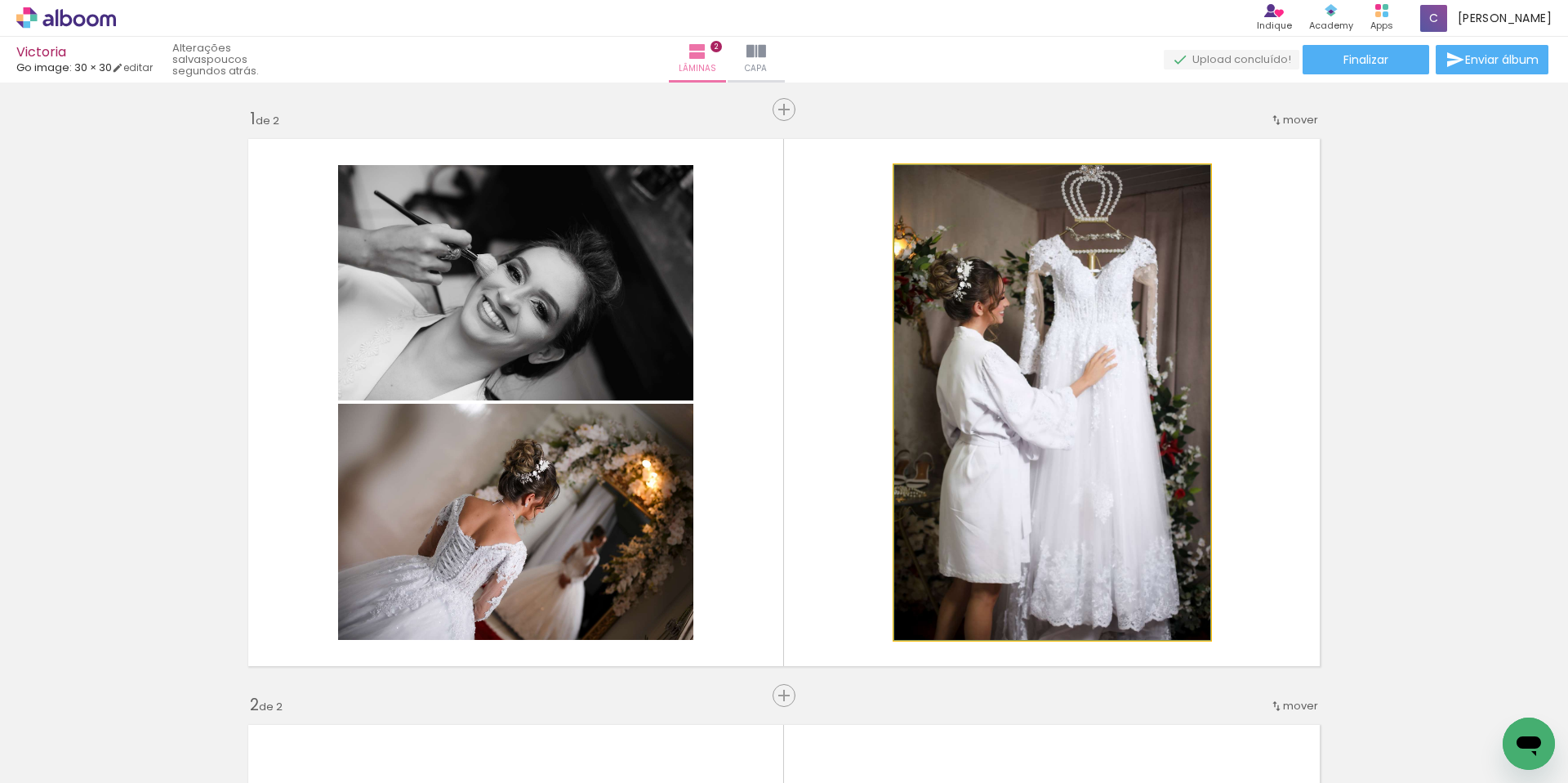
click at [1073, 394] on quentale-photo at bounding box center [1052, 402] width 316 height 475
click at [1075, 394] on quentale-photo at bounding box center [1052, 402] width 316 height 475
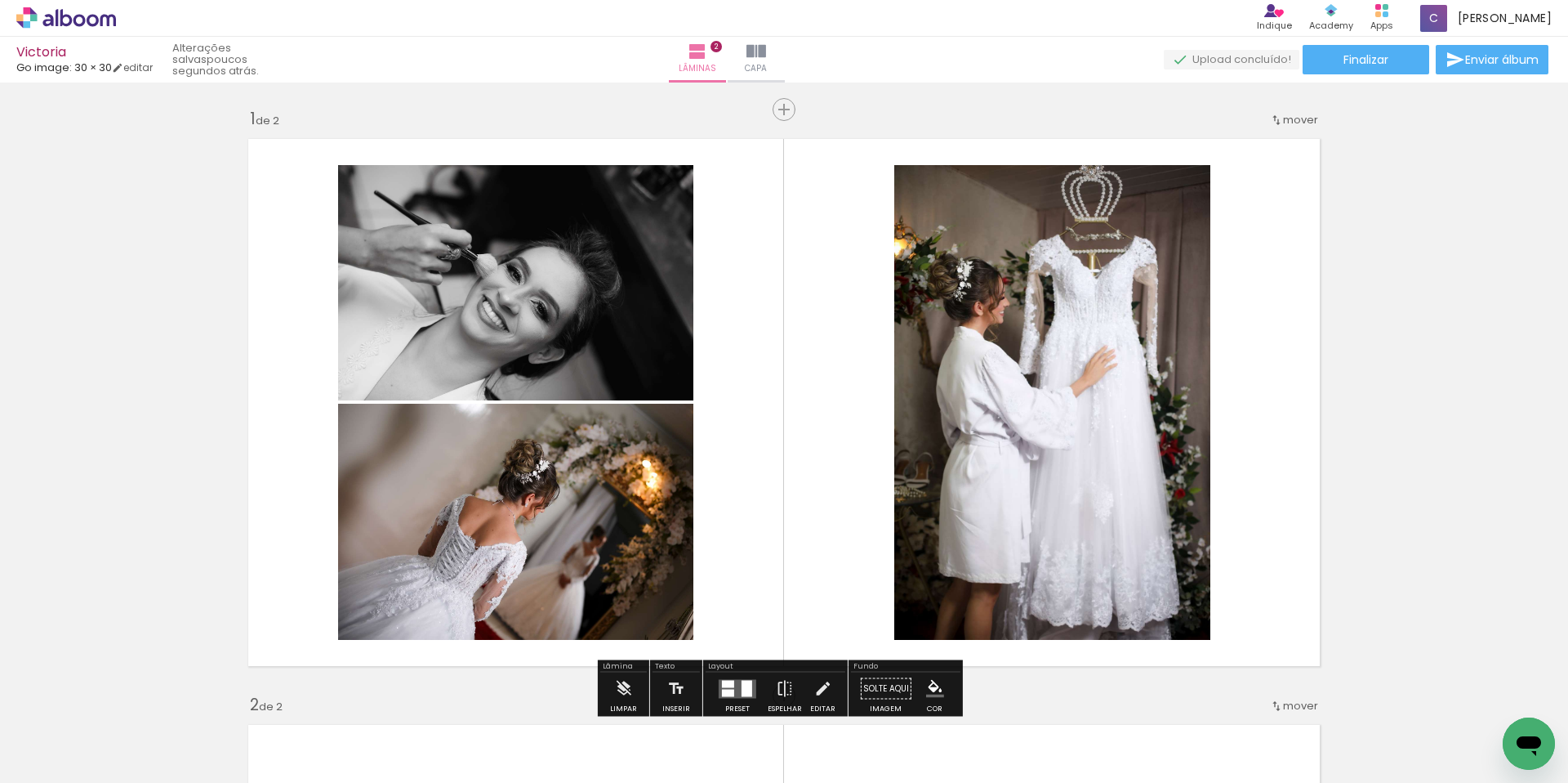
click at [1075, 394] on quentale-photo at bounding box center [1052, 402] width 316 height 475
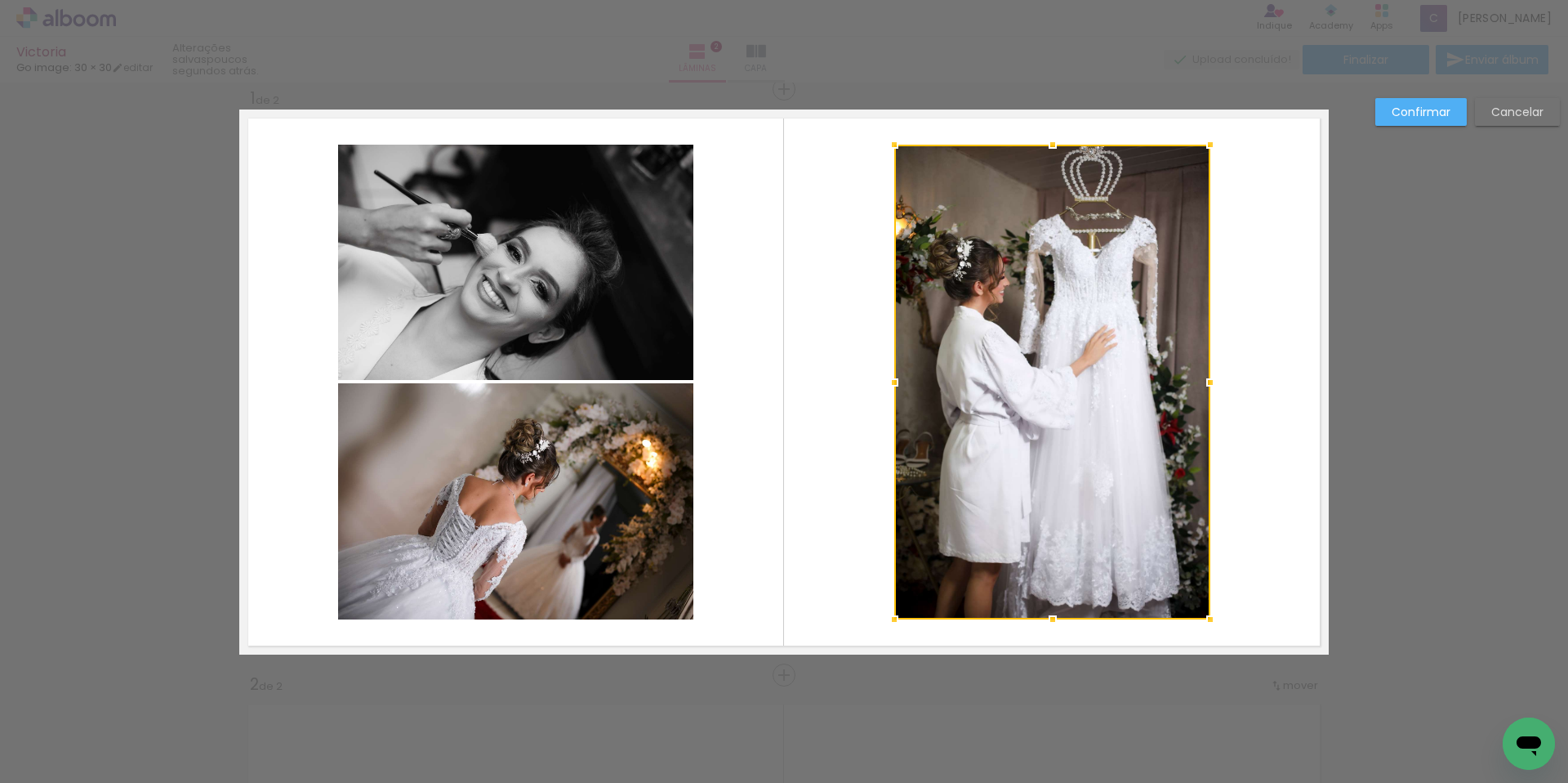
scroll to position [21, 0]
click at [1423, 120] on paper-button "Confirmar" at bounding box center [1420, 112] width 91 height 28
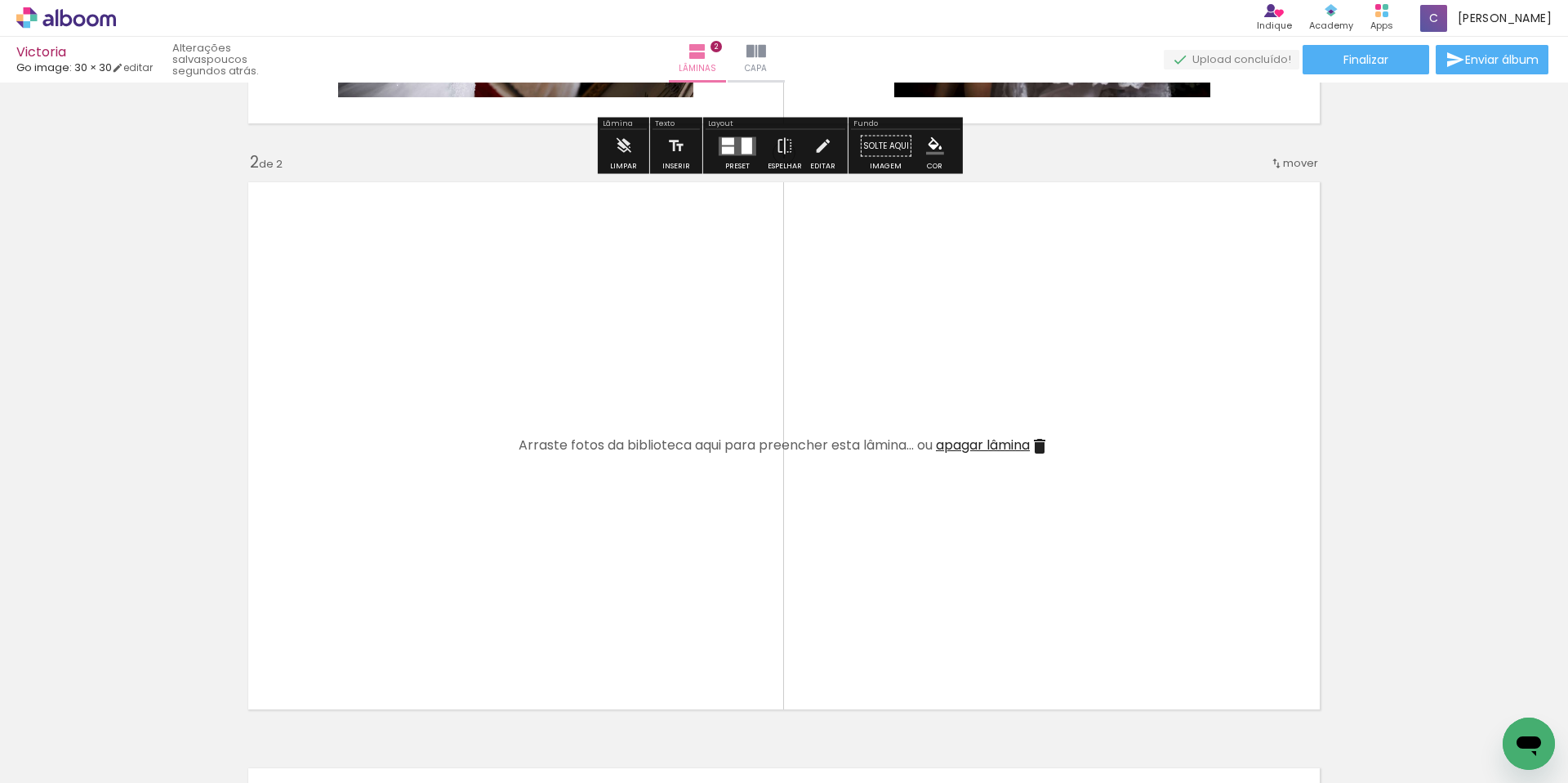
scroll to position [559, 0]
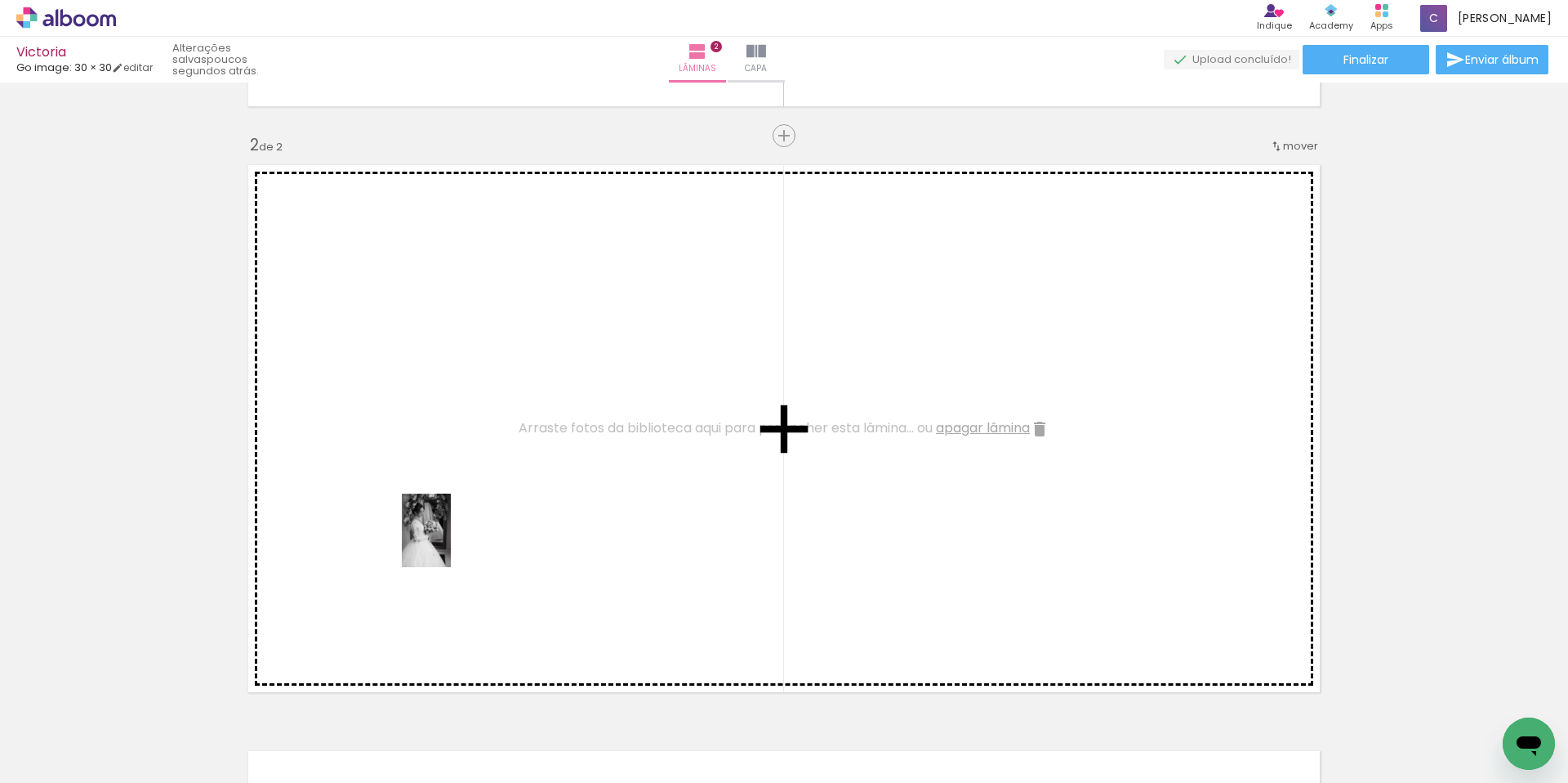
drag, startPoint x: 450, startPoint y: 739, endPoint x: 451, endPoint y: 542, distance: 197.0
click at [451, 542] on quentale-workspace at bounding box center [784, 391] width 1568 height 783
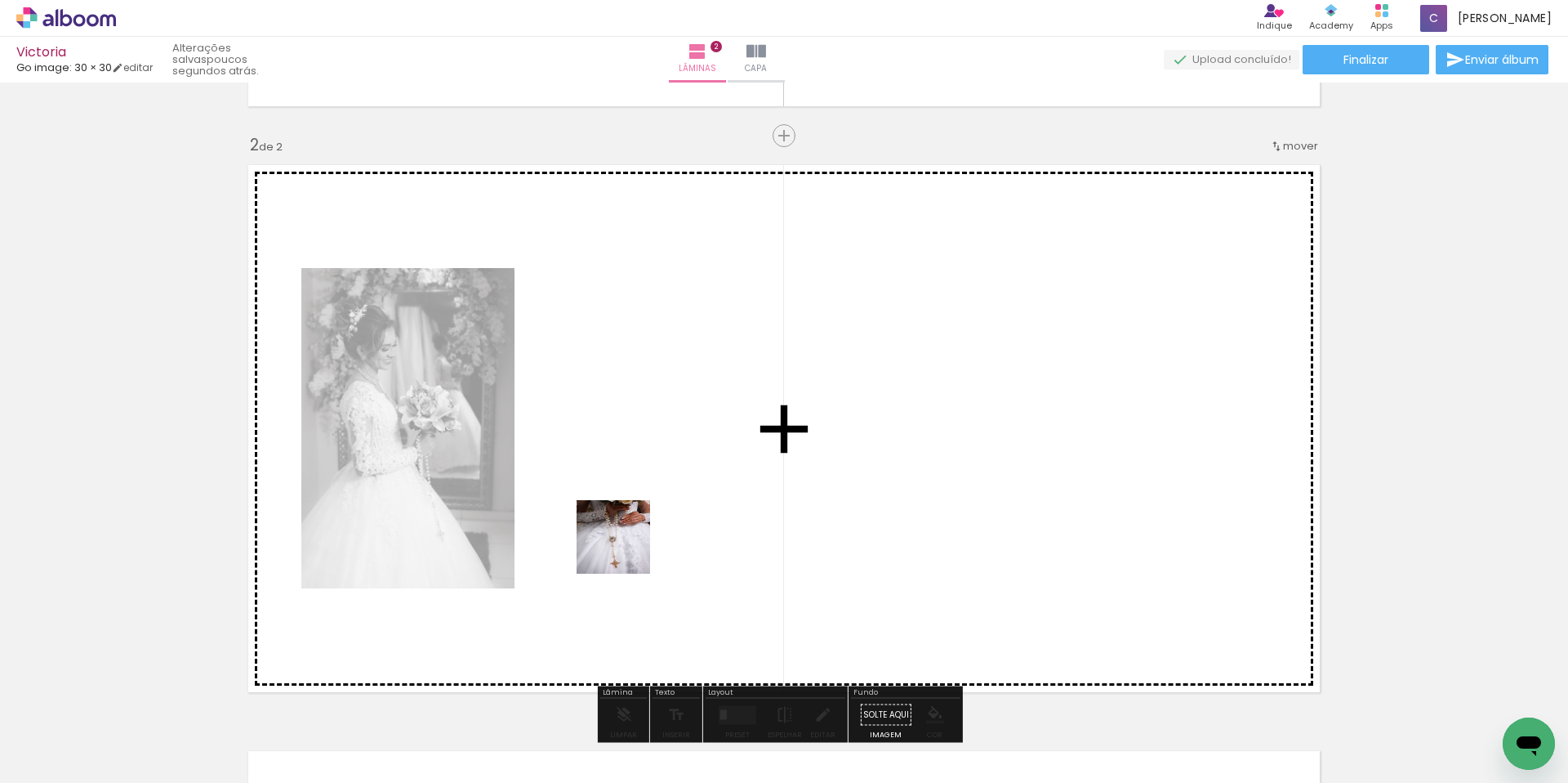
drag, startPoint x: 533, startPoint y: 719, endPoint x: 656, endPoint y: 655, distance: 138.7
click at [647, 498] on quentale-workspace at bounding box center [784, 391] width 1568 height 783
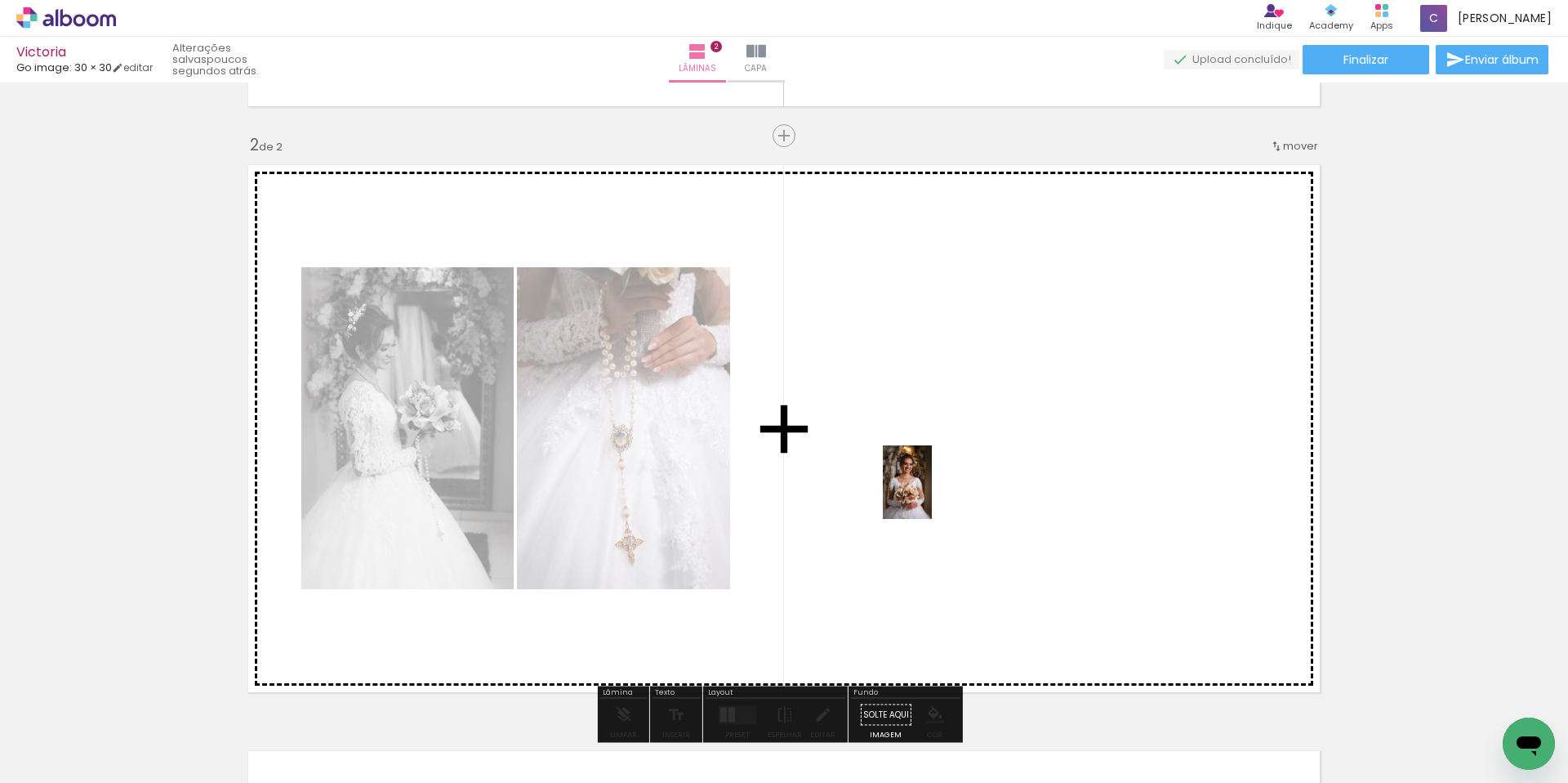
drag, startPoint x: 624, startPoint y: 728, endPoint x: 932, endPoint y: 494, distance: 386.8
click at [932, 494] on quentale-workspace at bounding box center [784, 391] width 1568 height 783
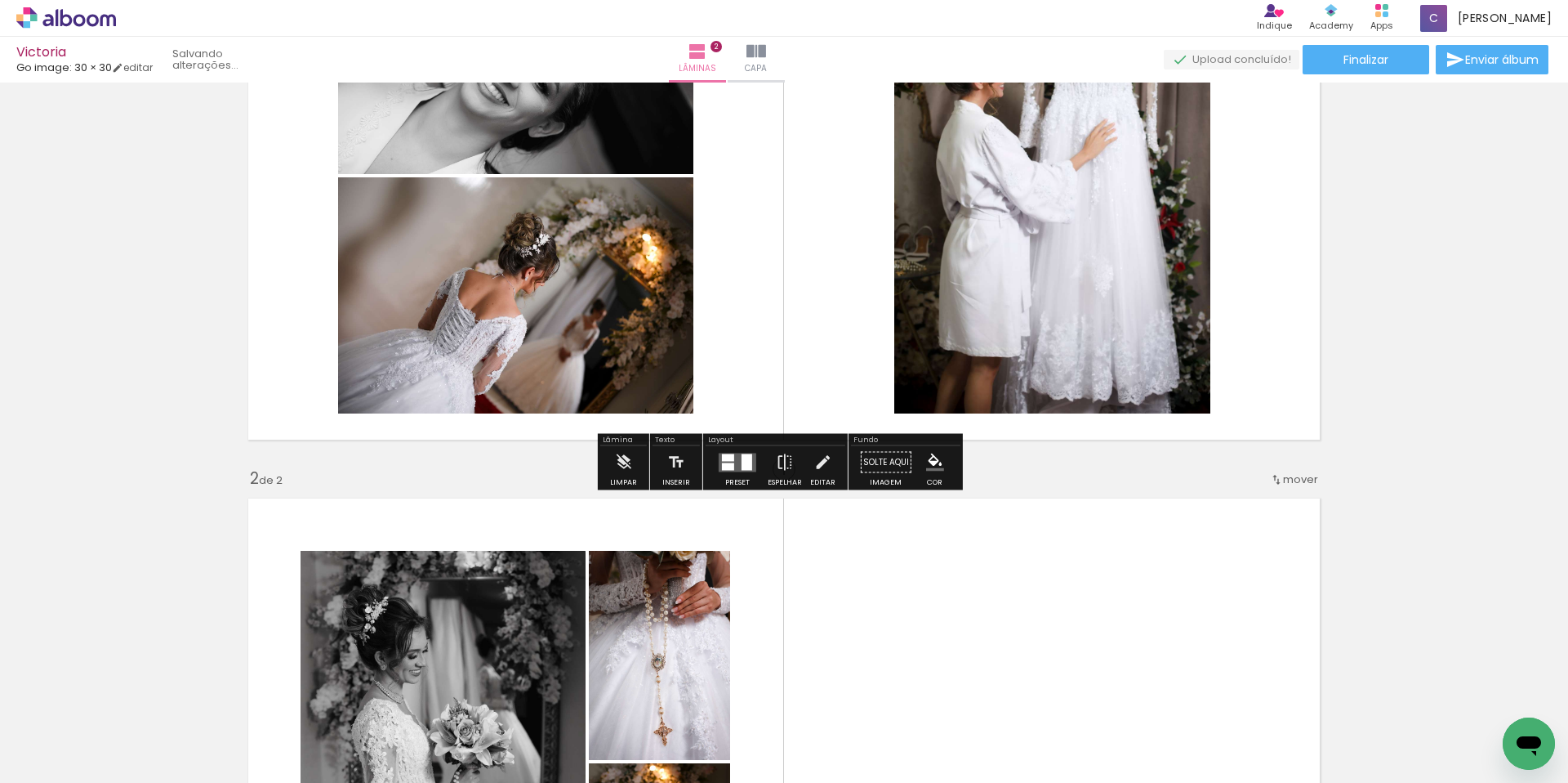
scroll to position [674, 0]
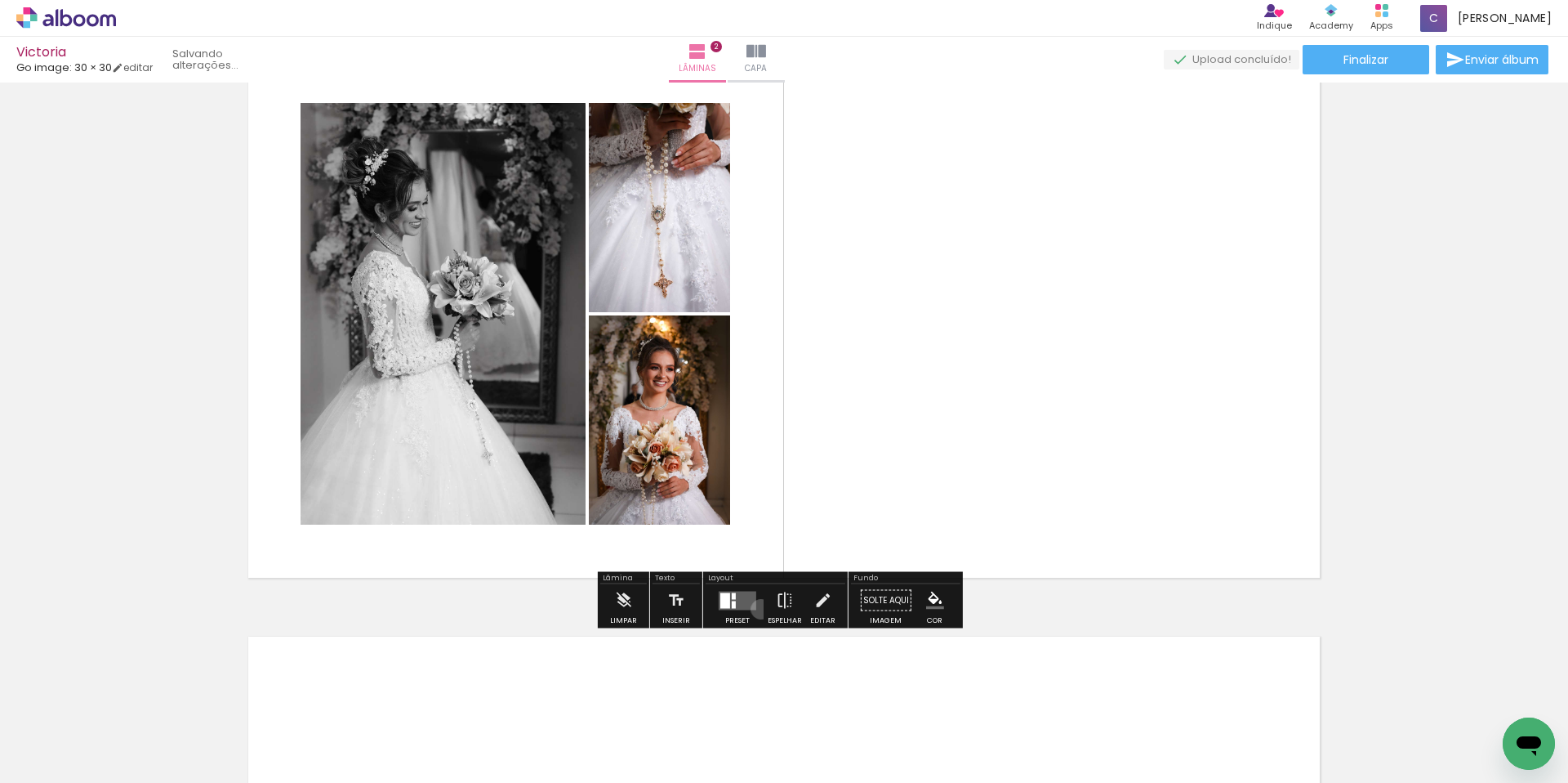
click at [757, 609] on paper-button "Preset" at bounding box center [737, 605] width 52 height 42
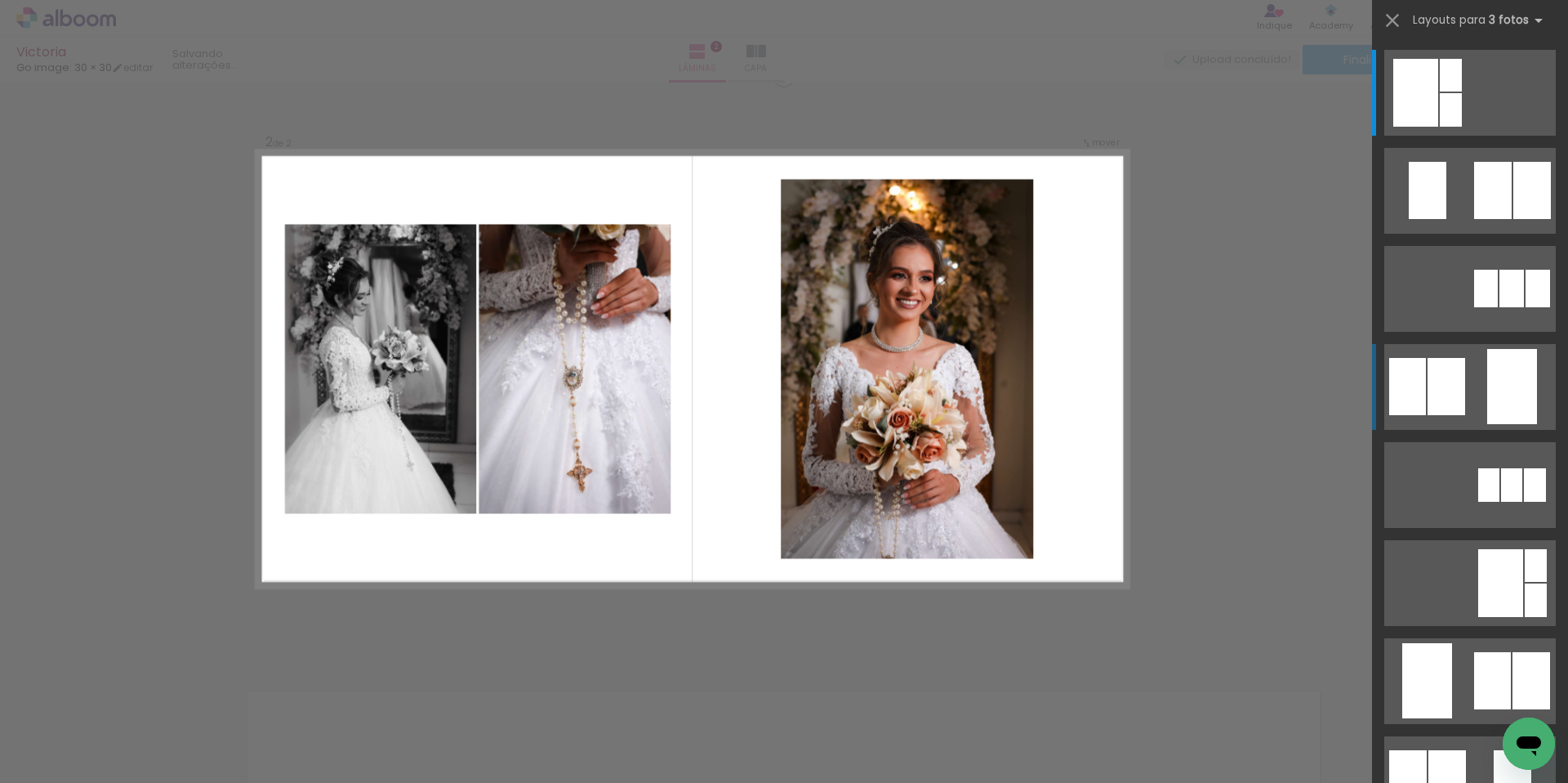
scroll to position [607, 0]
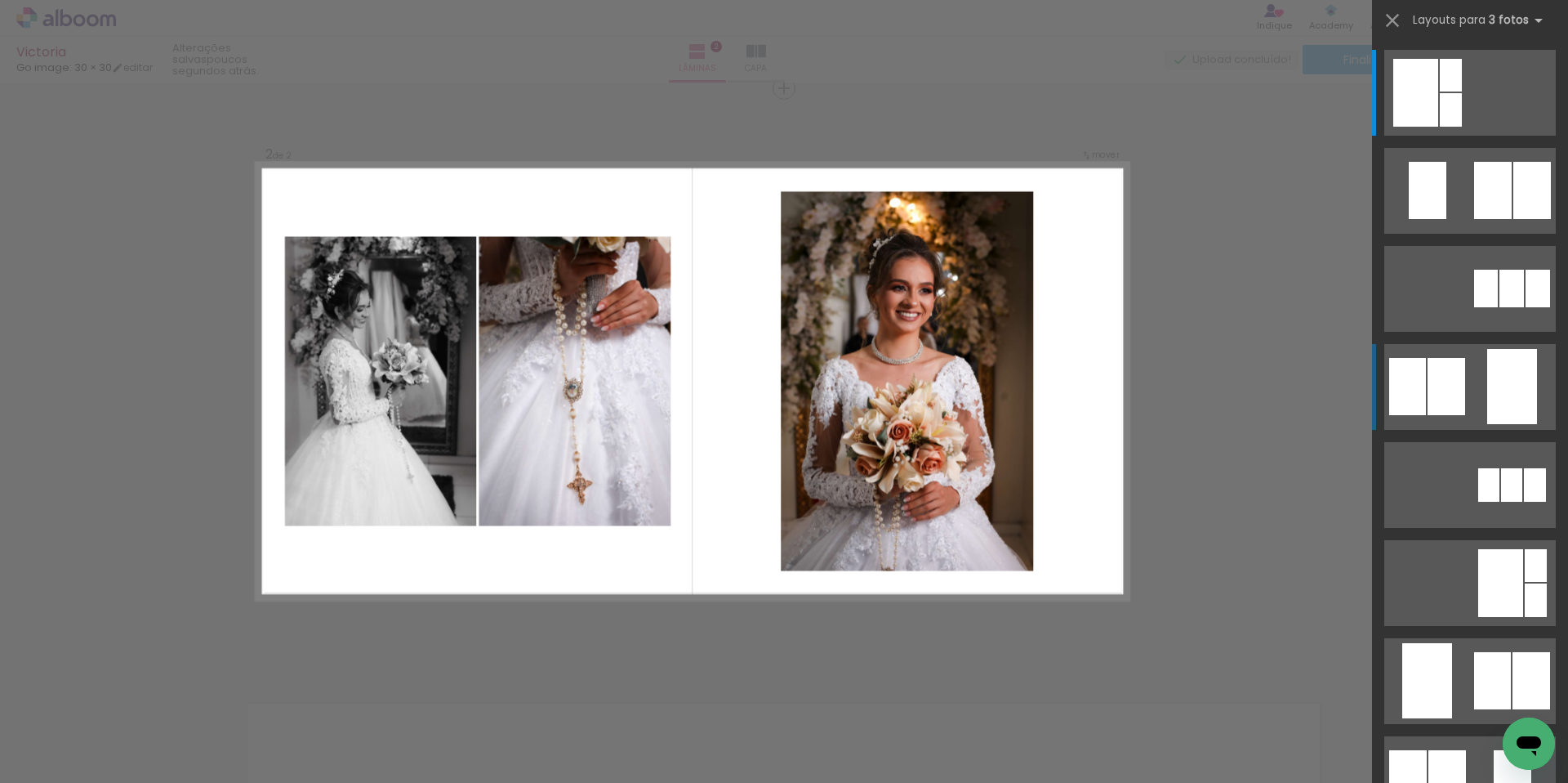
click at [1529, 396] on div at bounding box center [1512, 387] width 50 height 75
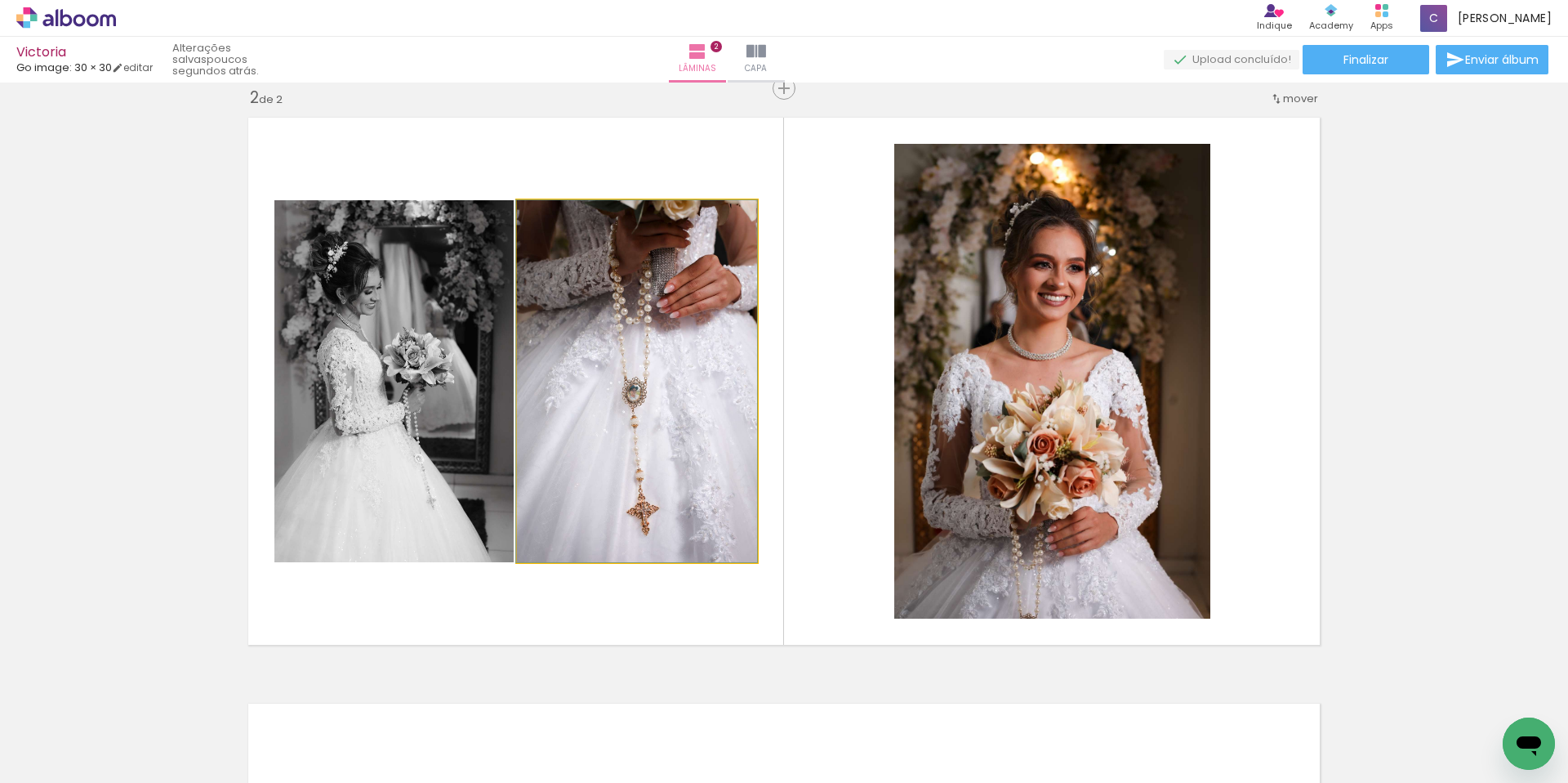
click at [670, 393] on quentale-photo at bounding box center [637, 381] width 240 height 362
drag, startPoint x: 662, startPoint y: 395, endPoint x: 742, endPoint y: 441, distance: 92.3
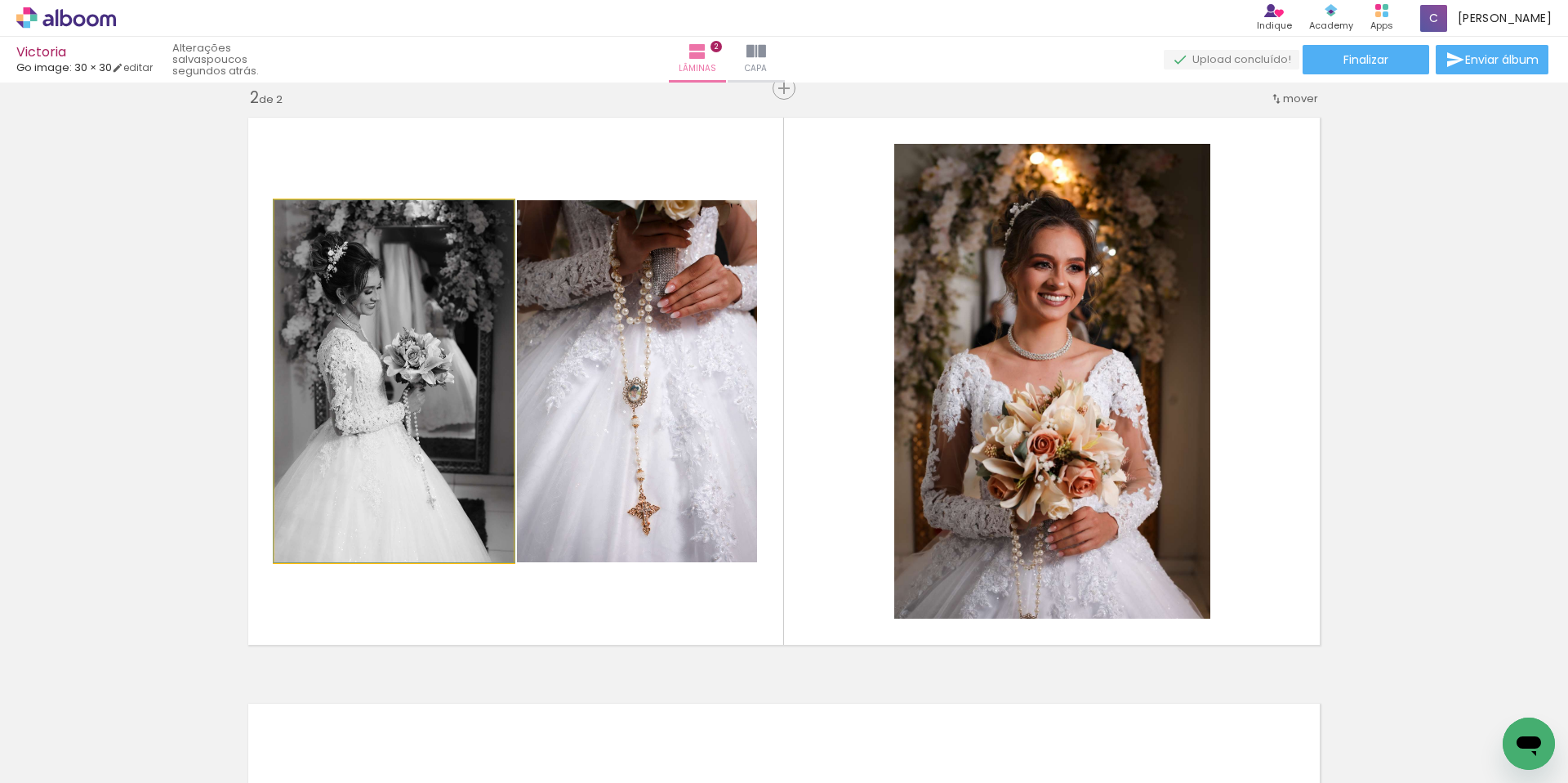
click at [470, 404] on quentale-photo at bounding box center [393, 381] width 239 height 362
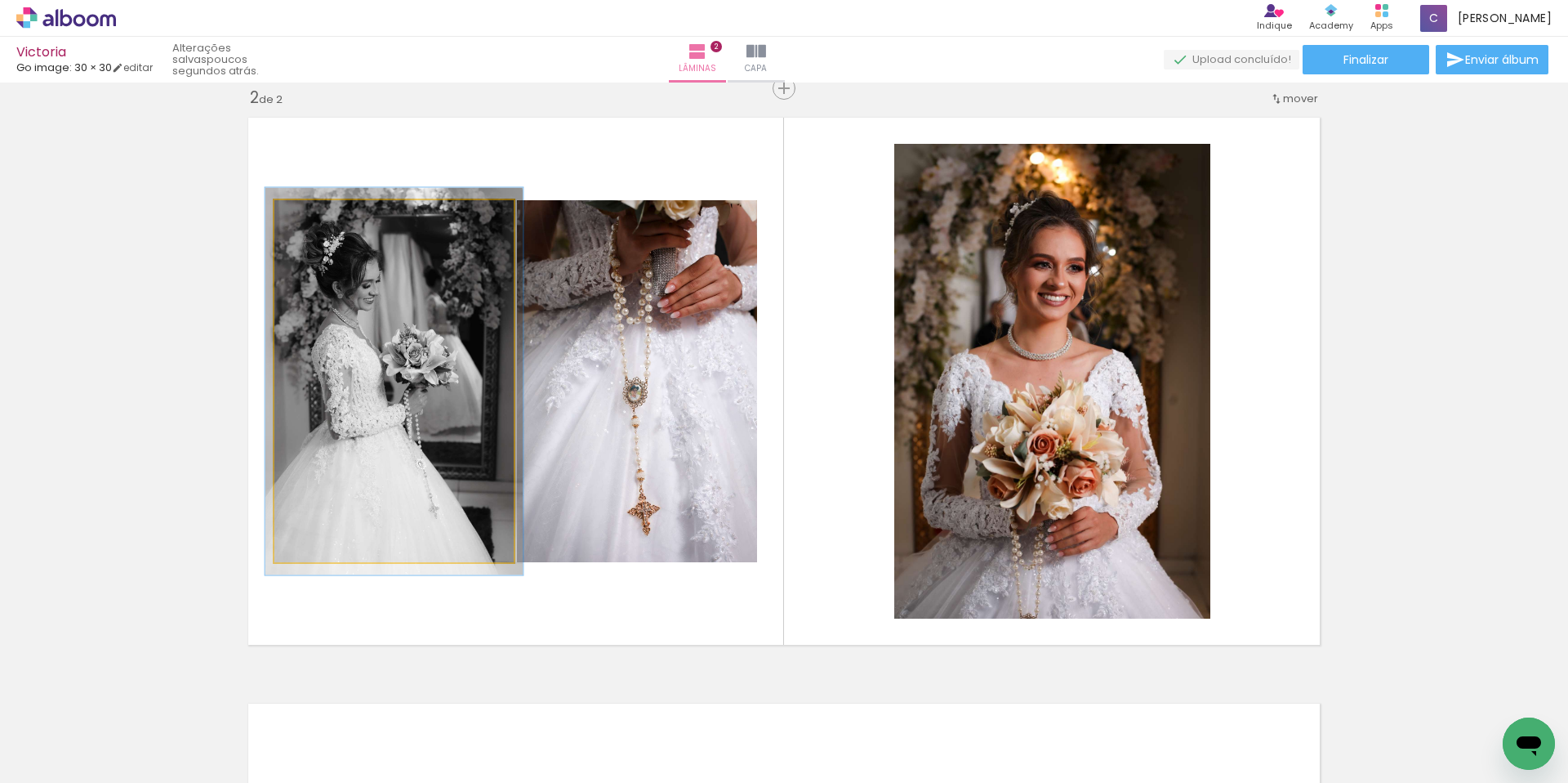
type paper-slider "107"
click at [312, 219] on div at bounding box center [317, 217] width 15 height 15
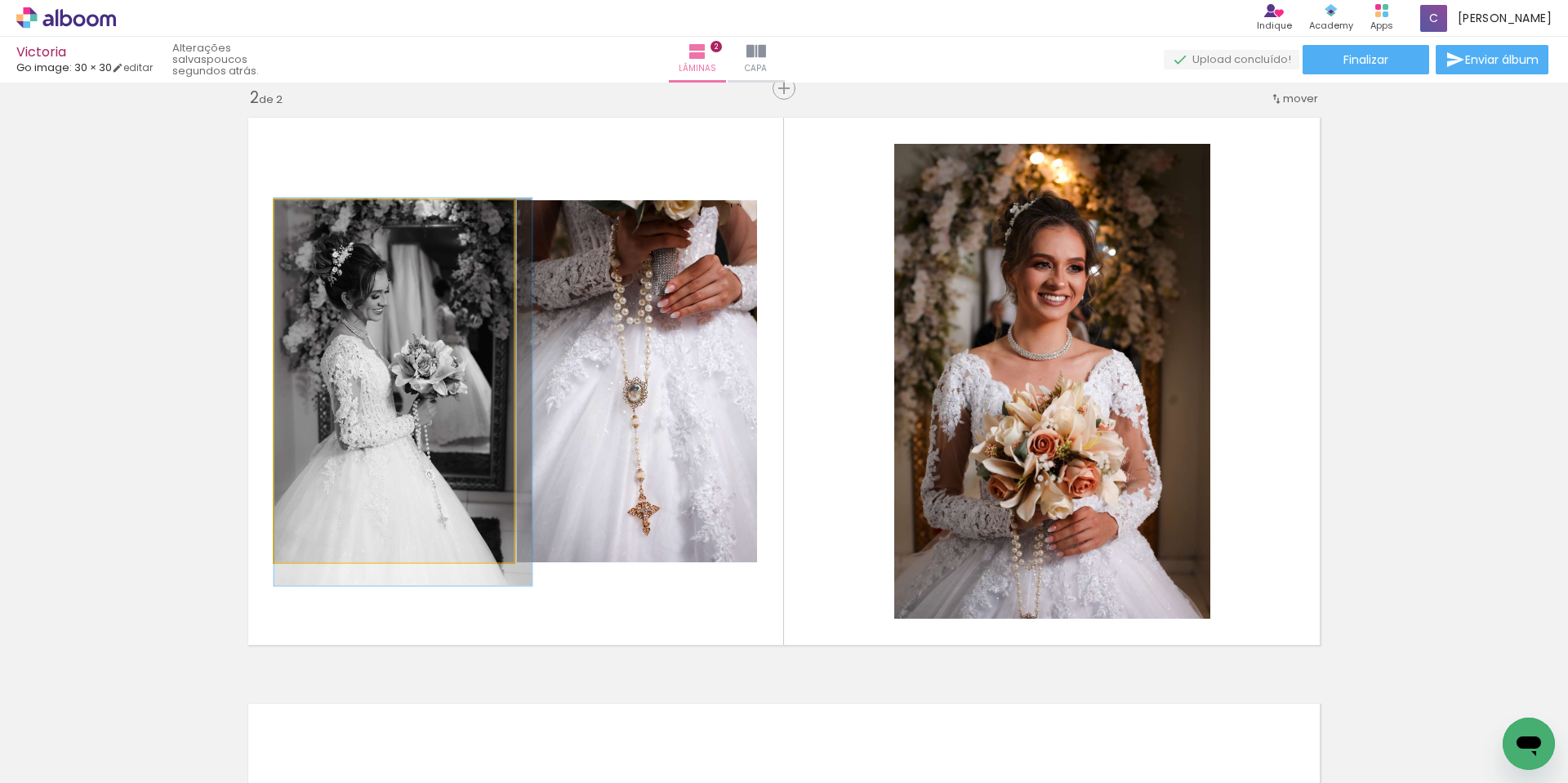
drag, startPoint x: 412, startPoint y: 314, endPoint x: 434, endPoint y: 324, distance: 24.2
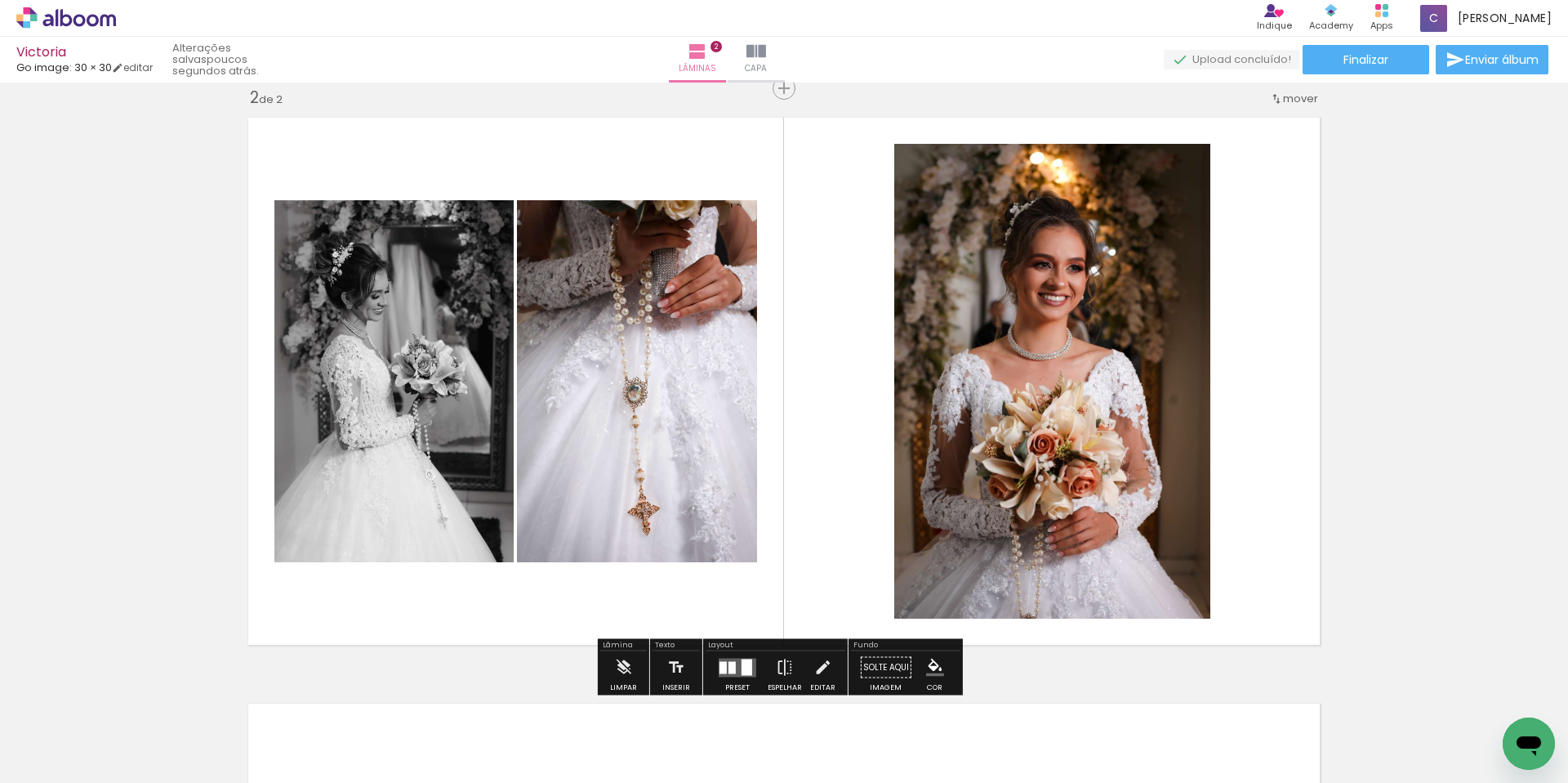
click at [160, 297] on div "Inserir lâmina 1 de 2 Inserir lâmina 2 de 2" at bounding box center [784, 359] width 1568 height 1758
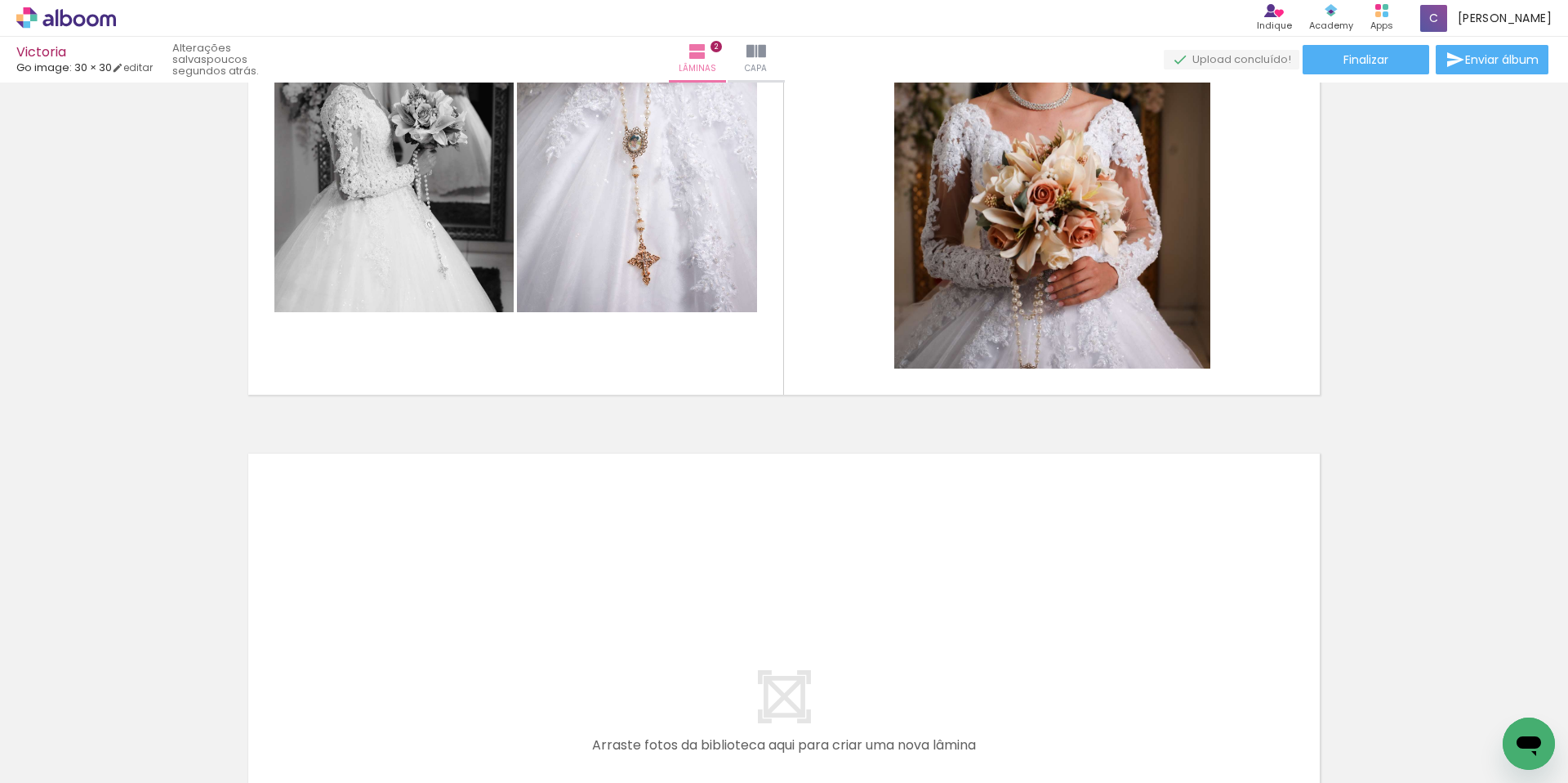
scroll to position [1161, 0]
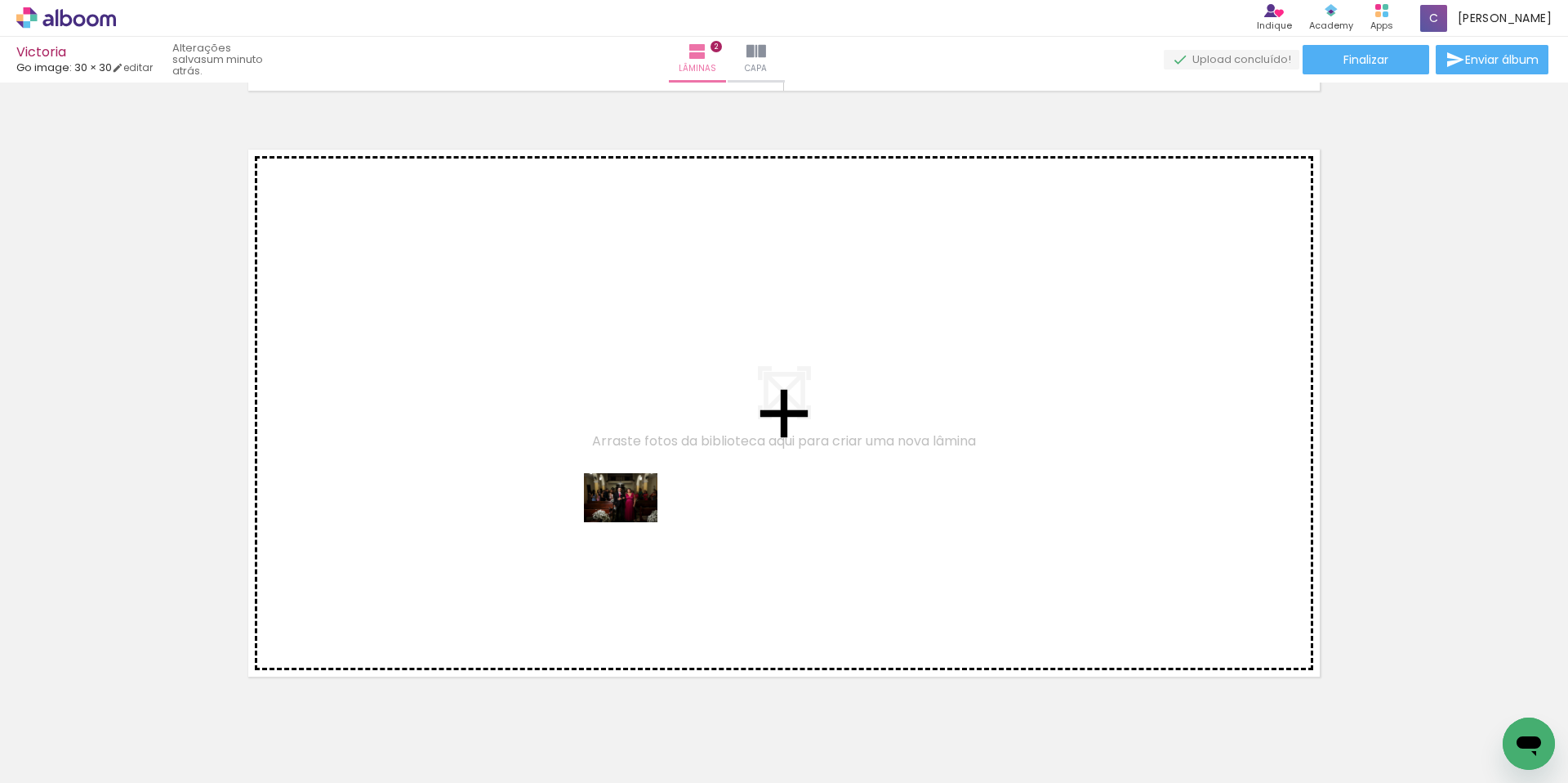
drag, startPoint x: 725, startPoint y: 739, endPoint x: 632, endPoint y: 521, distance: 237.0
click at [632, 521] on quentale-workspace at bounding box center [784, 391] width 1568 height 783
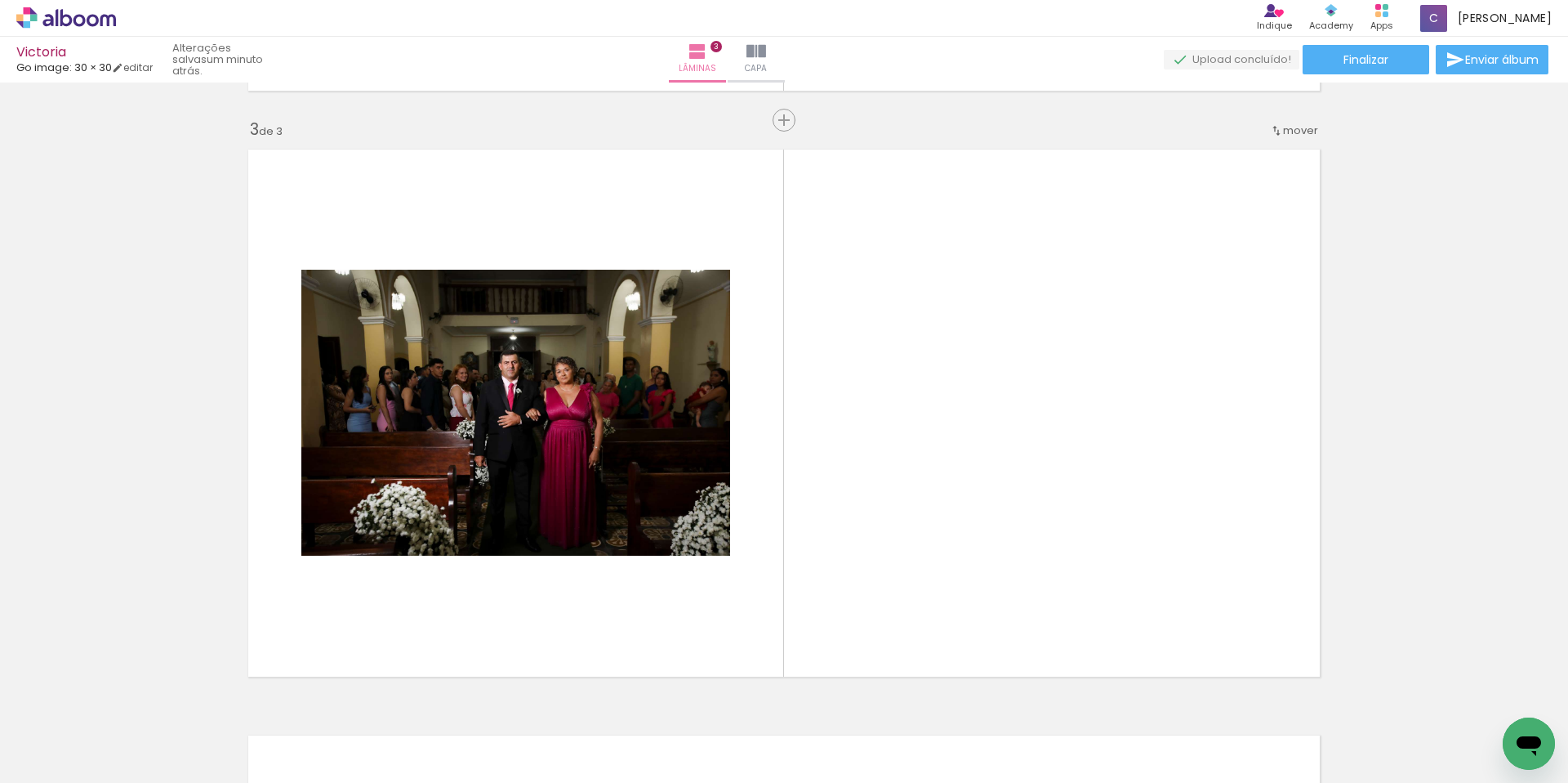
scroll to position [1193, 0]
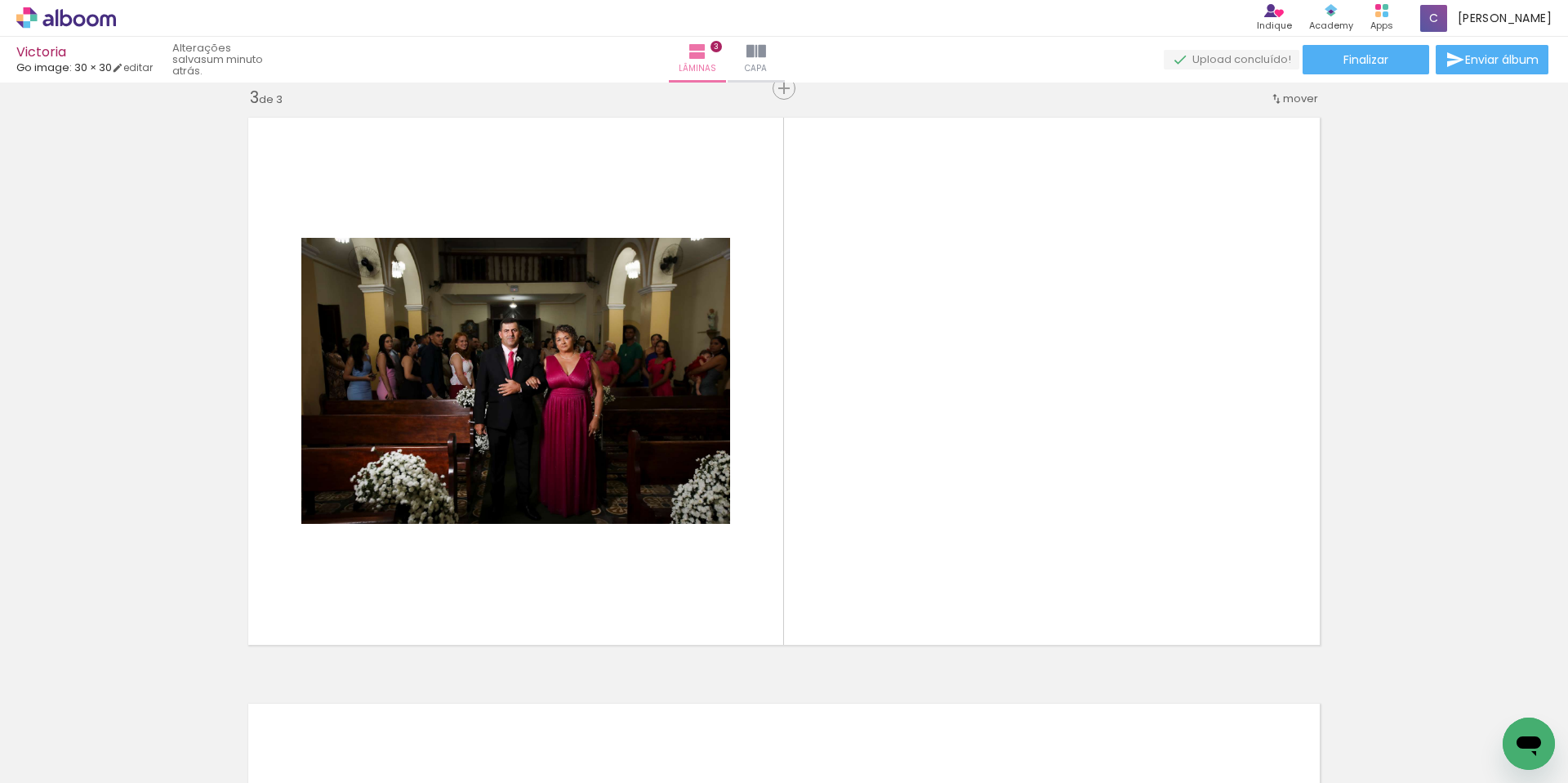
drag, startPoint x: 836, startPoint y: 586, endPoint x: 924, endPoint y: 718, distance: 158.6
click at [840, 521] on quentale-workspace at bounding box center [784, 391] width 1568 height 783
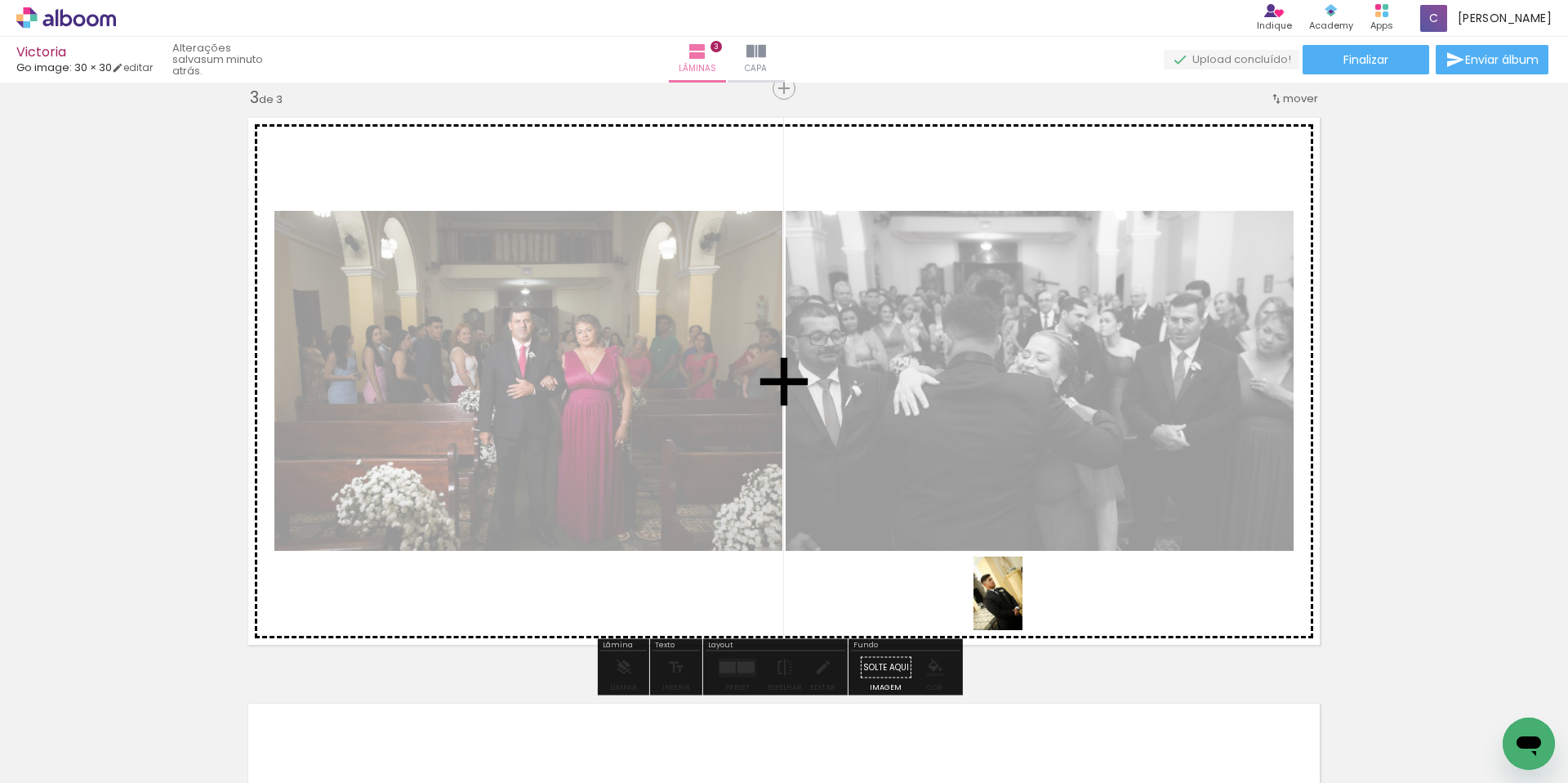
drag, startPoint x: 911, startPoint y: 728, endPoint x: 1023, endPoint y: 605, distance: 166.4
click at [1023, 605] on quentale-workspace at bounding box center [784, 391] width 1568 height 783
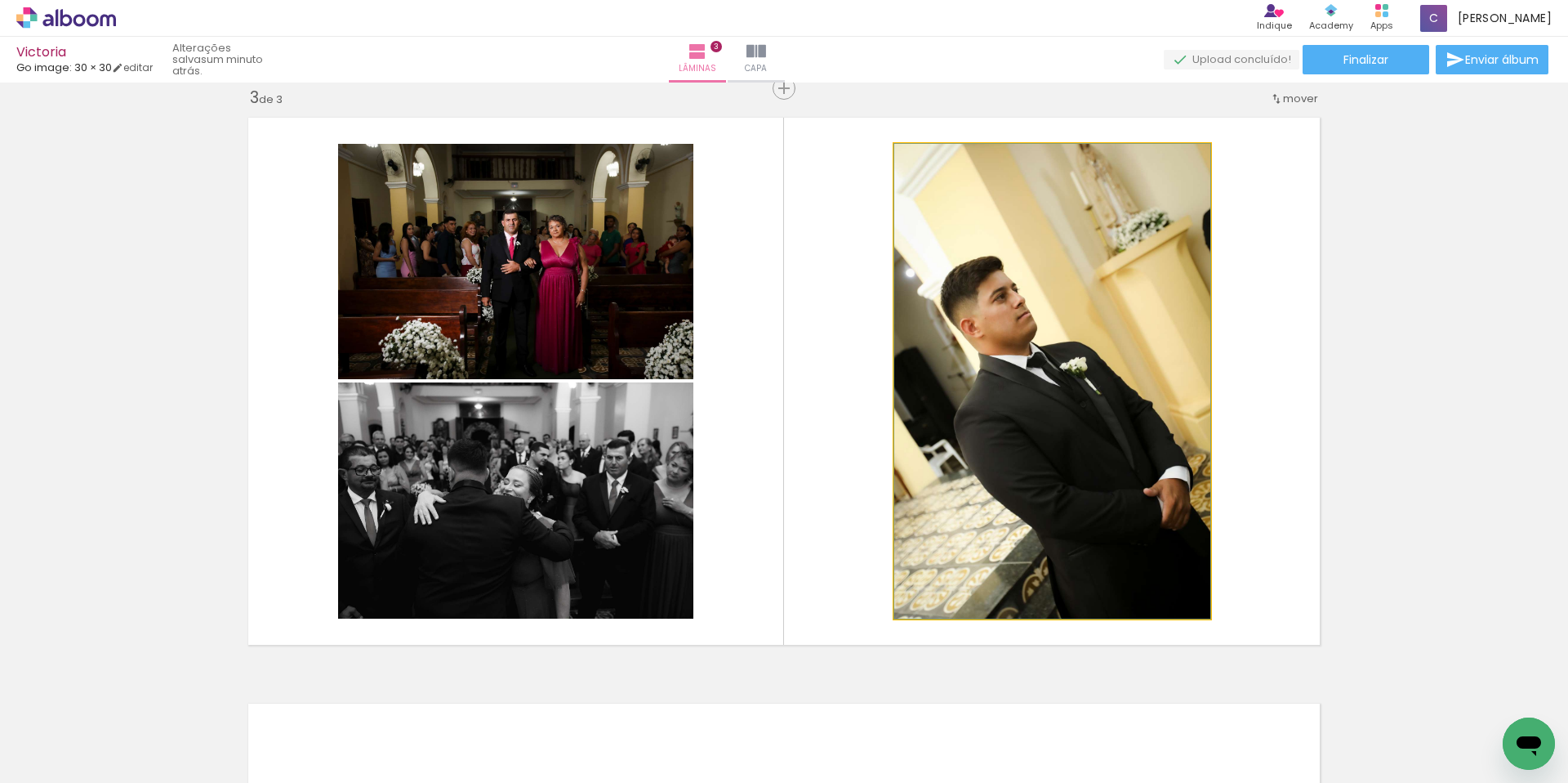
click at [1005, 460] on quentale-photo at bounding box center [1052, 381] width 316 height 475
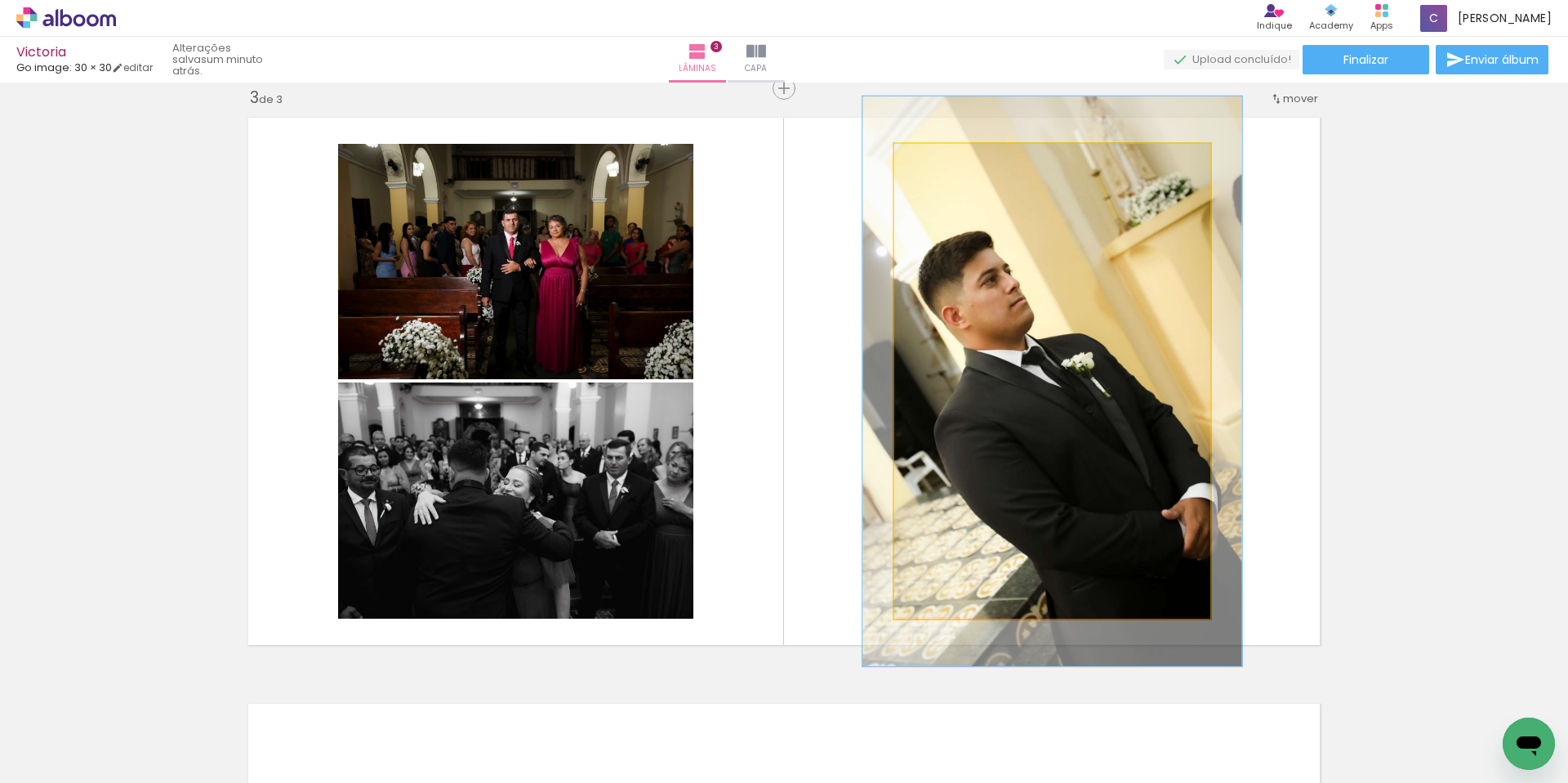
drag, startPoint x: 928, startPoint y: 164, endPoint x: 939, endPoint y: 166, distance: 11.2
type paper-slider "120"
click at [939, 166] on div at bounding box center [943, 161] width 15 height 15
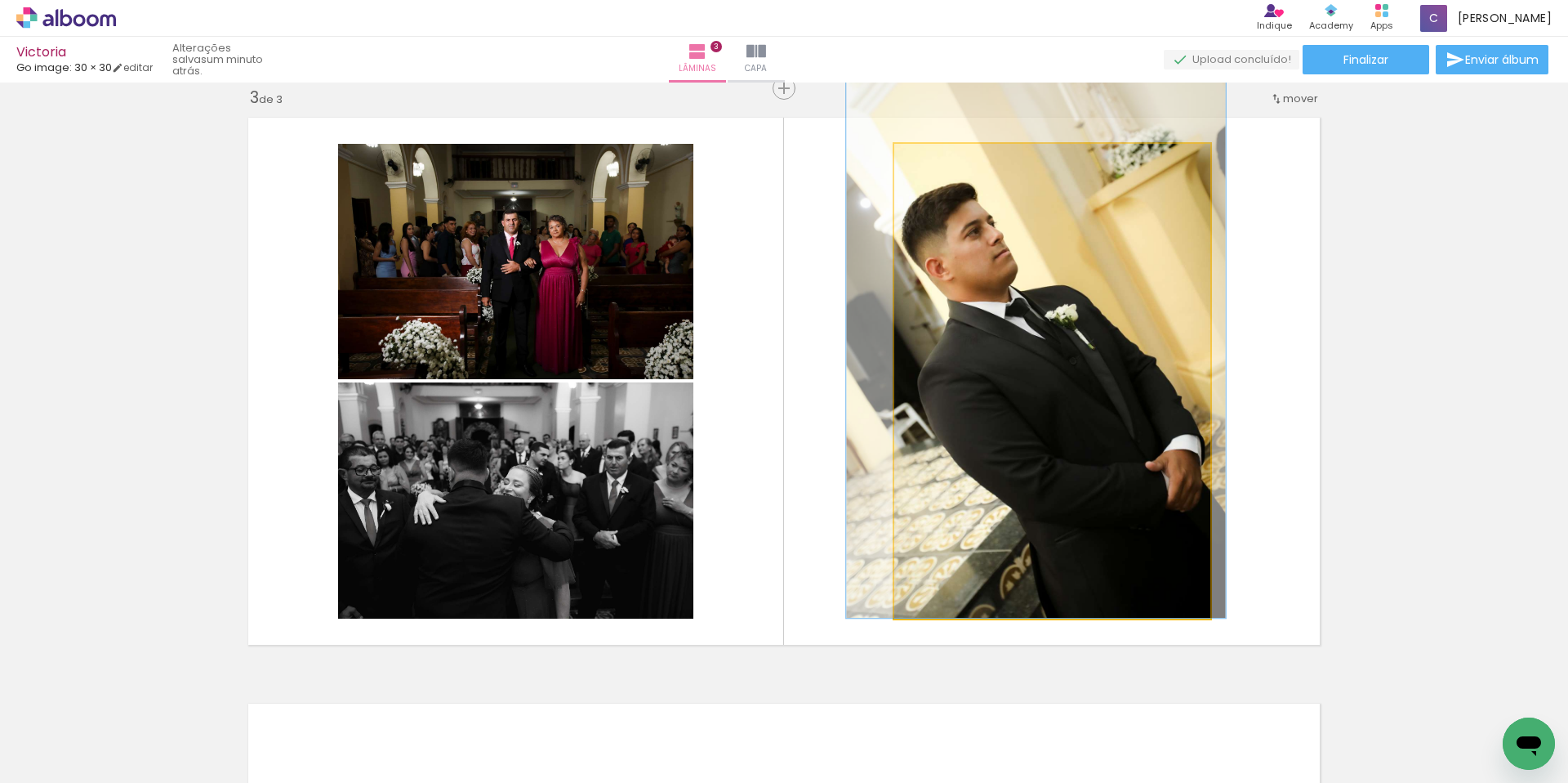
drag, startPoint x: 971, startPoint y: 329, endPoint x: 954, endPoint y: 274, distance: 57.6
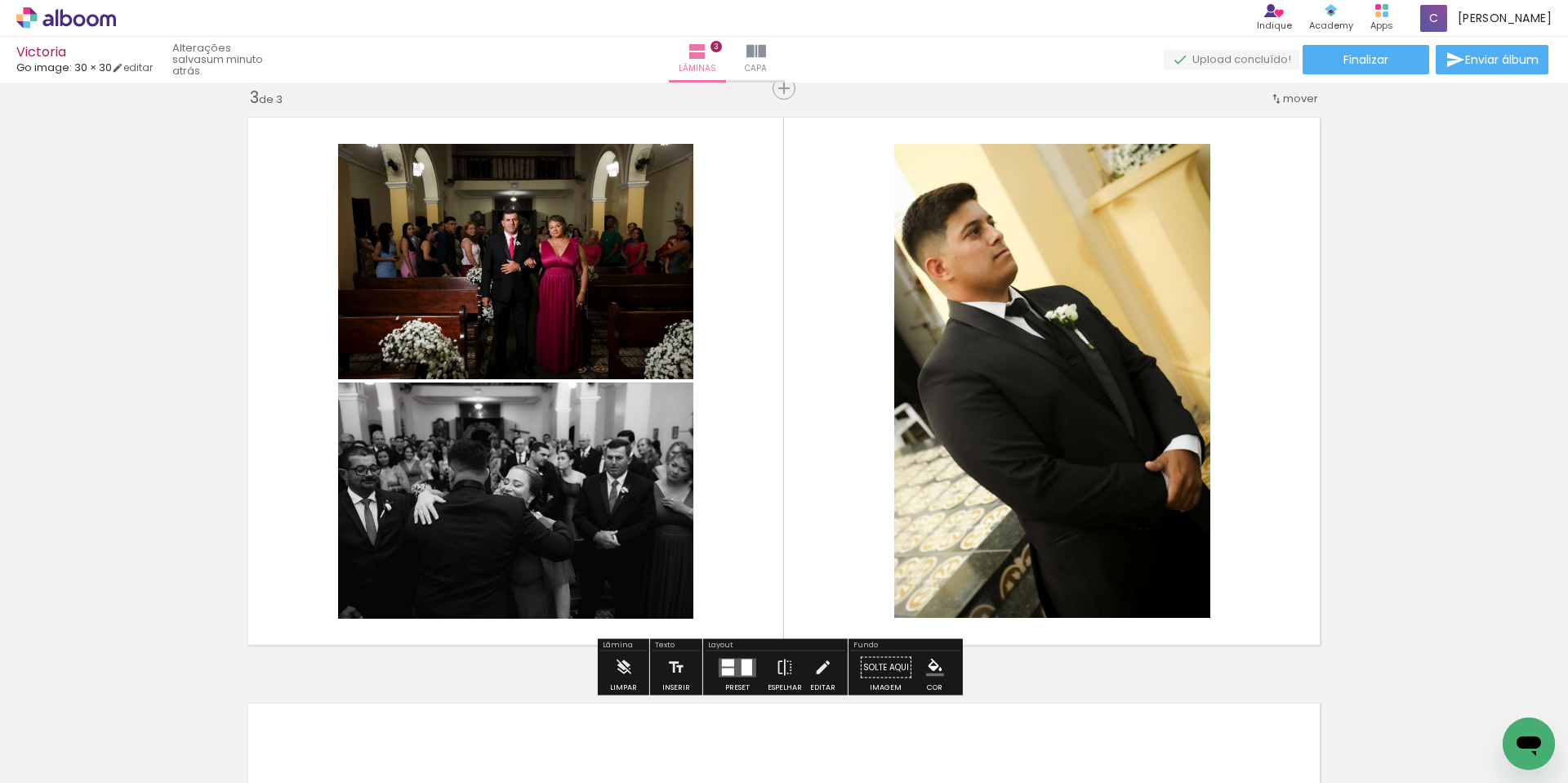
click at [728, 308] on quentale-layouter at bounding box center [784, 381] width 1089 height 545
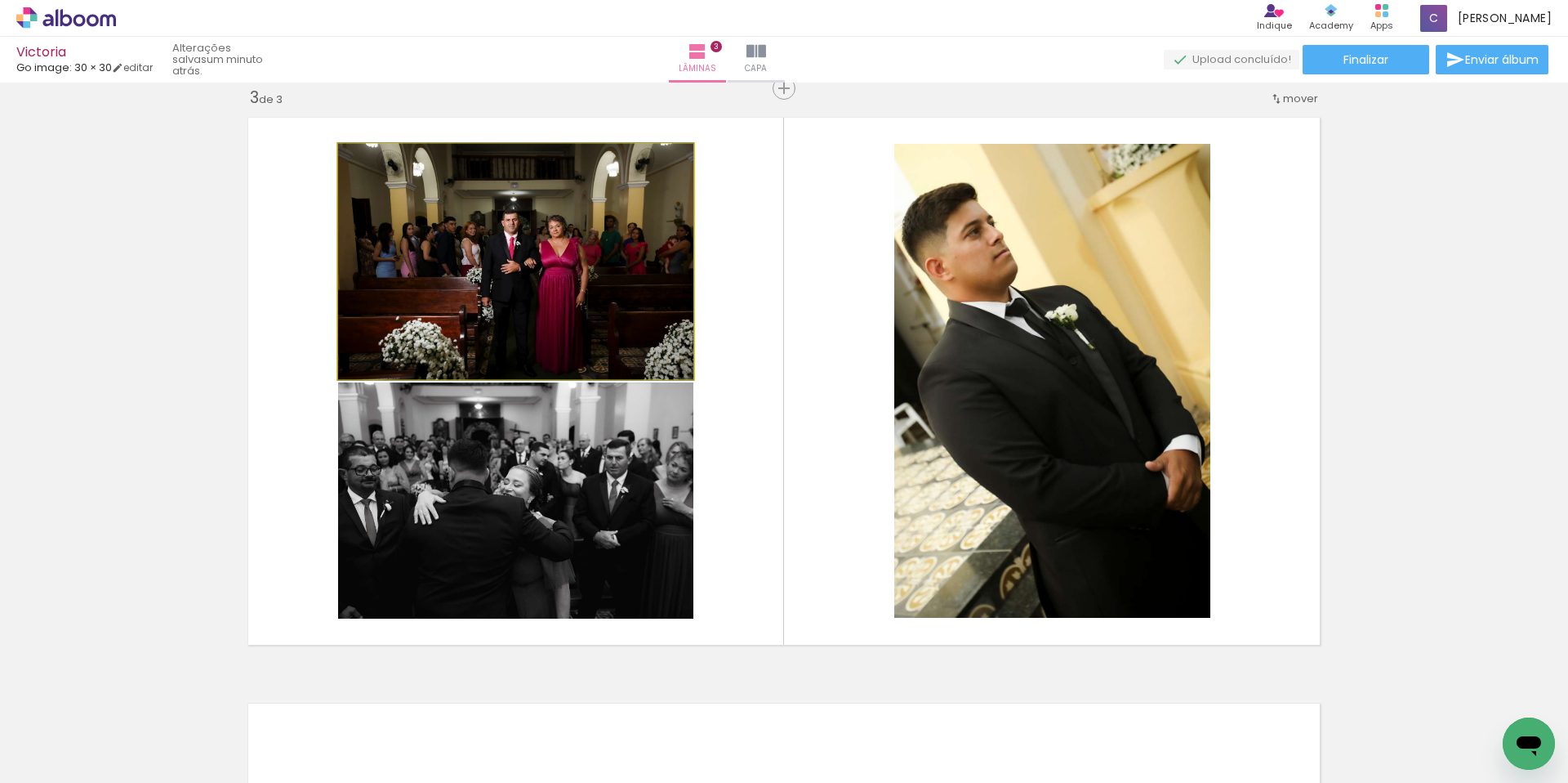
click at [475, 278] on quentale-photo at bounding box center [516, 261] width 355 height 236
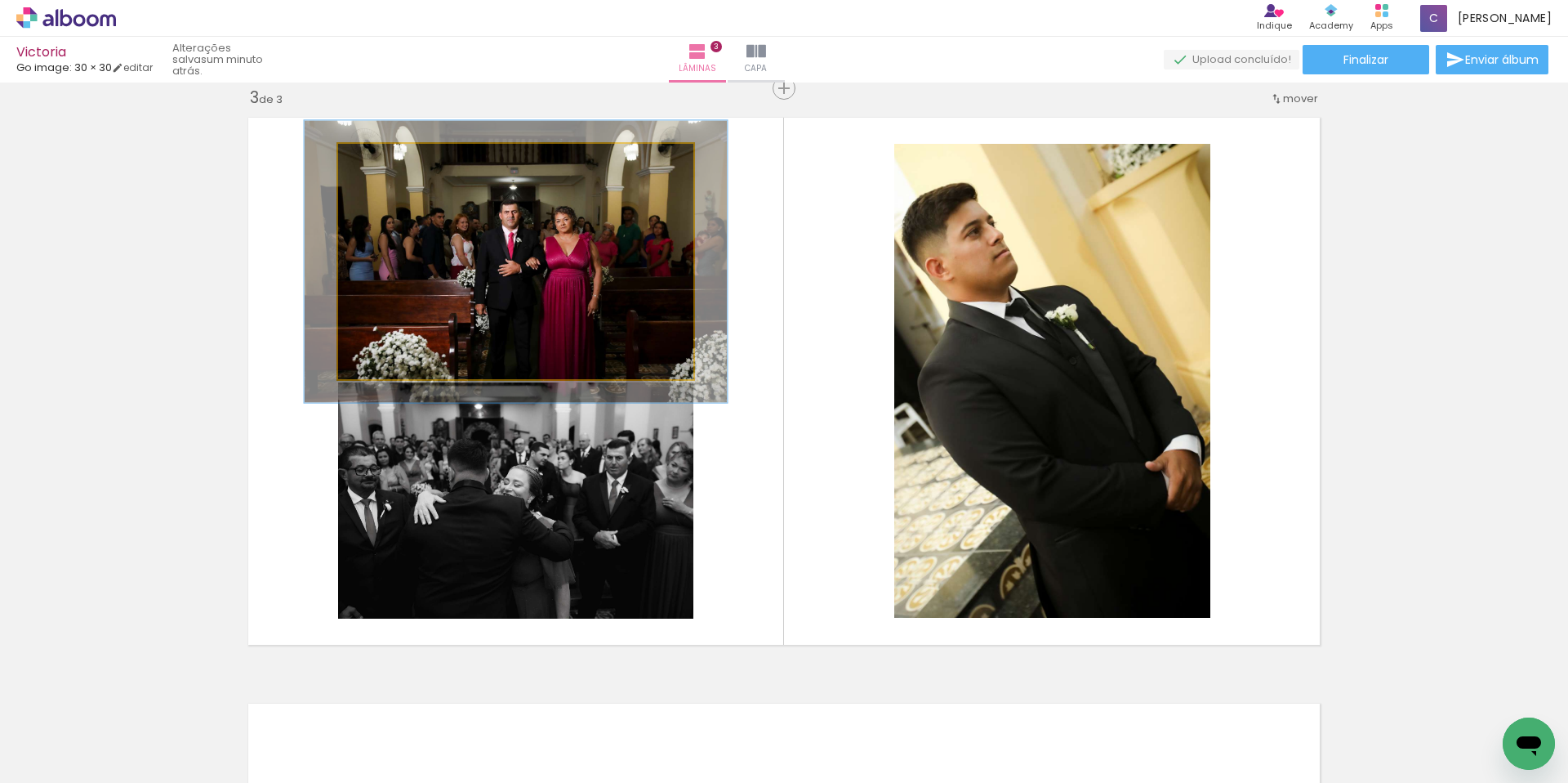
drag, startPoint x: 380, startPoint y: 161, endPoint x: 390, endPoint y: 161, distance: 10.0
type paper-slider "119"
click at [390, 161] on div at bounding box center [387, 161] width 26 height 26
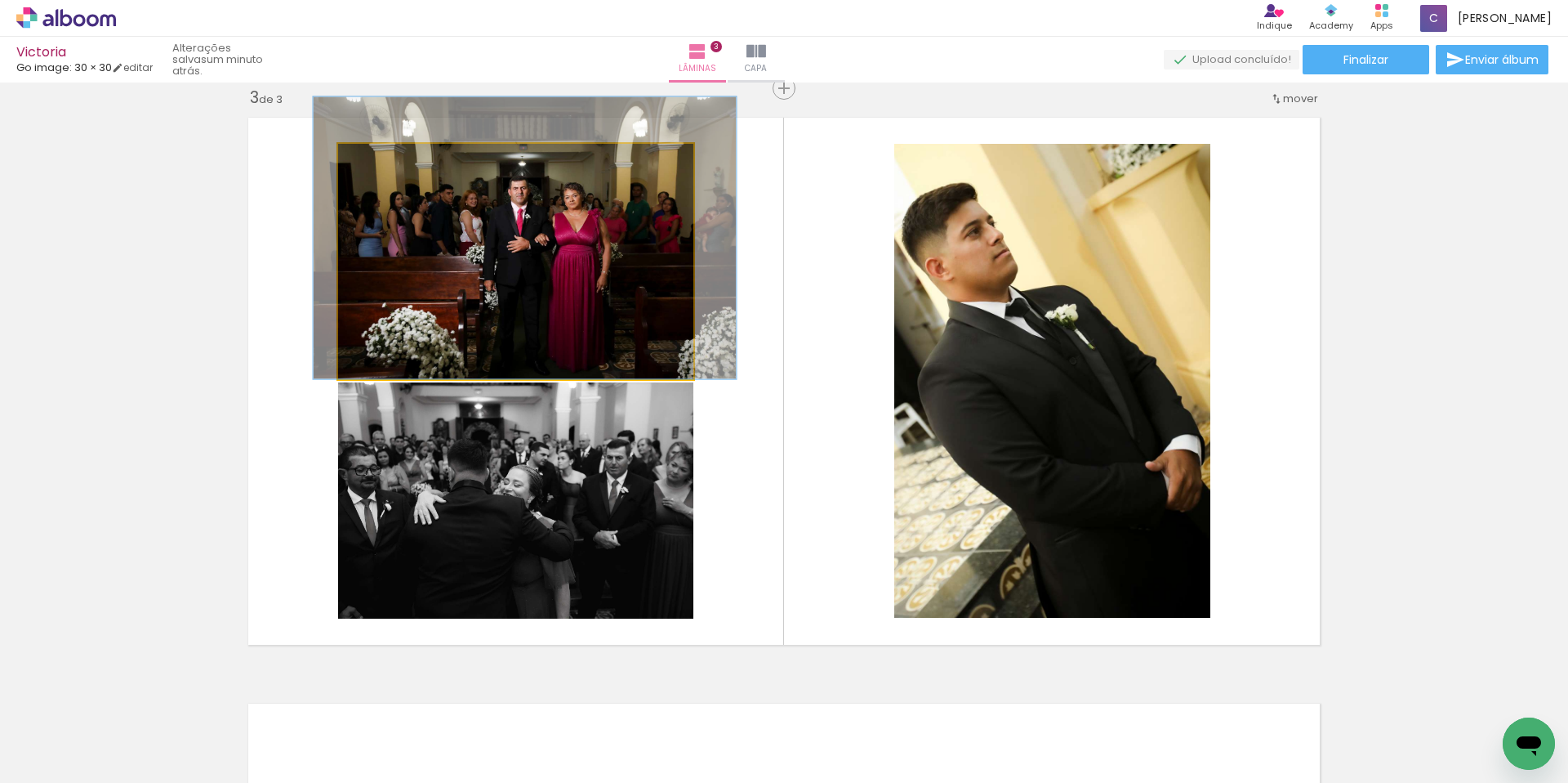
drag, startPoint x: 461, startPoint y: 240, endPoint x: 469, endPoint y: 211, distance: 30.1
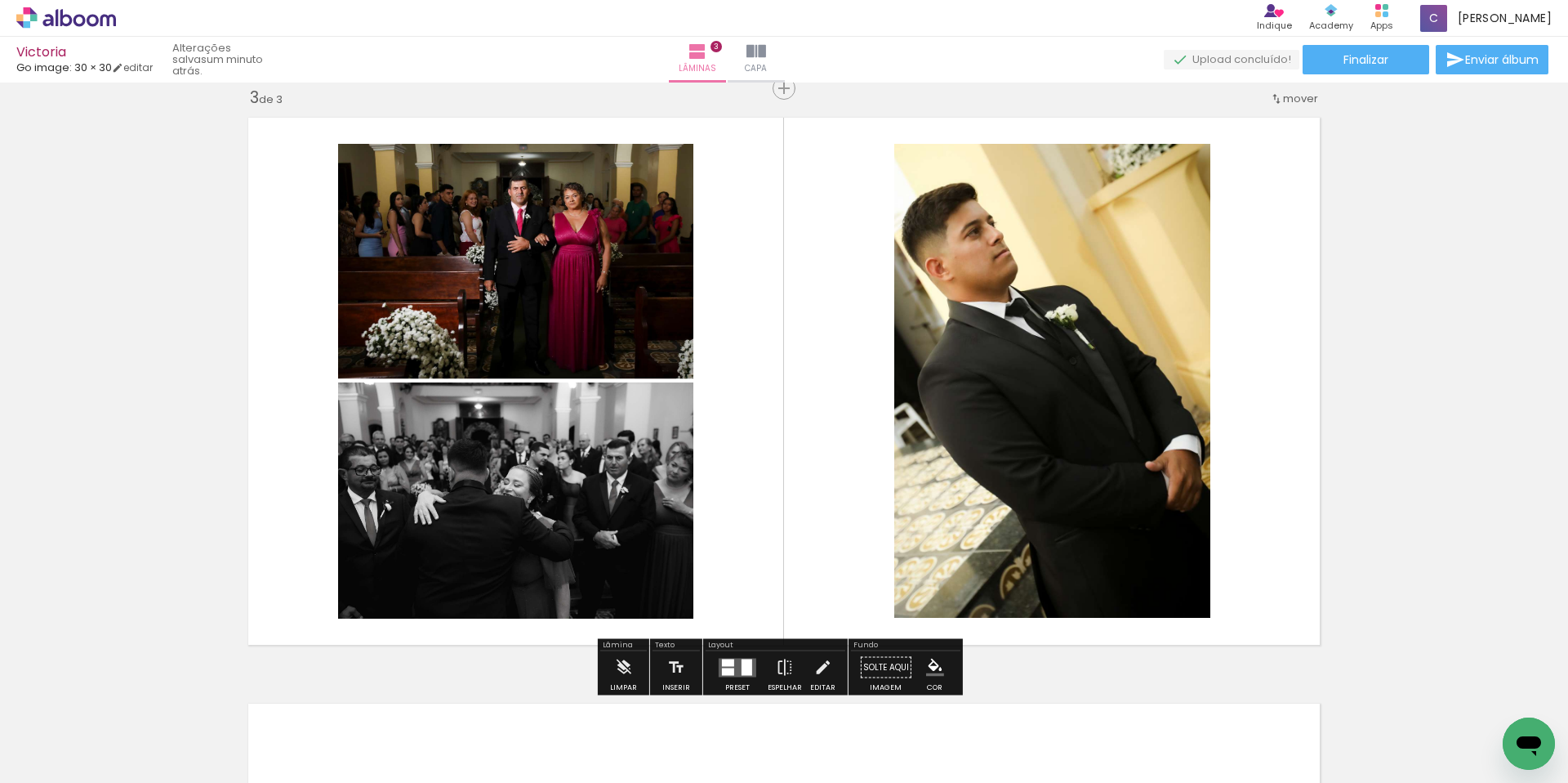
click at [188, 273] on div "Inserir lâmina 1 de 3 Inserir lâmina 2 de 3 Inserir lâmina 3 de 3" at bounding box center [784, 67] width 1568 height 2344
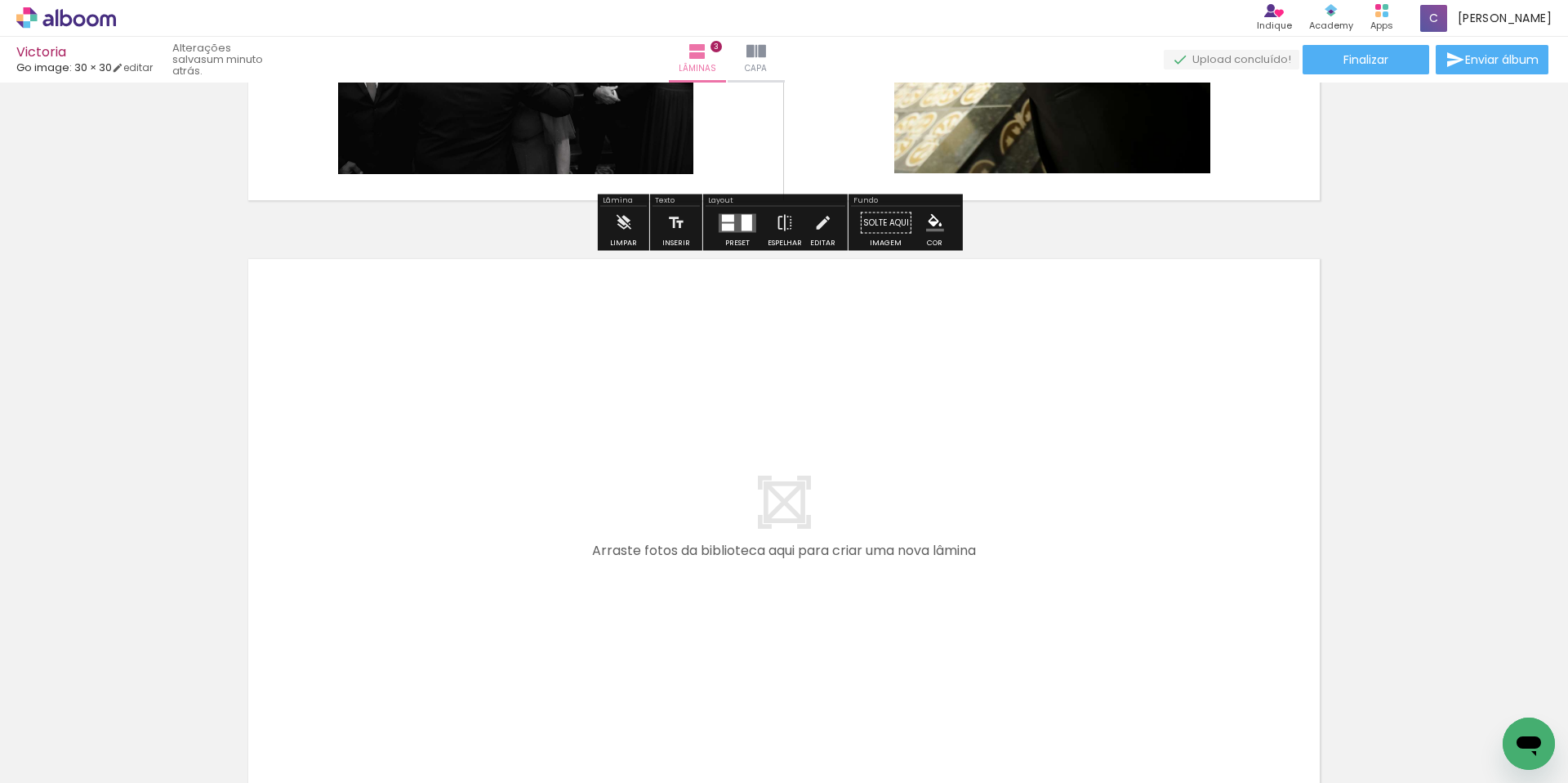
scroll to position [1808, 0]
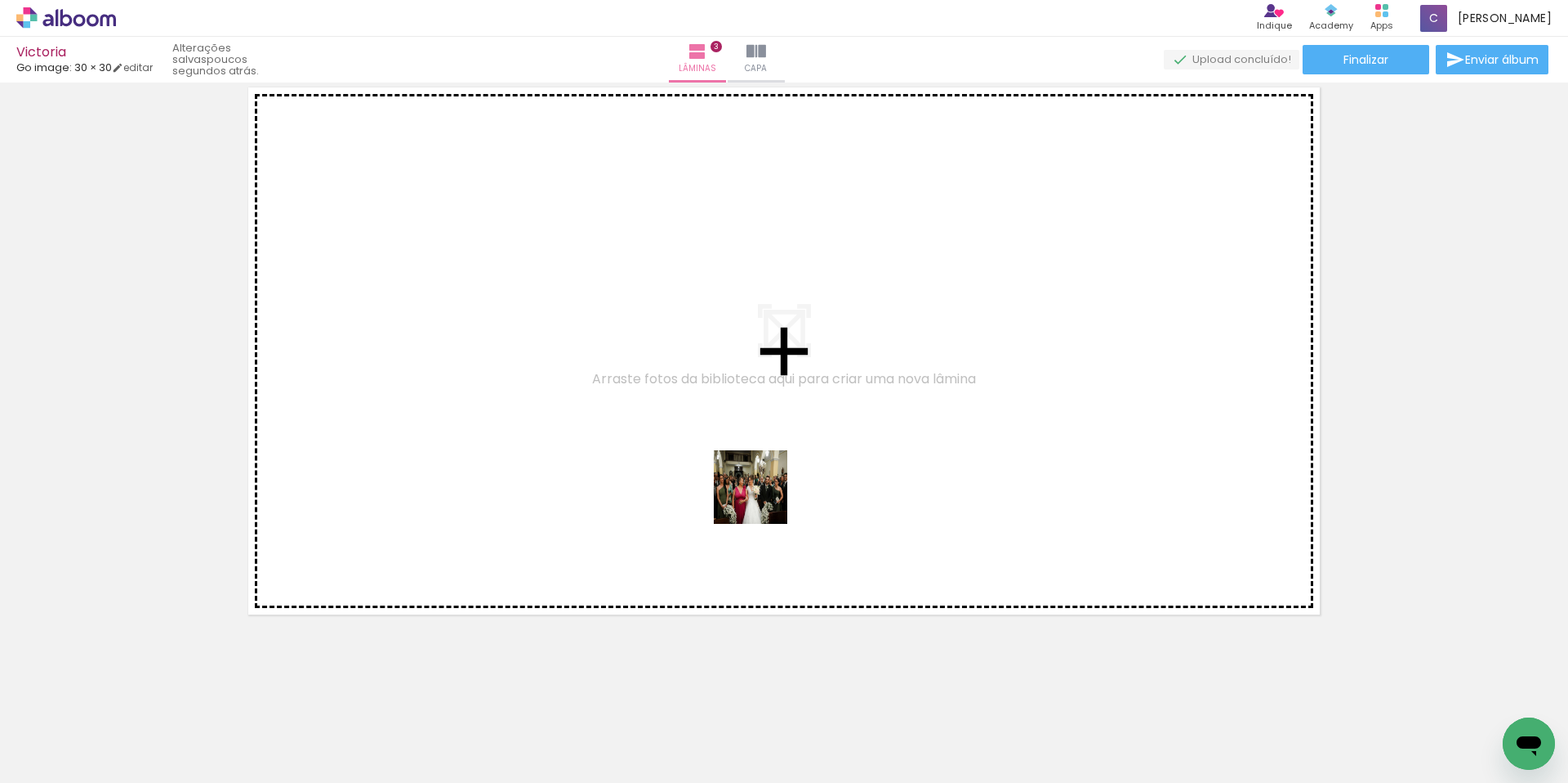
drag, startPoint x: 1011, startPoint y: 740, endPoint x: 753, endPoint y: 494, distance: 356.5
click at [753, 494] on quentale-workspace at bounding box center [784, 391] width 1568 height 783
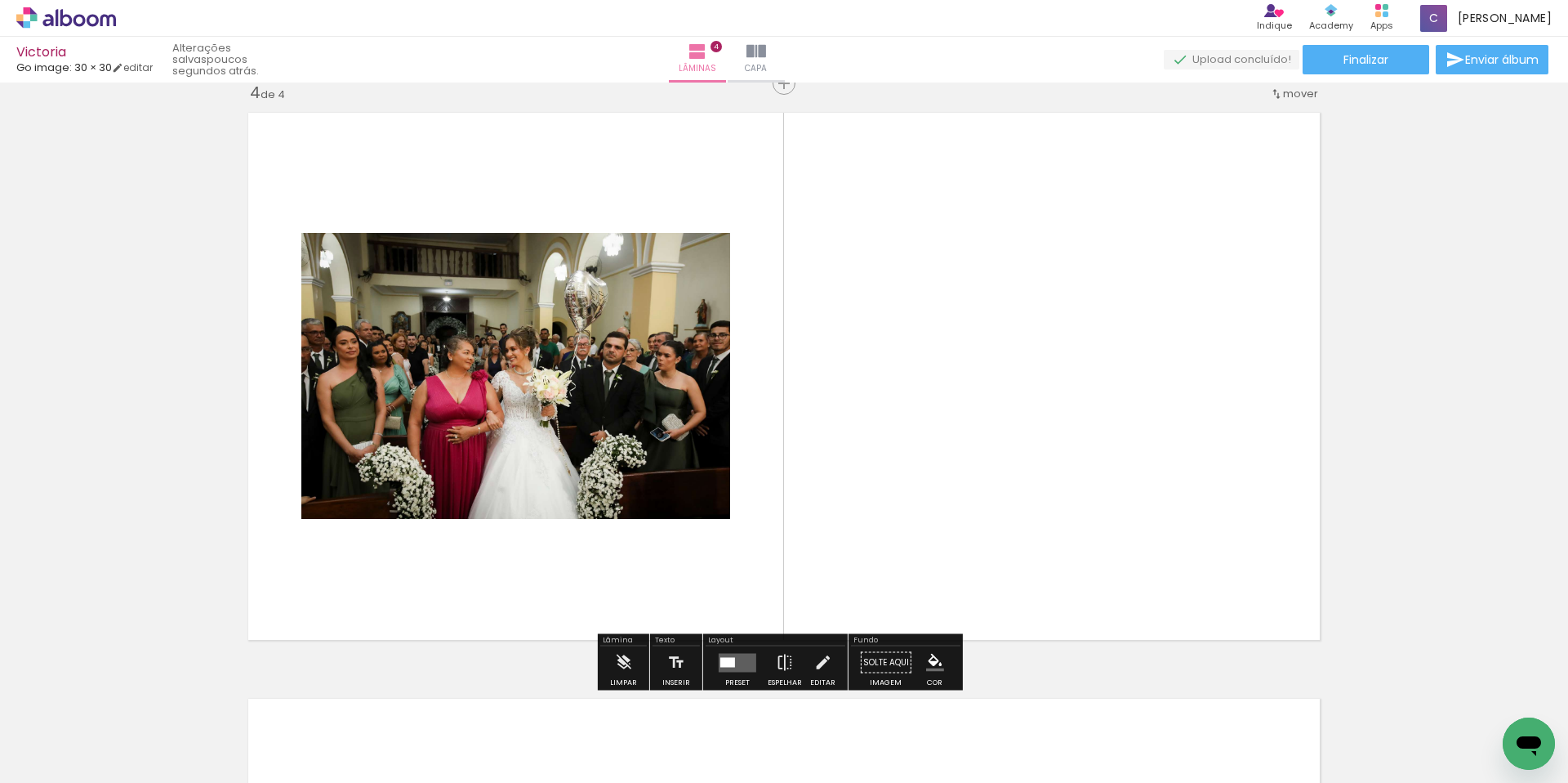
scroll to position [1779, 0]
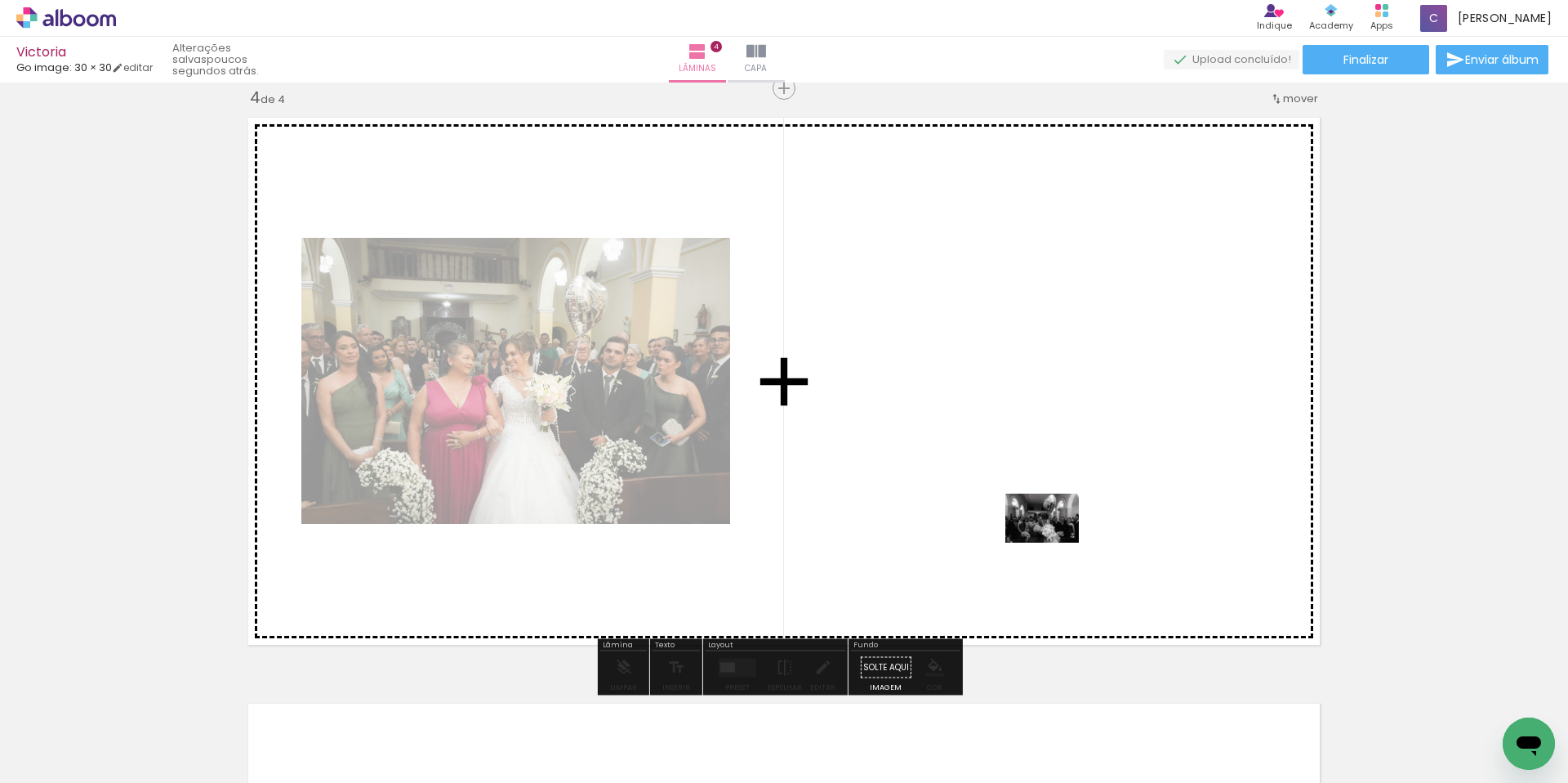
drag, startPoint x: 1086, startPoint y: 741, endPoint x: 1054, endPoint y: 542, distance: 201.6
click at [1054, 542] on quentale-workspace at bounding box center [784, 391] width 1568 height 783
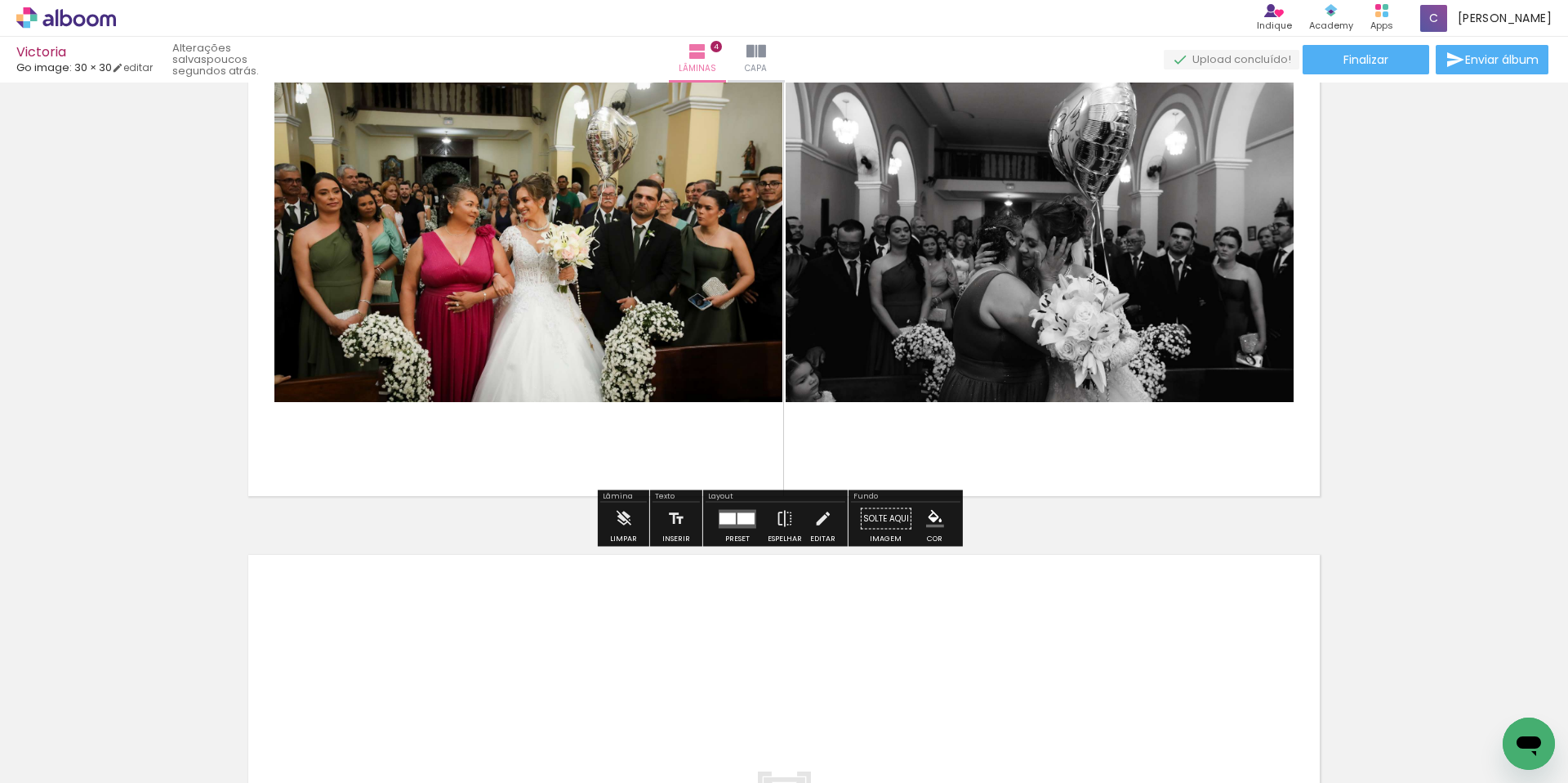
scroll to position [2354, 0]
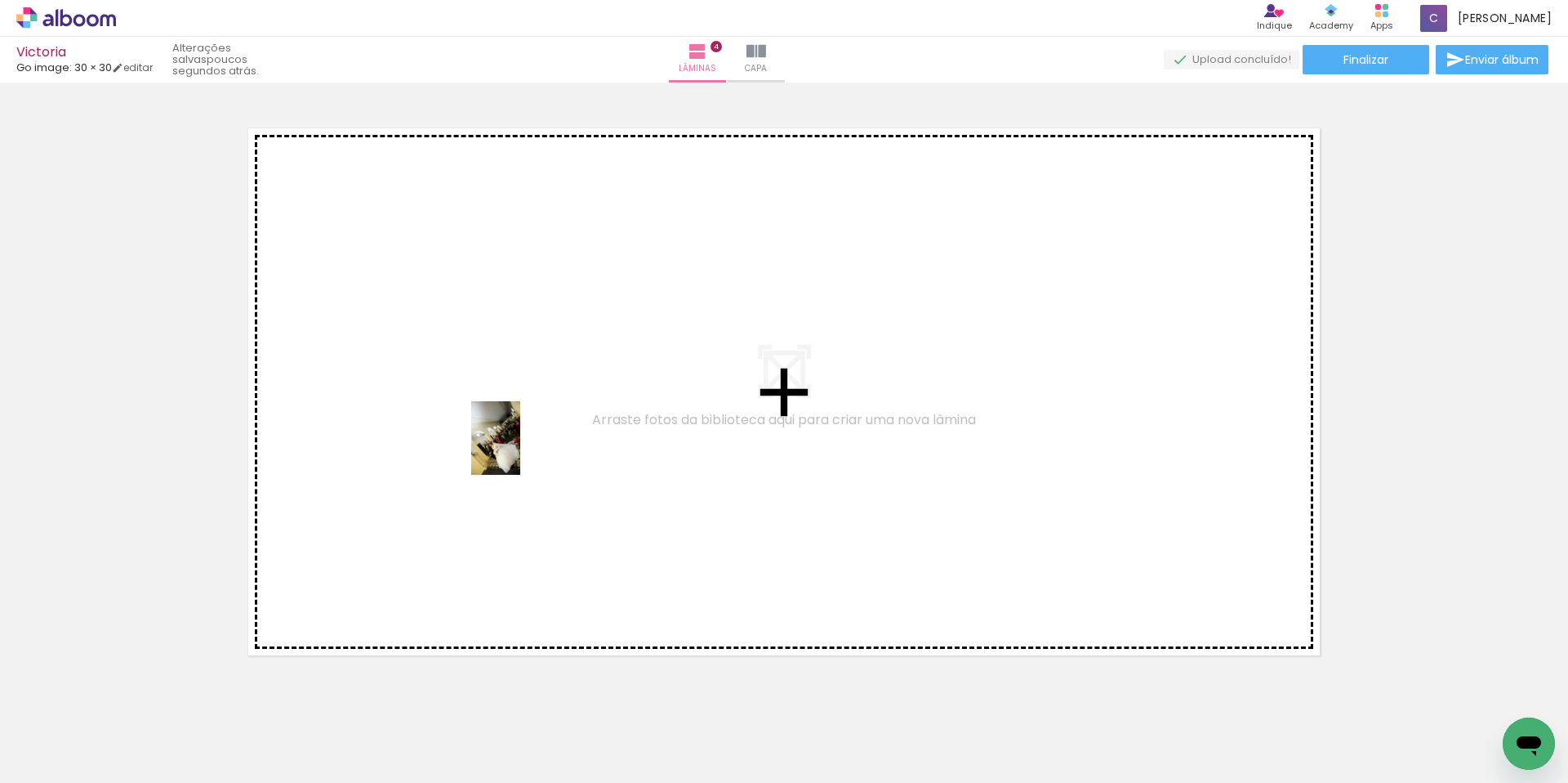
drag, startPoint x: 1177, startPoint y: 733, endPoint x: 521, endPoint y: 450, distance: 714.4
click at [521, 450] on quentale-workspace at bounding box center [784, 391] width 1568 height 783
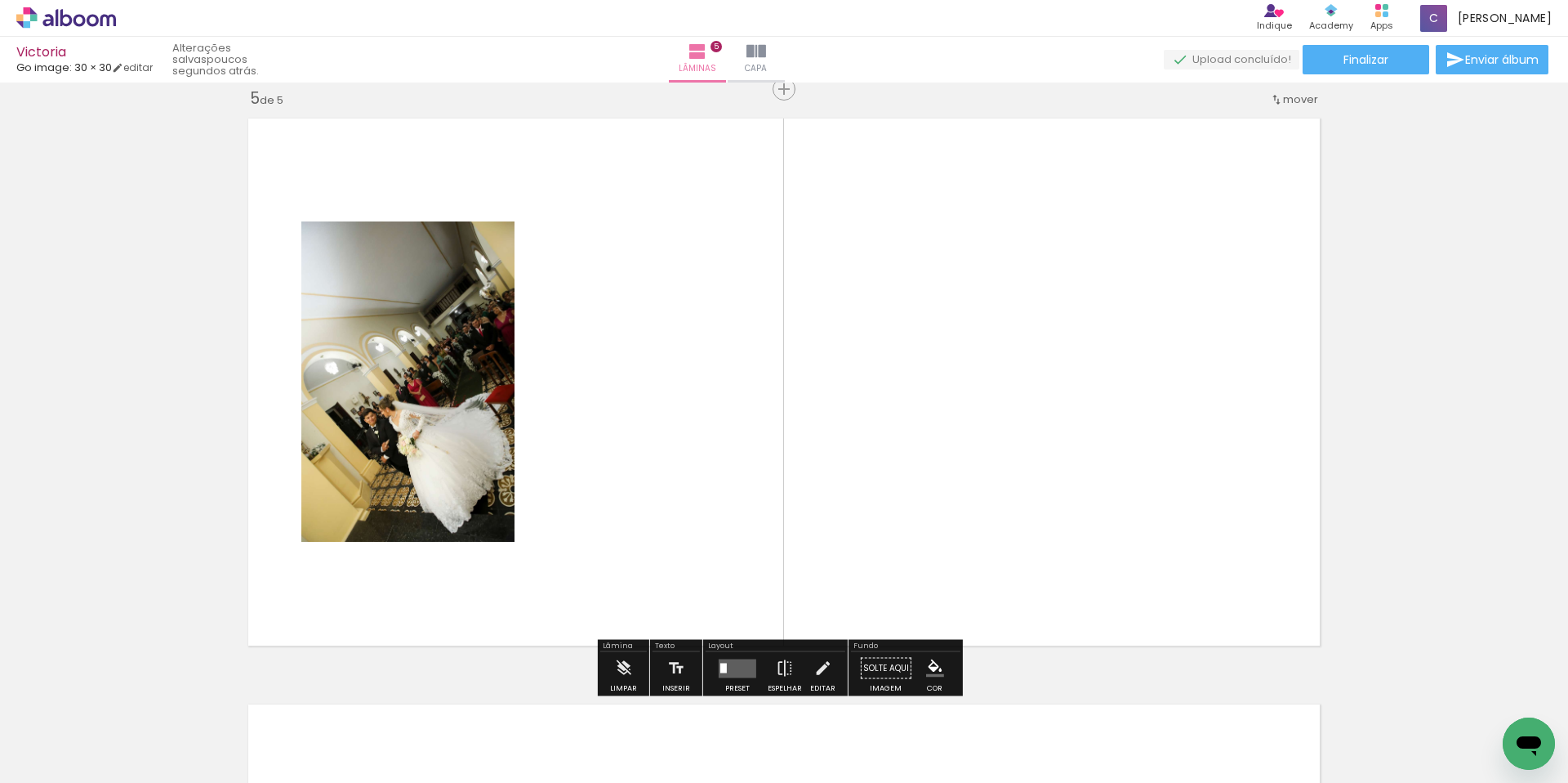
scroll to position [2364, 0]
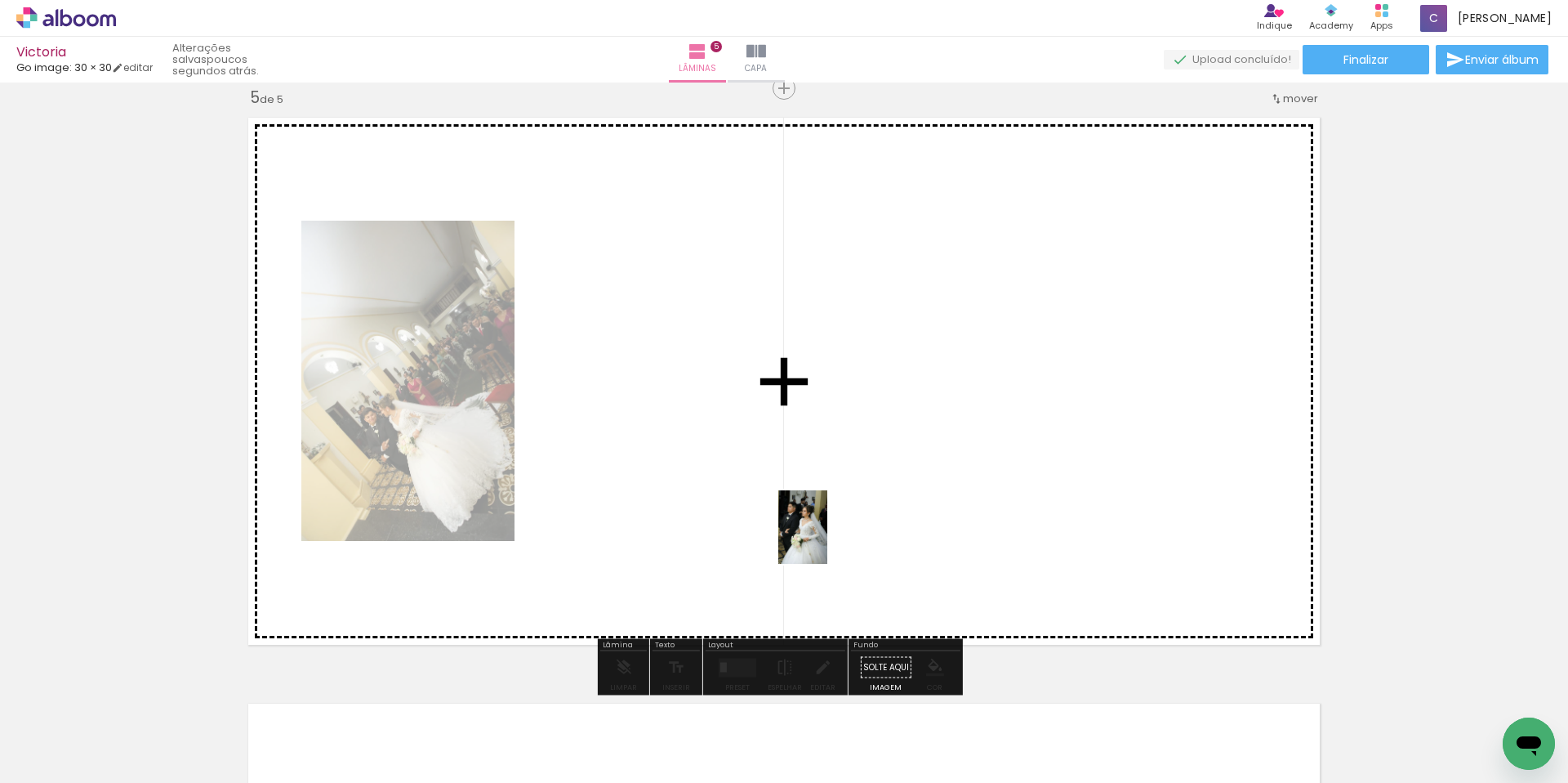
drag, startPoint x: 1259, startPoint y: 738, endPoint x: 1151, endPoint y: 636, distance: 148.6
click at [796, 500] on quentale-workspace at bounding box center [784, 391] width 1568 height 783
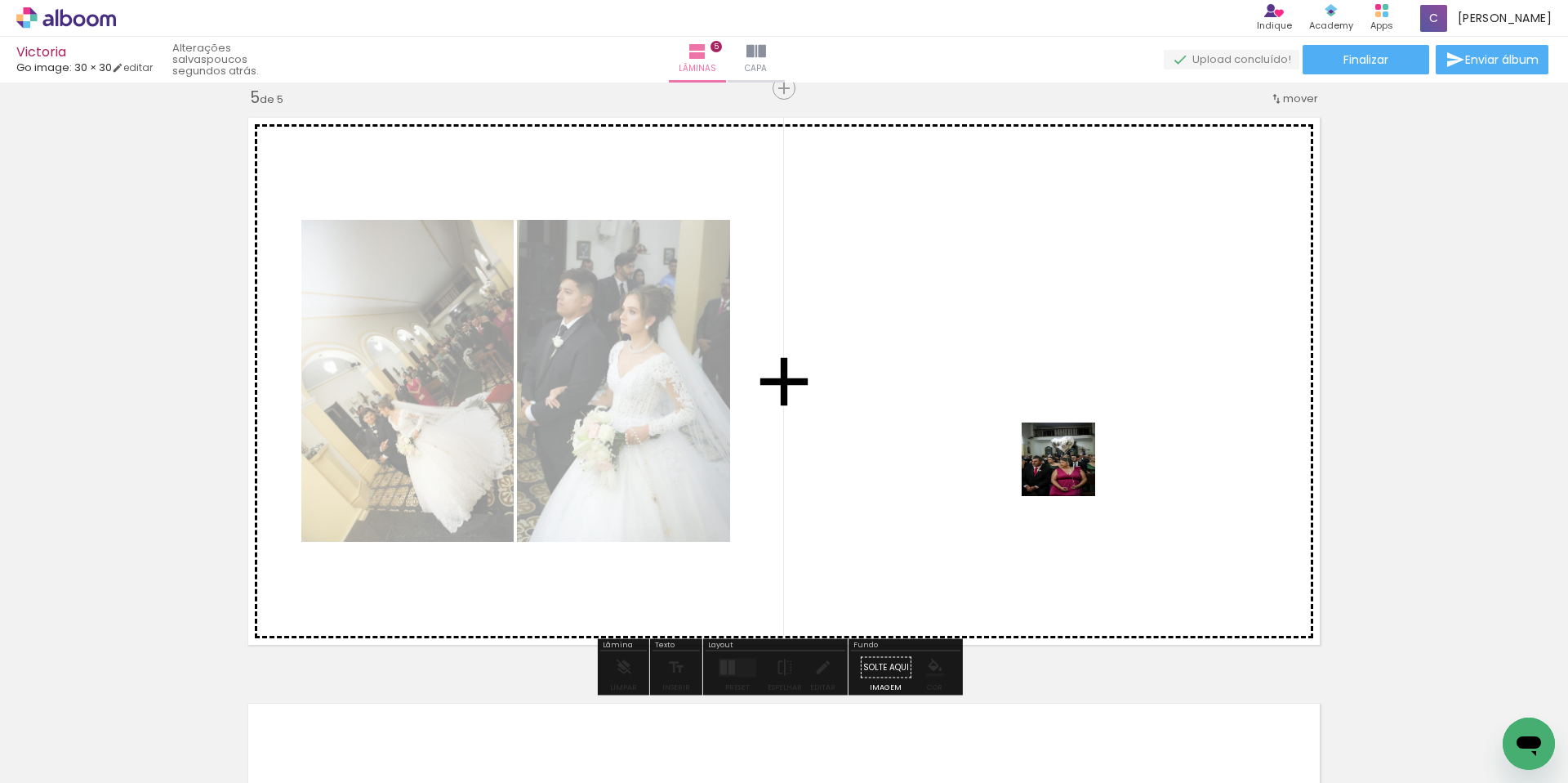
drag, startPoint x: 1235, startPoint y: 627, endPoint x: 1023, endPoint y: 429, distance: 290.1
click at [1023, 429] on quentale-workspace at bounding box center [784, 391] width 1568 height 783
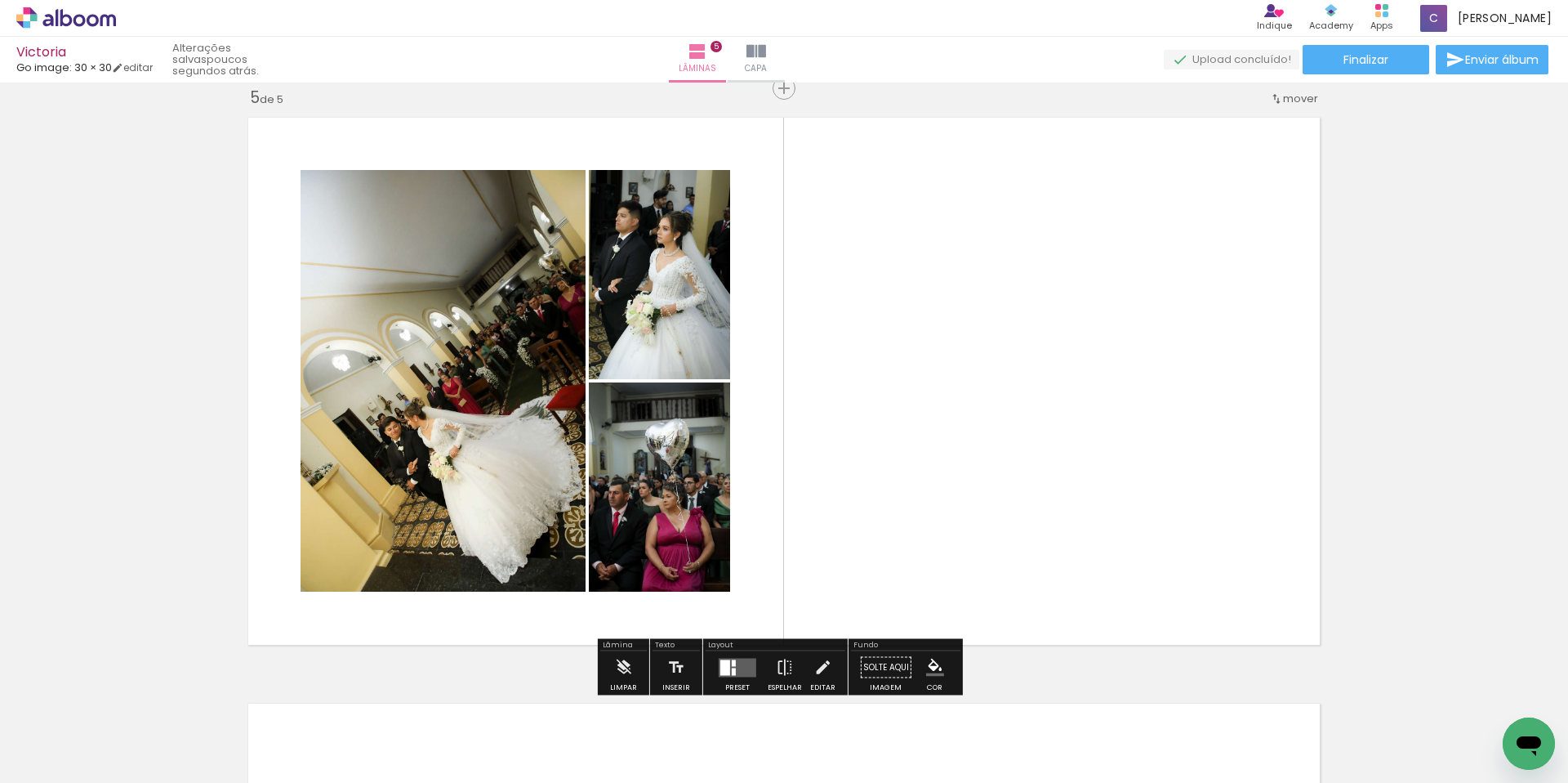
click at [732, 670] on div at bounding box center [733, 671] width 4 height 8
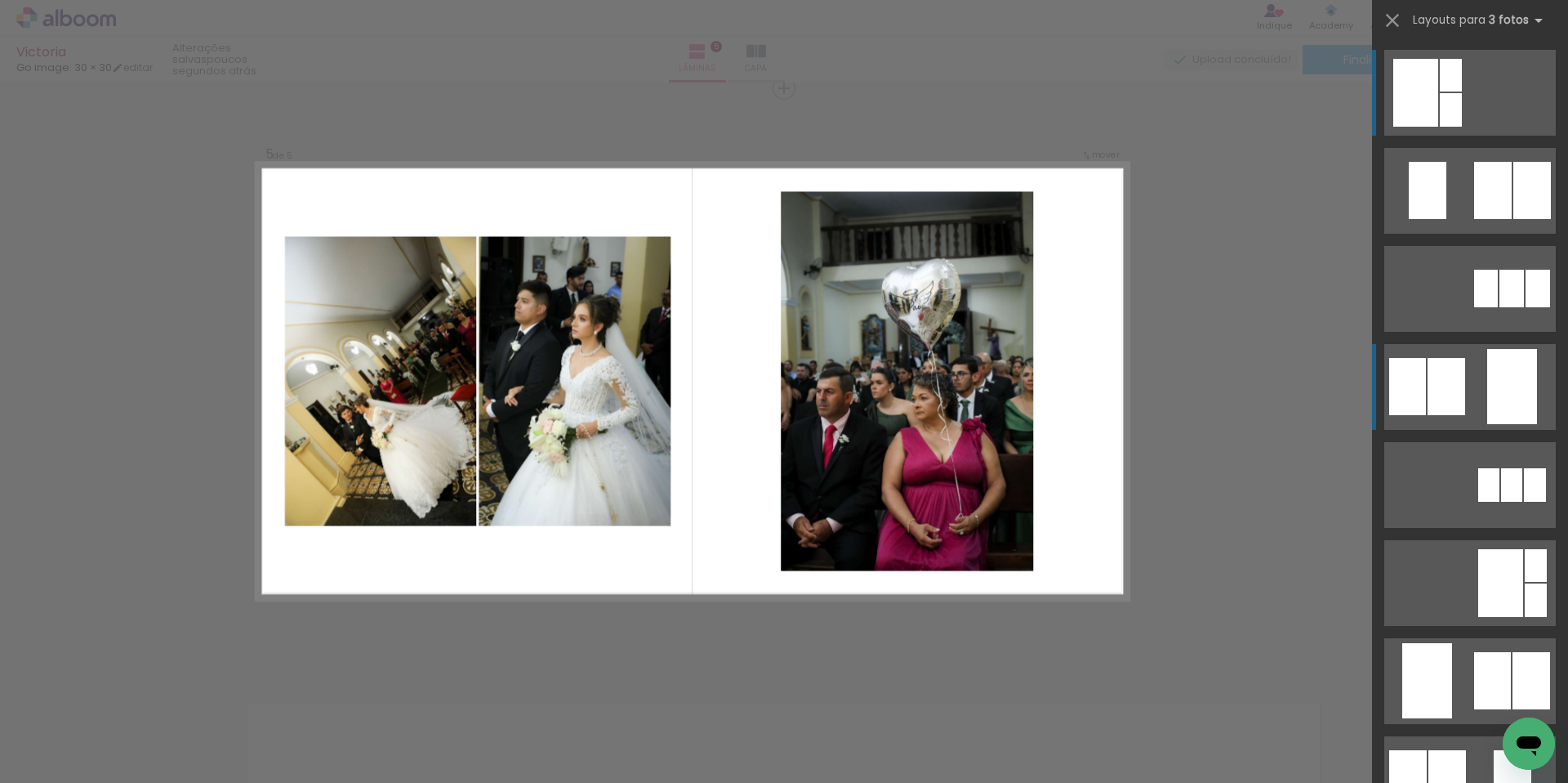
click at [1473, 419] on quentale-layouter at bounding box center [1470, 387] width 172 height 85
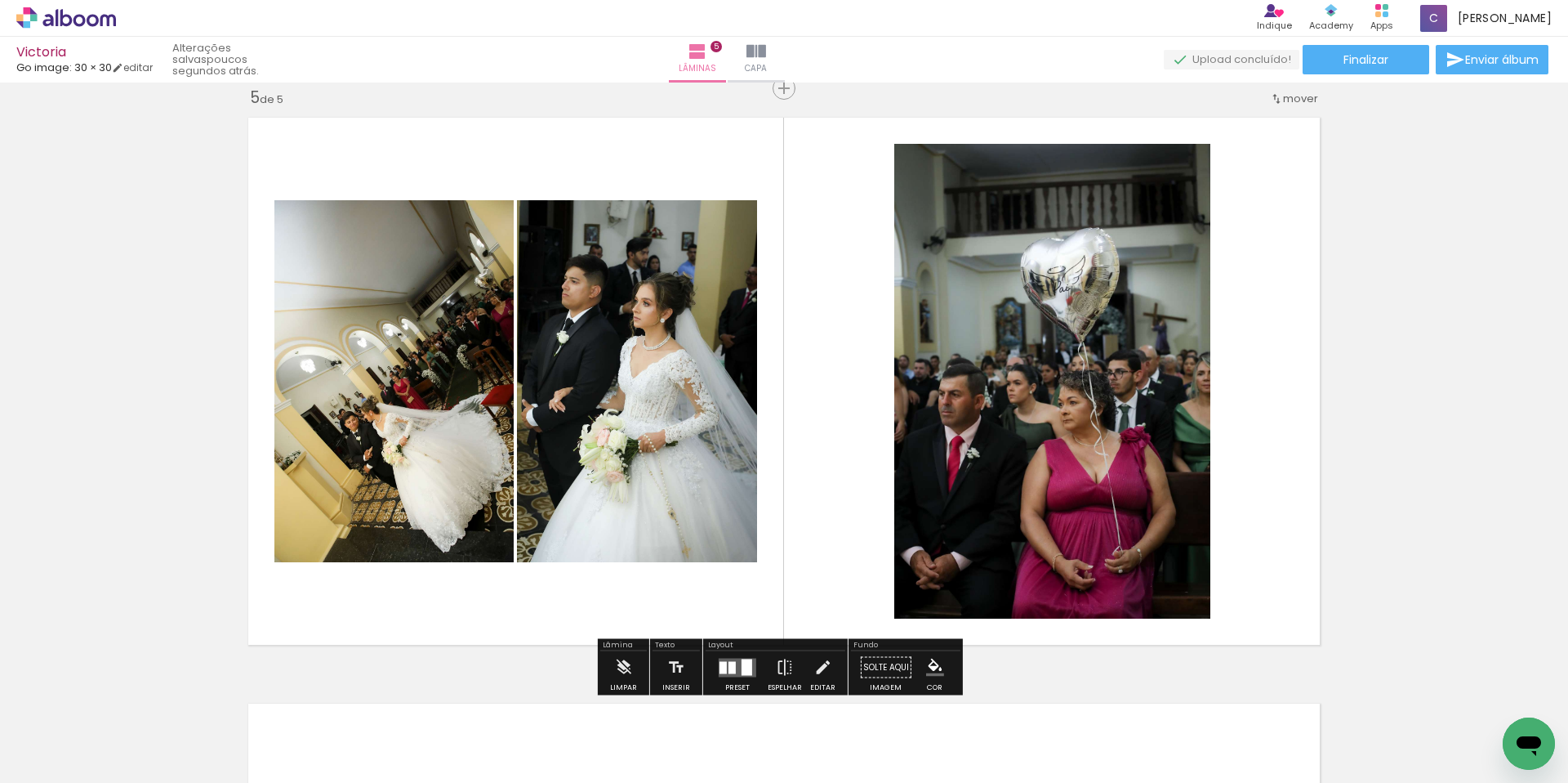
click at [1064, 439] on quentale-photo at bounding box center [1052, 381] width 316 height 475
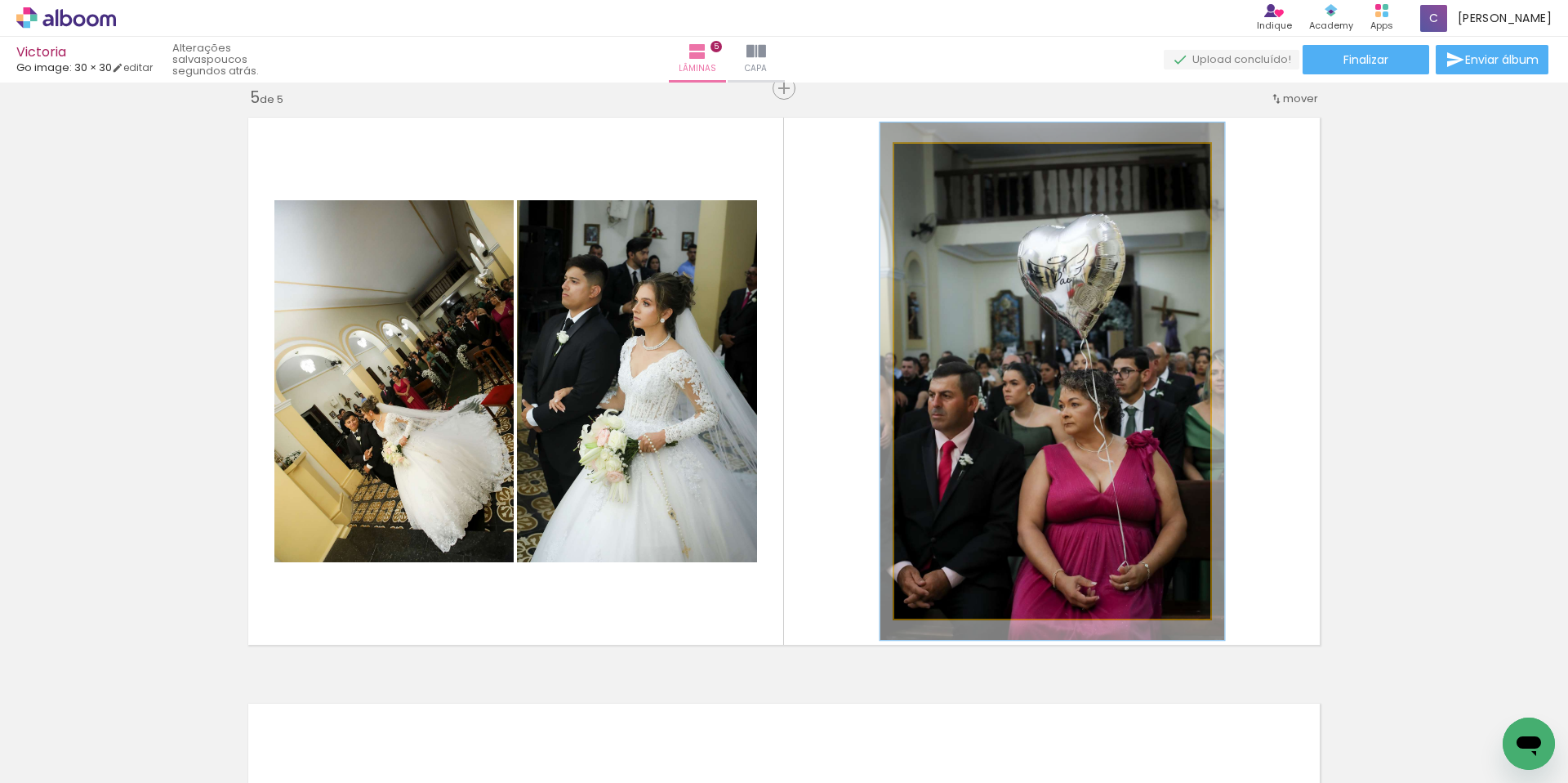
type paper-slider "109"
click at [930, 163] on div at bounding box center [937, 161] width 15 height 15
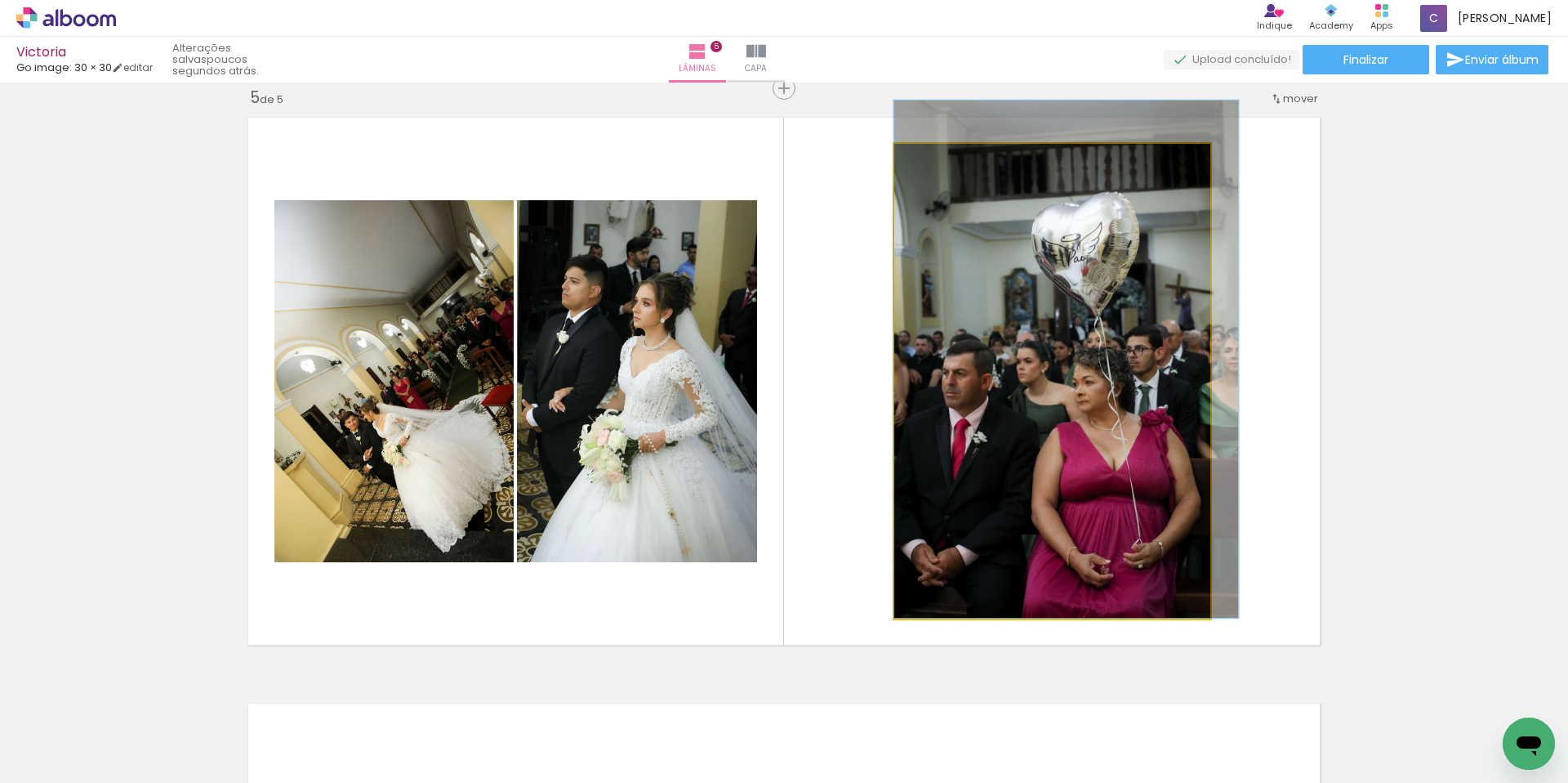
drag, startPoint x: 1029, startPoint y: 321, endPoint x: 1050, endPoint y: 289, distance: 38.3
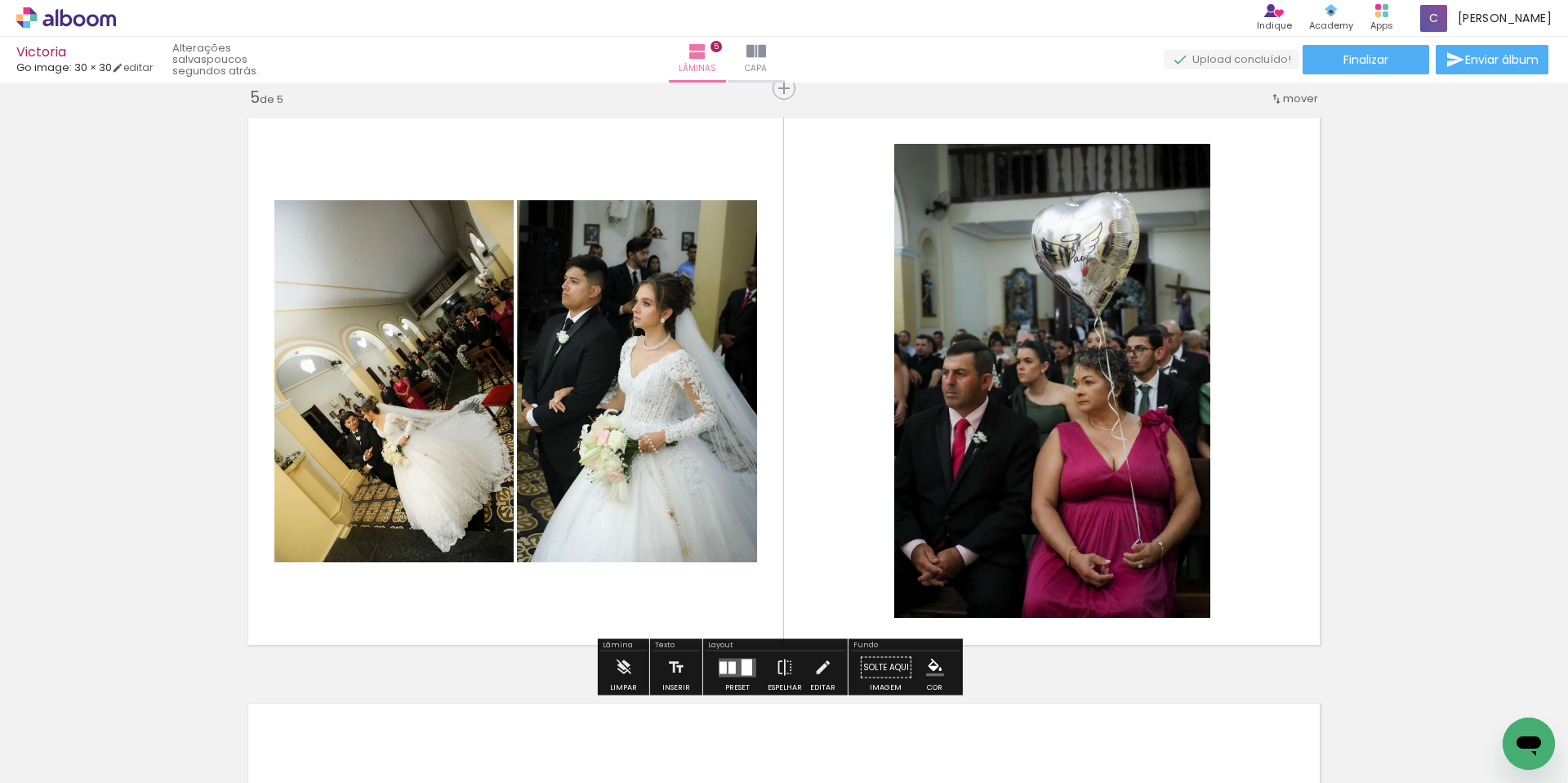
click at [829, 294] on quentale-layouter at bounding box center [784, 381] width 1089 height 545
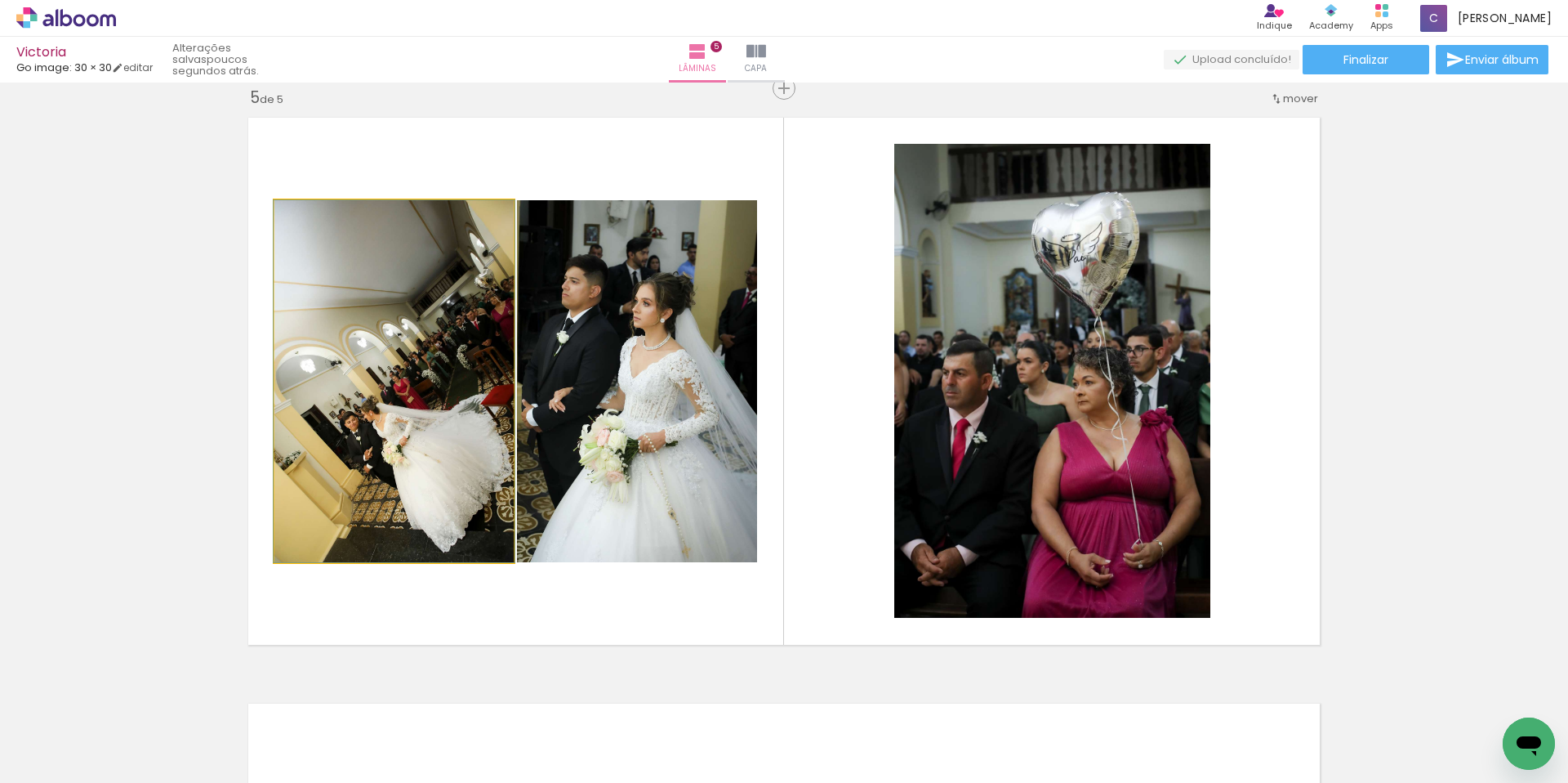
click at [437, 356] on quentale-photo at bounding box center [393, 381] width 239 height 362
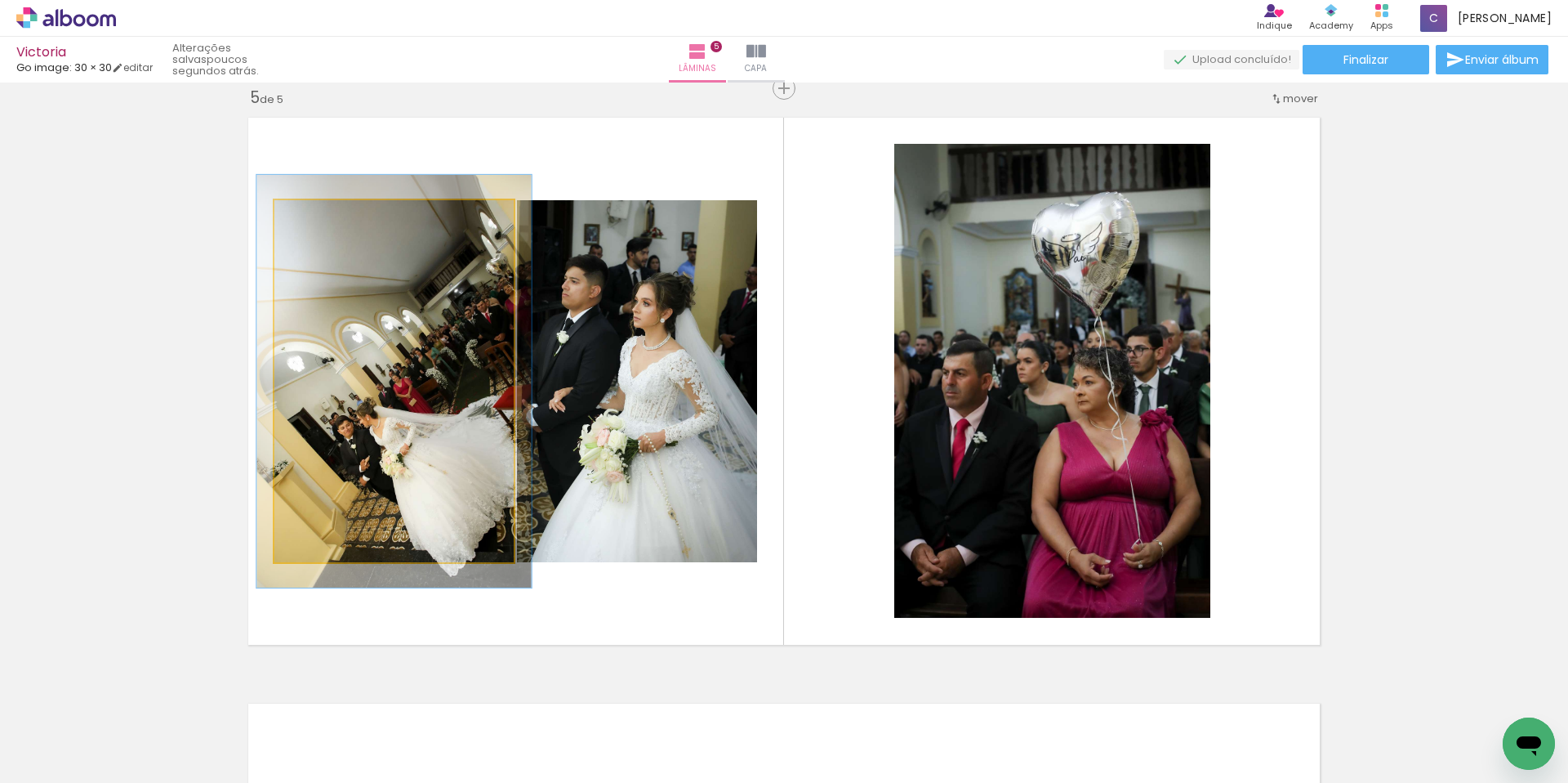
type paper-slider "114"
click at [314, 216] on div at bounding box center [320, 217] width 15 height 15
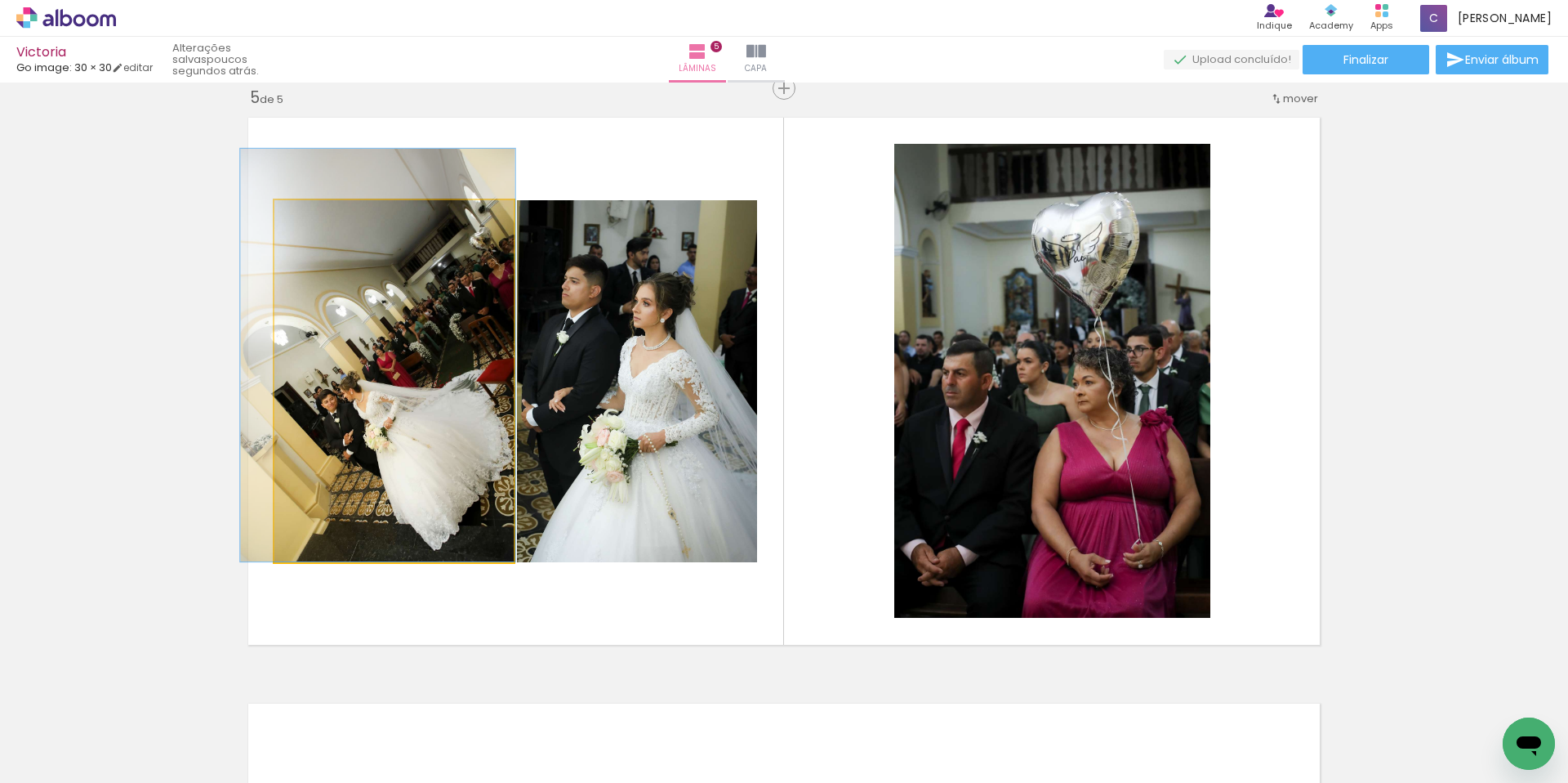
drag, startPoint x: 363, startPoint y: 339, endPoint x: 347, endPoint y: 307, distance: 35.8
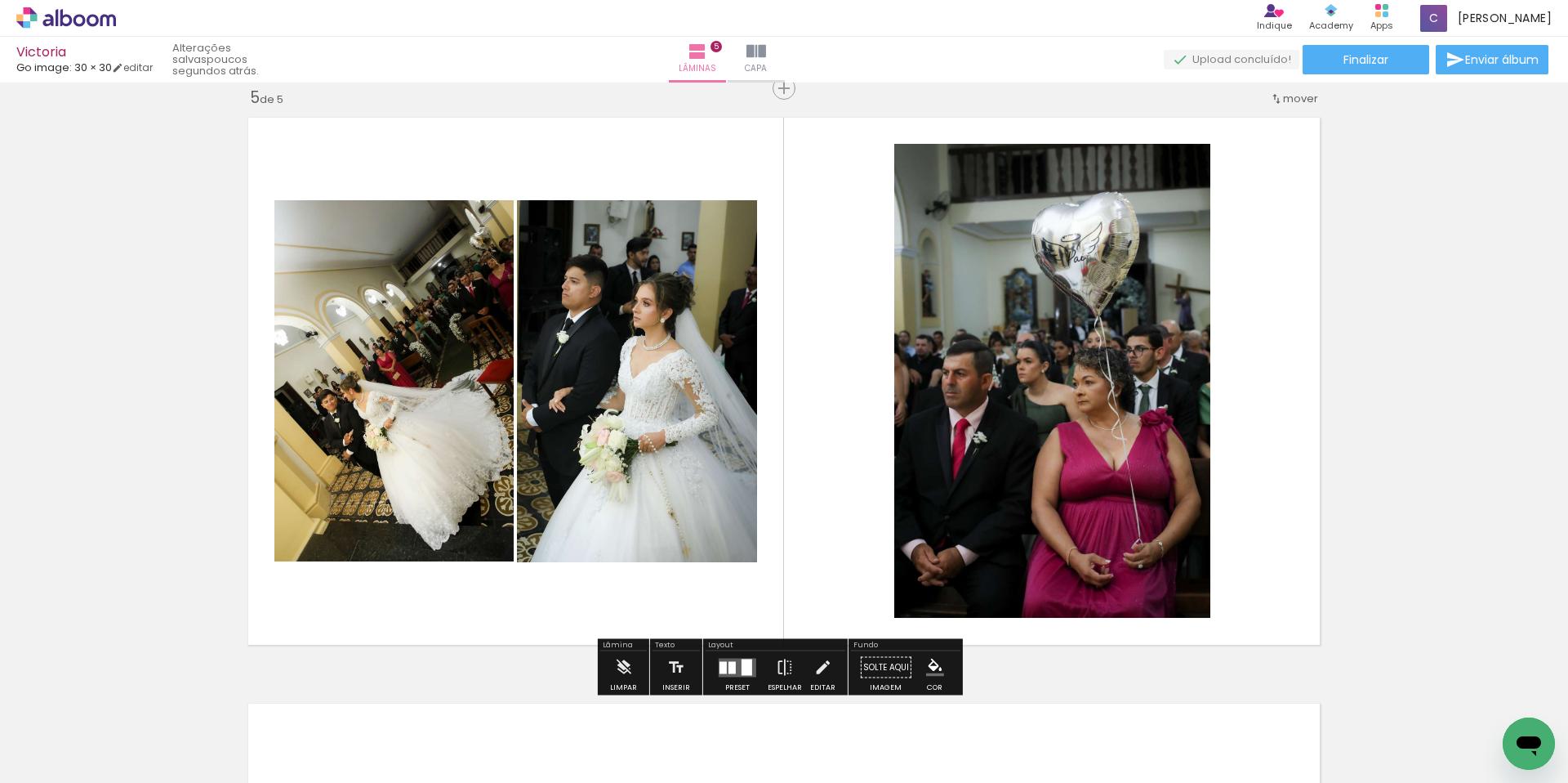
click at [678, 396] on quentale-photo at bounding box center [637, 381] width 240 height 362
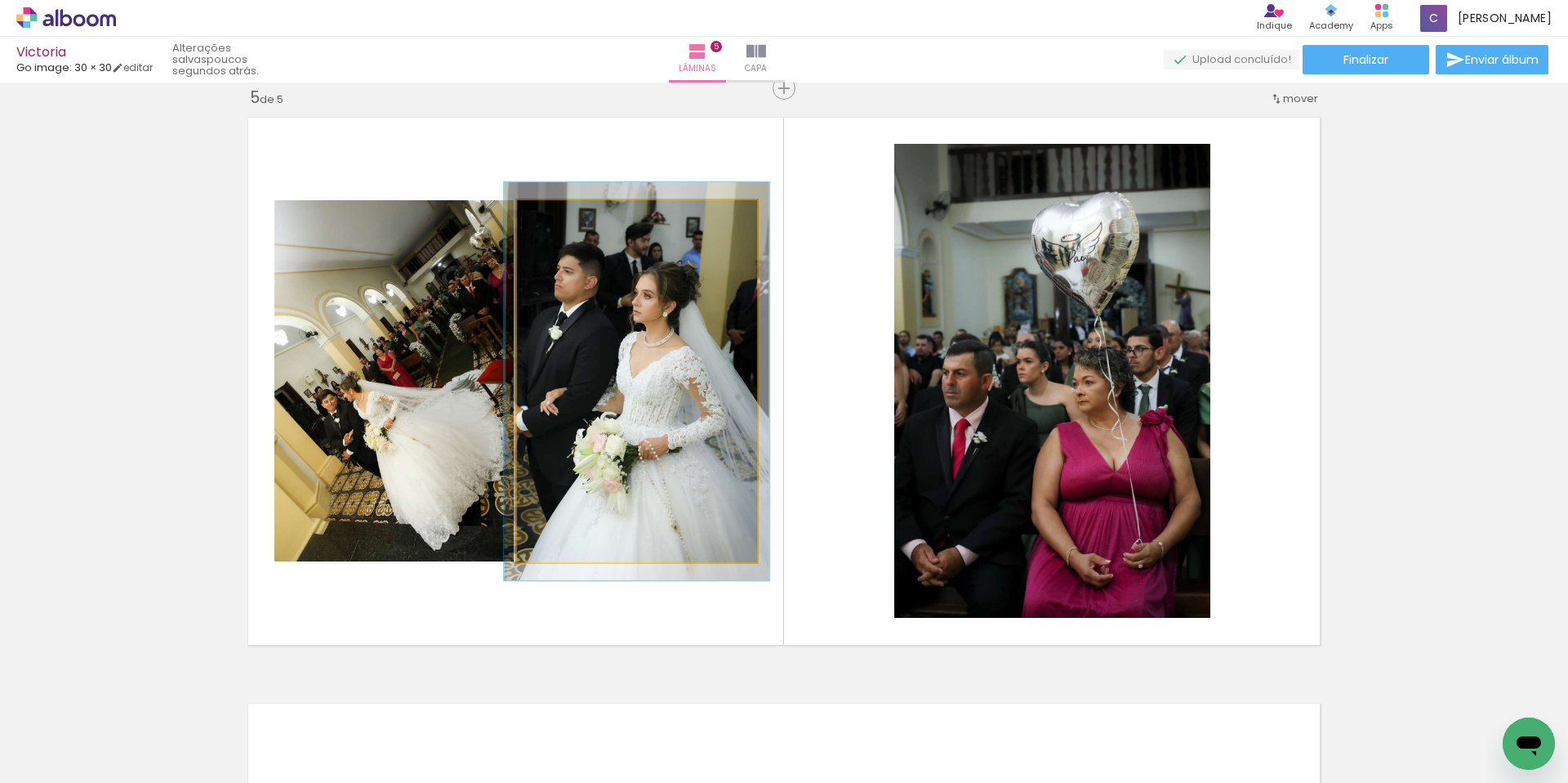
click at [558, 218] on div at bounding box center [561, 217] width 15 height 15
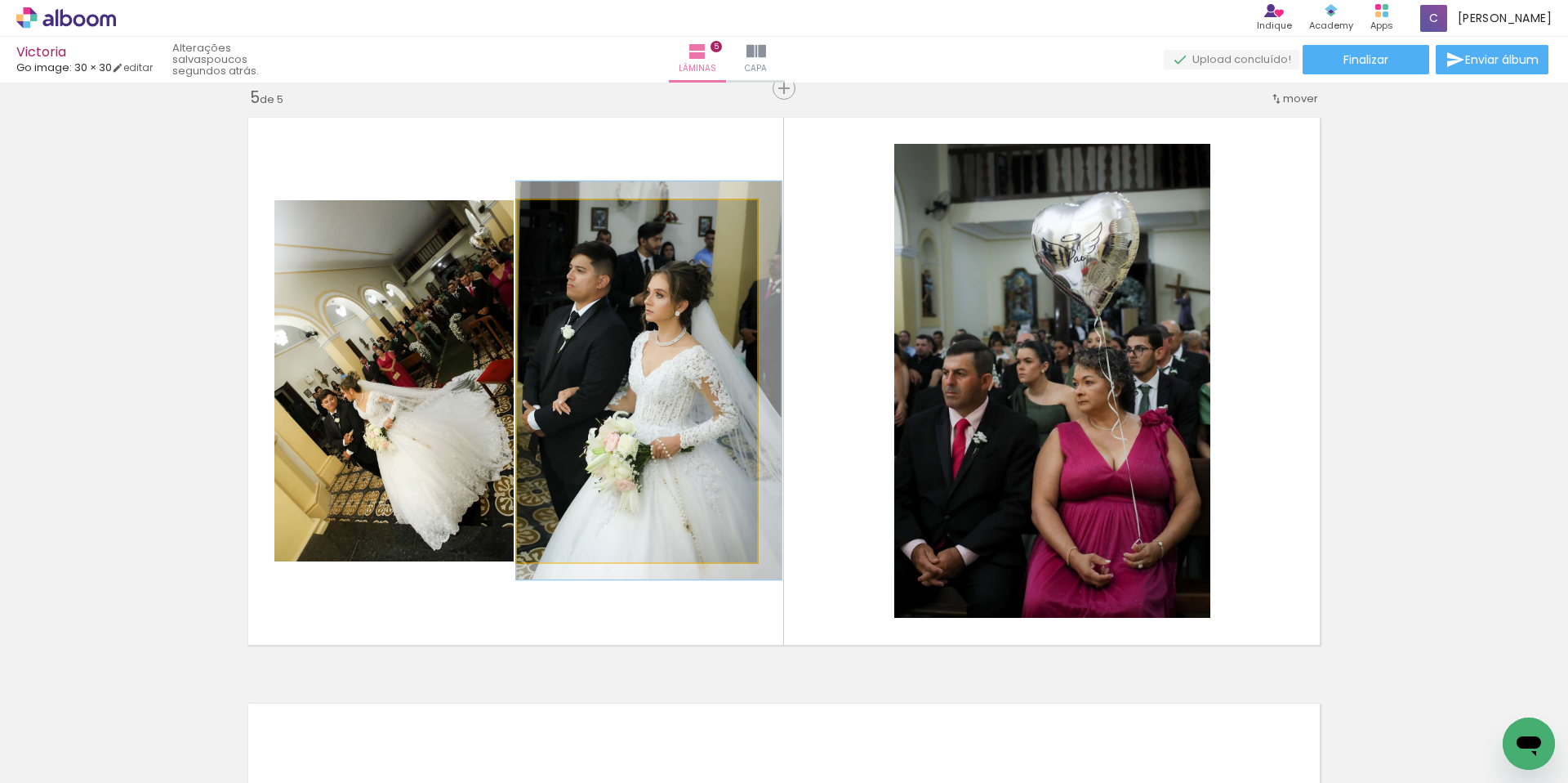
drag, startPoint x: 616, startPoint y: 288, endPoint x: 662, endPoint y: 289, distance: 46.0
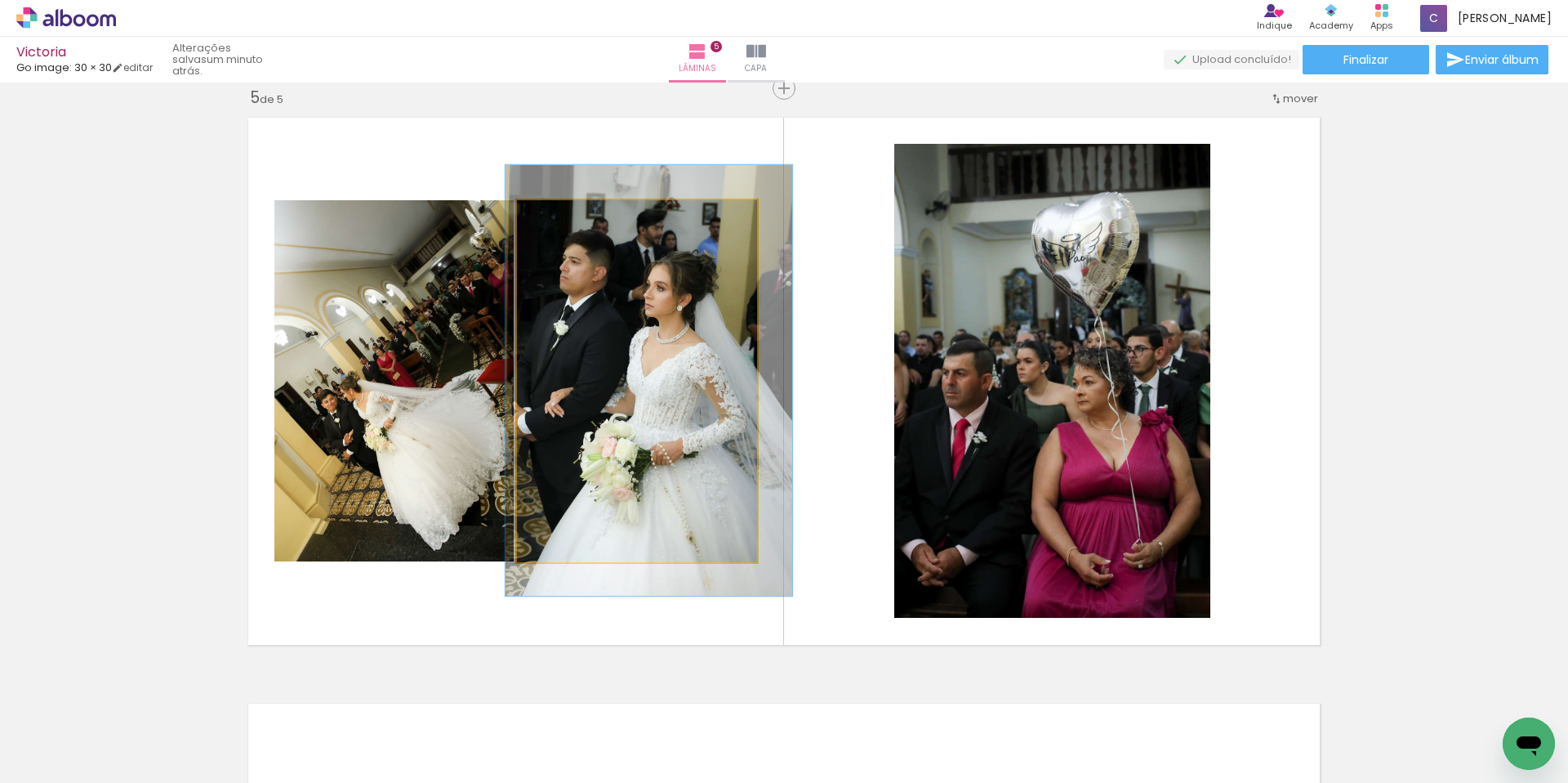
type paper-slider "119"
click at [568, 218] on div at bounding box center [568, 217] width 26 height 26
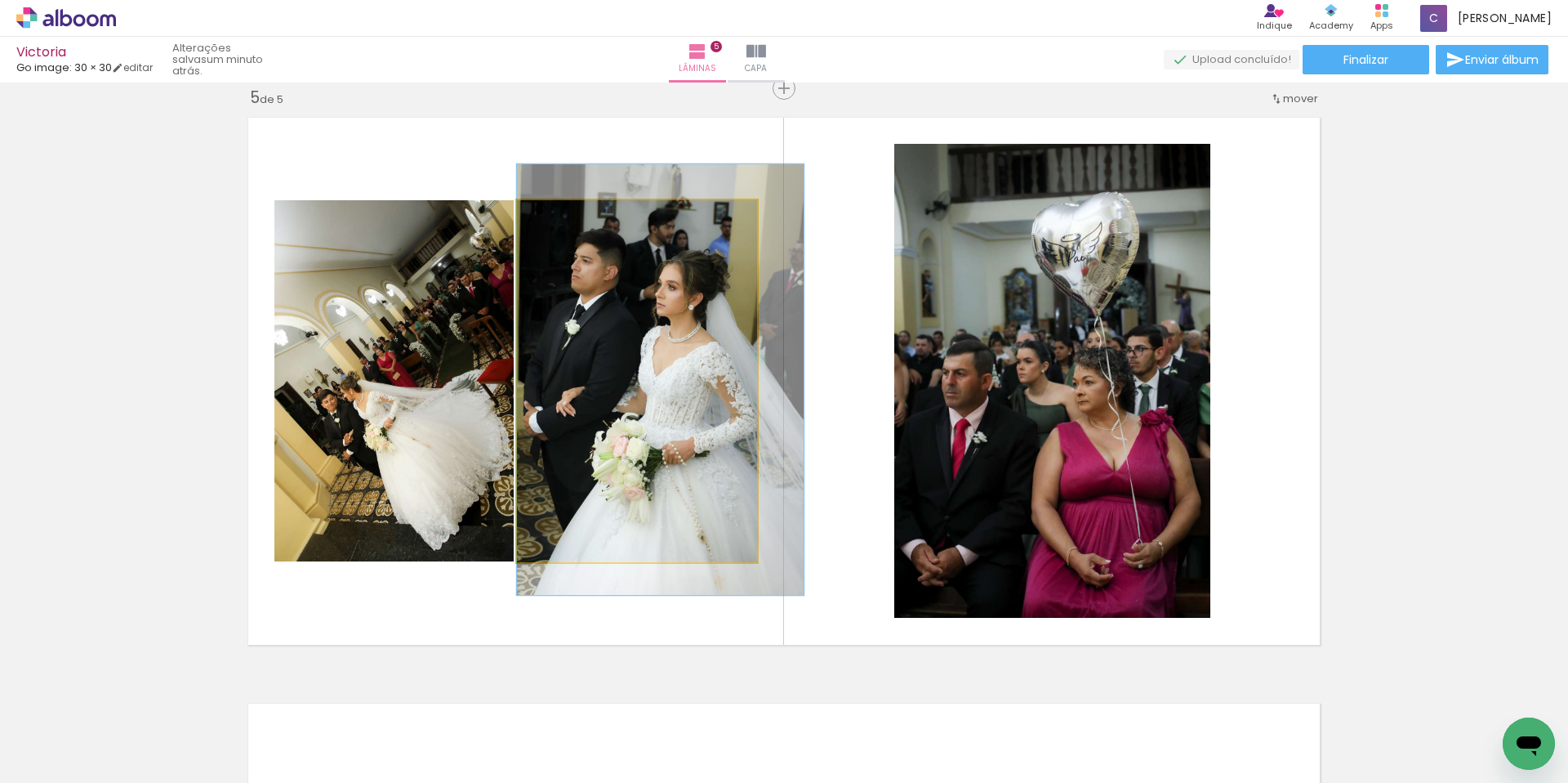
drag, startPoint x: 653, startPoint y: 312, endPoint x: 689, endPoint y: 311, distance: 36.0
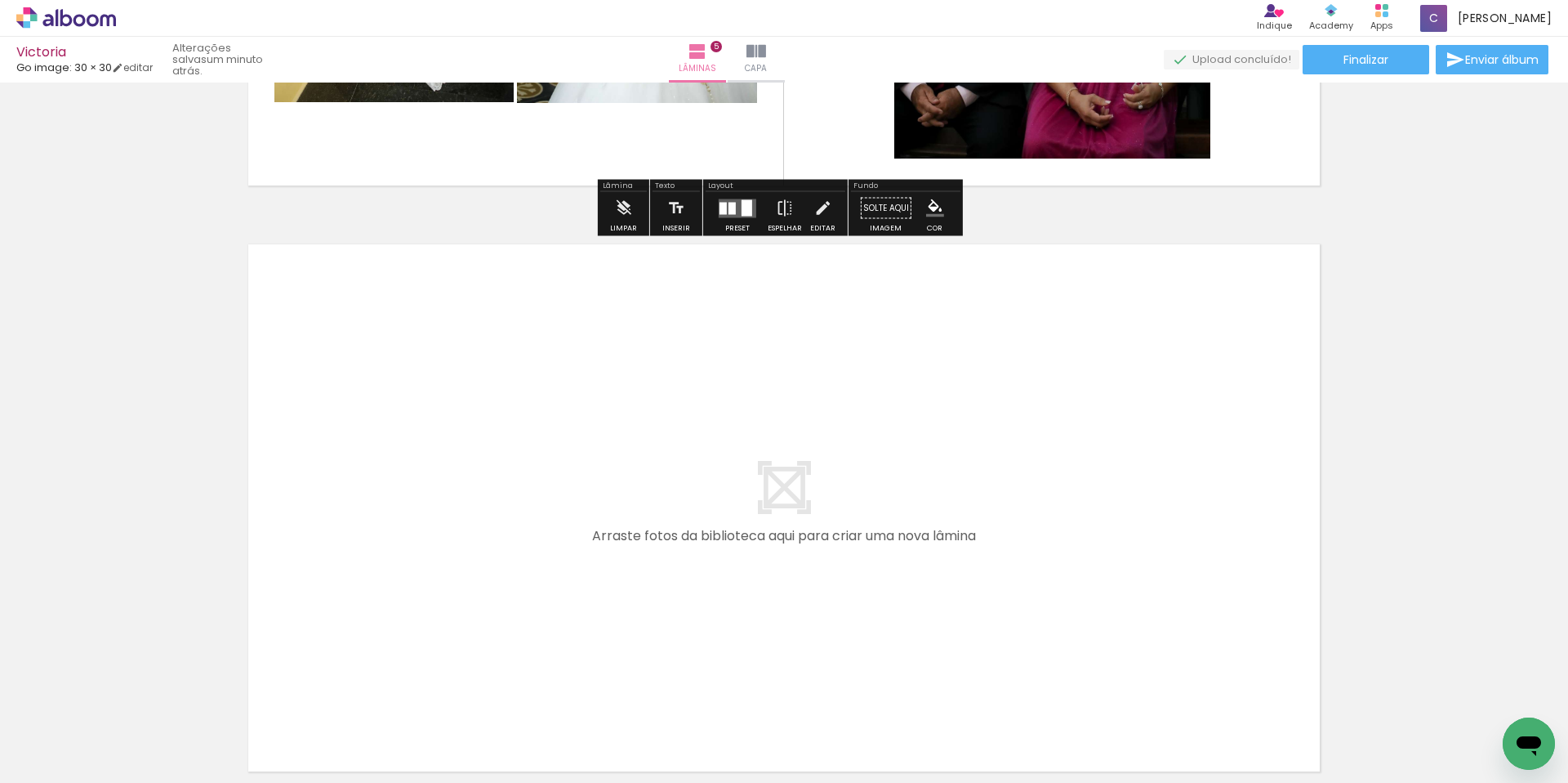
scroll to position [2952, 0]
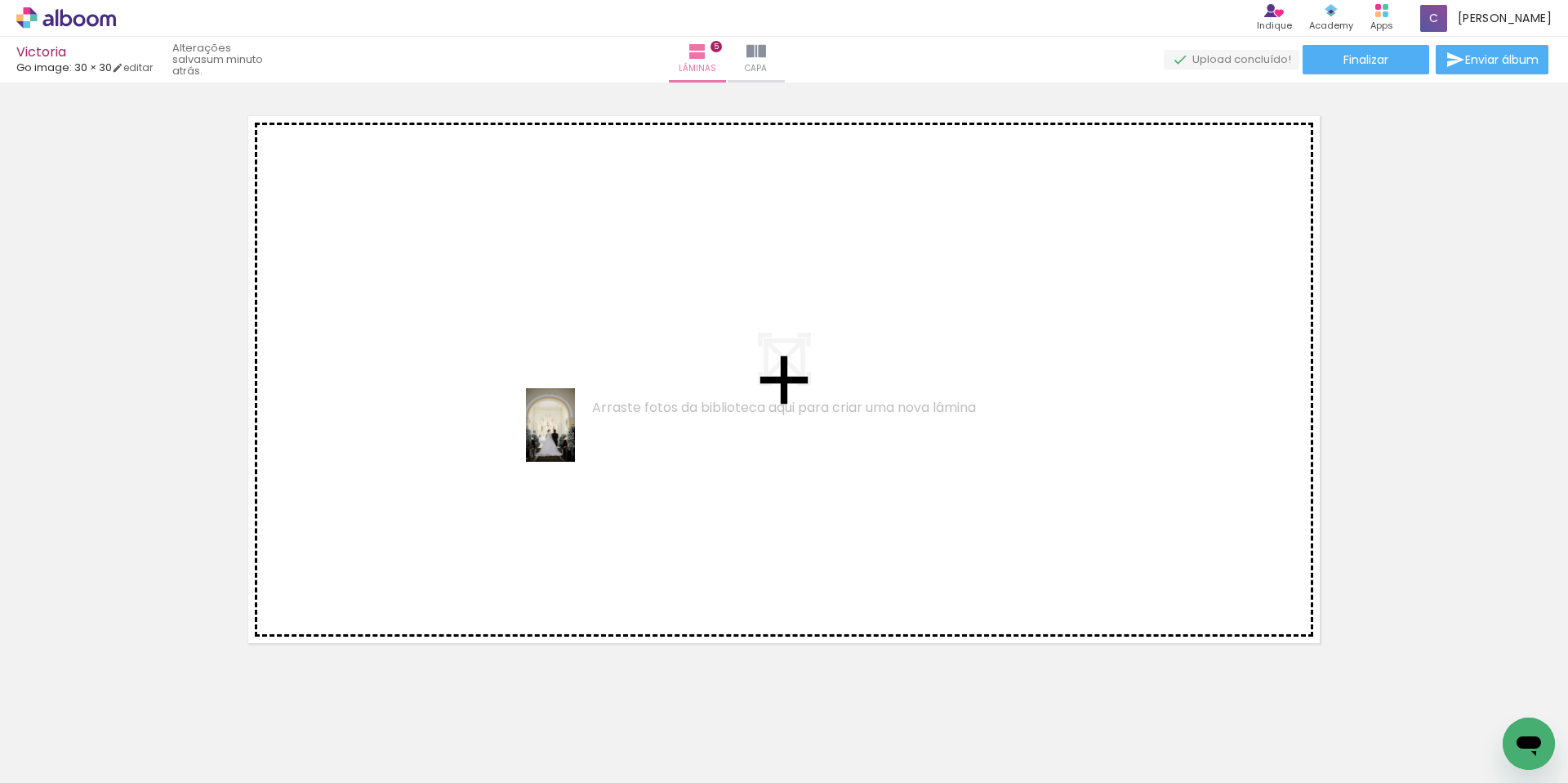
drag, startPoint x: 1409, startPoint y: 710, endPoint x: 575, endPoint y: 437, distance: 877.5
click at [575, 437] on quentale-workspace at bounding box center [784, 391] width 1568 height 783
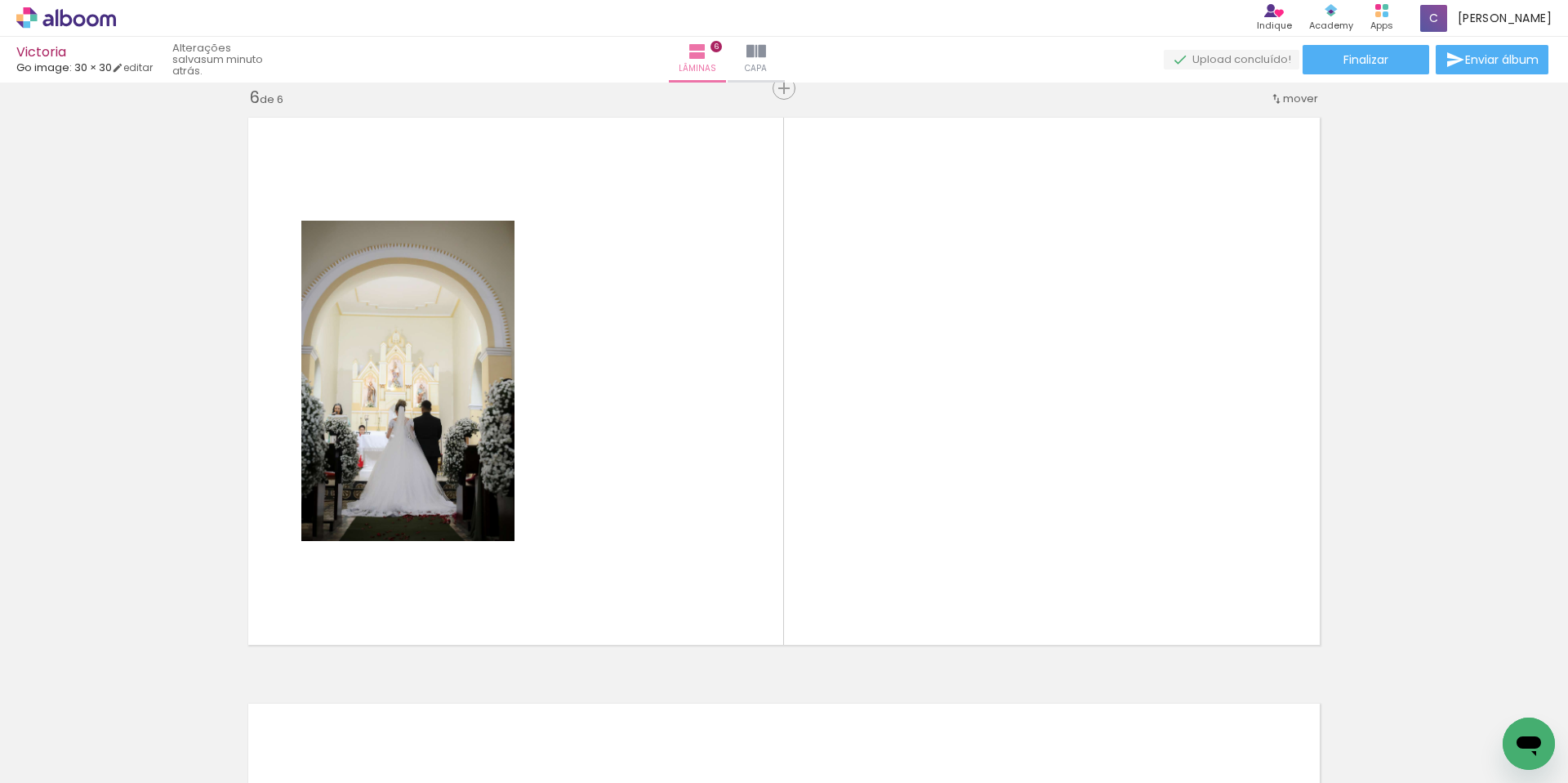
scroll to position [0, 669]
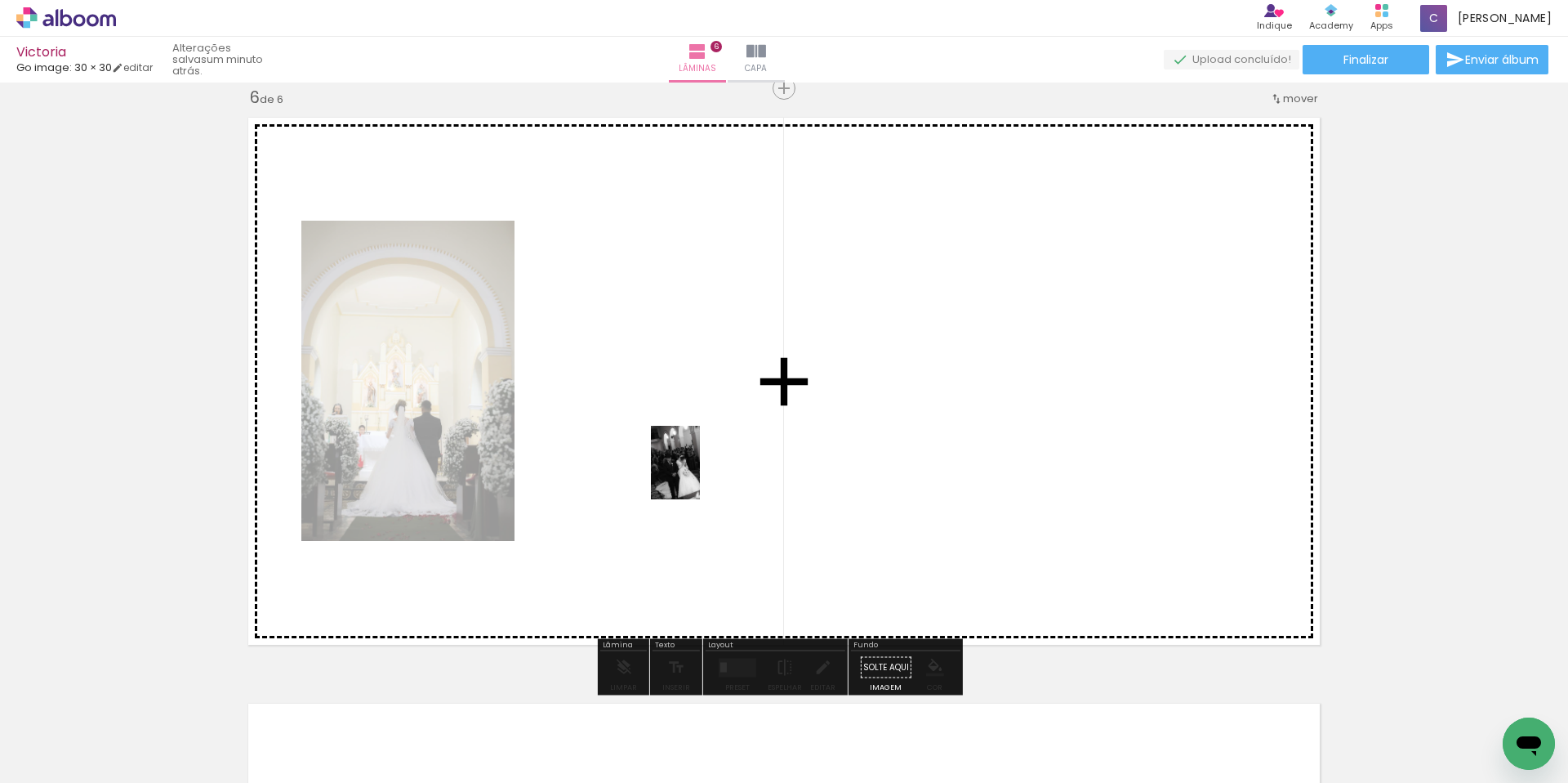
drag, startPoint x: 861, startPoint y: 708, endPoint x: 946, endPoint y: 691, distance: 86.7
click at [700, 473] on quentale-workspace at bounding box center [784, 391] width 1568 height 783
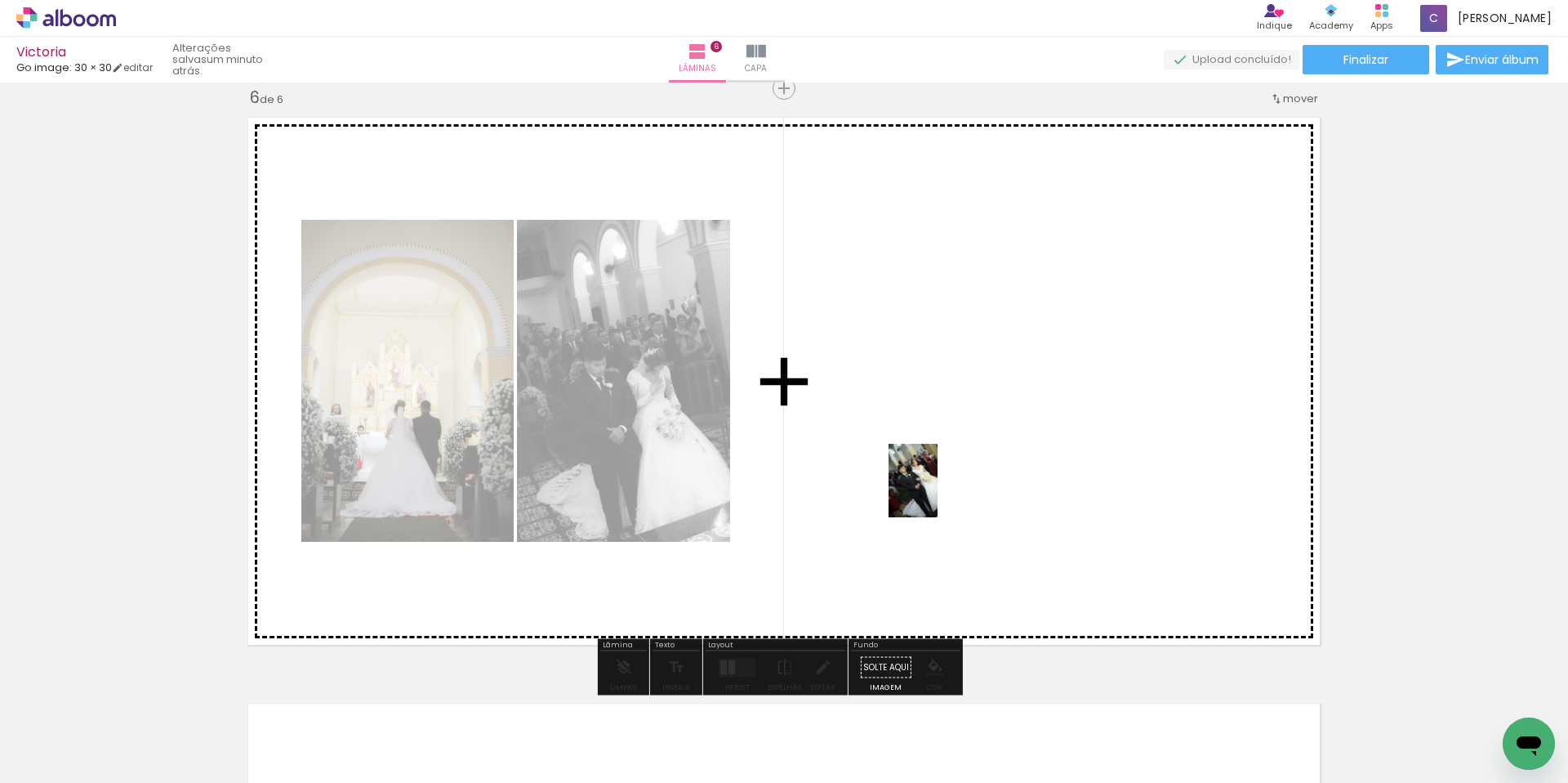
drag, startPoint x: 975, startPoint y: 724, endPoint x: 937, endPoint y: 492, distance: 235.1
click at [937, 492] on quentale-workspace at bounding box center [784, 391] width 1568 height 783
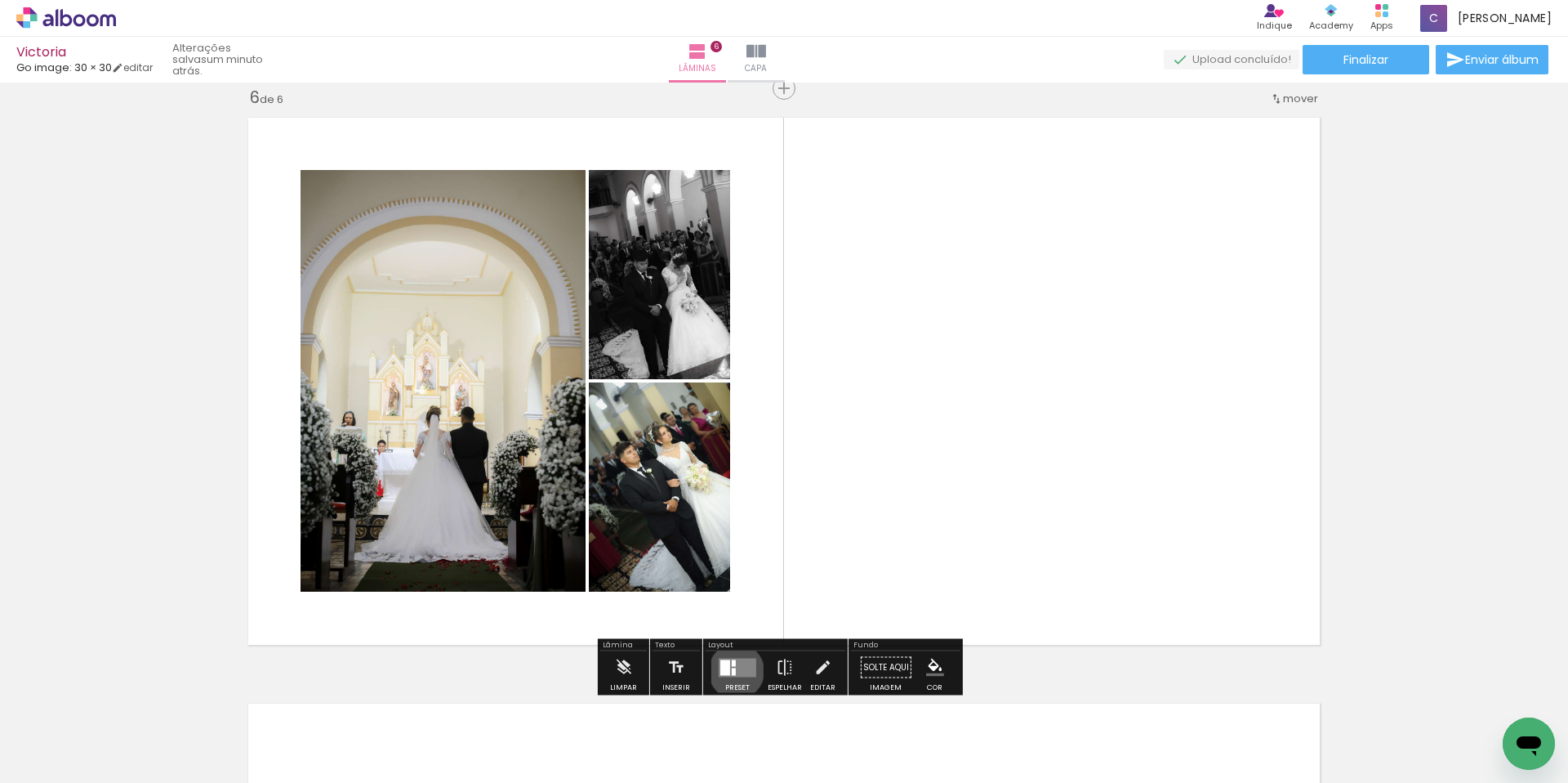
click at [732, 670] on quentale-layouter at bounding box center [737, 667] width 38 height 19
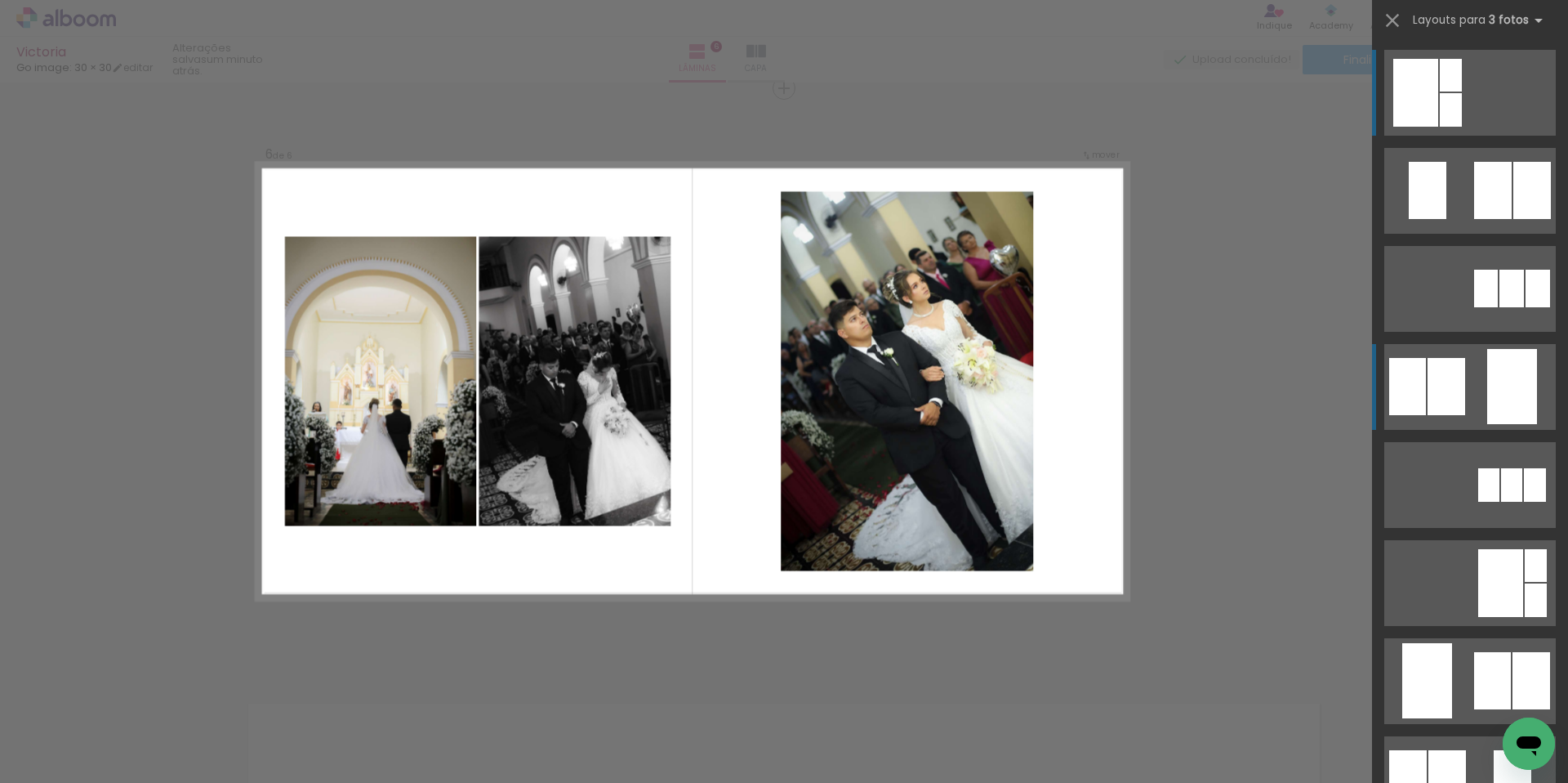
click at [1496, 414] on div at bounding box center [1512, 387] width 50 height 75
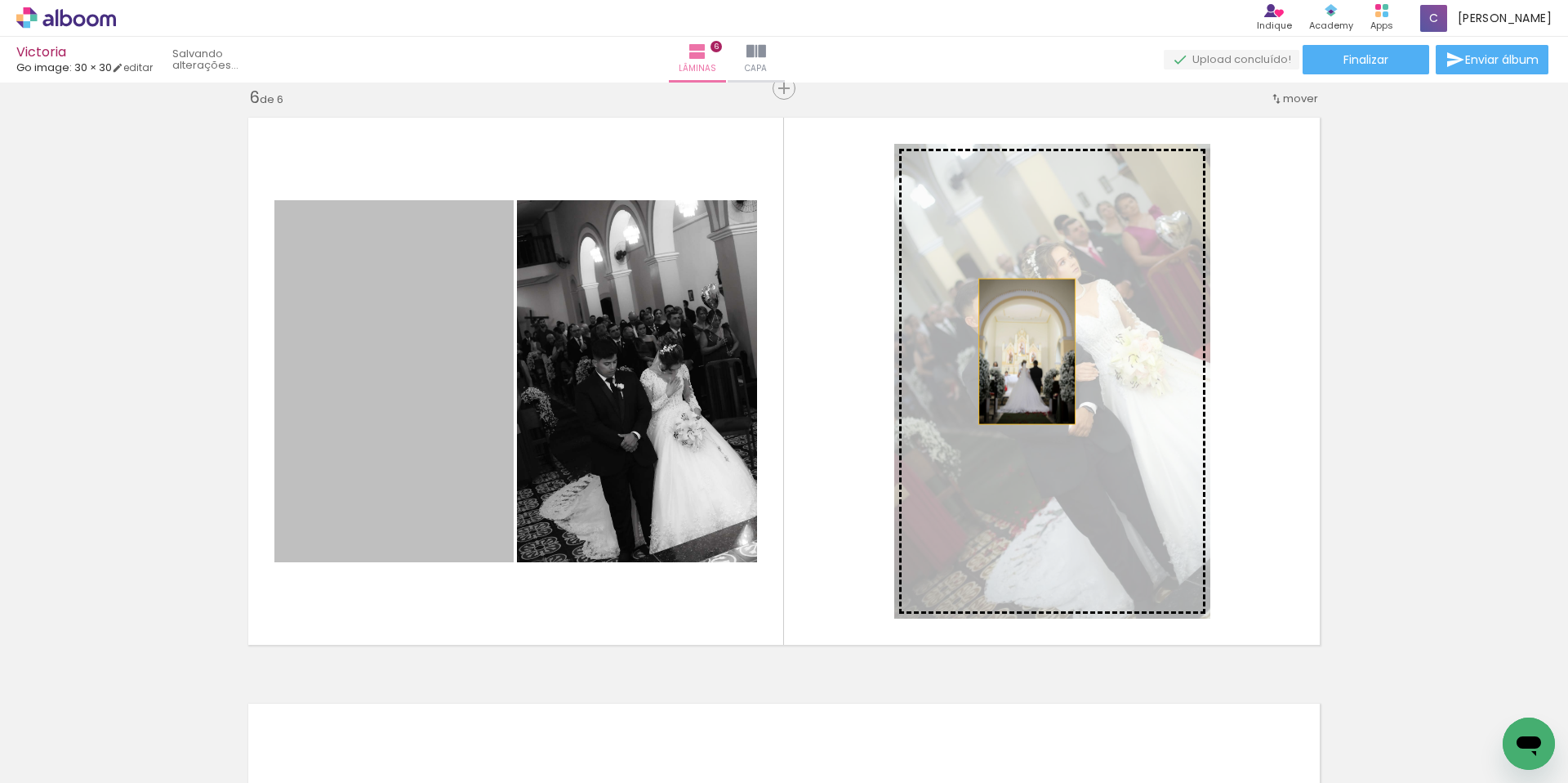
drag, startPoint x: 409, startPoint y: 295, endPoint x: 1021, endPoint y: 351, distance: 614.6
click at [0, 0] on slot at bounding box center [0, 0] width 0 height 0
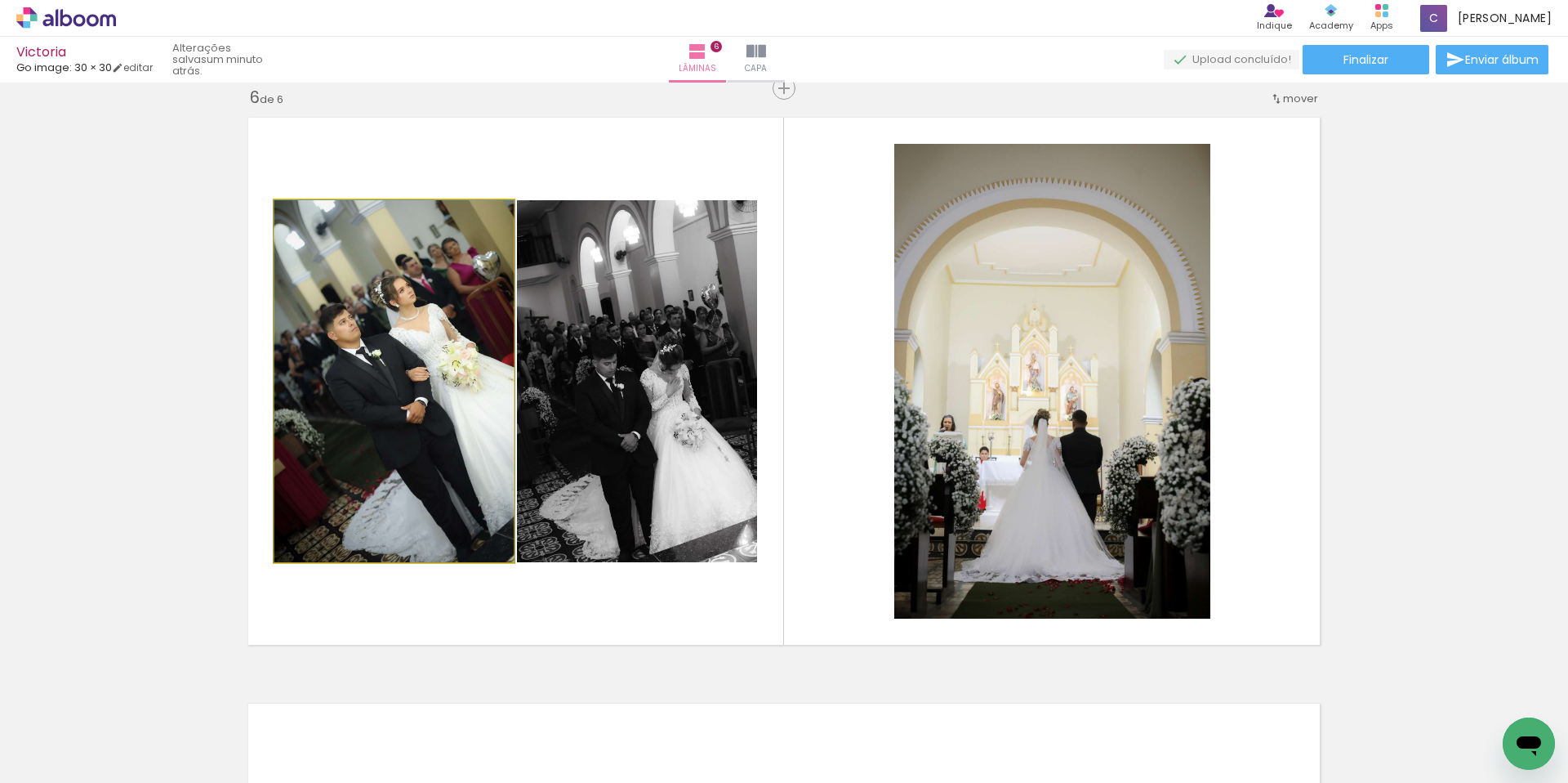
click at [425, 367] on quentale-photo at bounding box center [393, 381] width 239 height 362
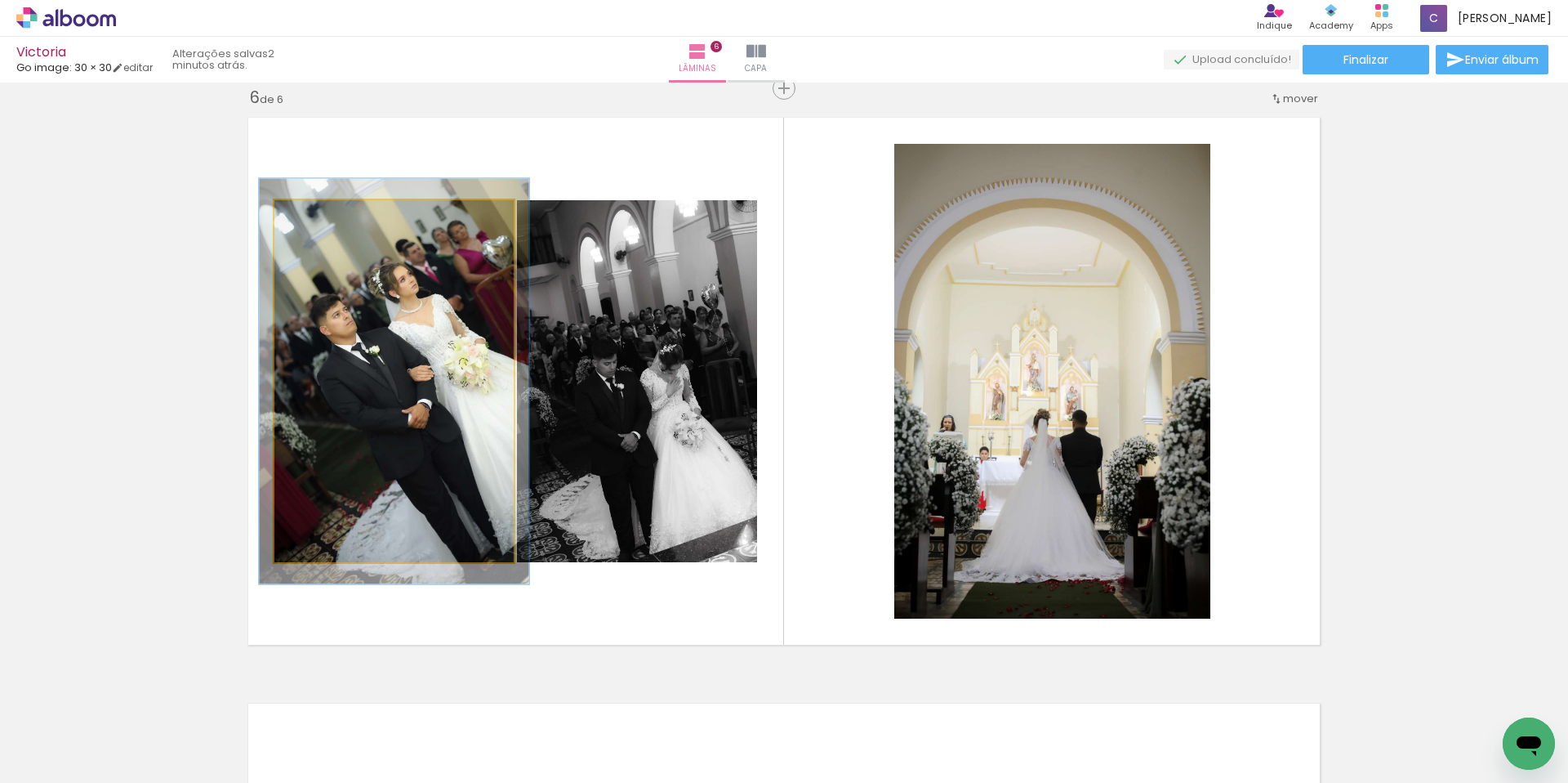
type paper-slider "112"
click at [312, 216] on div at bounding box center [319, 217] width 15 height 15
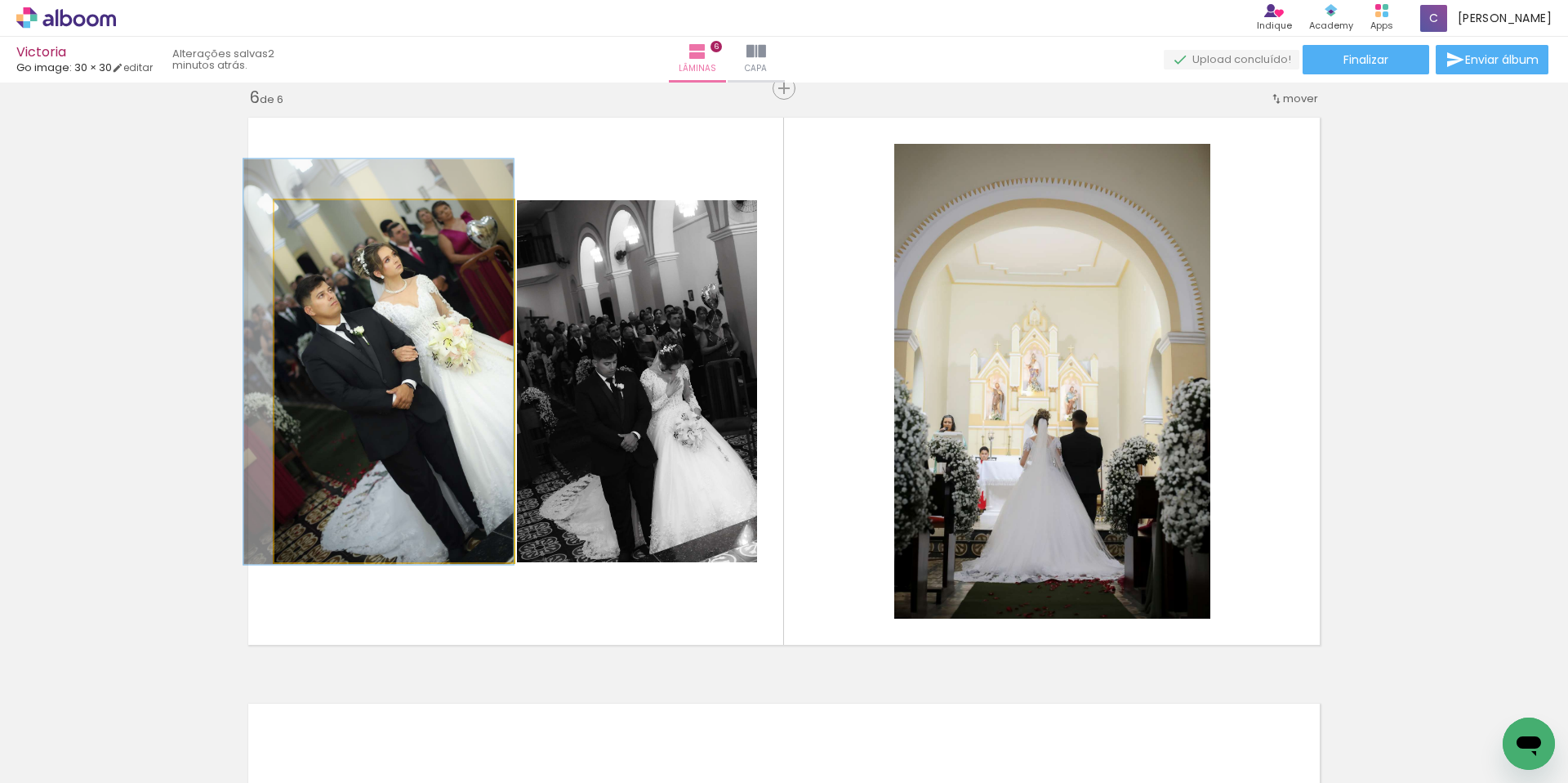
drag, startPoint x: 341, startPoint y: 298, endPoint x: 324, endPoint y: 280, distance: 24.8
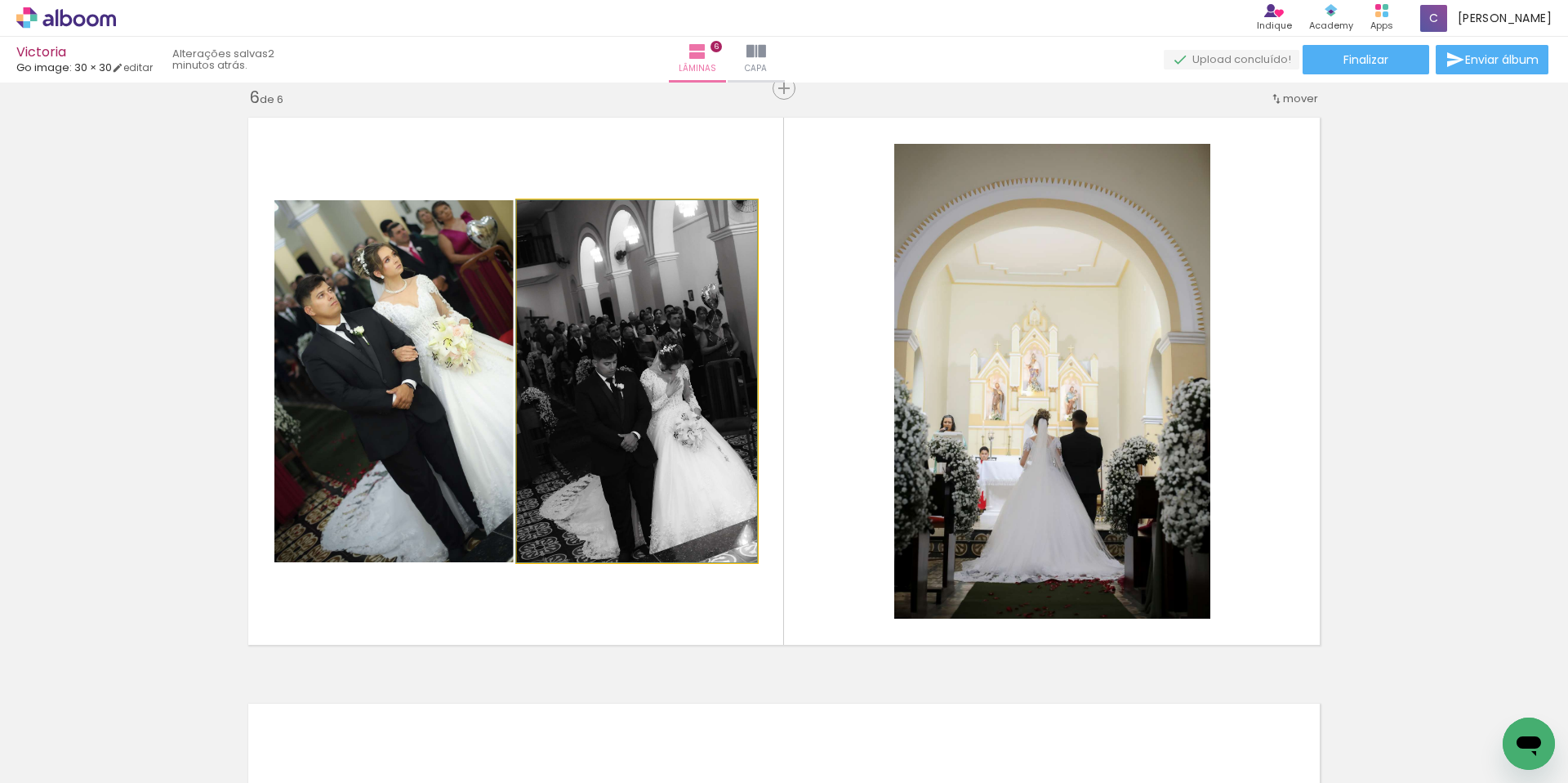
click at [602, 353] on quentale-photo at bounding box center [637, 381] width 240 height 362
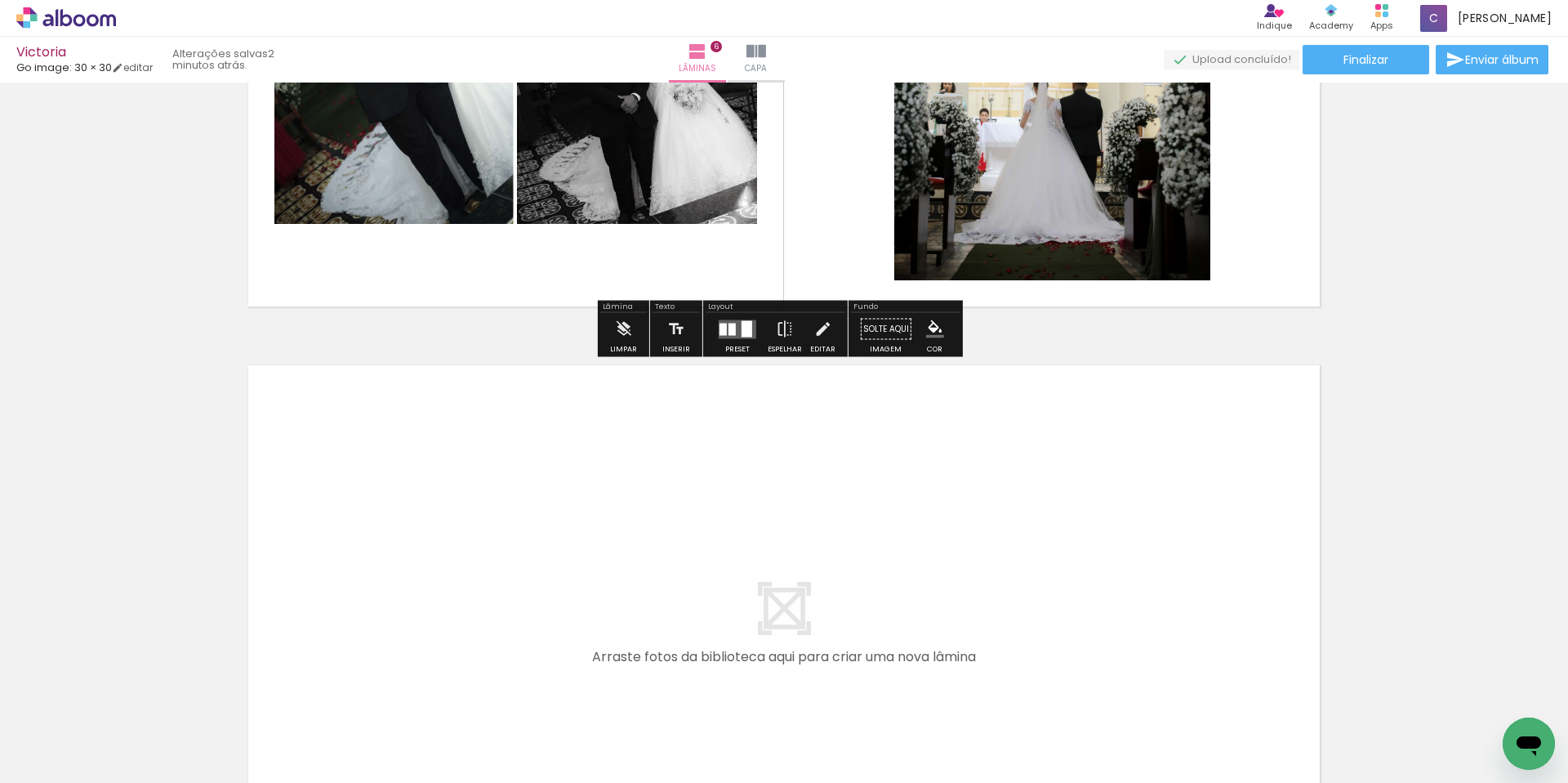
scroll to position [3292, 0]
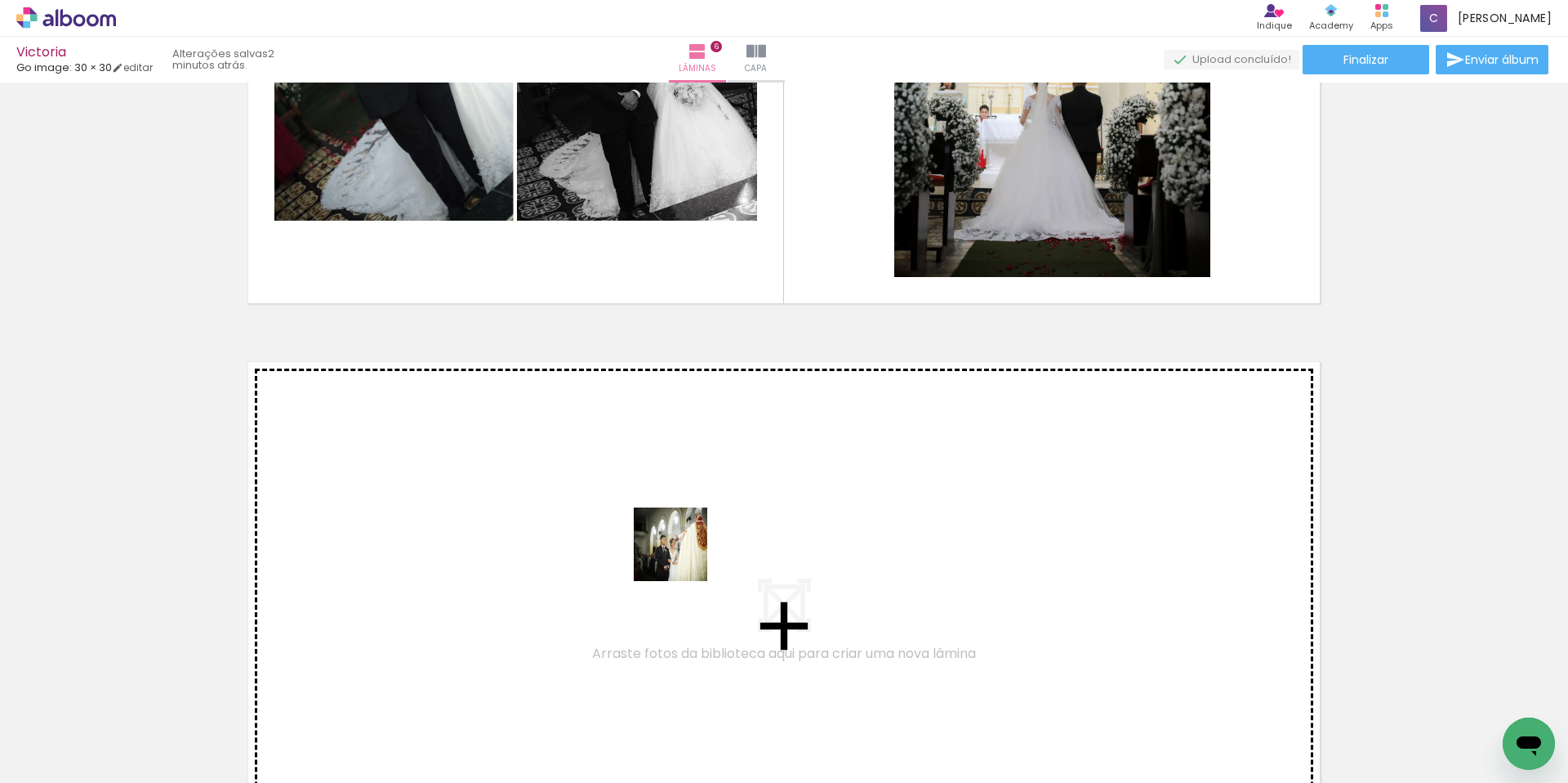
drag, startPoint x: 1068, startPoint y: 742, endPoint x: 662, endPoint y: 553, distance: 447.8
click at [662, 553] on quentale-workspace at bounding box center [784, 391] width 1568 height 783
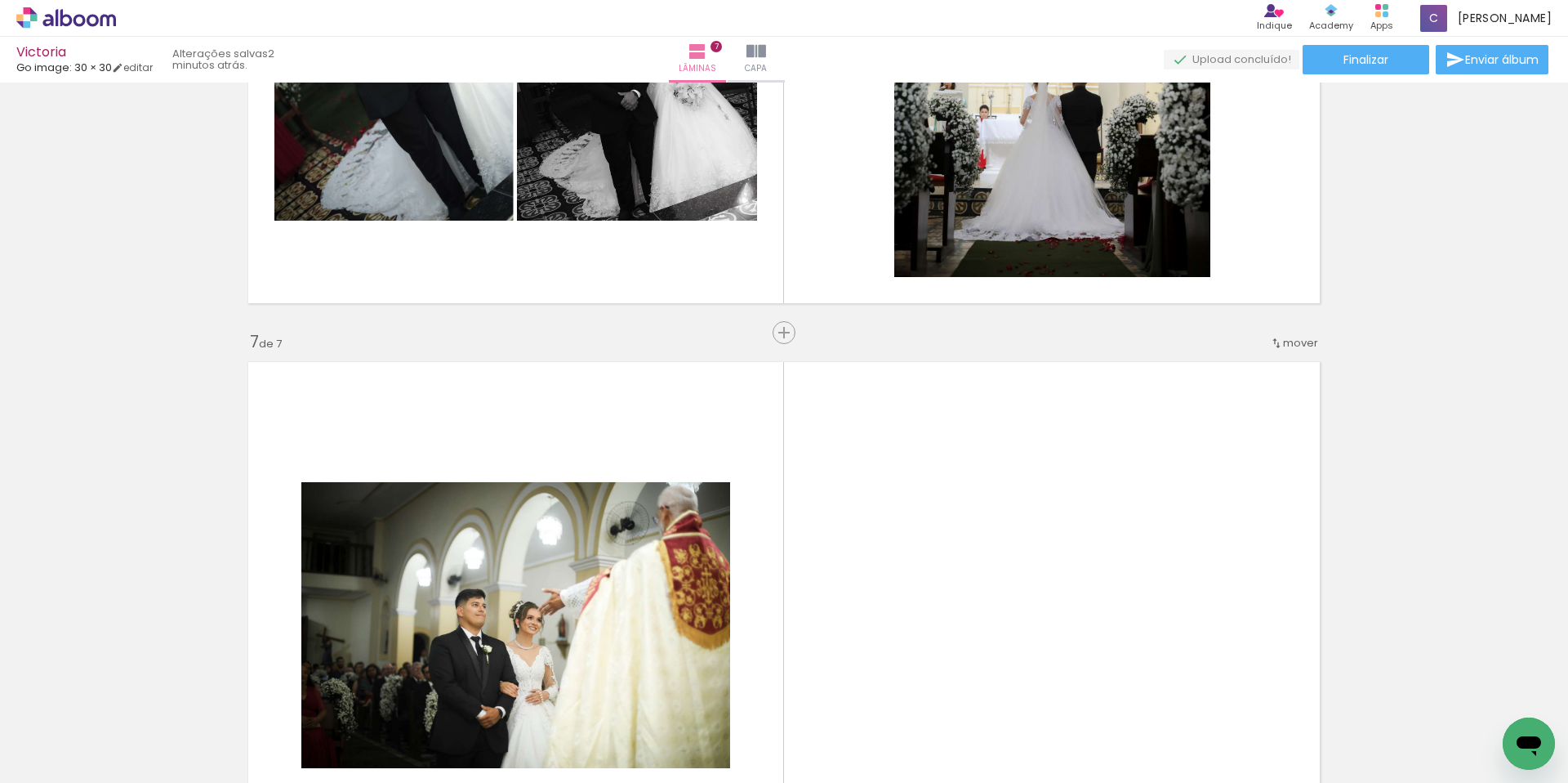
scroll to position [3536, 0]
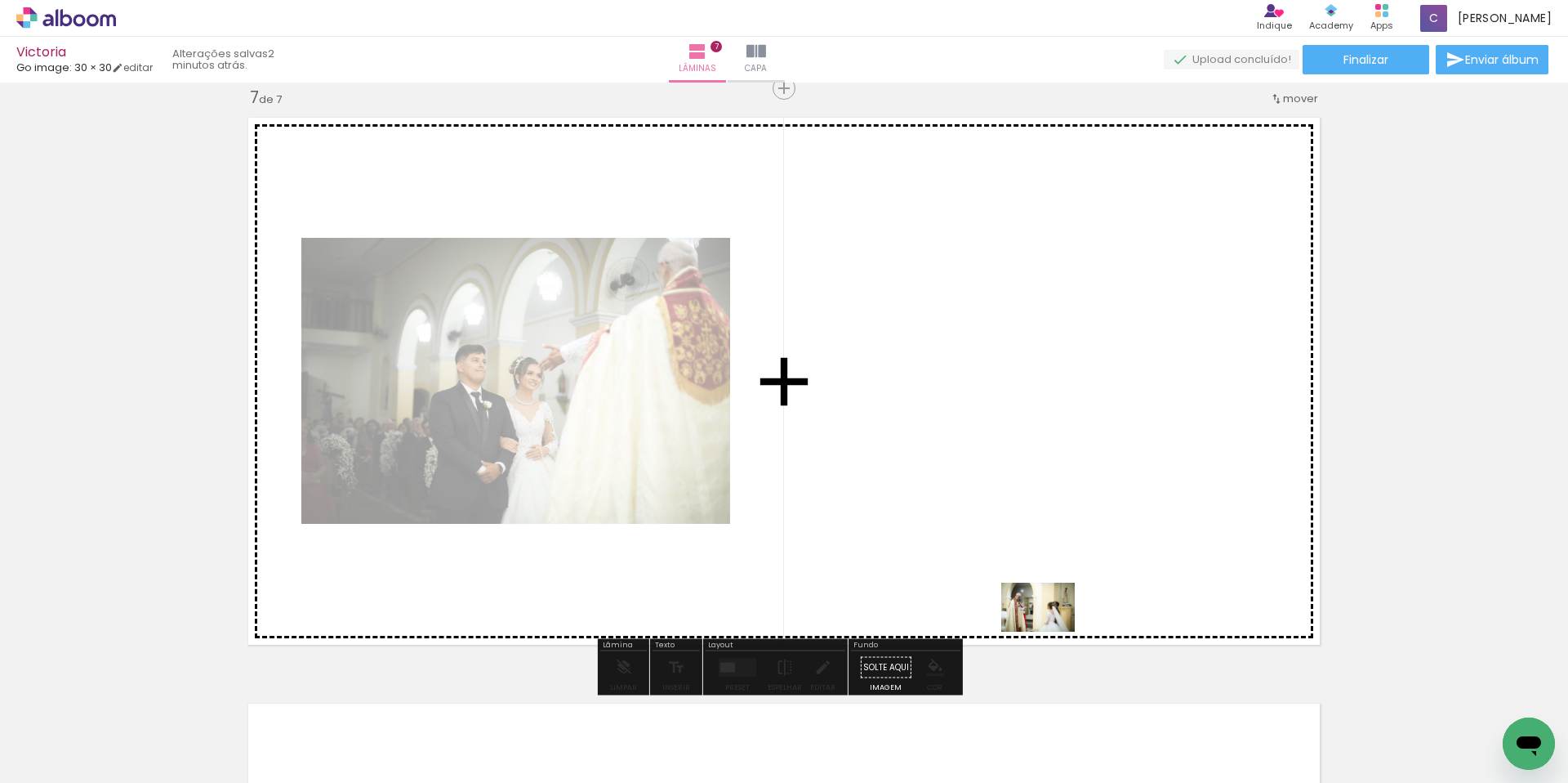
drag, startPoint x: 1131, startPoint y: 737, endPoint x: 1253, endPoint y: 740, distance: 122.0
click at [1051, 631] on quentale-workspace at bounding box center [784, 391] width 1568 height 783
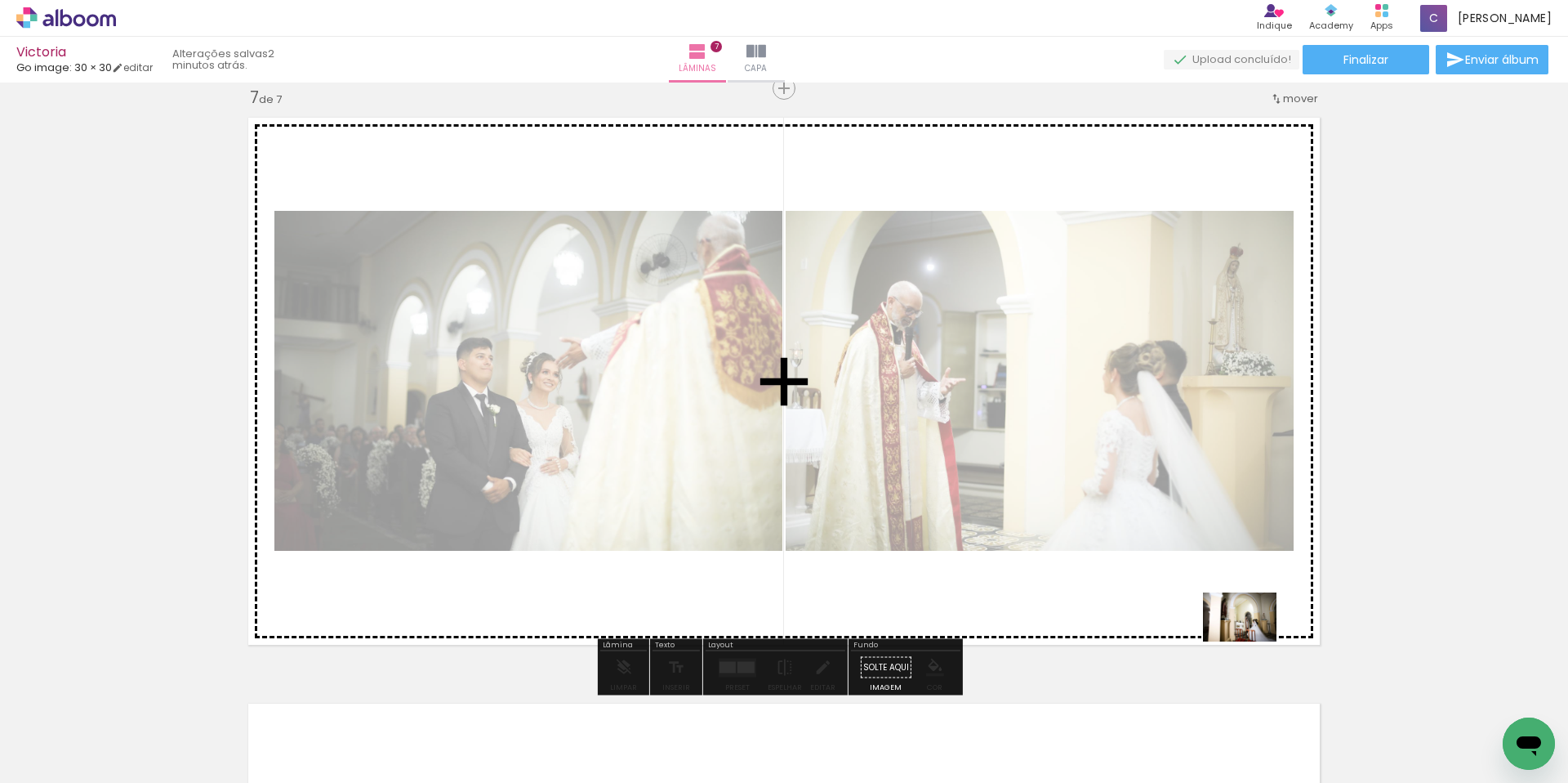
drag, startPoint x: 1254, startPoint y: 740, endPoint x: 1252, endPoint y: 641, distance: 99.0
click at [1252, 641] on quentale-workspace at bounding box center [784, 391] width 1568 height 783
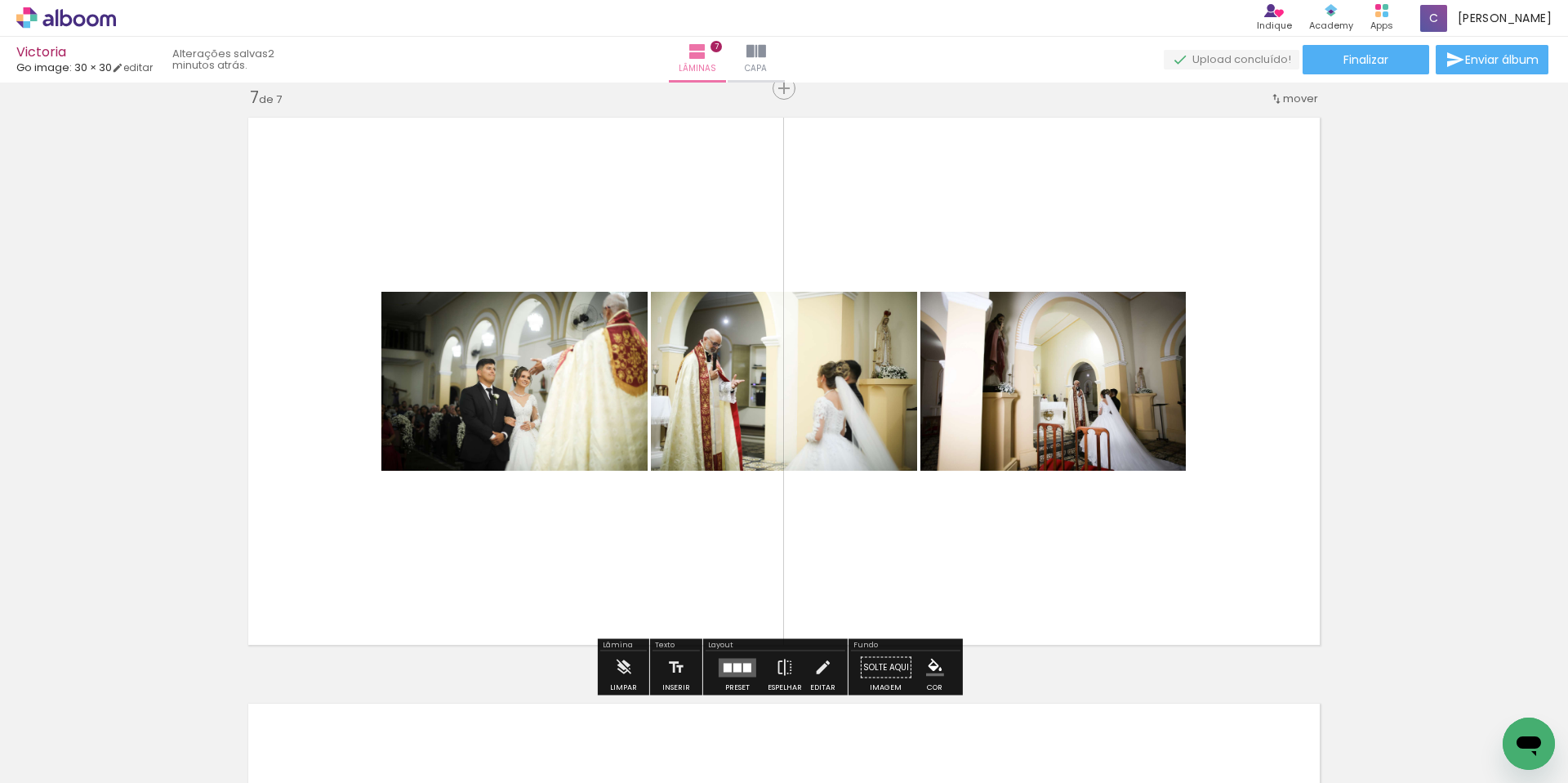
click at [733, 657] on quentale-layouter at bounding box center [737, 667] width 38 height 19
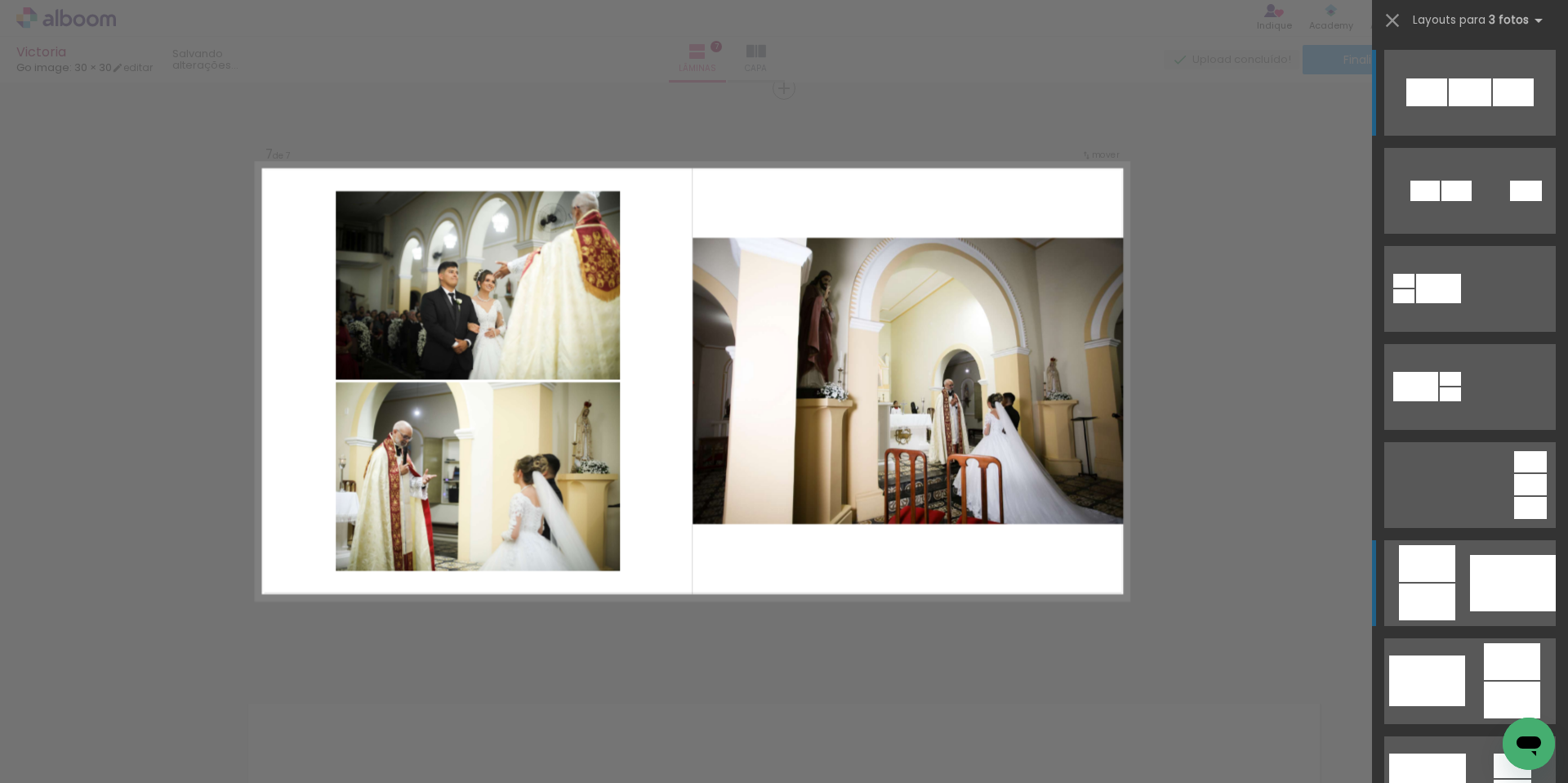
click at [1495, 621] on quentale-layouter at bounding box center [1470, 582] width 172 height 85
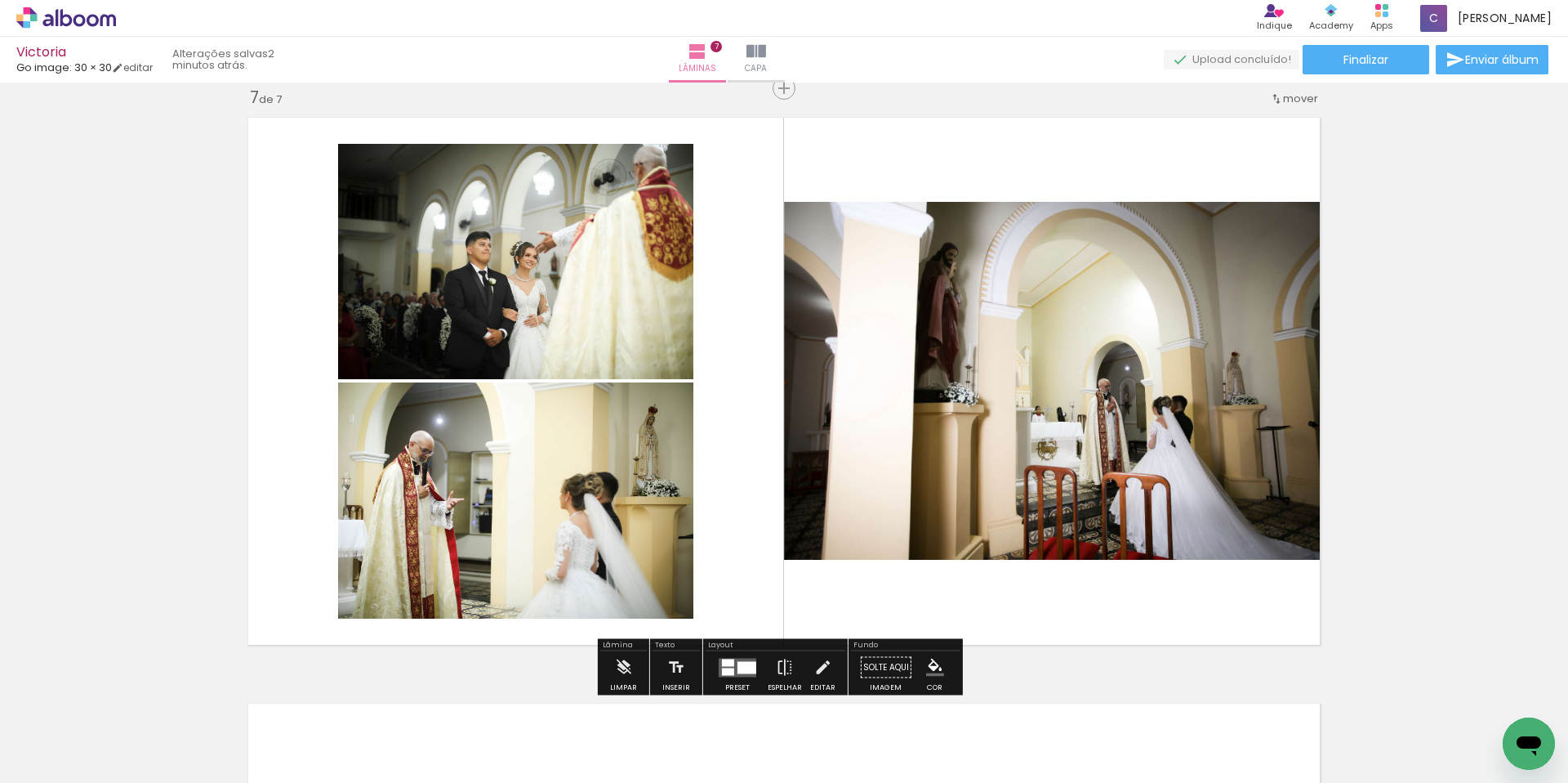
click at [859, 517] on quentale-photo at bounding box center [1057, 380] width 545 height 358
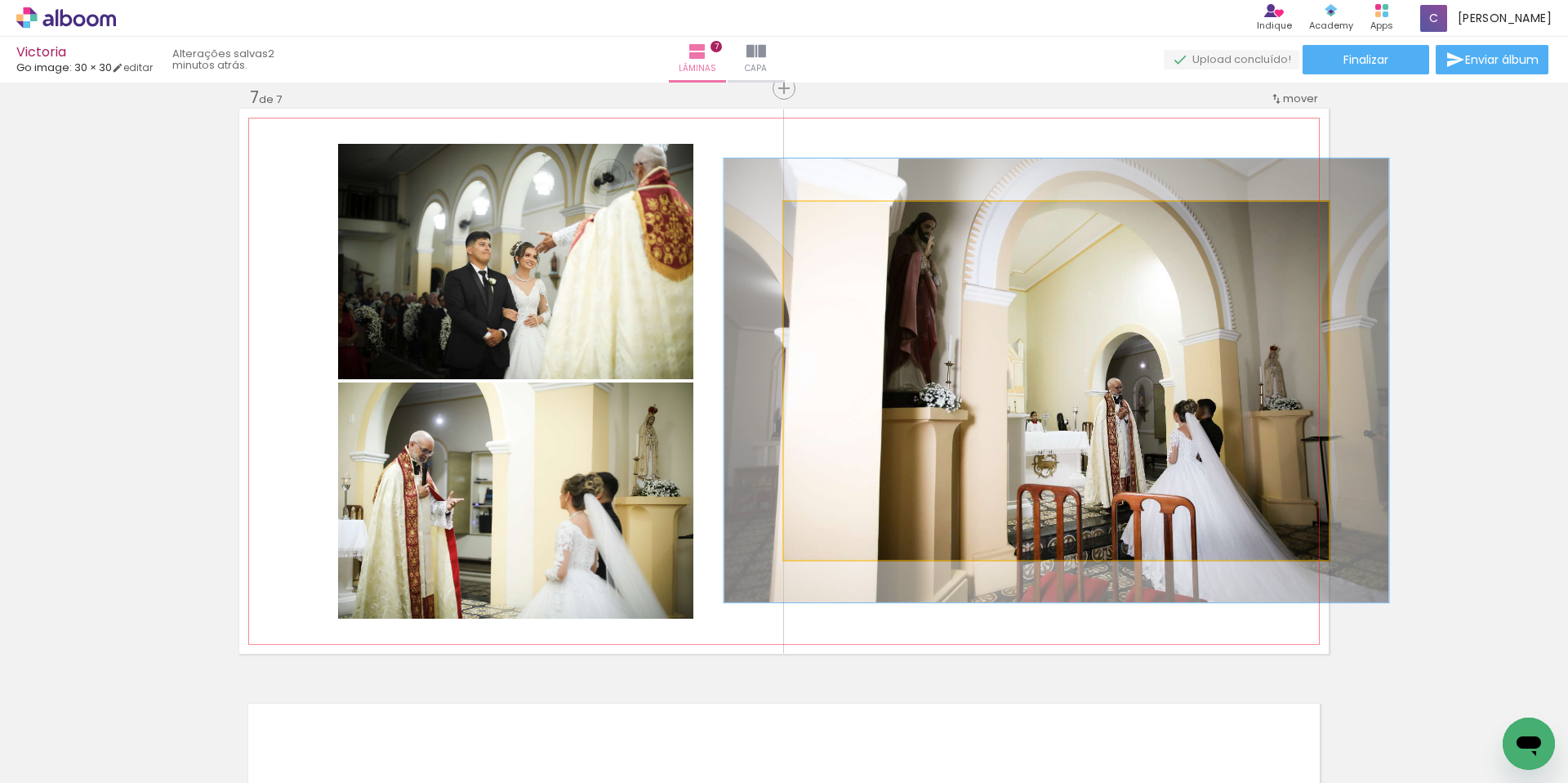
drag, startPoint x: 817, startPoint y: 223, endPoint x: 829, endPoint y: 224, distance: 12.0
type paper-slider "122"
click at [829, 224] on div at bounding box center [834, 219] width 15 height 15
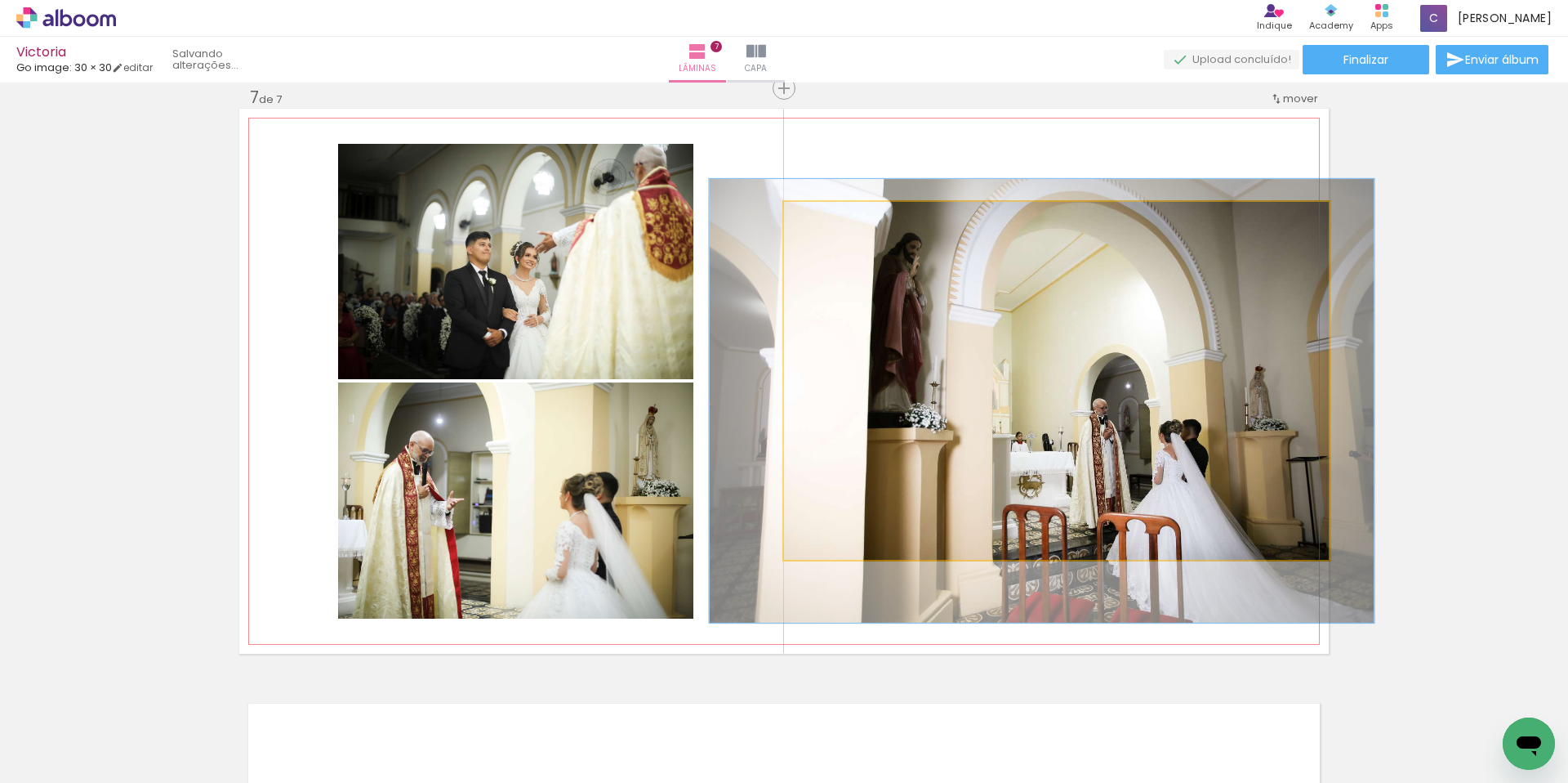
drag, startPoint x: 982, startPoint y: 343, endPoint x: 968, endPoint y: 364, distance: 25.2
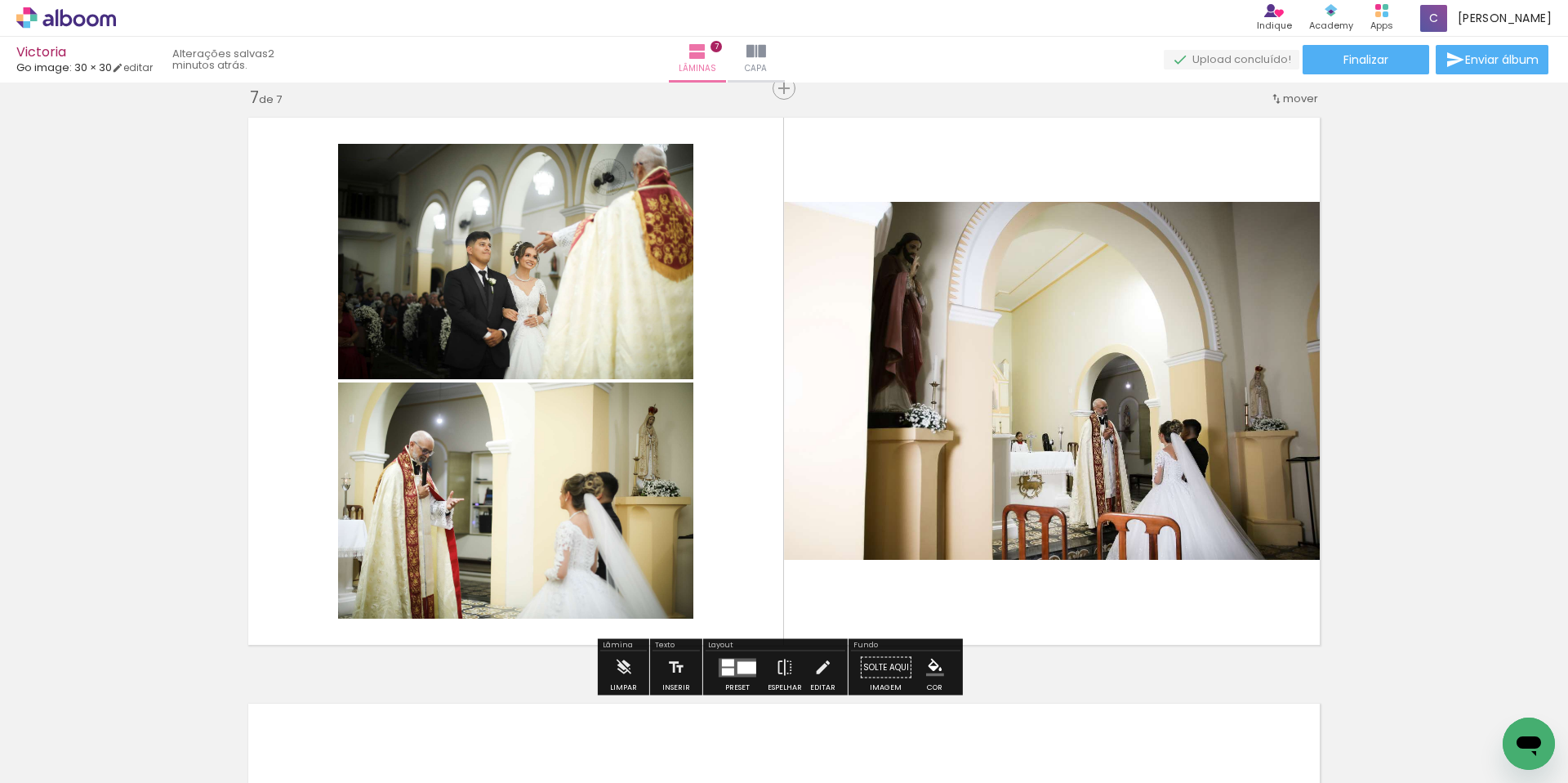
click at [732, 346] on quentale-layouter at bounding box center [784, 381] width 1089 height 545
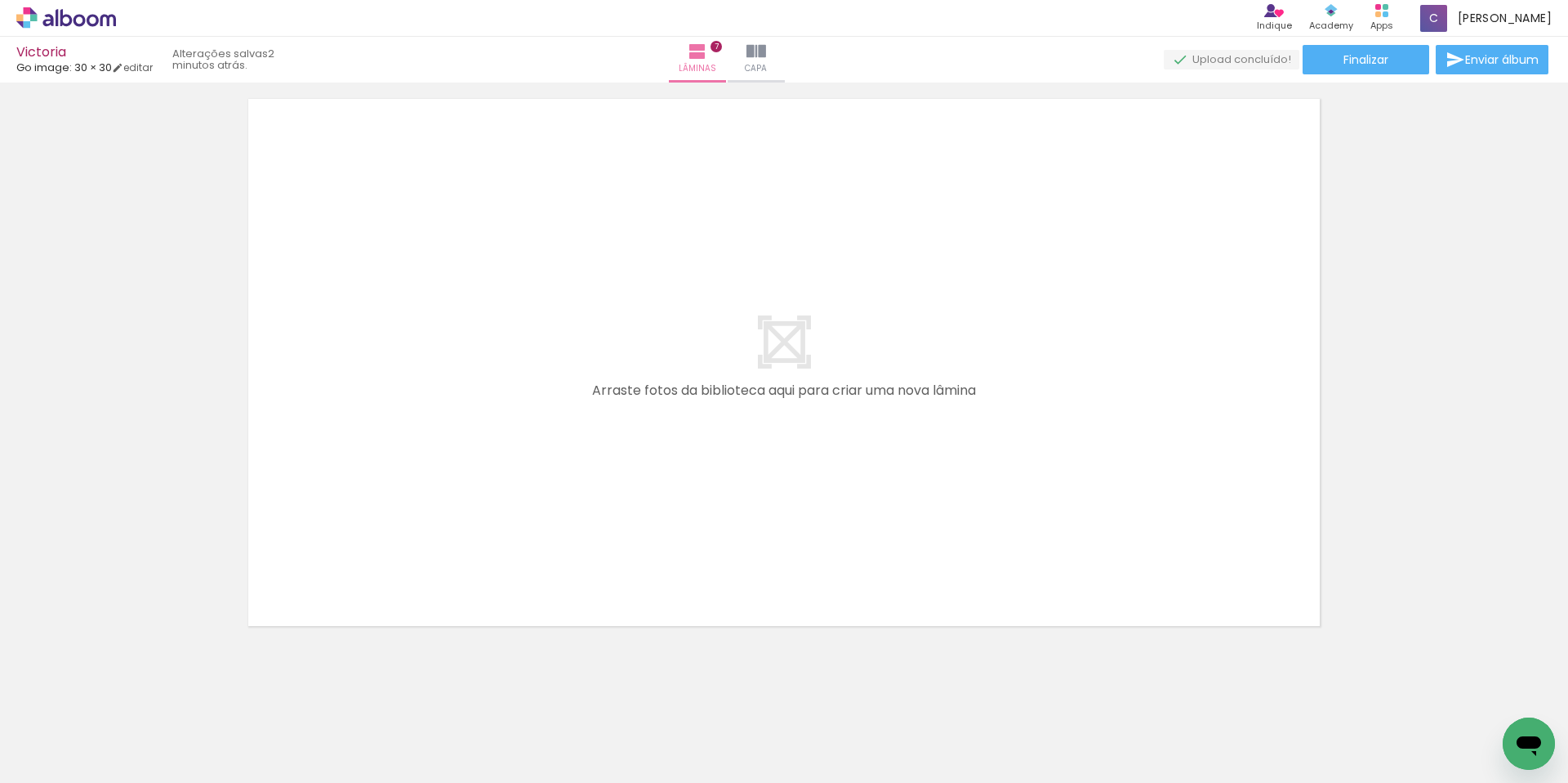
scroll to position [4152, 0]
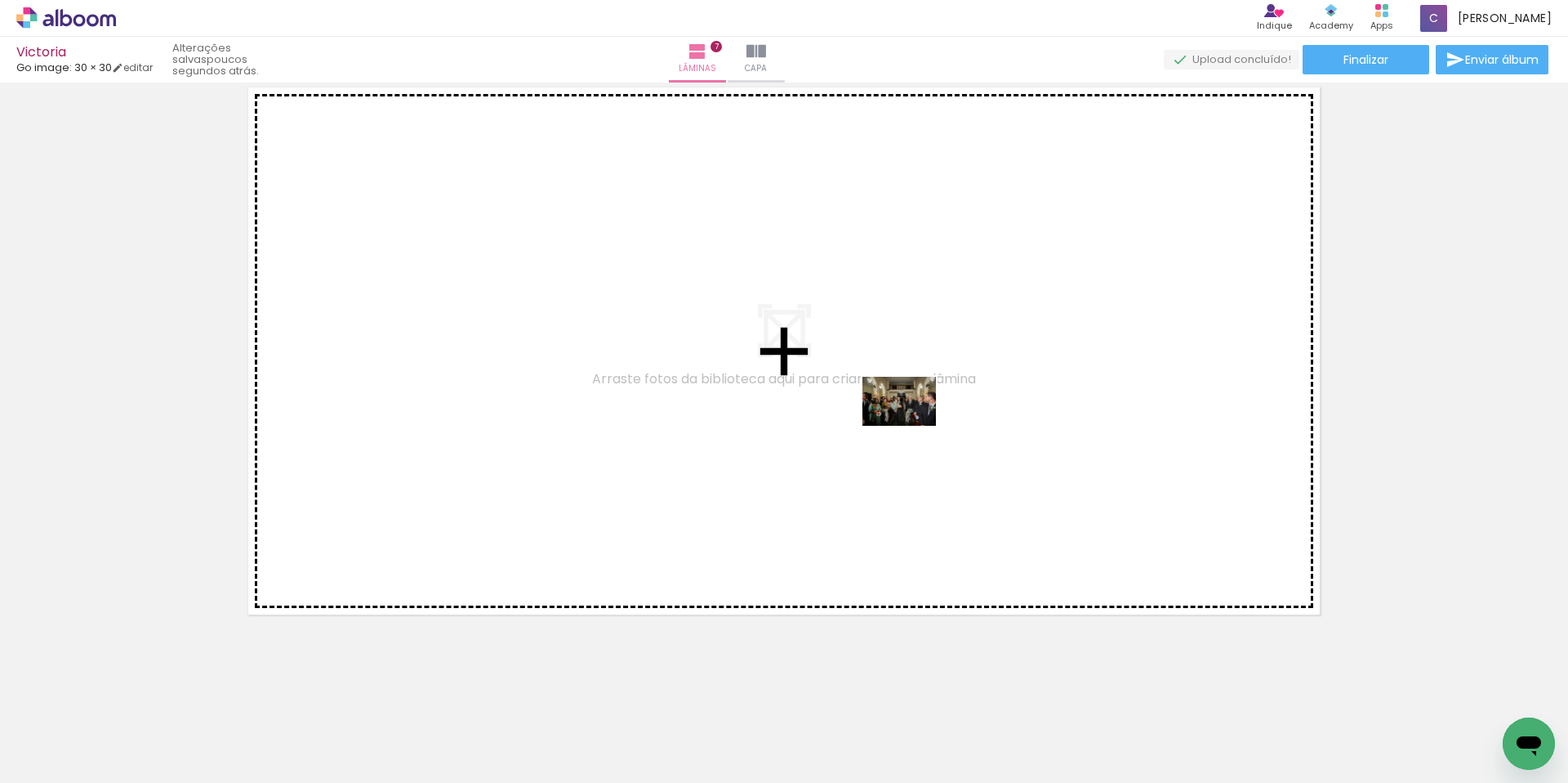
drag, startPoint x: 1339, startPoint y: 731, endPoint x: 1439, endPoint y: 675, distance: 114.6
click at [908, 418] on quentale-workspace at bounding box center [784, 391] width 1568 height 783
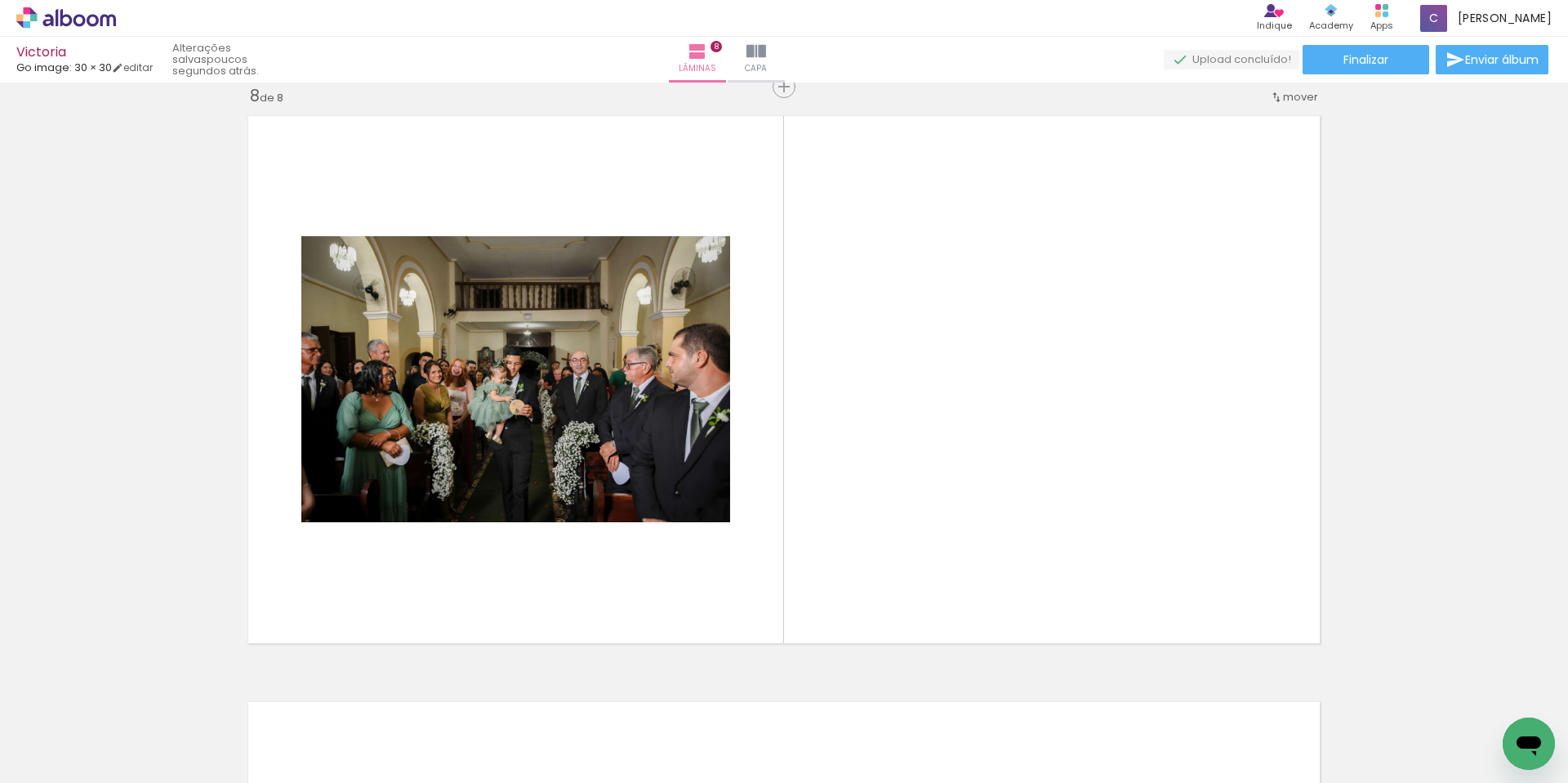
scroll to position [4122, 0]
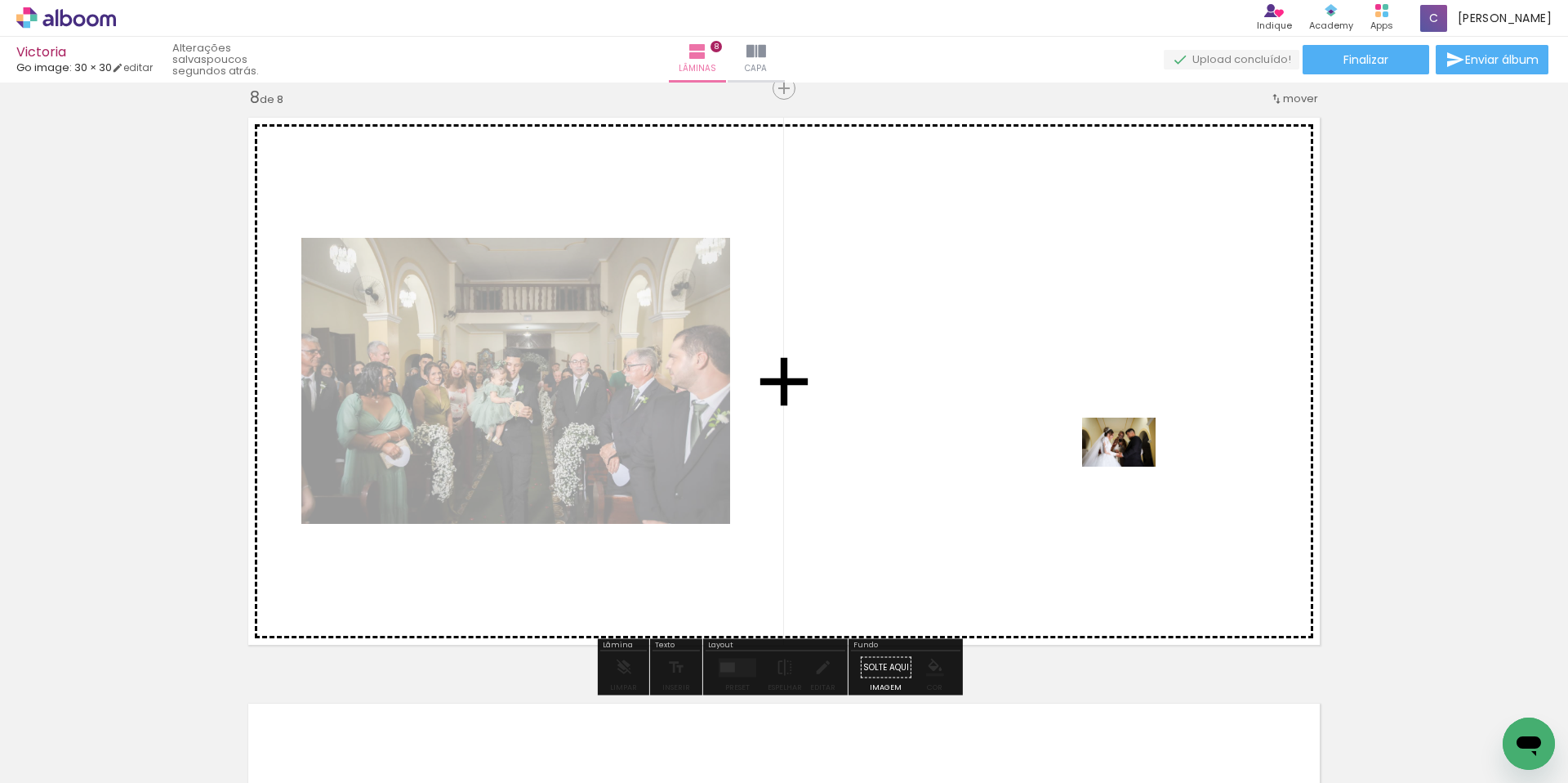
drag, startPoint x: 1422, startPoint y: 734, endPoint x: 1131, endPoint y: 466, distance: 395.6
click at [1131, 466] on quentale-workspace at bounding box center [784, 391] width 1568 height 783
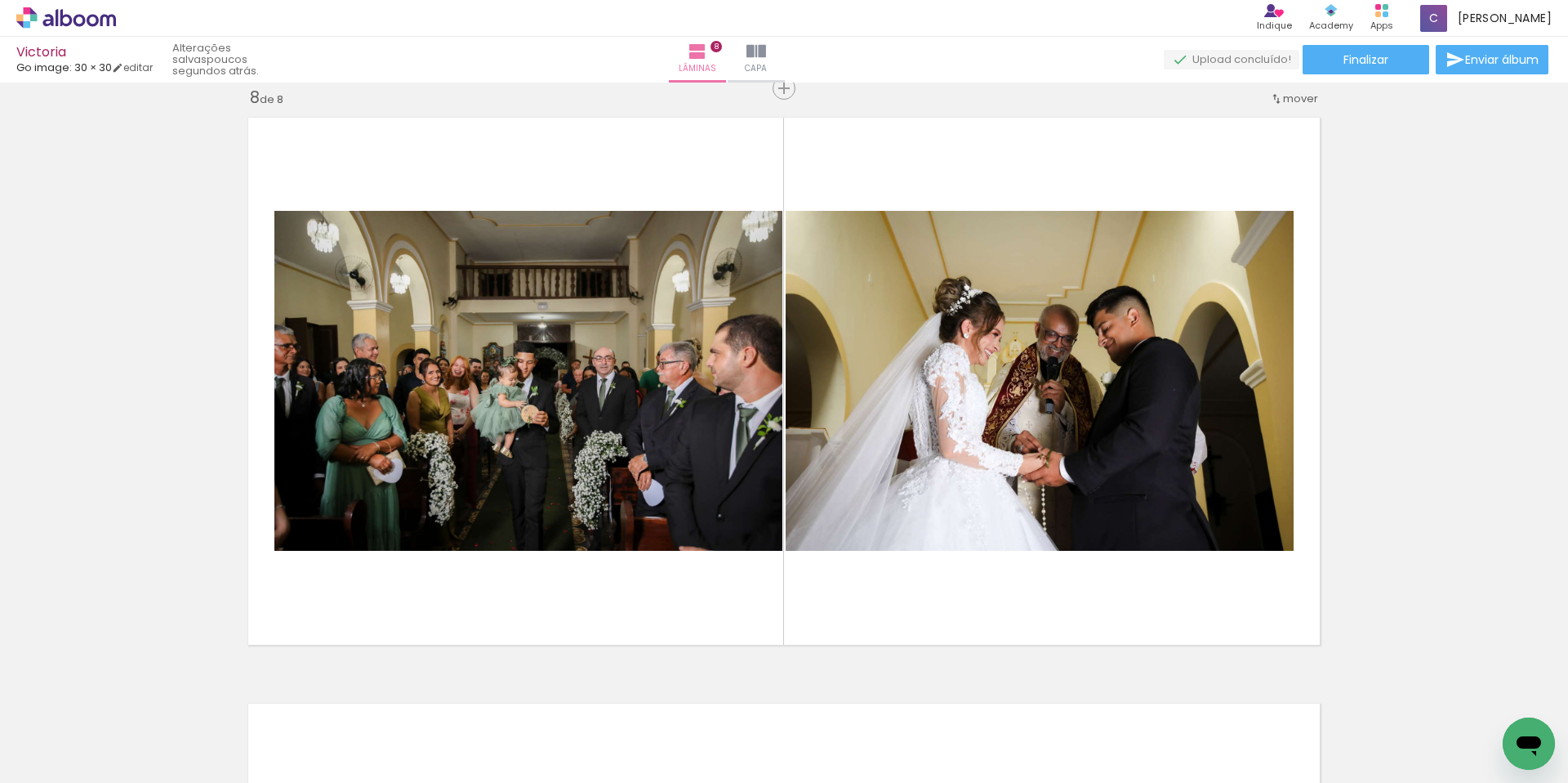
scroll to position [0, 1459]
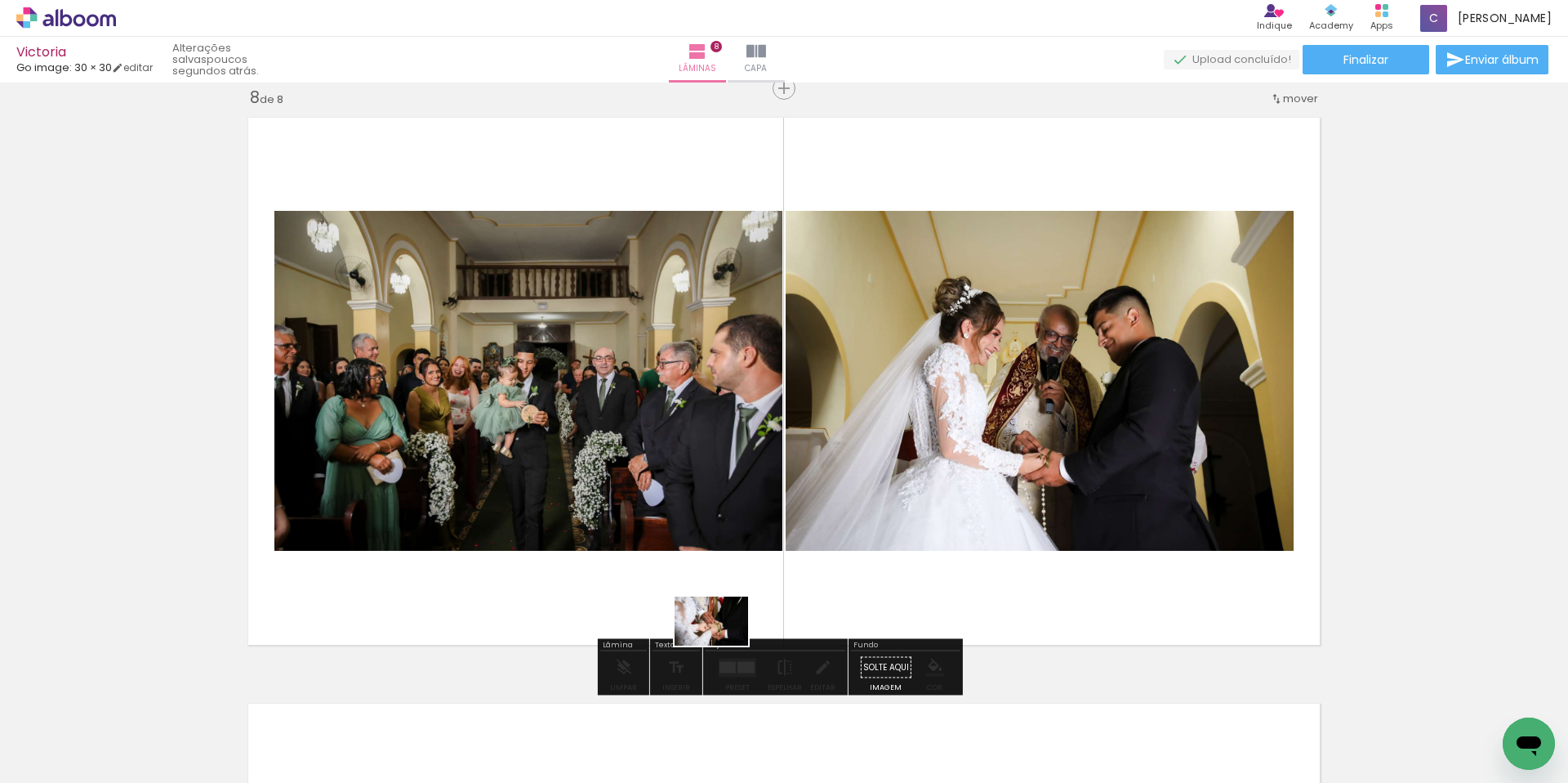
drag, startPoint x: 714, startPoint y: 717, endPoint x: 724, endPoint y: 646, distance: 71.7
click at [724, 646] on quentale-workspace at bounding box center [784, 391] width 1568 height 783
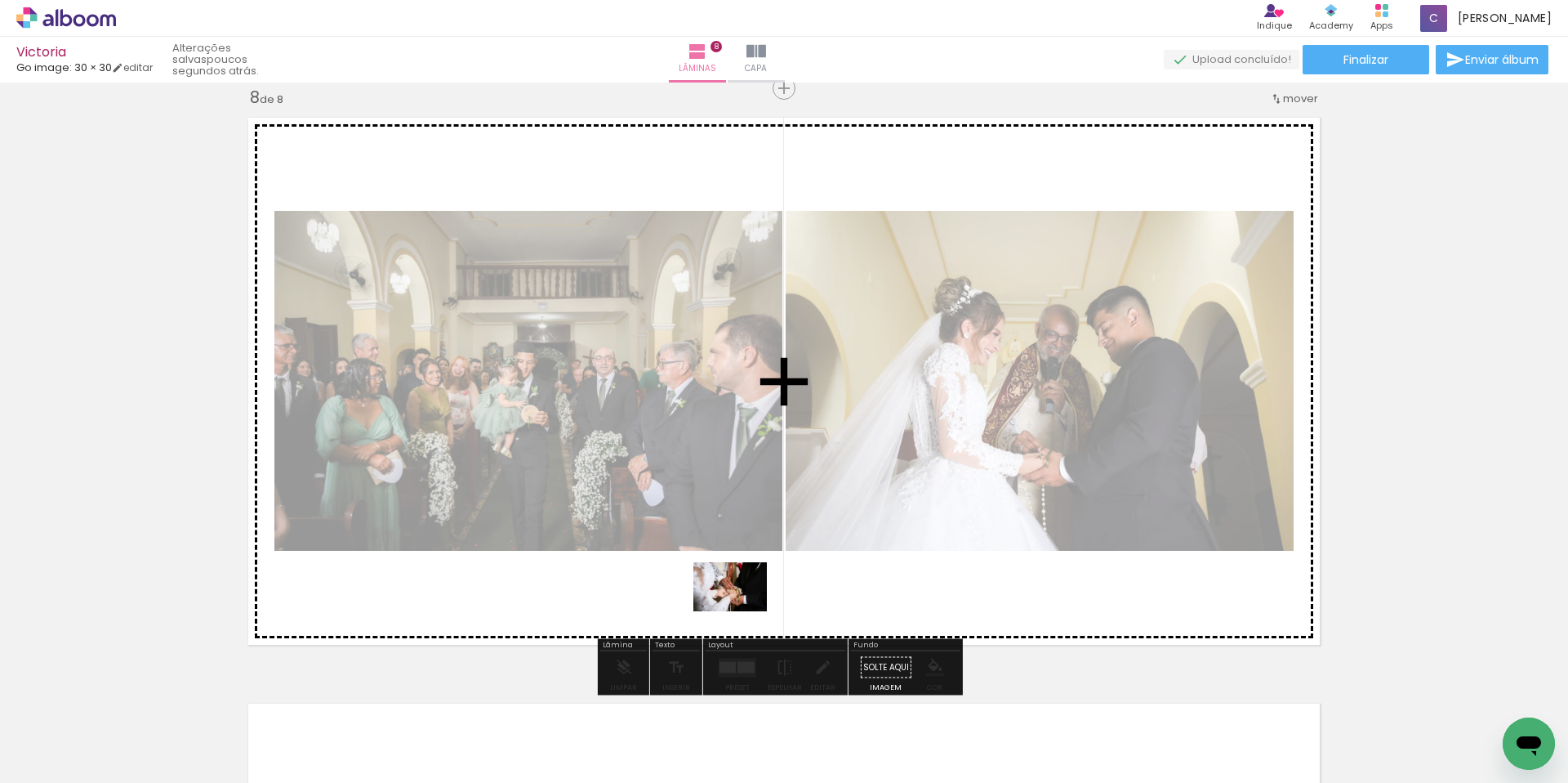
drag, startPoint x: 728, startPoint y: 724, endPoint x: 743, endPoint y: 611, distance: 114.0
click at [743, 611] on quentale-workspace at bounding box center [784, 391] width 1568 height 783
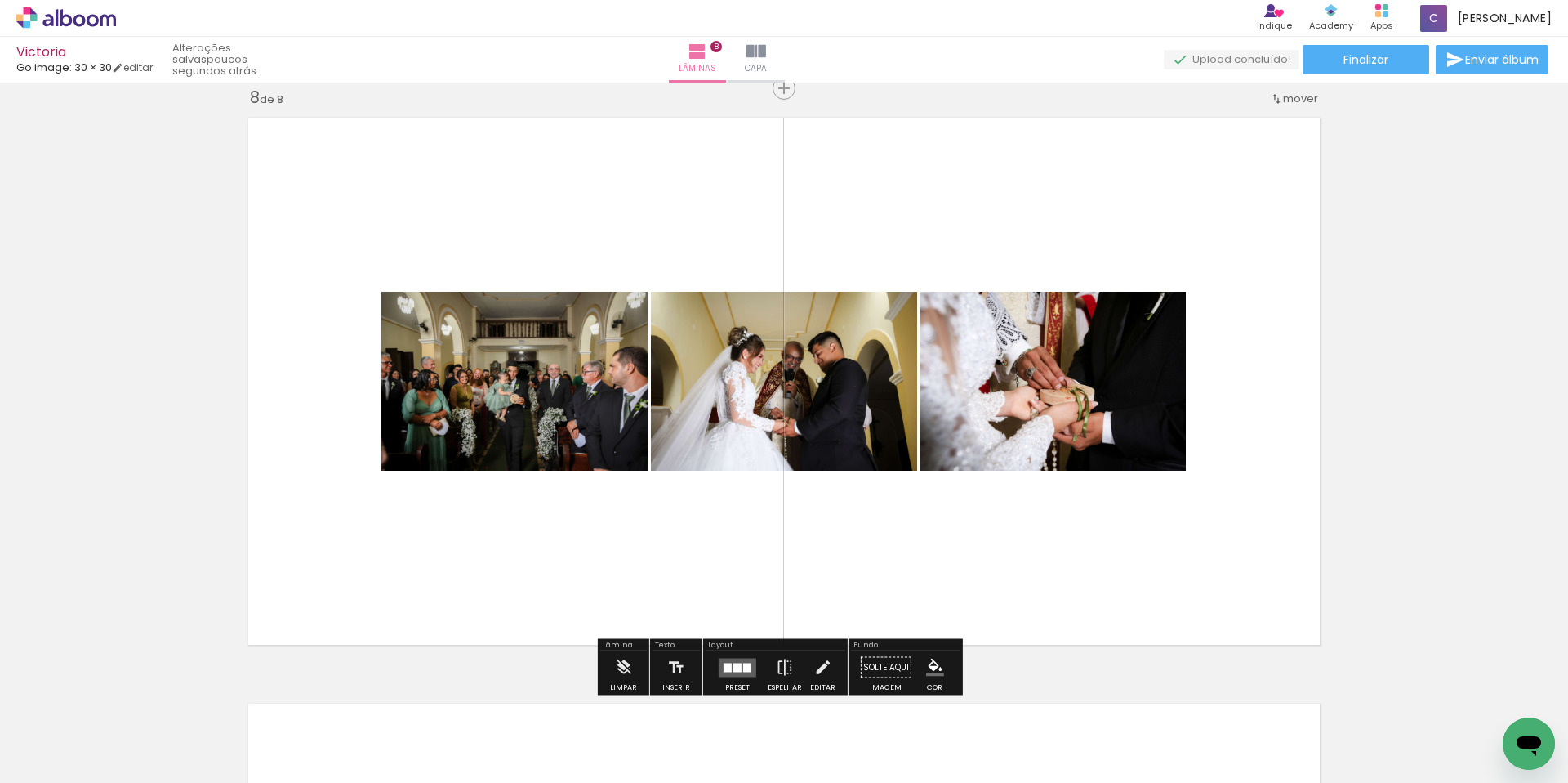
click at [743, 669] on div at bounding box center [748, 667] width 9 height 9
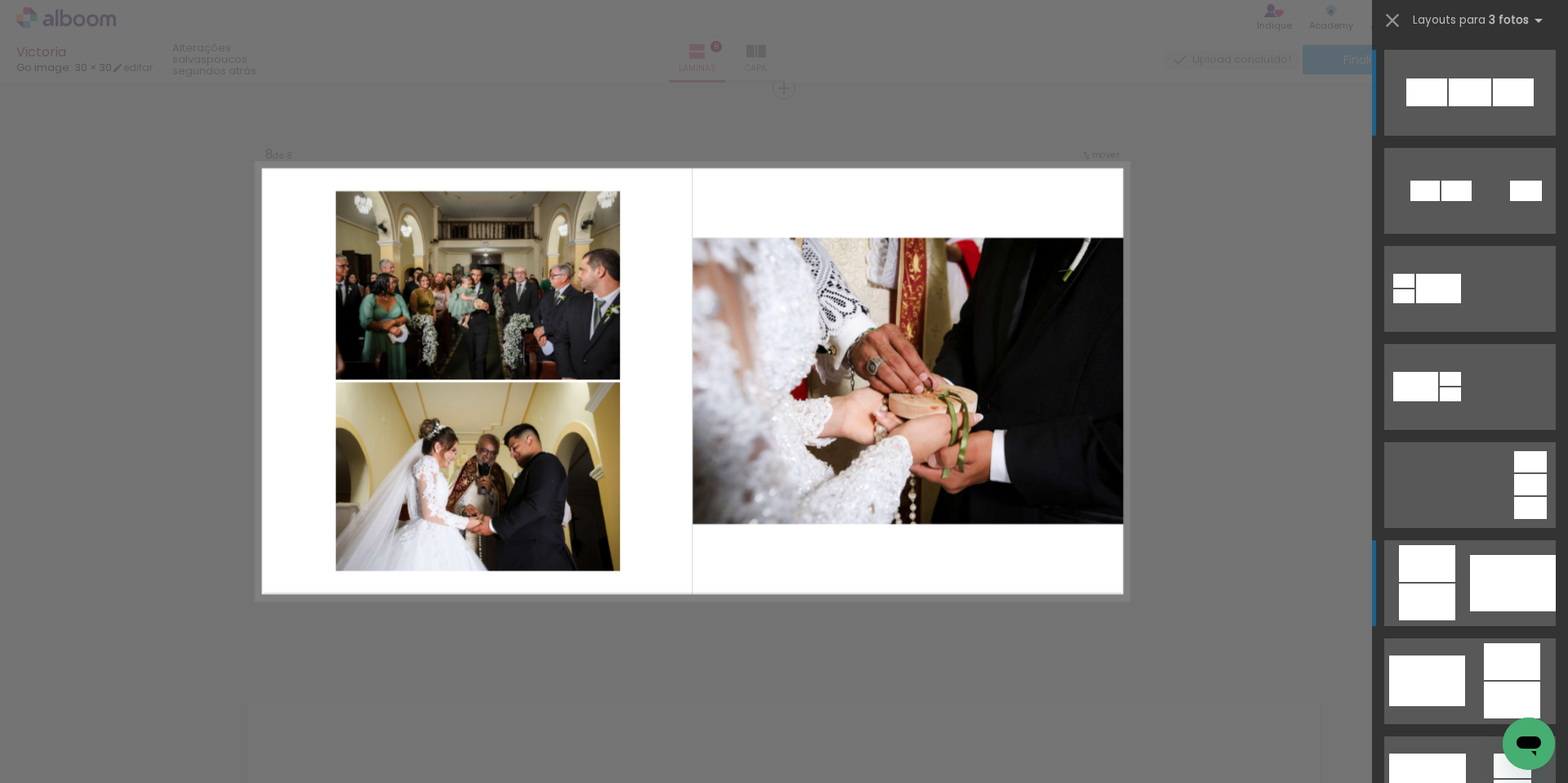
click at [1546, 609] on div at bounding box center [1513, 583] width 85 height 56
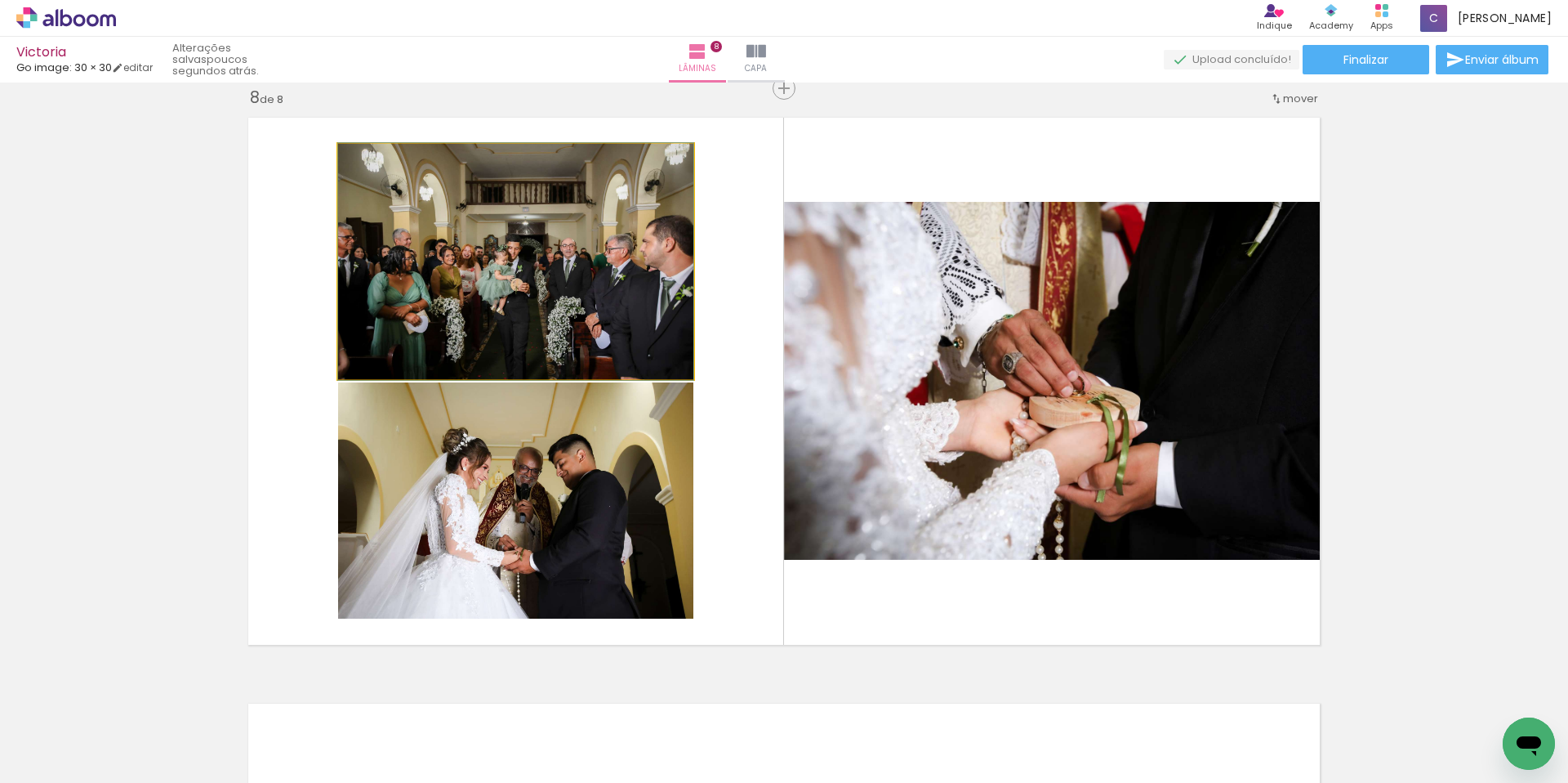
click at [504, 238] on quentale-photo at bounding box center [516, 261] width 355 height 236
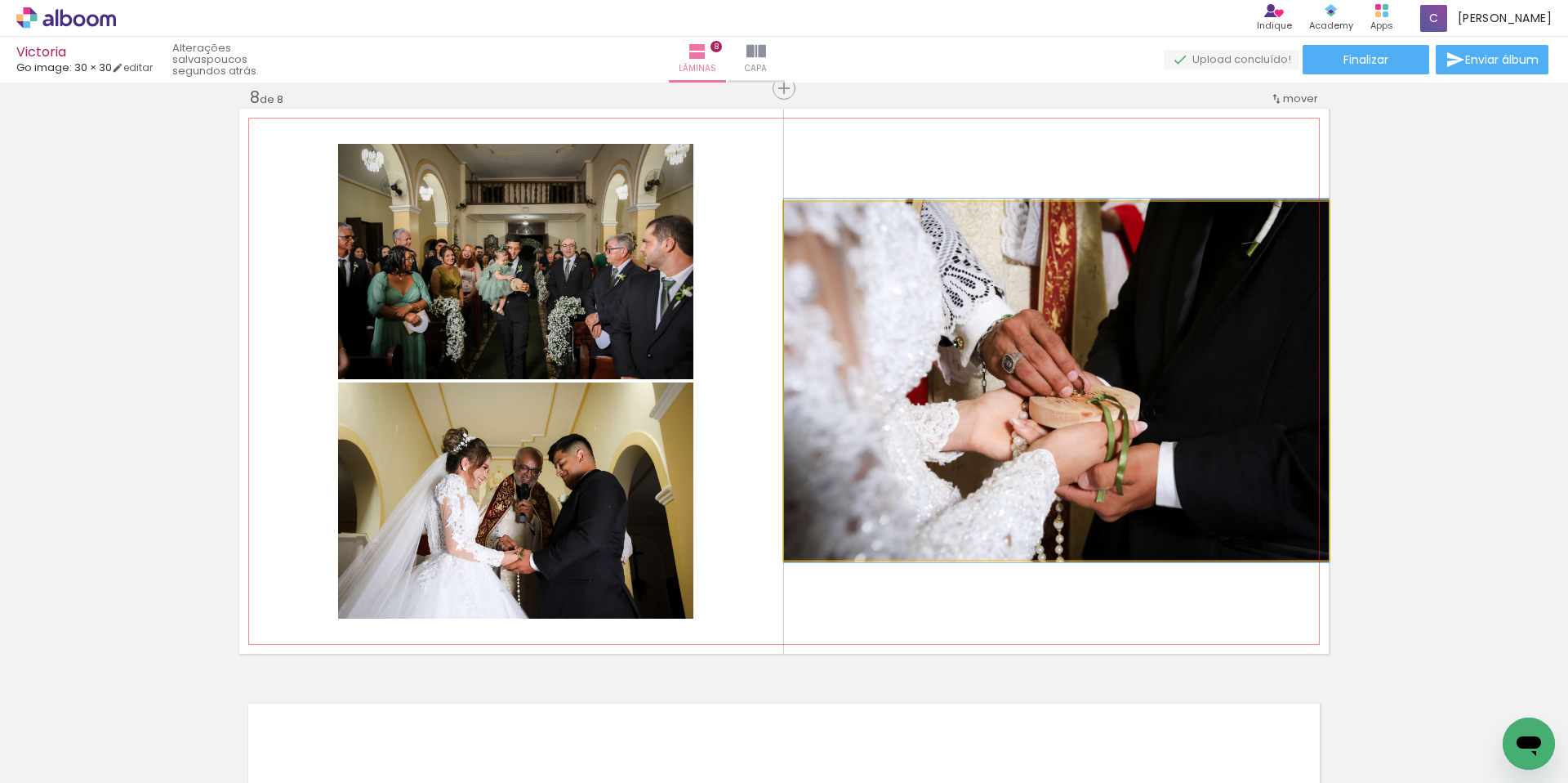
click at [1040, 343] on quentale-photo at bounding box center [1057, 380] width 545 height 358
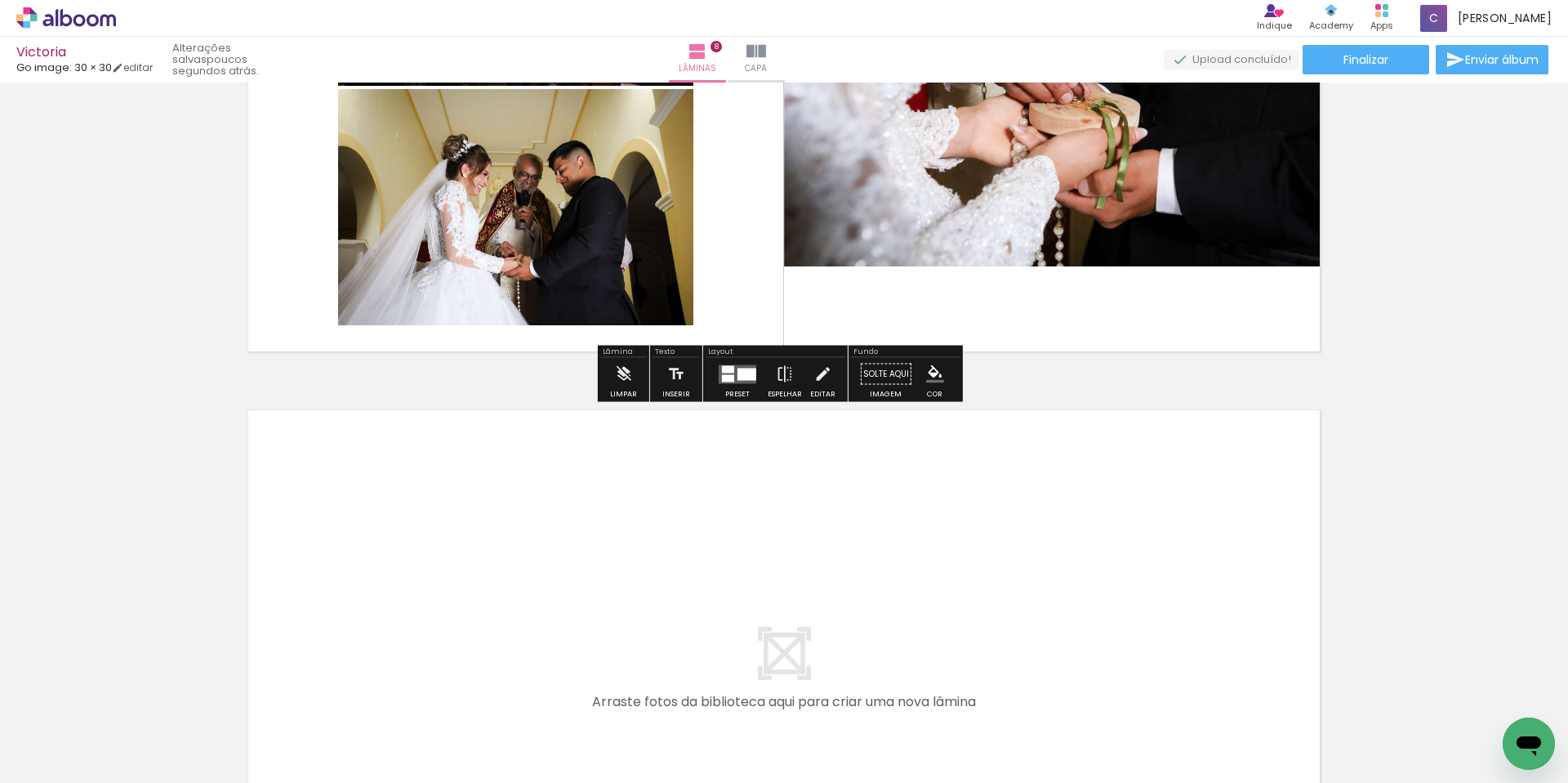
scroll to position [4425, 0]
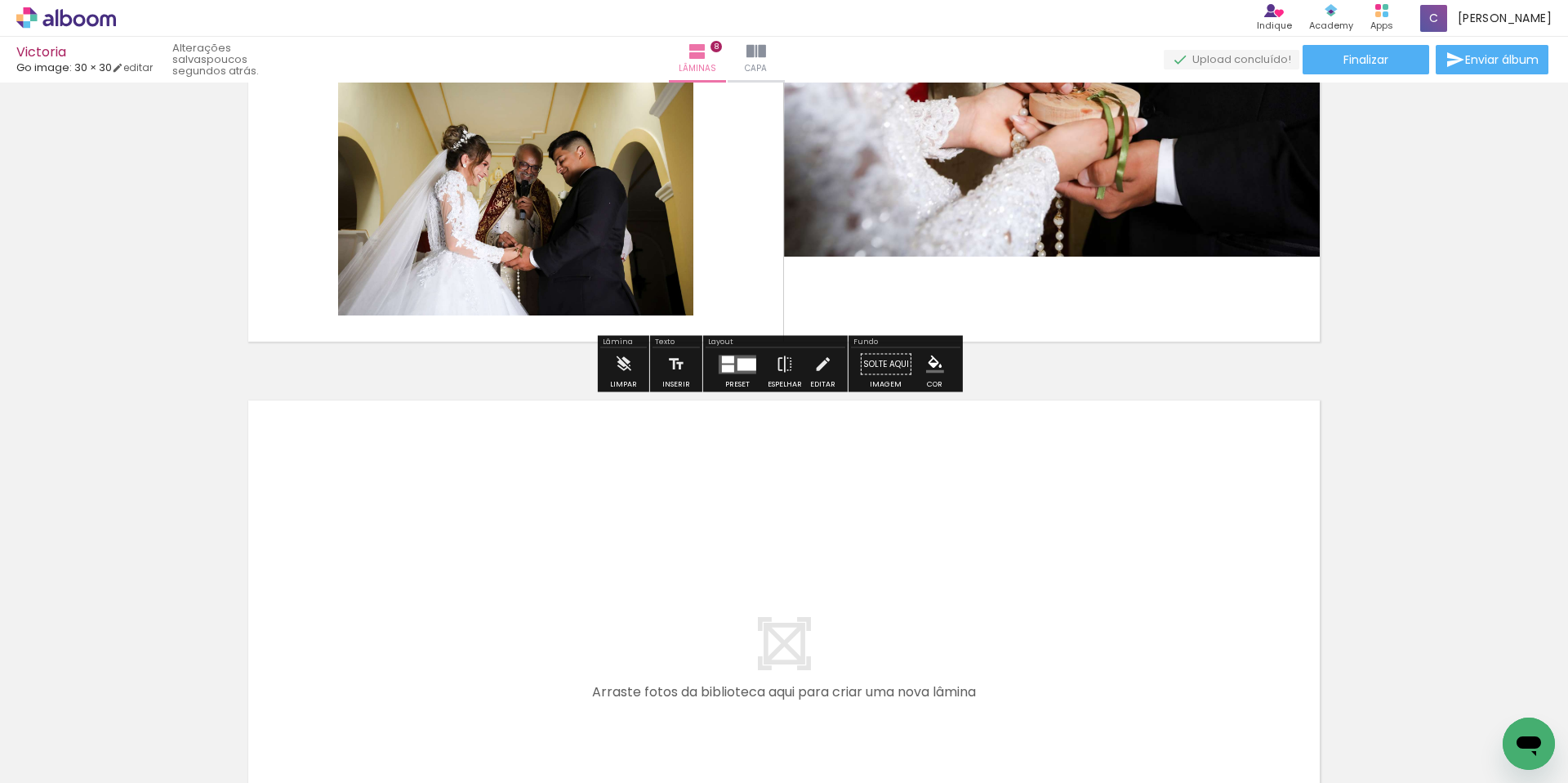
click at [813, 735] on div at bounding box center [808, 727] width 81 height 54
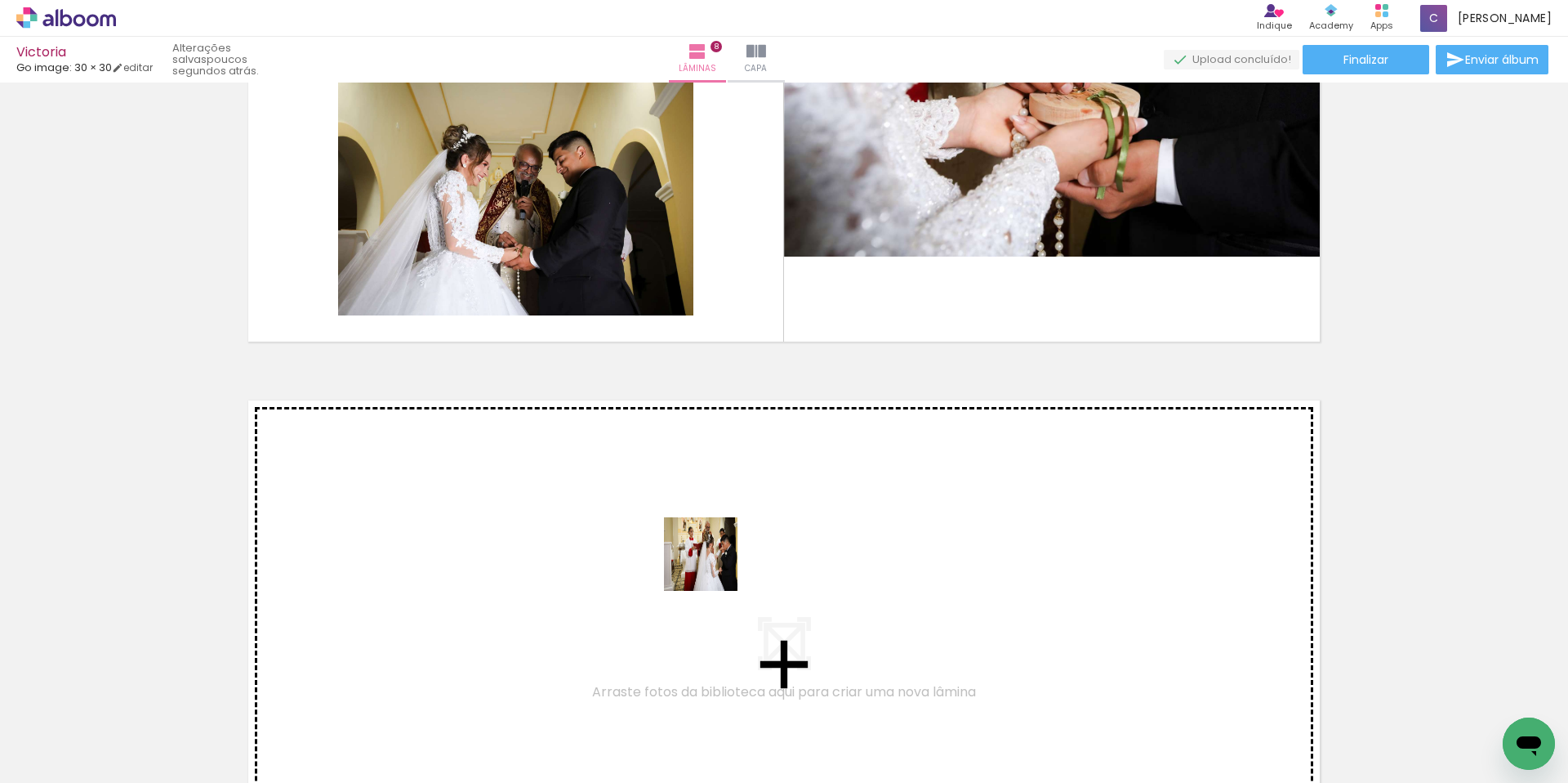
drag, startPoint x: 834, startPoint y: 739, endPoint x: 949, endPoint y: 737, distance: 115.0
click at [638, 529] on quentale-workspace at bounding box center [784, 391] width 1568 height 783
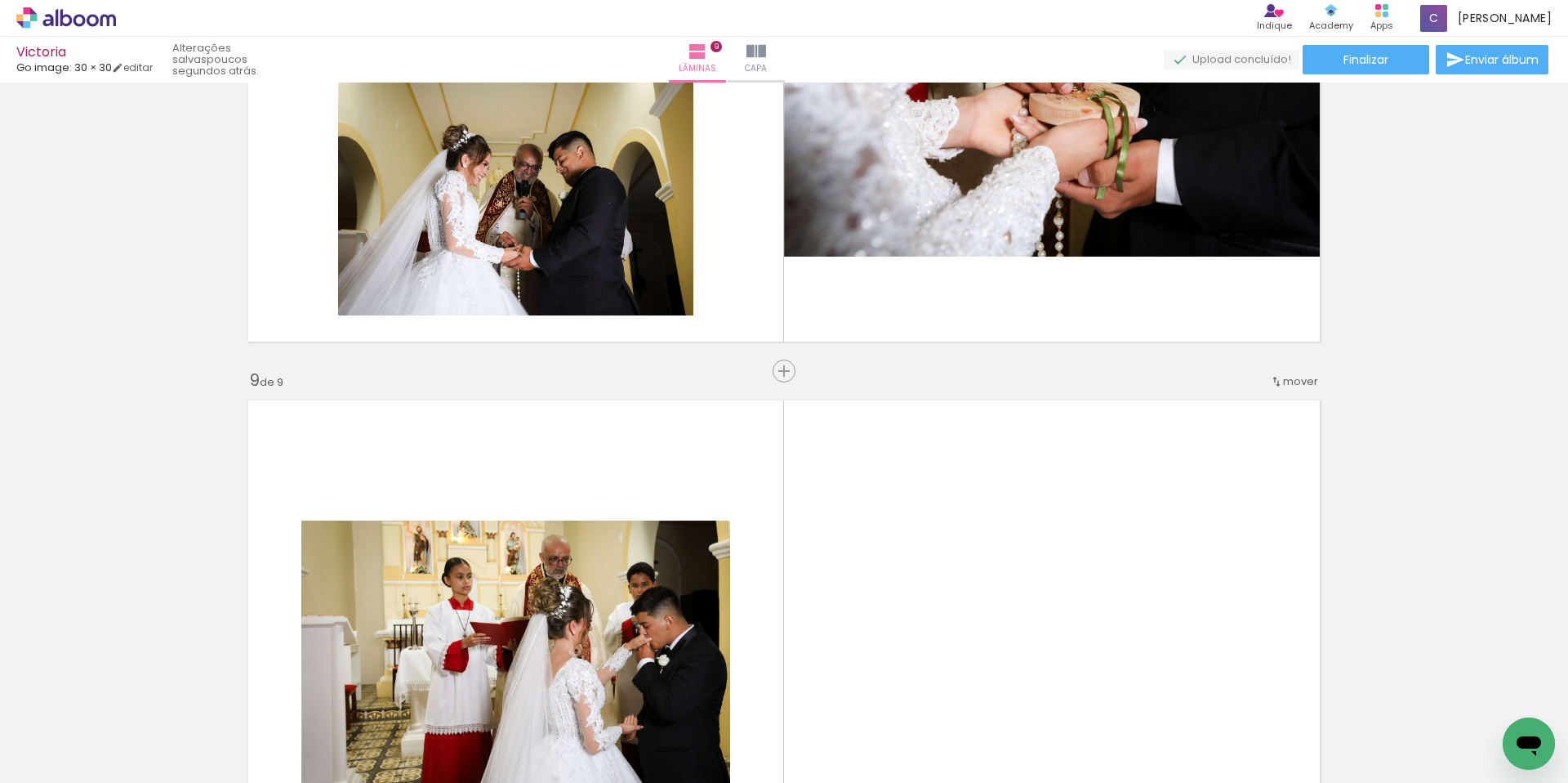
scroll to position [4707, 0]
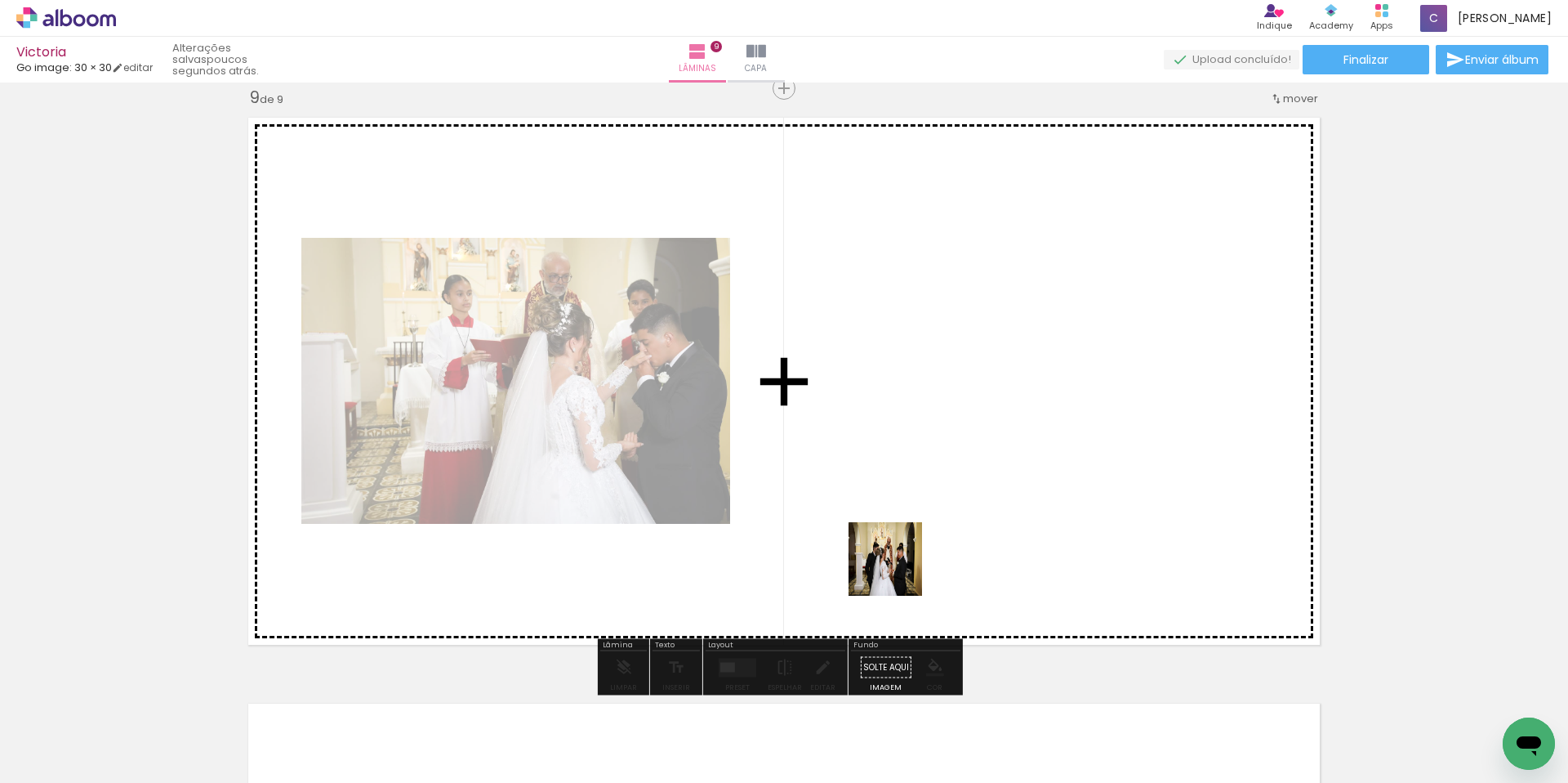
drag, startPoint x: 925, startPoint y: 741, endPoint x: 1029, endPoint y: 694, distance: 114.1
click at [895, 529] on quentale-workspace at bounding box center [784, 391] width 1568 height 783
